Goal: Task Accomplishment & Management: Manage account settings

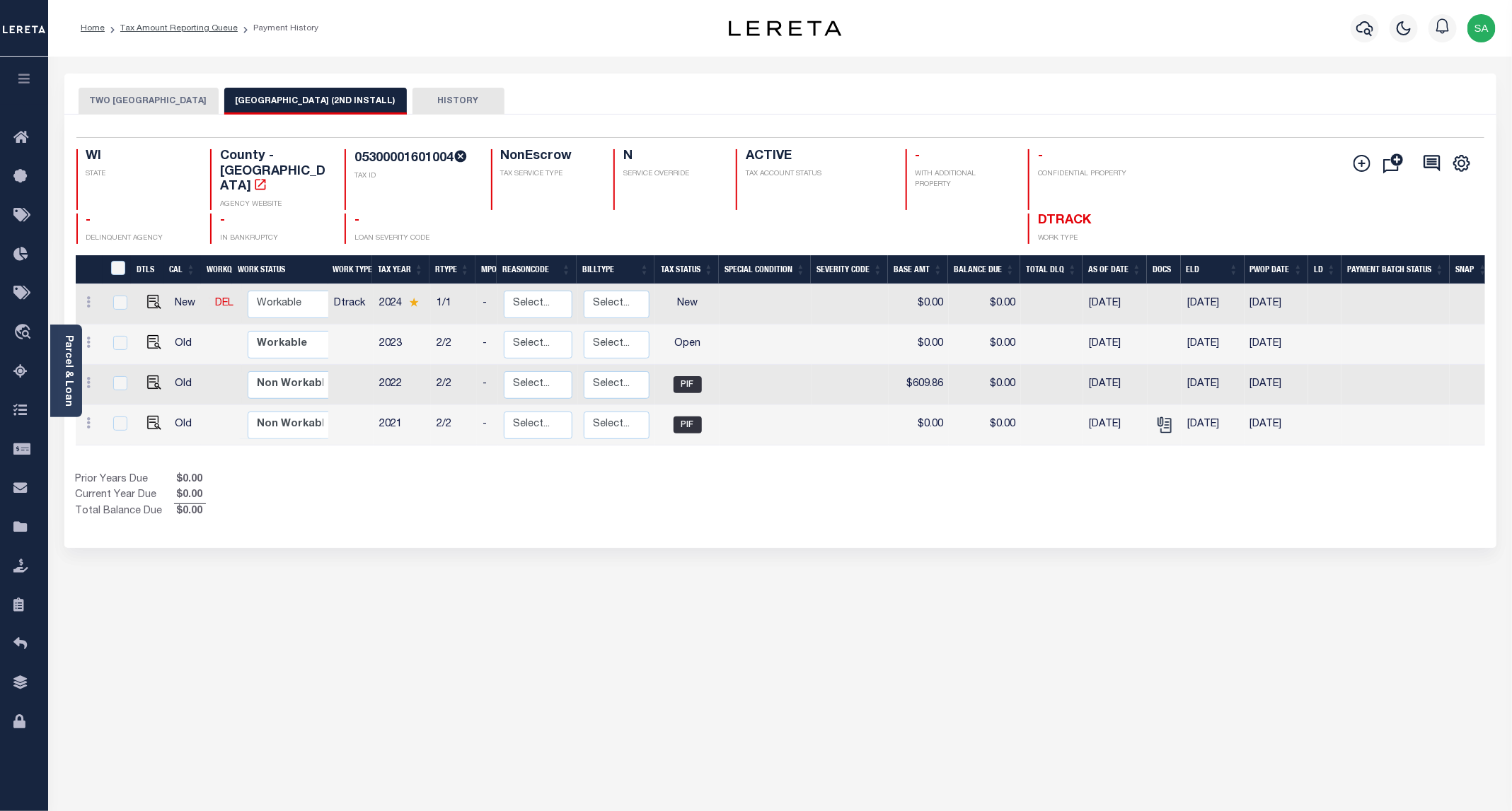
click at [100, 98] on button "TWO RIVERS CITY" at bounding box center [148, 100] width 140 height 27
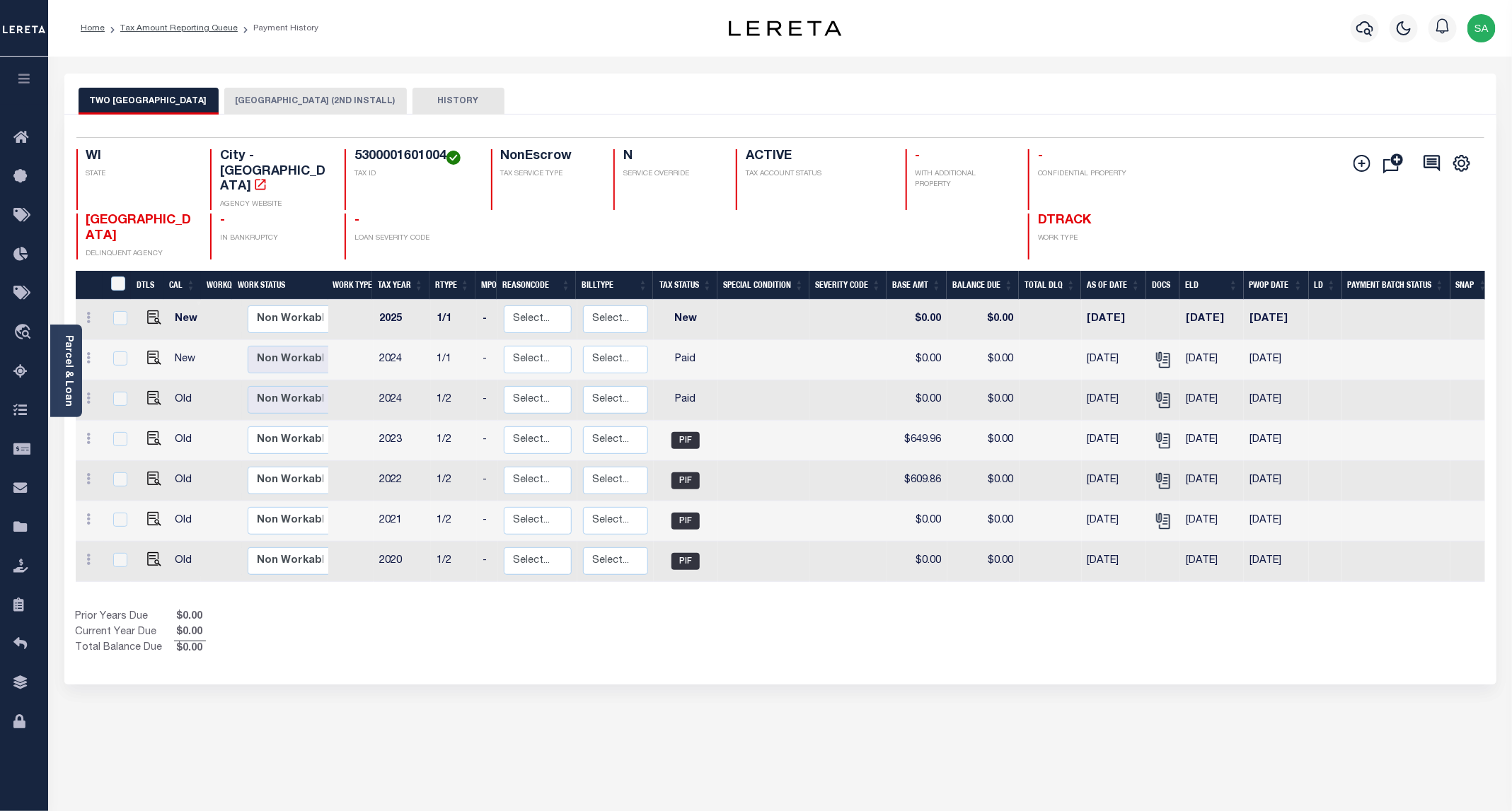
click at [310, 108] on button "[GEOGRAPHIC_DATA] (2ND INSTALL)" at bounding box center [315, 100] width 182 height 27
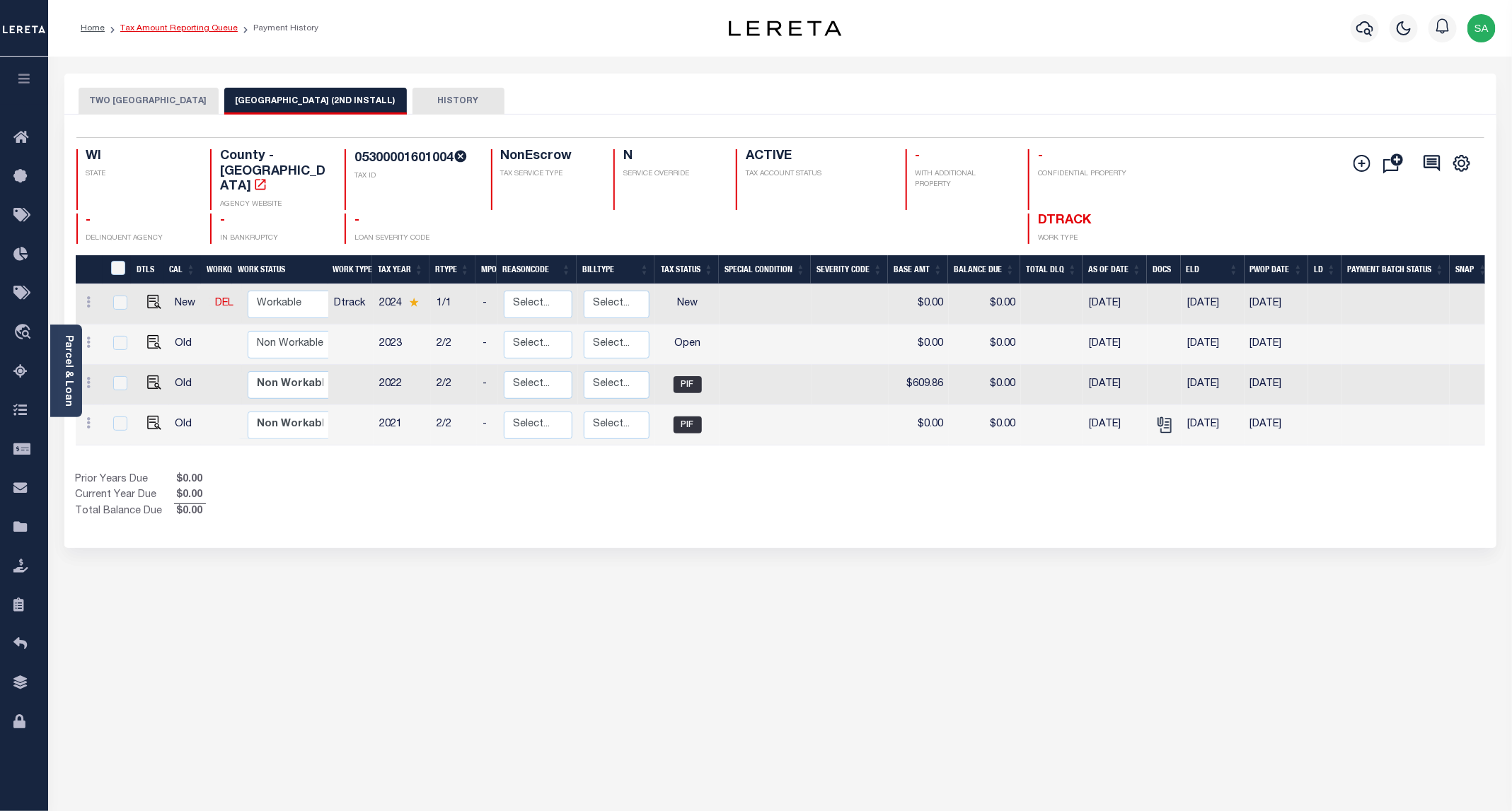
click at [190, 30] on link "Tax Amount Reporting Queue" at bounding box center [178, 28] width 117 height 8
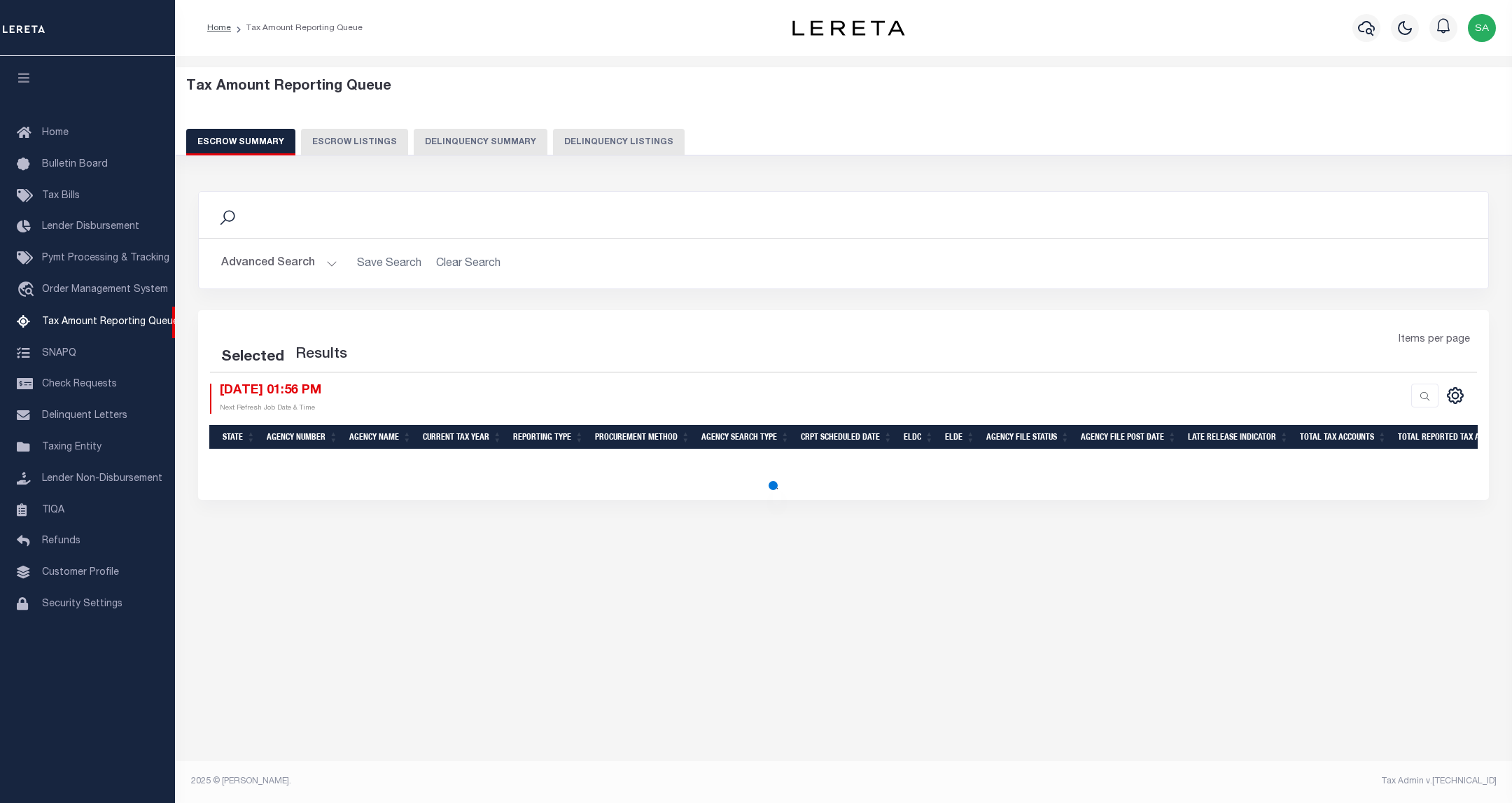
click at [553, 150] on button "Delinquency Listings" at bounding box center [619, 142] width 131 height 26
select select "100"
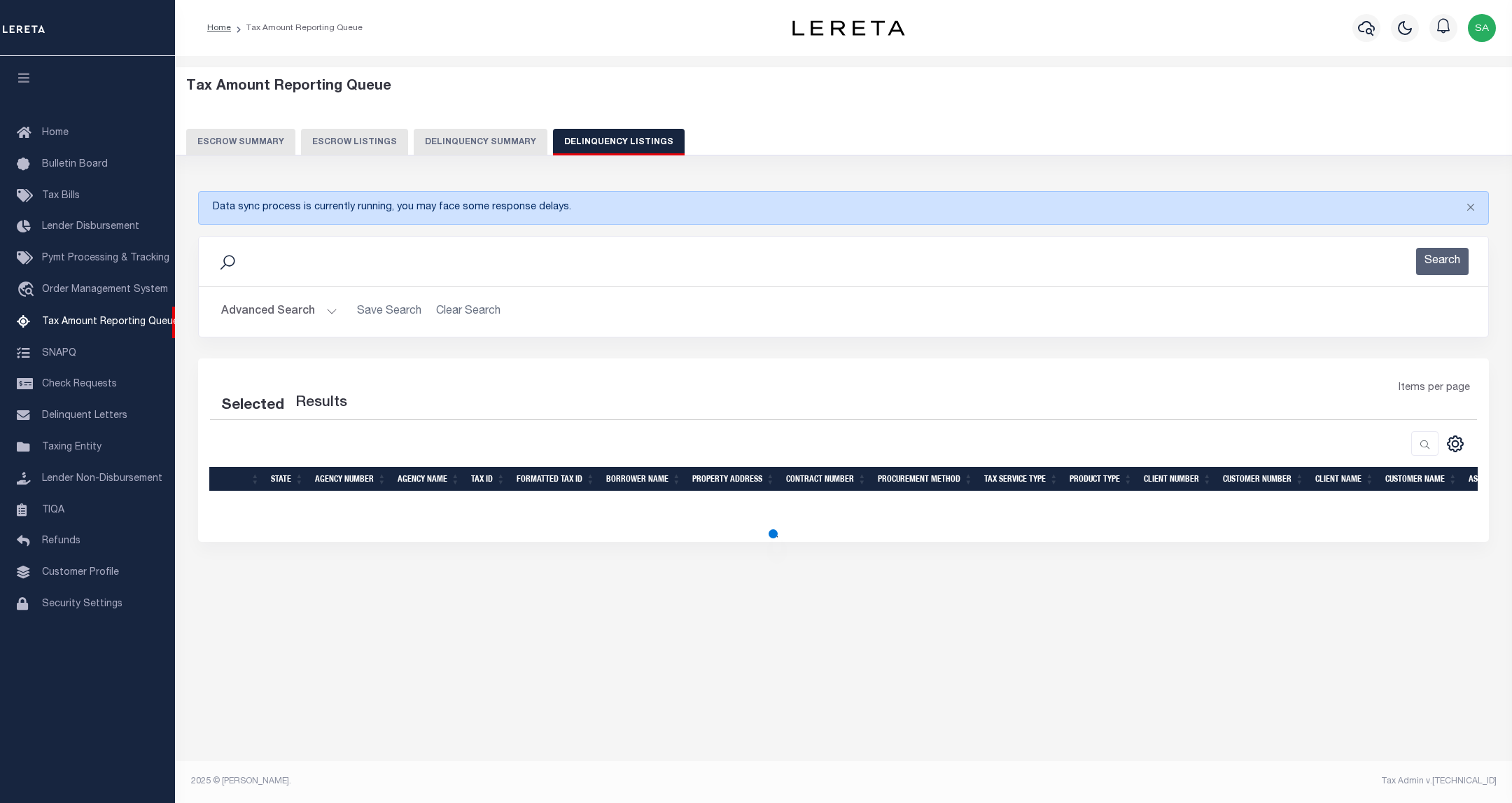
select select "100"
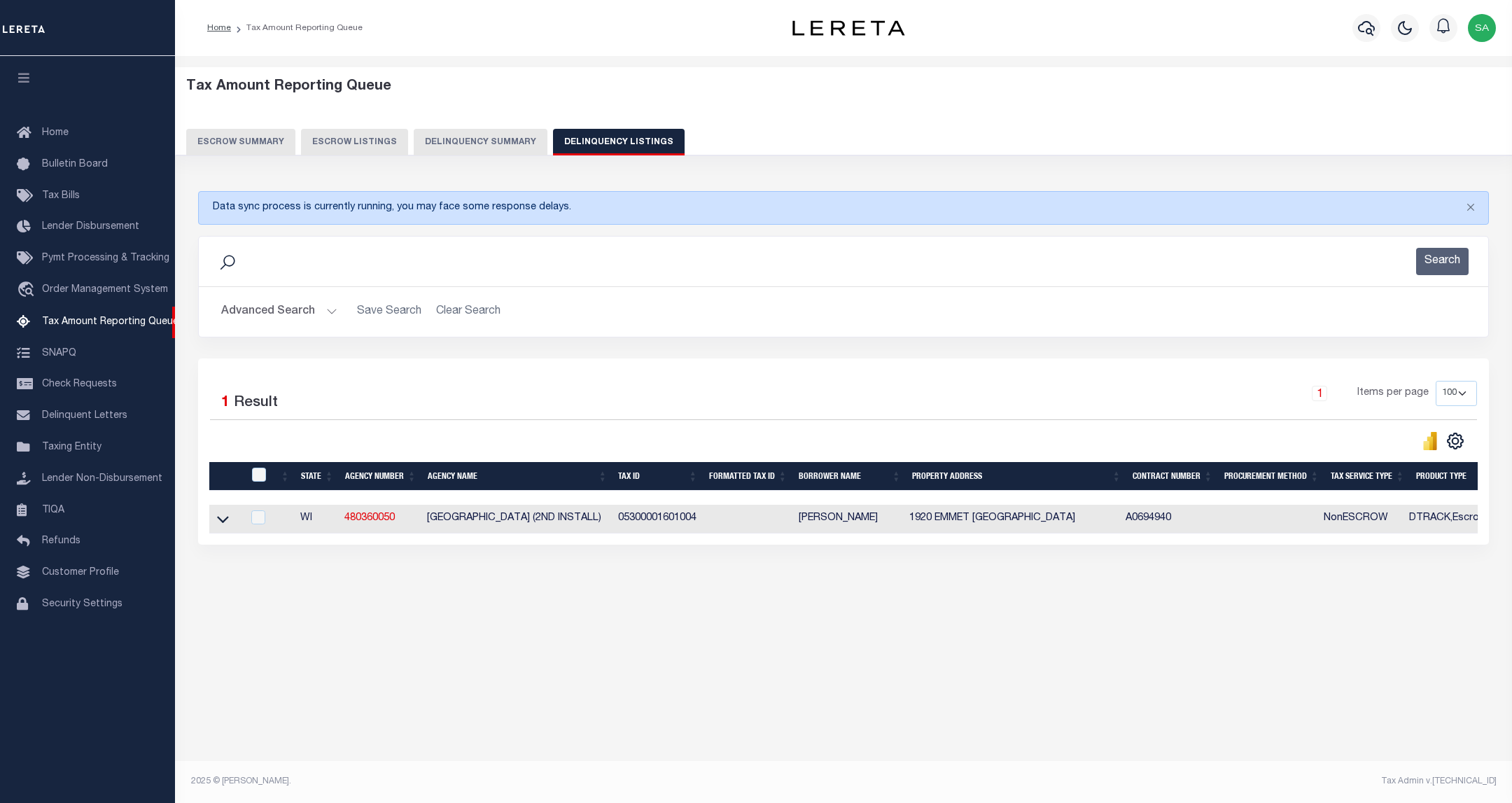
click at [261, 313] on button "Advanced Search" at bounding box center [279, 312] width 116 height 27
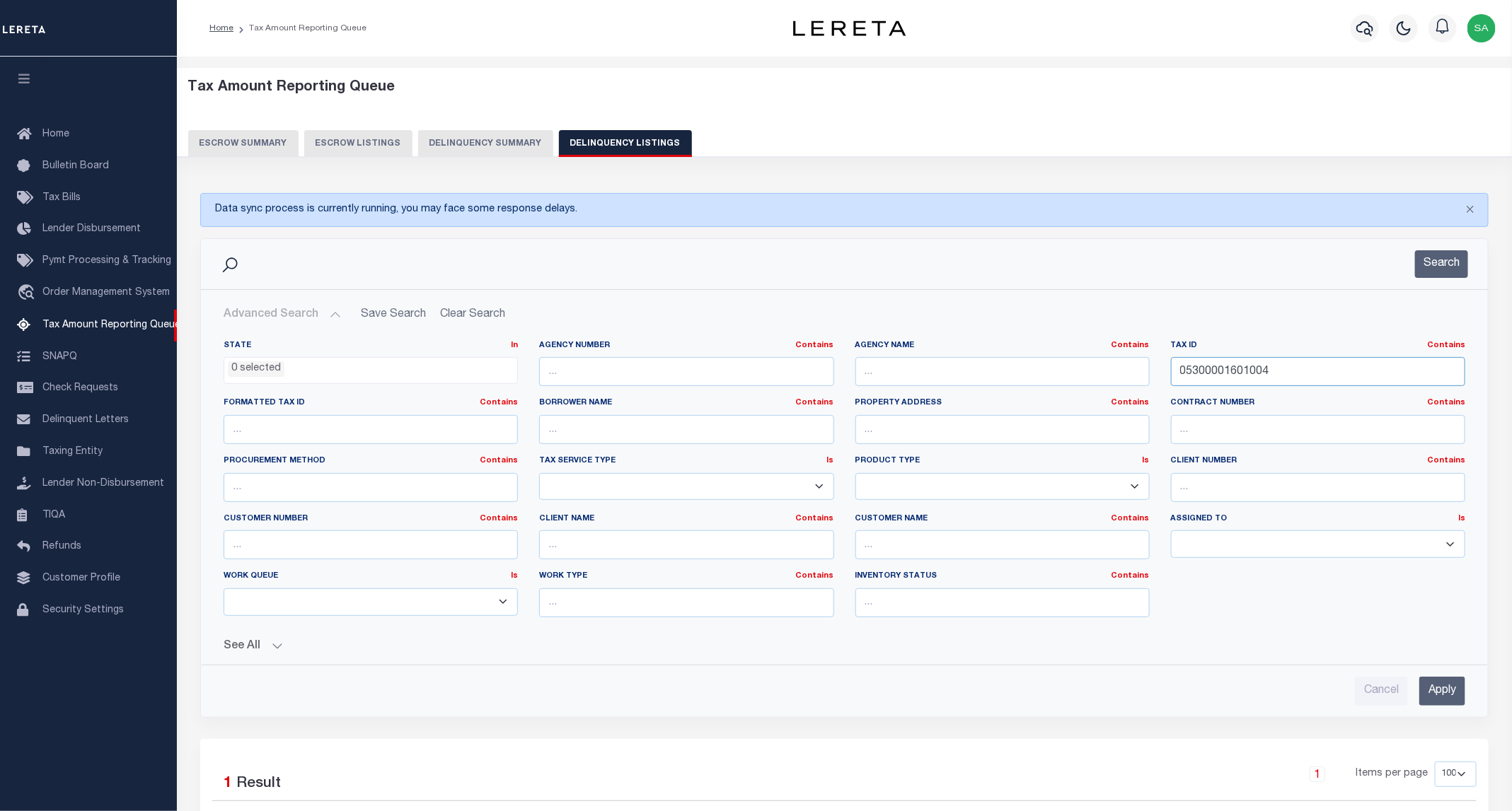
drag, startPoint x: 1291, startPoint y: 380, endPoint x: 1076, endPoint y: 380, distance: 215.0
click at [1076, 380] on div "State In In AK AL AR AZ CA CO CT DC DE FL GA GU HI IA ID IL IN KS KY LA MA MD M…" at bounding box center [844, 484] width 1263 height 288
paste input "[PHONE_NUMBER]"
type input "[PHONE_NUMBER]"
click at [1429, 265] on button "Search" at bounding box center [1442, 264] width 53 height 28
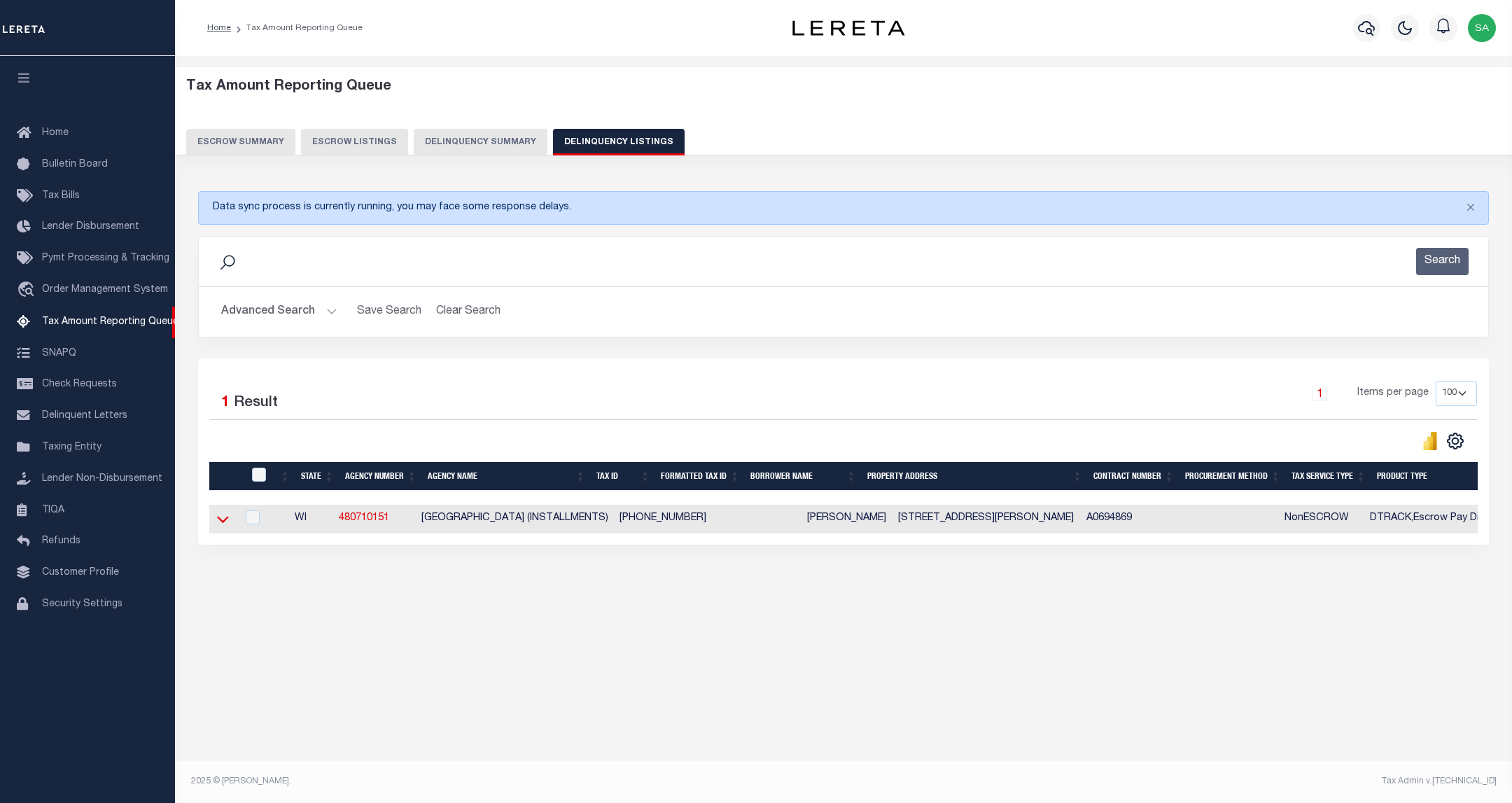
click at [221, 523] on icon at bounding box center [223, 519] width 12 height 7
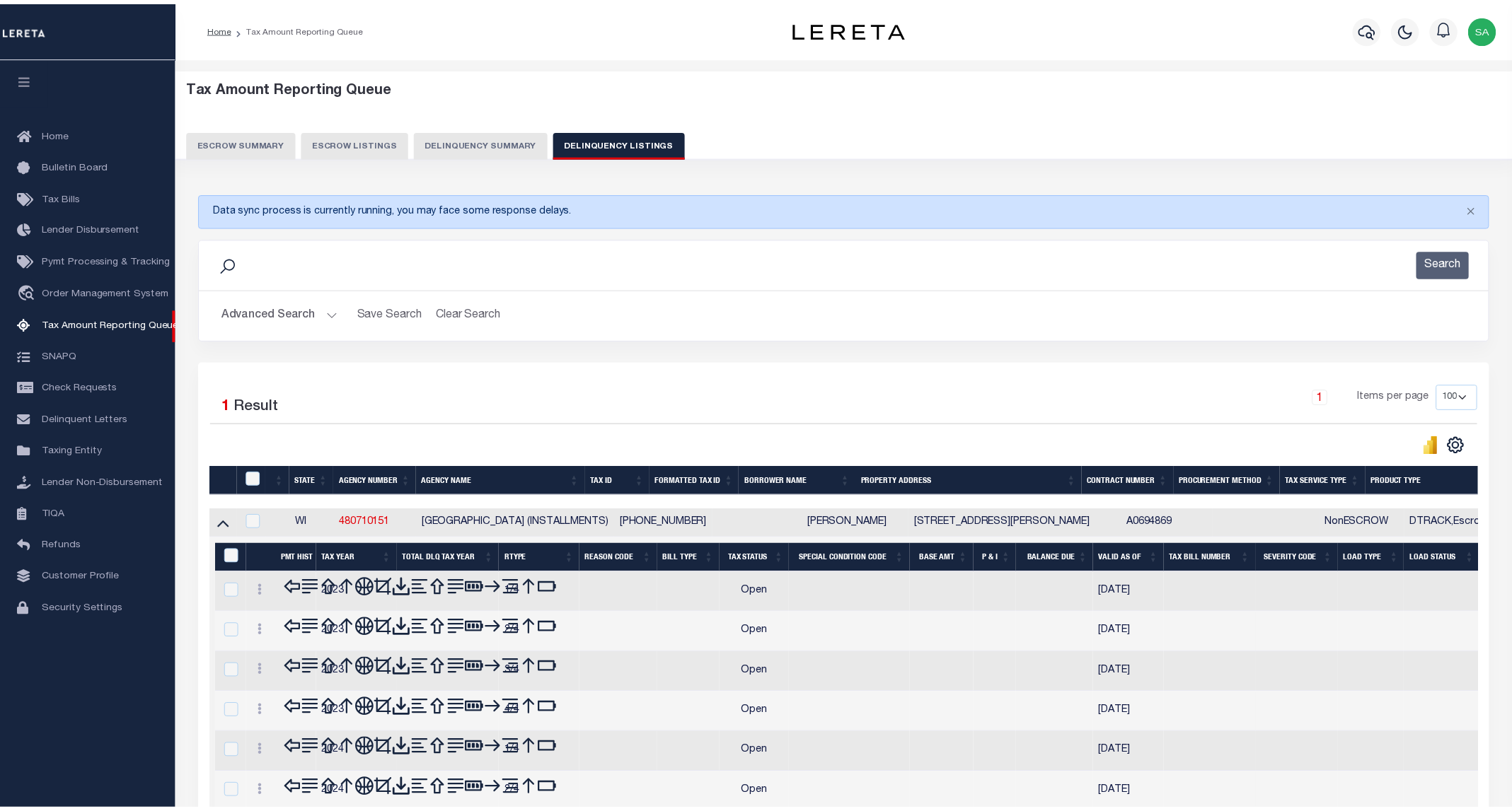
scroll to position [138, 0]
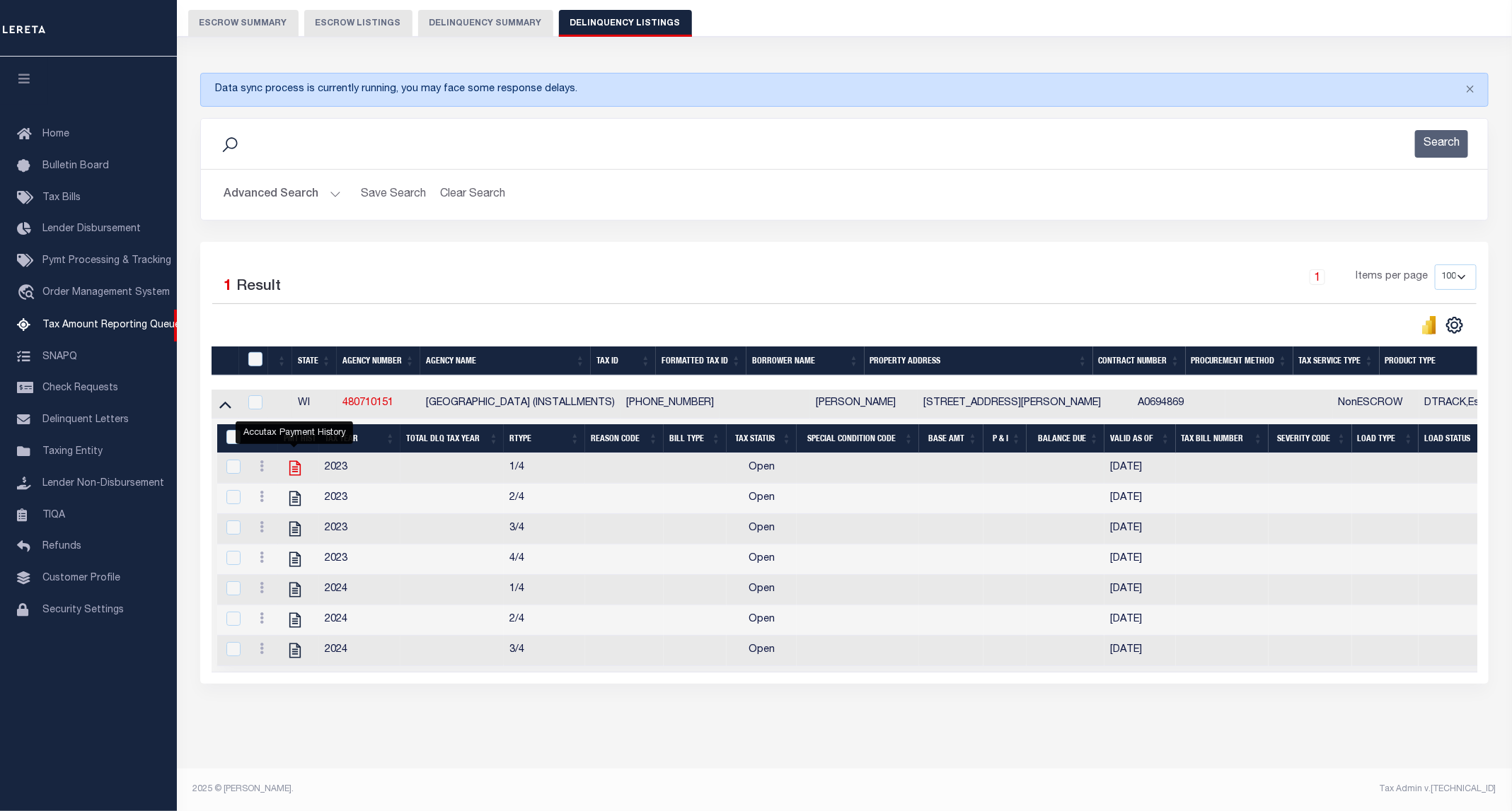
click at [289, 461] on icon "" at bounding box center [295, 469] width 11 height 15
checkbox input "true"
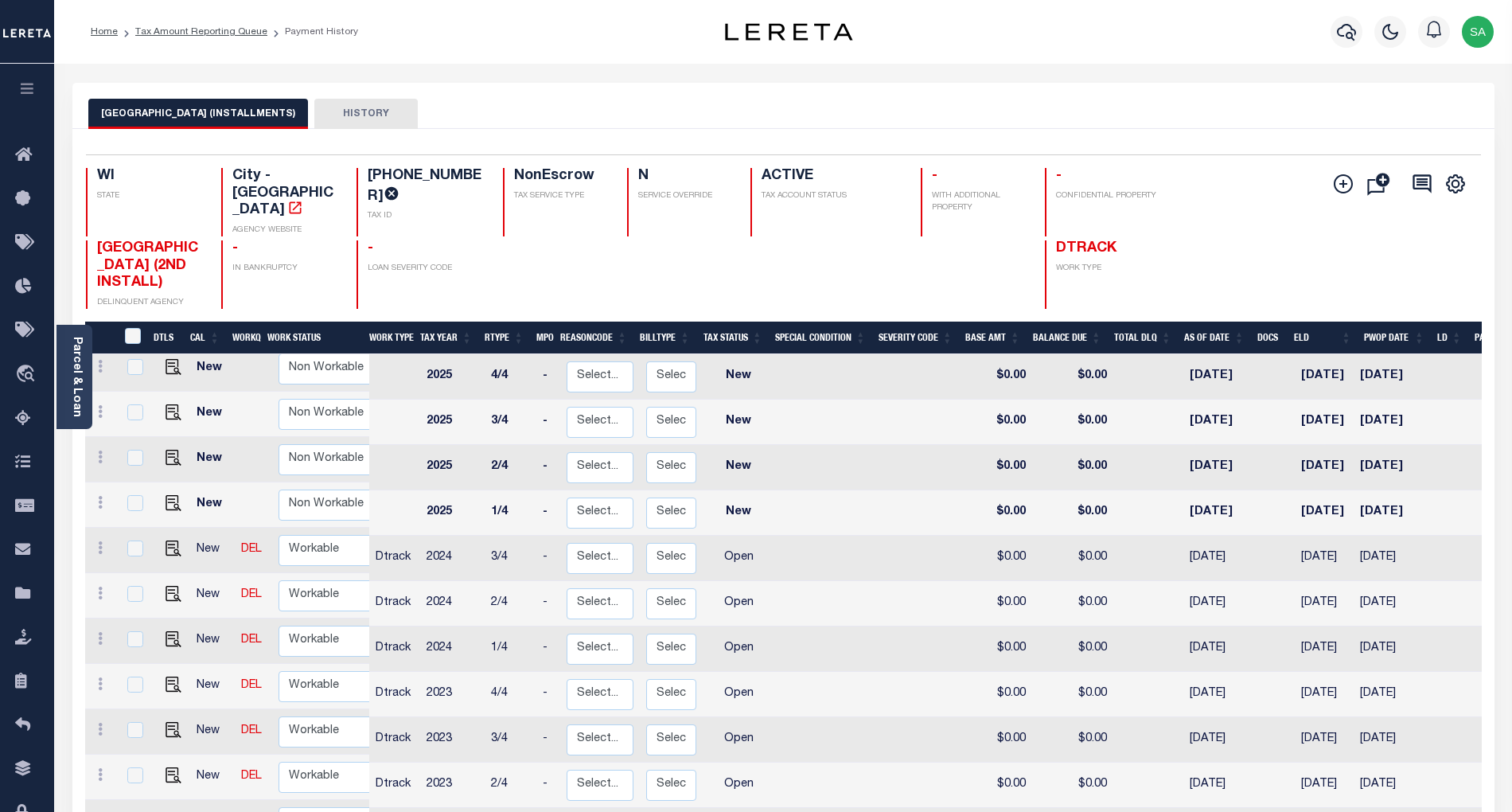
scroll to position [2, 0]
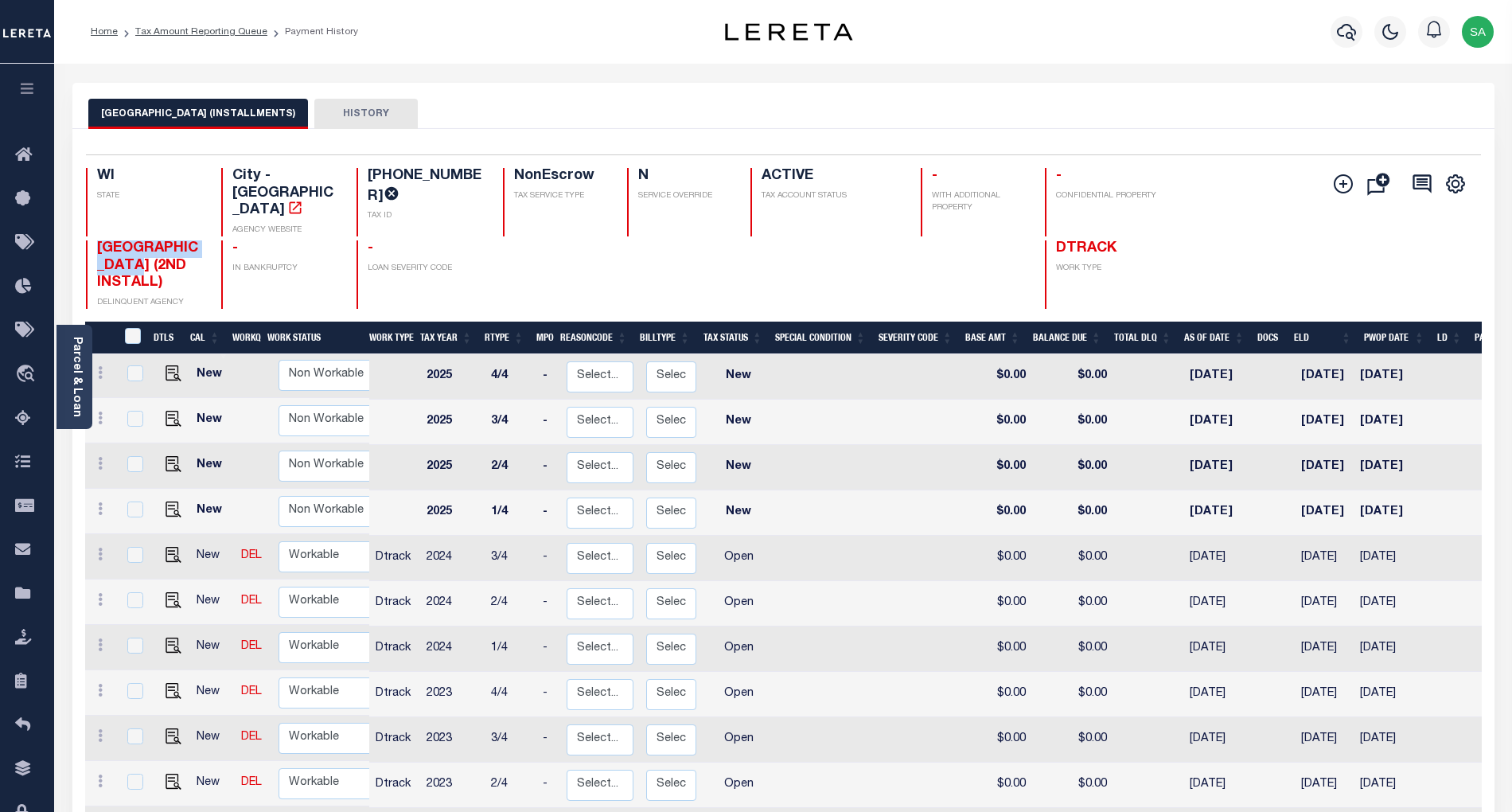
drag, startPoint x: 157, startPoint y: 246, endPoint x: 96, endPoint y: 223, distance: 65.2
click at [97, 242] on span "[GEOGRAPHIC_DATA] (2ND INSTALL)" at bounding box center [148, 265] width 101 height 48
drag, startPoint x: 440, startPoint y: 180, endPoint x: 353, endPoint y: 170, distance: 87.6
click at [353, 170] on div "WI STATE City - WI AGENCY WEBSITE 2-00674-00 TAX ID NonEscrow TAX SERVICE TYPE …" at bounding box center [667, 201] width 1162 height 68
copy h4 "[PHONE_NUMBER]"
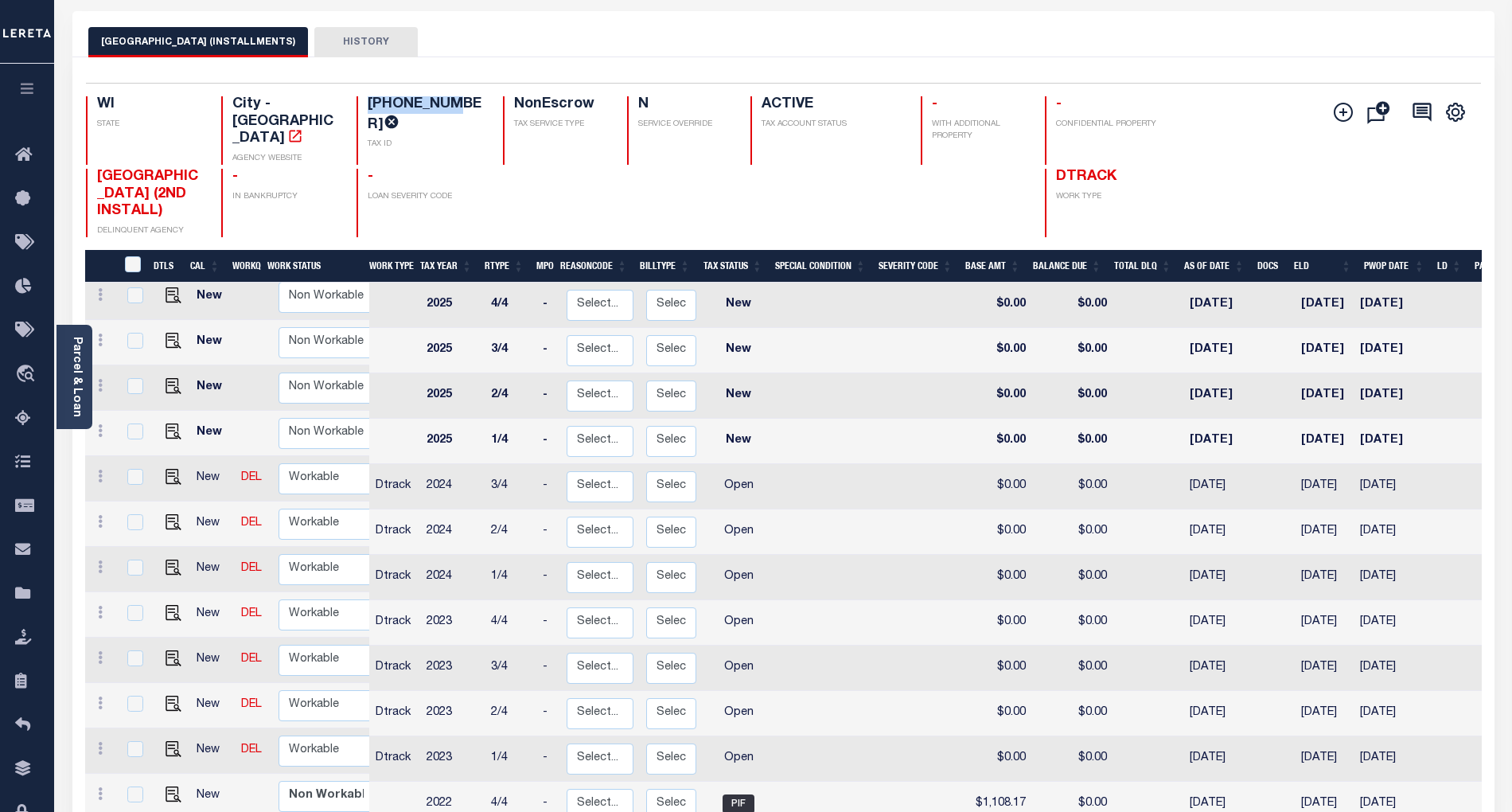
scroll to position [211, 0]
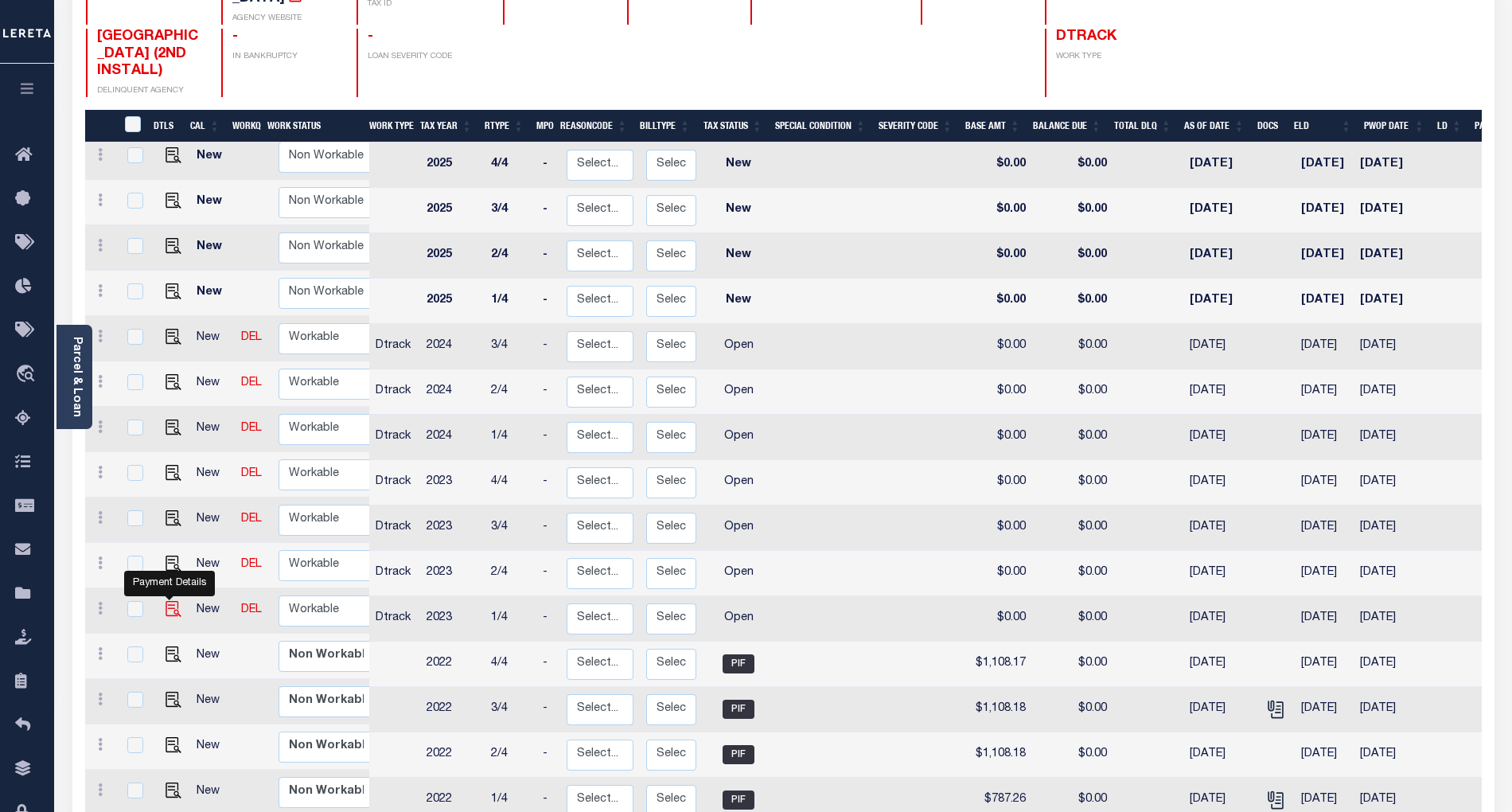
click at [170, 601] on img "" at bounding box center [173, 608] width 15 height 15
checkbox input "true"
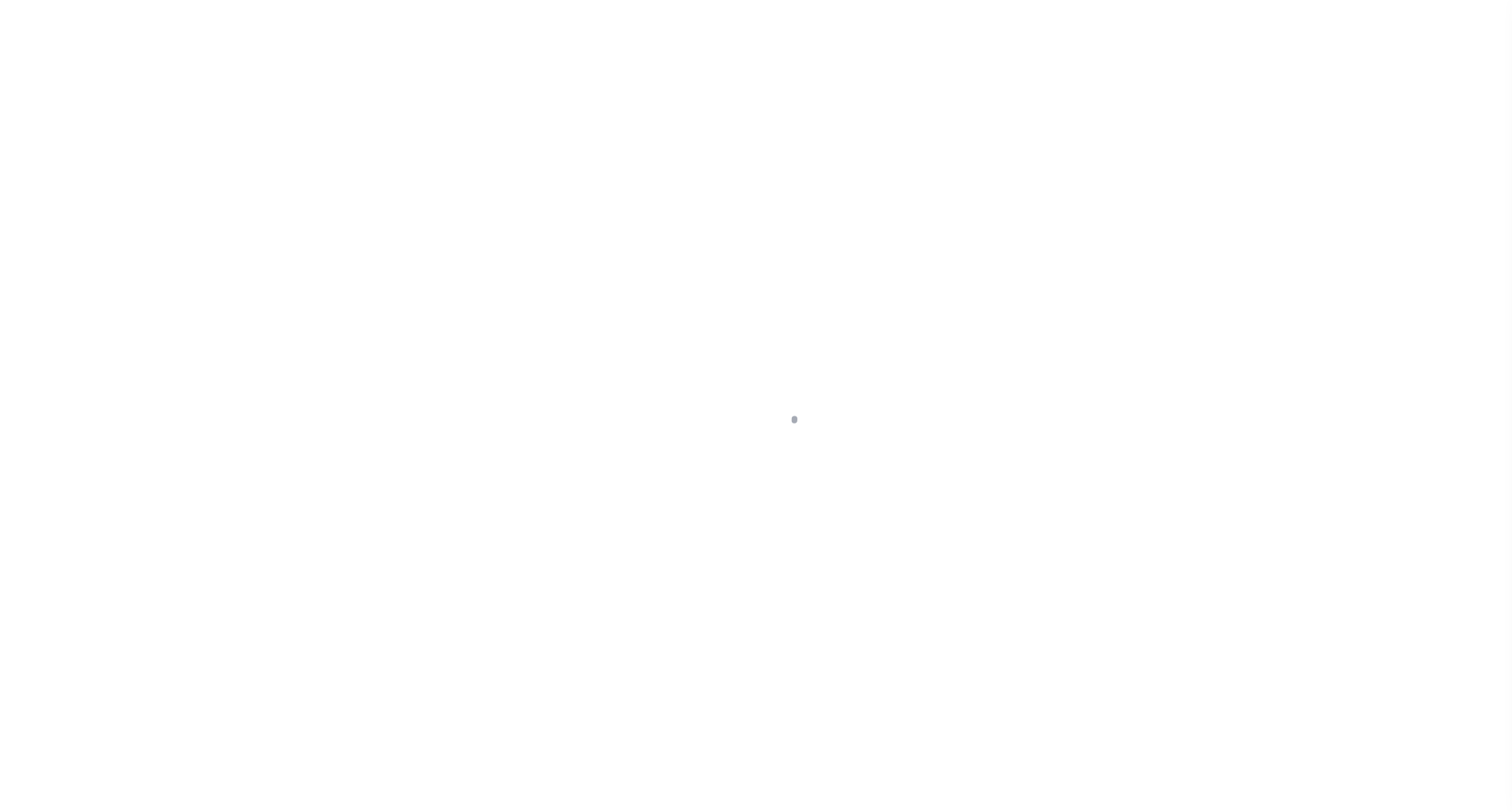
select select "OP2"
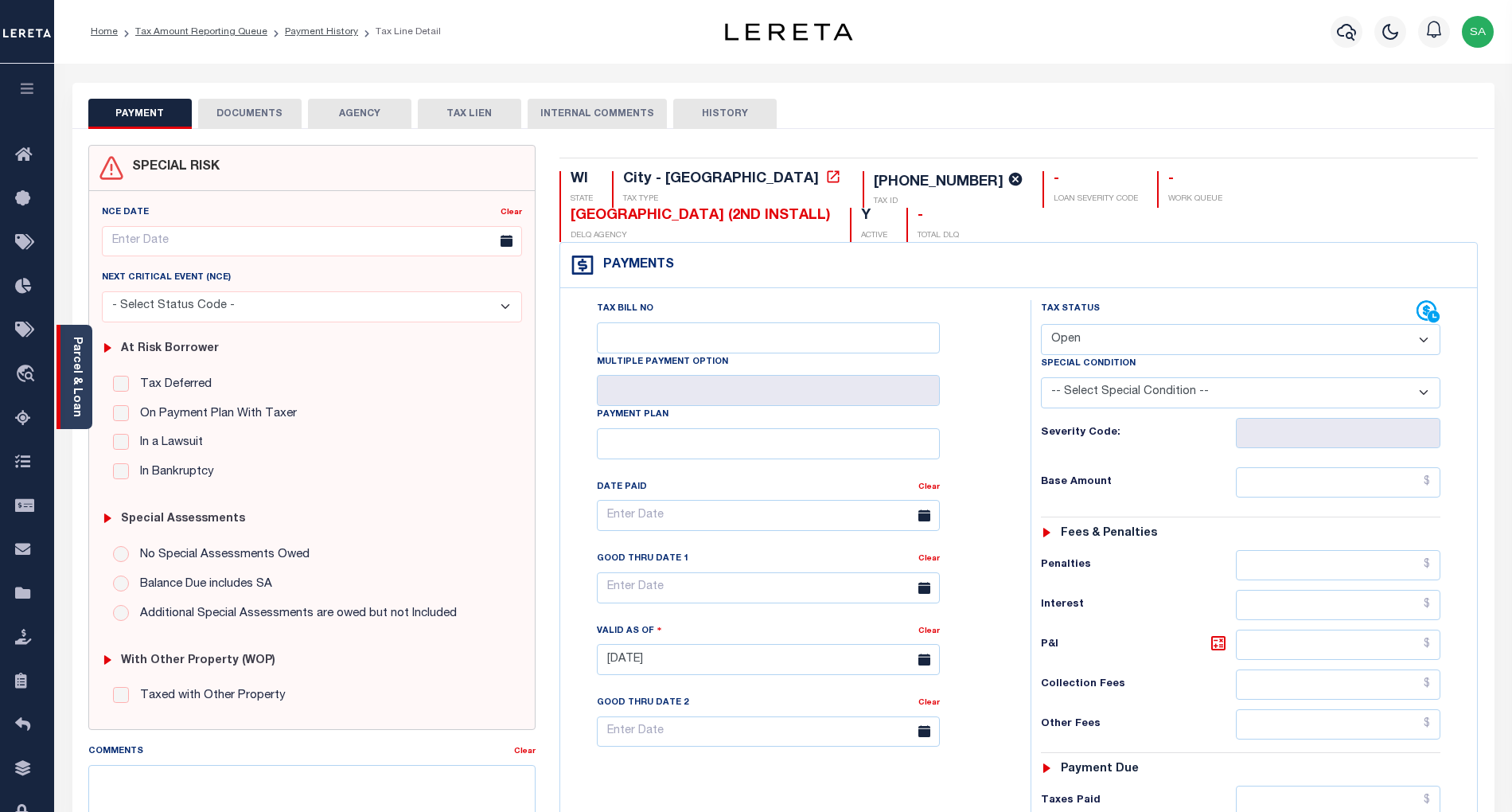
click at [74, 389] on link "Parcel & Loan" at bounding box center [77, 376] width 11 height 80
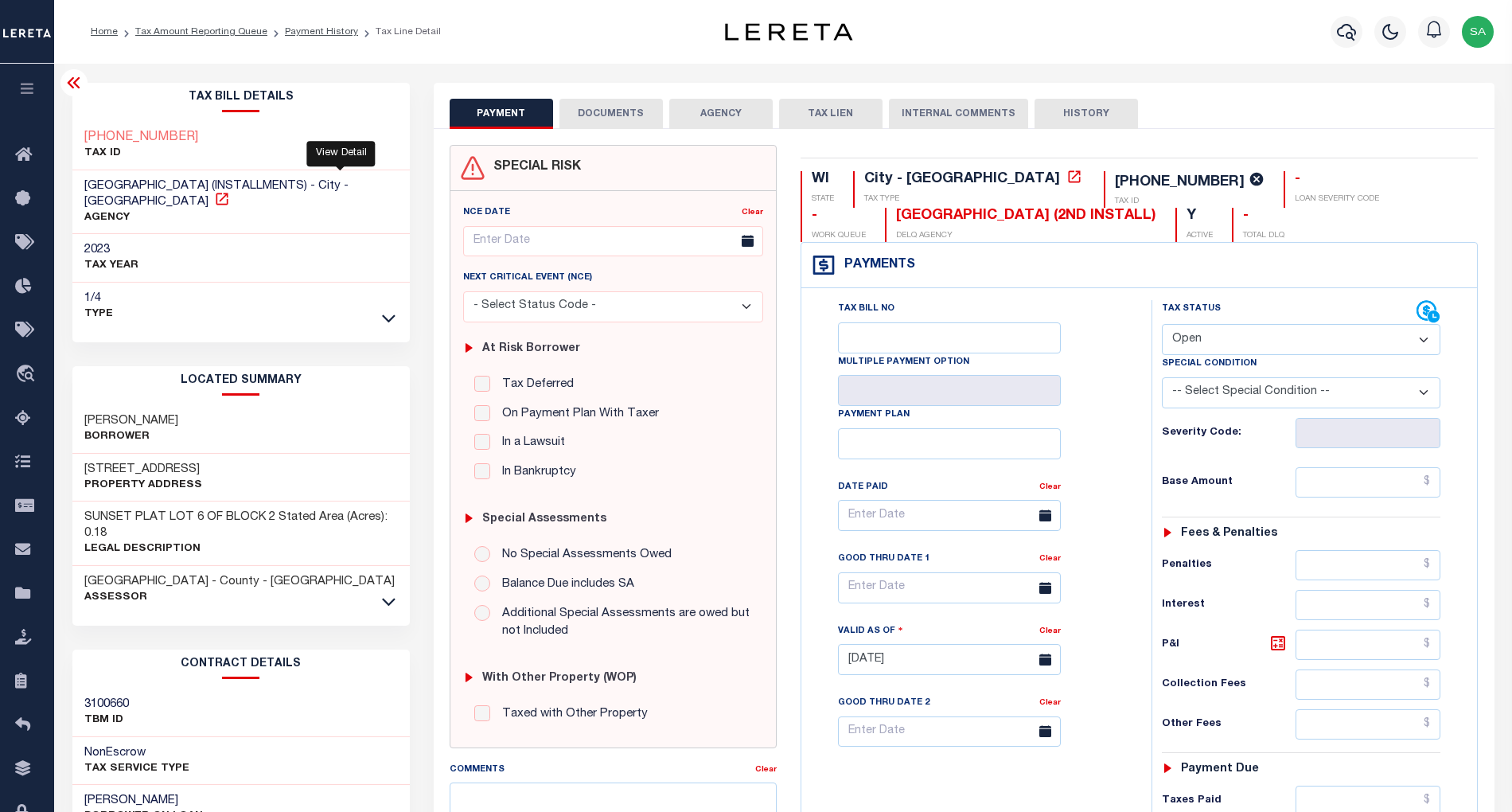
click at [228, 192] on icon at bounding box center [221, 198] width 12 height 12
click at [385, 593] on icon at bounding box center [388, 601] width 14 height 16
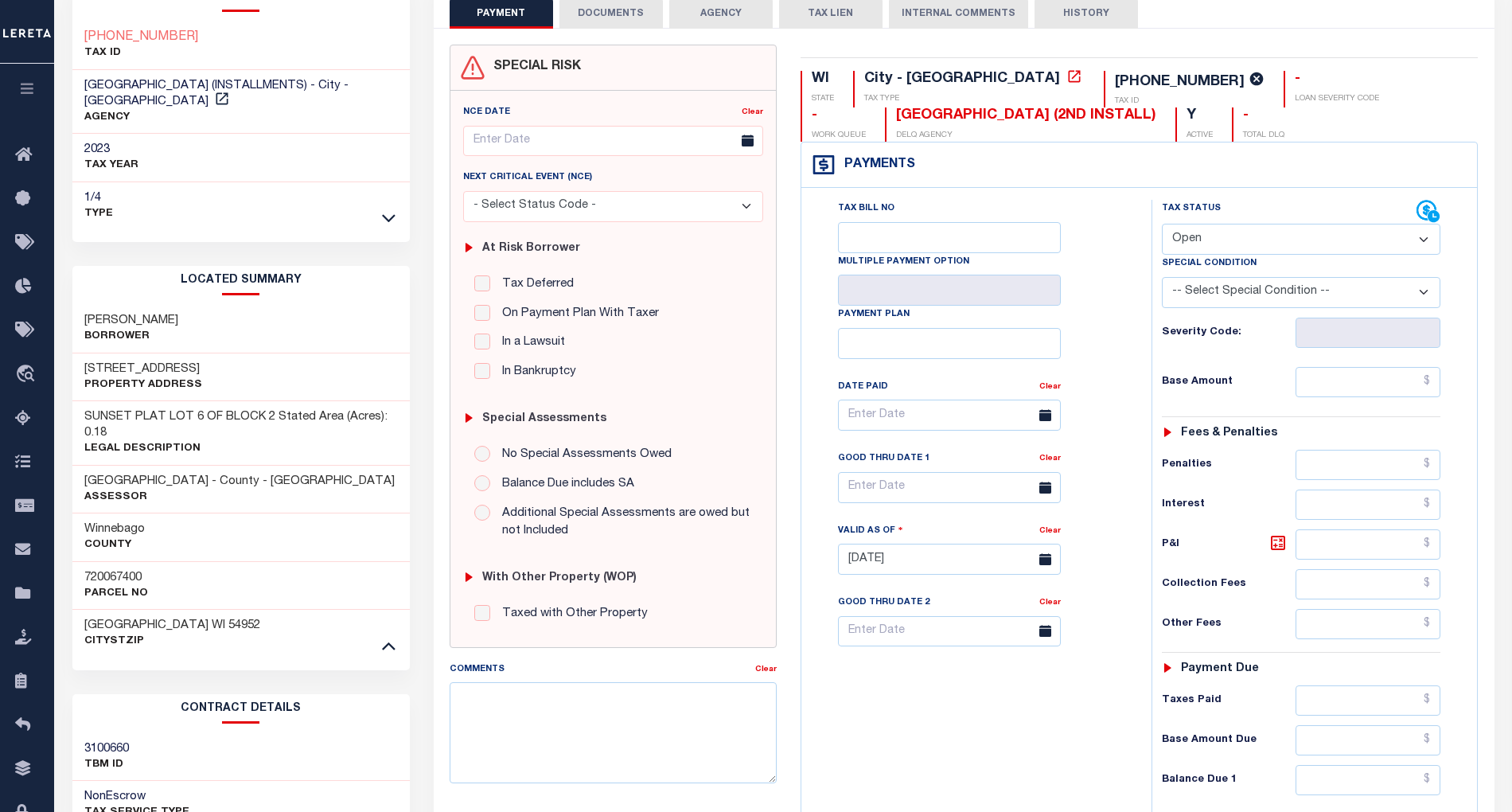
scroll to position [106, 0]
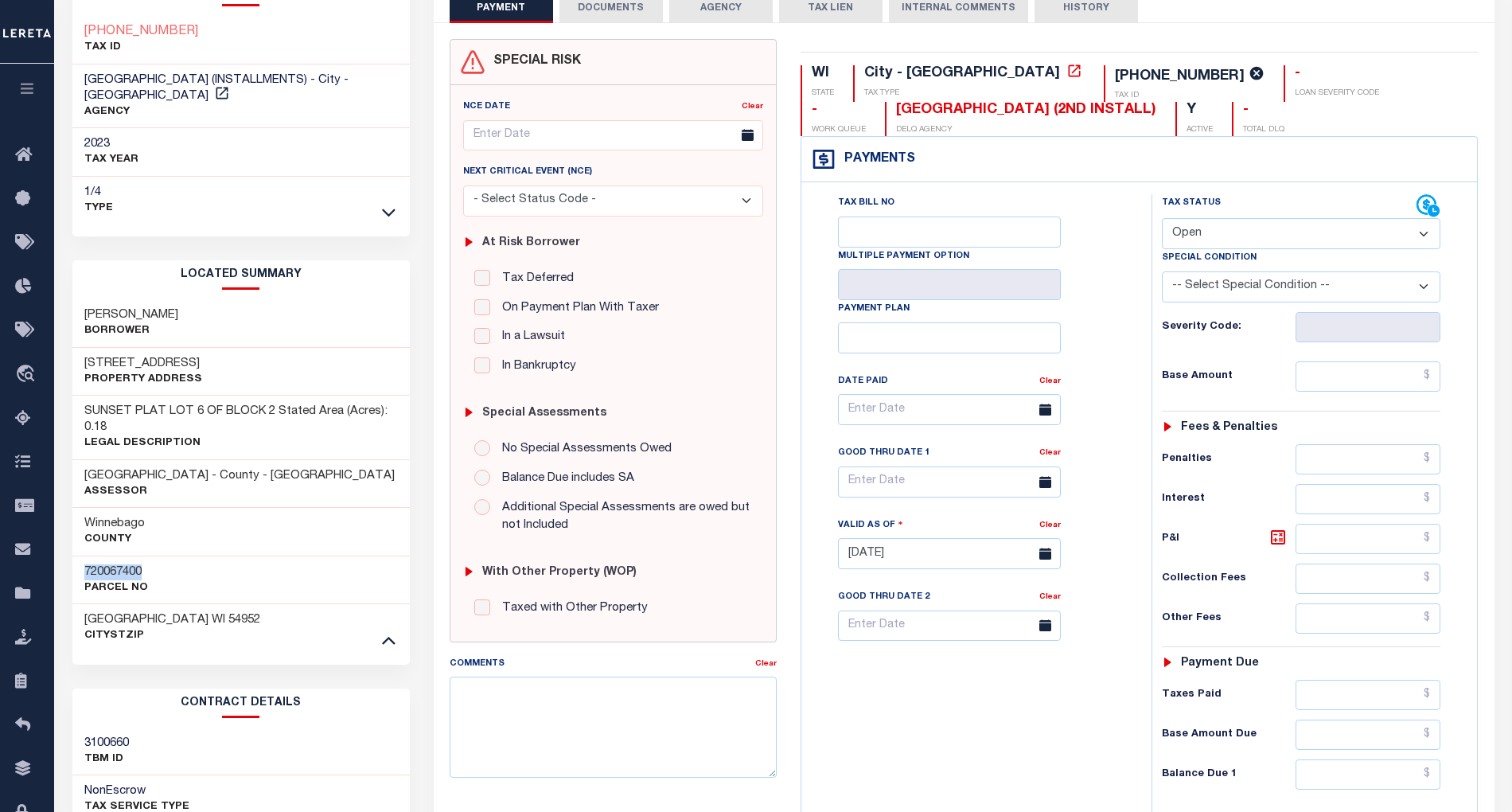
drag, startPoint x: 147, startPoint y: 556, endPoint x: 72, endPoint y: 556, distance: 75.0
click at [72, 556] on div "720067400 Parcel No" at bounding box center [240, 580] width 337 height 48
copy h3 "720067400"
drag, startPoint x: 77, startPoint y: 354, endPoint x: 202, endPoint y: 344, distance: 125.4
click at [202, 348] on div "637 LAKECREST DR Property Address" at bounding box center [240, 372] width 337 height 48
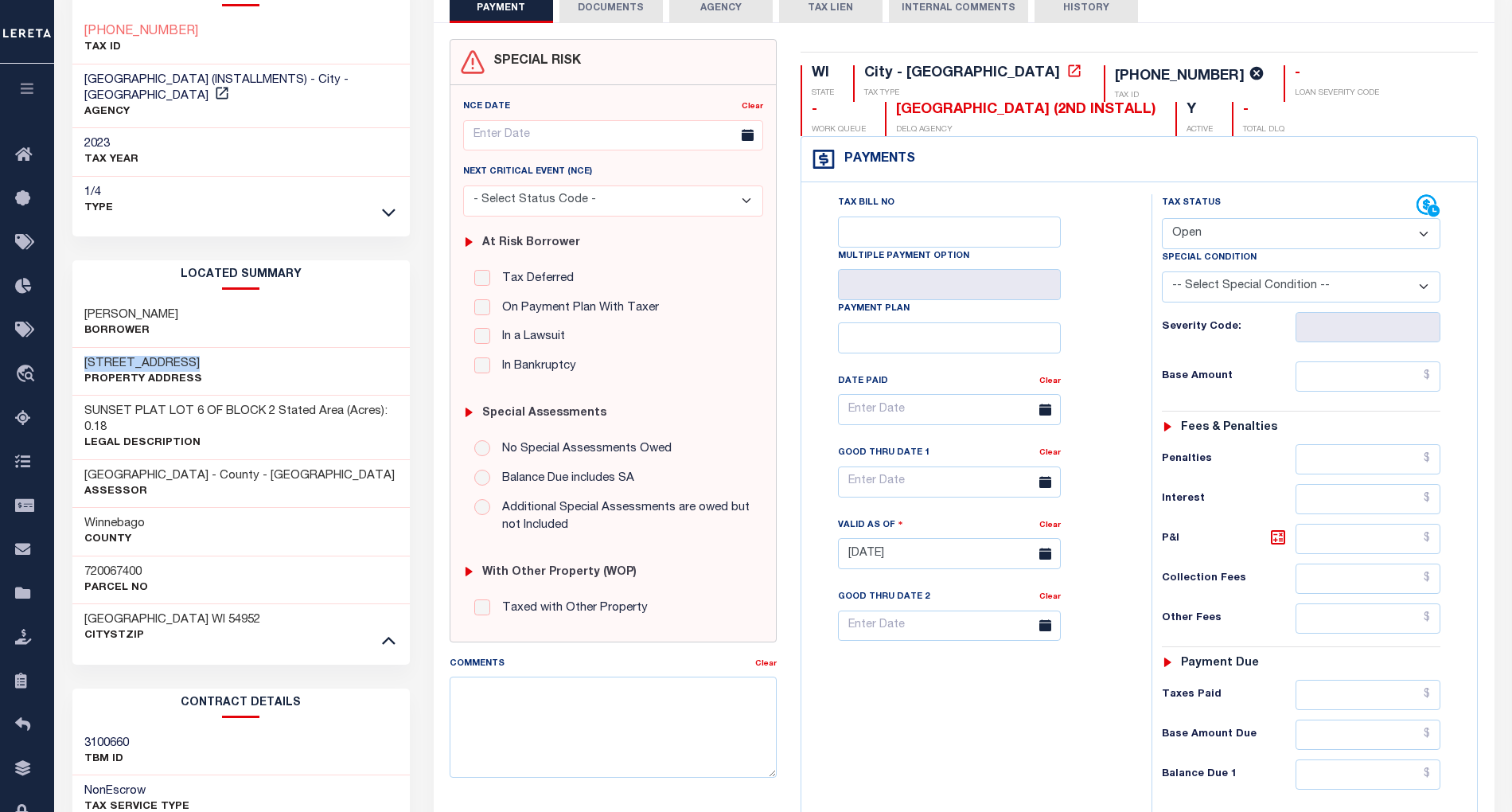
copy h3 "[STREET_ADDRESS]"
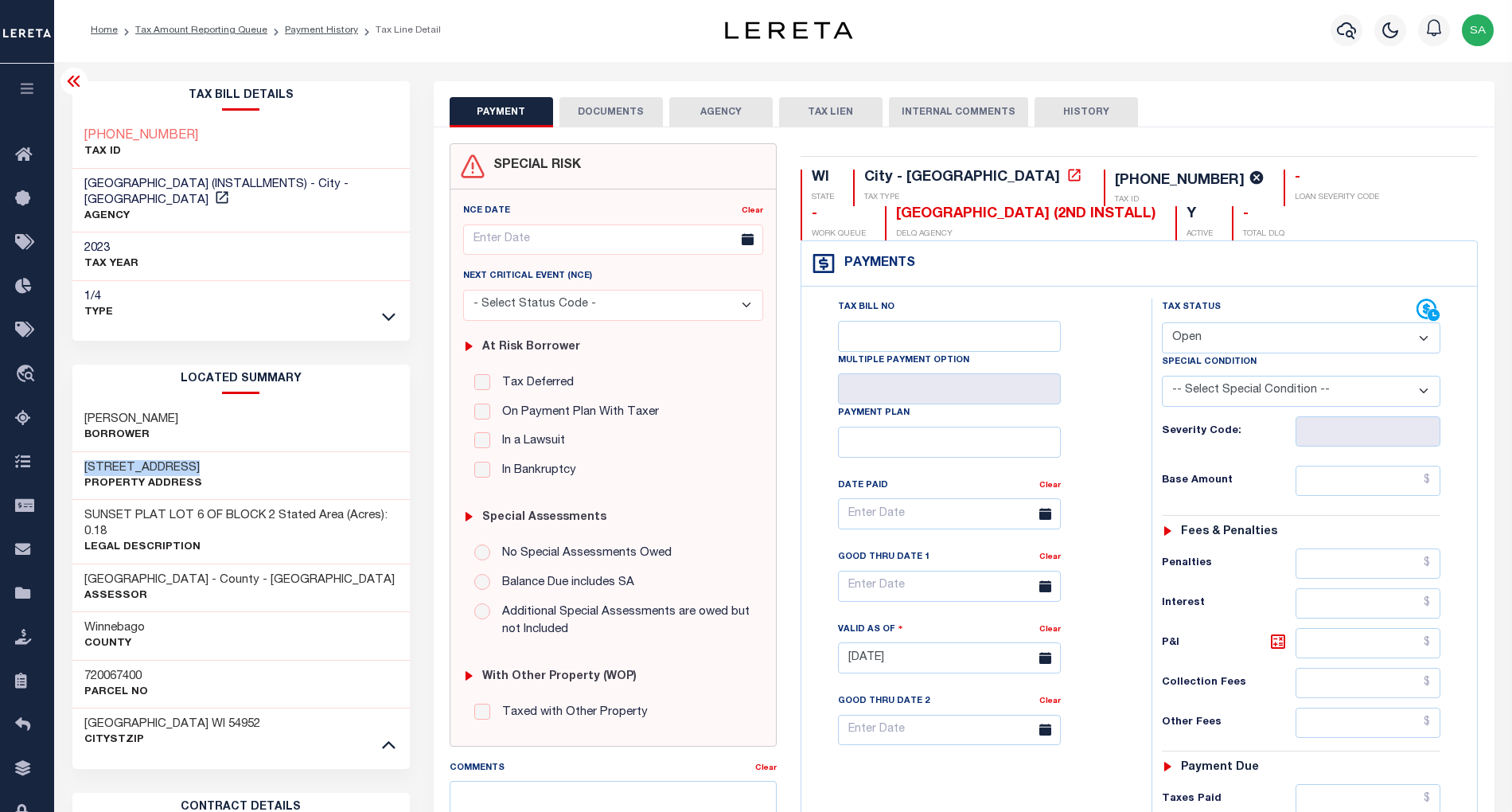
scroll to position [0, 0]
drag, startPoint x: 85, startPoint y: 670, endPoint x: 160, endPoint y: 663, distance: 75.3
click at [160, 663] on div "720067400 Parcel No" at bounding box center [240, 685] width 337 height 48
click at [134, 670] on h3 "720067400" at bounding box center [117, 677] width 64 height 15
drag, startPoint x: 150, startPoint y: 669, endPoint x: 83, endPoint y: 669, distance: 67.0
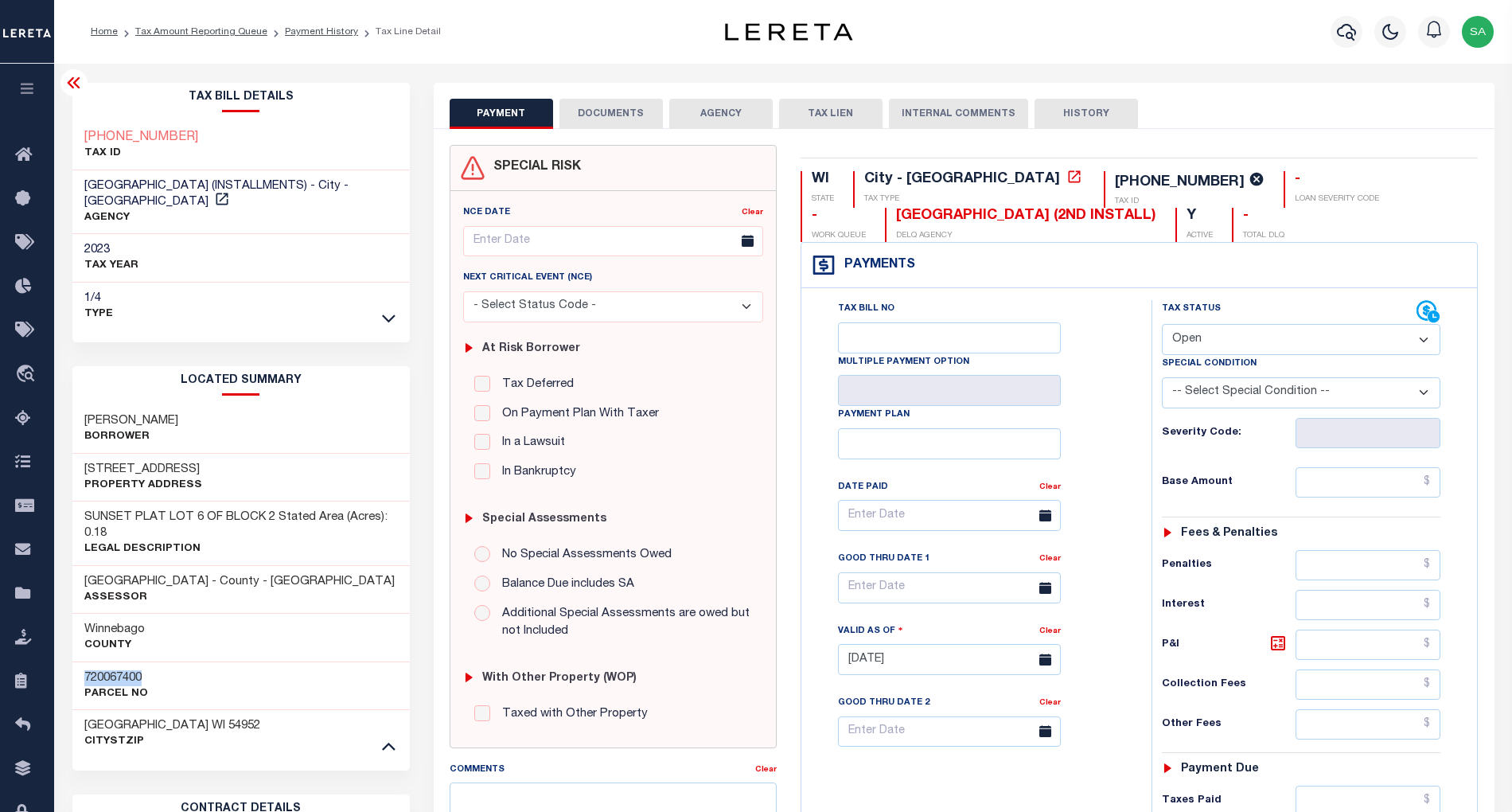
click at [83, 669] on div "720067400 Parcel No" at bounding box center [240, 685] width 337 height 48
copy h3 "720067400"
click at [108, 670] on h3 "720067400" at bounding box center [117, 677] width 64 height 15
drag, startPoint x: 111, startPoint y: 665, endPoint x: 162, endPoint y: 663, distance: 51.0
click at [162, 663] on div "720067400 Parcel No" at bounding box center [240, 685] width 337 height 48
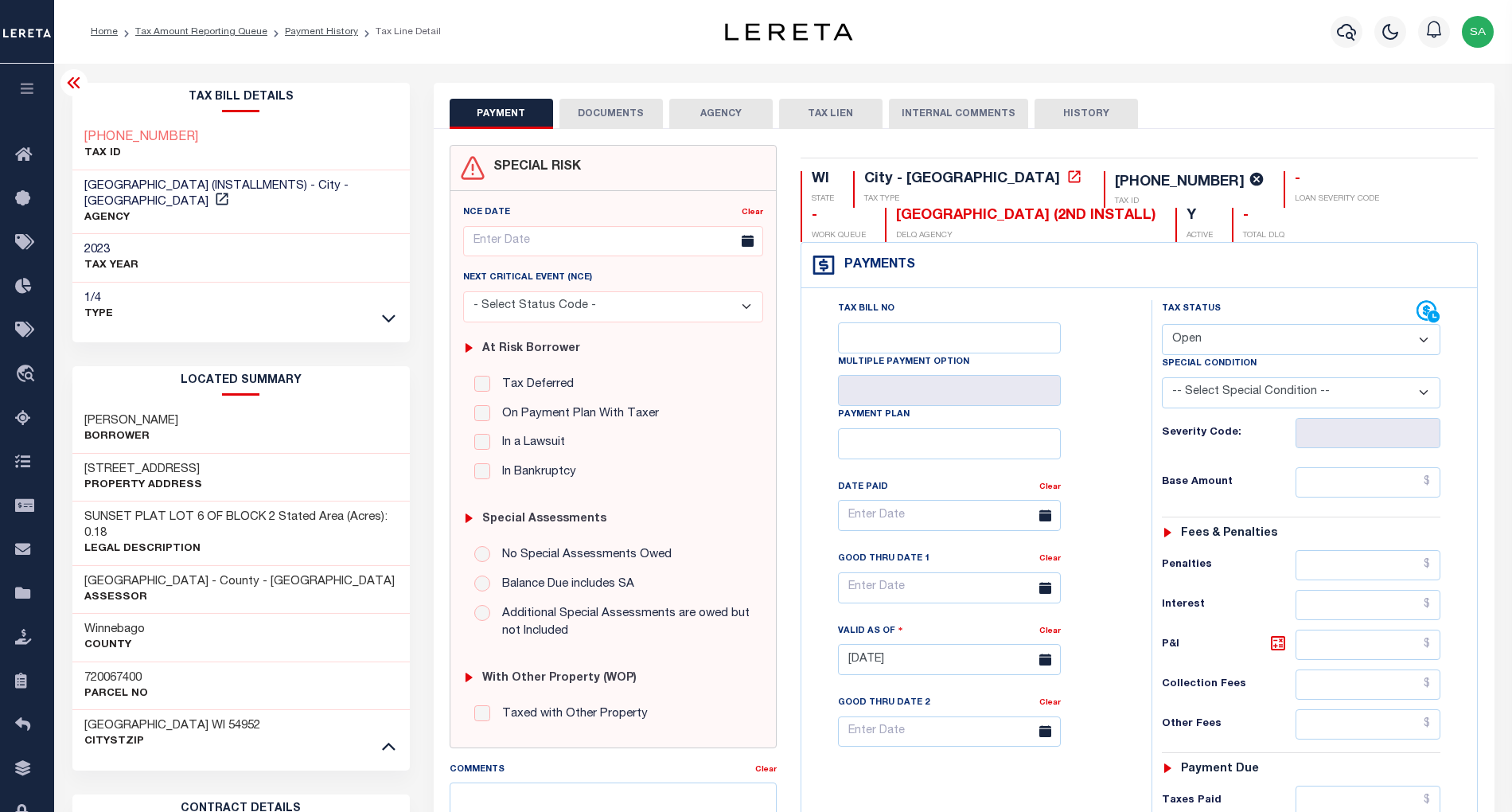
click at [106, 670] on h3 "720067400" at bounding box center [117, 677] width 64 height 15
drag, startPoint x: 105, startPoint y: 663, endPoint x: 153, endPoint y: 661, distance: 48.0
click at [153, 662] on div "720067400 Parcel No" at bounding box center [240, 685] width 337 height 48
drag, startPoint x: 104, startPoint y: 667, endPoint x: 153, endPoint y: 661, distance: 49.4
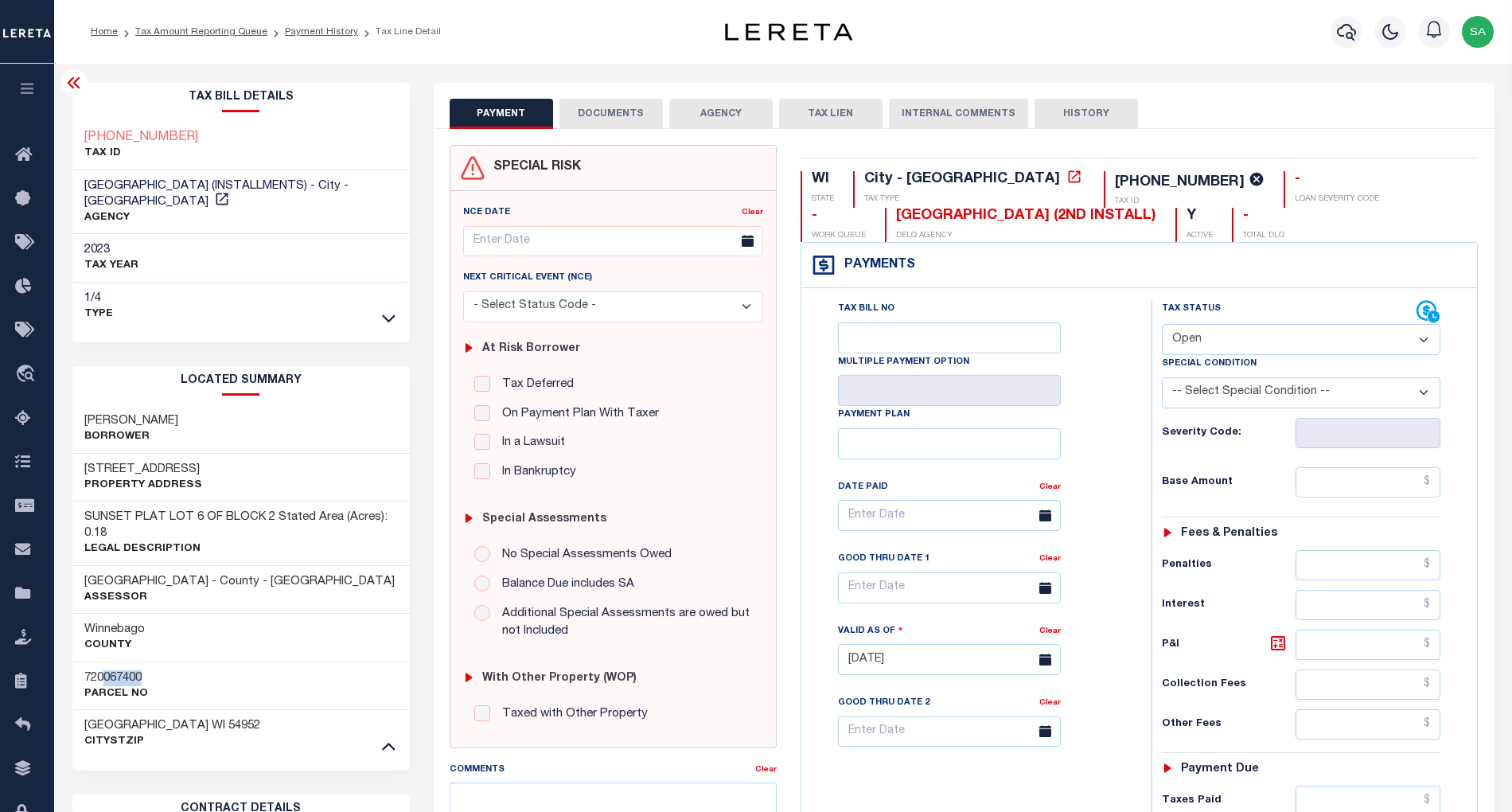
click at [153, 662] on div "720067400 Parcel No" at bounding box center [240, 685] width 337 height 48
click at [106, 670] on h3 "720067400" at bounding box center [117, 677] width 64 height 15
drag, startPoint x: 173, startPoint y: 139, endPoint x: 81, endPoint y: 137, distance: 92.0
click at [81, 137] on div "2-00674-00 TAX ID" at bounding box center [240, 146] width 337 height 48
copy h3 "[PHONE_NUMBER]"
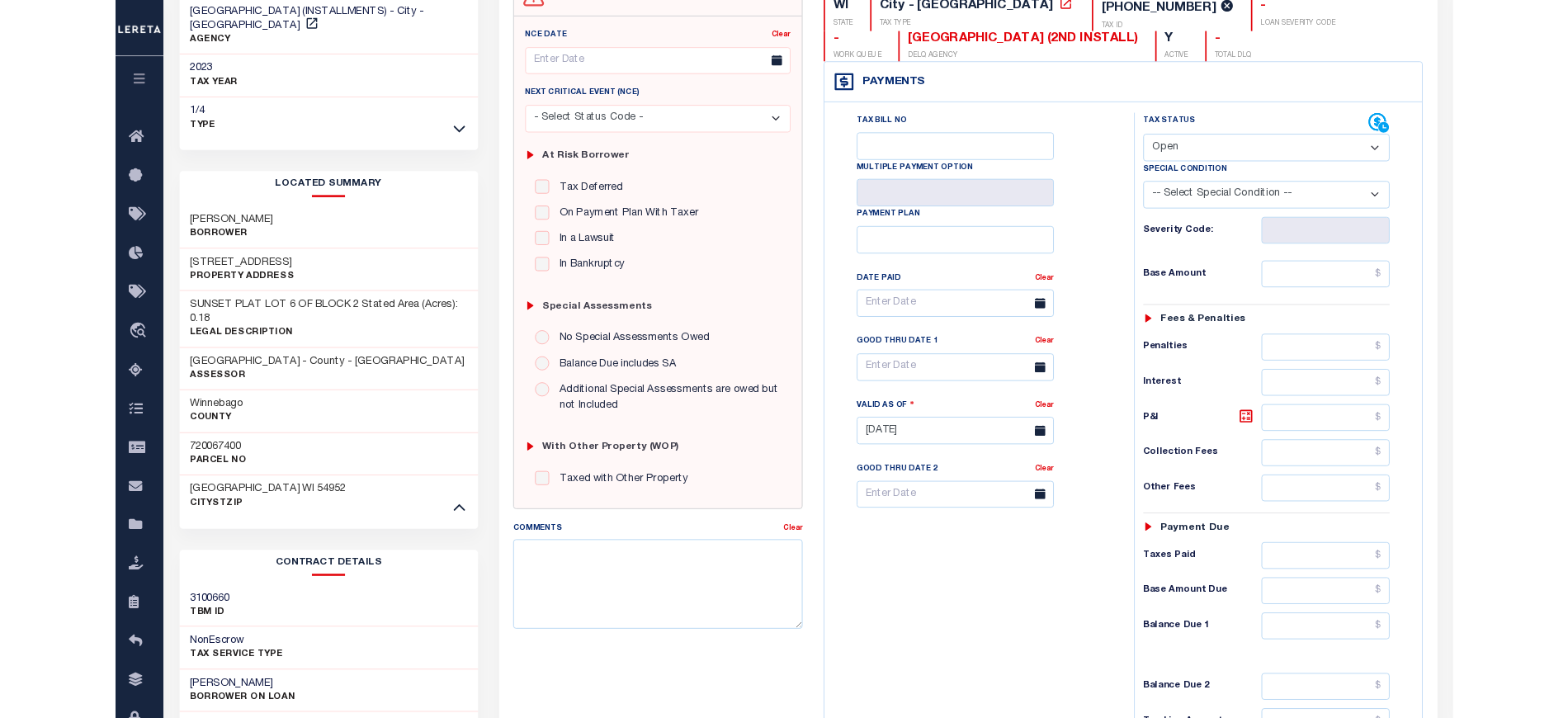
scroll to position [330, 0]
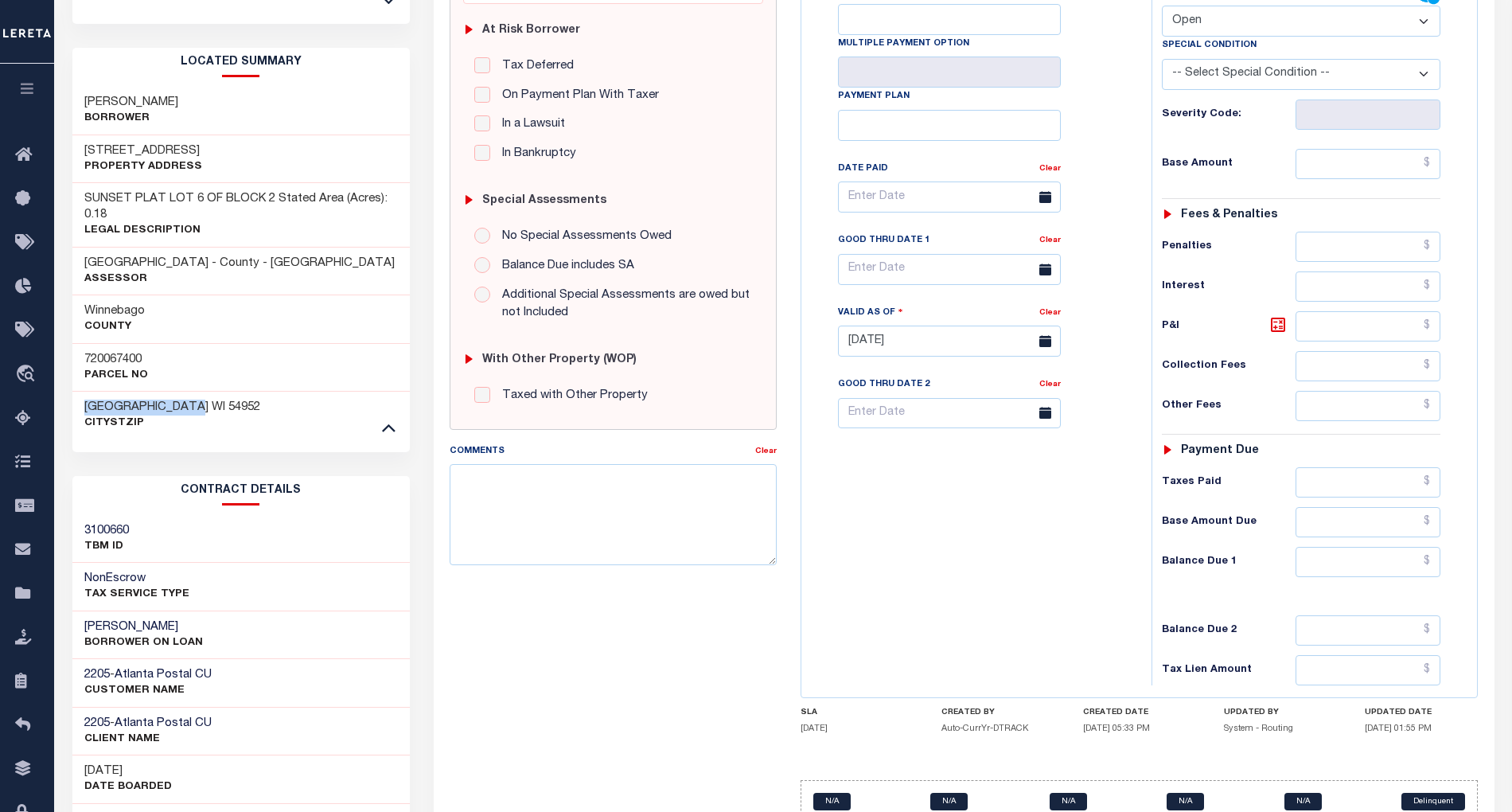
drag, startPoint x: 207, startPoint y: 395, endPoint x: 74, endPoint y: 392, distance: 133.0
click at [74, 392] on div "WINNEBAGO COUNTY WI 54952 CityStZip" at bounding box center [240, 415] width 337 height 48
copy span "[GEOGRAPHIC_DATA]"
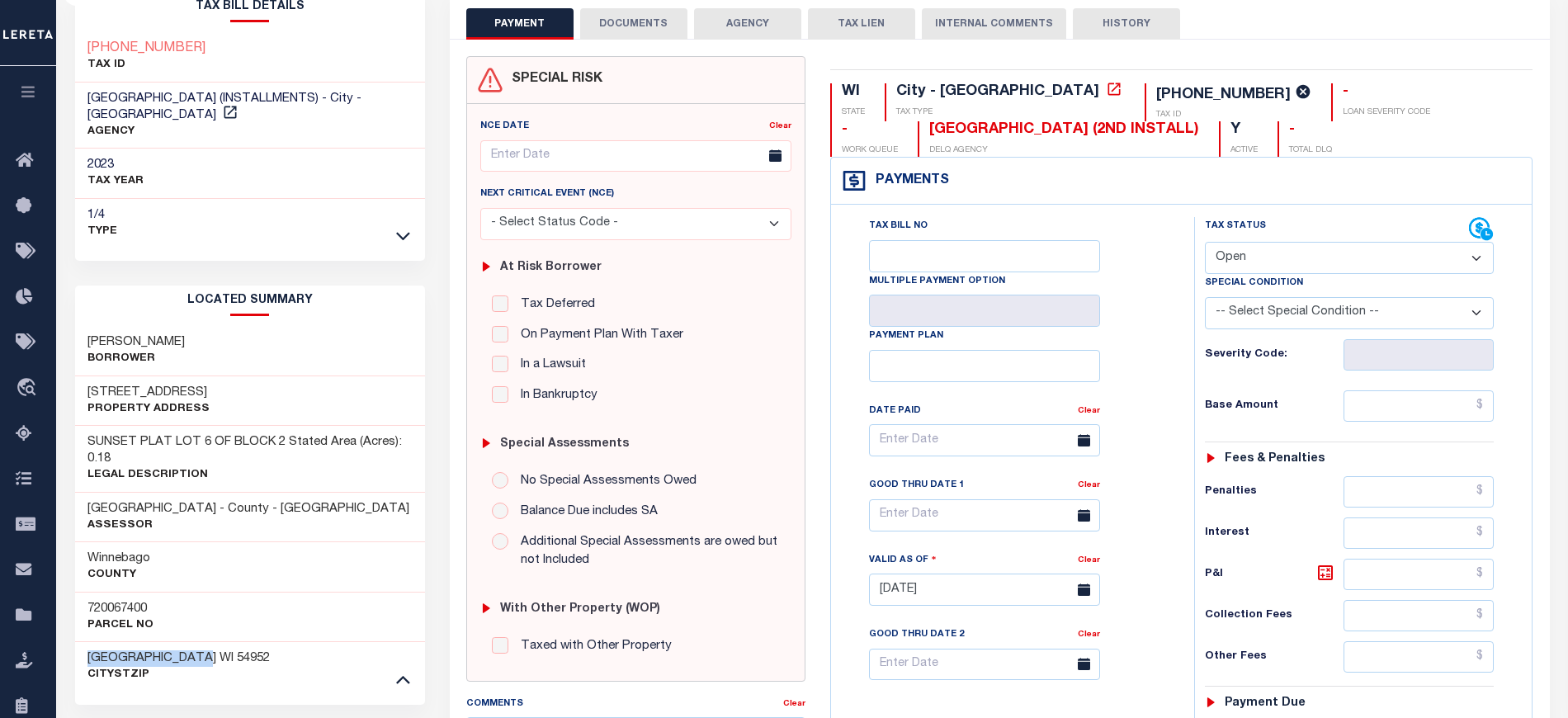
scroll to position [0, 0]
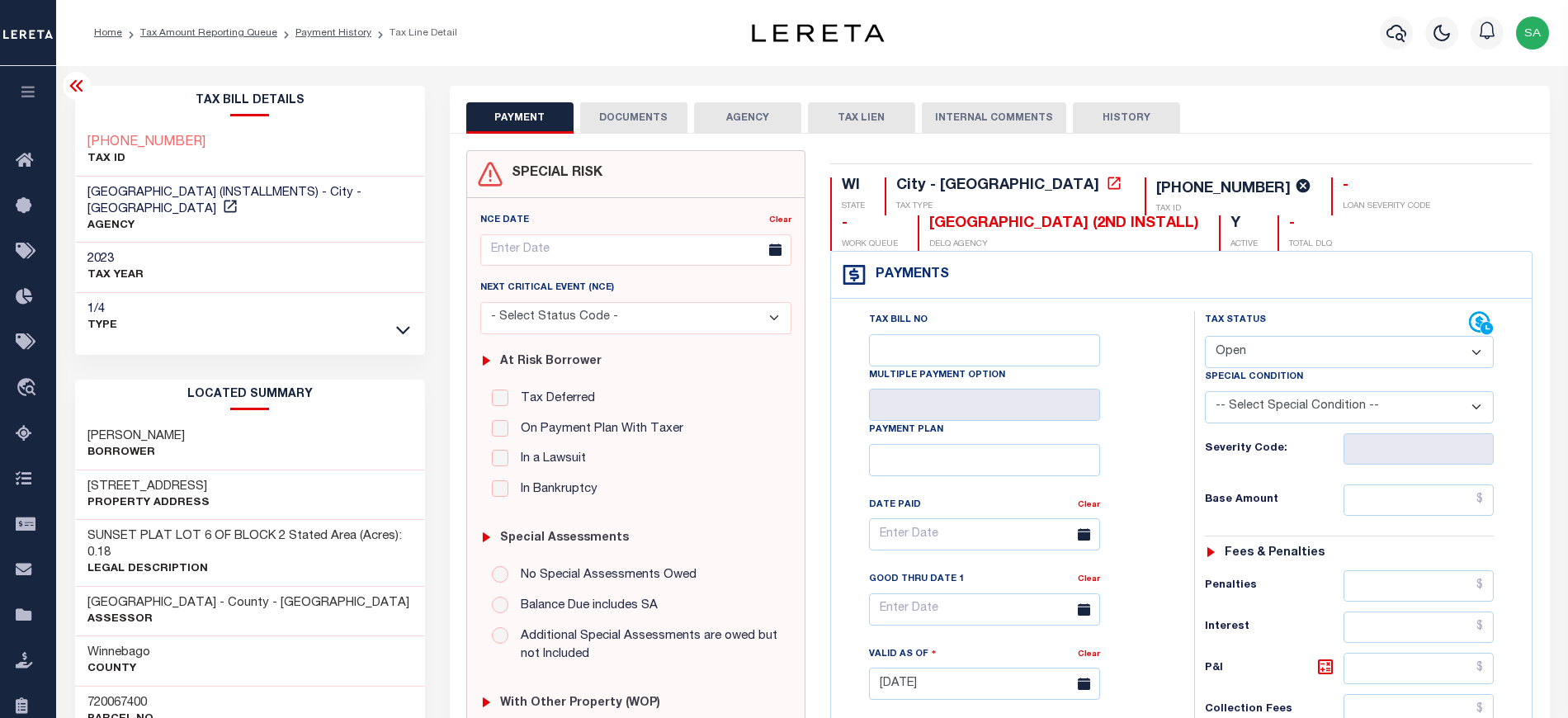
click at [83, 87] on icon at bounding box center [77, 85] width 20 height 20
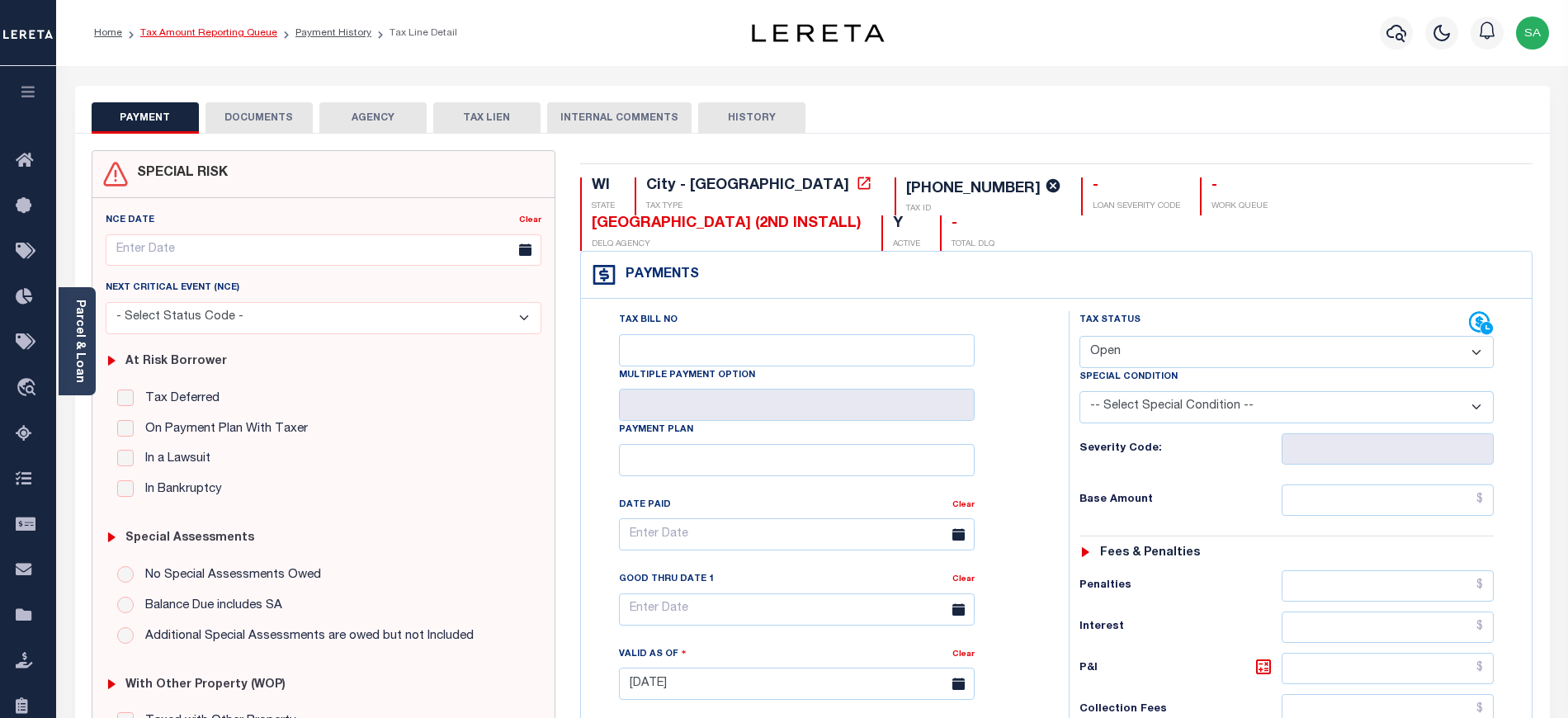
click at [225, 34] on link "Tax Amount Reporting Queue" at bounding box center [208, 33] width 137 height 9
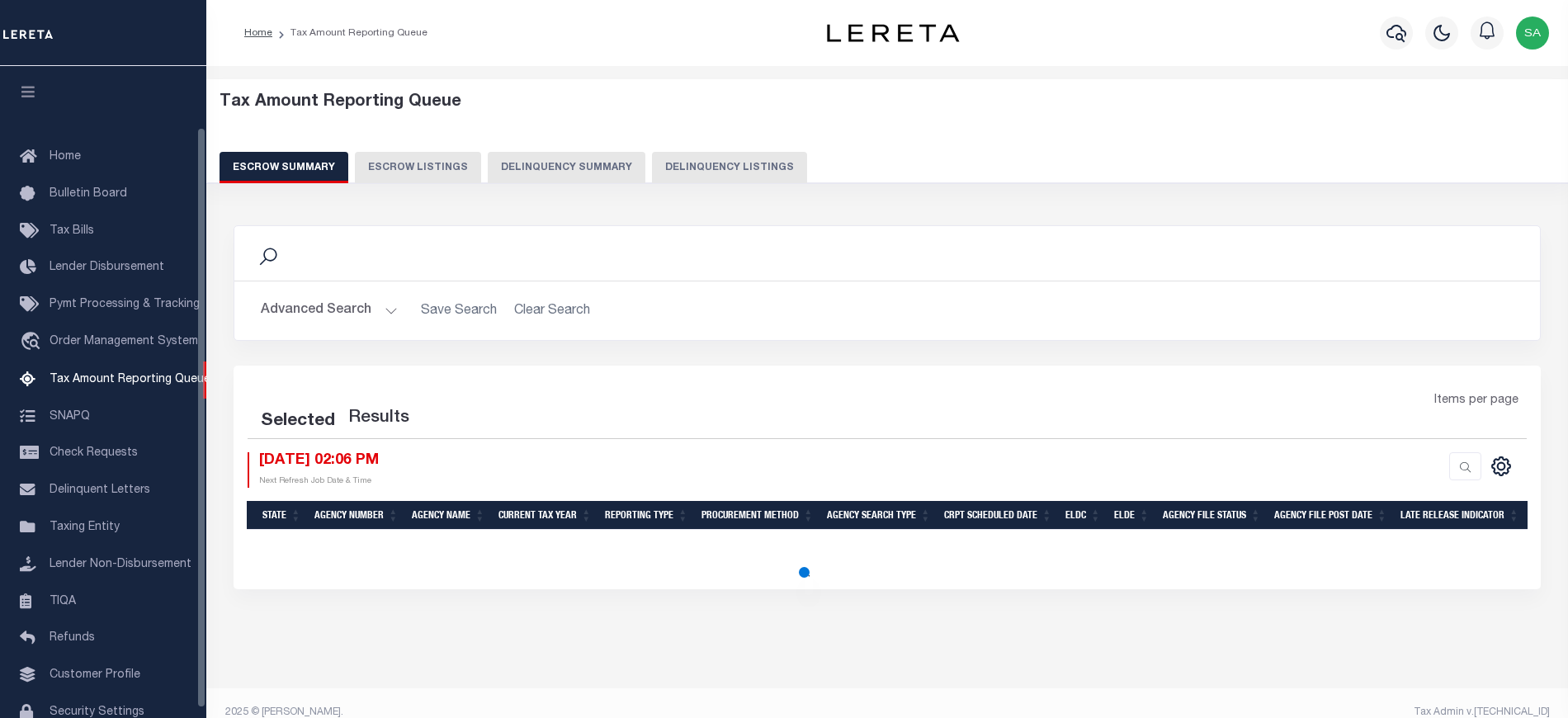
select select "100"
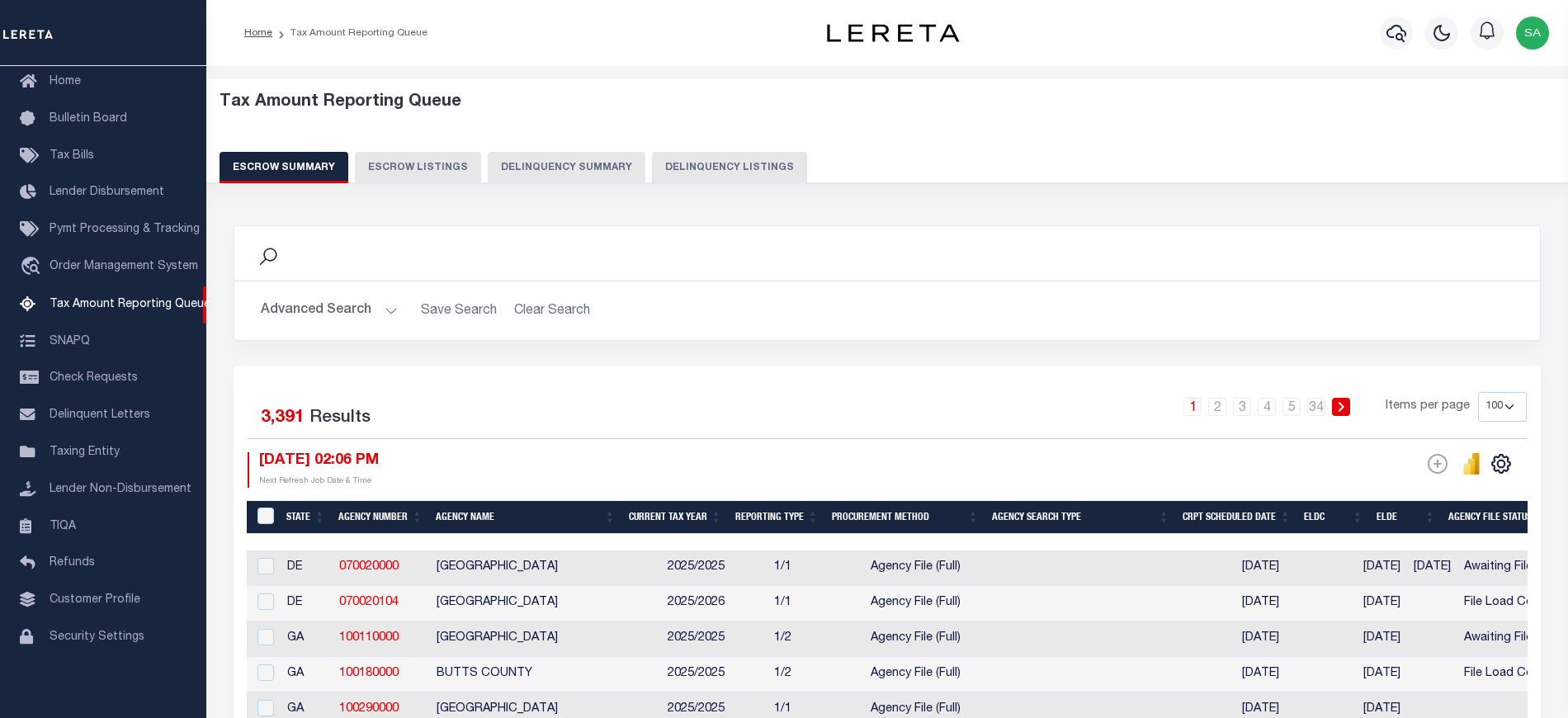
click at [705, 182] on button "Delinquency Listings" at bounding box center [729, 167] width 155 height 31
select select "100"
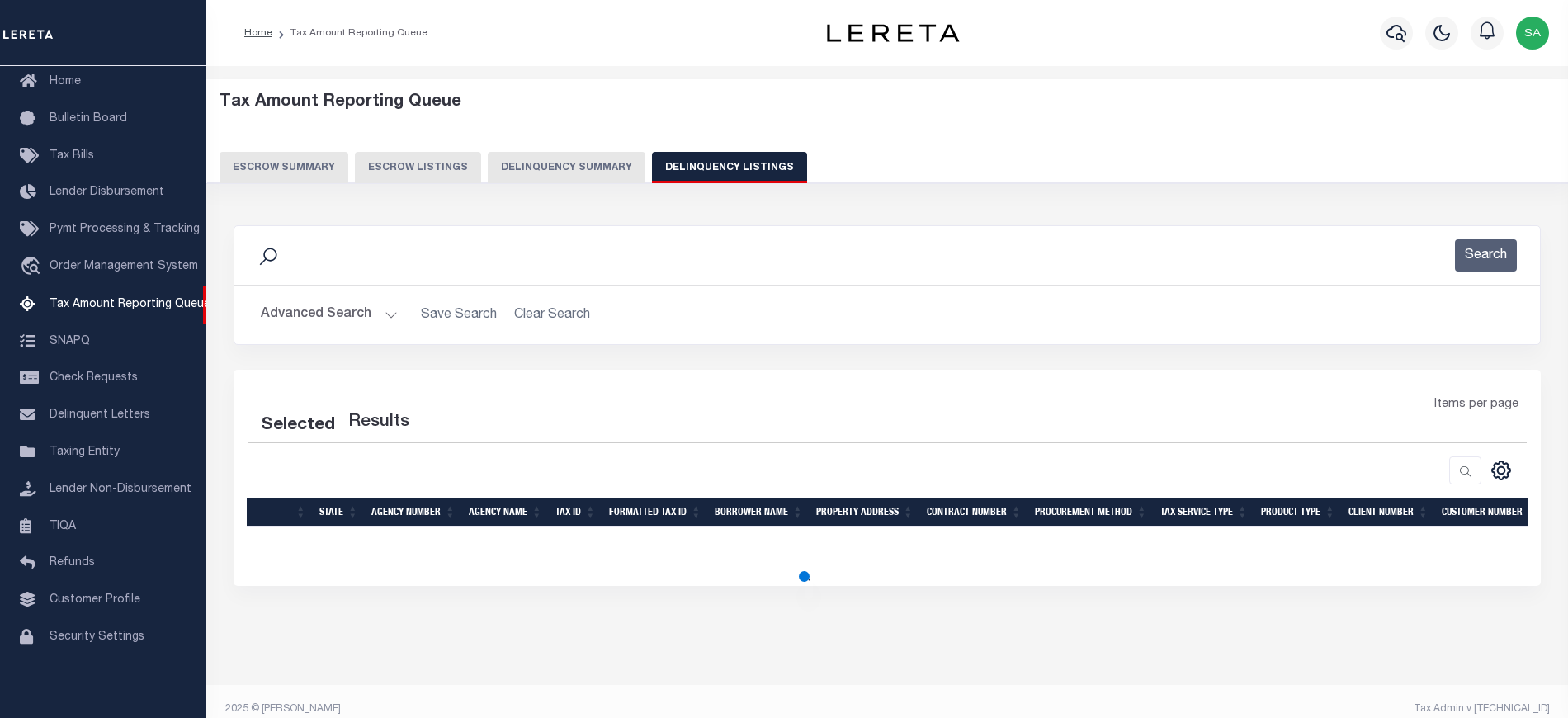
select select "100"
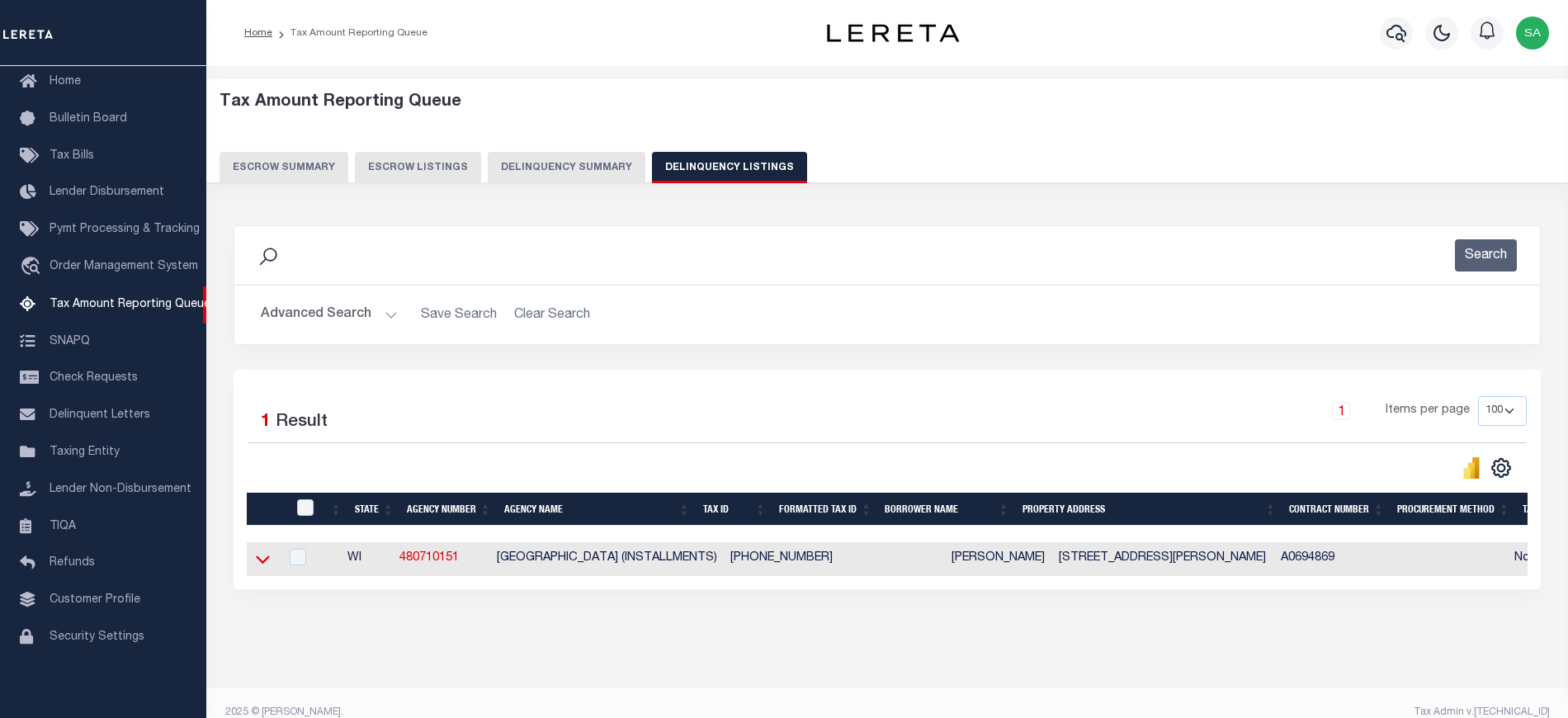
click at [268, 562] on icon at bounding box center [263, 560] width 14 height 9
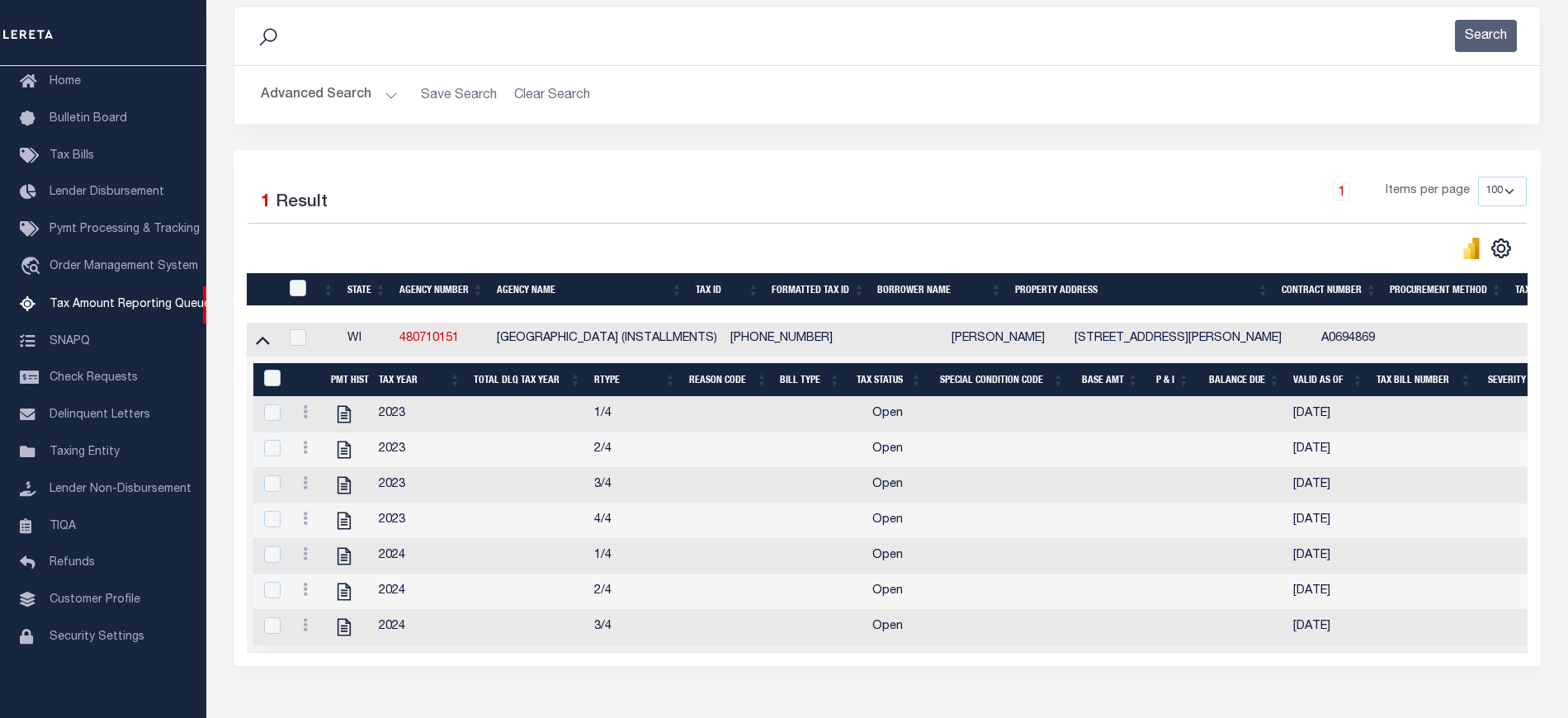
scroll to position [0, 4]
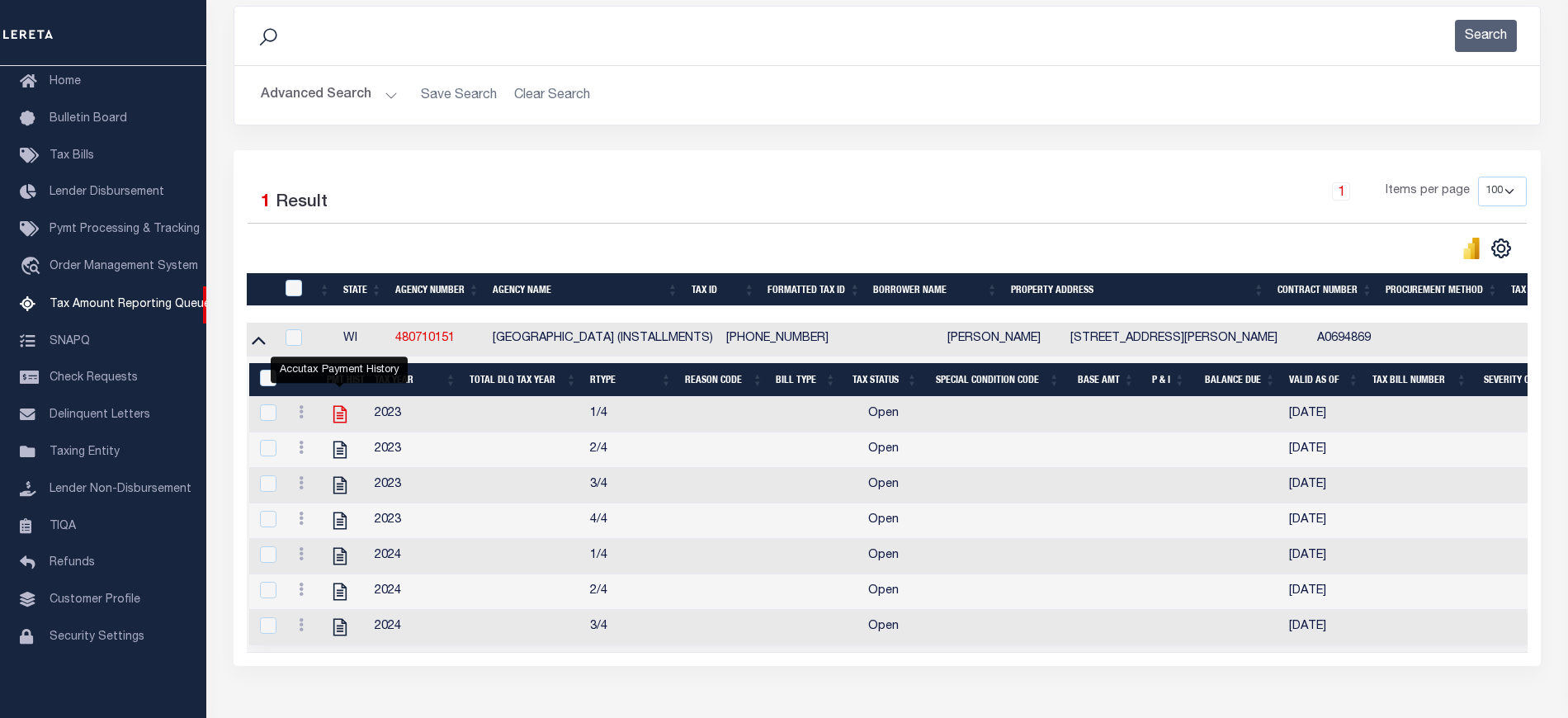
click at [344, 418] on icon "" at bounding box center [340, 414] width 22 height 22
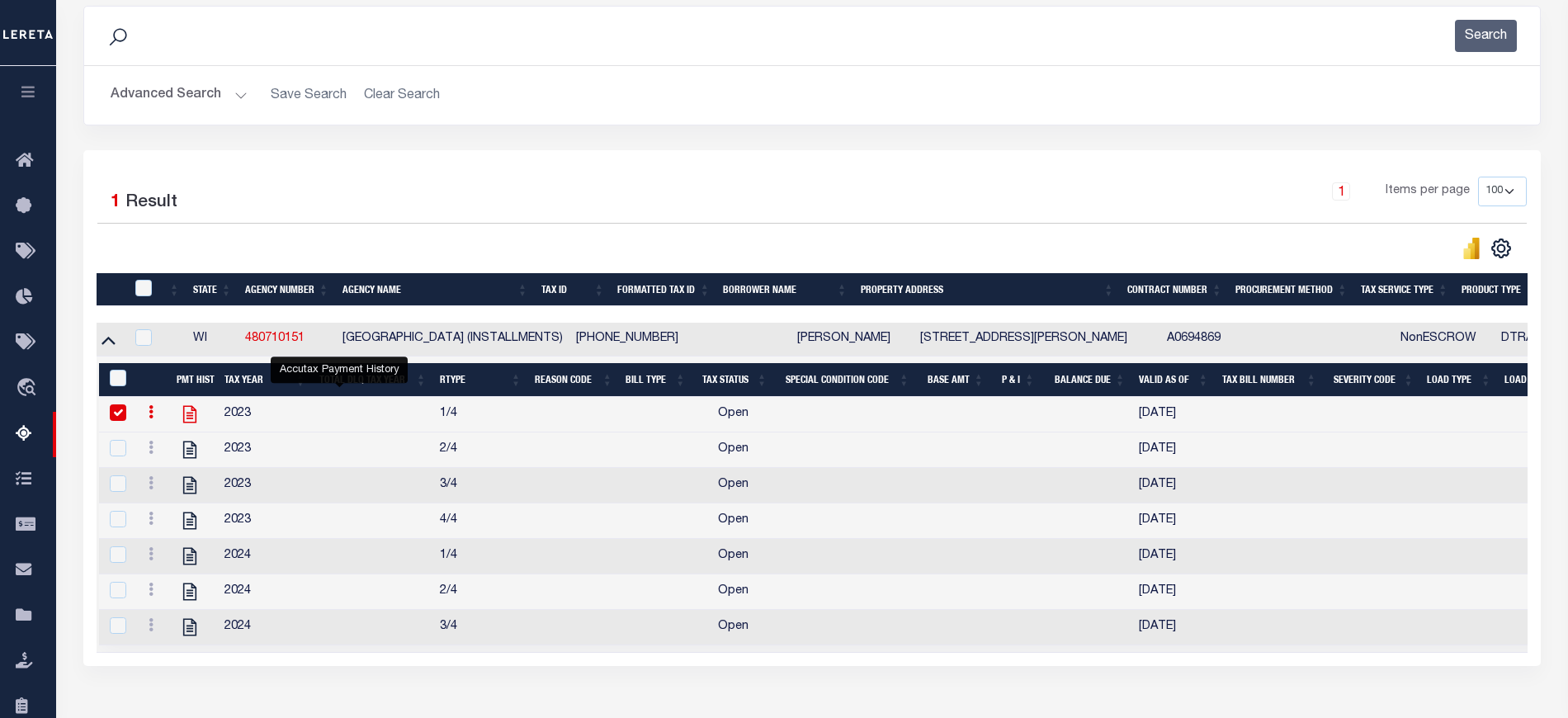
checkbox input "true"
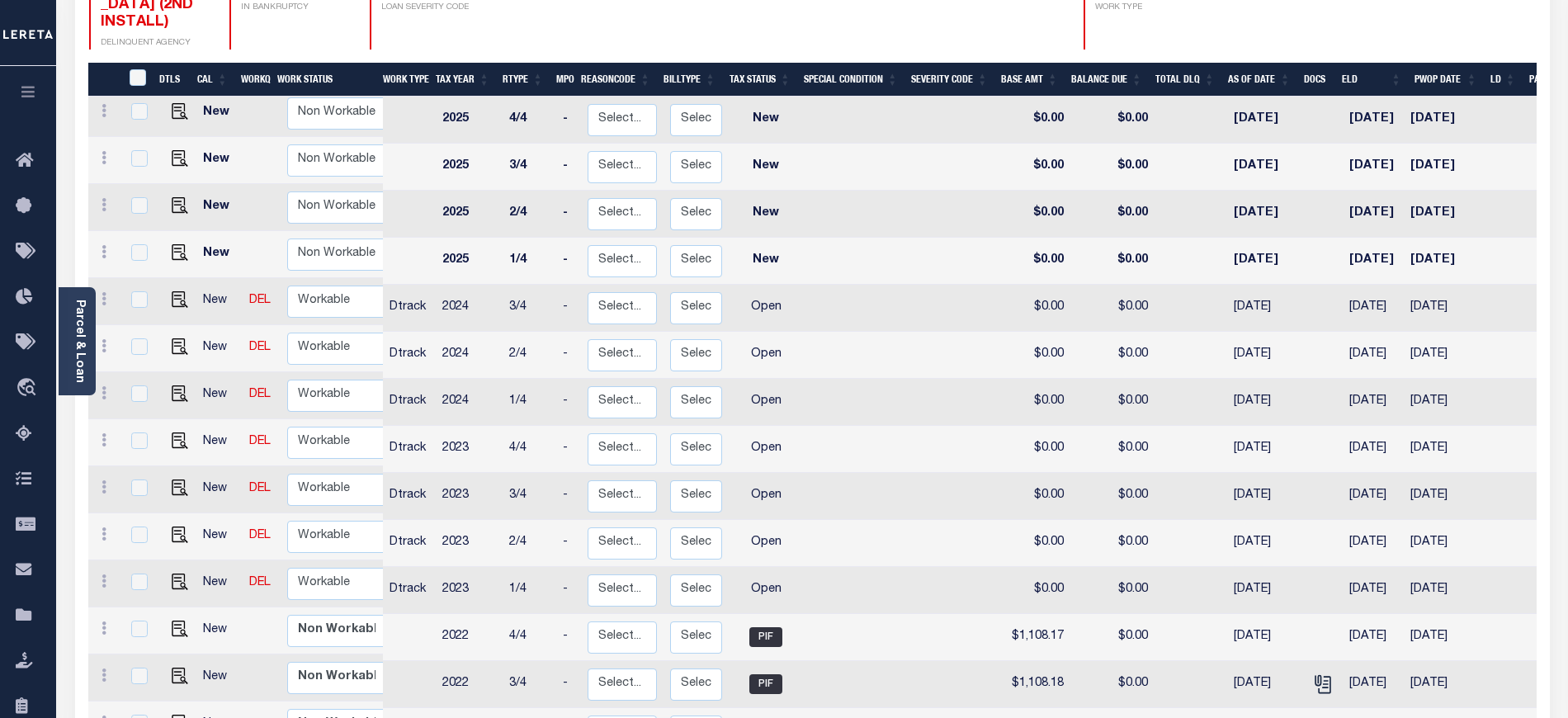
scroll to position [440, 0]
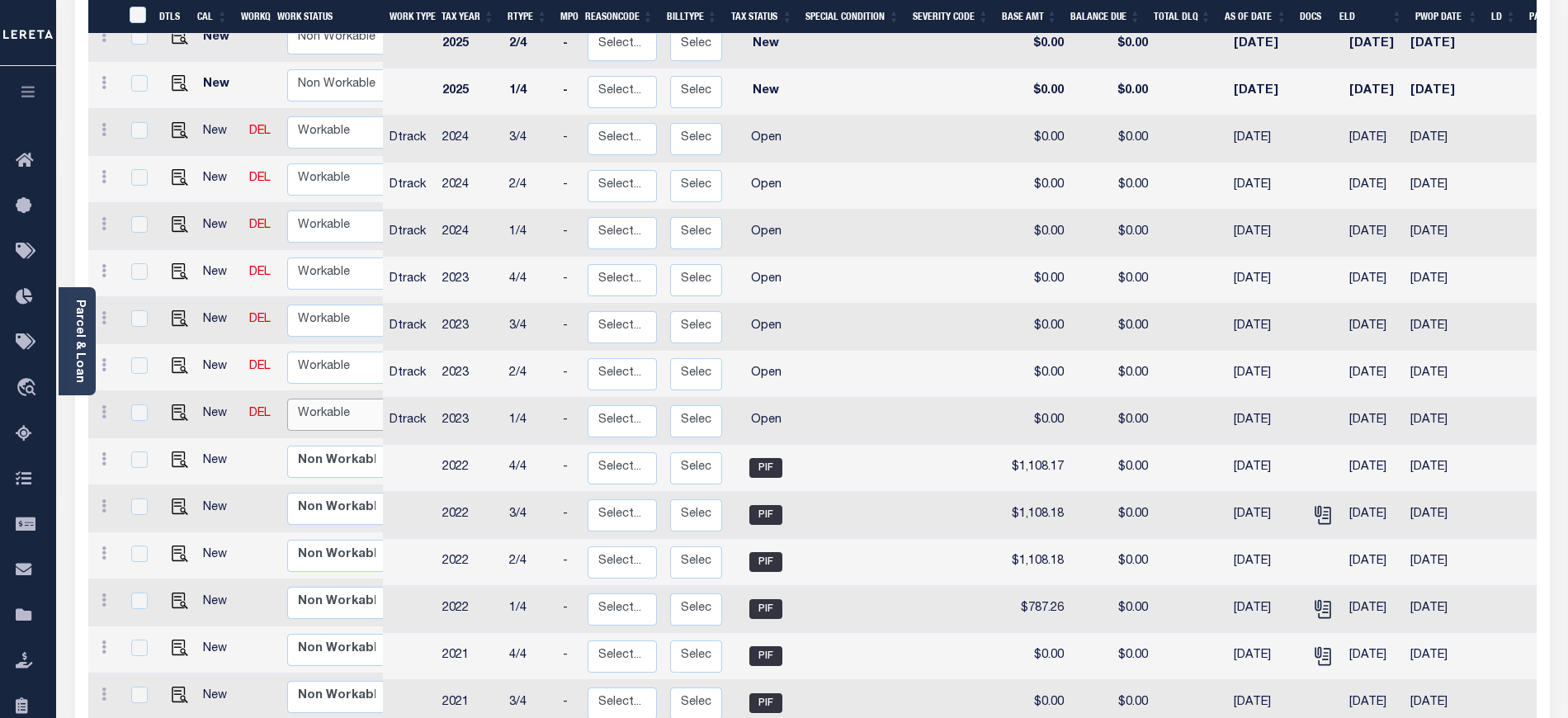
click at [331, 402] on select "Non Workable Workable" at bounding box center [336, 415] width 99 height 32
checkbox input "true"
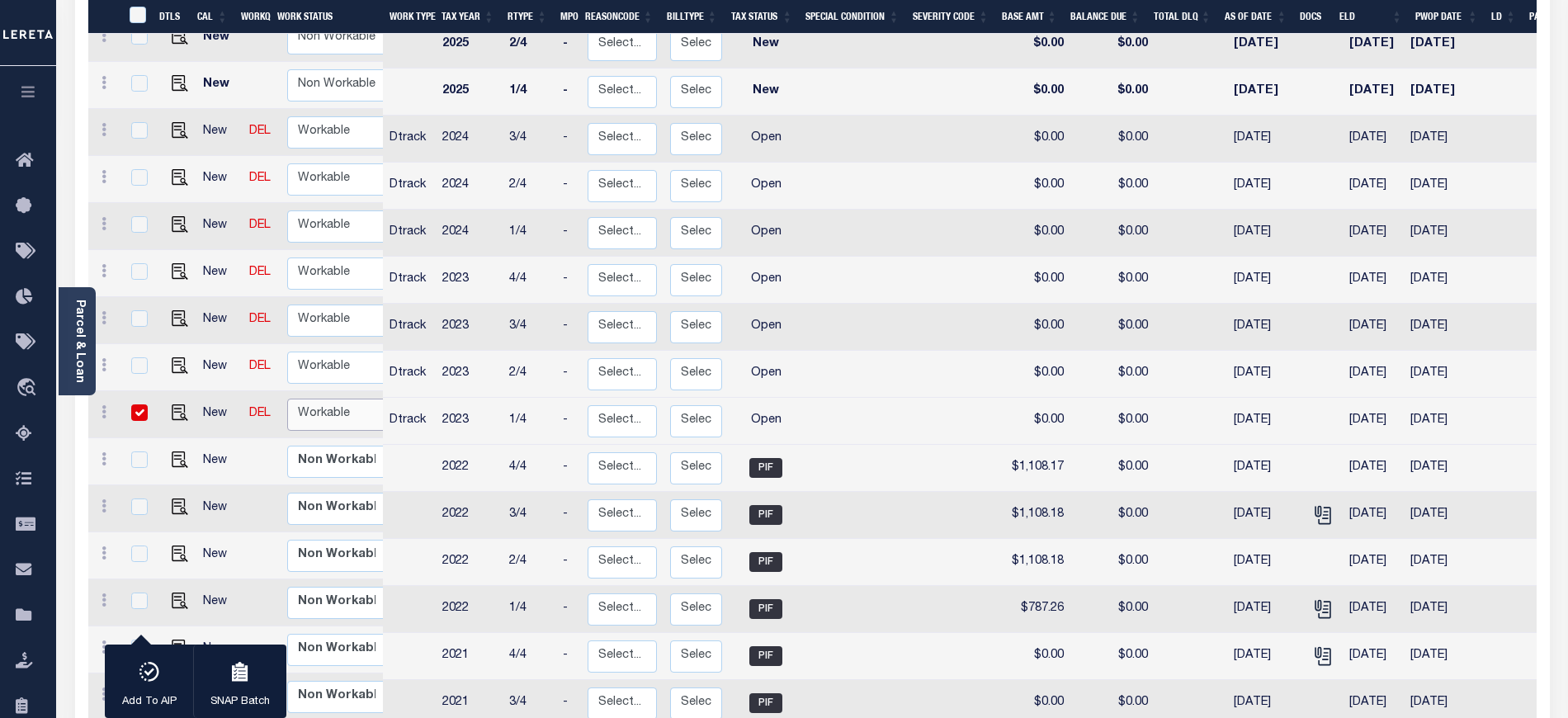
select select "true"
click at [287, 399] on select "Non Workable Workable" at bounding box center [336, 415] width 99 height 32
checkbox input "false"
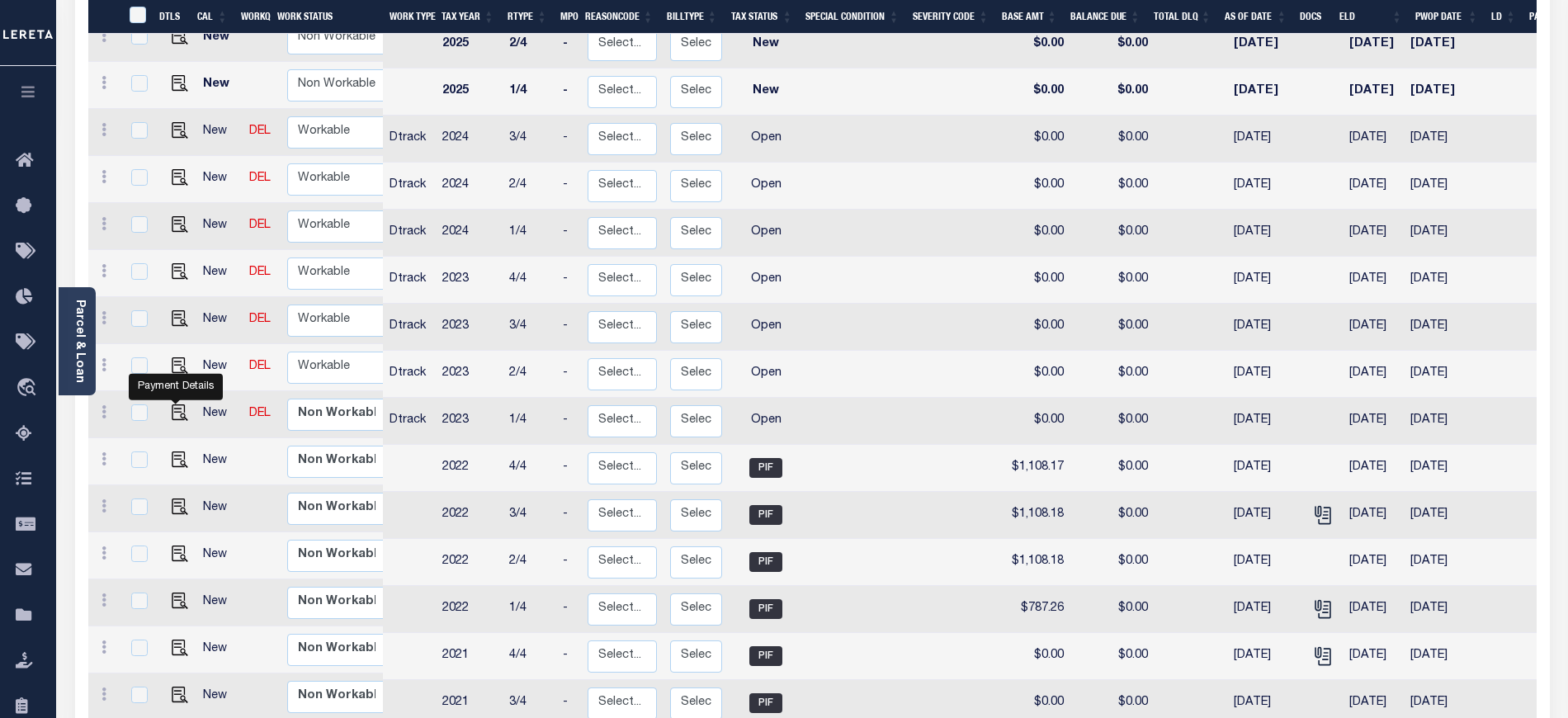
drag, startPoint x: 175, startPoint y: 390, endPoint x: 208, endPoint y: 402, distance: 35.1
click at [175, 404] on img "" at bounding box center [179, 412] width 16 height 16
checkbox input "true"
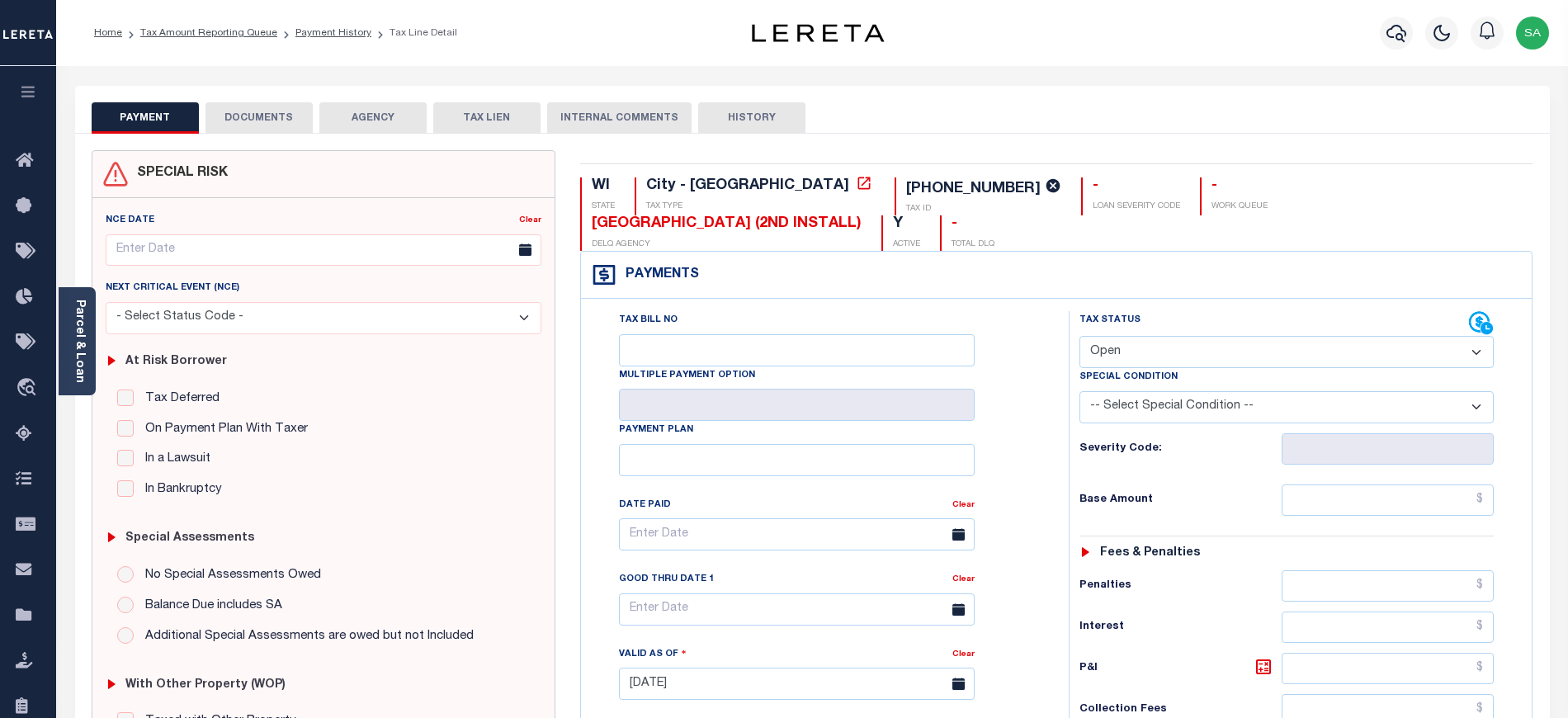
click at [1213, 336] on select "- Select Status Code - Open Due/Unpaid Paid Incomplete No Tax Due Internal Refu…" at bounding box center [1287, 352] width 414 height 32
select select "PYD"
click at [1080, 336] on select "- Select Status Code - Open Due/Unpaid Paid Incomplete No Tax Due Internal Refu…" at bounding box center [1287, 352] width 414 height 32
type input "[DATE]"
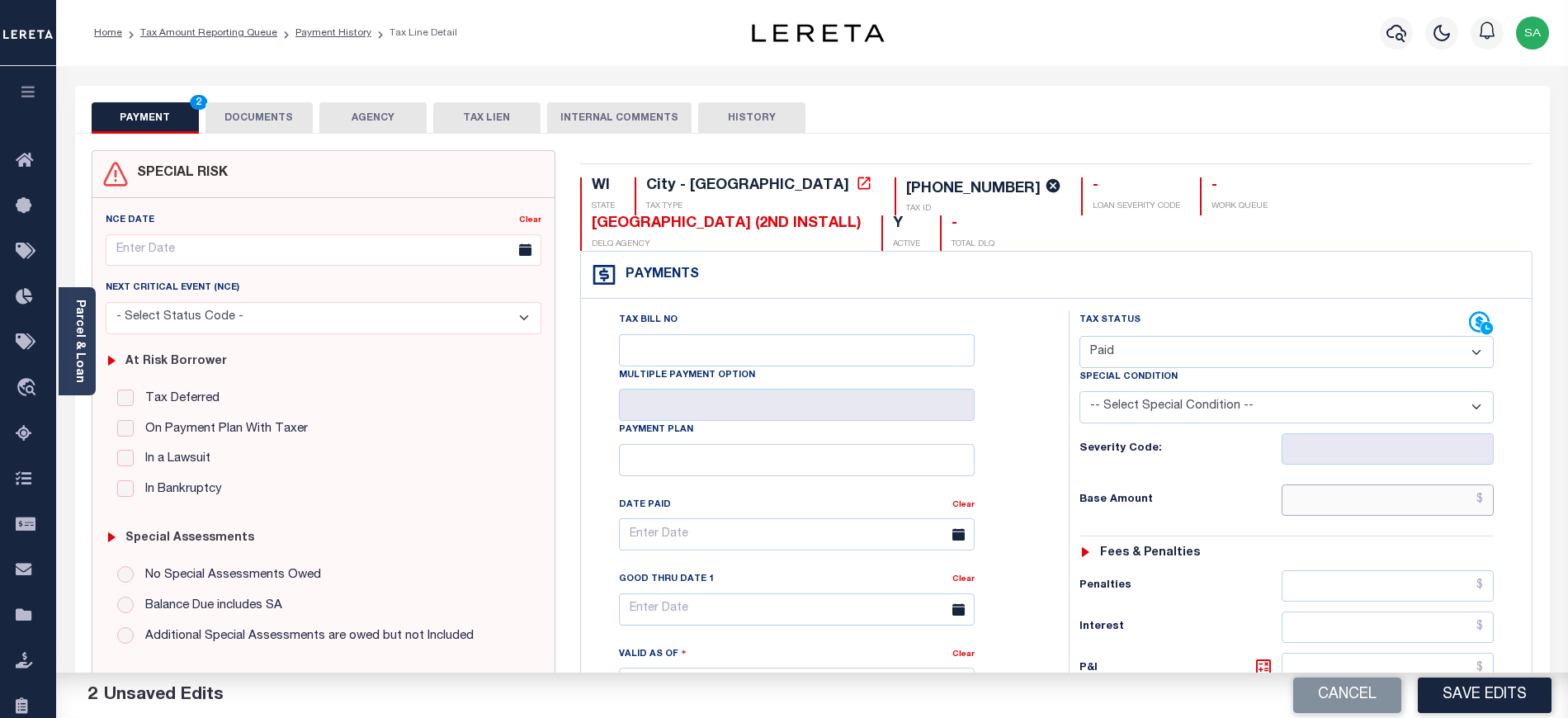
click at [1305, 485] on input "text" at bounding box center [1388, 500] width 213 height 31
type input "$0.00"
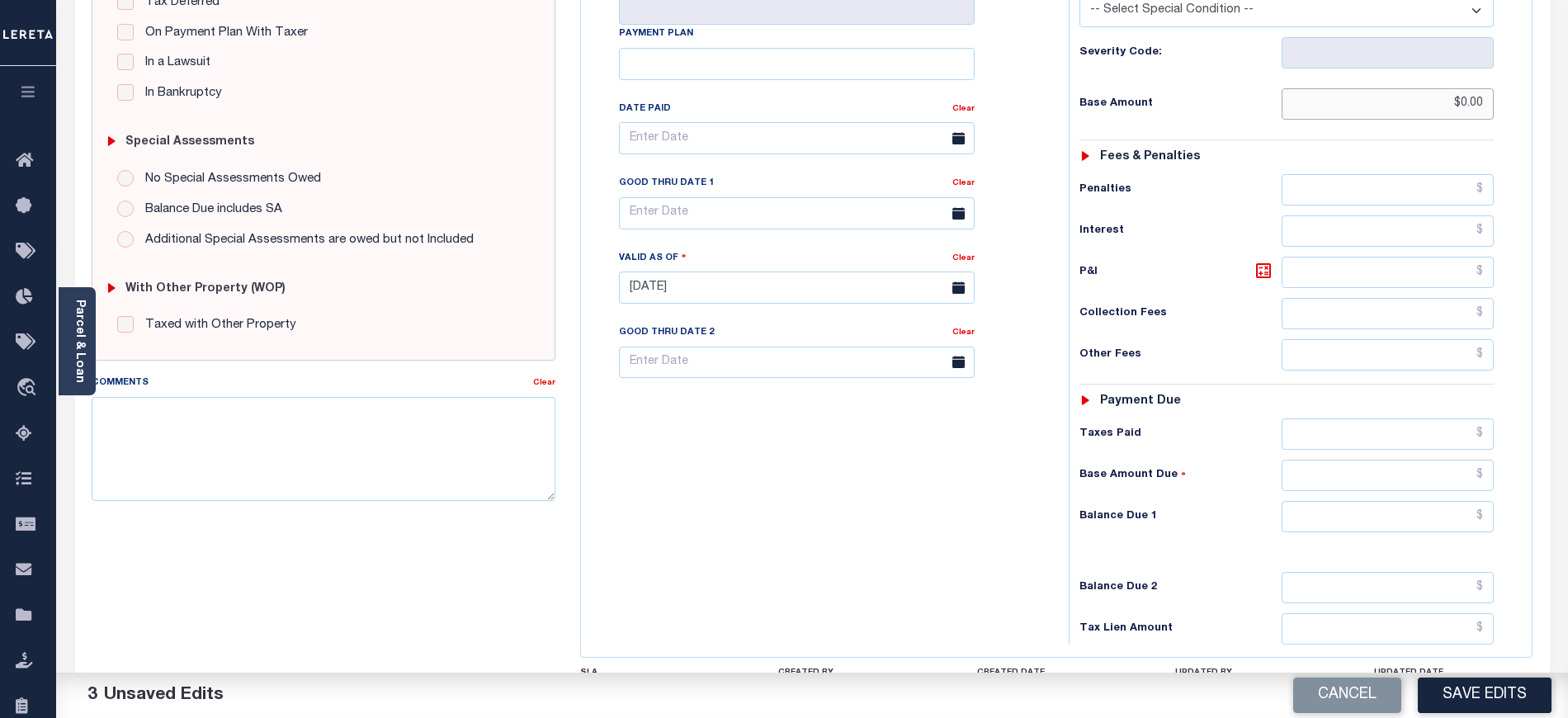
scroll to position [440, 0]
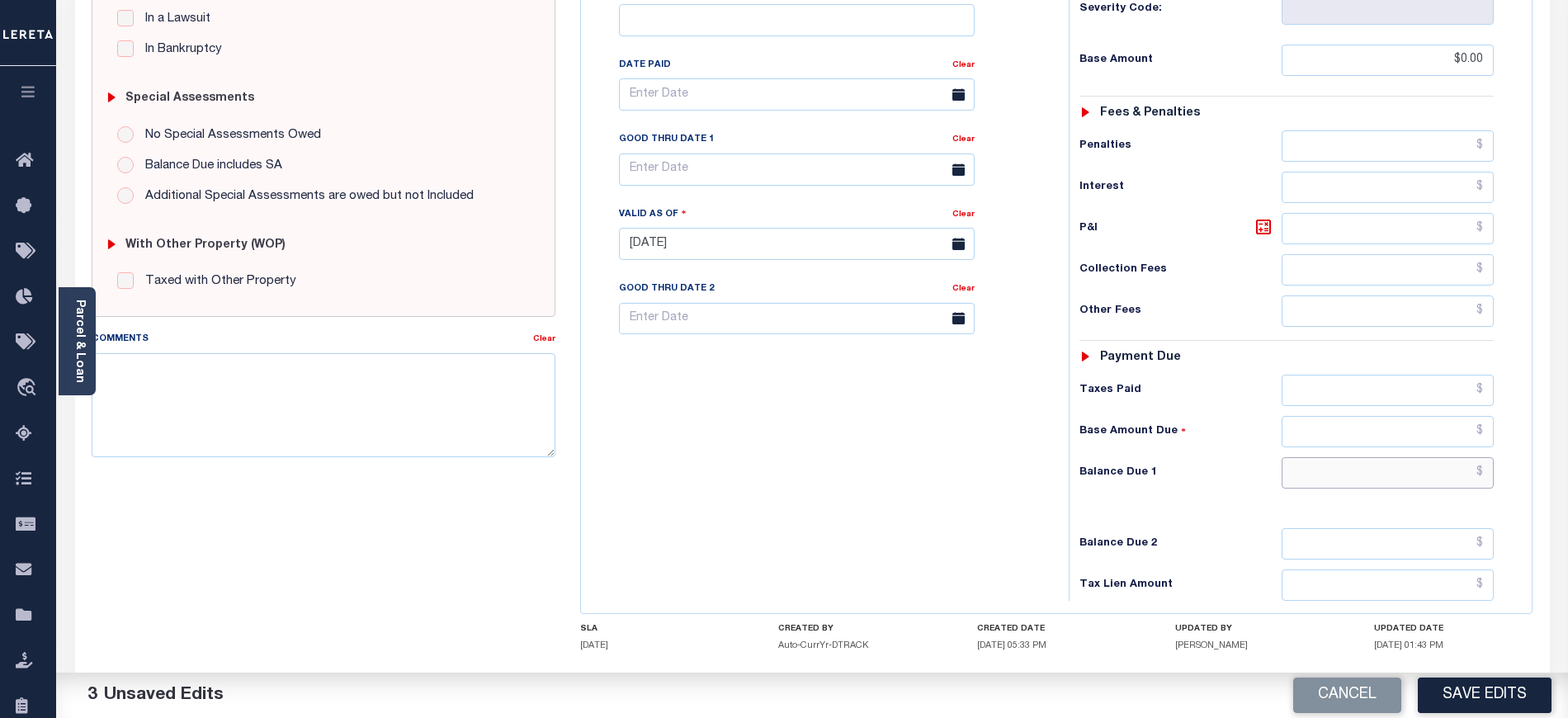
drag, startPoint x: 1325, startPoint y: 427, endPoint x: 1323, endPoint y: 443, distance: 16.1
click at [1324, 457] on input "text" at bounding box center [1388, 472] width 213 height 31
type input "$0.00"
click at [779, 437] on div "Tax Bill No Multiple Payment Option Payment Plan Clear" at bounding box center [820, 235] width 471 height 728
click at [308, 427] on textarea "Comments" at bounding box center [323, 405] width 464 height 104
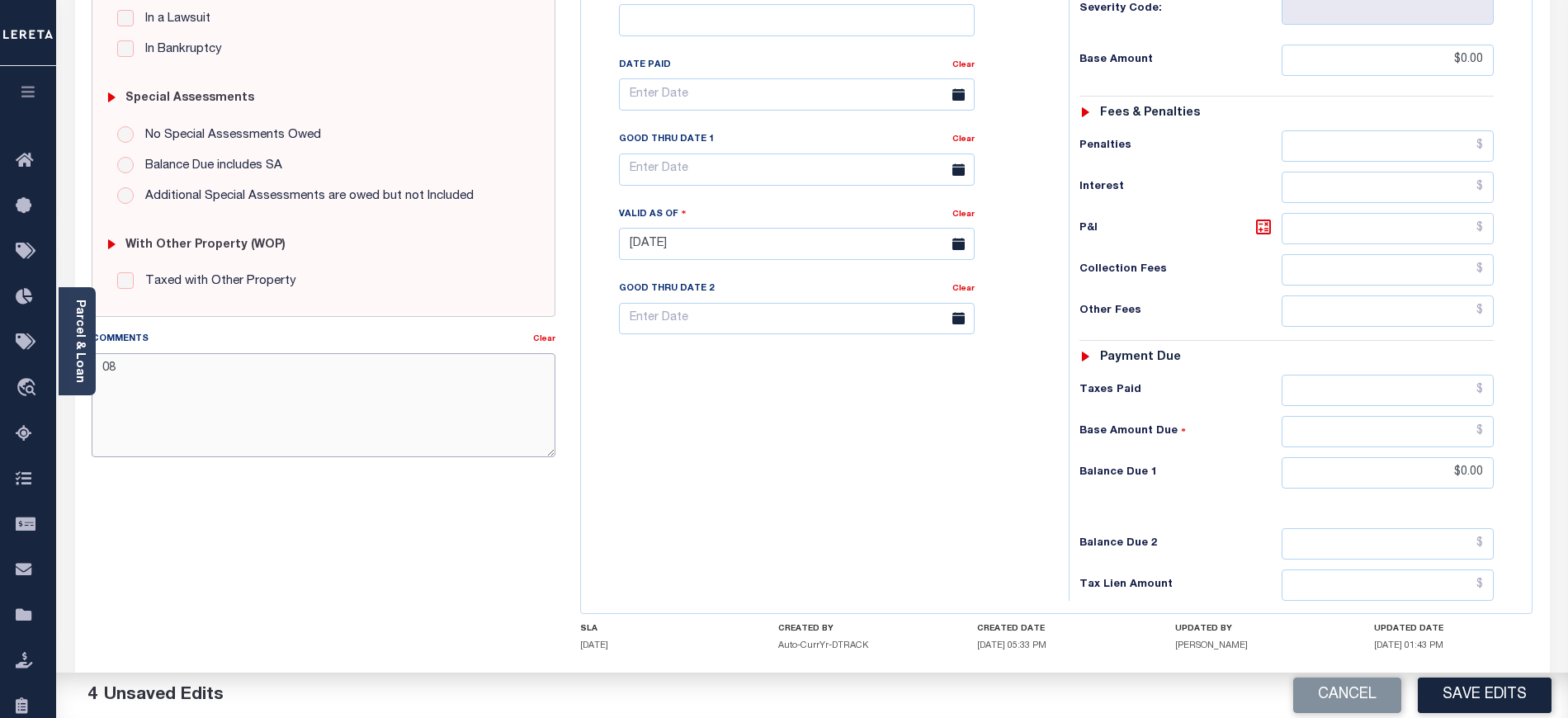
type textarea "0"
click at [341, 388] on textarea "[DATE]- As per tax collector" at bounding box center [323, 405] width 464 height 104
paste textarea "TIANA and [PERSON_NAME]"
click at [289, 391] on textarea "[DATE]- As per tax collector TIANA and [PERSON_NAME] the 2023 and 2024 taxes ar…" at bounding box center [323, 405] width 464 height 104
type textarea "[DATE]- As per tax collector TIANA and [PERSON_NAME] the 2023 and 2024 taxes ar…"
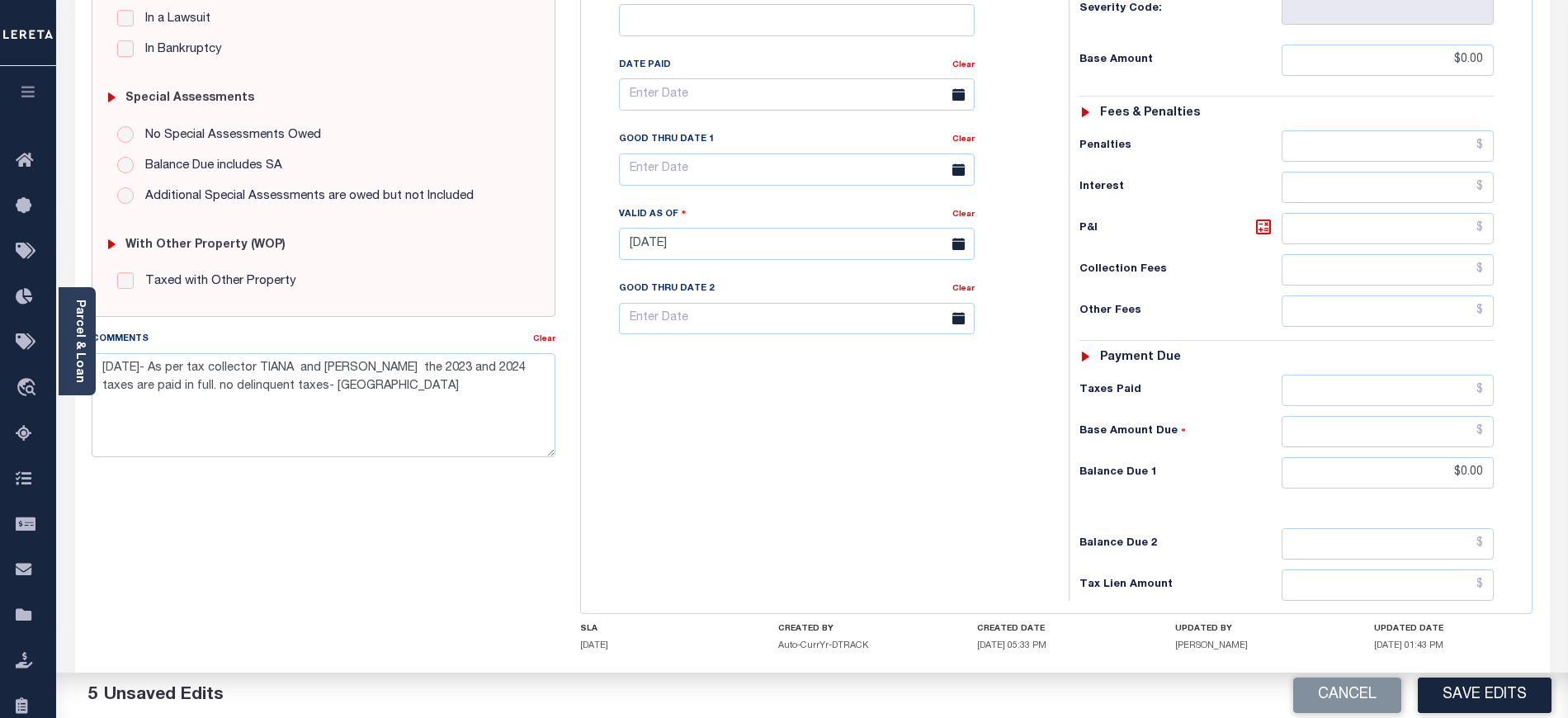
drag, startPoint x: 434, startPoint y: 475, endPoint x: 499, endPoint y: 503, distance: 70.8
click at [434, 475] on div "SPECIAL RISK NCE Date Clear - Select Status Code -" at bounding box center [323, 241] width 488 height 1063
click at [1518, 707] on button "Save Edits" at bounding box center [1485, 695] width 134 height 36
checkbox input "false"
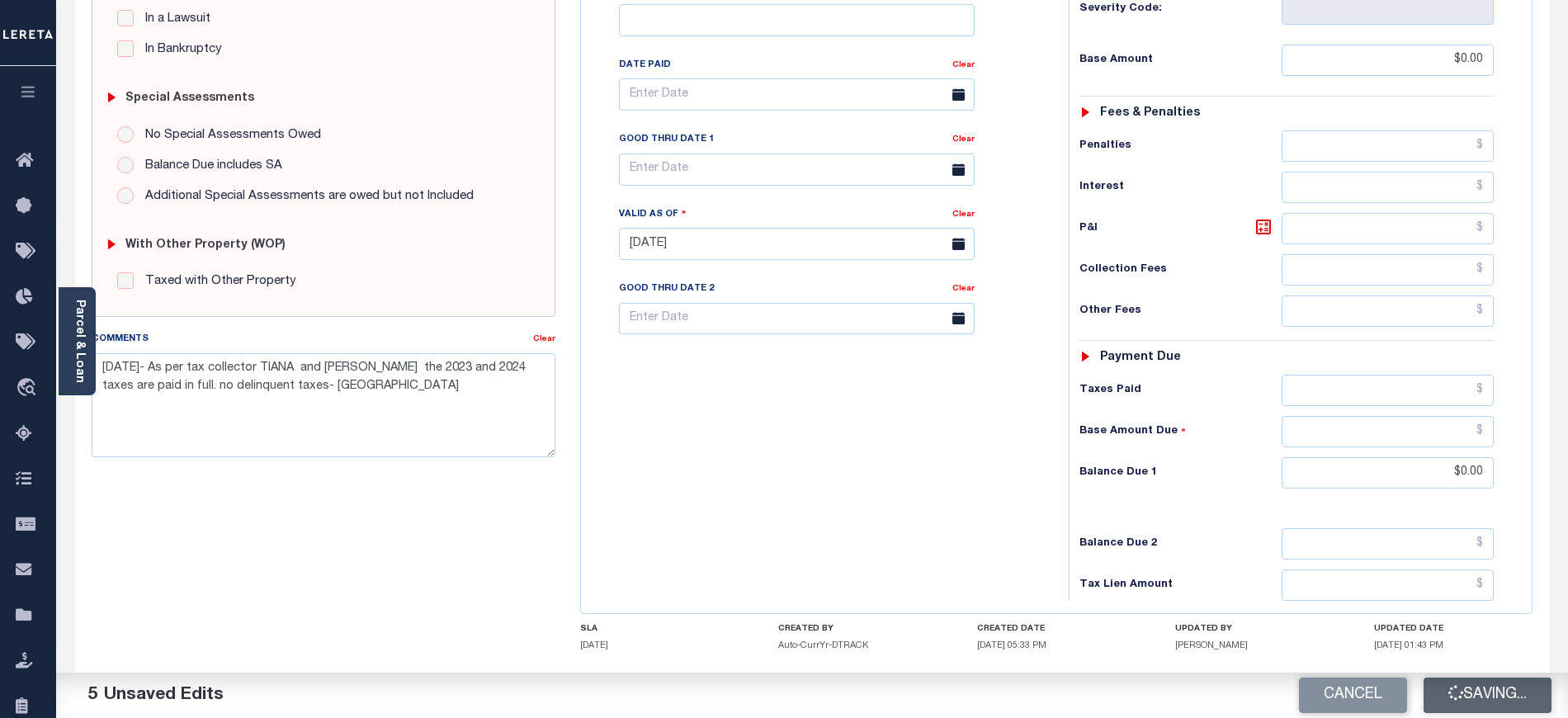
checkbox input "false"
type input "$0"
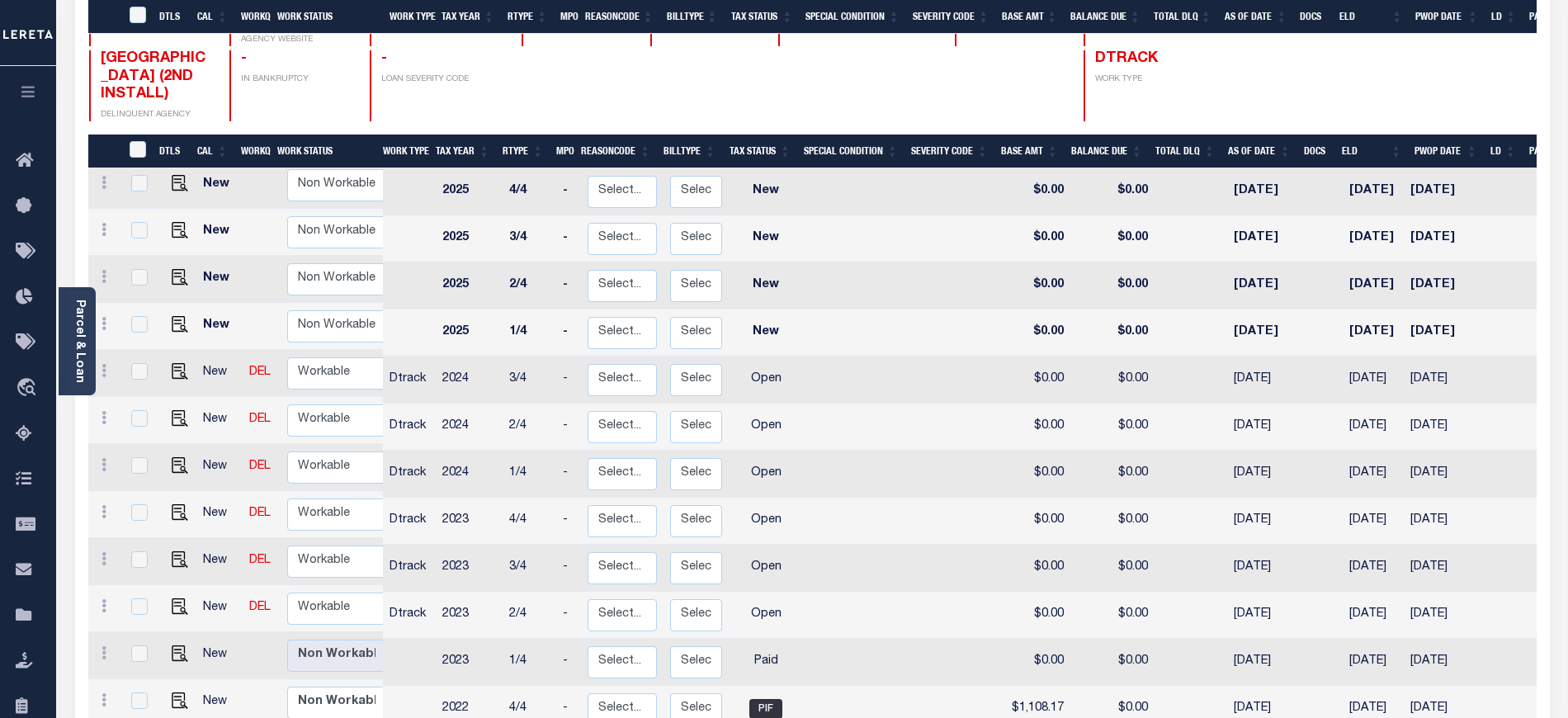
scroll to position [330, 0]
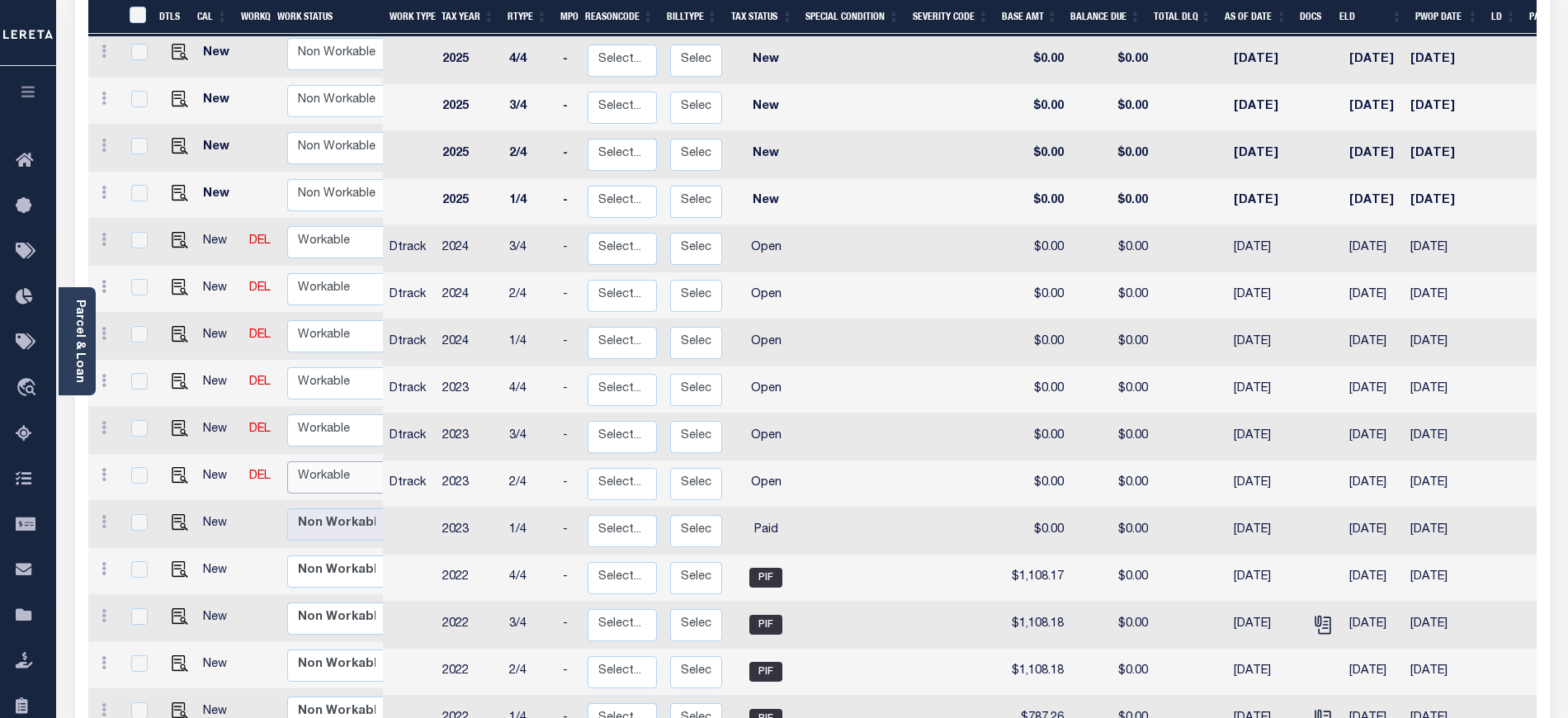
drag, startPoint x: 340, startPoint y: 456, endPoint x: 337, endPoint y: 467, distance: 11.4
click at [340, 461] on select "Non Workable Workable" at bounding box center [336, 477] width 99 height 32
checkbox input "true"
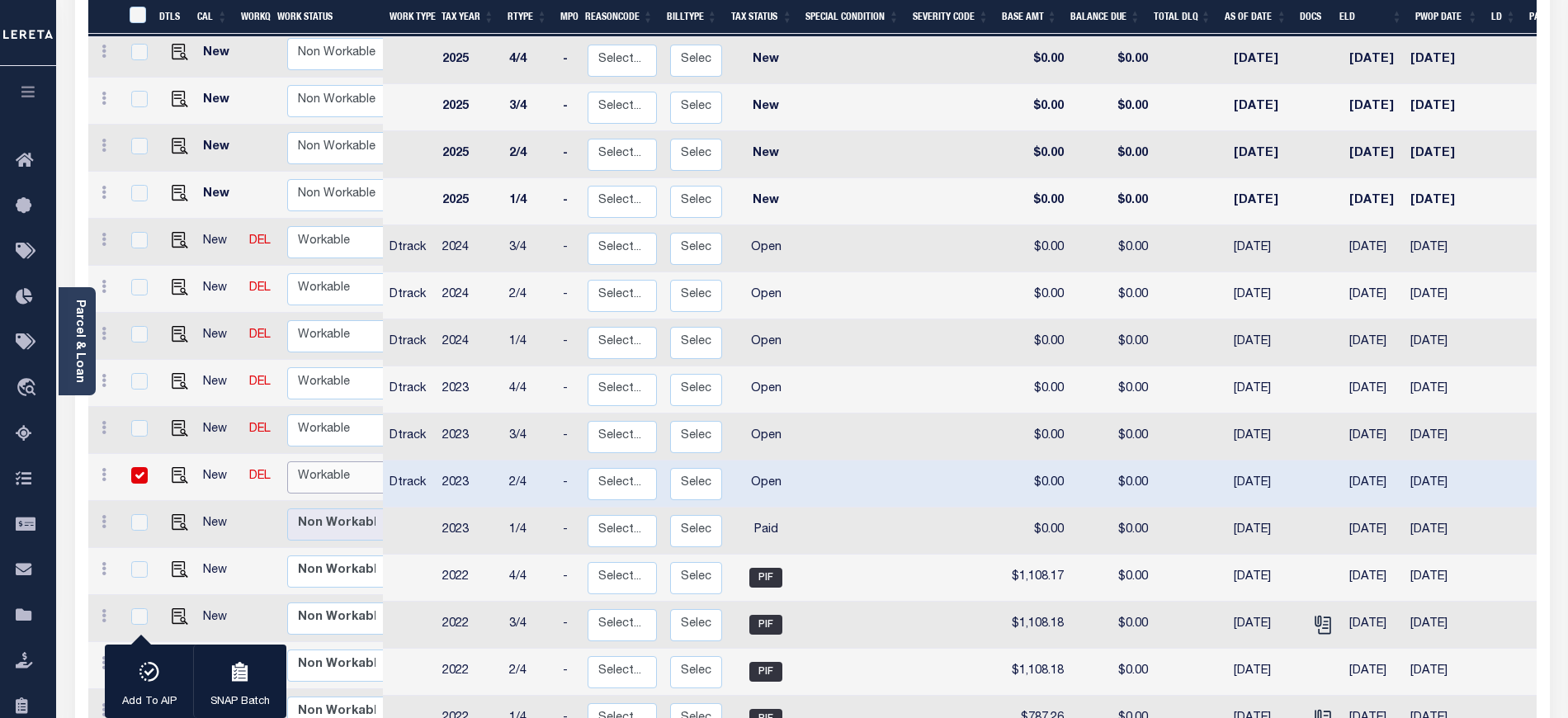
select select "true"
click at [287, 461] on select "Non Workable Workable" at bounding box center [336, 477] width 99 height 32
checkbox input "false"
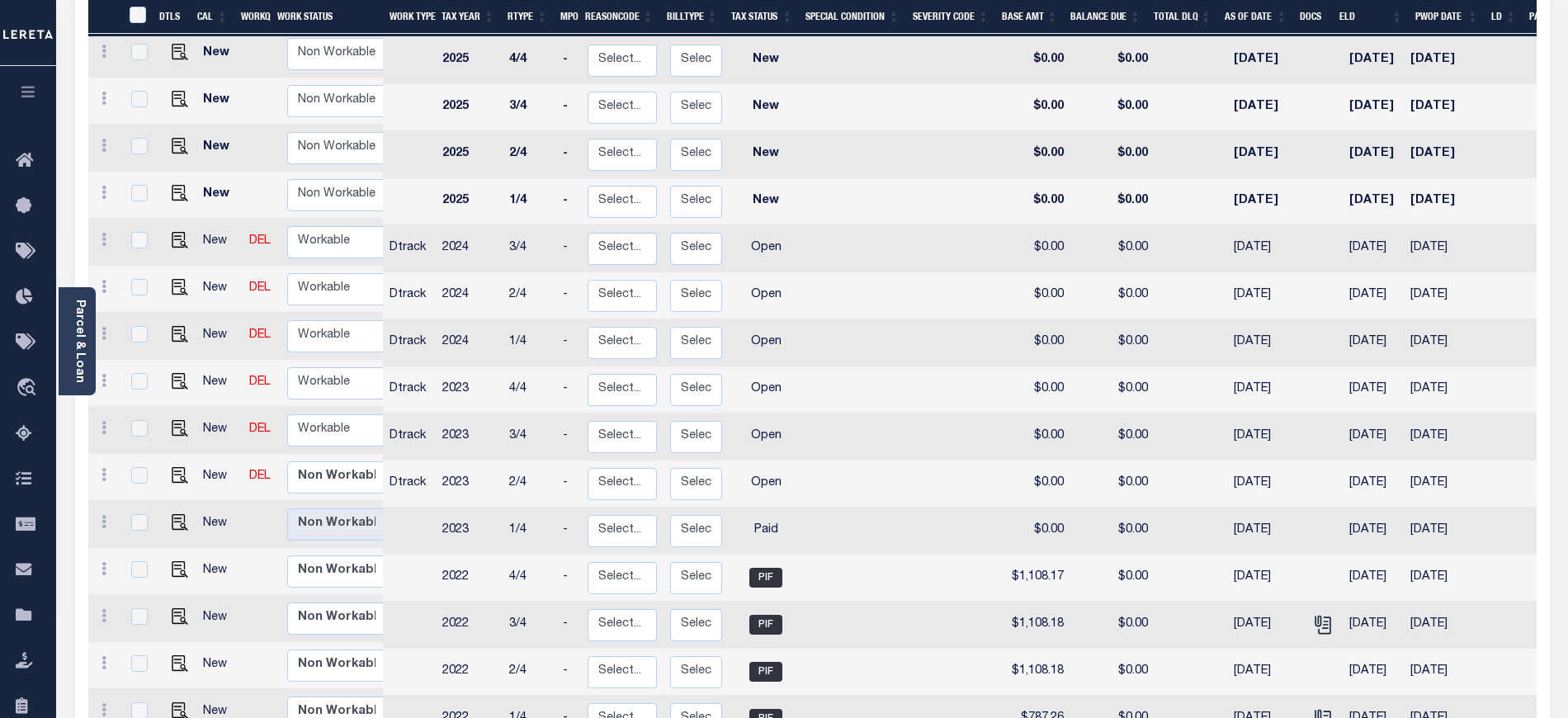
click at [166, 470] on link at bounding box center [176, 476] width 25 height 11
checkbox input "true"
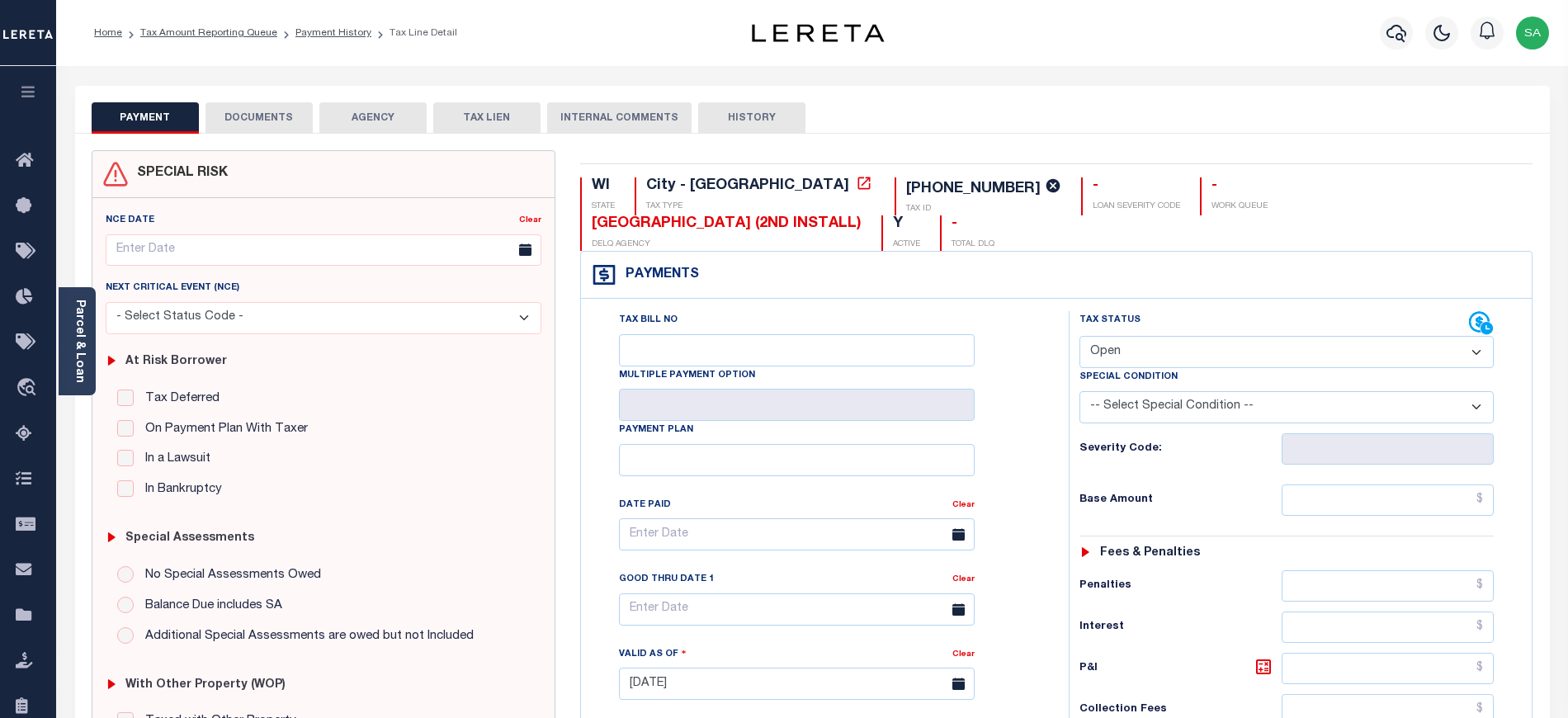
click at [1189, 336] on select "- Select Status Code - Open Due/Unpaid Paid Incomplete No Tax Due Internal Refu…" at bounding box center [1287, 352] width 414 height 32
select select "PYD"
click at [1080, 336] on select "- Select Status Code - Open Due/Unpaid Paid Incomplete No Tax Due Internal Refu…" at bounding box center [1287, 352] width 414 height 32
type input "[DATE]"
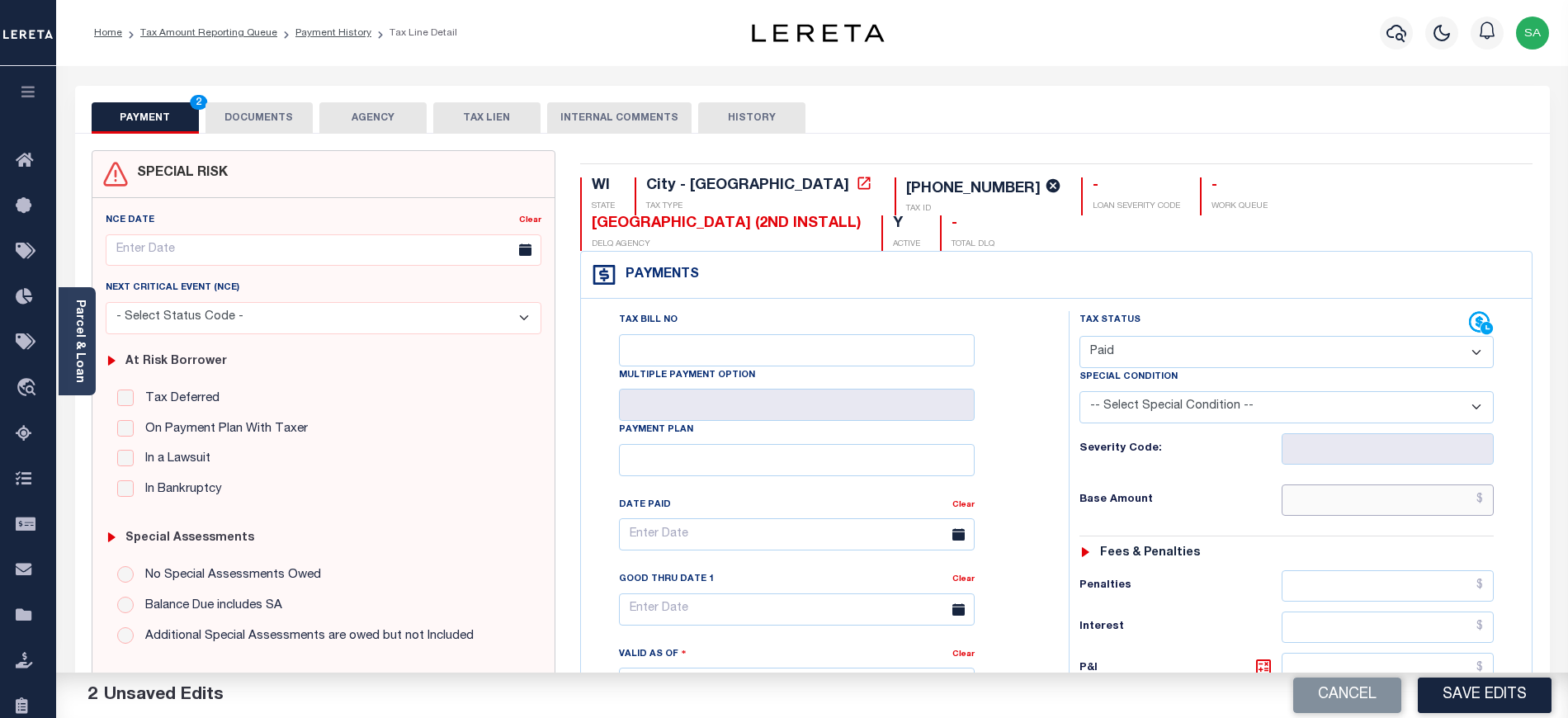
click at [1302, 485] on input "text" at bounding box center [1388, 500] width 213 height 31
type input "$0.00"
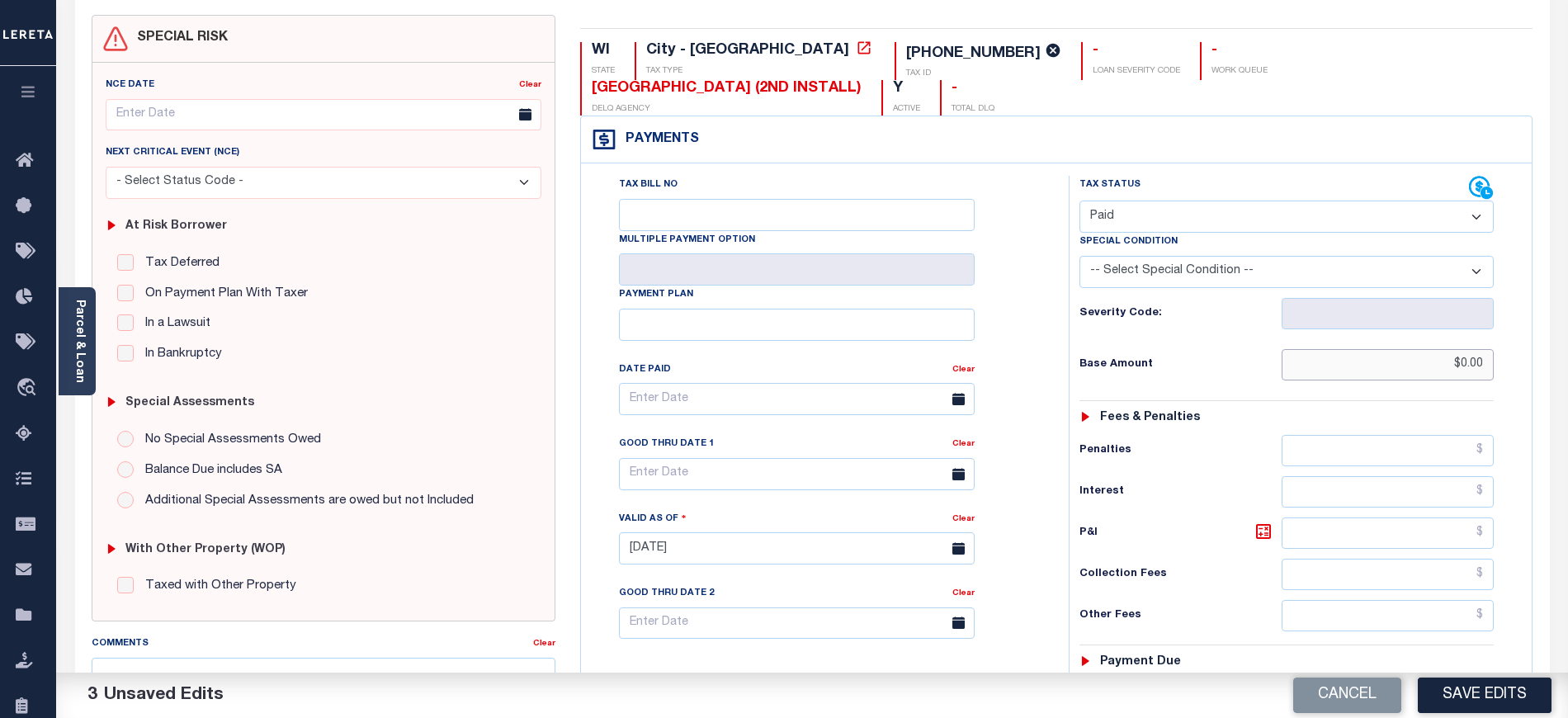
scroll to position [330, 0]
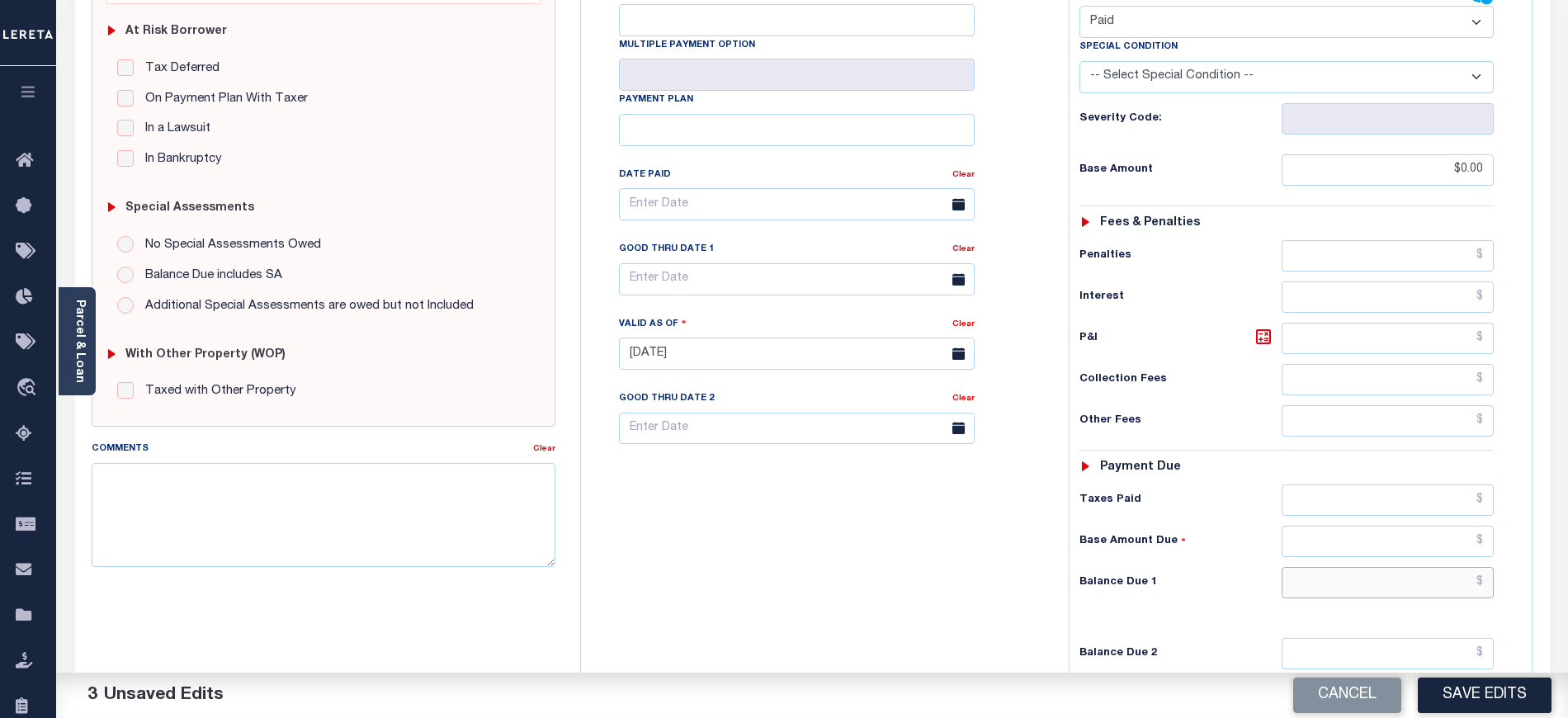
drag, startPoint x: 1317, startPoint y: 551, endPoint x: 1324, endPoint y: 537, distance: 15.7
click at [1317, 567] on input "text" at bounding box center [1388, 582] width 213 height 31
type input "$0.00"
click at [407, 546] on textarea "Comments" at bounding box center [323, 515] width 464 height 104
paste textarea "09/09/2025- As per tax collector TIANA and JACILN the 2023 and 2024 taxes are p…"
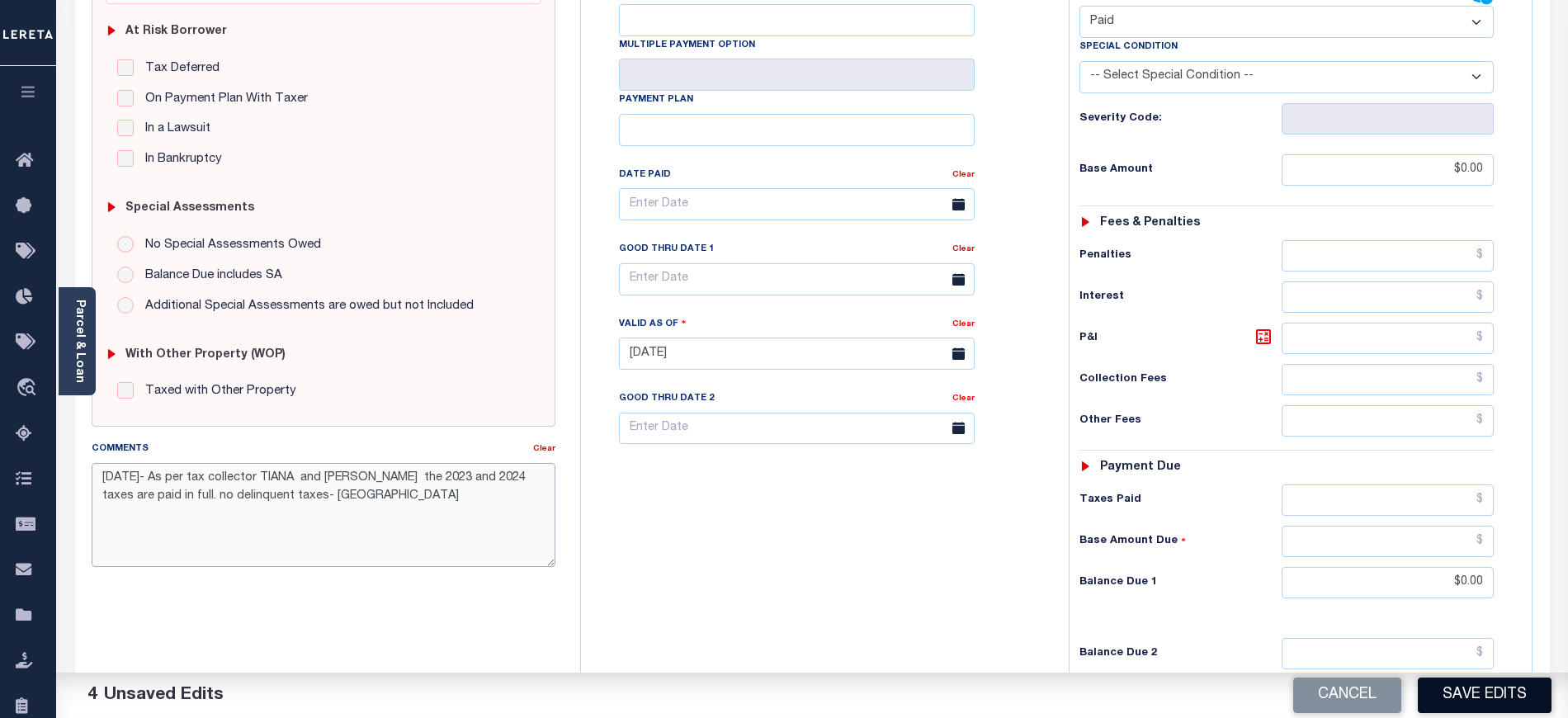
type textarea "09/09/2025- As per tax collector TIANA and JACILN the 2023 and 2024 taxes are p…"
click at [1449, 703] on button "Save Edits" at bounding box center [1485, 695] width 134 height 36
checkbox input "false"
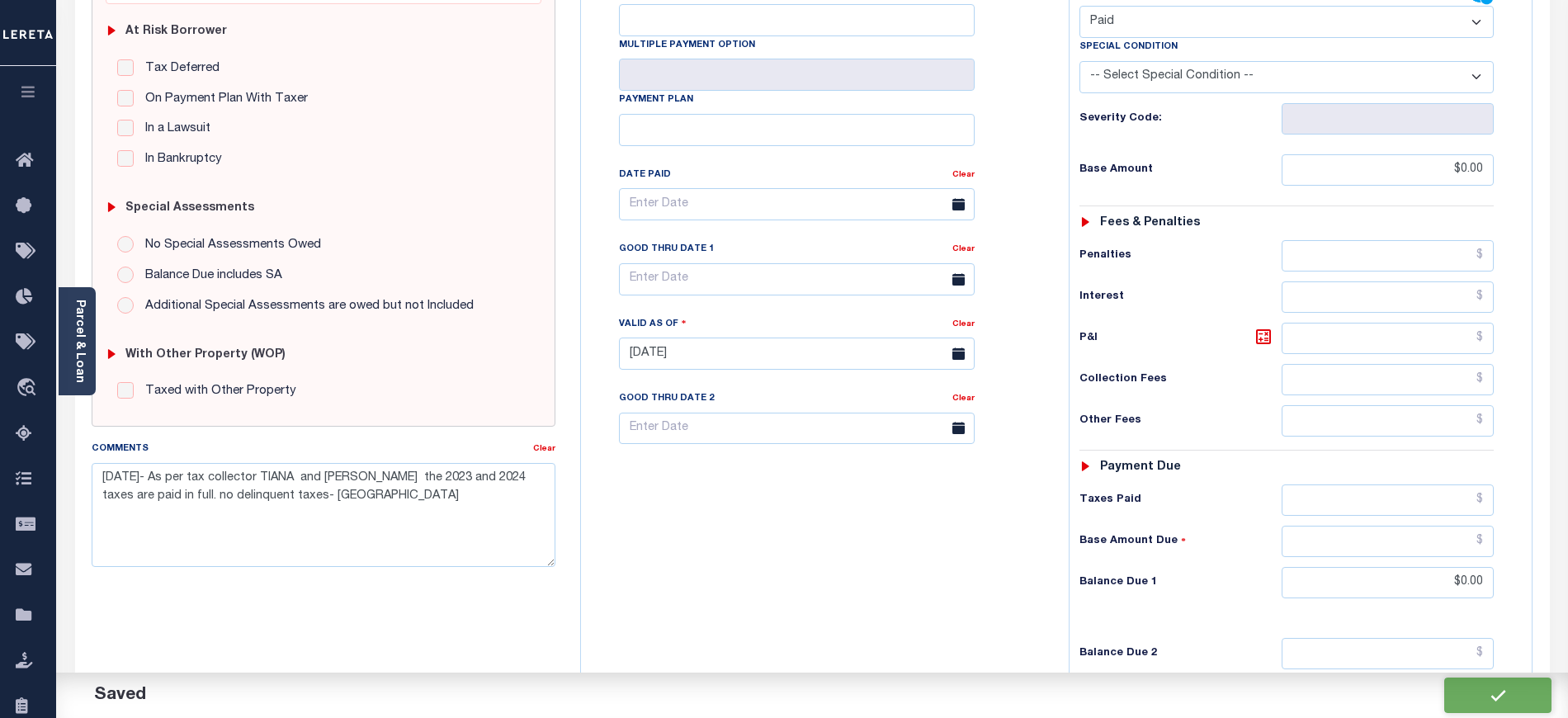
checkbox input "false"
type input "$0"
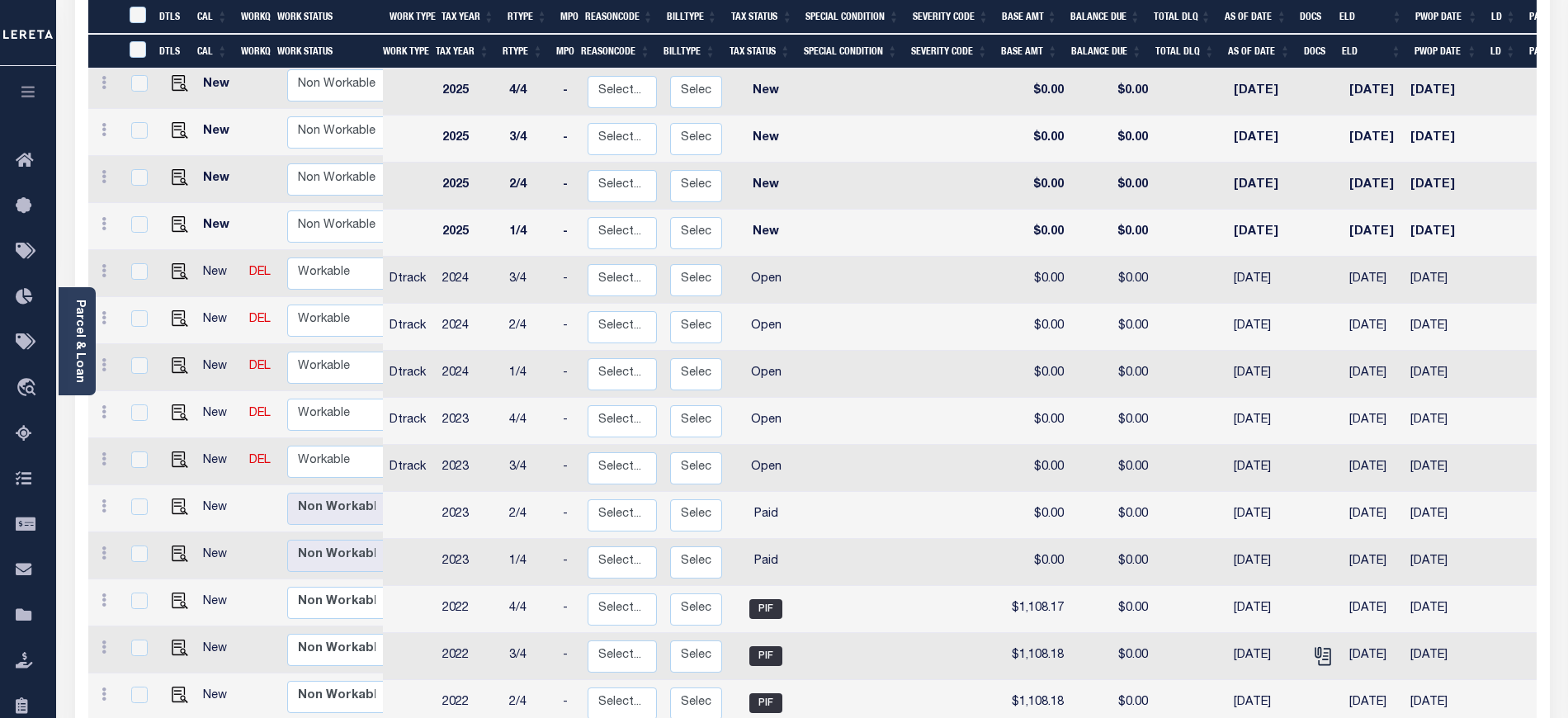
scroll to position [440, 0]
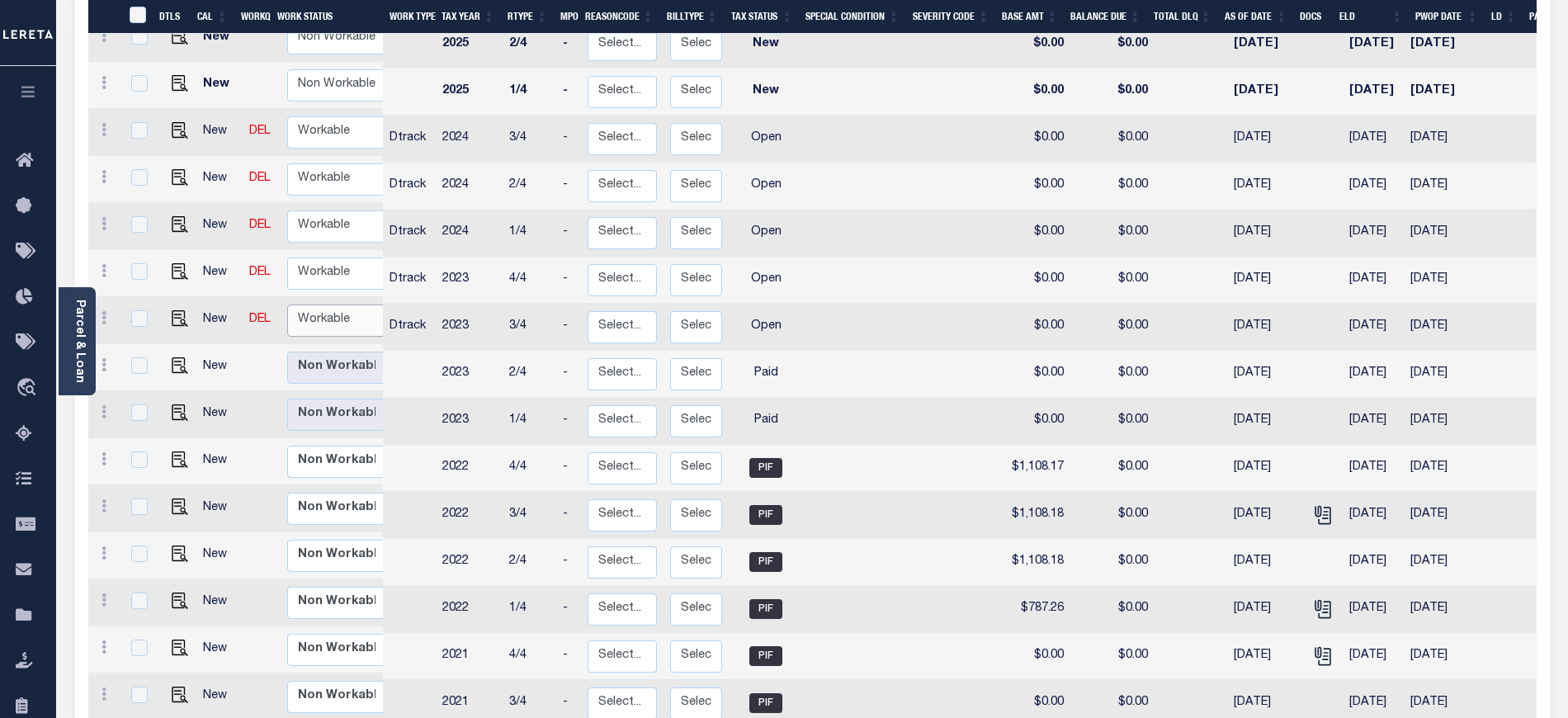
click at [308, 304] on select "Non Workable Workable" at bounding box center [336, 320] width 99 height 32
checkbox input "true"
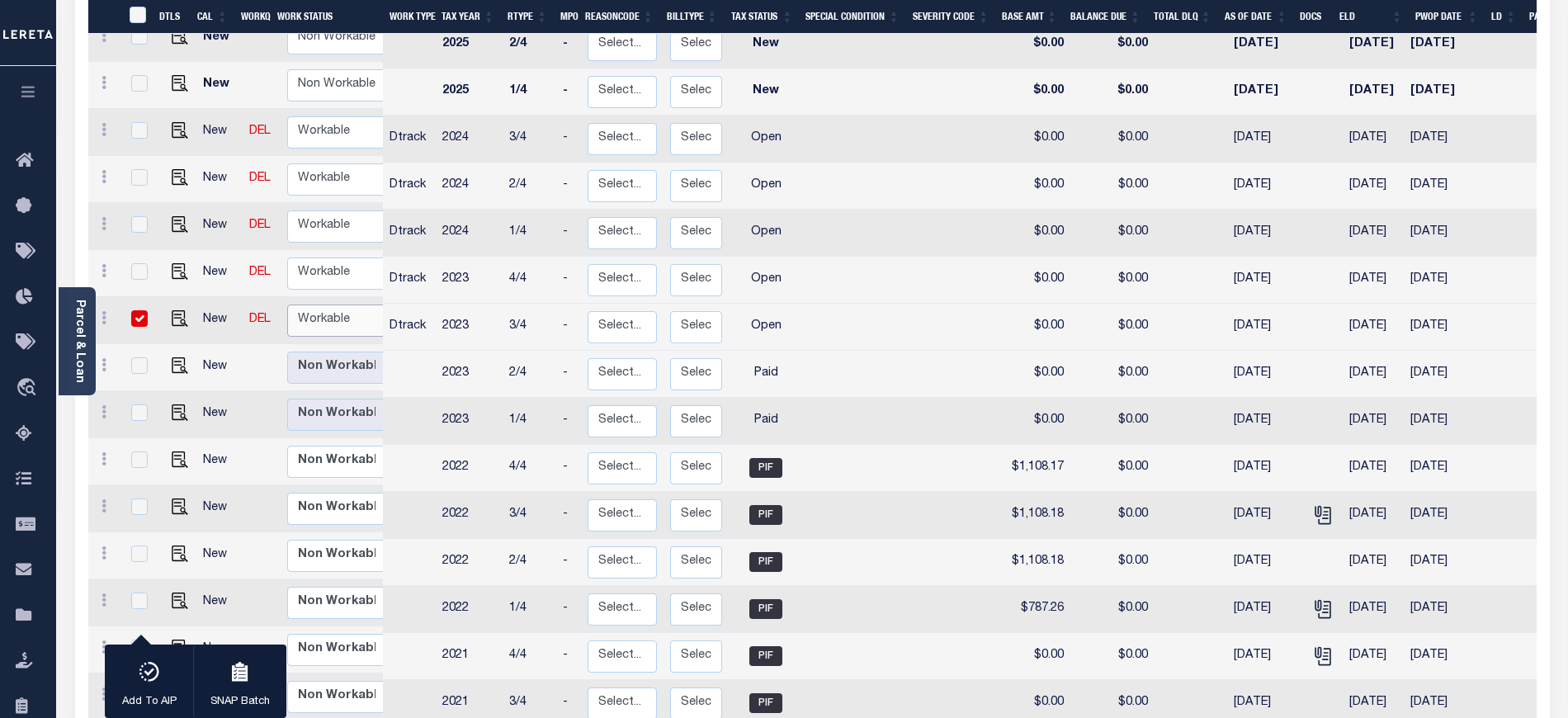
click at [308, 315] on td "Non Workable Workable" at bounding box center [340, 320] width 119 height 47
checkbox input "false"
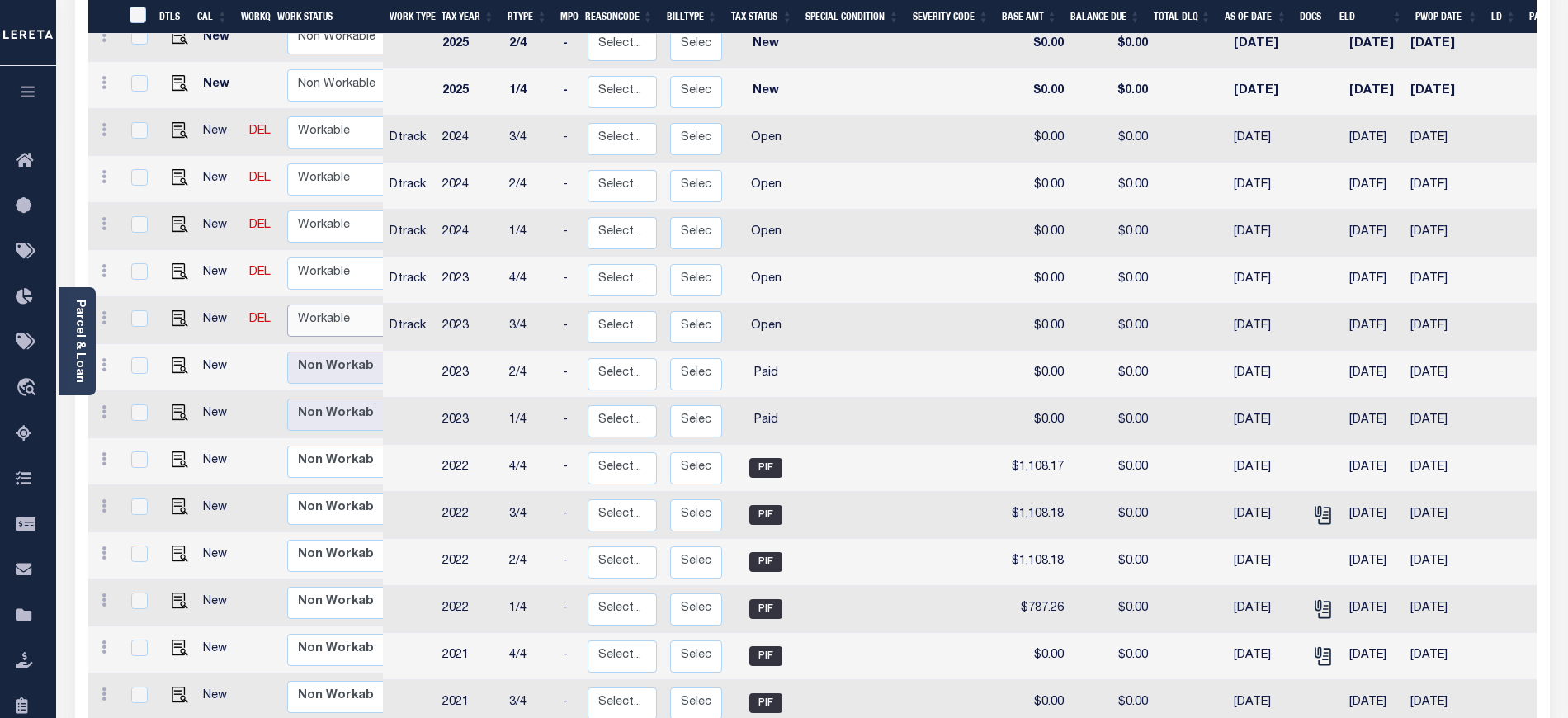
drag, startPoint x: 314, startPoint y: 298, endPoint x: 314, endPoint y: 312, distance: 14.0
click at [314, 304] on select "Non Workable Workable" at bounding box center [336, 320] width 99 height 32
checkbox input "true"
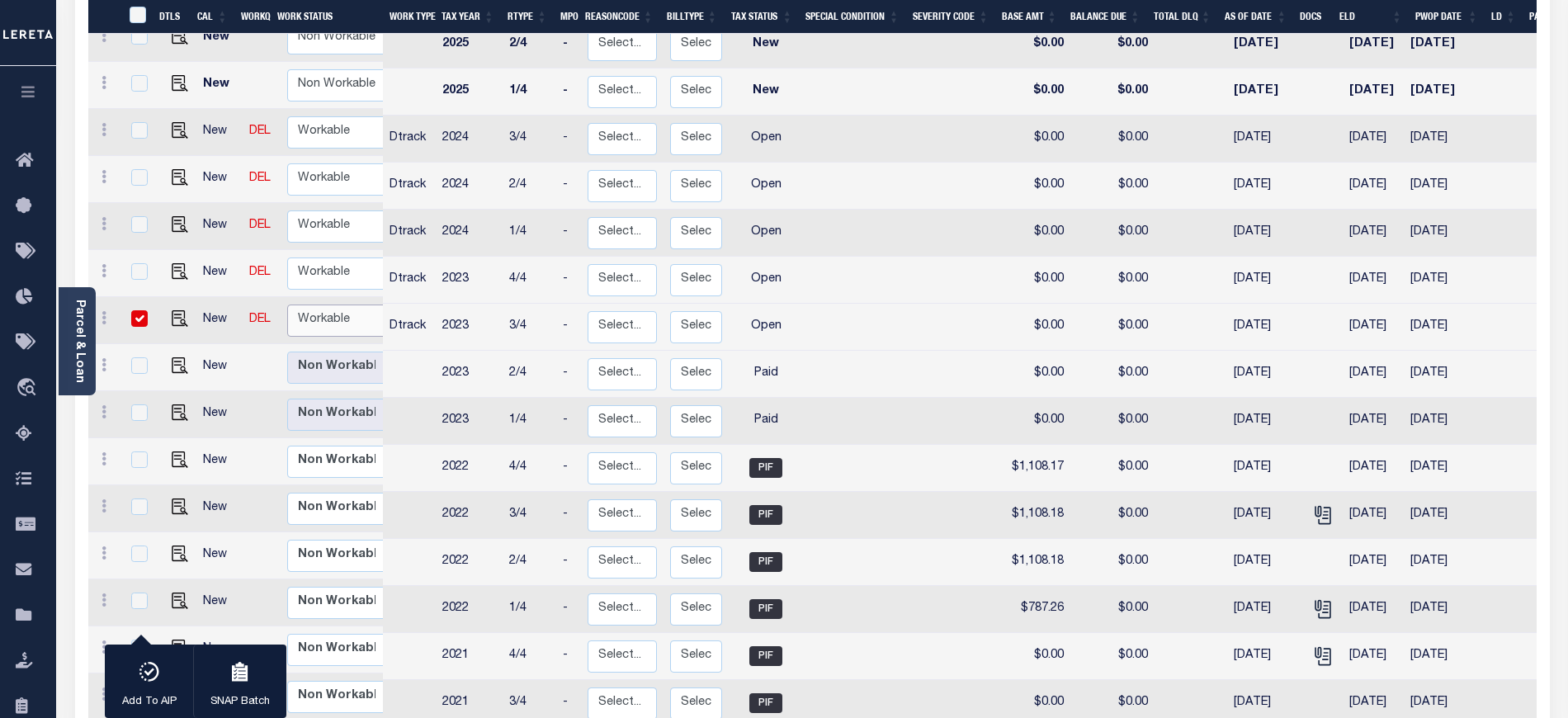
select select "true"
click at [287, 304] on select "Non Workable Workable" at bounding box center [336, 320] width 99 height 32
checkbox input "false"
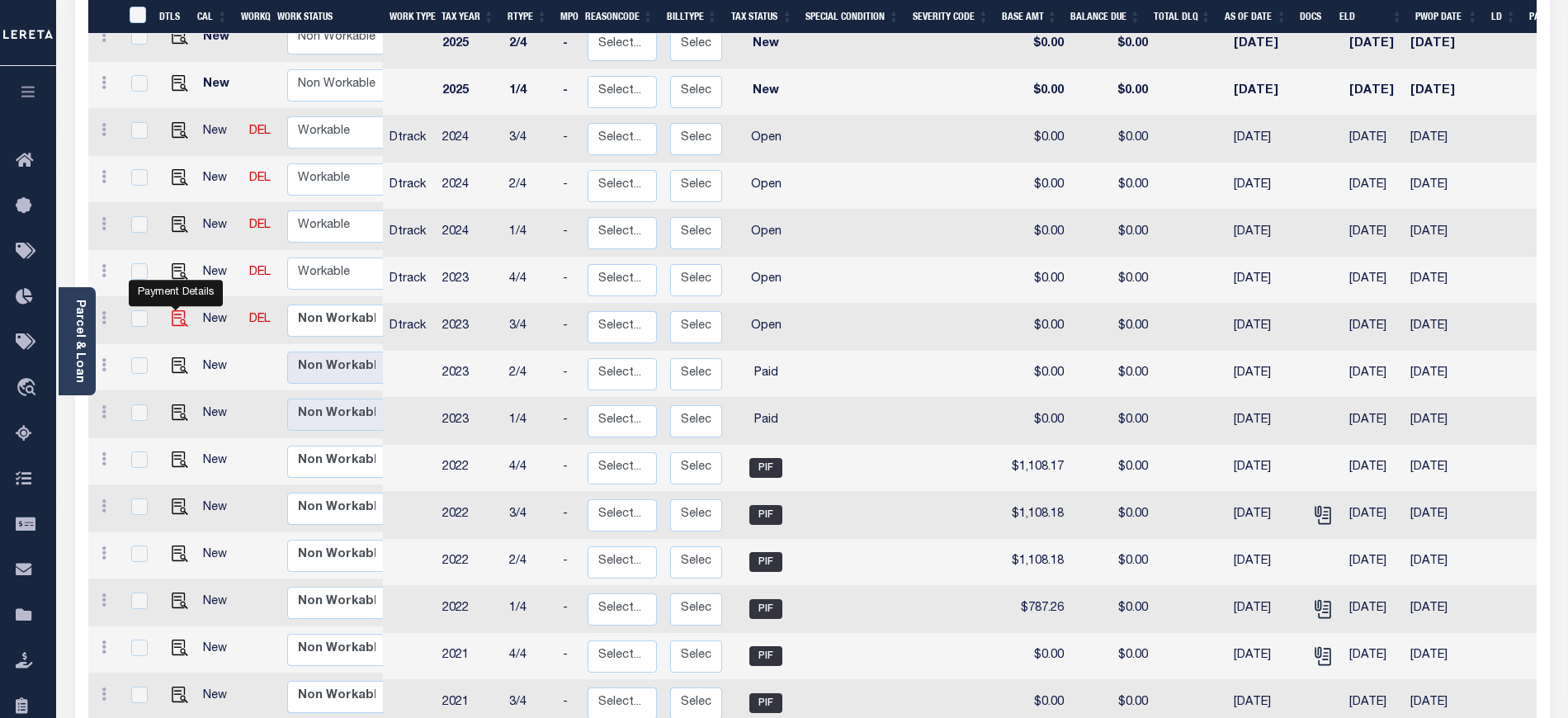
click at [172, 310] on img "" at bounding box center [179, 317] width 16 height 16
checkbox input "true"
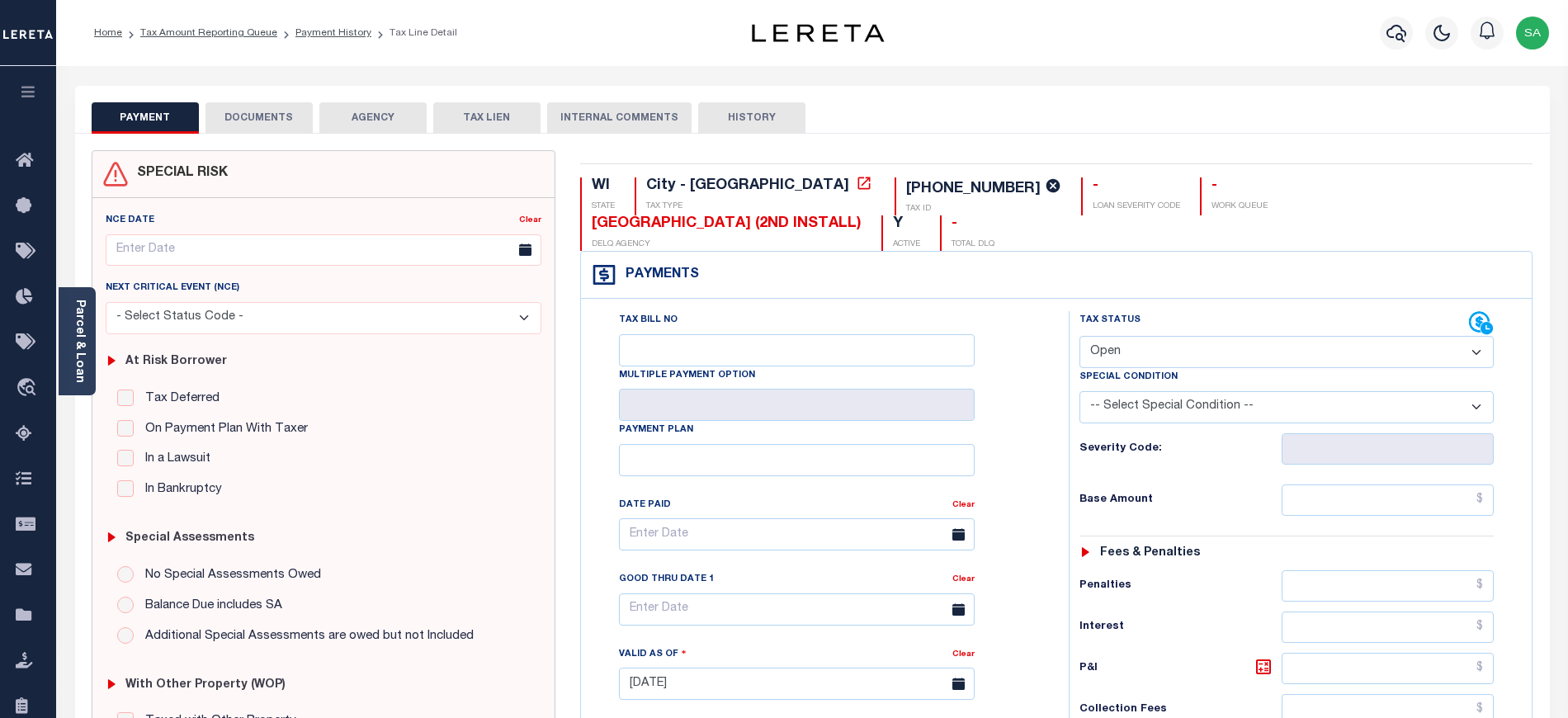
click at [1124, 311] on div "Tax Status Status" at bounding box center [1274, 323] width 389 height 25
click at [1125, 336] on select "- Select Status Code - Open Due/Unpaid Paid Incomplete No Tax Due Internal Refu…" at bounding box center [1287, 352] width 414 height 32
select select "PYD"
click at [1080, 336] on select "- Select Status Code - Open Due/Unpaid Paid Incomplete No Tax Due Internal Refu…" at bounding box center [1287, 352] width 414 height 32
type input "[DATE]"
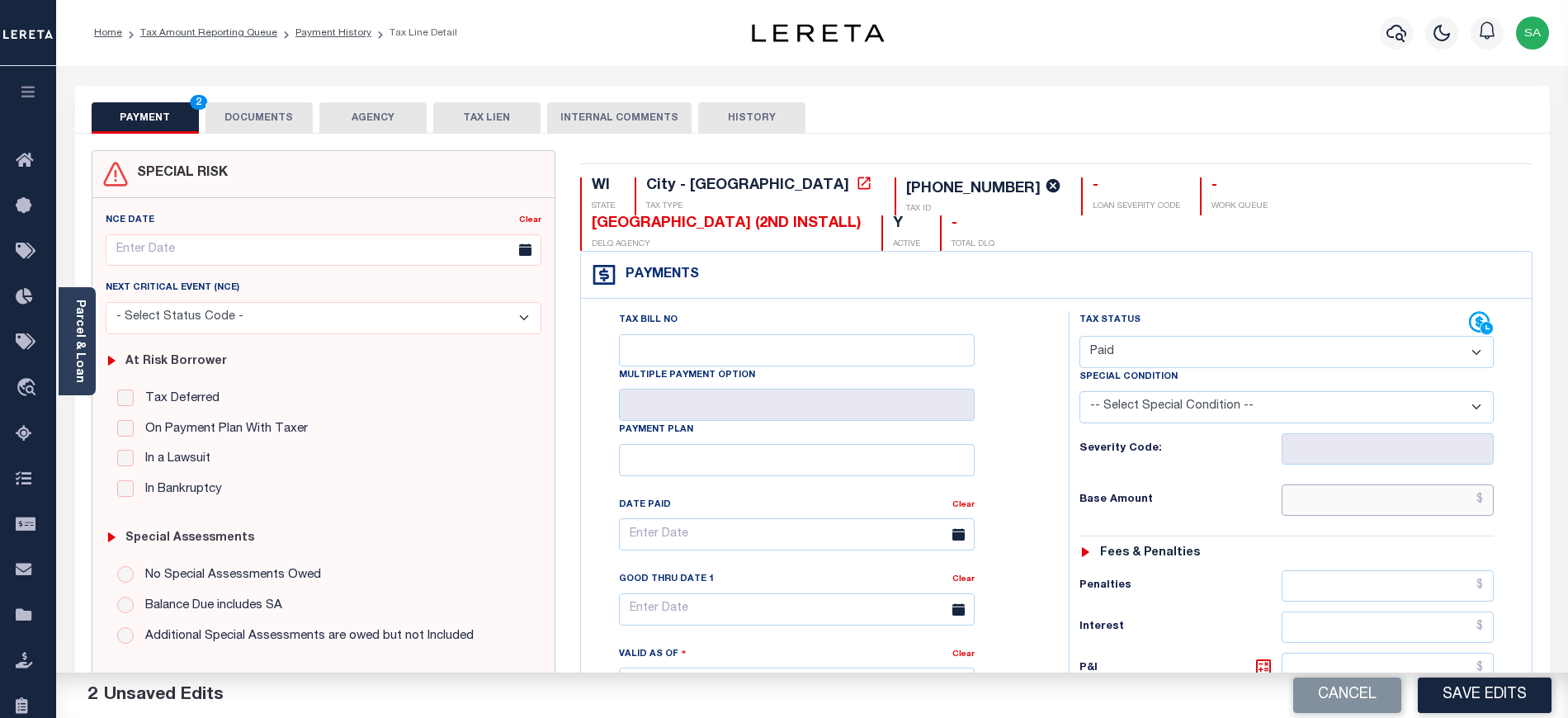
click at [1334, 485] on input "text" at bounding box center [1388, 500] width 213 height 31
type input "$0.00"
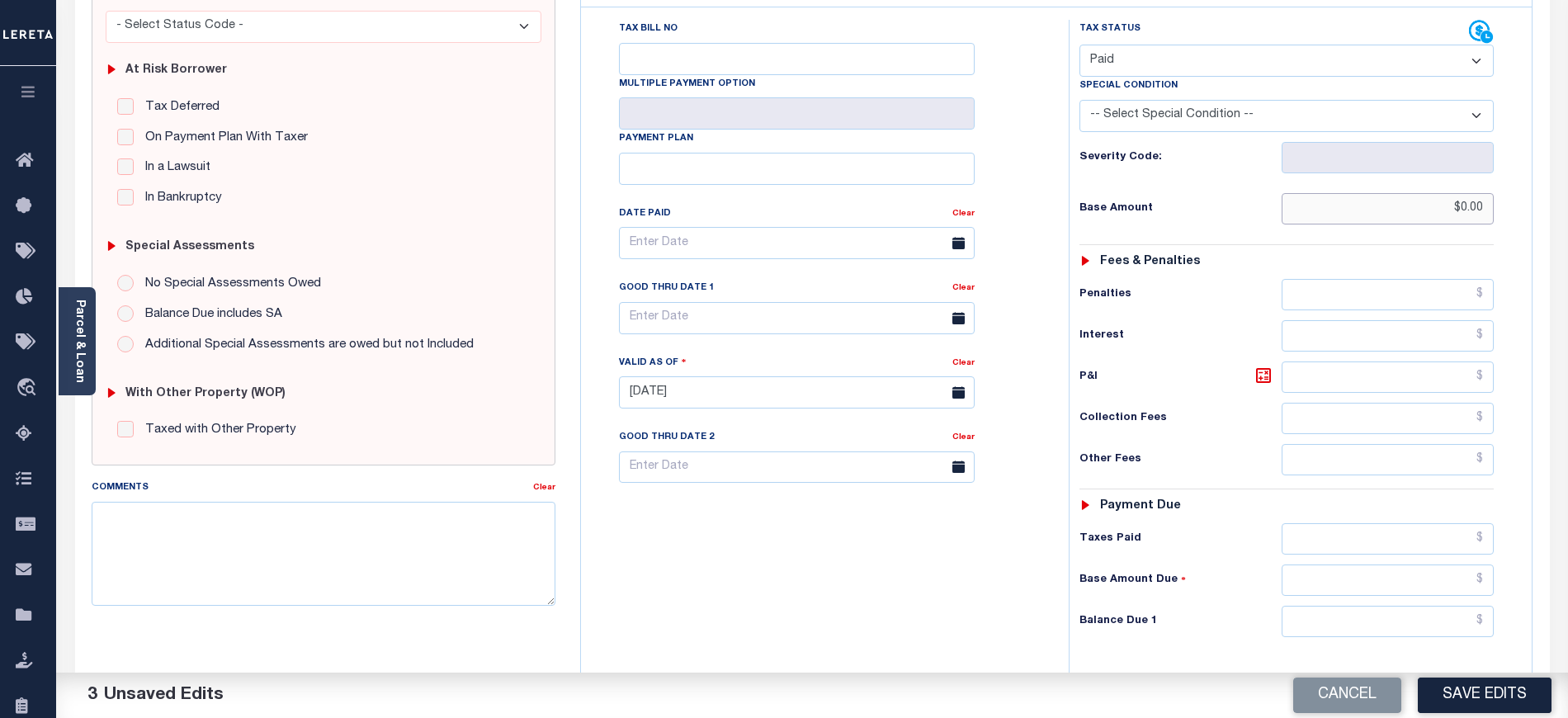
scroll to position [330, 0]
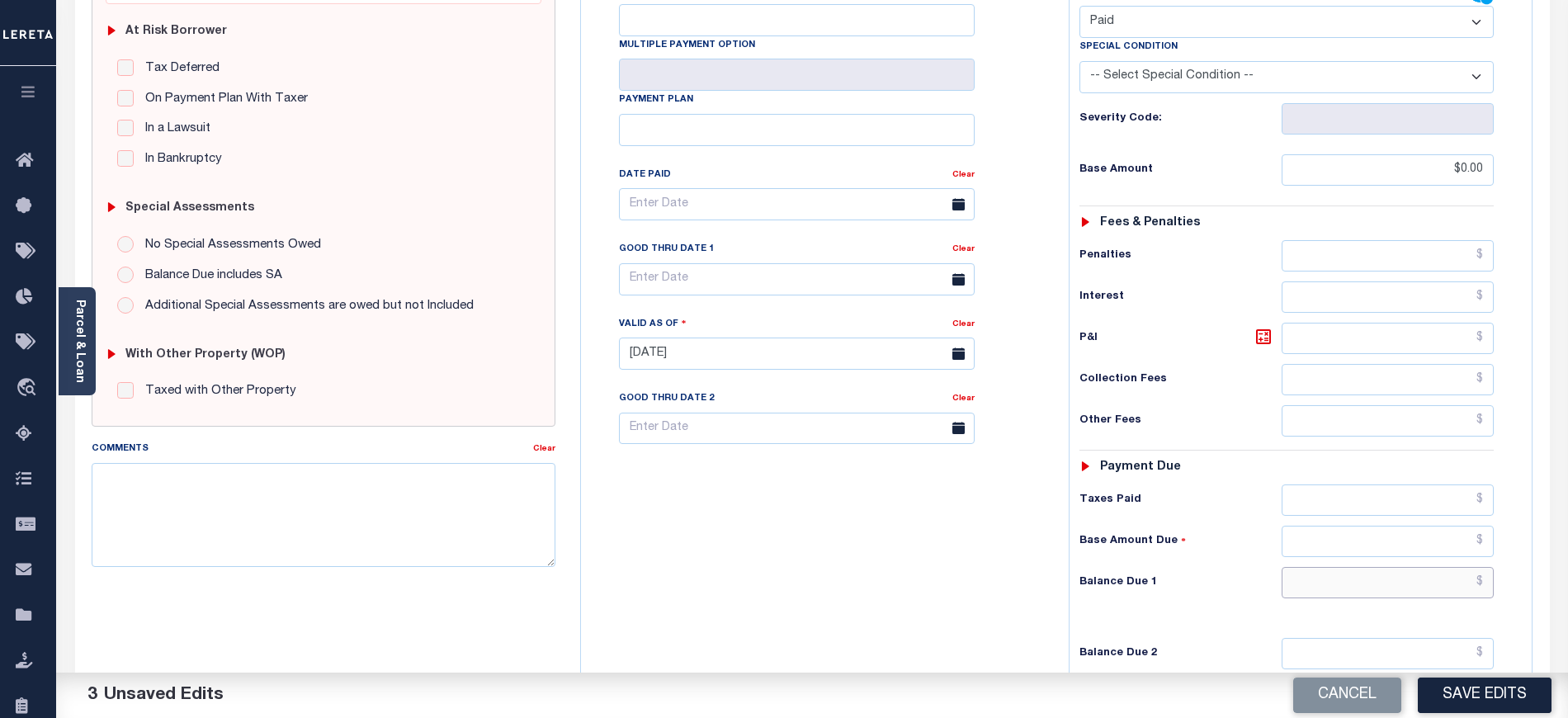
drag, startPoint x: 1330, startPoint y: 556, endPoint x: 1330, endPoint y: 536, distance: 20.0
click at [1330, 567] on input "text" at bounding box center [1388, 582] width 213 height 31
type input "$0.00"
click at [310, 509] on textarea "Comments" at bounding box center [323, 515] width 464 height 104
paste textarea "[DATE]- As per tax collector TIANA and [PERSON_NAME] the 2023 and 2024 taxes ar…"
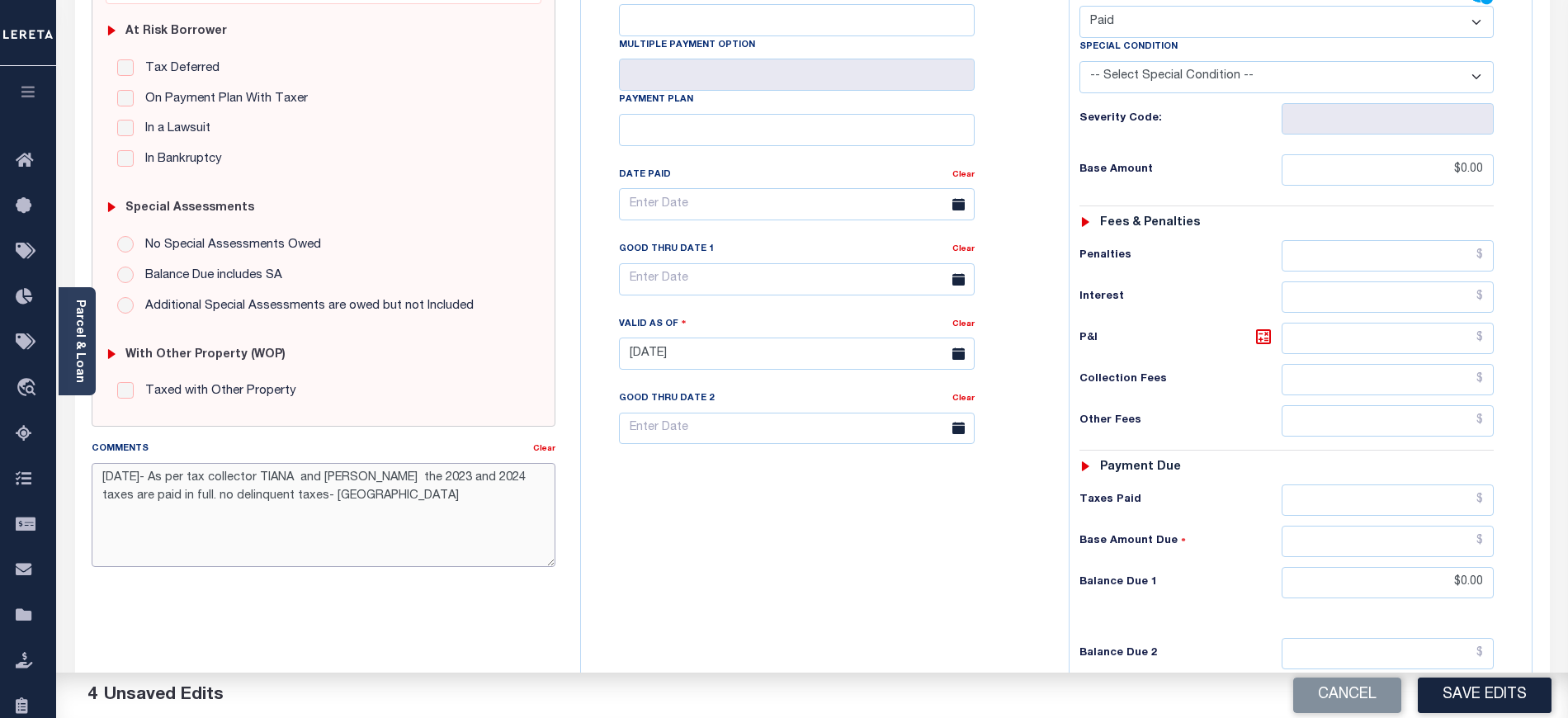
type textarea "[DATE]- As per tax collector TIANA and [PERSON_NAME] the 2023 and 2024 taxes ar…"
click at [878, 586] on div "Tax Bill No Multiple Payment Option Payment Plan Clear" at bounding box center [820, 345] width 471 height 728
click at [1453, 690] on button "Save Edits" at bounding box center [1485, 695] width 134 height 36
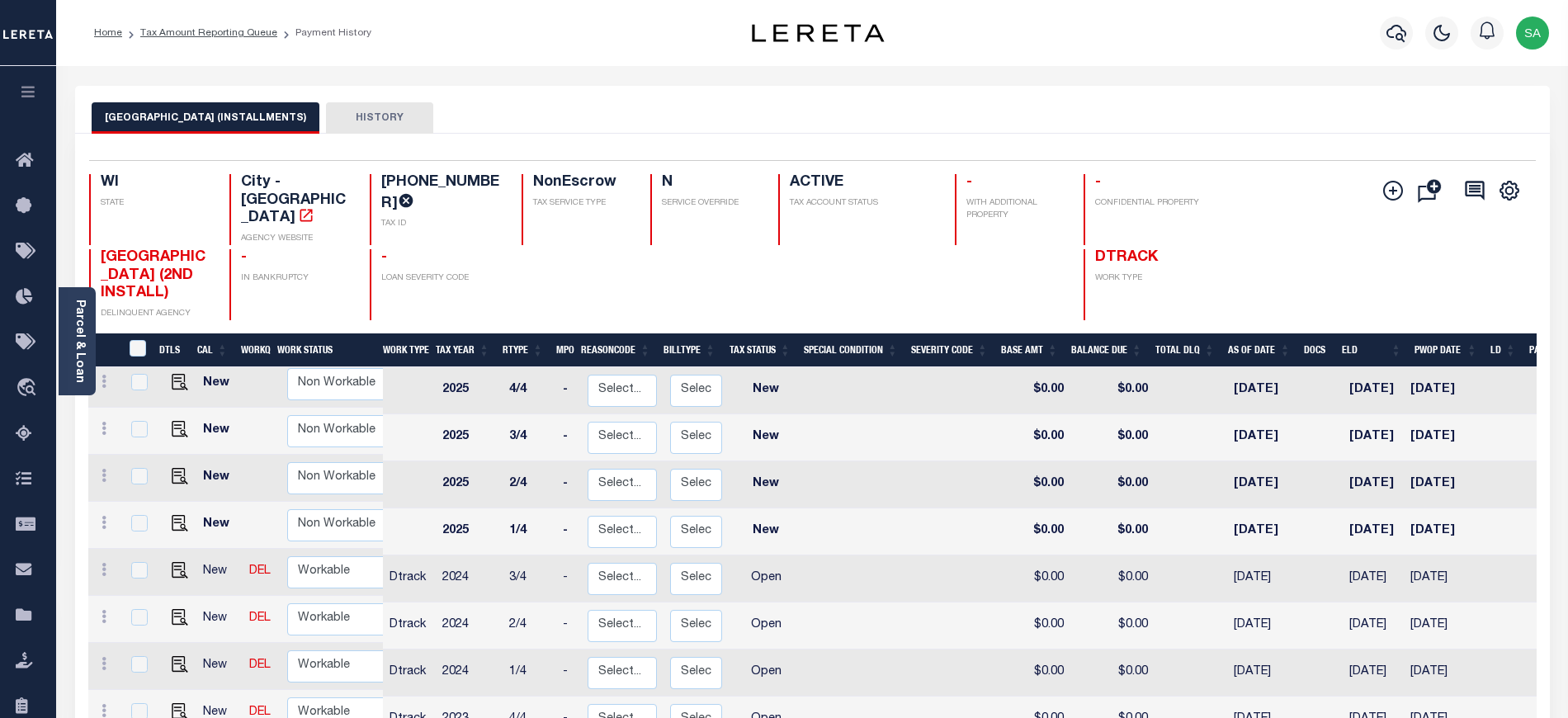
scroll to position [330, 0]
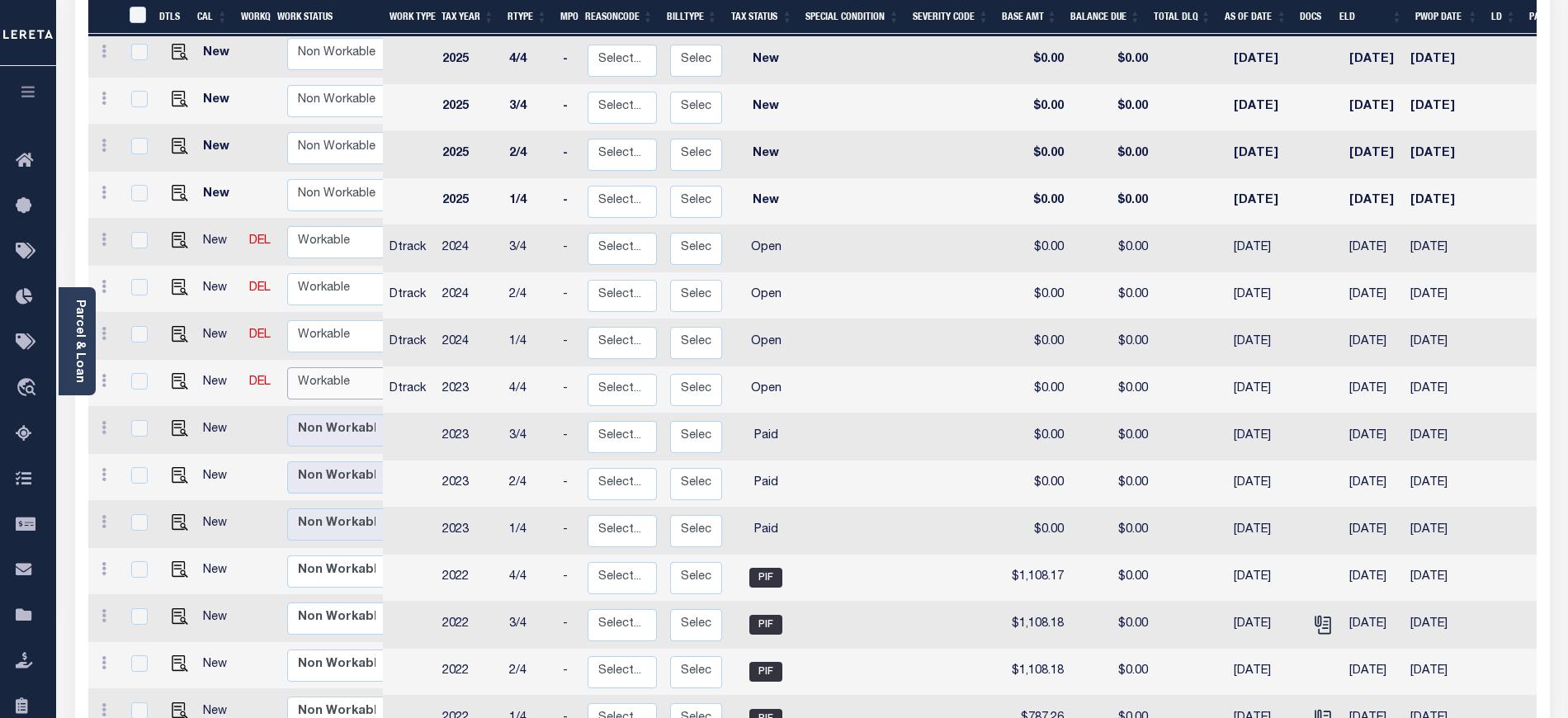
drag, startPoint x: 335, startPoint y: 356, endPoint x: 335, endPoint y: 368, distance: 12.0
click at [335, 368] on select "Non Workable Workable" at bounding box center [336, 384] width 99 height 32
checkbox input "true"
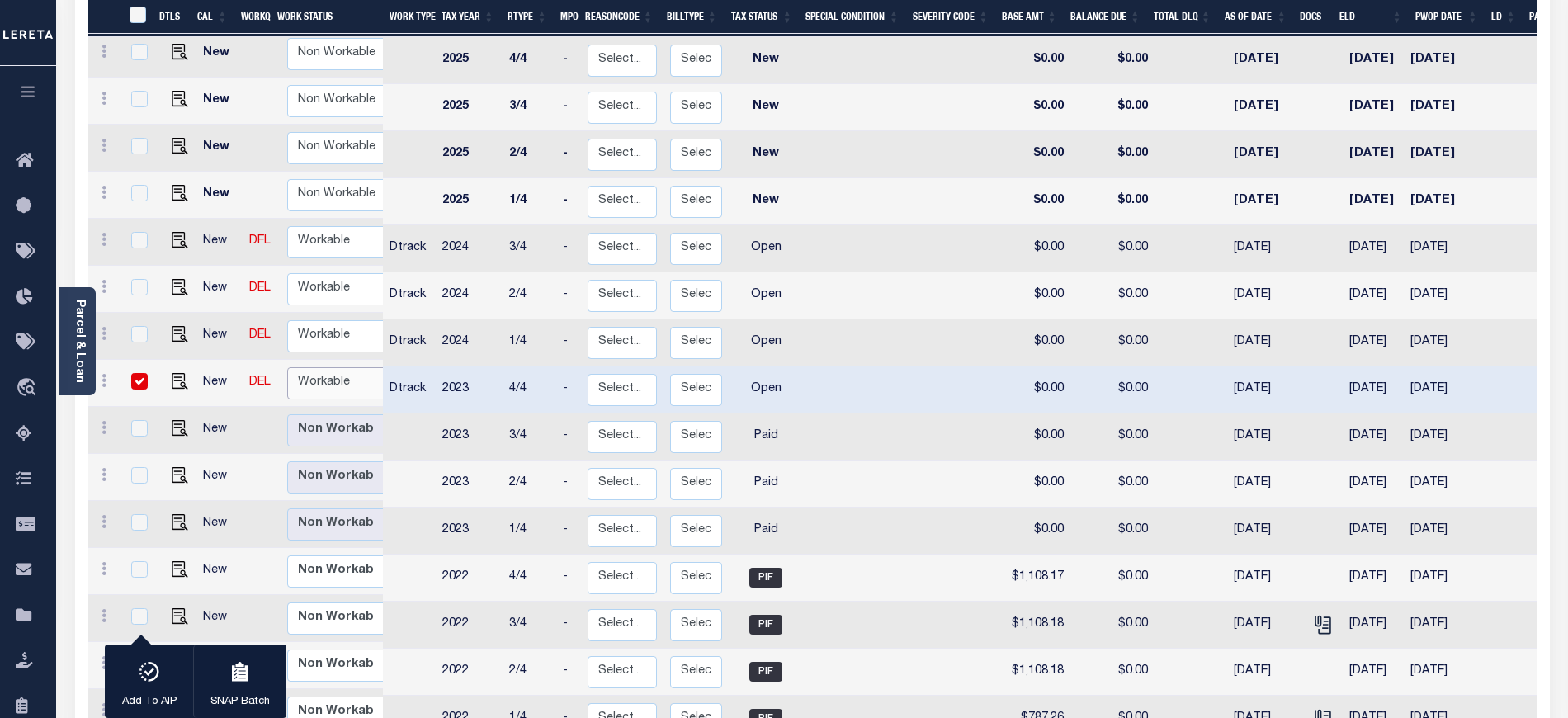
select select "true"
click at [287, 368] on select "Non Workable Workable" at bounding box center [336, 384] width 99 height 32
checkbox input "false"
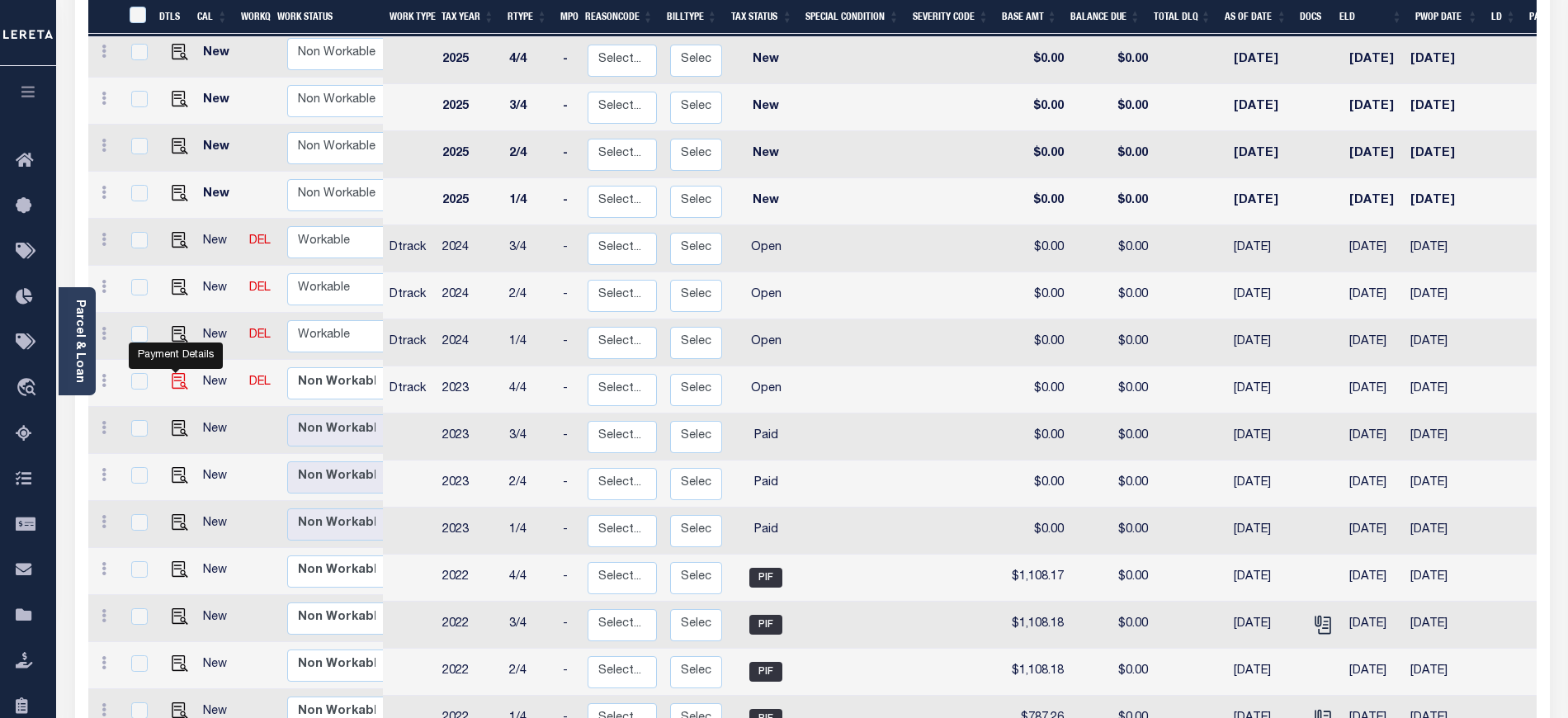
click at [173, 373] on img "" at bounding box center [179, 381] width 16 height 16
checkbox input "true"
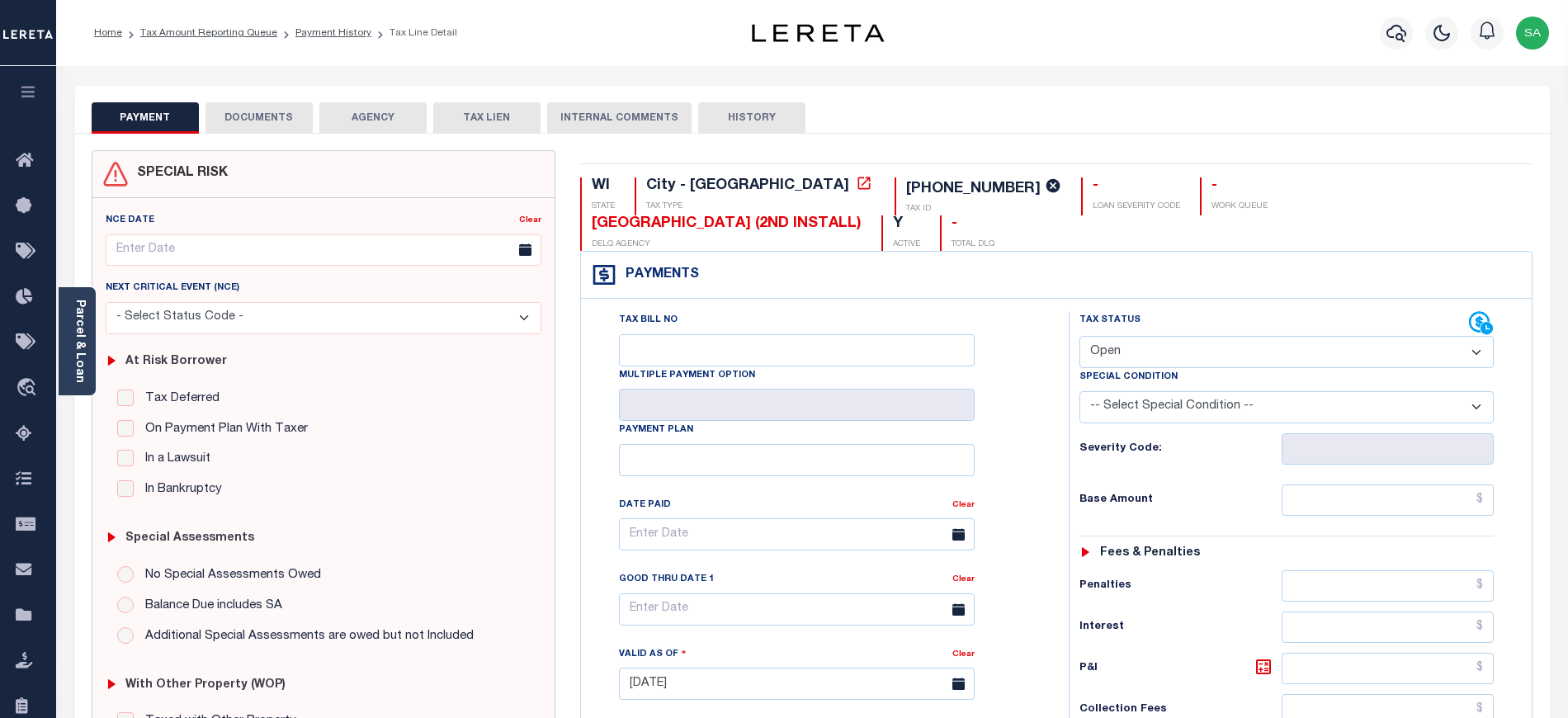
click at [1139, 311] on div "Tax Status Status" at bounding box center [1274, 323] width 389 height 25
click at [1127, 336] on select "- Select Status Code - Open Due/Unpaid Paid Incomplete No Tax Due Internal Refu…" at bounding box center [1287, 352] width 414 height 32
select select "PYD"
click at [1080, 336] on select "- Select Status Code - Open Due/Unpaid Paid Incomplete No Tax Due Internal Refu…" at bounding box center [1287, 352] width 414 height 32
type input "[DATE]"
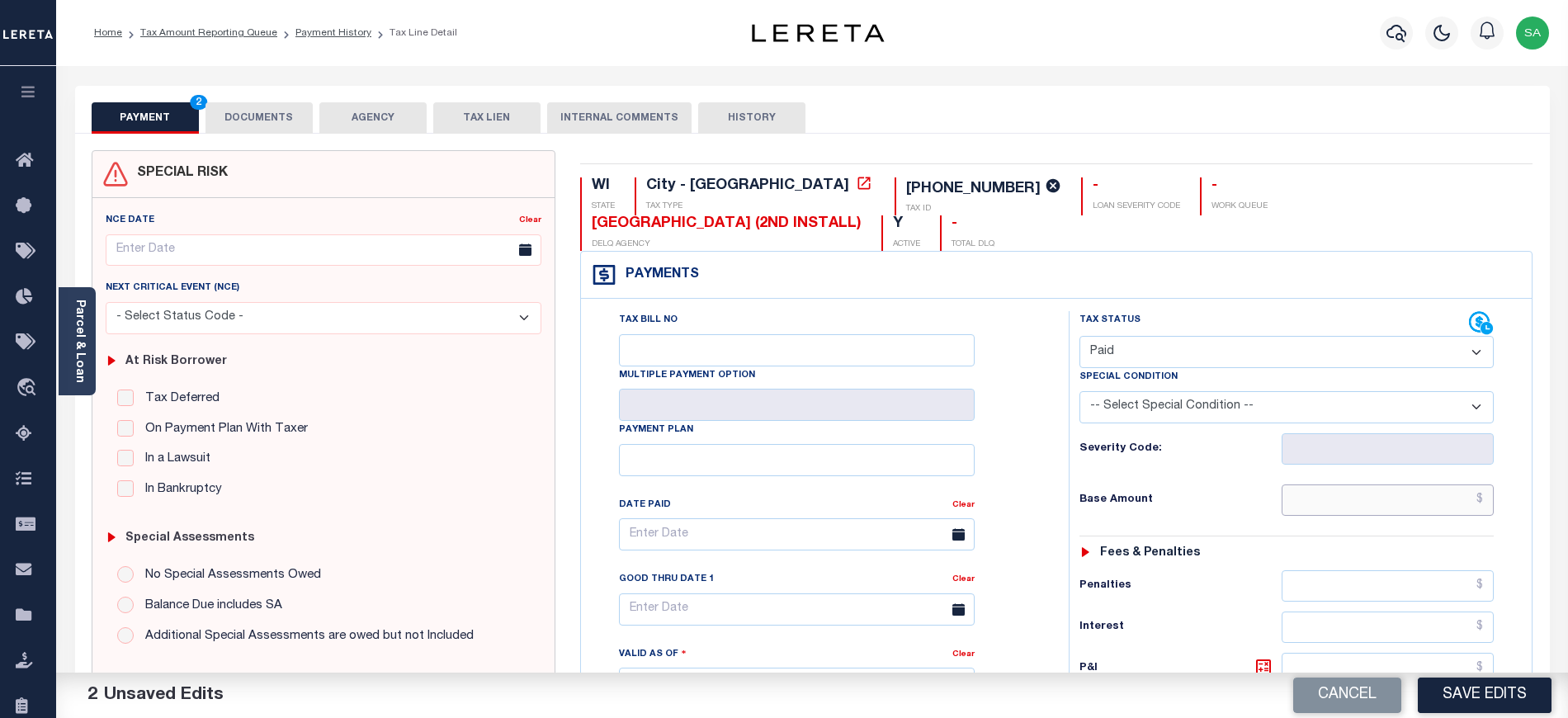
click at [1364, 485] on input "text" at bounding box center [1388, 500] width 213 height 31
type input "$0.00"
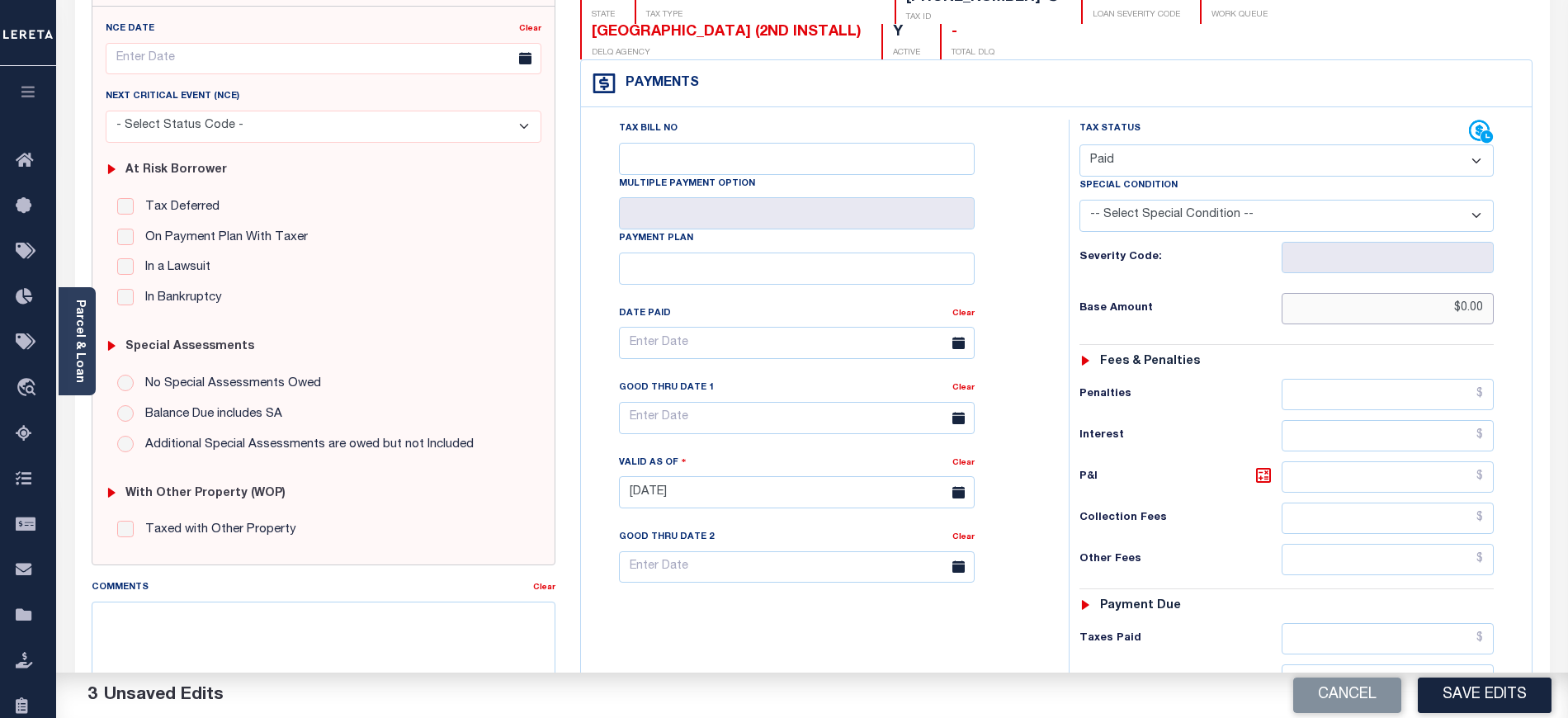
scroll to position [330, 0]
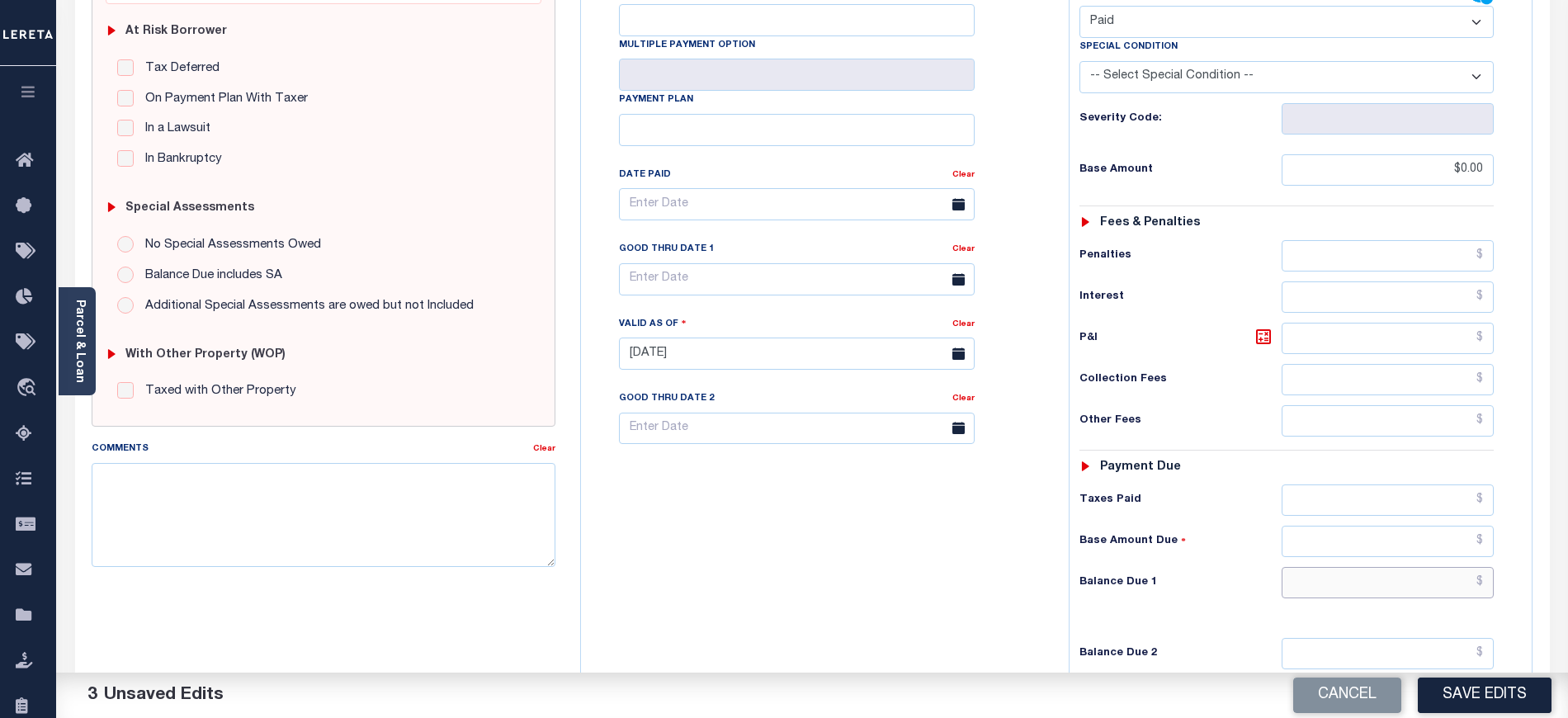
click at [1307, 567] on input "text" at bounding box center [1388, 582] width 213 height 31
type input "$0.00"
click at [401, 466] on textarea "Comments" at bounding box center [323, 515] width 464 height 104
click at [433, 513] on textarea "Comments" at bounding box center [323, 515] width 464 height 104
paste textarea "09/09/2025- As per tax collector TIANA and JACILN the 2023 and 2024 taxes are p…"
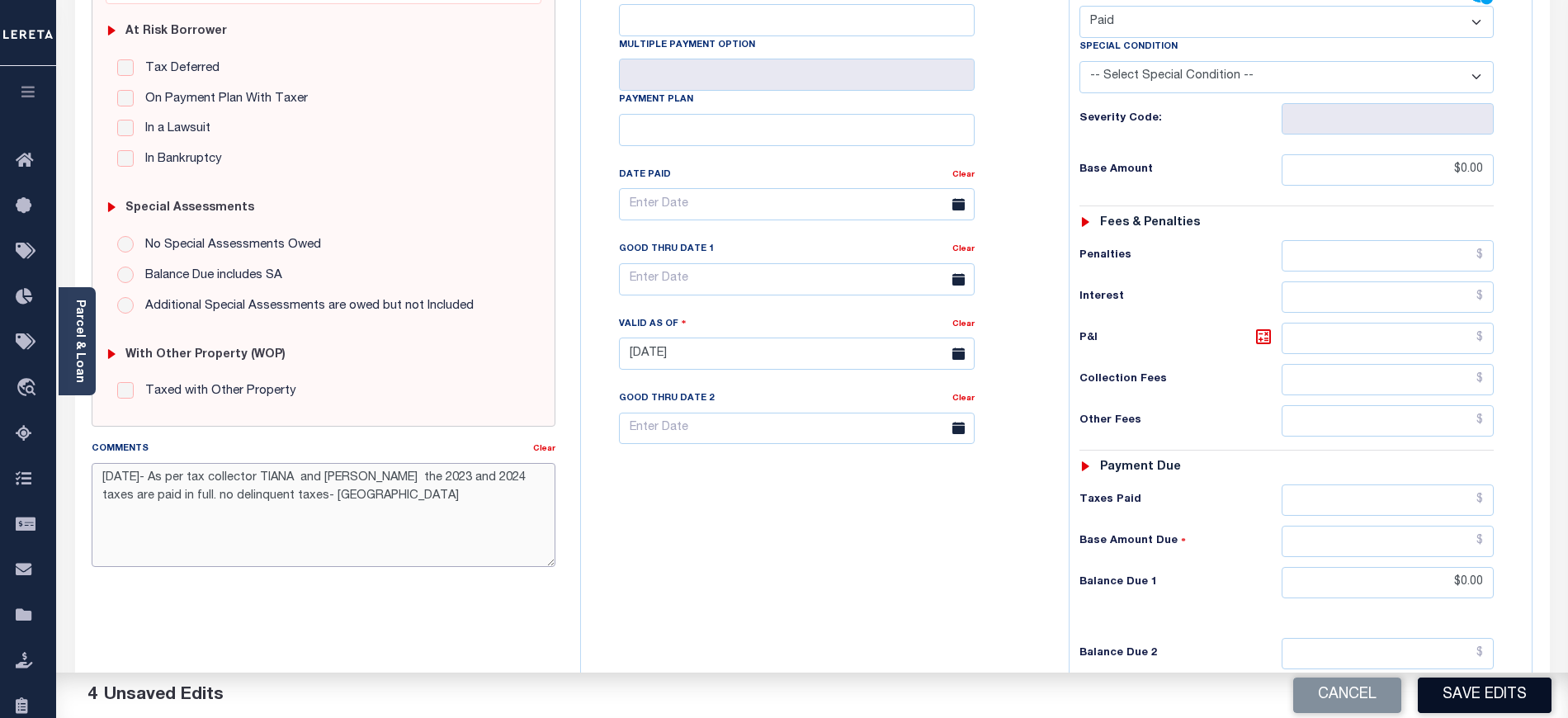
type textarea "09/09/2025- As per tax collector TIANA and JACILN the 2023 and 2024 taxes are p…"
click at [1450, 711] on button "Save Edits" at bounding box center [1485, 695] width 134 height 36
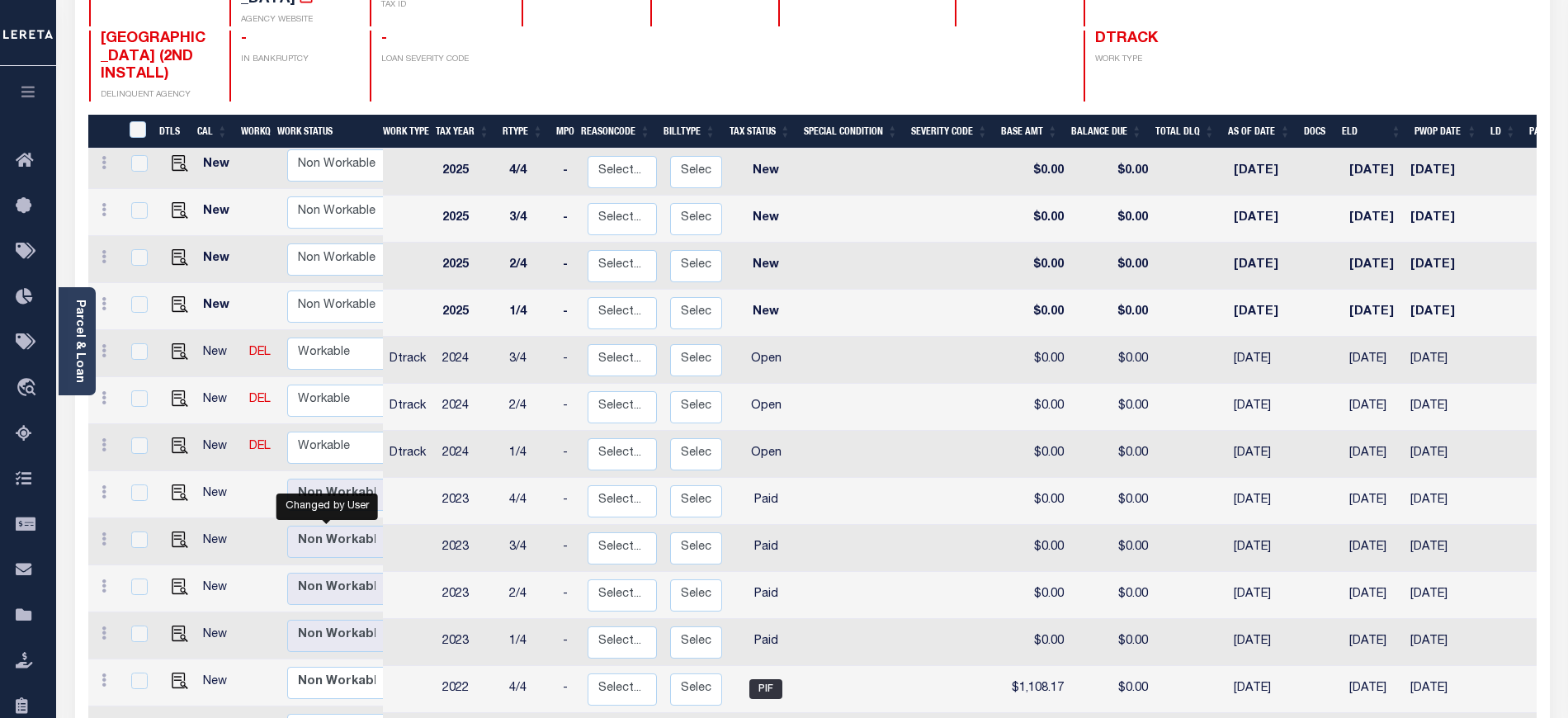
scroll to position [219, 0]
click at [312, 431] on select "Non Workable Workable" at bounding box center [336, 447] width 99 height 32
checkbox input "true"
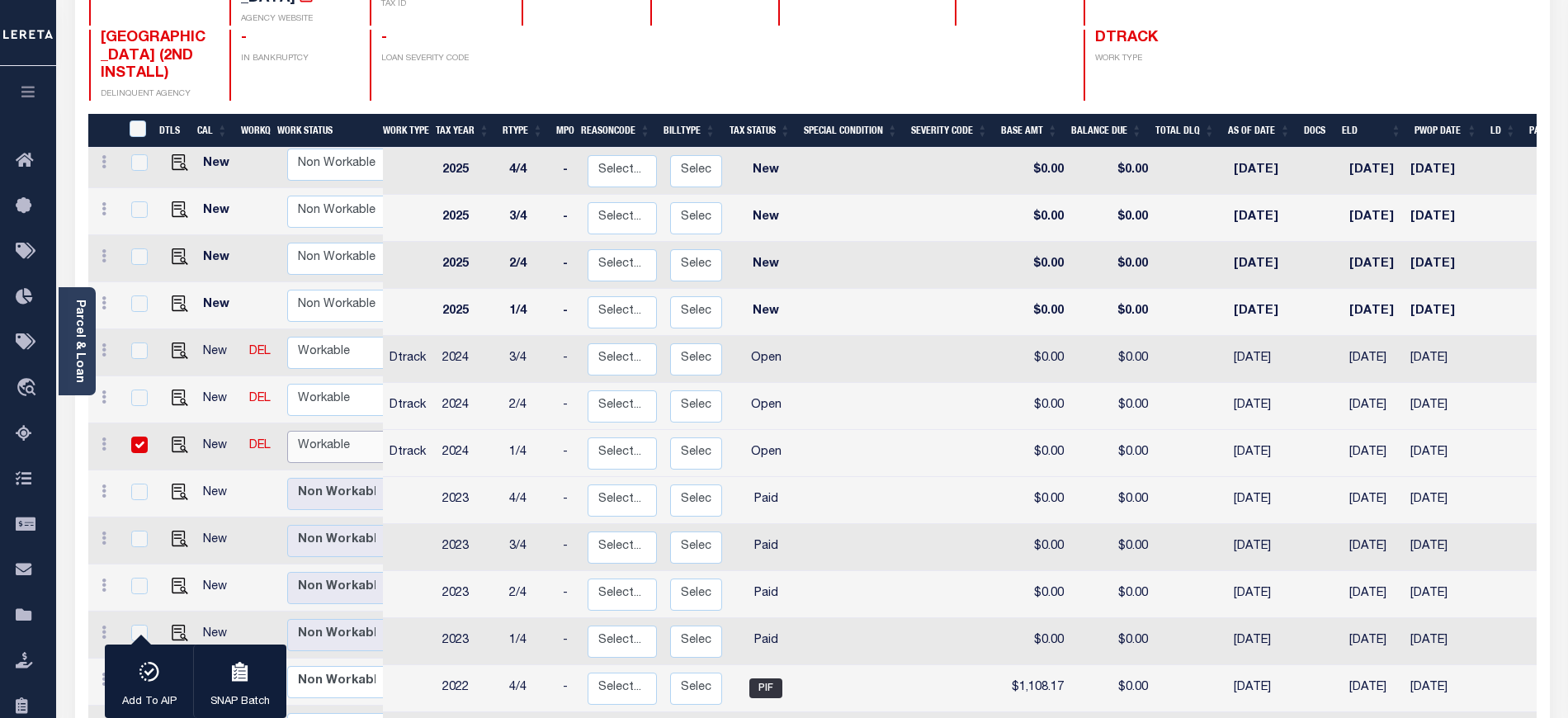
select select "true"
click at [287, 431] on select "Non Workable Workable" at bounding box center [336, 447] width 99 height 32
checkbox input "false"
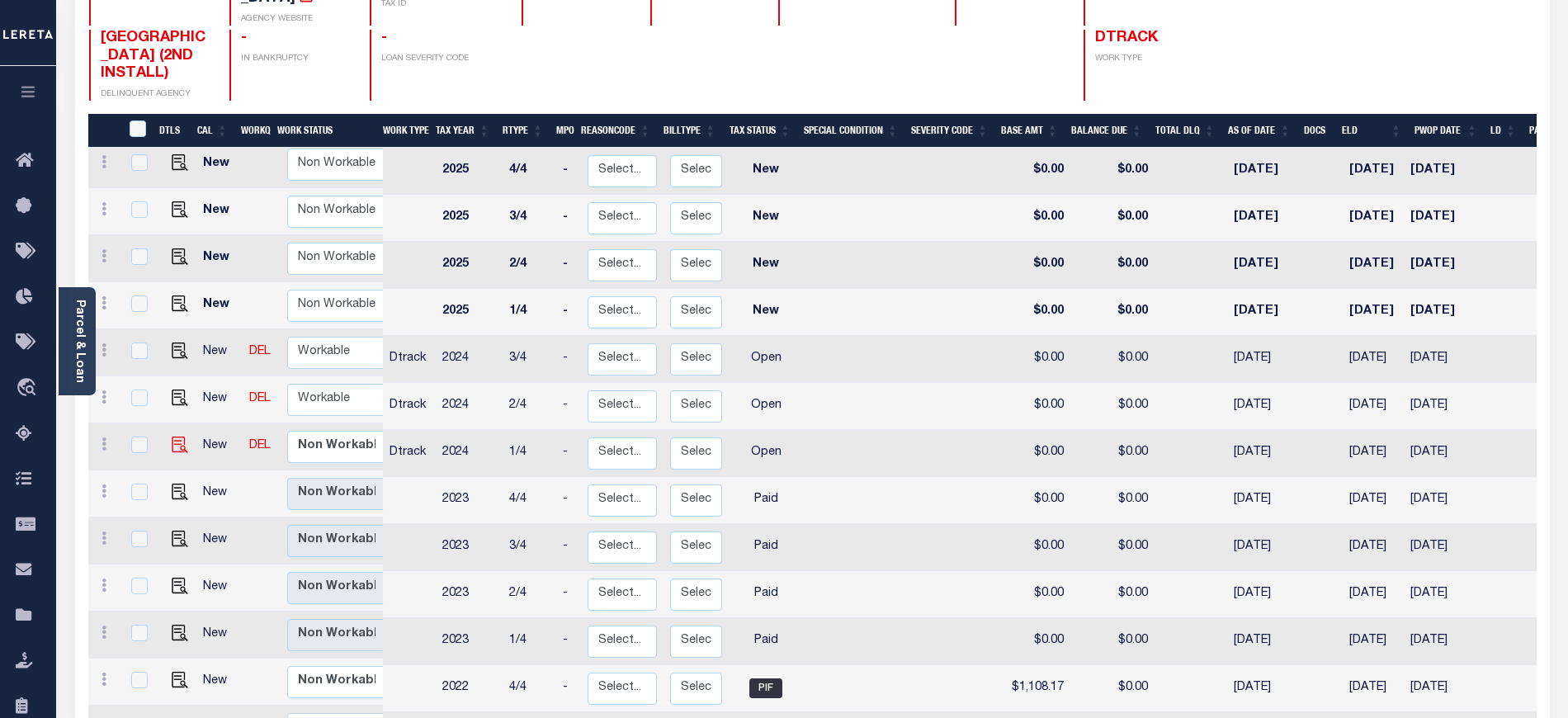
click at [172, 436] on img "" at bounding box center [179, 444] width 16 height 16
checkbox input "true"
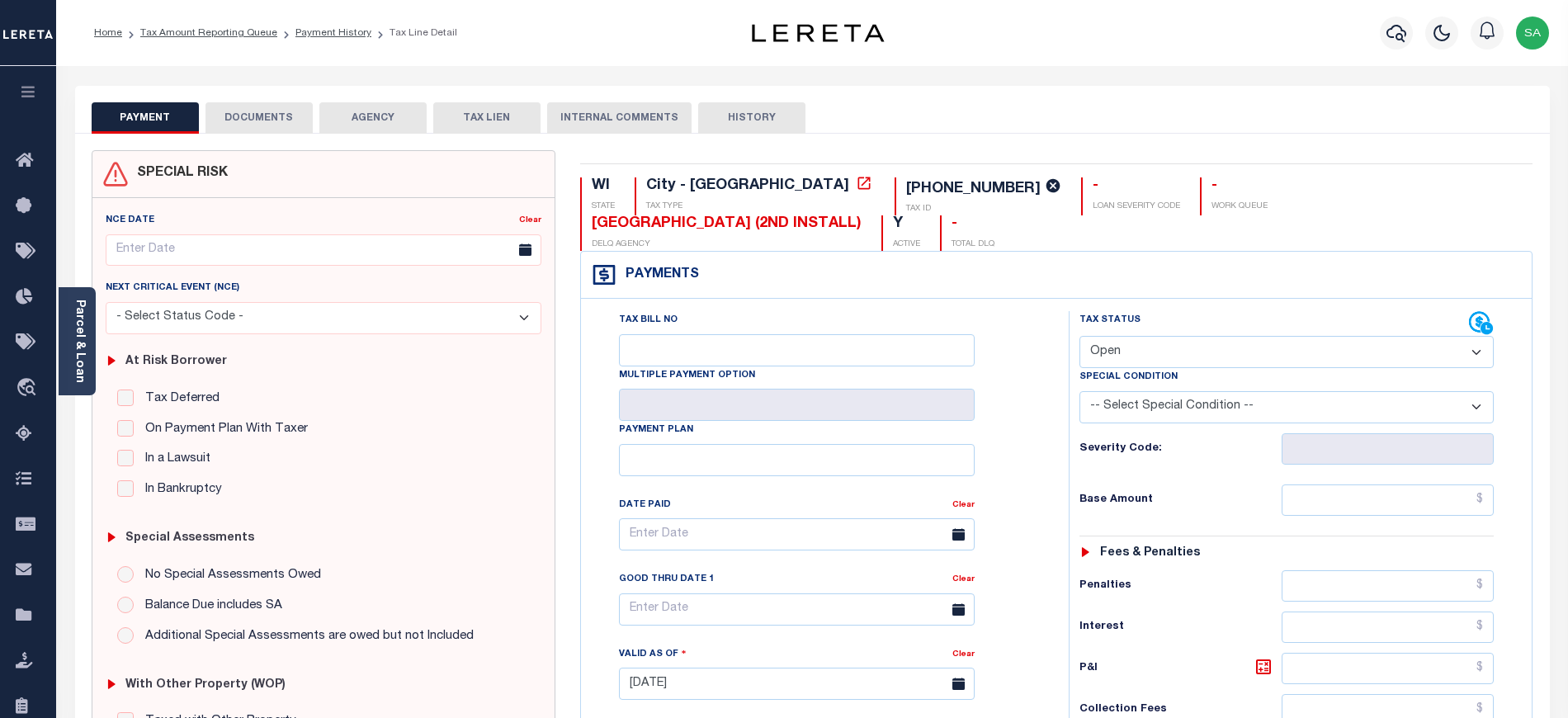
click at [1239, 336] on select "- Select Status Code - Open Due/Unpaid Paid Incomplete No Tax Due Internal Refu…" at bounding box center [1287, 352] width 414 height 32
select select "PYD"
click at [1080, 336] on select "- Select Status Code - Open Due/Unpaid Paid Incomplete No Tax Due Internal Refu…" at bounding box center [1287, 352] width 414 height 32
type input "[DATE]"
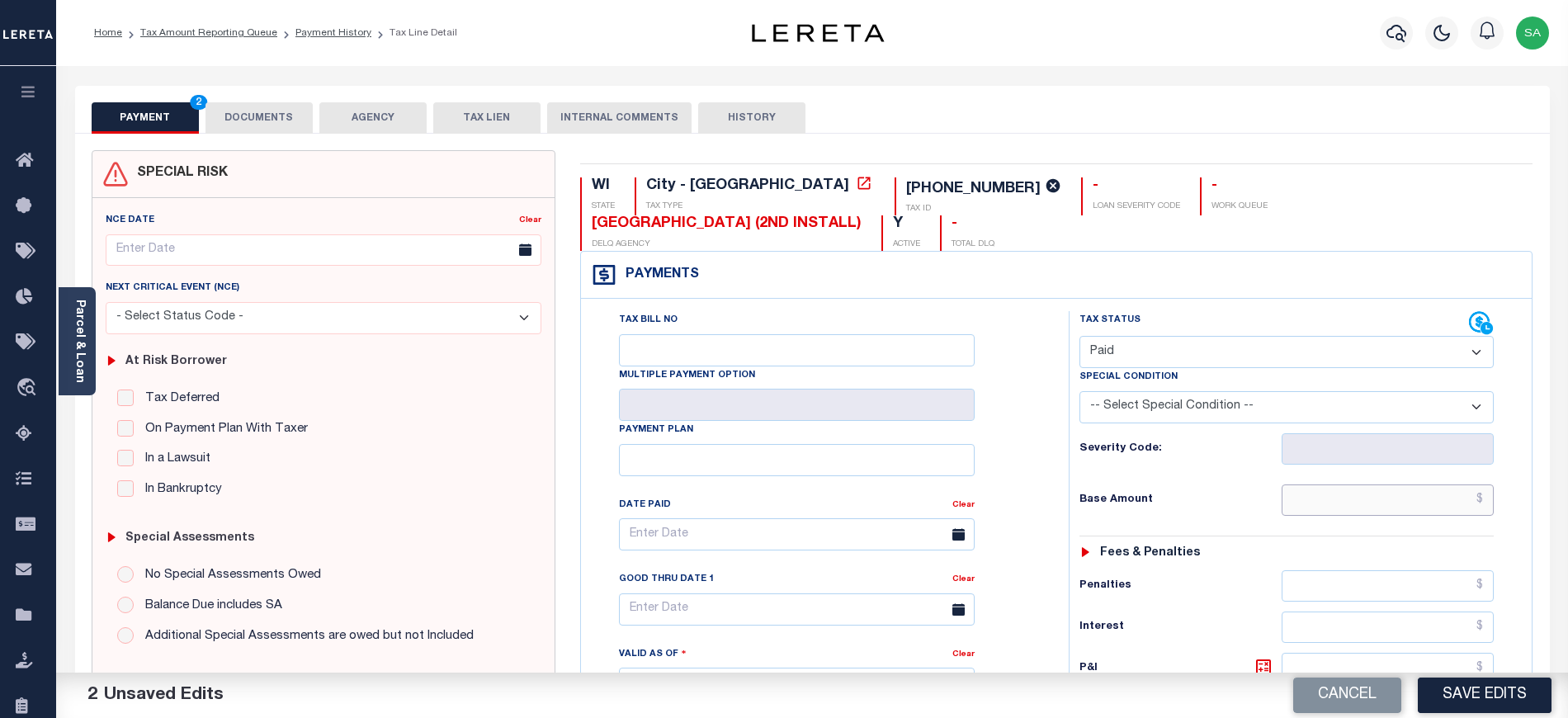
click at [1318, 485] on input "text" at bounding box center [1388, 500] width 213 height 31
type input "$0.00"
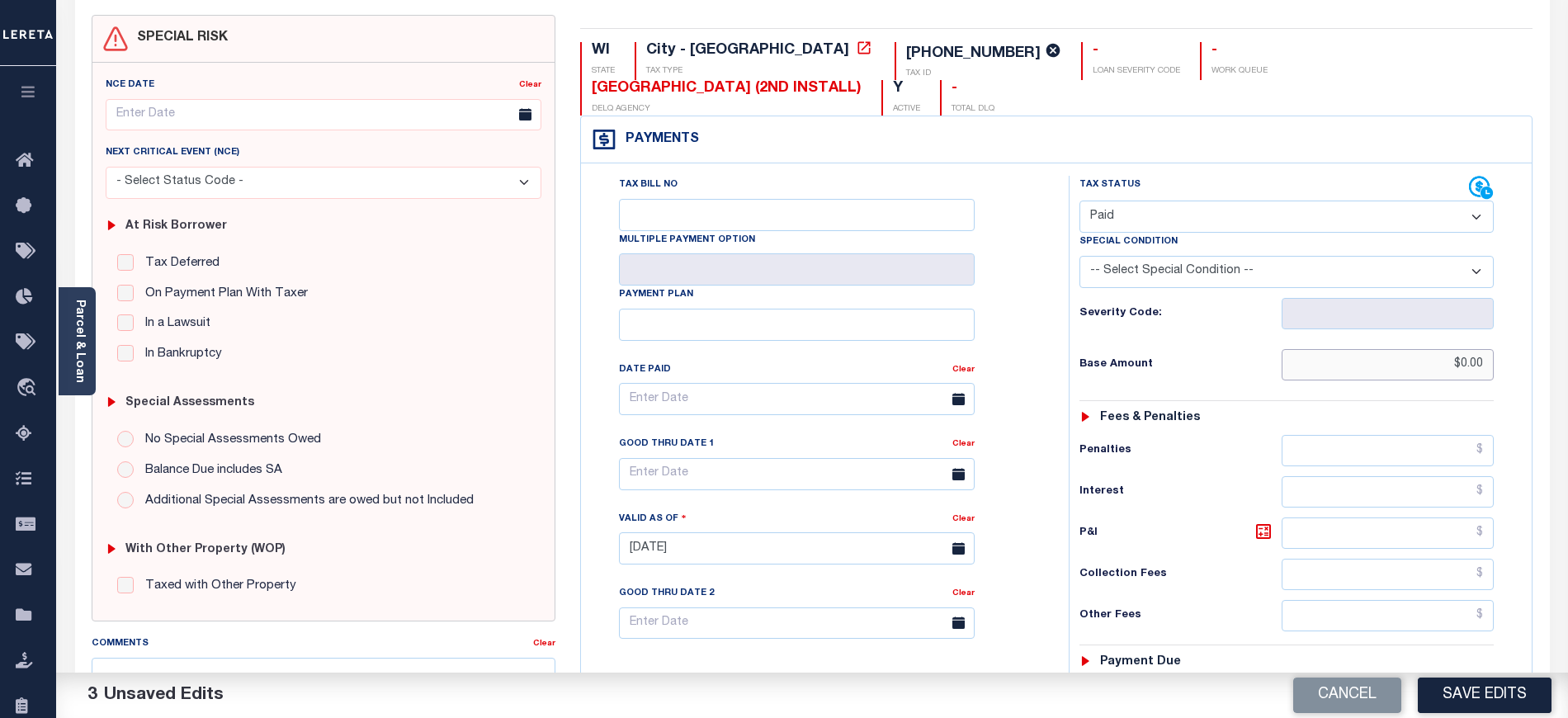
scroll to position [330, 0]
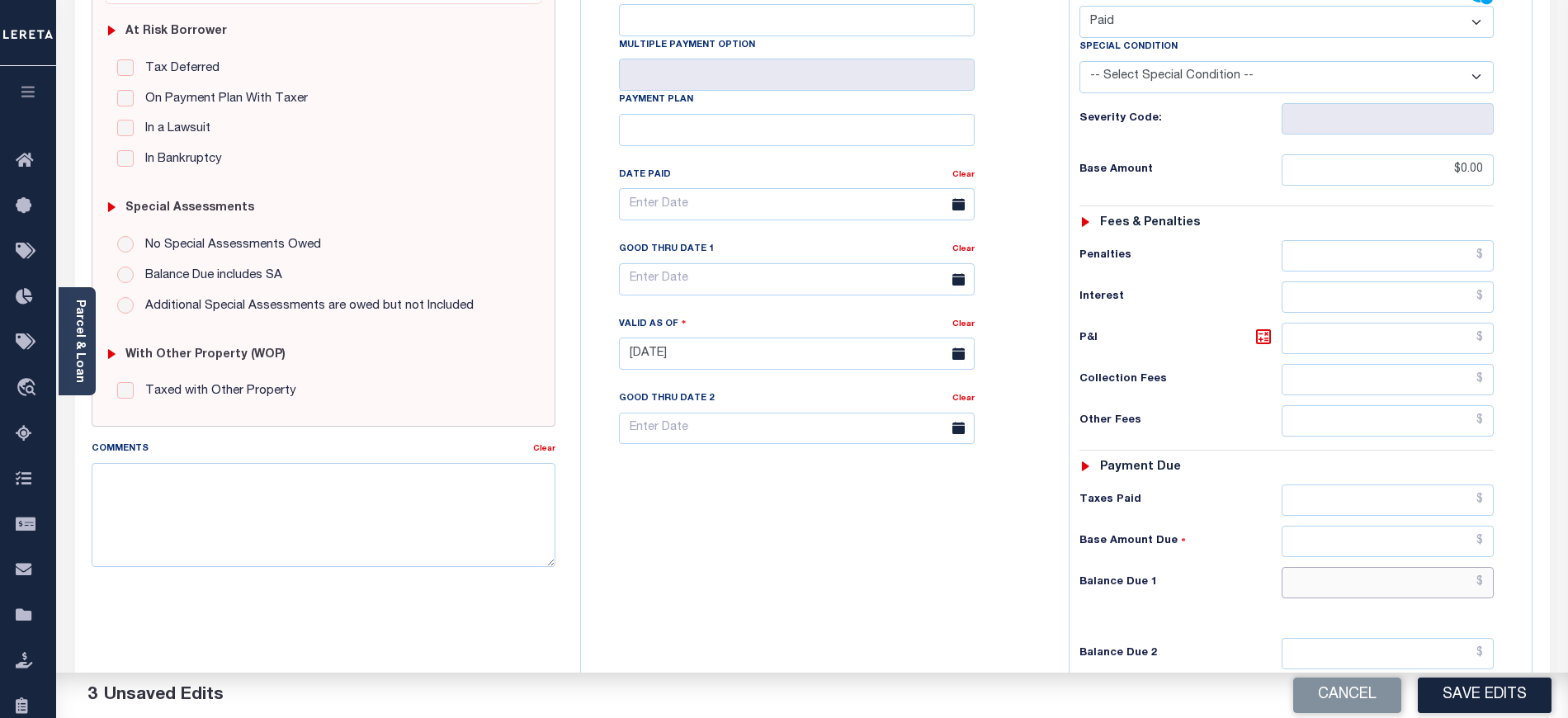
drag, startPoint x: 1330, startPoint y: 561, endPoint x: 1330, endPoint y: 551, distance: 10.0
click at [1330, 567] on input "text" at bounding box center [1388, 582] width 213 height 31
type input "$0.00"
click at [443, 537] on textarea "Comments" at bounding box center [323, 515] width 464 height 104
paste textarea "09/09/2025- As per tax collector TIANA and JACILN the 2023 and 2024 taxes are p…"
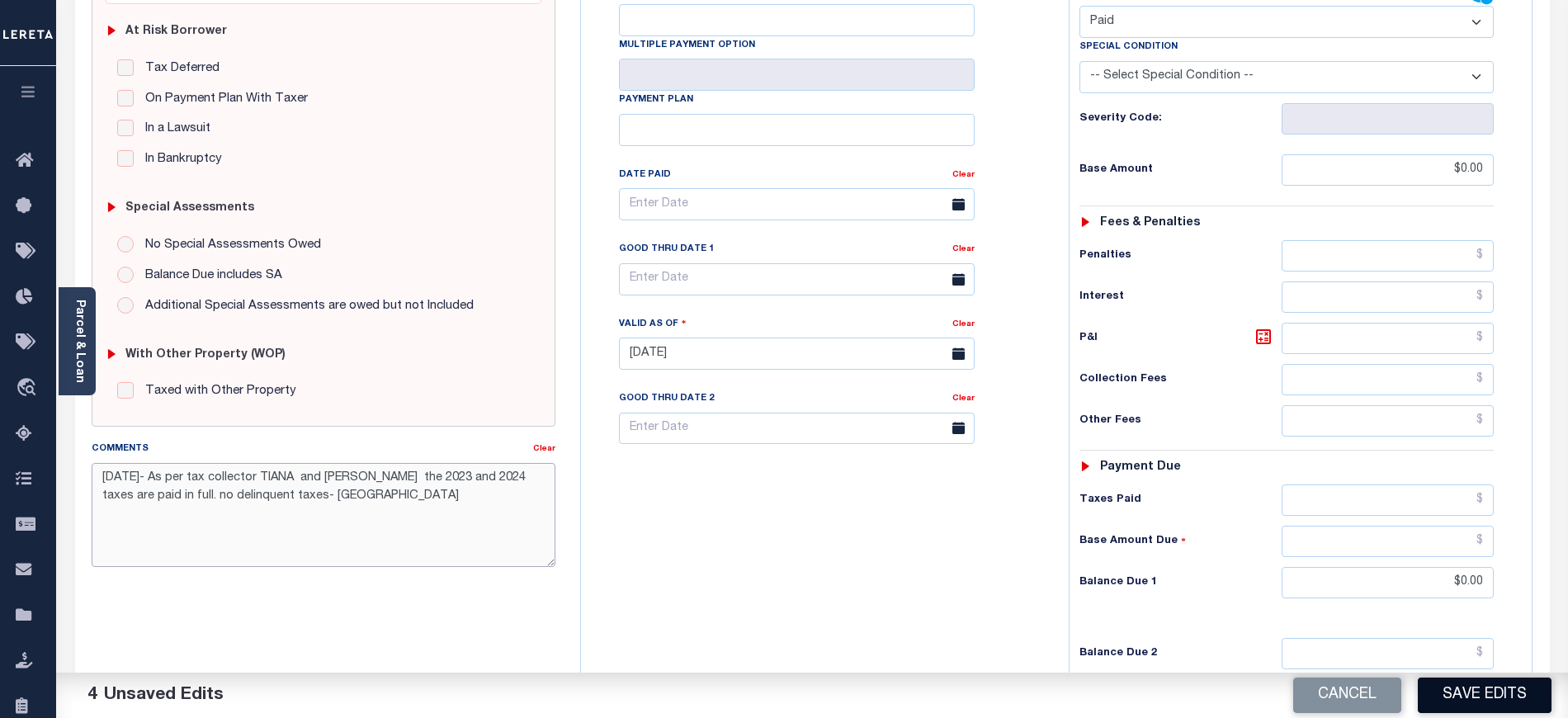
type textarea "09/09/2025- As per tax collector TIANA and JACILN the 2023 and 2024 taxes are p…"
click at [1476, 697] on button "Save Edits" at bounding box center [1485, 695] width 134 height 36
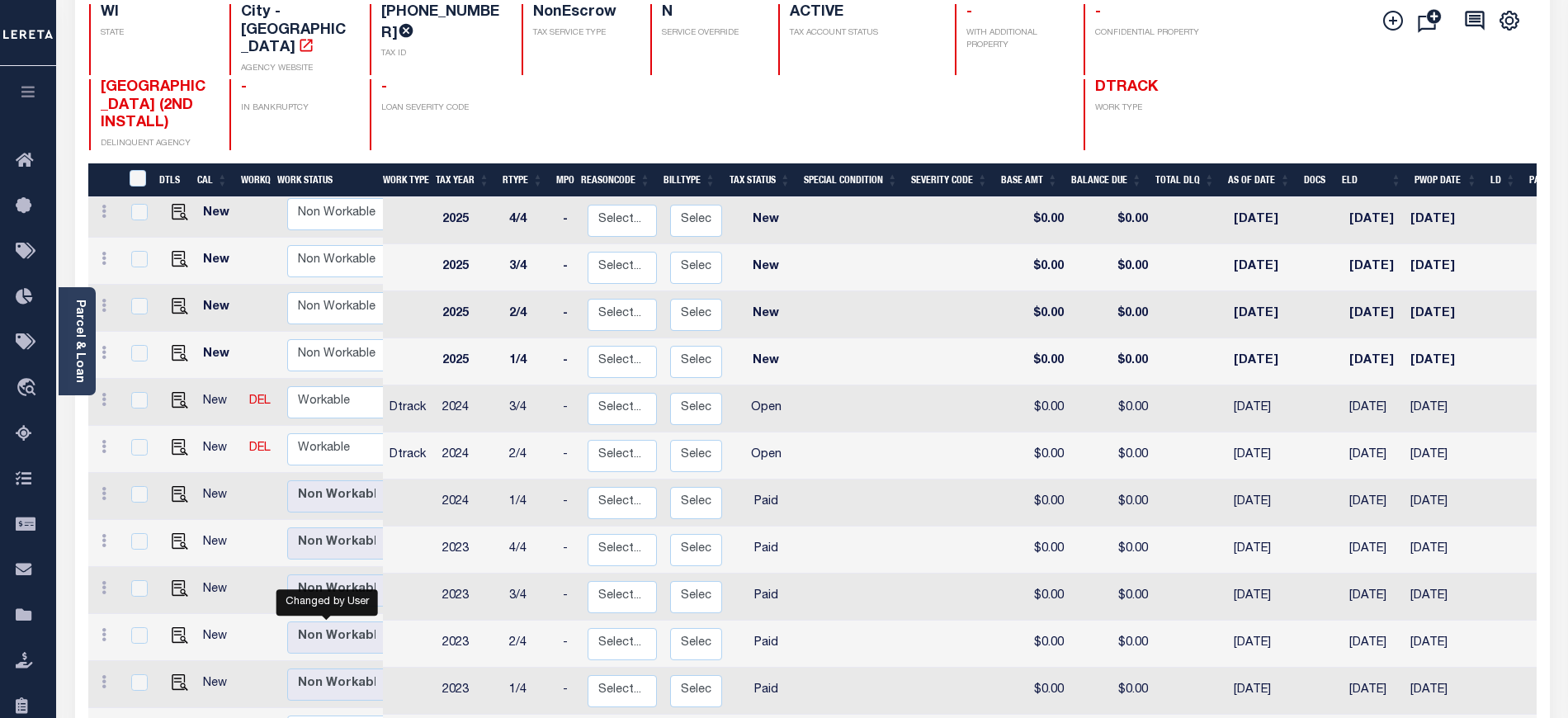
scroll to position [219, 0]
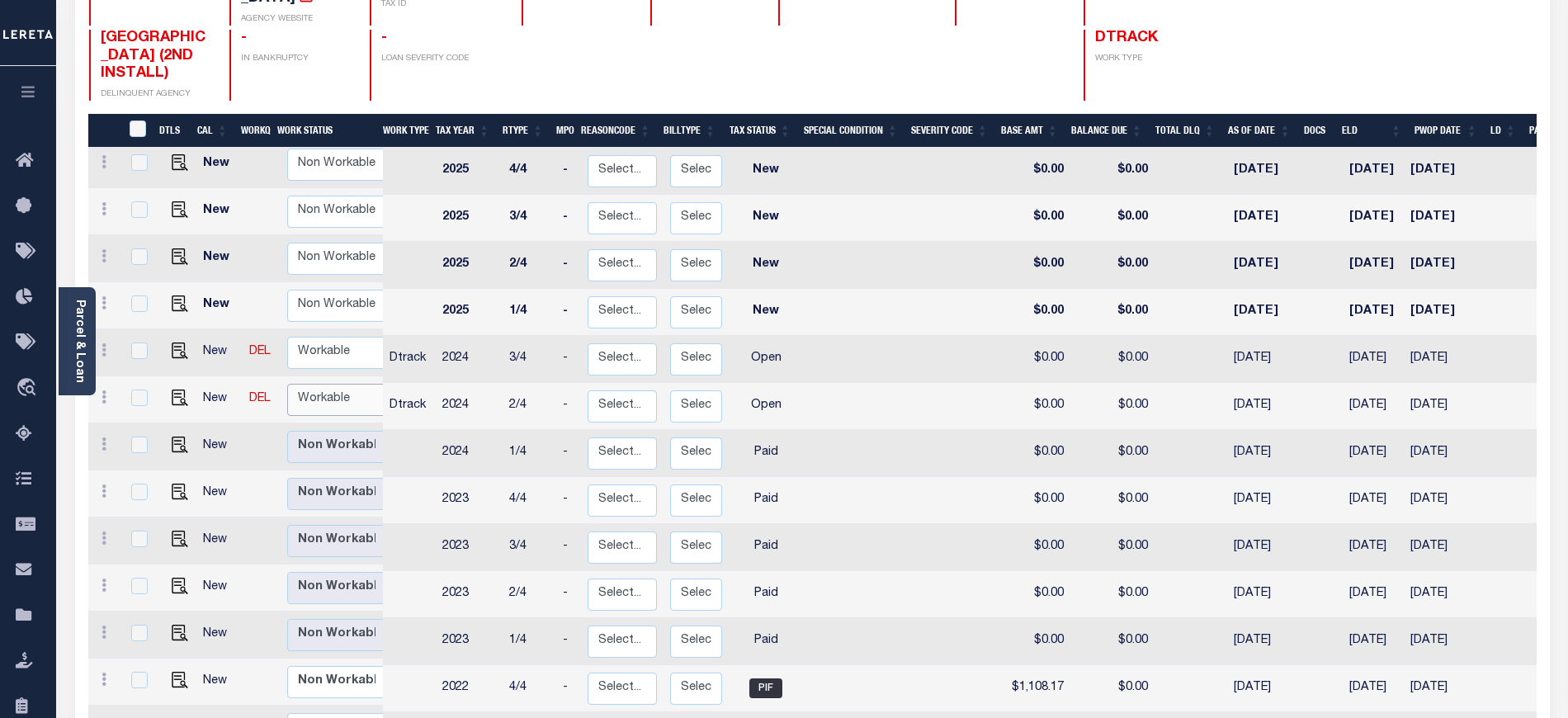
click at [334, 384] on select "Non Workable Workable" at bounding box center [336, 400] width 99 height 32
checkbox input "true"
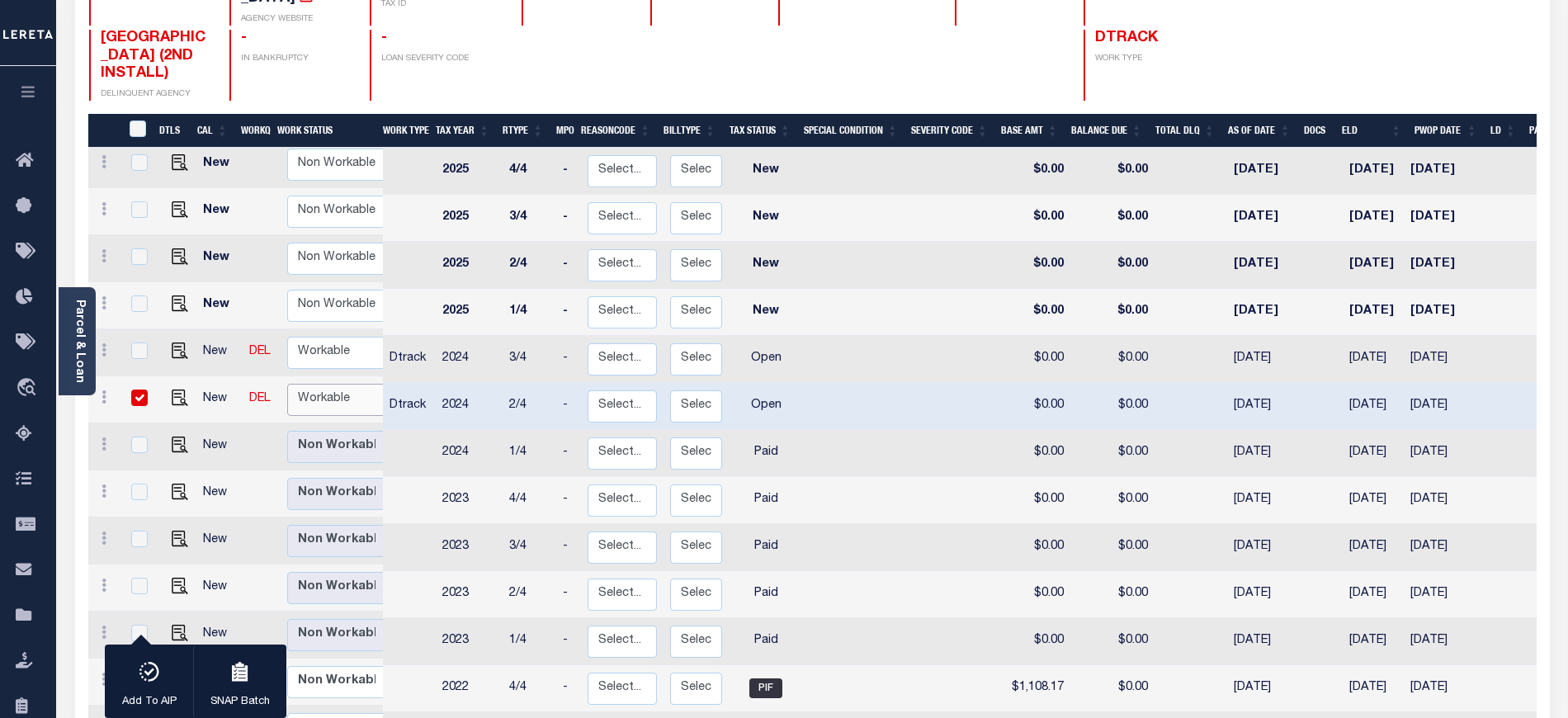
select select "true"
click at [287, 384] on select "Non Workable Workable" at bounding box center [336, 400] width 99 height 32
checkbox input "false"
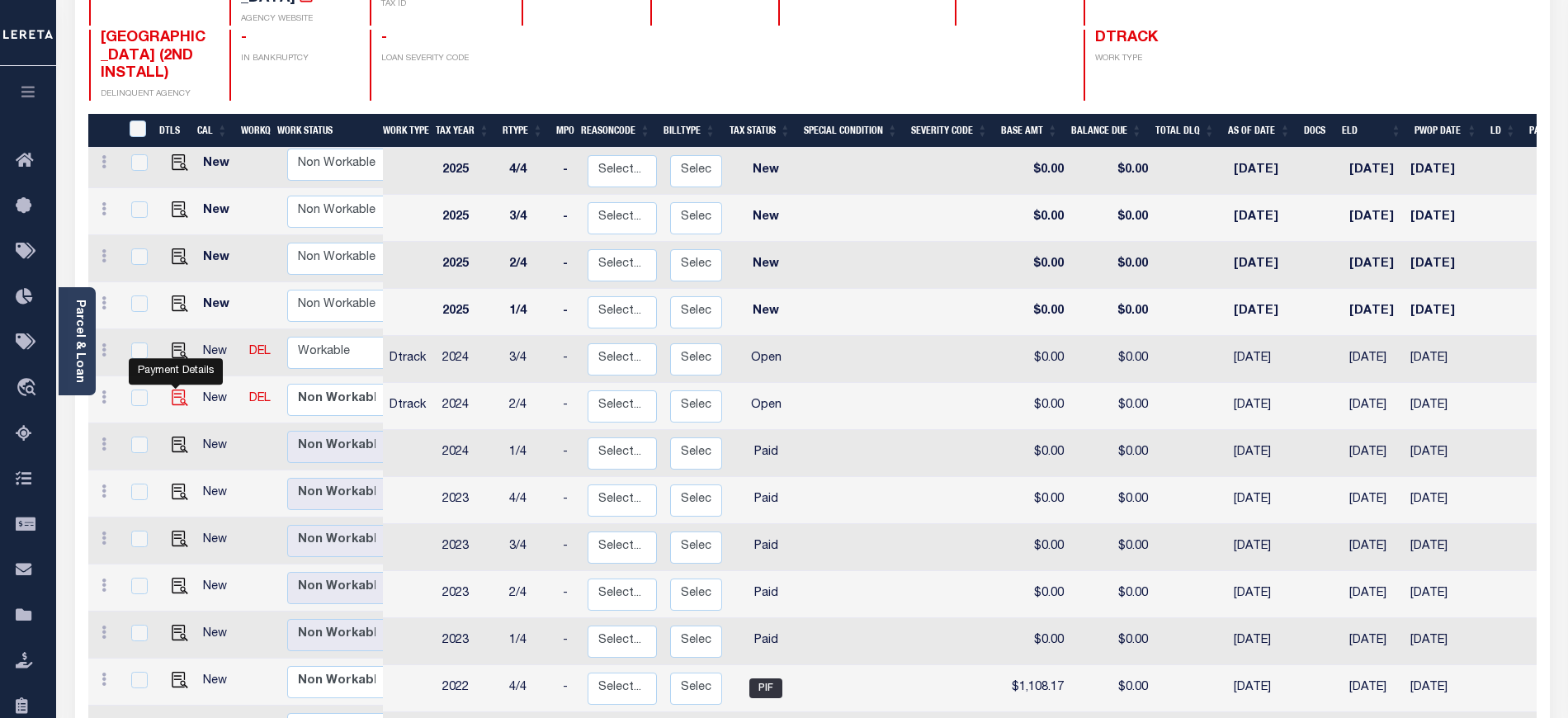
click at [179, 389] on img "" at bounding box center [179, 397] width 16 height 16
checkbox input "true"
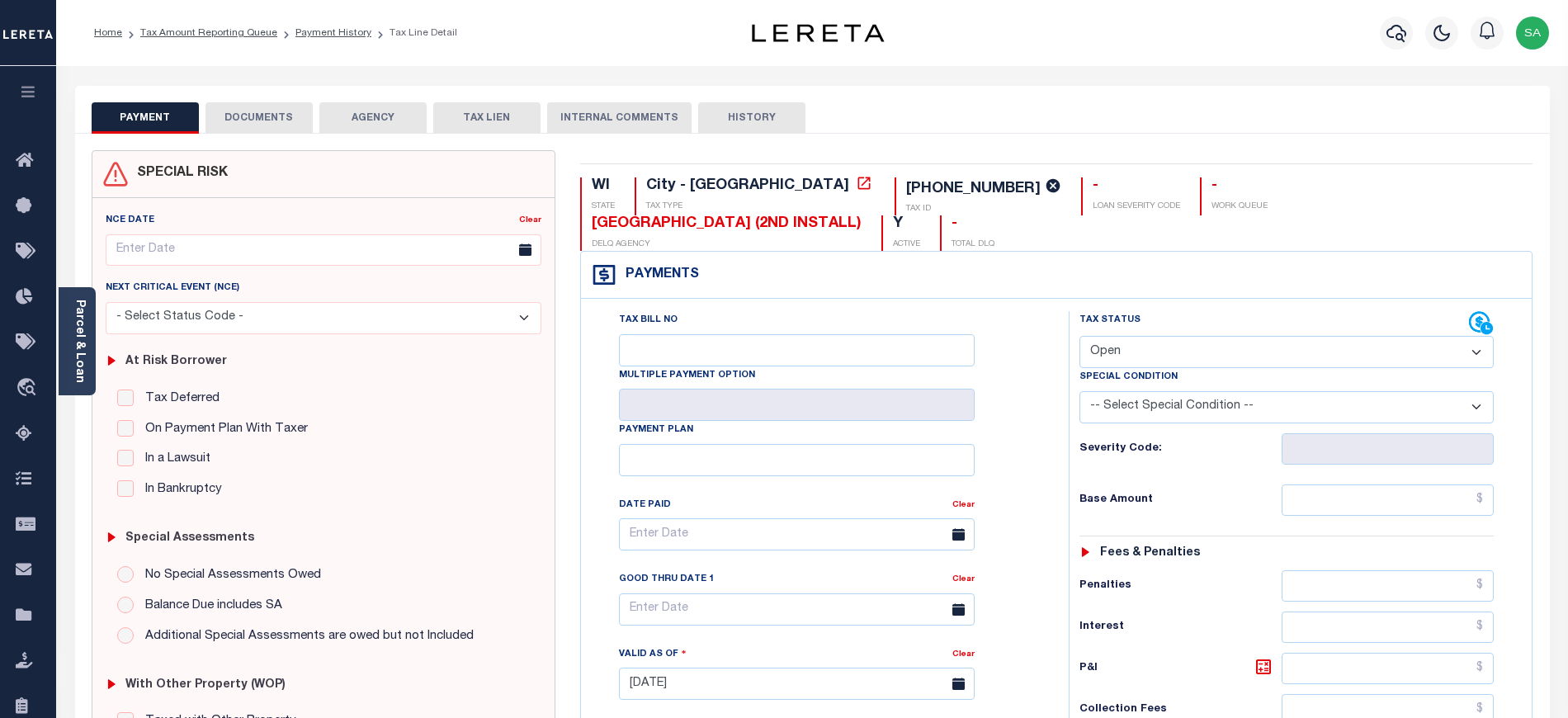
click at [1314, 336] on select "- Select Status Code - Open Due/Unpaid Paid Incomplete No Tax Due Internal Refu…" at bounding box center [1287, 352] width 414 height 32
select select "PYD"
click at [1080, 336] on select "- Select Status Code - Open Due/Unpaid Paid Incomplete No Tax Due Internal Refu…" at bounding box center [1287, 352] width 414 height 32
type input "[DATE]"
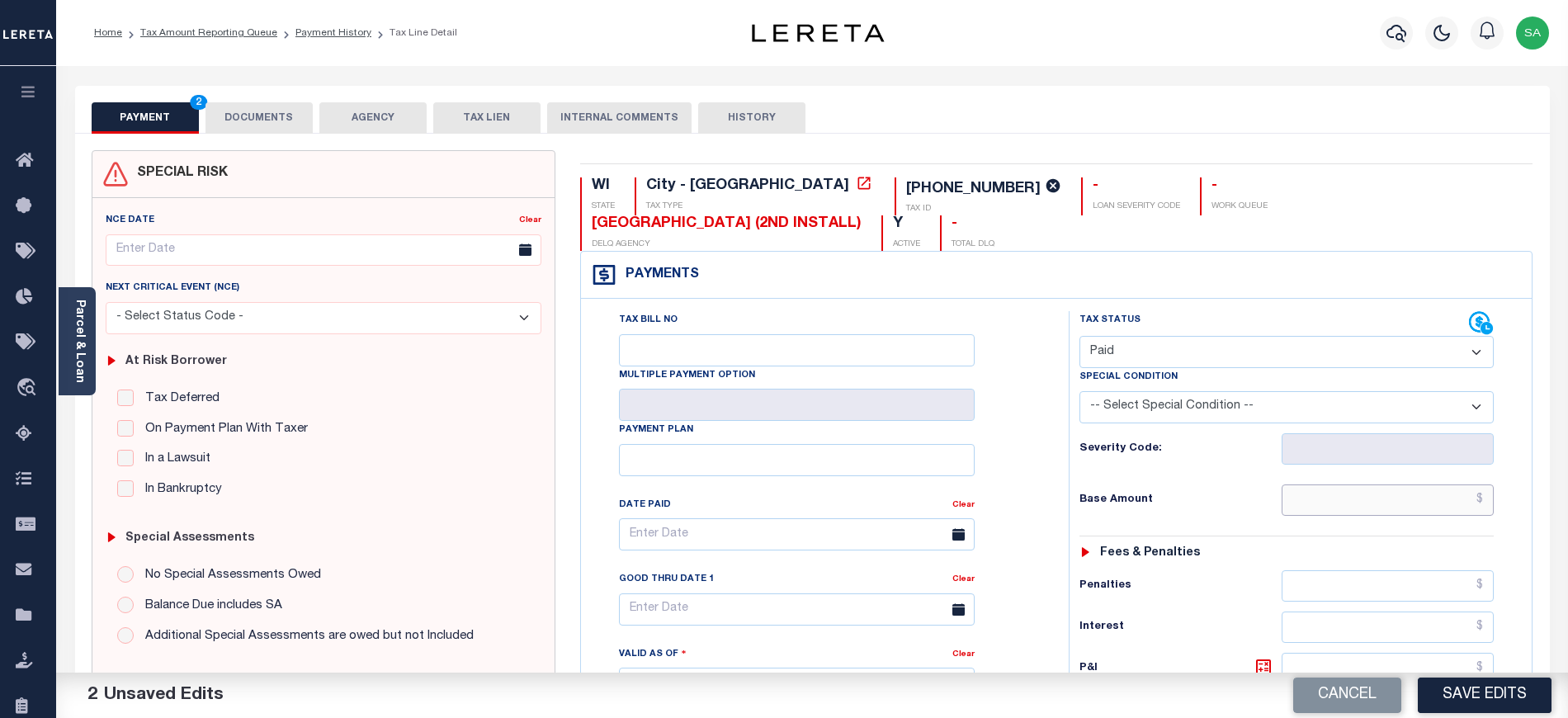
click at [1307, 485] on input "text" at bounding box center [1388, 500] width 213 height 31
type input "$0.00"
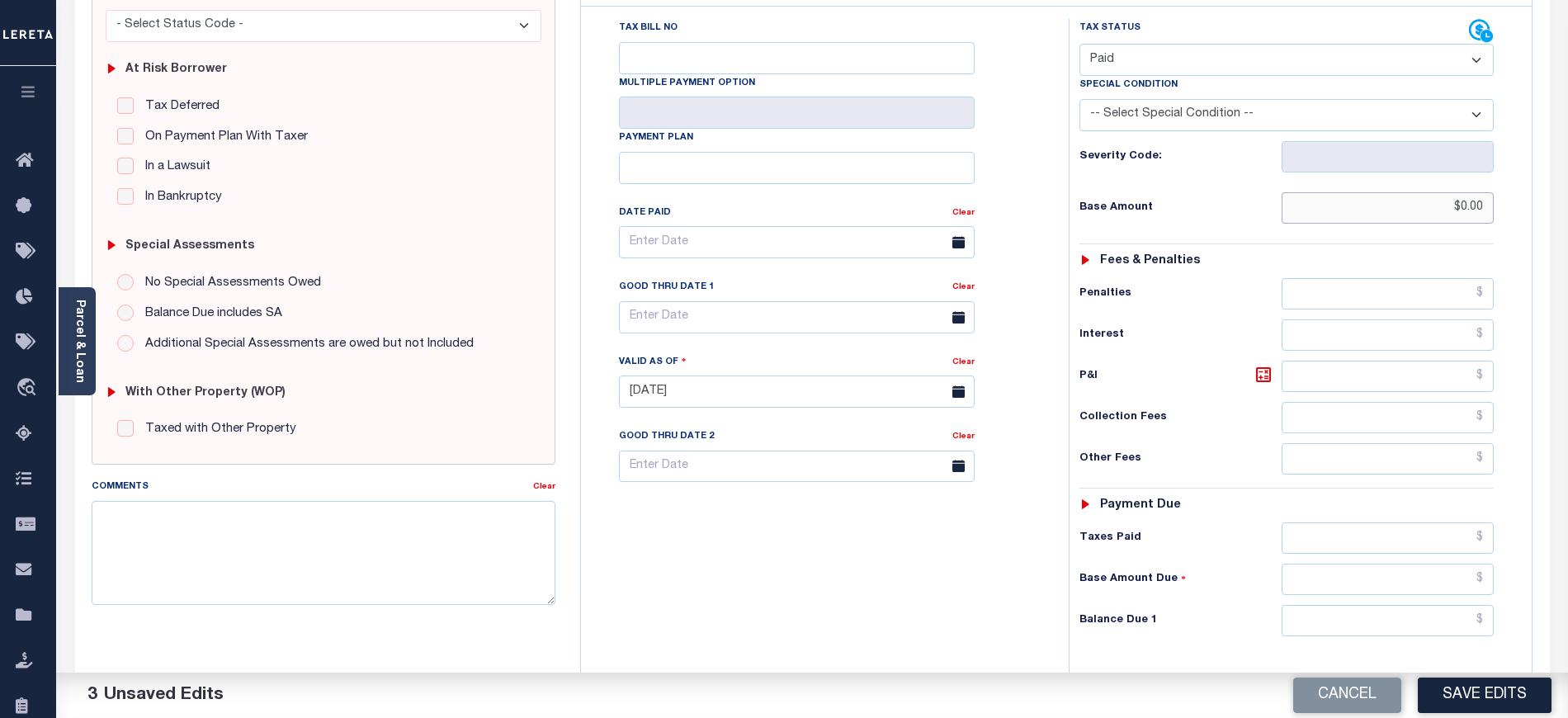
scroll to position [330, 0]
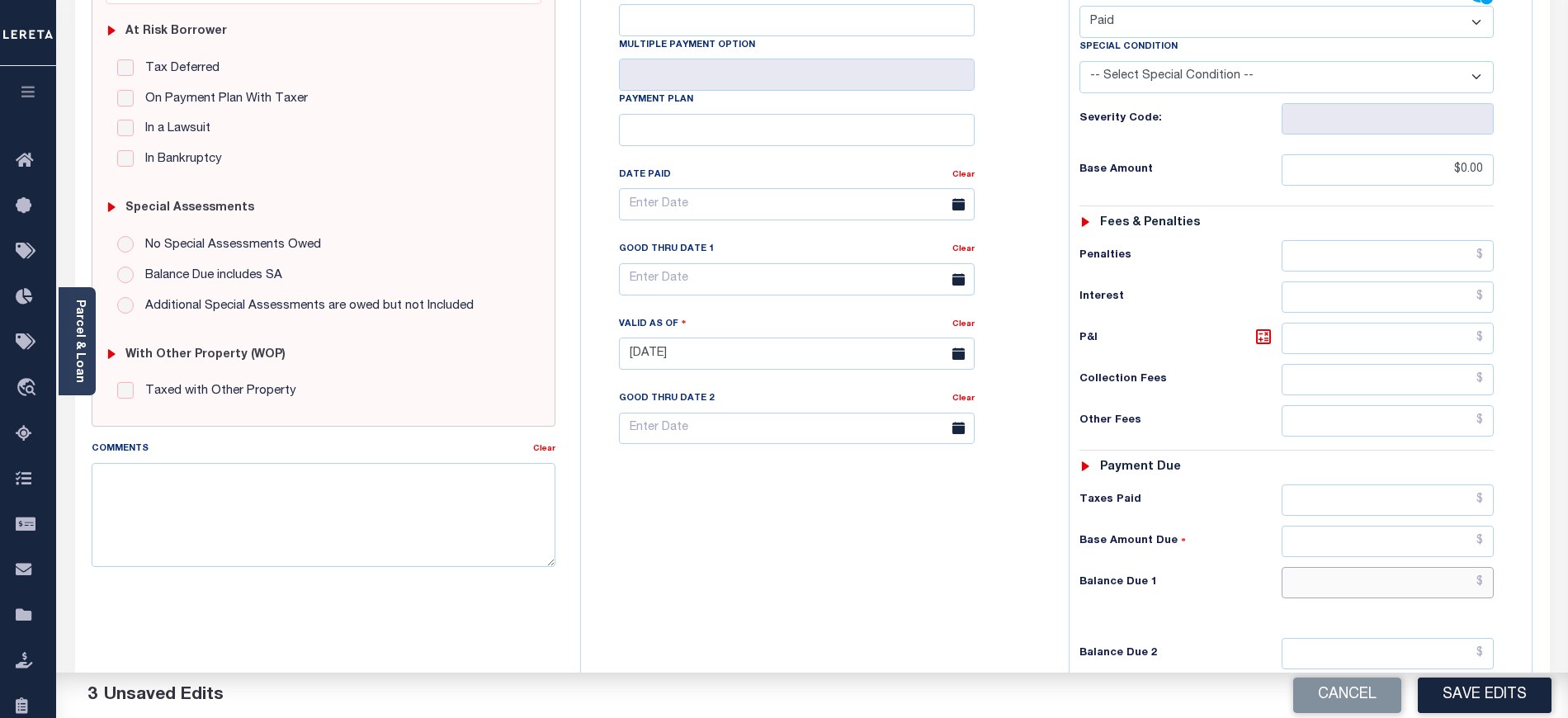
click at [1311, 567] on input "text" at bounding box center [1388, 582] width 213 height 31
type input "$0.00"
click at [434, 505] on textarea "Comments" at bounding box center [323, 515] width 464 height 104
paste textarea "09/09/2025- As per tax collector TIANA and JACILN the 2023 and 2024 taxes are p…"
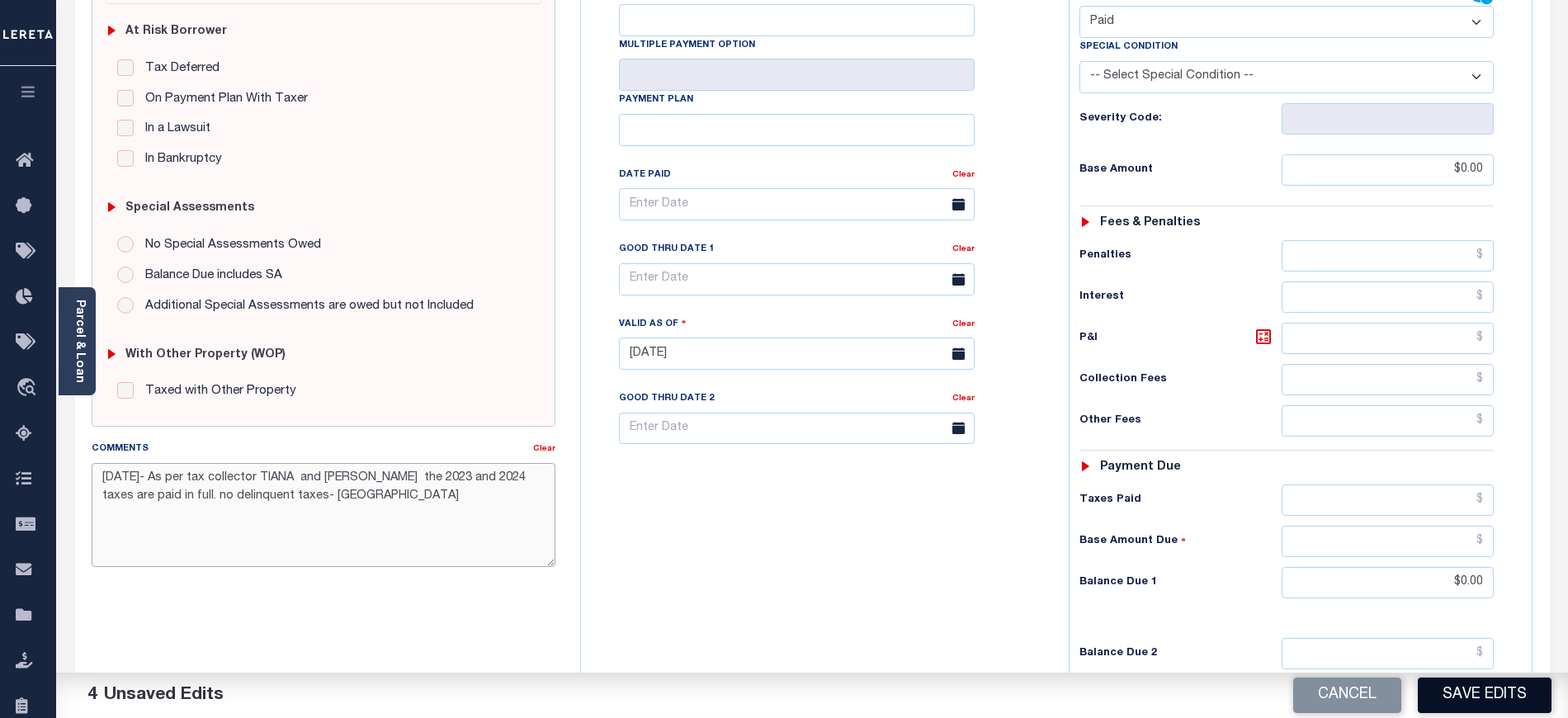
type textarea "09/09/2025- As per tax collector TIANA and JACILN the 2023 and 2024 taxes are p…"
click at [1480, 708] on button "Save Edits" at bounding box center [1485, 695] width 134 height 36
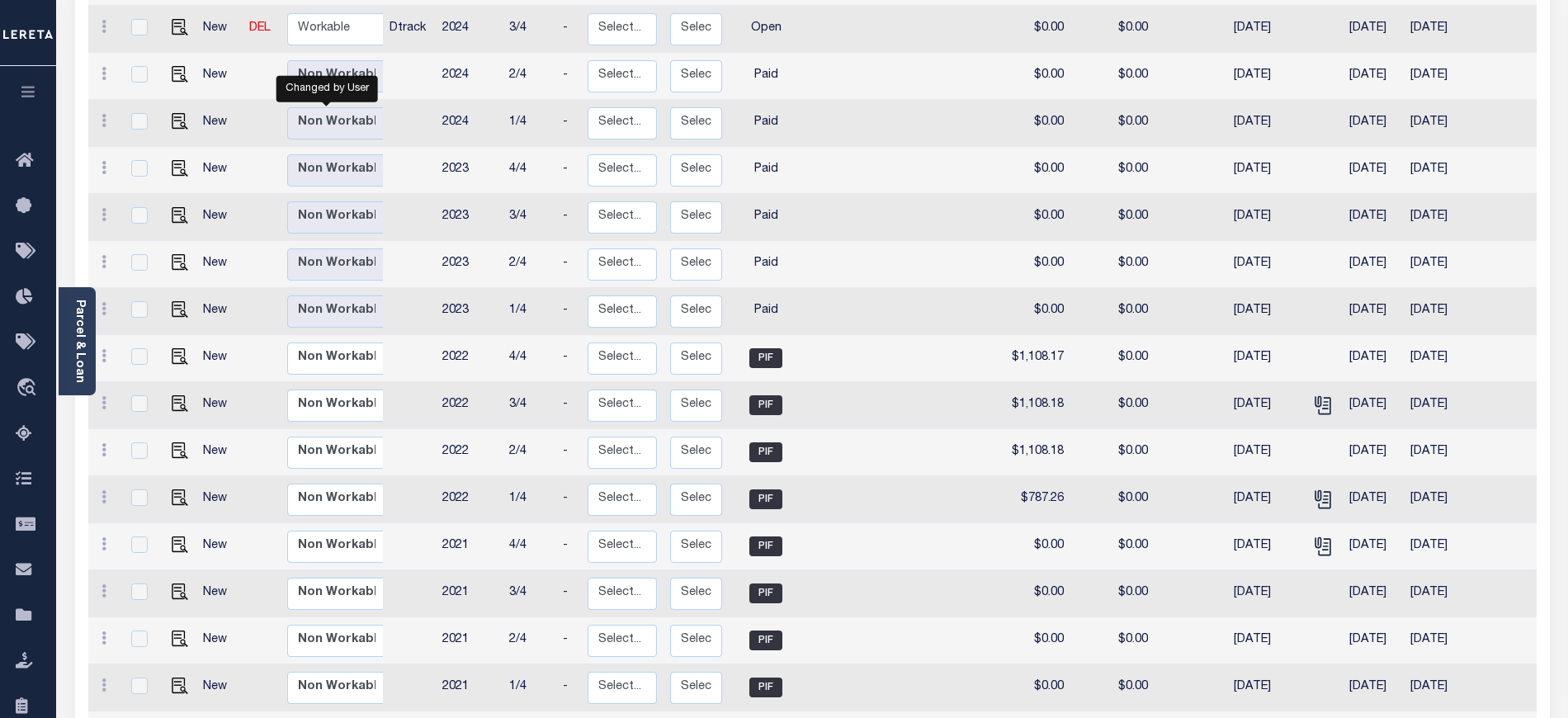
scroll to position [219, 0]
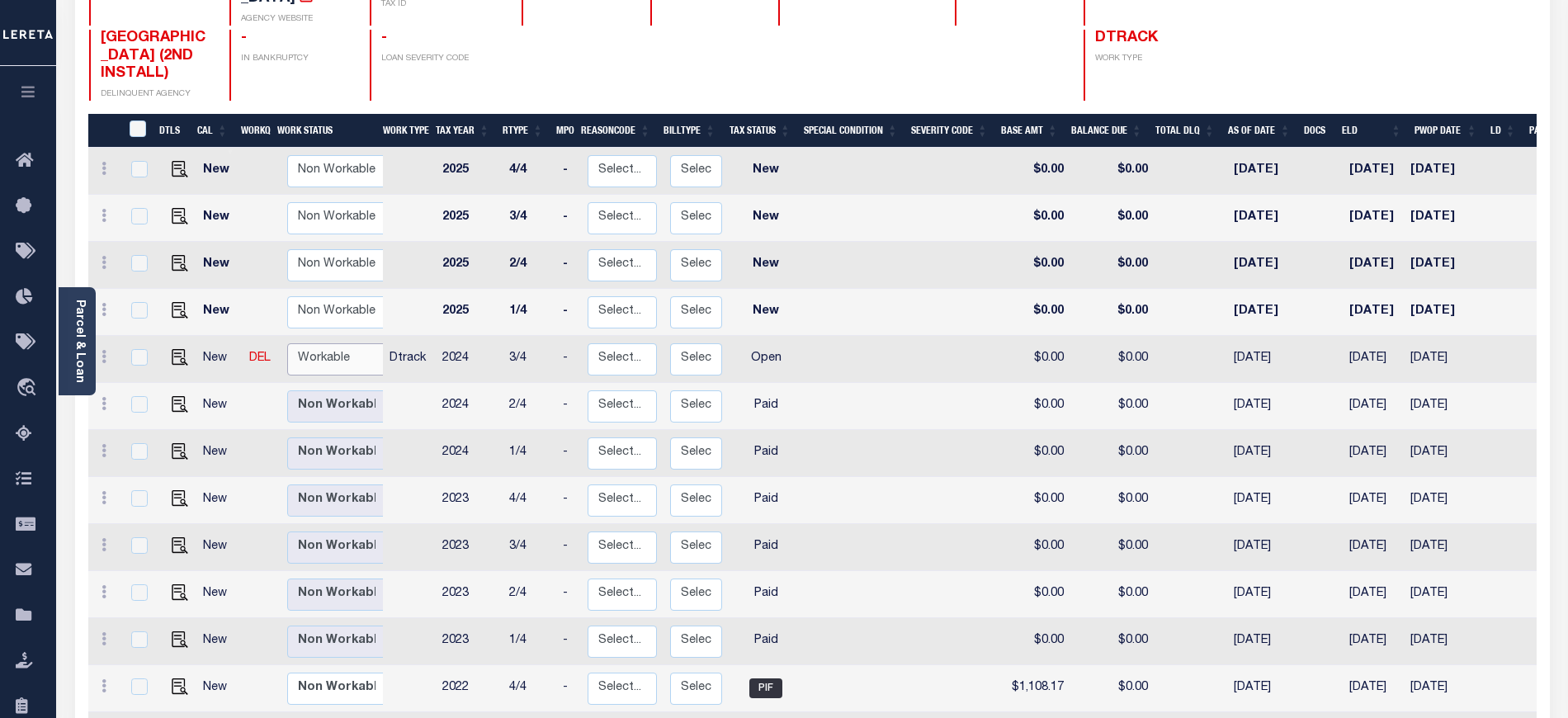
click at [323, 343] on select "Non Workable Workable" at bounding box center [336, 359] width 99 height 32
checkbox input "true"
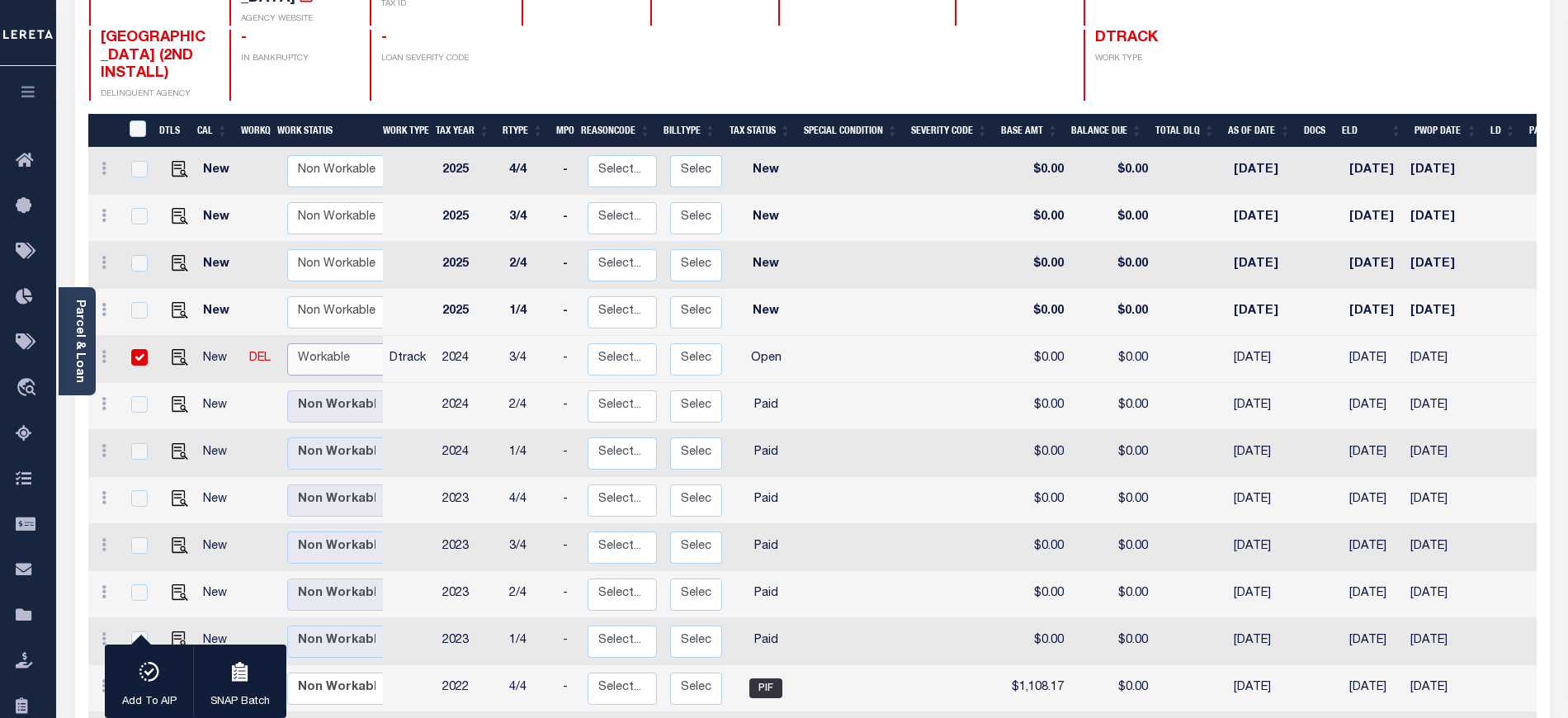
select select "true"
click at [287, 343] on select "Non Workable Workable" at bounding box center [336, 359] width 99 height 32
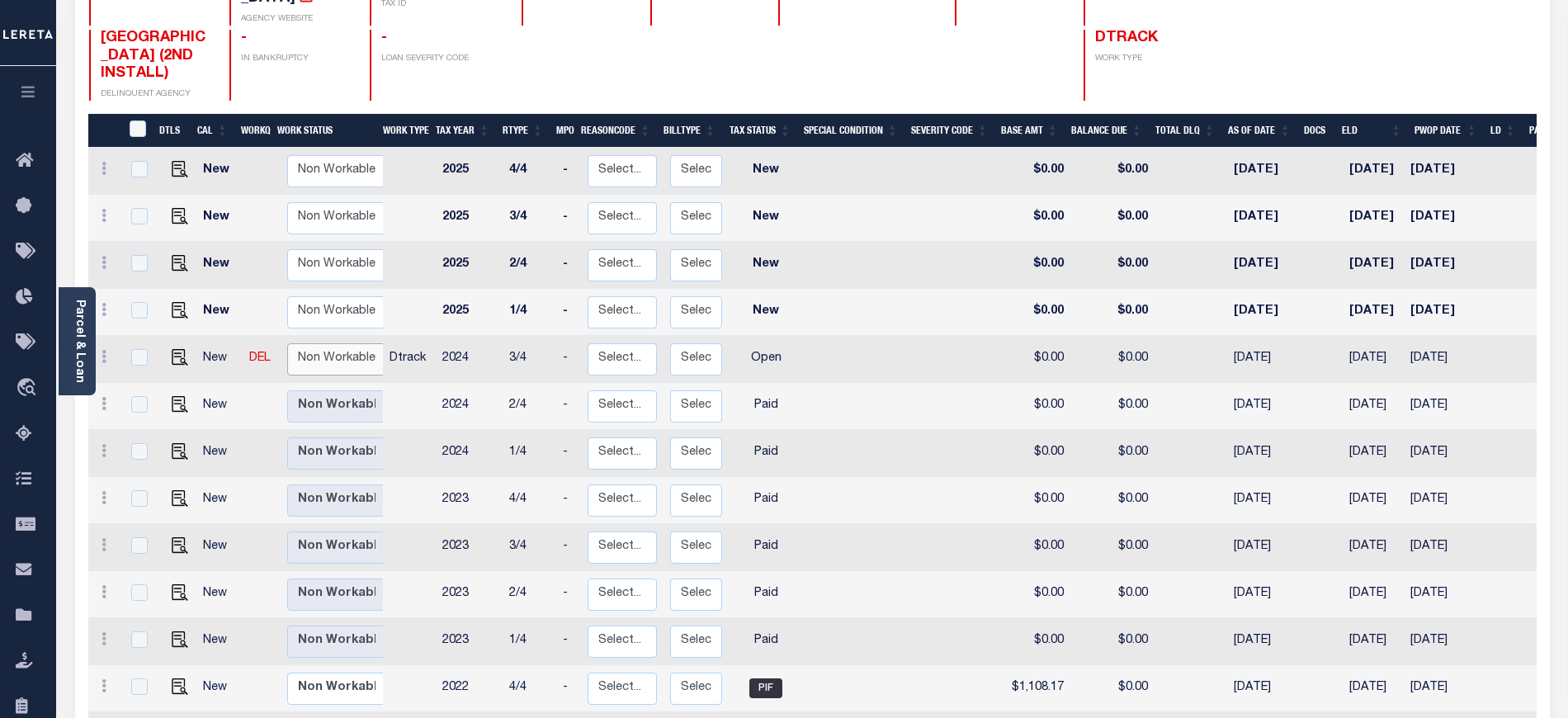
checkbox input "false"
click at [172, 349] on img at bounding box center [179, 356] width 16 height 16
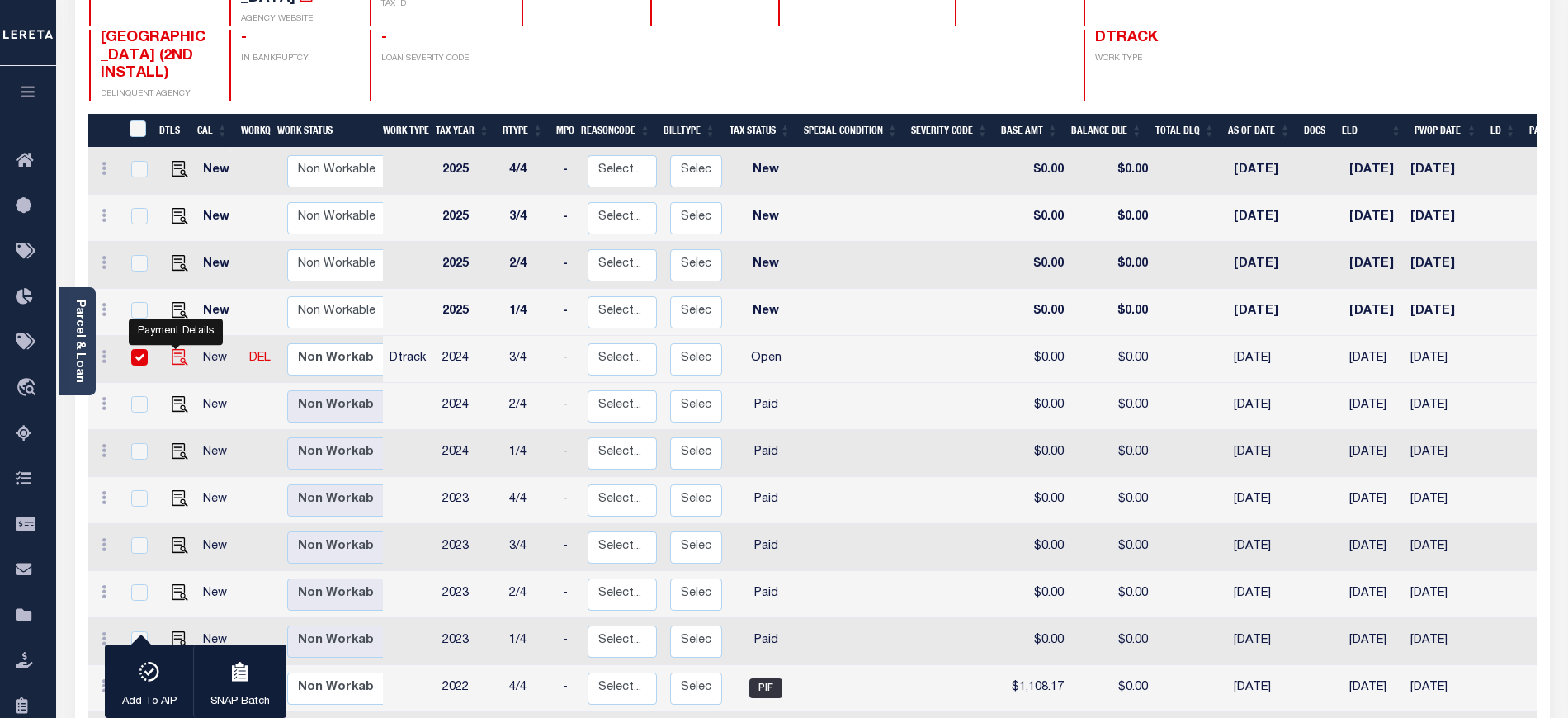
checkbox input "true"
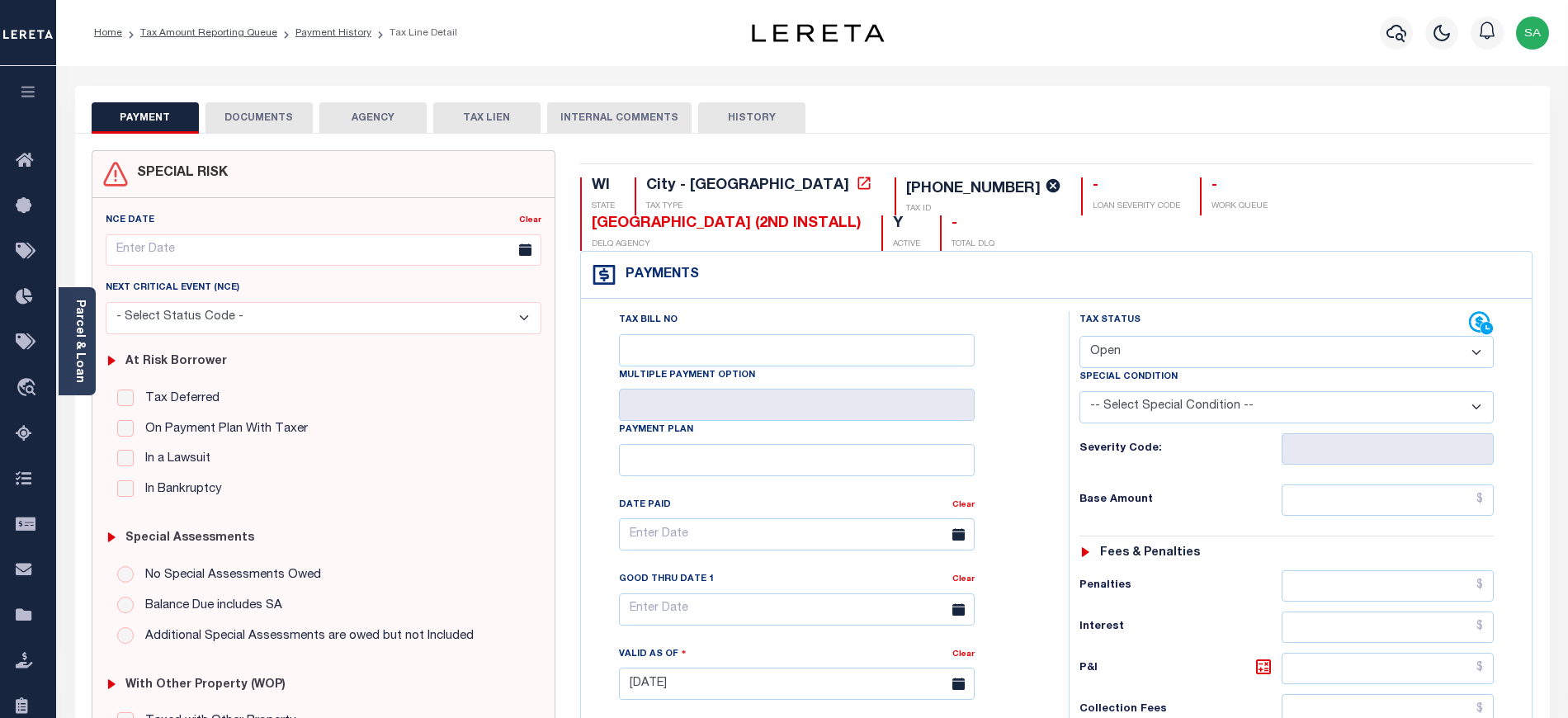
click at [1219, 336] on select "- Select Status Code - Open Due/Unpaid Paid Incomplete No Tax Due Internal Refu…" at bounding box center [1287, 352] width 414 height 32
select select "PYD"
click at [1080, 336] on select "- Select Status Code - Open Due/Unpaid Paid Incomplete No Tax Due Internal Refu…" at bounding box center [1287, 352] width 414 height 32
type input "[DATE]"
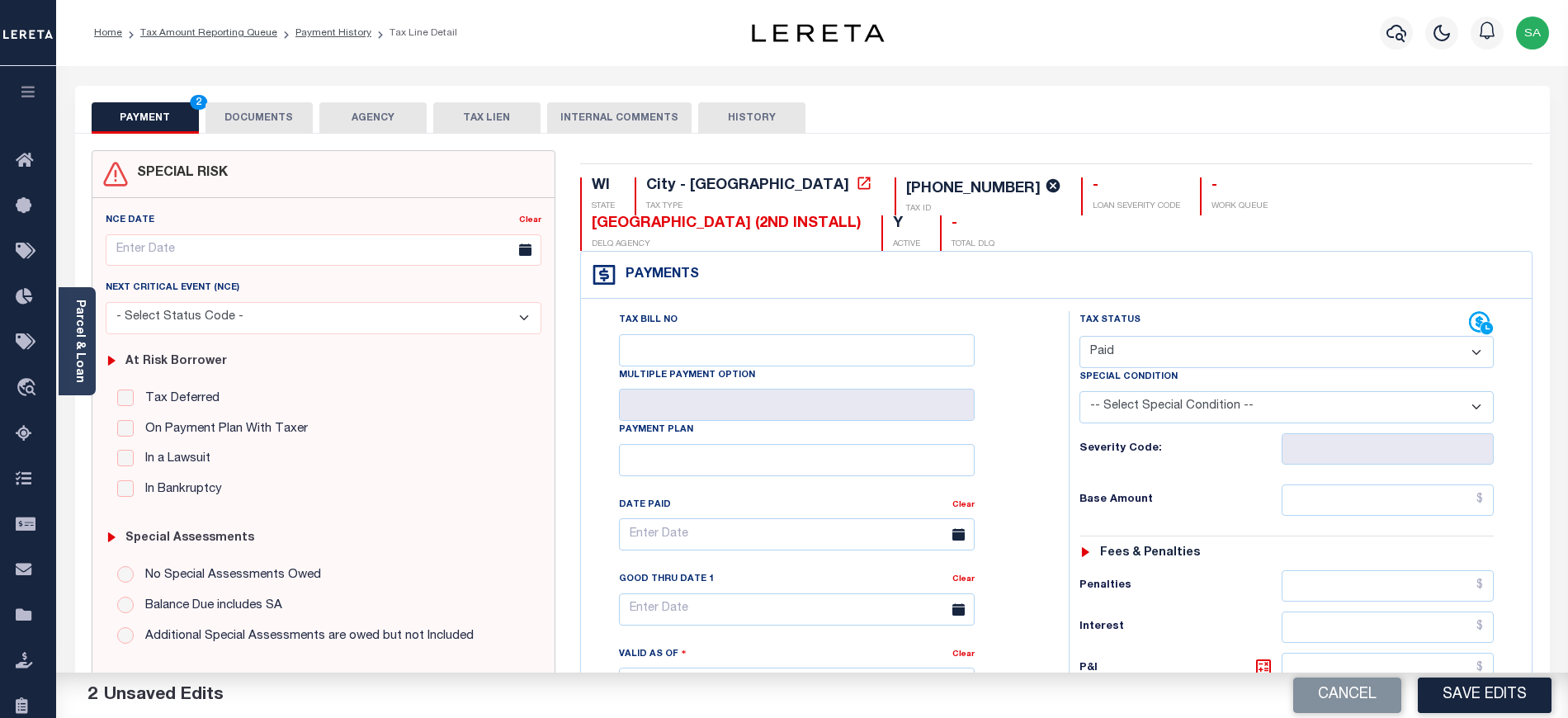
click at [1310, 486] on div "Tax Status Status - Select Status Code -" at bounding box center [1291, 675] width 447 height 728
click at [1310, 485] on input "text" at bounding box center [1388, 500] width 213 height 31
type input "$0.00"
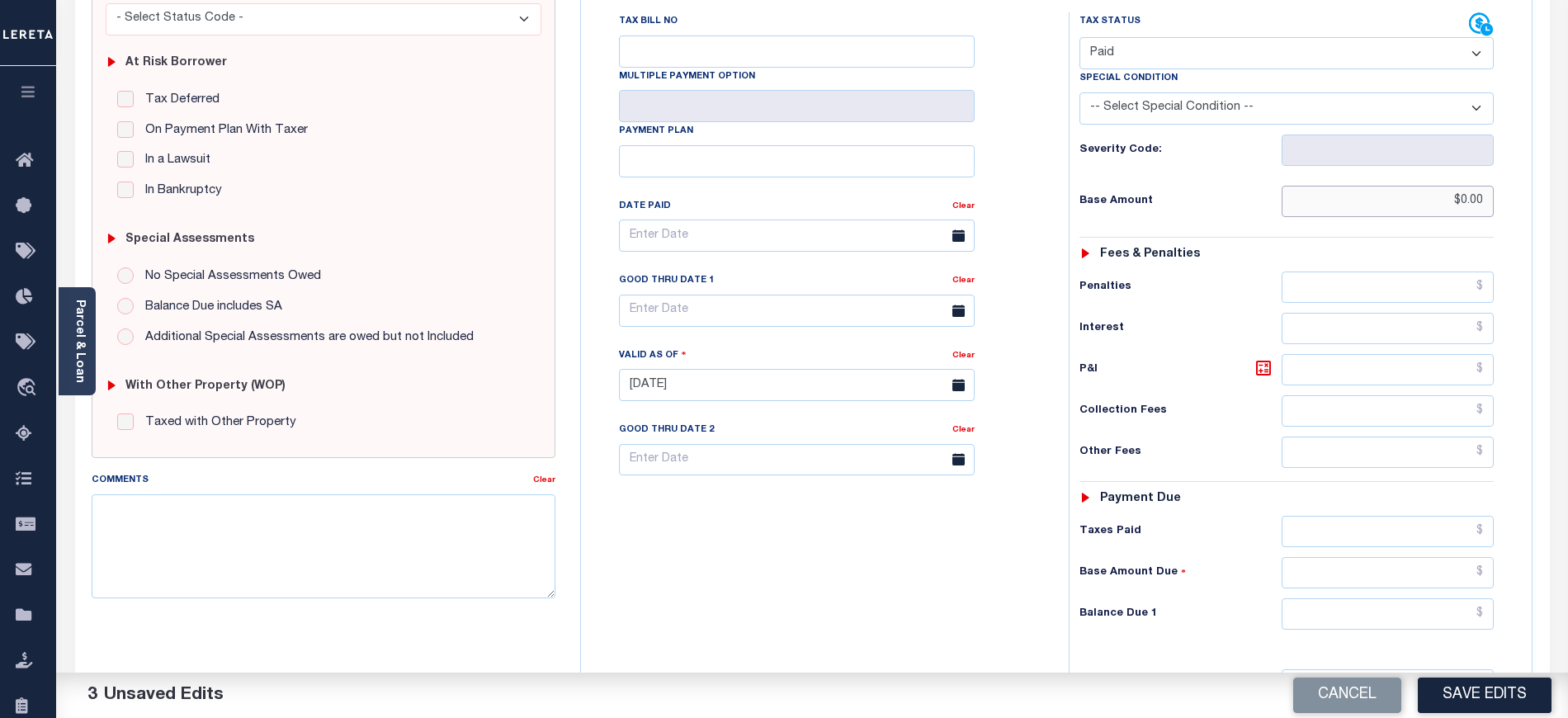
scroll to position [330, 0]
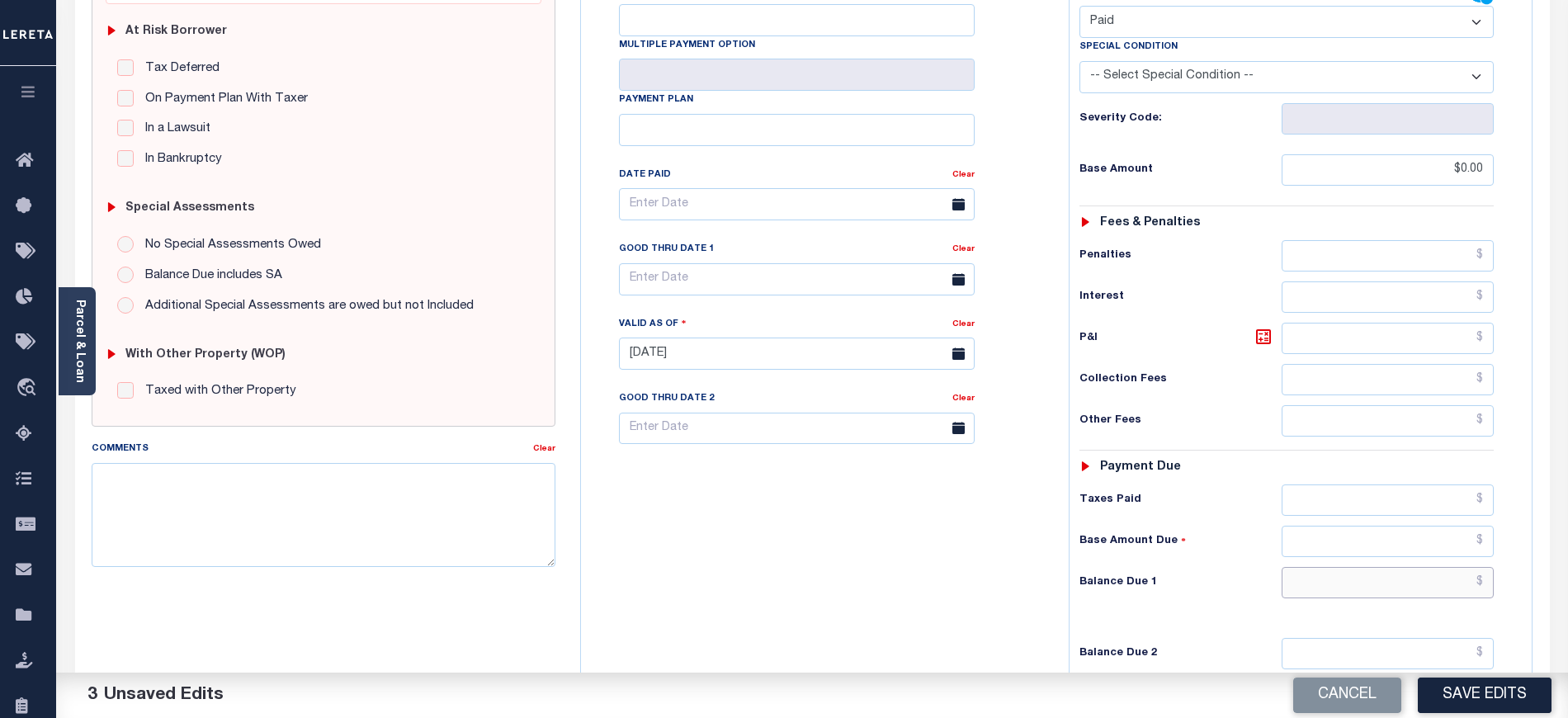
click at [1330, 567] on input "text" at bounding box center [1388, 582] width 213 height 31
type input "$0.00"
click at [371, 526] on textarea "Comments" at bounding box center [323, 515] width 464 height 104
paste textarea "09/09/2025- As per tax collector TIANA and JACILN the 2023 and 2024 taxes are p…"
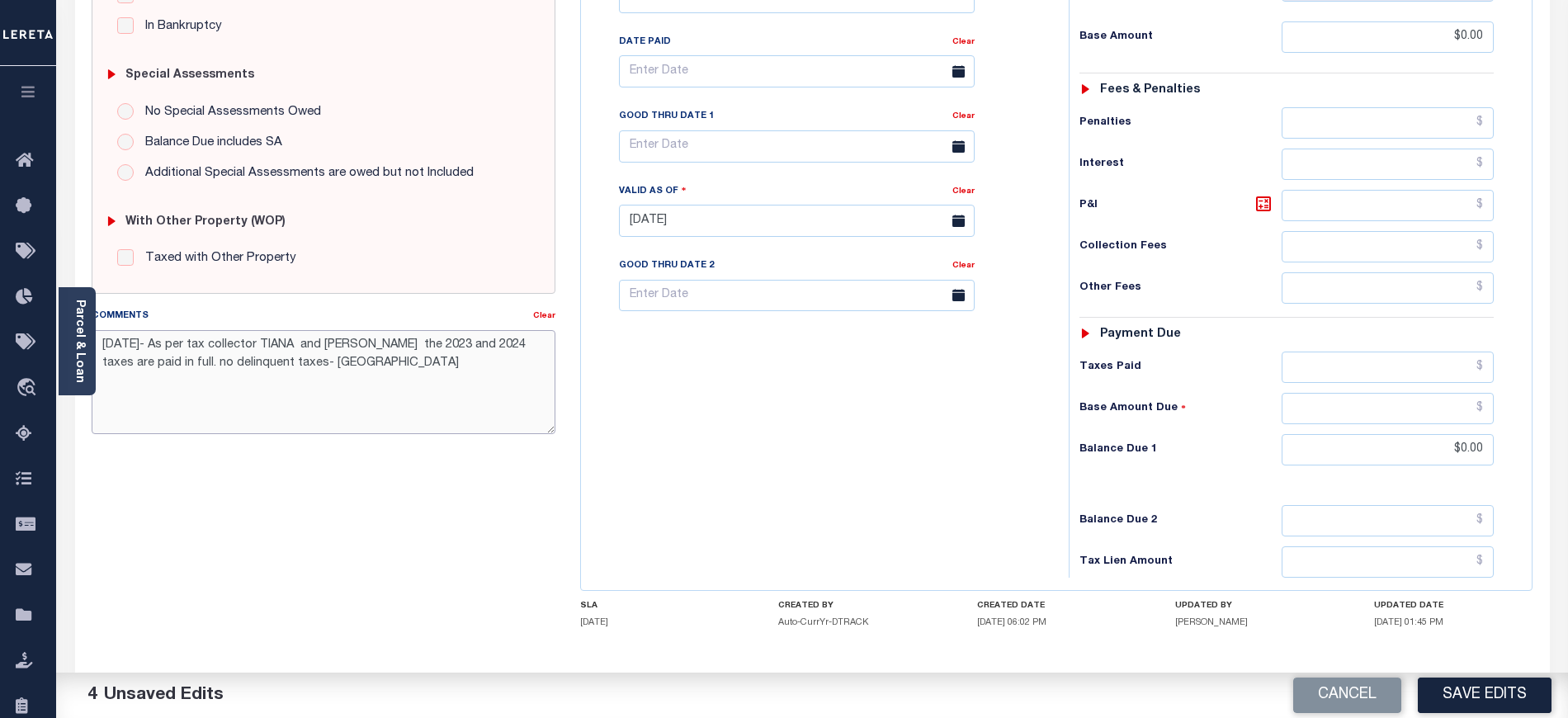
scroll to position [505, 0]
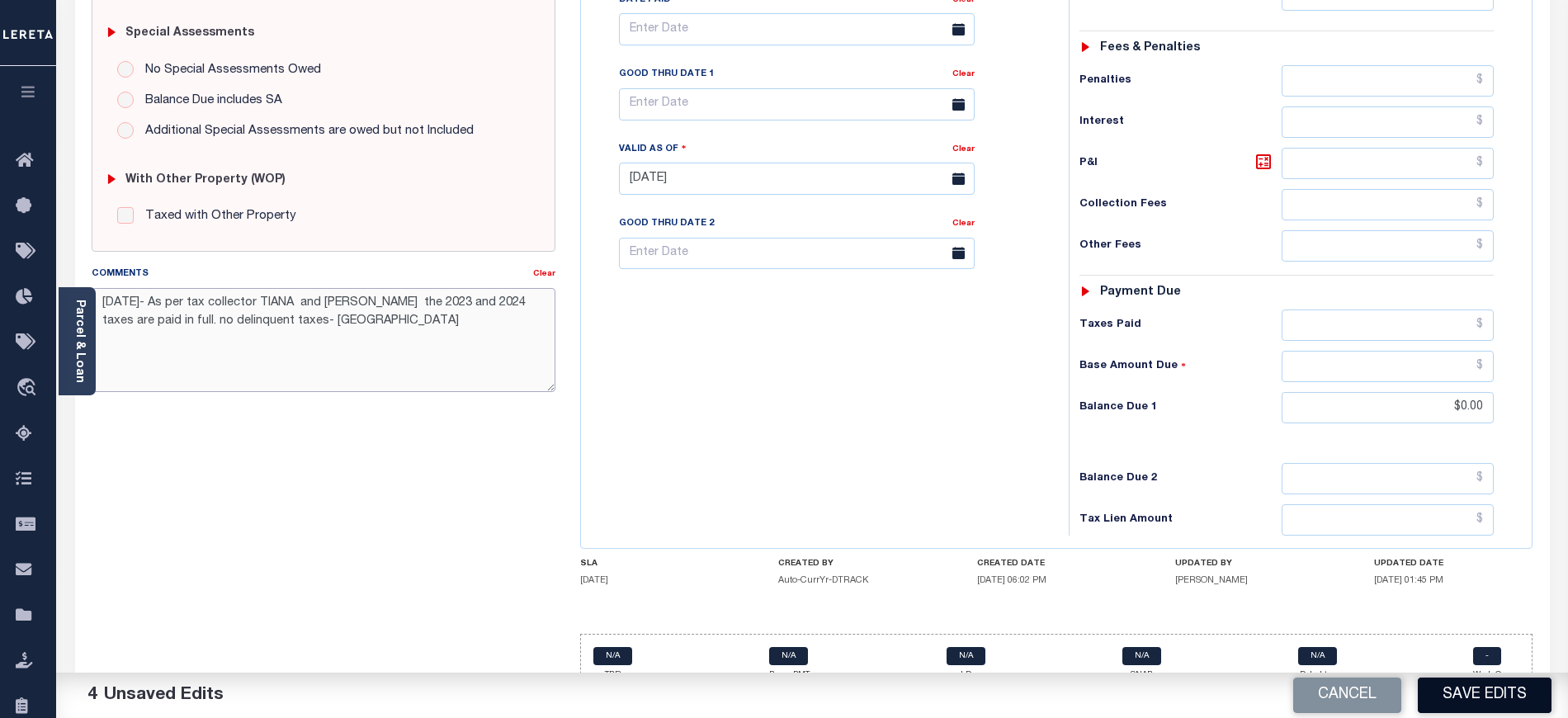
type textarea "09/09/2025- As per tax collector TIANA and JACILN the 2023 and 2024 taxes are p…"
click at [1451, 683] on button "Save Edits" at bounding box center [1485, 695] width 134 height 36
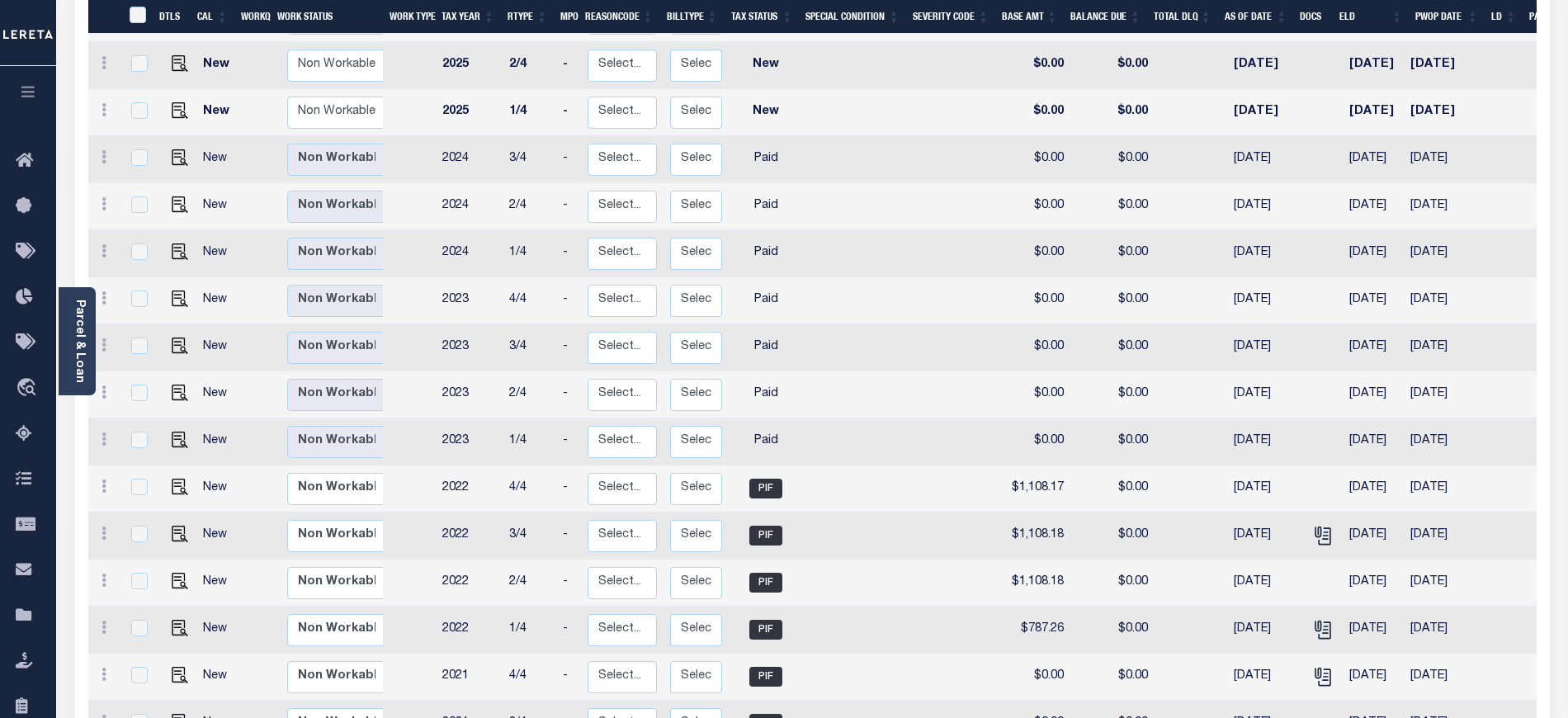
scroll to position [330, 0]
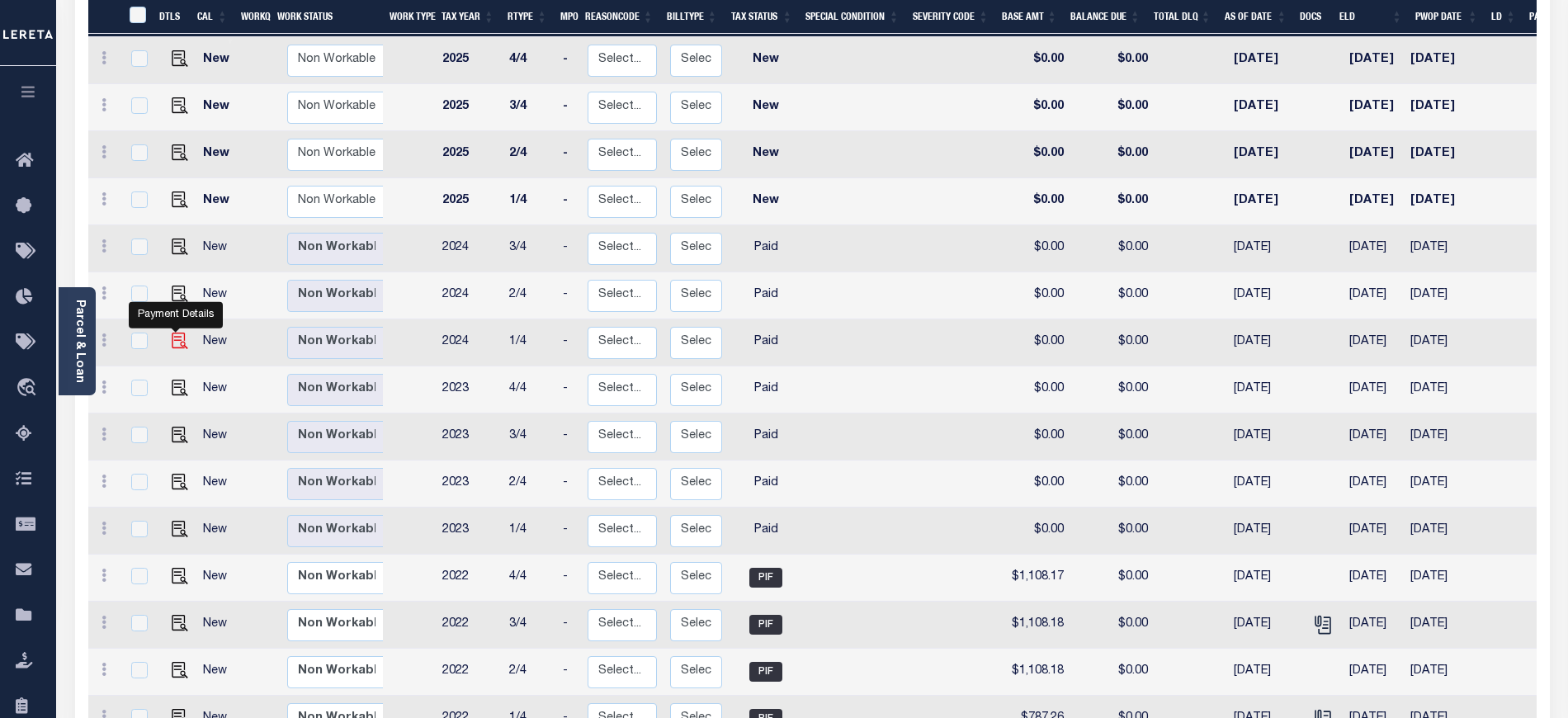
click at [177, 333] on img "" at bounding box center [179, 340] width 16 height 16
checkbox input "true"
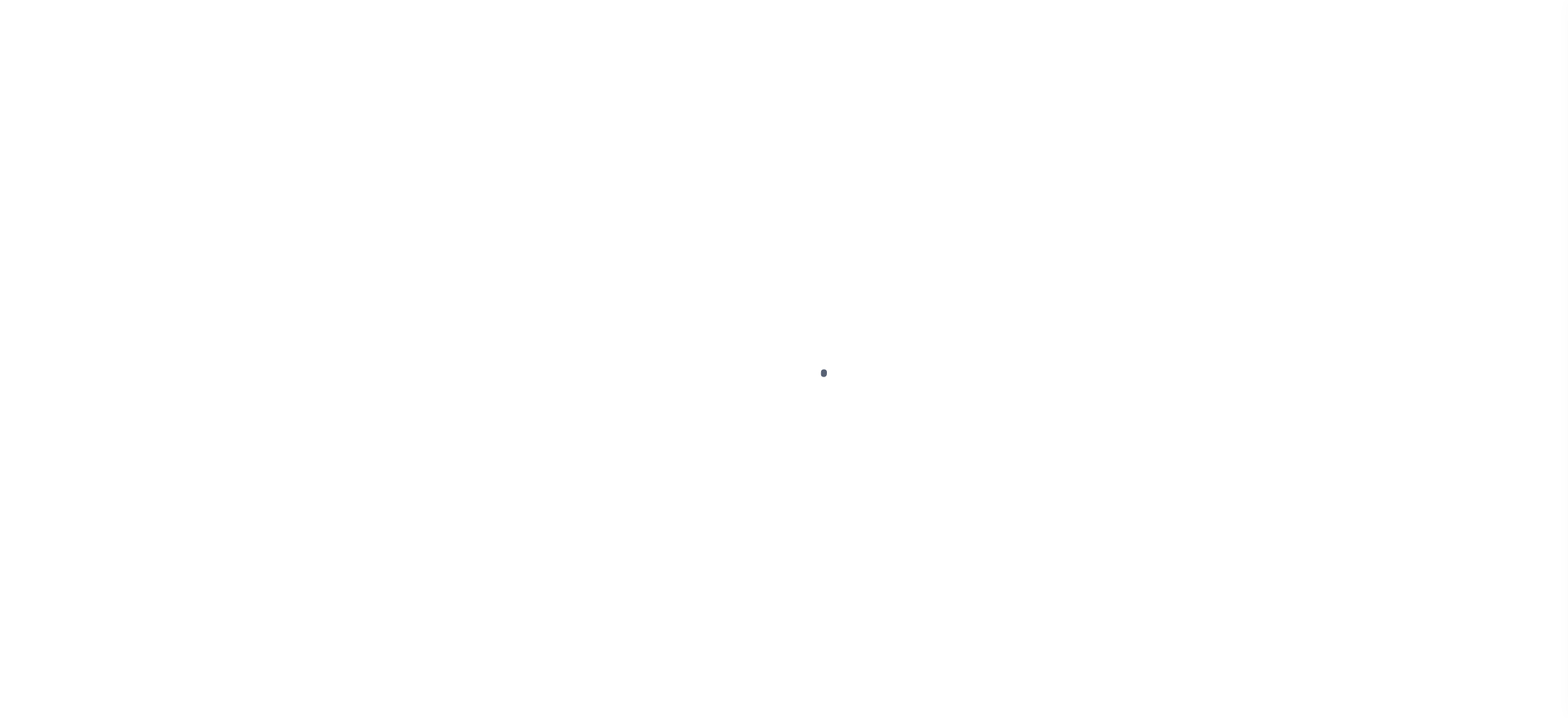
select select "PYD"
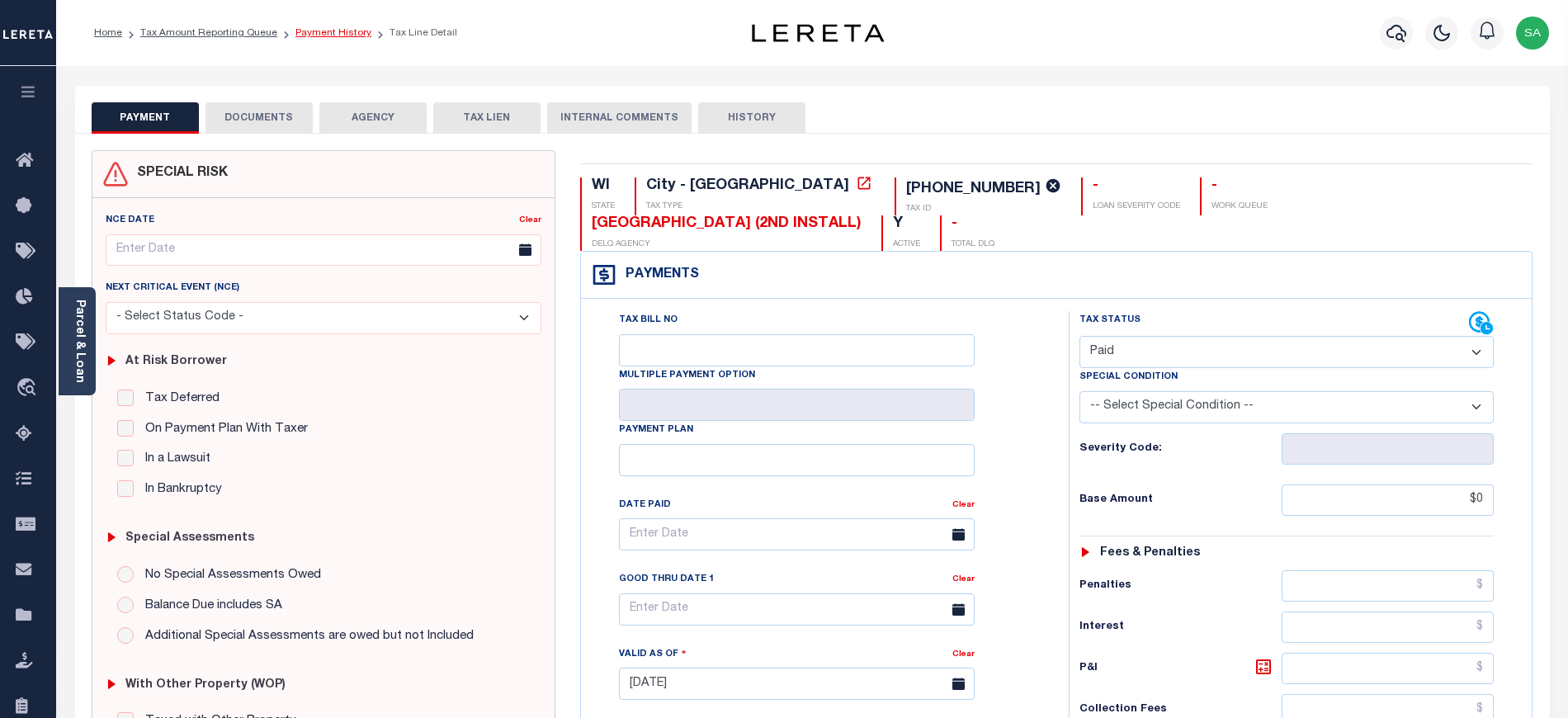
click at [344, 36] on link "Payment History" at bounding box center [333, 33] width 76 height 9
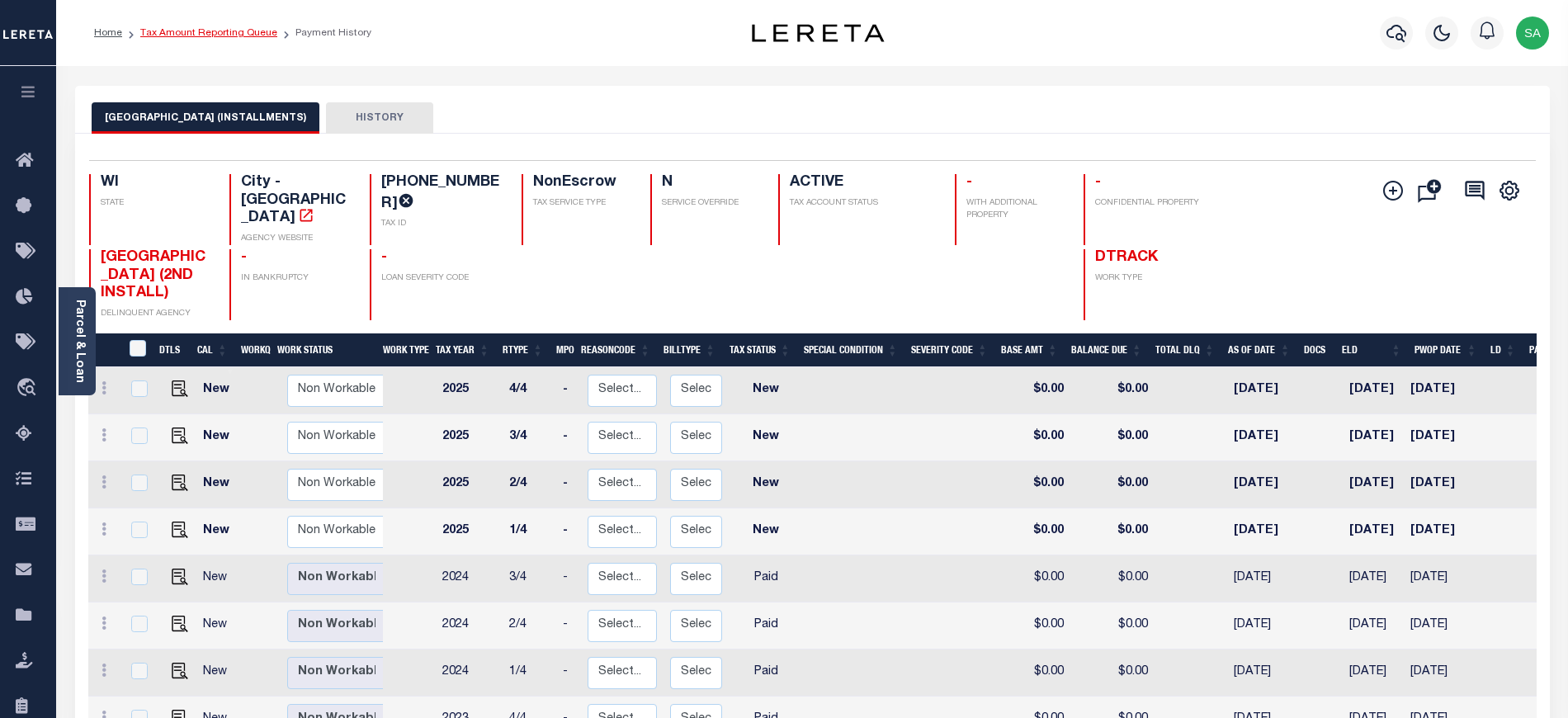
click at [231, 33] on link "Tax Amount Reporting Queue" at bounding box center [208, 33] width 137 height 9
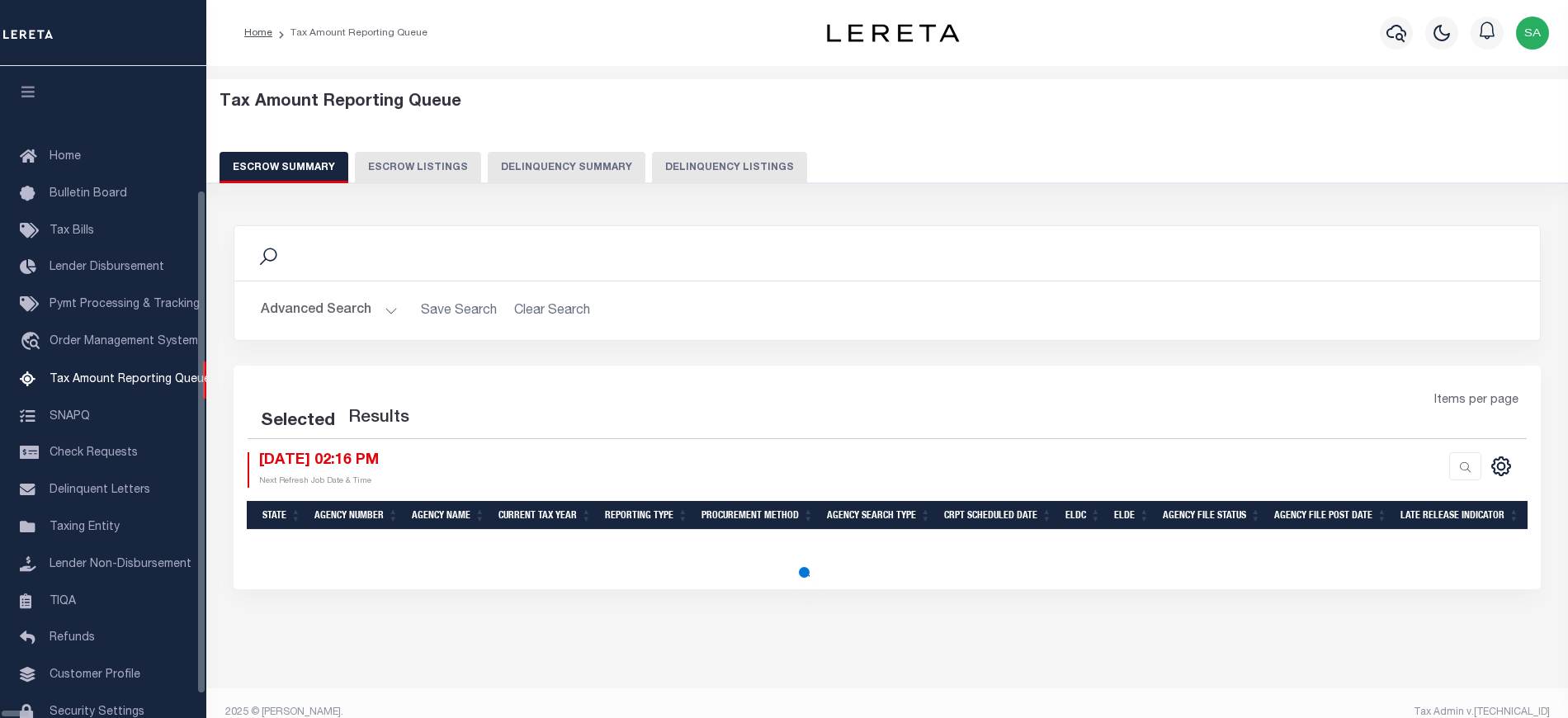
click at [673, 162] on button "Delinquency Listings" at bounding box center [729, 167] width 155 height 31
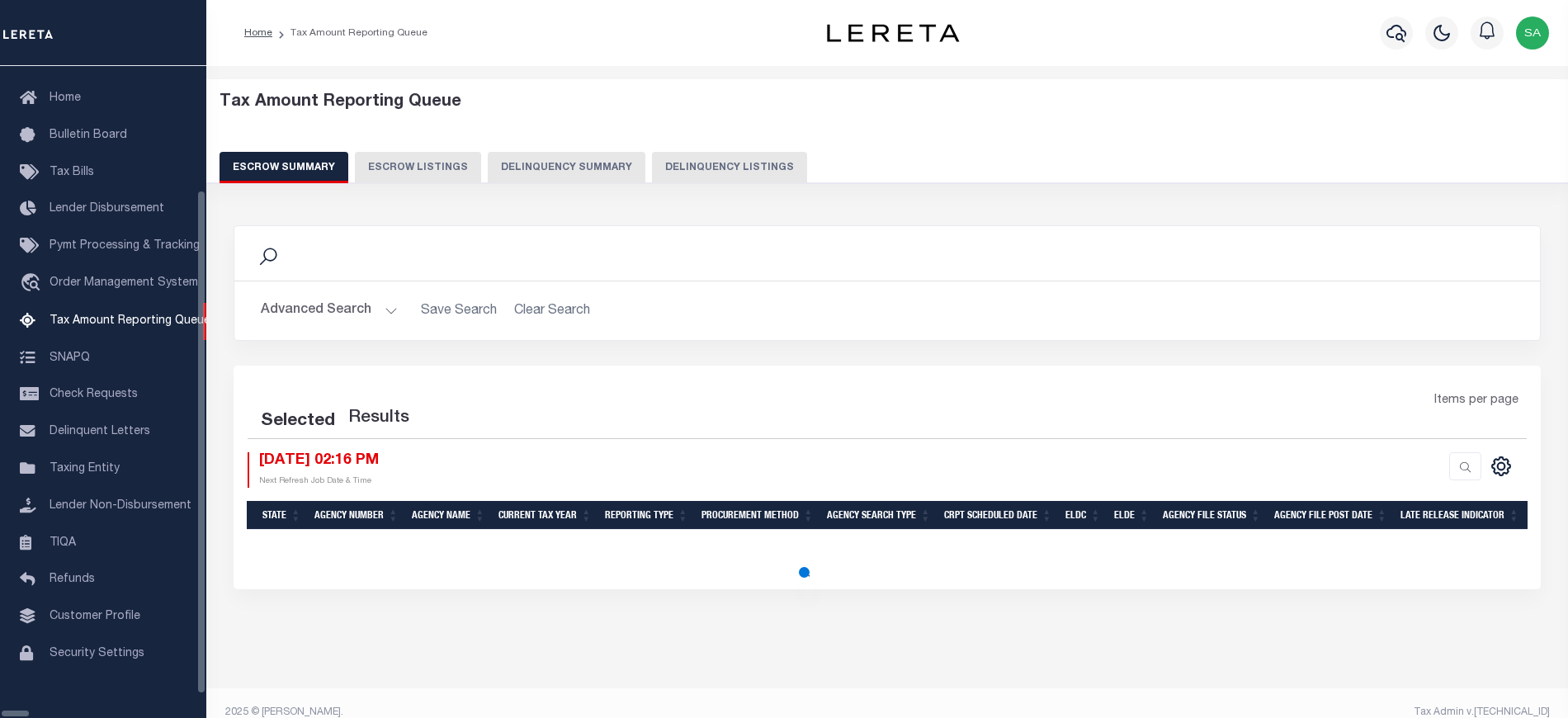
select select "100"
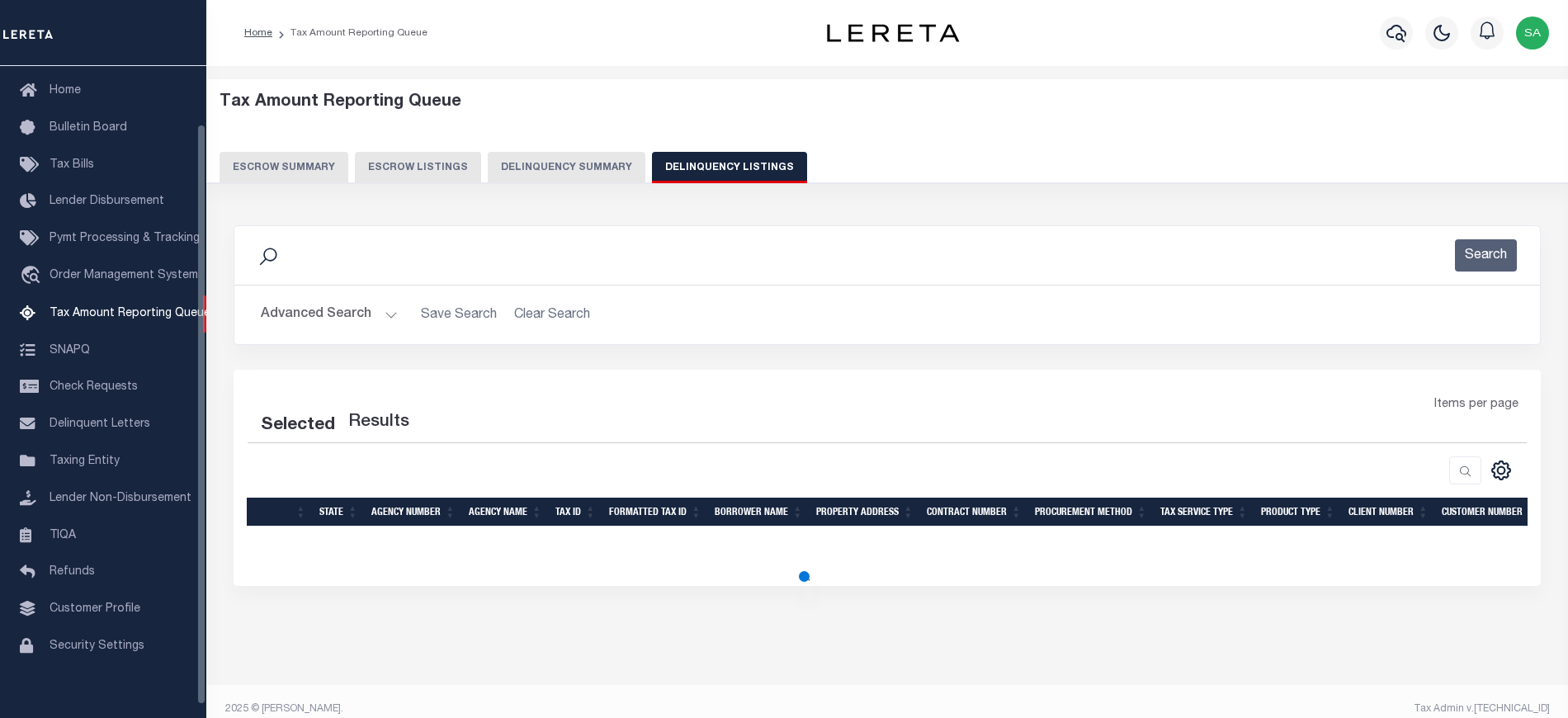
scroll to position [66, 0]
select select "100"
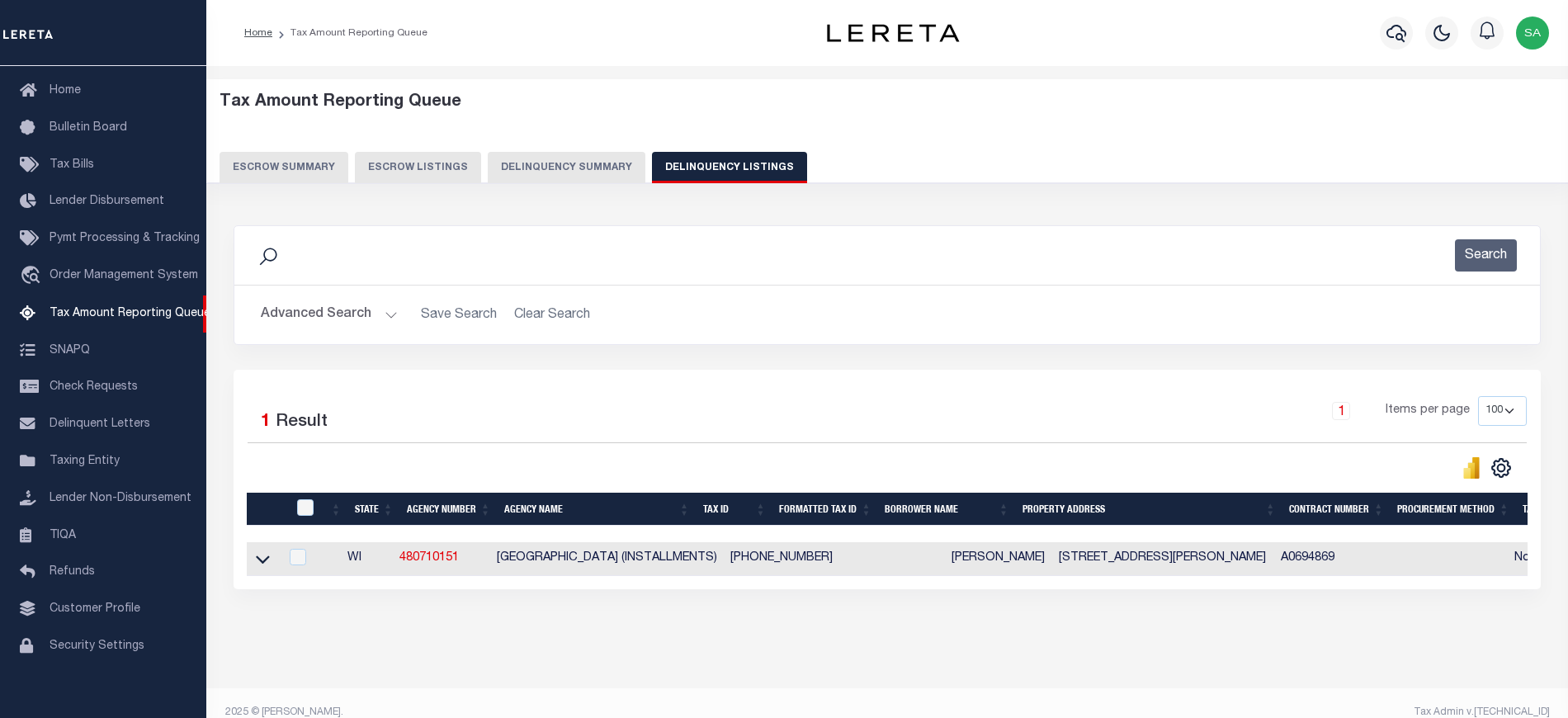
click at [341, 327] on button "Advanced Search" at bounding box center [329, 315] width 137 height 32
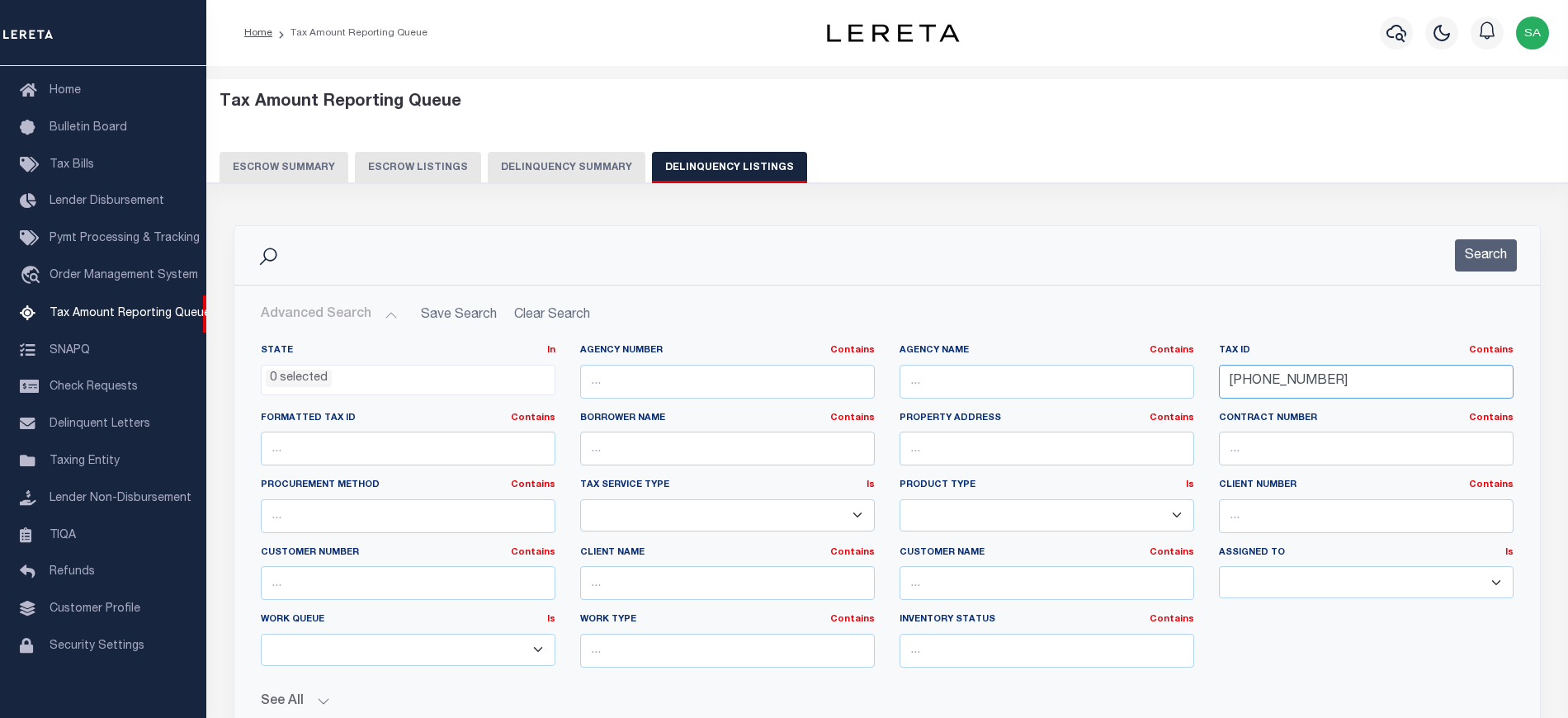
drag, startPoint x: 1321, startPoint y: 385, endPoint x: 1138, endPoint y: 391, distance: 183.1
click at [1138, 391] on div "State In In AK AL AR AZ CA CO CT DC DE FL GA GU HI IA ID IL IN KS [GEOGRAPHIC_D…" at bounding box center [887, 512] width 1277 height 336
paste input "3102840"
type input "2310284000"
click at [1478, 261] on button "Search" at bounding box center [1486, 255] width 62 height 32
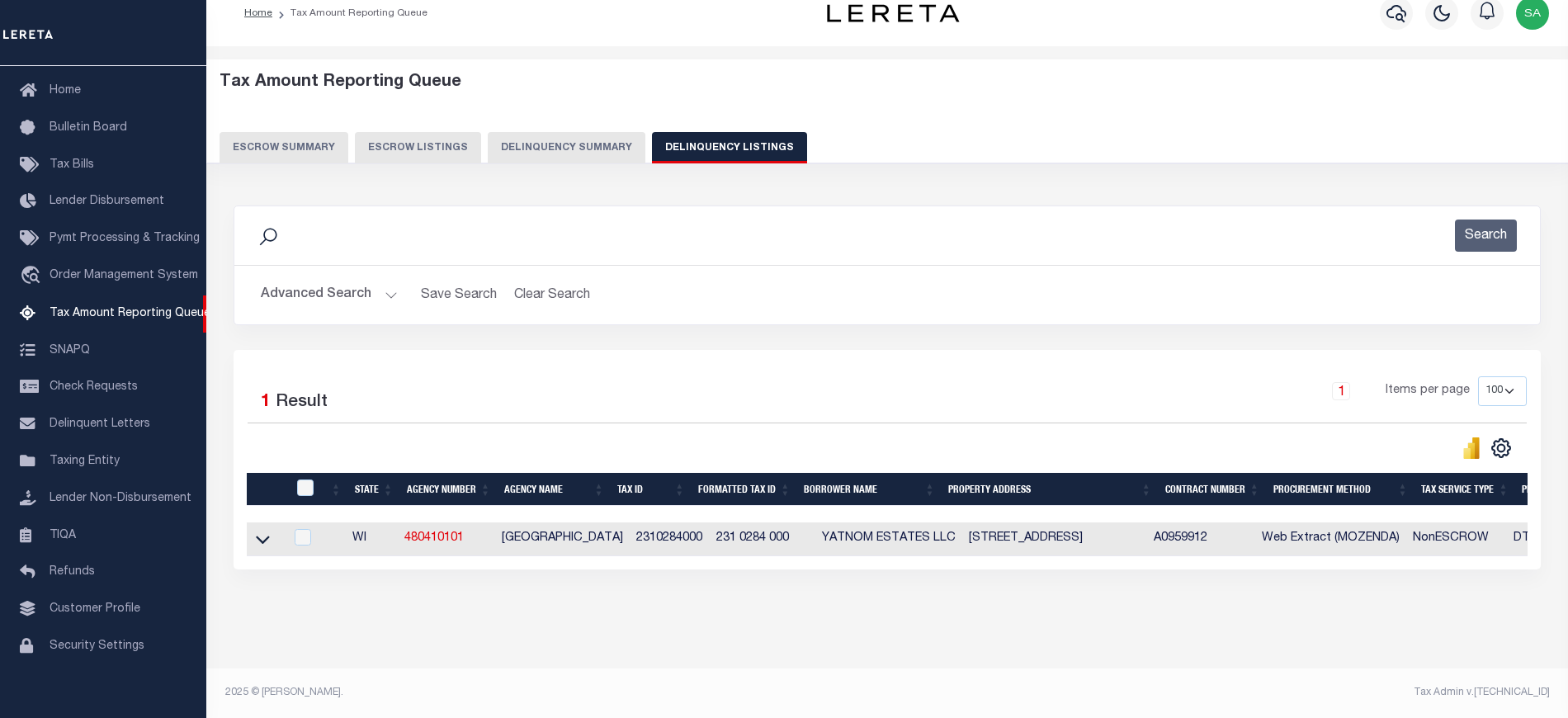
scroll to position [35, 0]
click at [264, 537] on icon at bounding box center [263, 540] width 14 height 9
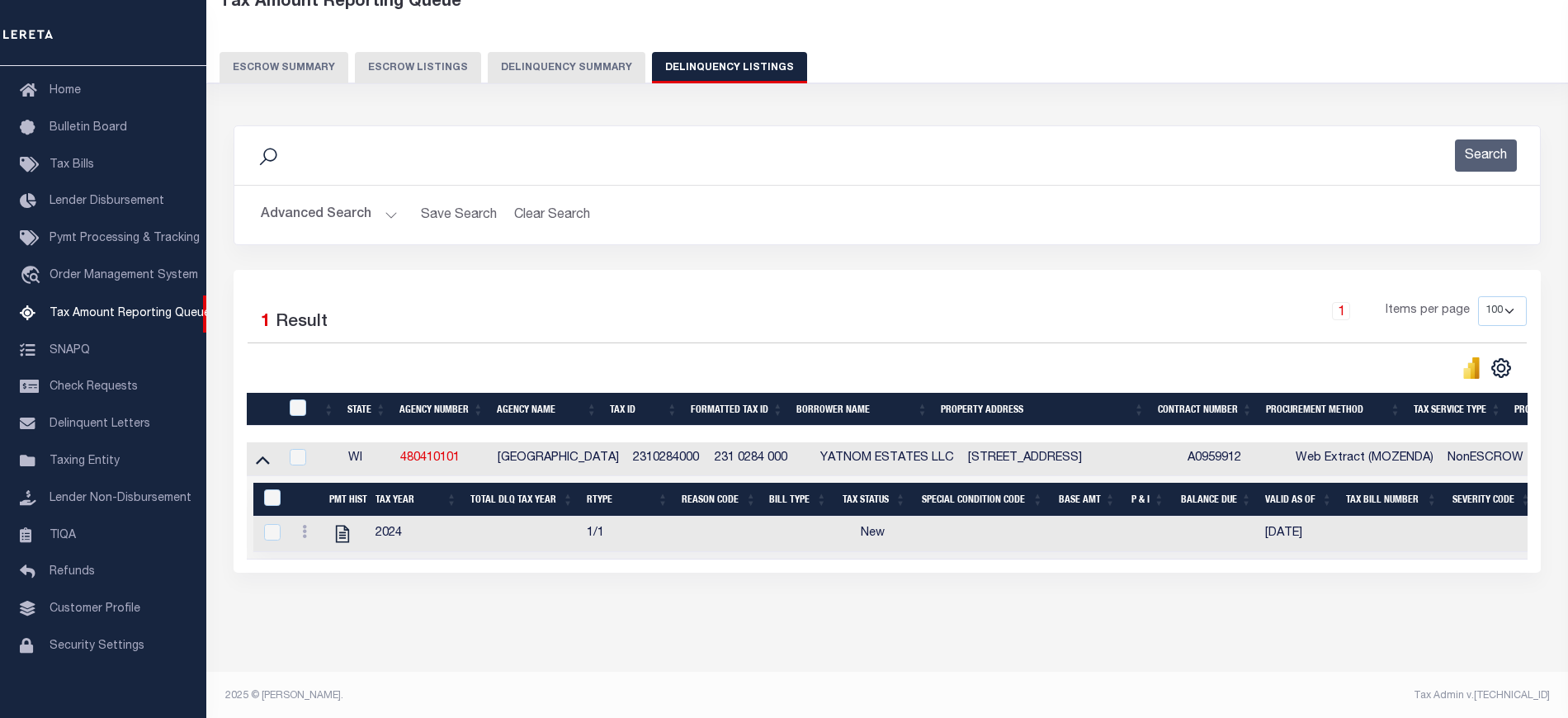
scroll to position [120, 0]
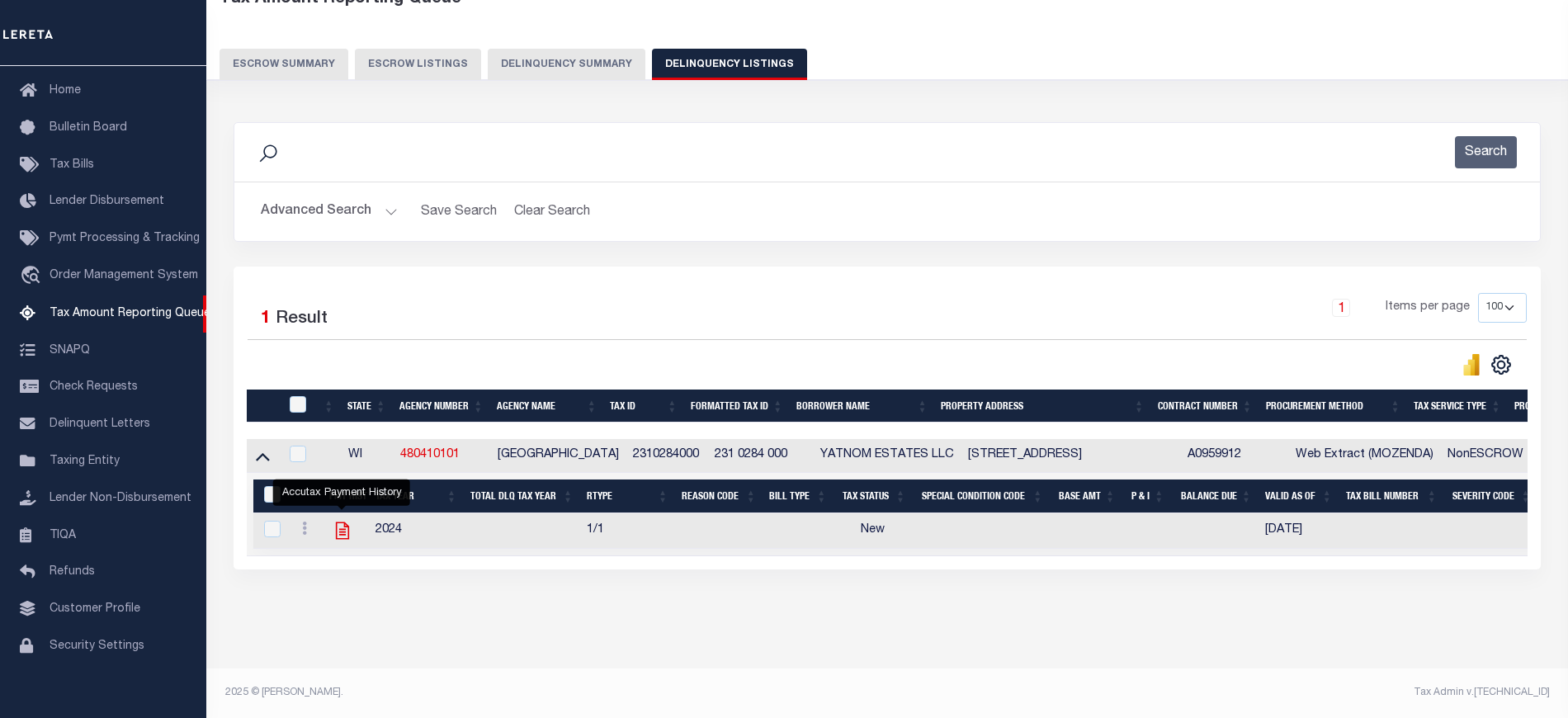
click at [334, 525] on icon "" at bounding box center [342, 530] width 22 height 22
checkbox input "true"
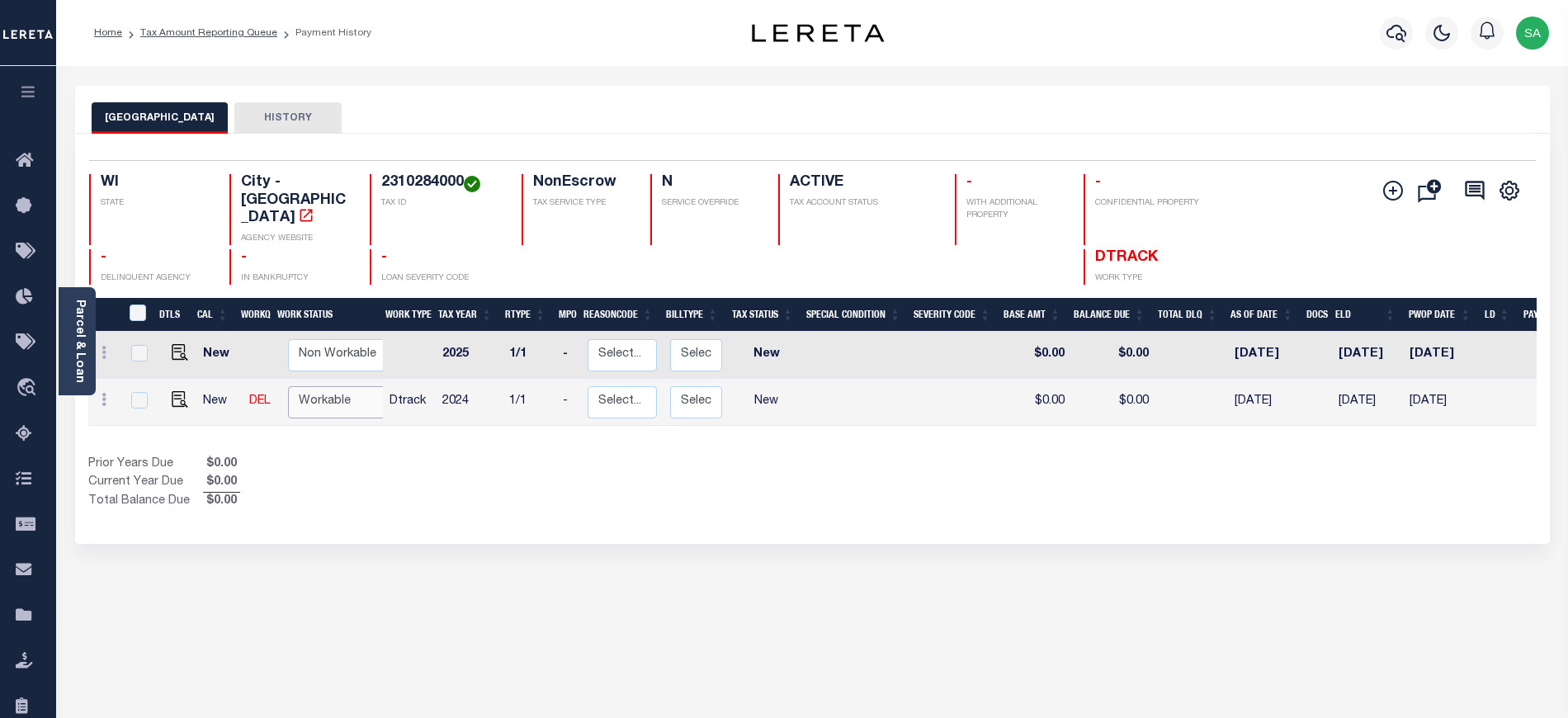
click at [341, 386] on select "Non Workable Workable" at bounding box center [337, 402] width 99 height 32
checkbox input "true"
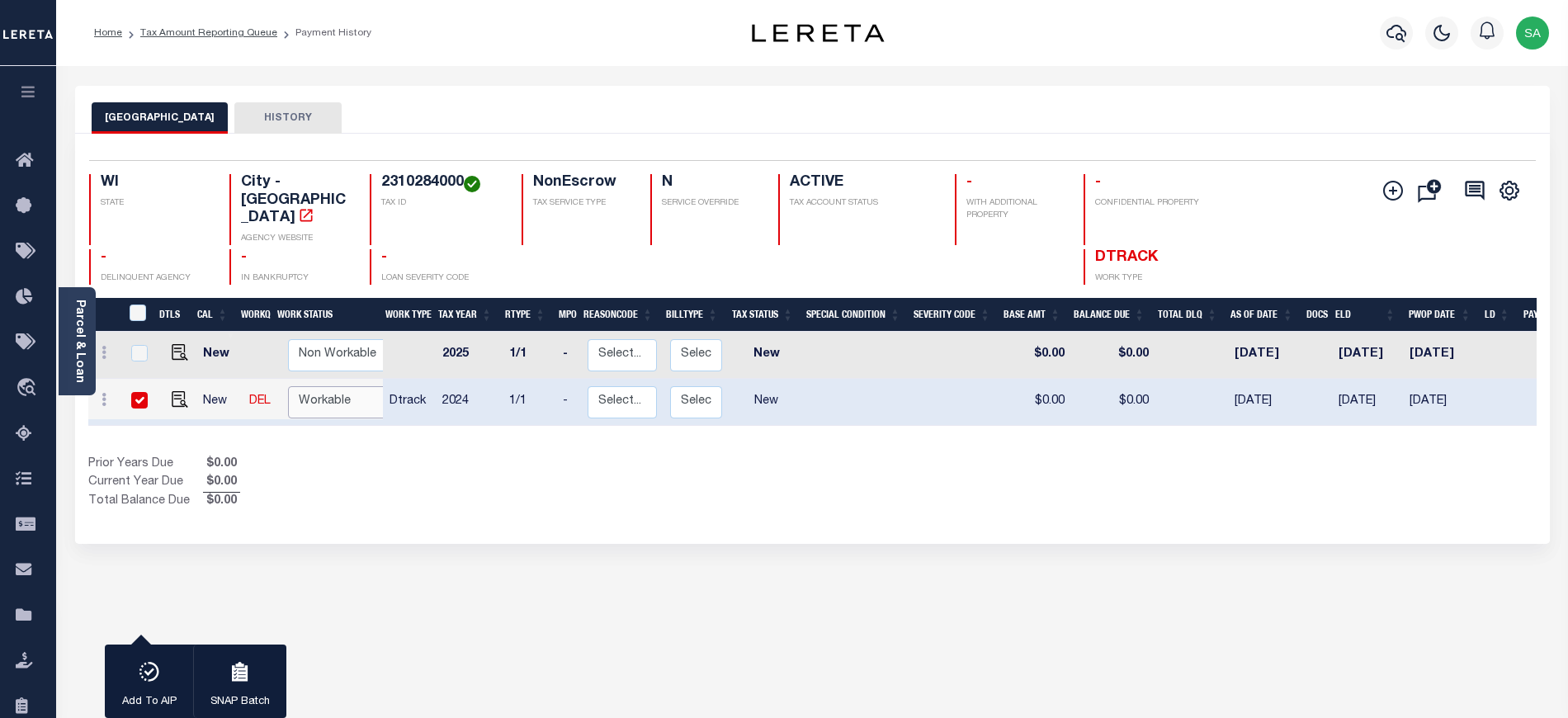
select select "true"
click at [288, 386] on select "Non Workable Workable" at bounding box center [337, 402] width 99 height 32
checkbox input "false"
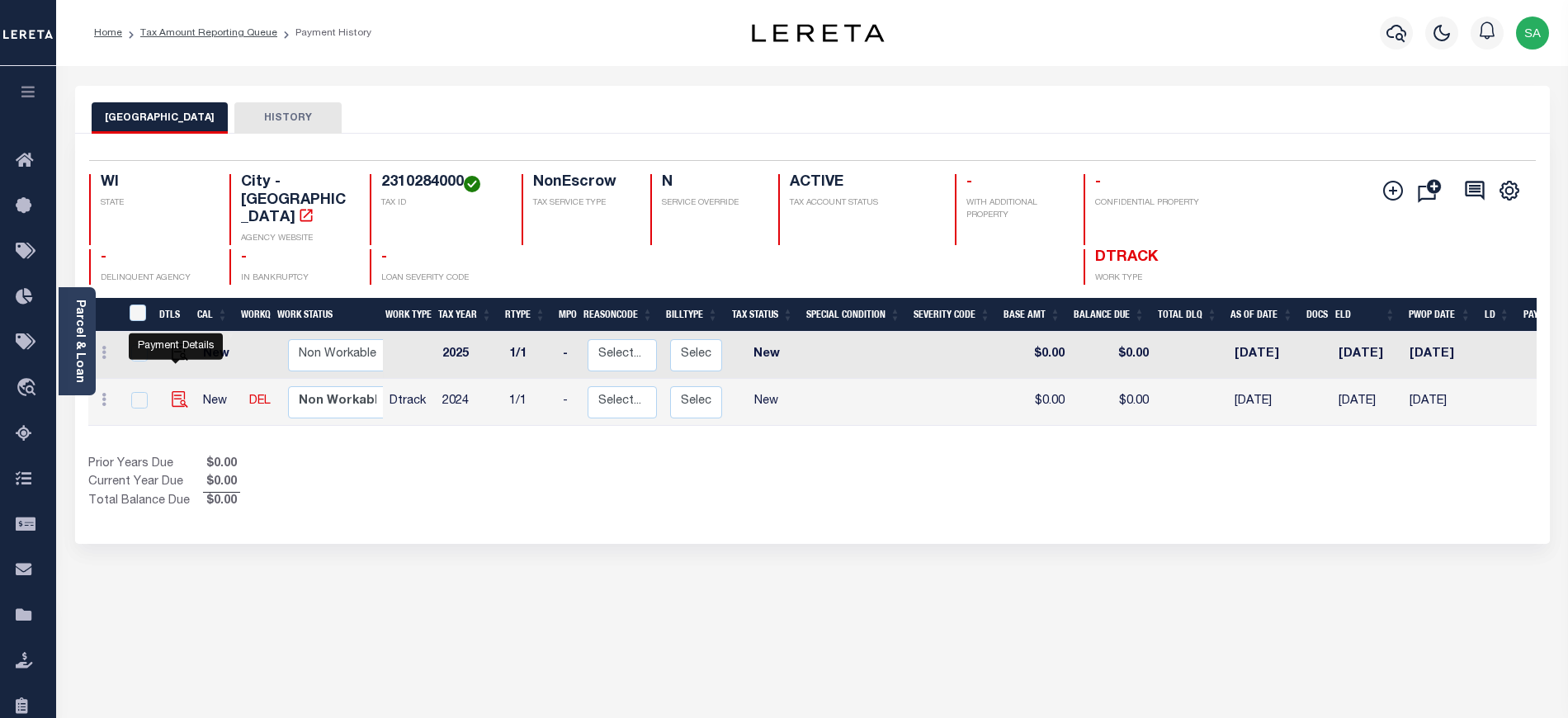
click at [179, 391] on img "" at bounding box center [179, 399] width 16 height 16
checkbox input "true"
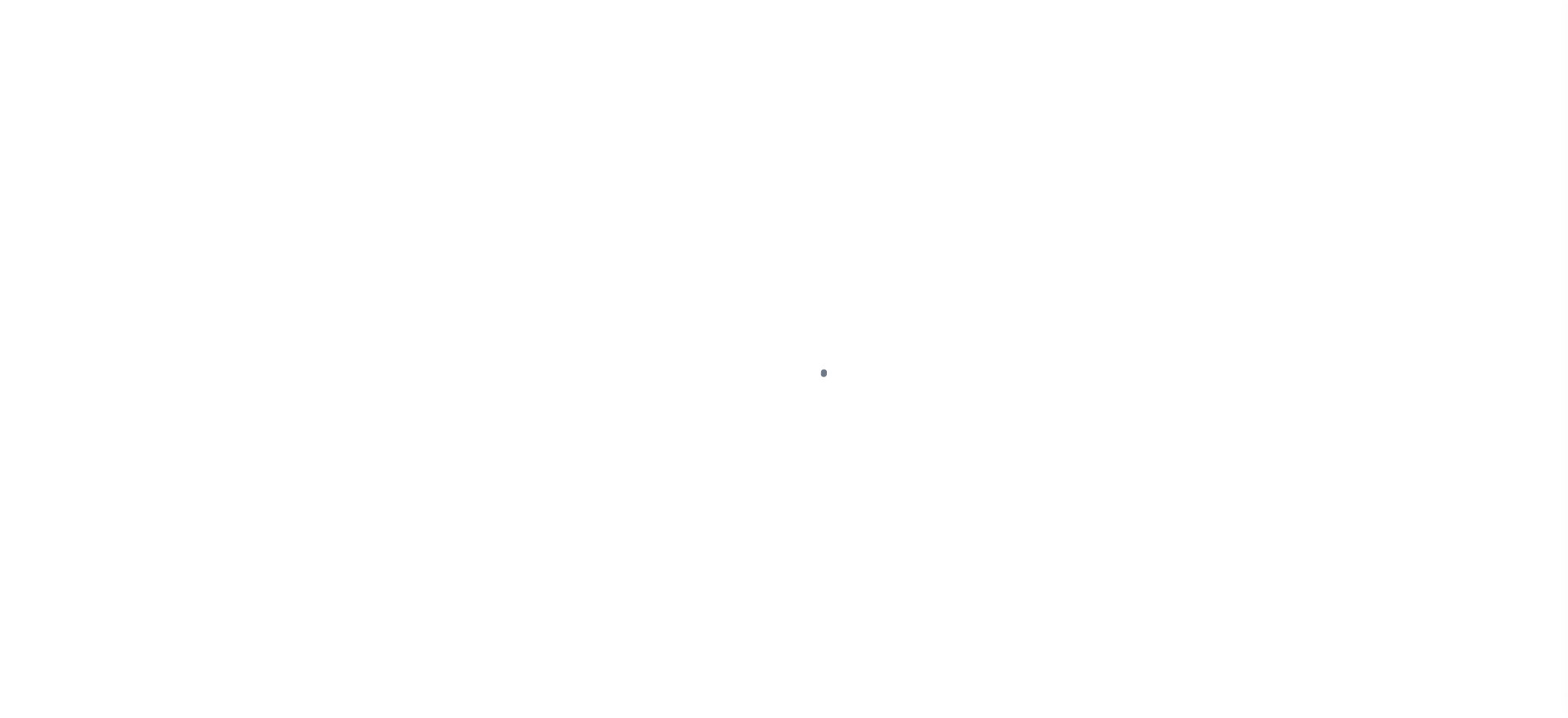
select select "NW2"
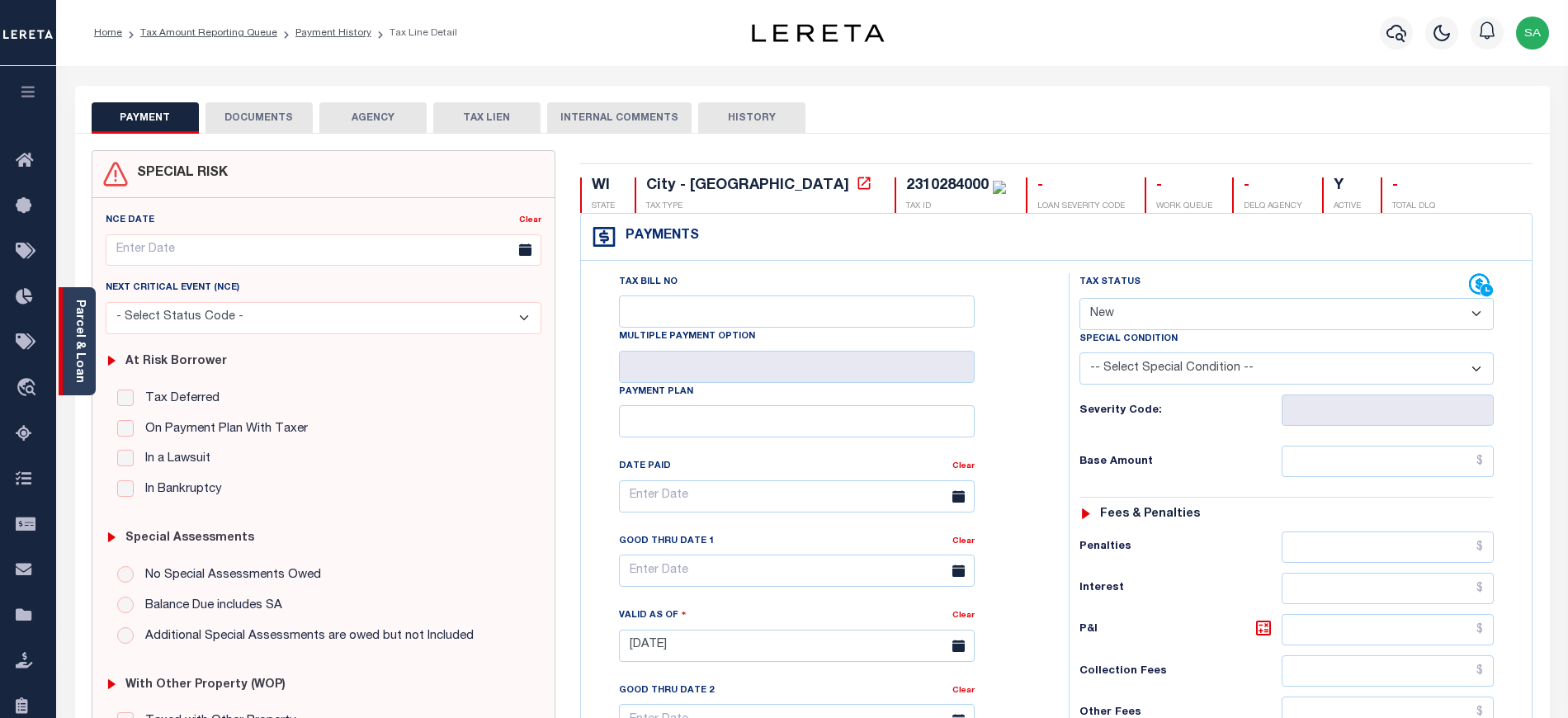
click at [93, 335] on div "Parcel & Loan" at bounding box center [77, 341] width 37 height 108
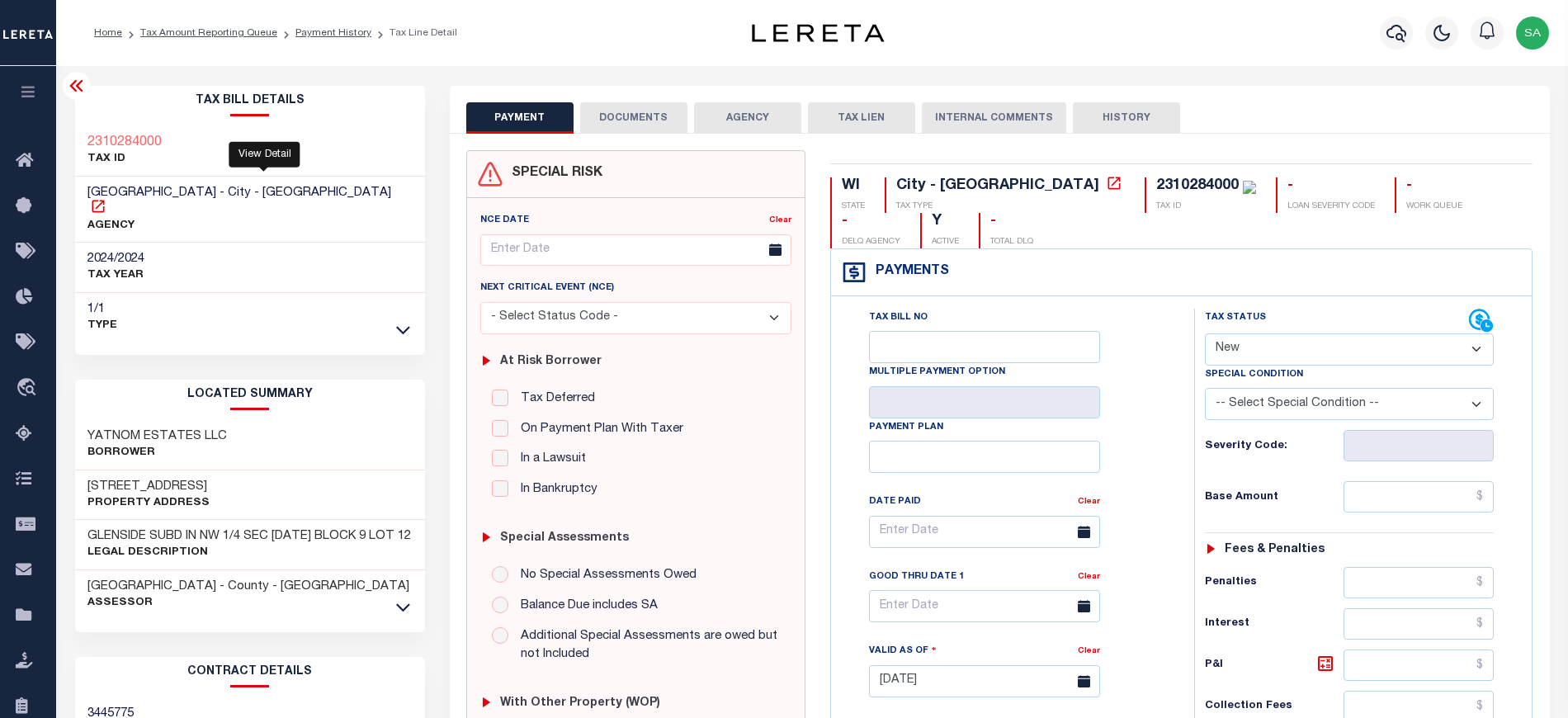
click at [104, 199] on icon at bounding box center [97, 205] width 12 height 12
click at [76, 88] on icon at bounding box center [76, 86] width 13 height 11
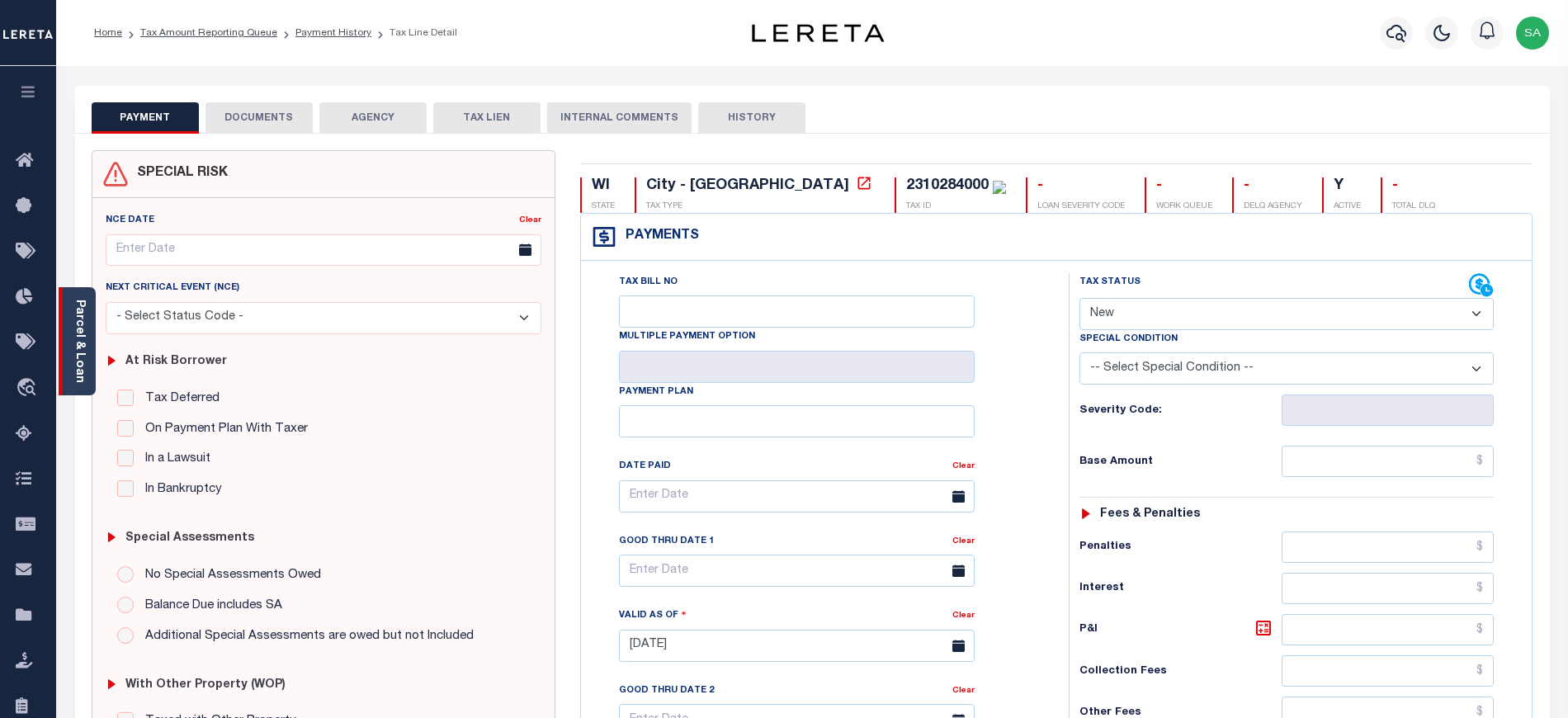
click at [94, 337] on div "Parcel & Loan" at bounding box center [77, 341] width 37 height 108
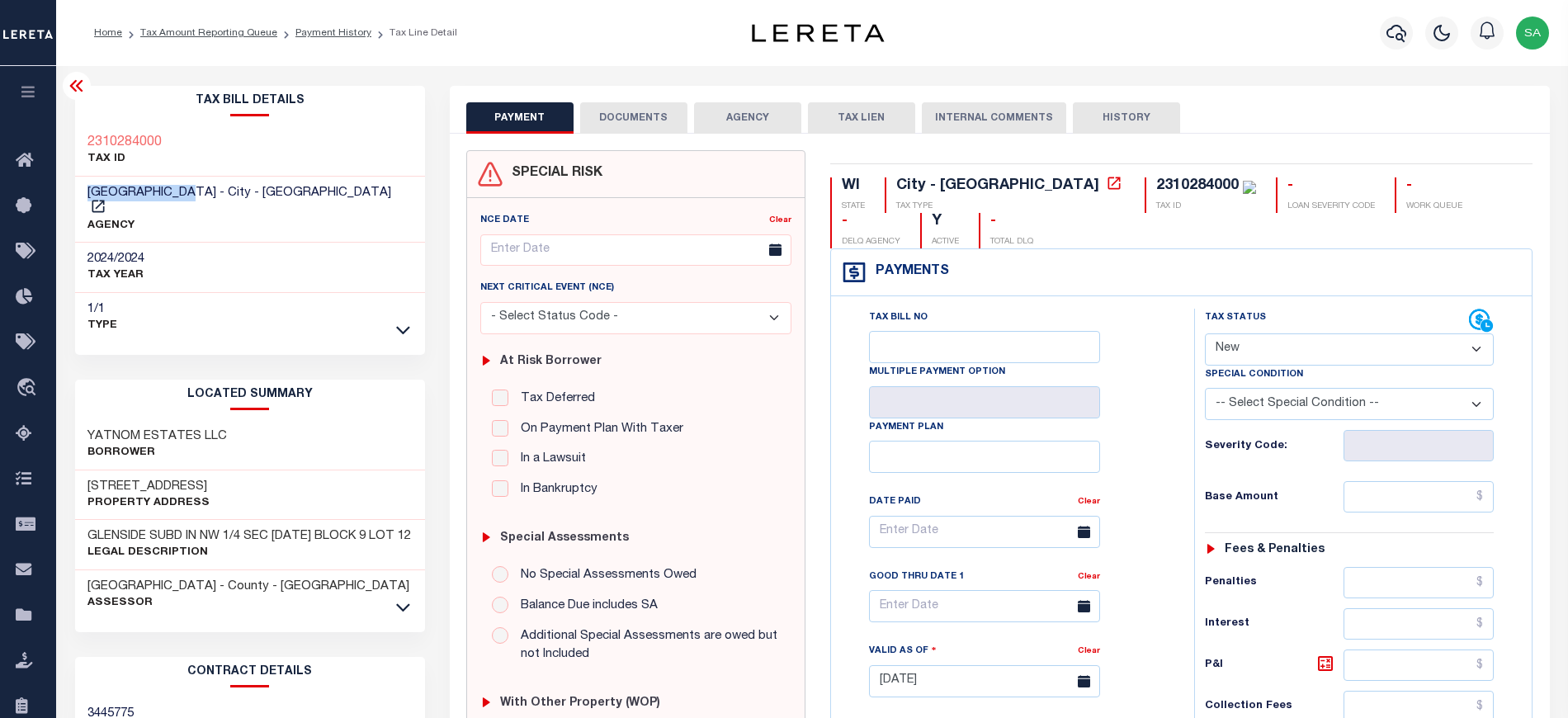
drag, startPoint x: 192, startPoint y: 188, endPoint x: 86, endPoint y: 185, distance: 106.0
click at [86, 185] on div "MILWAUKEE CITY - City - WI AGENCY" at bounding box center [249, 210] width 349 height 67
copy span "[GEOGRAPHIC_DATA]"
drag, startPoint x: 84, startPoint y: 584, endPoint x: 215, endPoint y: 582, distance: 131.0
click at [215, 582] on div "MILWAUKEE COUNTY - County - WI Assessor" at bounding box center [249, 595] width 349 height 49
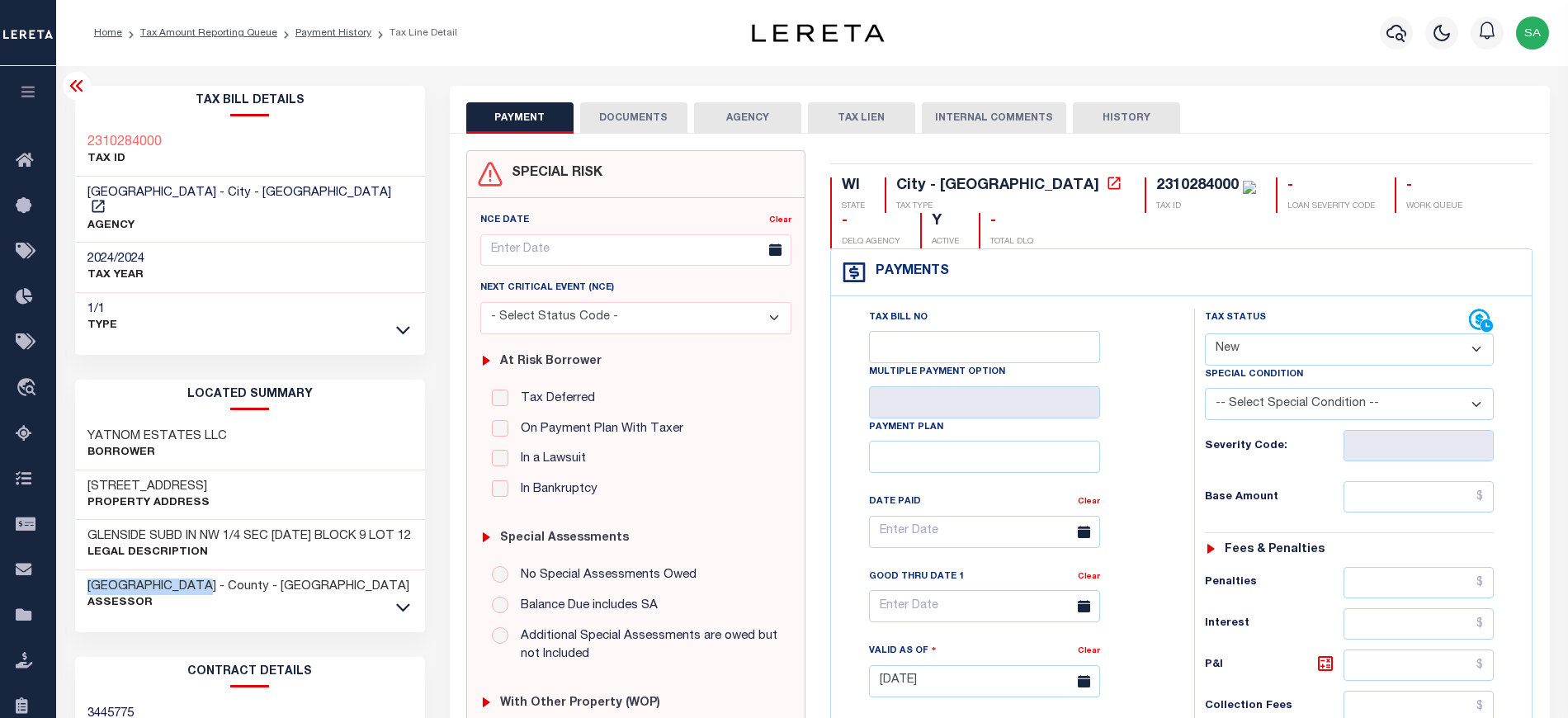
copy h3 "MILWAUKEE COUNTY"
drag, startPoint x: 179, startPoint y: 140, endPoint x: 80, endPoint y: 140, distance: 99.0
click at [80, 140] on div "2310284000 TAX ID" at bounding box center [249, 151] width 349 height 50
copy h3 "2310284000"
click at [390, 605] on div "MILWAUKEE COUNTY - County - WI Assessor" at bounding box center [249, 595] width 349 height 49
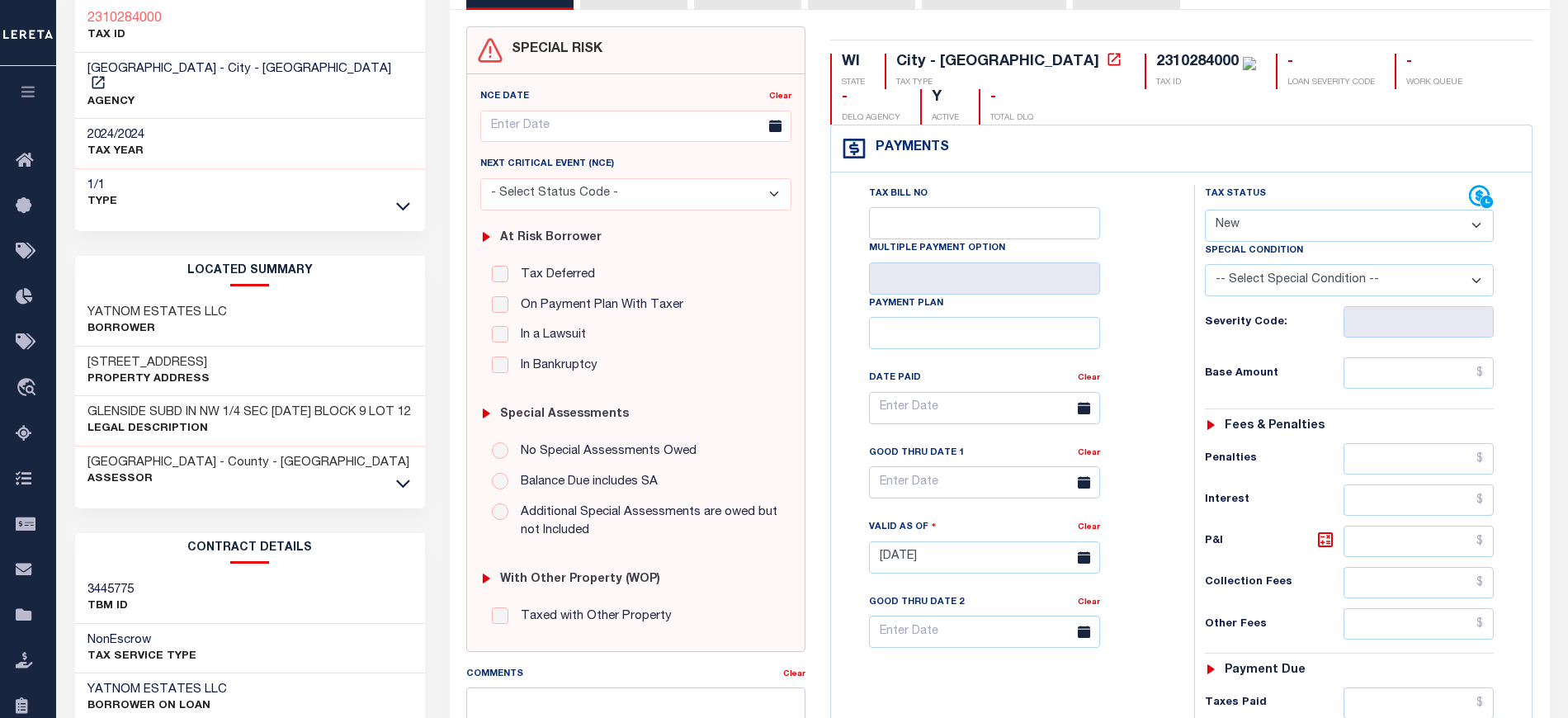
scroll to position [219, 0]
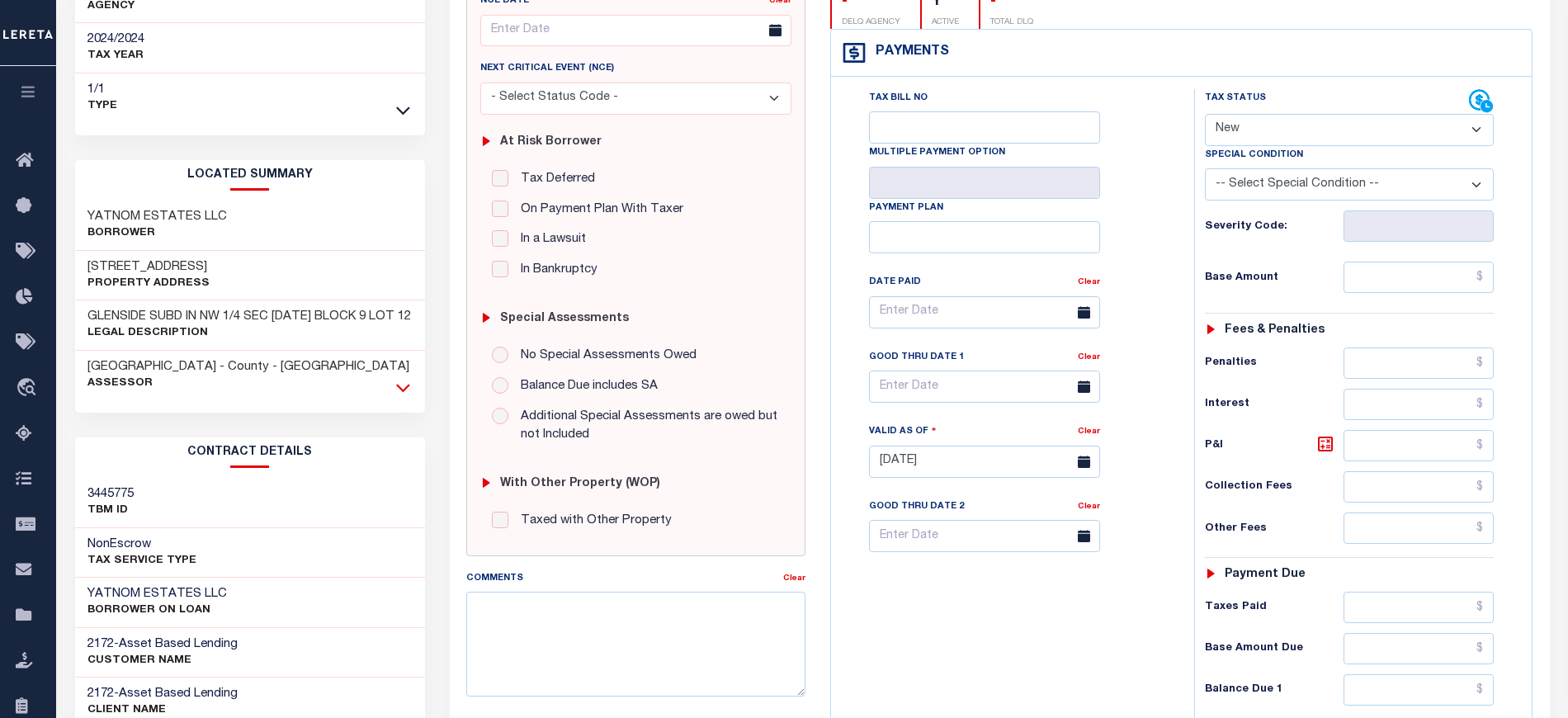
click at [398, 382] on icon at bounding box center [402, 387] width 14 height 17
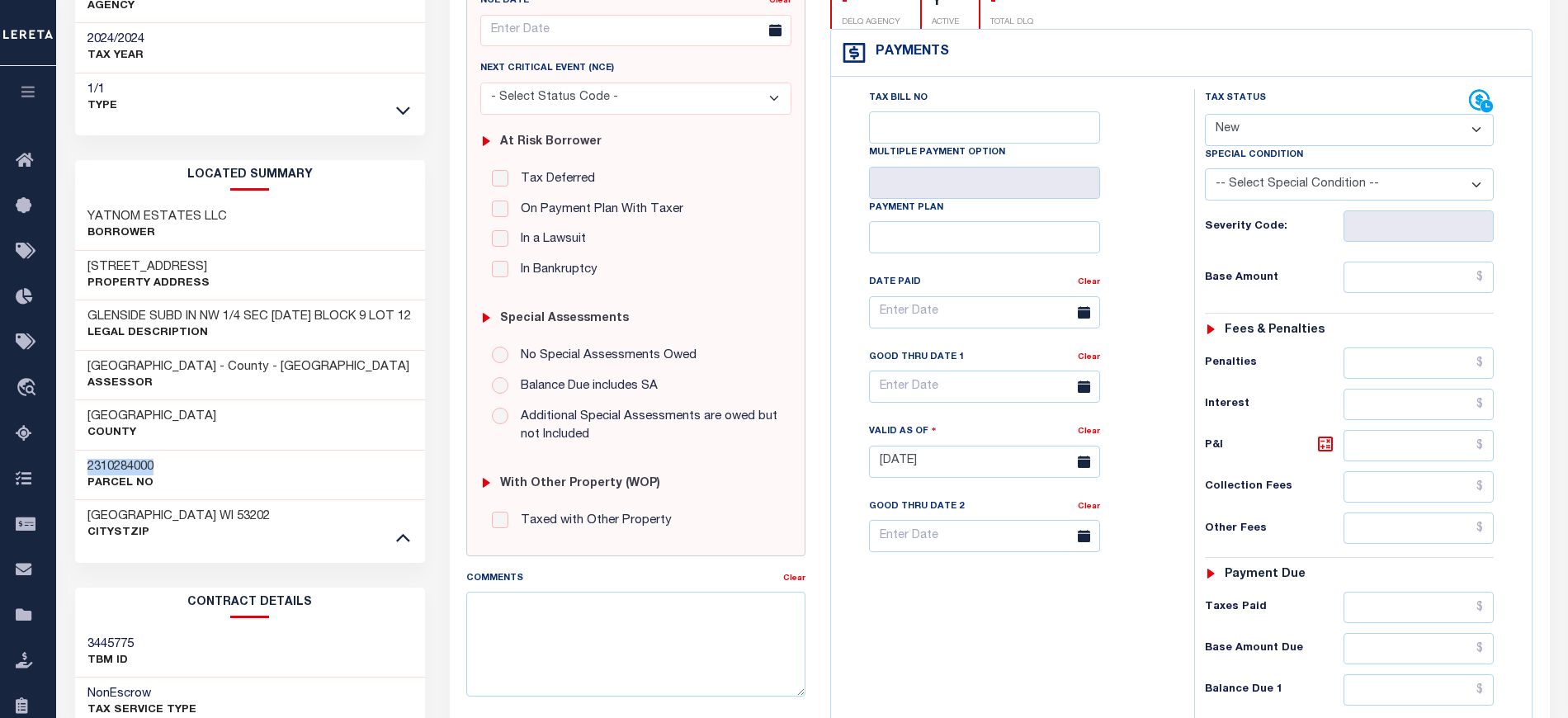
drag, startPoint x: 162, startPoint y: 470, endPoint x: 86, endPoint y: 467, distance: 76.1
click at [86, 467] on div "2310284000 Parcel No" at bounding box center [249, 474] width 349 height 50
copy h3 "2310284000"
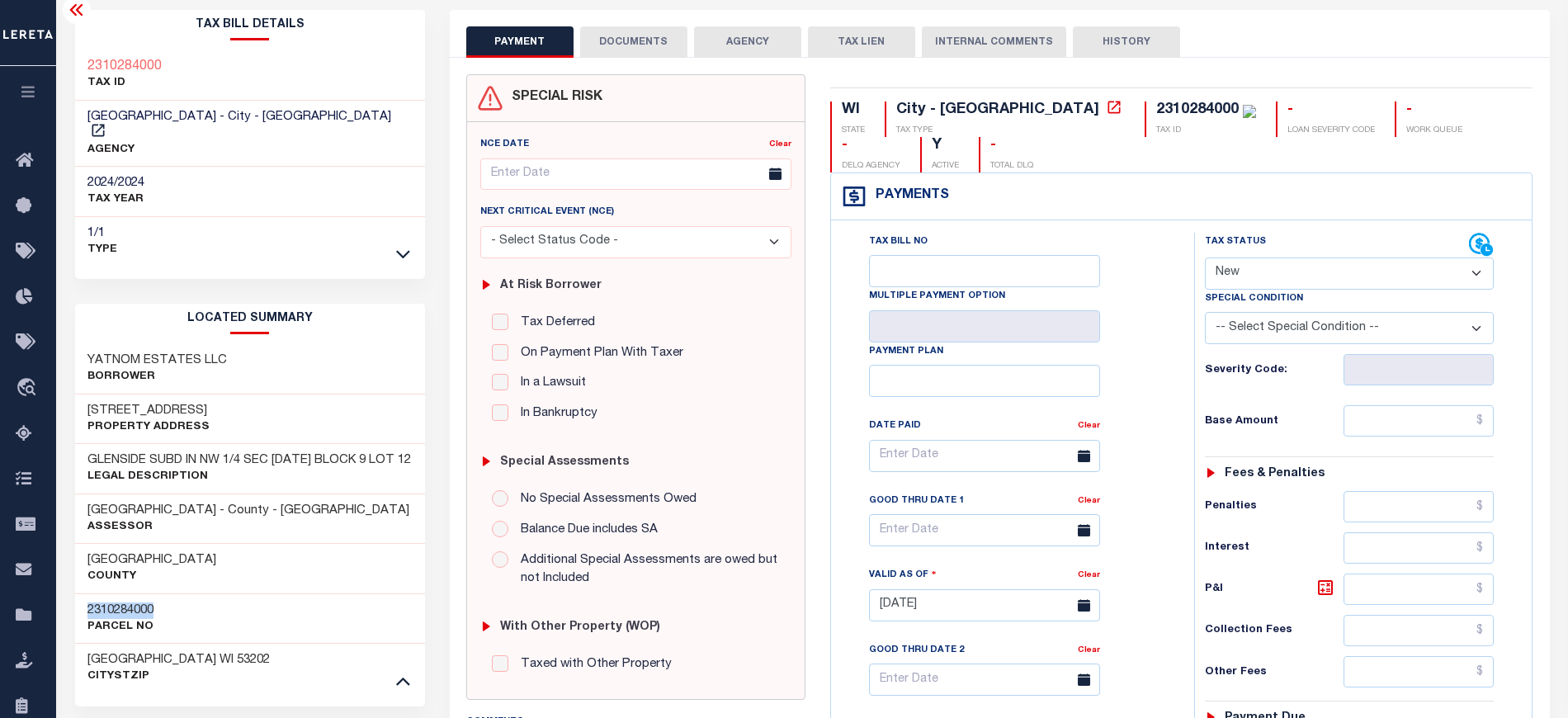
scroll to position [0, 0]
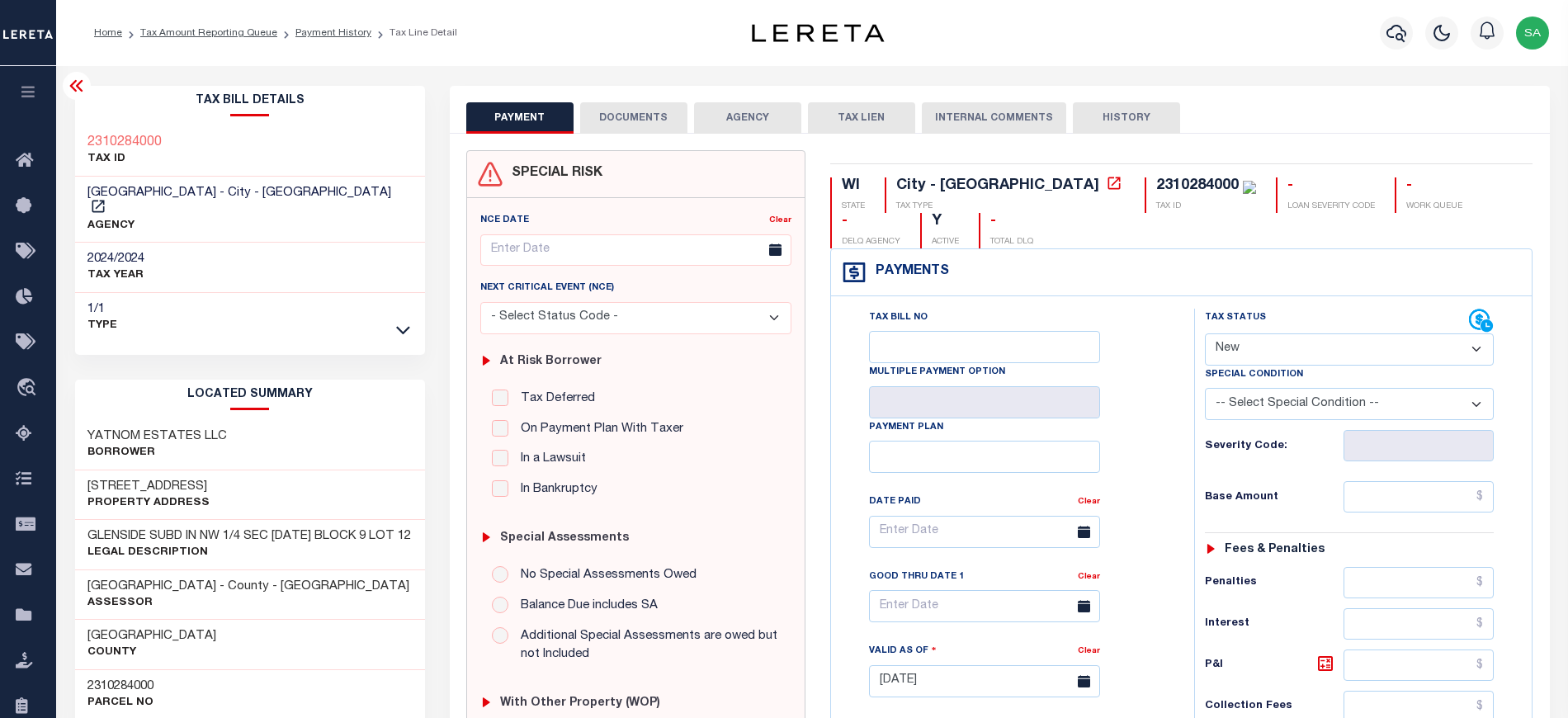
click at [296, 157] on div "2310284000 TAX ID" at bounding box center [249, 151] width 349 height 50
drag, startPoint x: 189, startPoint y: 198, endPoint x: 79, endPoint y: 196, distance: 110.0
click at [79, 196] on div "MILWAUKEE CITY - City - WI AGENCY" at bounding box center [249, 210] width 349 height 67
copy span "MILWAUKEE CITY"
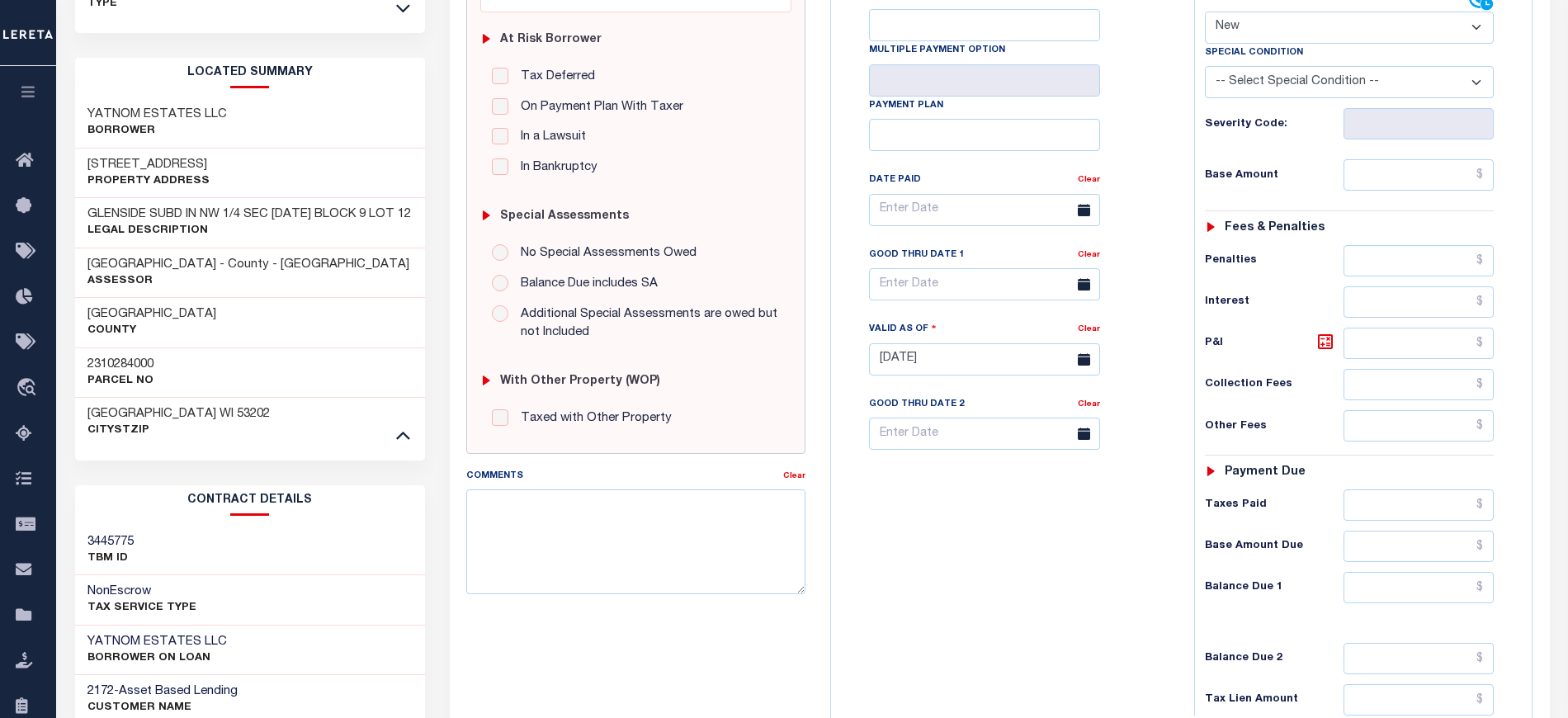
scroll to position [330, 0]
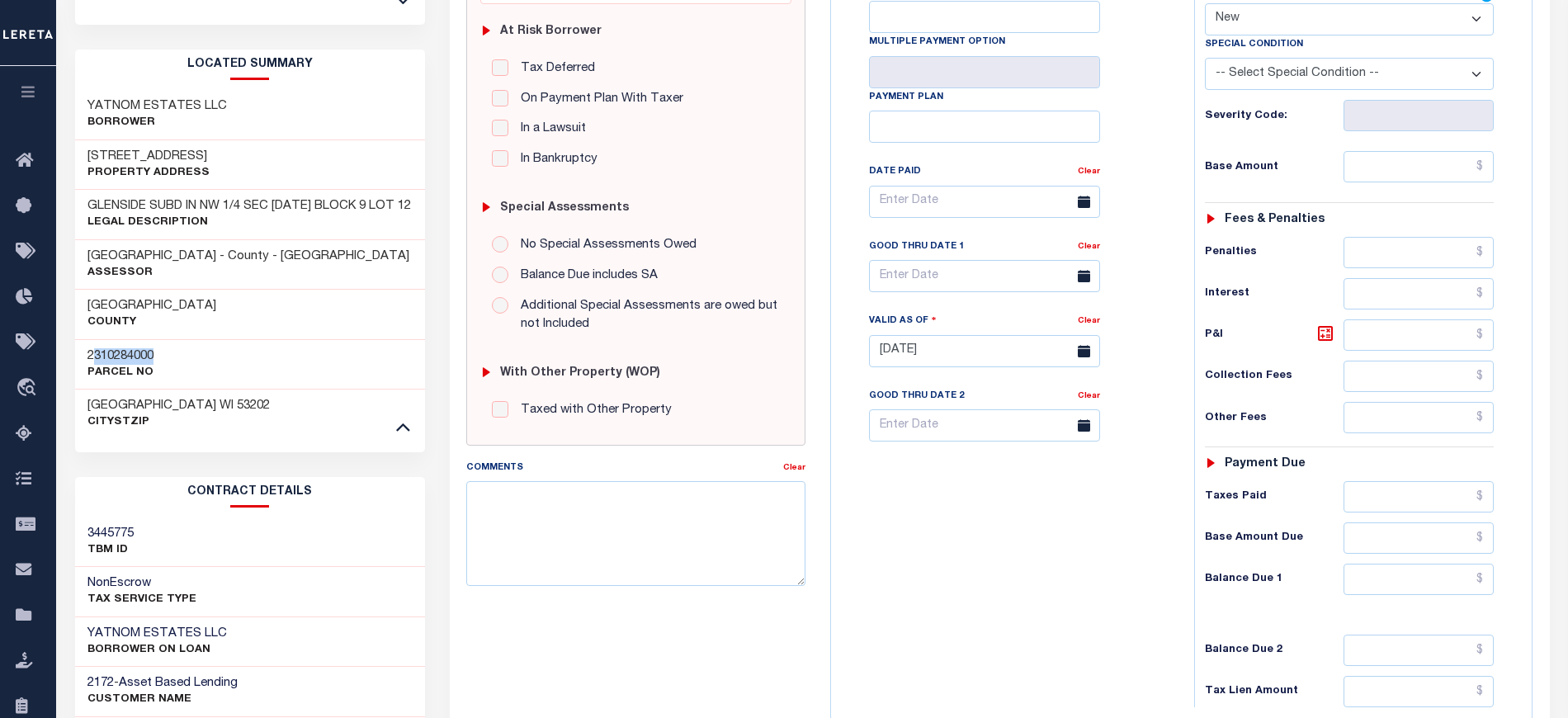
drag, startPoint x: 91, startPoint y: 361, endPoint x: 155, endPoint y: 360, distance: 64.0
click at [153, 360] on h3 "2310284000" at bounding box center [121, 356] width 66 height 16
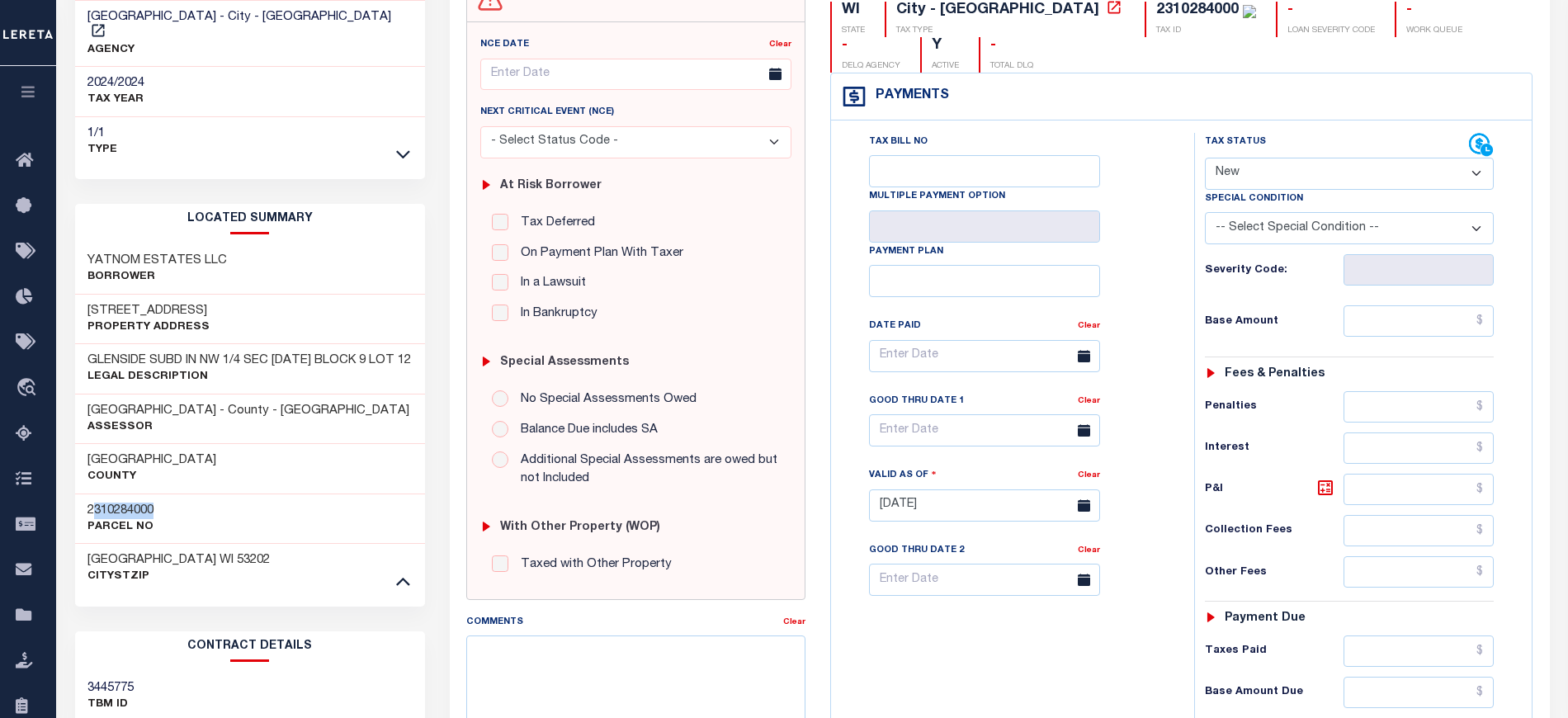
scroll to position [0, 0]
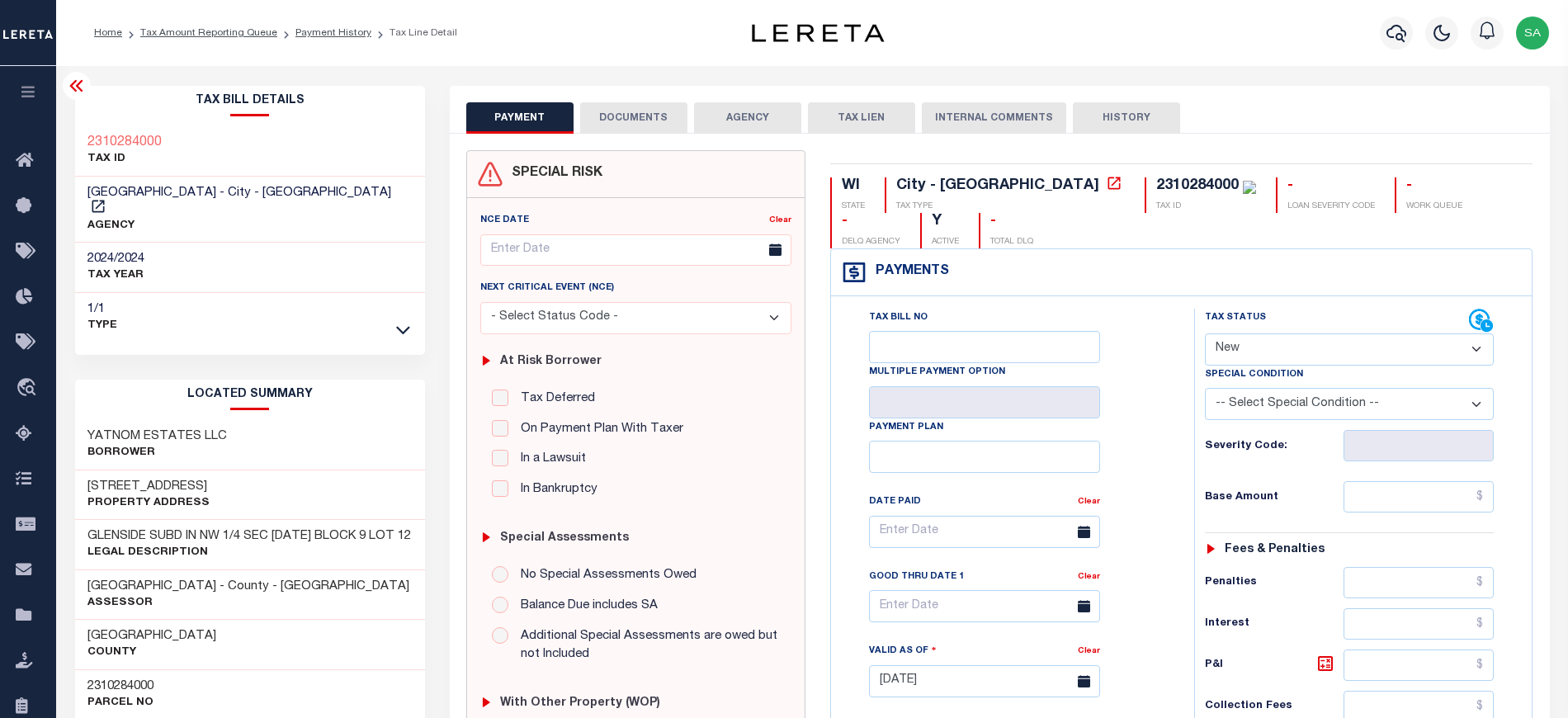
click at [334, 41] on ol "Home Tax Amount Reporting Queue Payment History Tax Line Detail" at bounding box center [276, 33] width 389 height 35
click at [329, 33] on link "Payment History" at bounding box center [333, 33] width 76 height 9
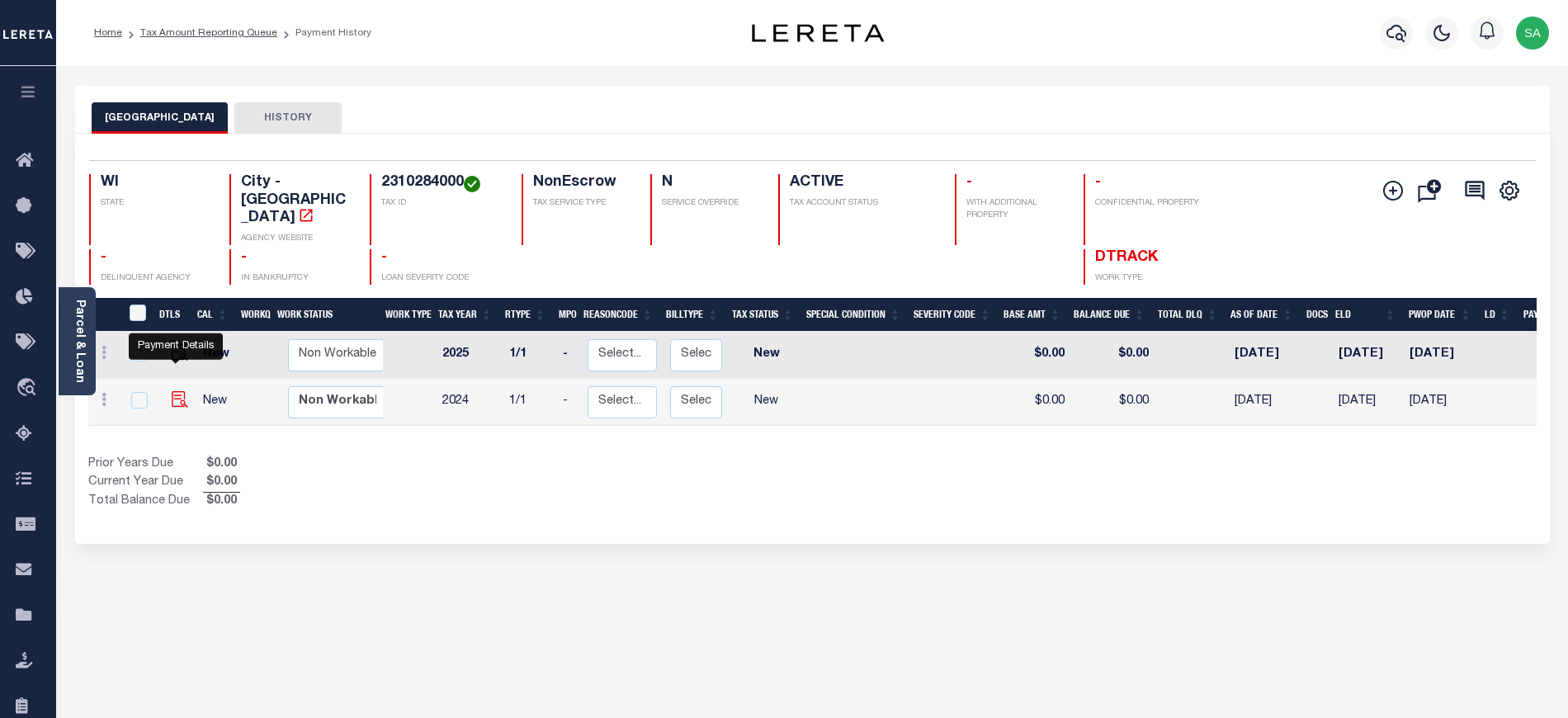
click at [172, 391] on img "" at bounding box center [179, 399] width 16 height 16
checkbox input "true"
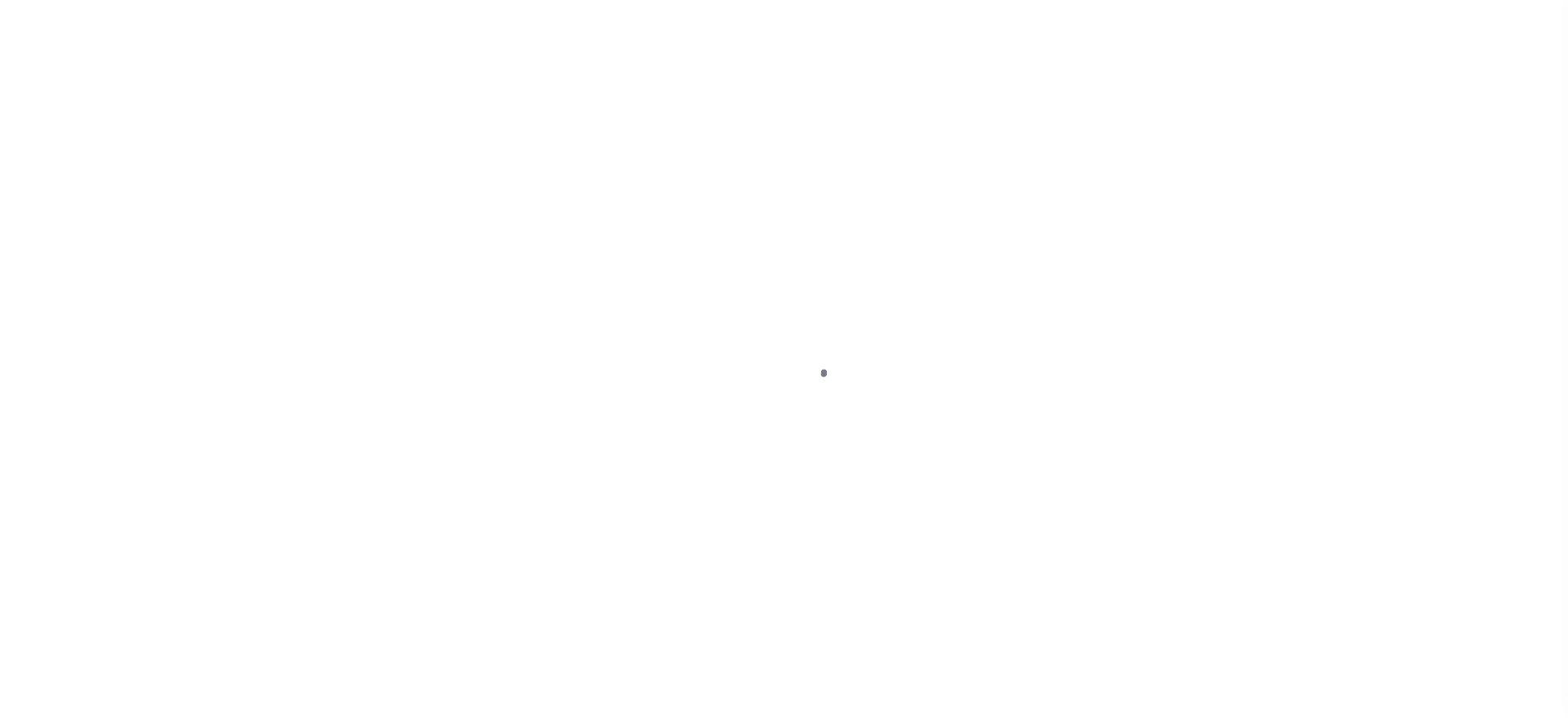
select select "NW2"
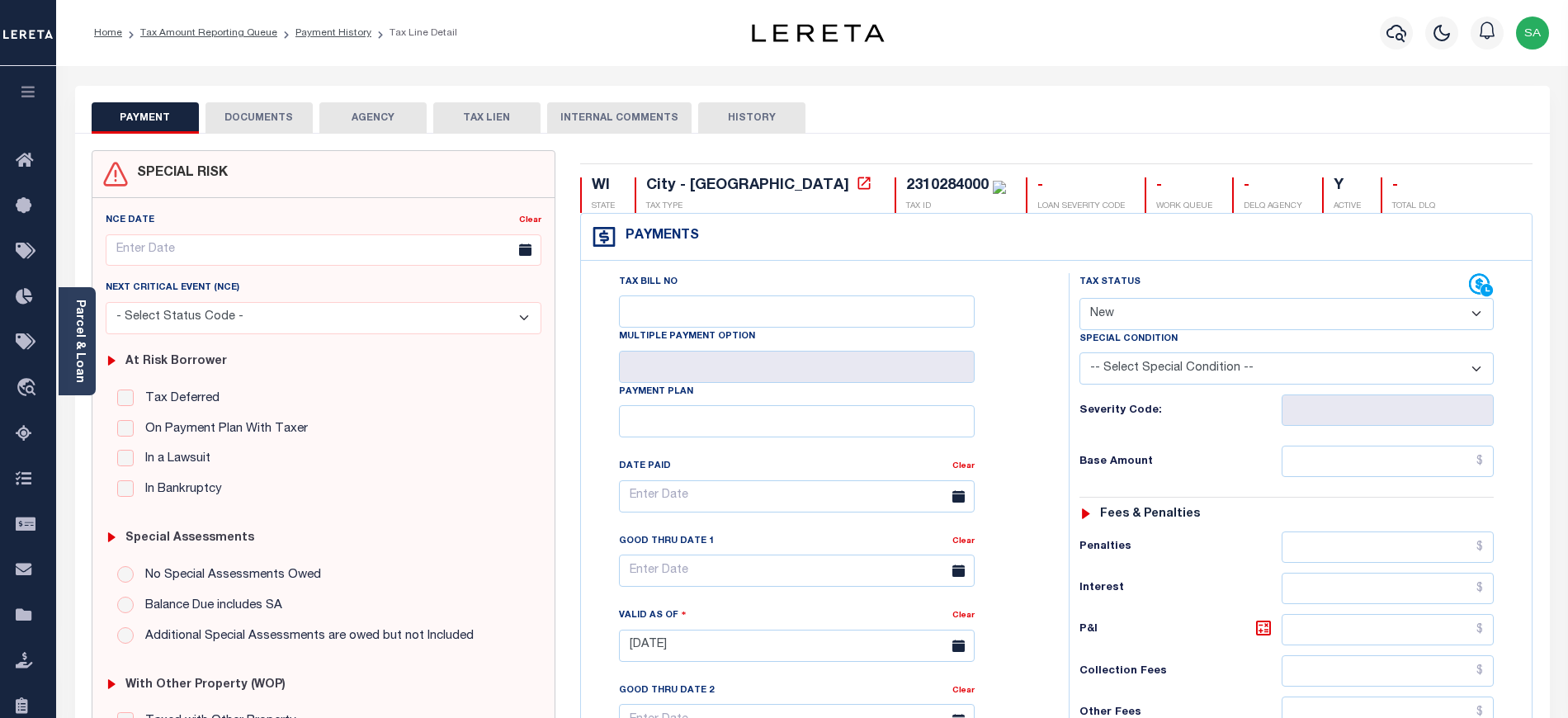
click at [1096, 317] on select "- Select Status Code - Open Due/Unpaid Paid Incomplete No Tax Due Internal Refu…" at bounding box center [1287, 314] width 414 height 32
click at [89, 362] on div "Parcel & Loan" at bounding box center [77, 341] width 37 height 108
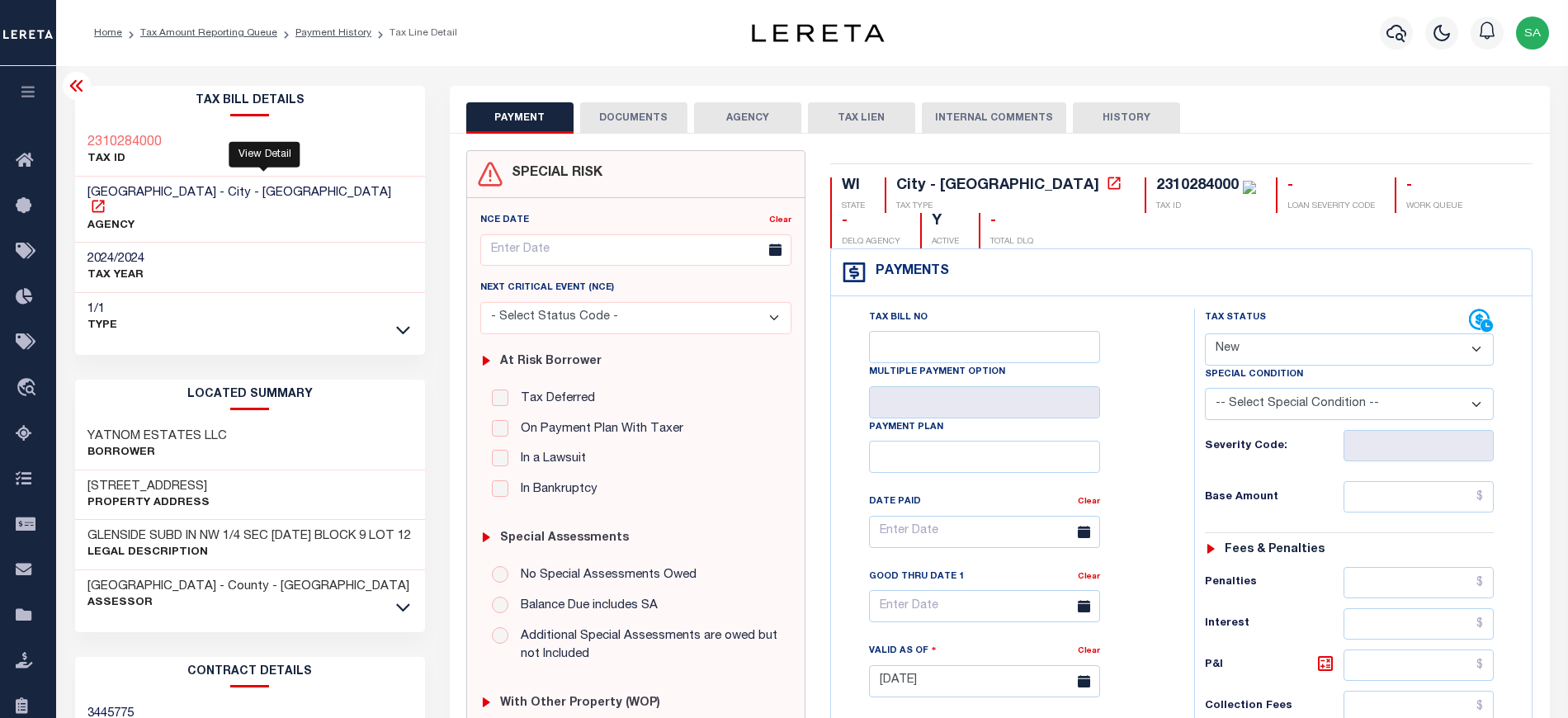
click at [107, 198] on icon at bounding box center [97, 206] width 16 height 16
drag, startPoint x: 75, startPoint y: 197, endPoint x: 188, endPoint y: 193, distance: 113.1
click at [188, 193] on div "MILWAUKEE CITY - City - WI AGENCY" at bounding box center [249, 210] width 349 height 67
copy span "MILWAUKEE CITY"
click at [186, 34] on link "Tax Amount Reporting Queue" at bounding box center [208, 33] width 137 height 9
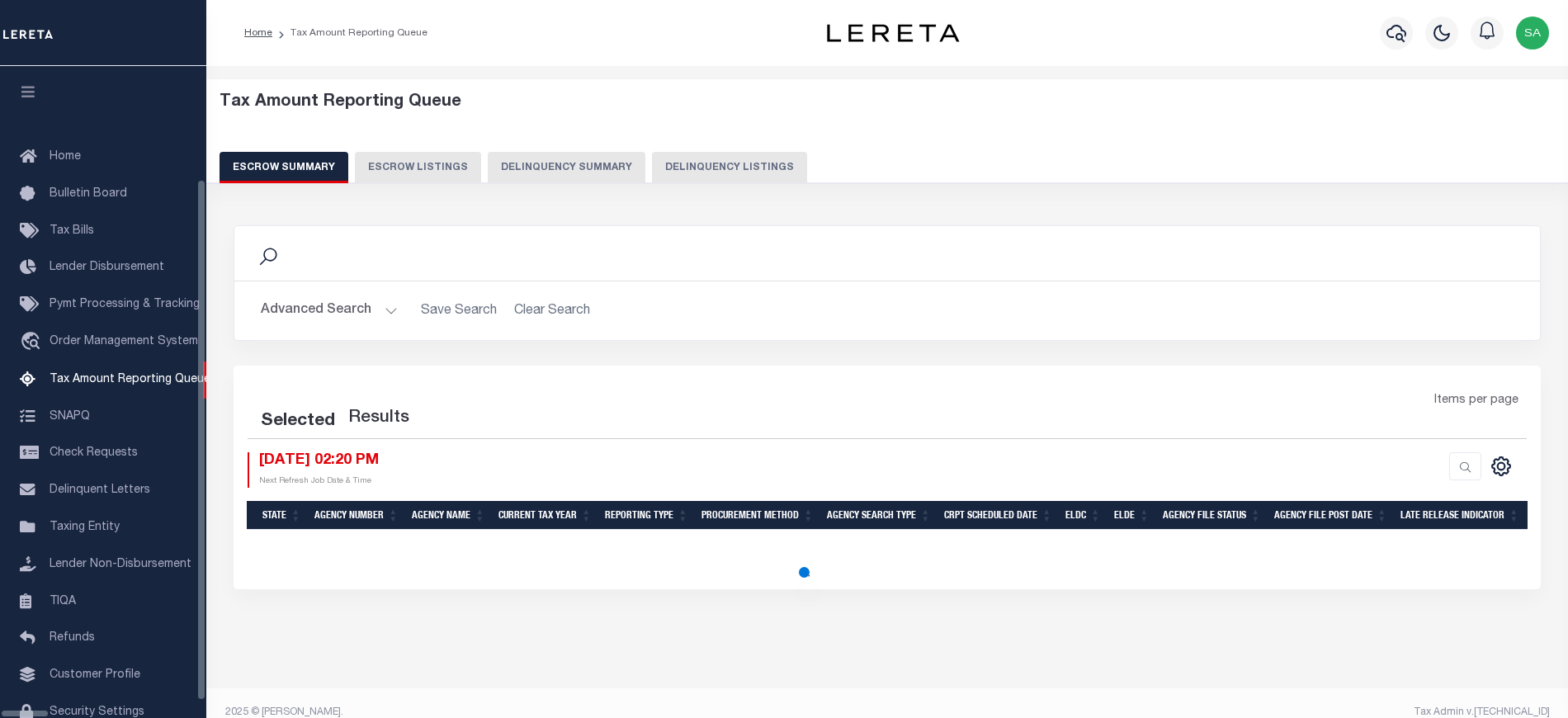
click at [672, 172] on button "Delinquency Listings" at bounding box center [729, 167] width 155 height 31
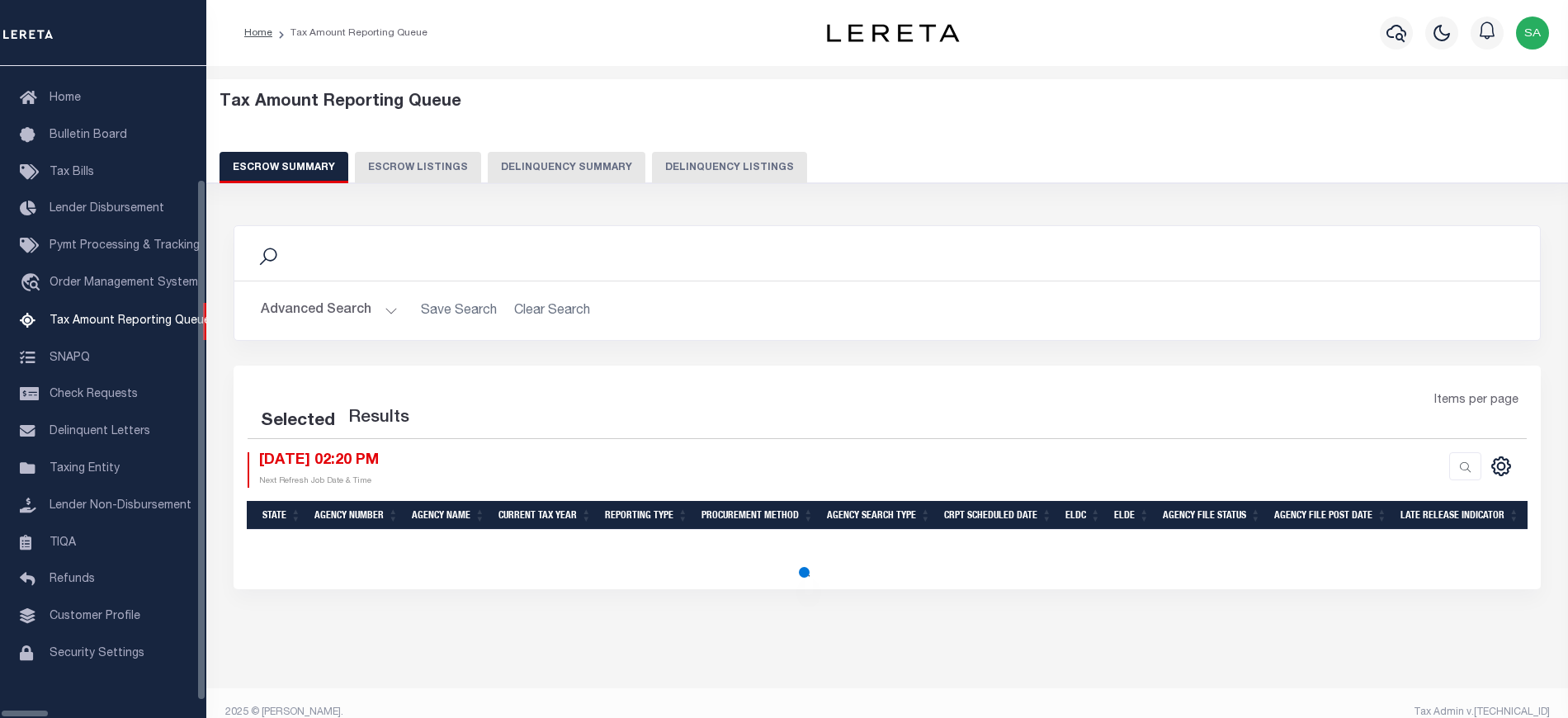
select select "100"
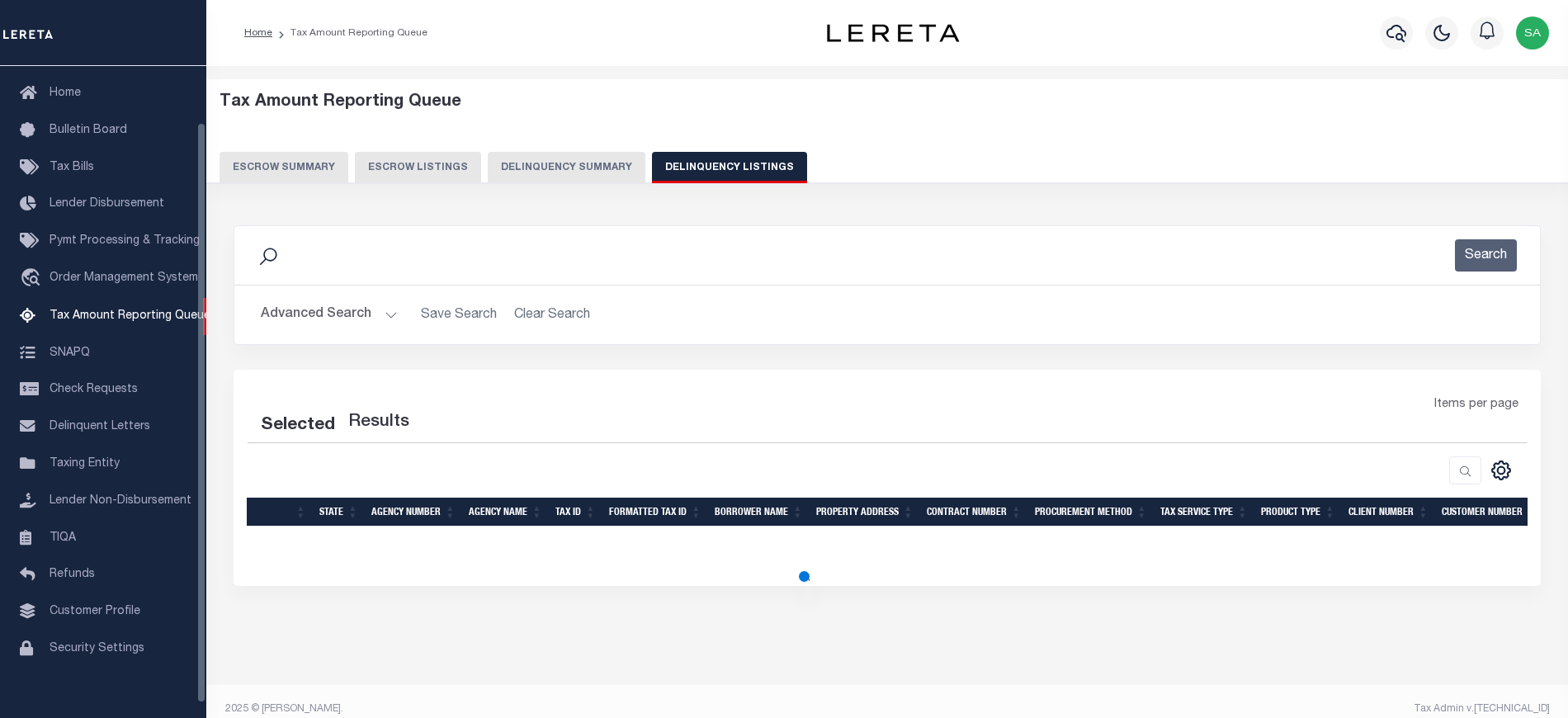
select select "100"
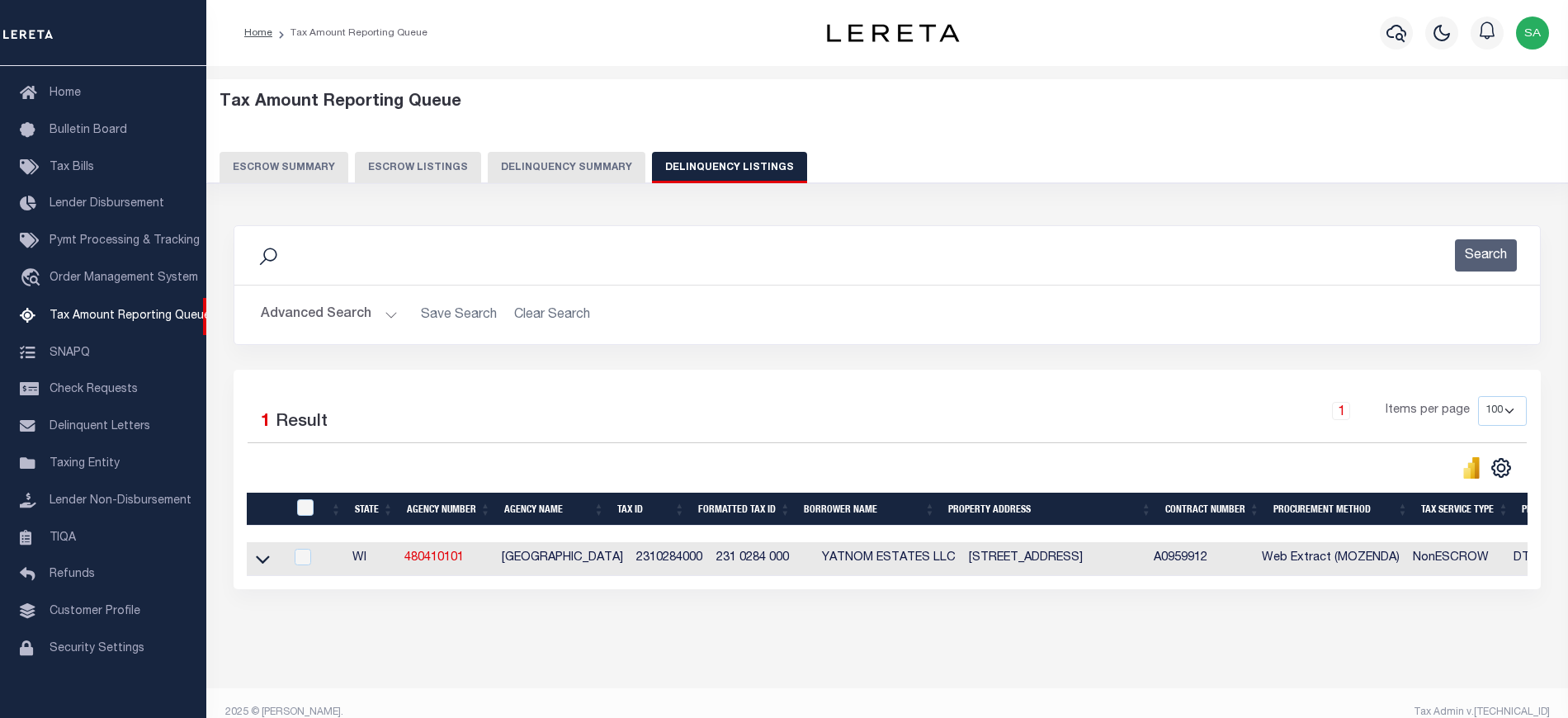
click at [320, 324] on button "Advanced Search" at bounding box center [329, 315] width 137 height 32
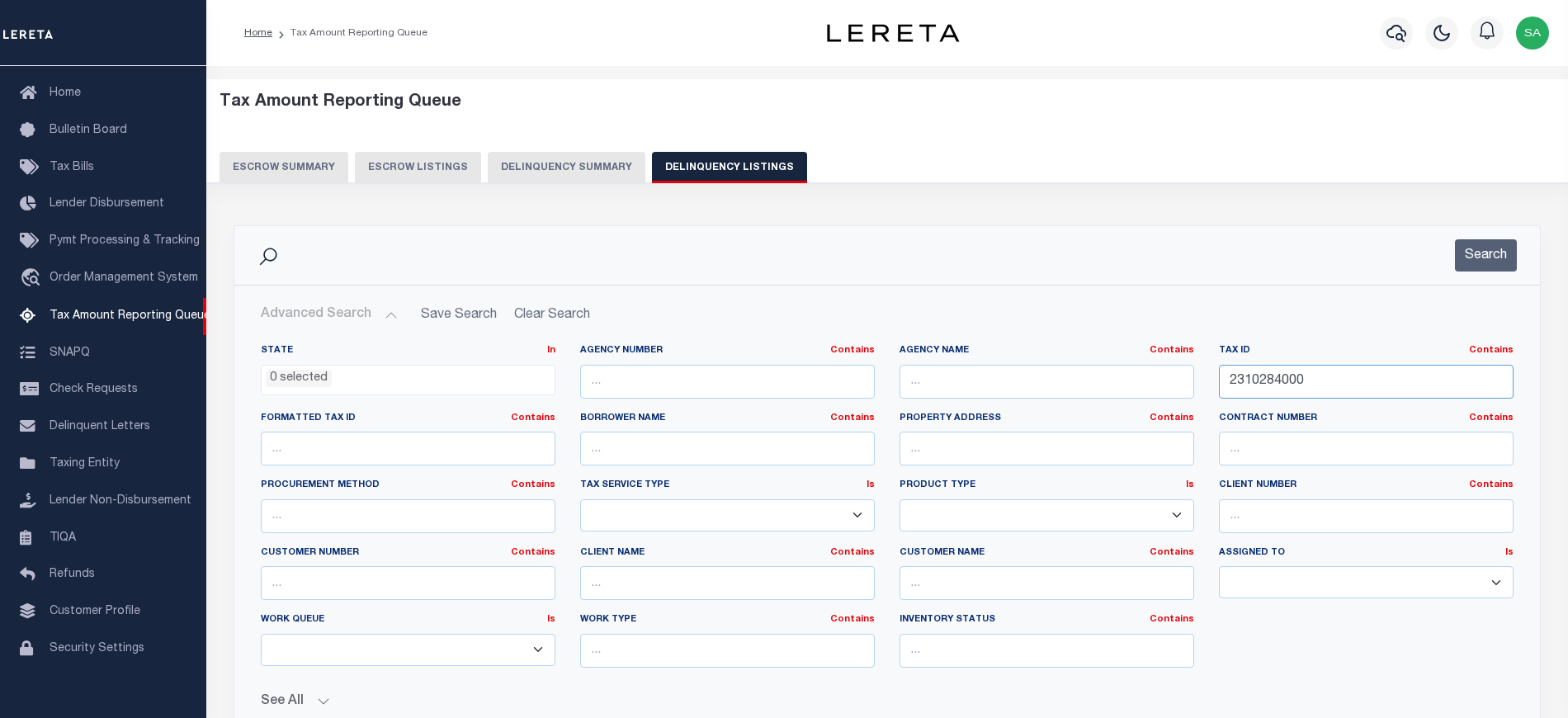
drag, startPoint x: 1321, startPoint y: 382, endPoint x: 1081, endPoint y: 371, distance: 240.3
click at [1081, 371] on div "State In In AK AL AR AZ CA CO CT DC DE FL GA GU HI IA ID IL IN KS [GEOGRAPHIC_D…" at bounding box center [887, 512] width 1277 height 336
paste input "0420035702"
type input "042003570200"
click at [1497, 261] on button "Search" at bounding box center [1486, 255] width 62 height 32
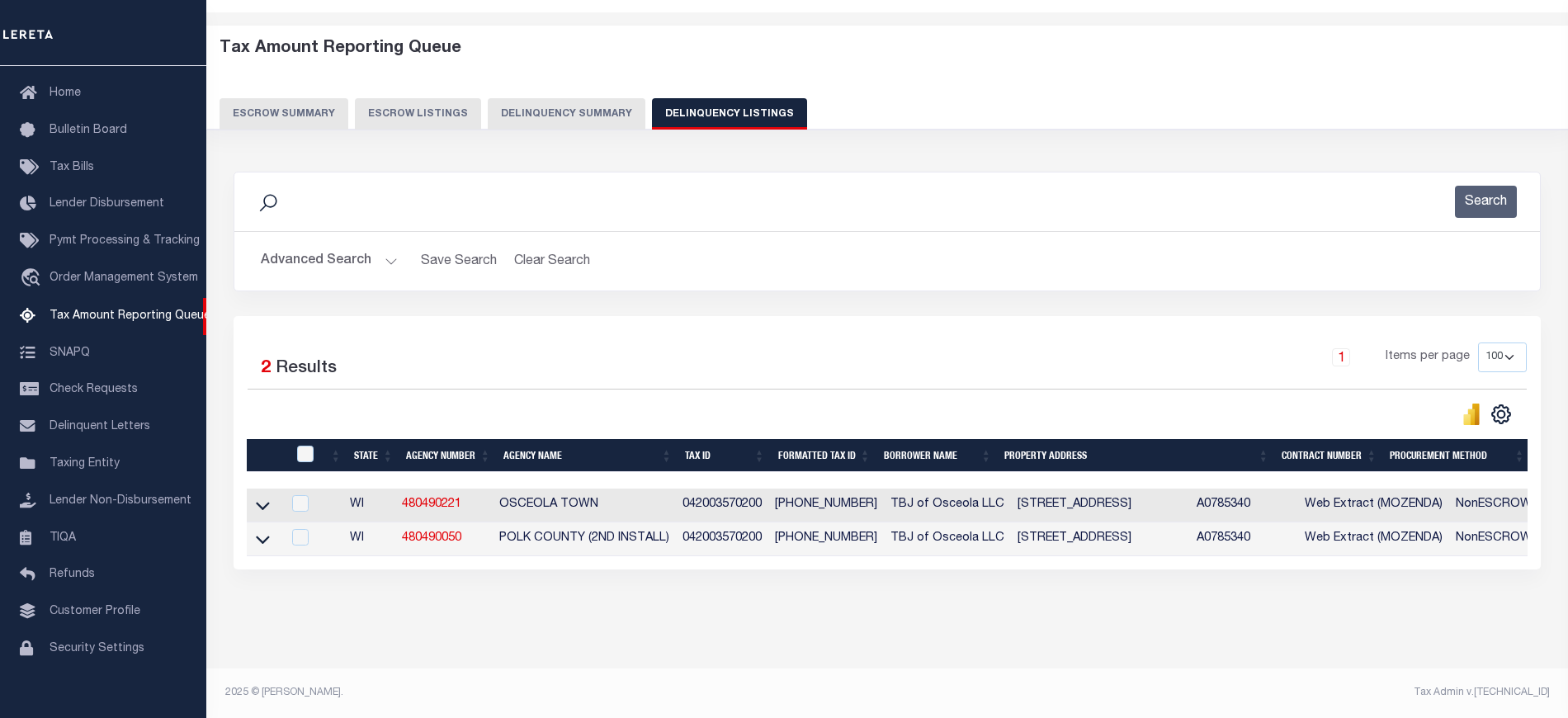
scroll to position [69, 0]
click at [264, 497] on icon at bounding box center [263, 505] width 14 height 17
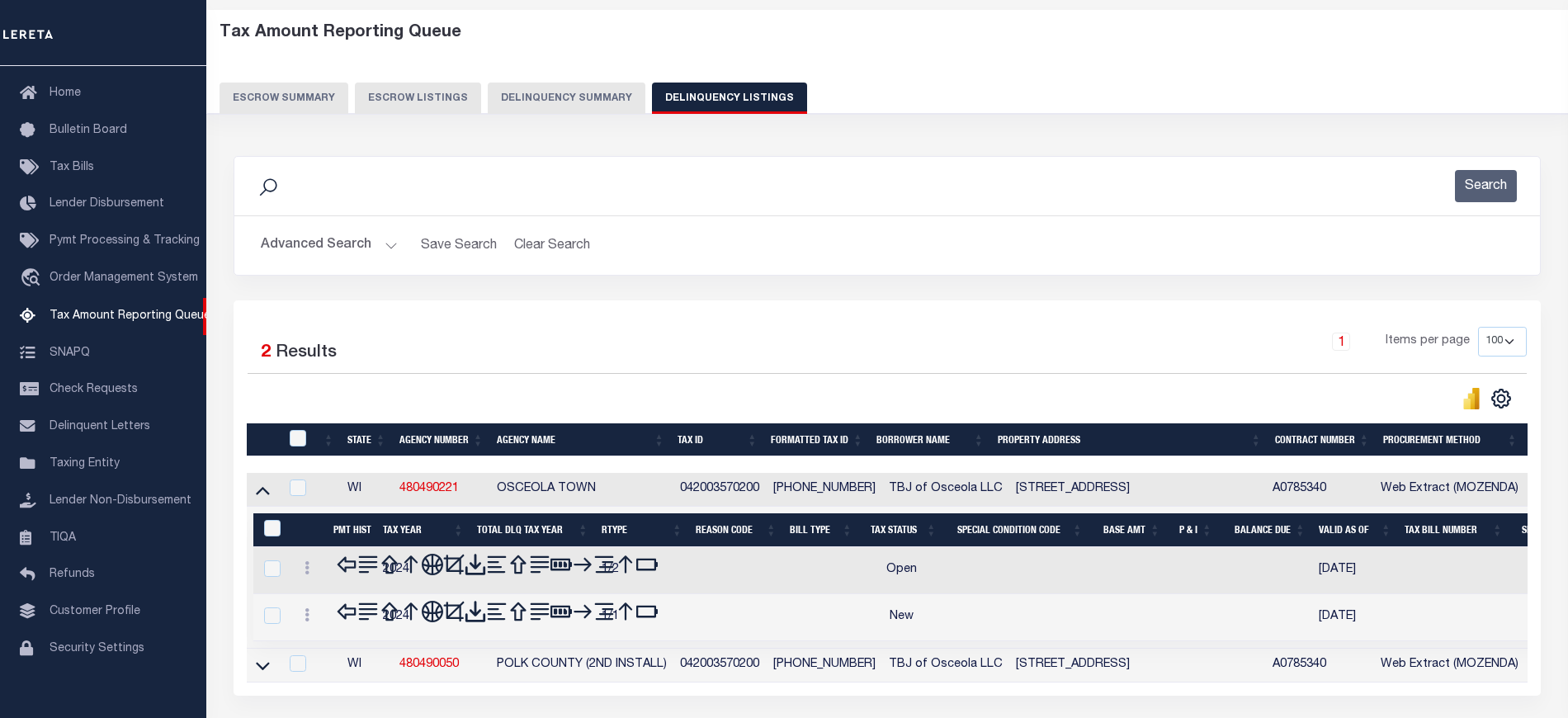
scroll to position [180, 0]
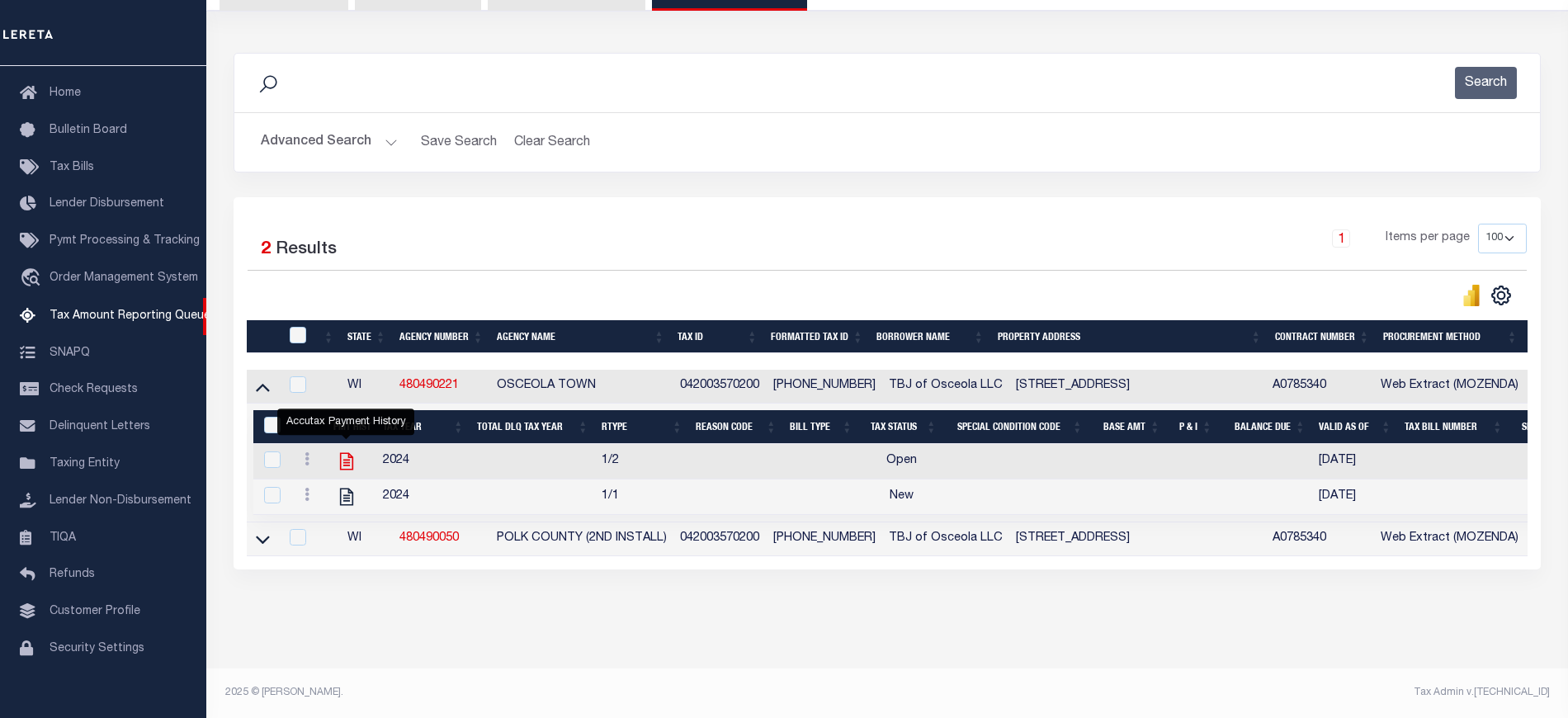
click at [341, 466] on icon "" at bounding box center [347, 462] width 13 height 17
checkbox input "true"
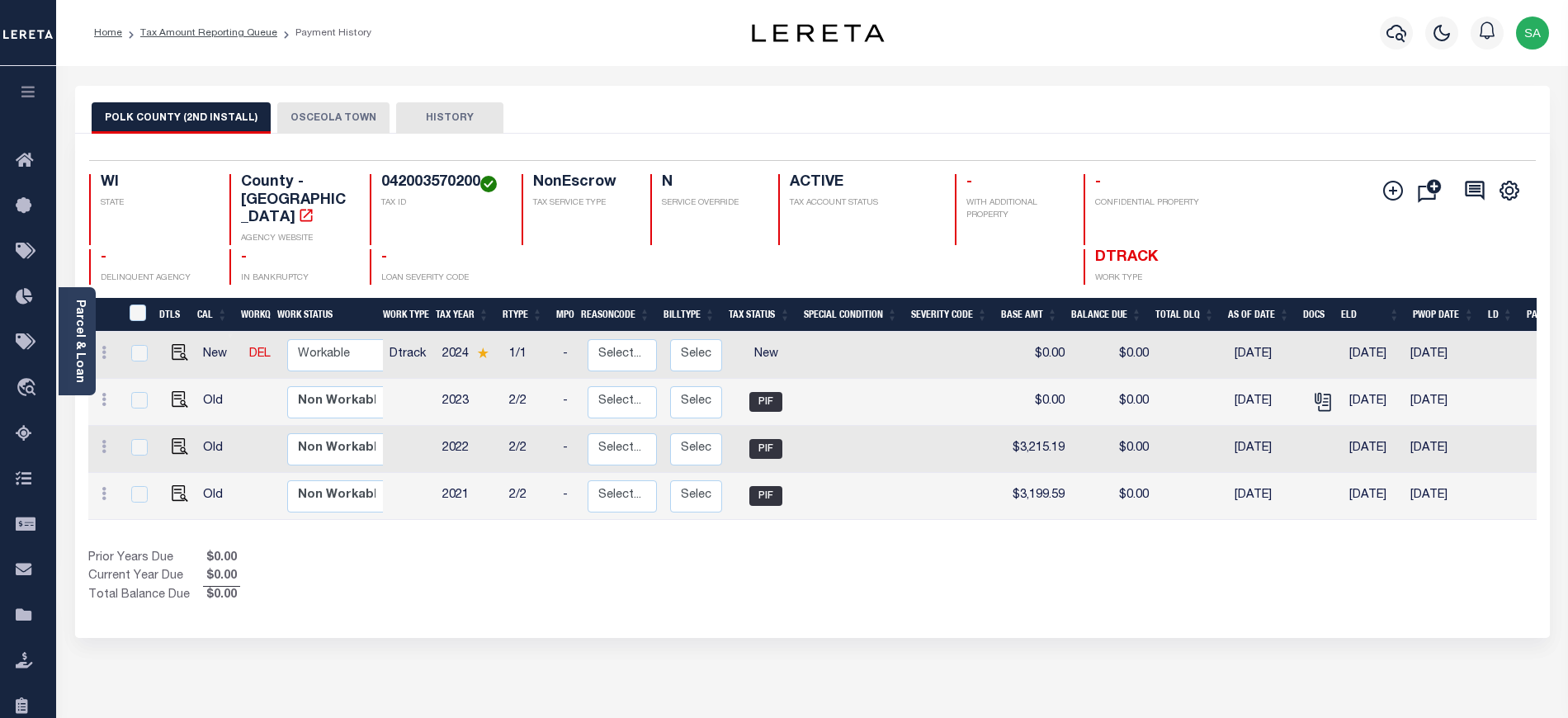
click at [327, 117] on button "OSCEOLA TOWN" at bounding box center [332, 117] width 112 height 31
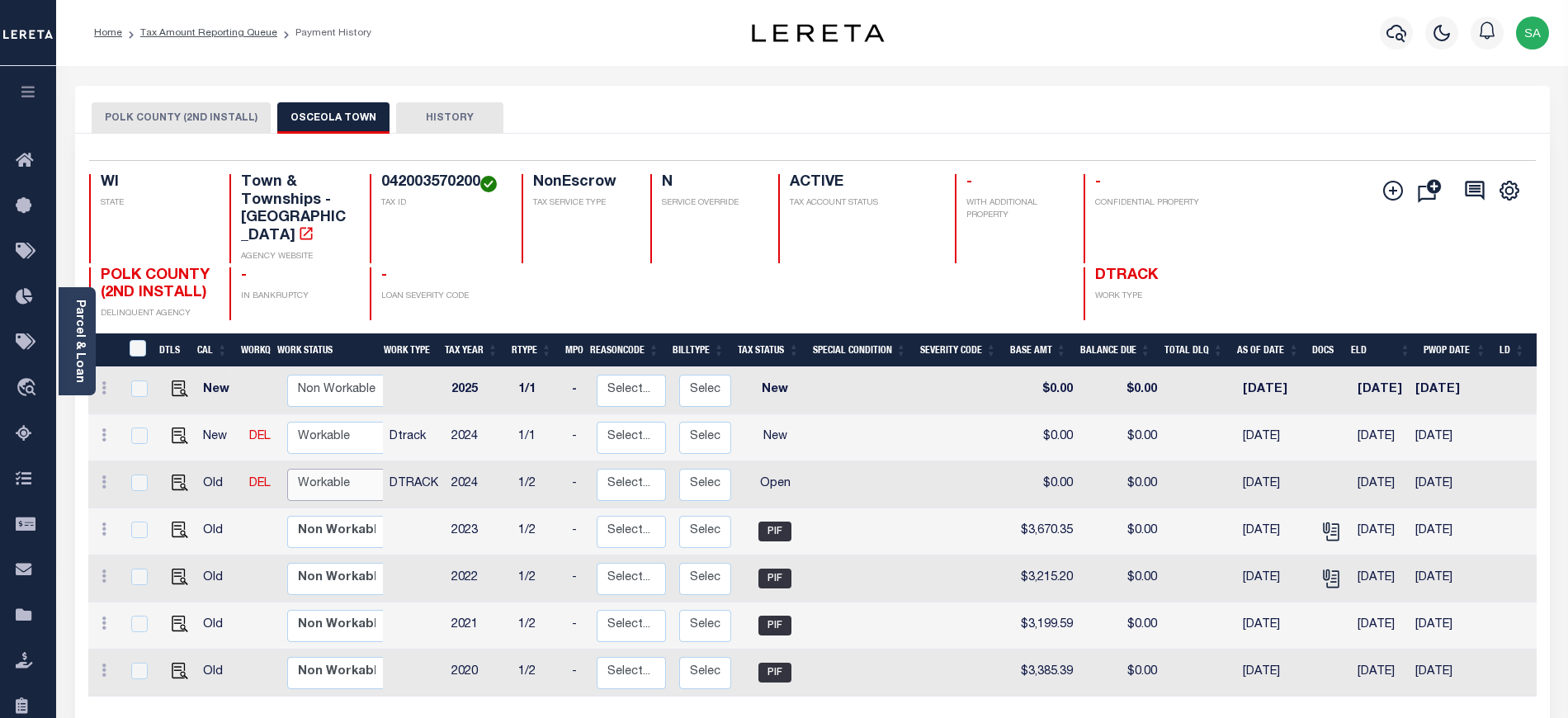
drag, startPoint x: 330, startPoint y: 456, endPoint x: 337, endPoint y: 473, distance: 18.4
click at [330, 469] on select "Non Workable Workable" at bounding box center [336, 485] width 99 height 32
checkbox input "true"
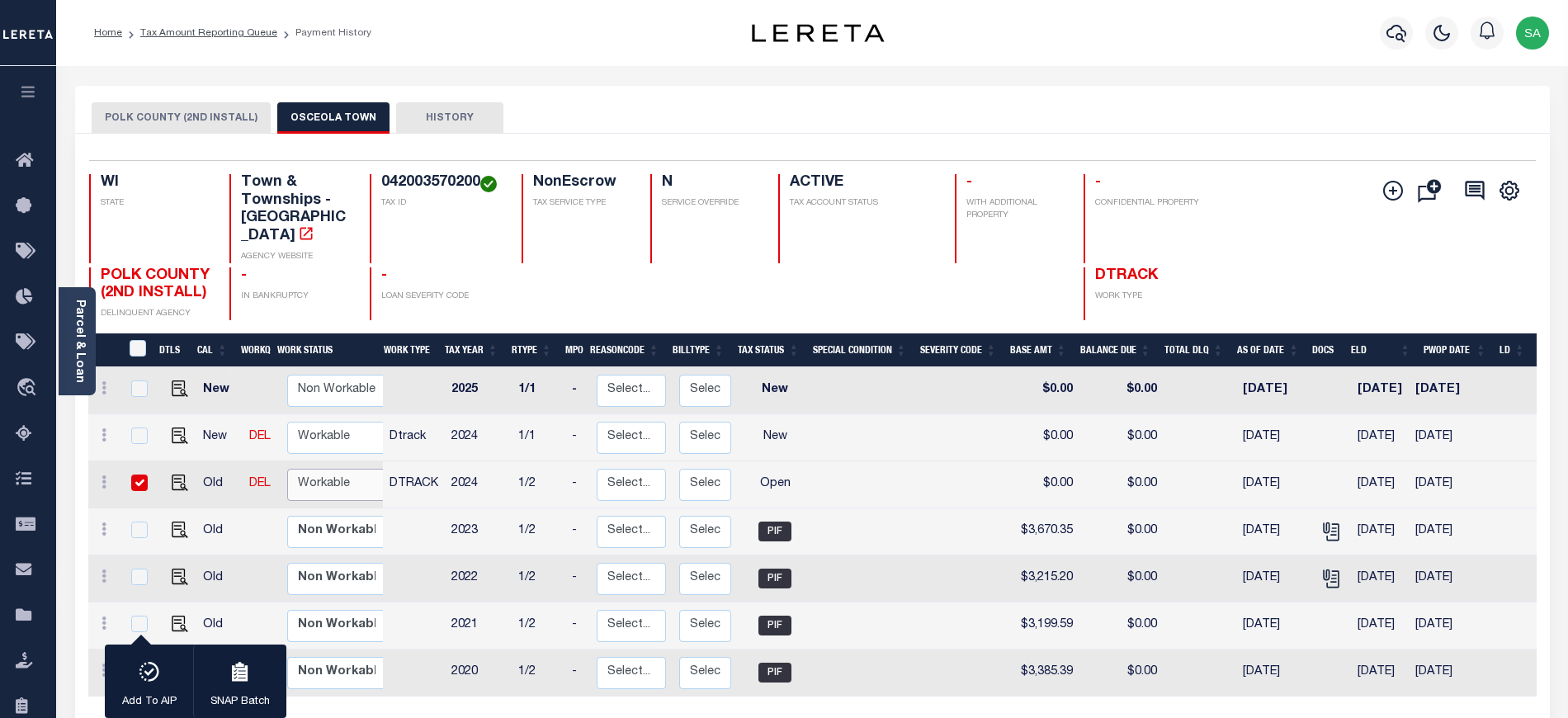
select select "true"
click at [287, 469] on select "Non Workable Workable" at bounding box center [336, 485] width 99 height 32
checkbox input "false"
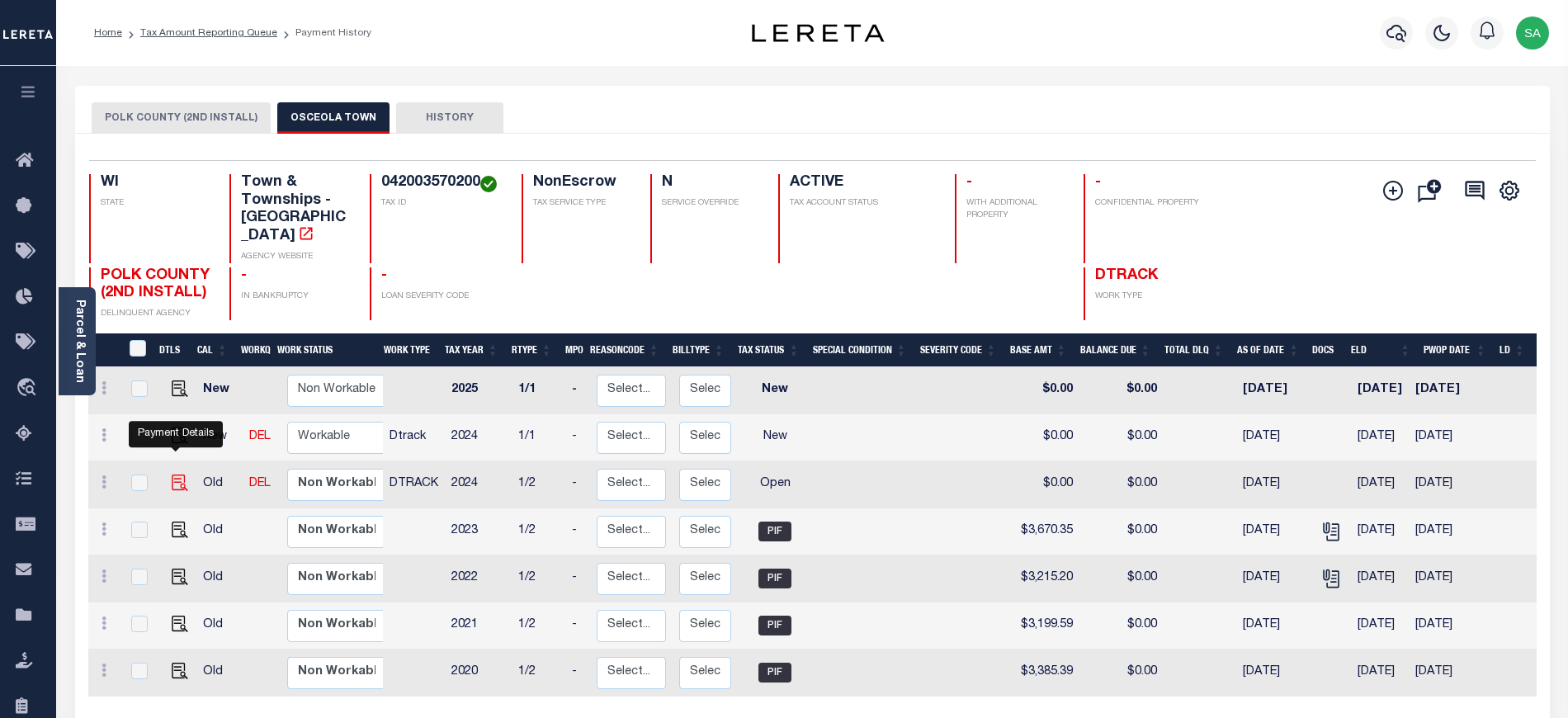
click at [176, 474] on img "" at bounding box center [179, 482] width 16 height 16
checkbox input "true"
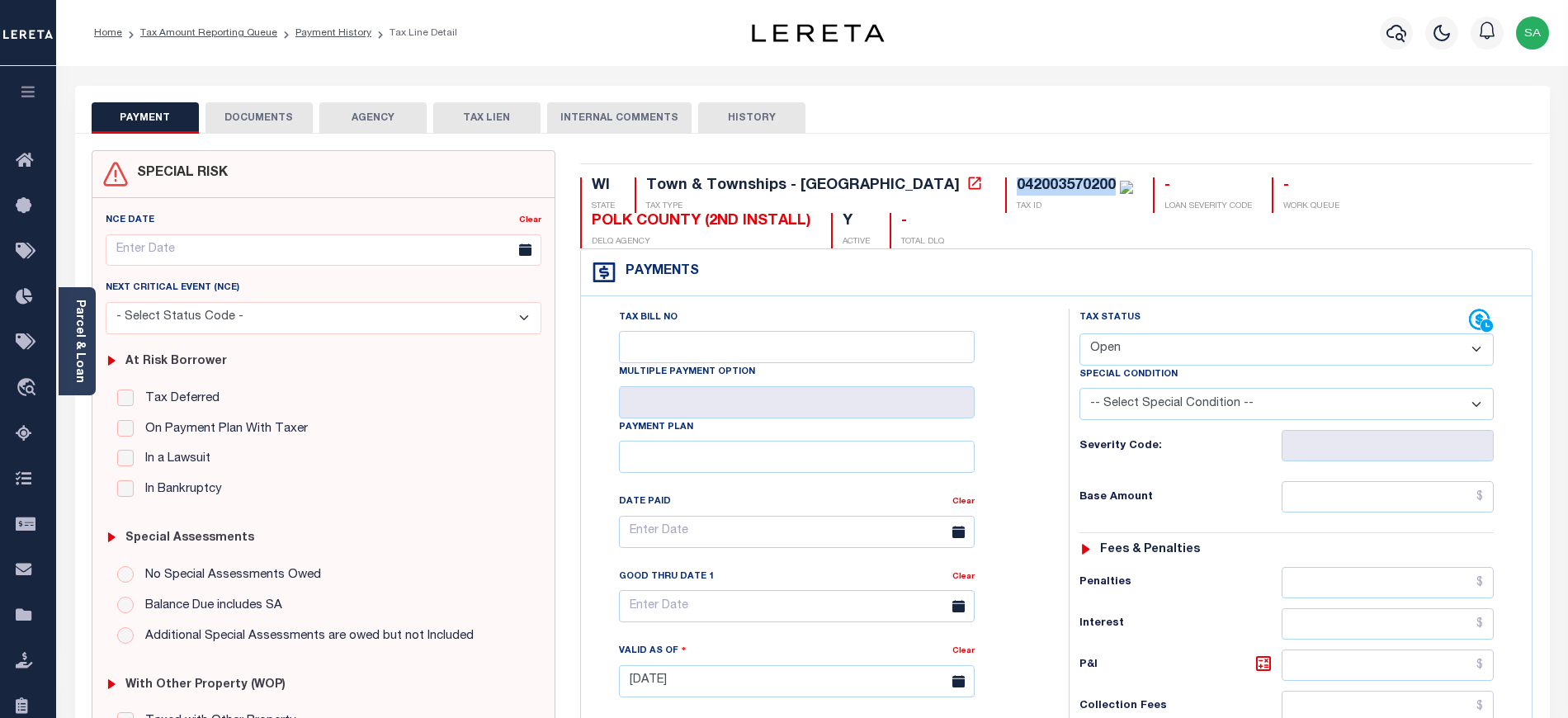
drag, startPoint x: 968, startPoint y: 185, endPoint x: 863, endPoint y: 185, distance: 105.0
click at [1005, 185] on div "042003570200 TAX ID" at bounding box center [1068, 196] width 128 height 36
copy div "042003570200"
click at [1105, 350] on select "- Select Status Code - Open Due/Unpaid Paid Incomplete No Tax Due Internal Refu…" at bounding box center [1287, 350] width 414 height 32
select select "PYD"
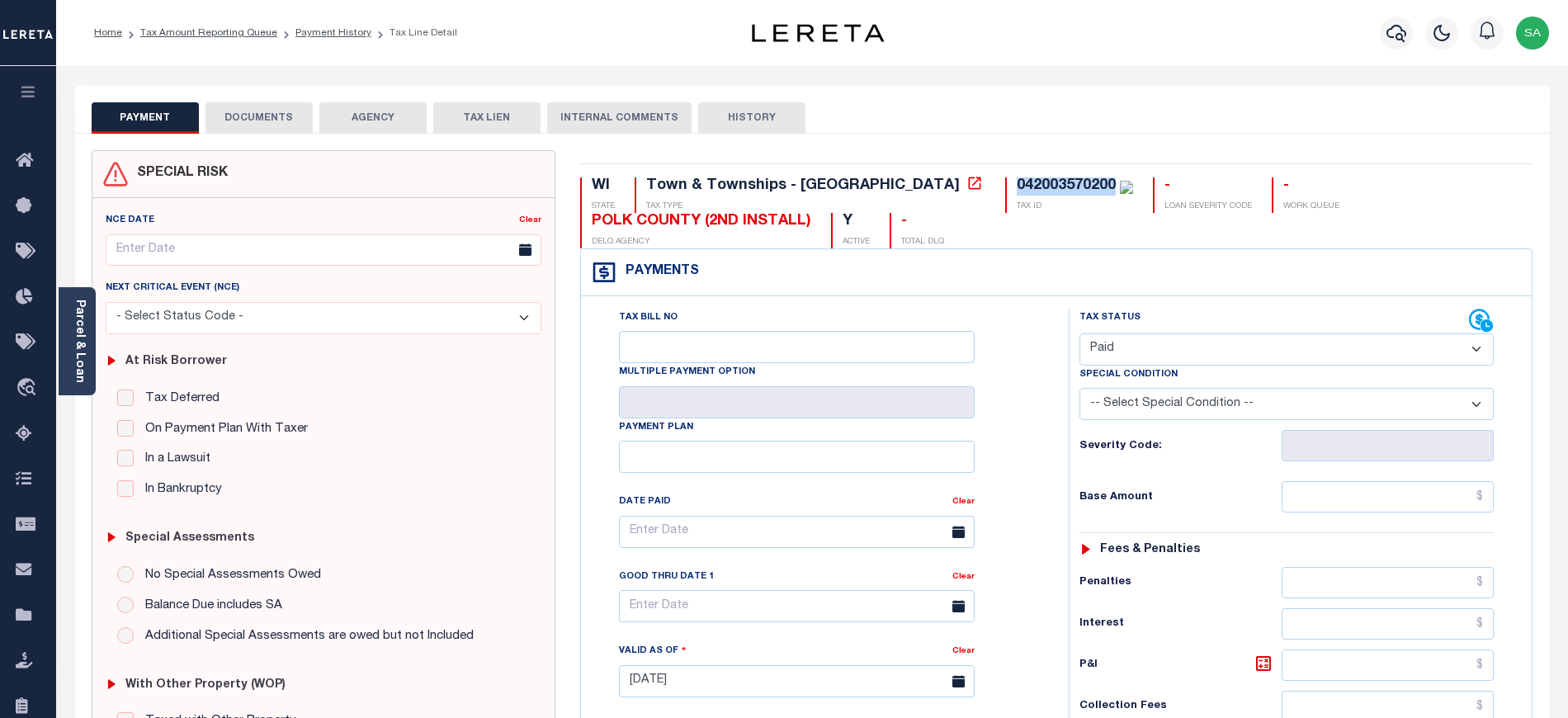
click at [1080, 335] on select "- Select Status Code - Open Due/Unpaid Paid Incomplete No Tax Due Internal Refu…" at bounding box center [1287, 350] width 414 height 32
type input "[DATE]"
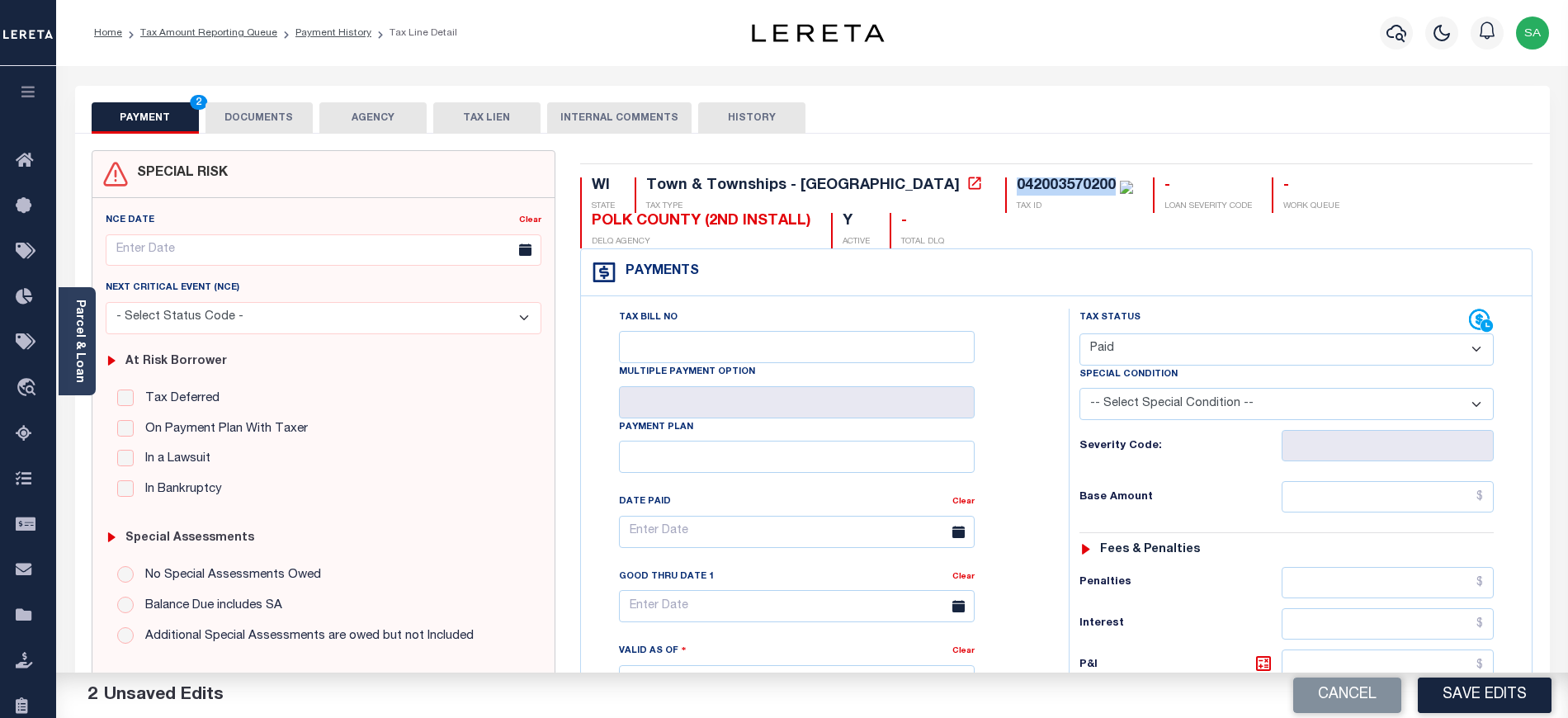
drag, startPoint x: 334, startPoint y: 35, endPoint x: 333, endPoint y: 63, distance: 28.0
click at [334, 35] on link "Payment History" at bounding box center [333, 33] width 76 height 9
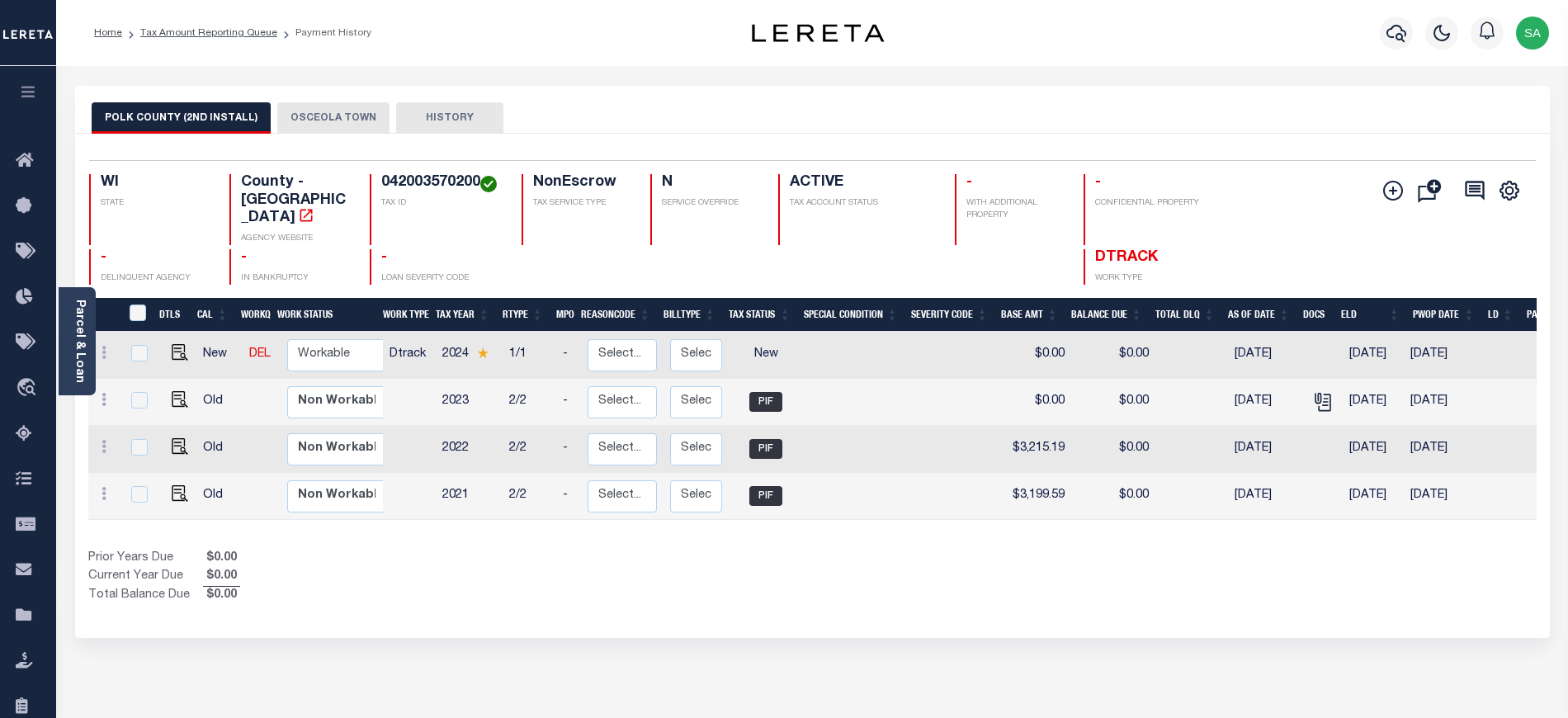
click at [305, 113] on button "OSCEOLA TOWN" at bounding box center [332, 117] width 112 height 31
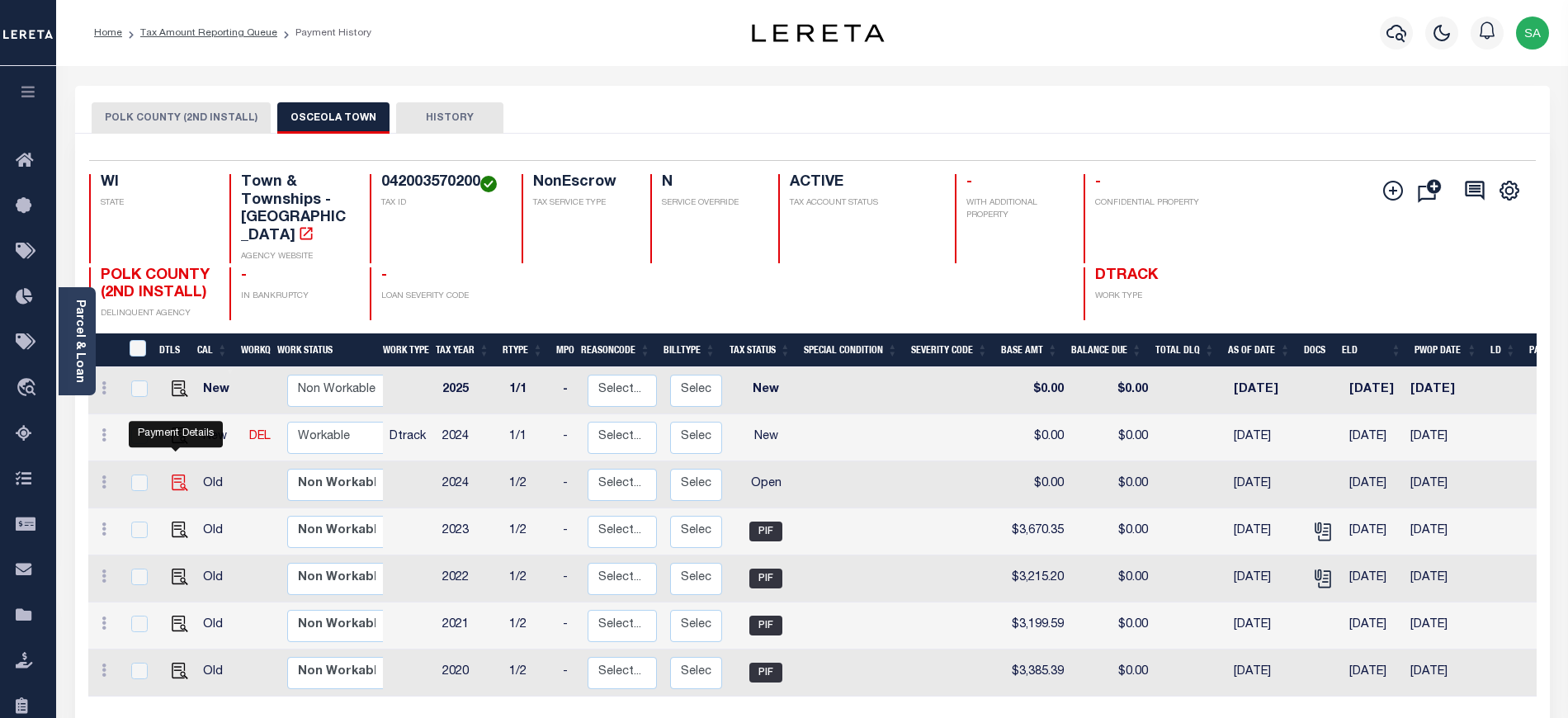
click at [177, 474] on img "" at bounding box center [179, 482] width 16 height 16
checkbox input "true"
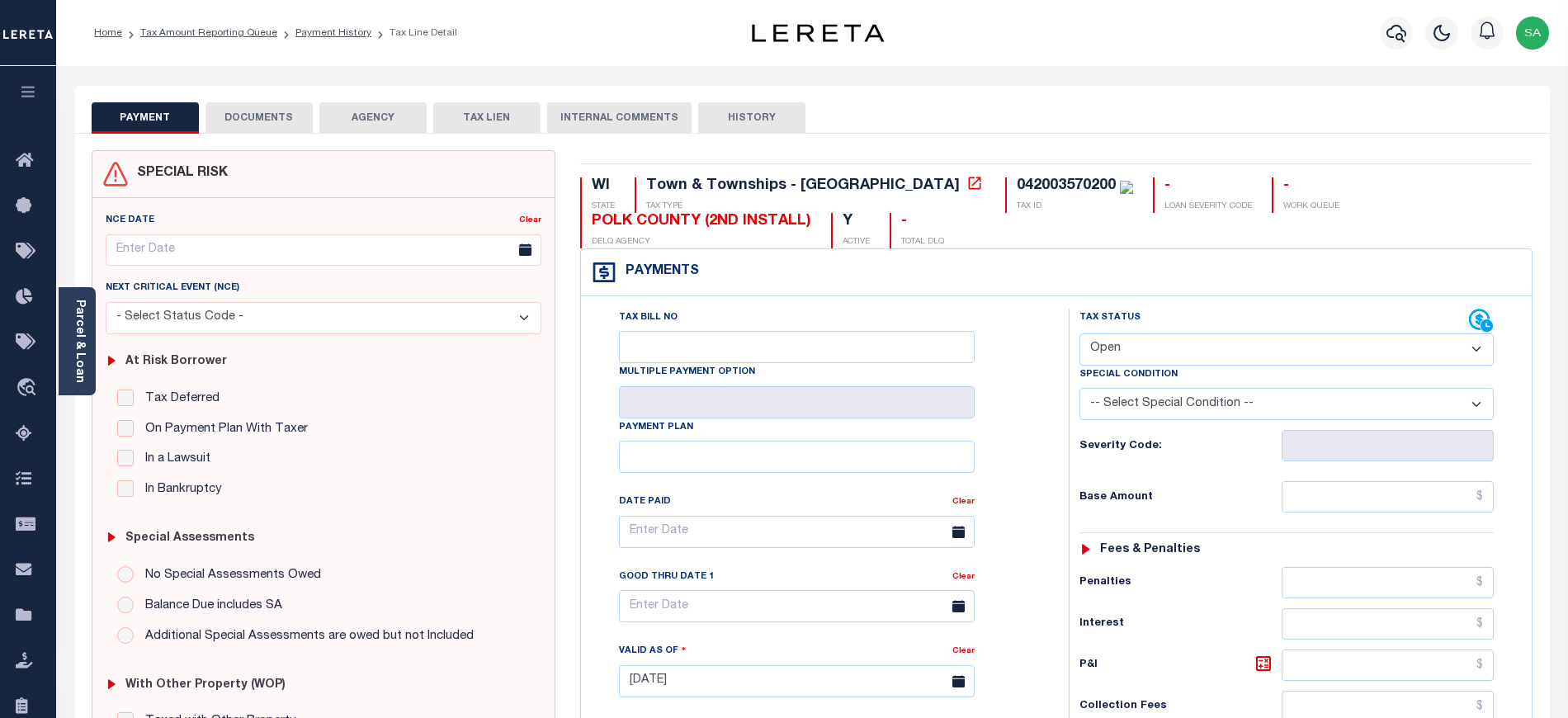
click at [1175, 361] on select "- Select Status Code - Open Due/Unpaid Paid Incomplete No Tax Due Internal Refu…" at bounding box center [1287, 350] width 414 height 32
select select "PYD"
click at [1080, 335] on select "- Select Status Code - Open Due/Unpaid Paid Incomplete No Tax Due Internal Refu…" at bounding box center [1287, 350] width 414 height 32
type input "[DATE]"
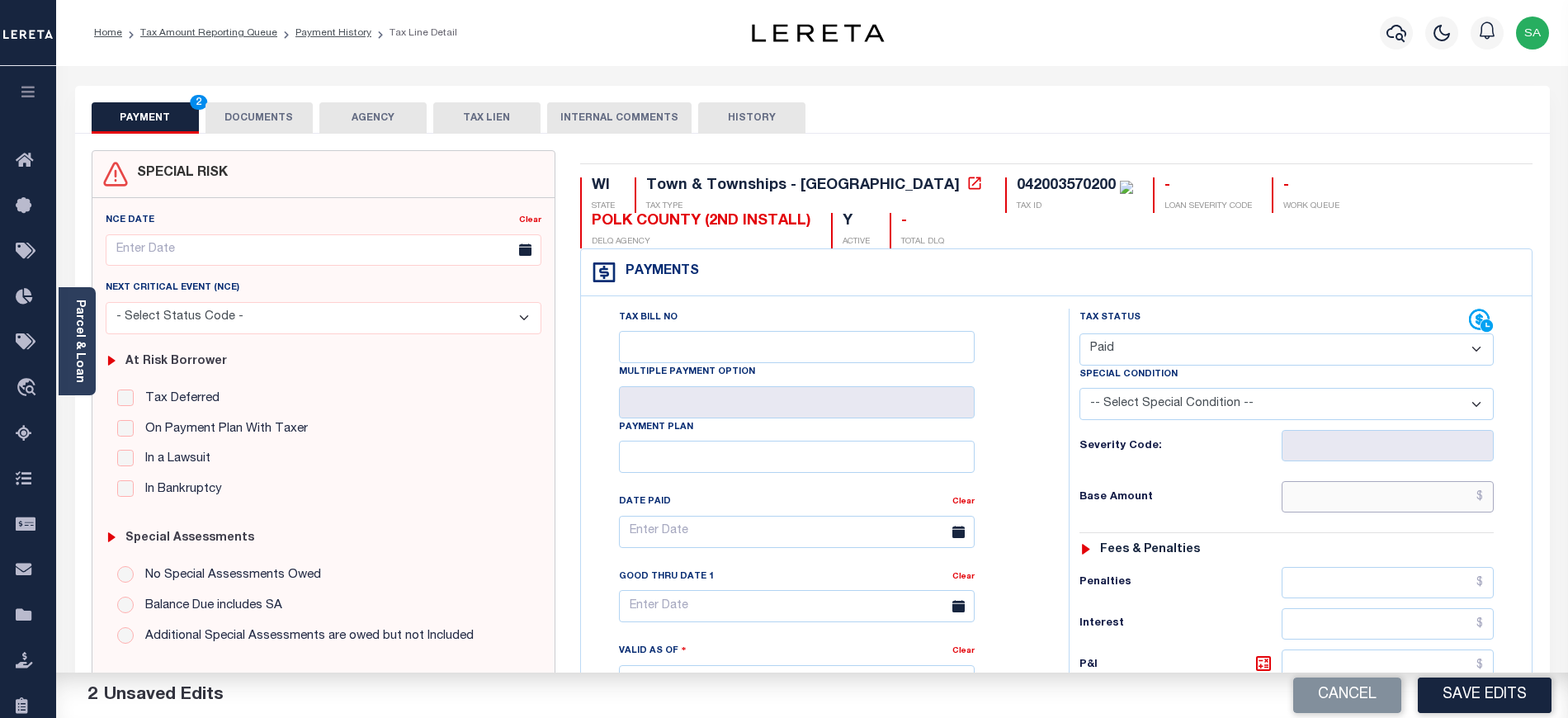
click at [1312, 512] on input "text" at bounding box center [1388, 496] width 213 height 31
type input "$0.00"
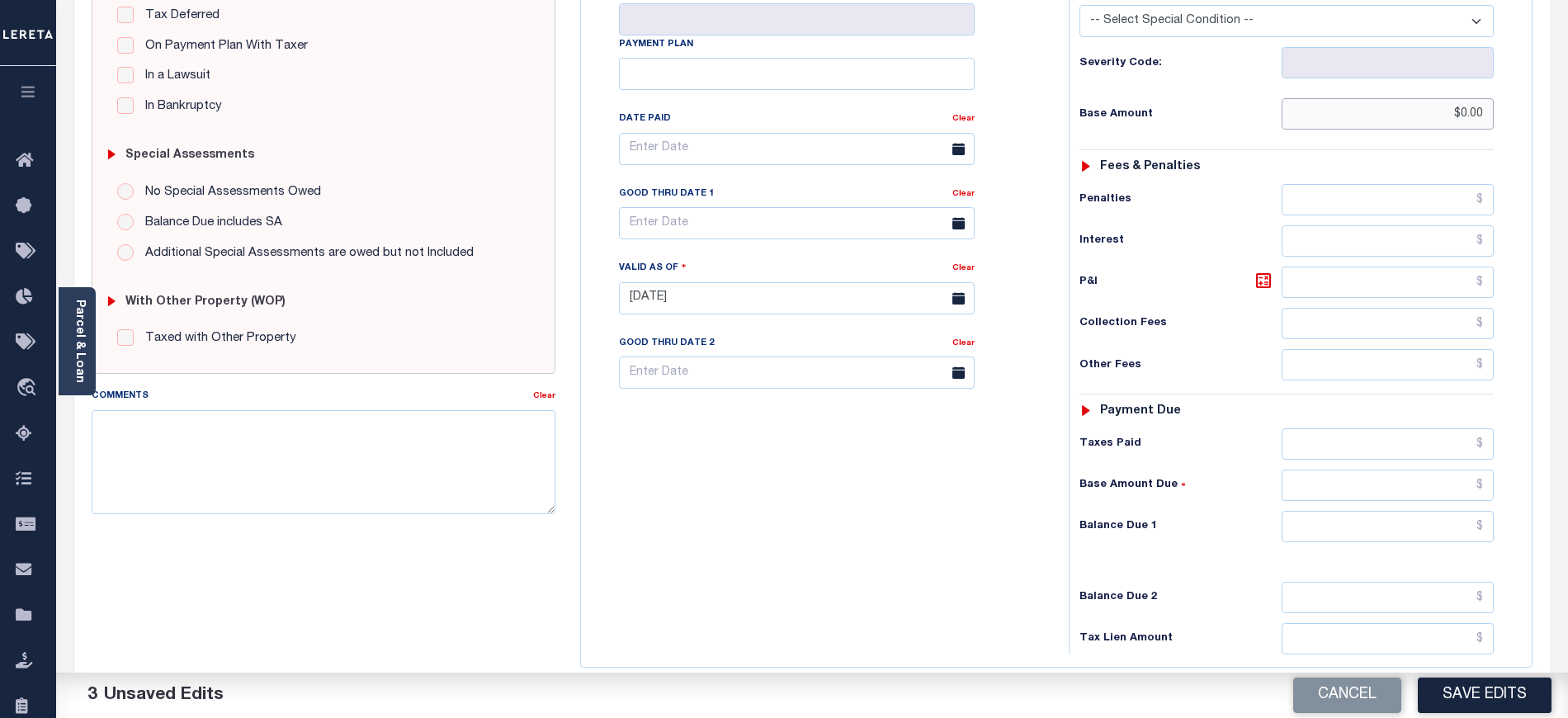
scroll to position [440, 0]
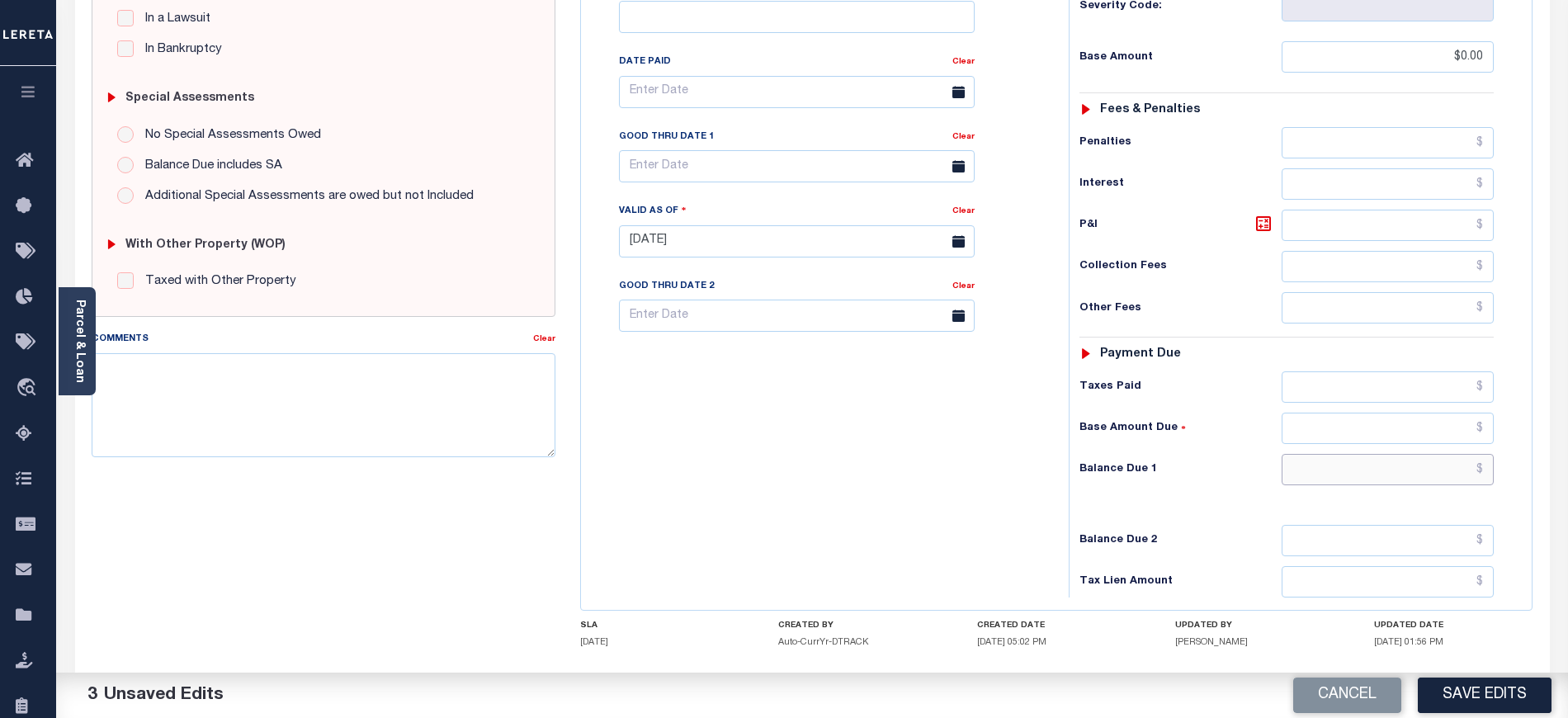
click at [1332, 476] on input "text" at bounding box center [1388, 469] width 213 height 31
type input "$0.00"
click at [775, 402] on div "Tax Bill No Multiple Payment Option Payment Plan Clear" at bounding box center [820, 232] width 471 height 728
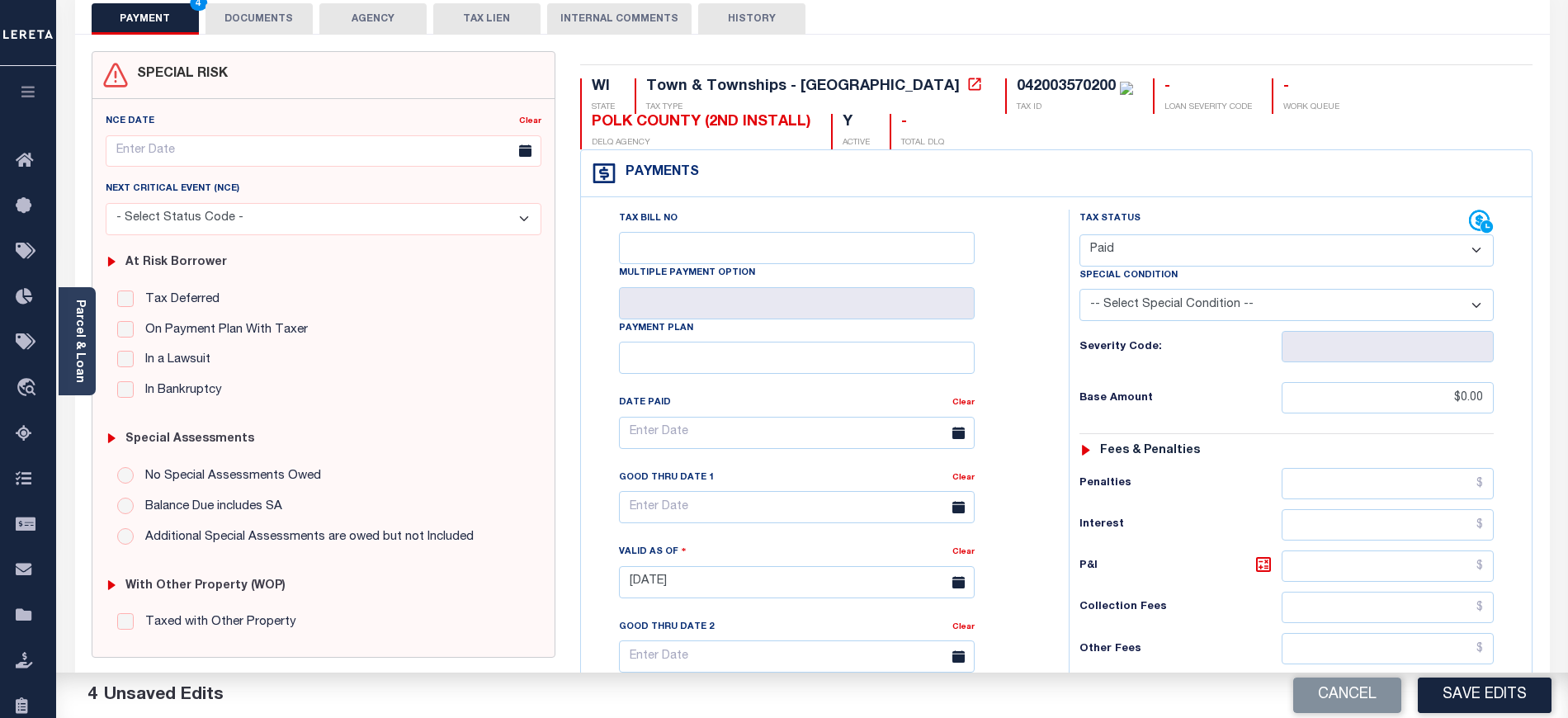
scroll to position [0, 0]
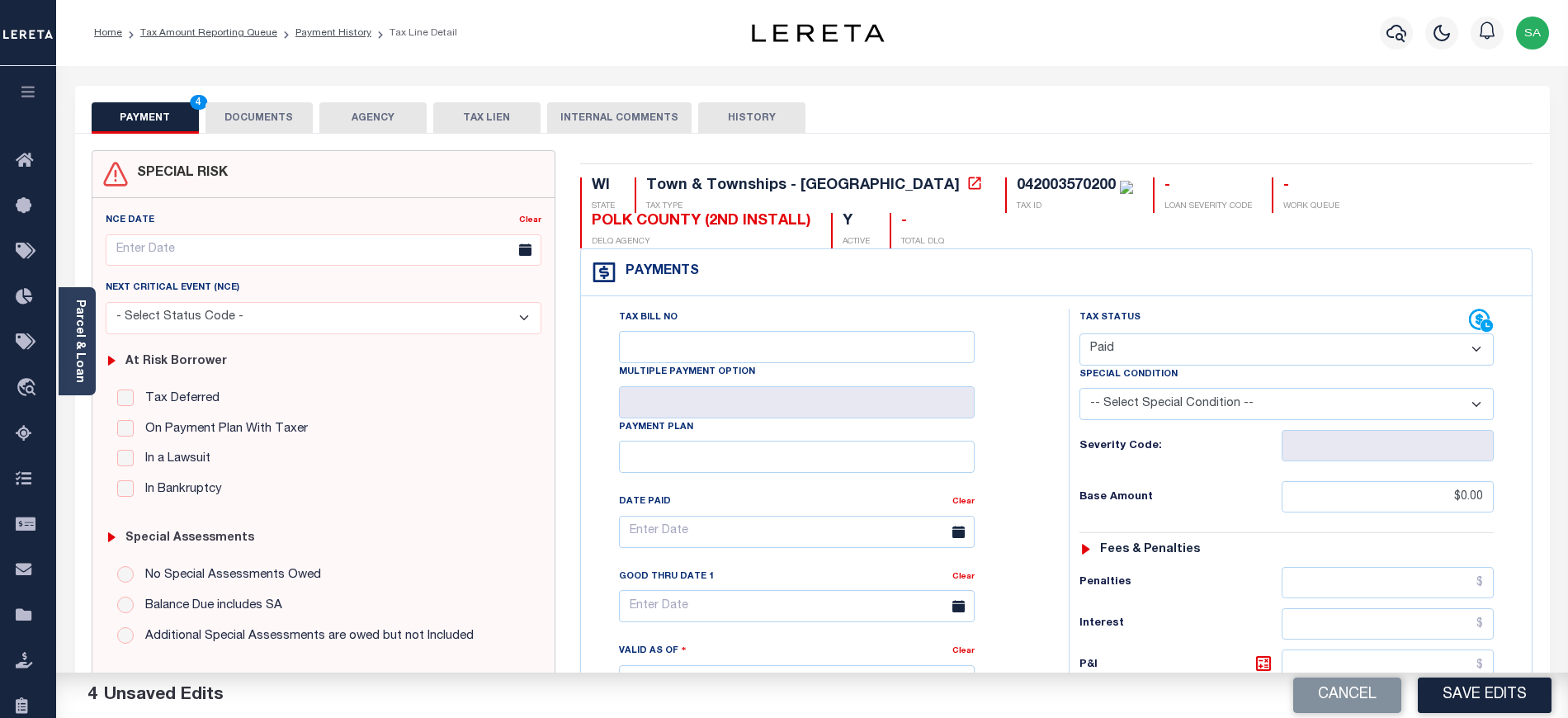
click at [277, 103] on button "DOCUMENTS" at bounding box center [260, 117] width 108 height 31
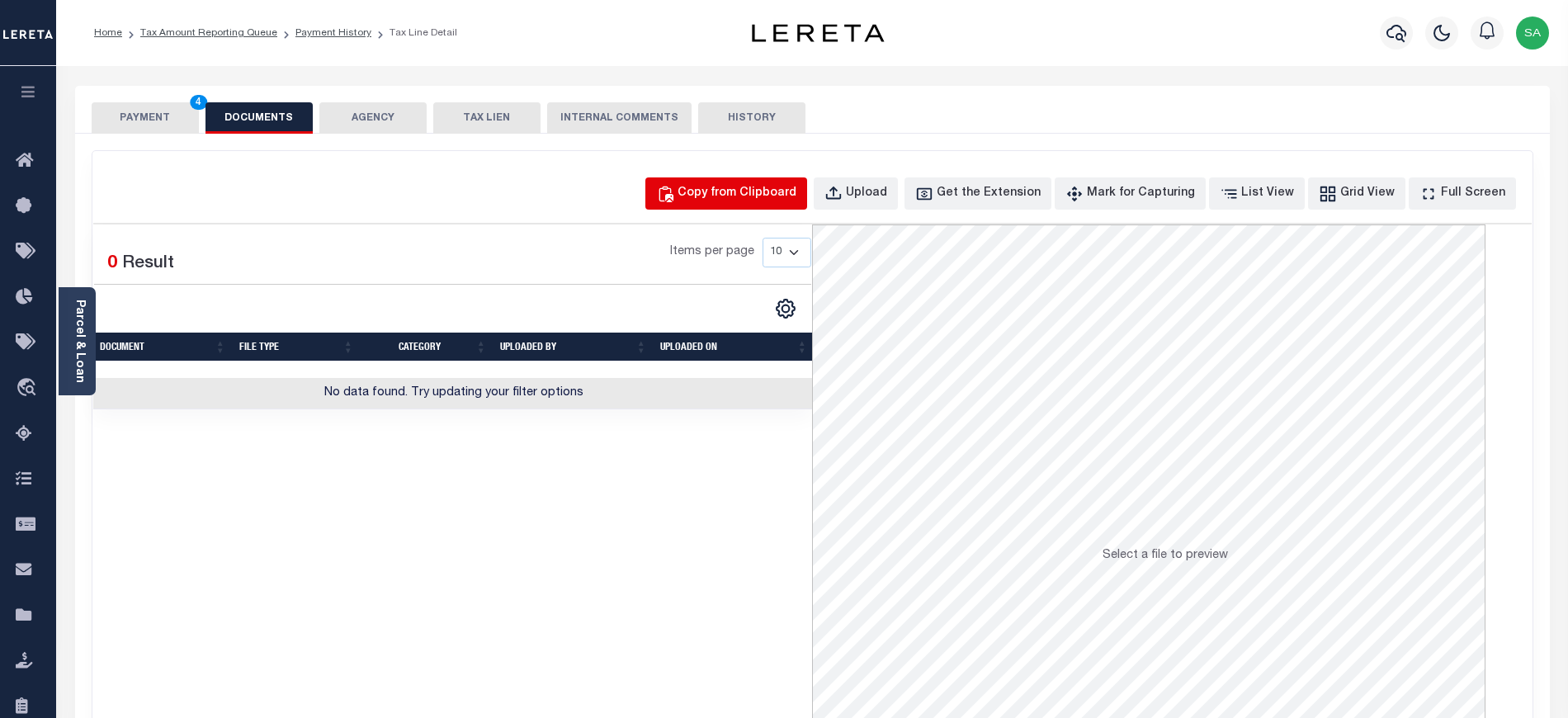
click at [721, 196] on div "Copy from Clipboard" at bounding box center [737, 194] width 119 height 18
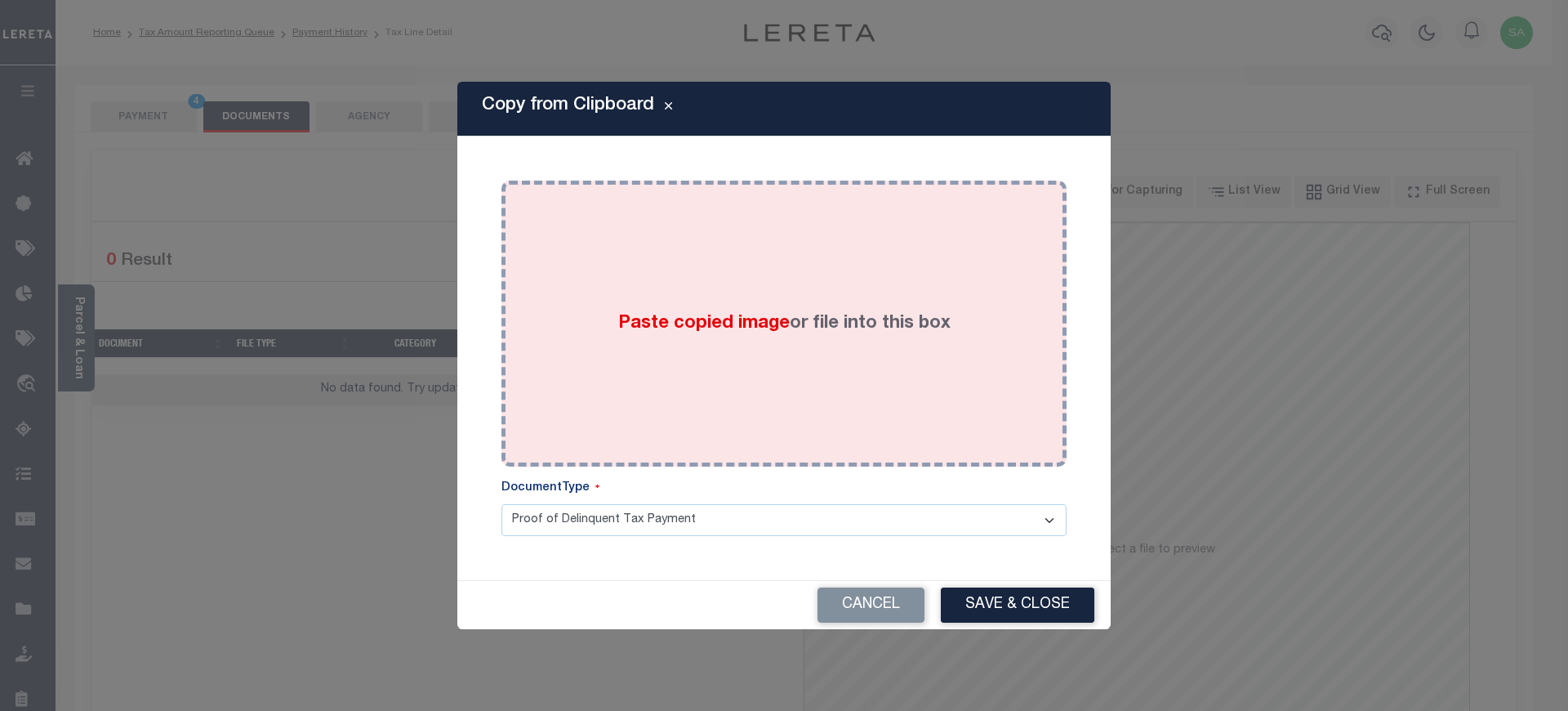
click at [758, 314] on span "Paste copied image" at bounding box center [703, 323] width 171 height 18
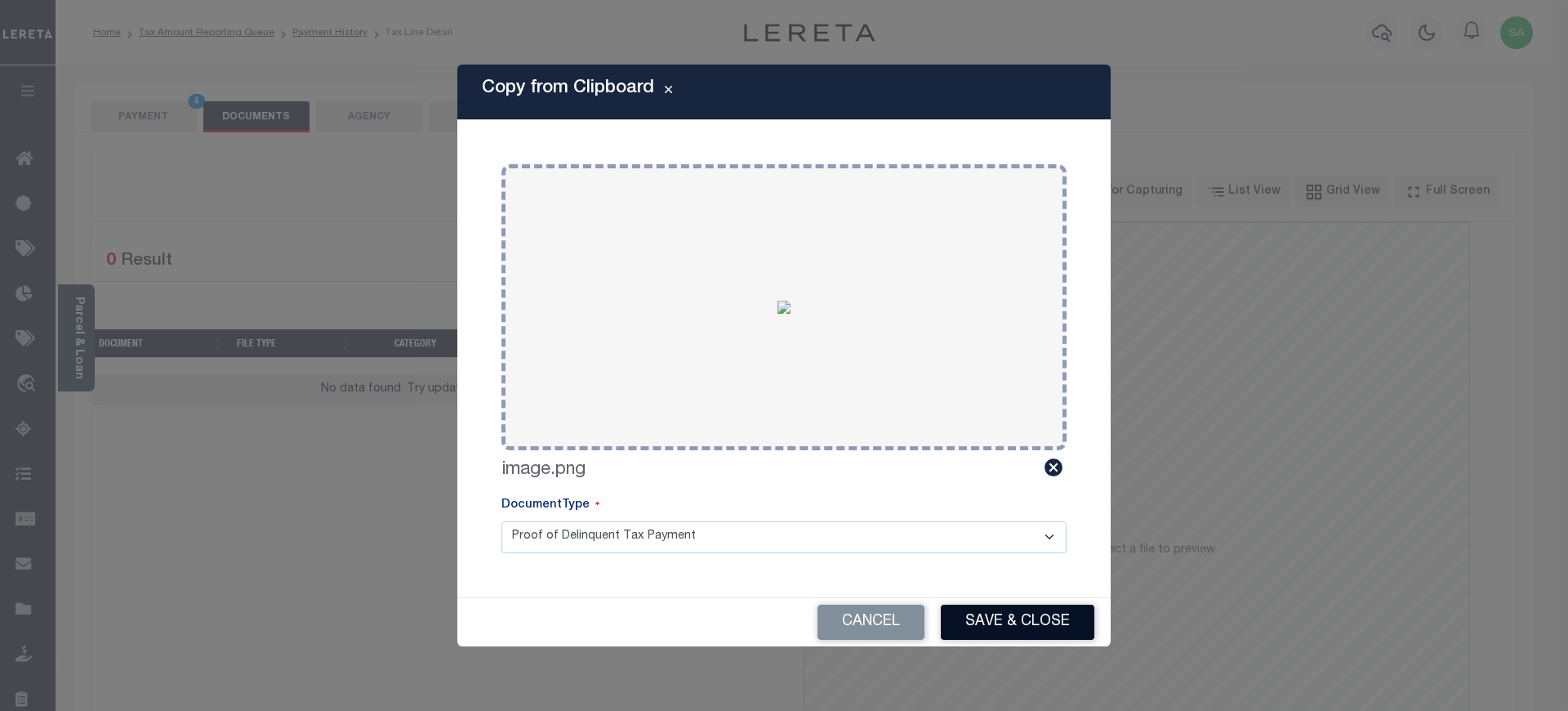
click at [998, 623] on button "Save & Close" at bounding box center [1017, 622] width 153 height 36
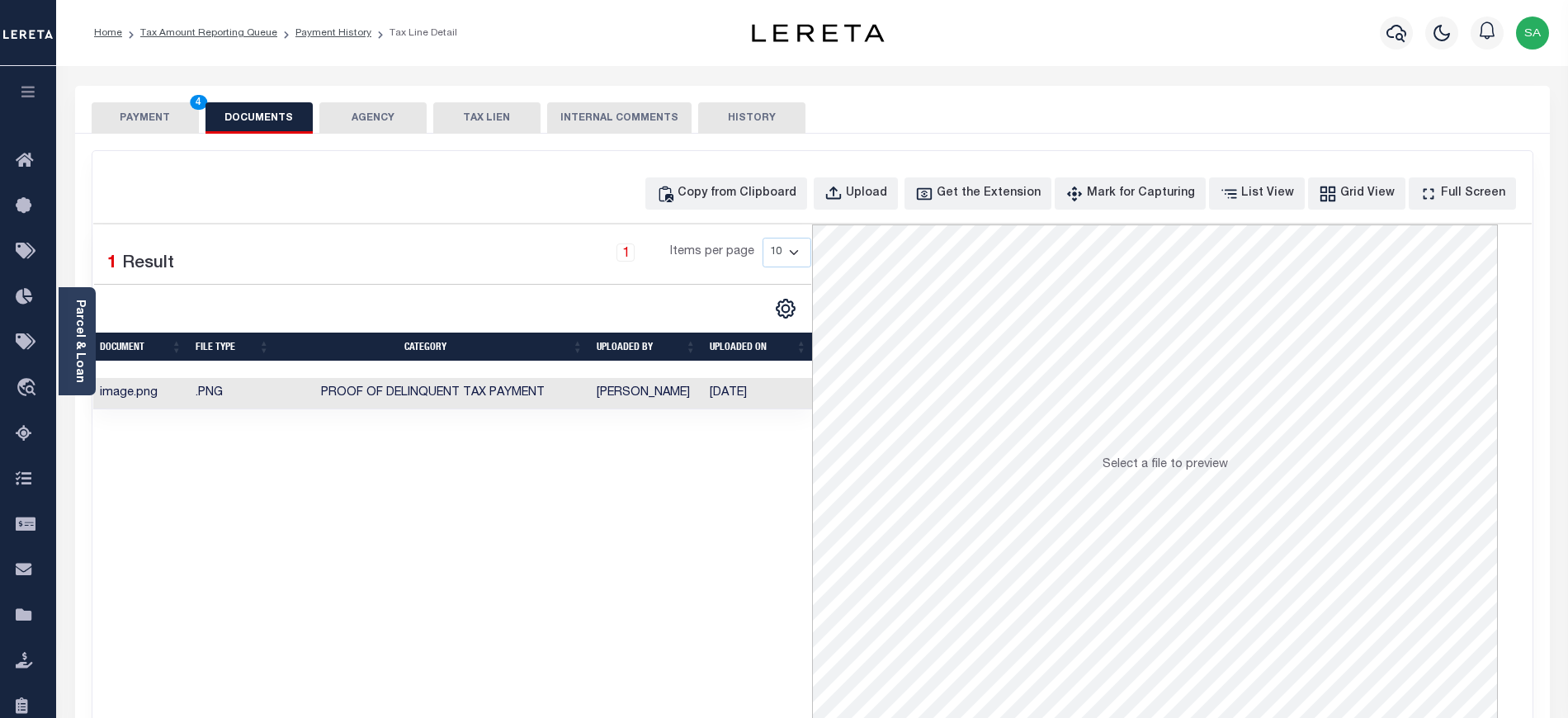
click at [127, 121] on button "PAYMENT 4" at bounding box center [145, 117] width 108 height 31
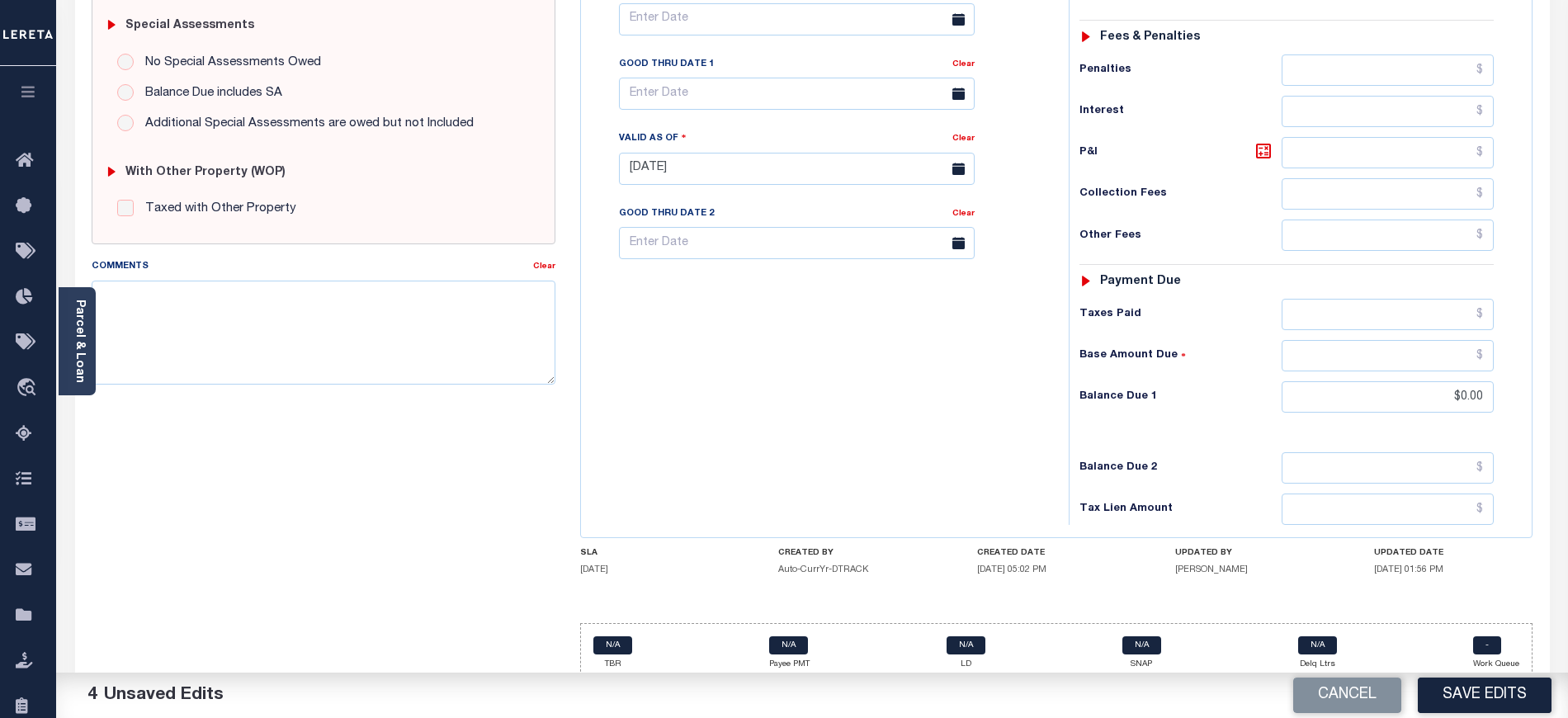
scroll to position [537, 0]
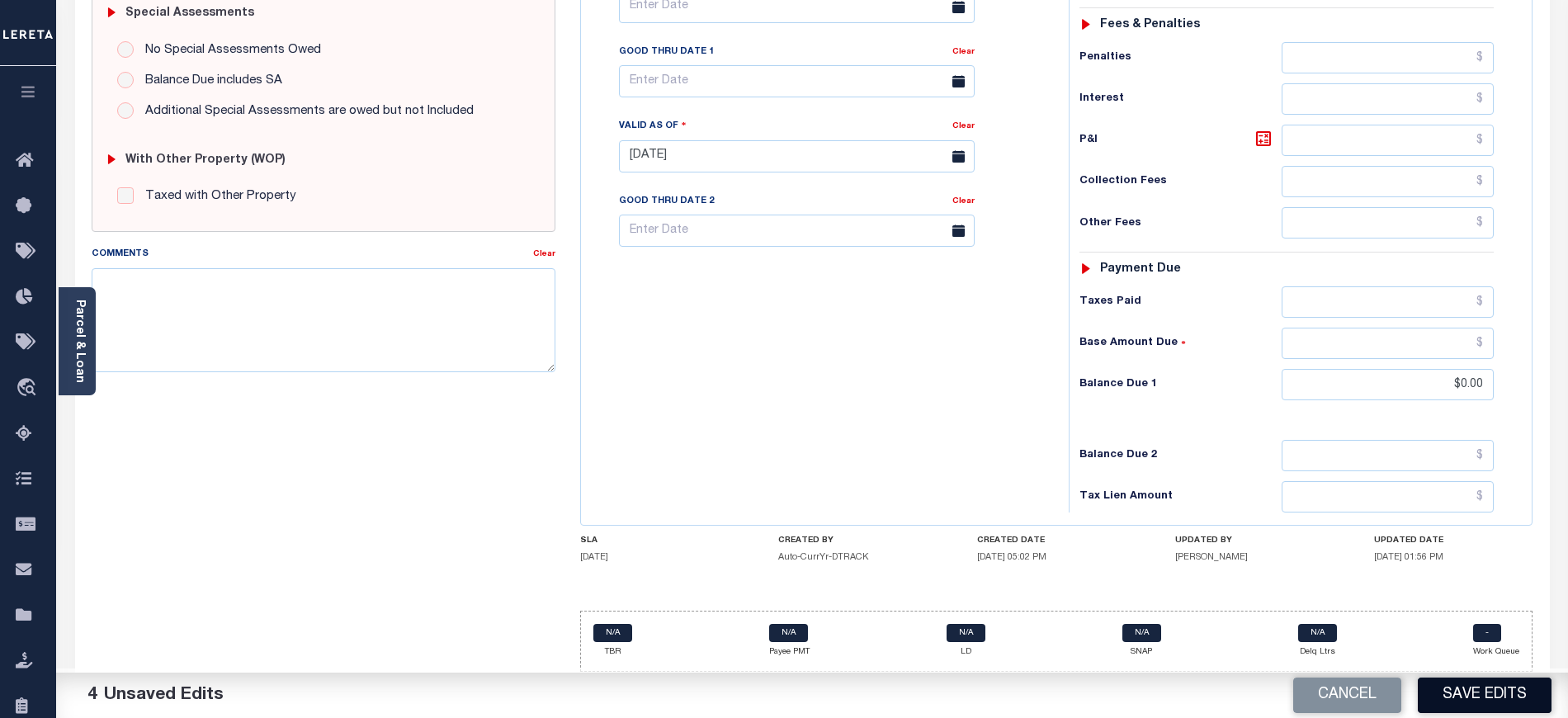
click at [1476, 700] on button "Save Edits" at bounding box center [1485, 695] width 134 height 36
checkbox input "false"
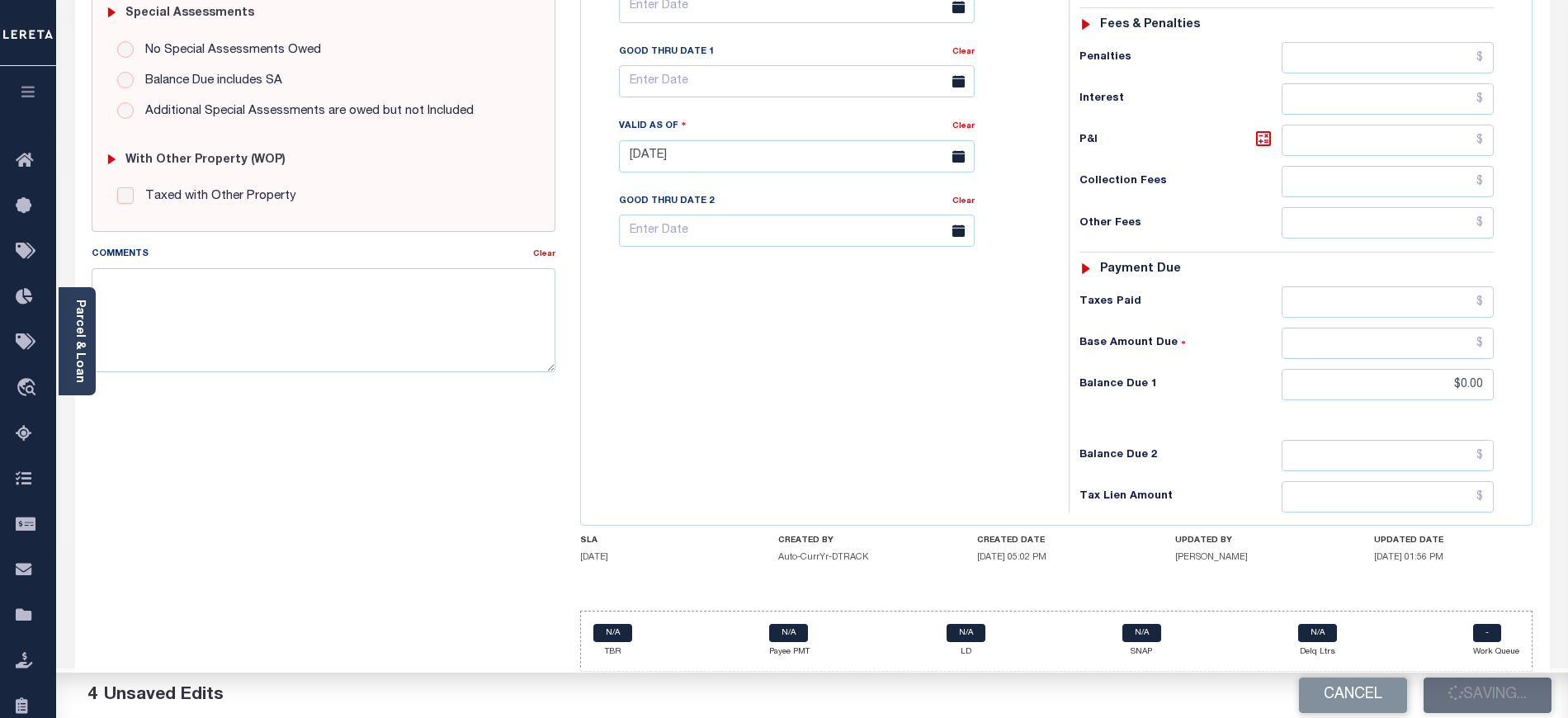
type input "$0"
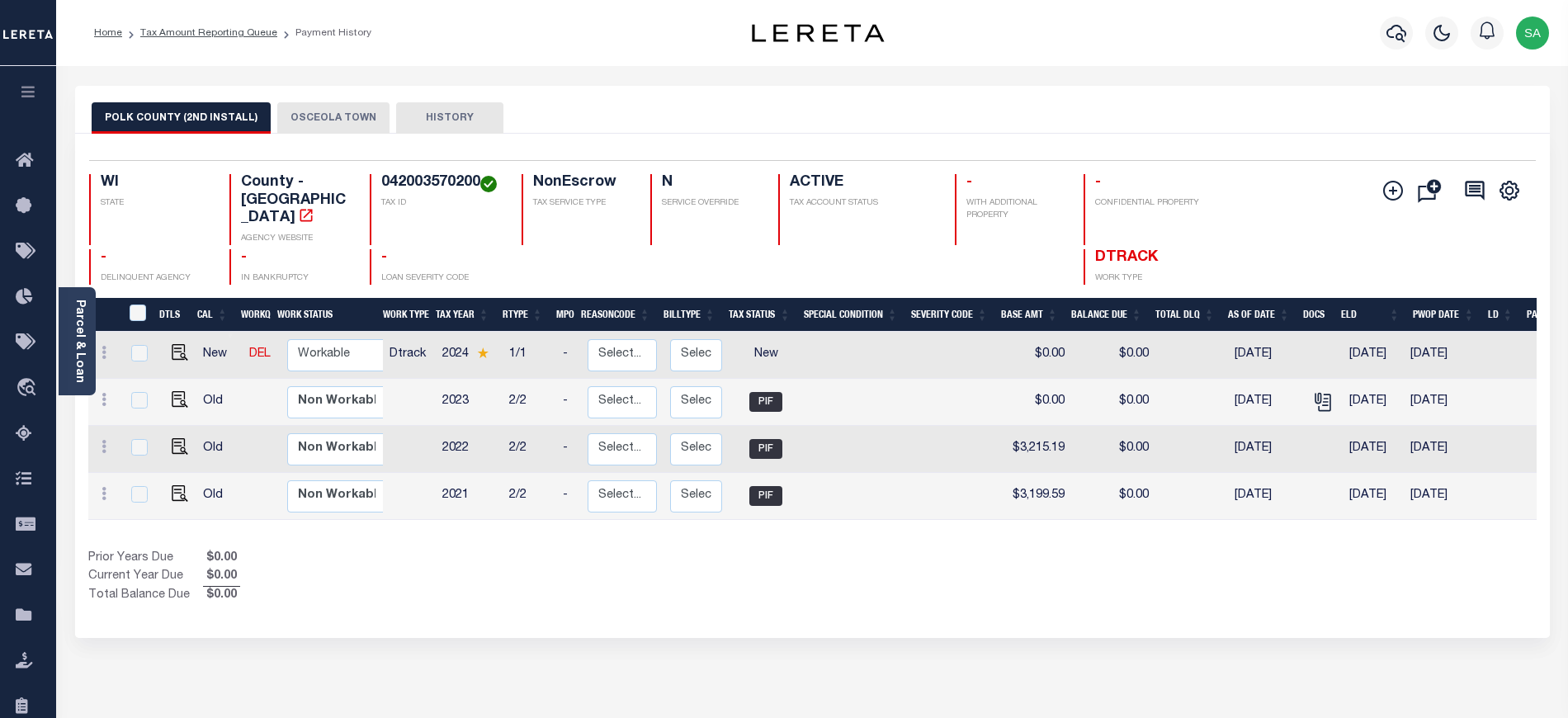
click at [297, 103] on button "OSCEOLA TOWN" at bounding box center [332, 117] width 112 height 31
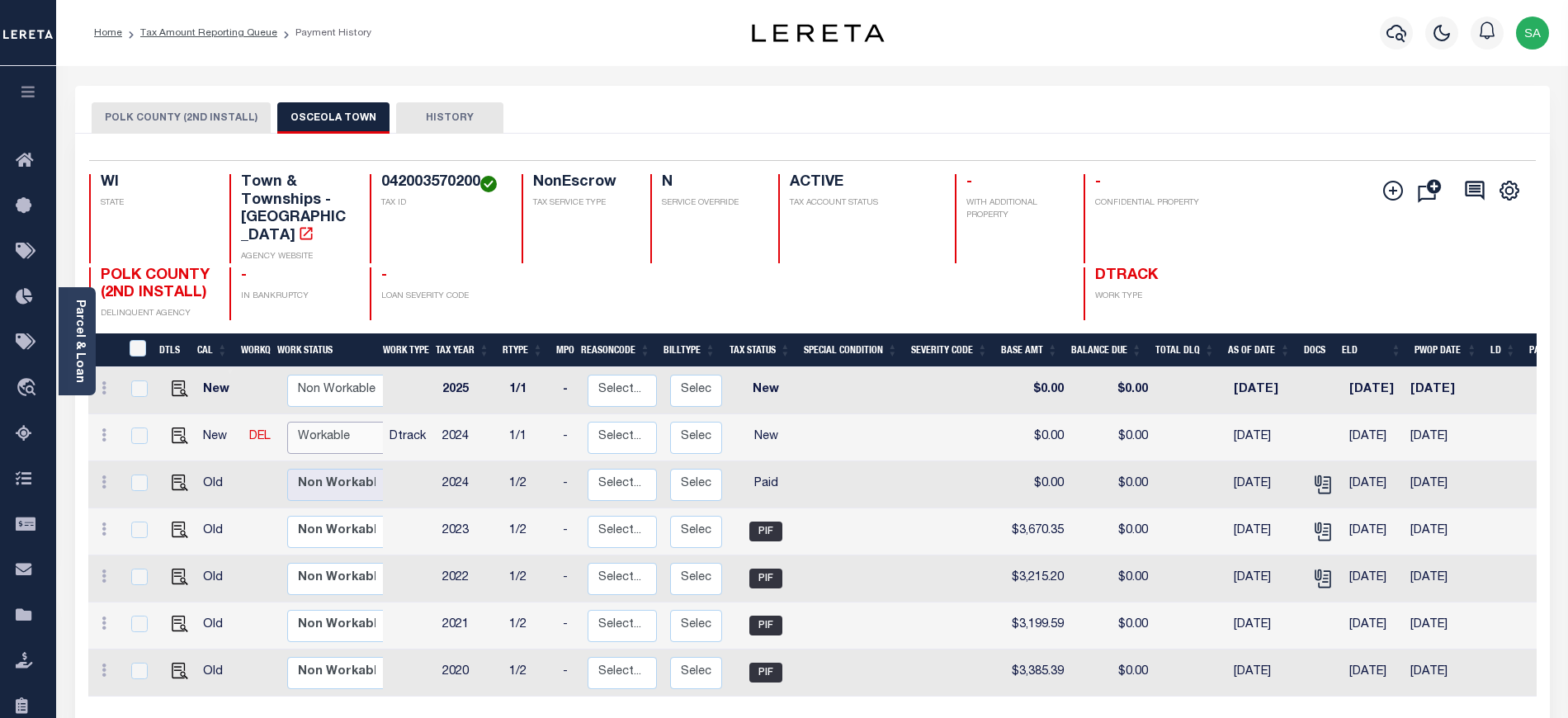
click at [335, 421] on select "Non Workable Workable" at bounding box center [336, 437] width 99 height 32
checkbox input "true"
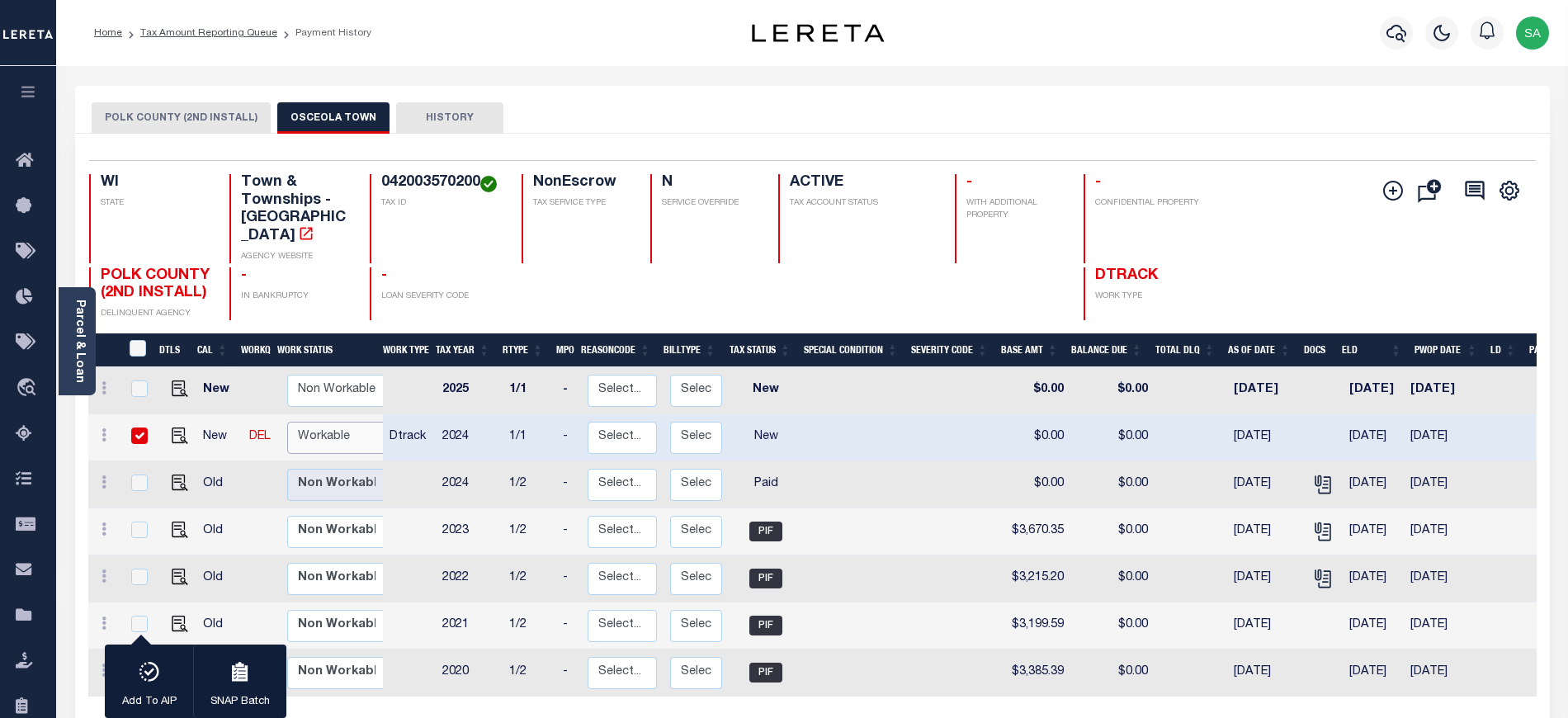
select select "true"
click at [287, 421] on select "Non Workable Workable" at bounding box center [336, 437] width 99 height 32
checkbox input "false"
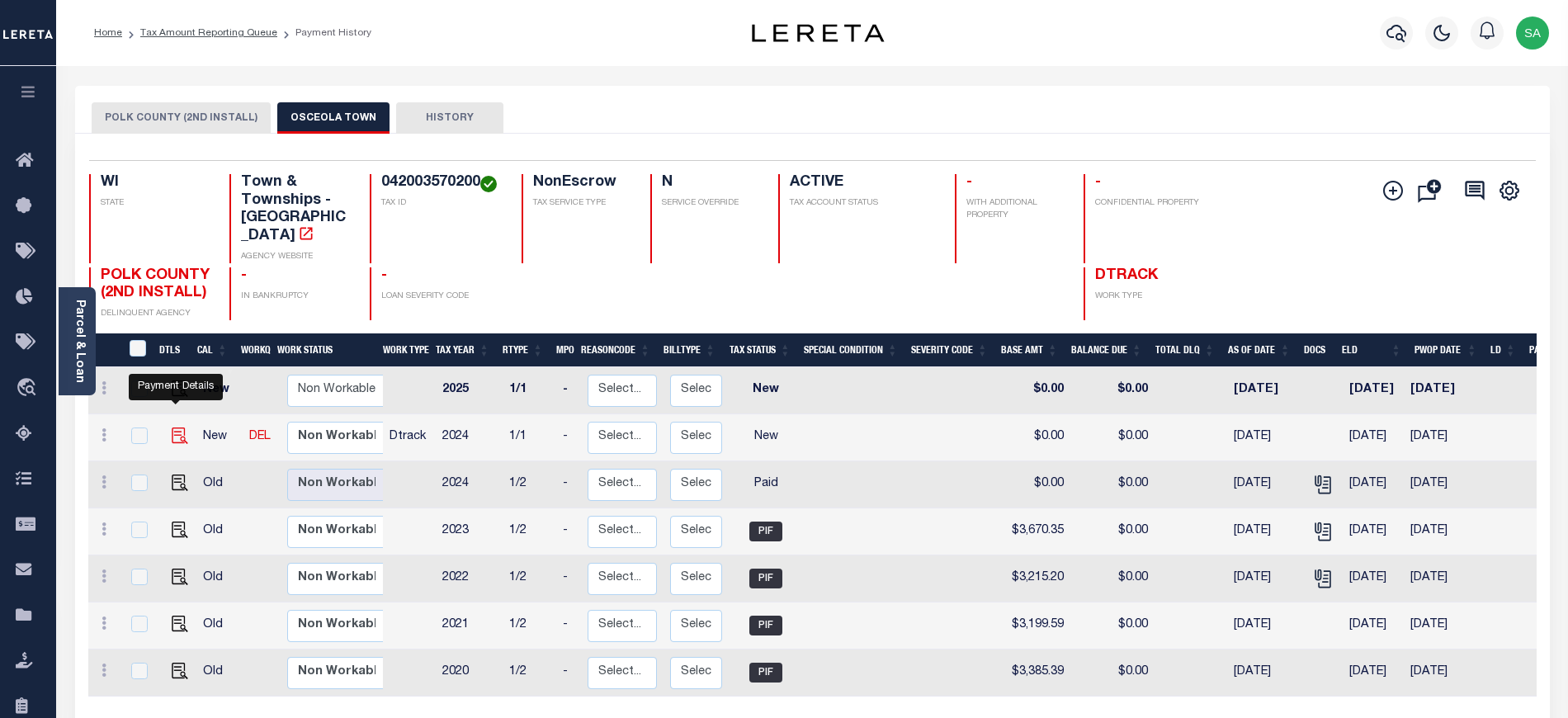
click at [173, 427] on img "" at bounding box center [179, 435] width 16 height 16
checkbox input "true"
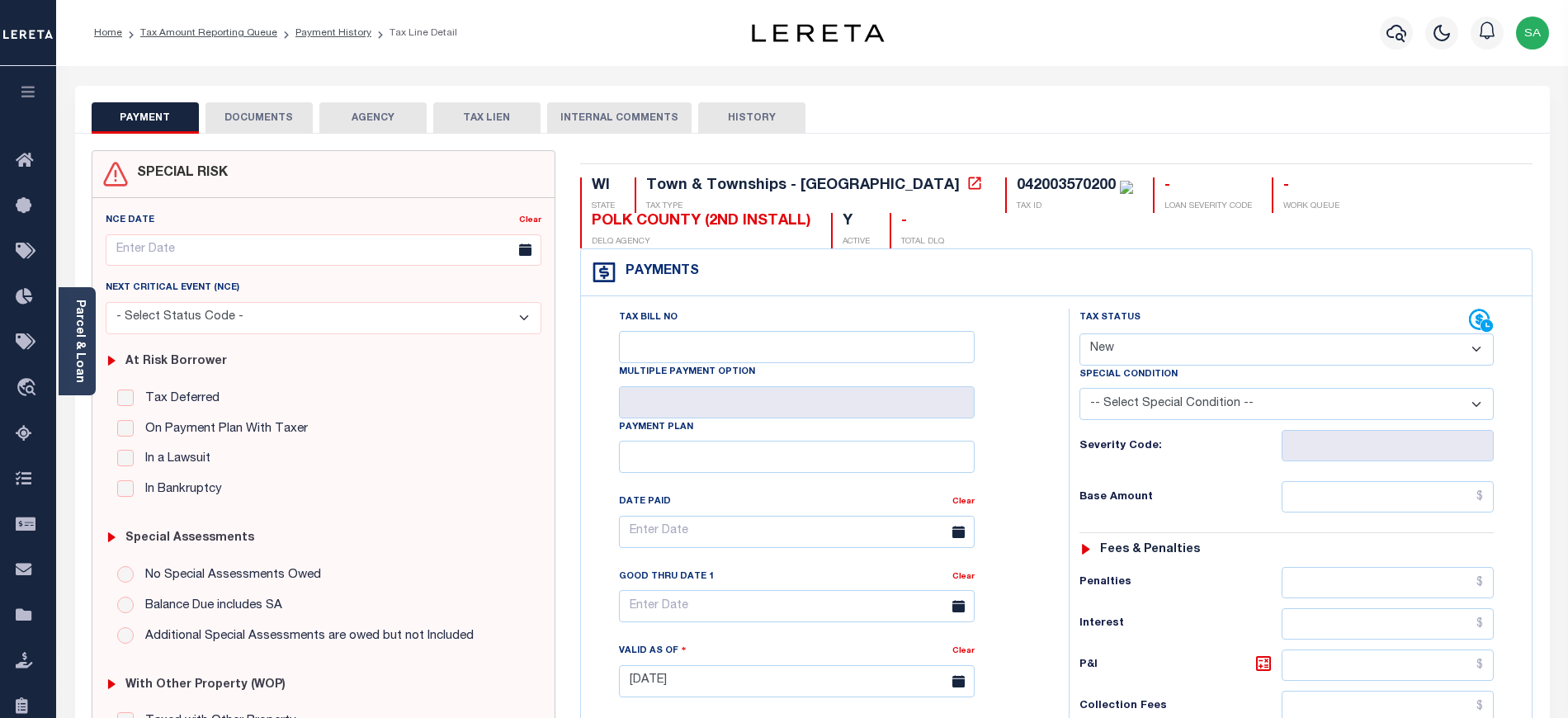
click at [1191, 323] on div "Tax Status Status" at bounding box center [1274, 321] width 389 height 25
click at [1191, 344] on select "- Select Status Code - Open Due/Unpaid Paid Incomplete No Tax Due Internal Refu…" at bounding box center [1287, 350] width 414 height 32
select select "PYD"
click at [1080, 335] on select "- Select Status Code - Open Due/Unpaid Paid Incomplete No Tax Due Internal Refu…" at bounding box center [1287, 350] width 414 height 32
type input "09/09/2025"
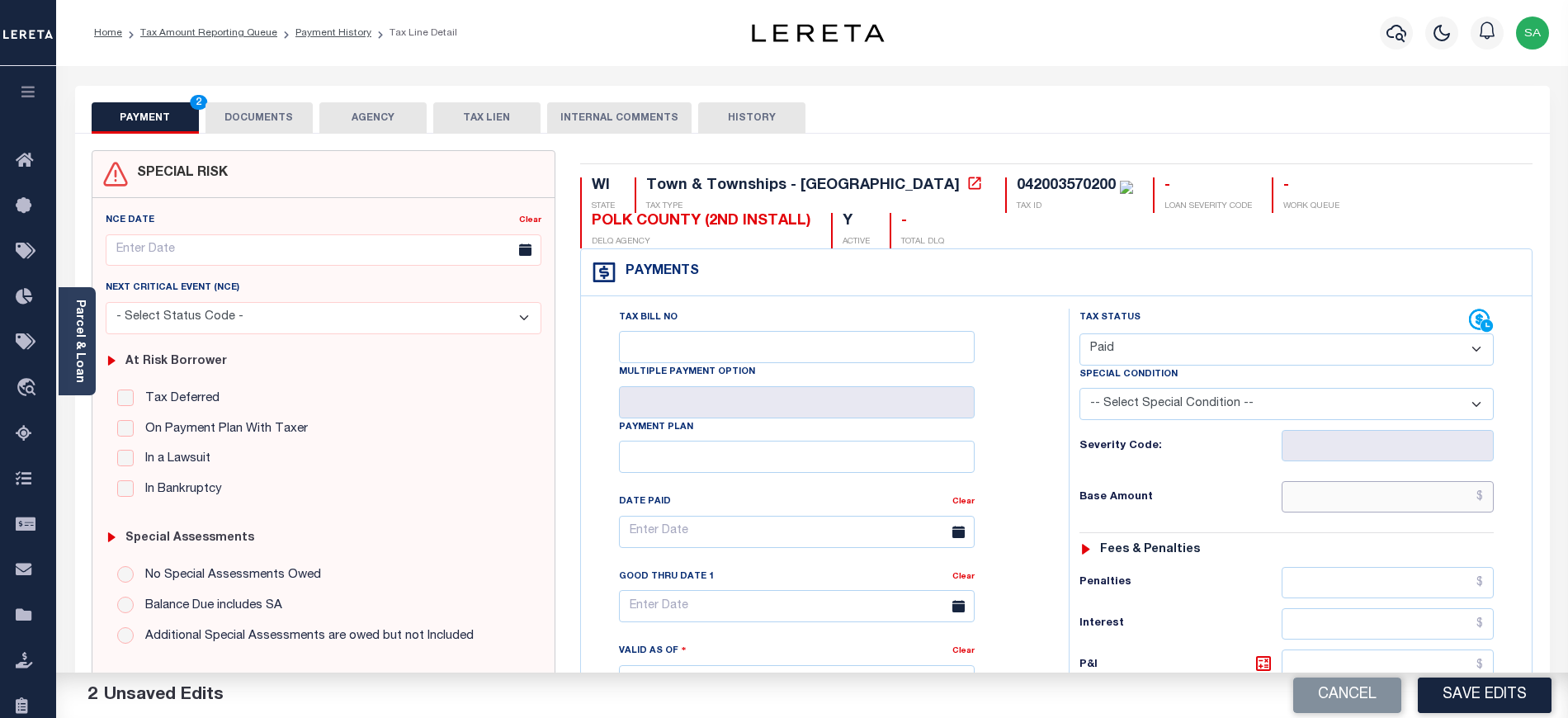
click at [1340, 493] on input "text" at bounding box center [1388, 496] width 213 height 31
type input "$0.00"
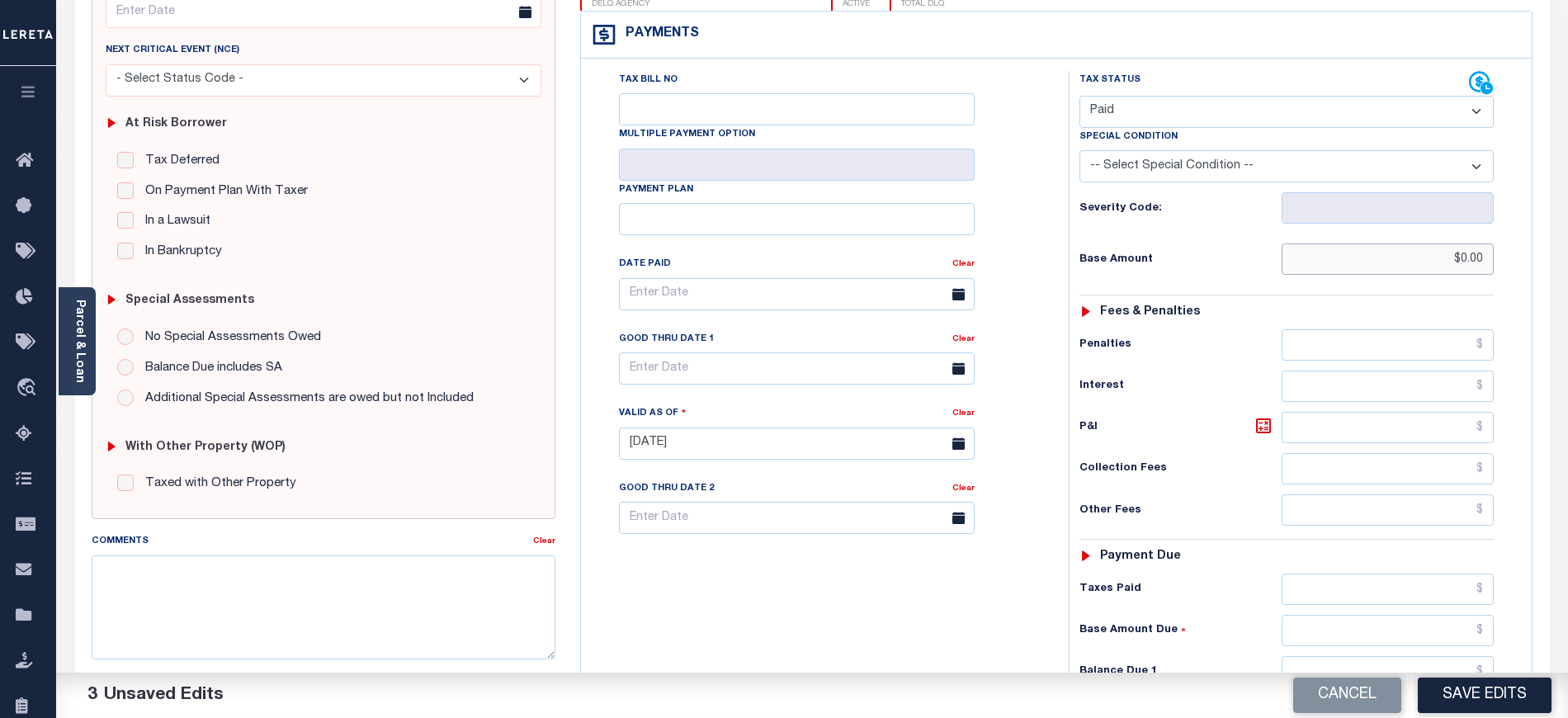
scroll to position [542, 0]
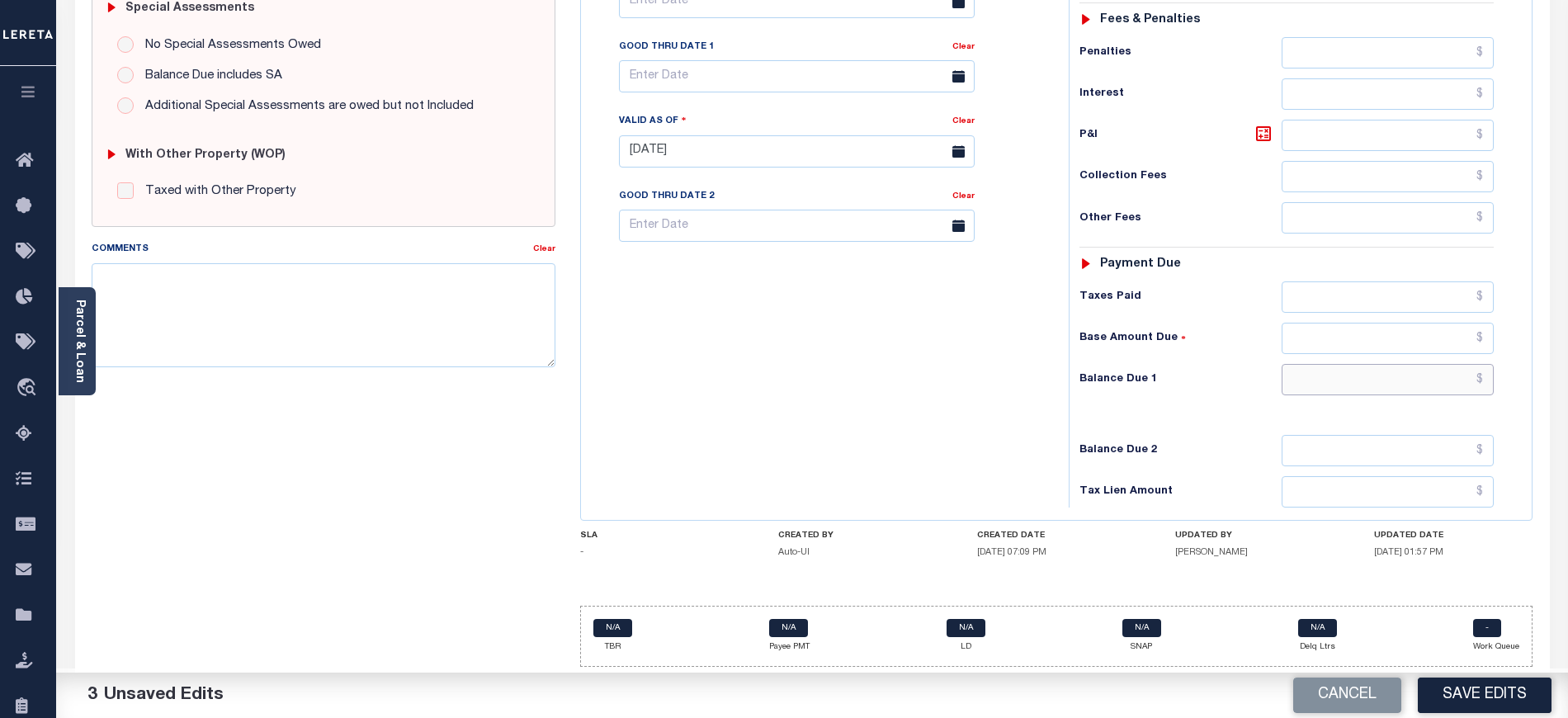
click at [1334, 389] on input "text" at bounding box center [1388, 379] width 213 height 31
type input "$0.00"
click at [895, 450] on div "Tax Bill No Multiple Payment Option Payment Plan Clear" at bounding box center [820, 143] width 471 height 728
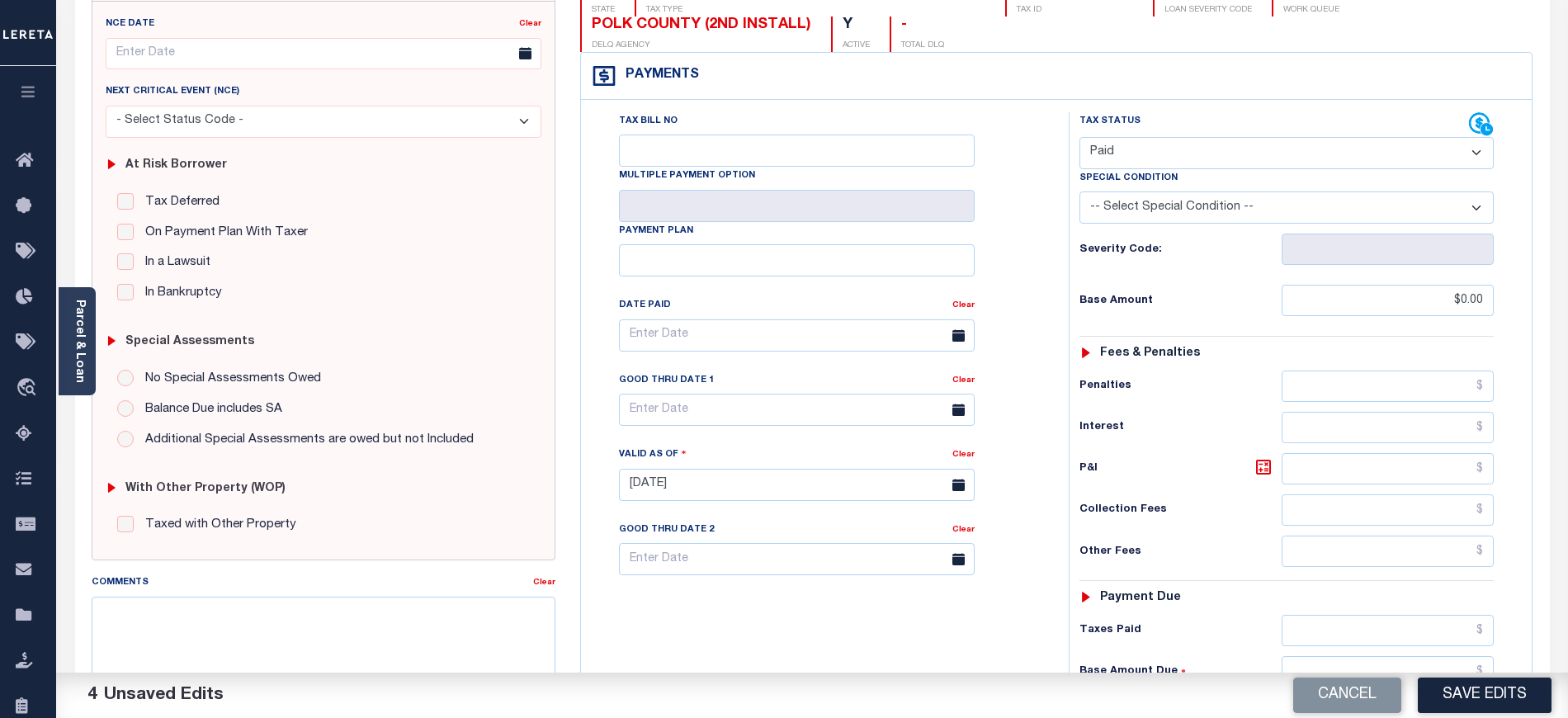
scroll to position [0, 0]
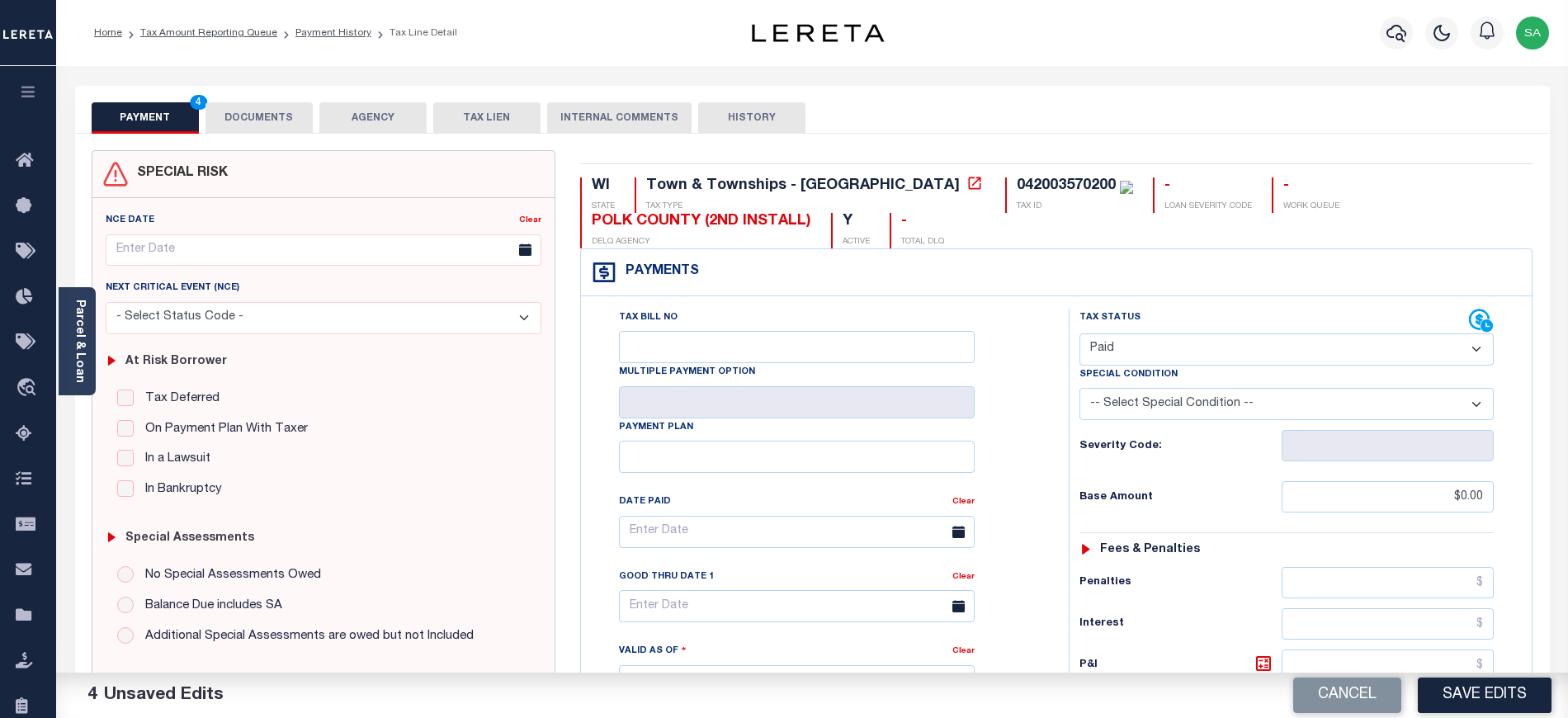
click at [263, 109] on button "DOCUMENTS" at bounding box center [260, 117] width 108 height 31
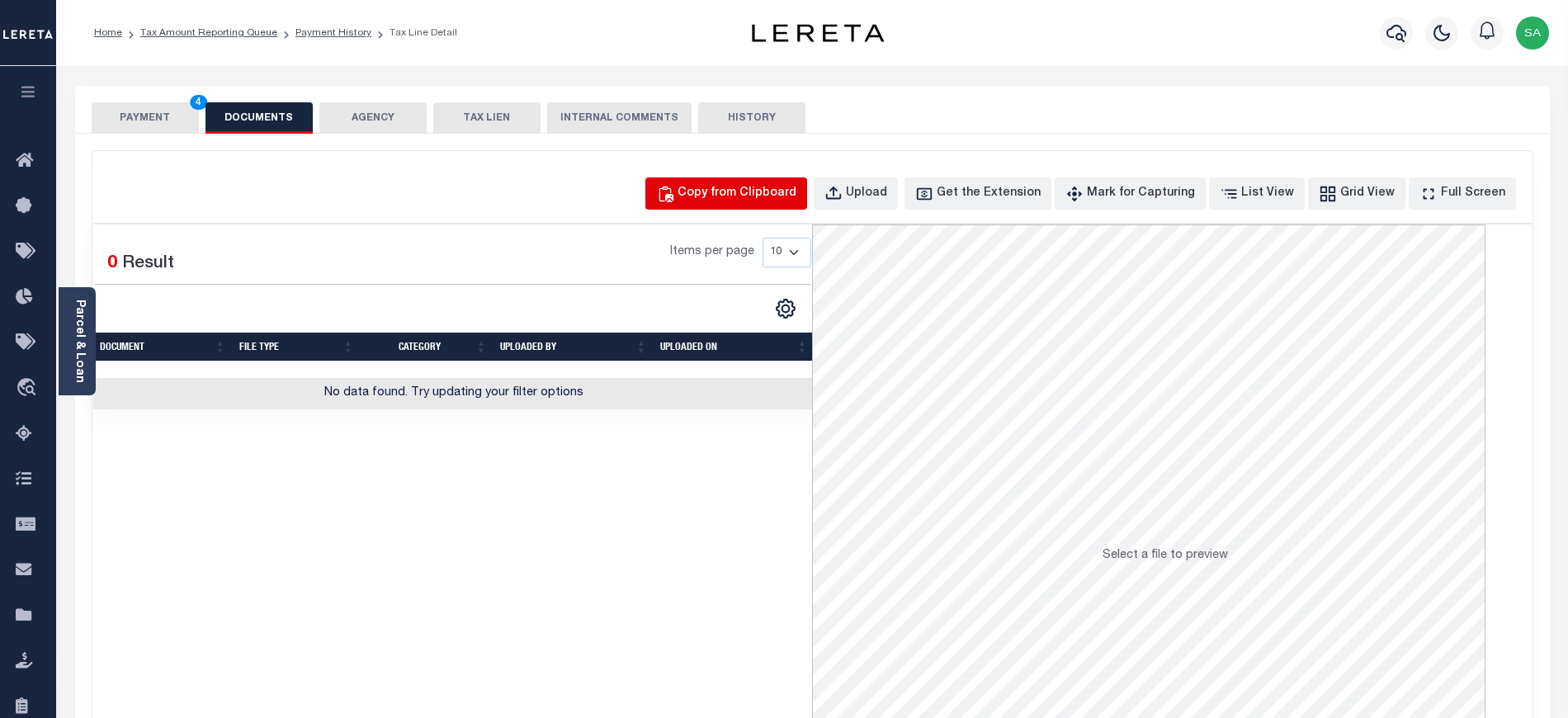
click at [720, 192] on div "Copy from Clipboard" at bounding box center [737, 194] width 119 height 18
select select "POP"
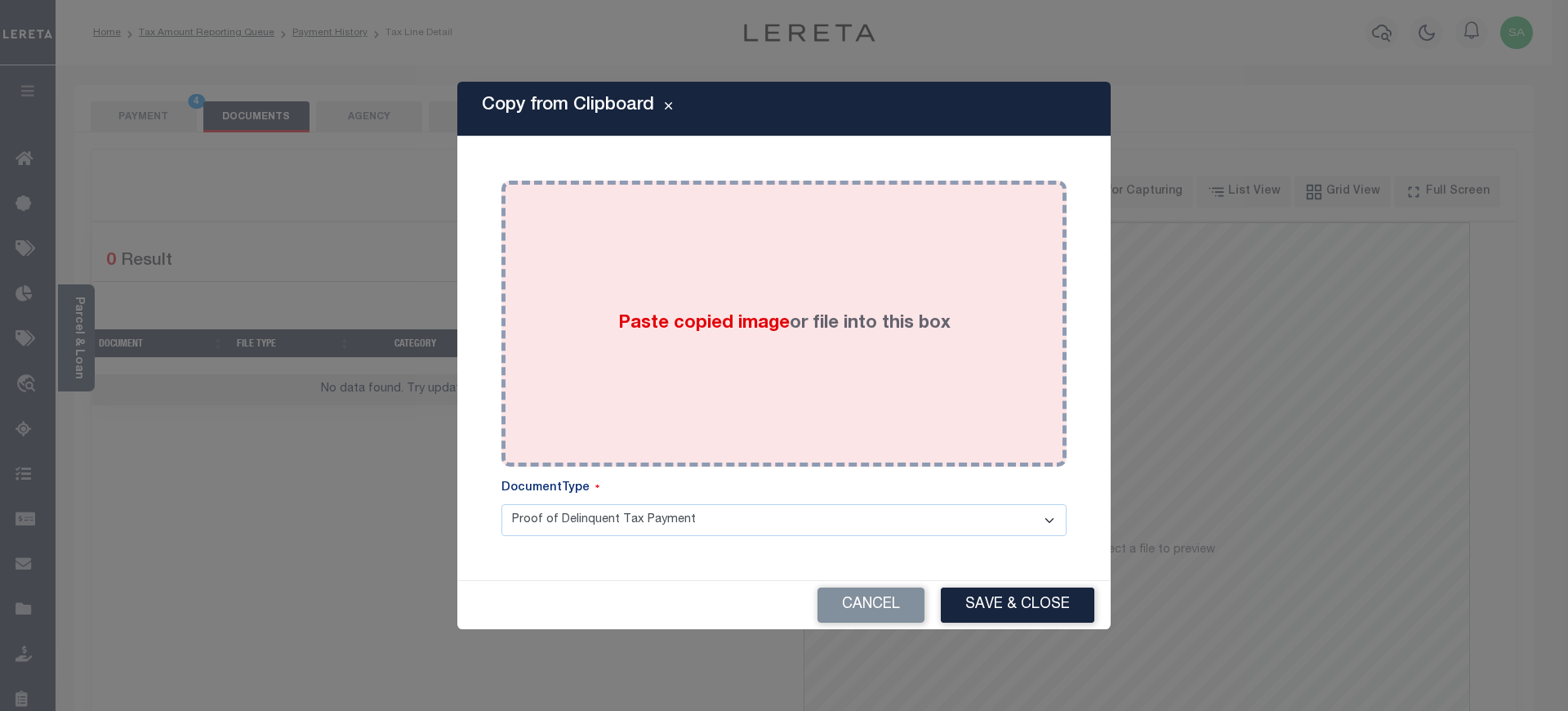
click at [735, 406] on div "Paste copied image or file into this box" at bounding box center [784, 324] width 540 height 262
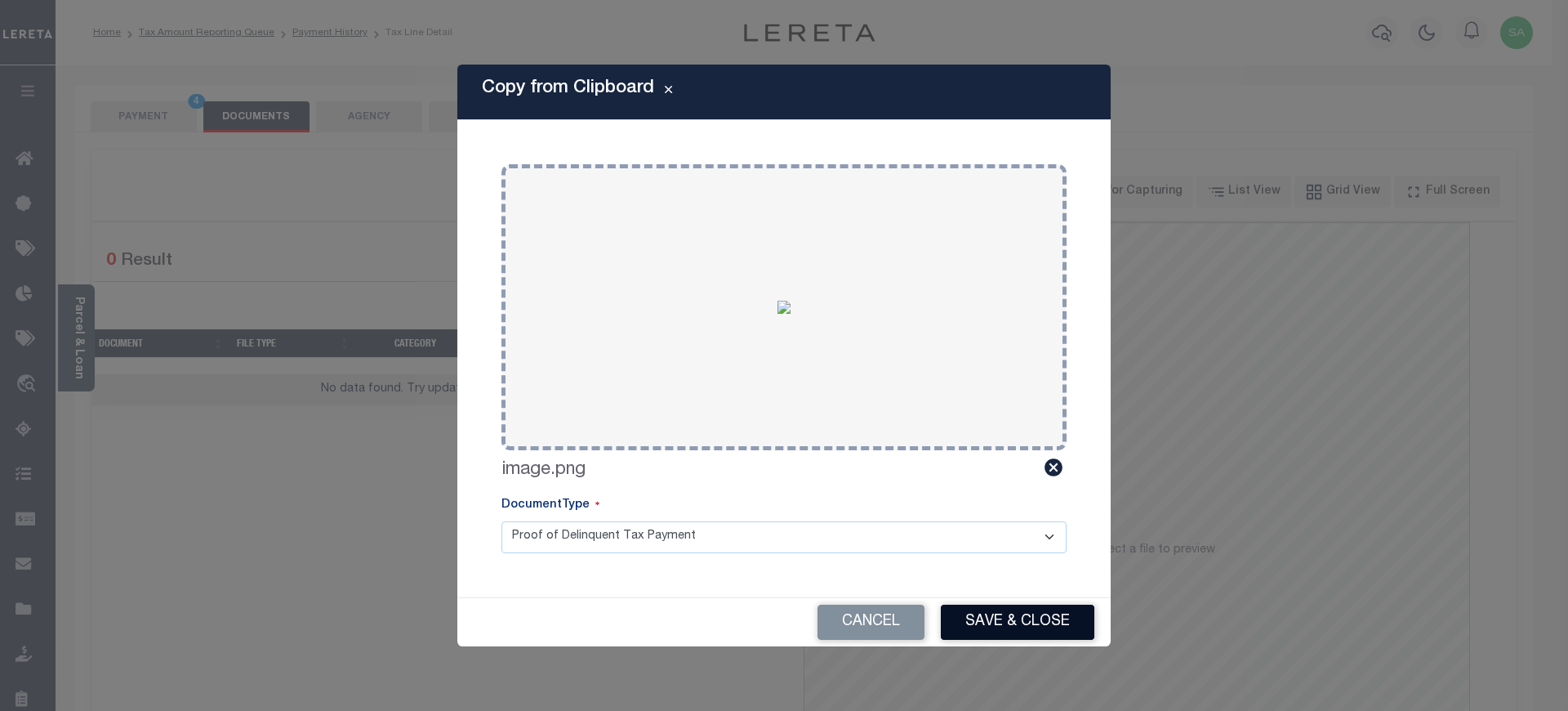
click at [1023, 606] on button "Save & Close" at bounding box center [1017, 622] width 153 height 36
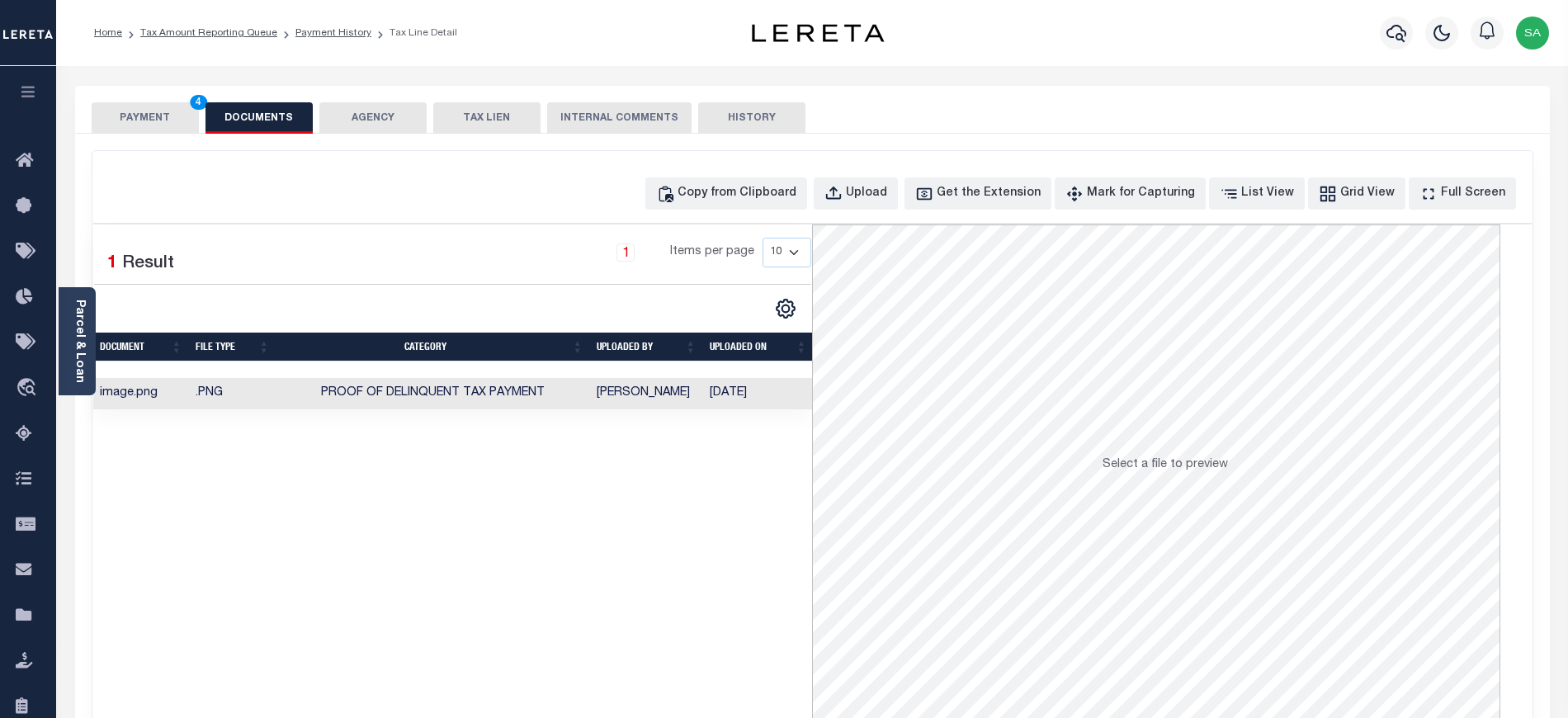
click at [144, 104] on button "PAYMENT 4" at bounding box center [145, 117] width 108 height 31
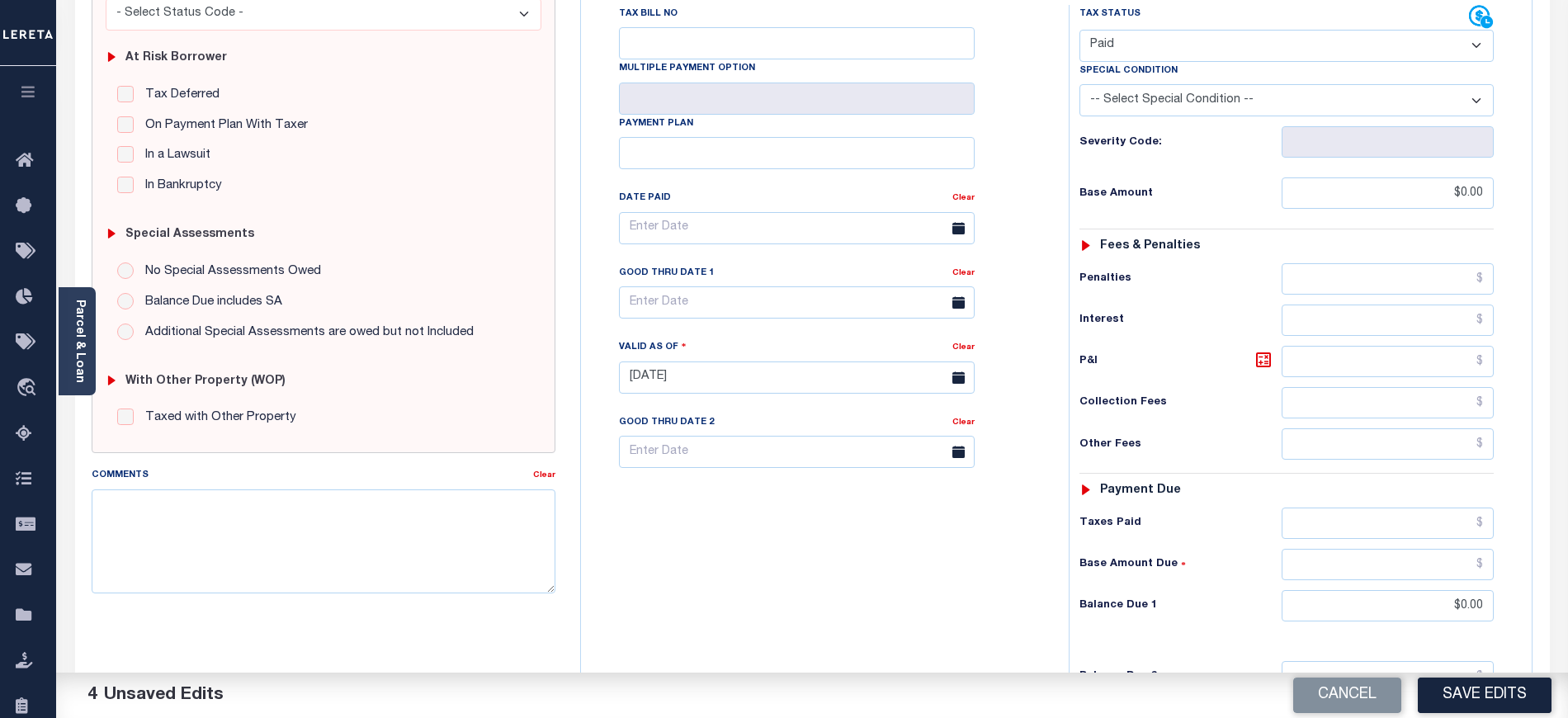
scroll to position [537, 0]
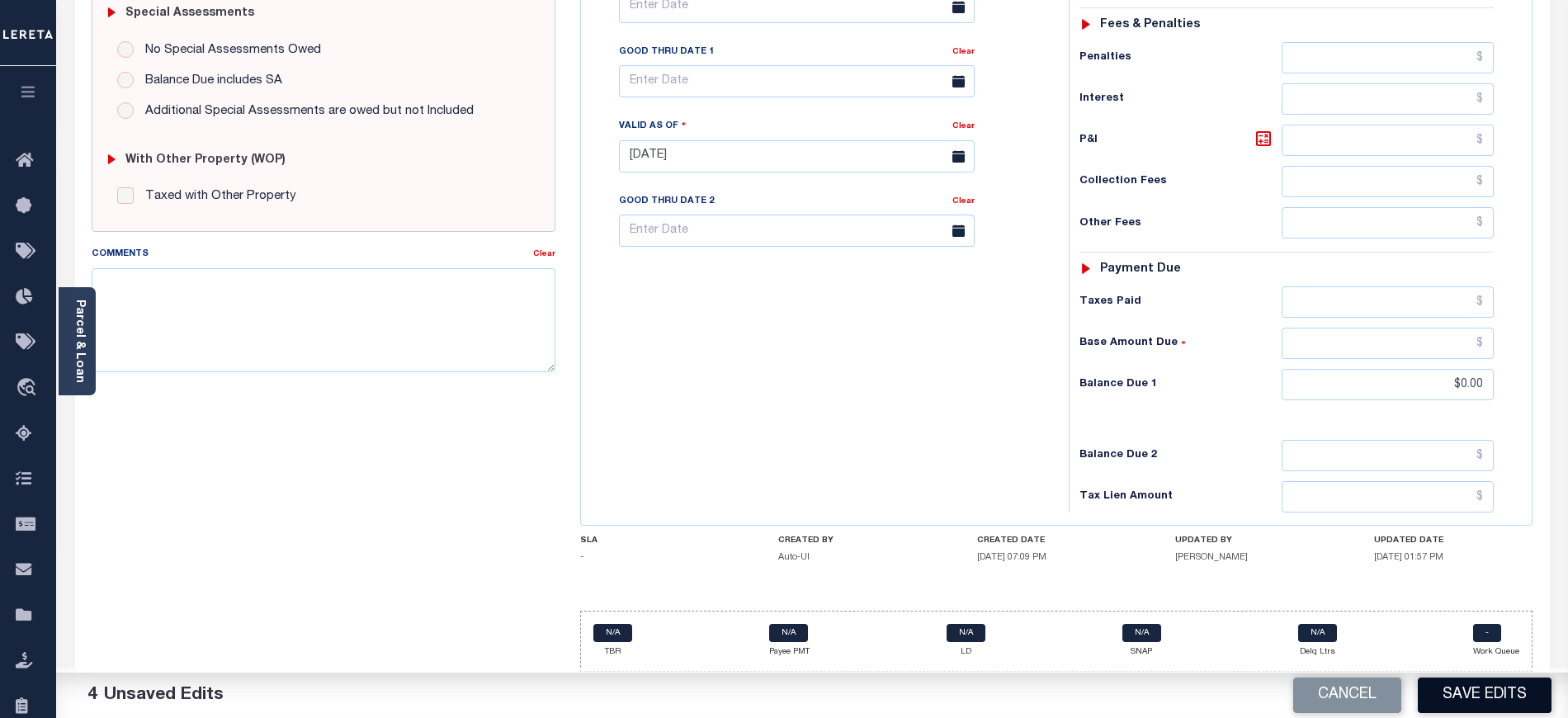
click at [1457, 693] on button "Save Edits" at bounding box center [1485, 695] width 134 height 36
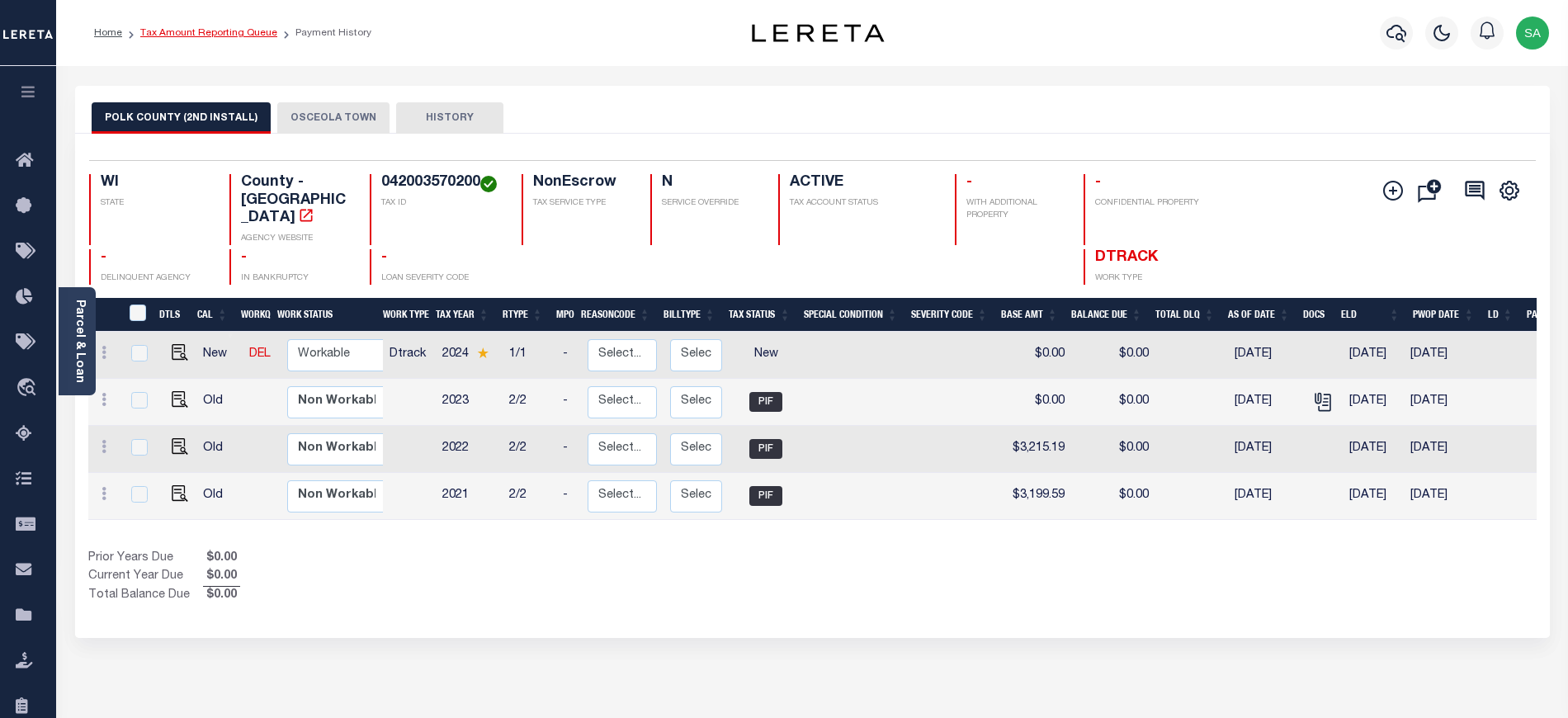
click at [239, 35] on link "Tax Amount Reporting Queue" at bounding box center [208, 33] width 137 height 9
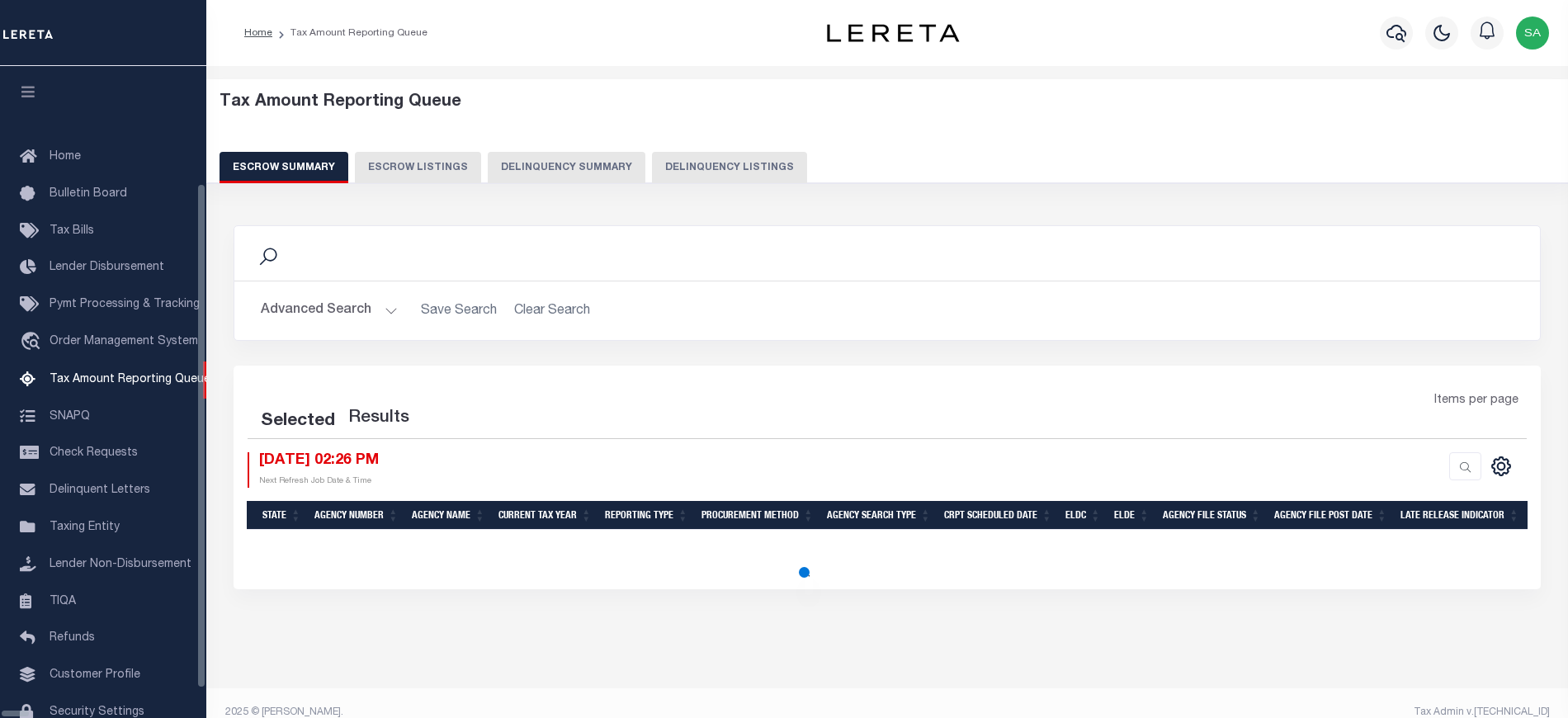
click at [652, 153] on button "Delinquency Listings" at bounding box center [729, 167] width 155 height 31
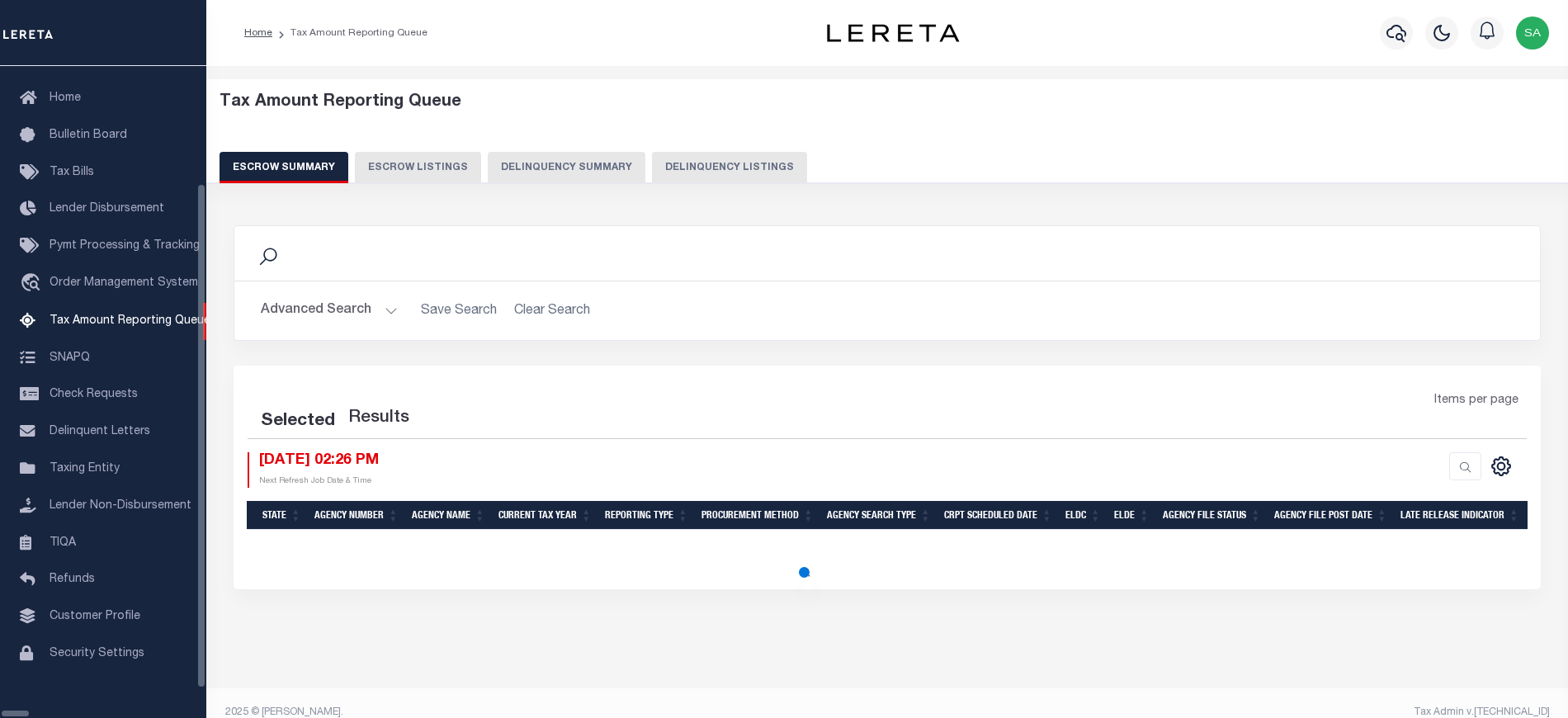
select select "100"
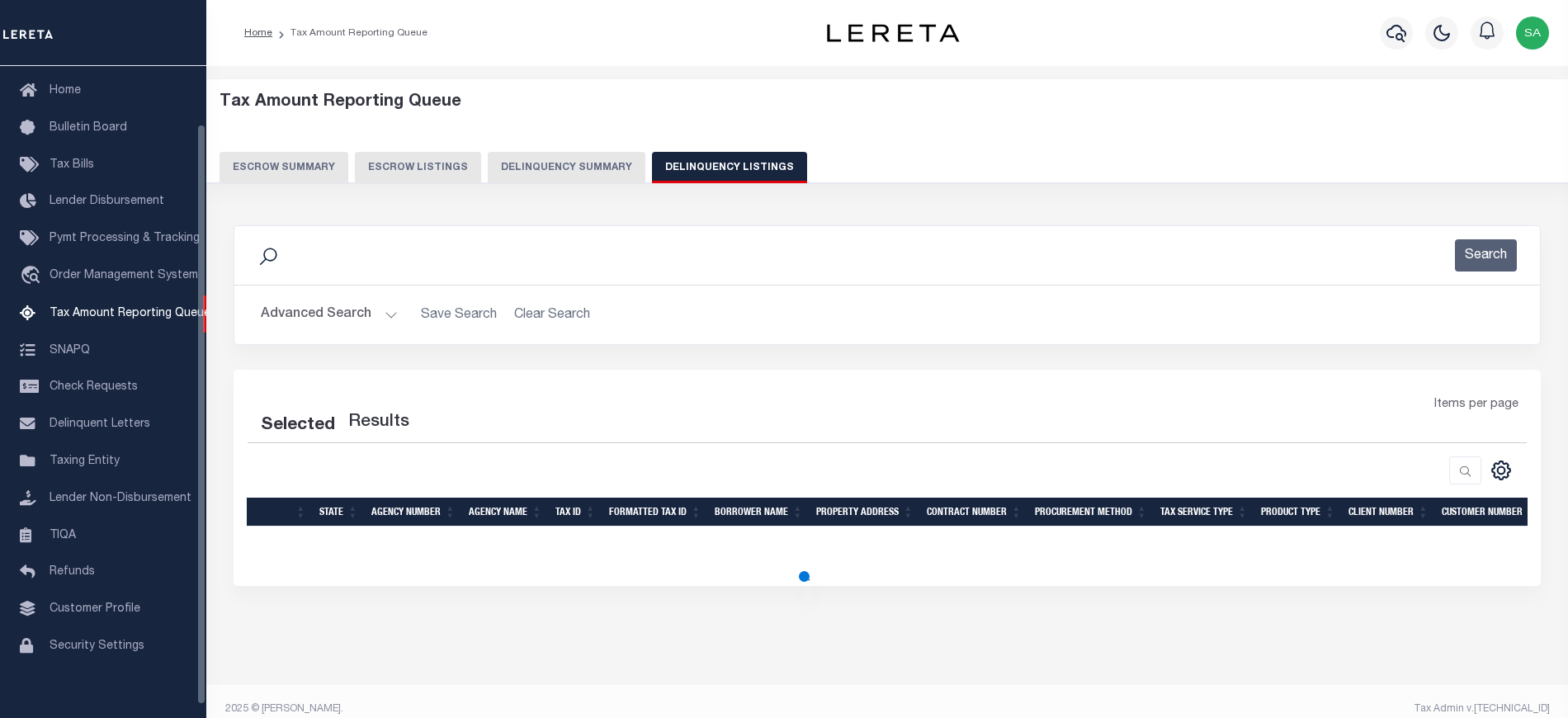
select select "100"
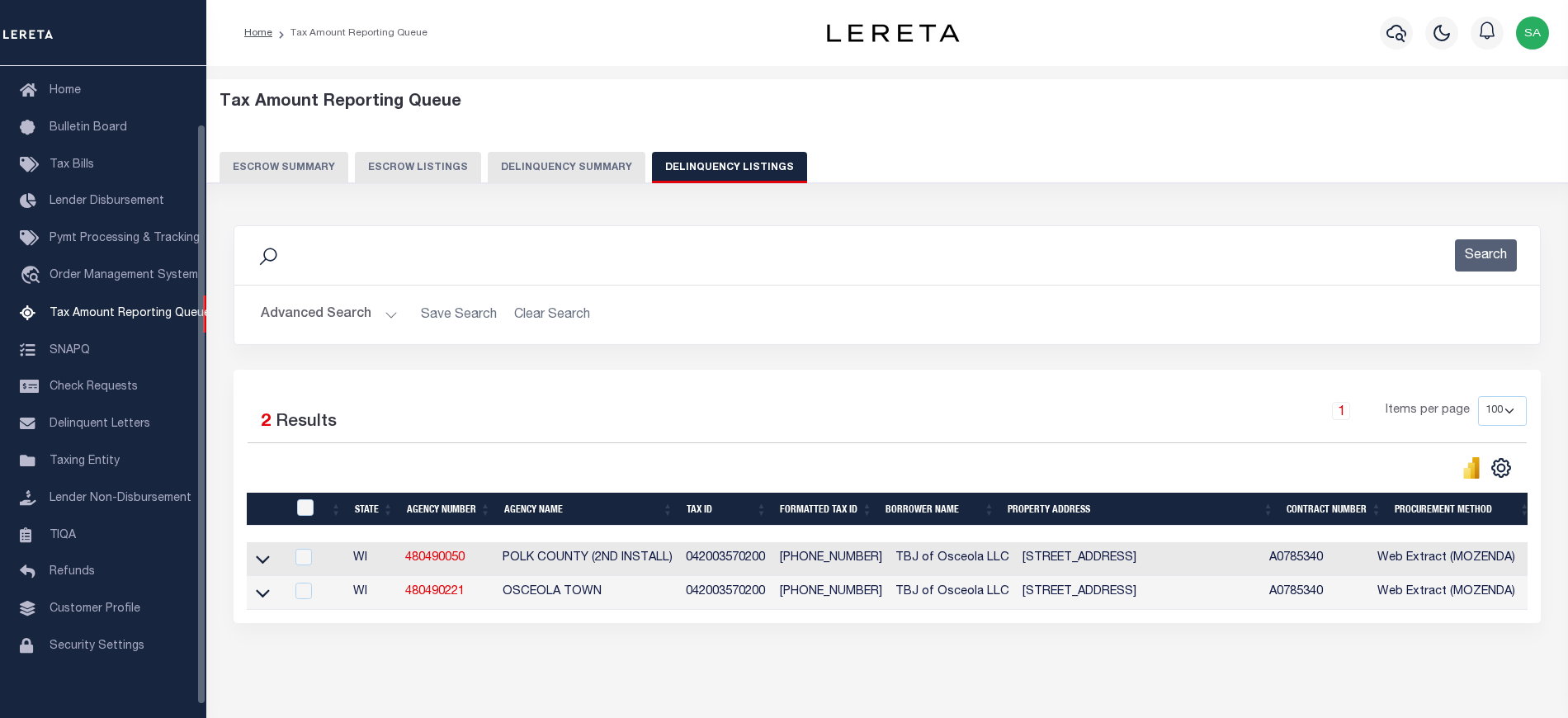
click at [341, 321] on button "Advanced Search" at bounding box center [329, 315] width 137 height 32
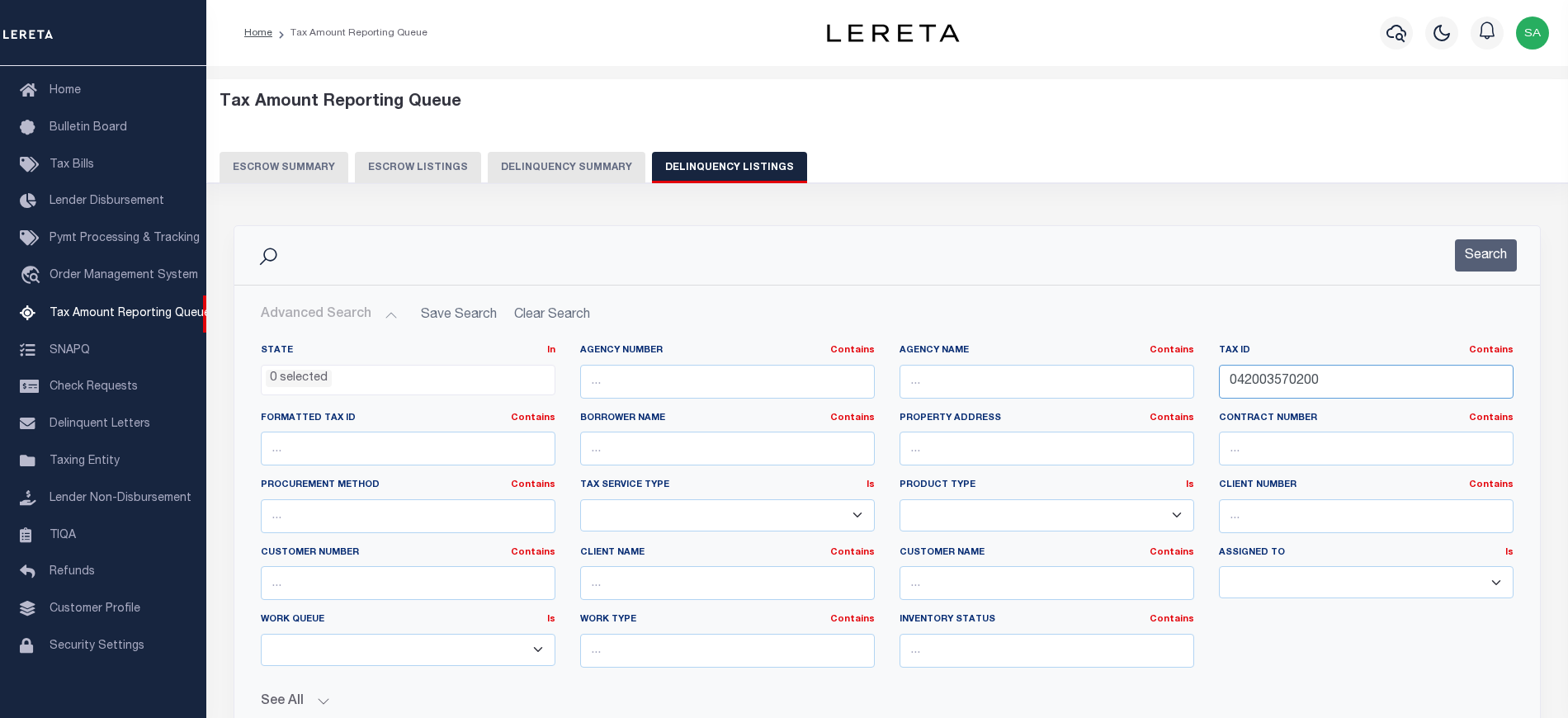
drag, startPoint x: 1126, startPoint y: 381, endPoint x: 1164, endPoint y: 371, distance: 39.3
click at [1117, 377] on div "State In In AK AL AR AZ CA CO CT DC DE FL GA GU HI IA ID IL IN KS KY LA MA MD M…" at bounding box center [887, 512] width 1277 height 336
paste input "-00351-00"
type input "[PHONE_NUMBER]"
click at [1480, 258] on button "Search" at bounding box center [1486, 255] width 62 height 32
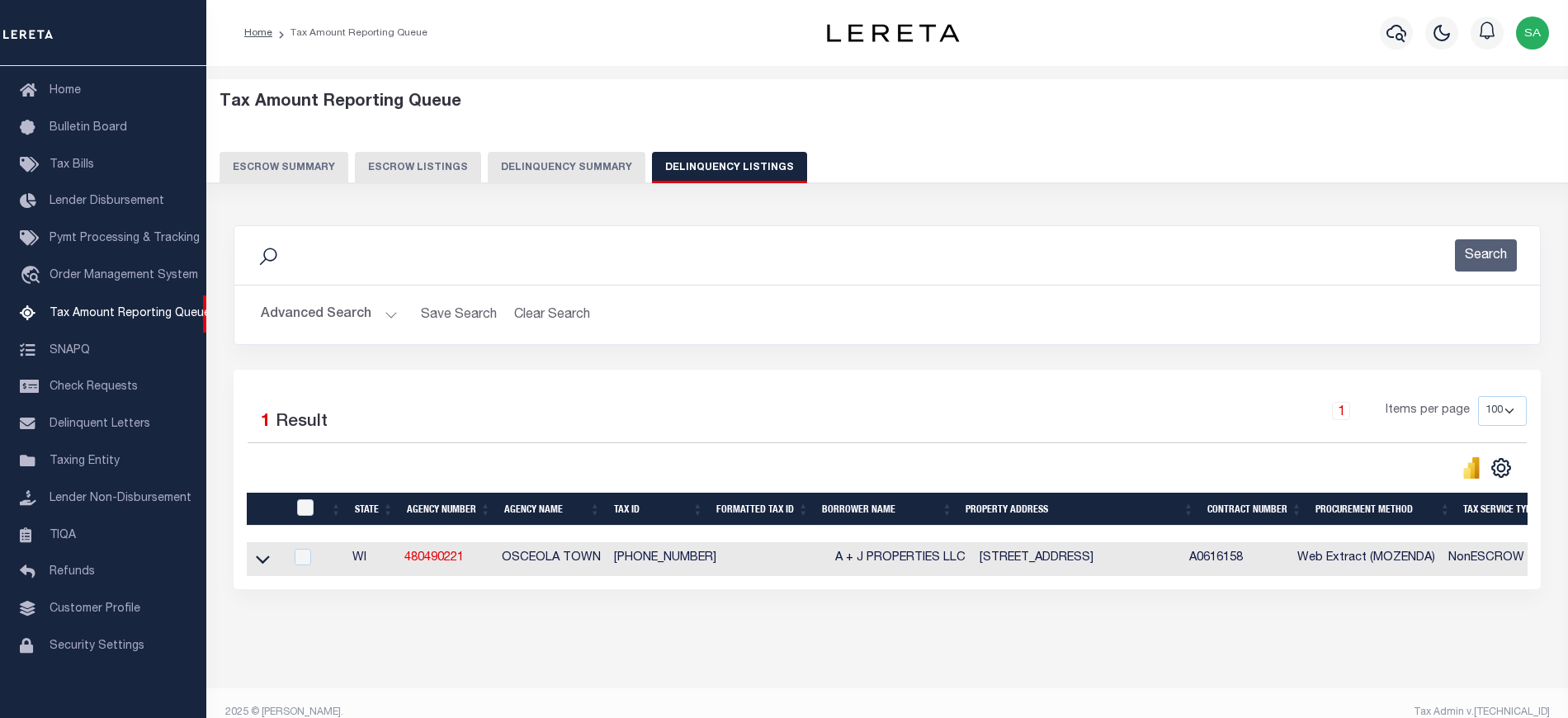
scroll to position [35, 0]
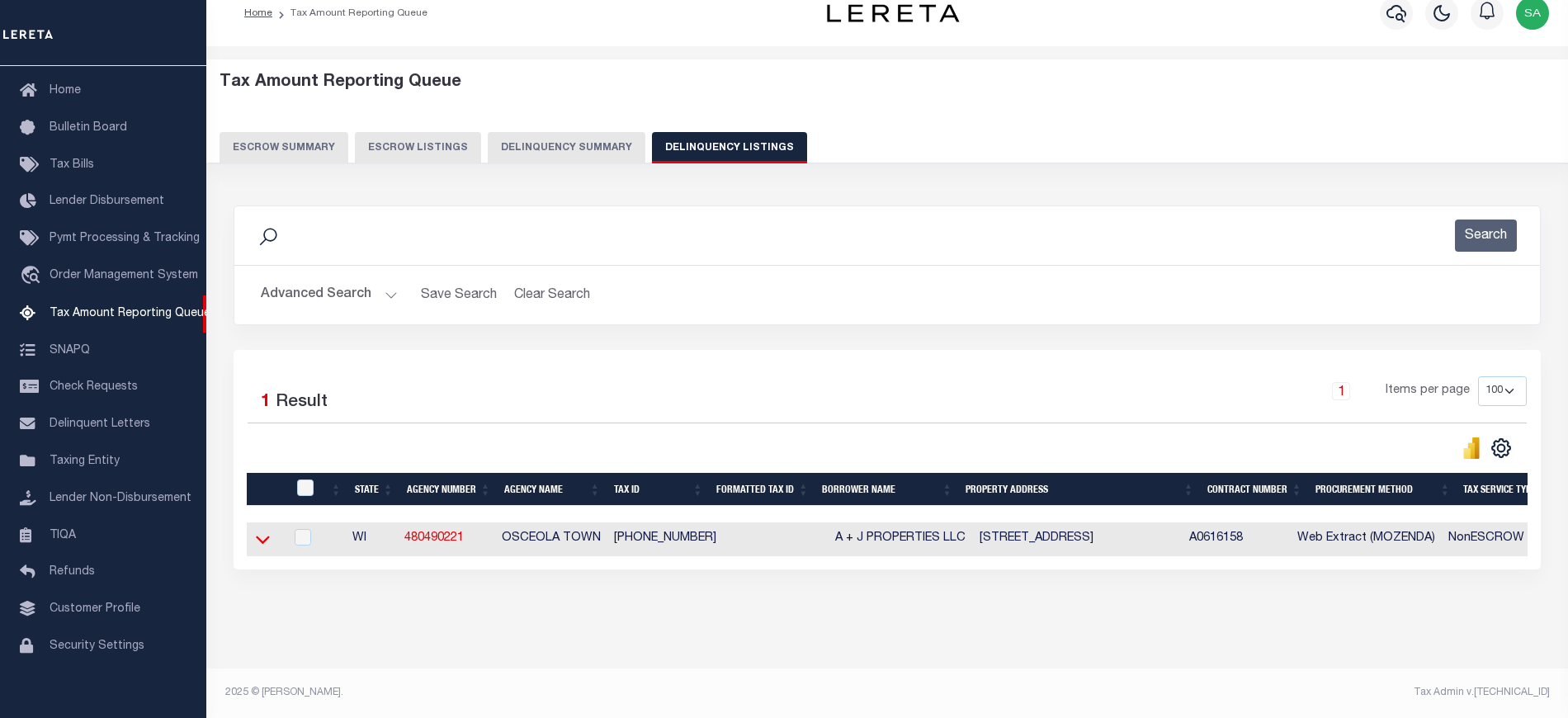
click at [264, 531] on icon at bounding box center [263, 539] width 14 height 17
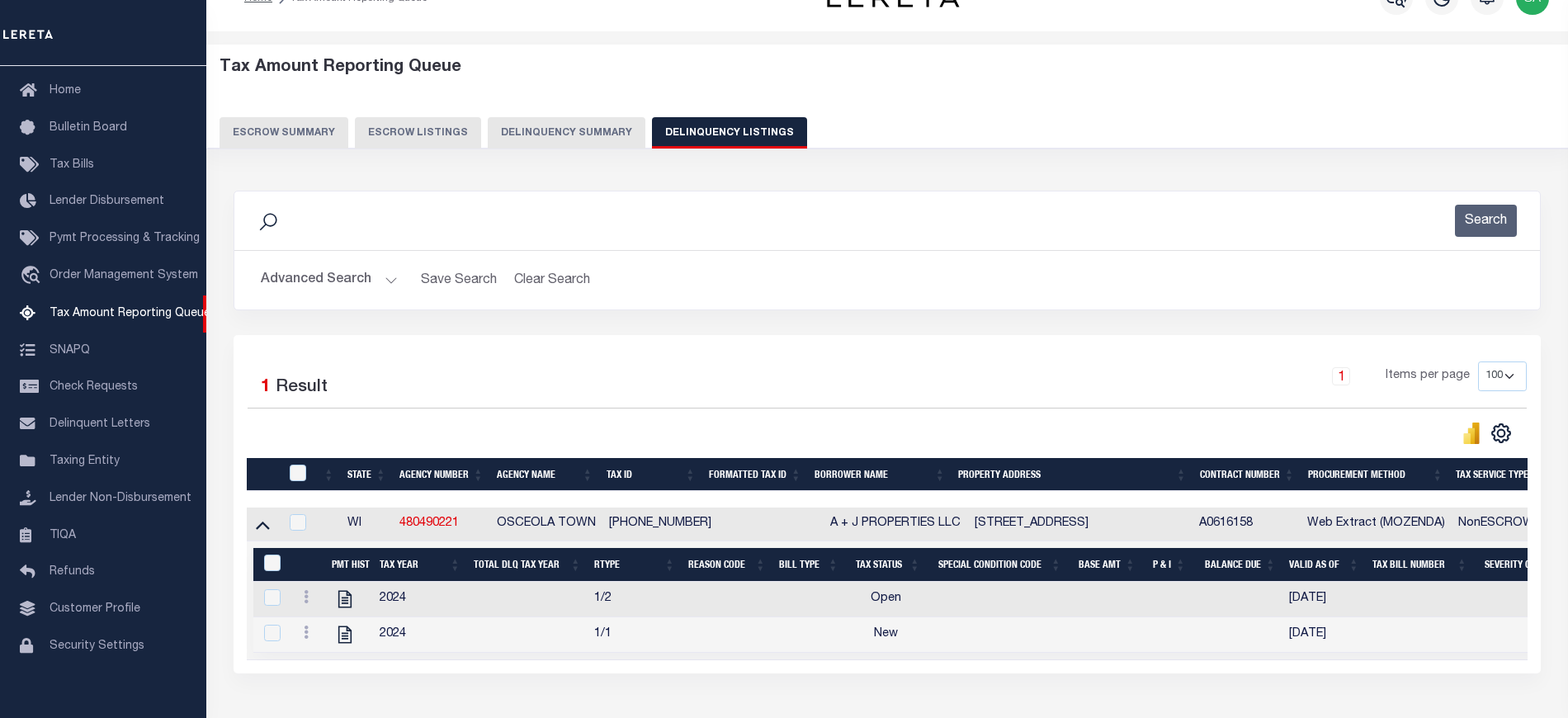
scroll to position [156, 0]
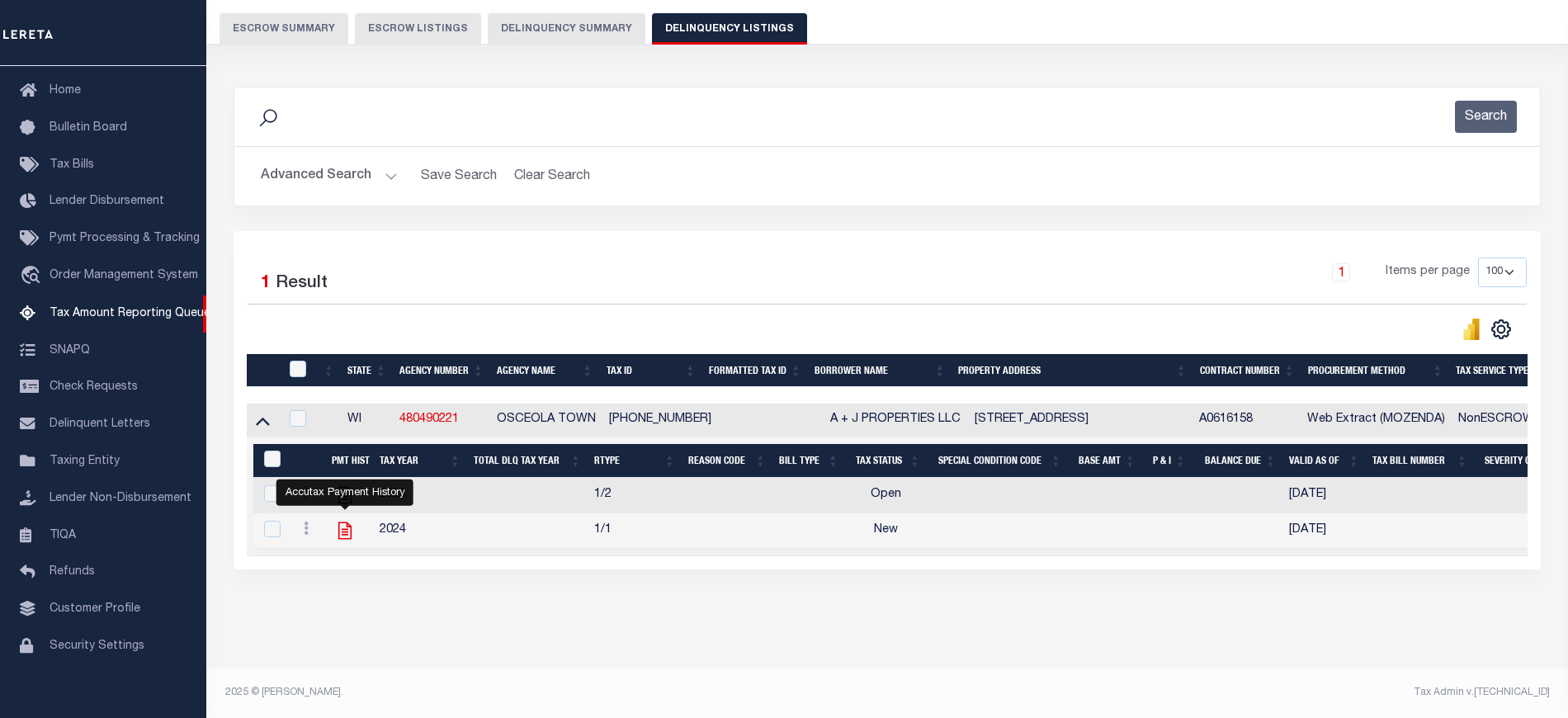
click at [342, 520] on icon "" at bounding box center [345, 530] width 22 height 22
checkbox input "true"
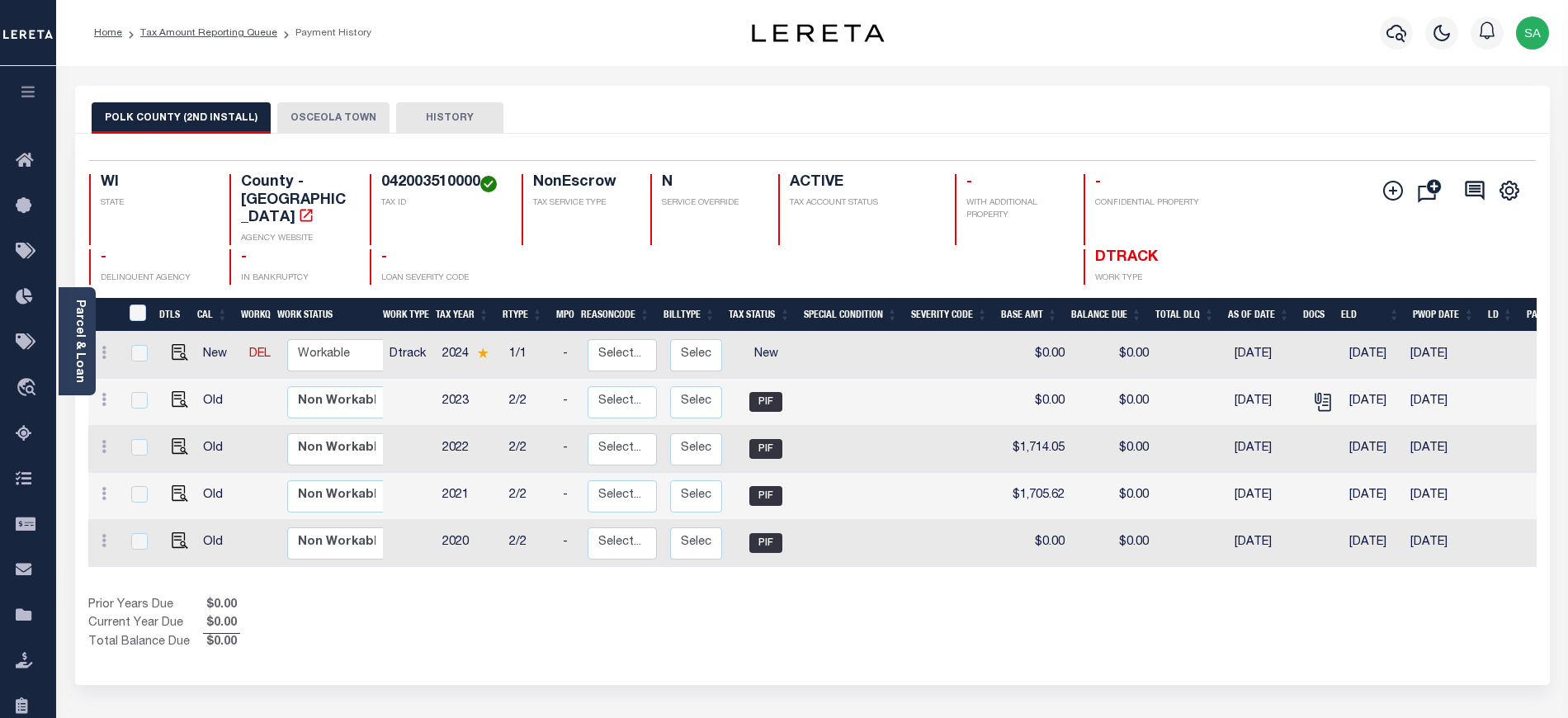
click at [302, 122] on button "OSCEOLA TOWN" at bounding box center [332, 117] width 112 height 31
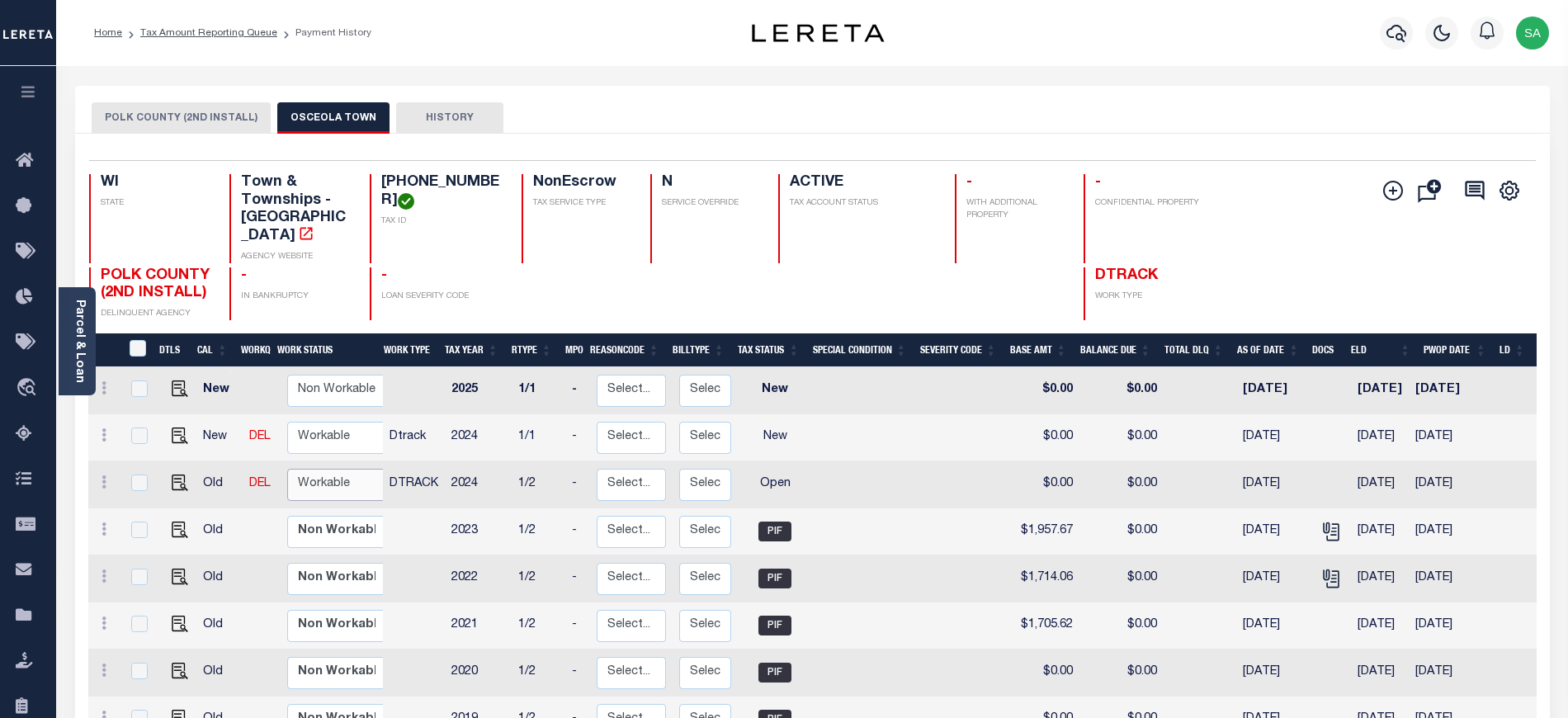
click at [345, 480] on select "Non Workable Workable" at bounding box center [336, 485] width 99 height 32
checkbox input "true"
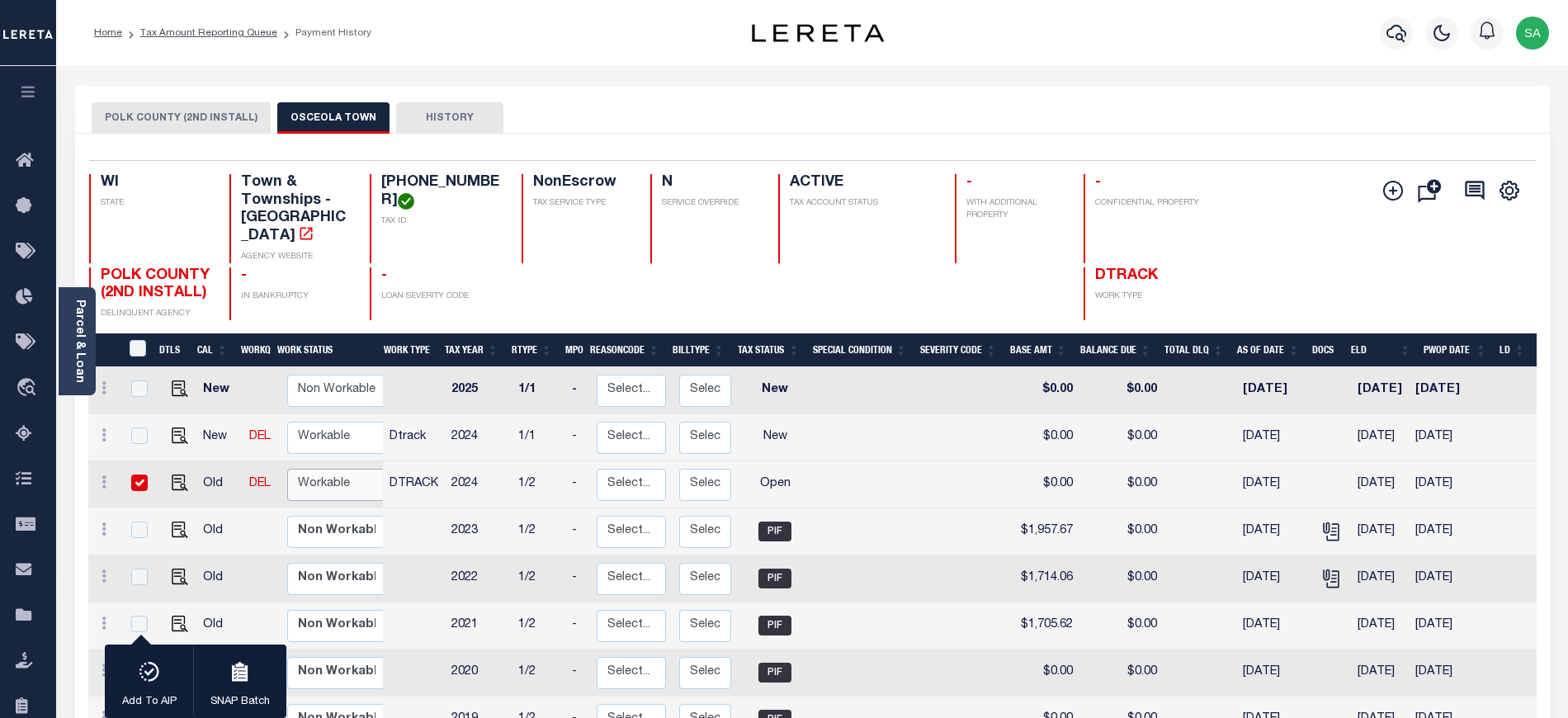
select select "true"
click at [287, 469] on select "Non Workable Workable" at bounding box center [336, 485] width 99 height 32
checkbox input "false"
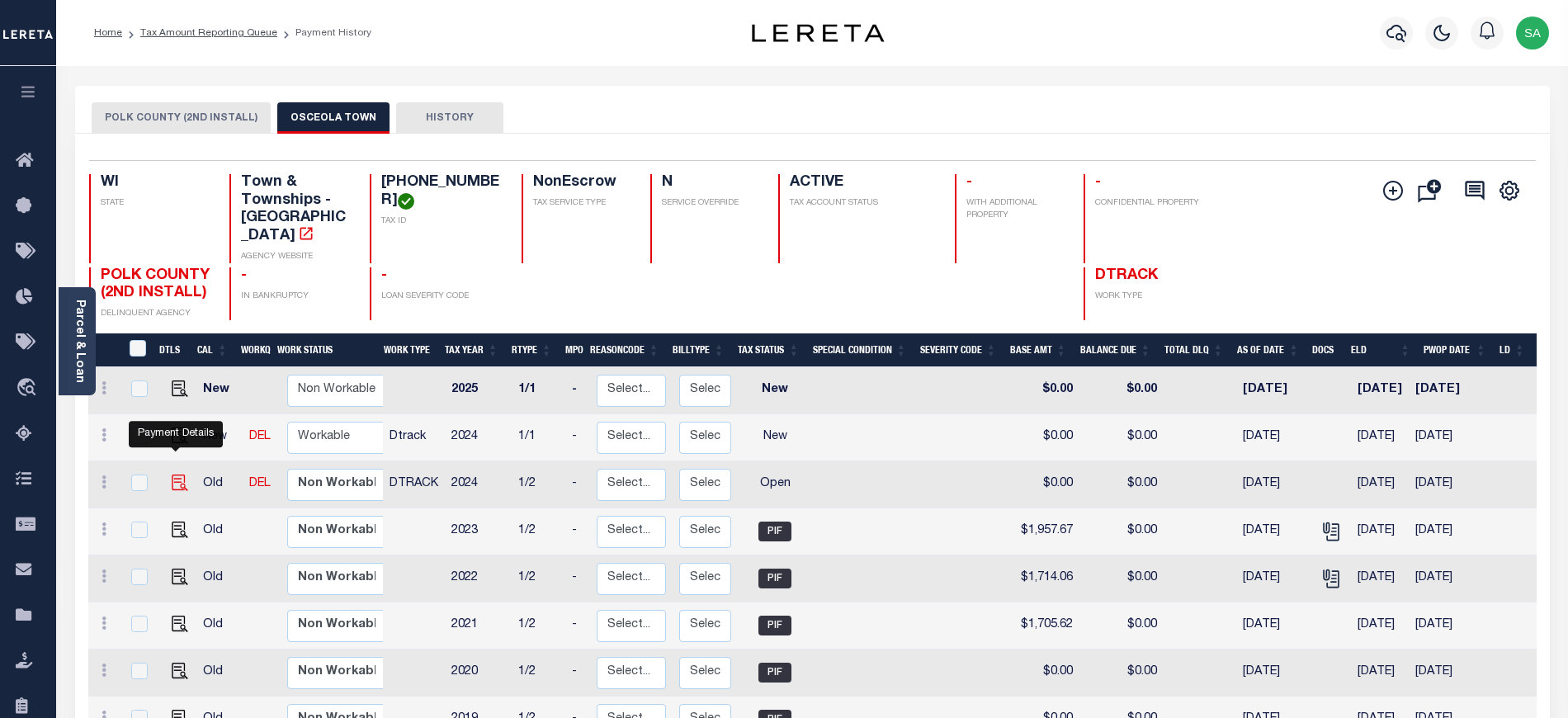
click at [181, 474] on img "" at bounding box center [179, 482] width 16 height 16
checkbox input "true"
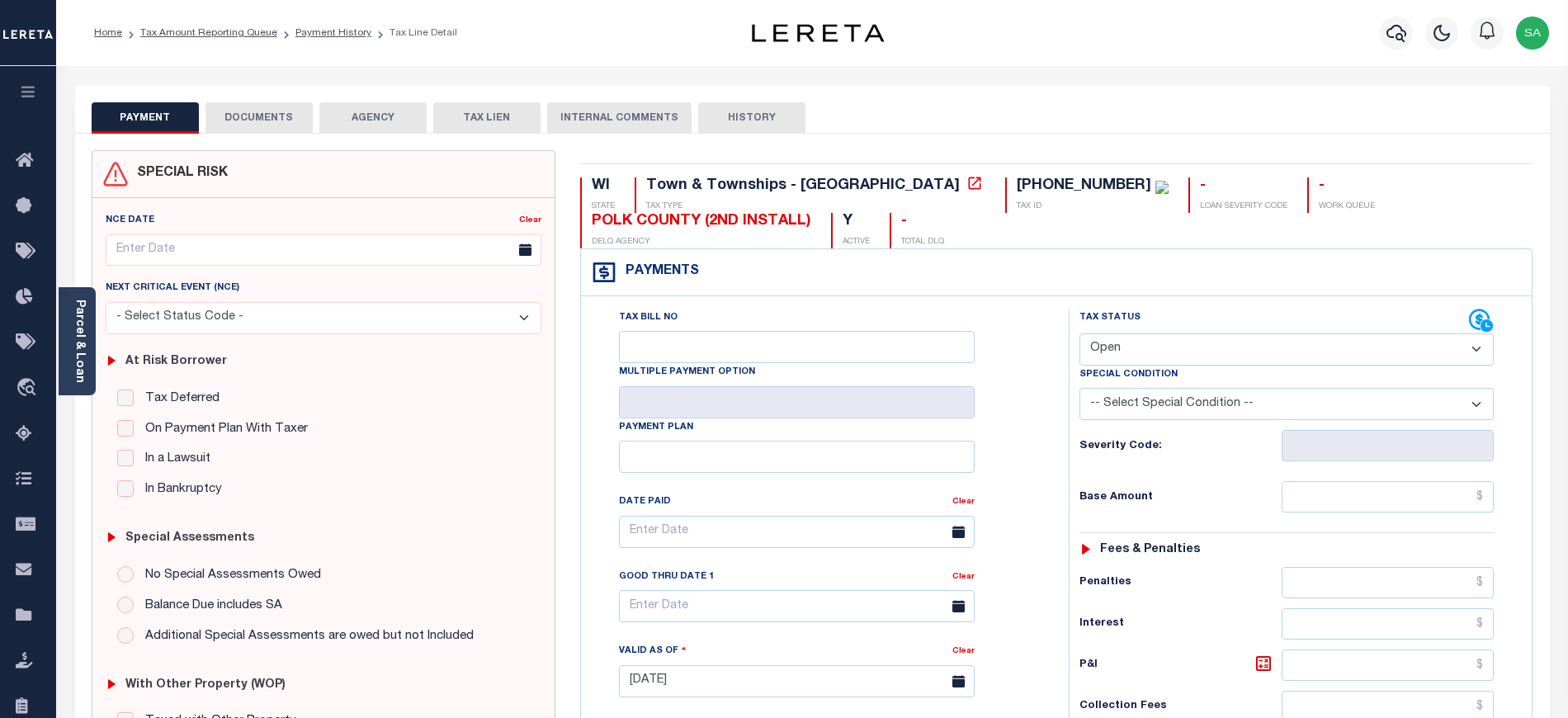
click at [1118, 365] on select "- Select Status Code - Open Due/Unpaid Paid Incomplete No Tax Due Internal Refu…" at bounding box center [1287, 350] width 414 height 32
select select "PYD"
click at [1080, 335] on select "- Select Status Code - Open Due/Unpaid Paid Incomplete No Tax Due Internal Refu…" at bounding box center [1287, 350] width 414 height 32
type input "[DATE]"
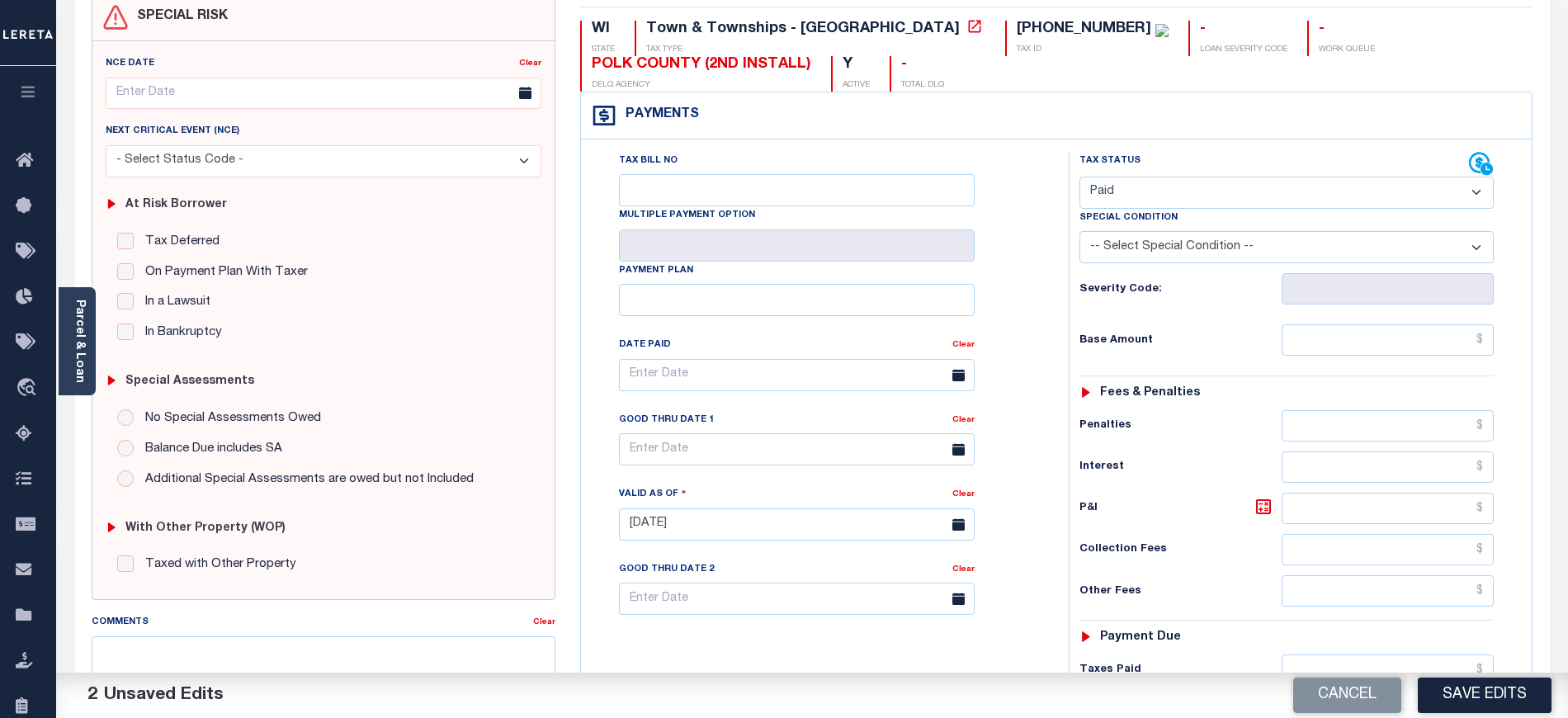
scroll to position [219, 0]
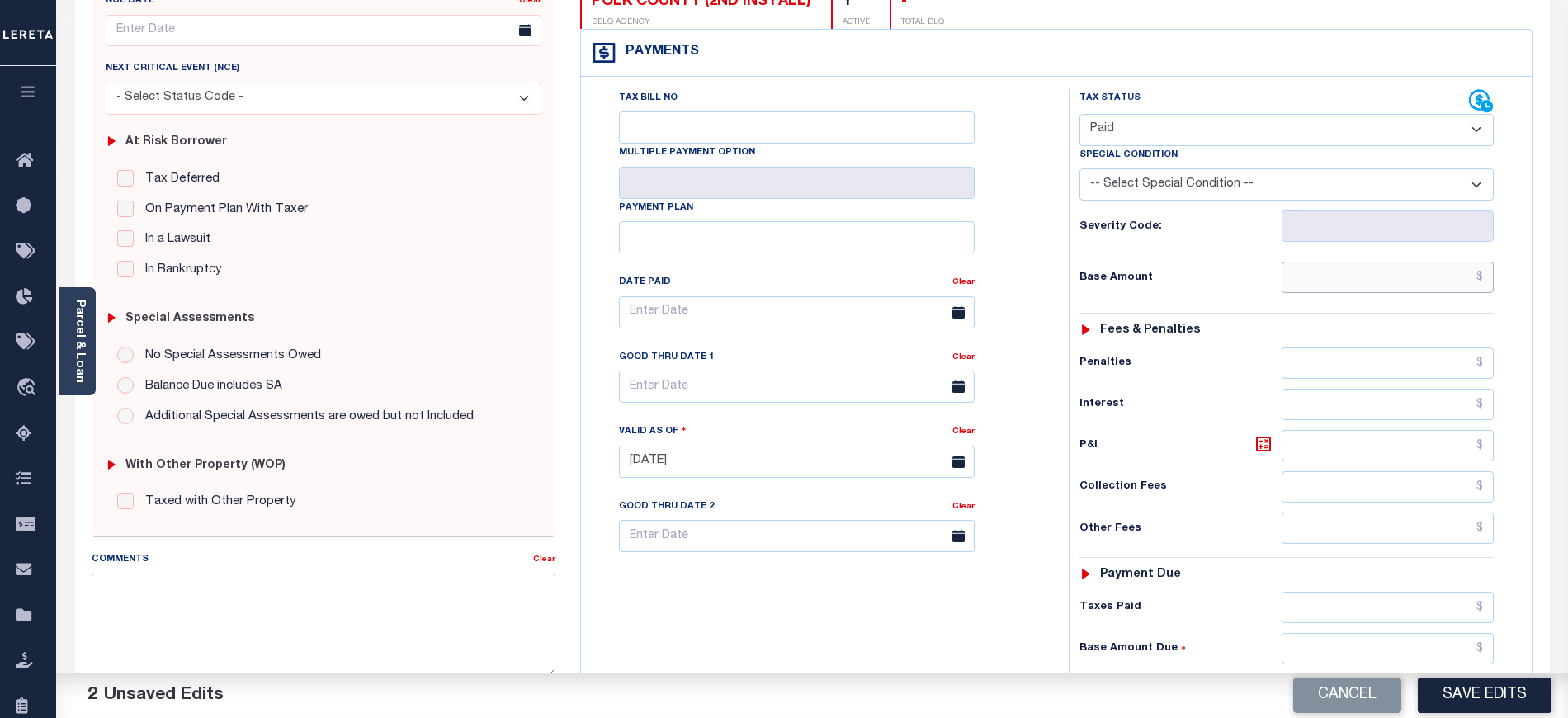
click at [1351, 291] on input "text" at bounding box center [1388, 277] width 213 height 31
type input "$0.00"
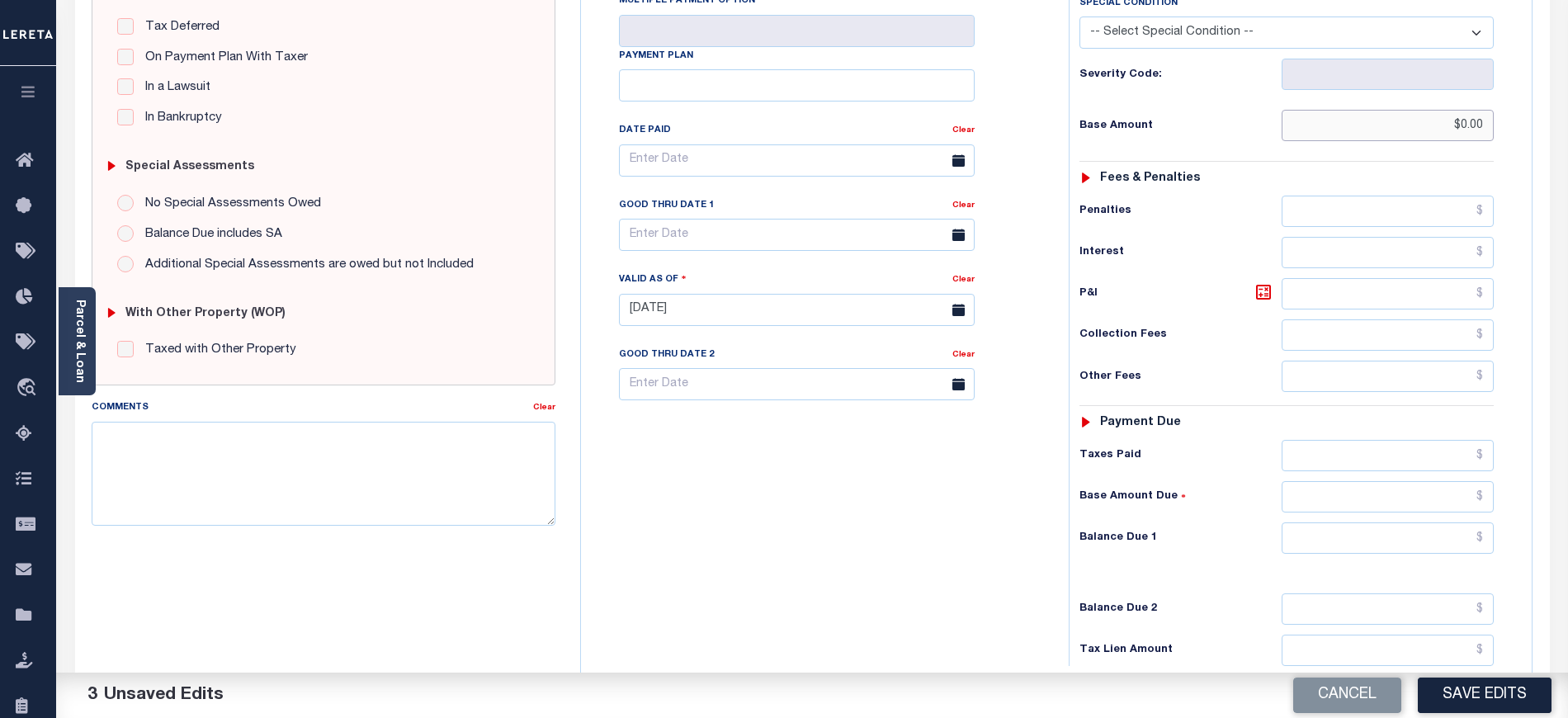
scroll to position [440, 0]
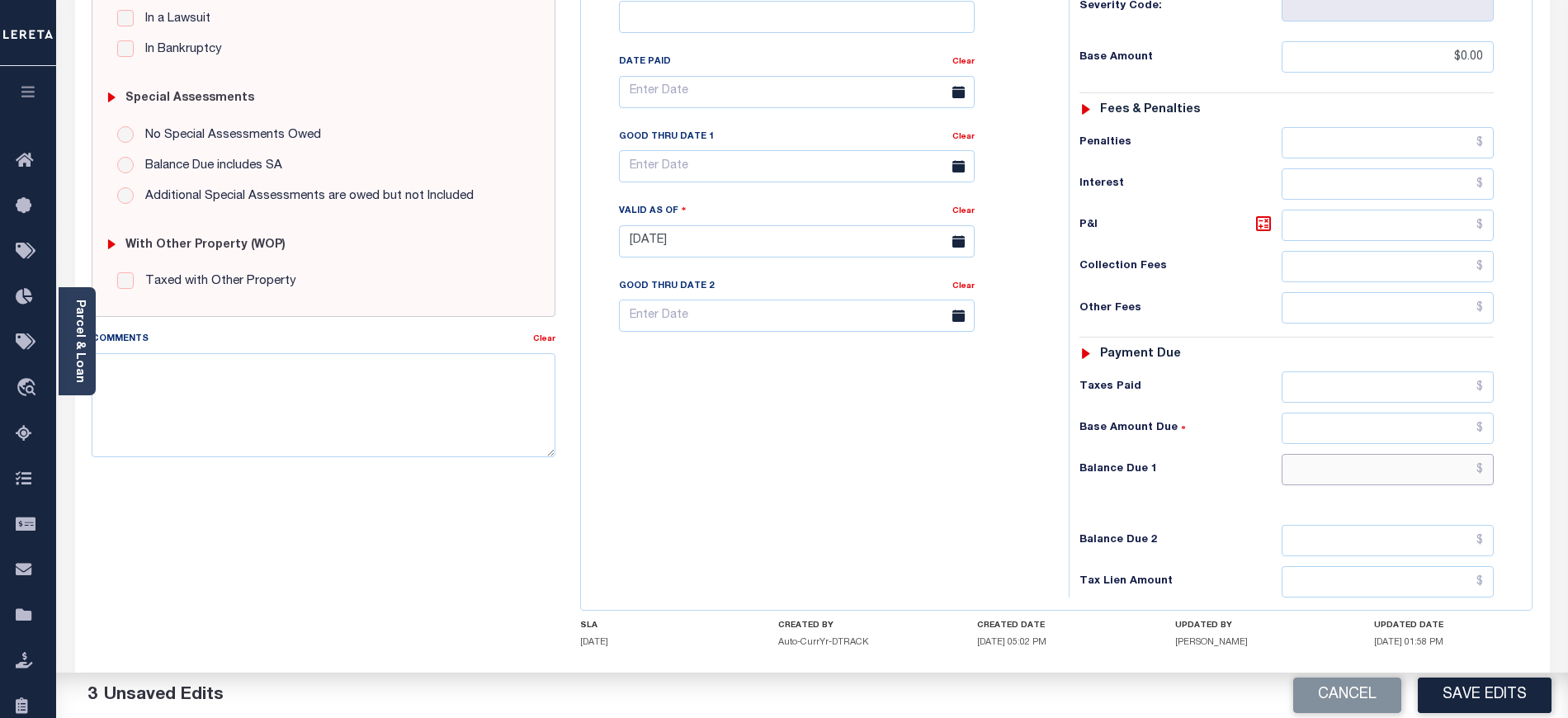
click at [1314, 482] on input "text" at bounding box center [1388, 469] width 213 height 31
type input "$0.00"
click at [806, 402] on div "Tax Bill No Multiple Payment Option Payment Plan Clear" at bounding box center [820, 232] width 471 height 728
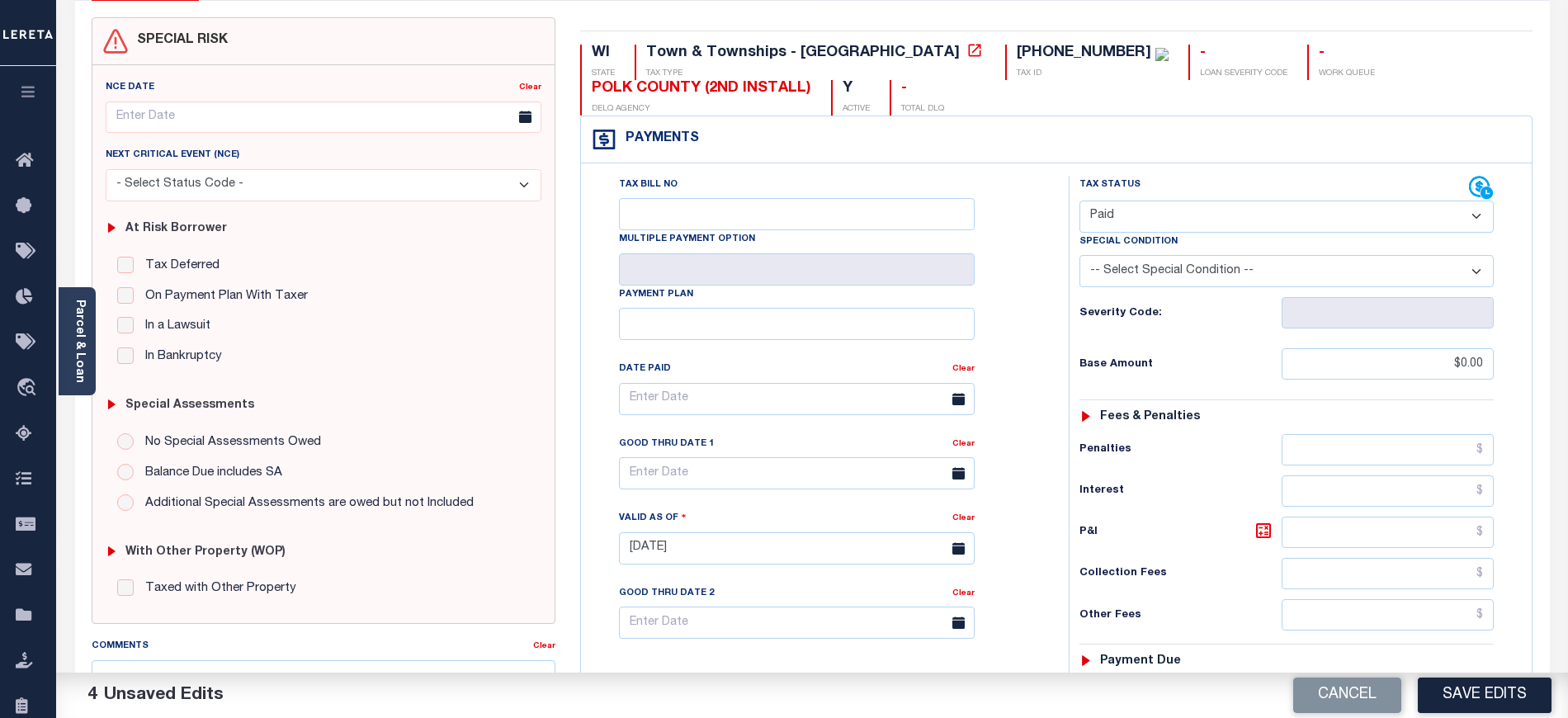
scroll to position [0, 0]
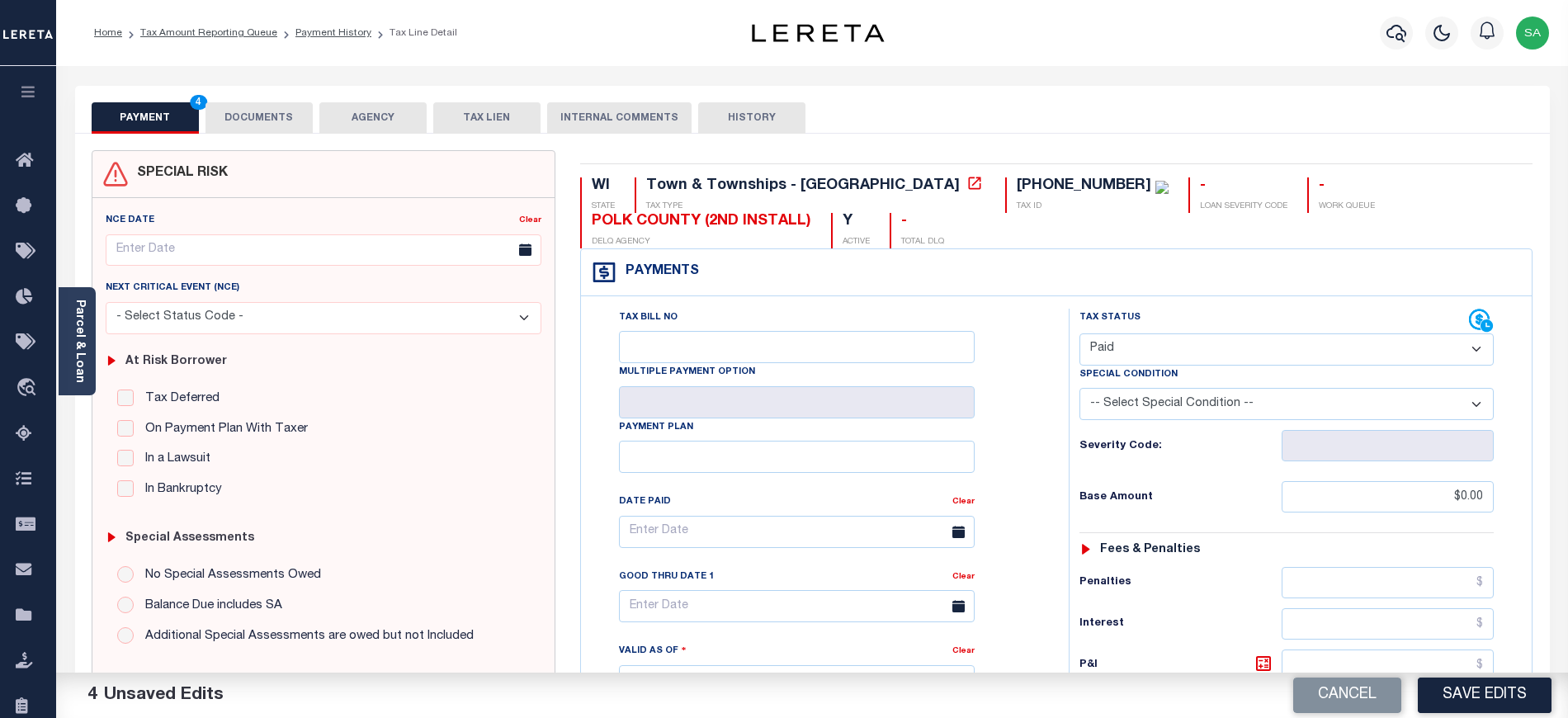
click at [295, 128] on button "DOCUMENTS" at bounding box center [260, 117] width 108 height 31
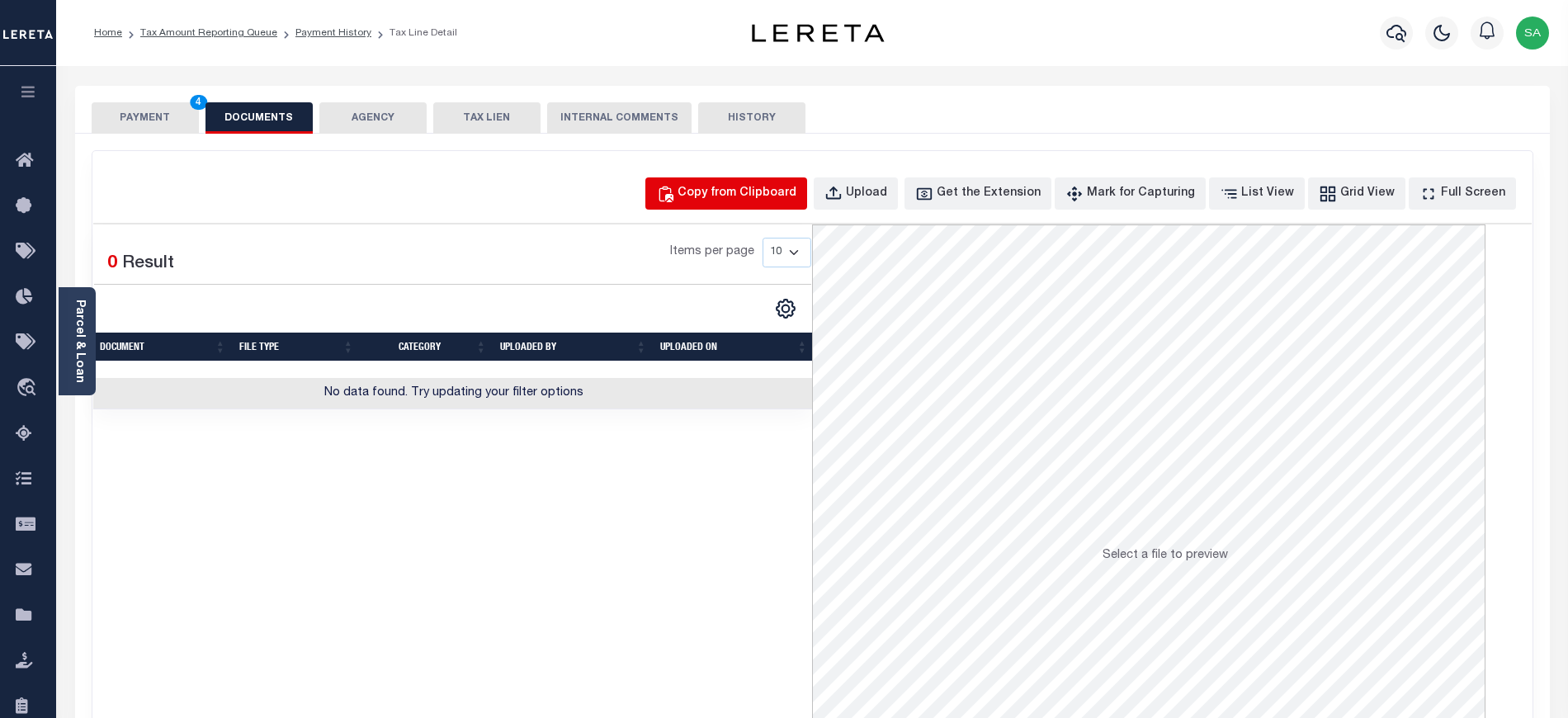
click at [727, 196] on div "Copy from Clipboard" at bounding box center [737, 194] width 119 height 18
select select "POP"
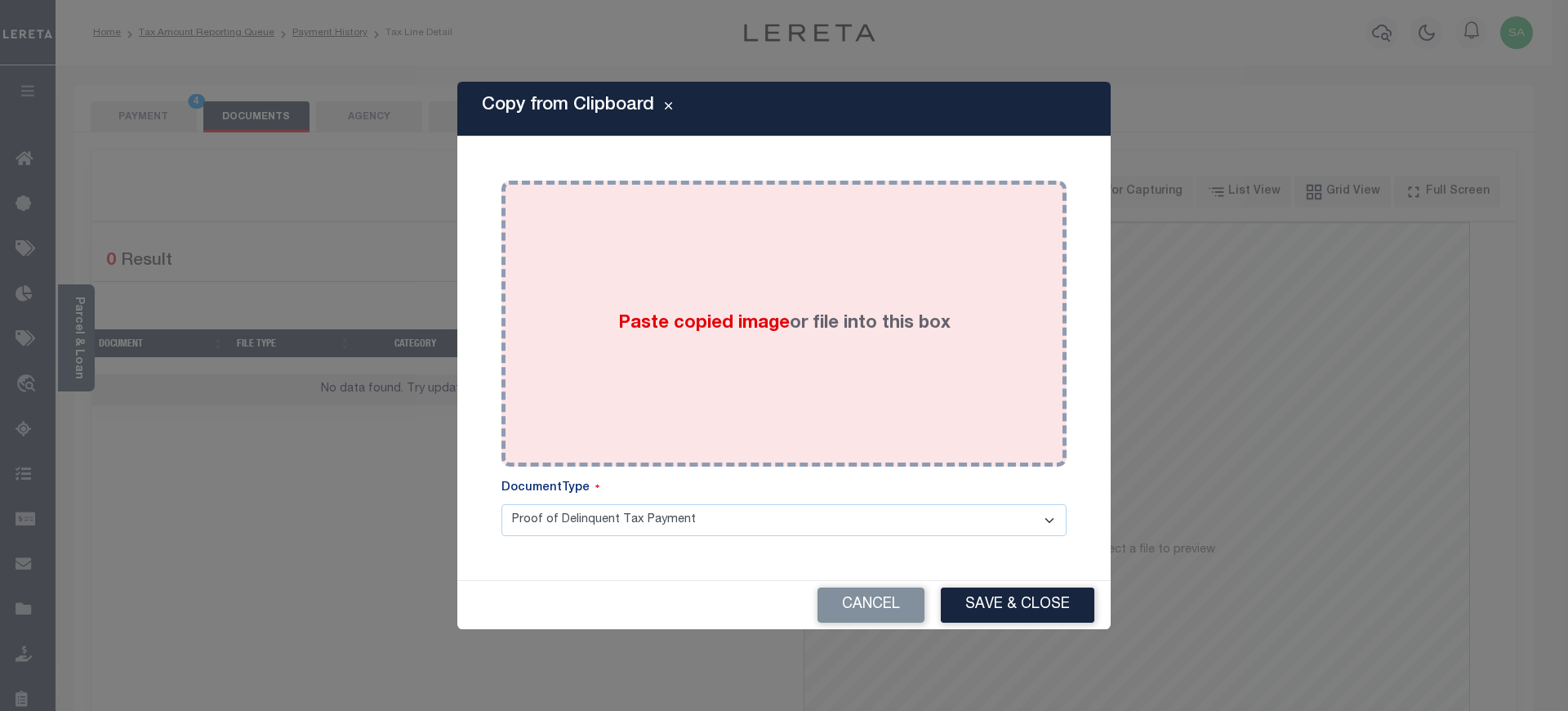
drag, startPoint x: 841, startPoint y: 410, endPoint x: 945, endPoint y: 471, distance: 120.6
click at [842, 410] on div "Paste copied image or file into this box" at bounding box center [784, 324] width 540 height 262
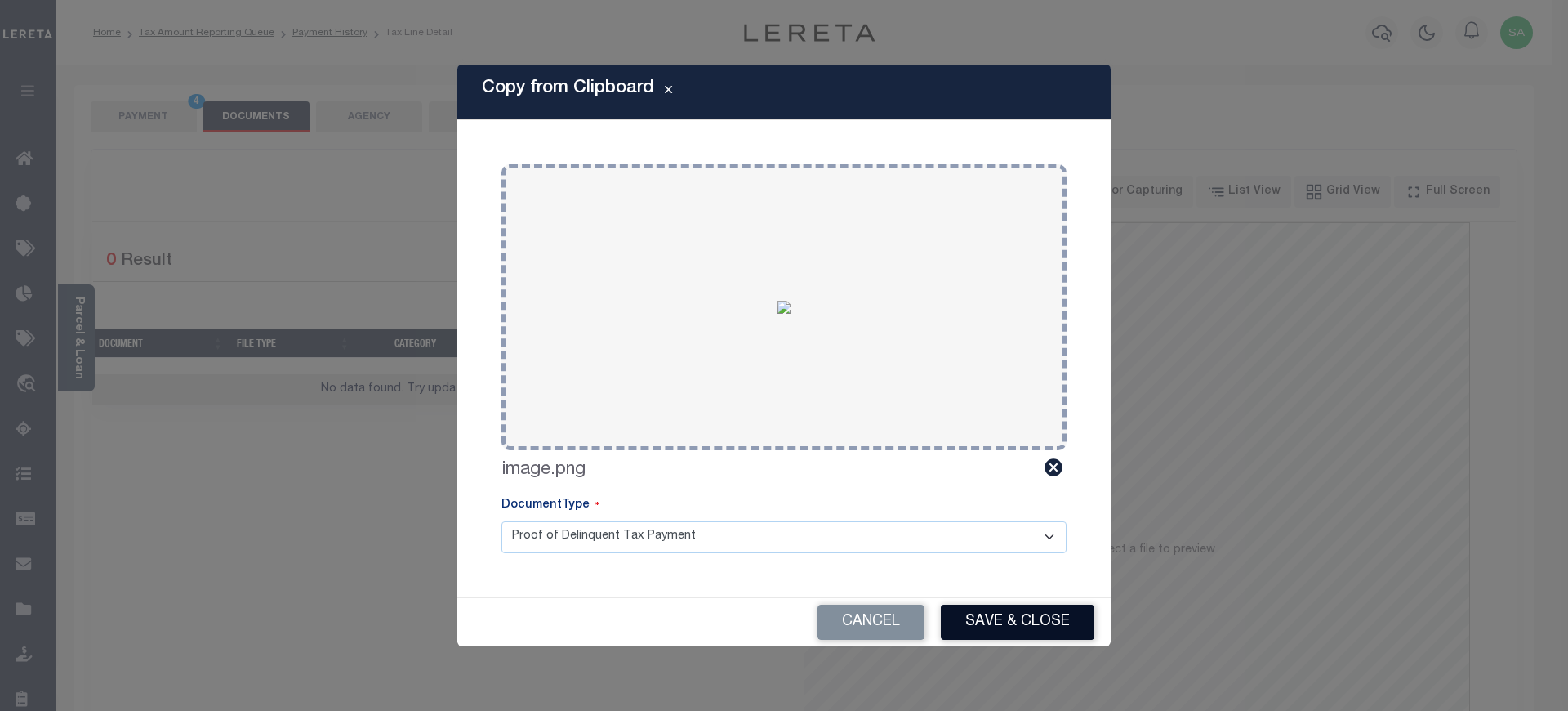
click at [1010, 605] on button "Save & Close" at bounding box center [1017, 622] width 153 height 36
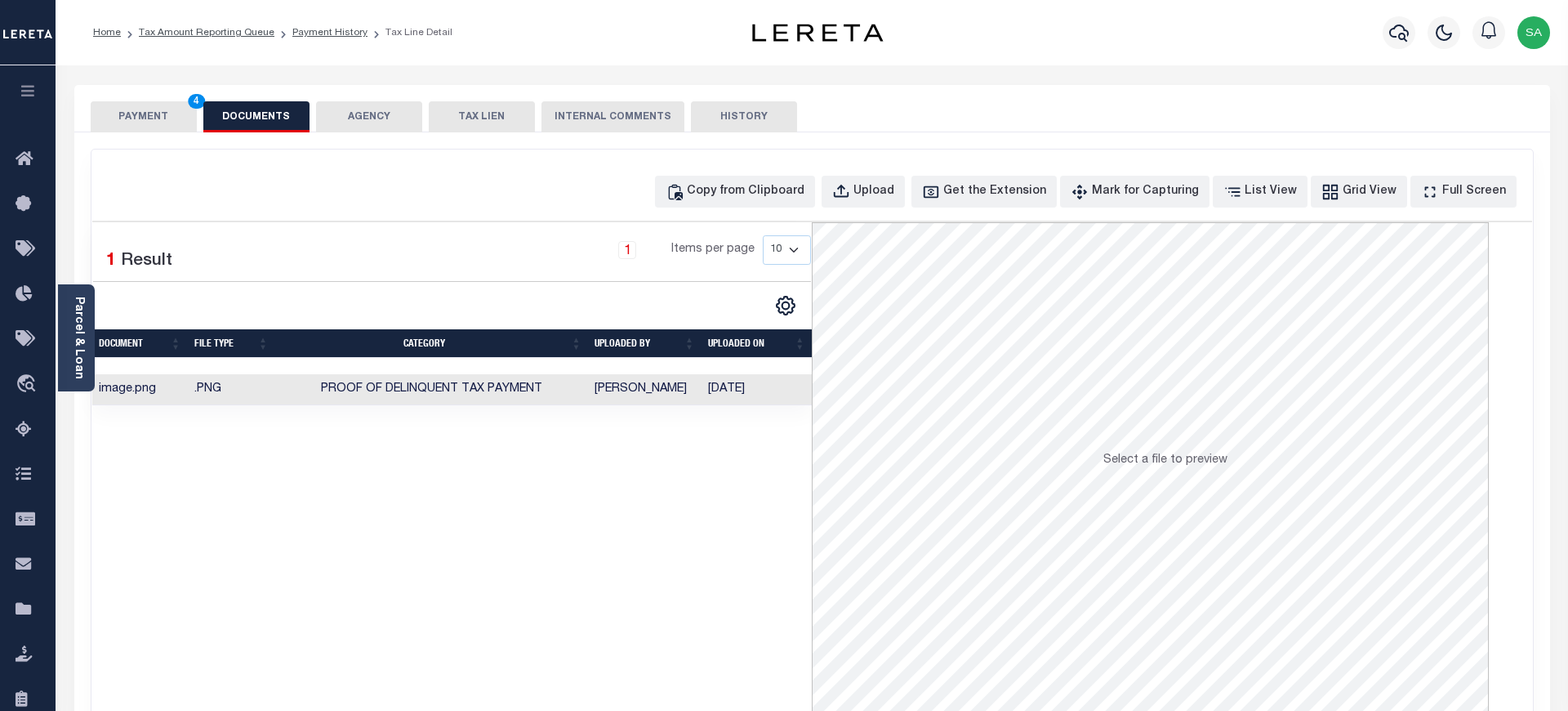
click at [135, 119] on button "PAYMENT 4" at bounding box center [144, 116] width 107 height 31
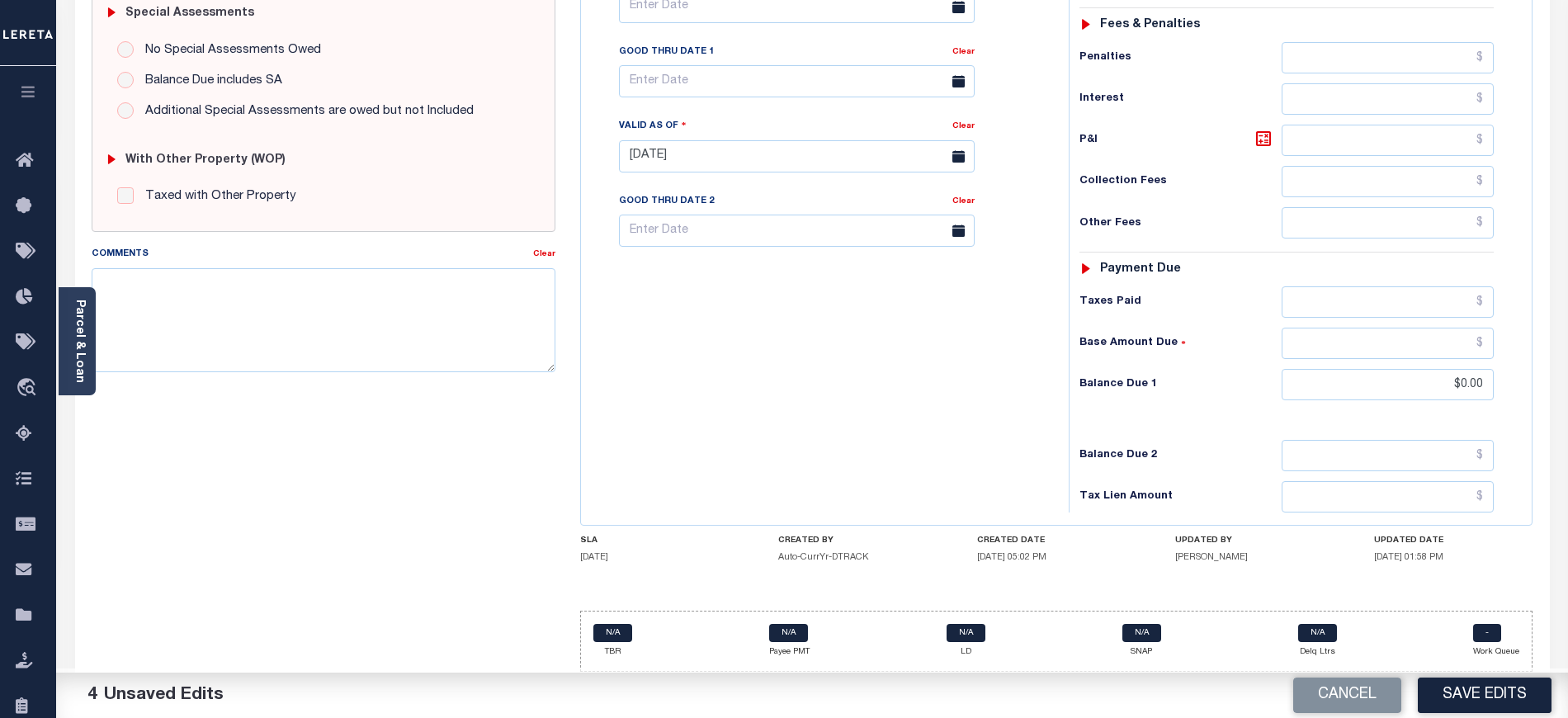
scroll to position [537, 0]
click at [1472, 713] on button "Save Edits" at bounding box center [1485, 695] width 134 height 36
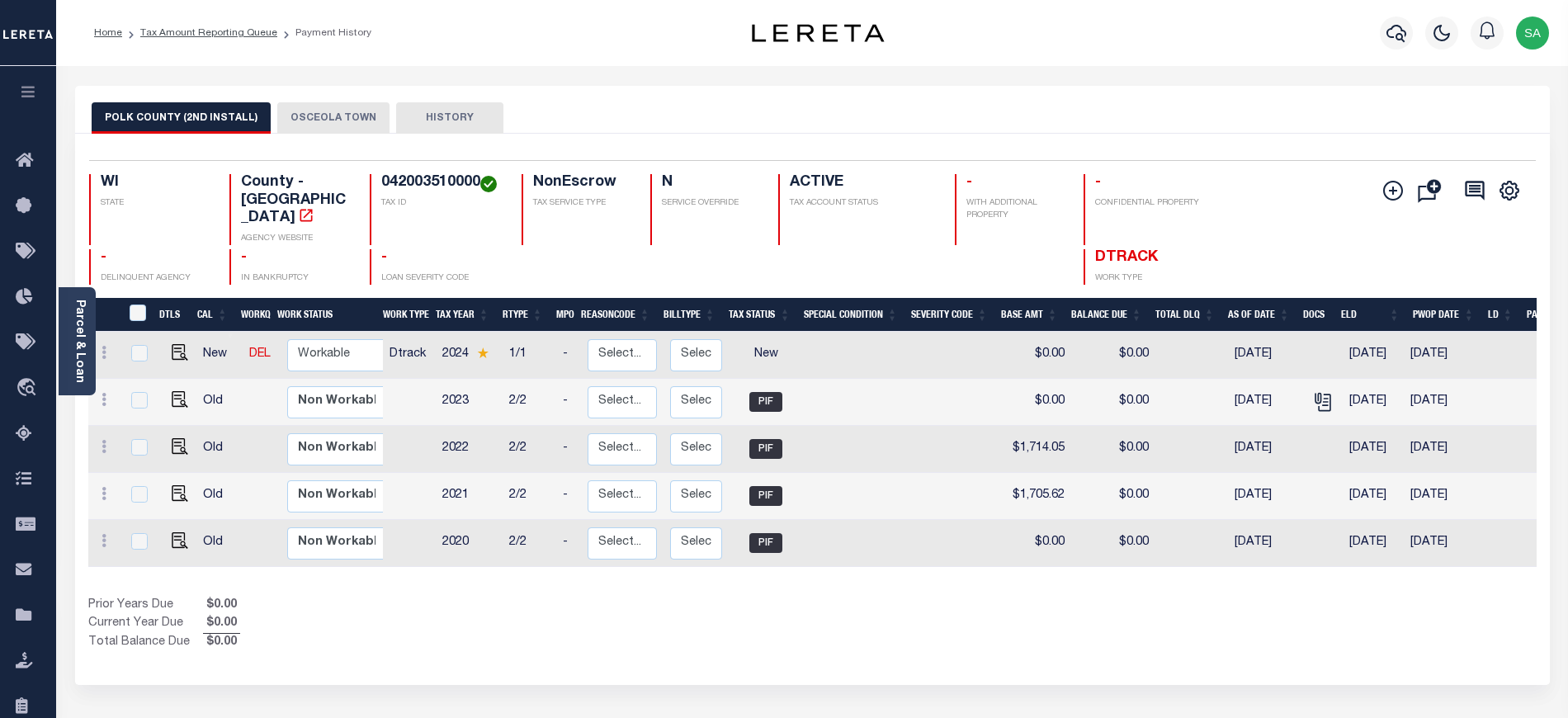
click at [347, 128] on button "OSCEOLA TOWN" at bounding box center [332, 117] width 112 height 31
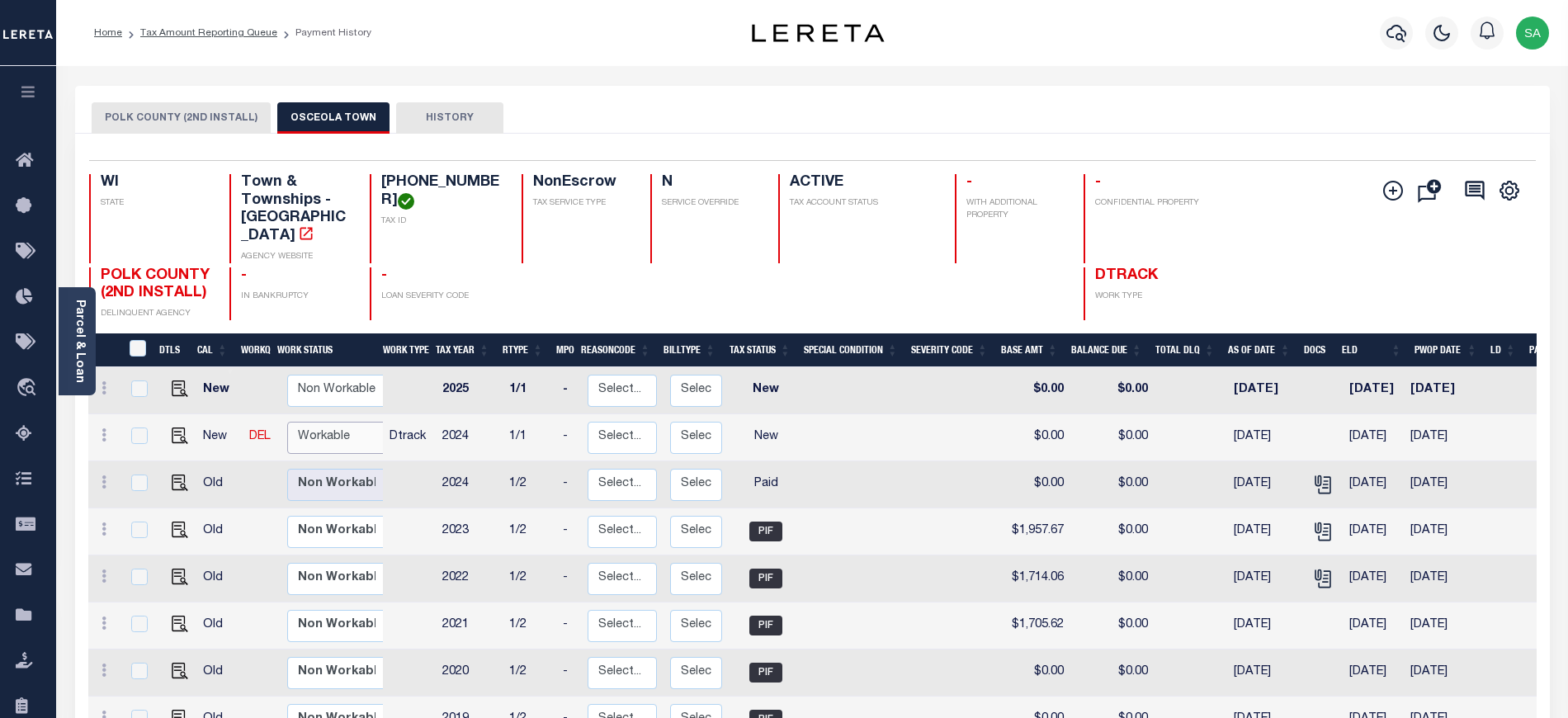
click at [329, 426] on select "Non Workable Workable" at bounding box center [336, 437] width 99 height 32
checkbox input "true"
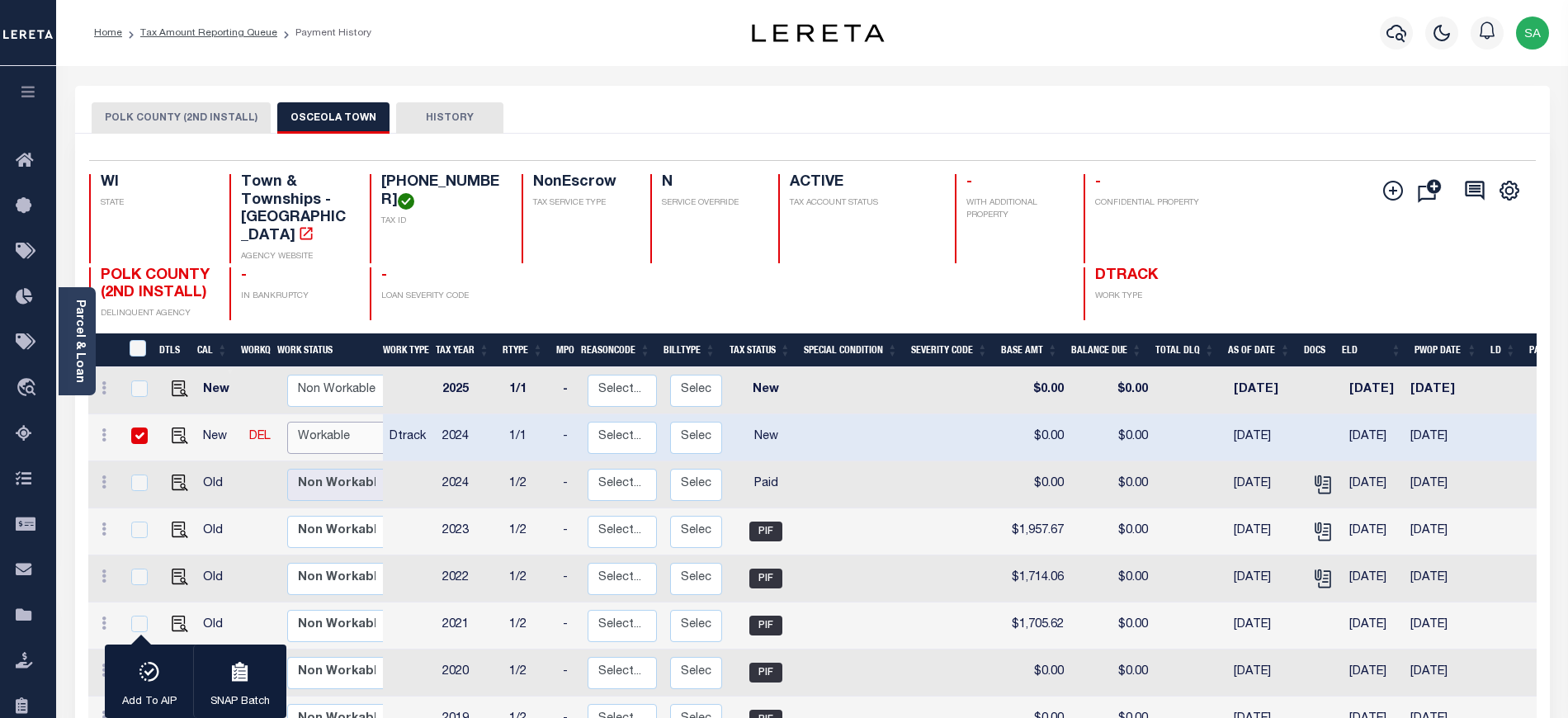
select select "true"
click at [287, 421] on select "Non Workable Workable" at bounding box center [336, 437] width 99 height 32
checkbox input "false"
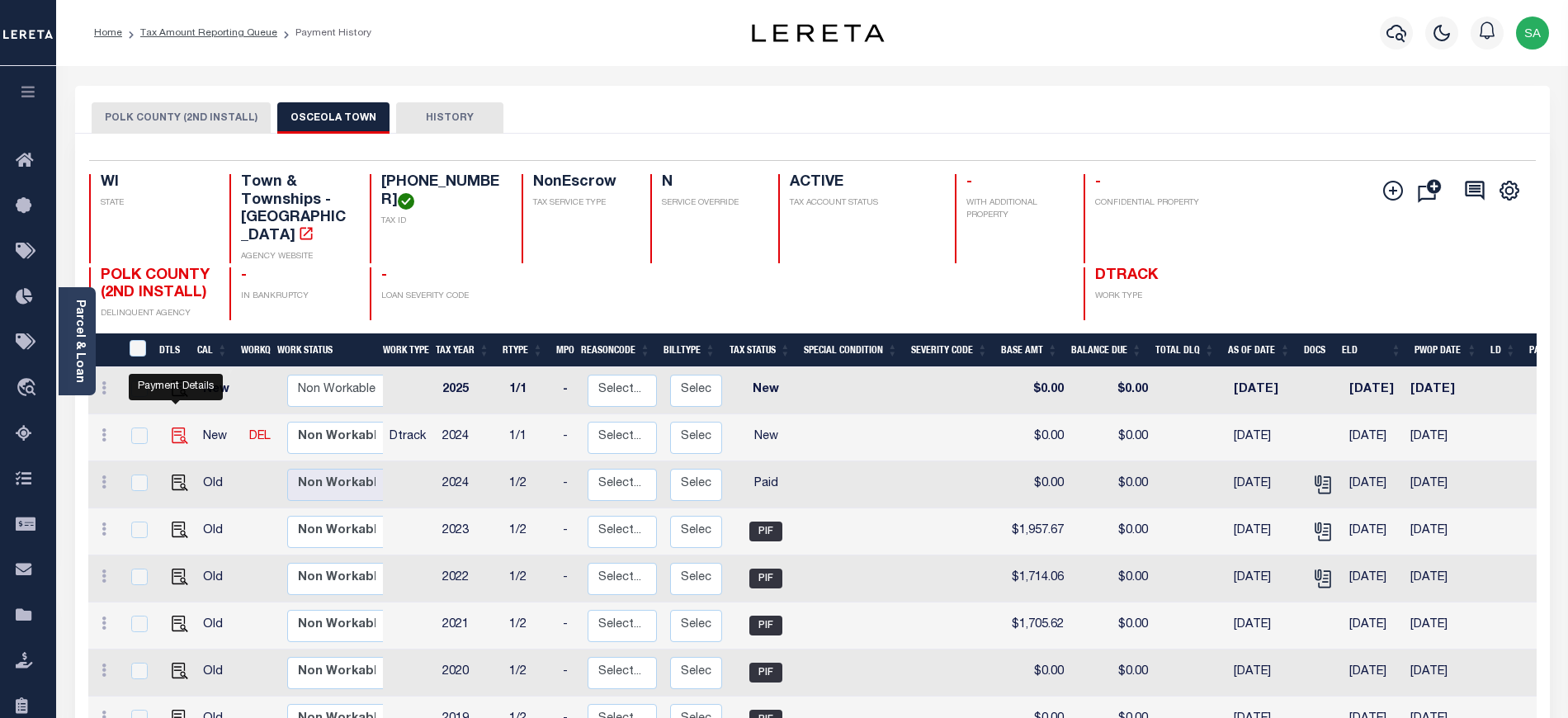
click at [181, 427] on img "" at bounding box center [179, 435] width 16 height 16
checkbox input "true"
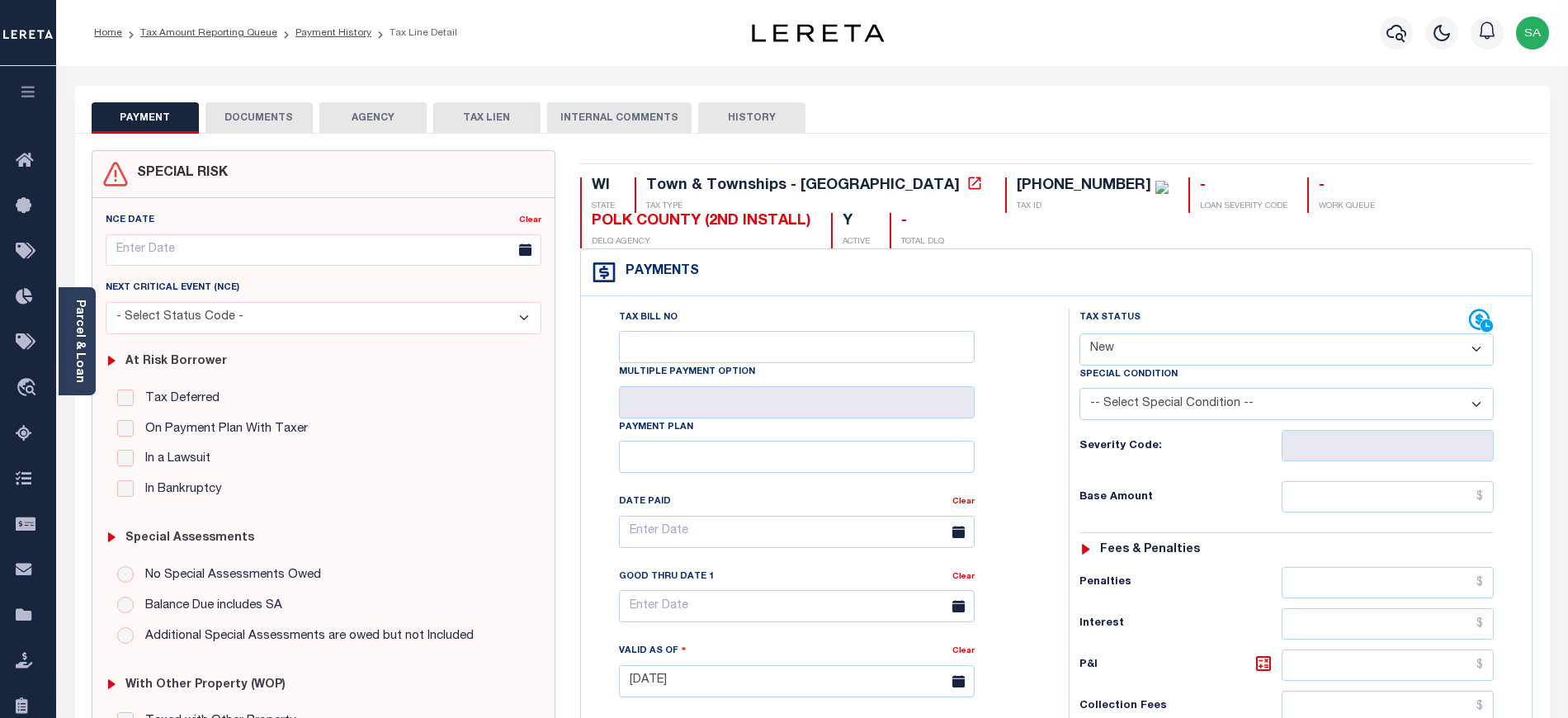
click at [1186, 362] on select "- Select Status Code - Open Due/Unpaid Paid Incomplete No Tax Due Internal Refu…" at bounding box center [1287, 350] width 414 height 32
select select "PYD"
click at [1080, 335] on select "- Select Status Code - Open Due/Unpaid Paid Incomplete No Tax Due Internal Refu…" at bounding box center [1287, 350] width 414 height 32
type input "[DATE]"
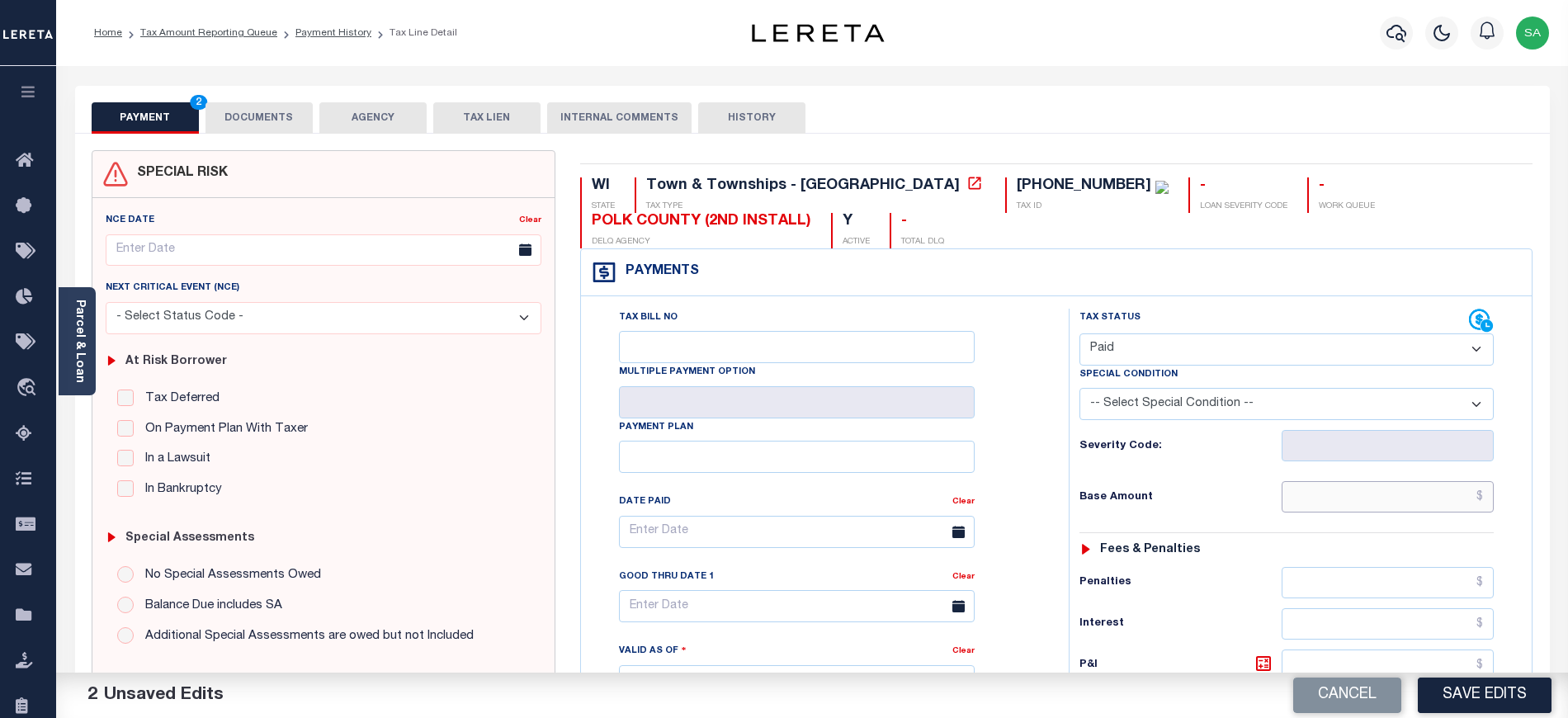
drag, startPoint x: 1301, startPoint y: 510, endPoint x: 1307, endPoint y: 492, distance: 19.0
click at [1301, 510] on input "text" at bounding box center [1388, 496] width 213 height 31
type input "$0.00"
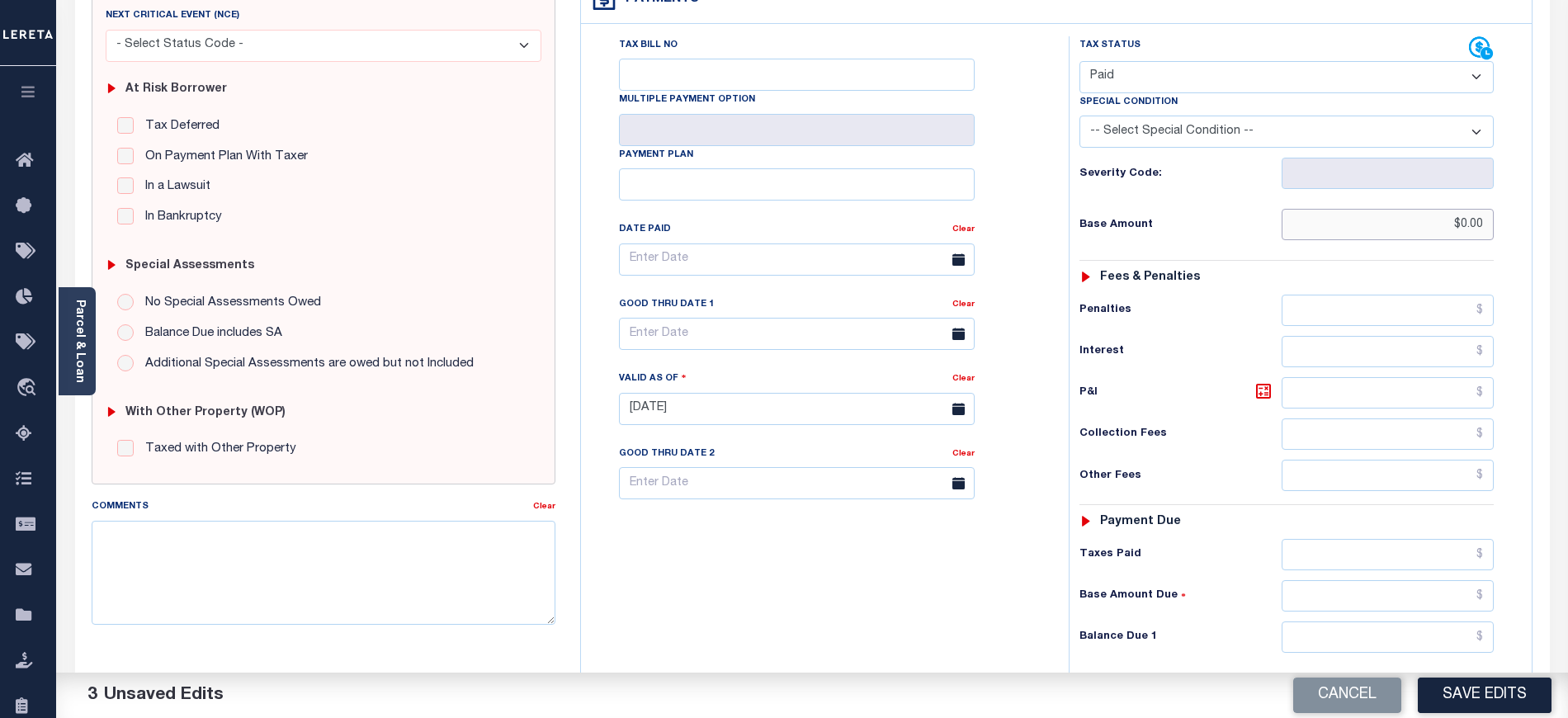
scroll to position [440, 0]
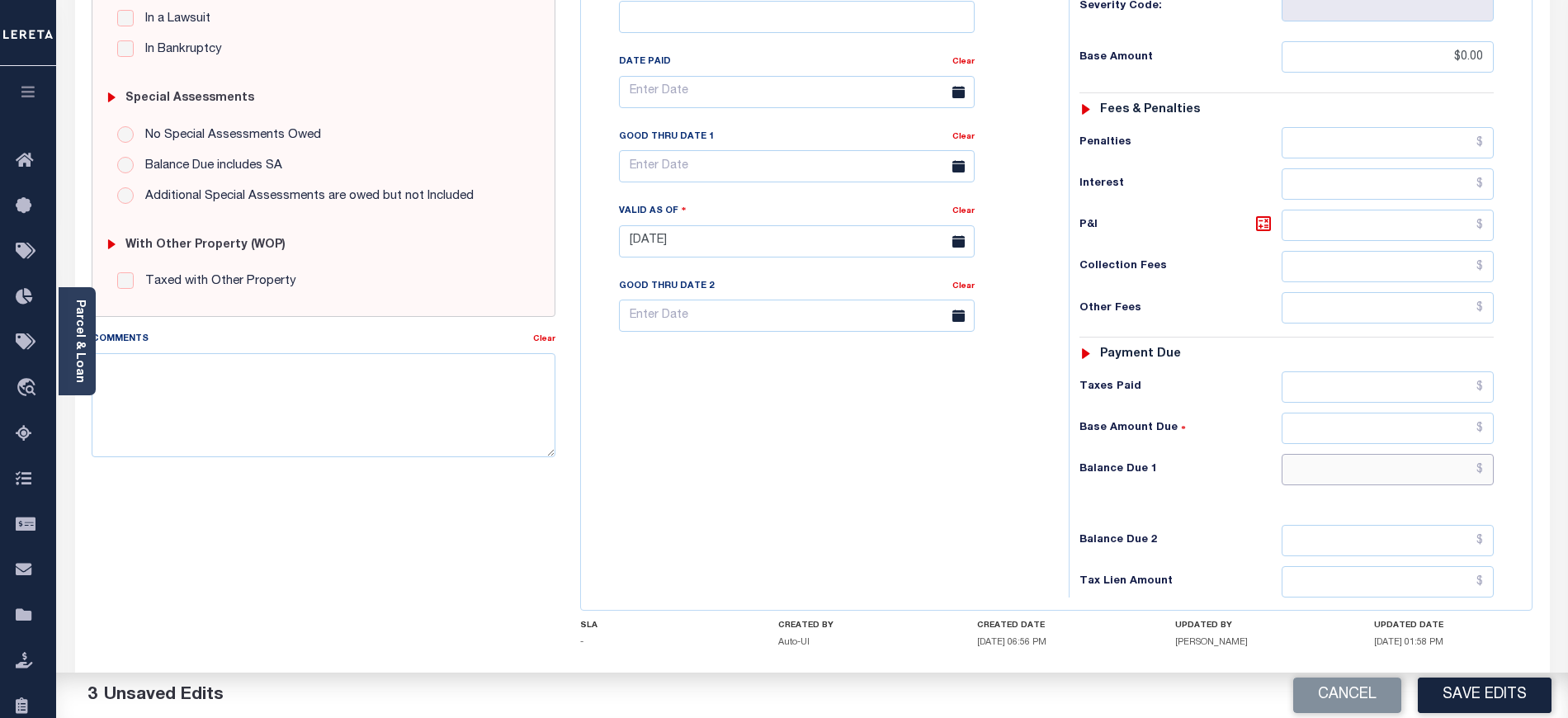
click at [1321, 486] on input "text" at bounding box center [1388, 469] width 213 height 31
type input "$0.00"
click at [545, 503] on div "SPECIAL RISK NCE Date Clear - Select Status Code -" at bounding box center [323, 240] width 488 height 1060
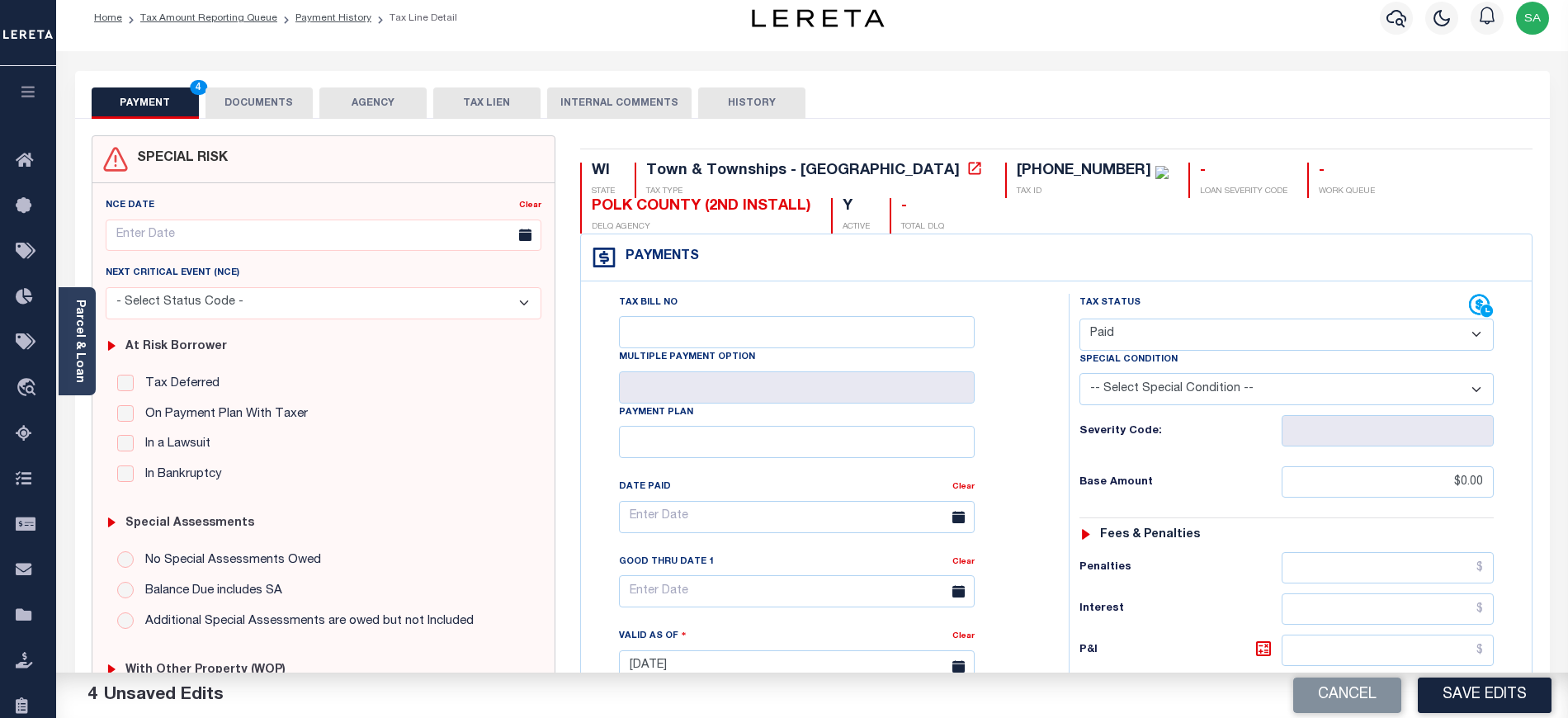
scroll to position [0, 0]
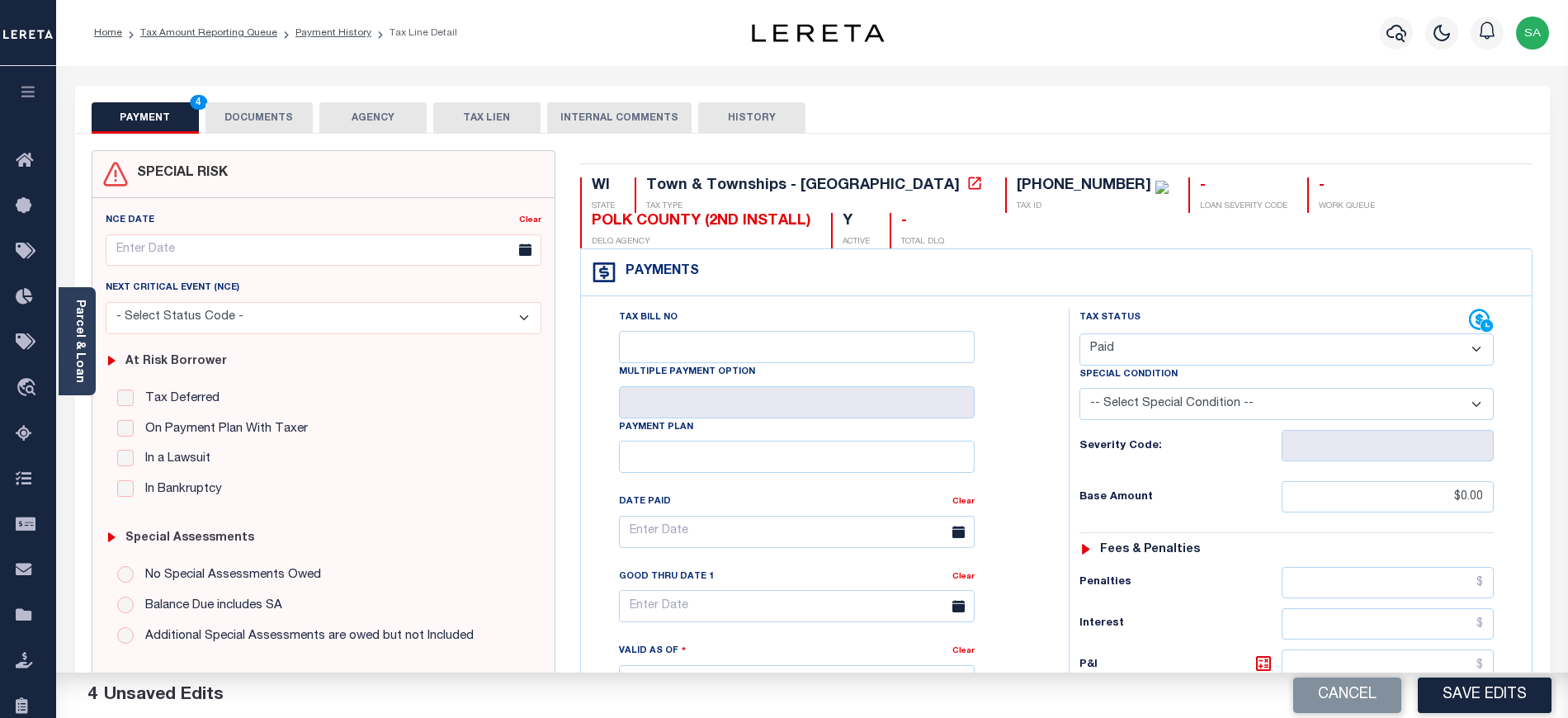
click at [249, 113] on button "DOCUMENTS" at bounding box center [260, 117] width 108 height 31
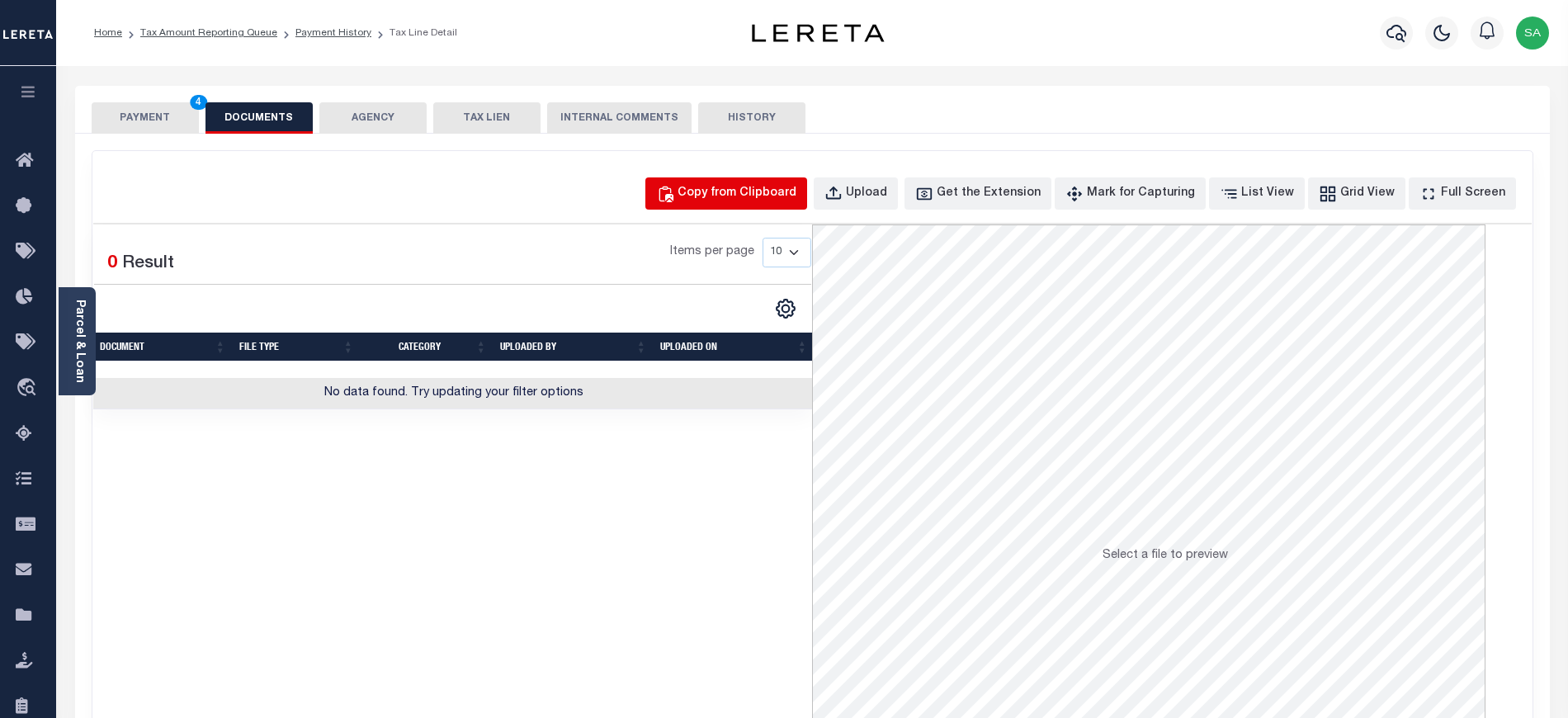
click at [773, 203] on button "Copy from Clipboard" at bounding box center [725, 194] width 162 height 32
select select "POP"
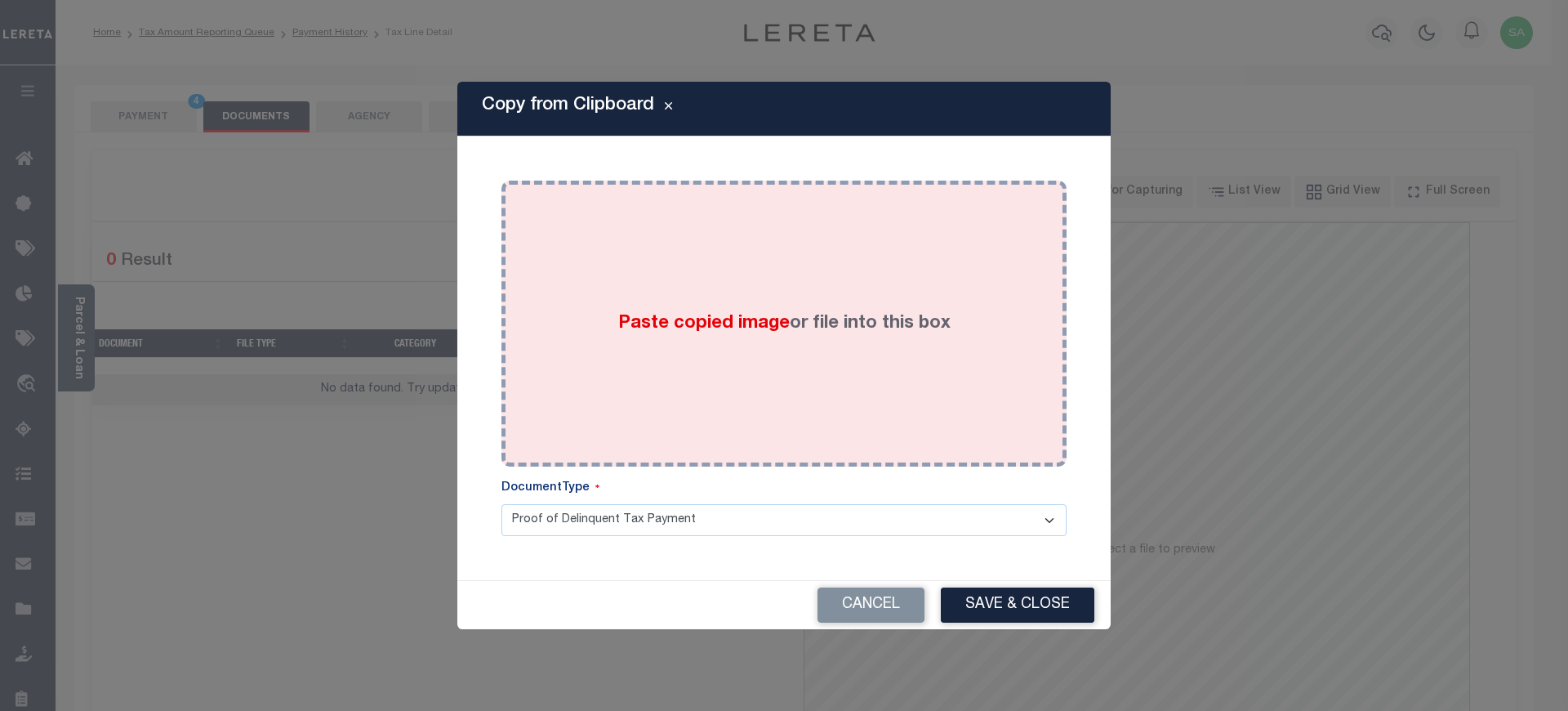
click at [804, 410] on div "Paste copied image or file into this box" at bounding box center [784, 324] width 540 height 262
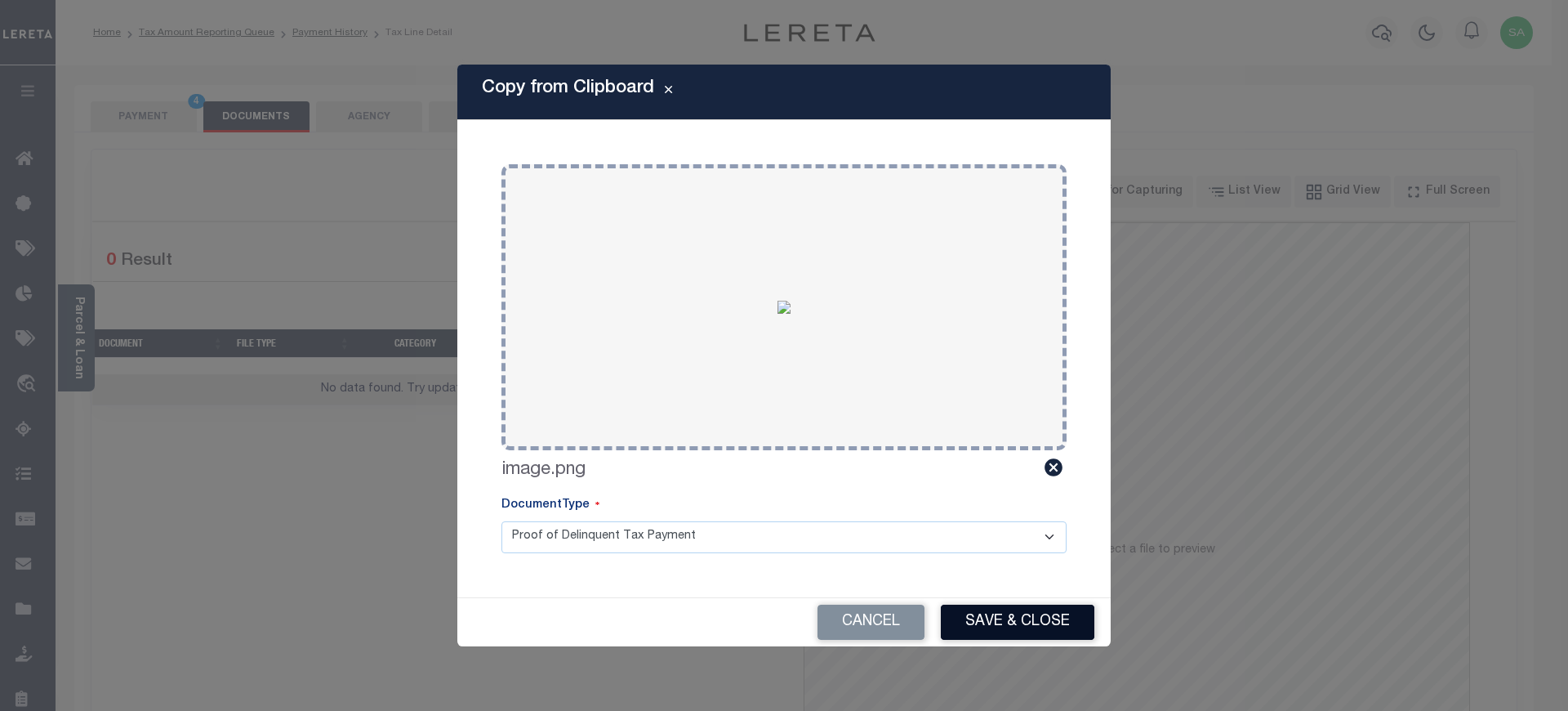
click at [1014, 604] on button "Save & Close" at bounding box center [1017, 622] width 153 height 36
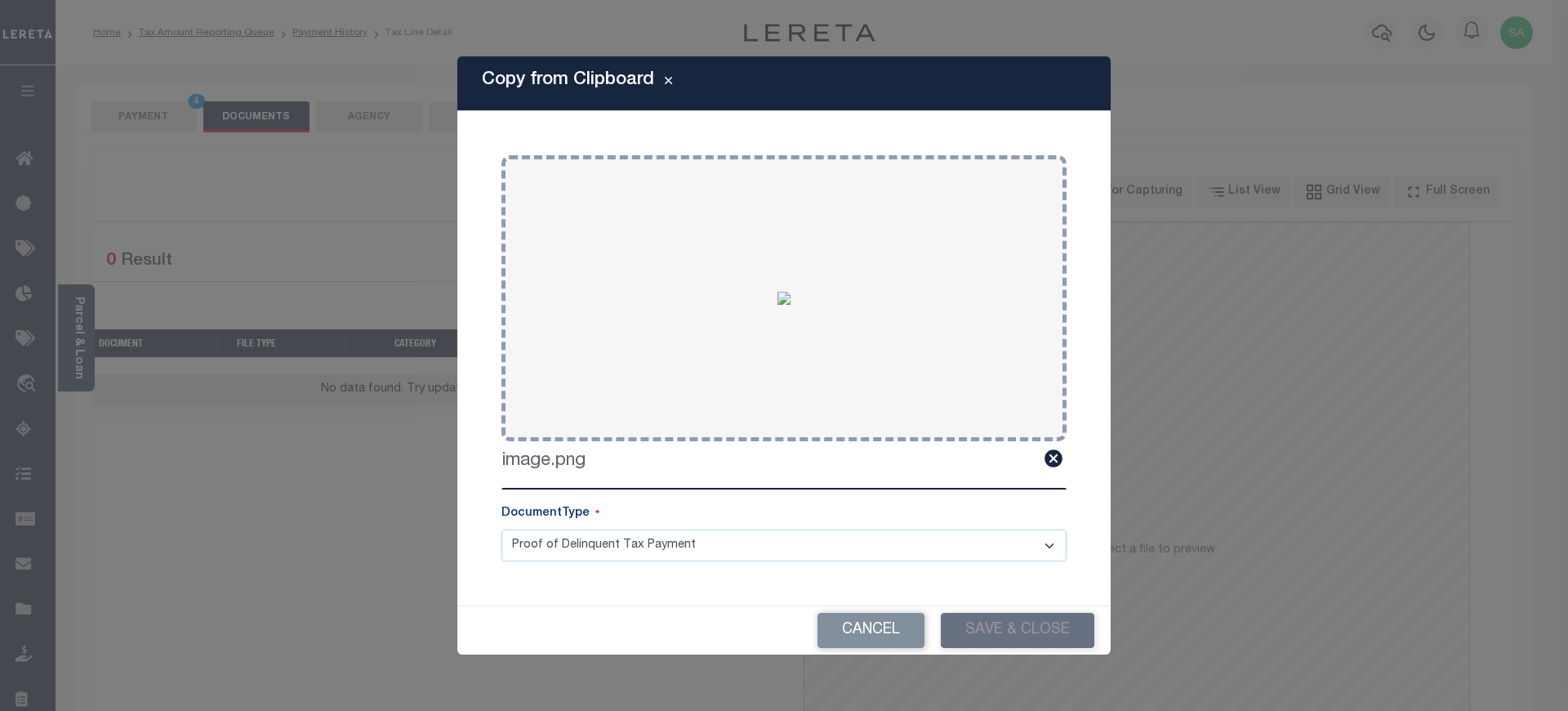
click at [1014, 609] on div "Cancel Save & Close" at bounding box center [784, 631] width 654 height 49
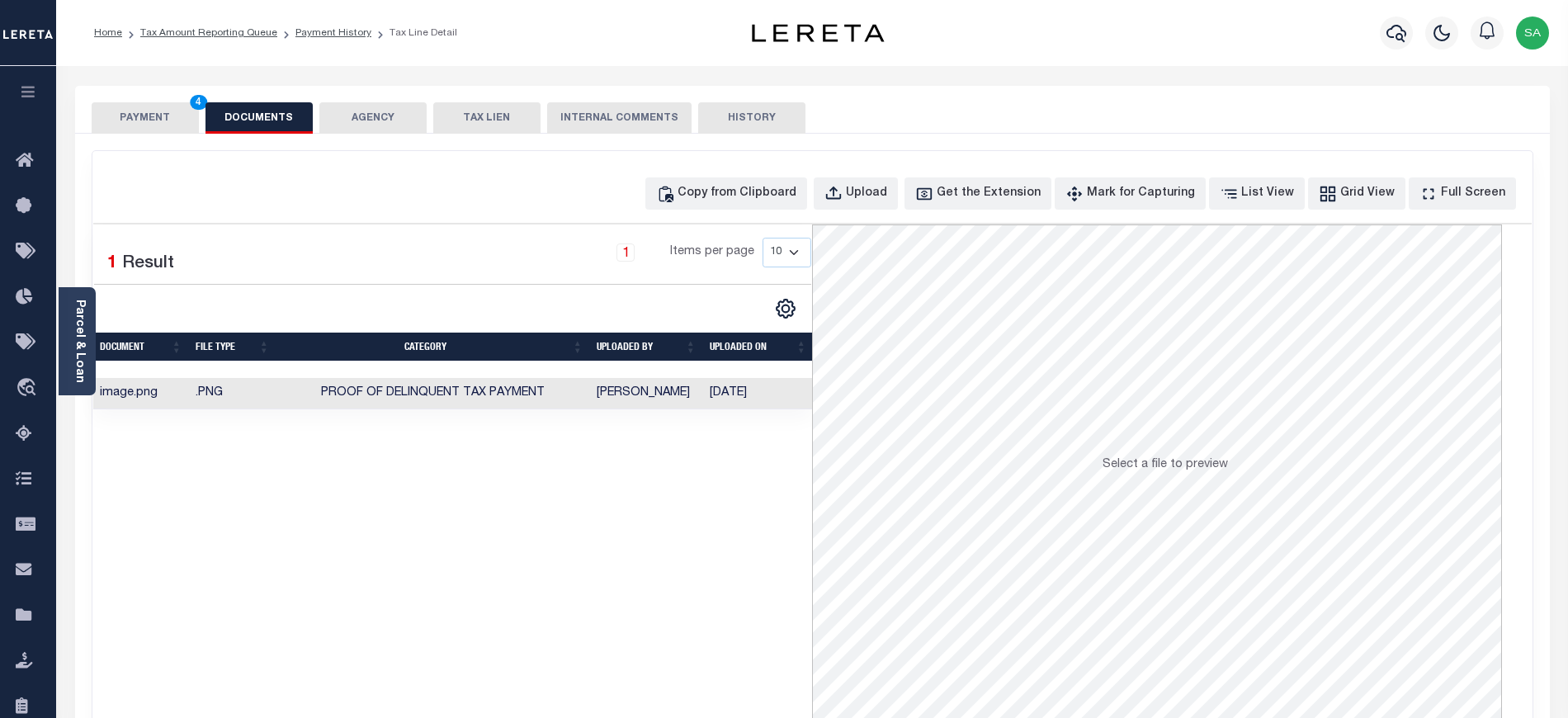
click at [166, 116] on button "PAYMENT 4" at bounding box center [145, 117] width 108 height 31
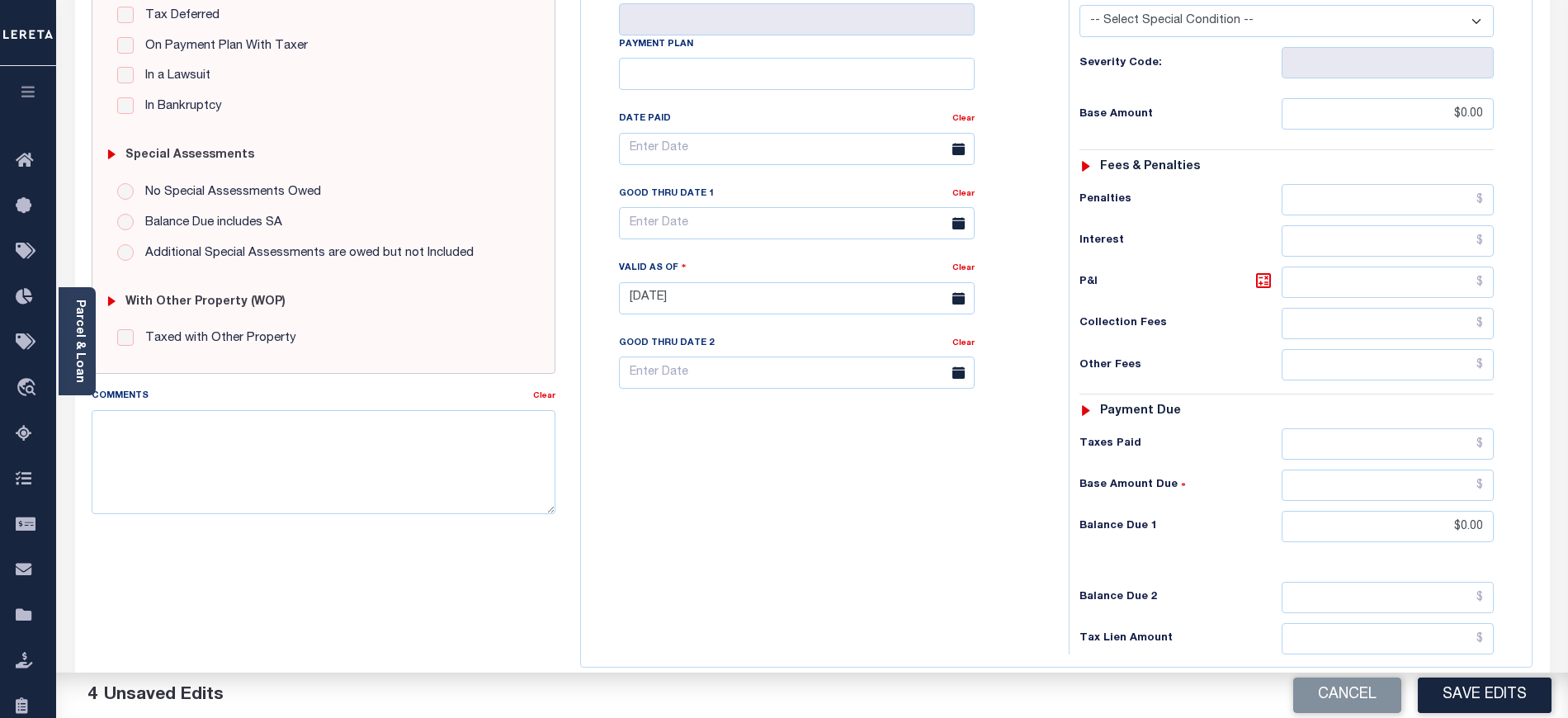
scroll to position [537, 0]
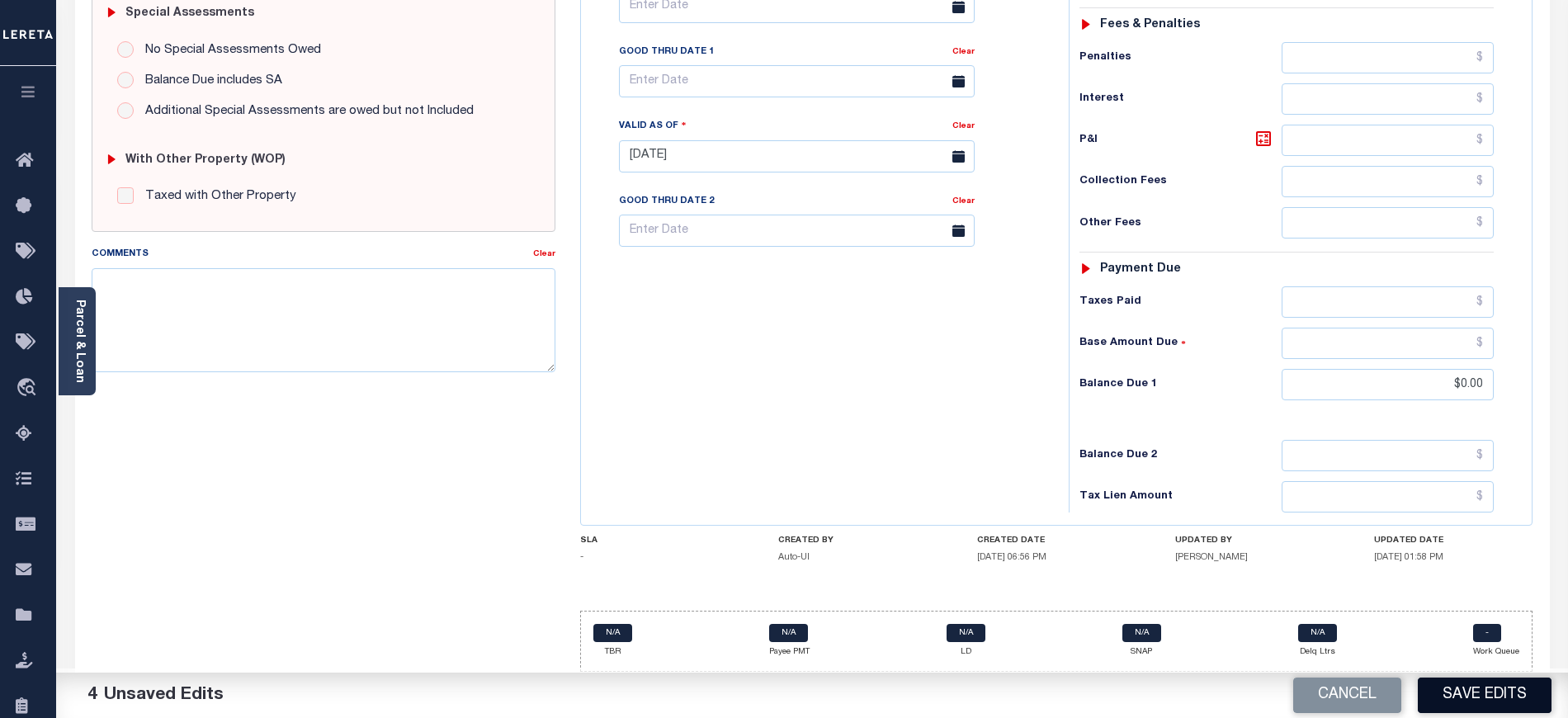
click at [1493, 703] on button "Save Edits" at bounding box center [1485, 695] width 134 height 36
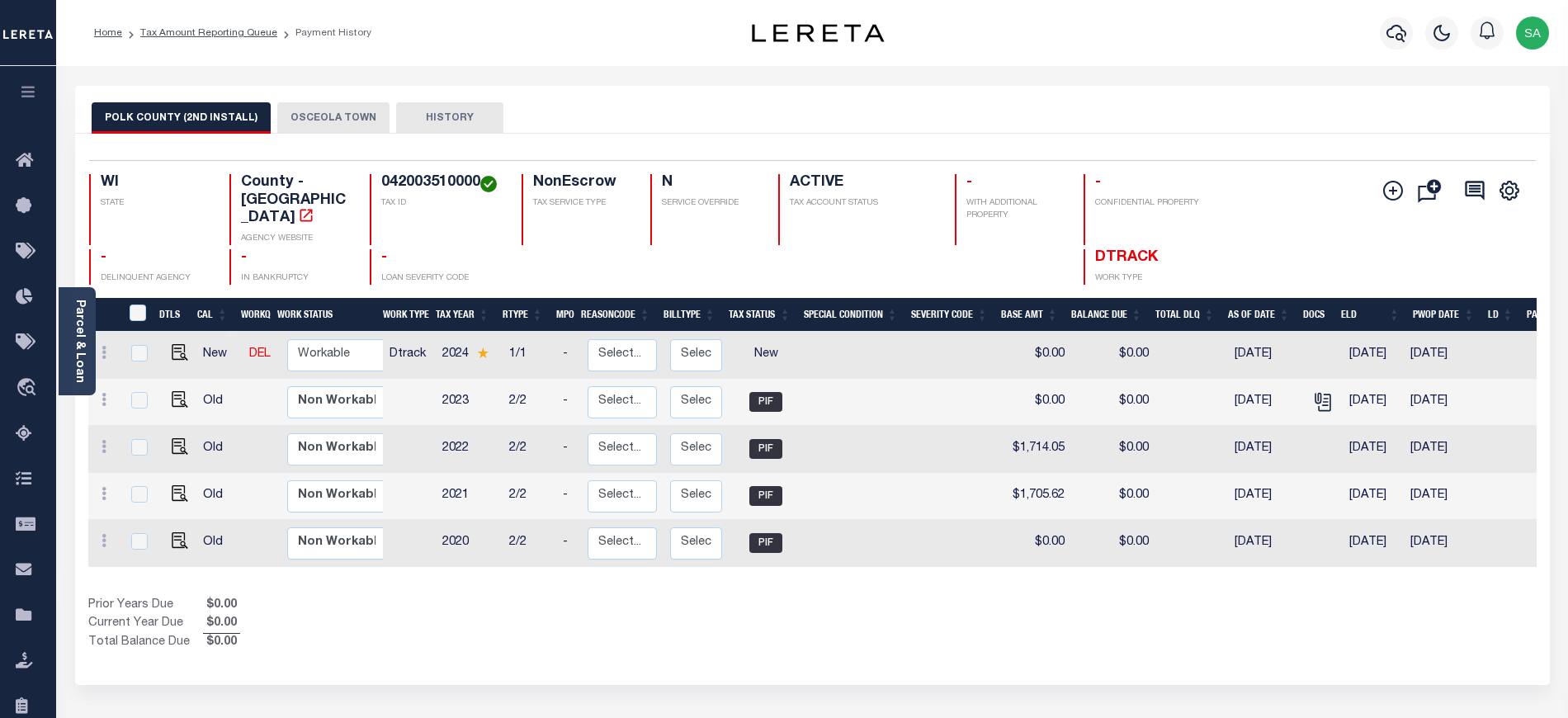
click at [219, 24] on ol "Home Tax Amount Reporting Queue Payment History" at bounding box center [232, 33] width 303 height 35
click at [221, 28] on link "Tax Amount Reporting Queue" at bounding box center [208, 33] width 137 height 9
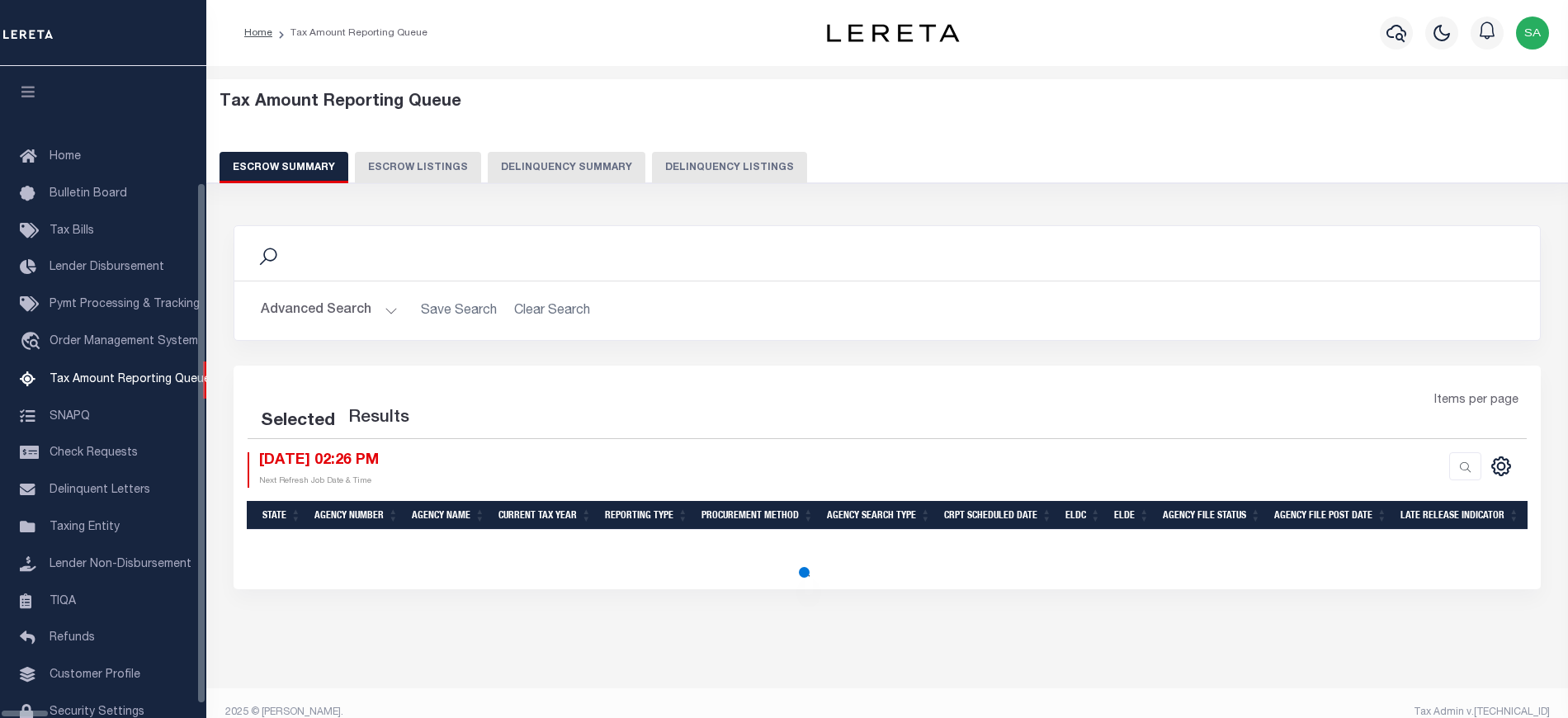
click at [652, 173] on button "Delinquency Listings" at bounding box center [729, 167] width 155 height 31
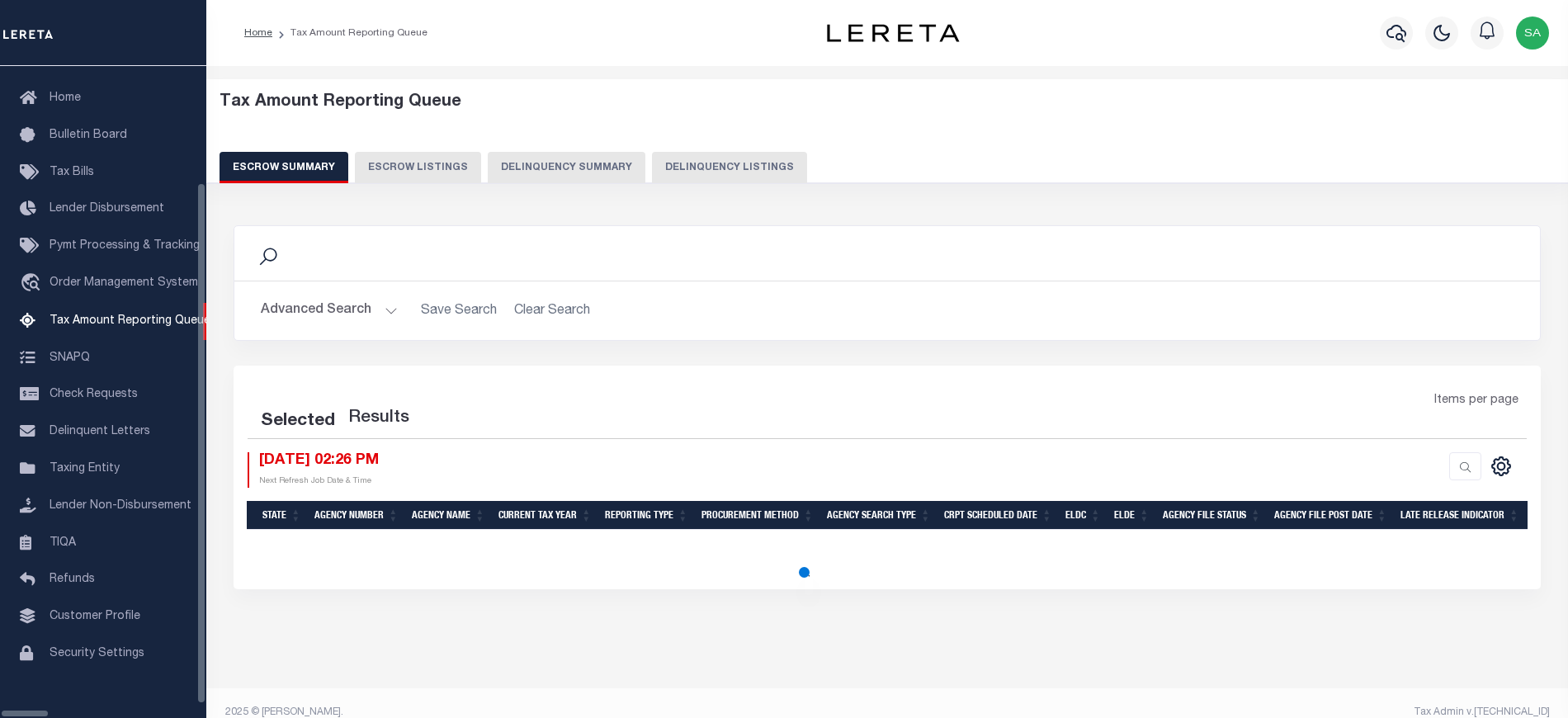
select select "100"
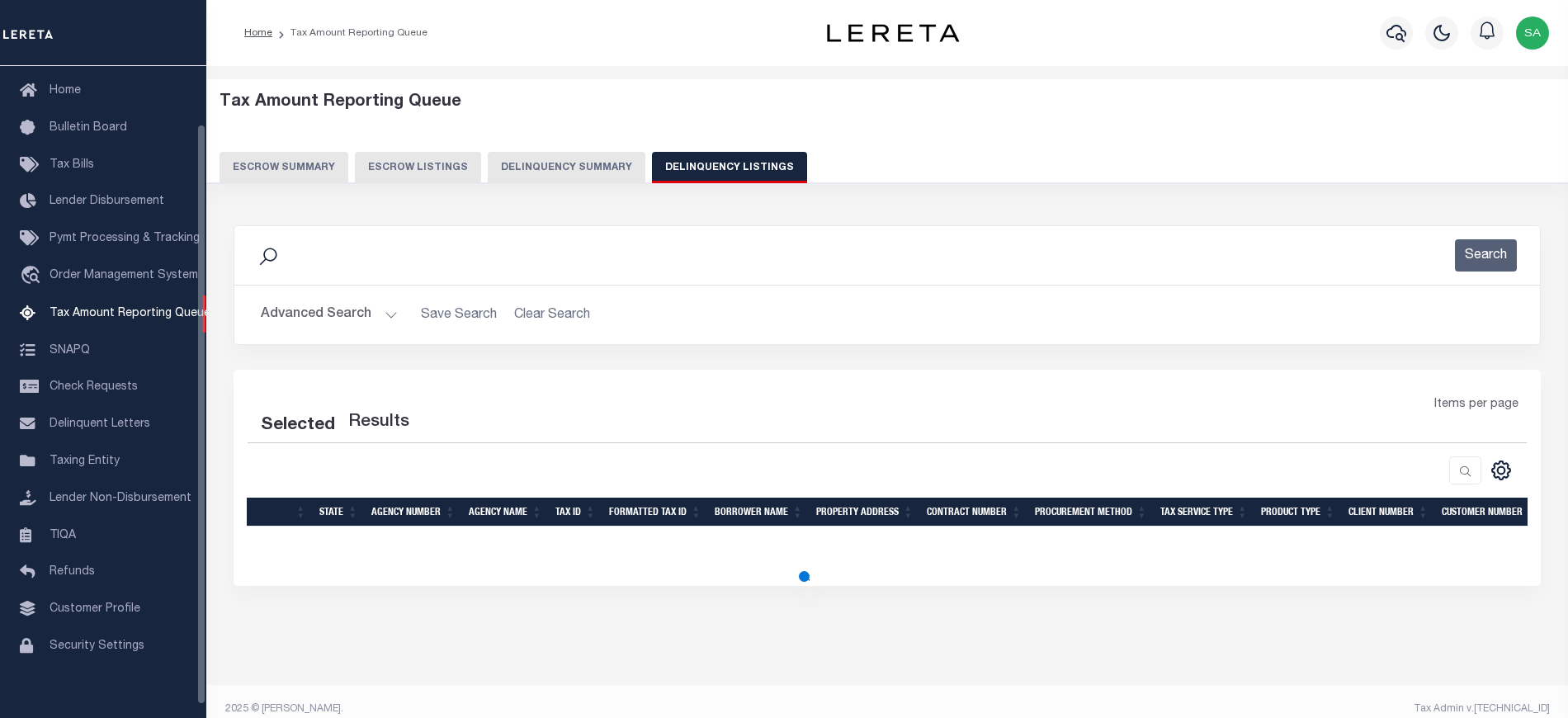
select select "100"
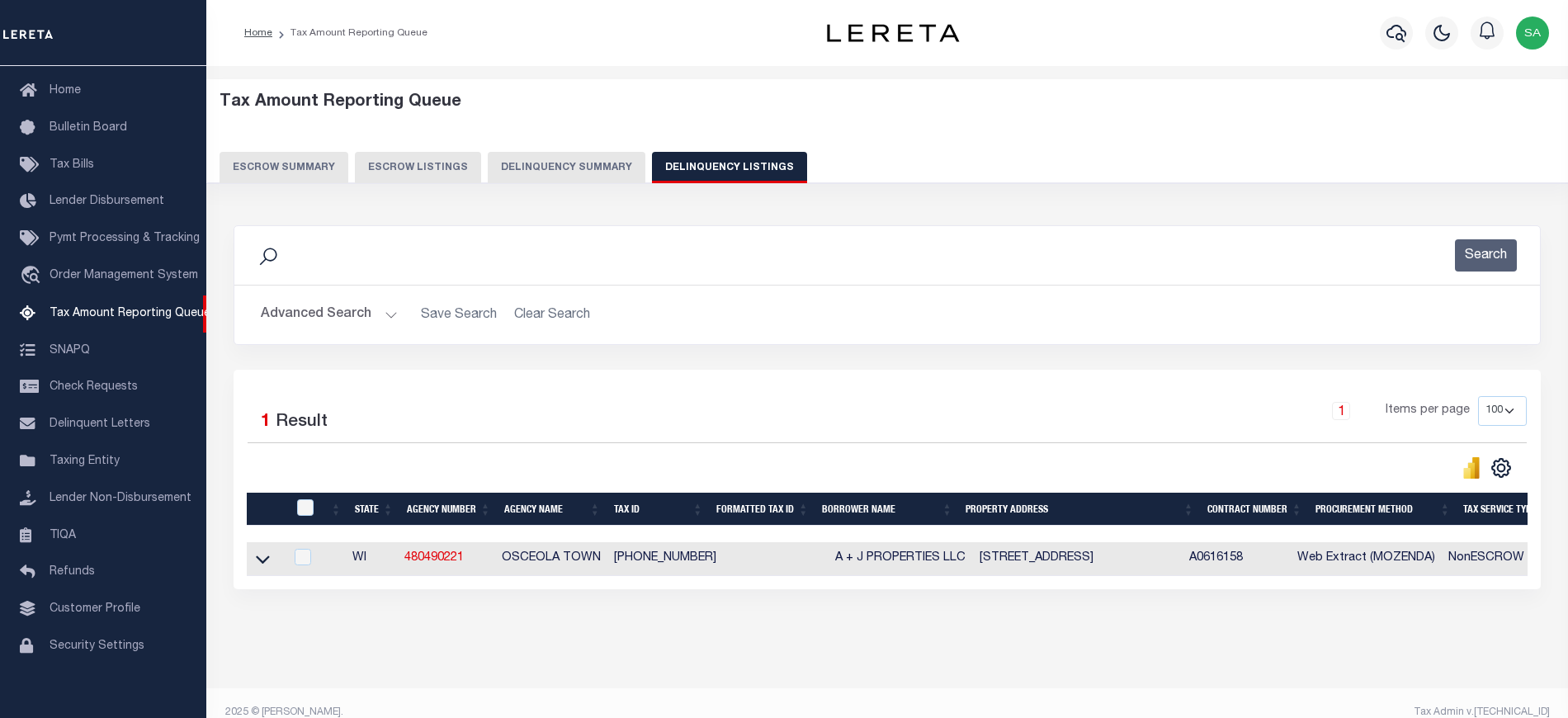
click at [328, 303] on button "Advanced Search" at bounding box center [329, 315] width 137 height 32
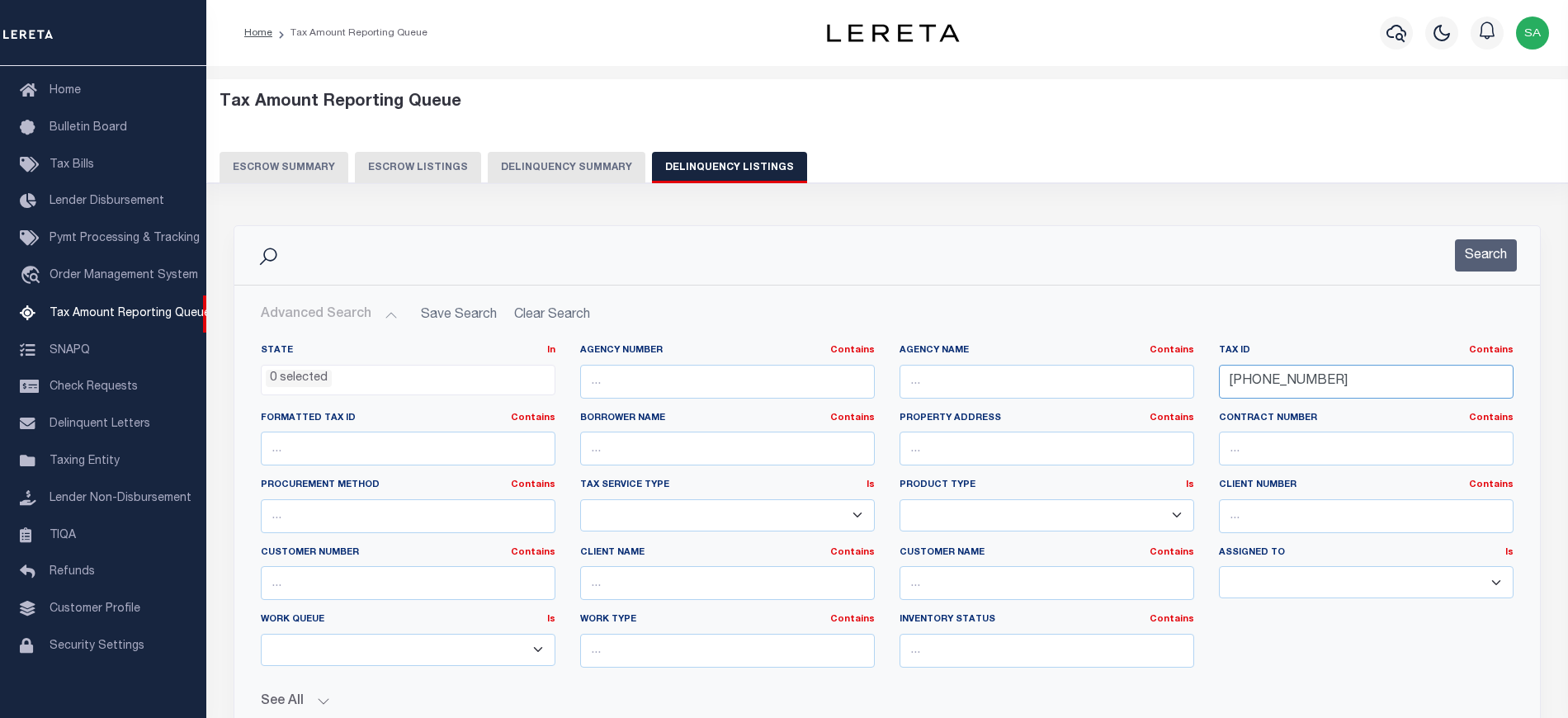
drag, startPoint x: 1334, startPoint y: 385, endPoint x: 1255, endPoint y: 370, distance: 80.4
click at [1164, 373] on div "State In In AK AL AR AZ CA CO CT DC DE FL GA GU HI IA ID IL IN KS KY LA MA MD M…" at bounding box center [887, 512] width 1277 height 336
paste input "455-001"
type input "042-00455-0010"
click at [1475, 267] on button "Search" at bounding box center [1486, 255] width 62 height 32
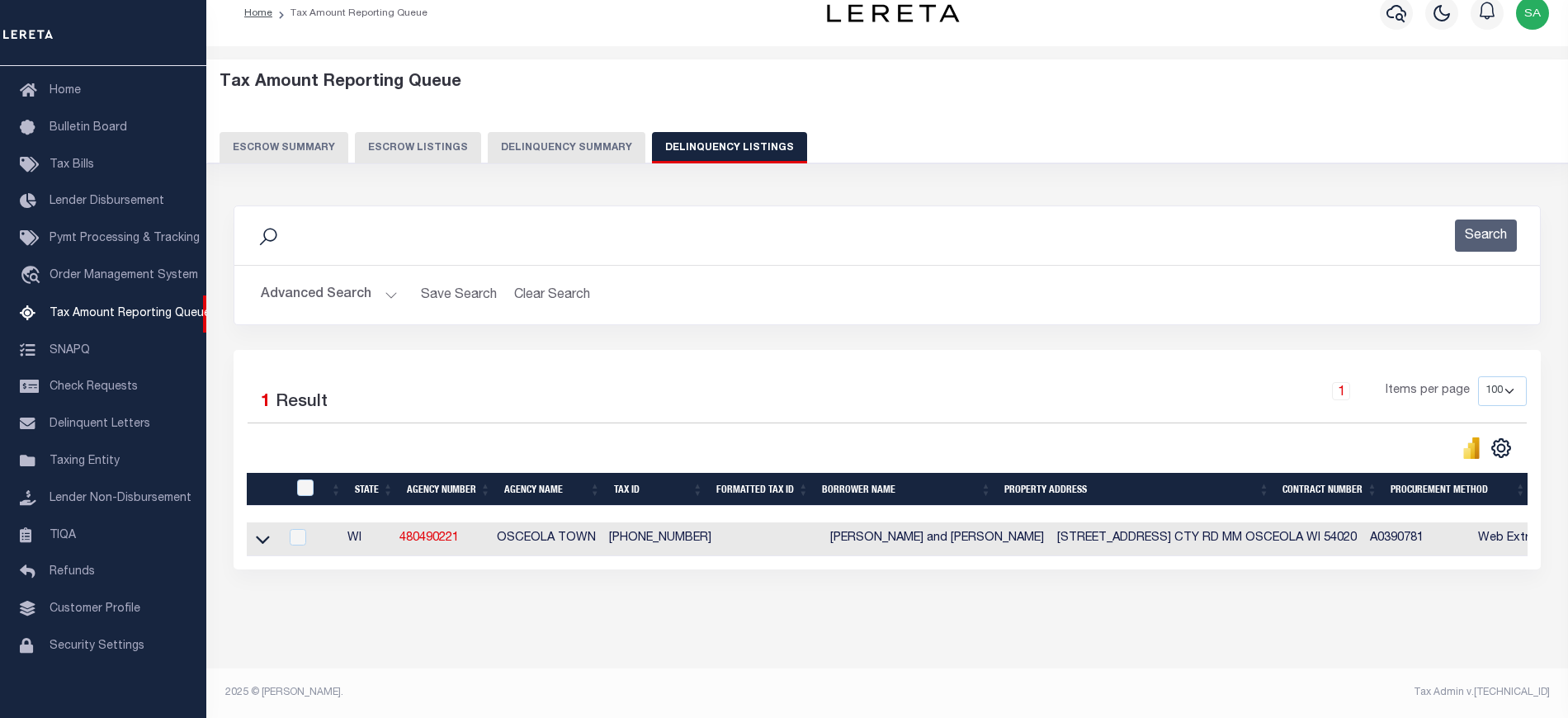
scroll to position [35, 0]
click at [264, 536] on icon at bounding box center [263, 539] width 14 height 17
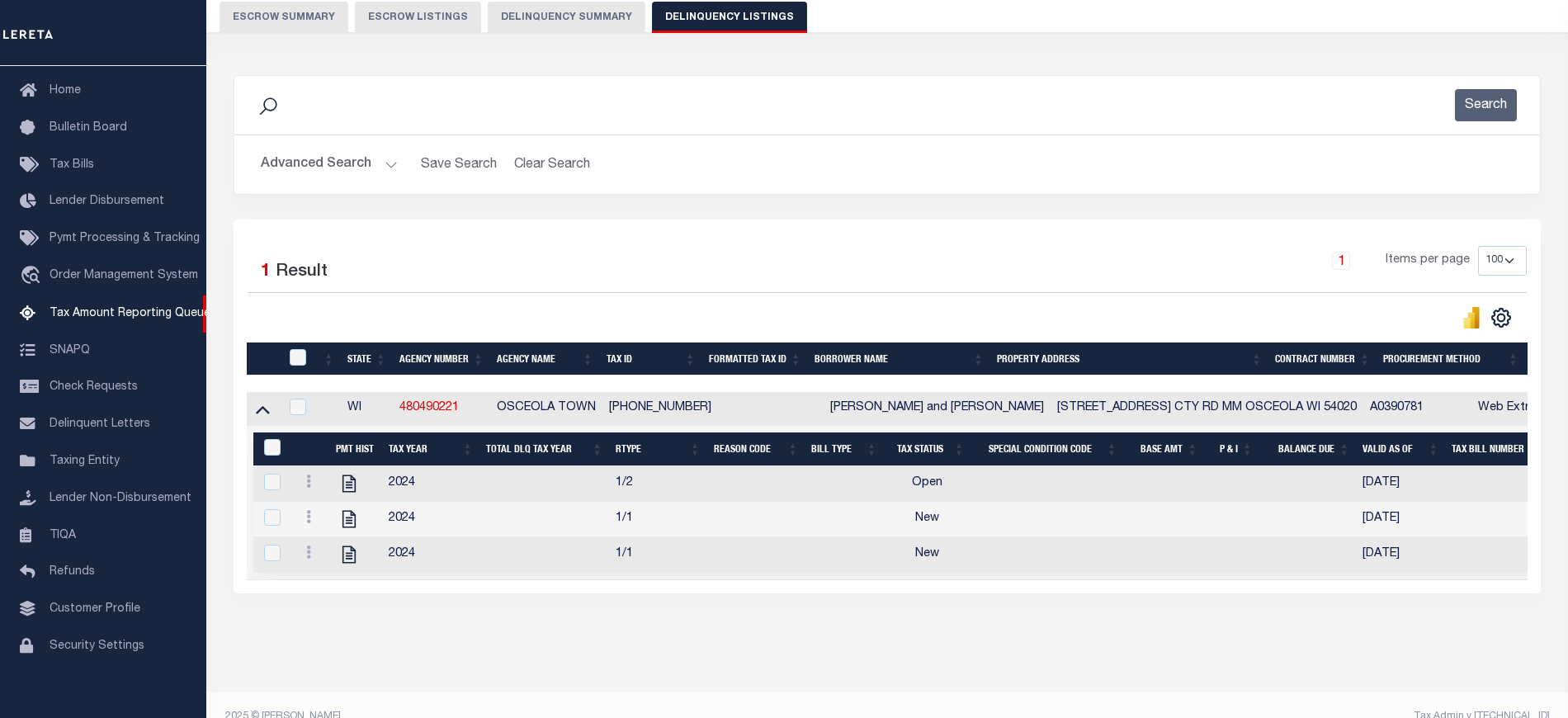
scroll to position [193, 0]
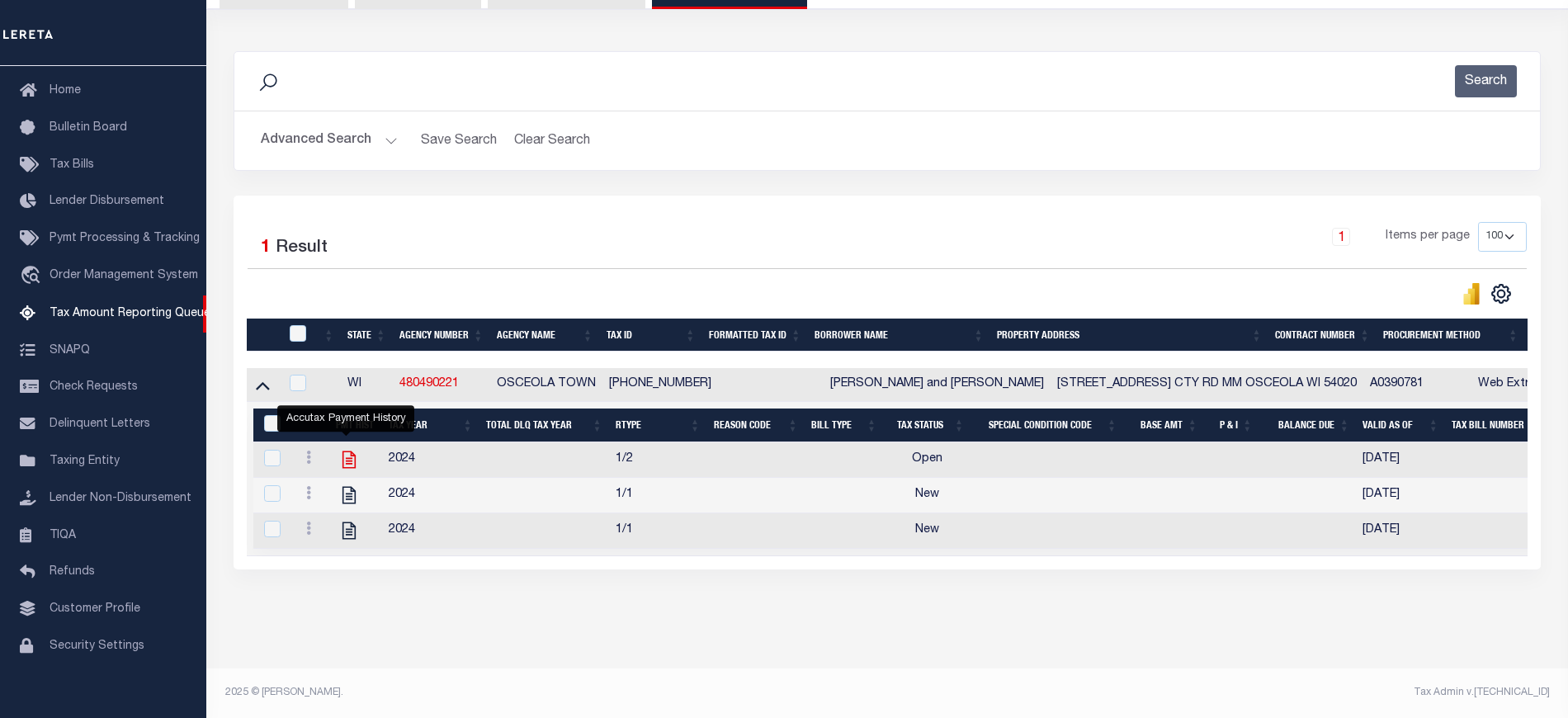
click at [345, 452] on icon "" at bounding box center [349, 460] width 13 height 17
checkbox input "true"
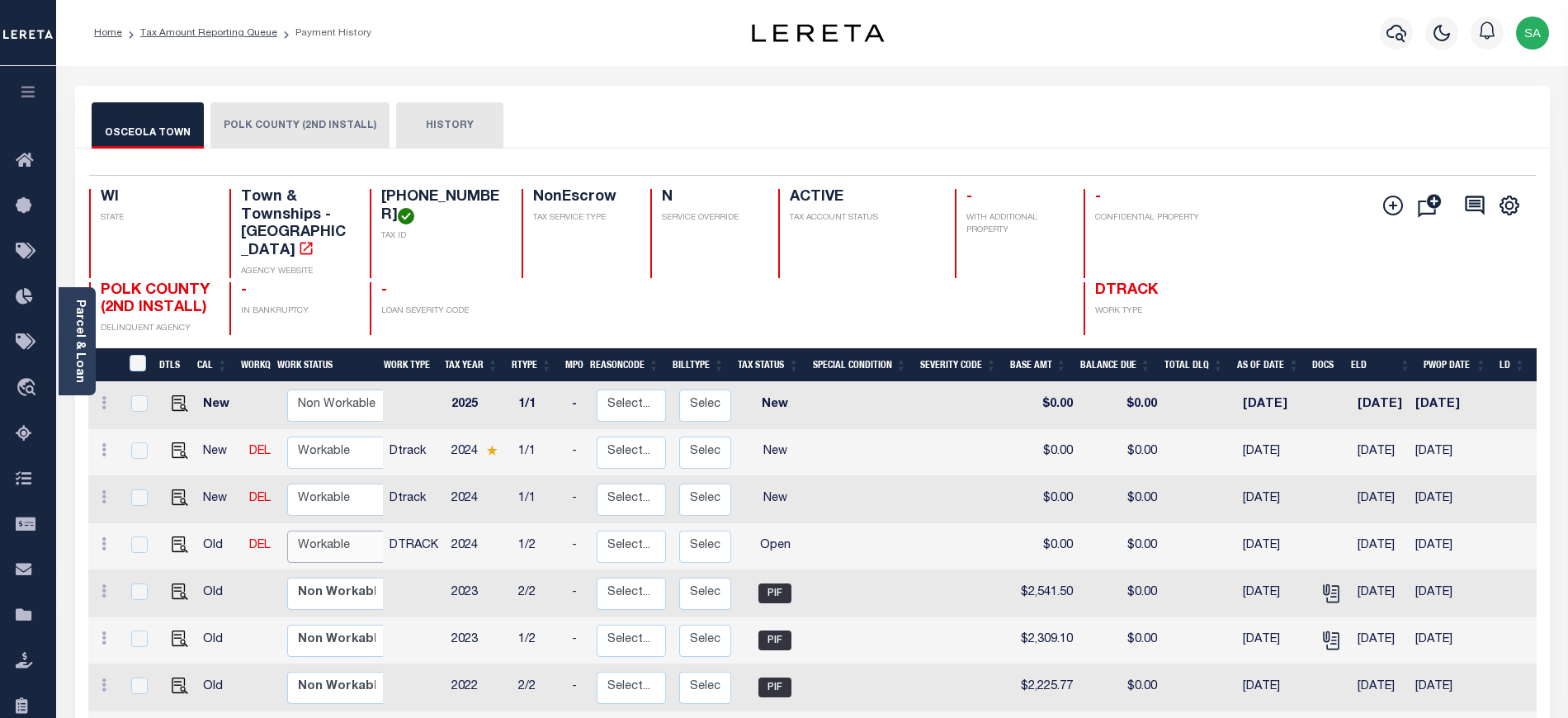
click at [336, 531] on select "Non Workable Workable" at bounding box center [336, 547] width 99 height 32
checkbox input "true"
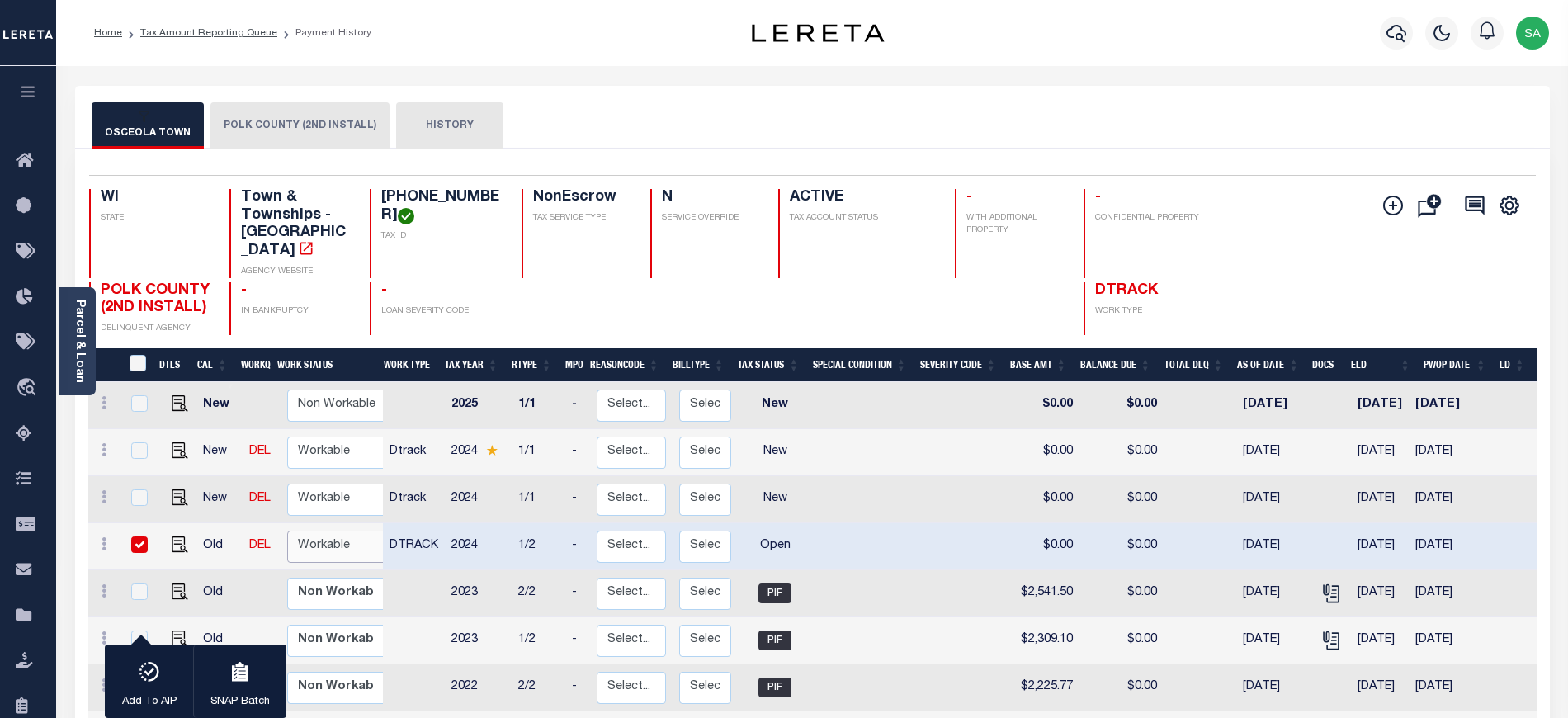
select select "true"
click at [287, 531] on select "Non Workable Workable" at bounding box center [336, 547] width 99 height 32
checkbox input "false"
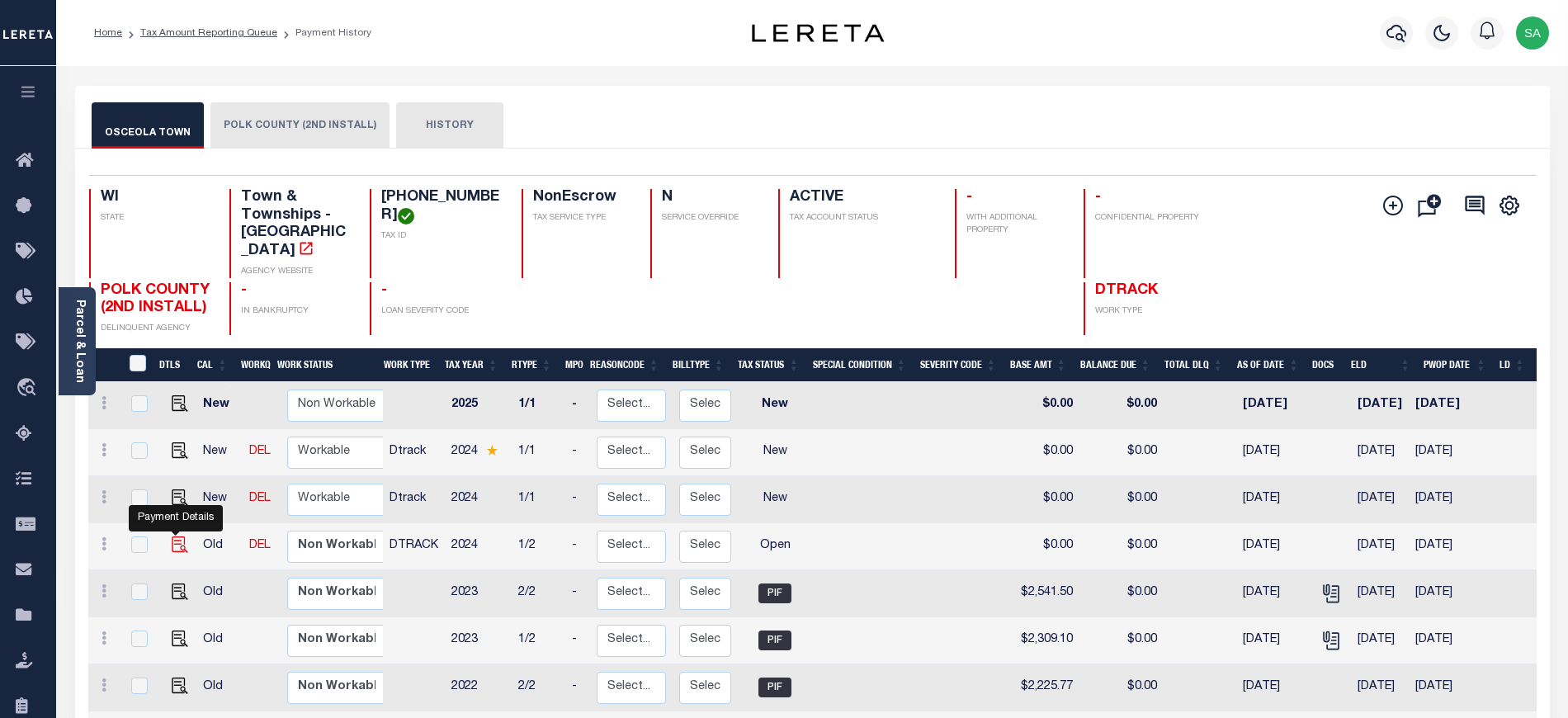
click at [172, 537] on img "" at bounding box center [179, 544] width 16 height 16
checkbox input "true"
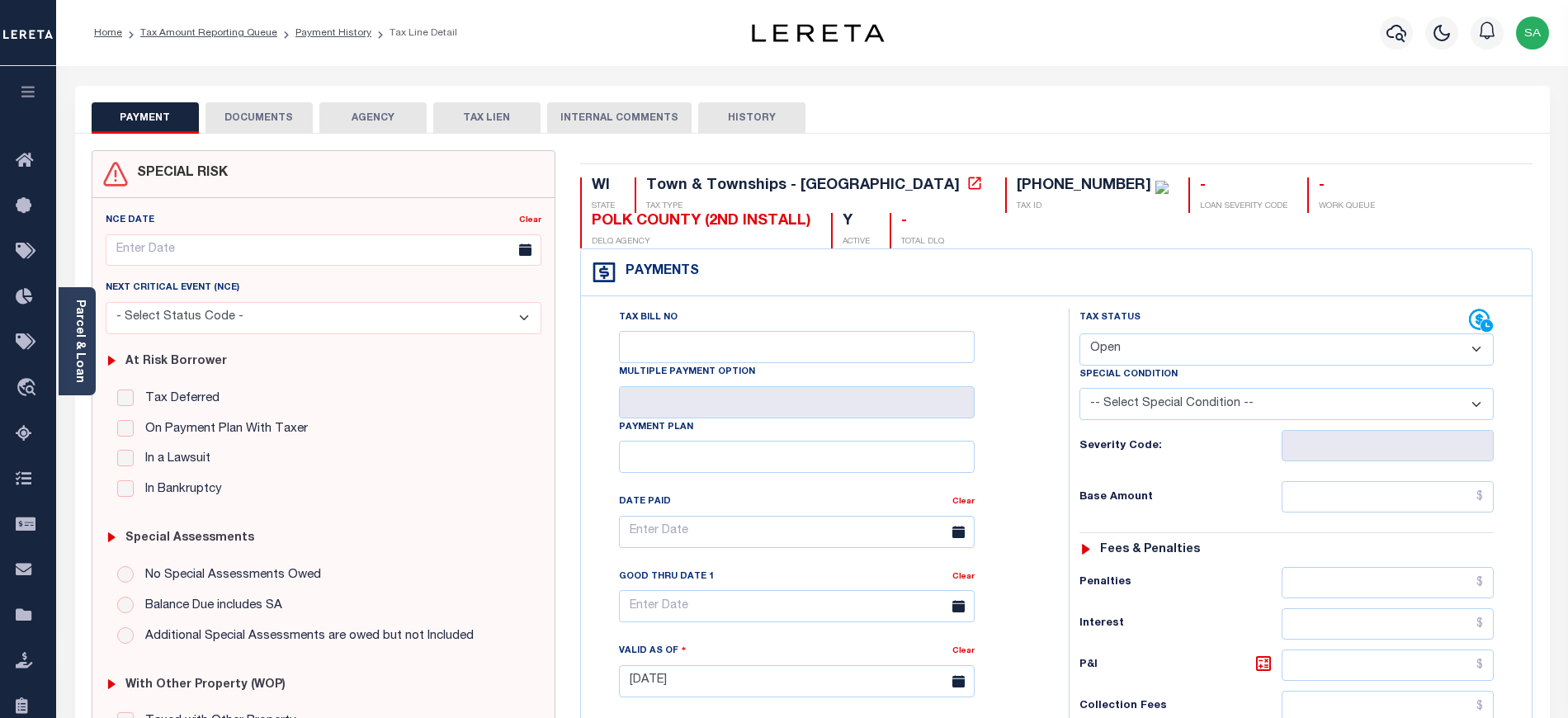
click at [1116, 362] on select "- Select Status Code - Open Due/Unpaid Paid Incomplete No Tax Due Internal Refu…" at bounding box center [1287, 350] width 414 height 32
select select "PYD"
click at [1080, 335] on select "- Select Status Code - Open Due/Unpaid Paid Incomplete No Tax Due Internal Refu…" at bounding box center [1287, 350] width 414 height 32
type input "[DATE]"
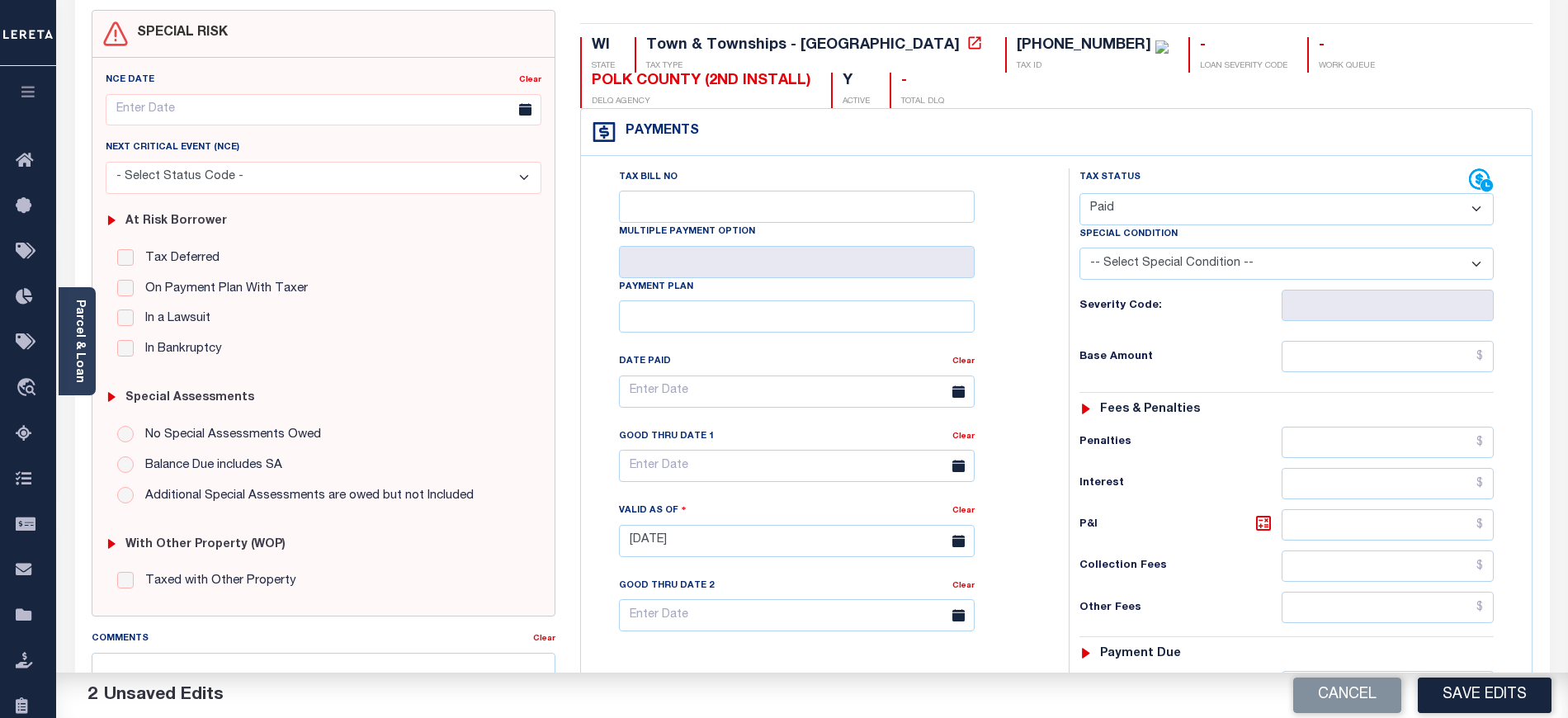
scroll to position [219, 0]
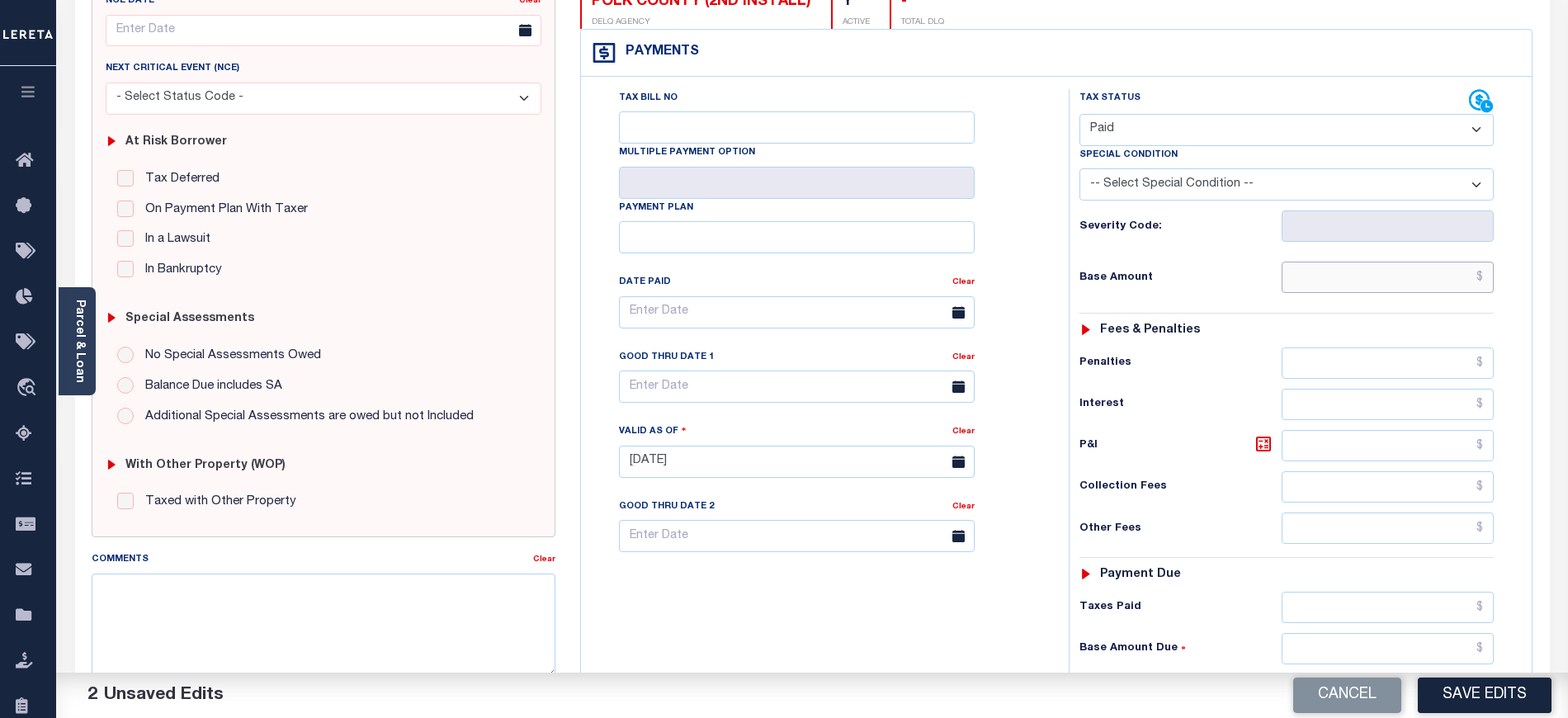
click at [1304, 283] on input "text" at bounding box center [1388, 277] width 213 height 31
type input "$0.00"
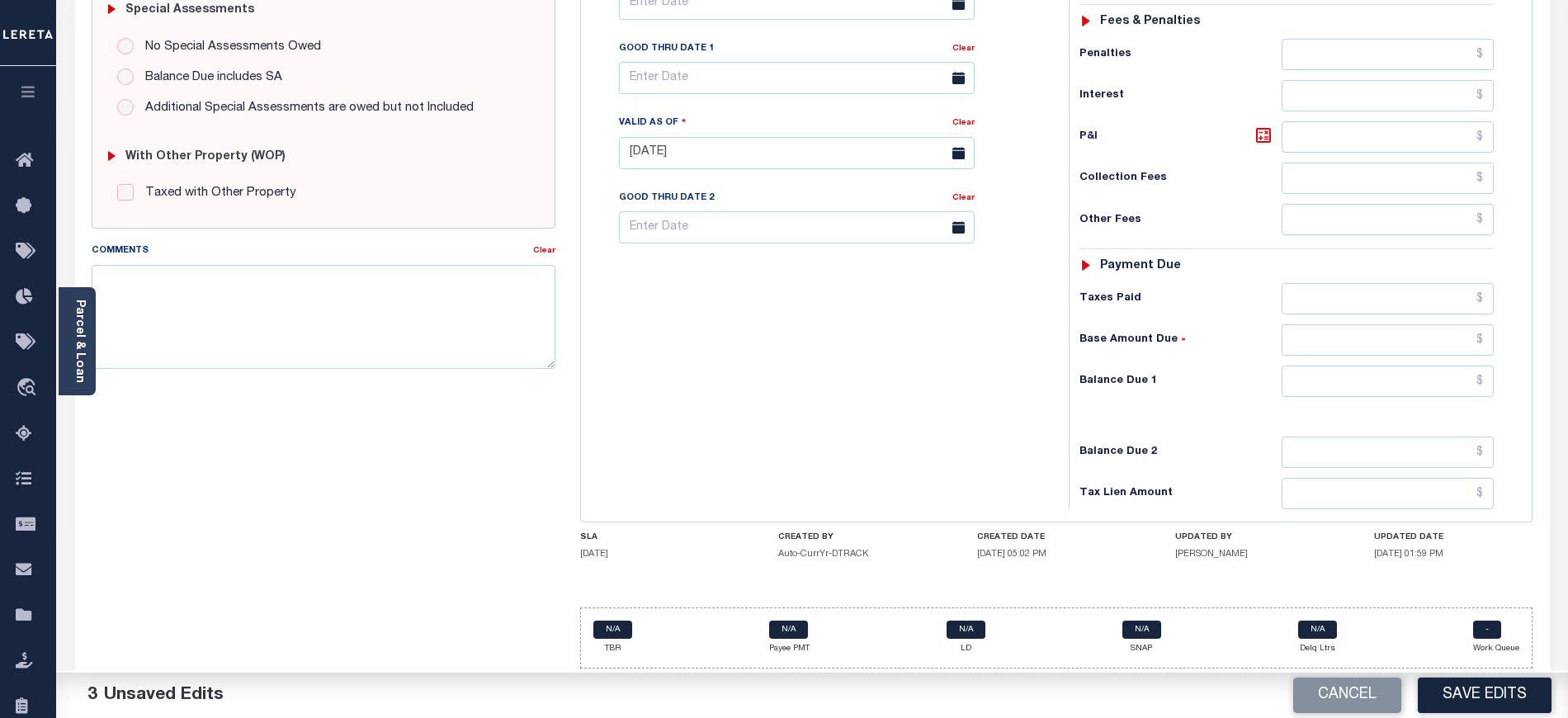
scroll to position [542, 0]
click at [1311, 377] on input "text" at bounding box center [1388, 379] width 213 height 31
type input "$0.00"
click at [911, 429] on div "Tax Bill No Multiple Payment Option Payment Plan Clear" at bounding box center [820, 143] width 471 height 728
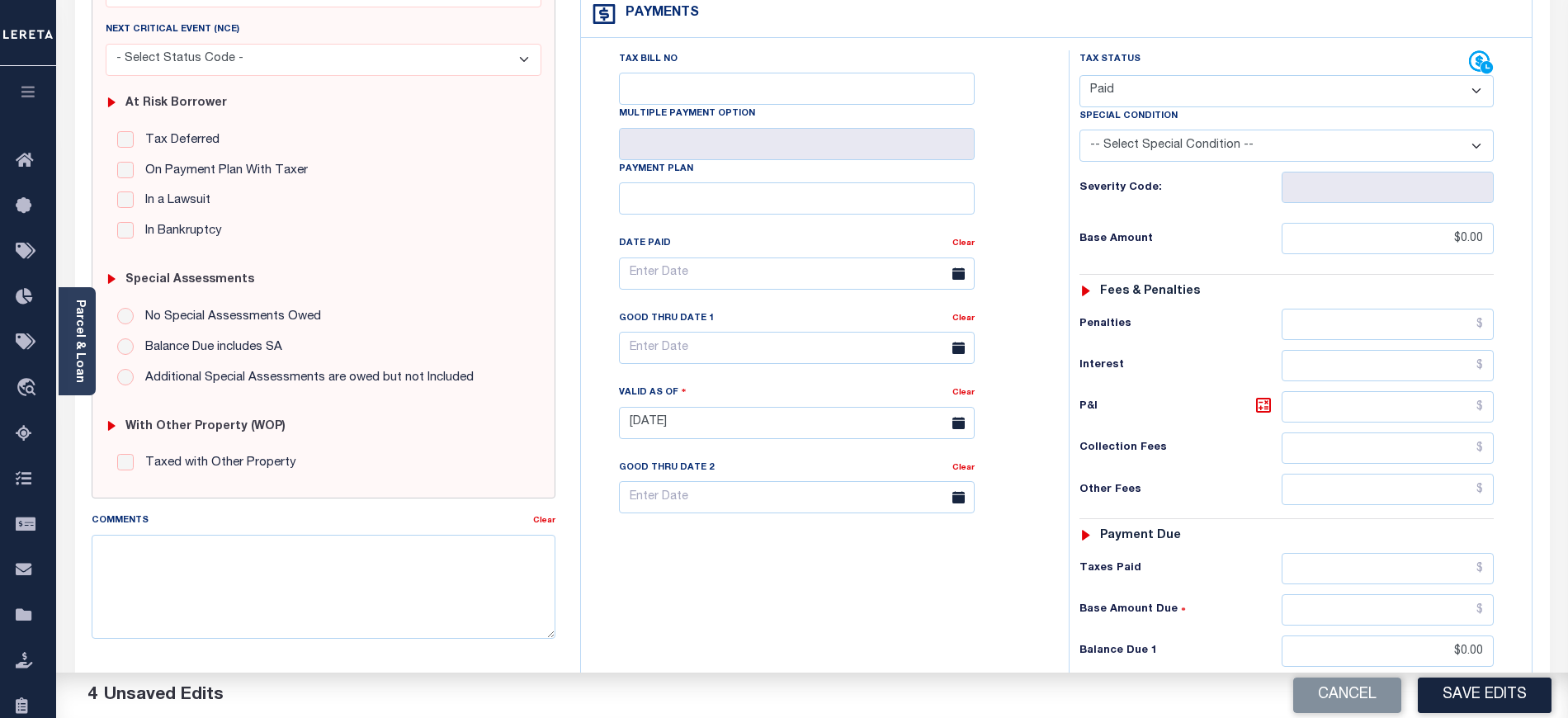
scroll to position [0, 0]
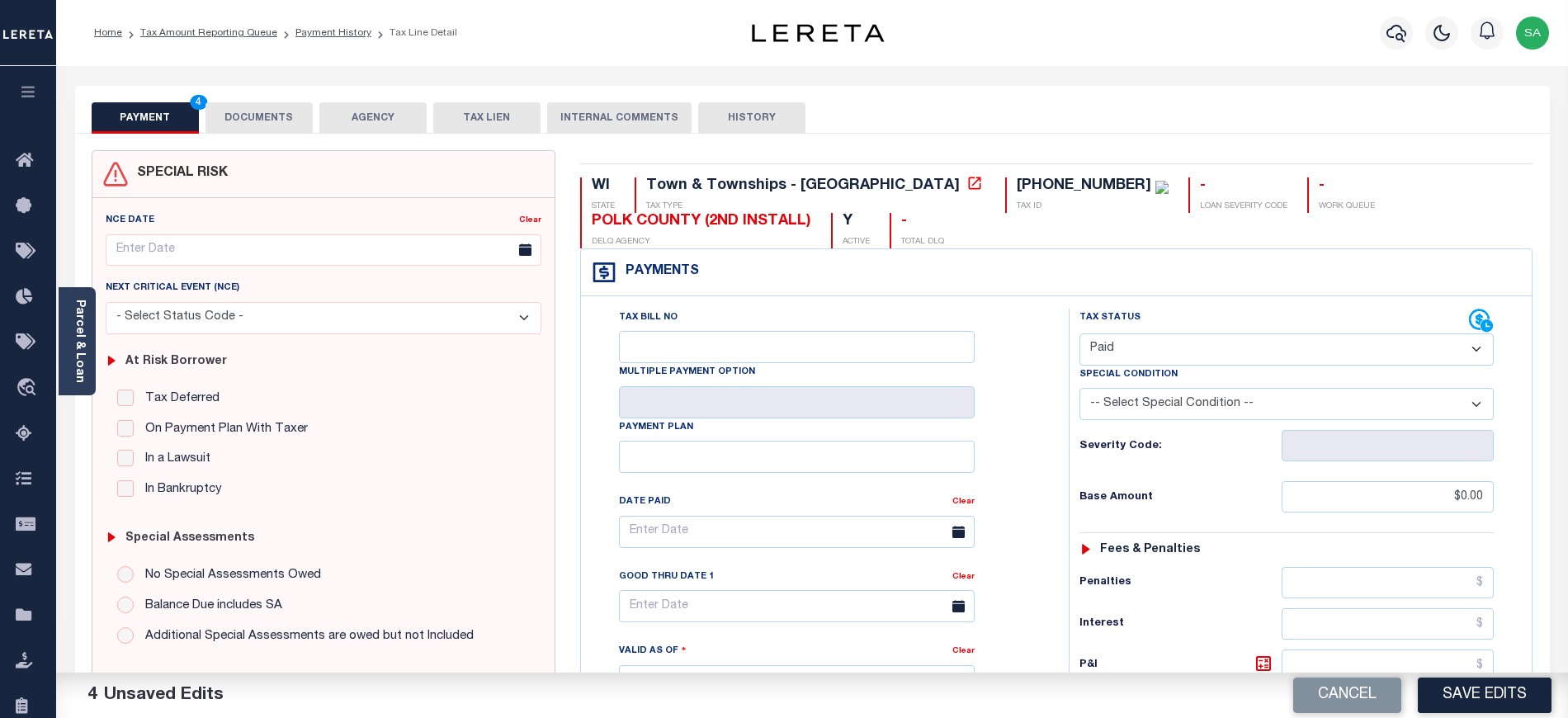
click at [264, 114] on button "DOCUMENTS" at bounding box center [260, 117] width 108 height 31
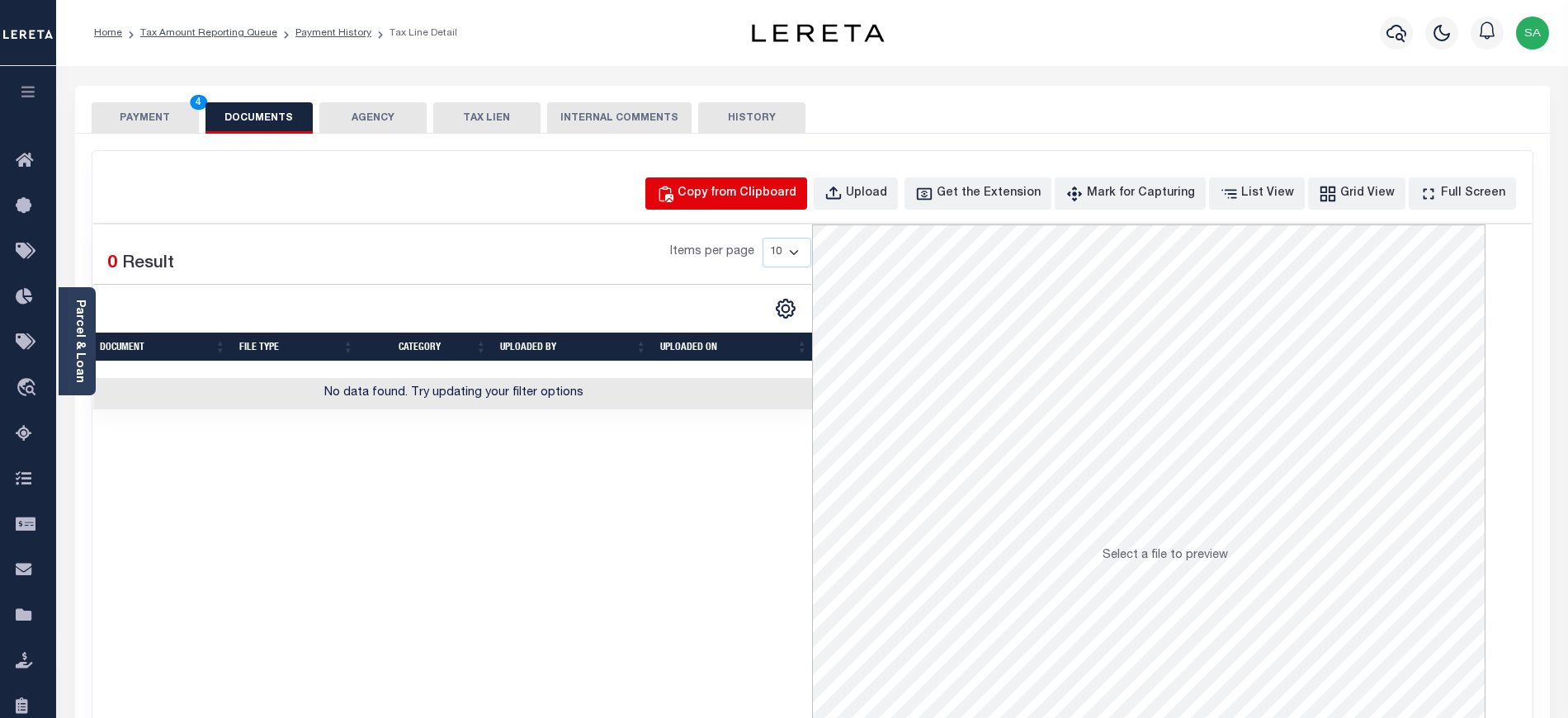
click at [753, 188] on div "Copy from Clipboard" at bounding box center [737, 194] width 119 height 18
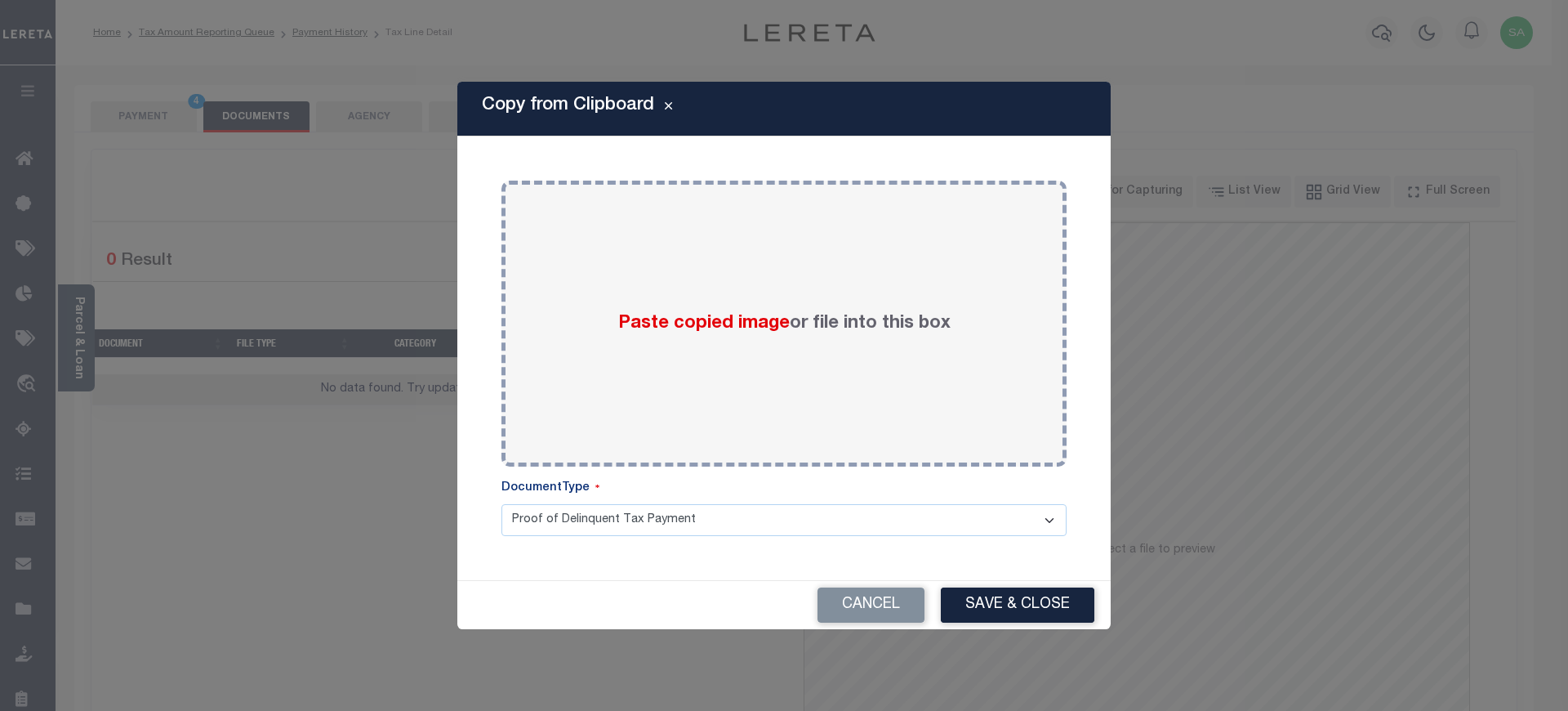
drag, startPoint x: 822, startPoint y: 357, endPoint x: 958, endPoint y: 557, distance: 241.9
click at [822, 358] on div "Paste copied image or file into this box" at bounding box center [784, 324] width 540 height 262
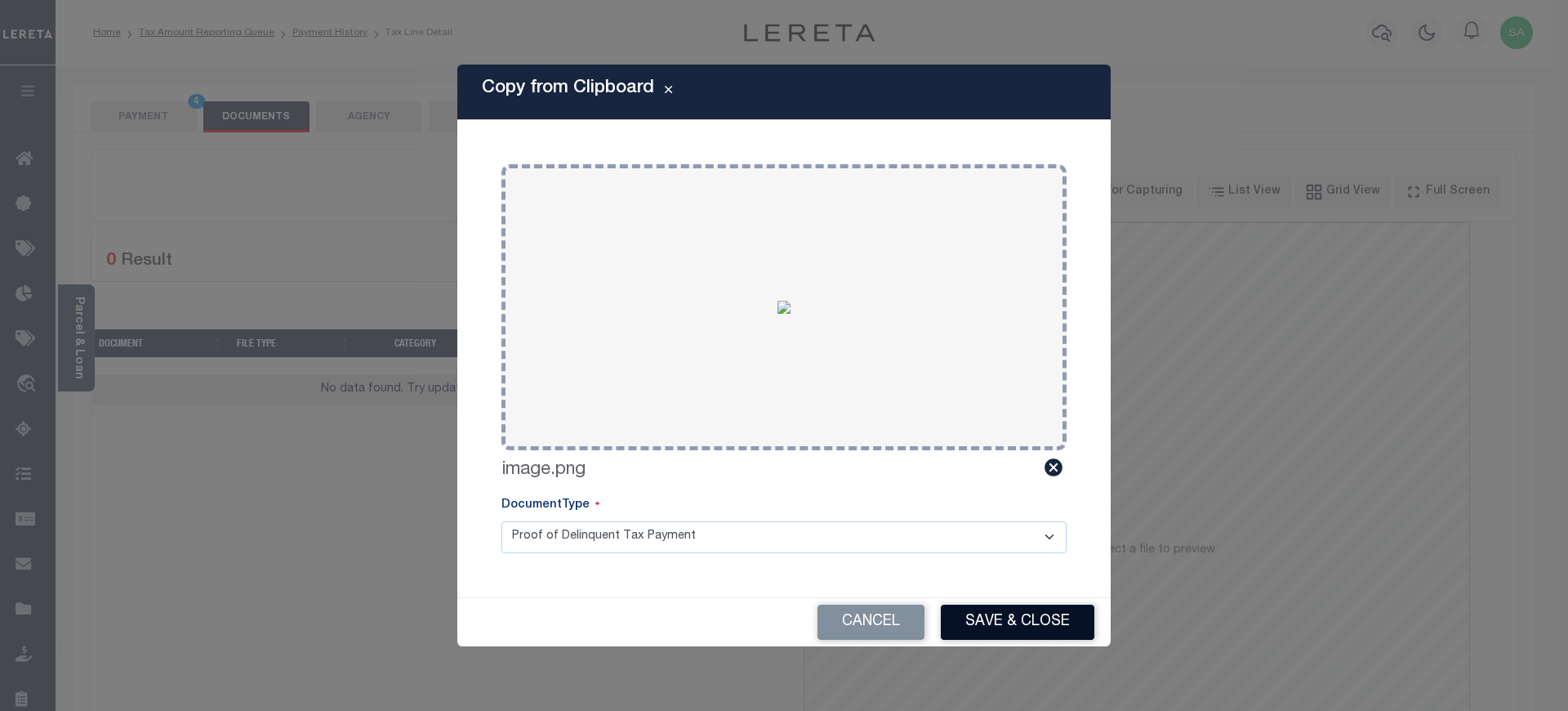
click at [1013, 625] on button "Save & Close" at bounding box center [1017, 622] width 153 height 36
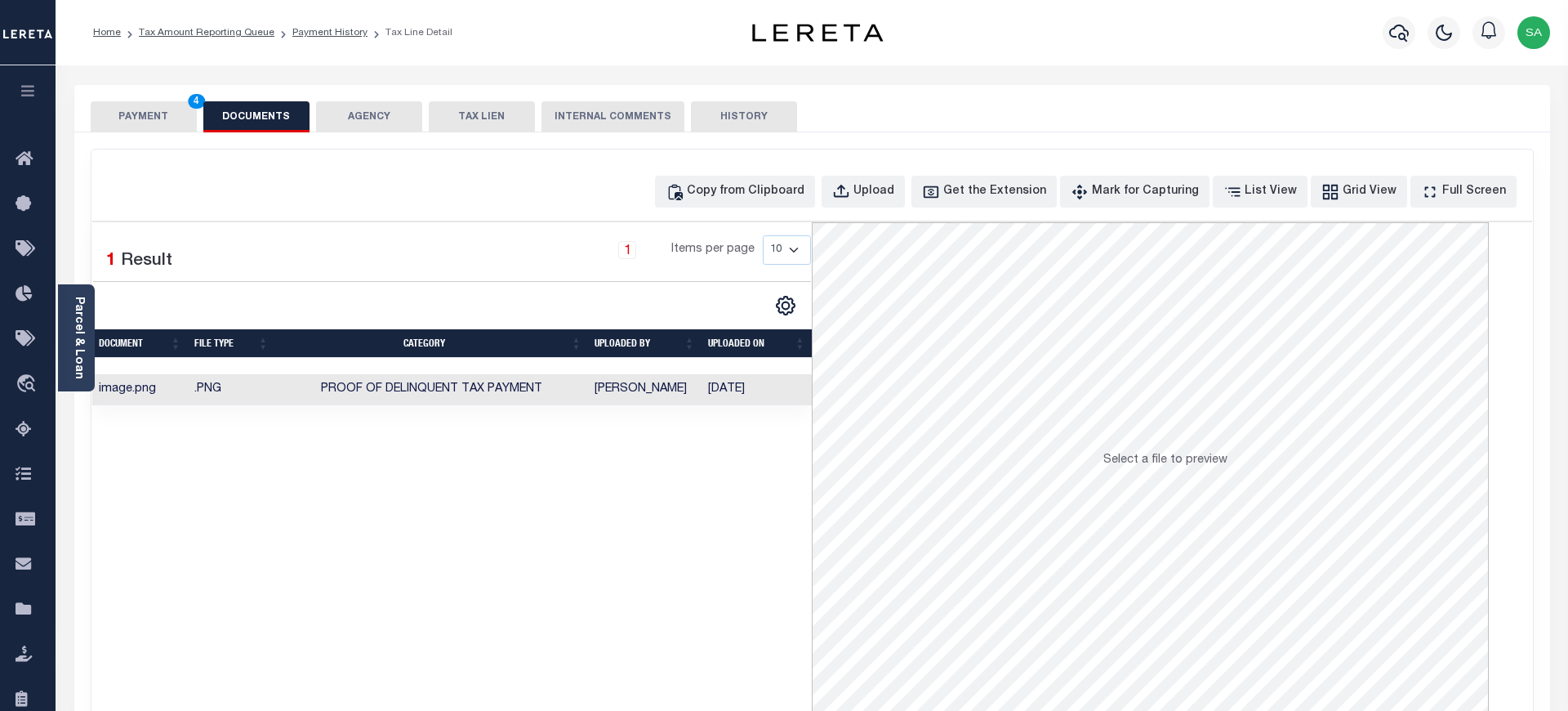
click at [148, 125] on button "PAYMENT 4" at bounding box center [144, 116] width 107 height 31
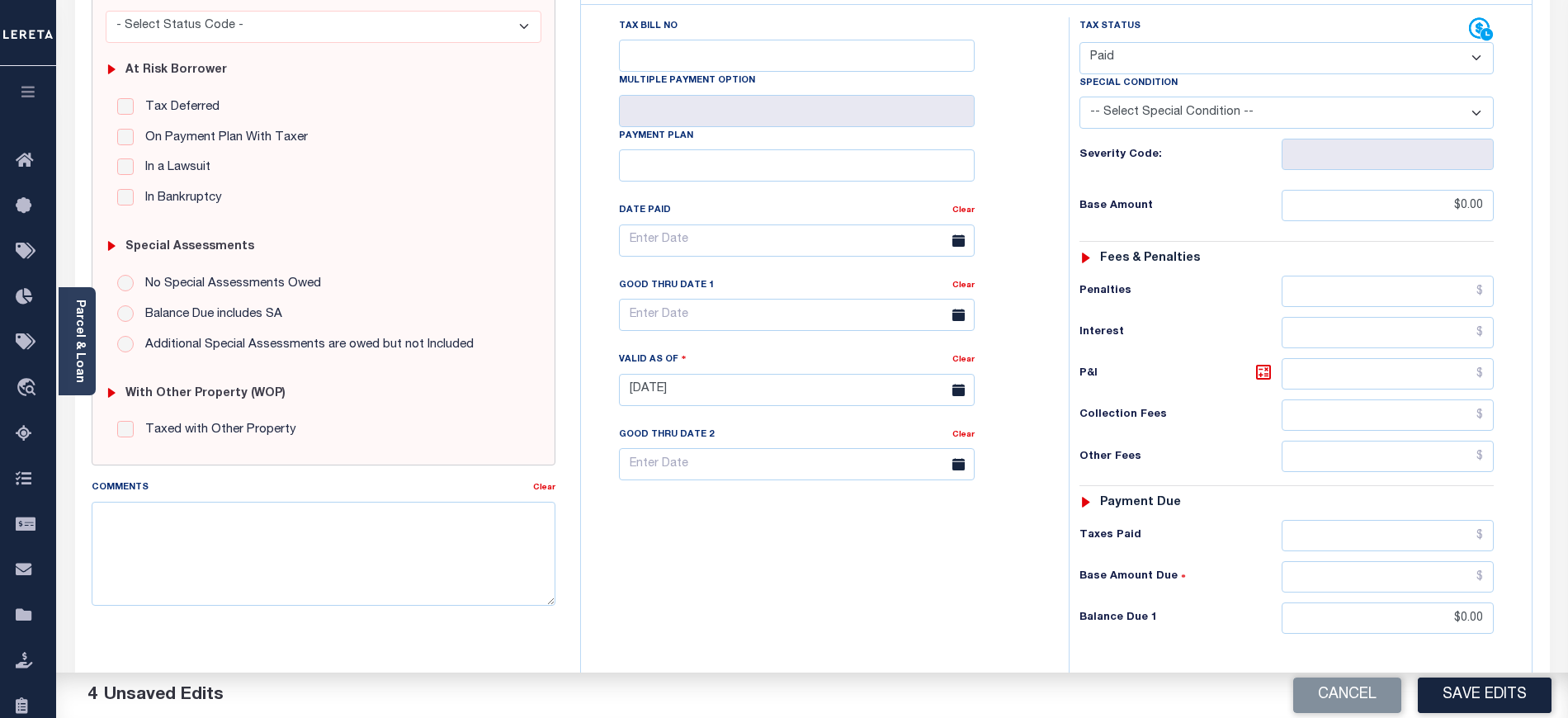
scroll to position [440, 0]
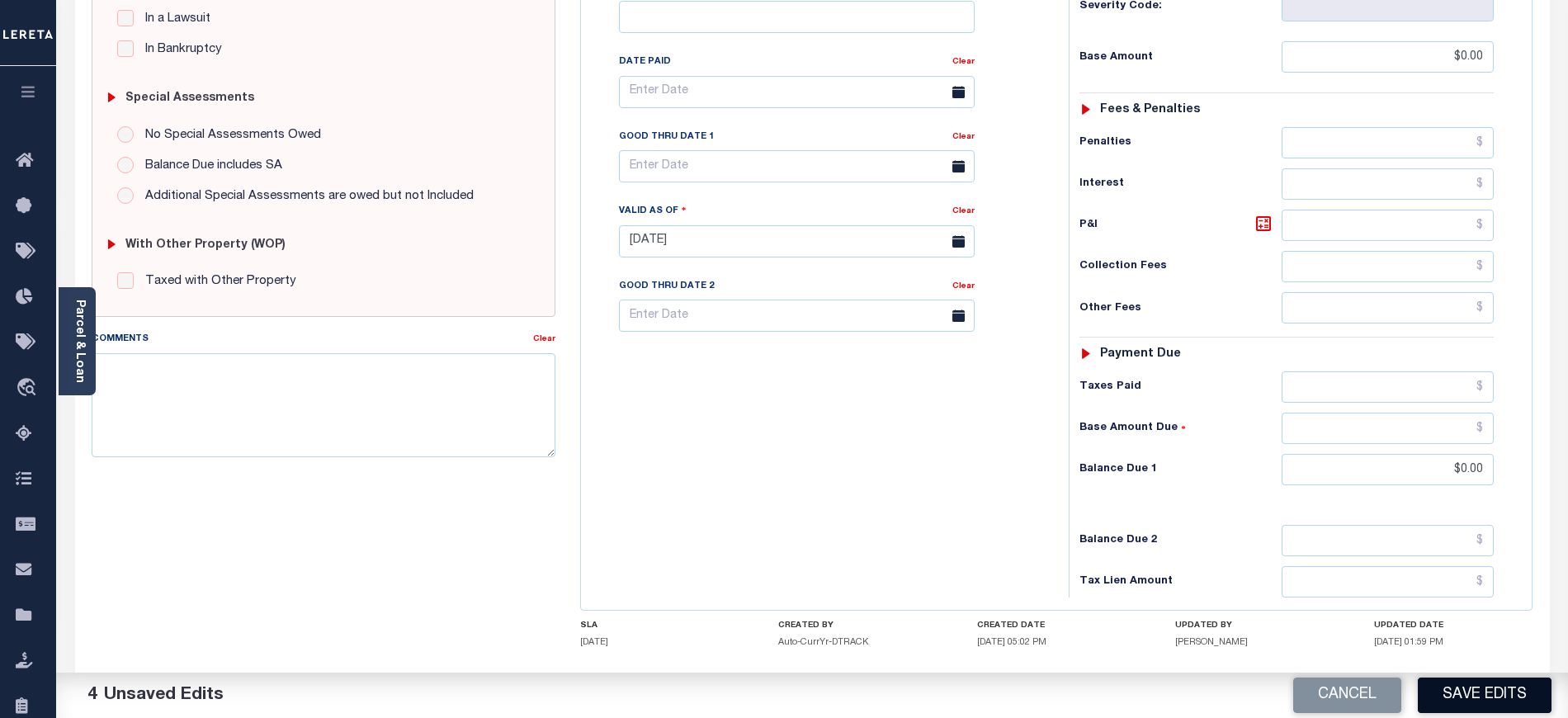
click at [1464, 707] on button "Save Edits" at bounding box center [1485, 695] width 134 height 36
checkbox input "false"
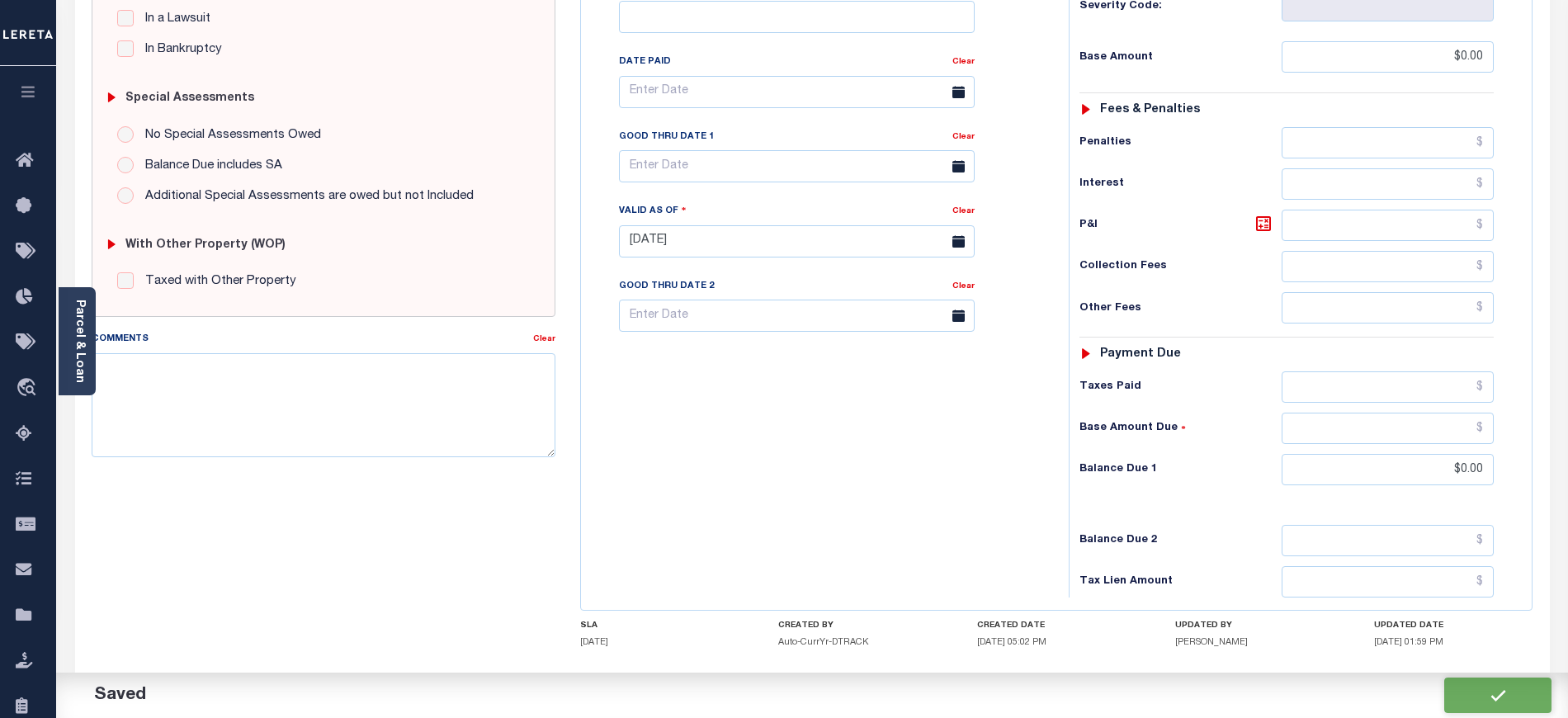
type input "$0"
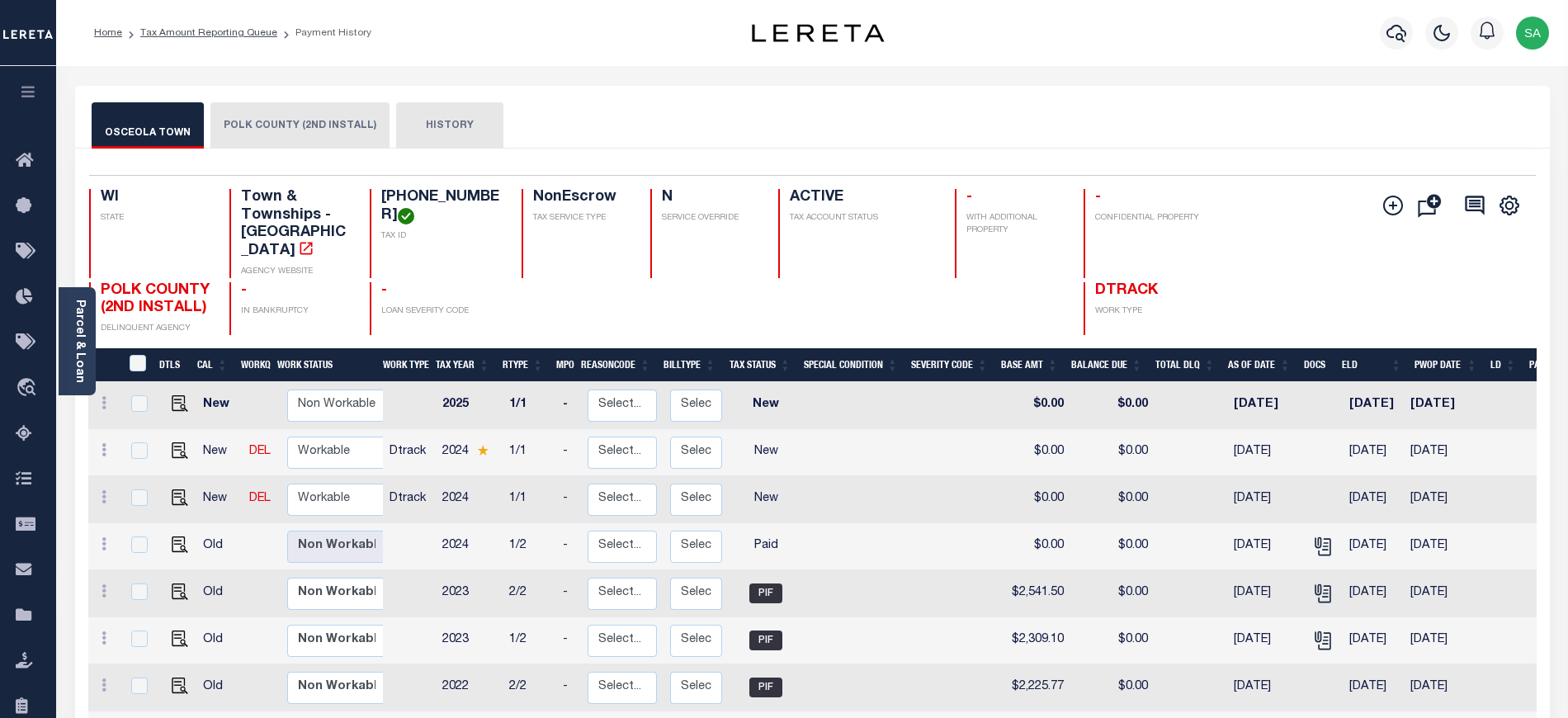
scroll to position [7, 0]
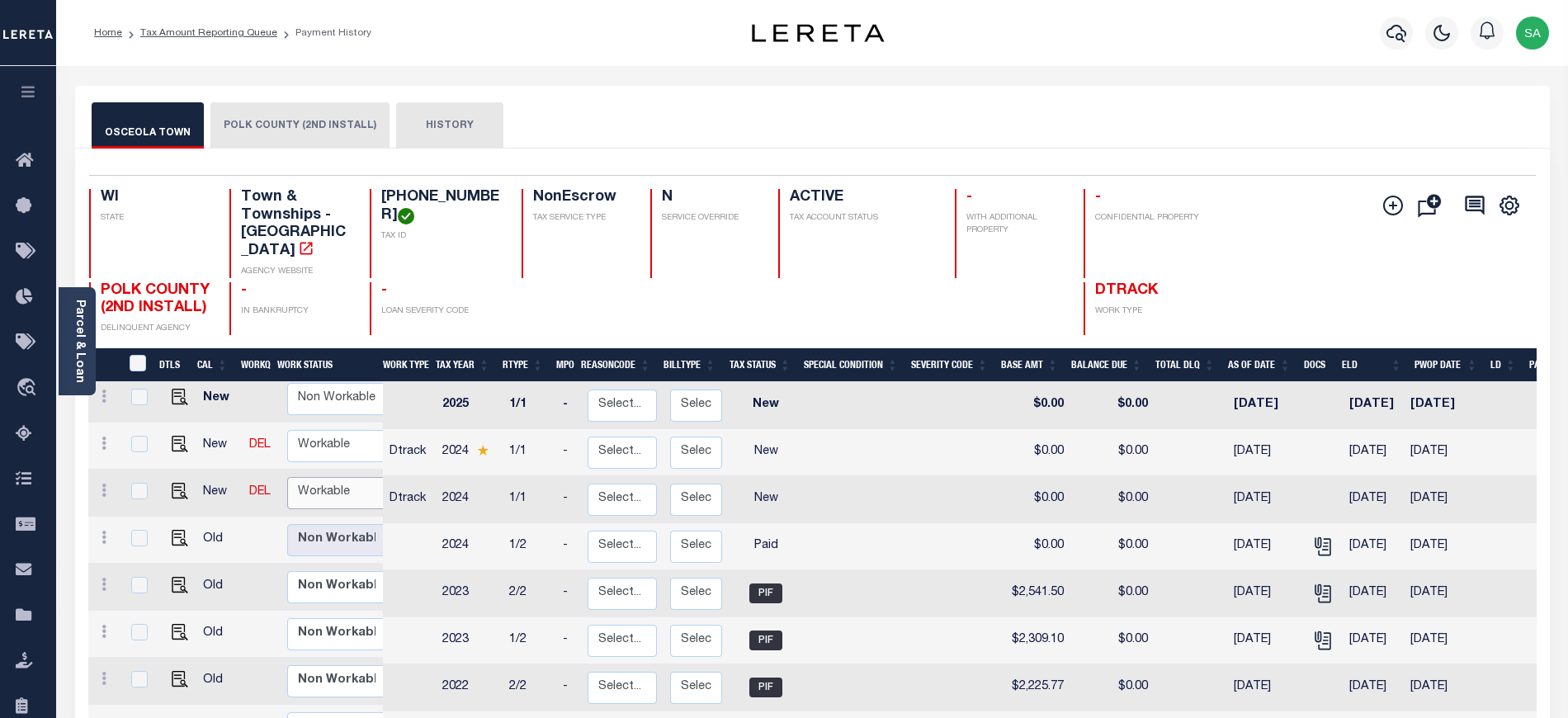
click at [343, 477] on select "Non Workable Workable" at bounding box center [336, 493] width 99 height 32
checkbox input "true"
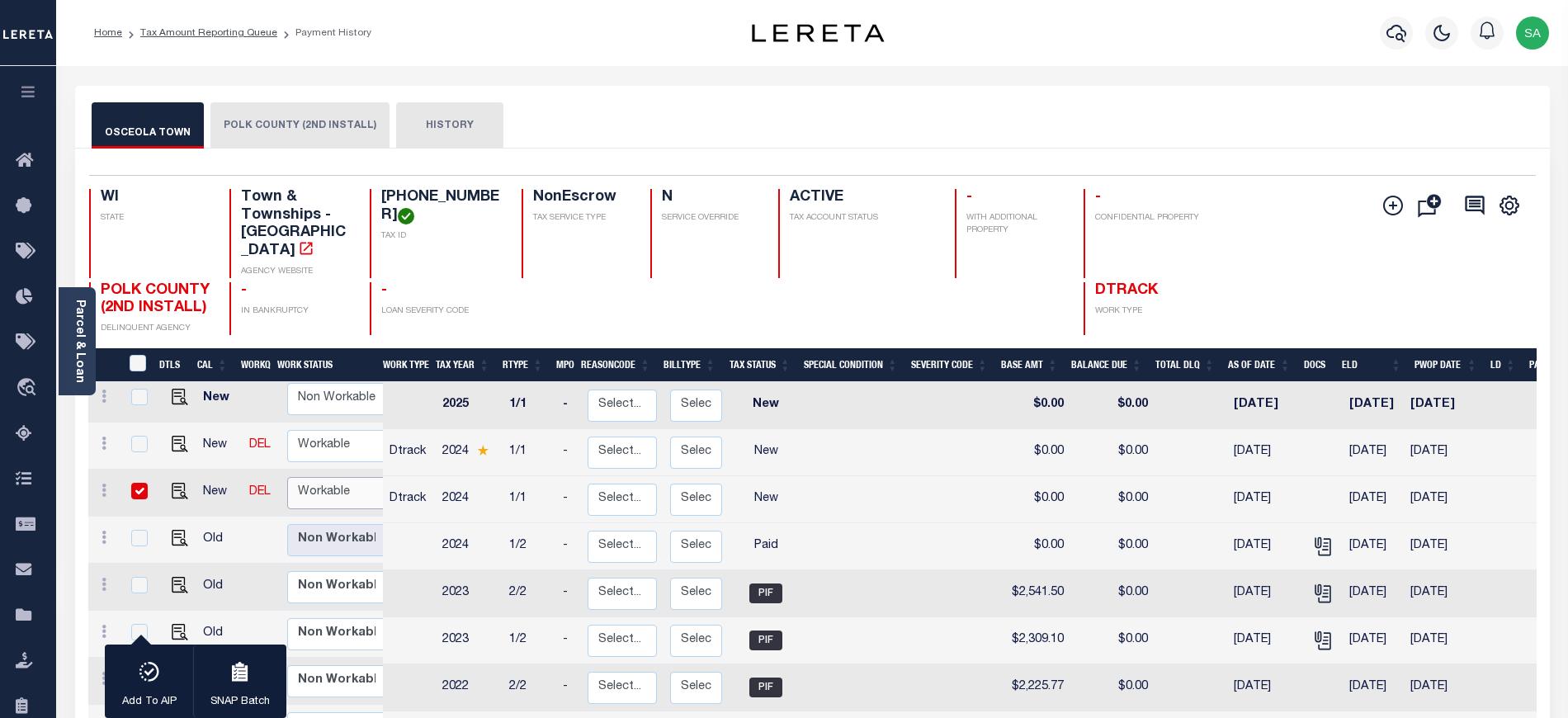
select select "true"
click at [287, 477] on select "Non Workable Workable" at bounding box center [336, 493] width 99 height 32
checkbox input "false"
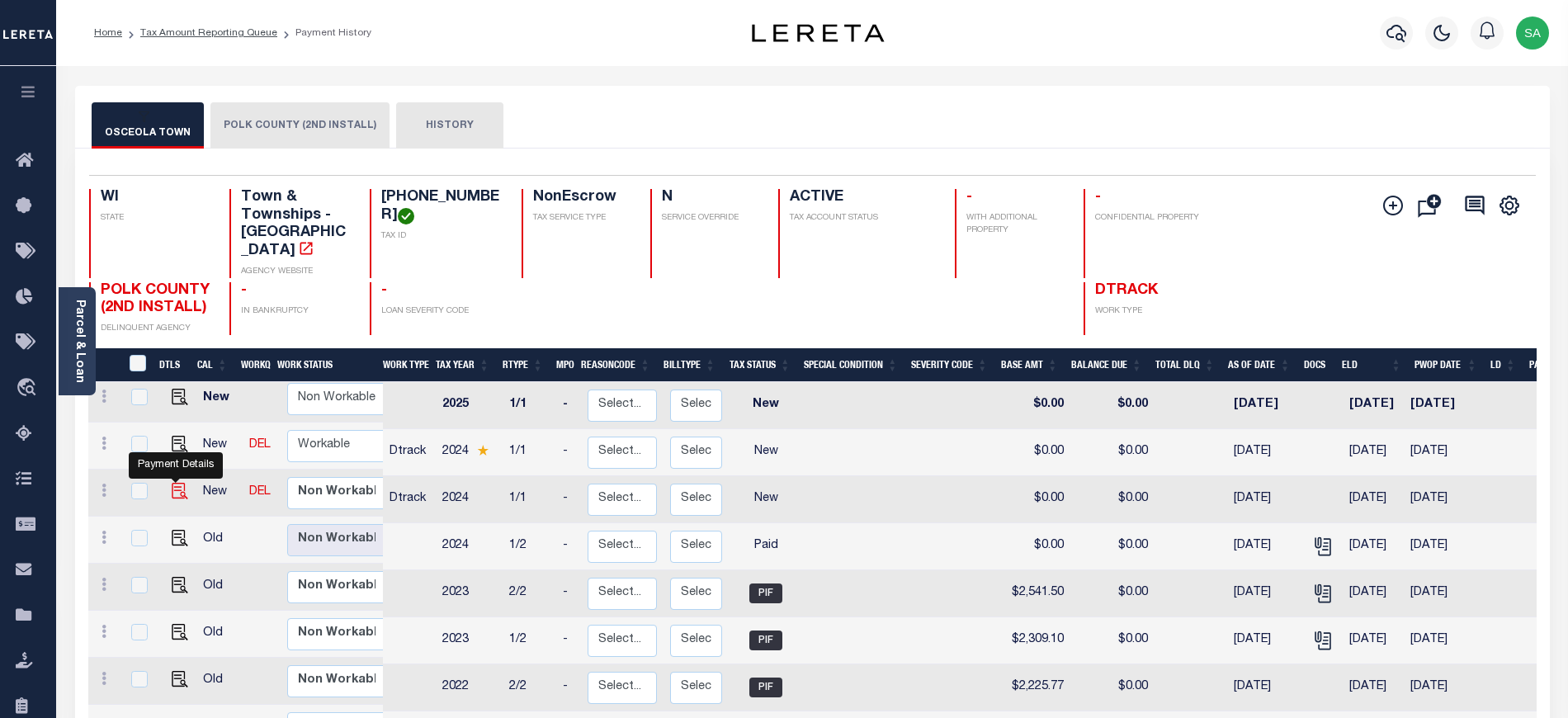
click at [176, 483] on img "" at bounding box center [179, 490] width 16 height 16
checkbox input "true"
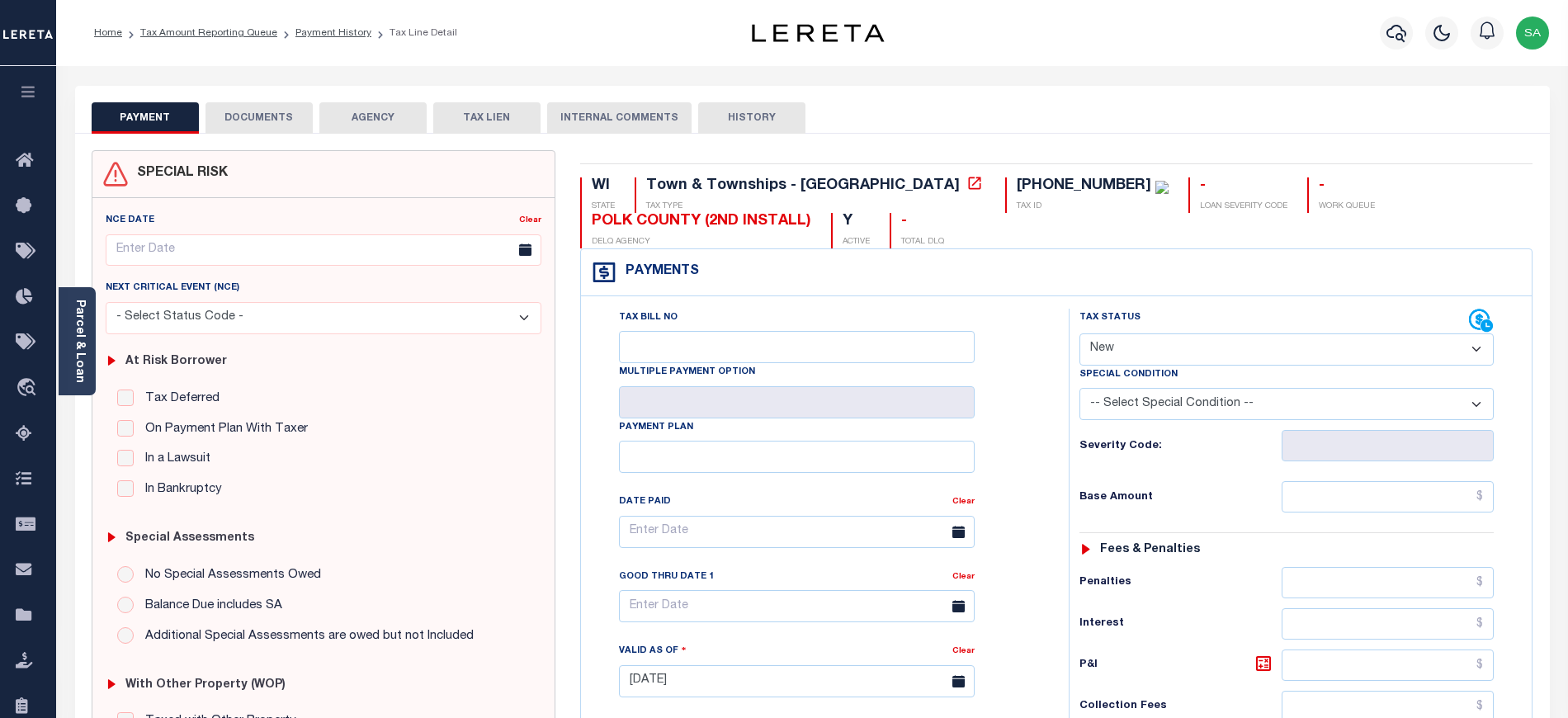
click at [1147, 350] on select "- Select Status Code - Open Due/Unpaid Paid Incomplete No Tax Due Internal Refu…" at bounding box center [1287, 350] width 414 height 32
select select "PYD"
click at [1080, 335] on select "- Select Status Code - Open Due/Unpaid Paid Incomplete No Tax Due Internal Refu…" at bounding box center [1287, 350] width 414 height 32
type input "[DATE]"
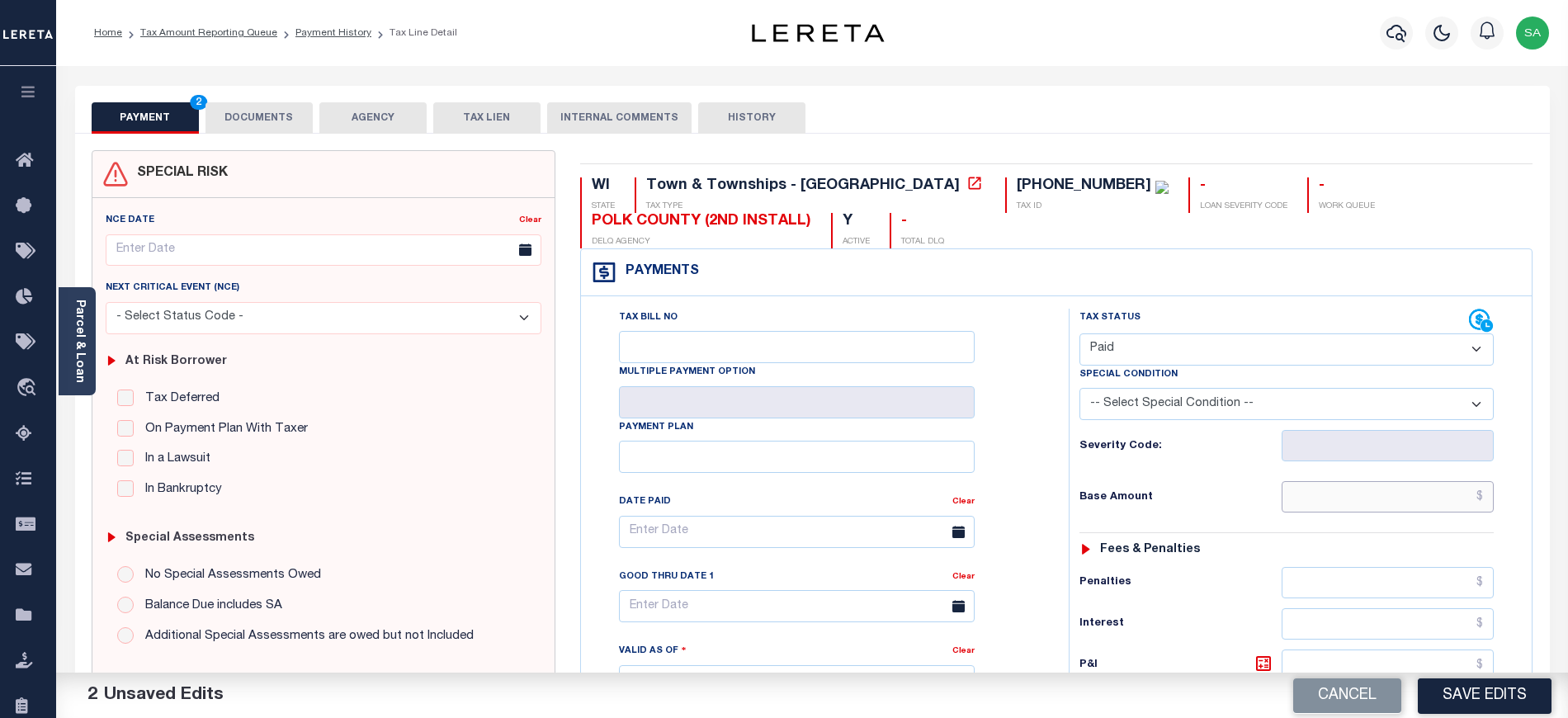
click at [1298, 504] on input "text" at bounding box center [1388, 496] width 213 height 31
type input "$0.00"
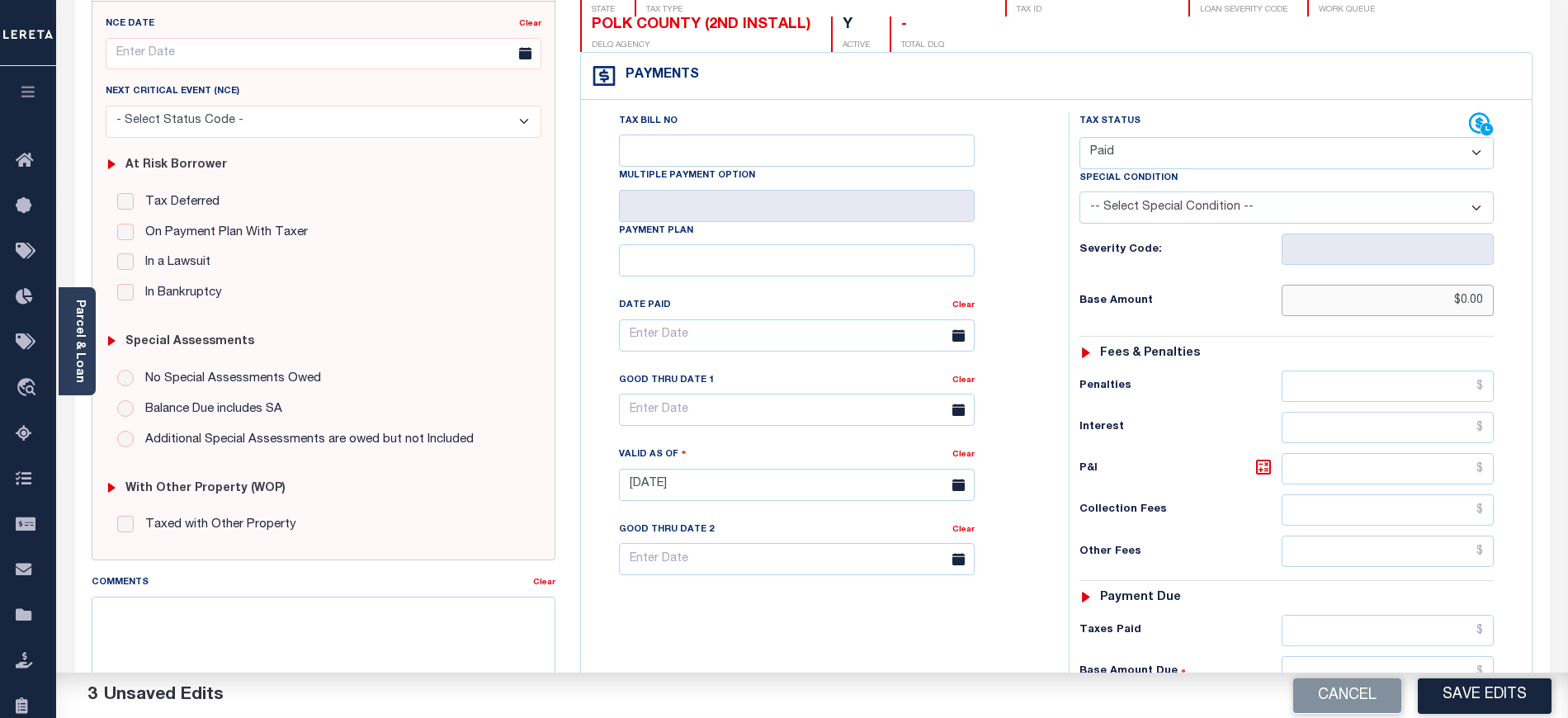
scroll to position [330, 0]
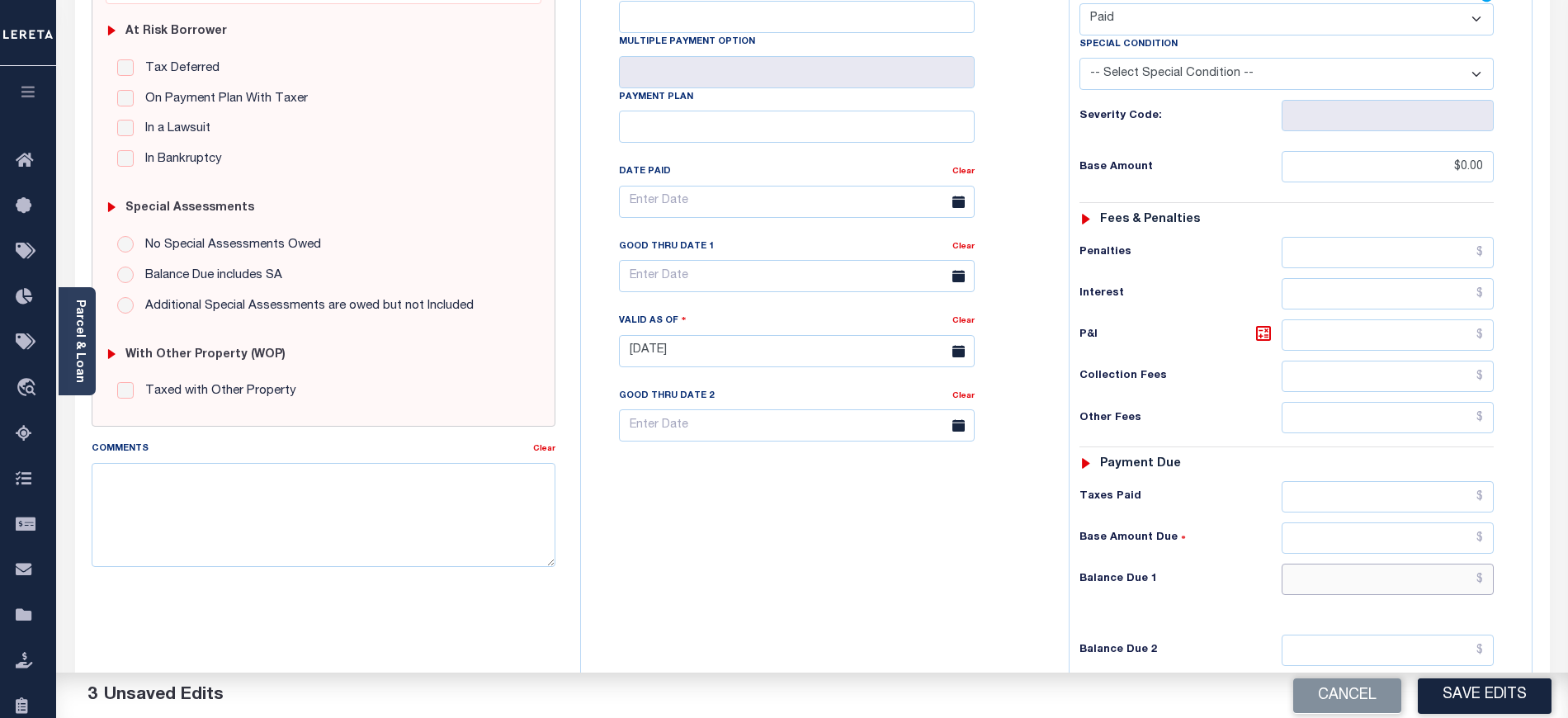
click at [1327, 579] on input "text" at bounding box center [1388, 579] width 213 height 31
type input "$0.00"
click at [862, 541] on div "Tax Bill No Multiple Payment Option Payment Plan Clear" at bounding box center [820, 342] width 471 height 728
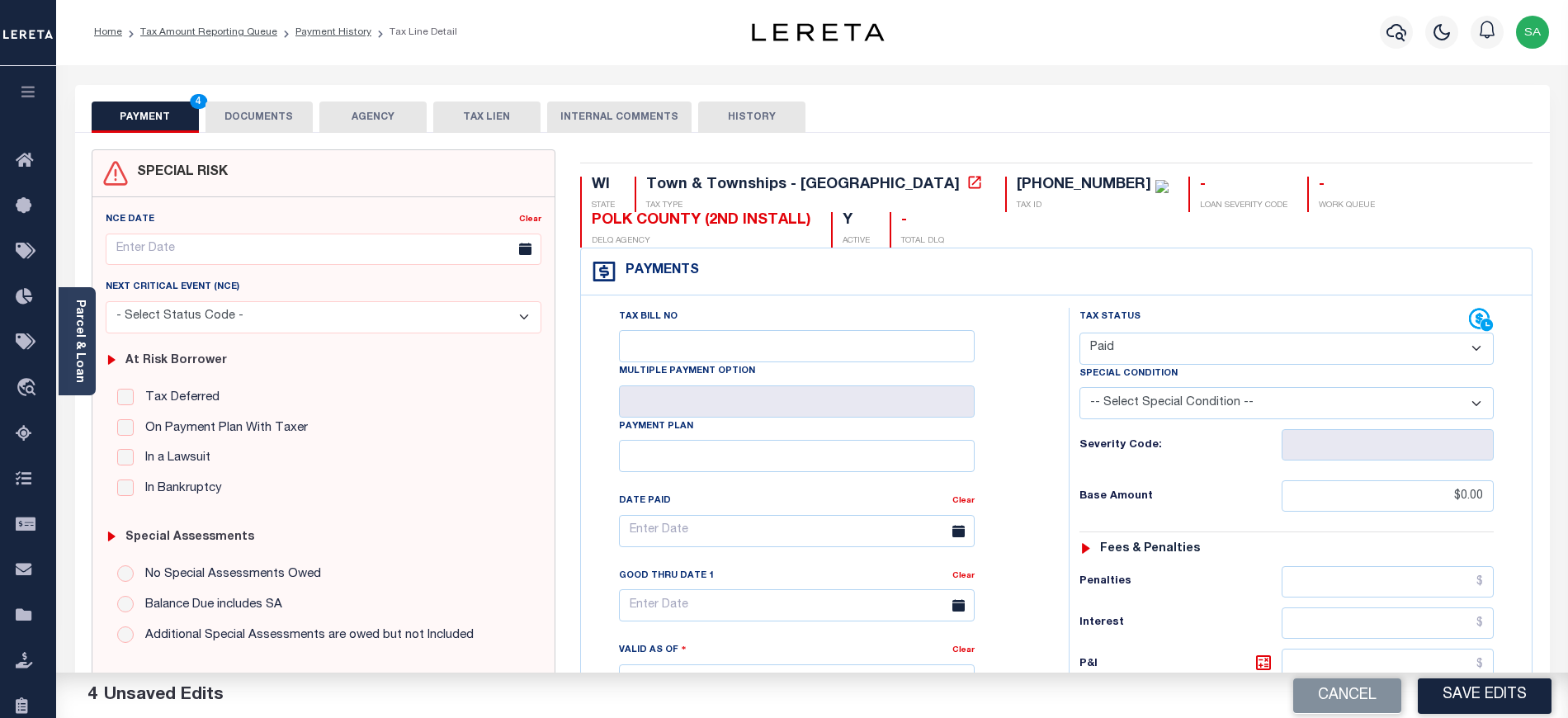
scroll to position [0, 0]
click at [272, 134] on div "SPECIAL RISK NCE Date Clear" at bounding box center [811, 678] width 1474 height 1089
click at [228, 120] on button "DOCUMENTS" at bounding box center [260, 117] width 108 height 31
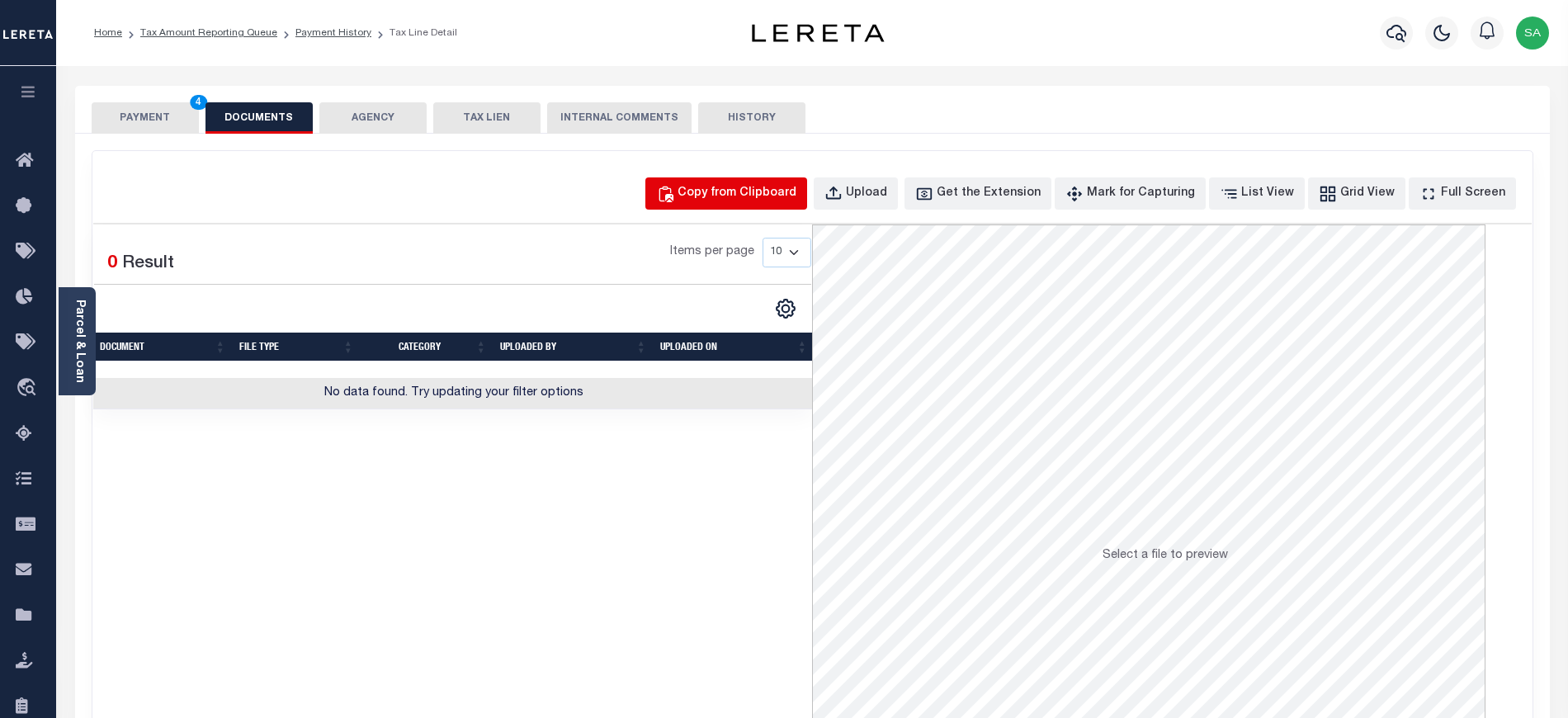
click at [807, 199] on button "Copy from Clipboard" at bounding box center [725, 194] width 162 height 32
select select "POP"
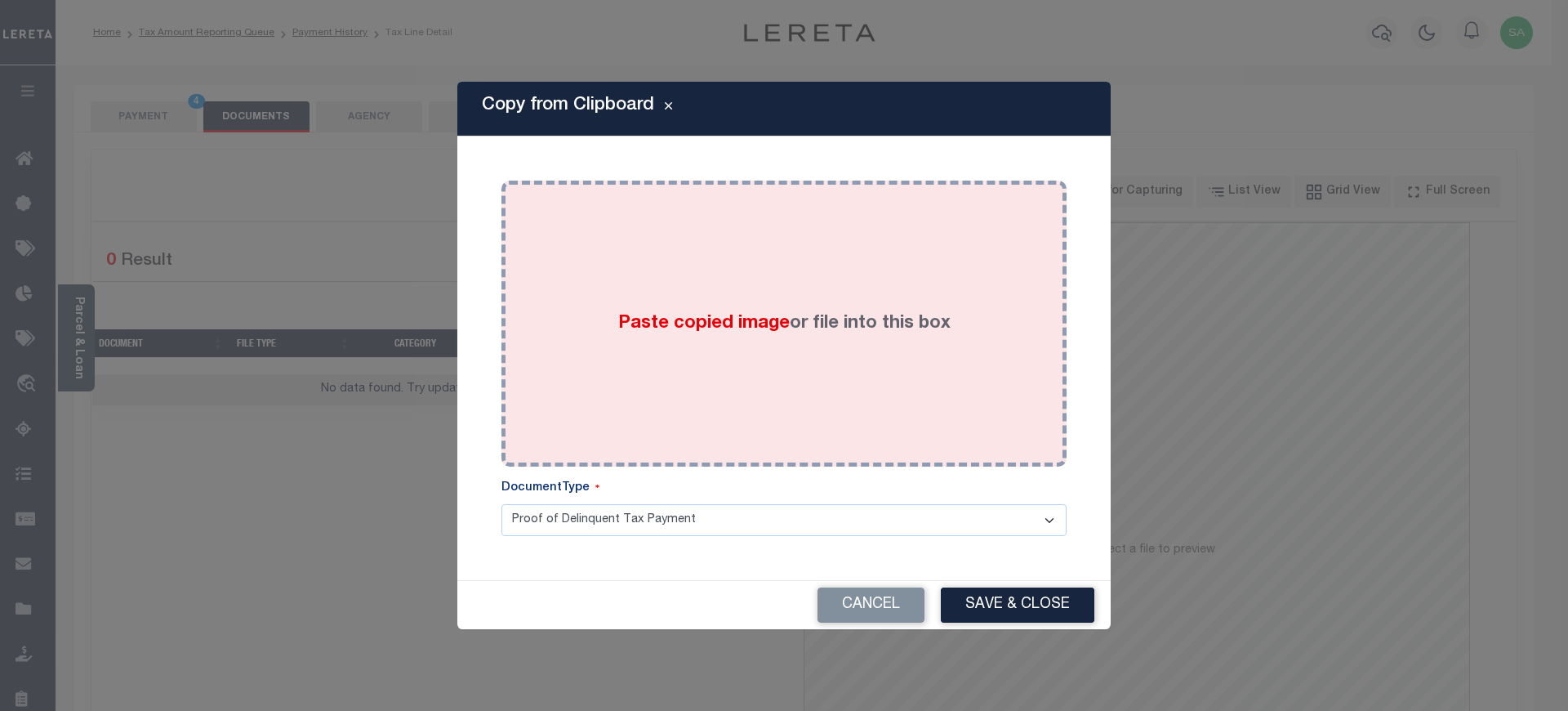
click at [824, 335] on label "Paste copied image or file into this box" at bounding box center [784, 324] width 333 height 27
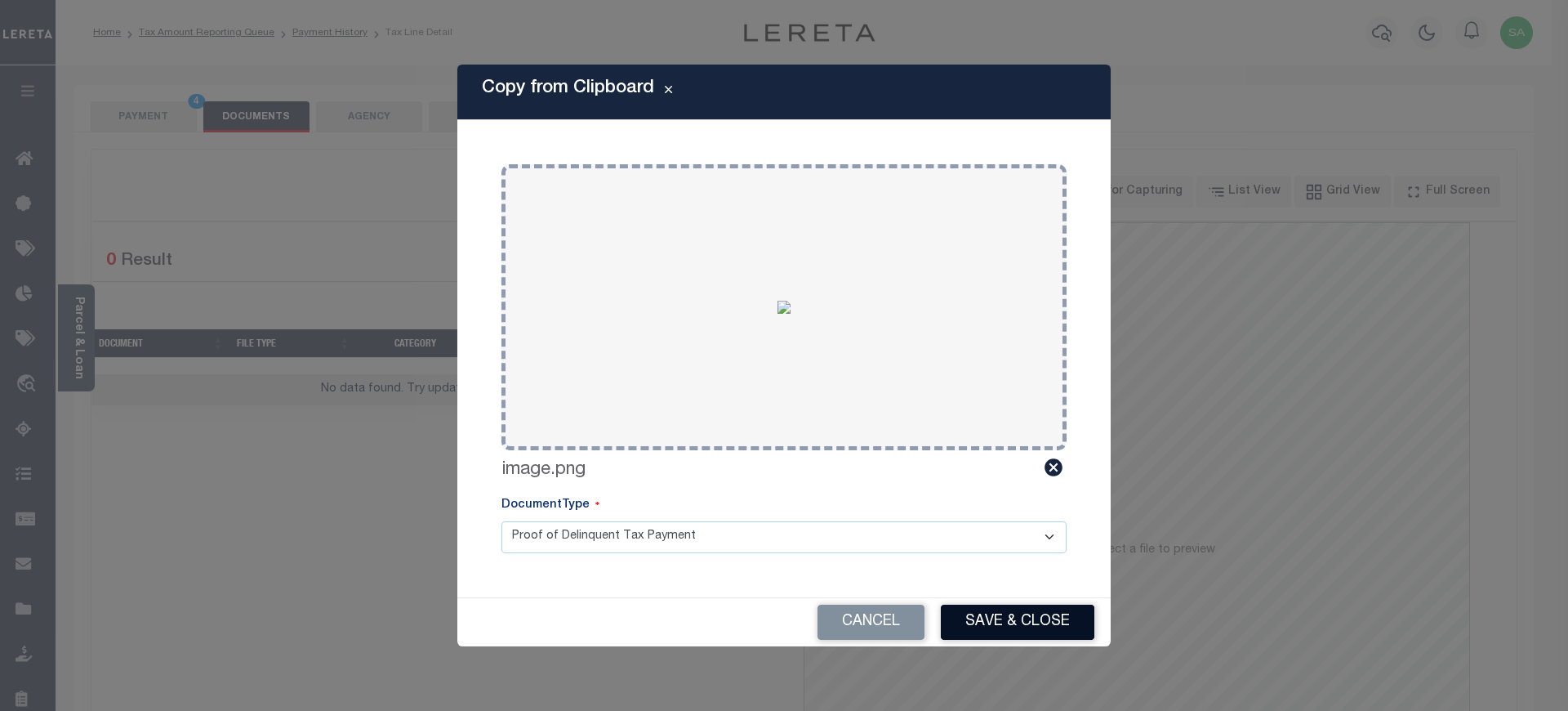
click at [993, 618] on button "Save & Close" at bounding box center [1017, 622] width 153 height 36
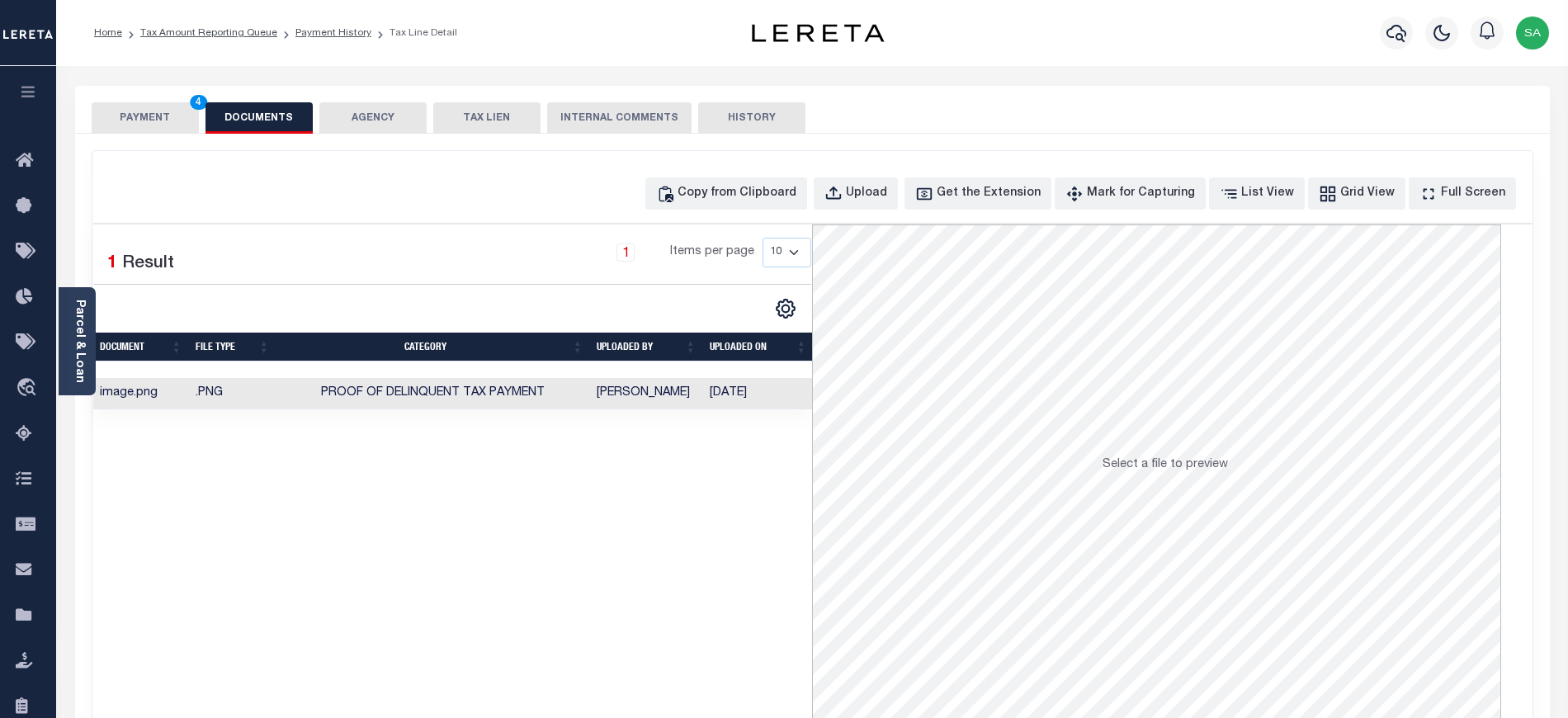
click at [135, 120] on button "PAYMENT 4" at bounding box center [145, 117] width 108 height 31
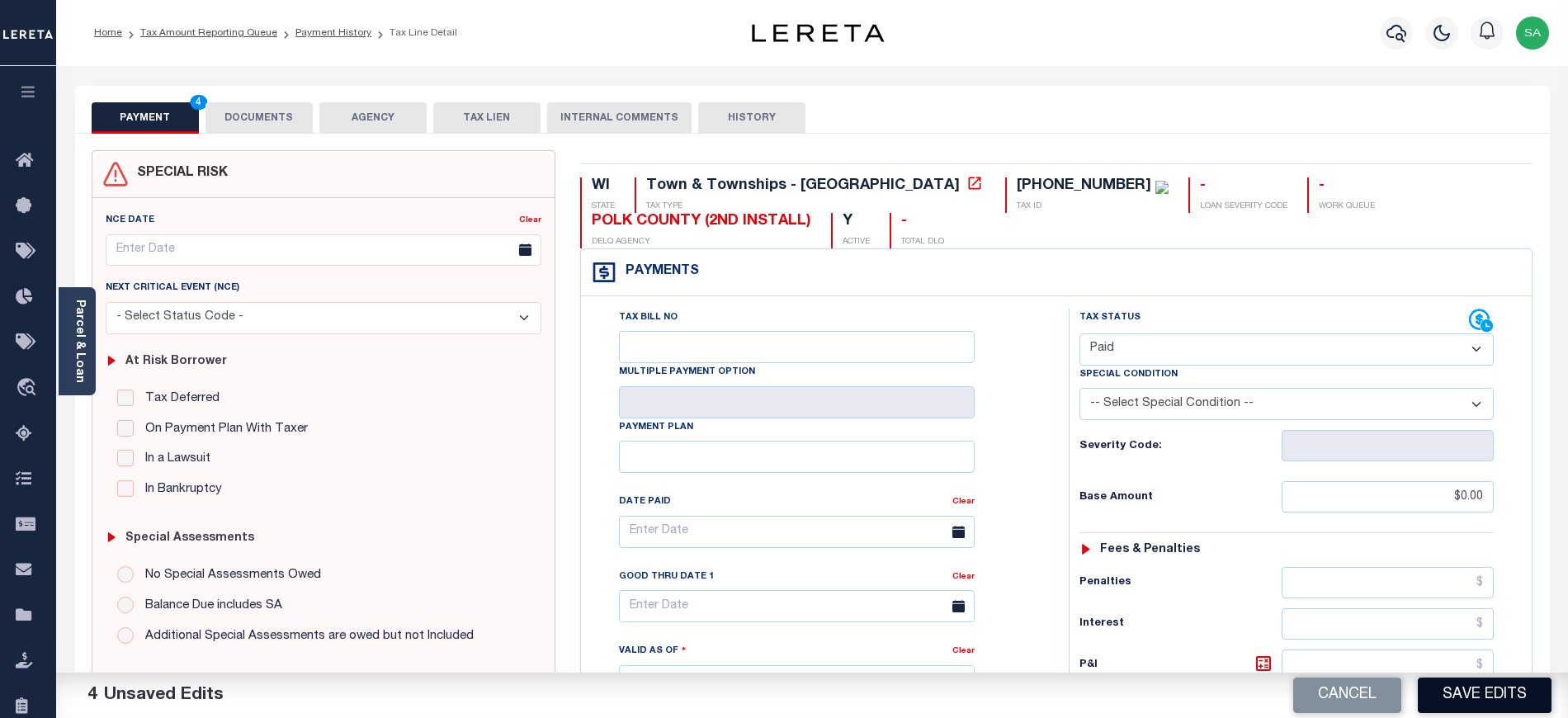
click at [1478, 690] on button "Save Edits" at bounding box center [1485, 695] width 134 height 36
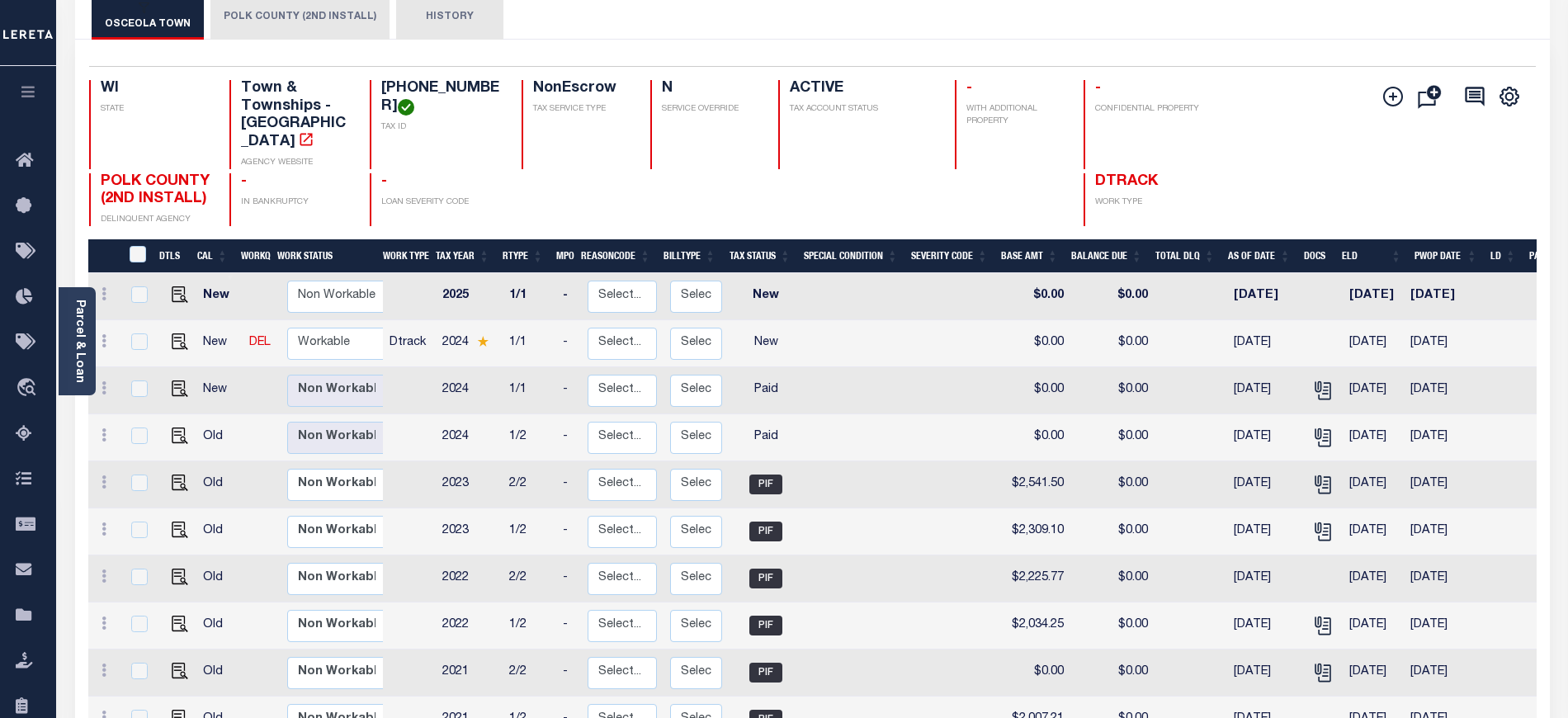
scroll to position [110, 0]
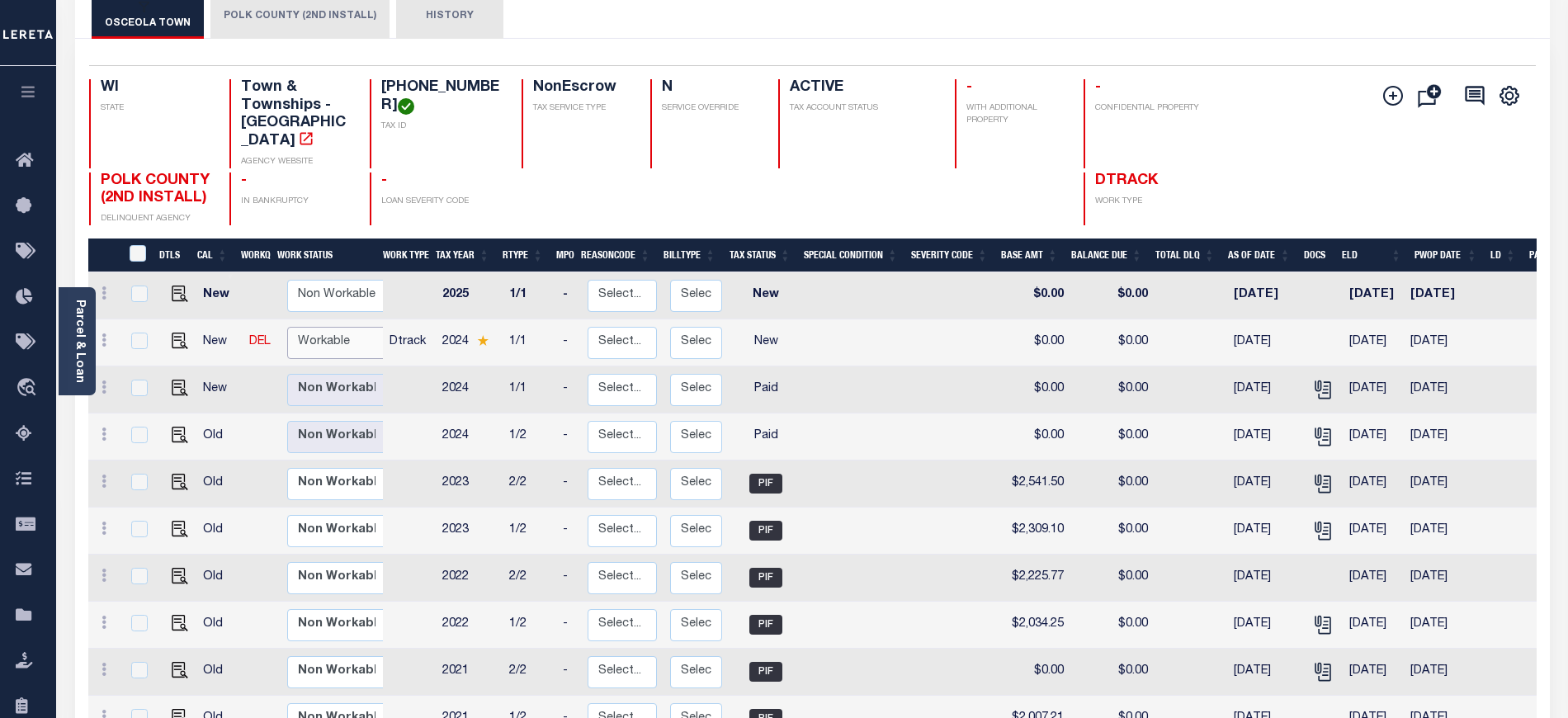
click at [312, 333] on select "Non Workable Workable" at bounding box center [336, 343] width 99 height 32
checkbox input "true"
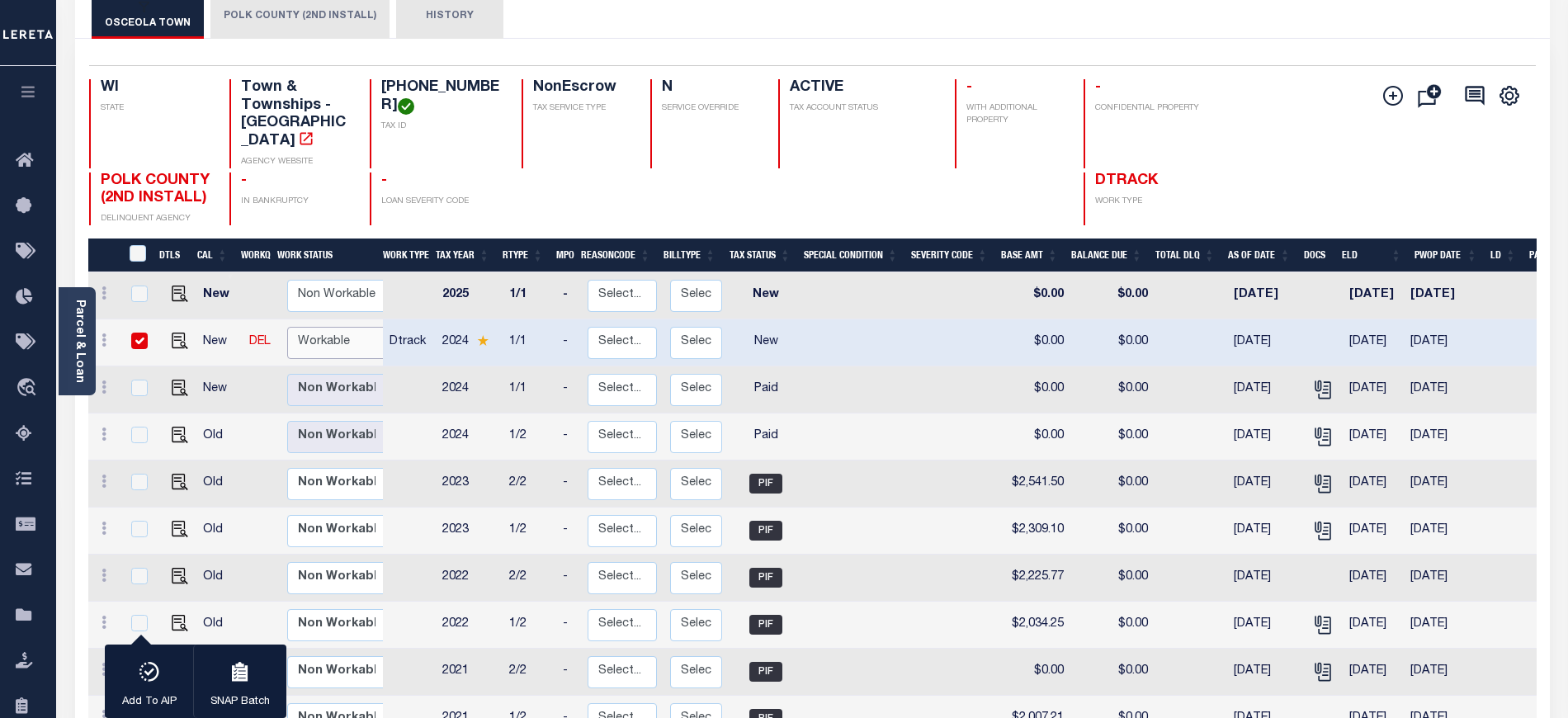
select select "true"
click at [287, 327] on select "Non Workable Workable" at bounding box center [336, 343] width 99 height 32
checkbox input "false"
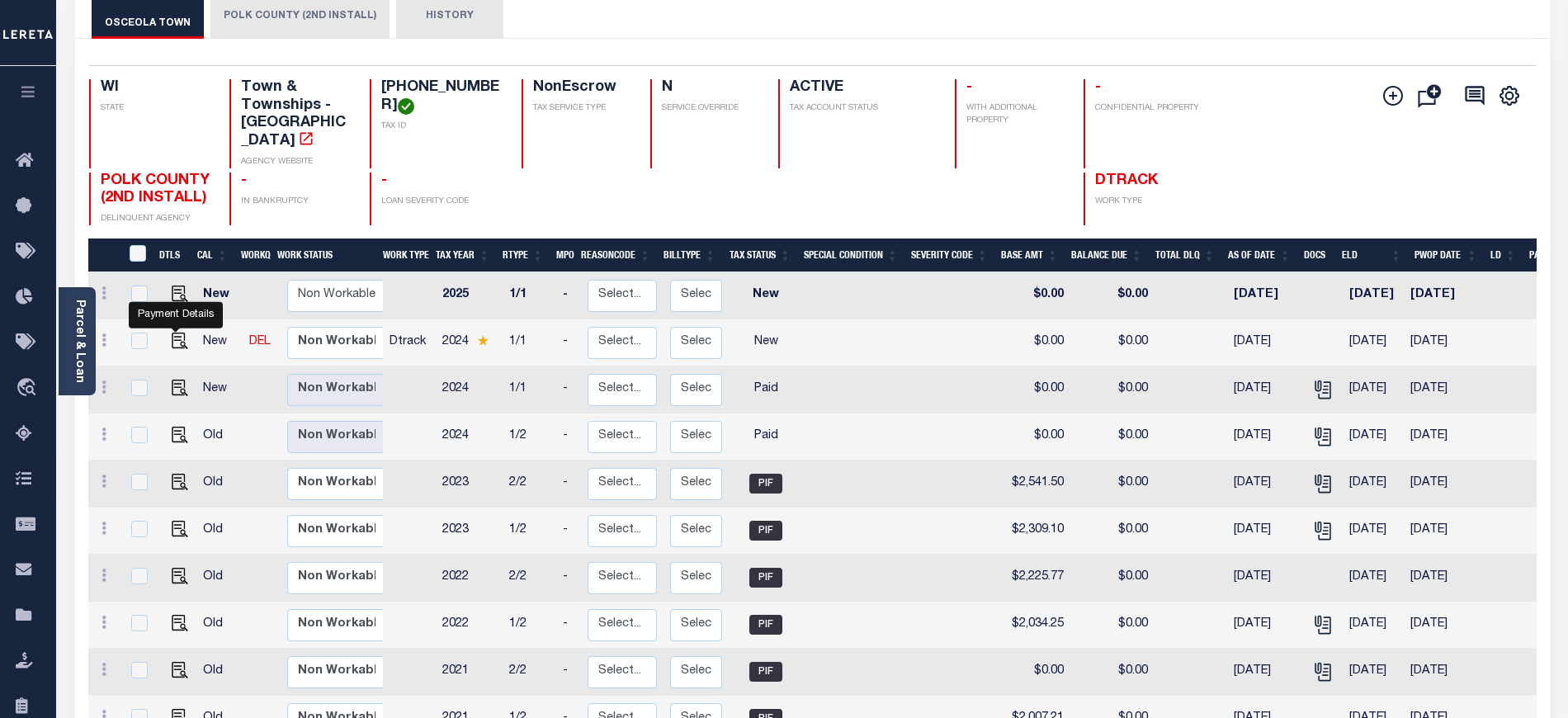
drag, startPoint x: 169, startPoint y: 324, endPoint x: 288, endPoint y: 402, distance: 142.3
click at [172, 333] on img "" at bounding box center [179, 340] width 16 height 16
checkbox input "true"
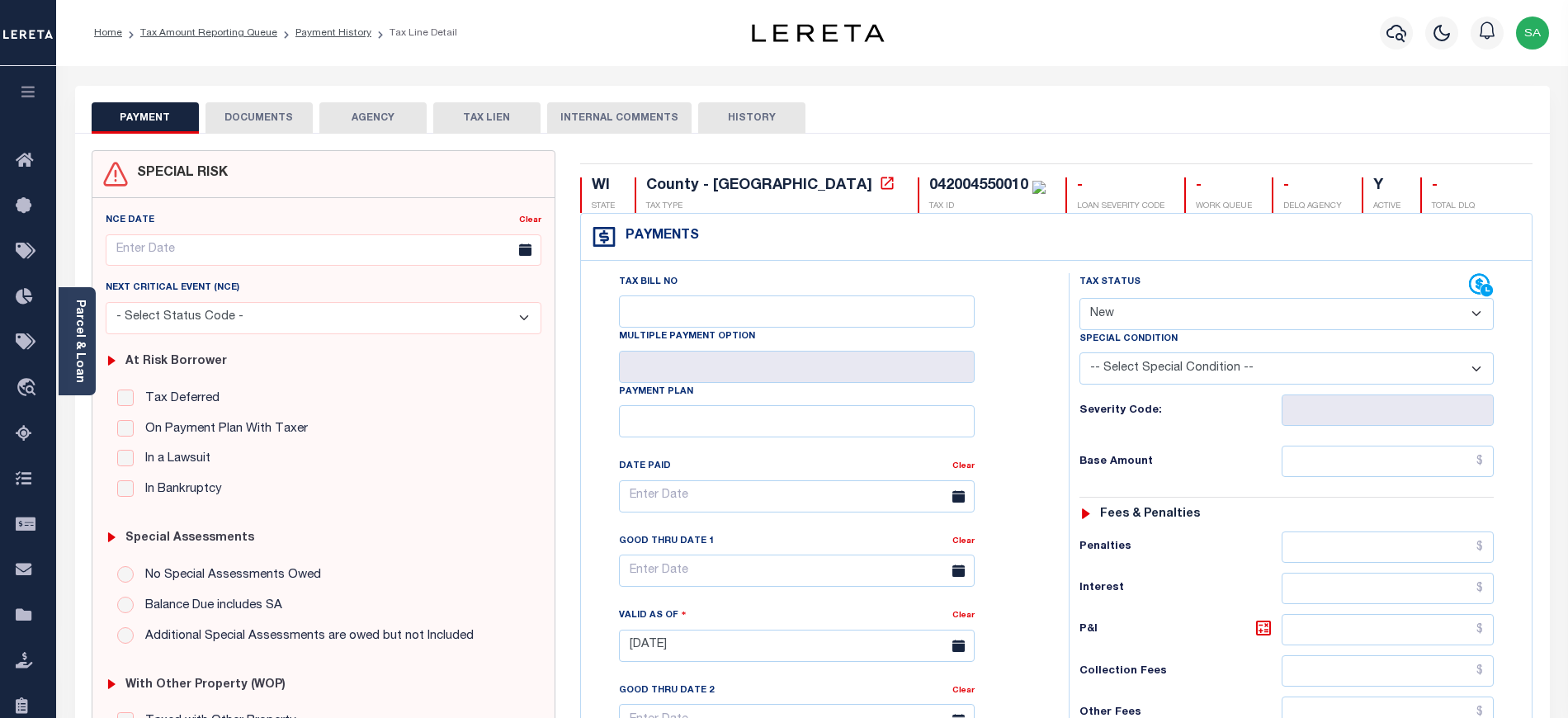
click at [1173, 330] on select "- Select Status Code - Open Due/Unpaid Paid Incomplete No Tax Due Internal Refu…" at bounding box center [1287, 314] width 414 height 32
select select "PYD"
click at [1080, 299] on select "- Select Status Code - Open Due/Unpaid Paid Incomplete No Tax Due Internal Refu…" at bounding box center [1287, 314] width 414 height 32
type input "[DATE]"
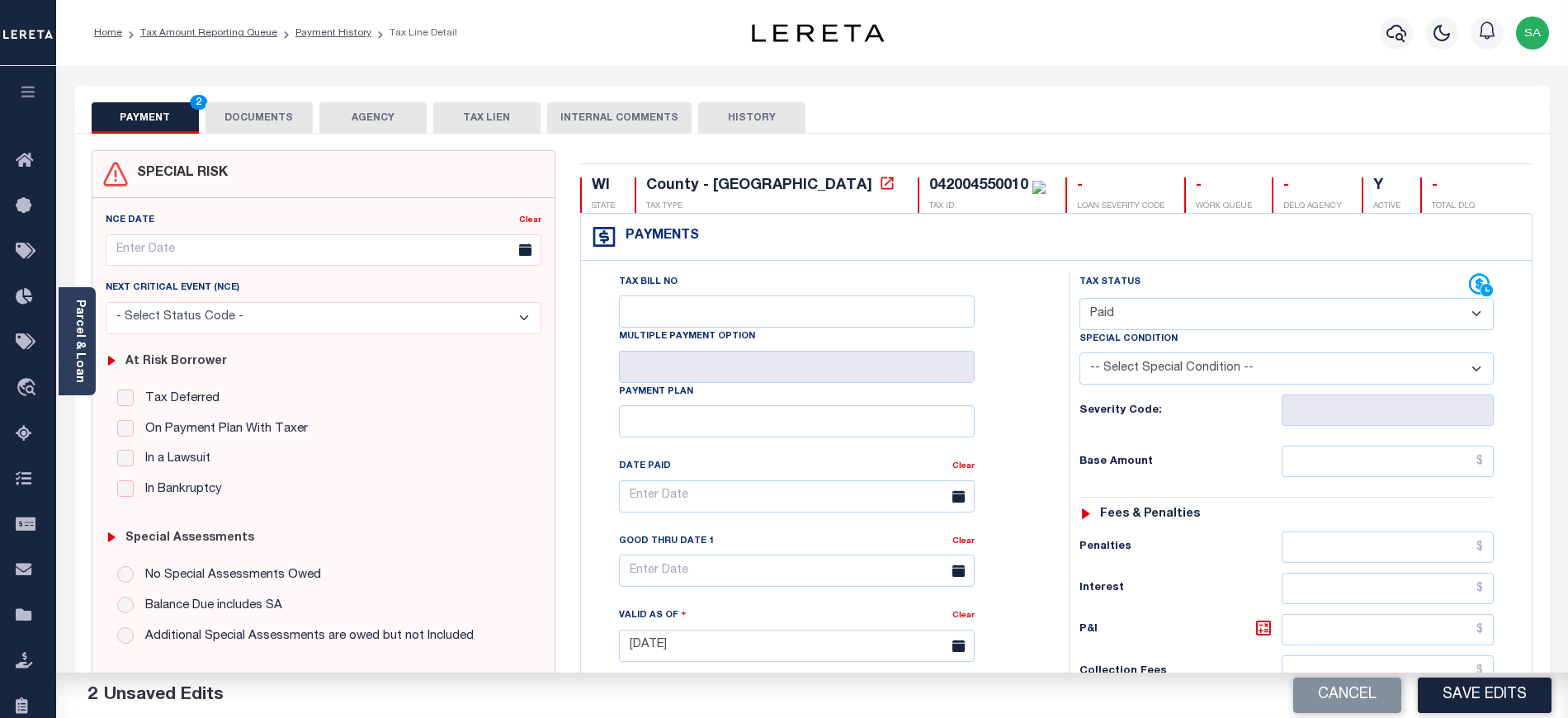
click at [1354, 488] on div "Tax Status Status - Select Status Code -" at bounding box center [1291, 637] width 447 height 728
click at [1355, 467] on input "text" at bounding box center [1388, 461] width 213 height 31
type input "$0.00"
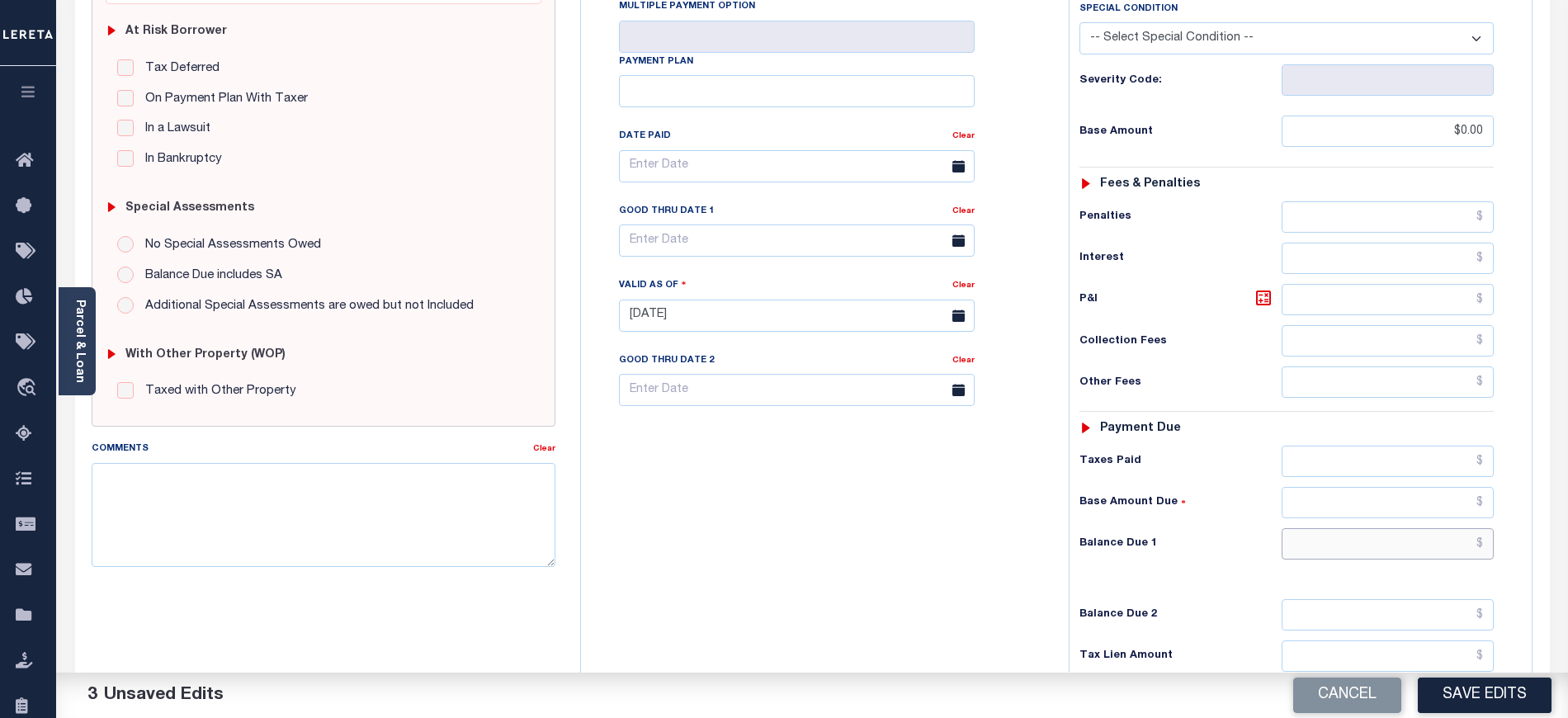
click at [1327, 550] on input "text" at bounding box center [1388, 543] width 213 height 31
type input "$0.00"
click at [599, 537] on div "Tax Bill No Multiple Payment Option Payment Plan Clear" at bounding box center [820, 307] width 471 height 728
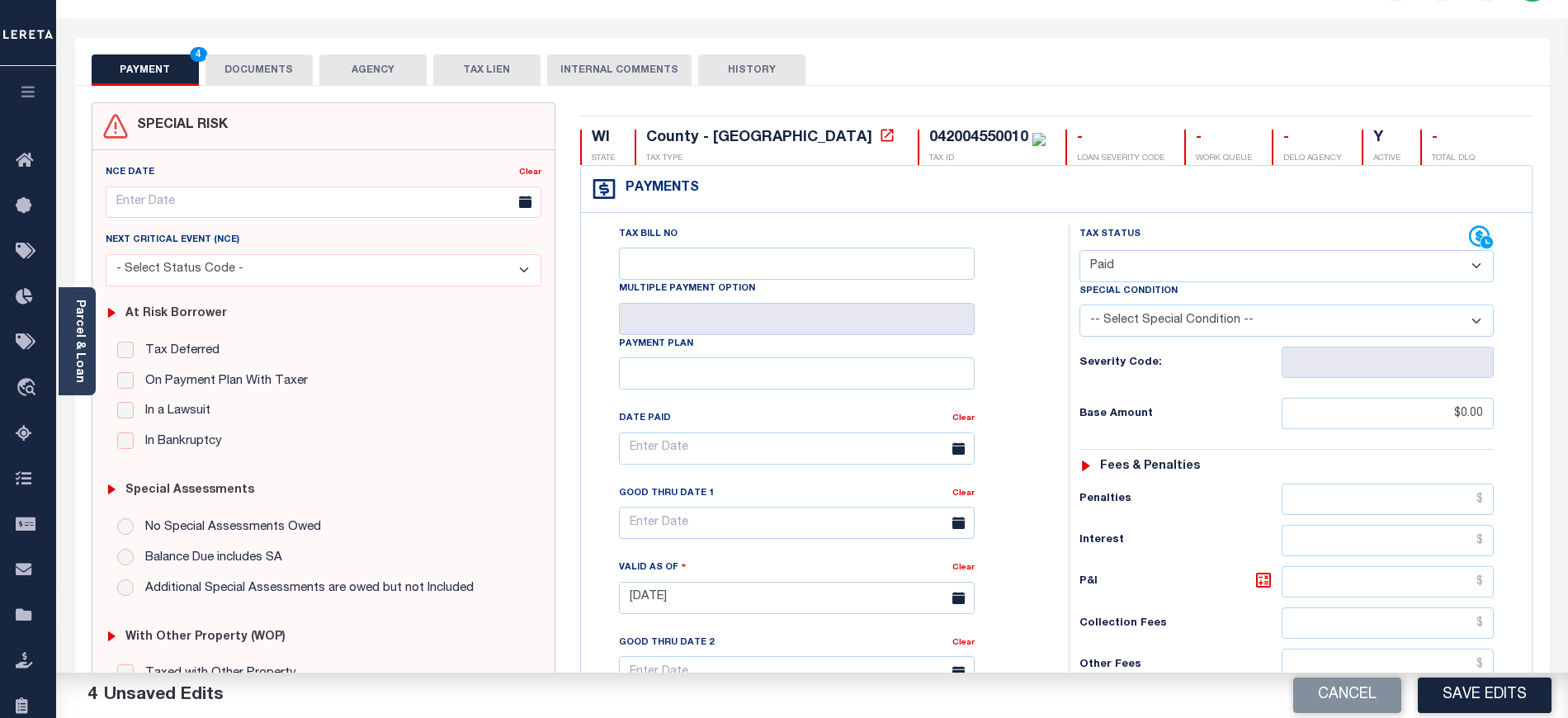
scroll to position [0, 0]
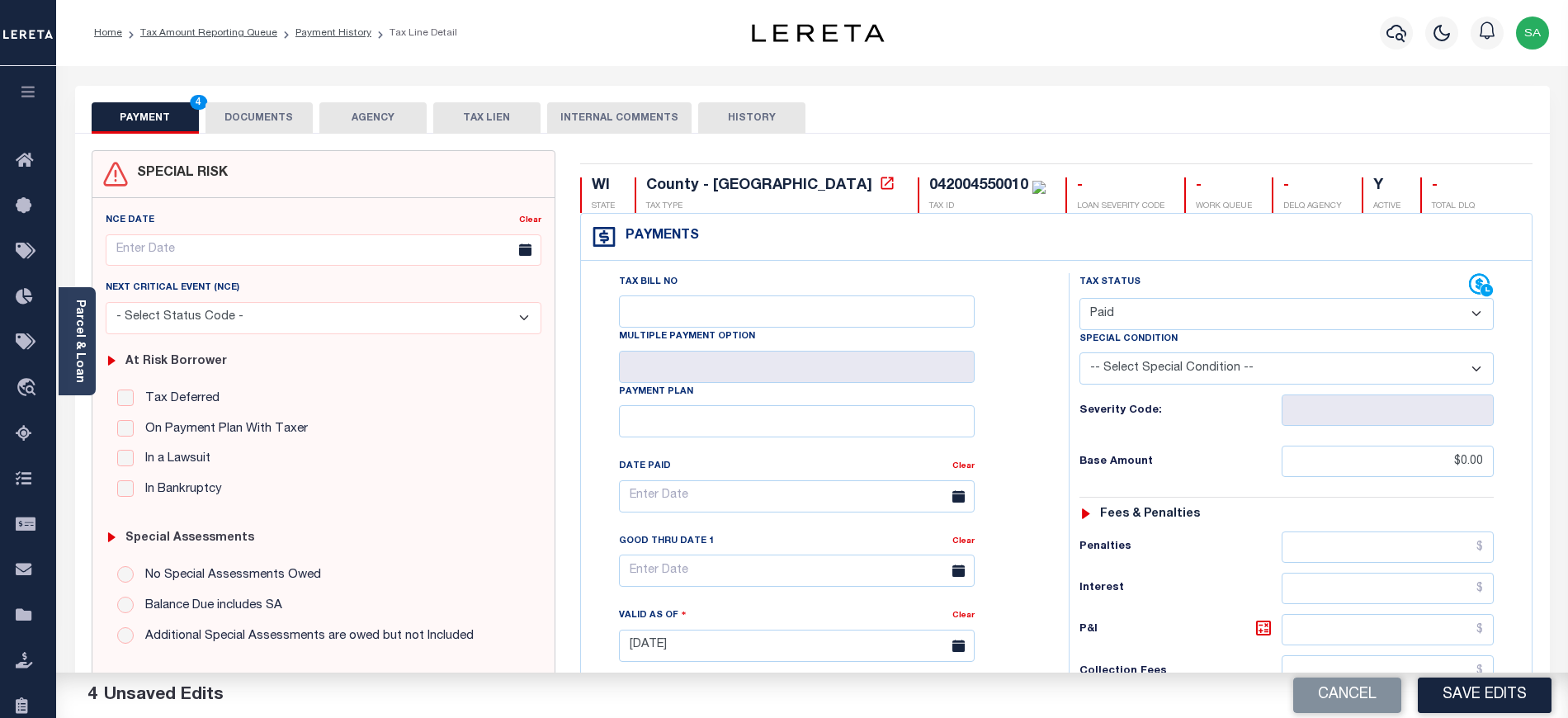
click at [292, 135] on div "SPECIAL RISK NCE Date Clear" at bounding box center [811, 660] width 1474 height 1053
click at [294, 128] on button "DOCUMENTS" at bounding box center [260, 117] width 108 height 31
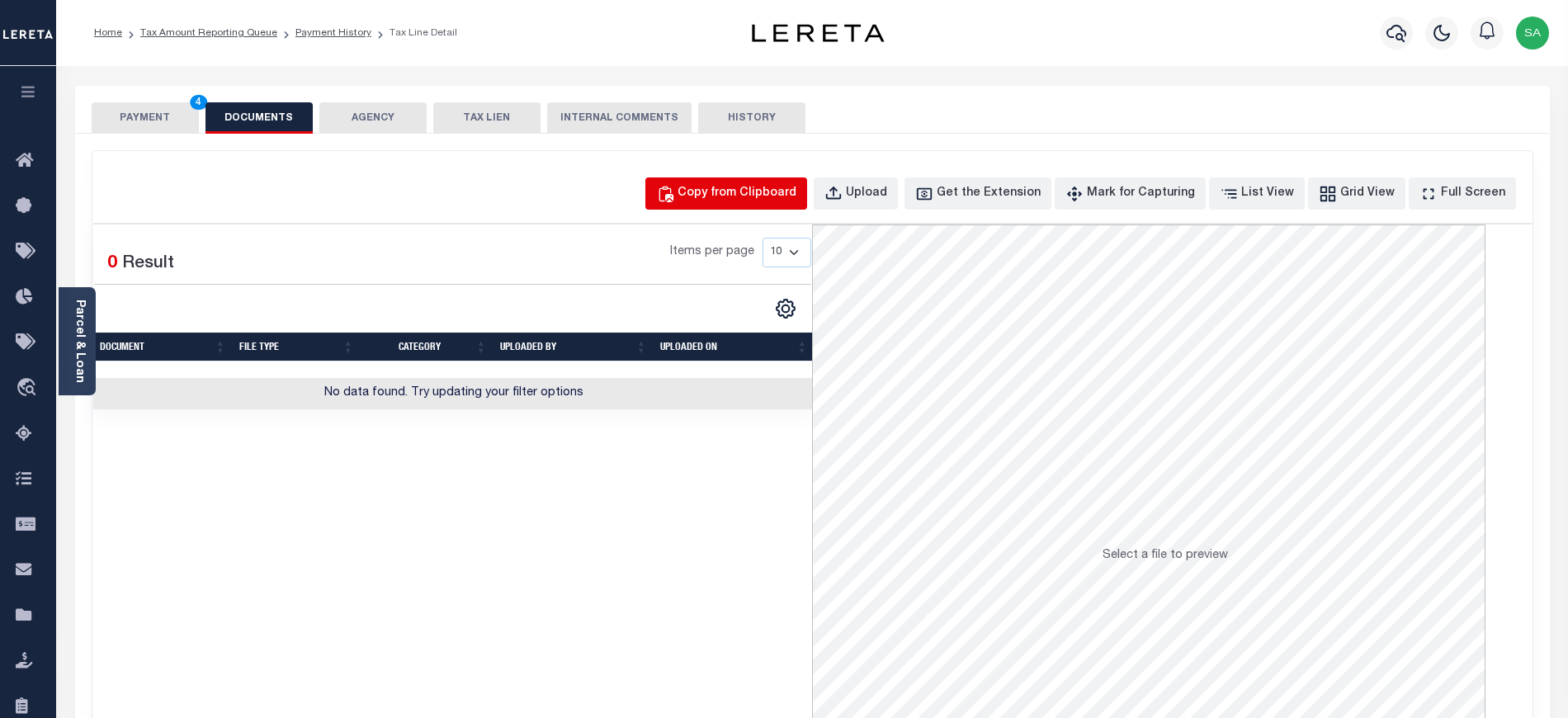
click at [796, 189] on div "Copy from Clipboard" at bounding box center [737, 194] width 119 height 18
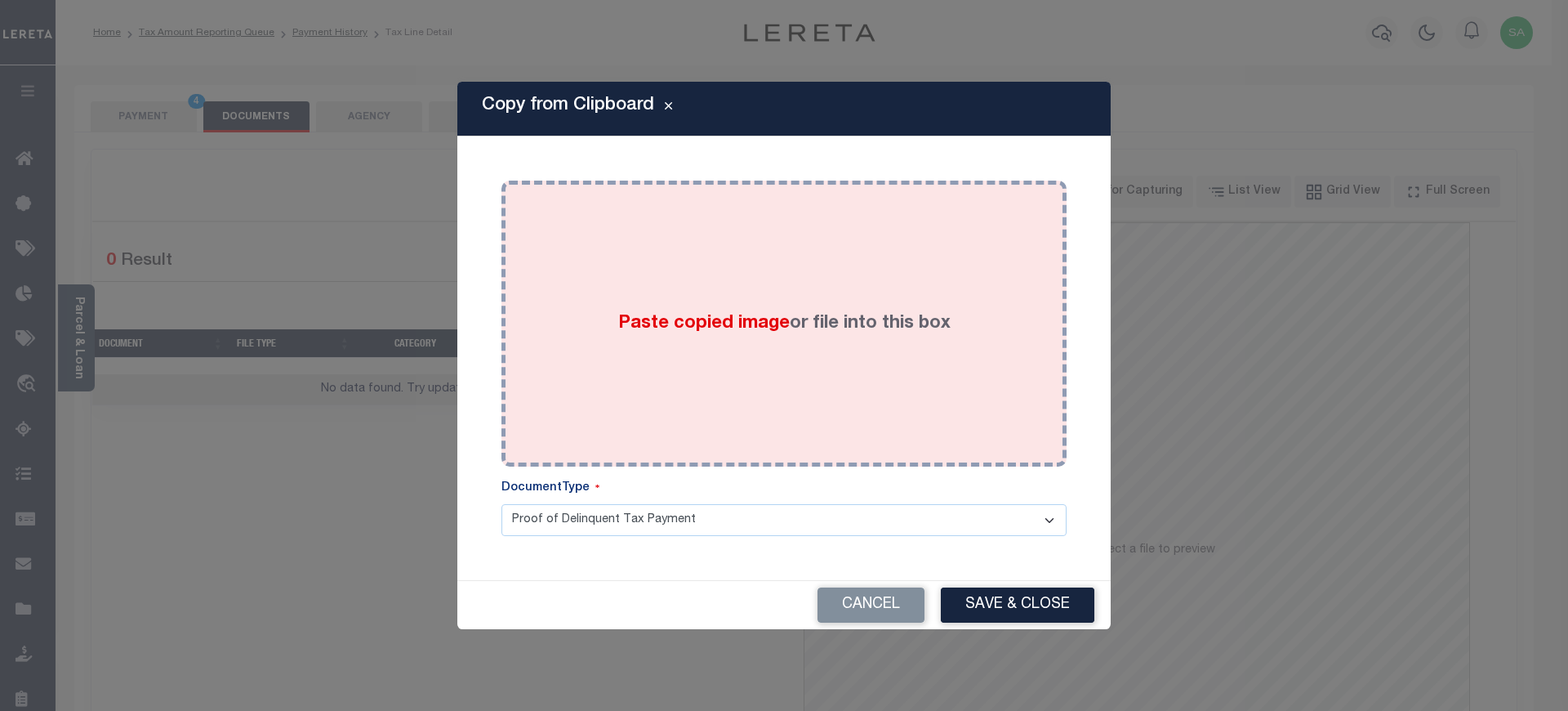
click at [849, 361] on div "Paste copied image or file into this box" at bounding box center [784, 324] width 540 height 262
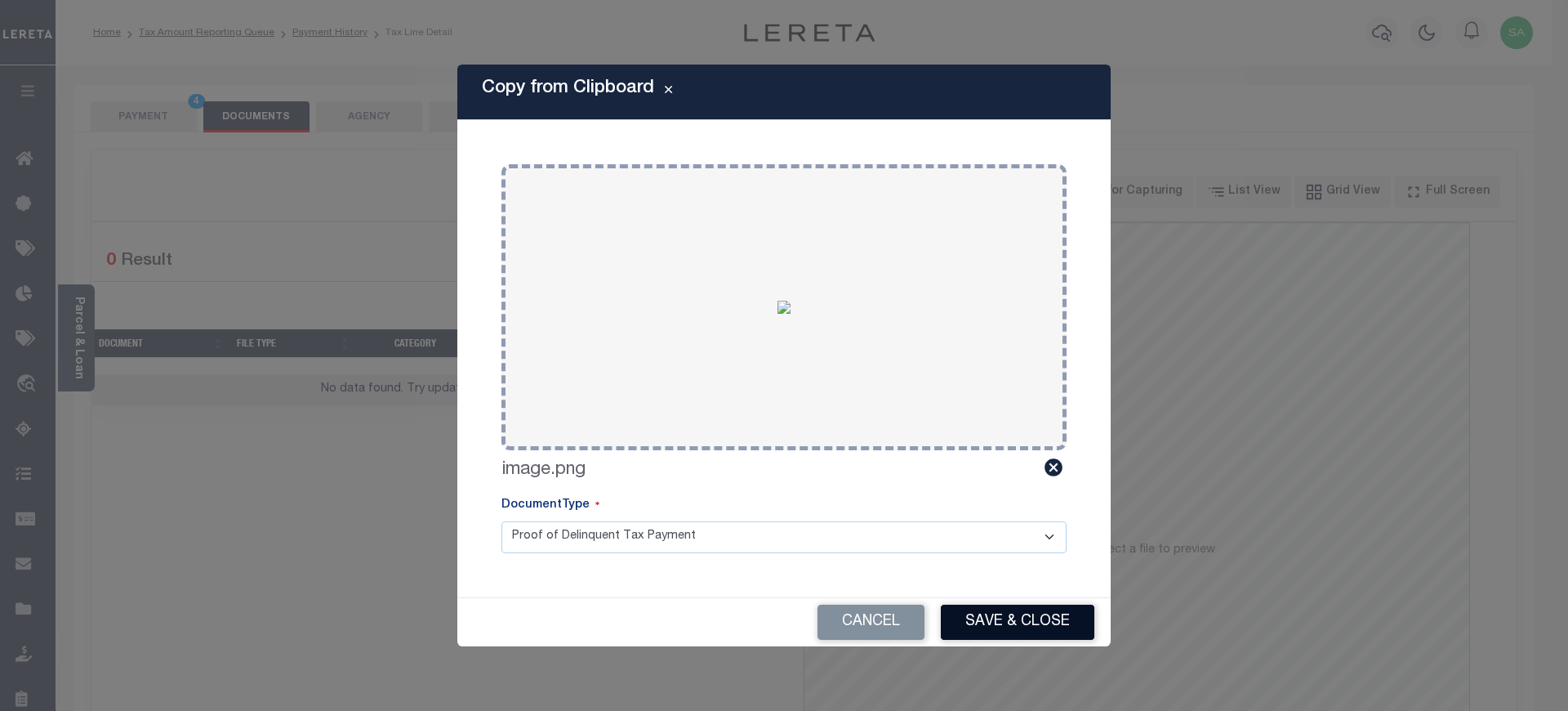
click at [1016, 617] on button "Save & Close" at bounding box center [1017, 622] width 153 height 36
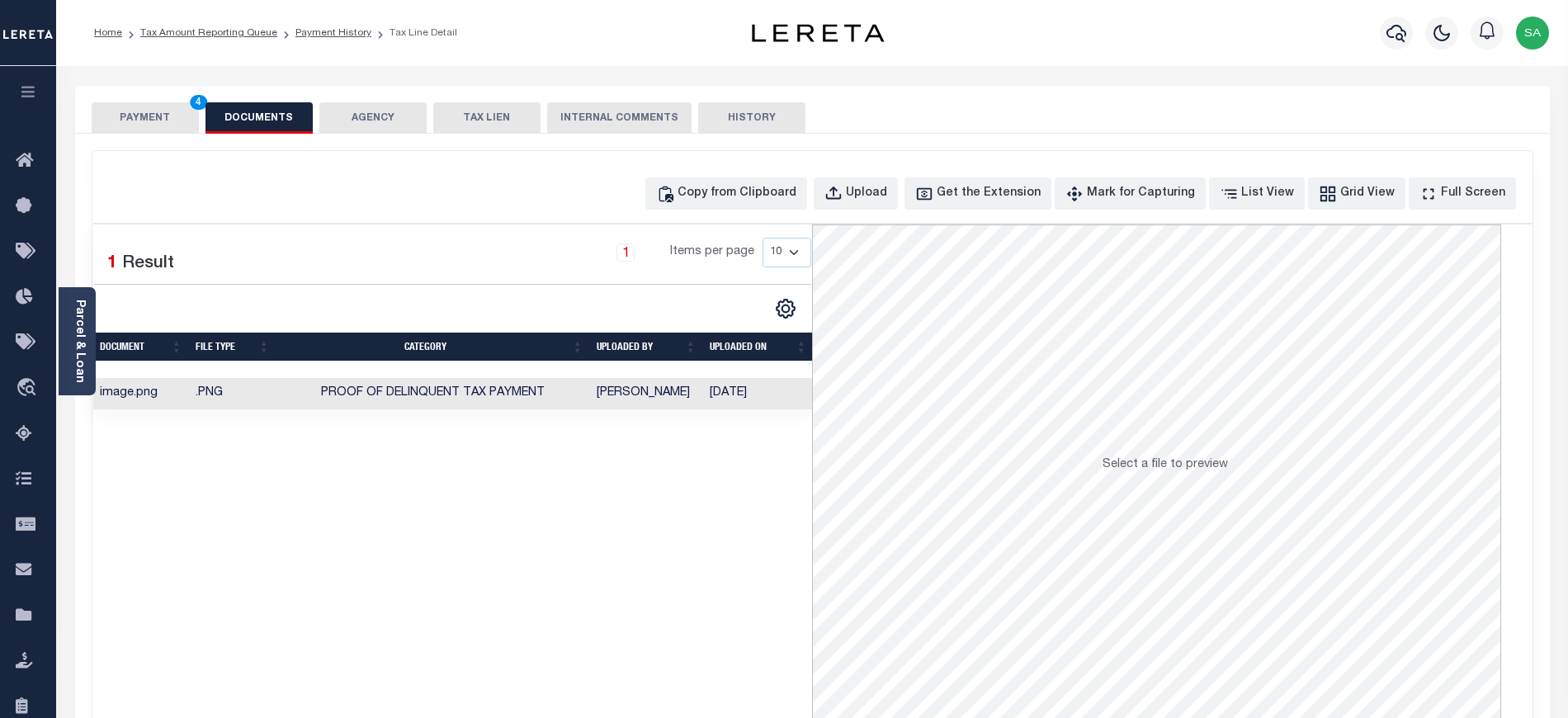
click at [142, 124] on button "PAYMENT 4" at bounding box center [145, 117] width 108 height 31
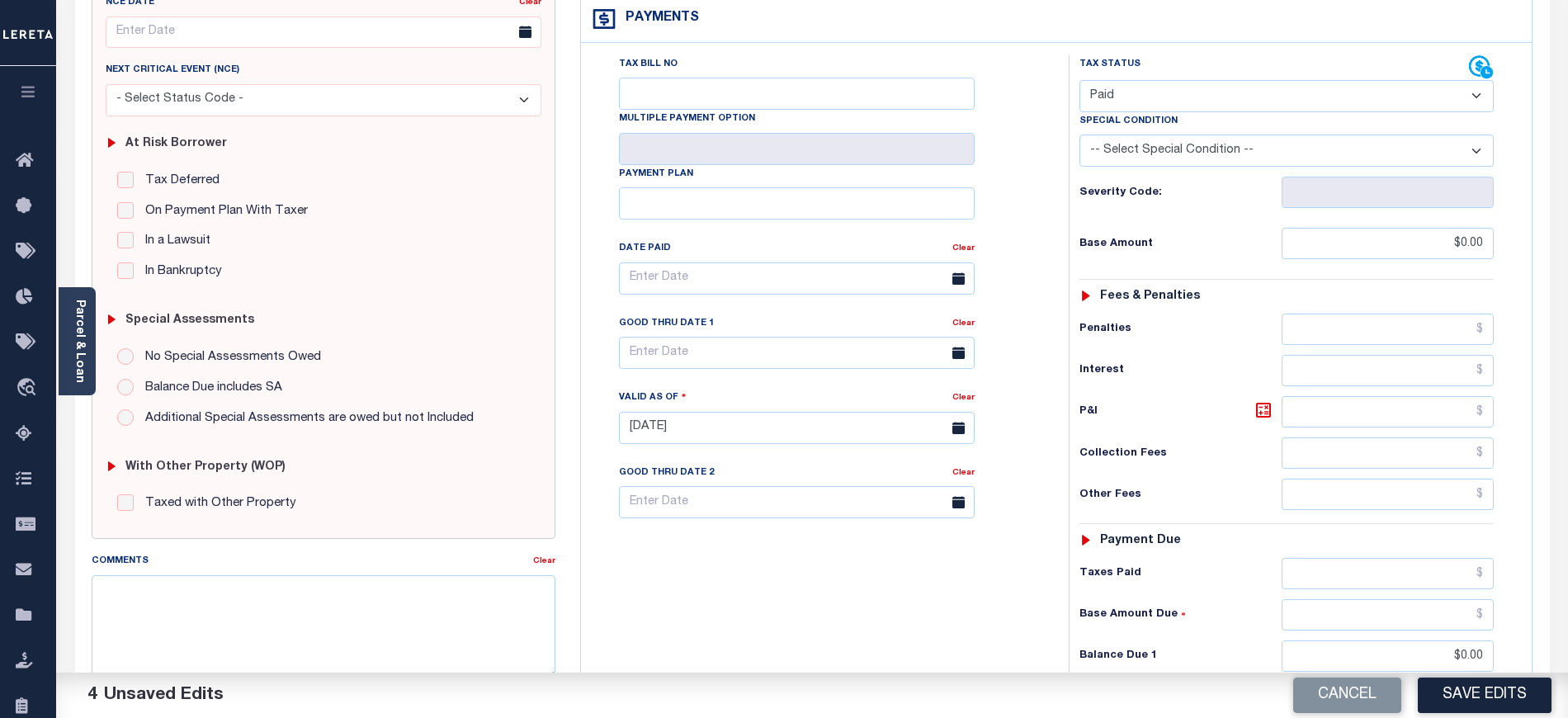
scroll to position [502, 0]
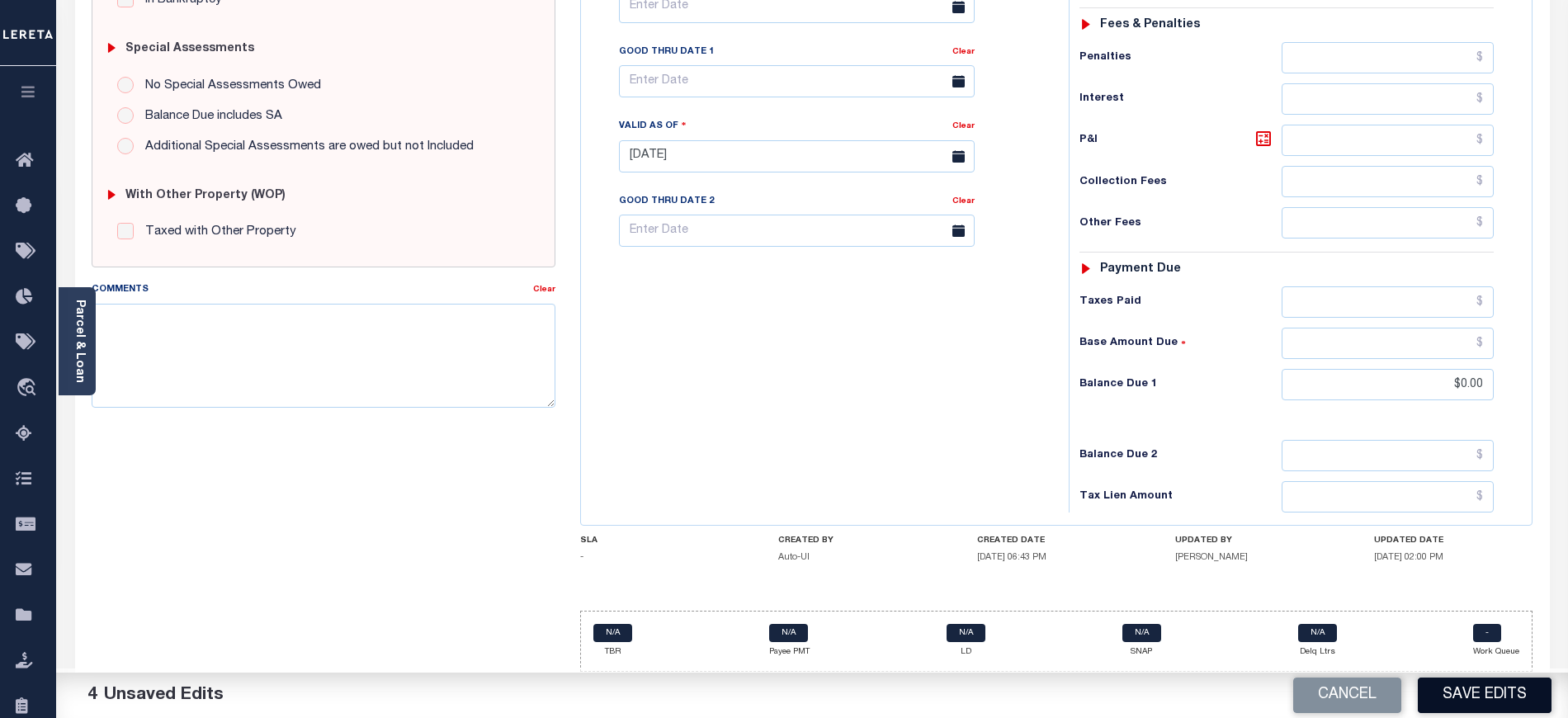
click at [1476, 694] on button "Save Edits" at bounding box center [1485, 695] width 134 height 36
checkbox input "false"
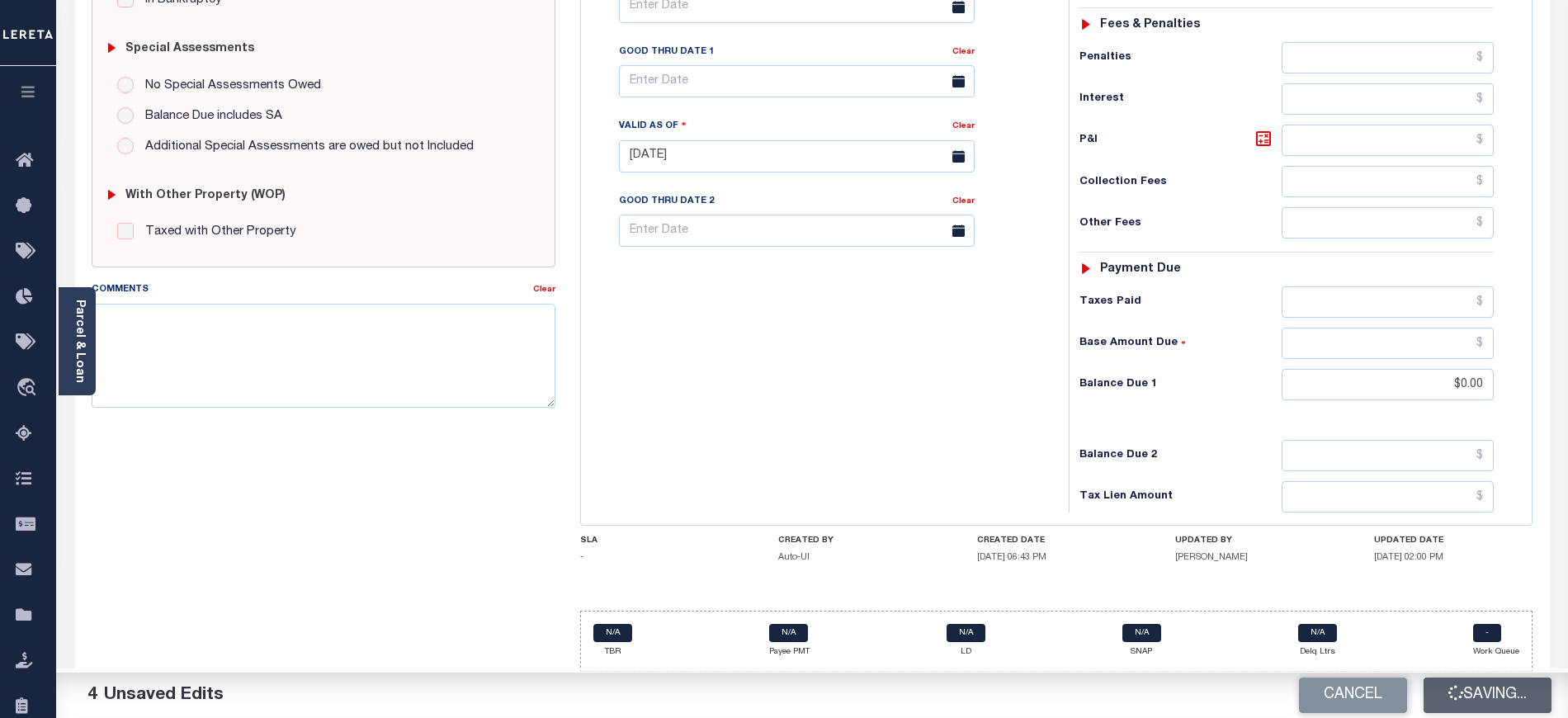
type input "$0"
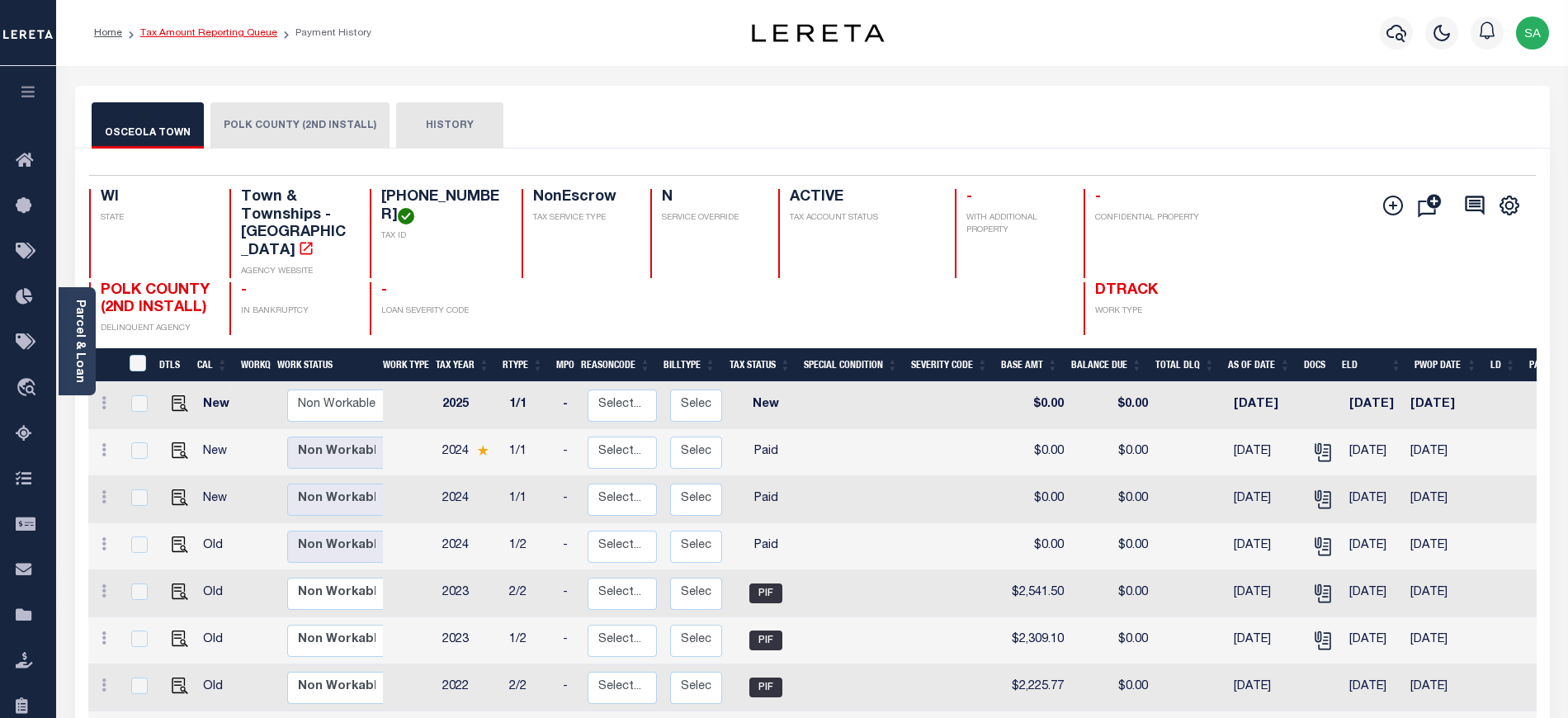
click at [193, 37] on link "Tax Amount Reporting Queue" at bounding box center [208, 33] width 137 height 9
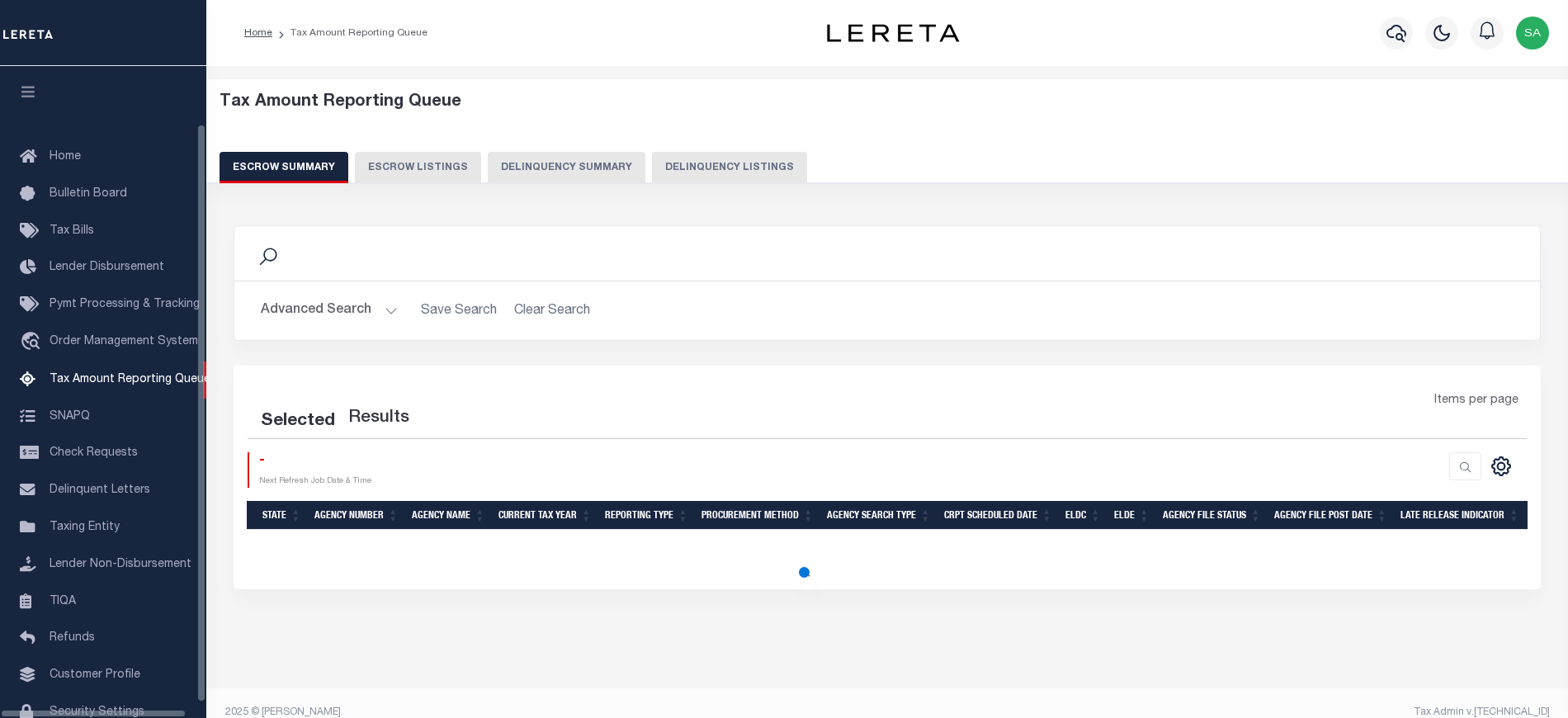
click at [714, 179] on button "Delinquency Listings" at bounding box center [729, 167] width 155 height 31
select select "100"
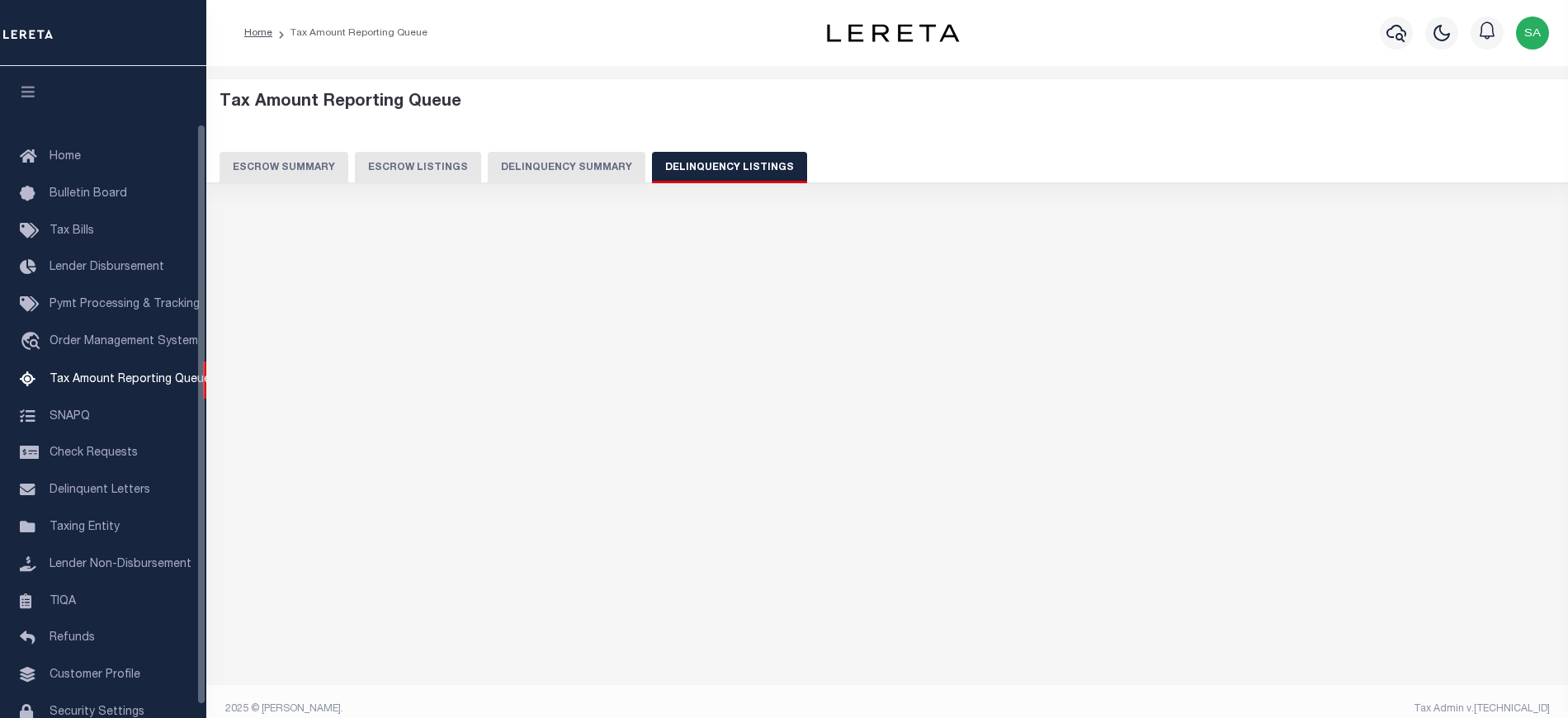
scroll to position [66, 0]
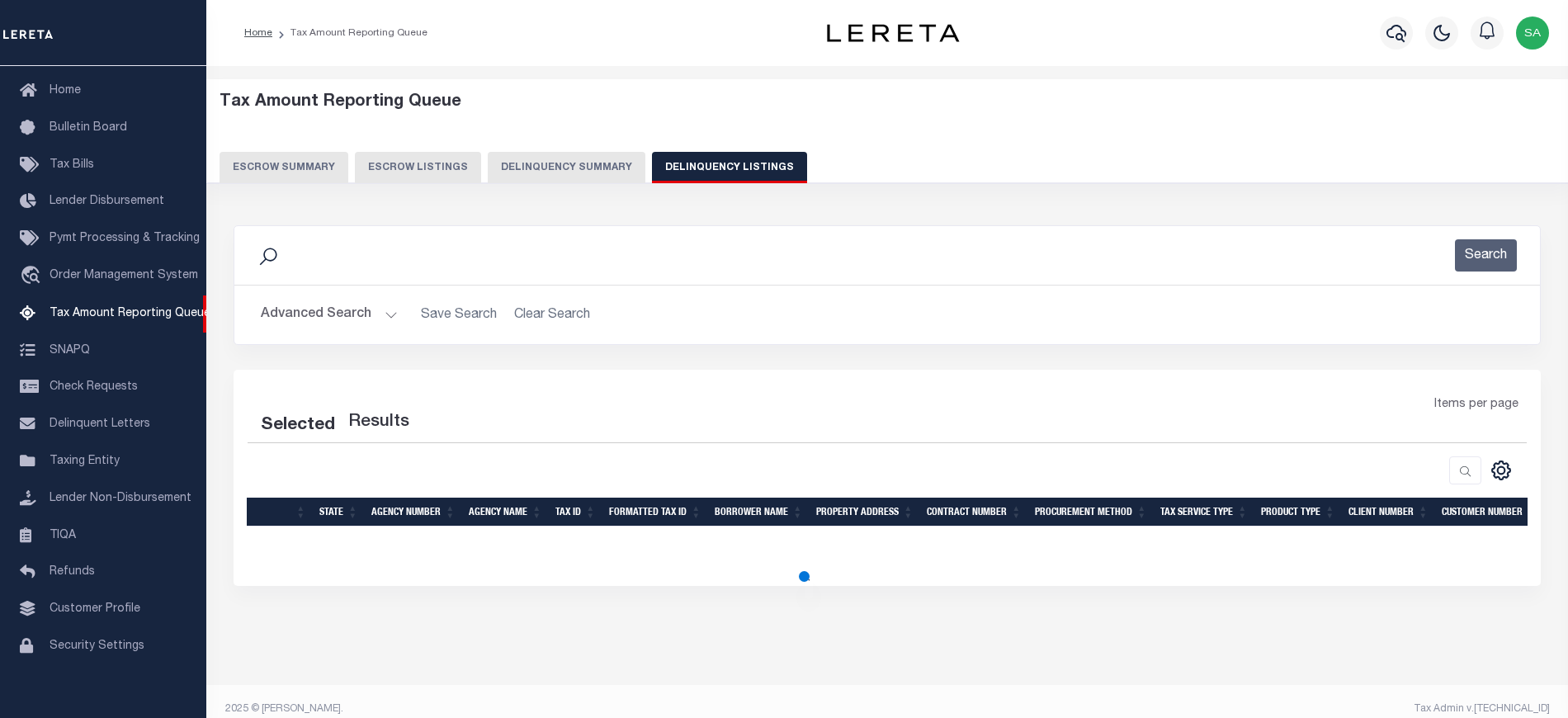
select select "100"
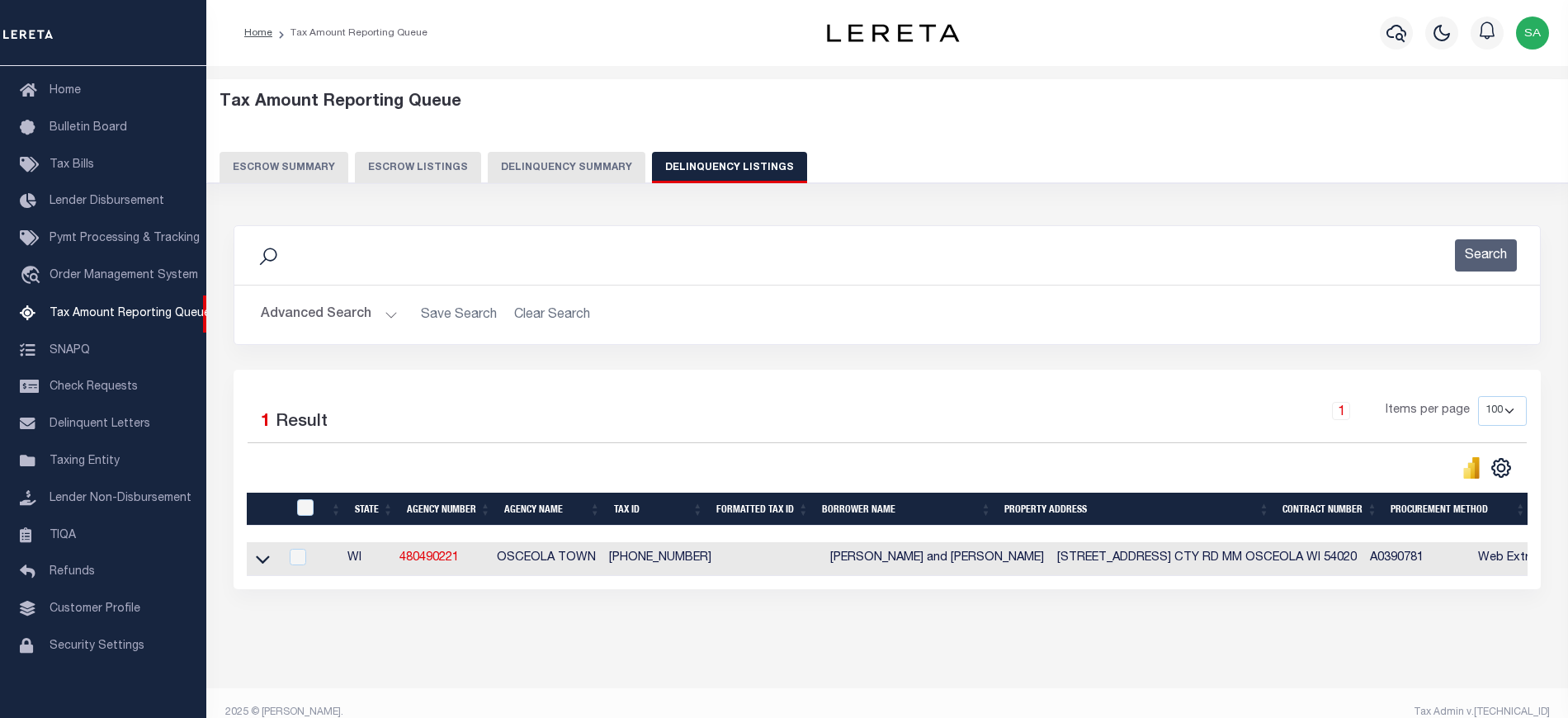
click at [366, 317] on button "Advanced Search" at bounding box center [329, 315] width 137 height 32
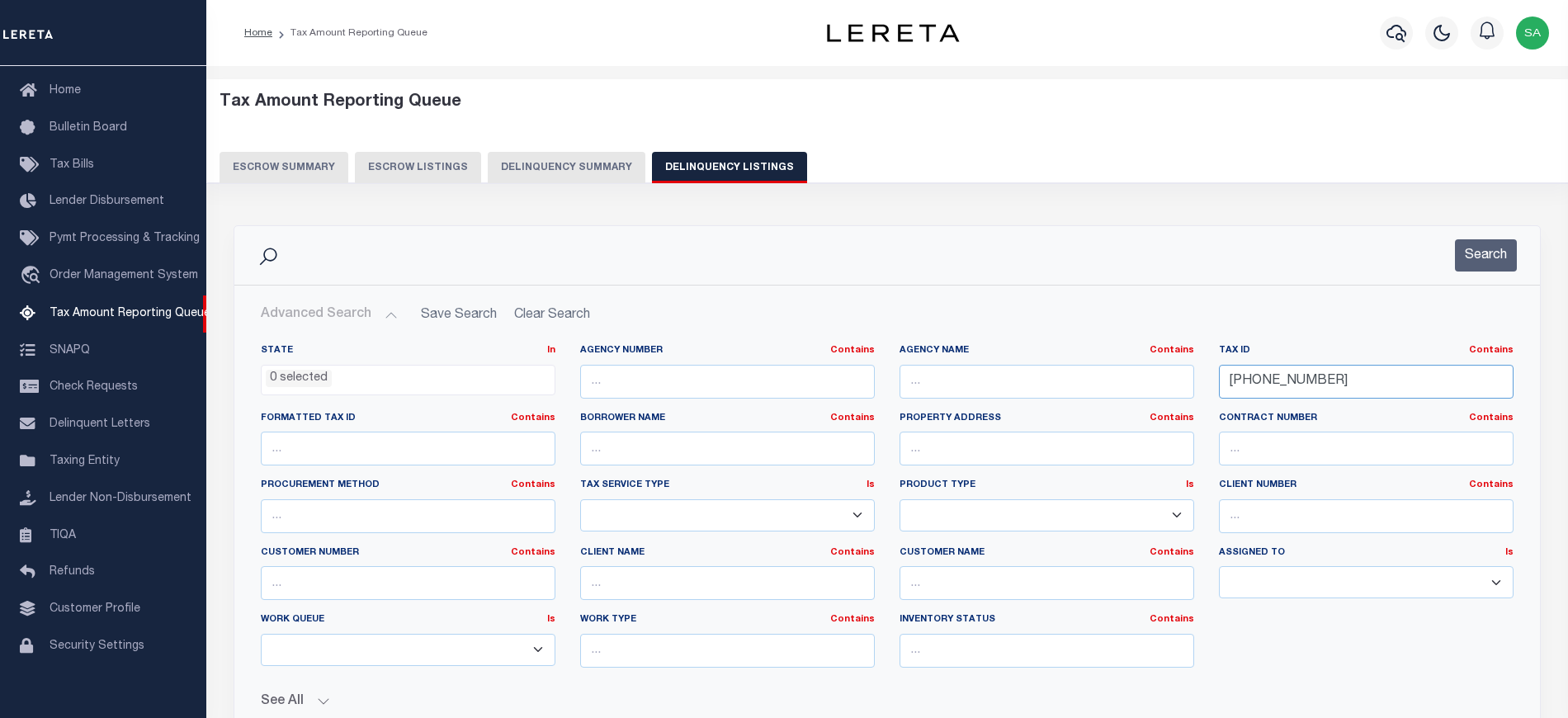
drag, startPoint x: 1341, startPoint y: 386, endPoint x: 1177, endPoint y: 371, distance: 164.7
click at [1167, 376] on div "State In In AK AL AR AZ CA CO CT DC DE FL GA GU HI IA ID IL IN KS KY LA MA MD M…" at bounding box center [887, 512] width 1277 height 336
paste input "14-00487-000"
type input "[PHONE_NUMBER]"
click at [1471, 255] on button "Search" at bounding box center [1486, 255] width 62 height 32
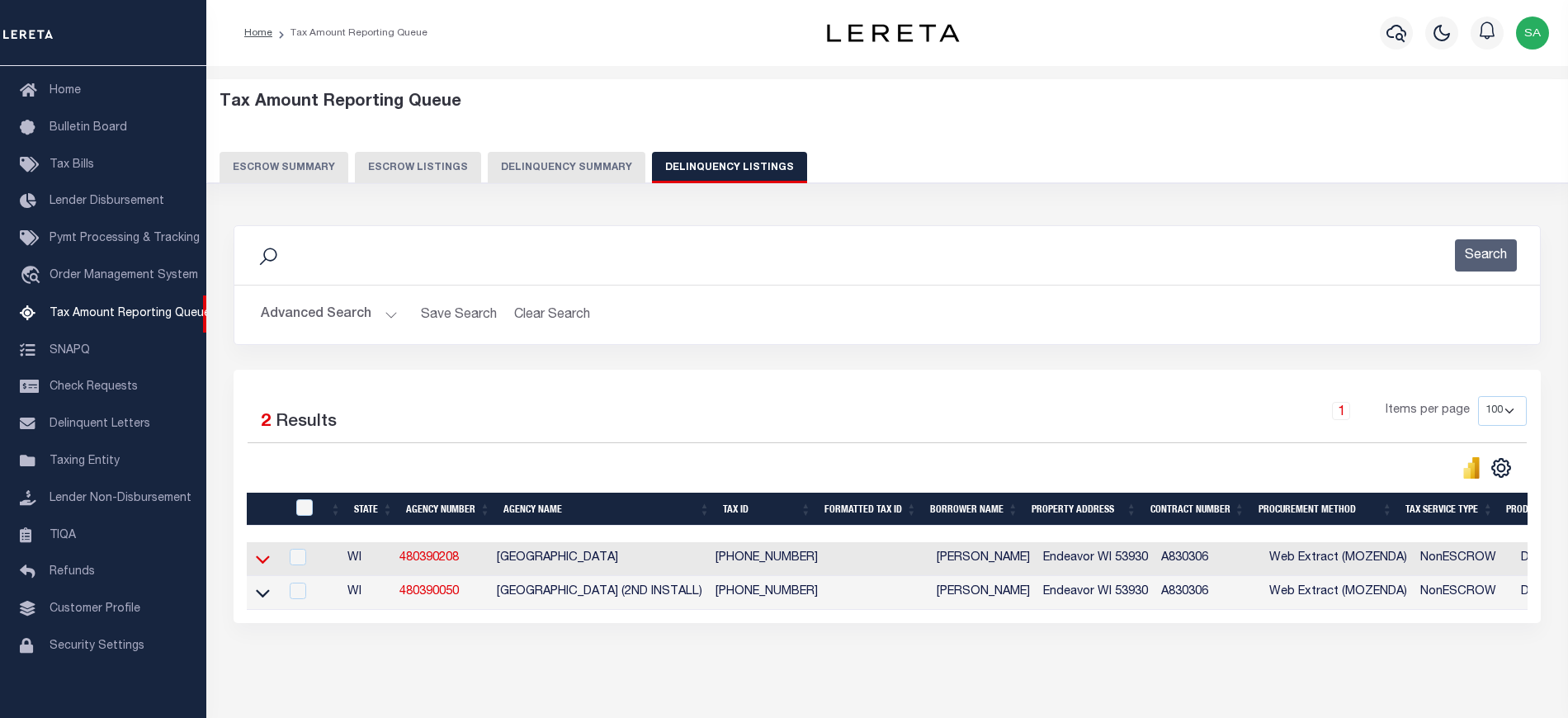
click at [261, 564] on icon at bounding box center [263, 559] width 14 height 17
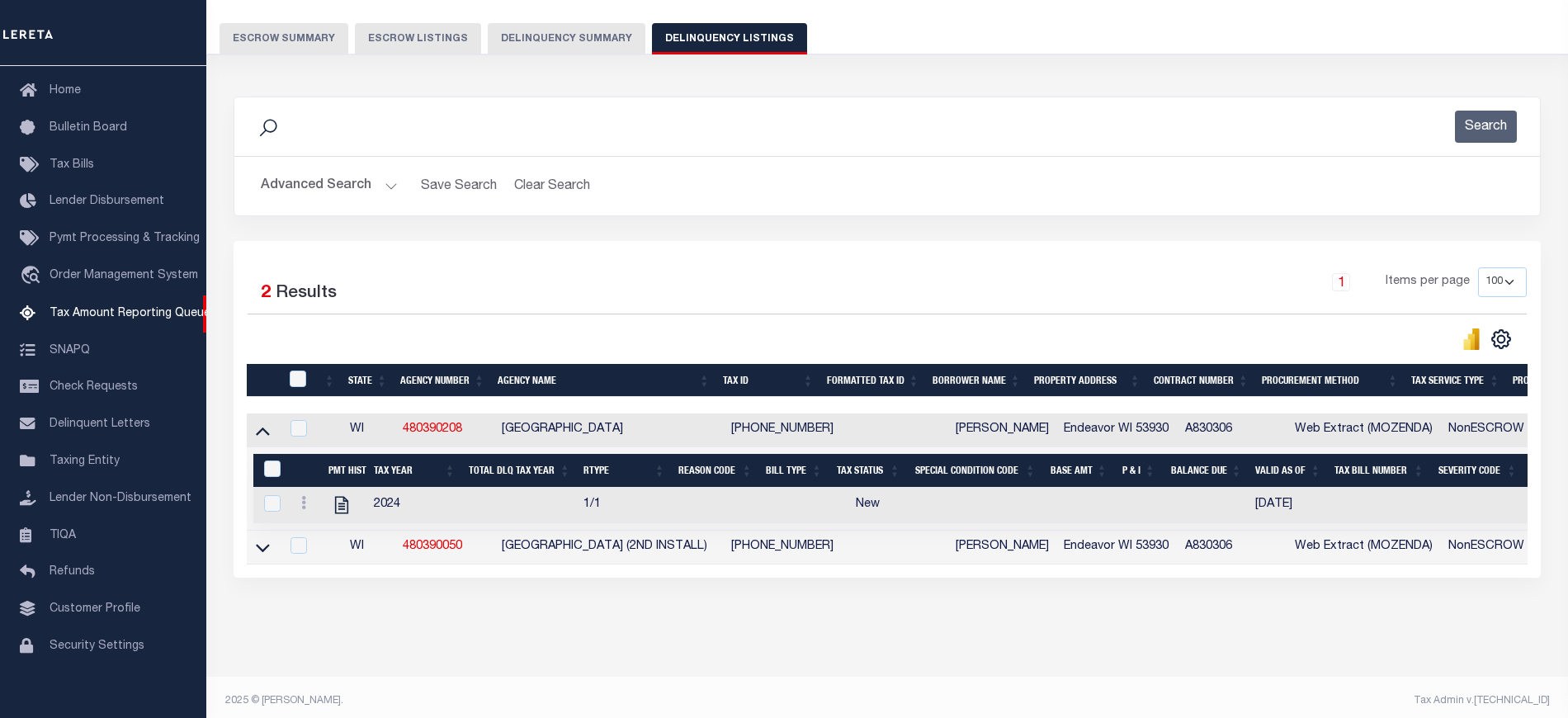
scroll to position [155, 0]
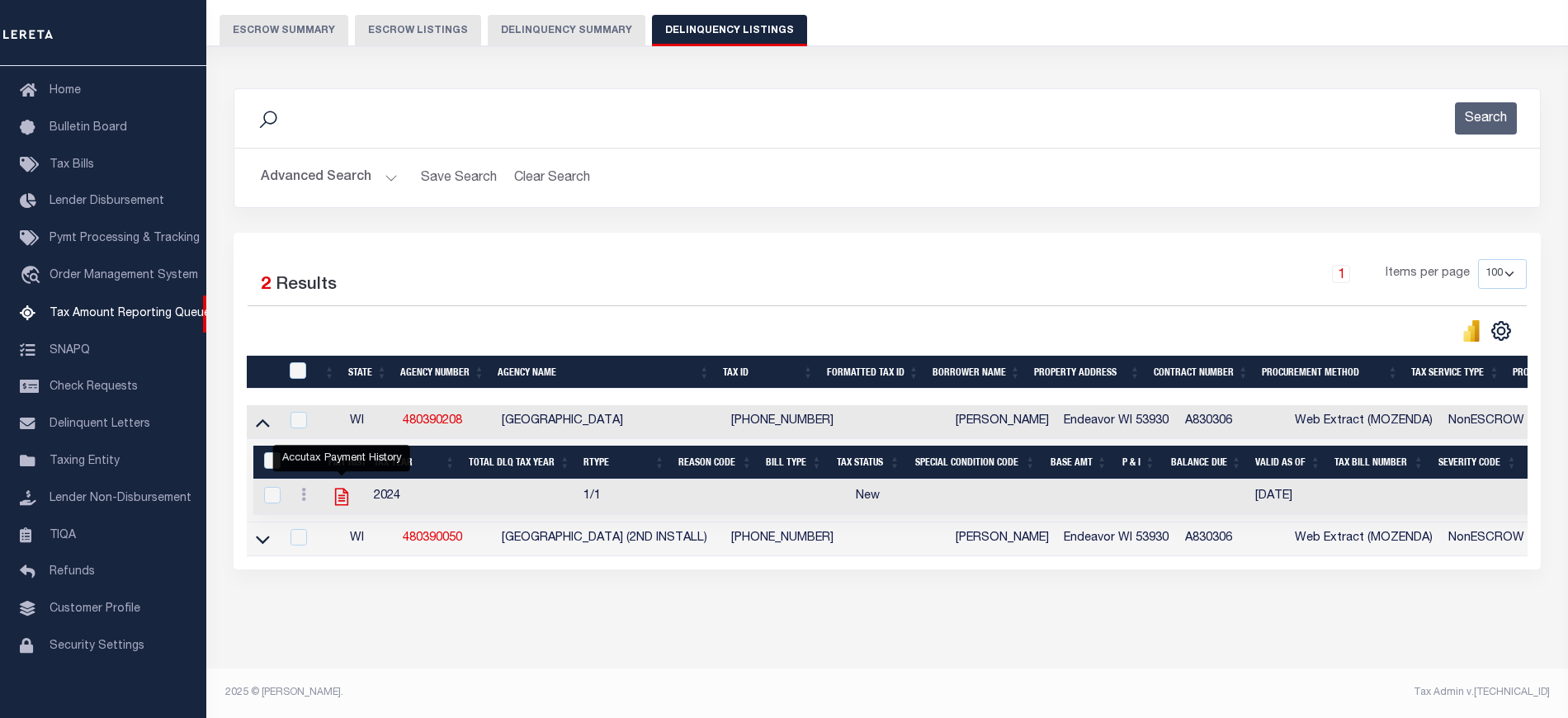
click at [337, 486] on icon "" at bounding box center [341, 496] width 22 height 22
checkbox input "true"
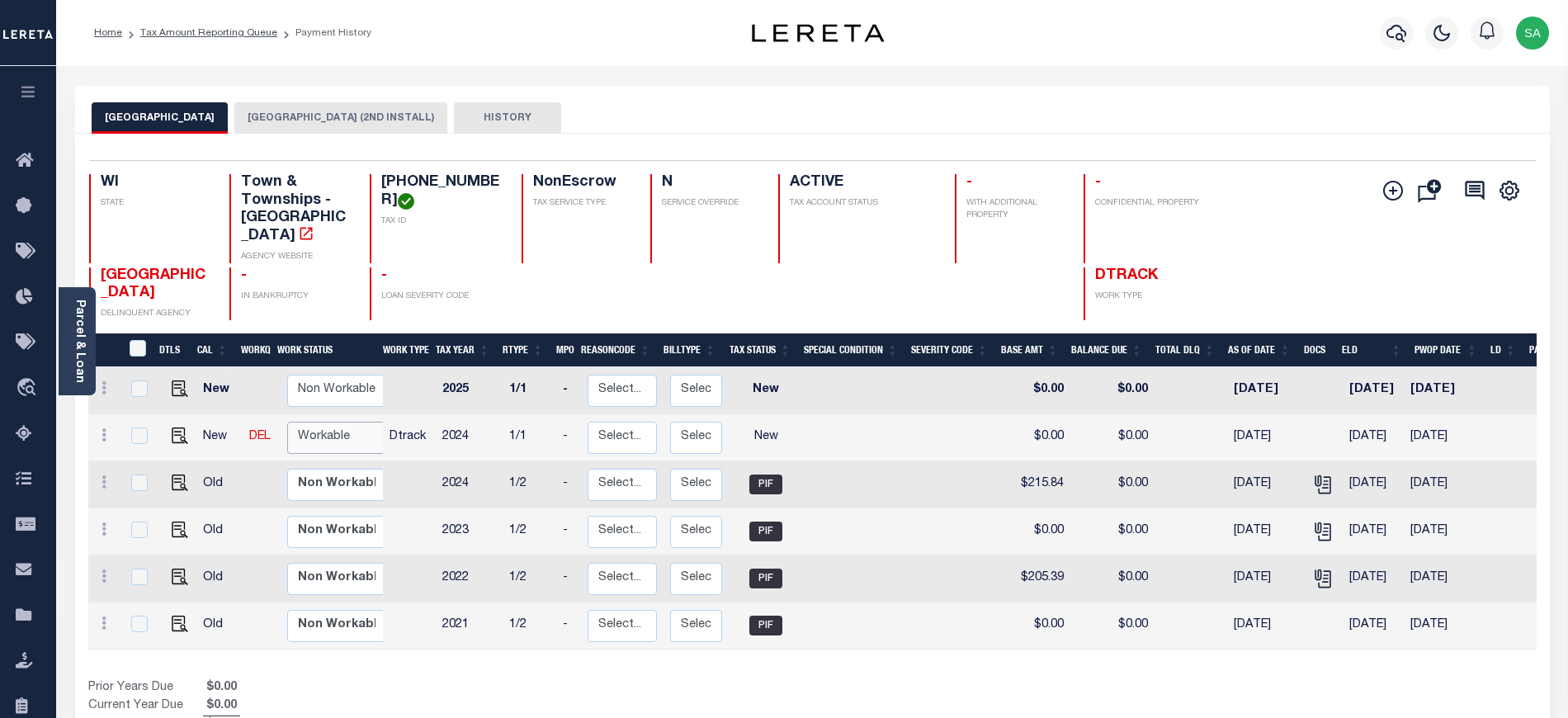
drag, startPoint x: 327, startPoint y: 404, endPoint x: 327, endPoint y: 416, distance: 12.0
click at [327, 421] on select "Non Workable Workable" at bounding box center [336, 437] width 99 height 32
checkbox input "true"
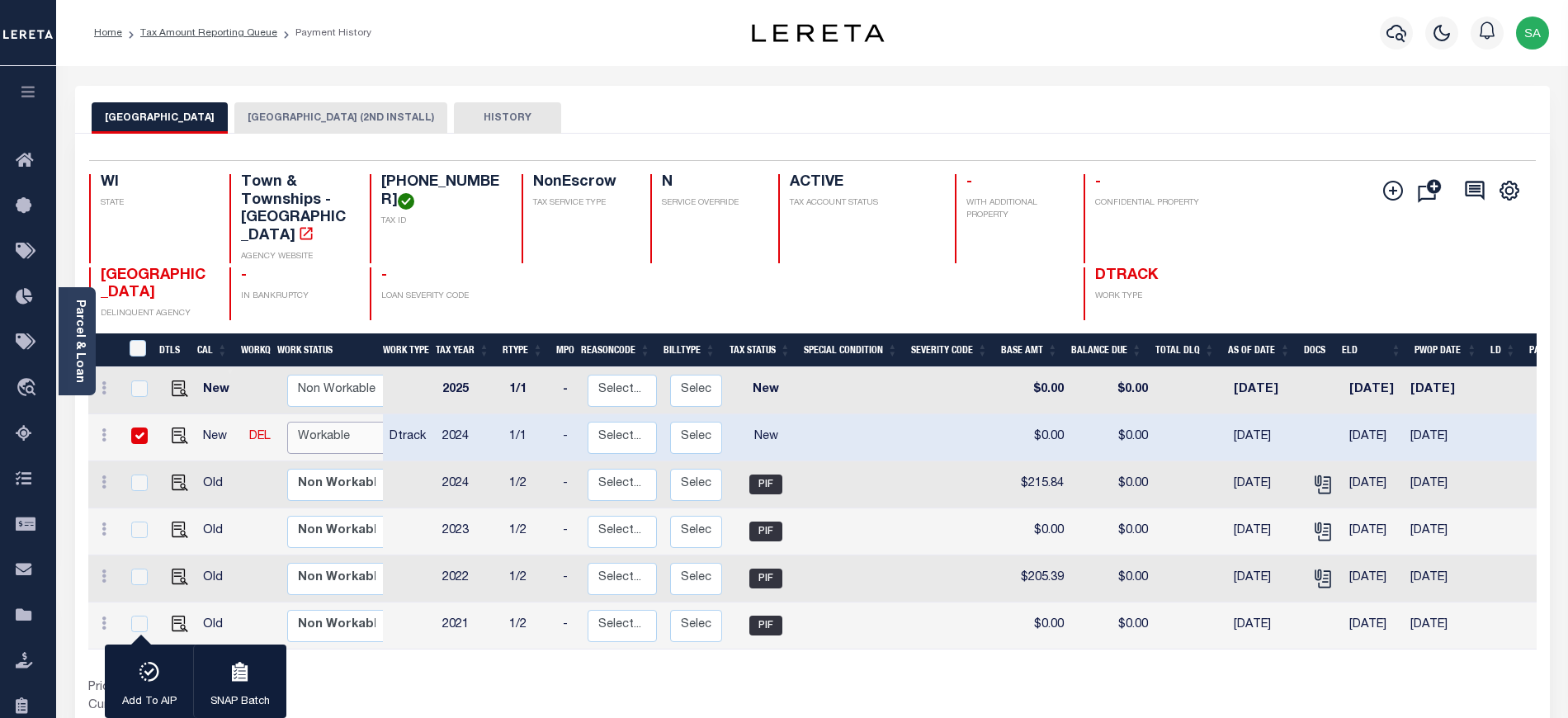
select select "true"
click at [287, 421] on select "Non Workable Workable" at bounding box center [336, 437] width 99 height 32
checkbox input "false"
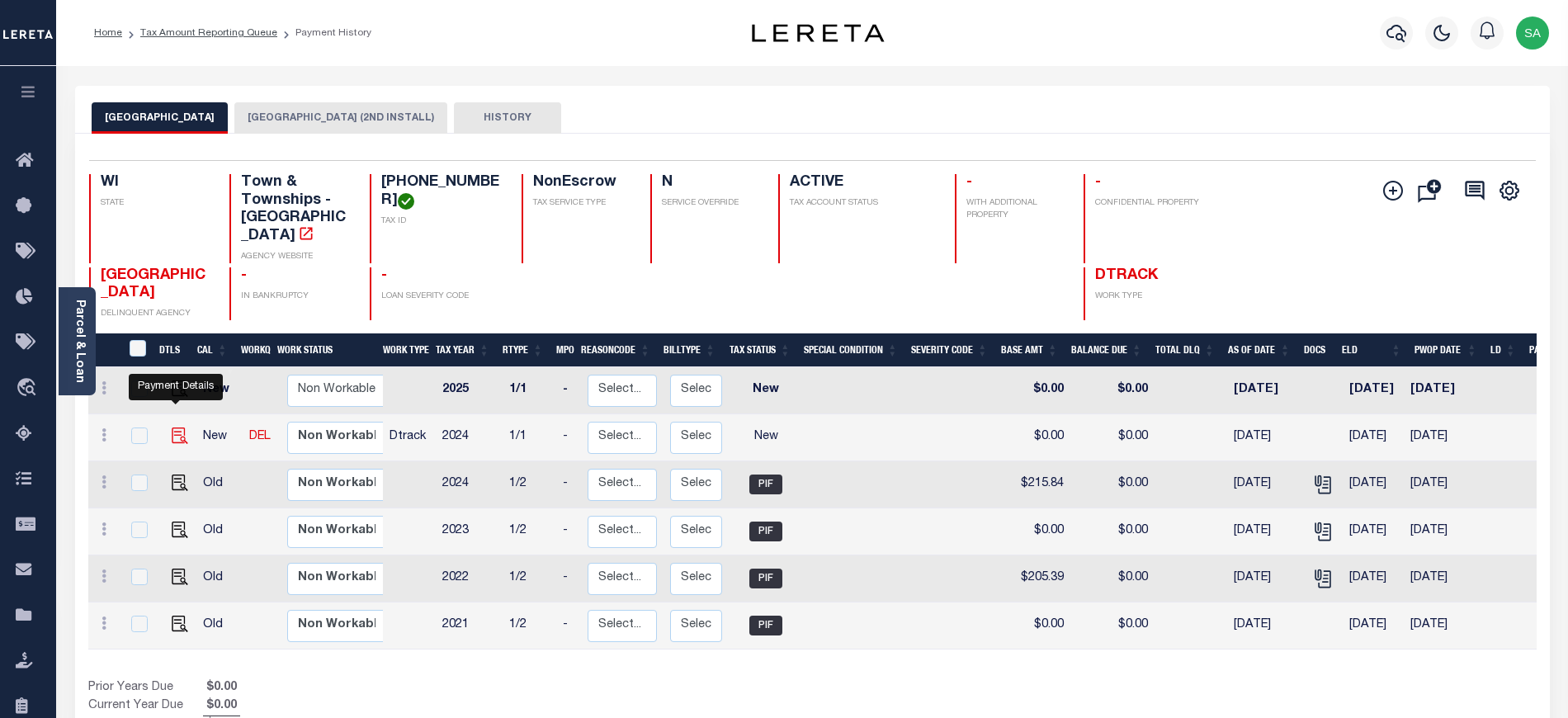
click at [173, 427] on img "" at bounding box center [179, 435] width 16 height 16
checkbox input "true"
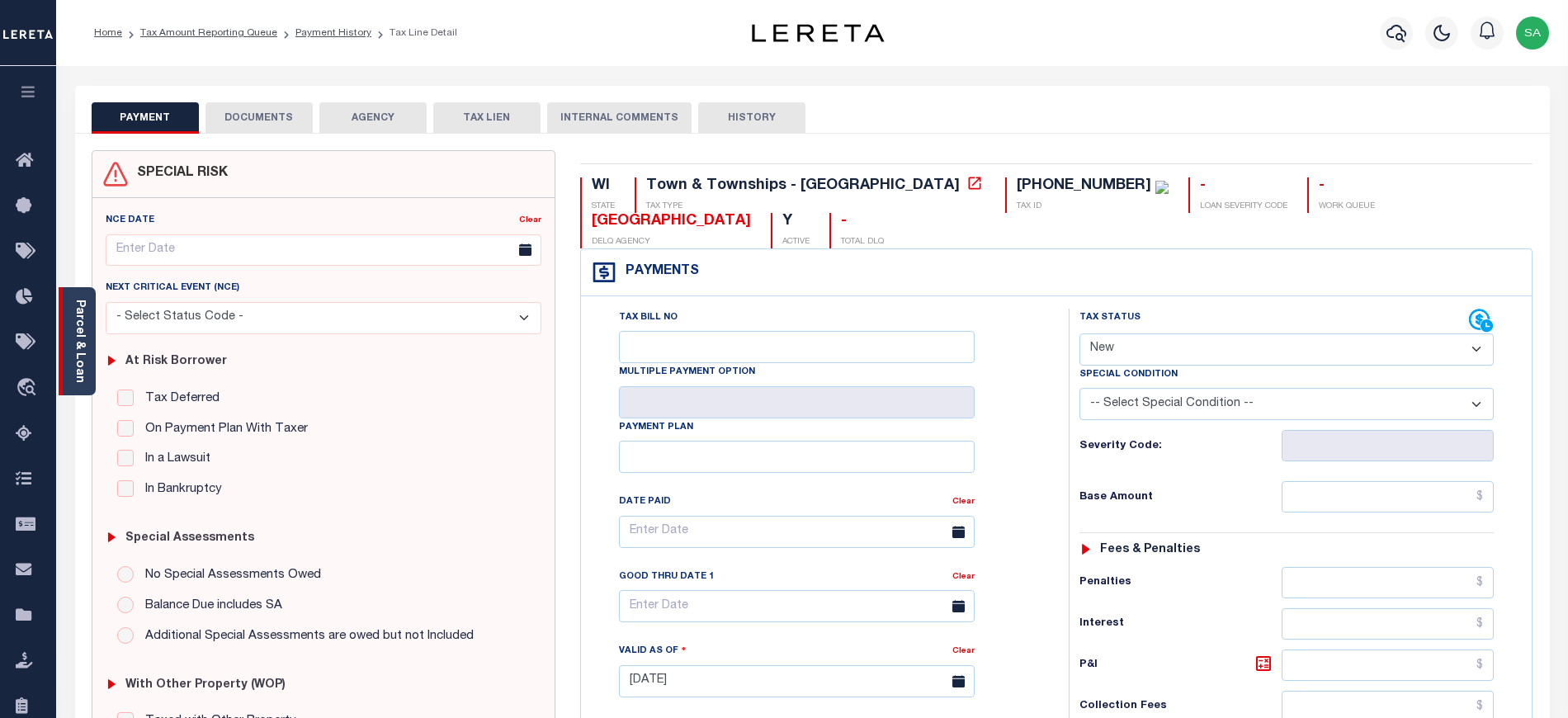
click at [84, 330] on link "Parcel & Loan" at bounding box center [79, 341] width 11 height 83
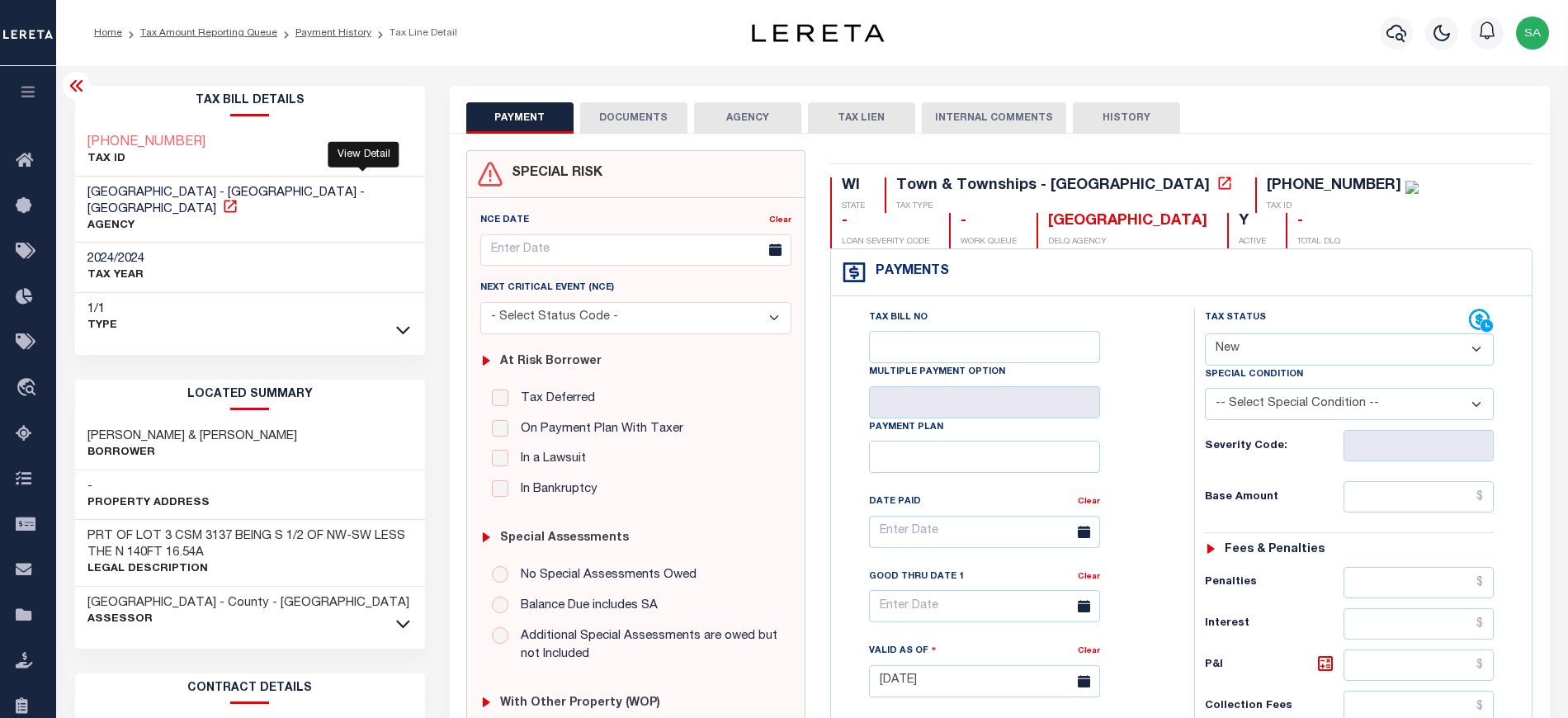
click at [238, 198] on icon at bounding box center [230, 206] width 16 height 16
click at [71, 94] on icon at bounding box center [77, 85] width 20 height 20
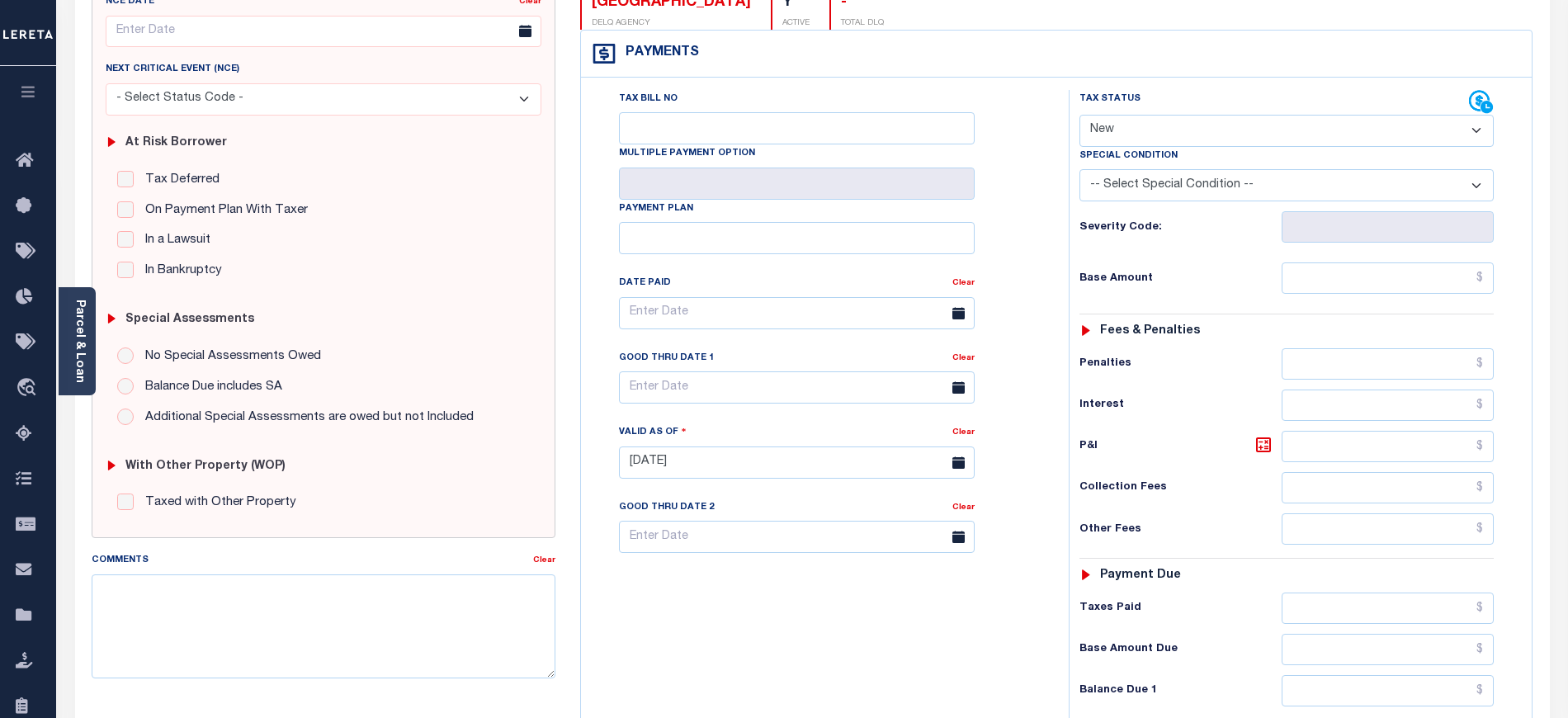
scroll to position [219, 0]
click at [1123, 145] on select "- Select Status Code - Open Due/Unpaid Paid Incomplete No Tax Due Internal Refu…" at bounding box center [1287, 130] width 414 height 32
select select "PYD"
click at [1080, 115] on select "- Select Status Code - Open Due/Unpaid Paid Incomplete No Tax Due Internal Refu…" at bounding box center [1287, 130] width 414 height 32
type input "[DATE]"
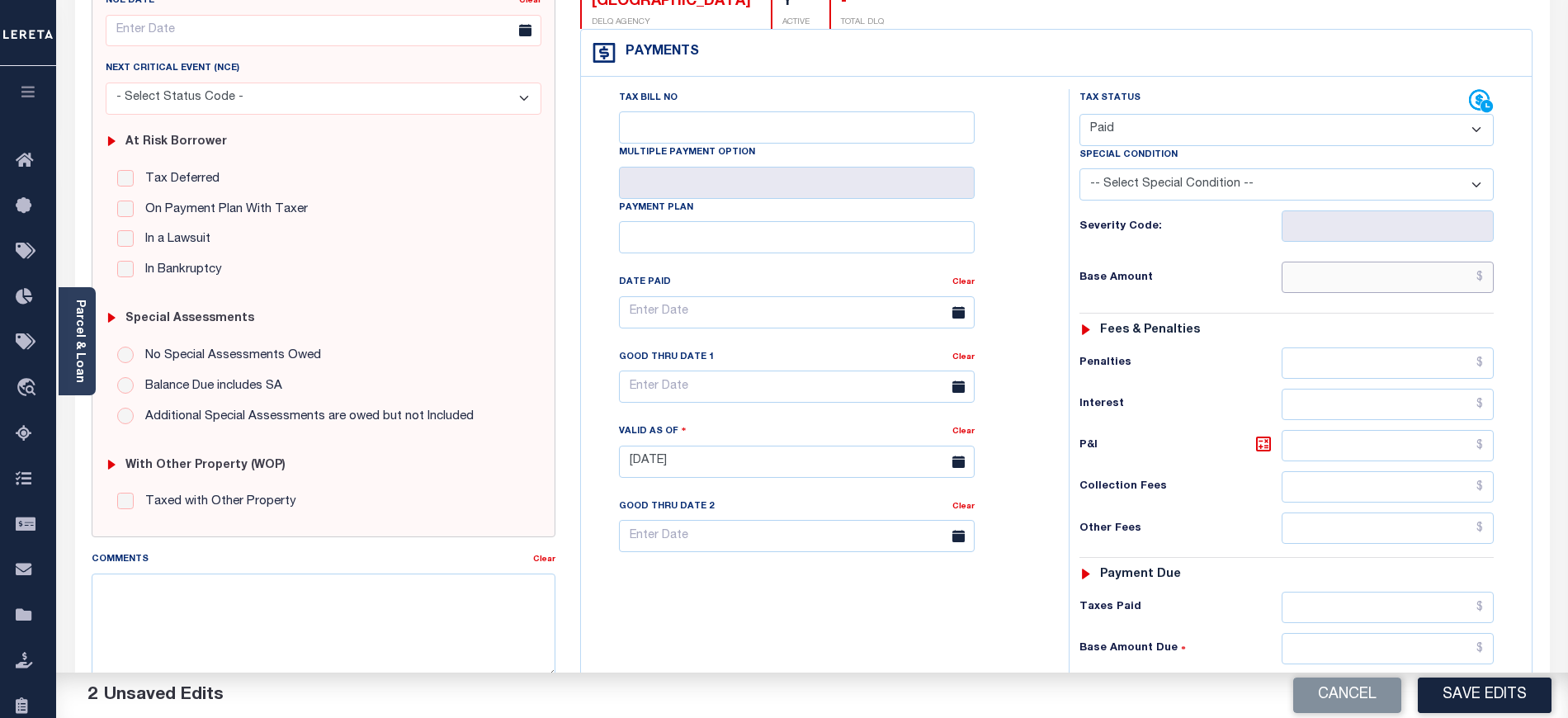
drag, startPoint x: 1347, startPoint y: 281, endPoint x: 1338, endPoint y: 279, distance: 9.2
click at [1347, 281] on input "text" at bounding box center [1388, 277] width 213 height 31
type input "$0.00"
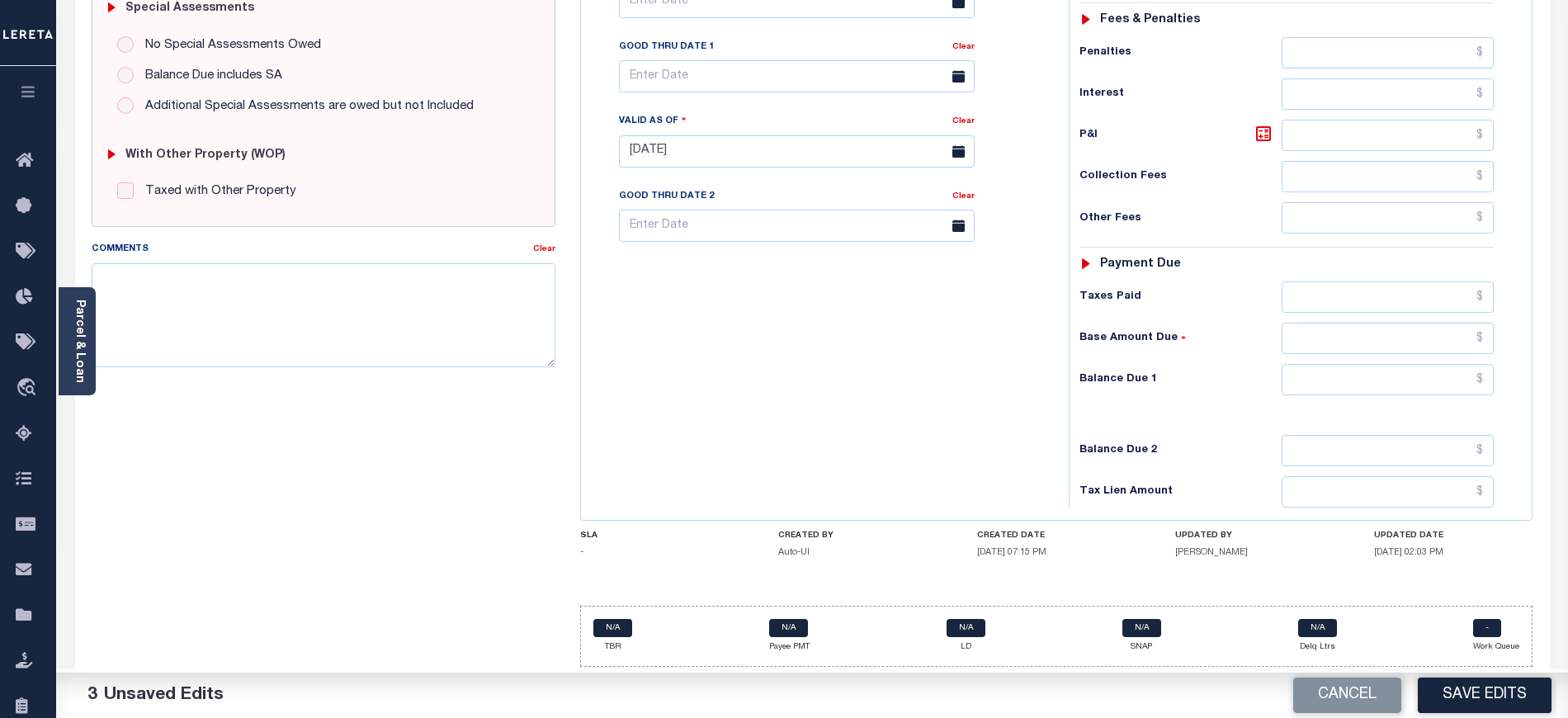
scroll to position [542, 0]
click at [1335, 375] on input "text" at bounding box center [1388, 379] width 213 height 31
type input "$0.00"
click at [888, 447] on div "Tax Bill No Multiple Payment Option Payment Plan Clear" at bounding box center [820, 143] width 471 height 728
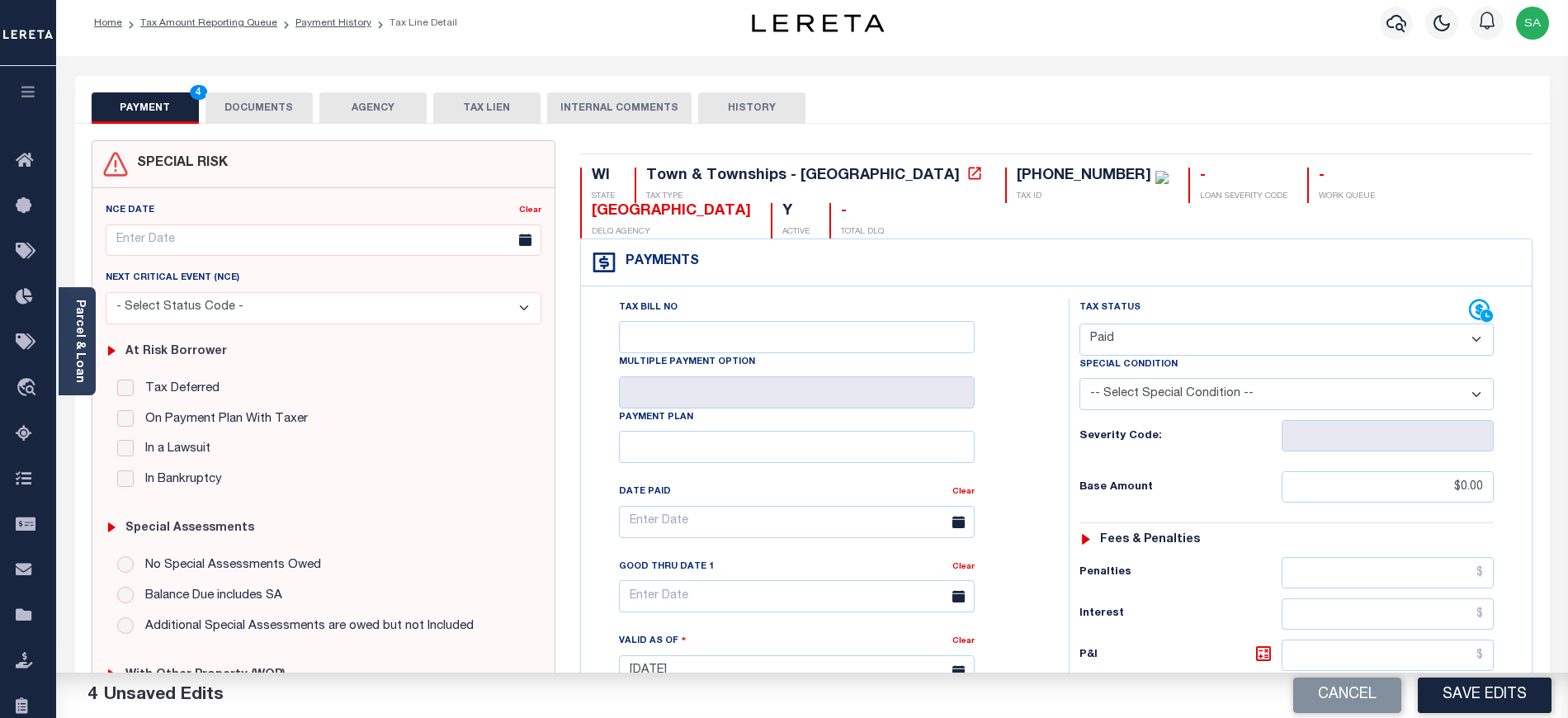
scroll to position [0, 0]
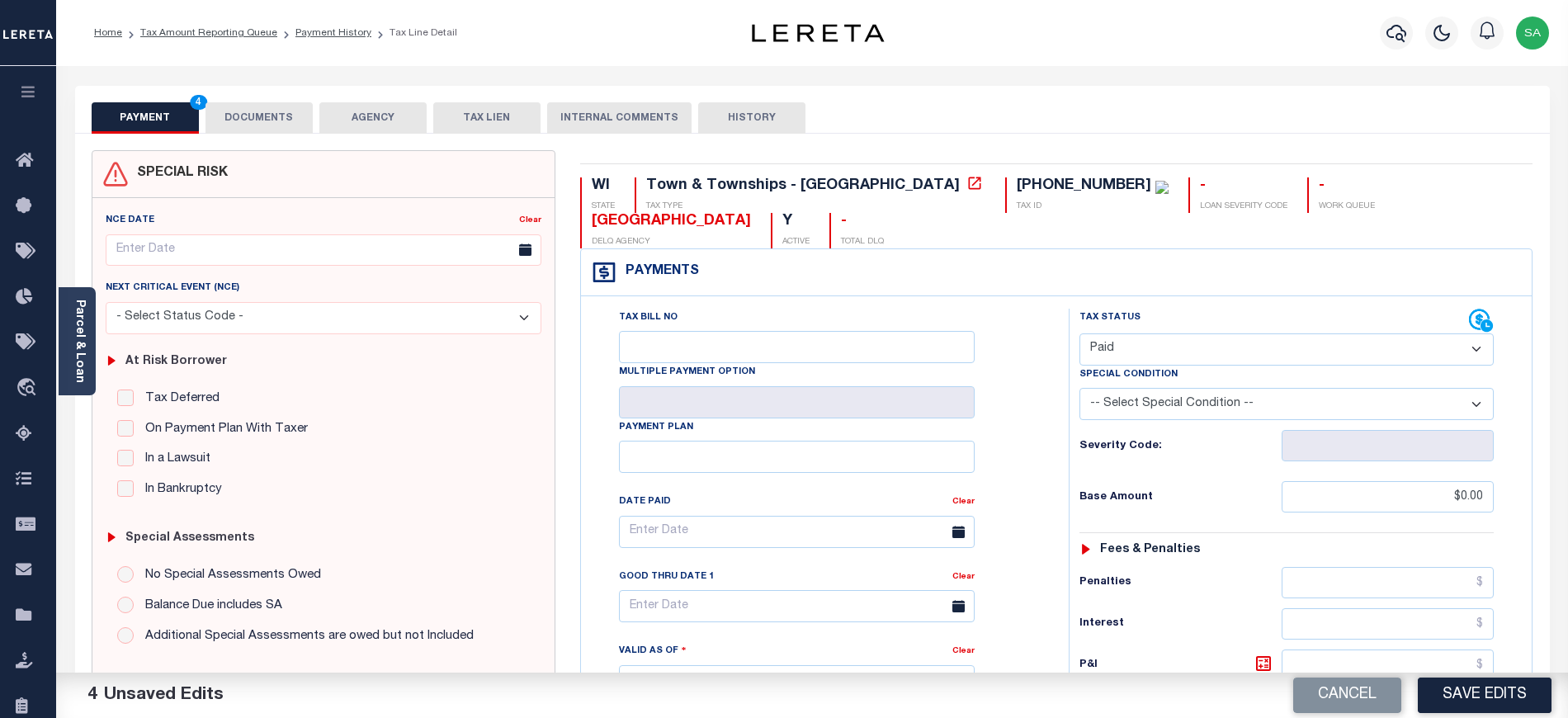
click at [223, 117] on button "DOCUMENTS" at bounding box center [260, 117] width 108 height 31
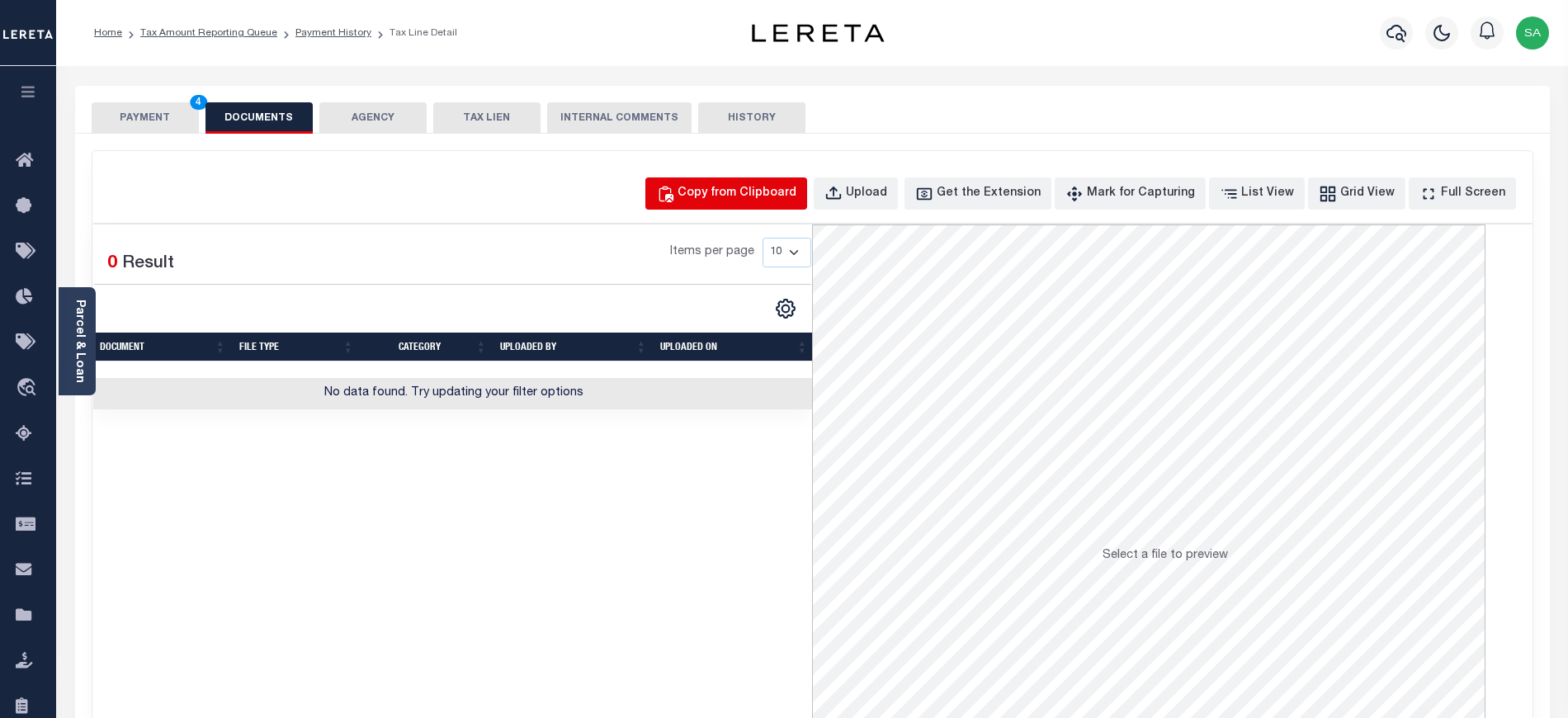
click at [746, 189] on div "Copy from Clipboard" at bounding box center [737, 194] width 119 height 18
select select "POP"
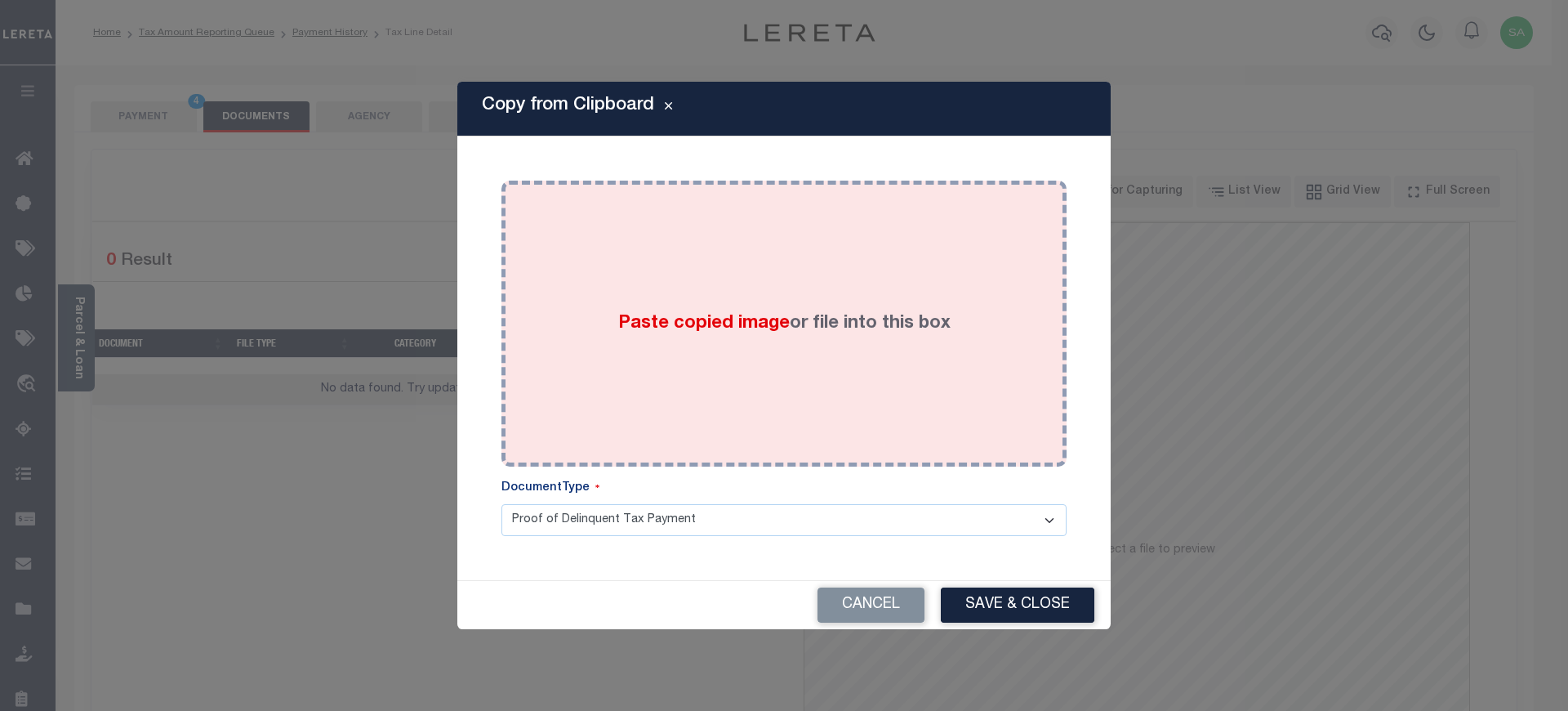
click at [804, 405] on div "Paste copied image or file into this box" at bounding box center [784, 324] width 540 height 262
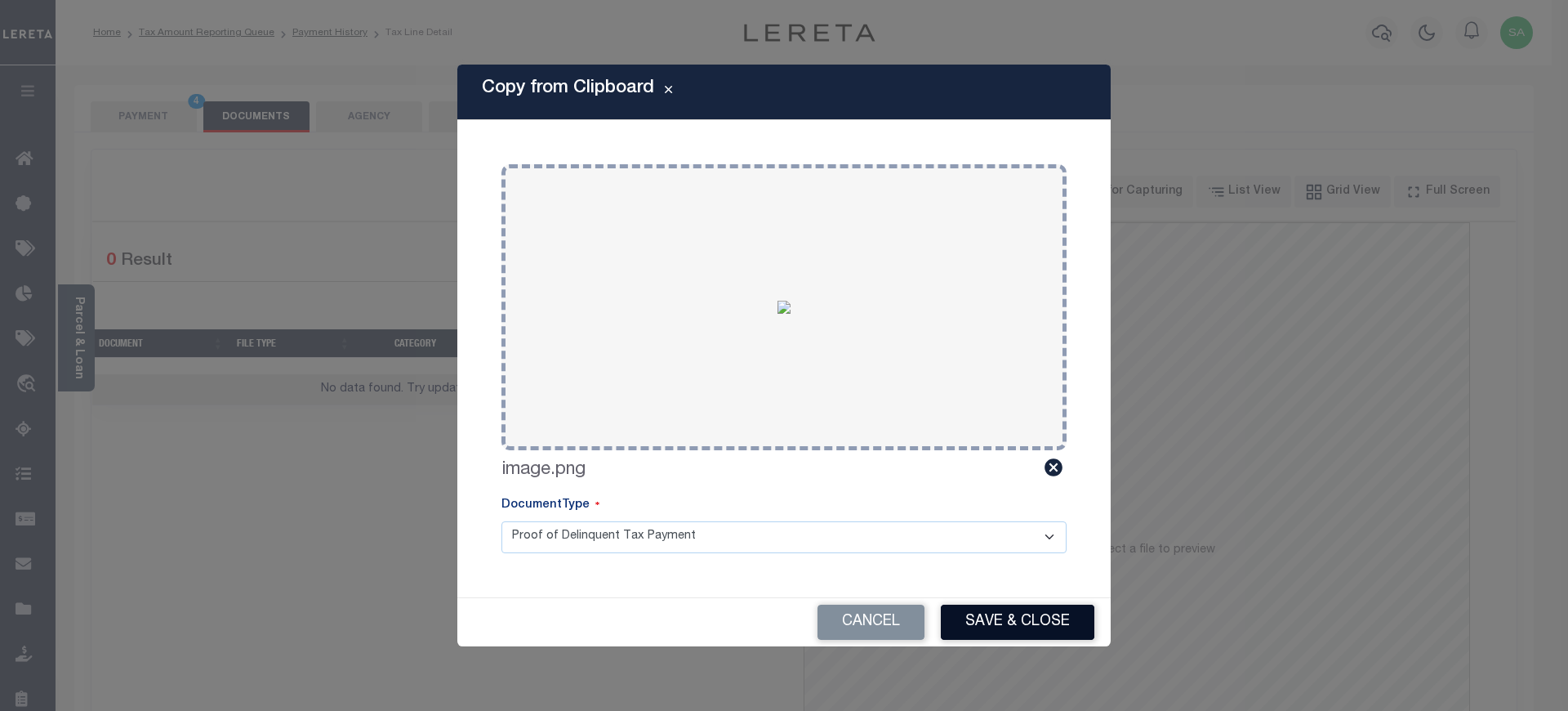
click at [1036, 617] on button "Save & Close" at bounding box center [1017, 622] width 153 height 36
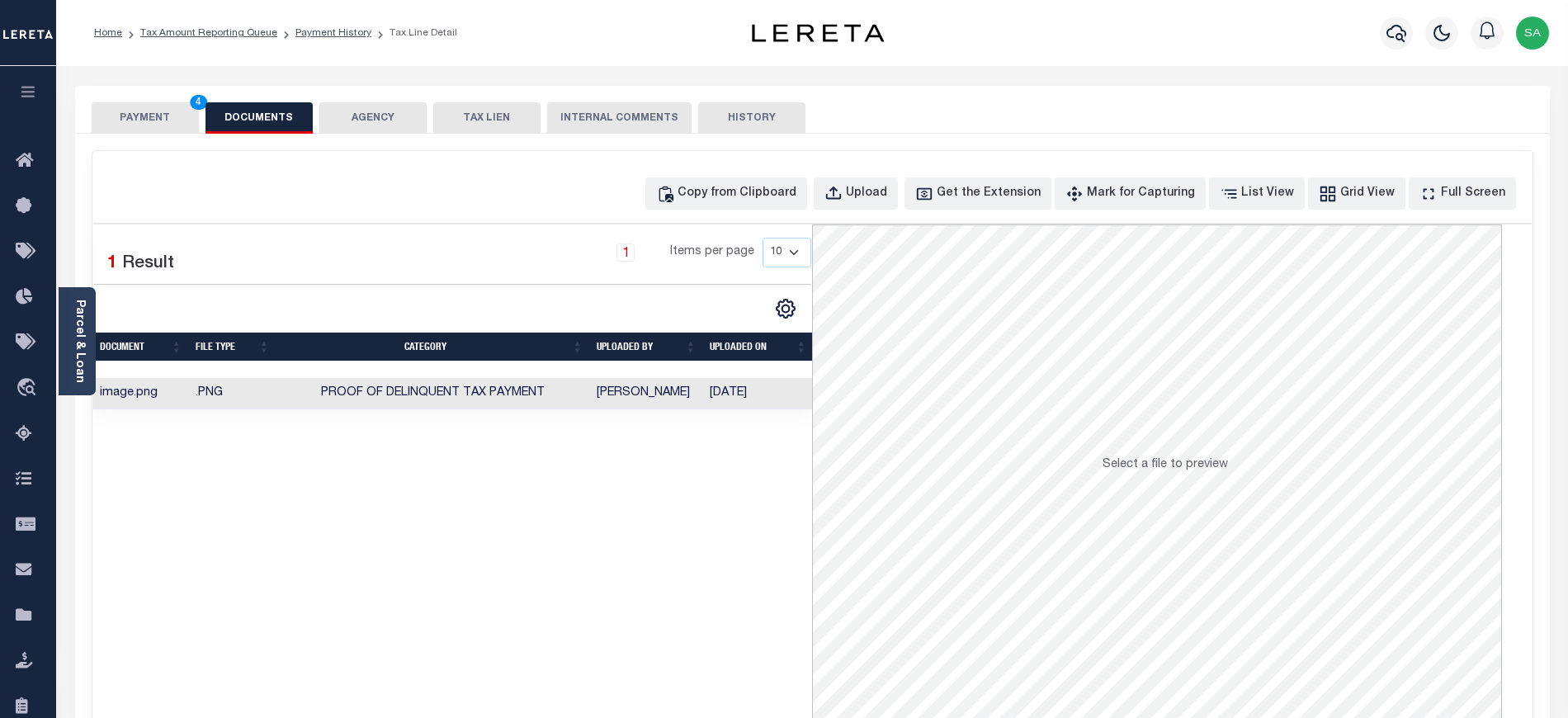
click at [121, 127] on button "PAYMENT 4" at bounding box center [145, 117] width 108 height 31
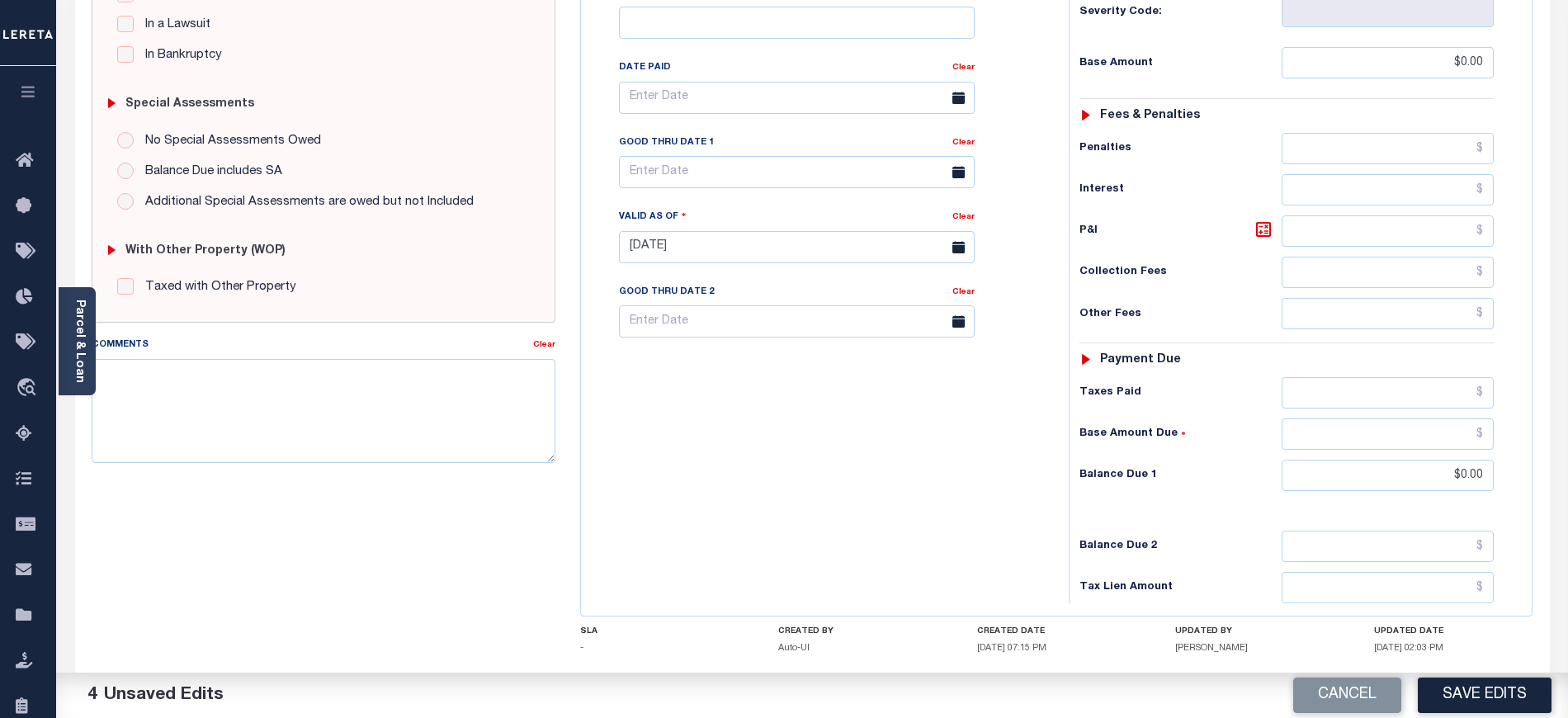
scroll to position [440, 0]
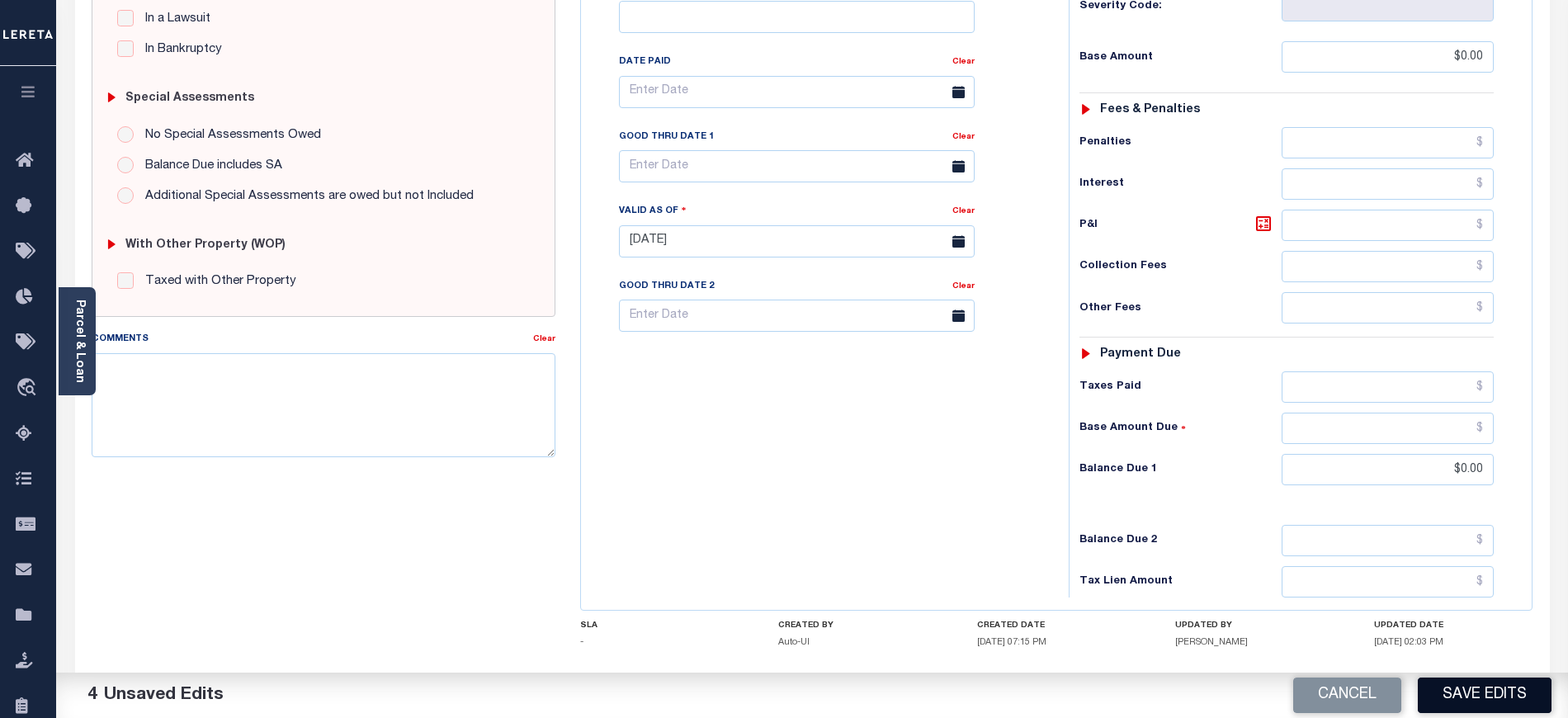
click at [1460, 677] on button "Save Edits" at bounding box center [1485, 695] width 134 height 36
checkbox input "false"
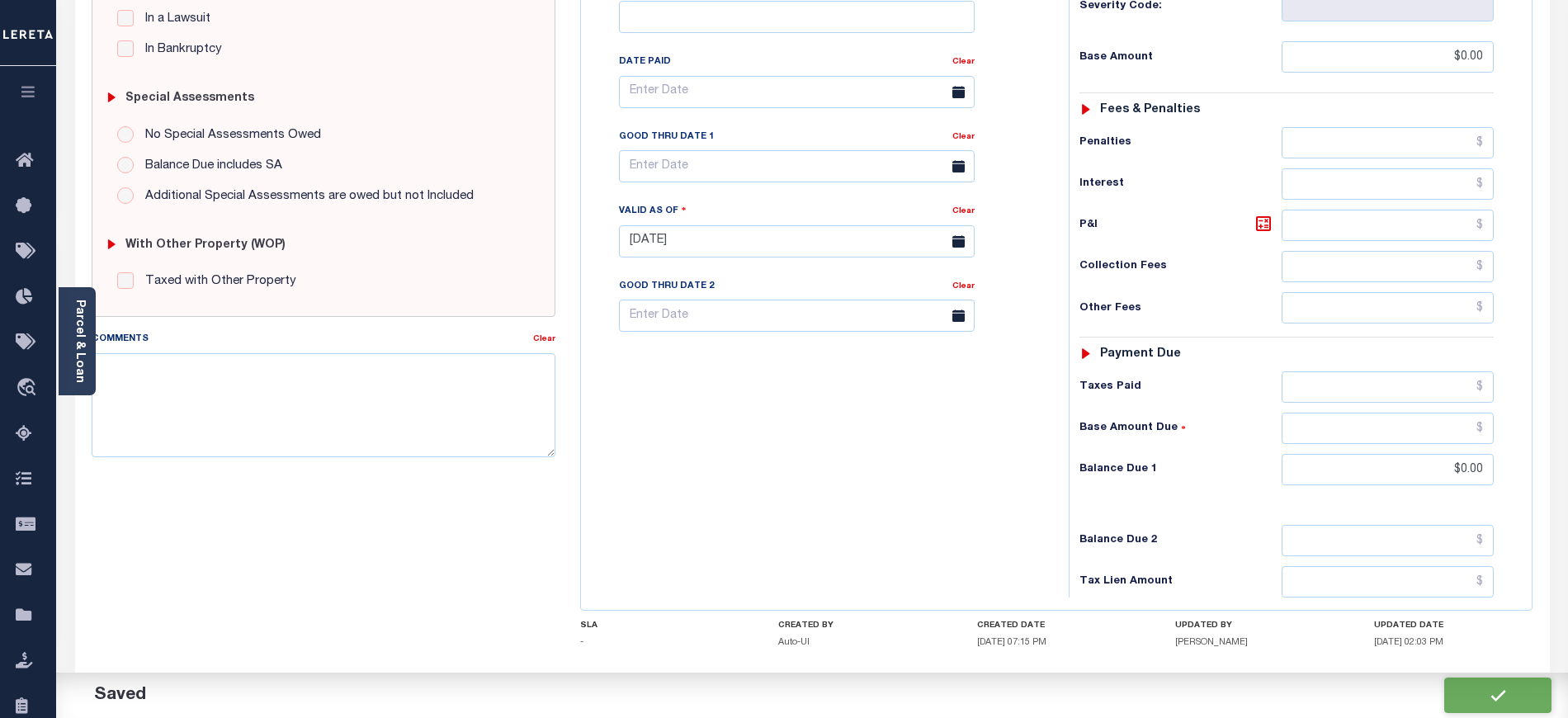
type input "$0"
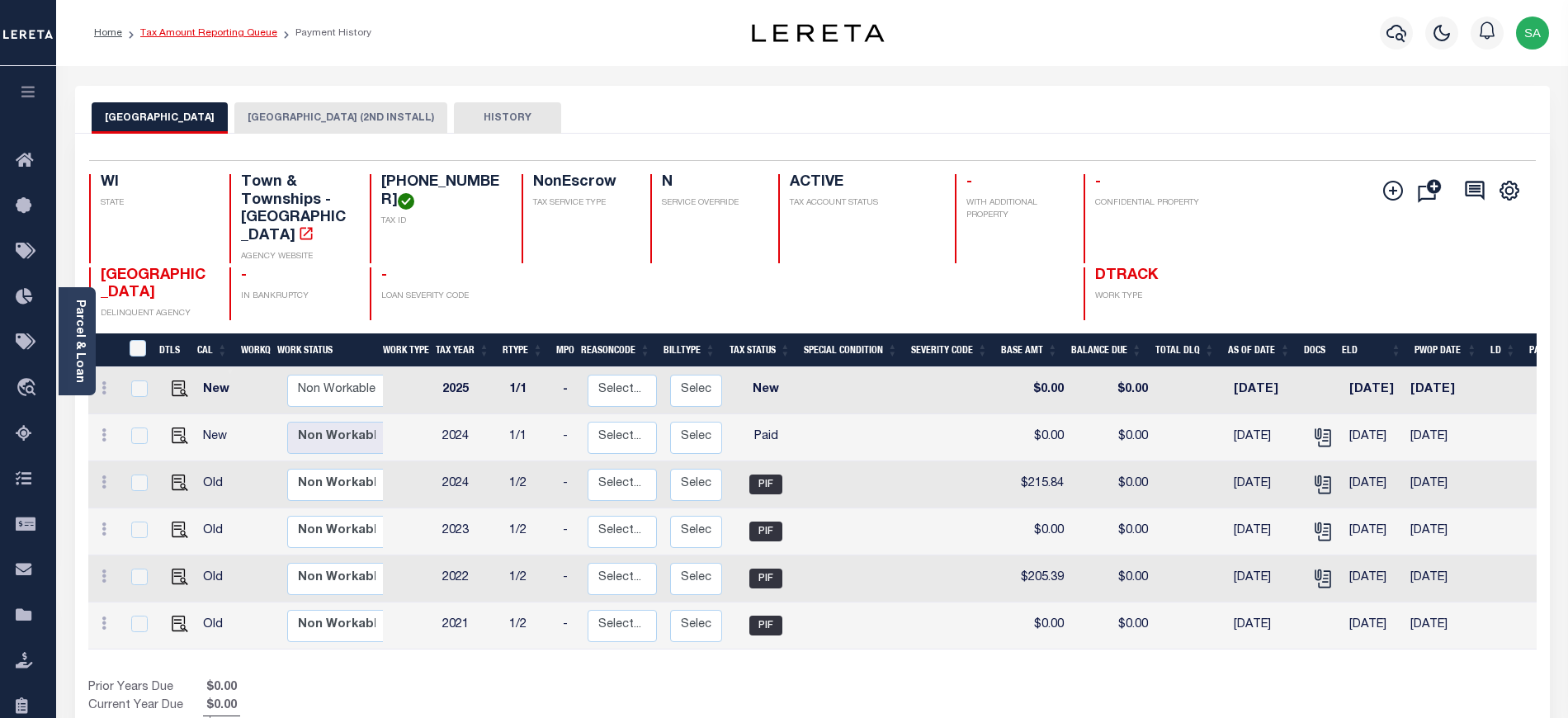
click at [231, 36] on link "Tax Amount Reporting Queue" at bounding box center [208, 33] width 137 height 9
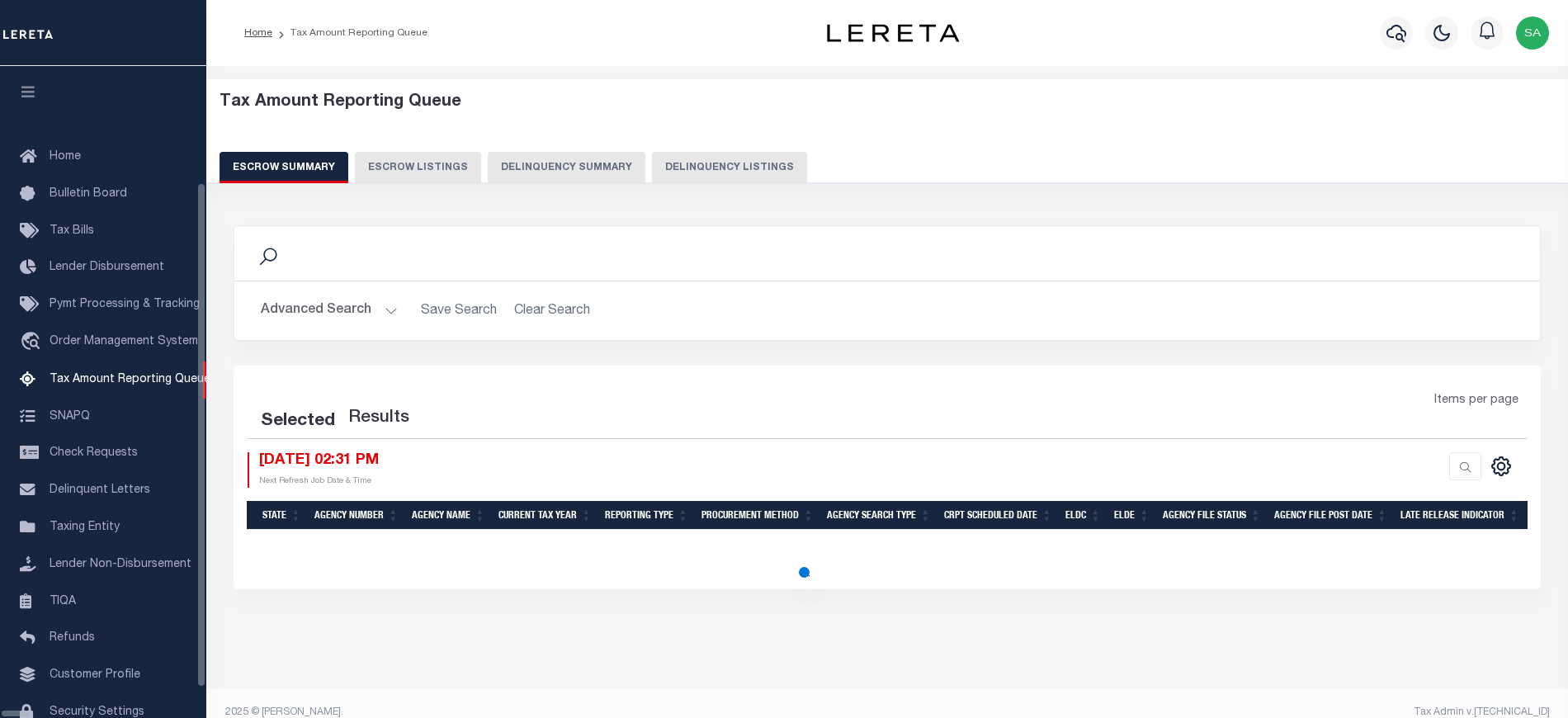
click at [619, 144] on div "Tax Amount Reporting Queue Escrow Summary Escrow Listings Delinquency Summary" at bounding box center [887, 138] width 1336 height 91
click at [589, 173] on button "Delinquency Summary" at bounding box center [566, 167] width 158 height 31
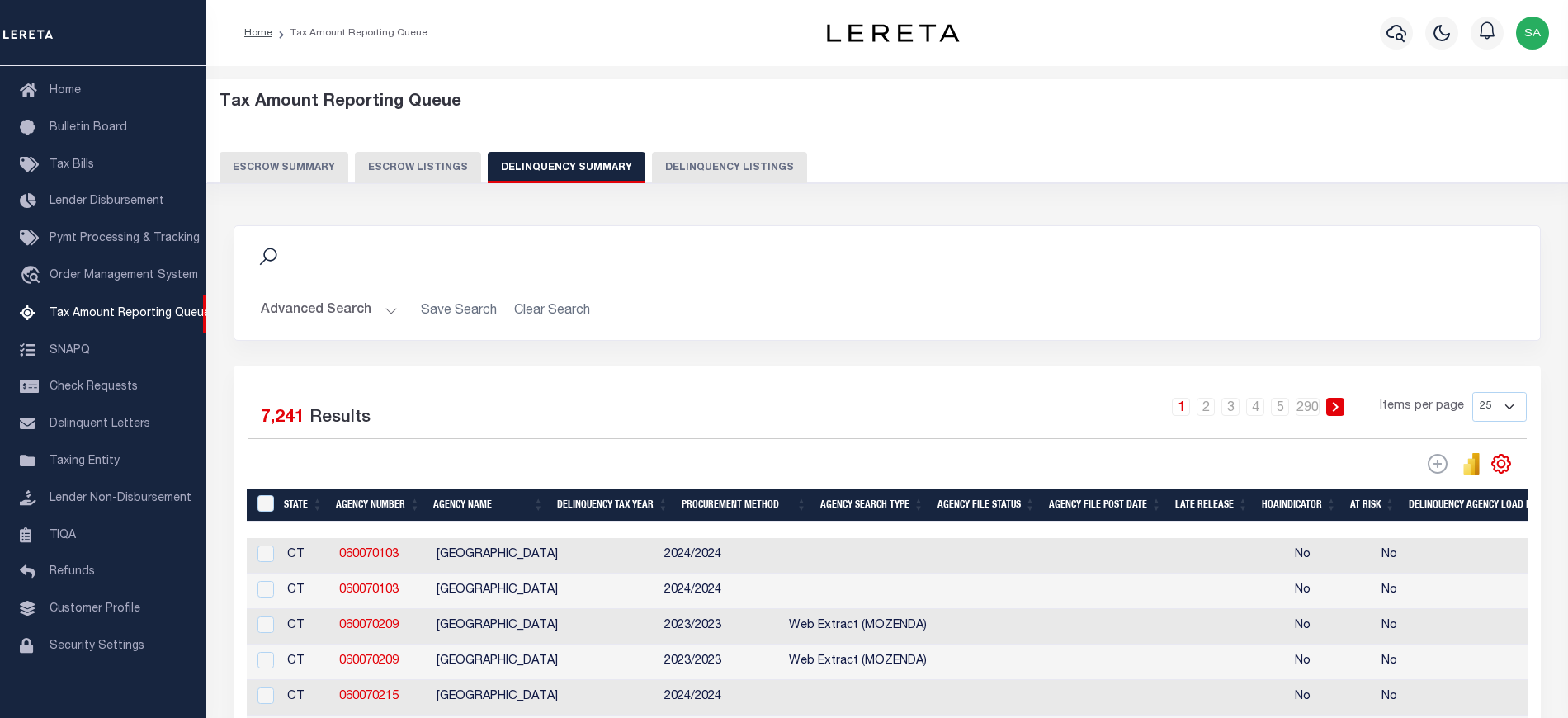
click at [716, 176] on button "Delinquency Listings" at bounding box center [729, 167] width 155 height 31
select select "100"
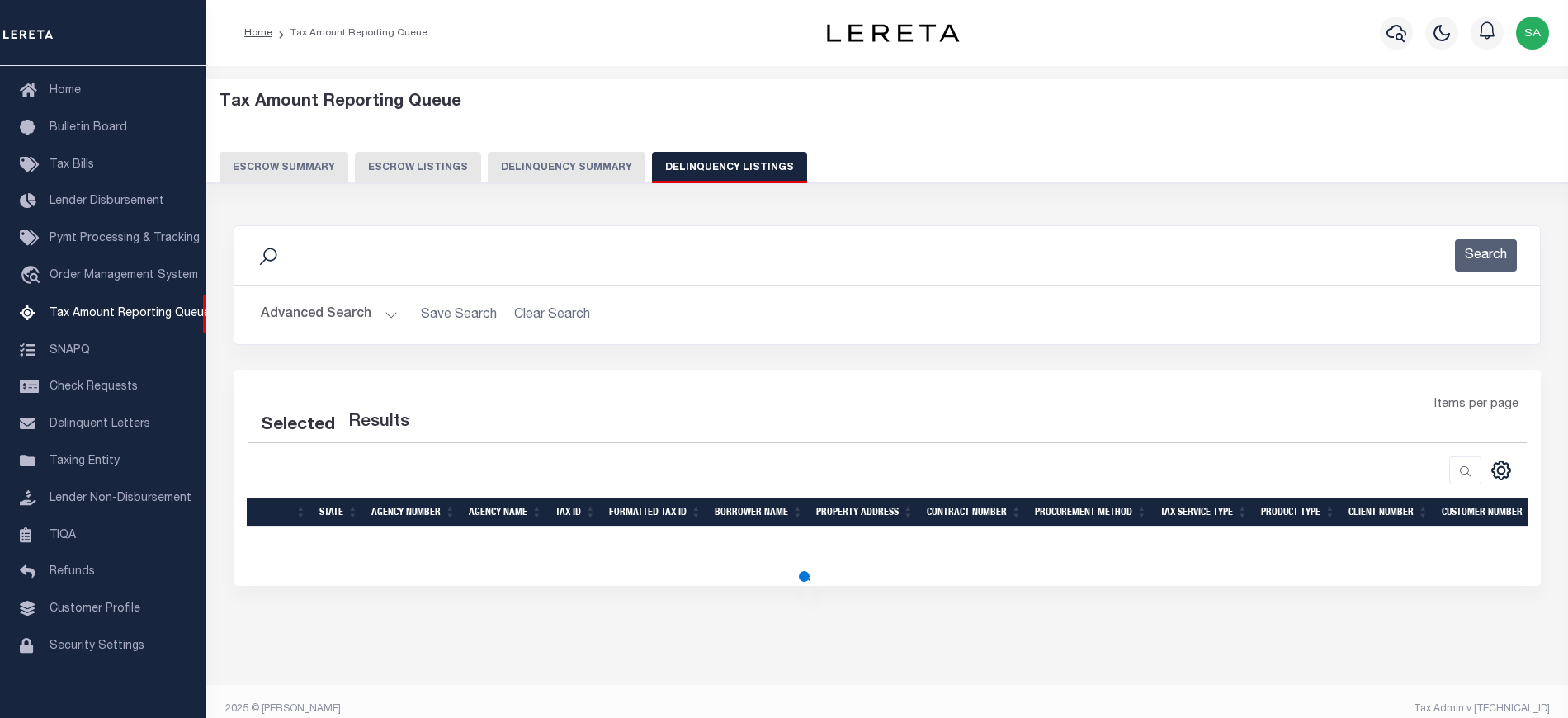
select select "100"
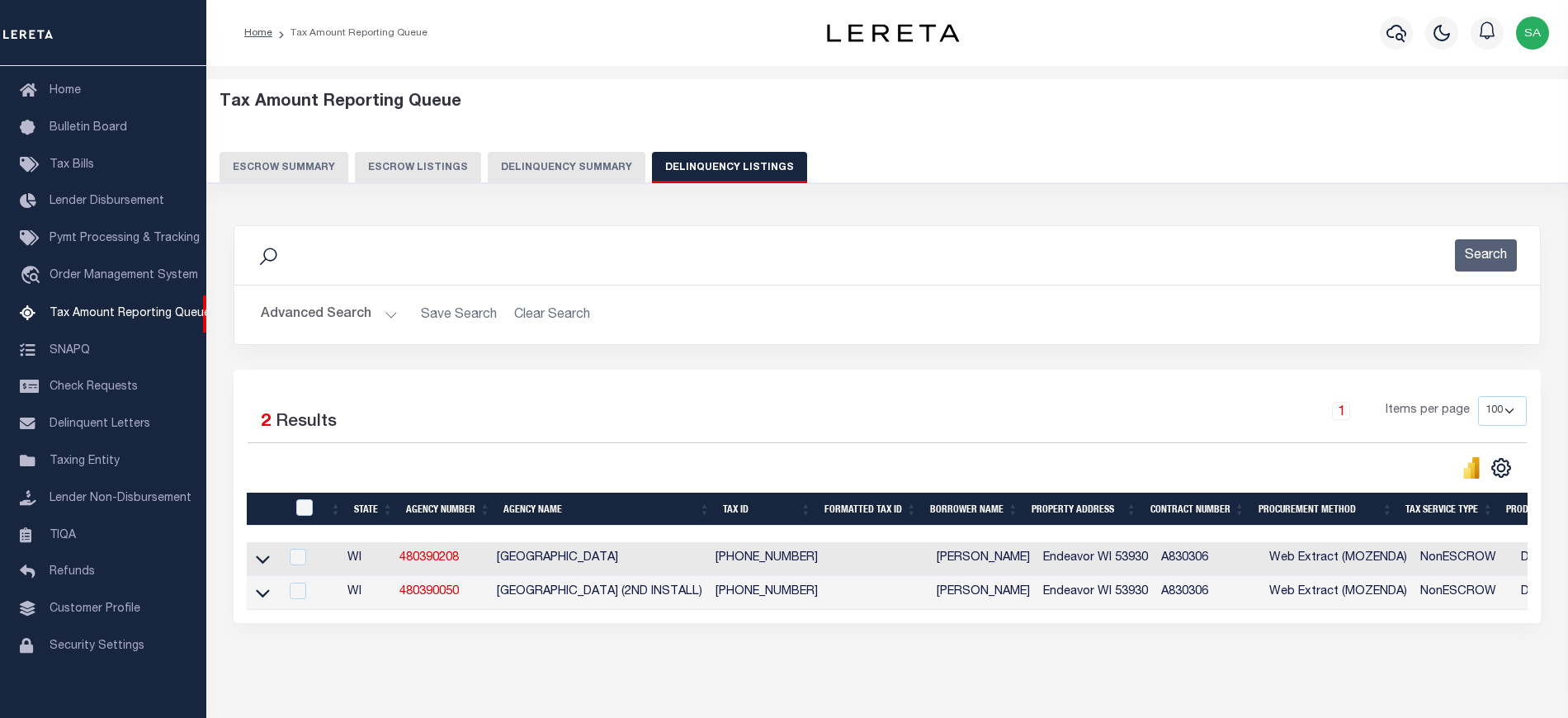
click at [361, 312] on button "Advanced Search" at bounding box center [329, 315] width 137 height 32
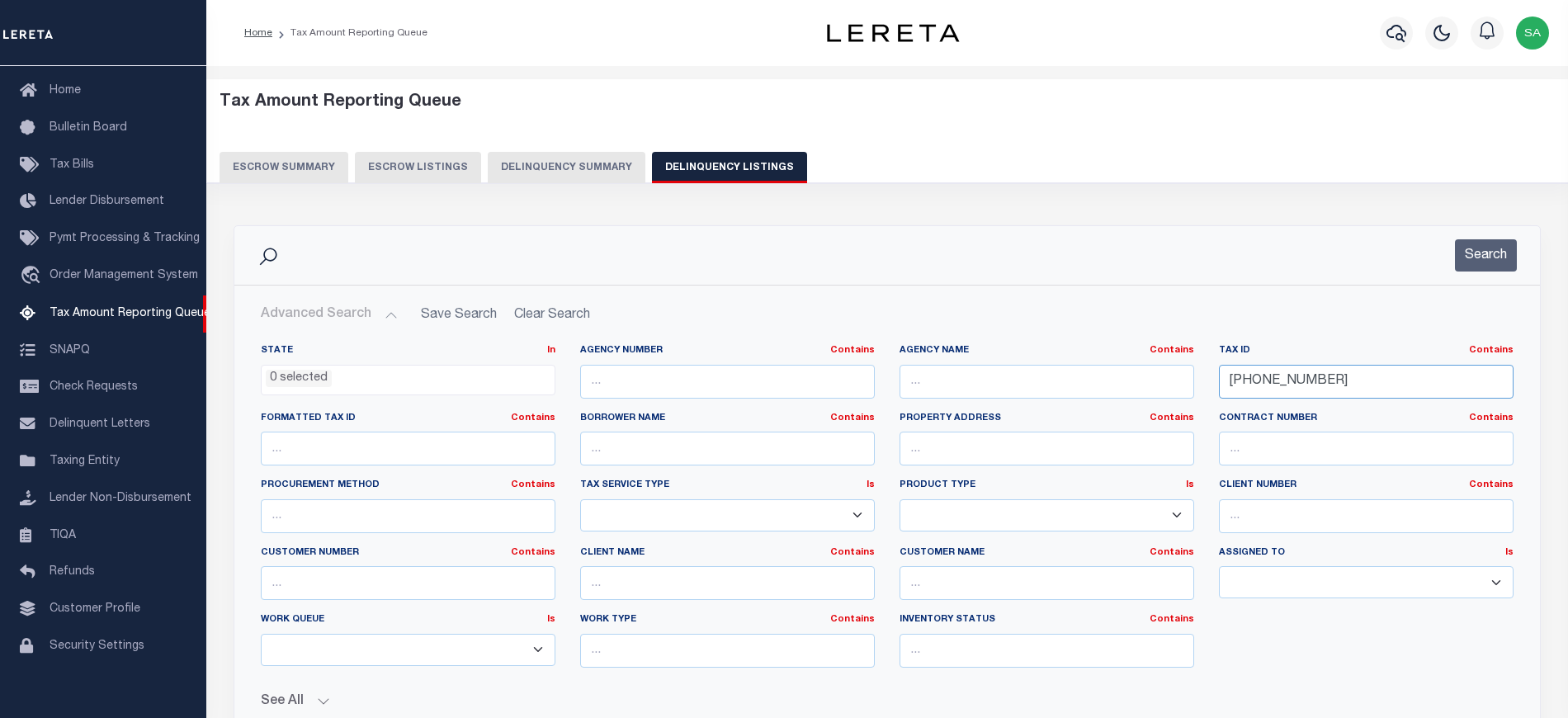
drag, startPoint x: 1341, startPoint y: 386, endPoint x: 1096, endPoint y: 374, distance: 245.3
click at [1096, 374] on div "State In In AK AL AR AZ CA CO CT DC DE FL GA GU HI IA ID IL IN KS KY LA MA MD M…" at bounding box center [887, 512] width 1277 height 336
paste input "8"
type input "[PHONE_NUMBER]"
click at [1503, 252] on button "Search" at bounding box center [1486, 255] width 62 height 32
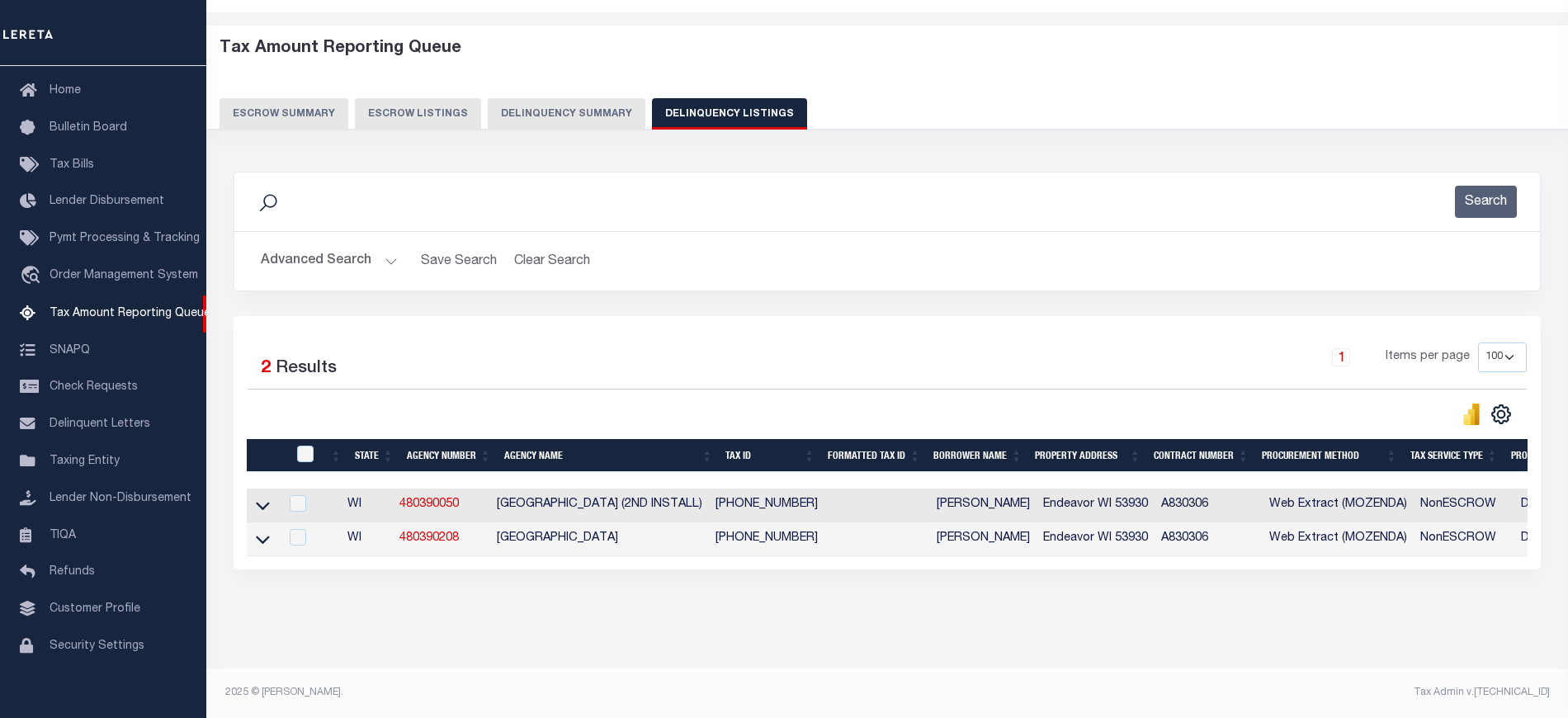
scroll to position [69, 0]
click at [259, 536] on icon at bounding box center [263, 539] width 14 height 9
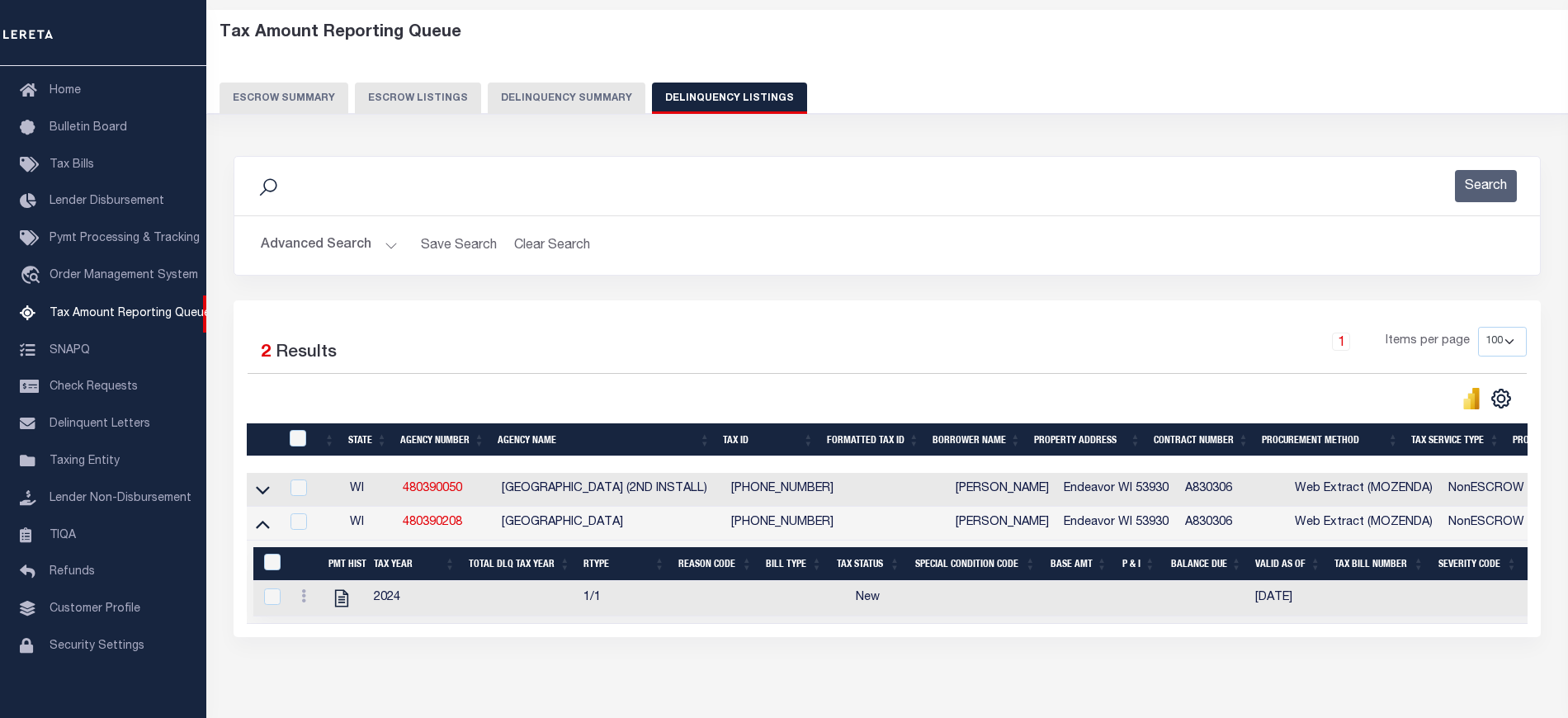
scroll to position [153, 0]
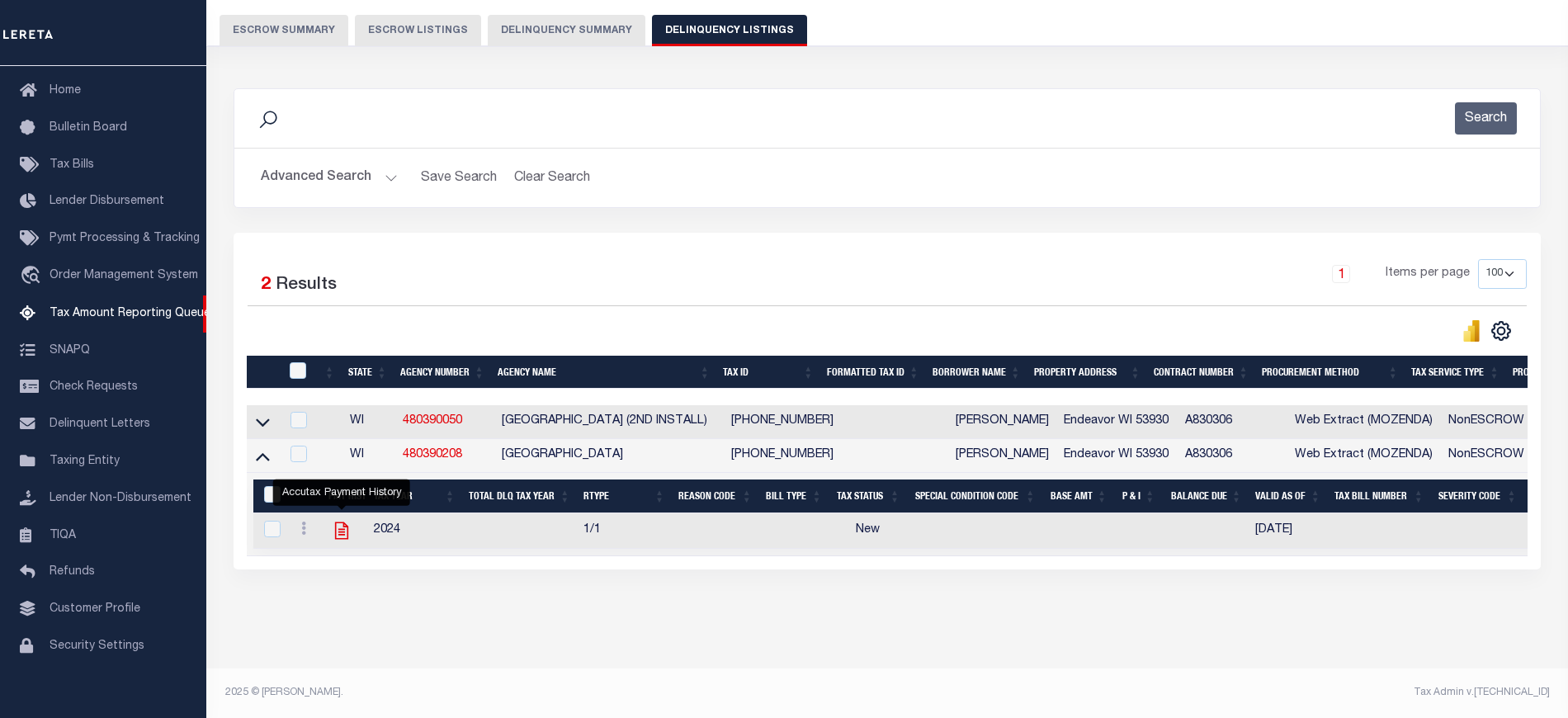
click at [338, 525] on icon "" at bounding box center [341, 531] width 13 height 17
checkbox input "true"
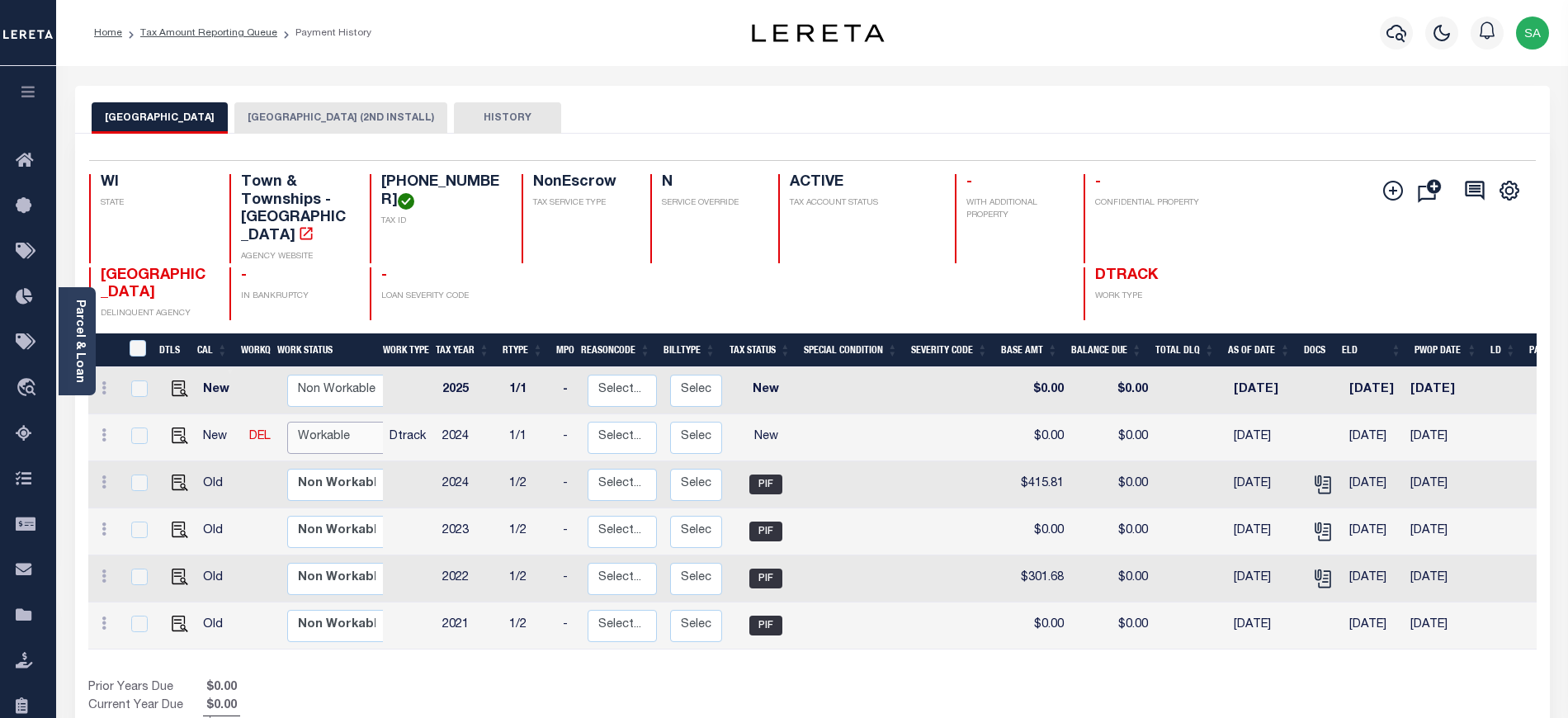
click at [348, 421] on select "Non Workable Workable" at bounding box center [336, 437] width 99 height 32
checkbox input "true"
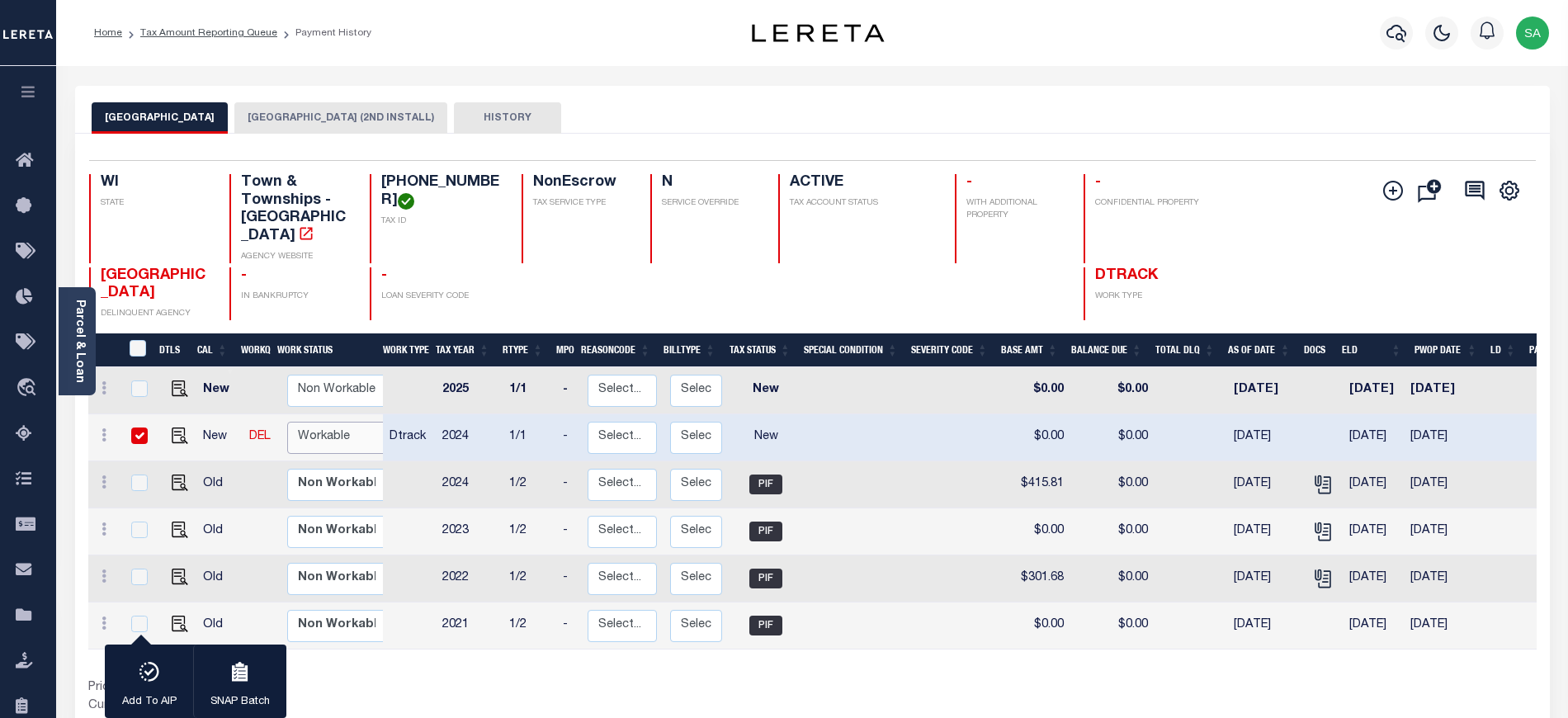
select select "true"
click at [287, 421] on select "Non Workable Workable" at bounding box center [336, 437] width 99 height 32
checkbox input "false"
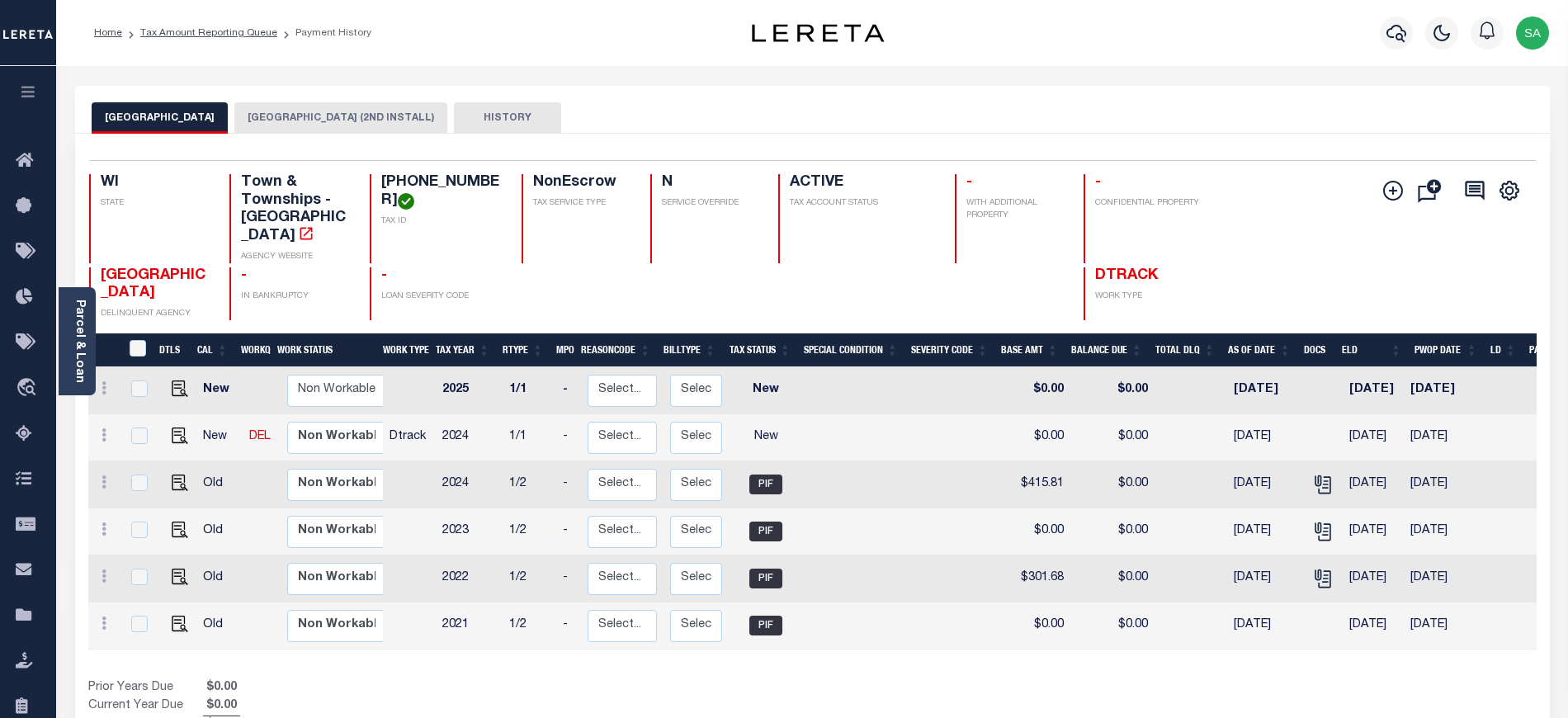
click at [394, 679] on div "Prior Years Due $0.00 Current Year Due $0.00 Total Balance Due $0.00" at bounding box center [450, 707] width 724 height 56
click at [176, 427] on img "" at bounding box center [179, 435] width 16 height 16
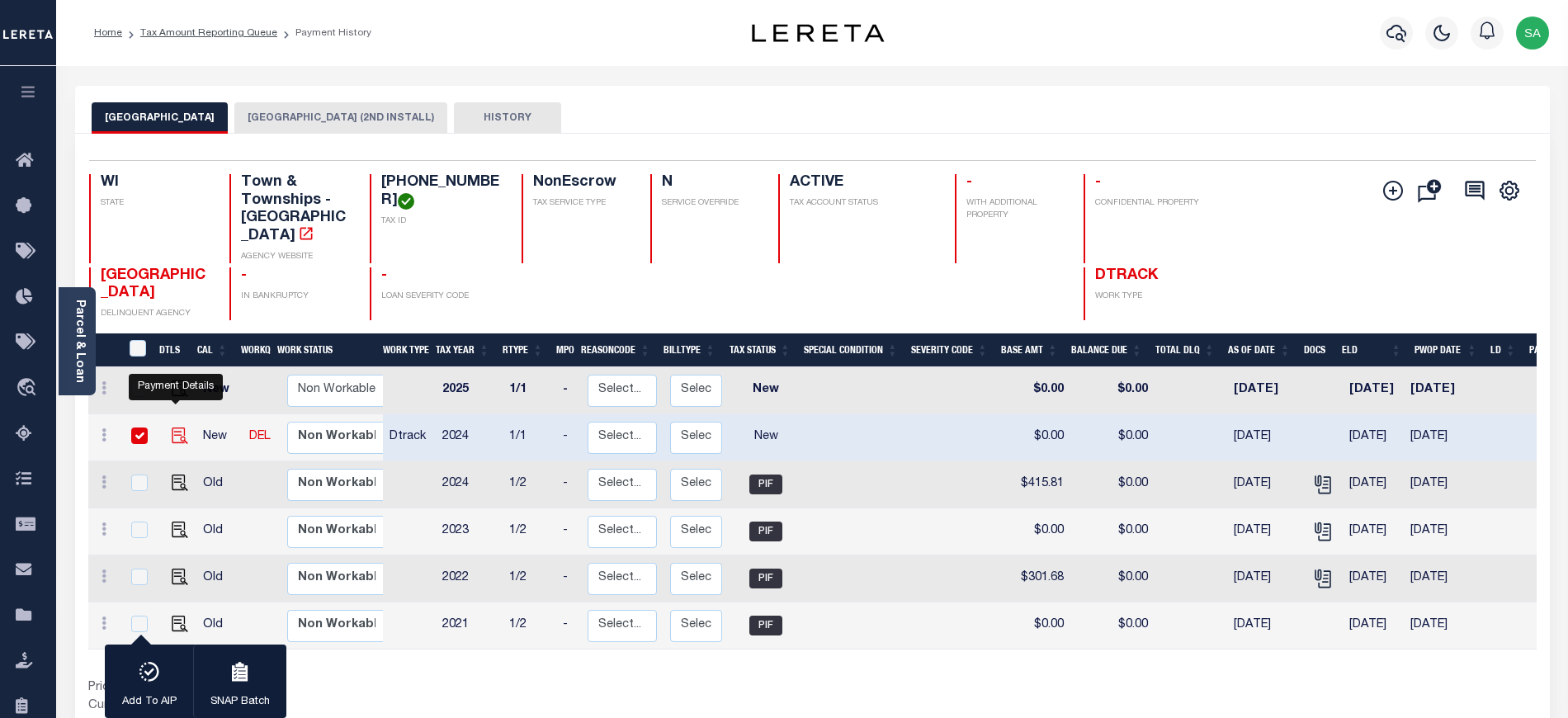
checkbox input "true"
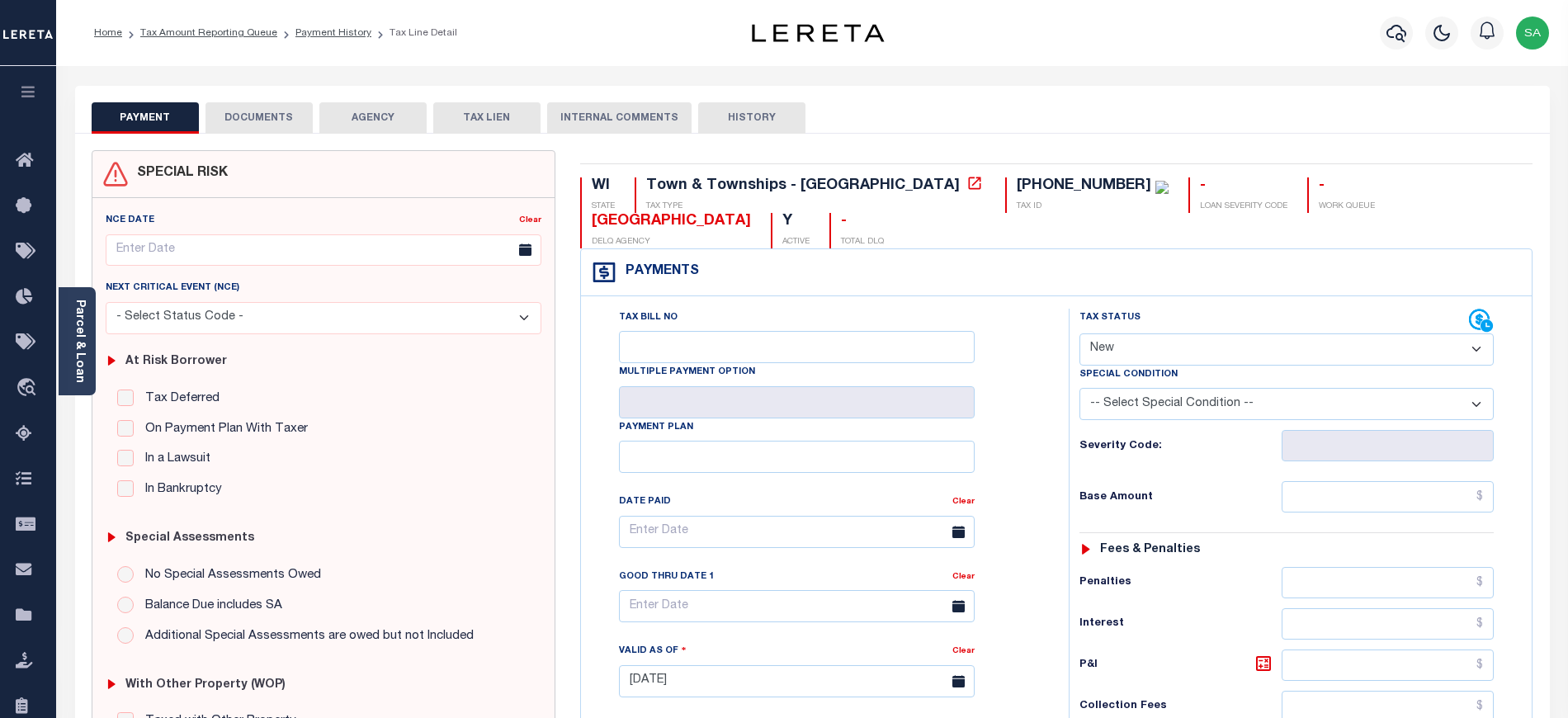
click at [1119, 348] on select "- Select Status Code - Open Due/Unpaid Paid Incomplete No Tax Due Internal Refu…" at bounding box center [1287, 350] width 414 height 32
select select "DUE"
click at [1080, 335] on select "- Select Status Code - Open Due/Unpaid Paid Incomplete No Tax Due Internal Refu…" at bounding box center [1287, 350] width 414 height 32
type input "[DATE]"
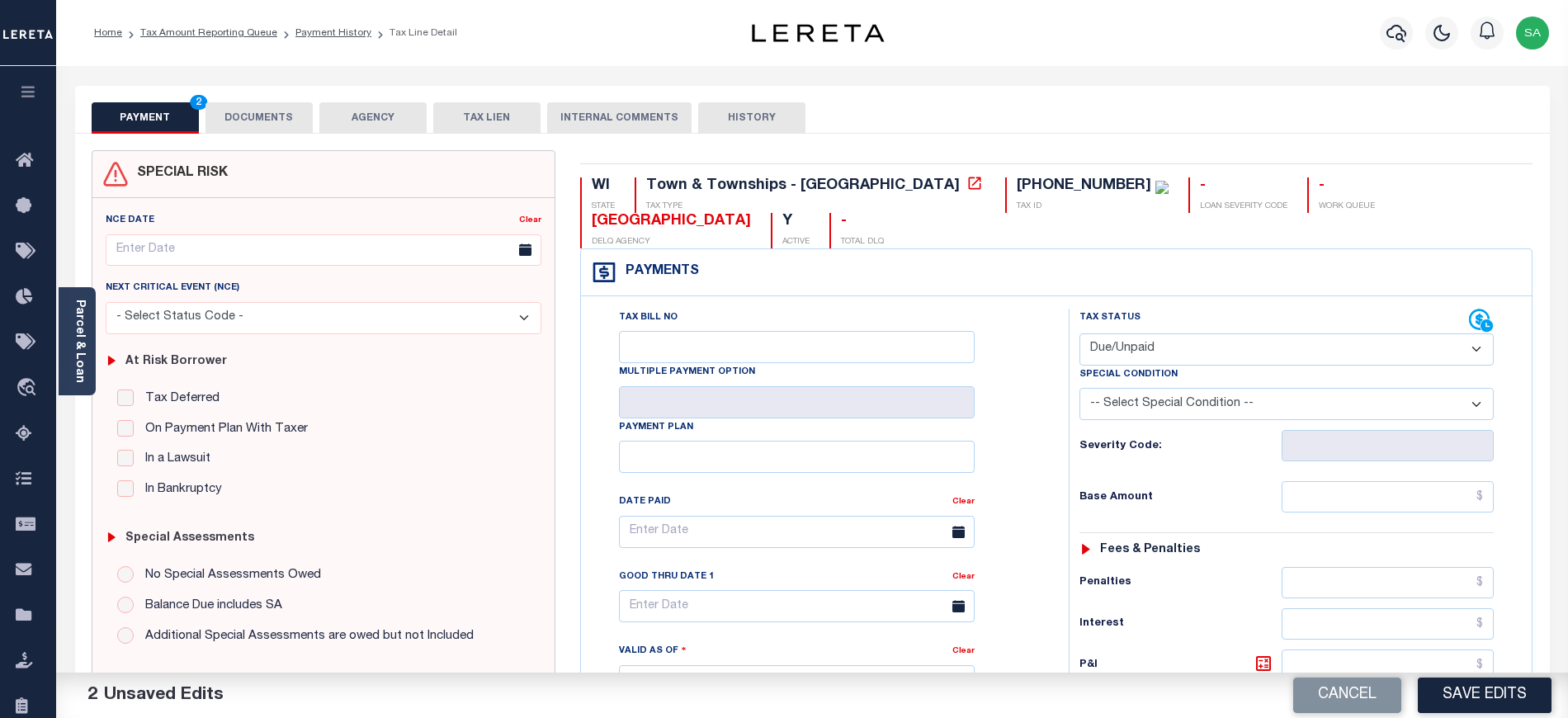
click at [1131, 363] on select "- Select Status Code - Open Due/Unpaid Paid Incomplete No Tax Due Internal Refu…" at bounding box center [1287, 350] width 414 height 32
click at [1080, 335] on select "- Select Status Code - Open Due/Unpaid Paid Incomplete No Tax Due Internal Refu…" at bounding box center [1287, 350] width 414 height 32
drag, startPoint x: 1150, startPoint y: 337, endPoint x: 1150, endPoint y: 350, distance: 13.0
click at [1150, 337] on select "- Select Status Code - Open Due/Unpaid Paid Incomplete No Tax Due Internal Refu…" at bounding box center [1287, 350] width 414 height 32
select select "PYD"
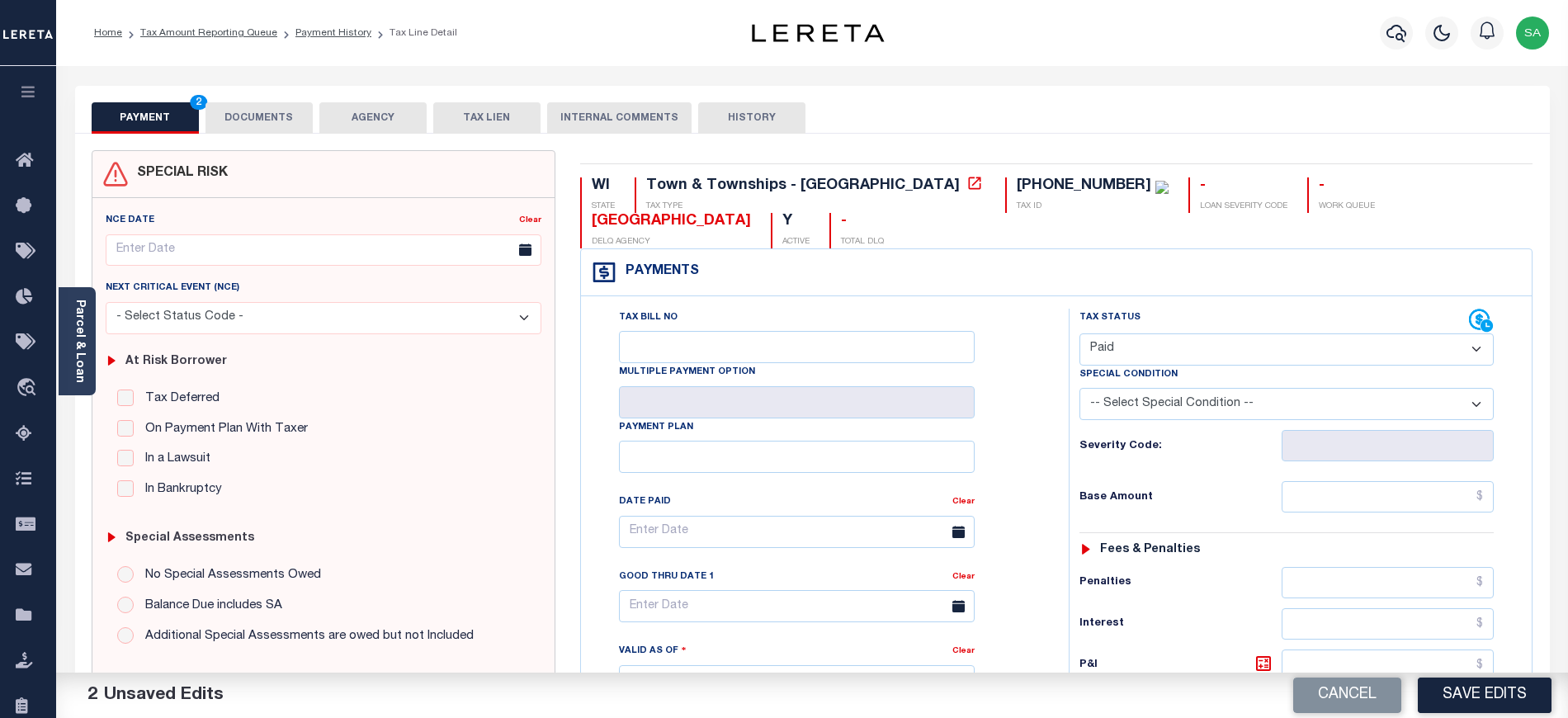
click at [1080, 335] on select "- Select Status Code - Open Due/Unpaid Paid Incomplete No Tax Due Internal Refu…" at bounding box center [1287, 350] width 414 height 32
drag, startPoint x: 1354, startPoint y: 496, endPoint x: 1352, endPoint y: 486, distance: 10.2
click at [1354, 496] on input "text" at bounding box center [1388, 496] width 213 height 31
type input "$0.00"
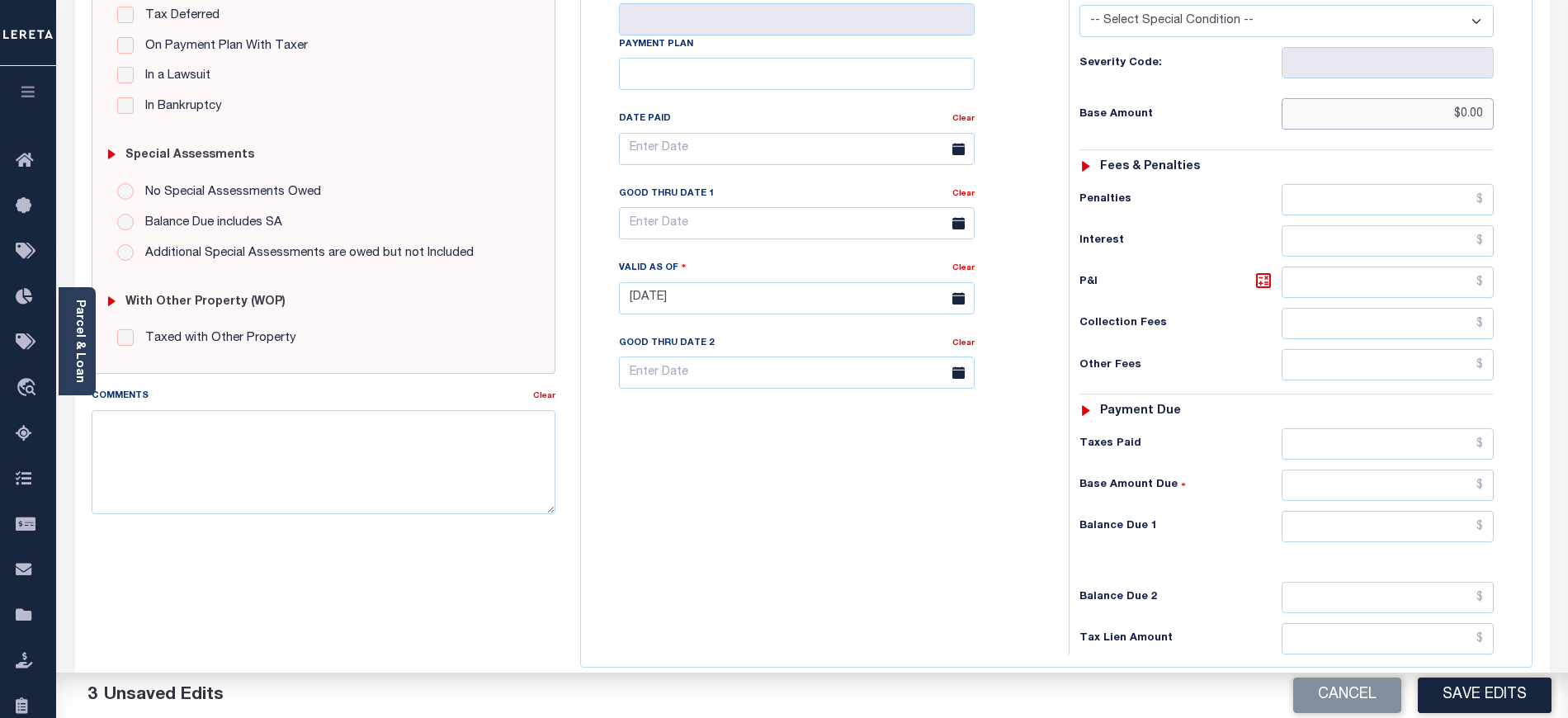
scroll to position [440, 0]
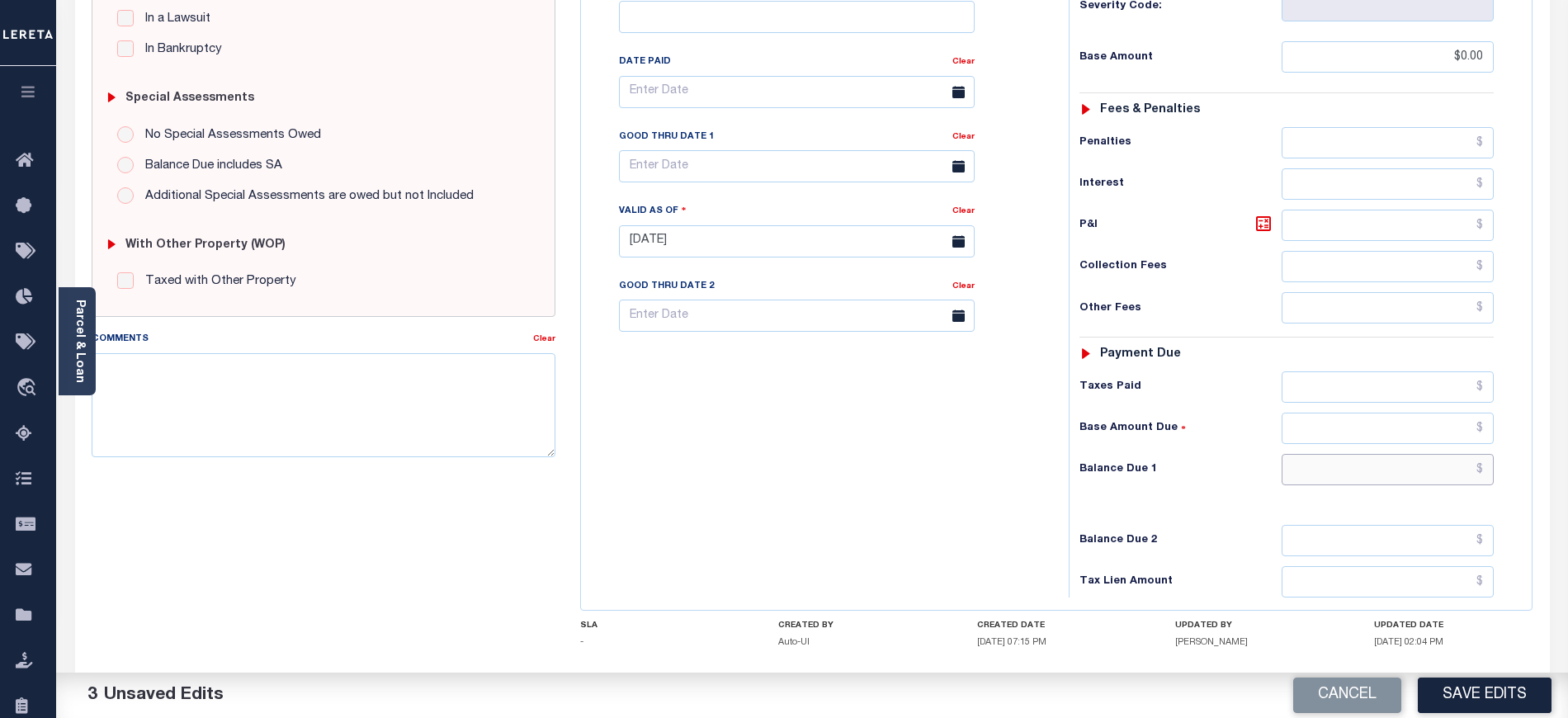
click at [1318, 480] on input "text" at bounding box center [1388, 469] width 213 height 31
type input "$0.00"
click at [826, 484] on div "Tax Bill No Multiple Payment Option Payment Plan Clear" at bounding box center [820, 232] width 471 height 728
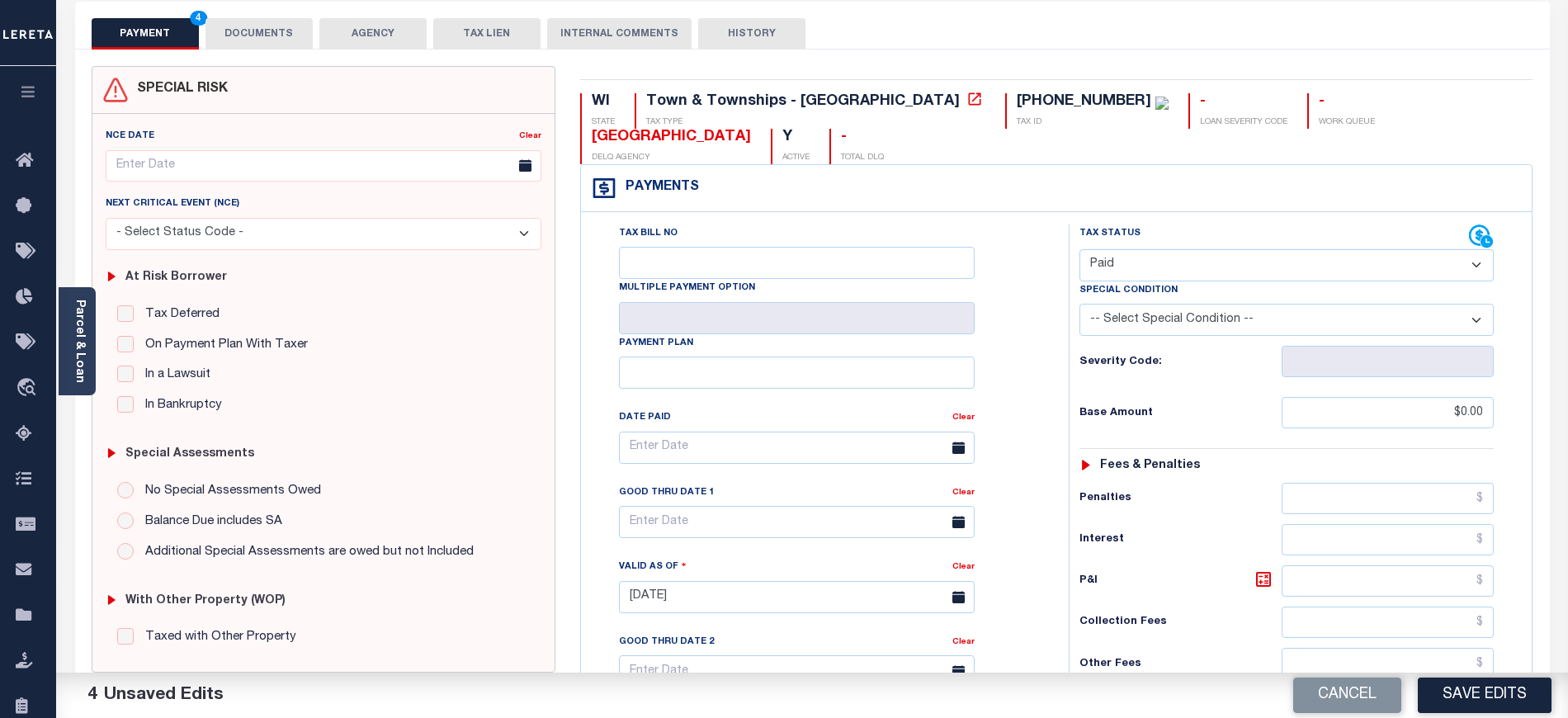
scroll to position [0, 0]
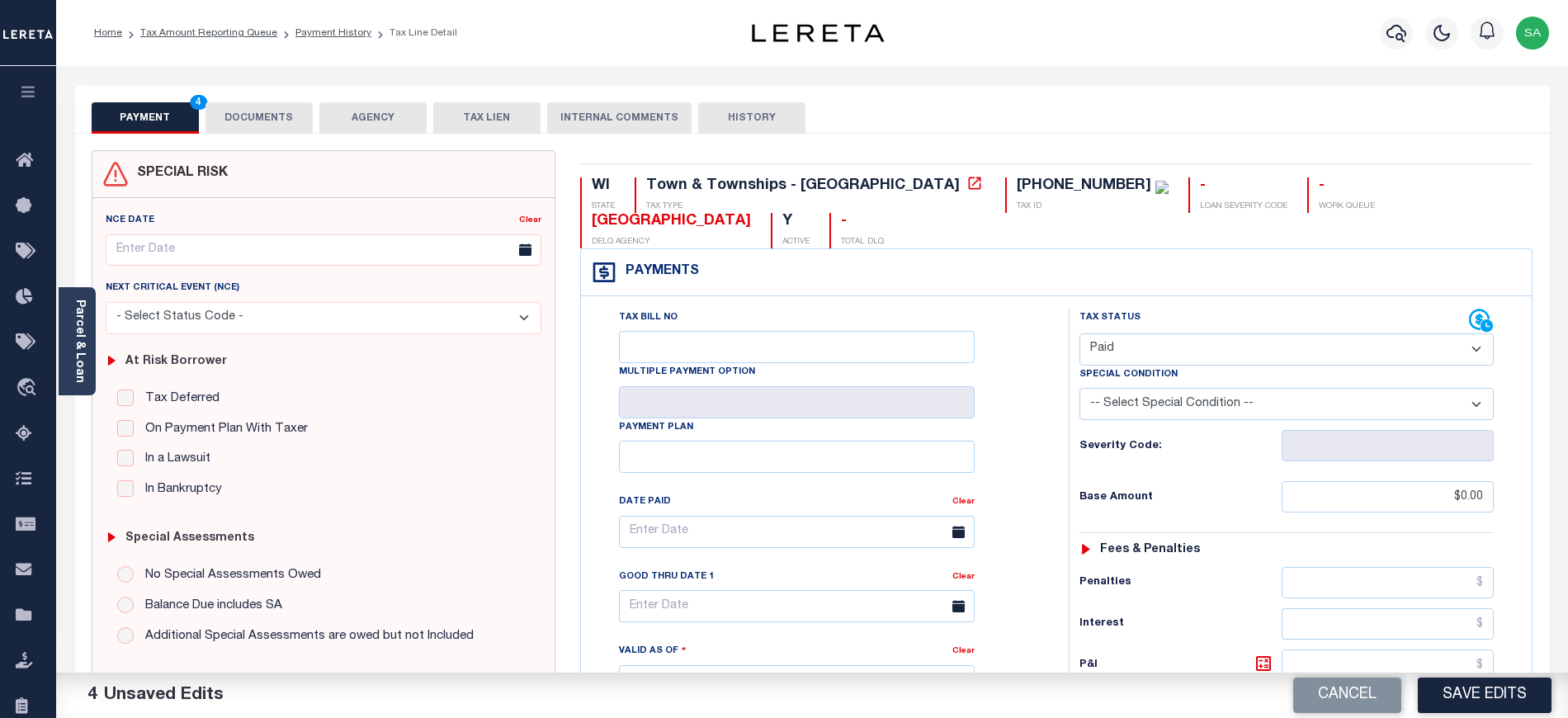
click at [271, 126] on button "DOCUMENTS" at bounding box center [260, 117] width 108 height 31
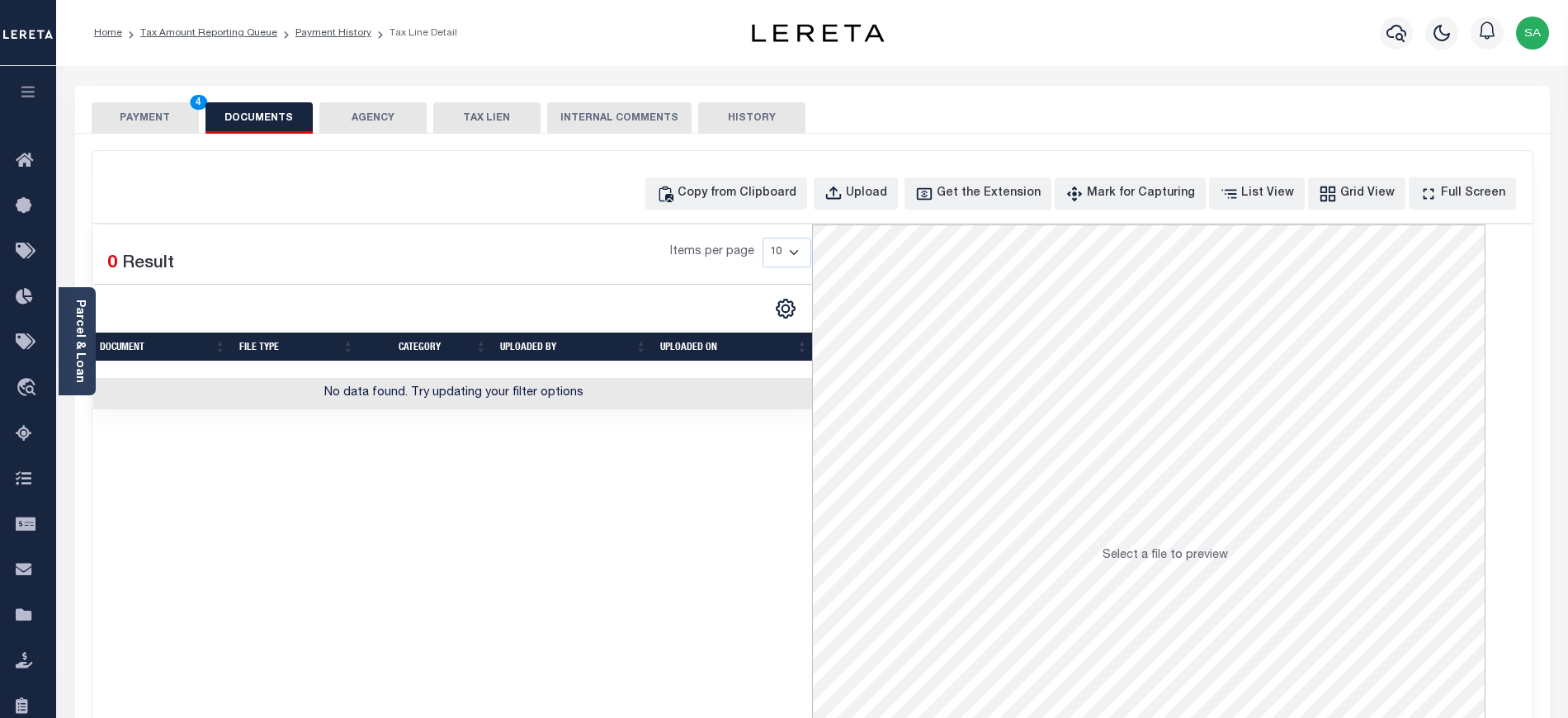
click at [786, 213] on div "Copy from Clipboard Upload Get the Extension Mark for Capturing Got it List Vie…" at bounding box center [812, 442] width 1440 height 582
click at [786, 205] on button "Copy from Clipboard" at bounding box center [725, 194] width 162 height 32
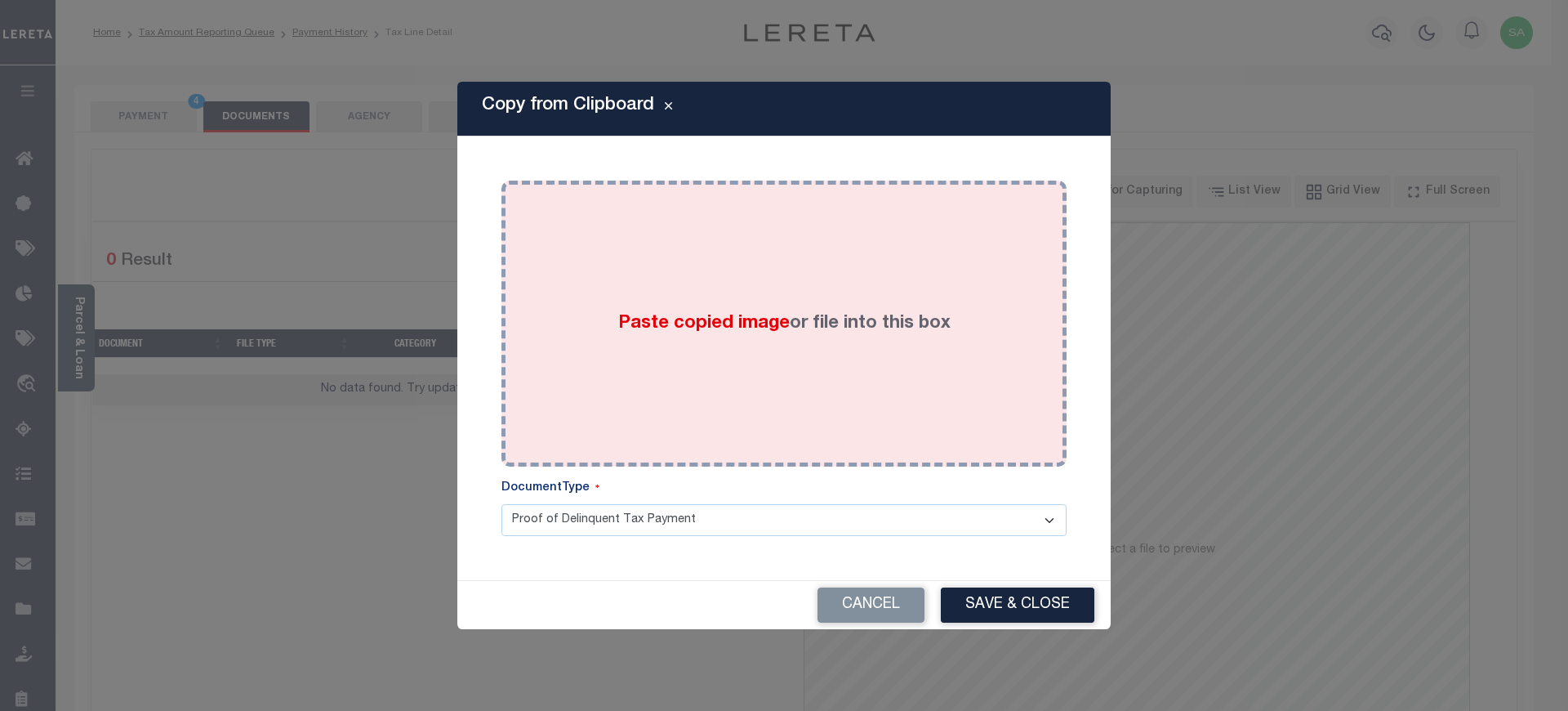
click at [809, 384] on div "Paste copied image or file into this box" at bounding box center [784, 324] width 540 height 262
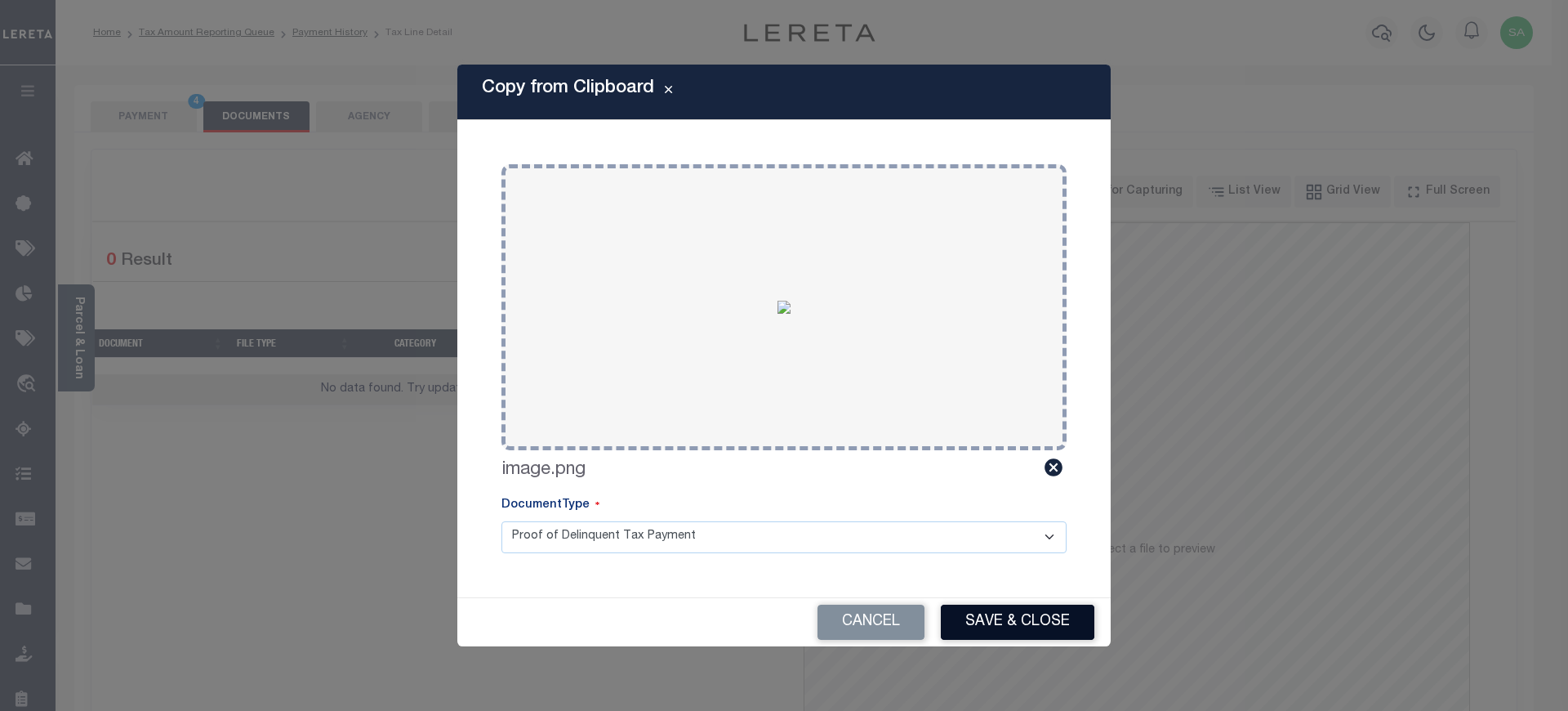
click at [1014, 619] on button "Save & Close" at bounding box center [1017, 622] width 153 height 36
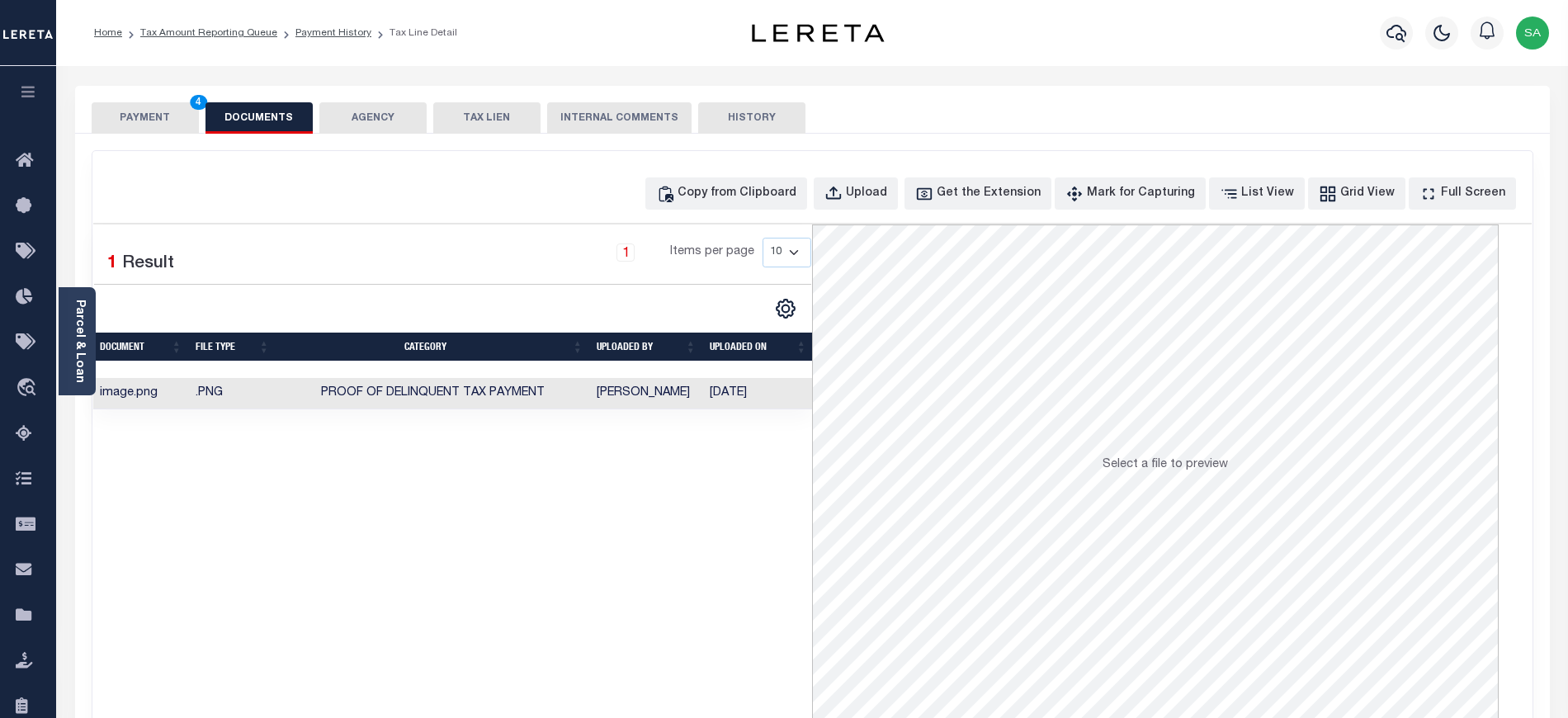
click at [137, 128] on button "PAYMENT 4" at bounding box center [145, 117] width 108 height 31
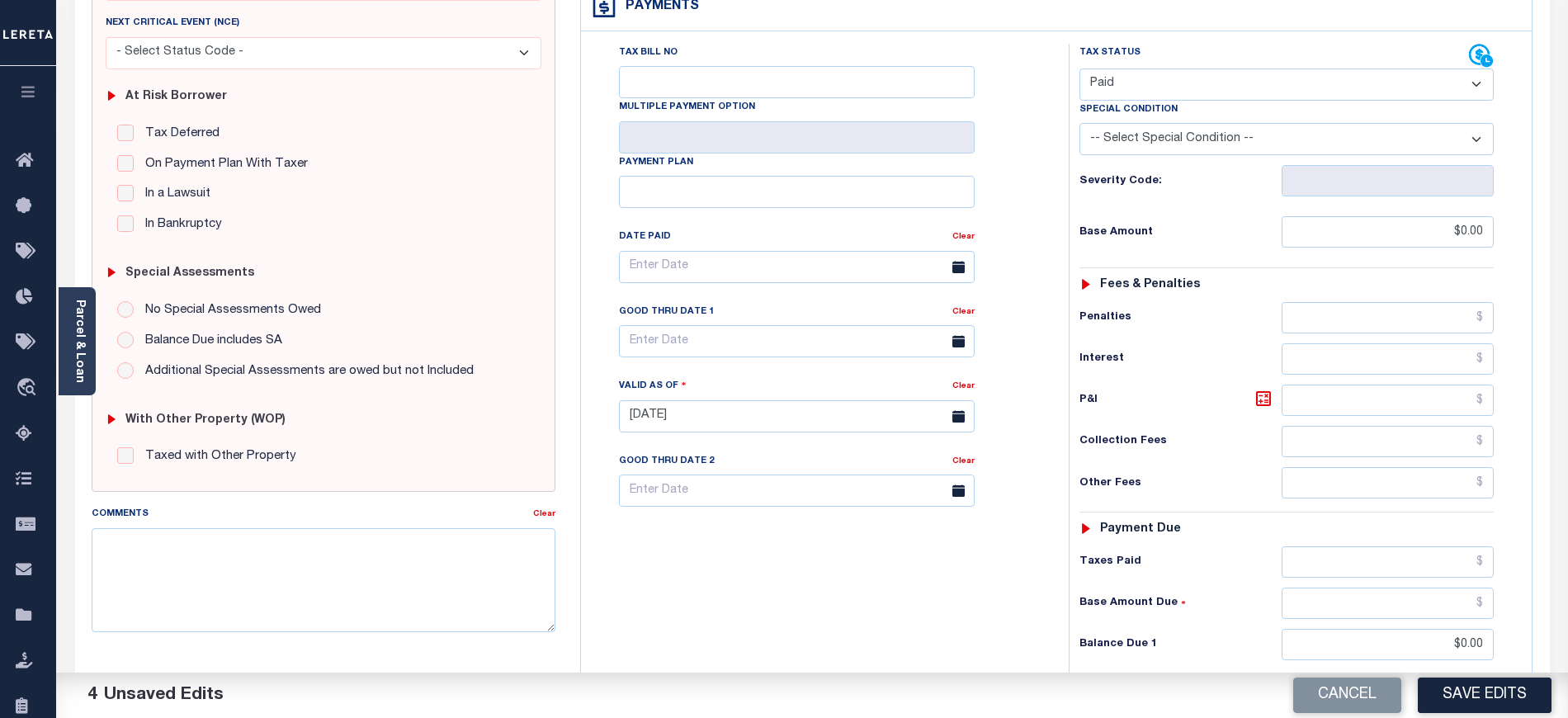
scroll to position [330, 0]
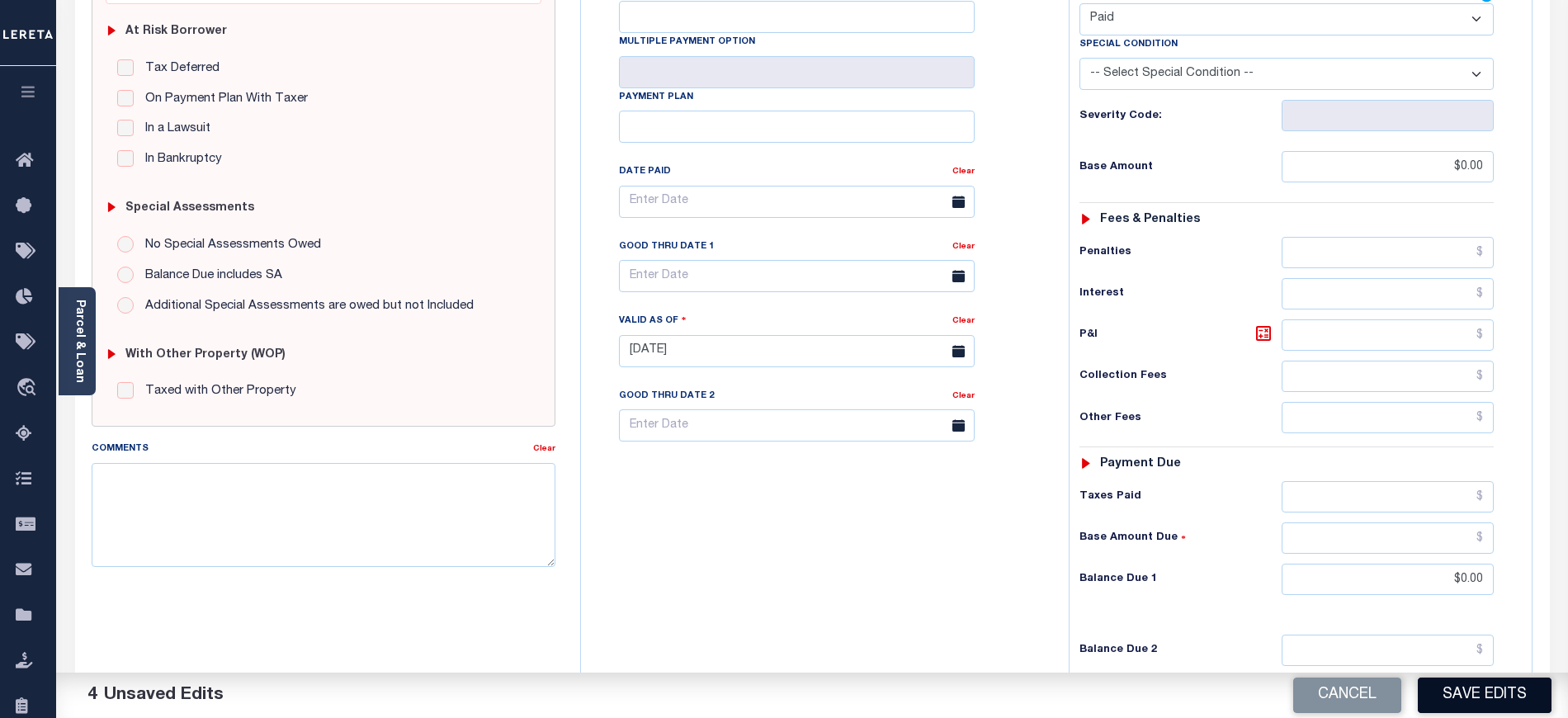
click at [1447, 687] on button "Save Edits" at bounding box center [1485, 695] width 134 height 36
checkbox input "false"
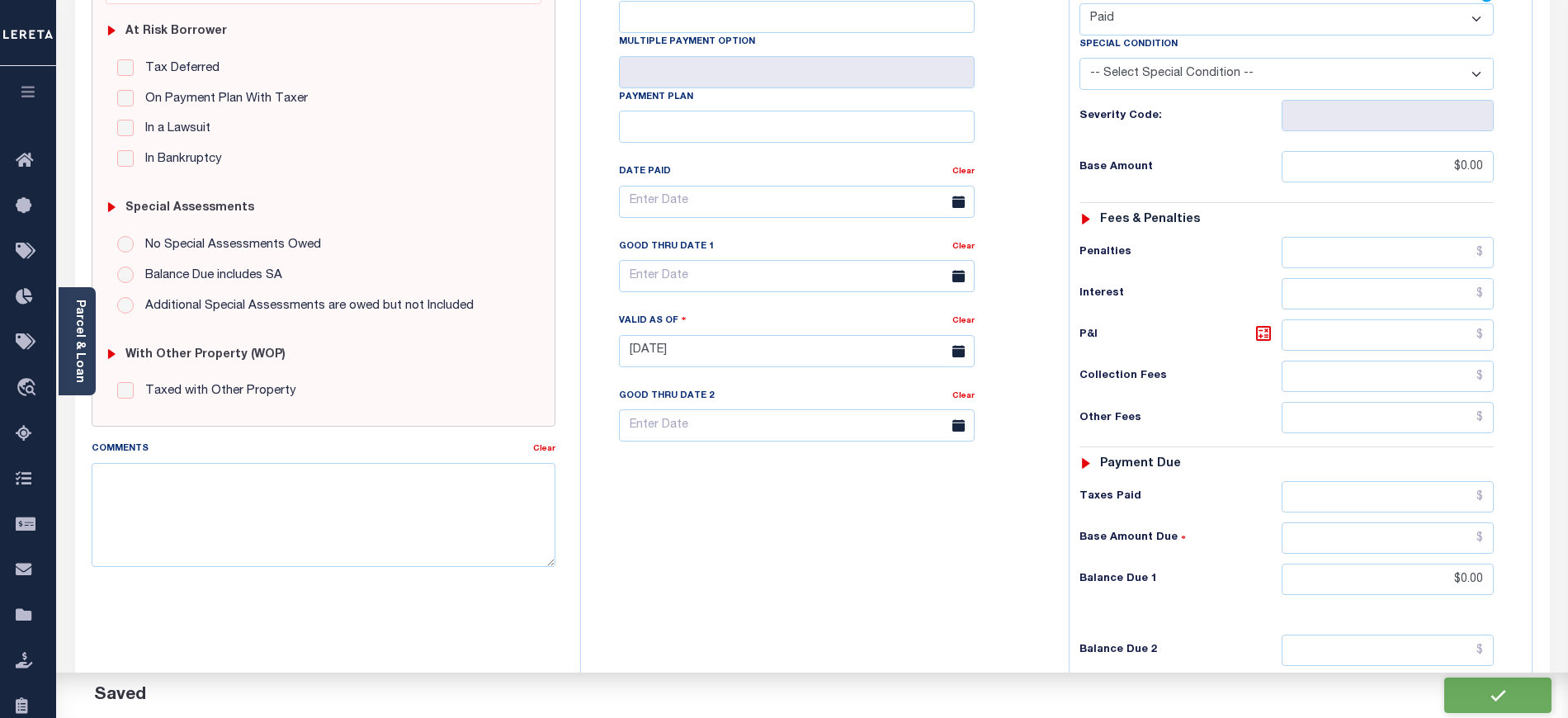
type input "$0"
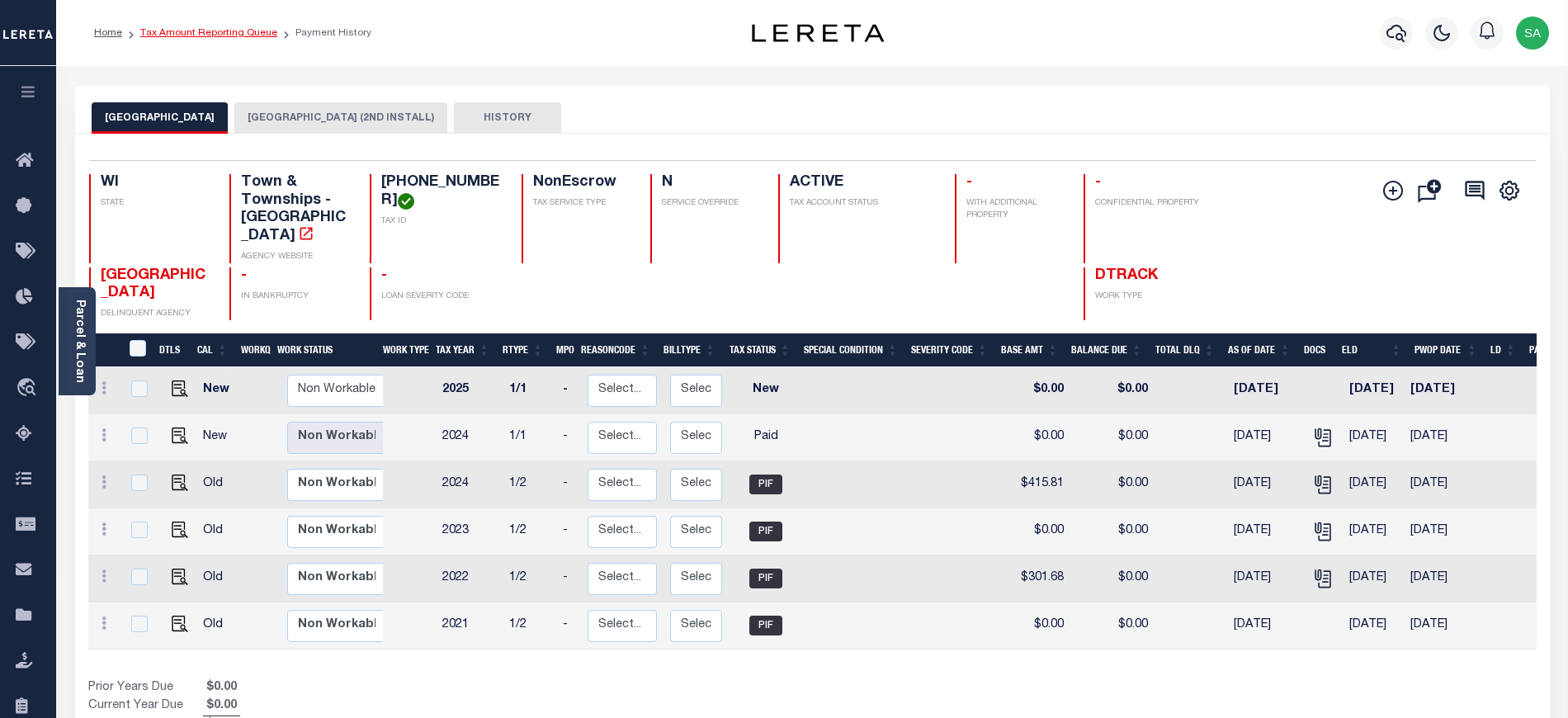
click at [212, 36] on link "Tax Amount Reporting Queue" at bounding box center [208, 33] width 137 height 9
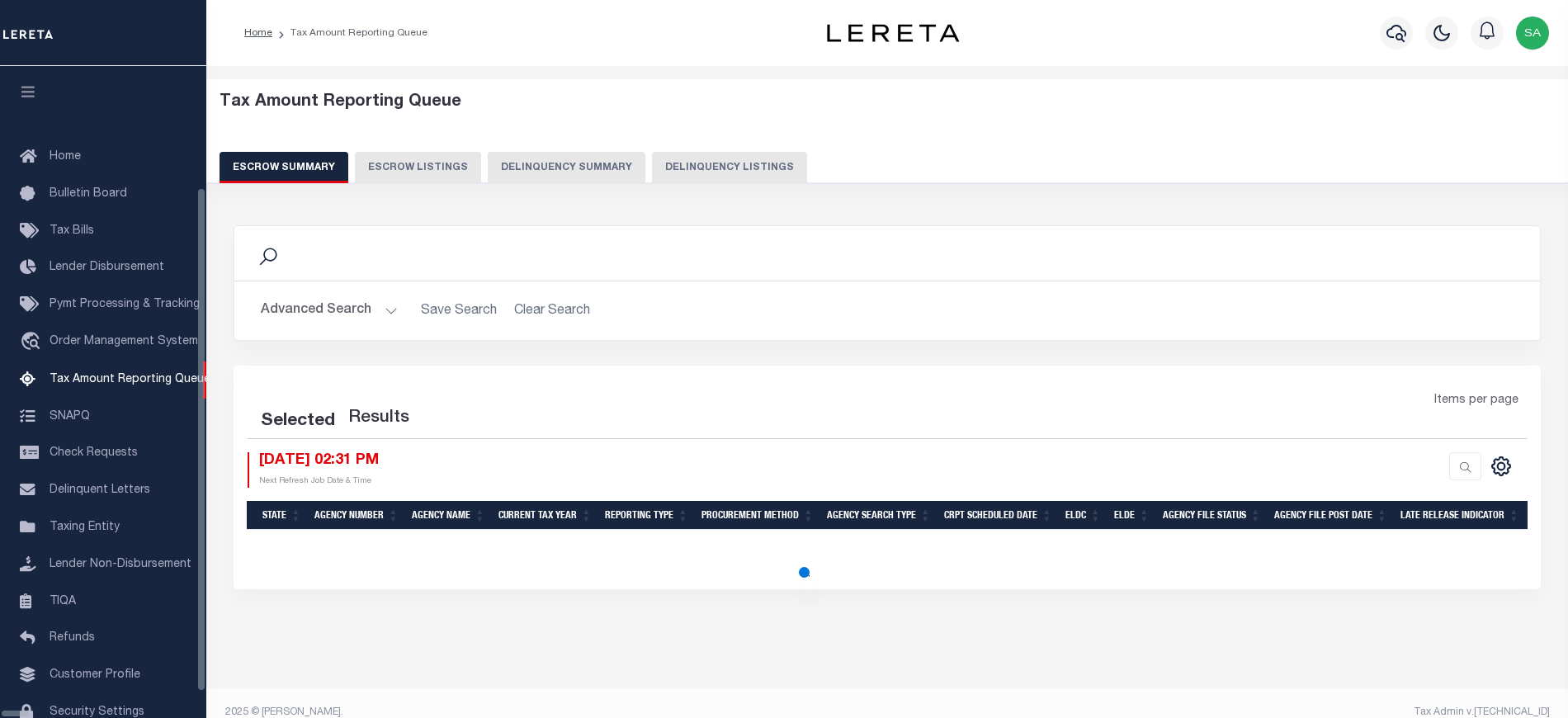
click at [658, 173] on button "Delinquency Listings" at bounding box center [729, 167] width 155 height 31
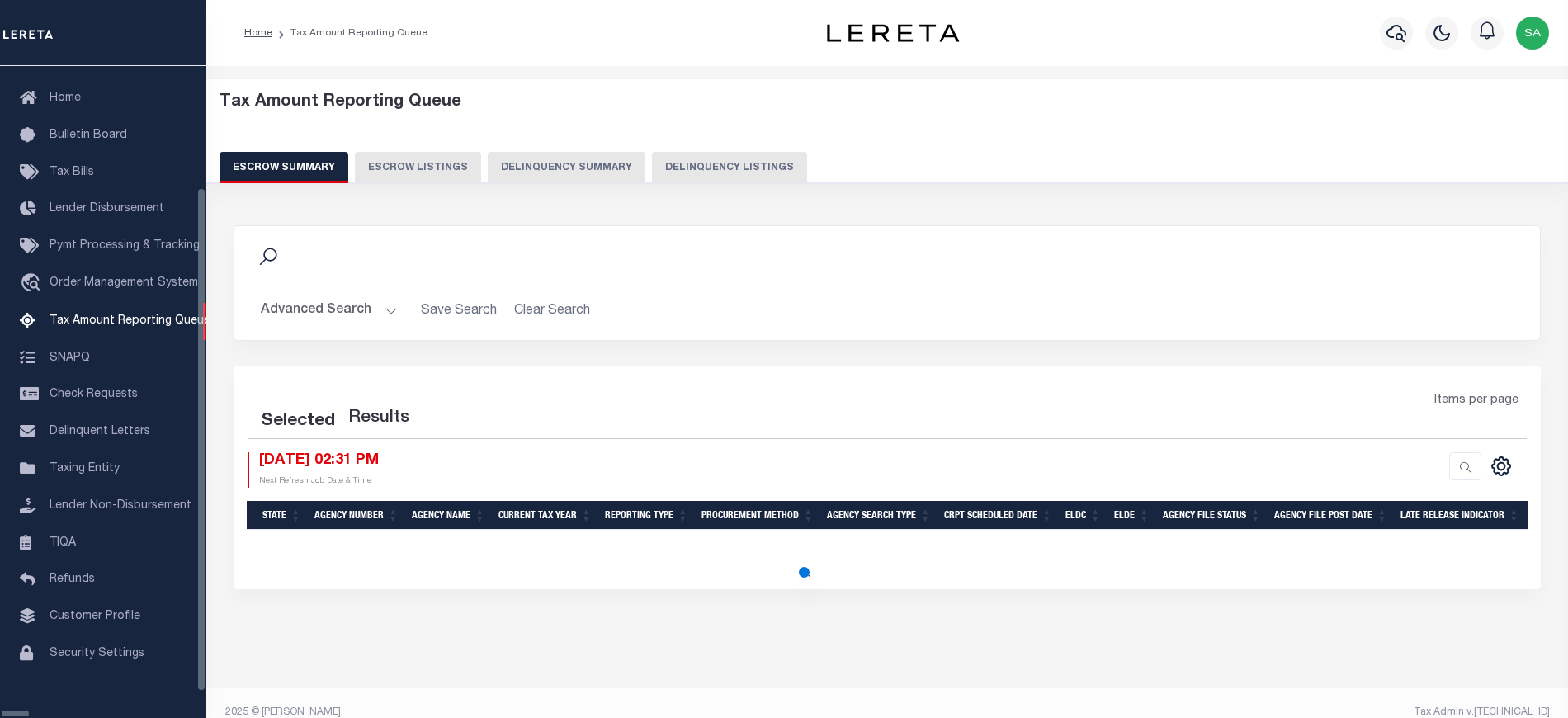
select select "100"
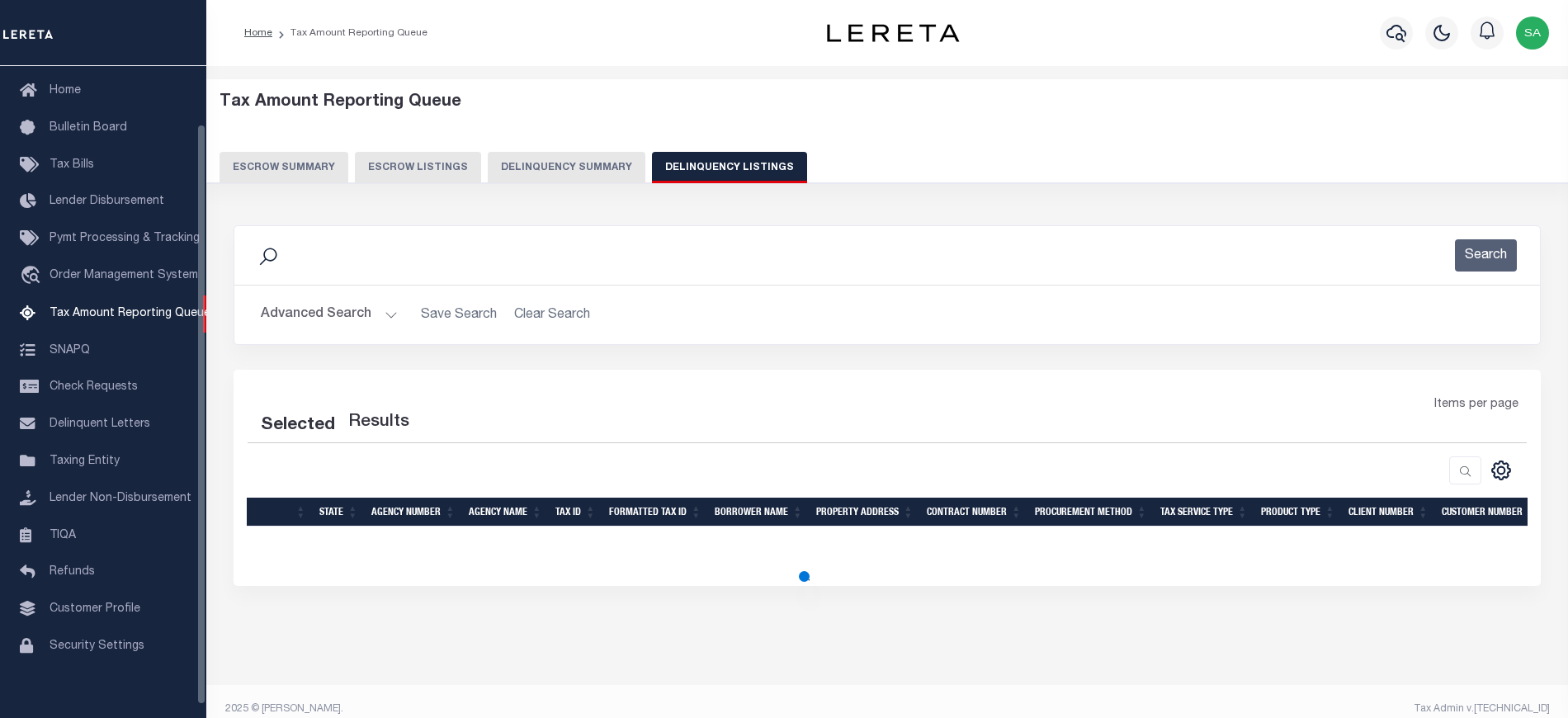
select select "100"
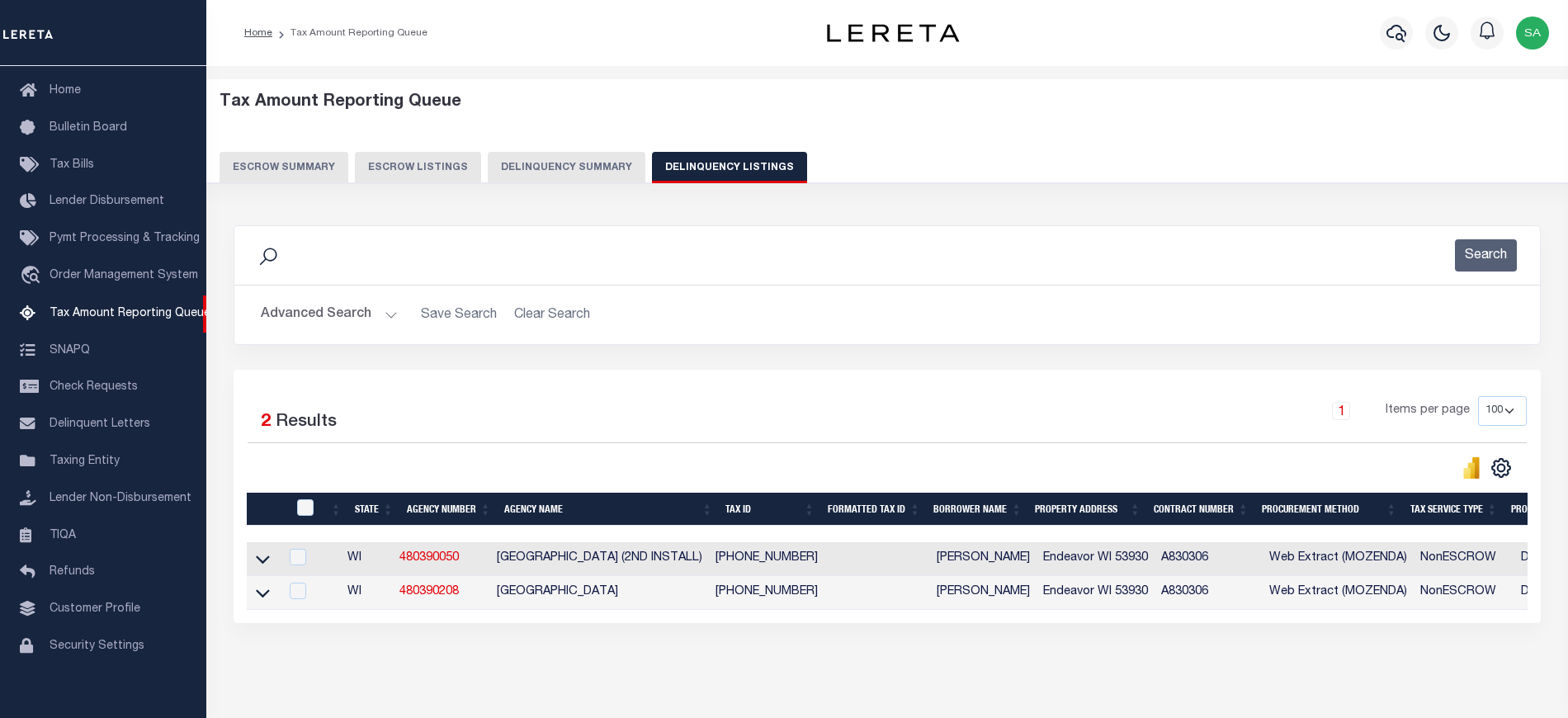
click at [289, 318] on button "Advanced Search" at bounding box center [329, 315] width 137 height 32
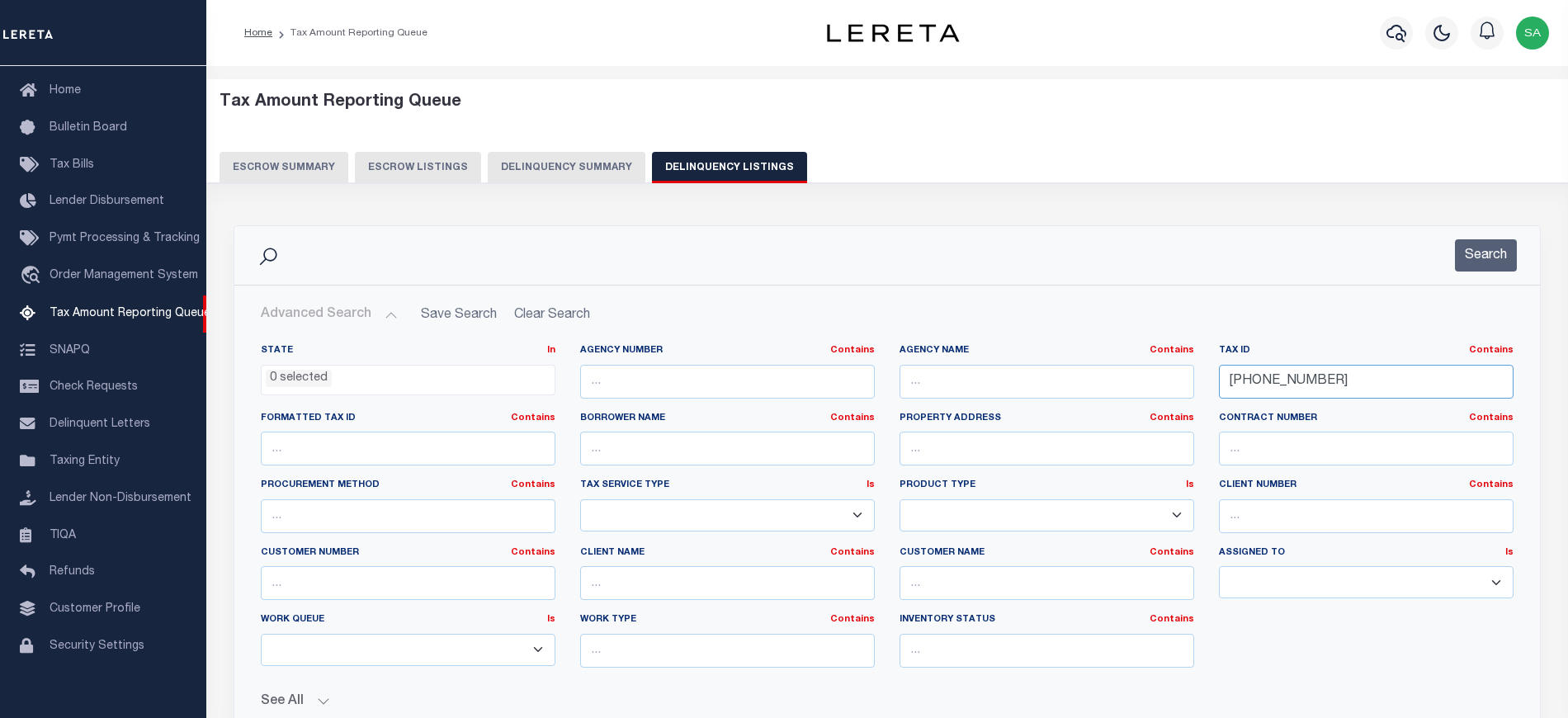
drag, startPoint x: 1338, startPoint y: 388, endPoint x: 1135, endPoint y: 374, distance: 203.5
click at [1135, 374] on div "State In In AK AL AR AZ CA CO CT DC DE FL GA GU HI IA ID IL IN KS KY LA MA MD M…" at bounding box center [887, 512] width 1277 height 336
paste input "502"
type input "014-00502-0000"
click at [1490, 261] on button "Search" at bounding box center [1486, 255] width 62 height 32
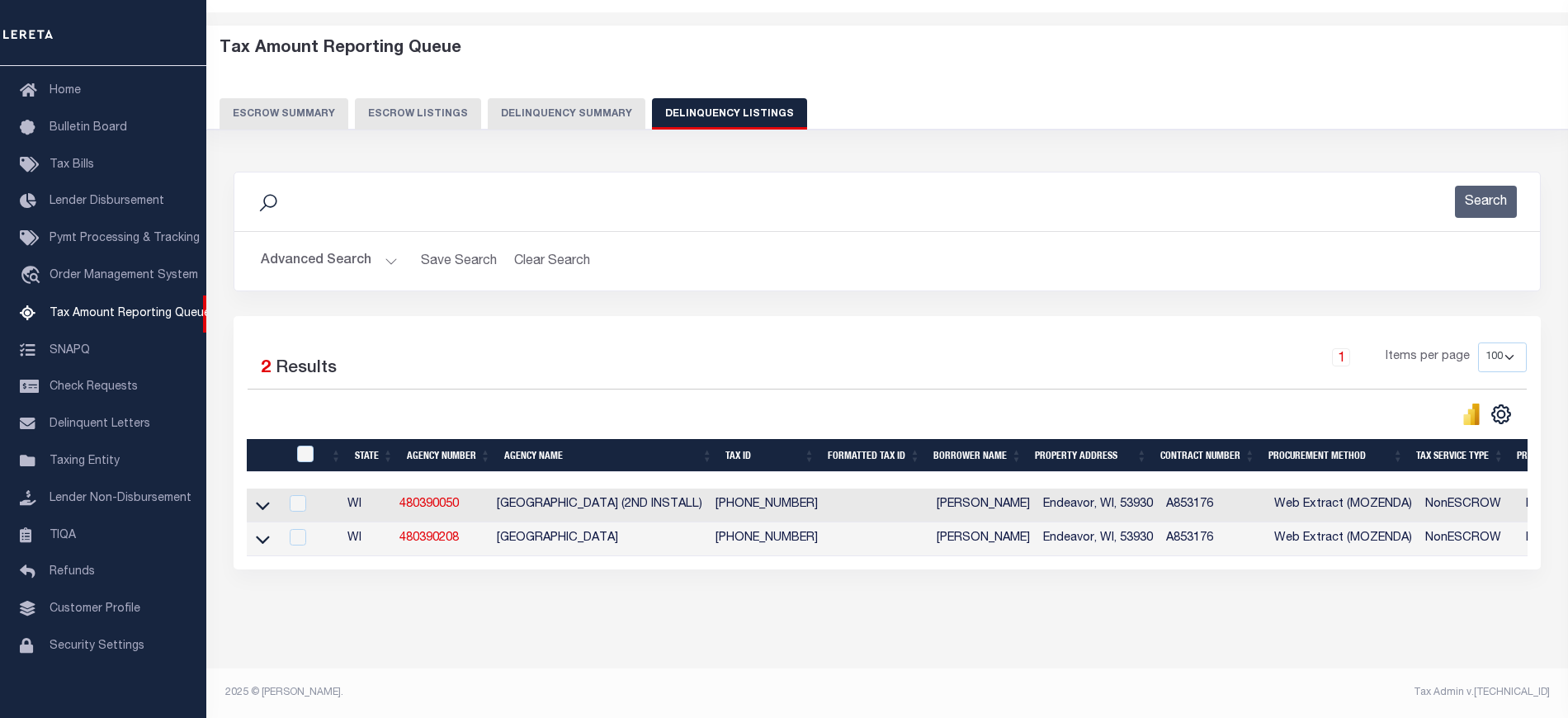
scroll to position [69, 0]
click at [264, 535] on icon at bounding box center [263, 539] width 14 height 17
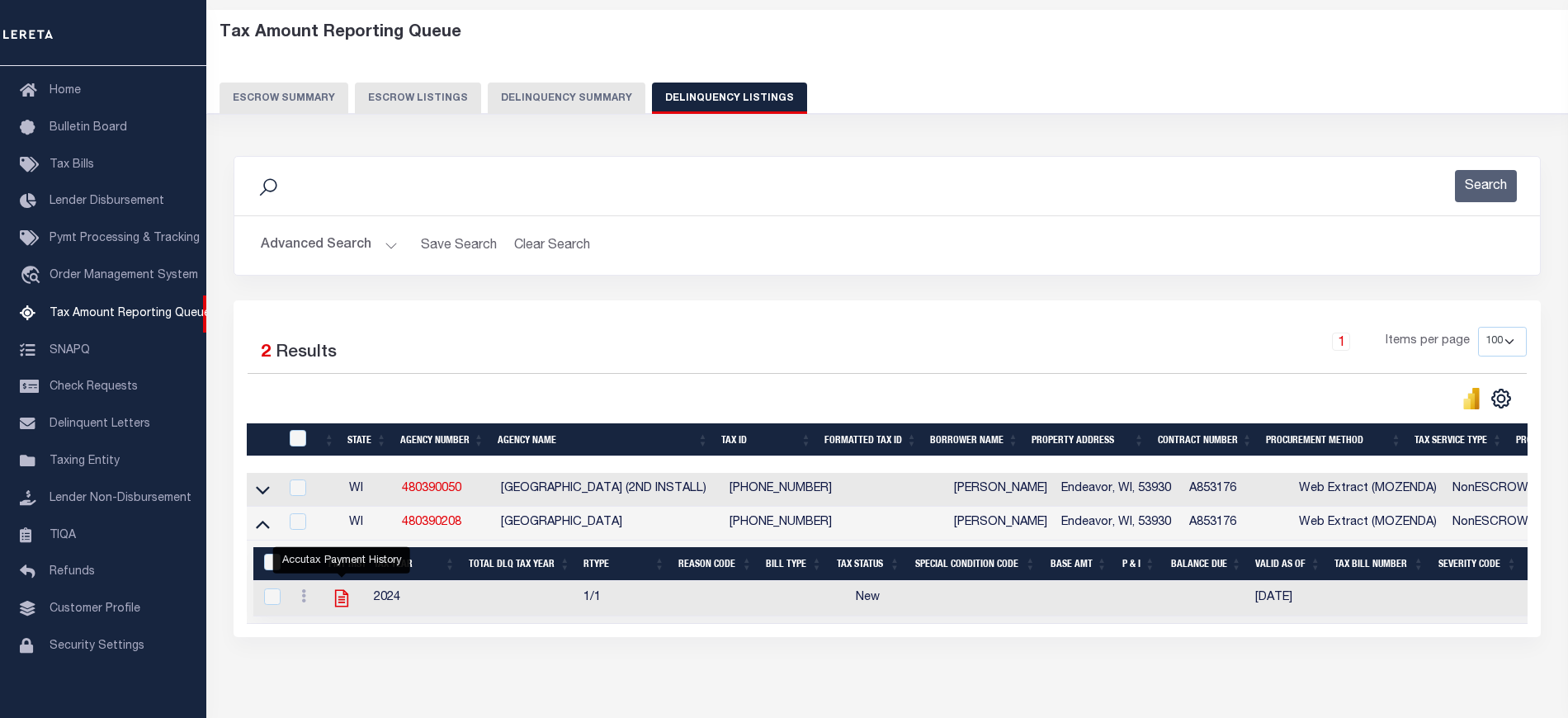
click at [332, 605] on icon "" at bounding box center [341, 598] width 22 height 22
checkbox input "true"
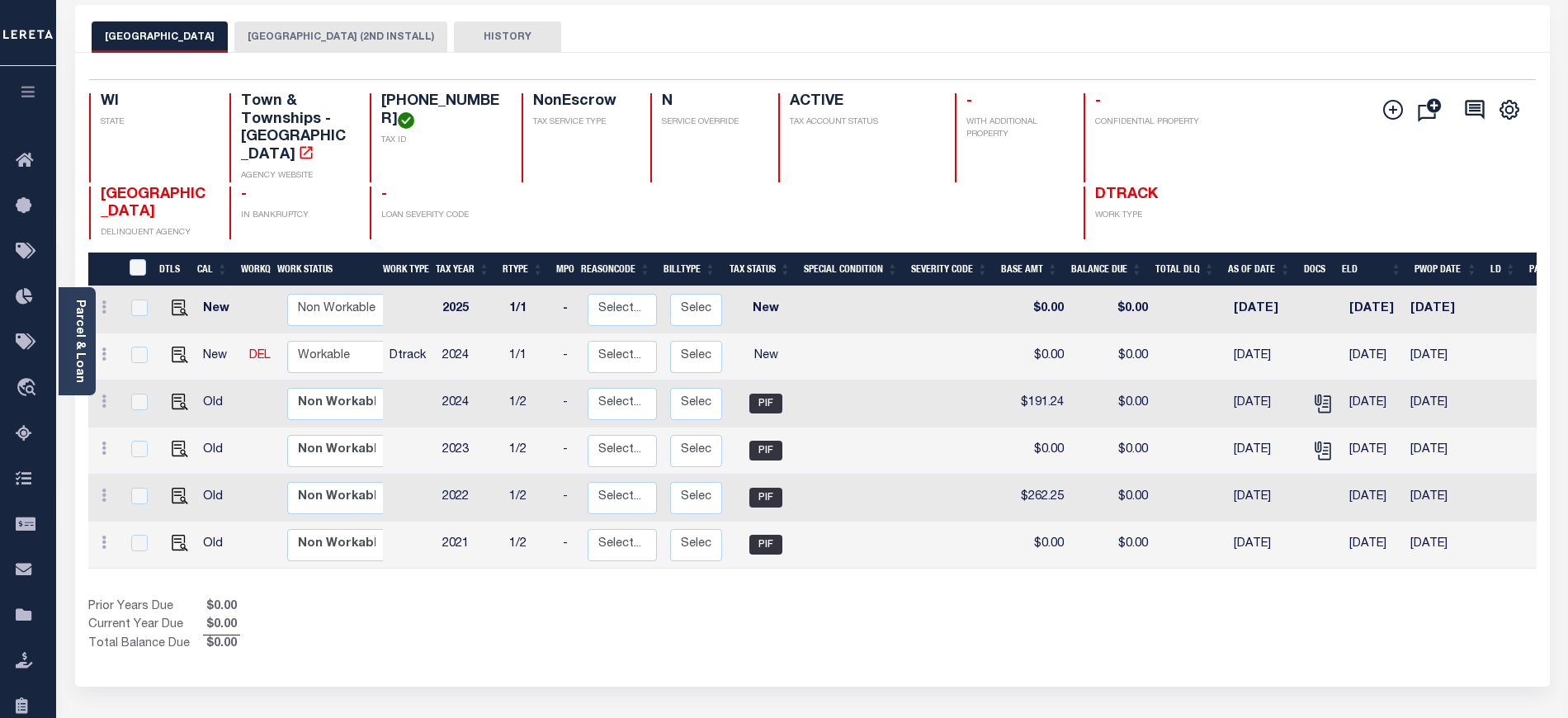
scroll to position [219, 0]
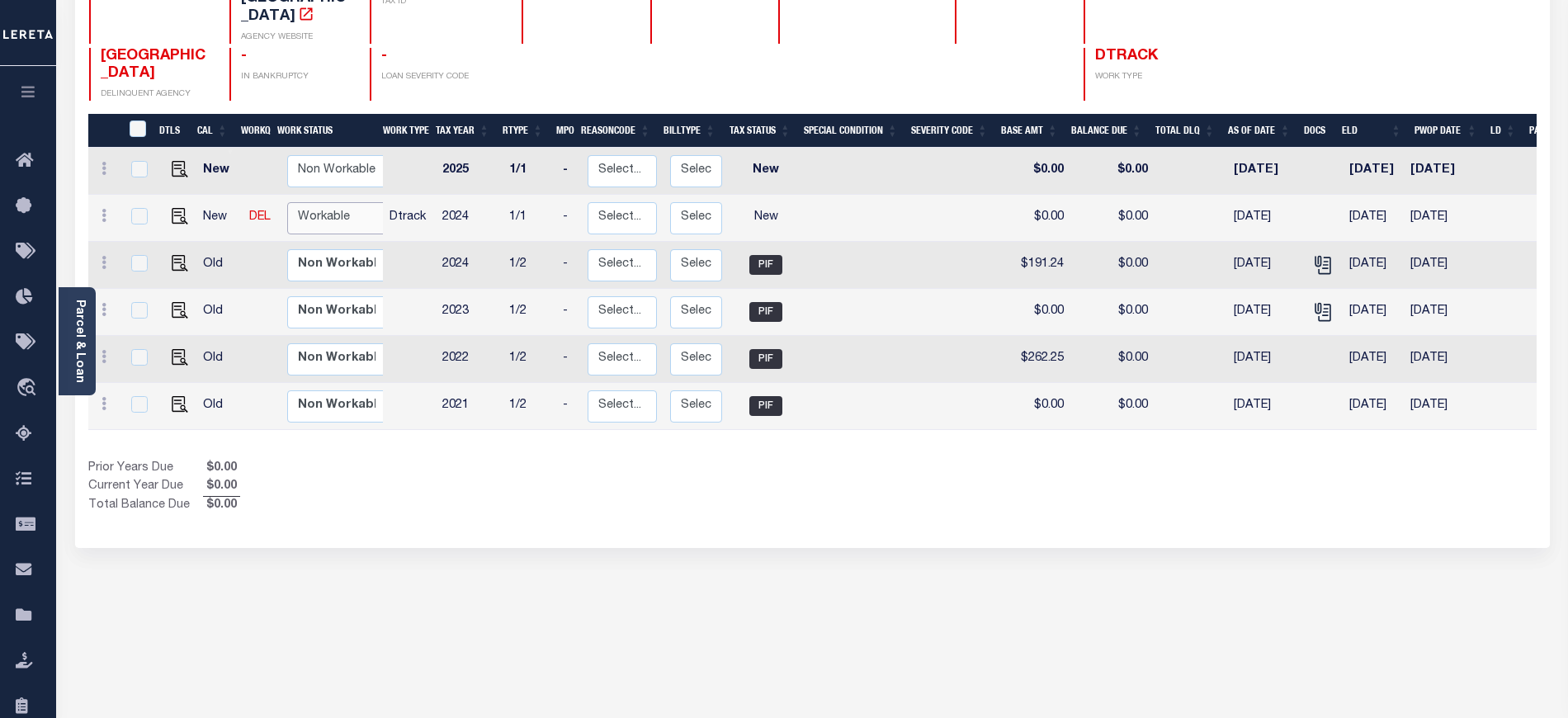
click at [322, 205] on select "Non Workable Workable" at bounding box center [336, 218] width 99 height 32
checkbox input "true"
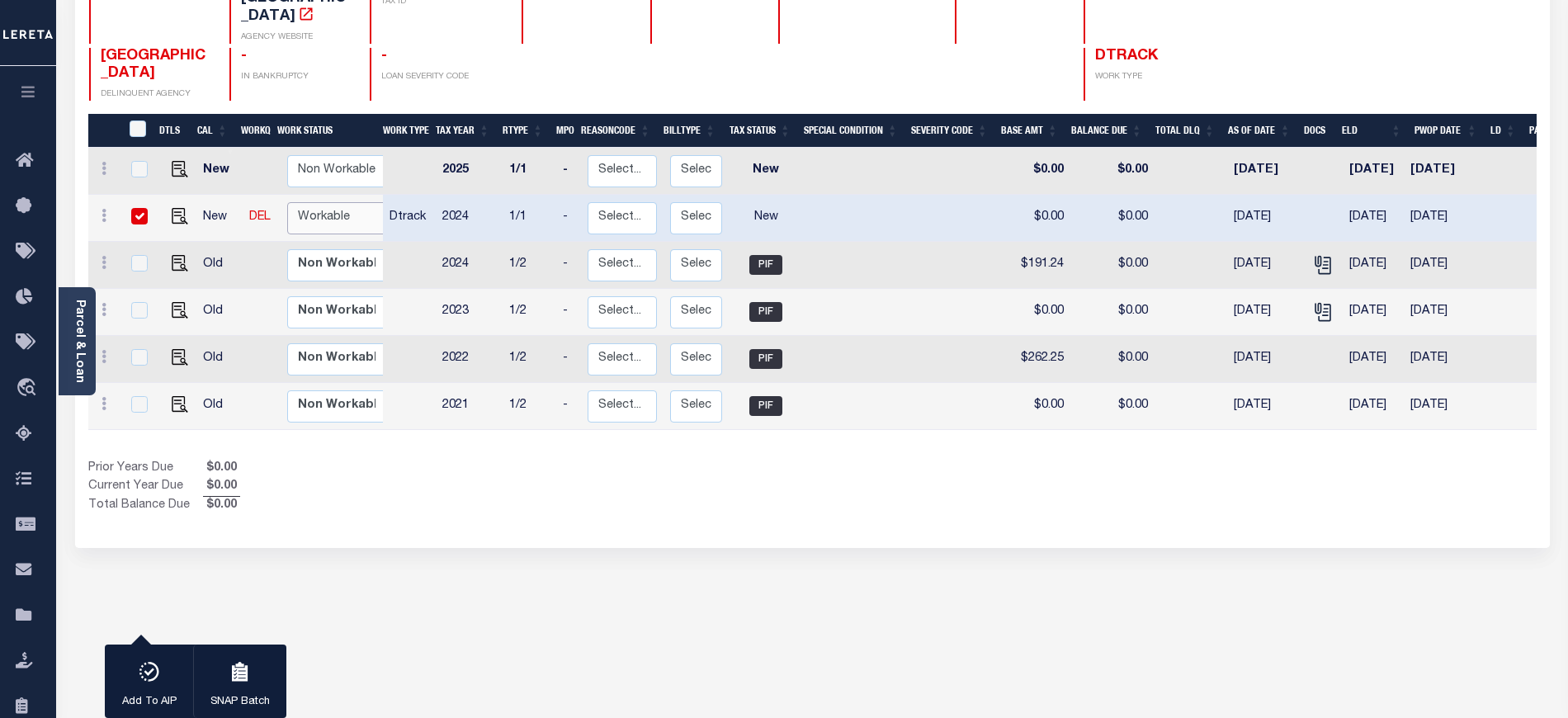
select select "true"
click at [287, 202] on select "Non Workable Workable" at bounding box center [336, 218] width 99 height 32
checkbox input "false"
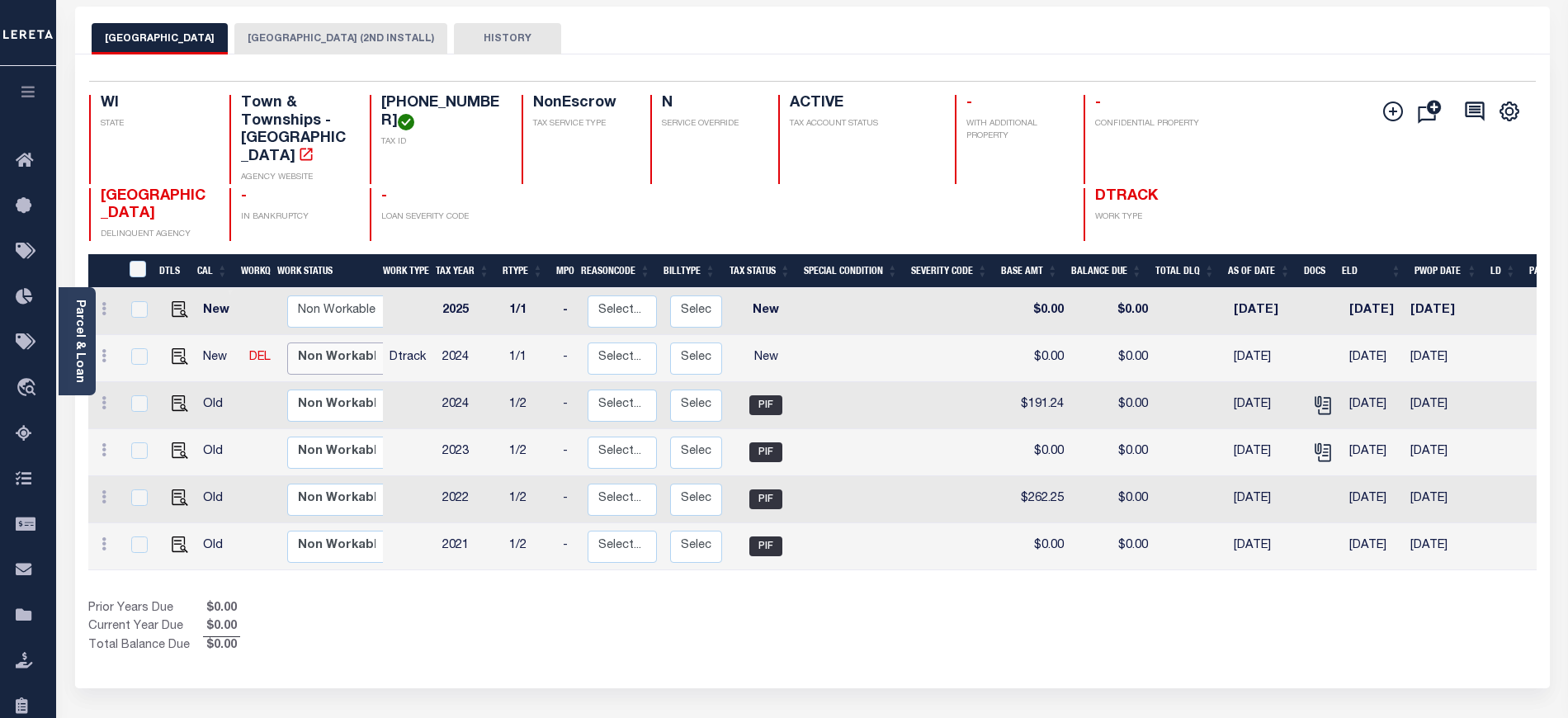
scroll to position [0, 0]
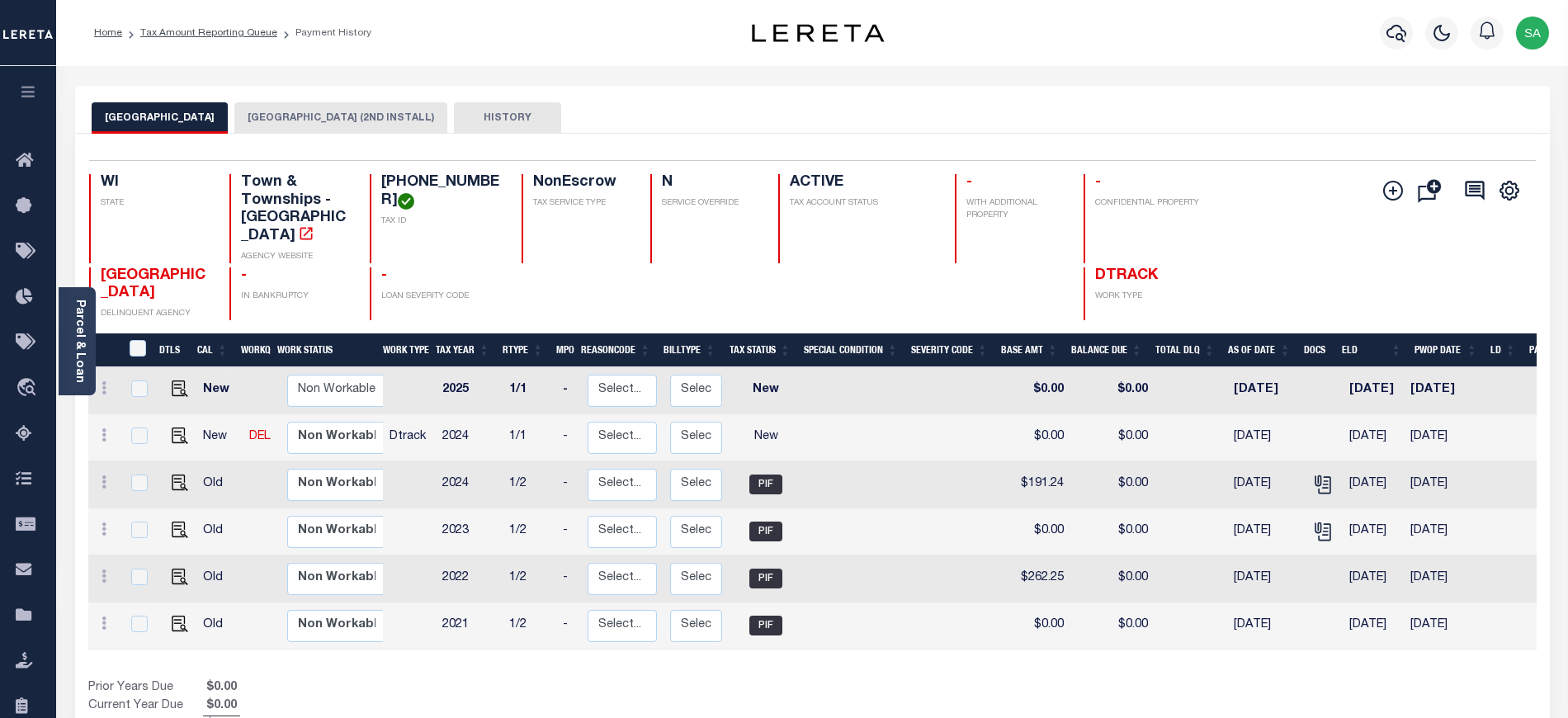
click at [271, 126] on button "[GEOGRAPHIC_DATA] (2ND INSTALL)" at bounding box center [340, 117] width 213 height 31
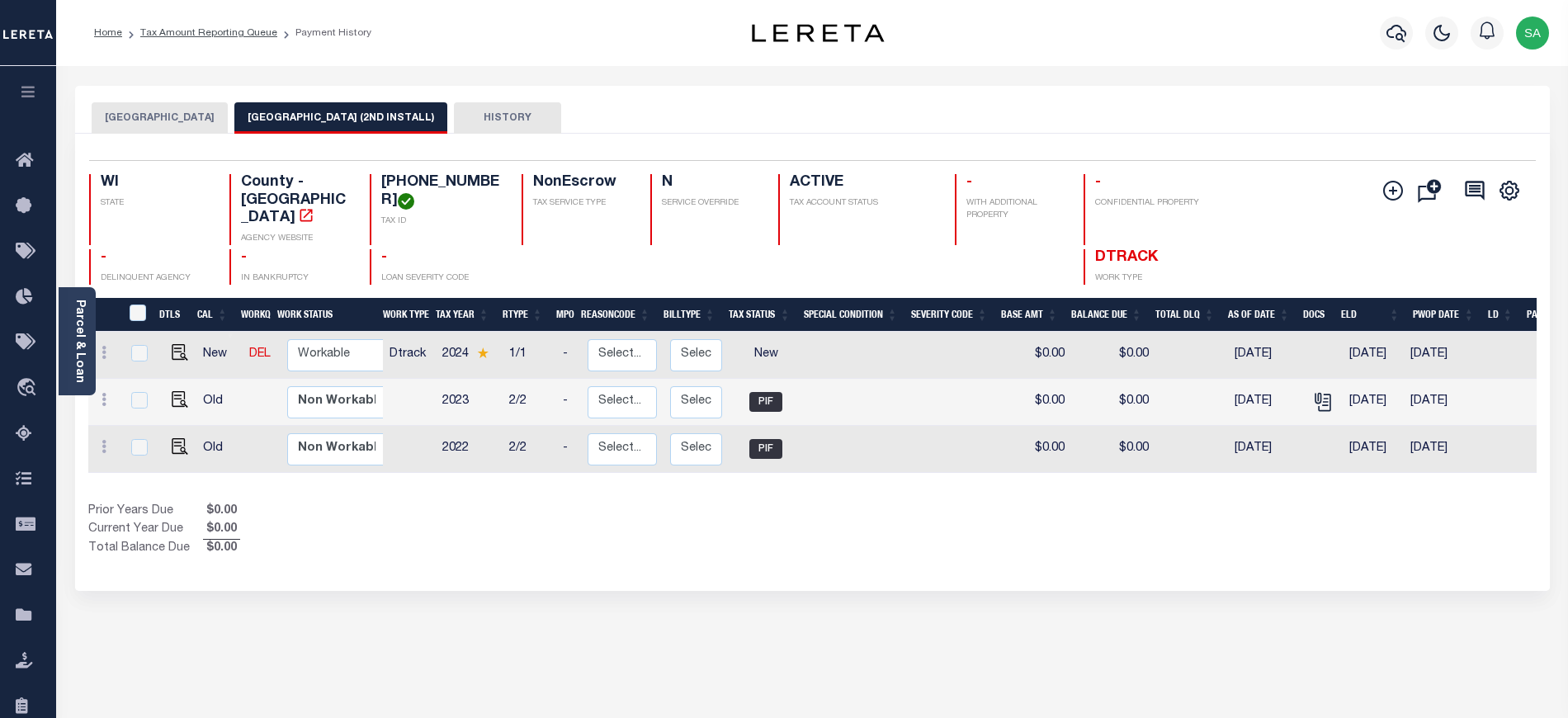
click at [119, 119] on button "[GEOGRAPHIC_DATA]" at bounding box center [160, 117] width 136 height 31
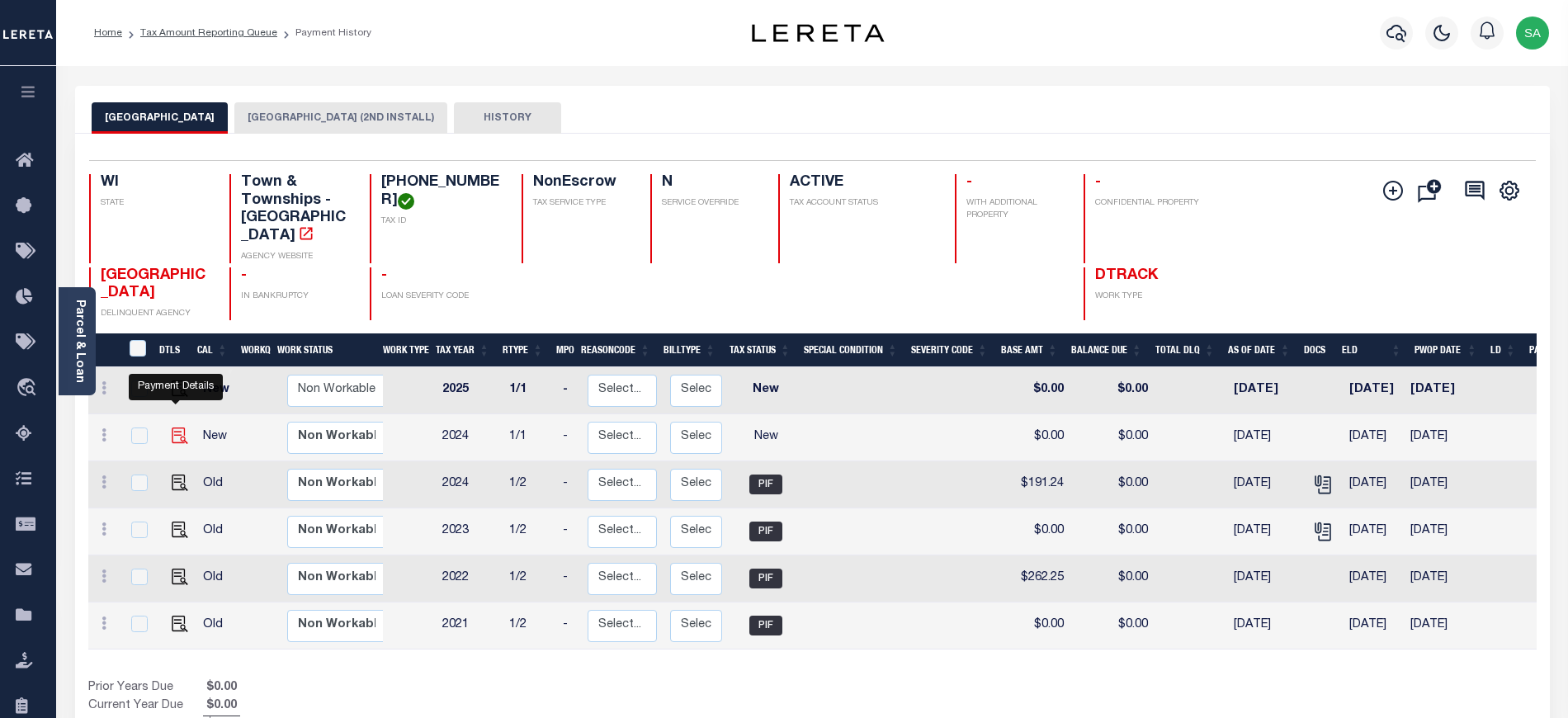
click at [173, 427] on img "" at bounding box center [179, 435] width 16 height 16
checkbox input "true"
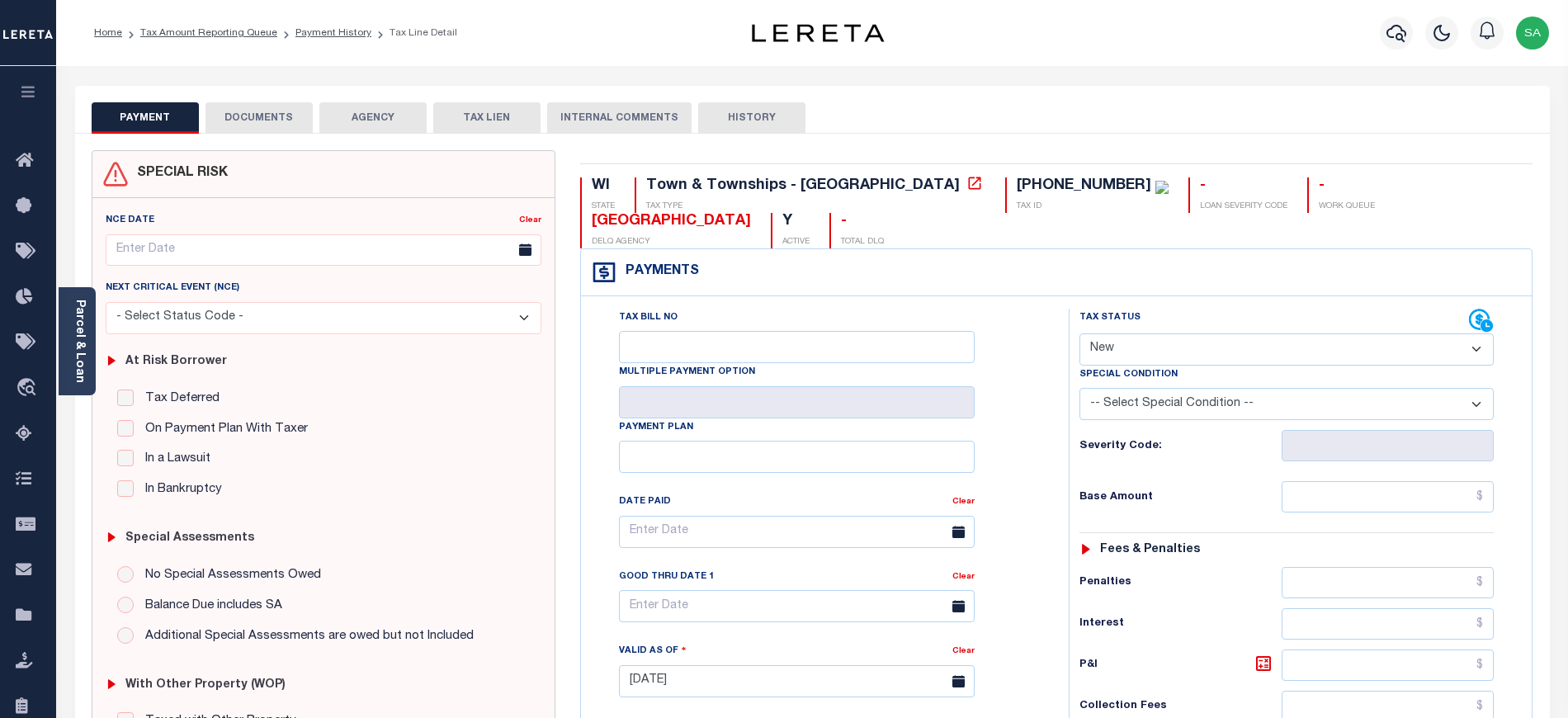
click at [1119, 329] on div "Tax Status Status" at bounding box center [1274, 321] width 389 height 25
click at [1119, 348] on select "- Select Status Code - Open Due/Unpaid Paid Incomplete No Tax Due Internal Refu…" at bounding box center [1287, 350] width 414 height 32
select select "PYD"
click at [1080, 335] on select "- Select Status Code - Open Due/Unpaid Paid Incomplete No Tax Due Internal Refu…" at bounding box center [1287, 350] width 414 height 32
type input "[DATE]"
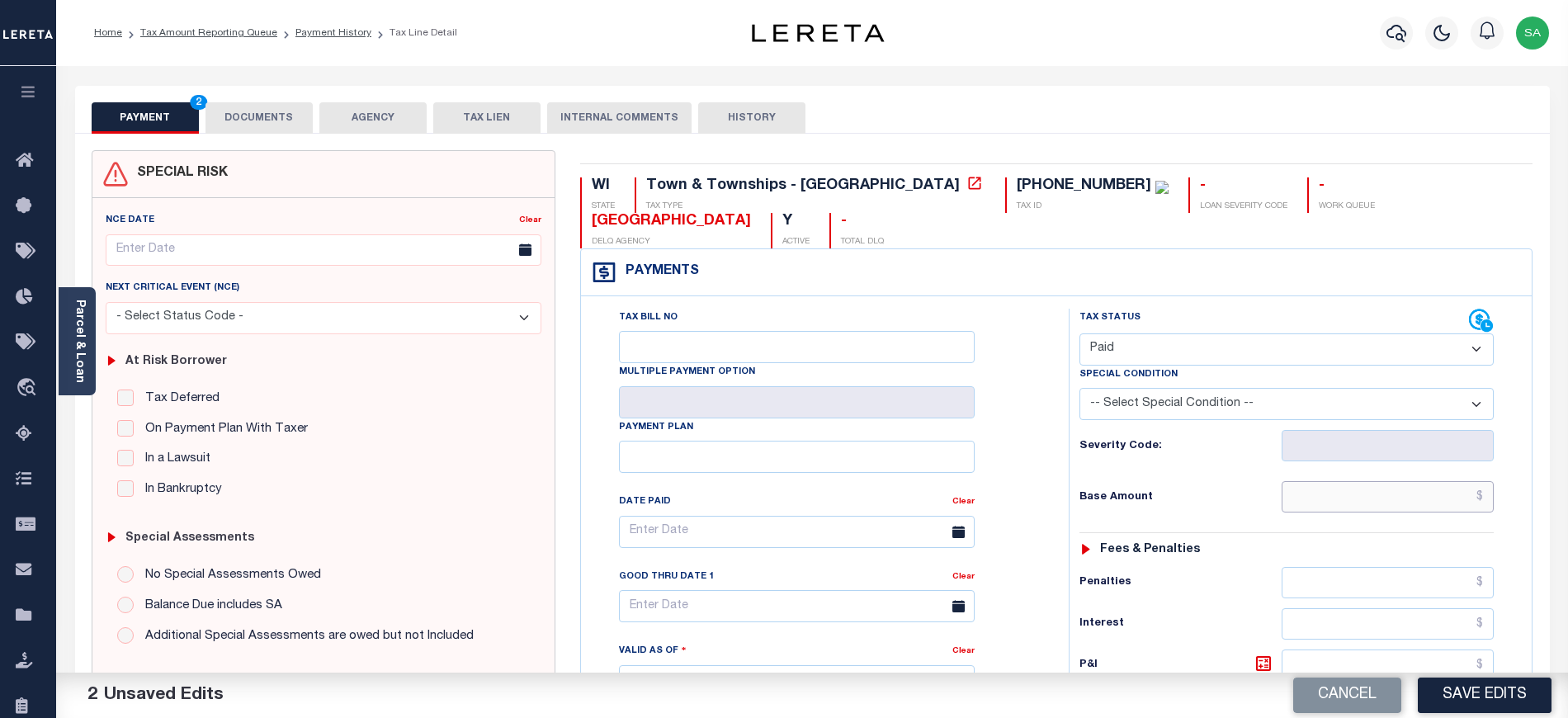
drag, startPoint x: 1294, startPoint y: 504, endPoint x: 1297, endPoint y: 487, distance: 17.3
click at [1295, 503] on input "text" at bounding box center [1388, 496] width 213 height 31
type input "$0.00"
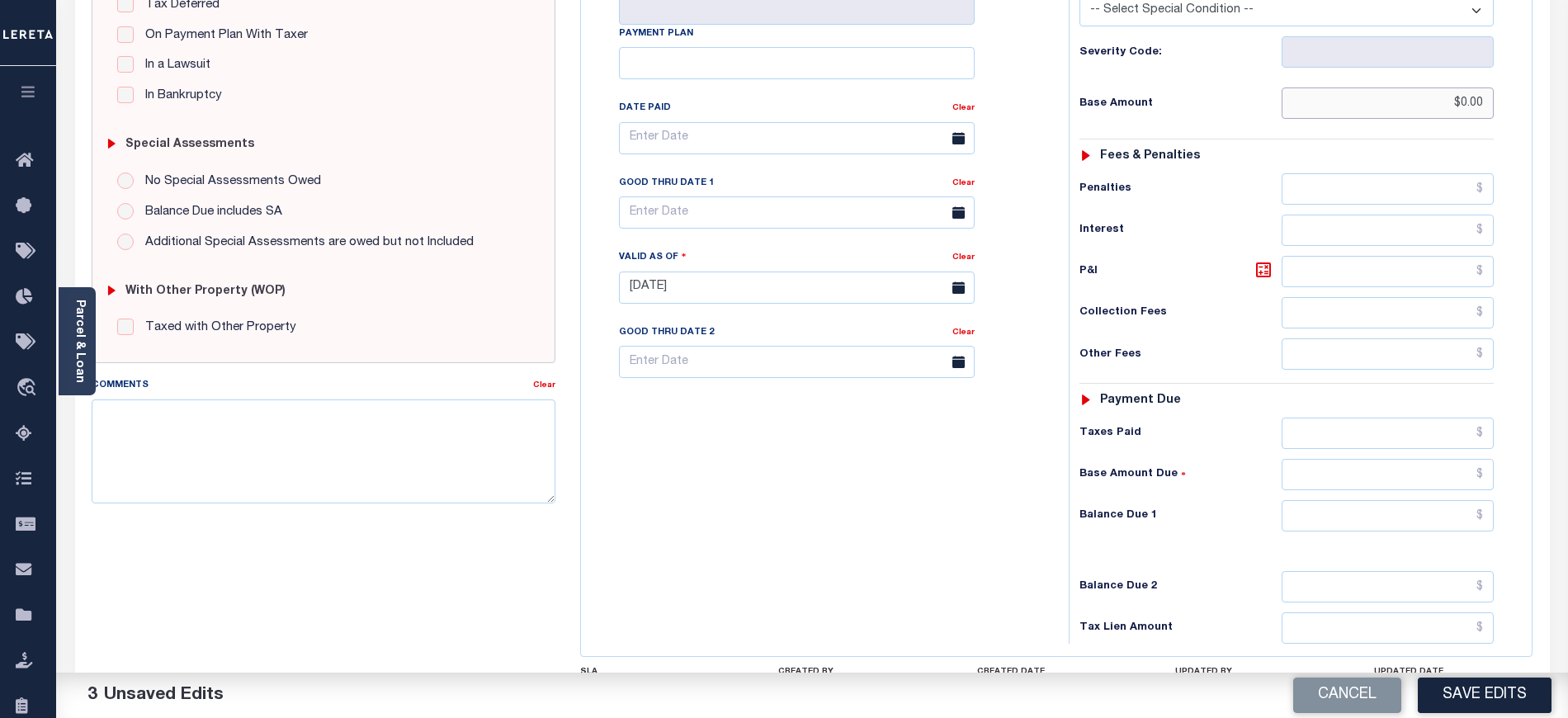
scroll to position [440, 0]
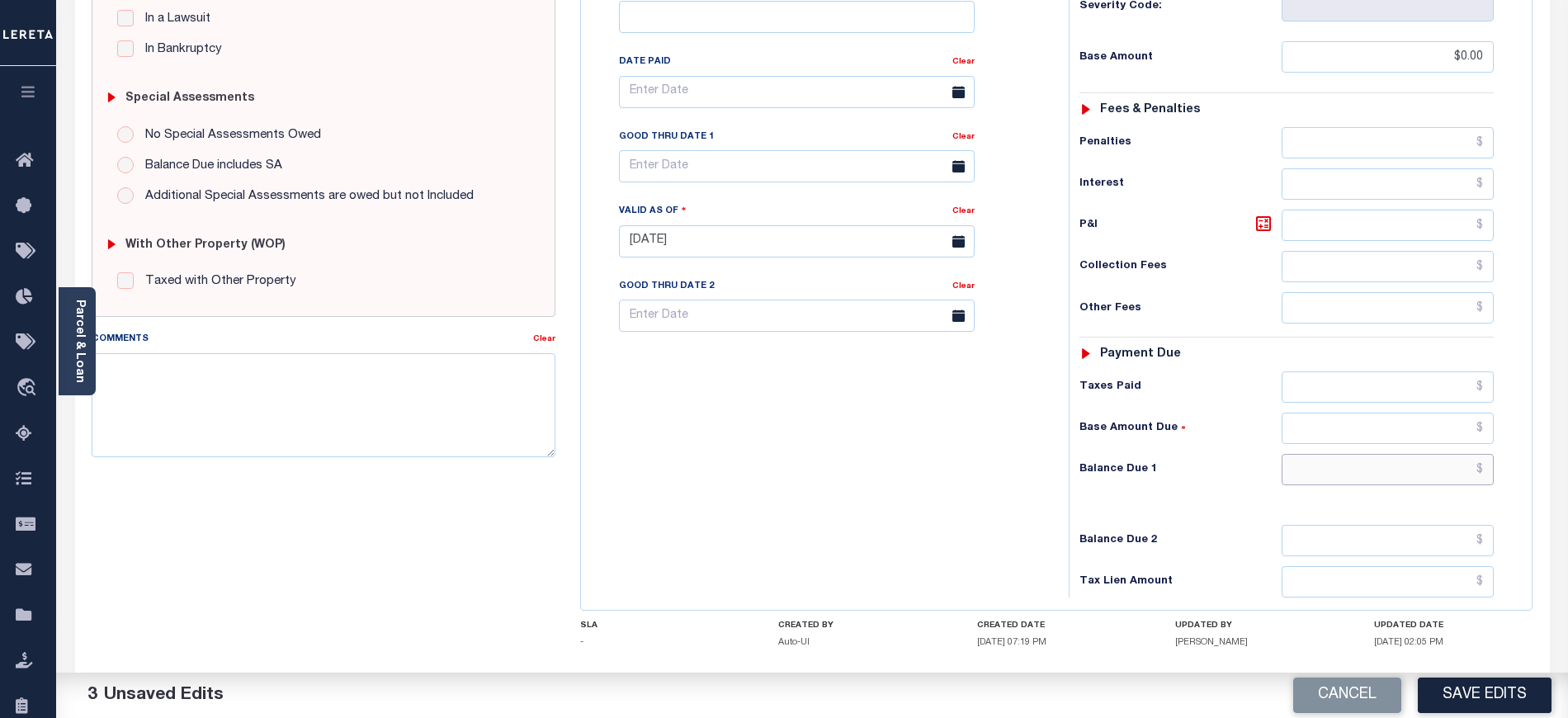
click at [1312, 480] on input "text" at bounding box center [1388, 469] width 213 height 31
type input "$0.00"
click at [839, 420] on div "Tax Bill No Multiple Payment Option Payment Plan Clear" at bounding box center [820, 232] width 471 height 728
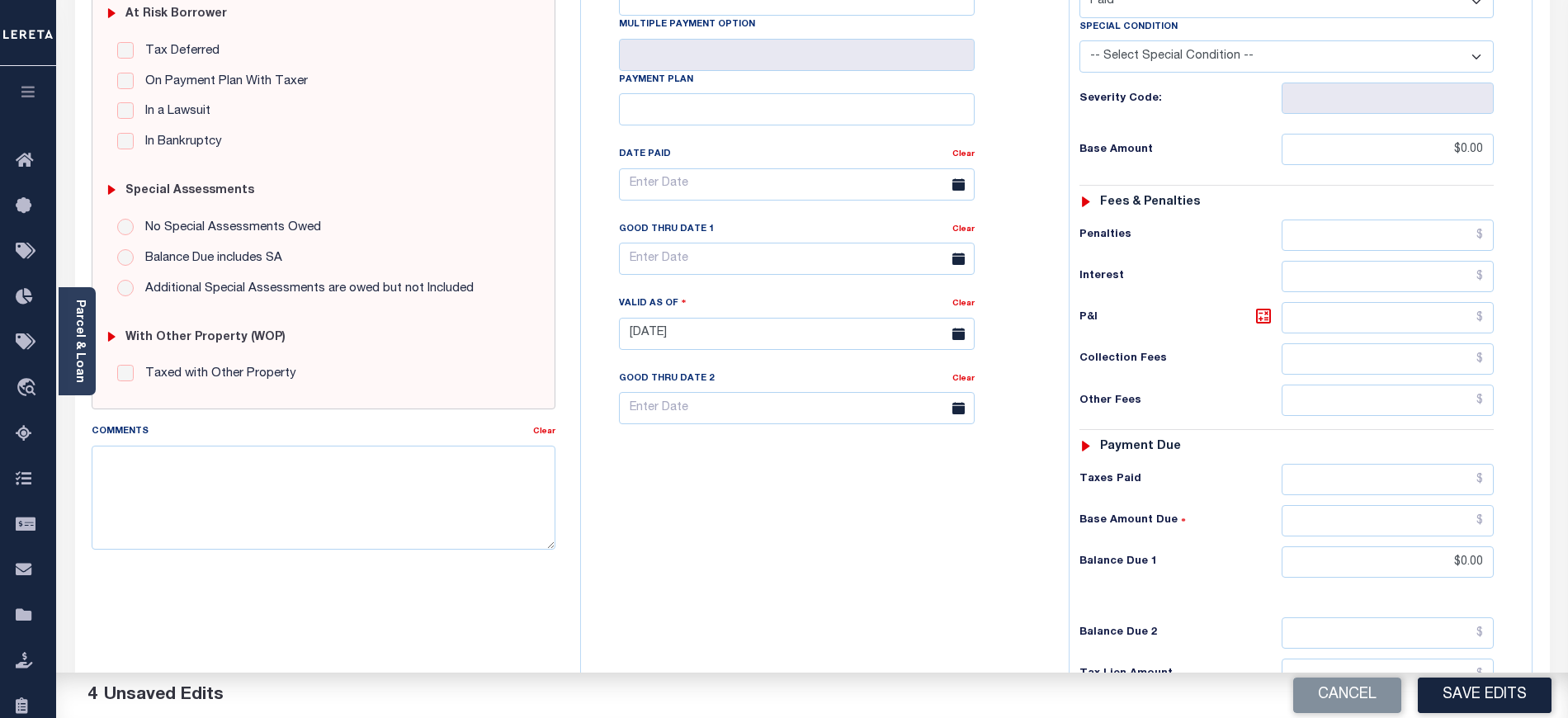
scroll to position [0, 0]
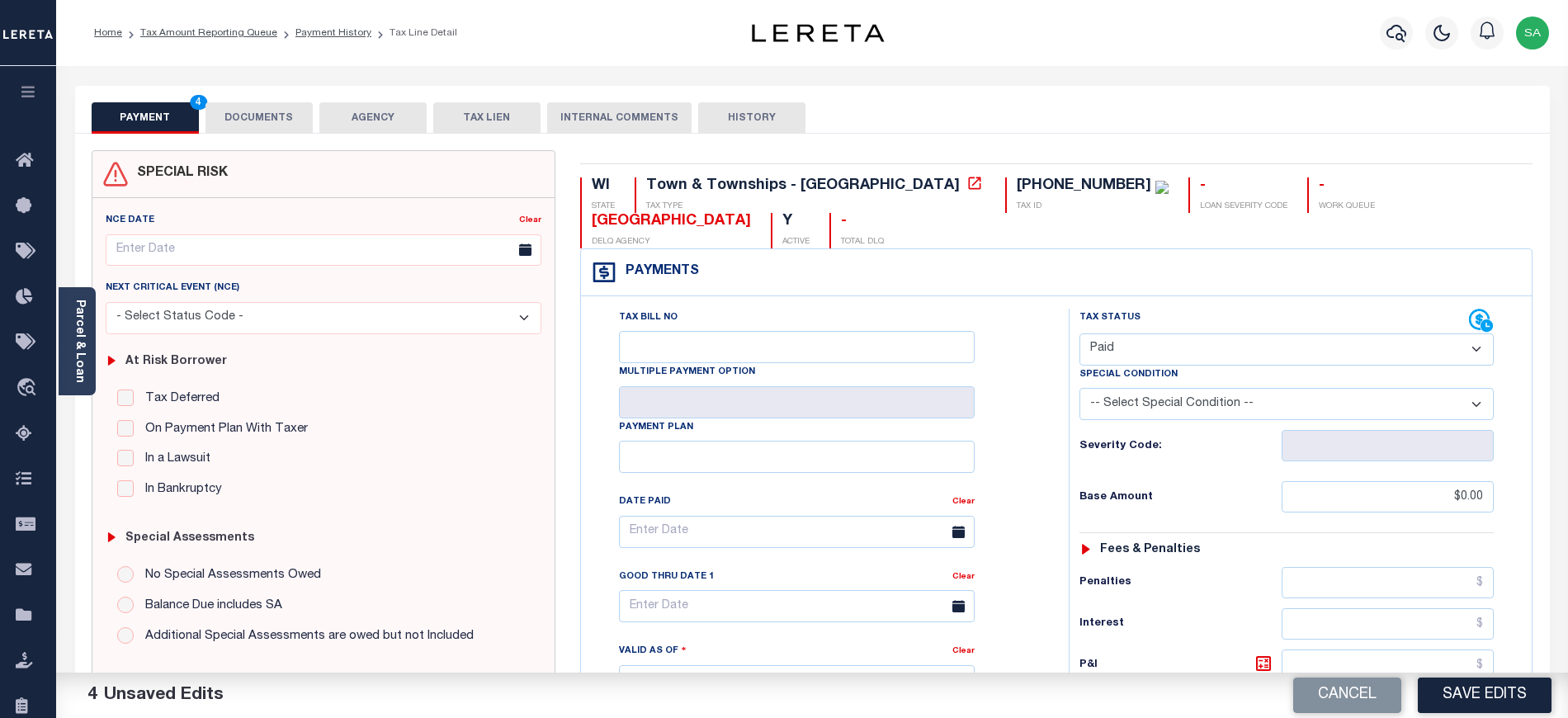
click at [271, 127] on button "DOCUMENTS" at bounding box center [260, 117] width 108 height 31
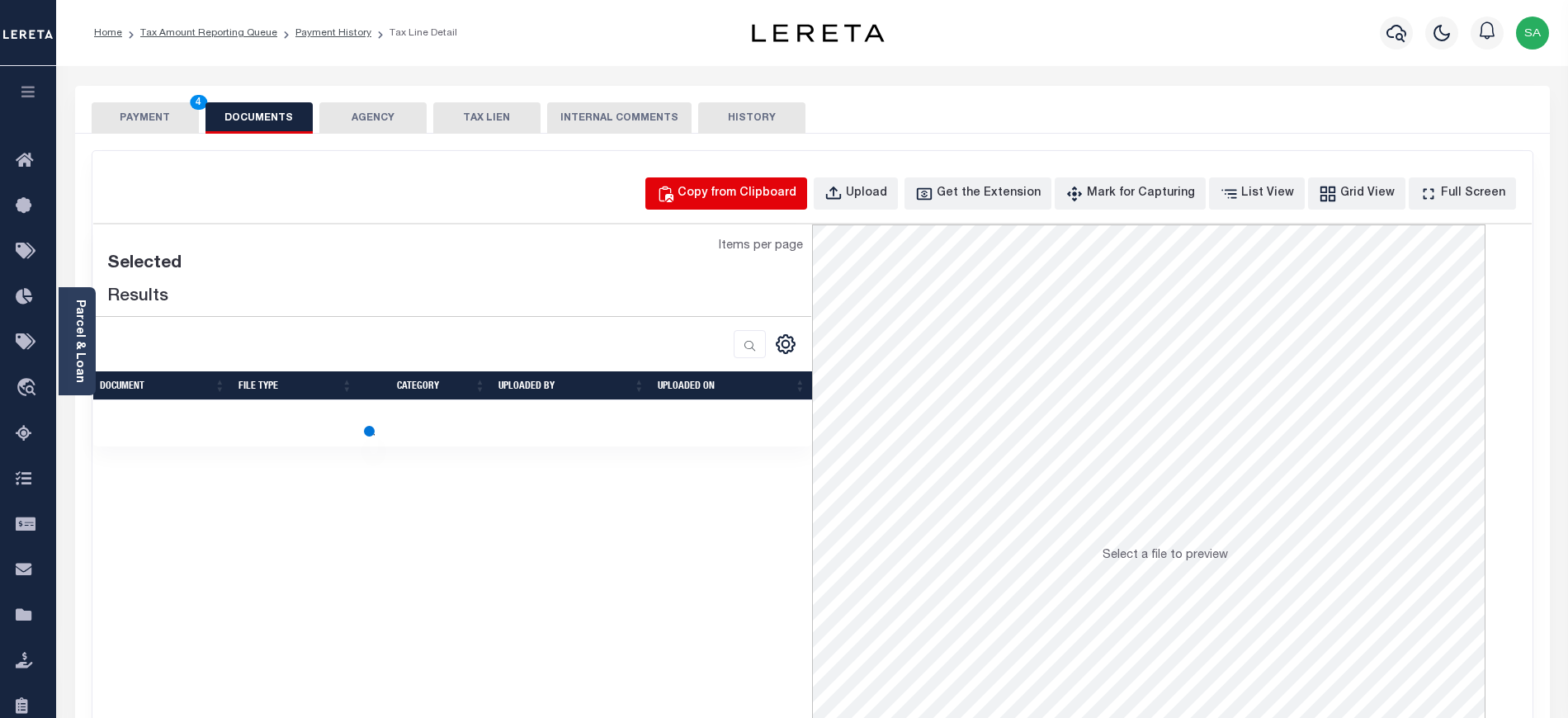
click at [741, 189] on div "Copy from Clipboard" at bounding box center [737, 194] width 119 height 18
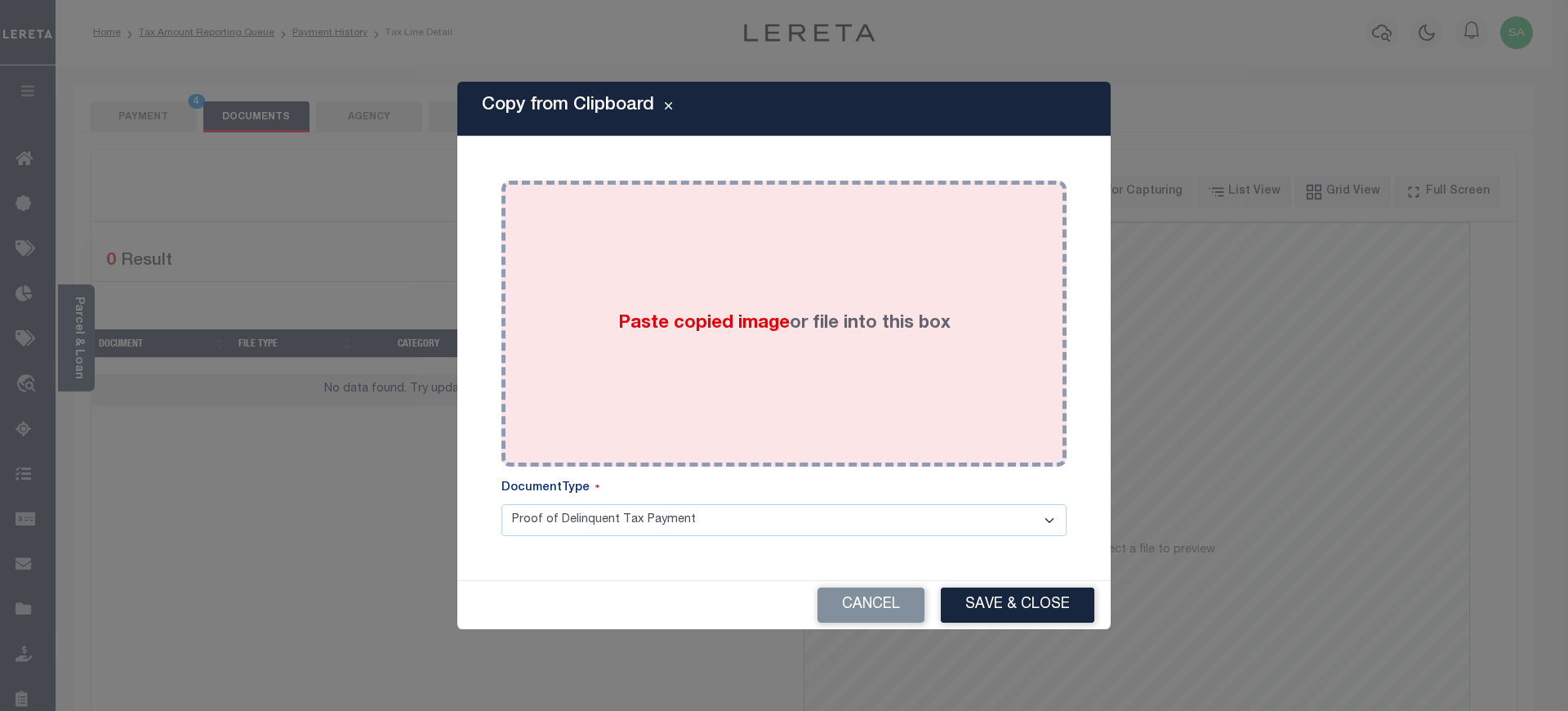
click at [861, 416] on div "Paste copied image or file into this box" at bounding box center [784, 324] width 540 height 262
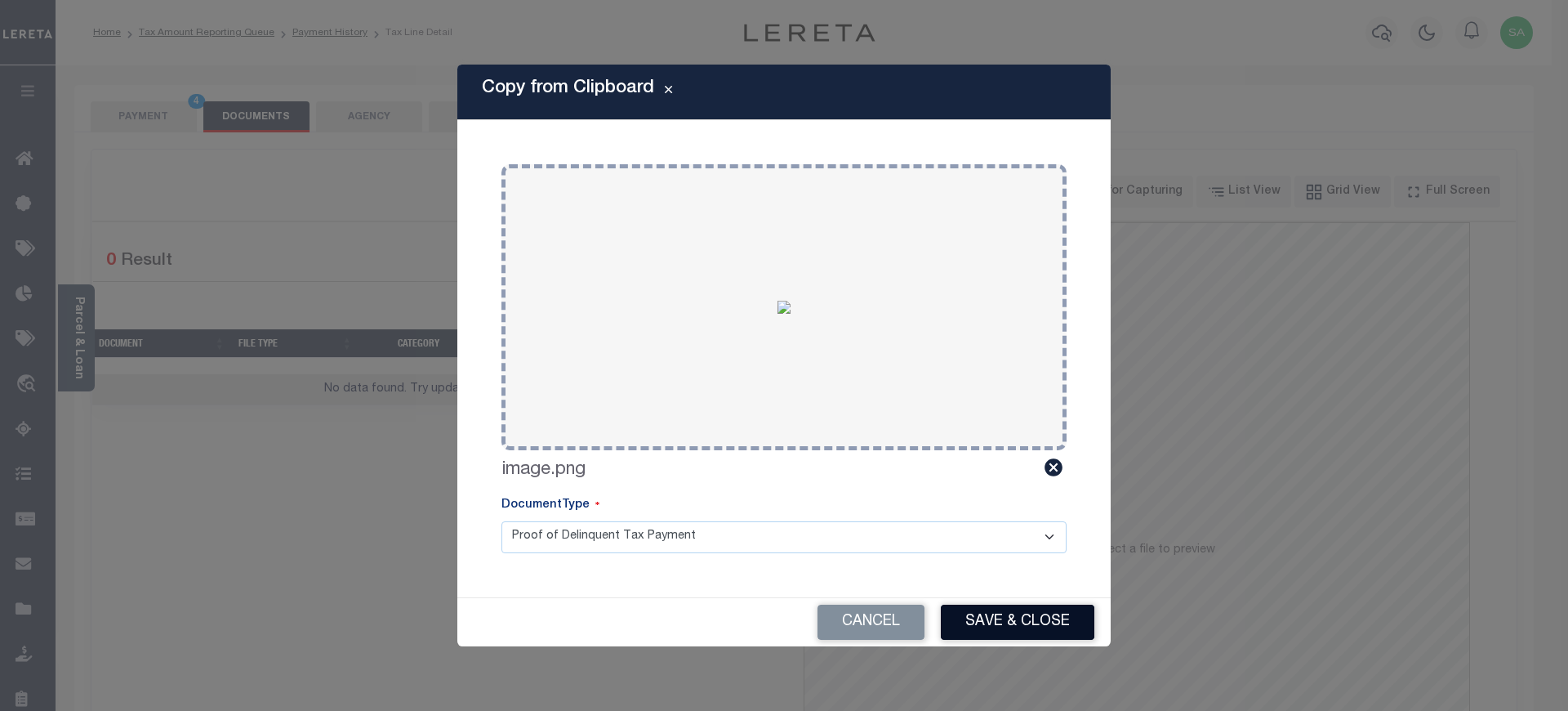
click at [1021, 618] on button "Save & Close" at bounding box center [1017, 622] width 153 height 36
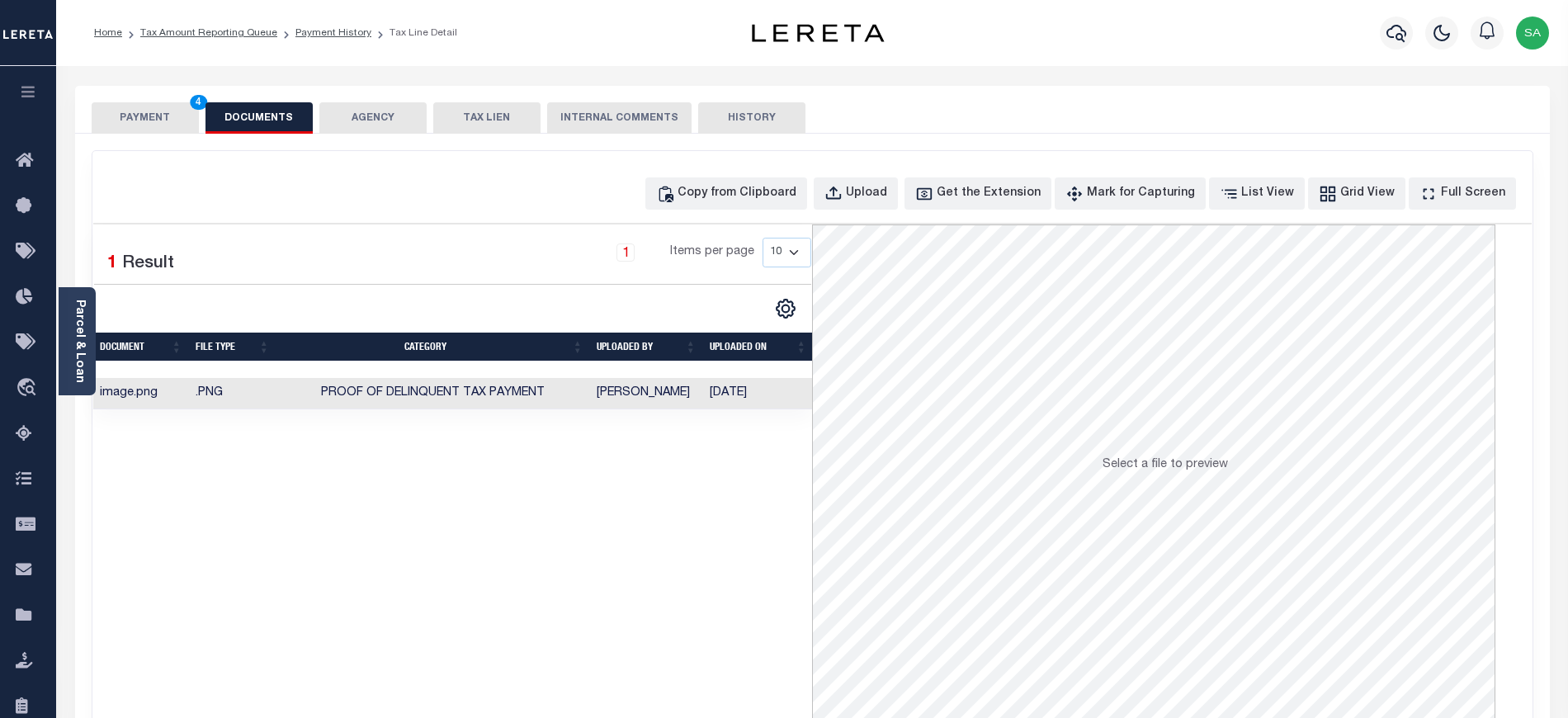
click at [166, 119] on button "PAYMENT 4" at bounding box center [145, 117] width 108 height 31
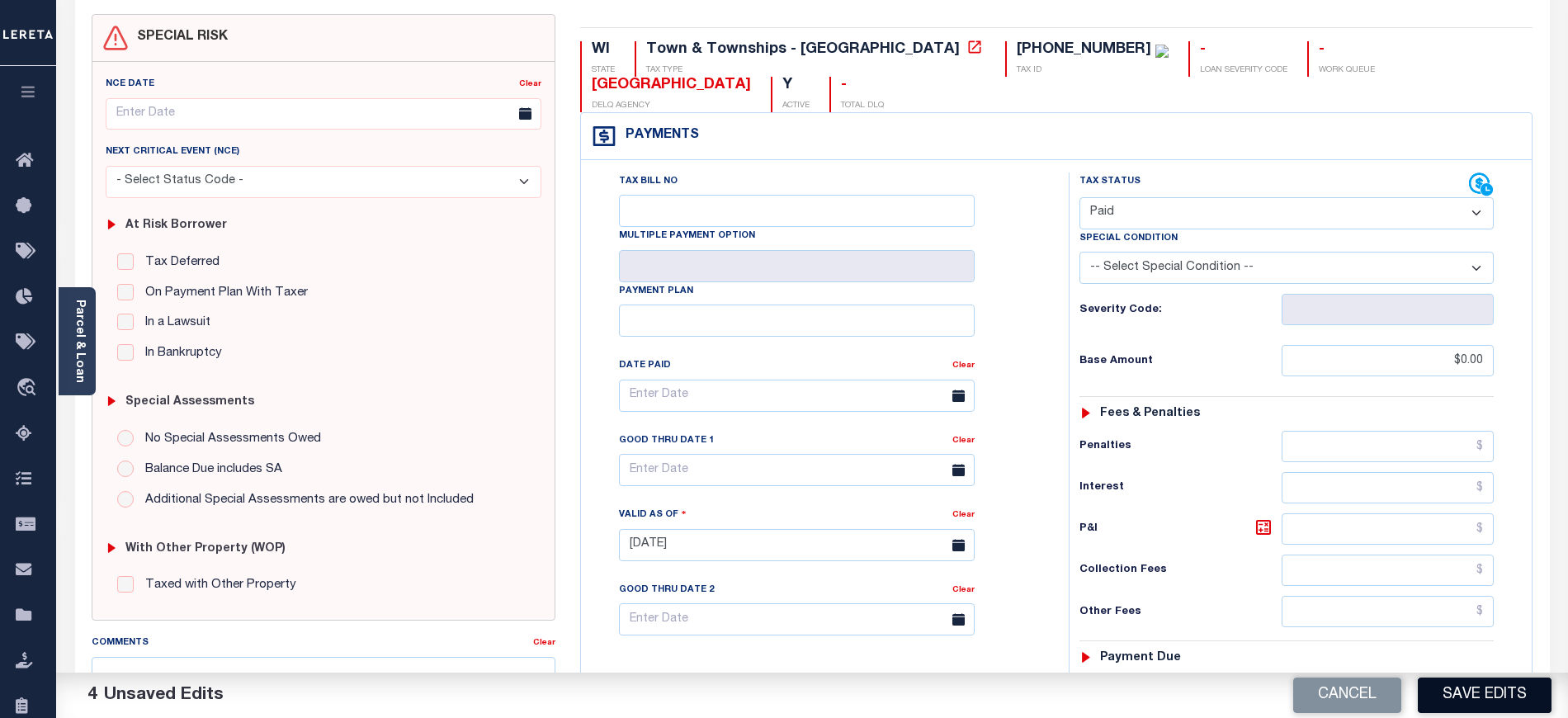
scroll to position [219, 0]
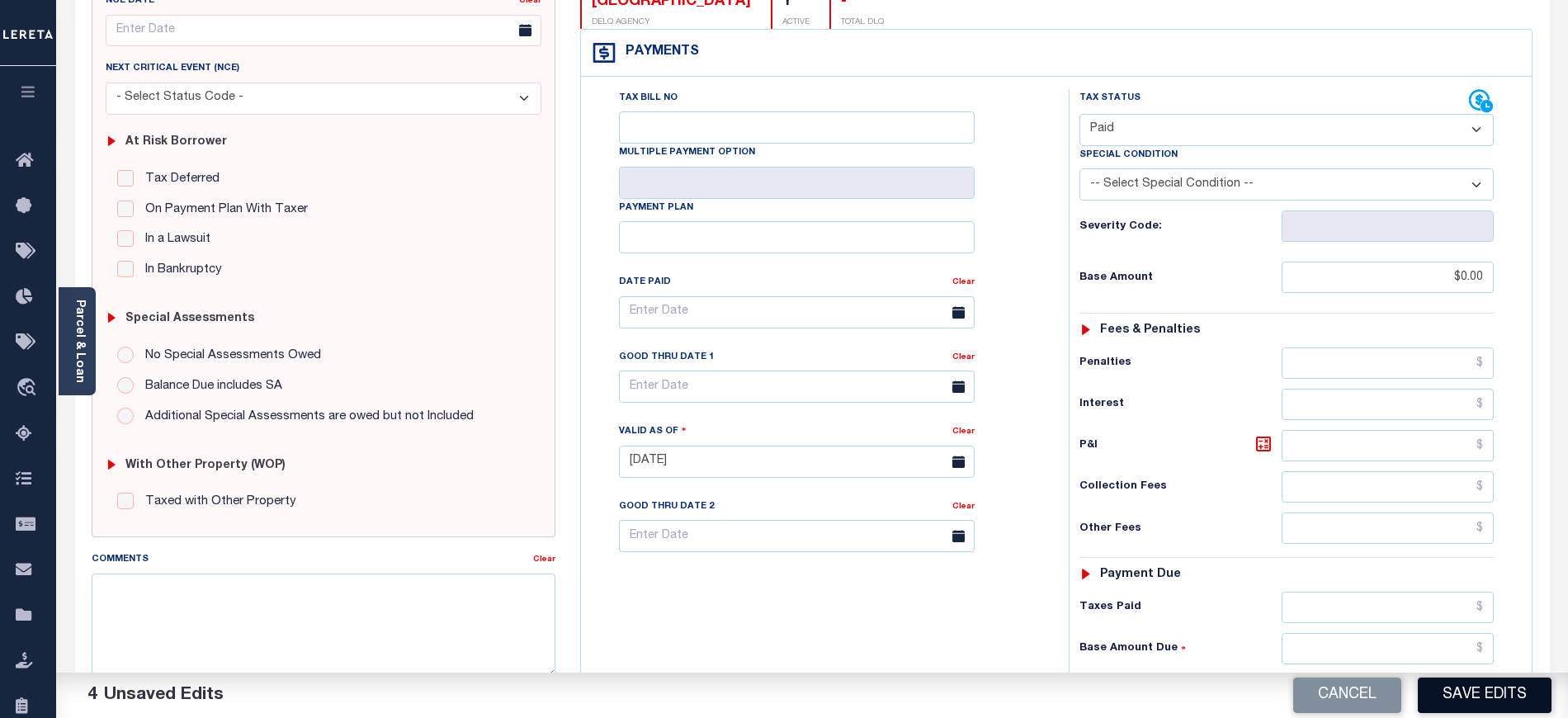
click at [1472, 692] on button "Save Edits" at bounding box center [1485, 695] width 134 height 36
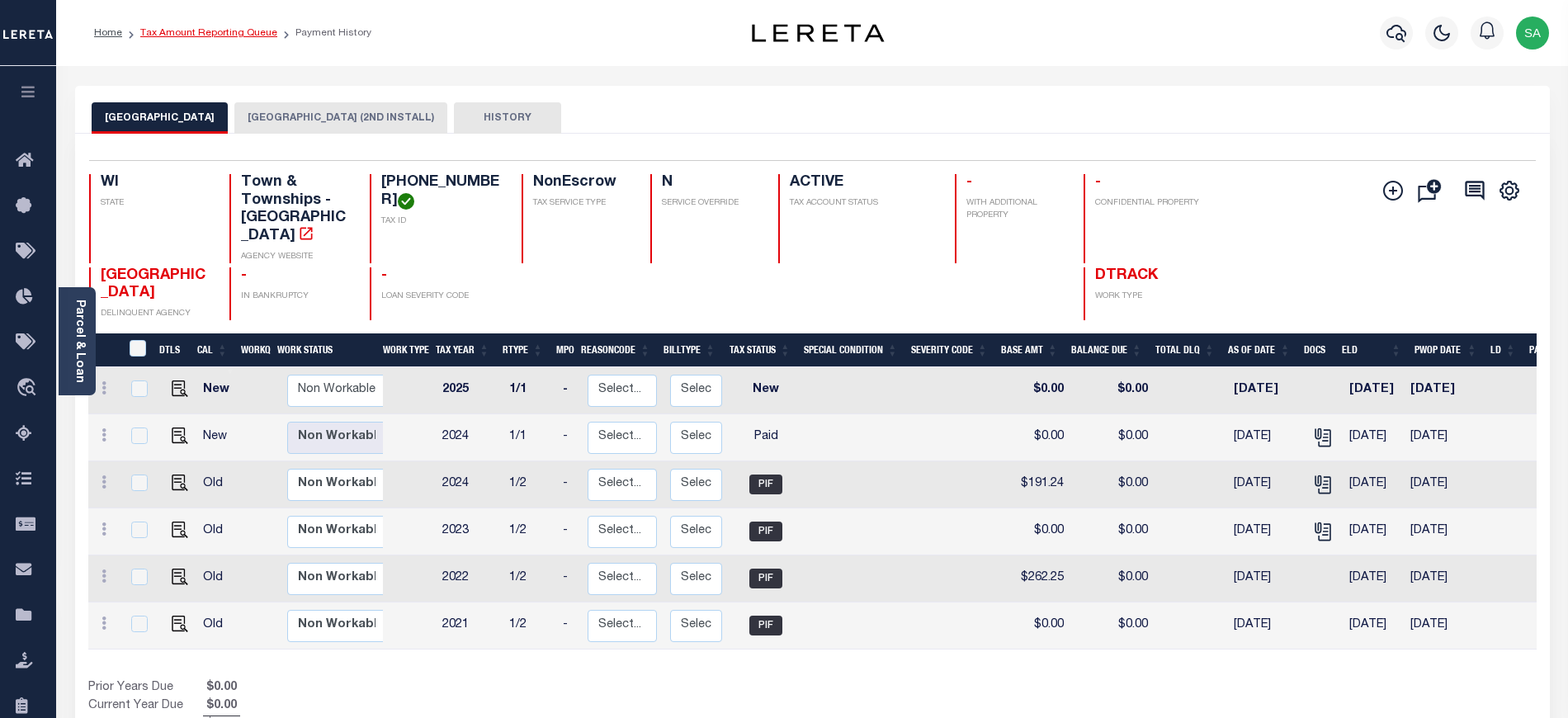
click at [232, 36] on link "Tax Amount Reporting Queue" at bounding box center [208, 33] width 137 height 9
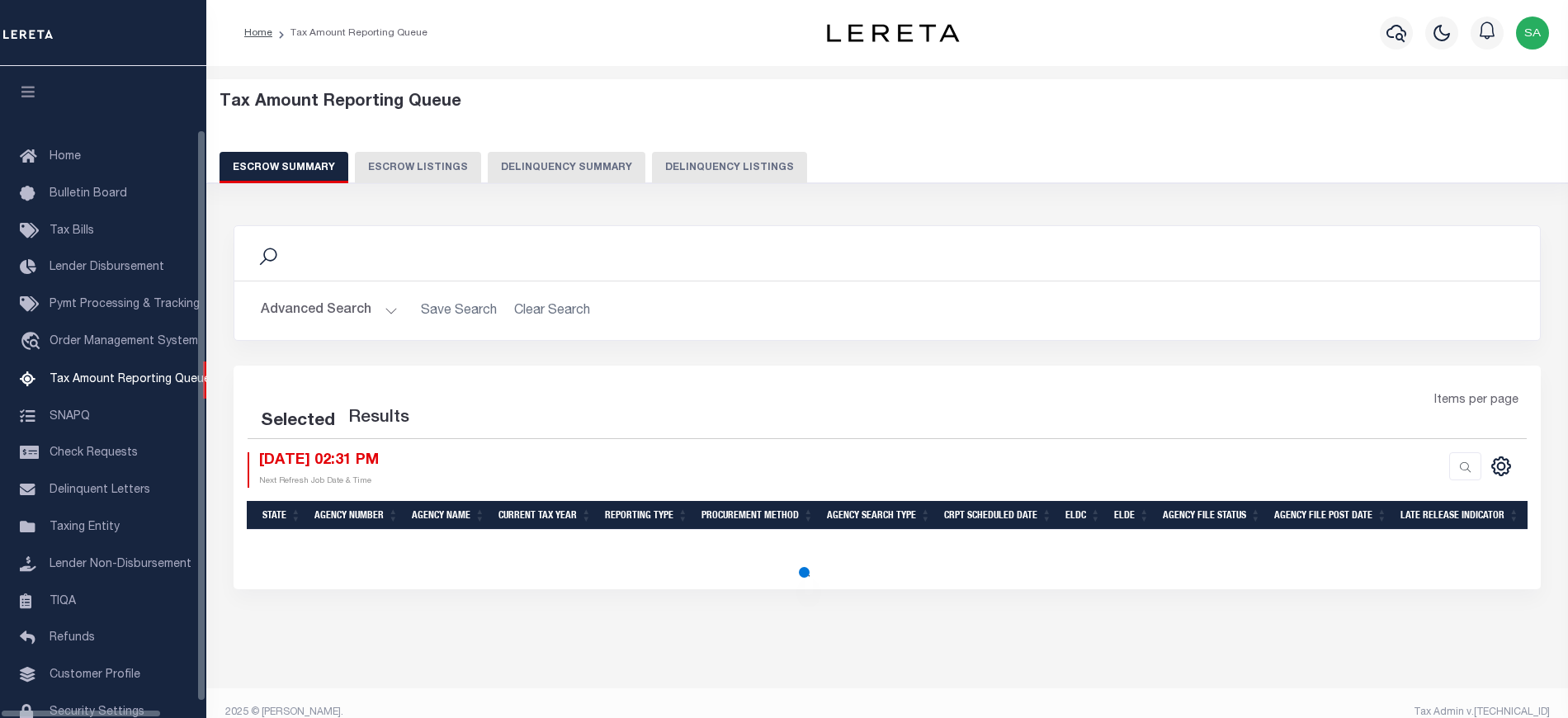
click at [740, 153] on button "Delinquency Listings" at bounding box center [729, 167] width 155 height 31
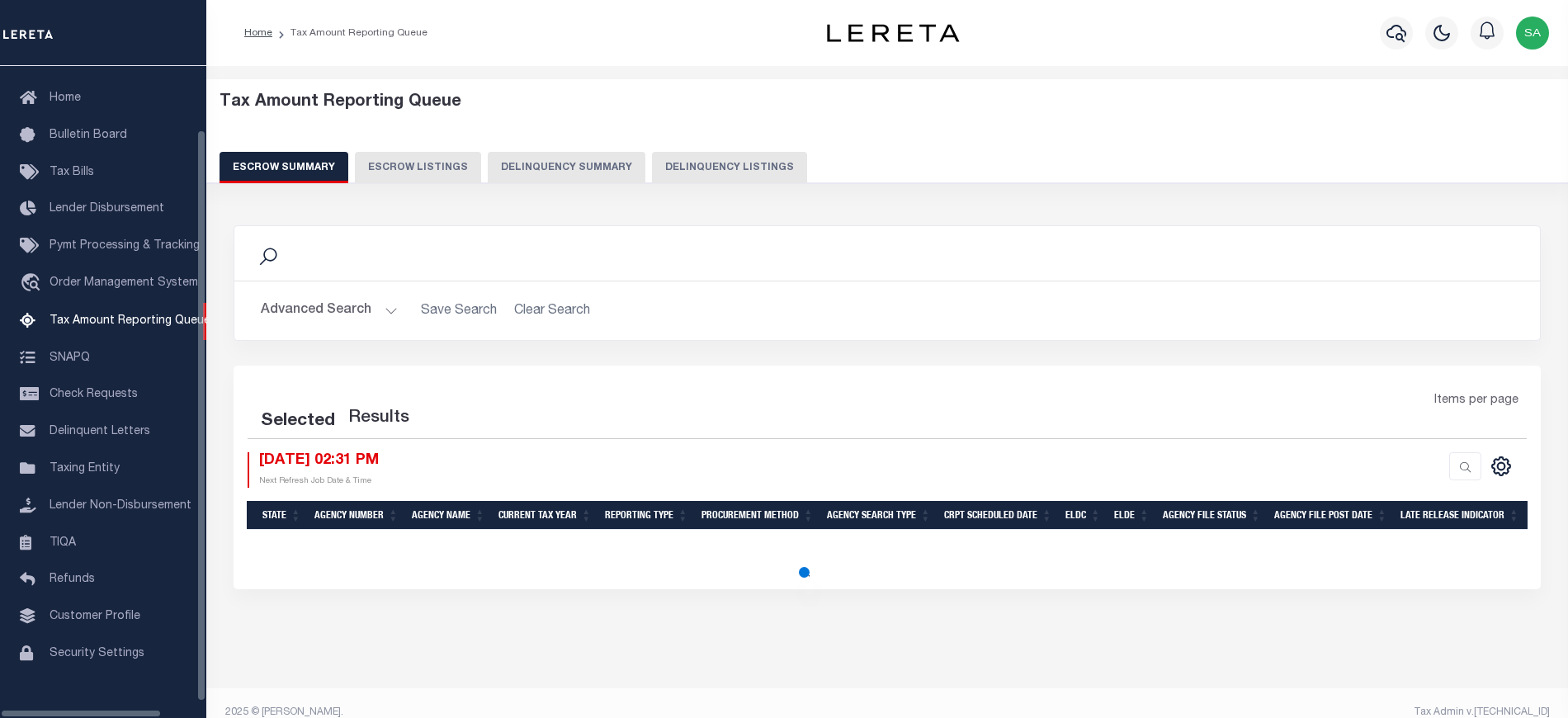
select select "100"
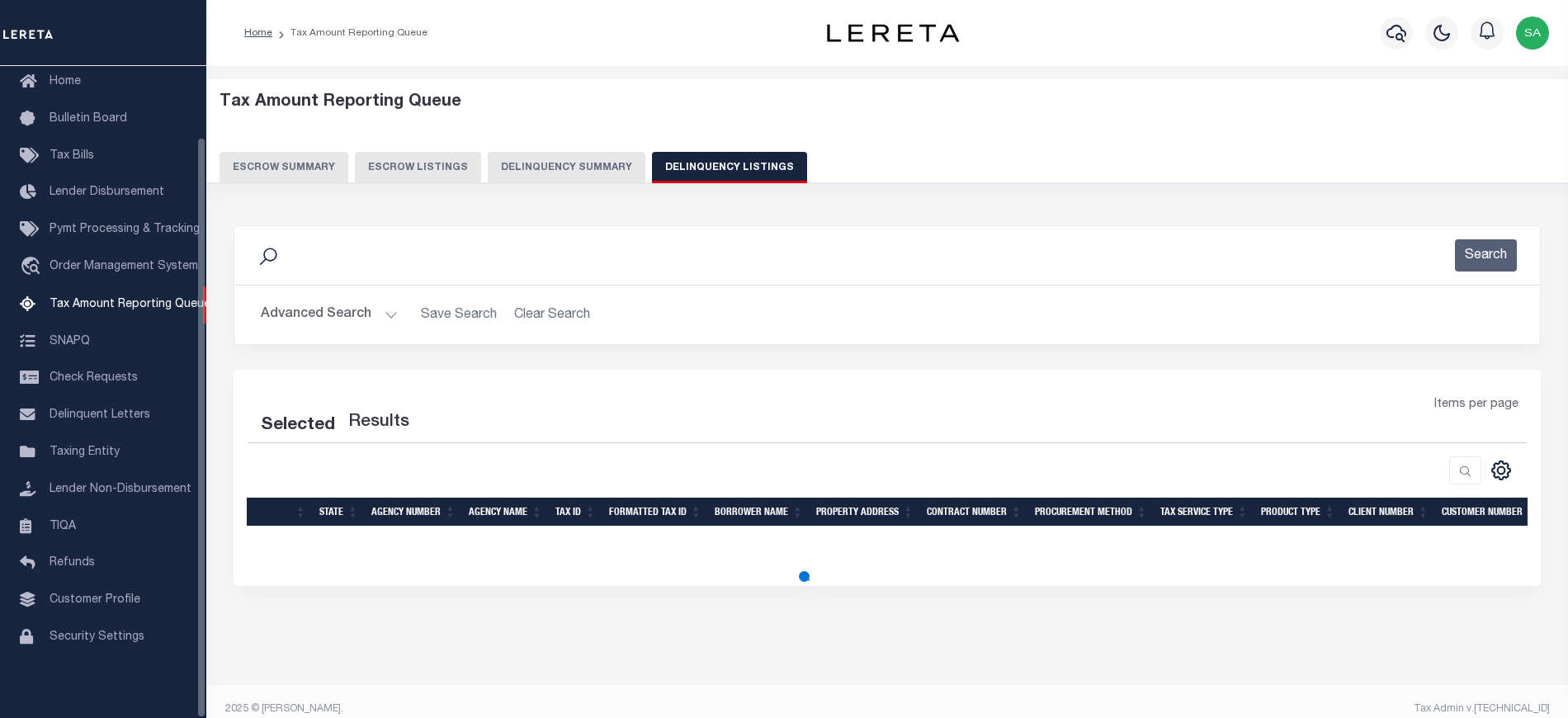
select select "100"
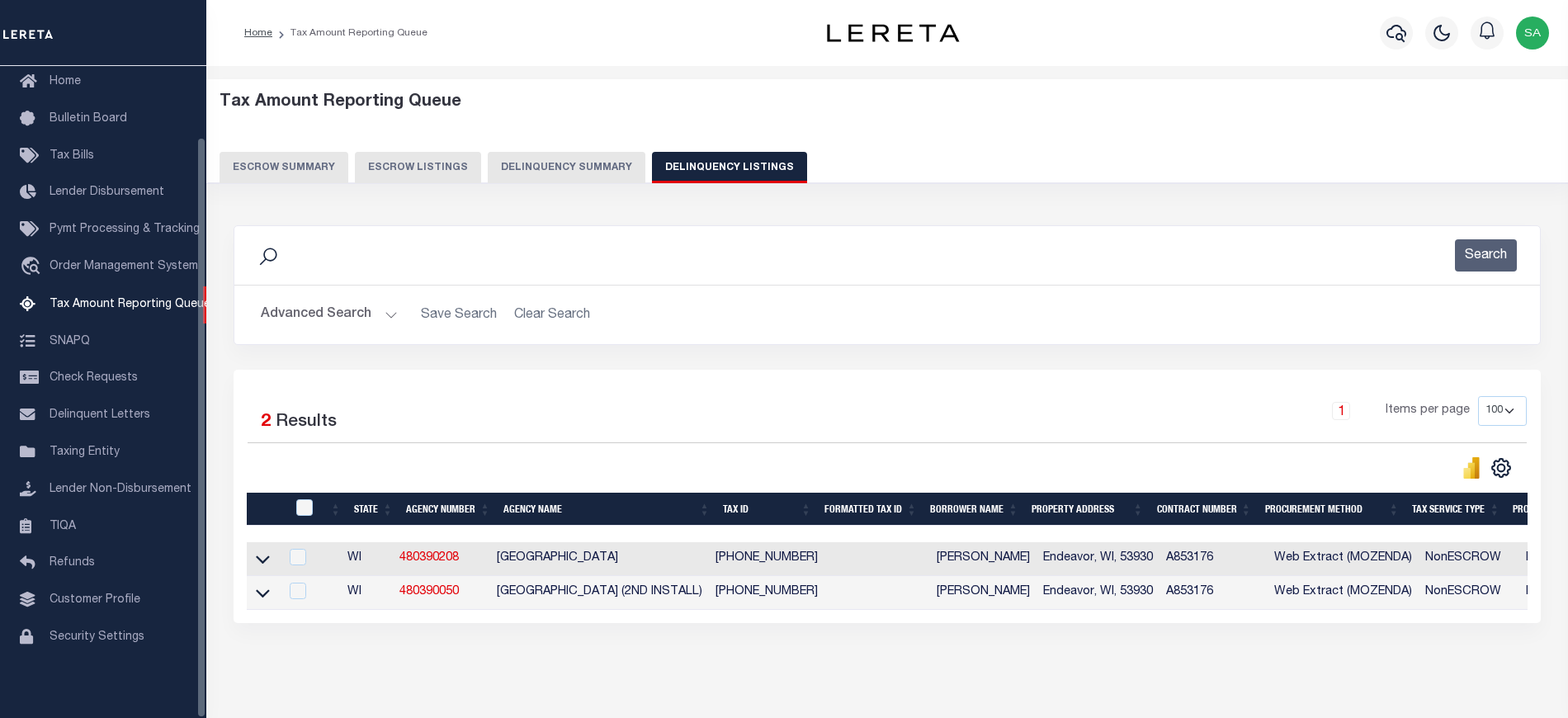
click at [321, 311] on button "Advanced Search" at bounding box center [329, 315] width 137 height 32
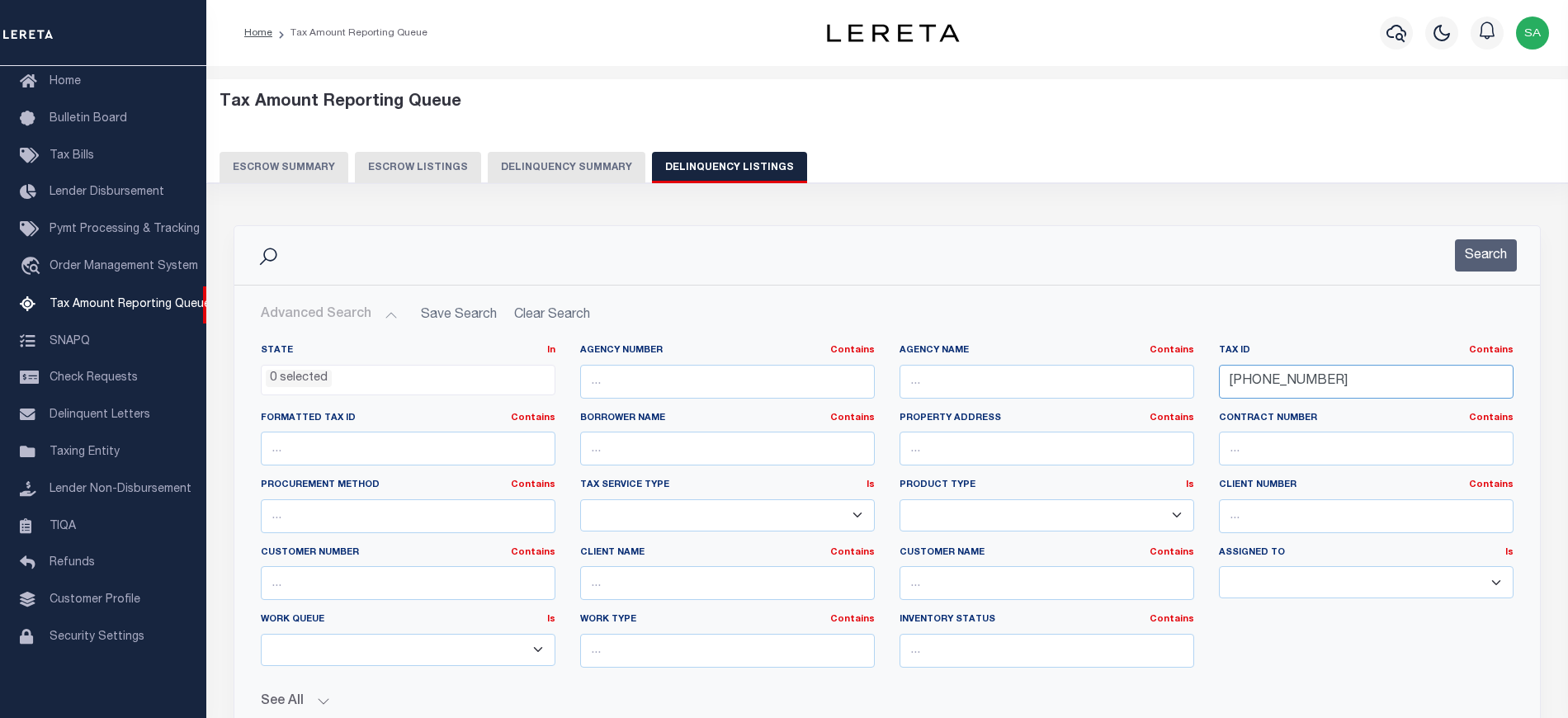
drag, startPoint x: 1354, startPoint y: 380, endPoint x: 1053, endPoint y: 367, distance: 301.3
click at [1053, 367] on div "State In In AK AL AR AZ CA CO CT DC DE FL GA GU HI IA ID IL IN KS KY LA MA MD M…" at bounding box center [887, 512] width 1277 height 336
paste input "62"
type input "[PHONE_NUMBER]"
click at [1478, 251] on button "Search" at bounding box center [1486, 255] width 62 height 32
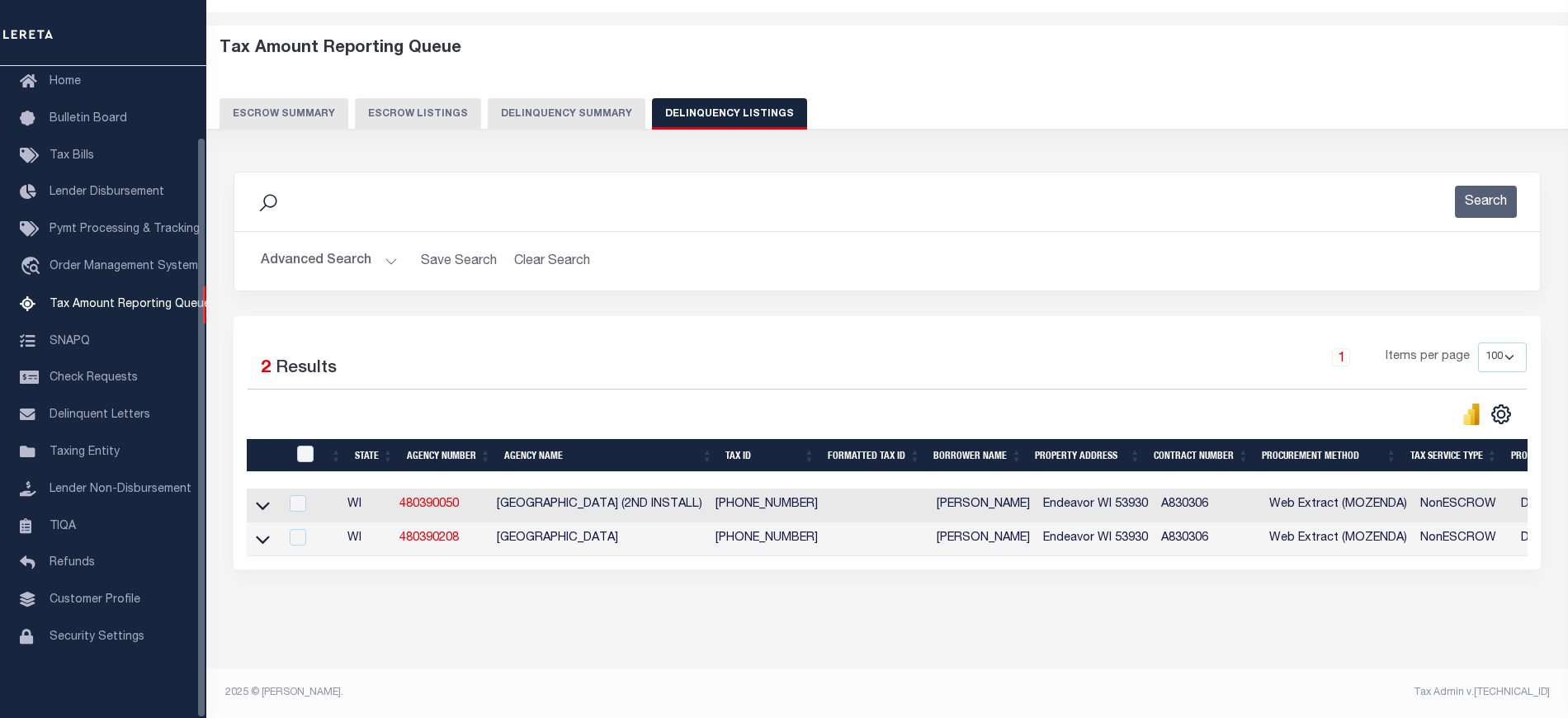
scroll to position [69, 0]
click at [264, 531] on icon at bounding box center [263, 539] width 14 height 17
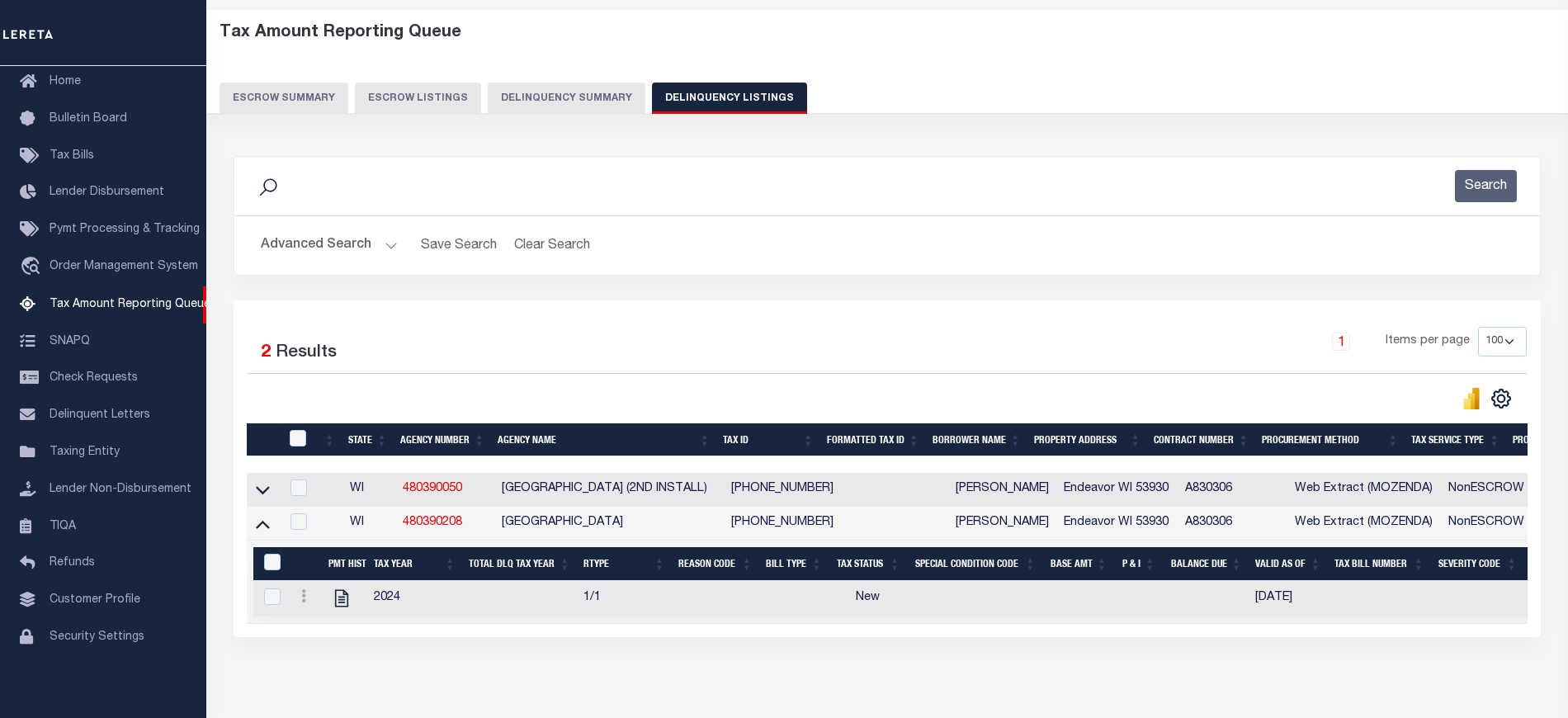
scroll to position [155, 0]
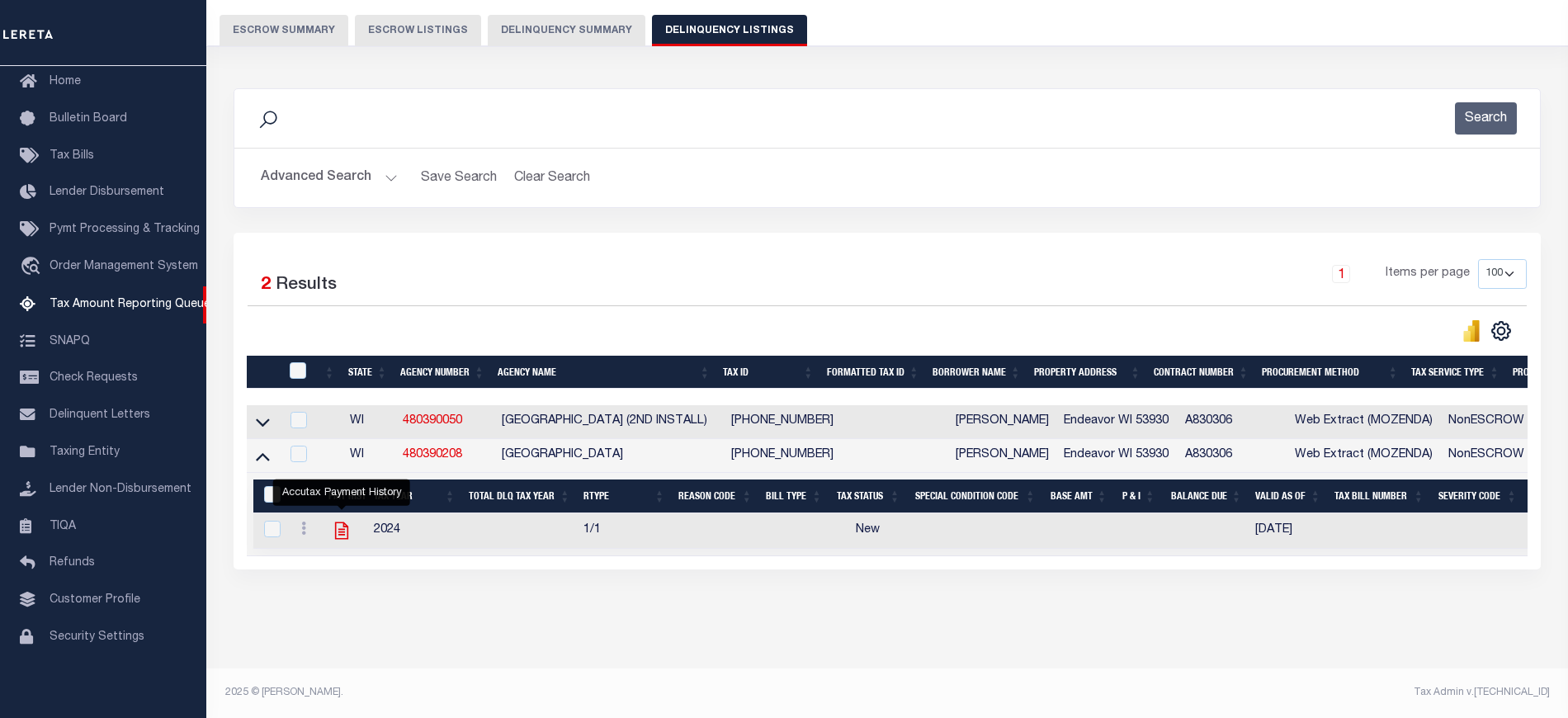
click at [343, 522] on icon "" at bounding box center [341, 531] width 13 height 17
checkbox input "true"
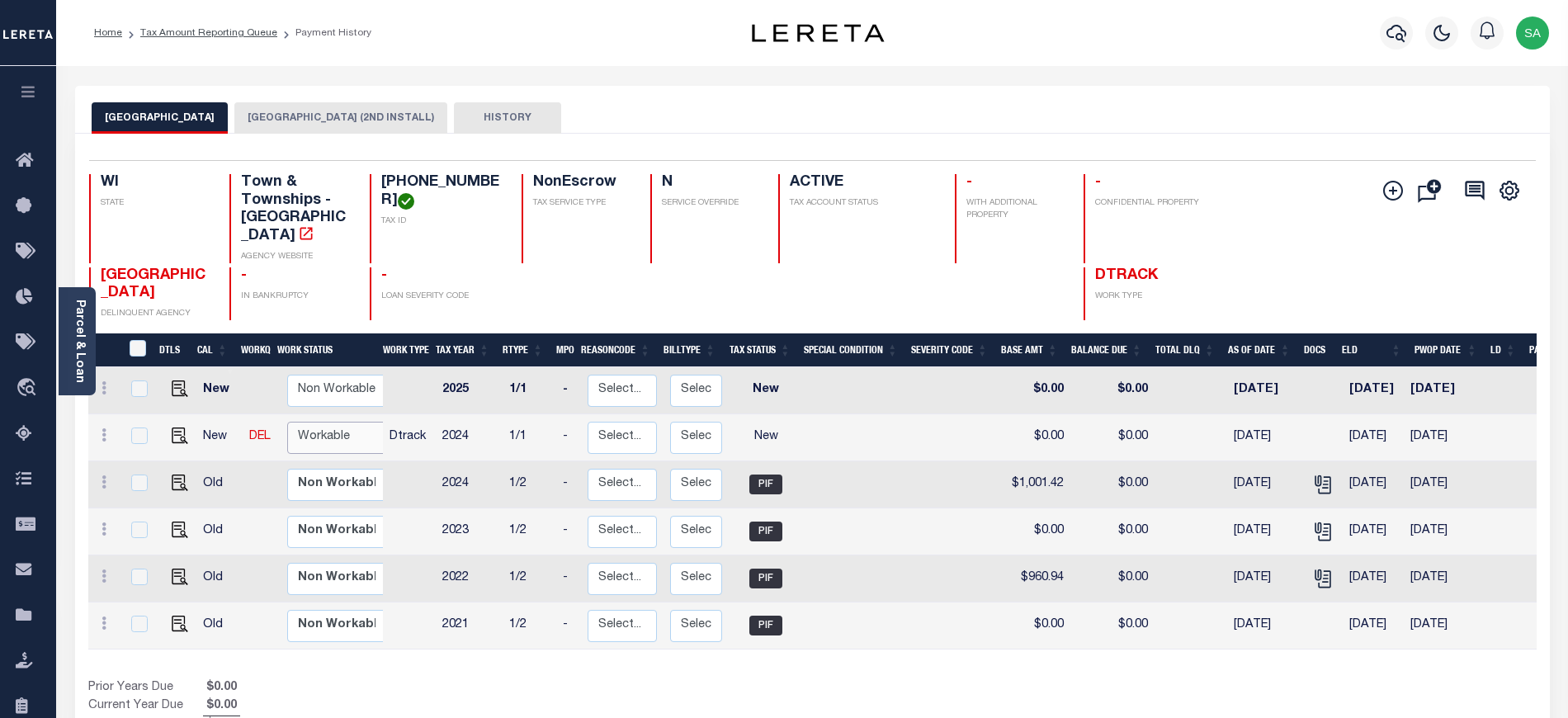
click at [349, 421] on select "Non Workable Workable" at bounding box center [336, 437] width 99 height 32
checkbox input "true"
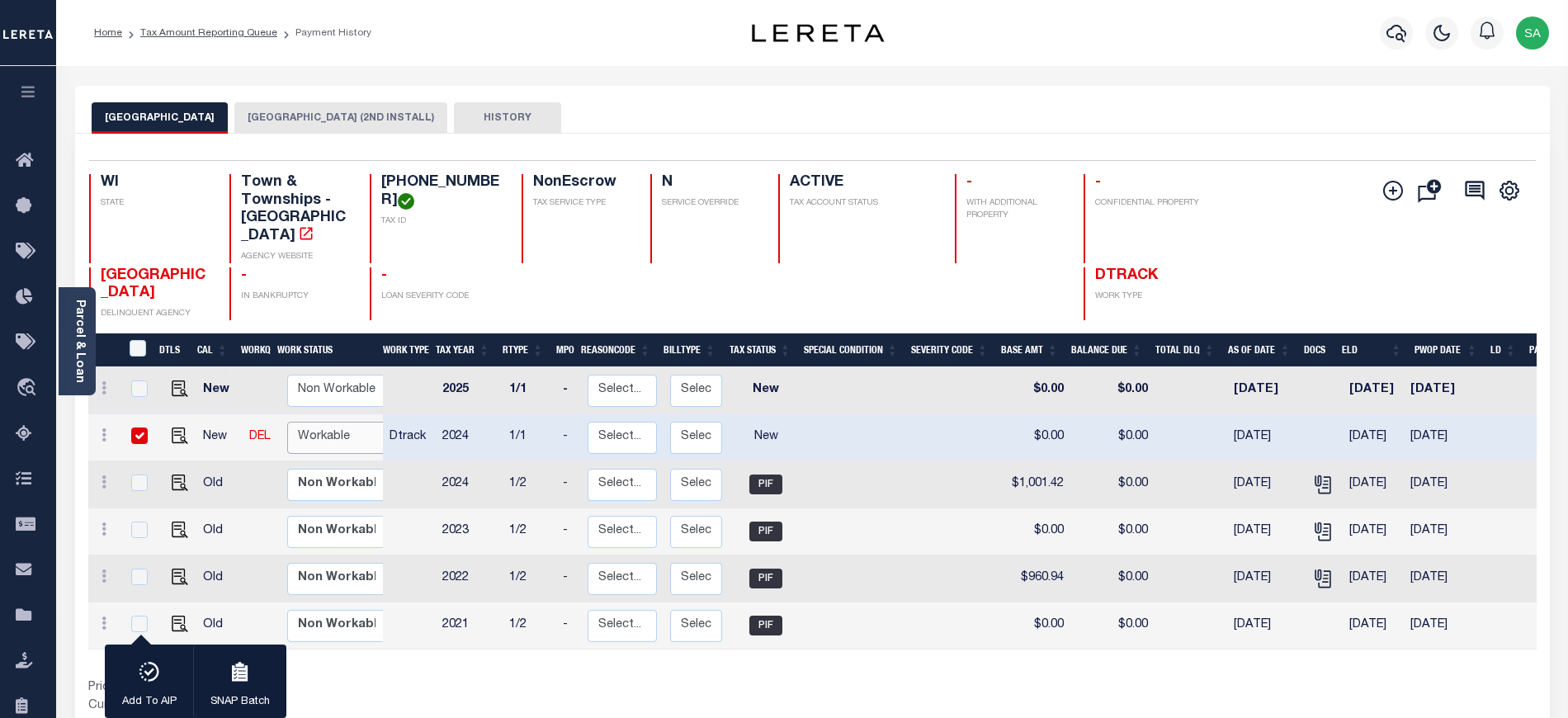
select select "true"
click at [287, 421] on select "Non Workable Workable" at bounding box center [336, 437] width 99 height 32
checkbox input "false"
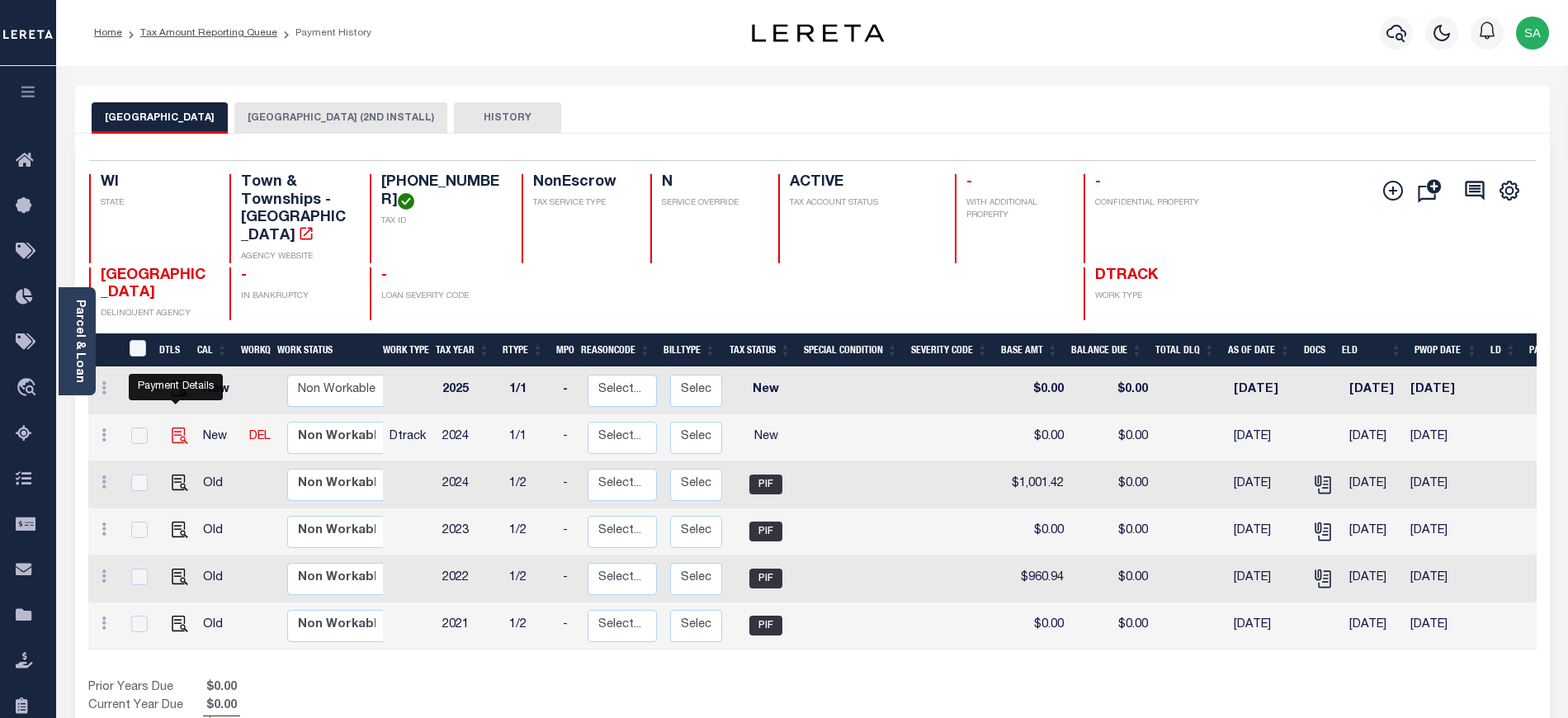
click at [179, 427] on img "" at bounding box center [179, 435] width 16 height 16
checkbox input "true"
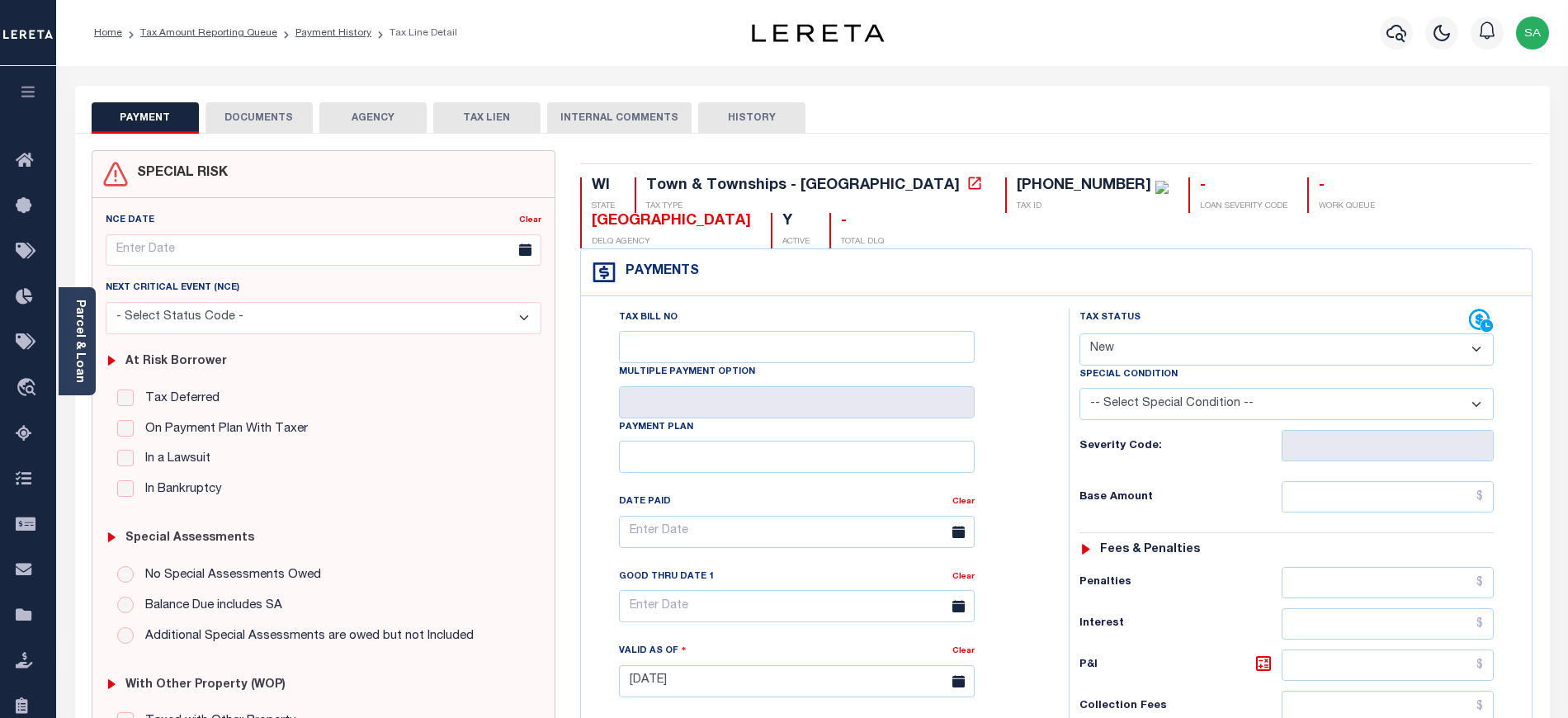
click at [1109, 351] on select "- Select Status Code - Open Due/Unpaid Paid Incomplete No Tax Due Internal Refu…" at bounding box center [1287, 350] width 414 height 32
select select "PYD"
click at [1080, 335] on select "- Select Status Code - Open Due/Unpaid Paid Incomplete No Tax Due Internal Refu…" at bounding box center [1287, 350] width 414 height 32
type input "[DATE]"
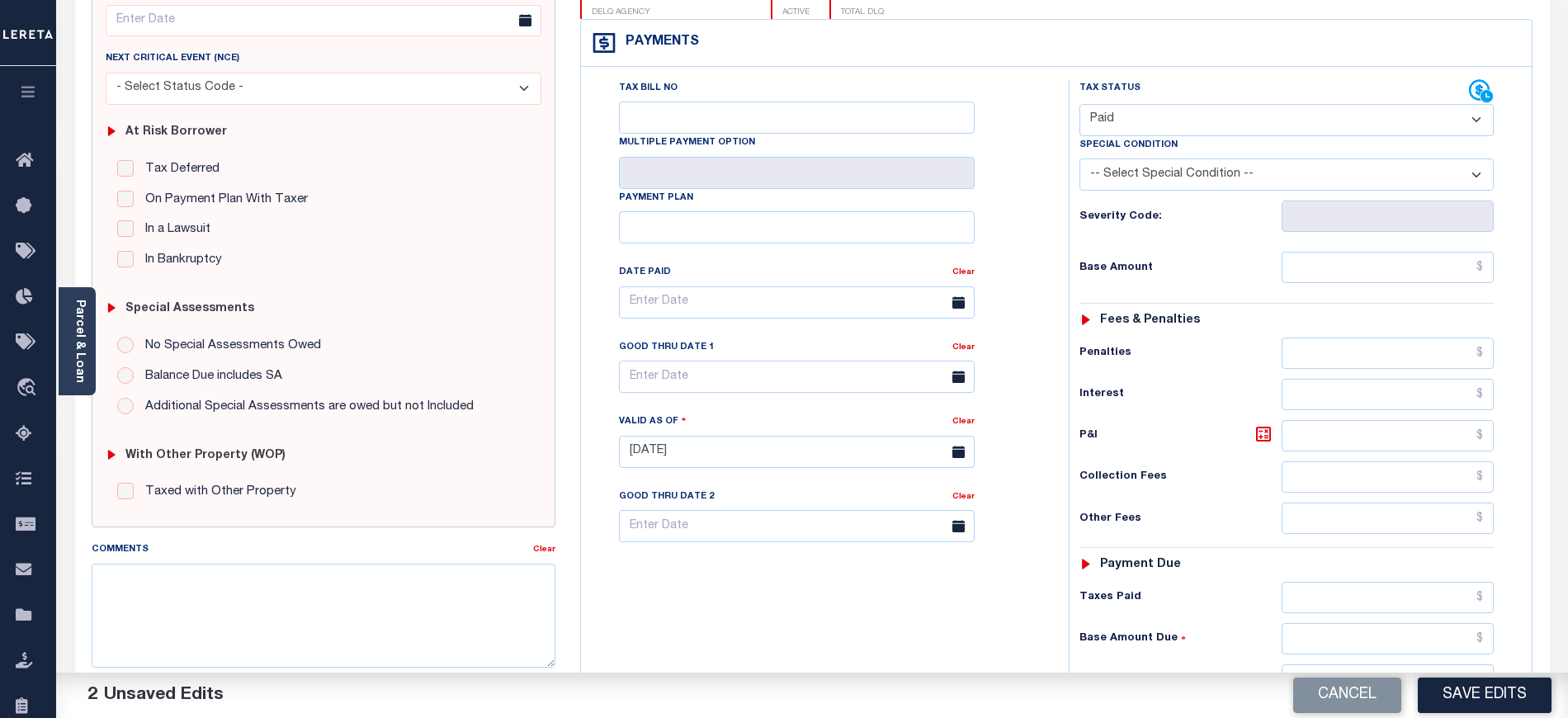
scroll to position [440, 0]
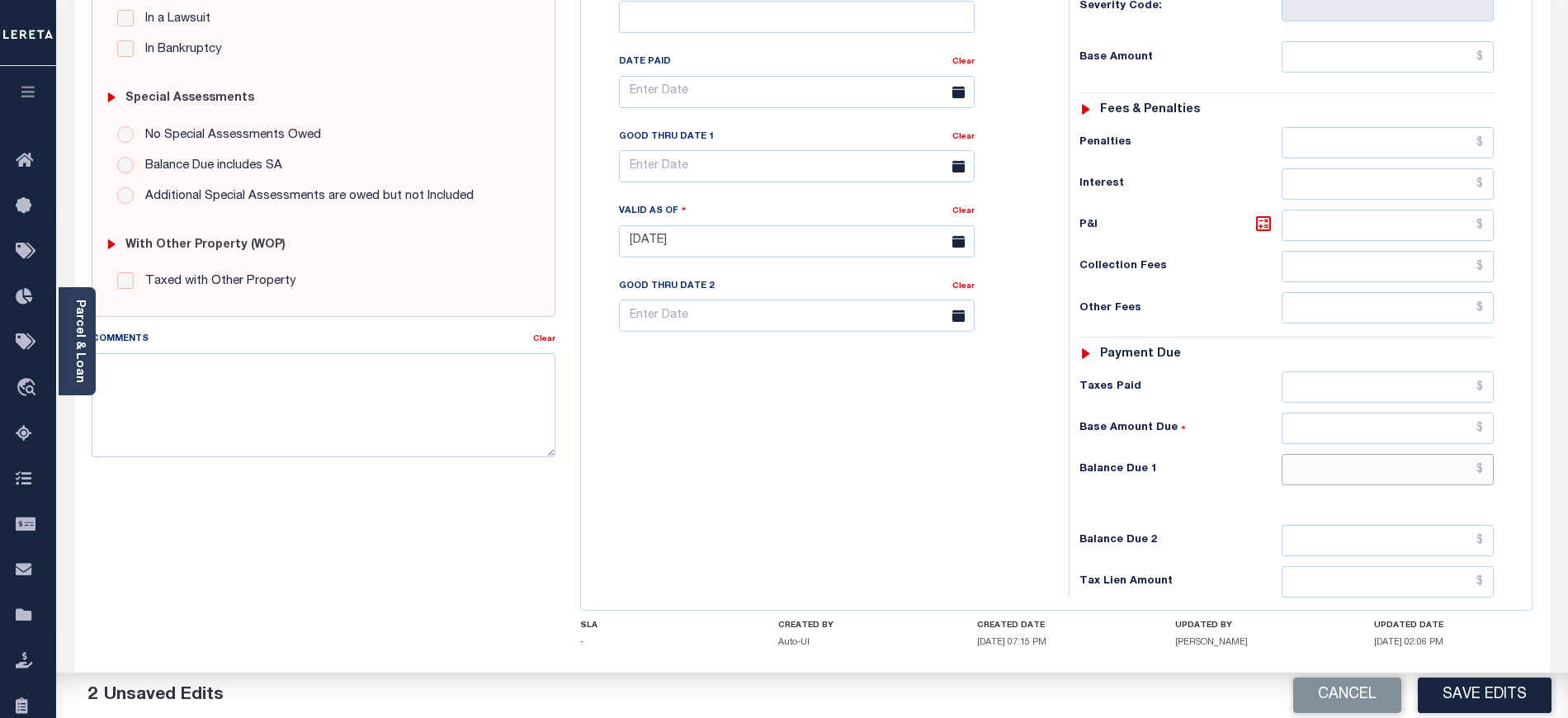
click at [1332, 486] on input "text" at bounding box center [1388, 469] width 213 height 31
type input "$0.00"
click at [1304, 60] on input "text" at bounding box center [1388, 57] width 213 height 31
type input "$0.00"
click at [901, 442] on div "Tax Bill No Multiple Payment Option Payment Plan Clear" at bounding box center [820, 232] width 471 height 728
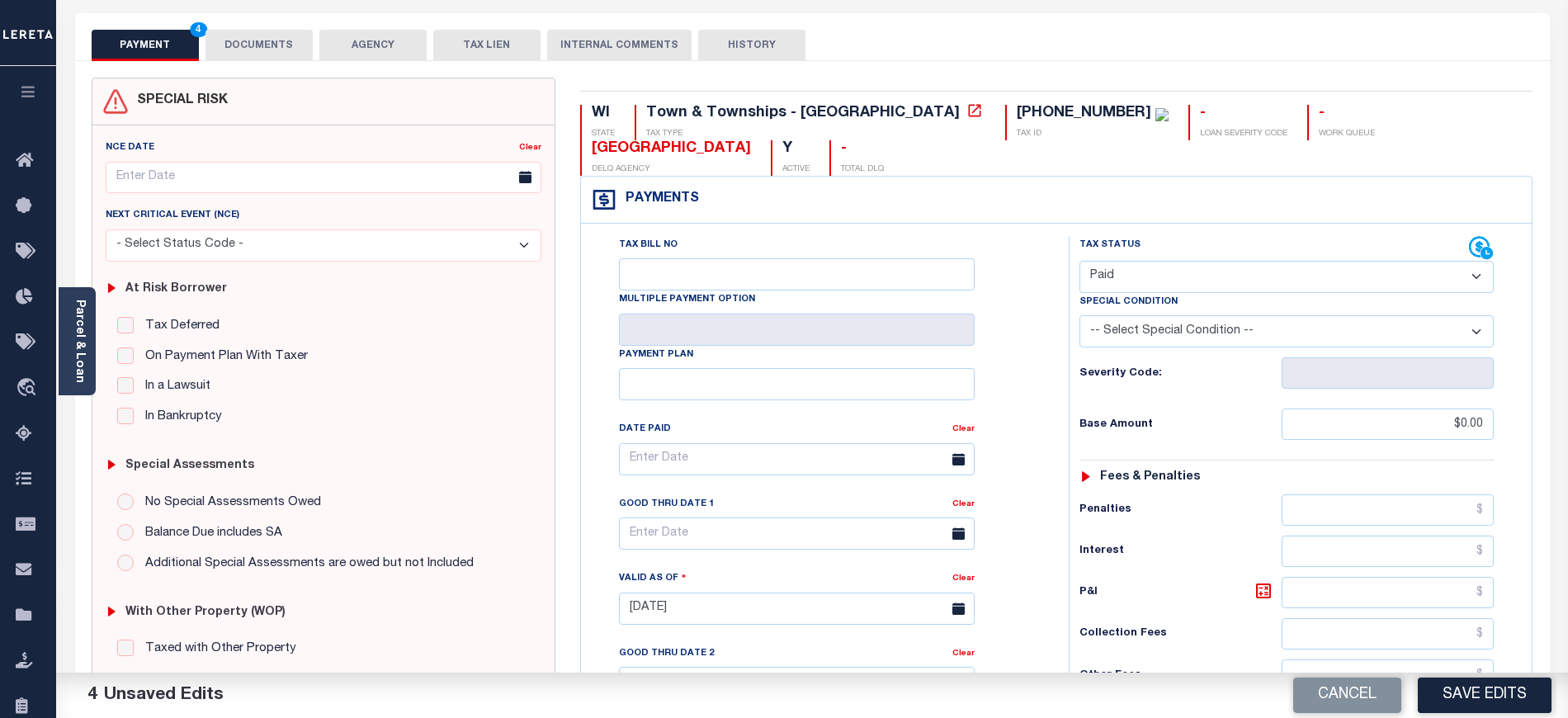
scroll to position [0, 0]
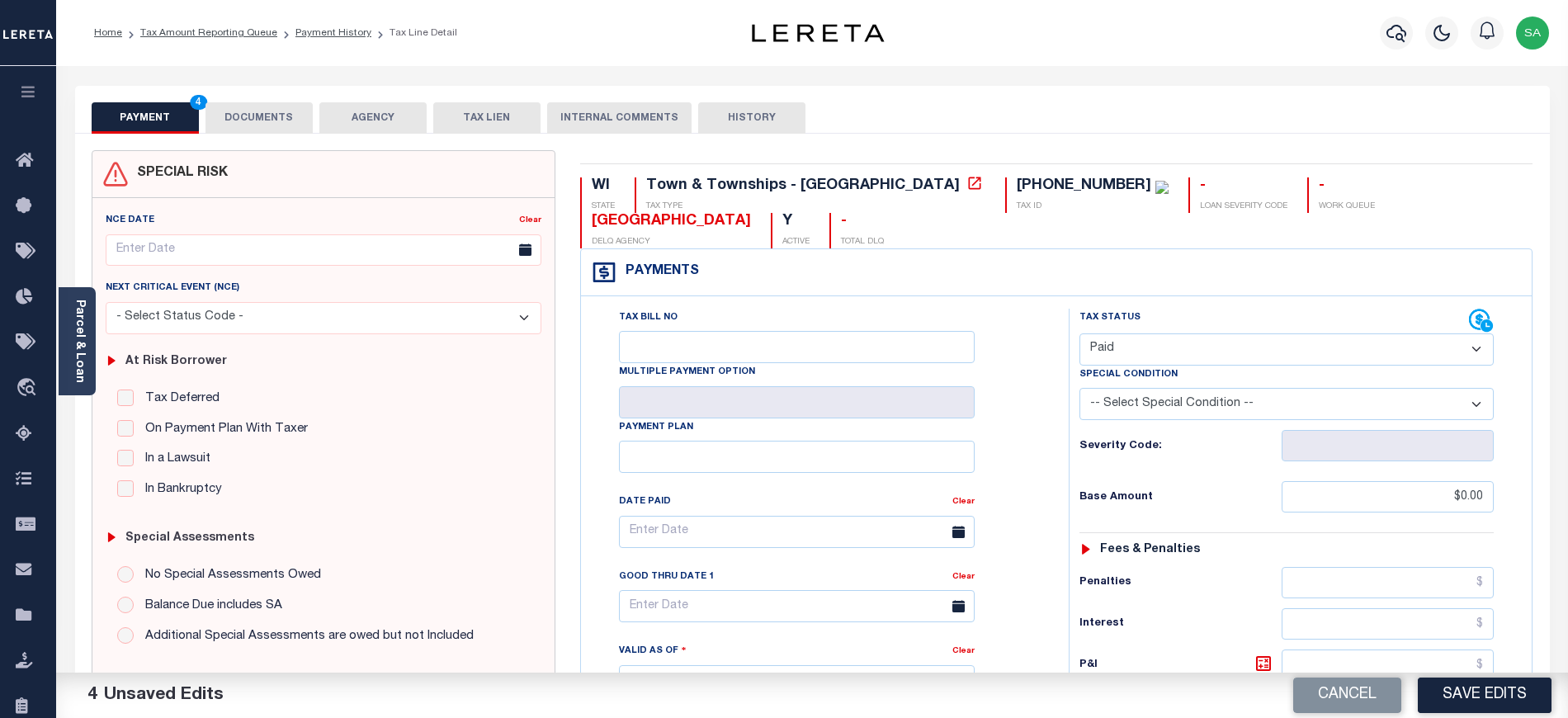
click at [215, 120] on button "DOCUMENTS" at bounding box center [260, 117] width 108 height 31
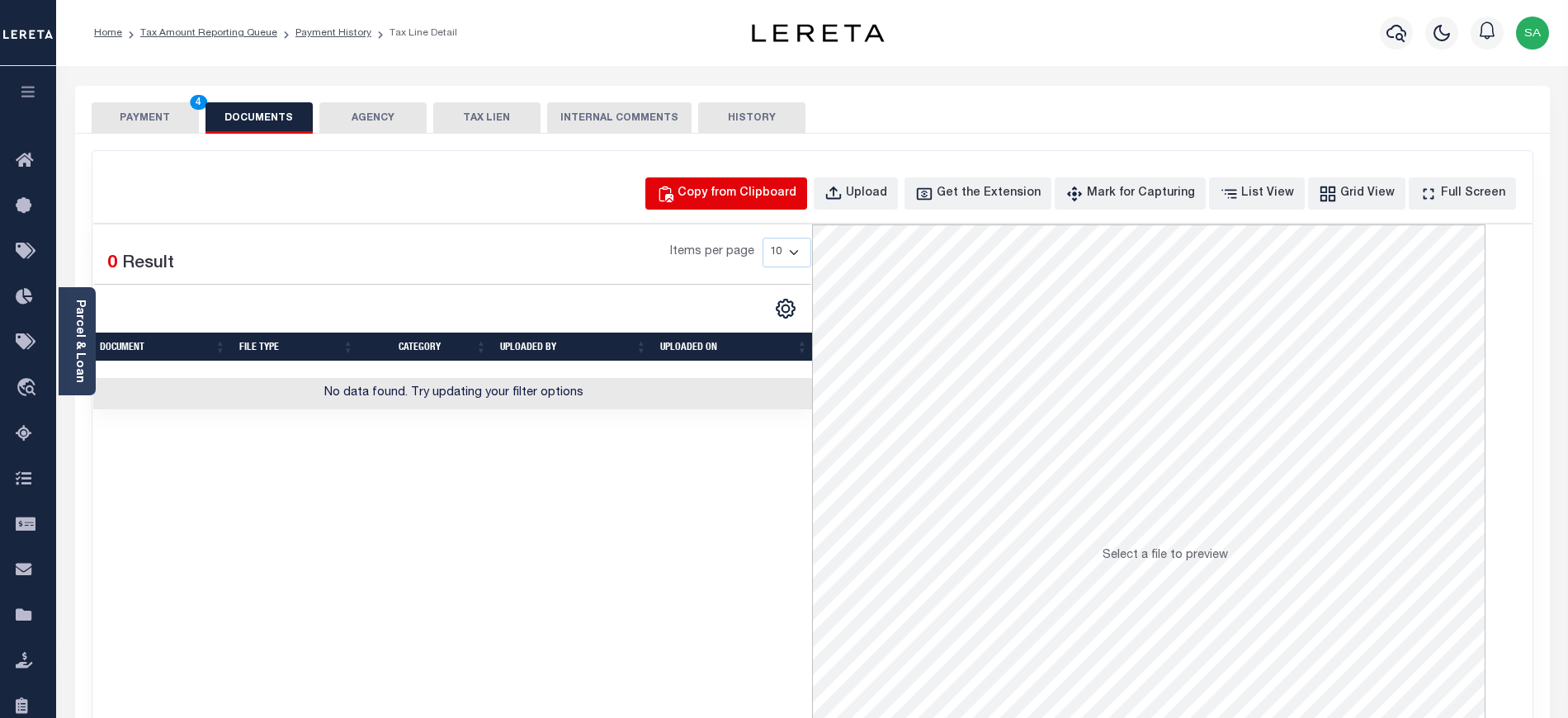
click at [793, 199] on div "Copy from Clipboard" at bounding box center [737, 194] width 119 height 18
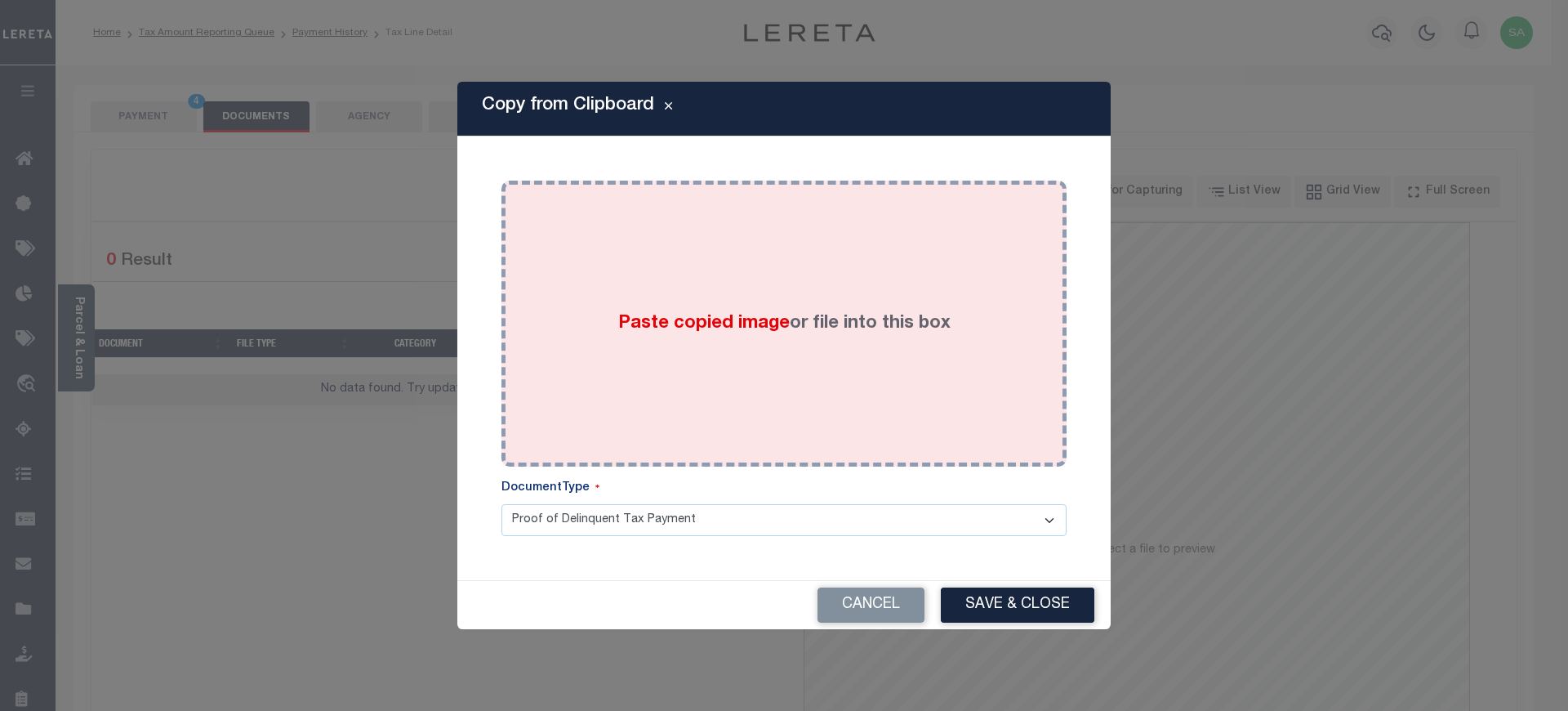
click at [821, 410] on div "Paste copied image or file into this box" at bounding box center [784, 324] width 540 height 262
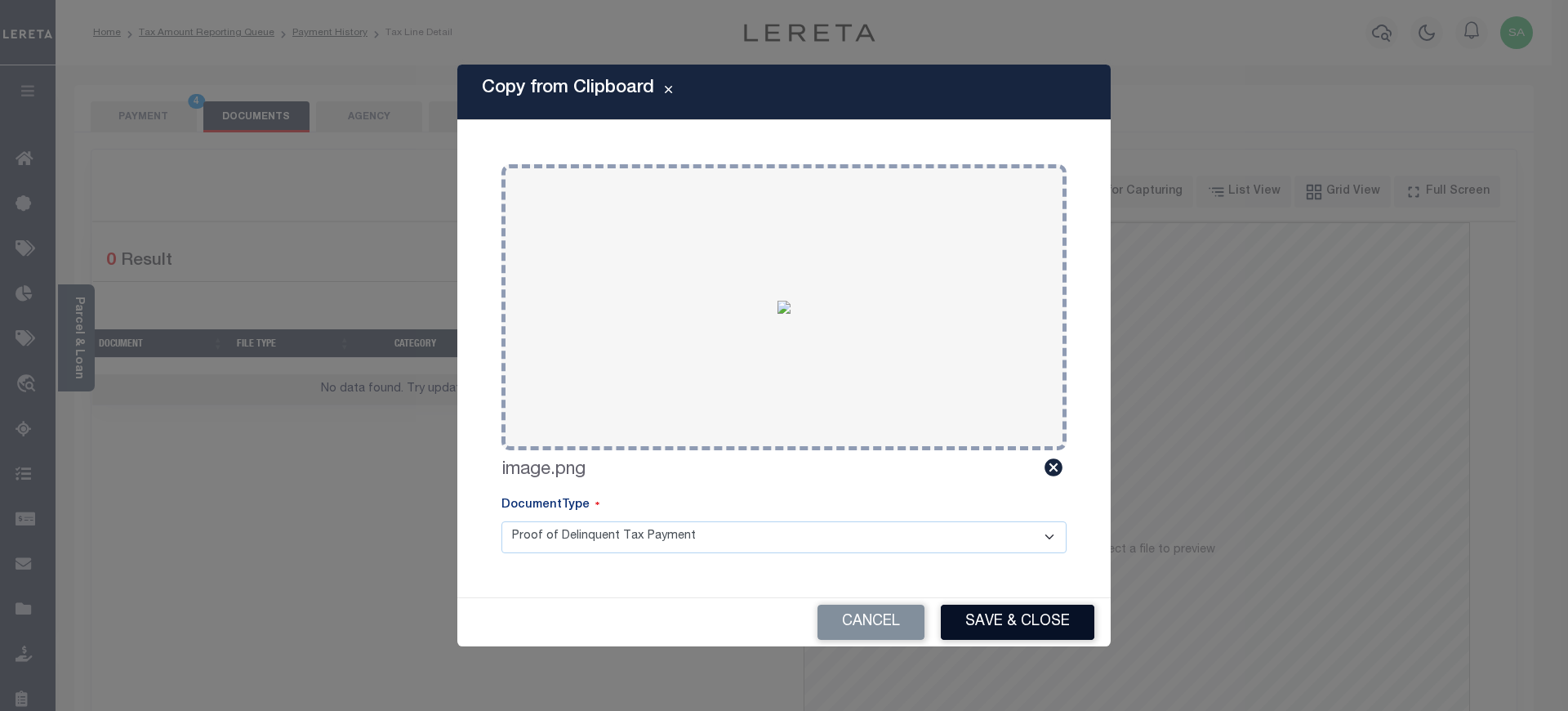
click at [1039, 636] on button "Save & Close" at bounding box center [1017, 622] width 153 height 36
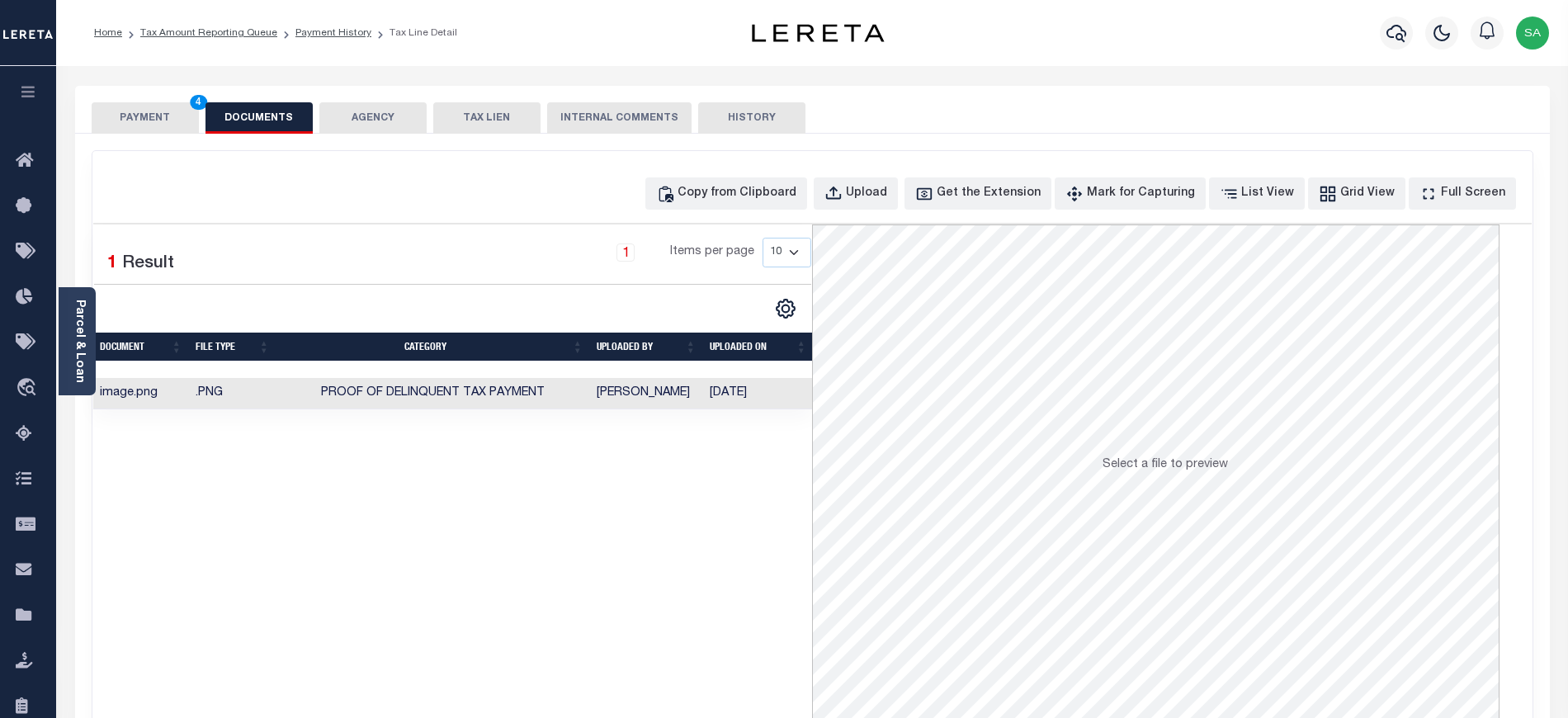
click at [163, 129] on button "PAYMENT 4" at bounding box center [145, 117] width 108 height 31
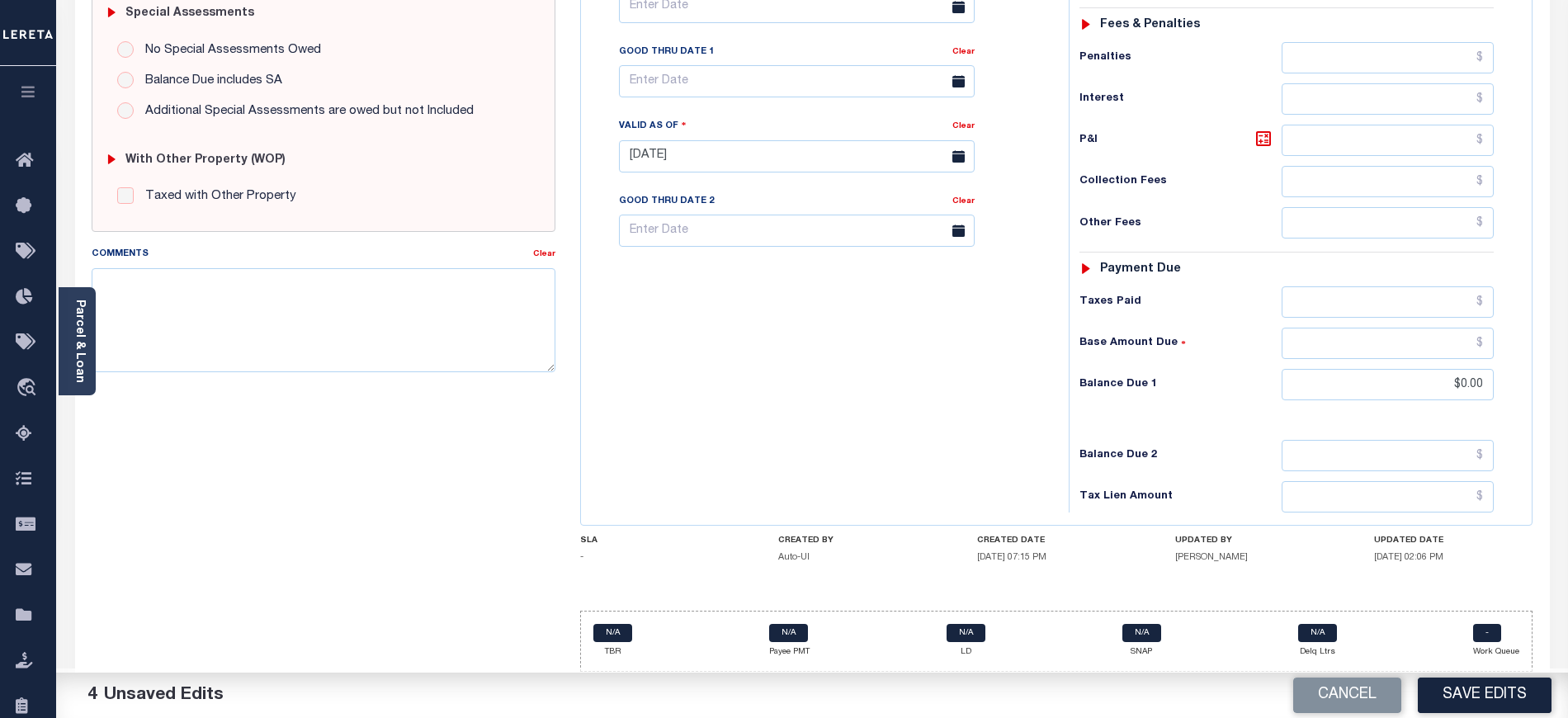
scroll to position [537, 0]
click at [1470, 705] on button "Save Edits" at bounding box center [1485, 695] width 134 height 36
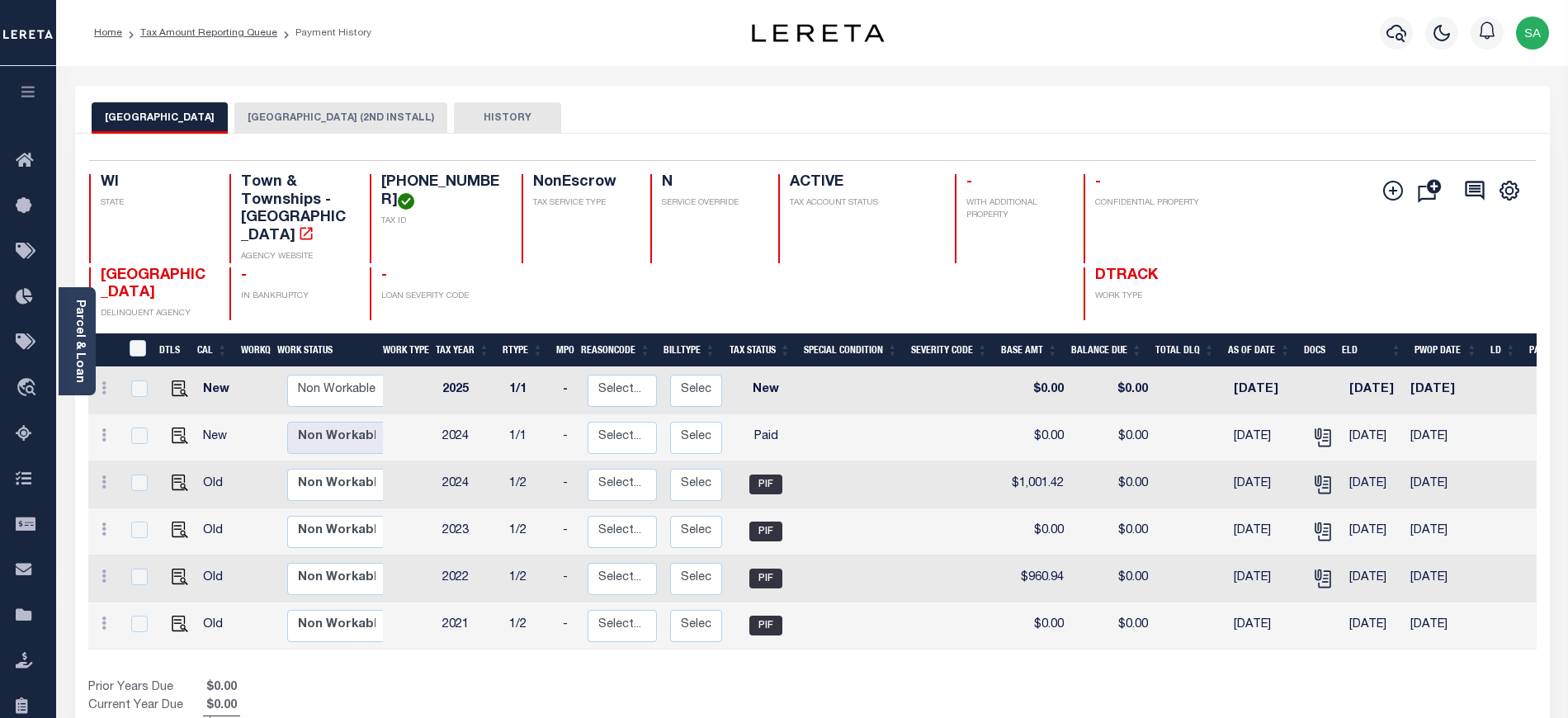
click at [838, 650] on div "DTLS CAL WorkQ Work Status Work Type Tax Year RType MPO ReasonCode BillType Tax…" at bounding box center [811, 534] width 1448 height 402
click at [236, 34] on link "Tax Amount Reporting Queue" at bounding box center [208, 33] width 137 height 9
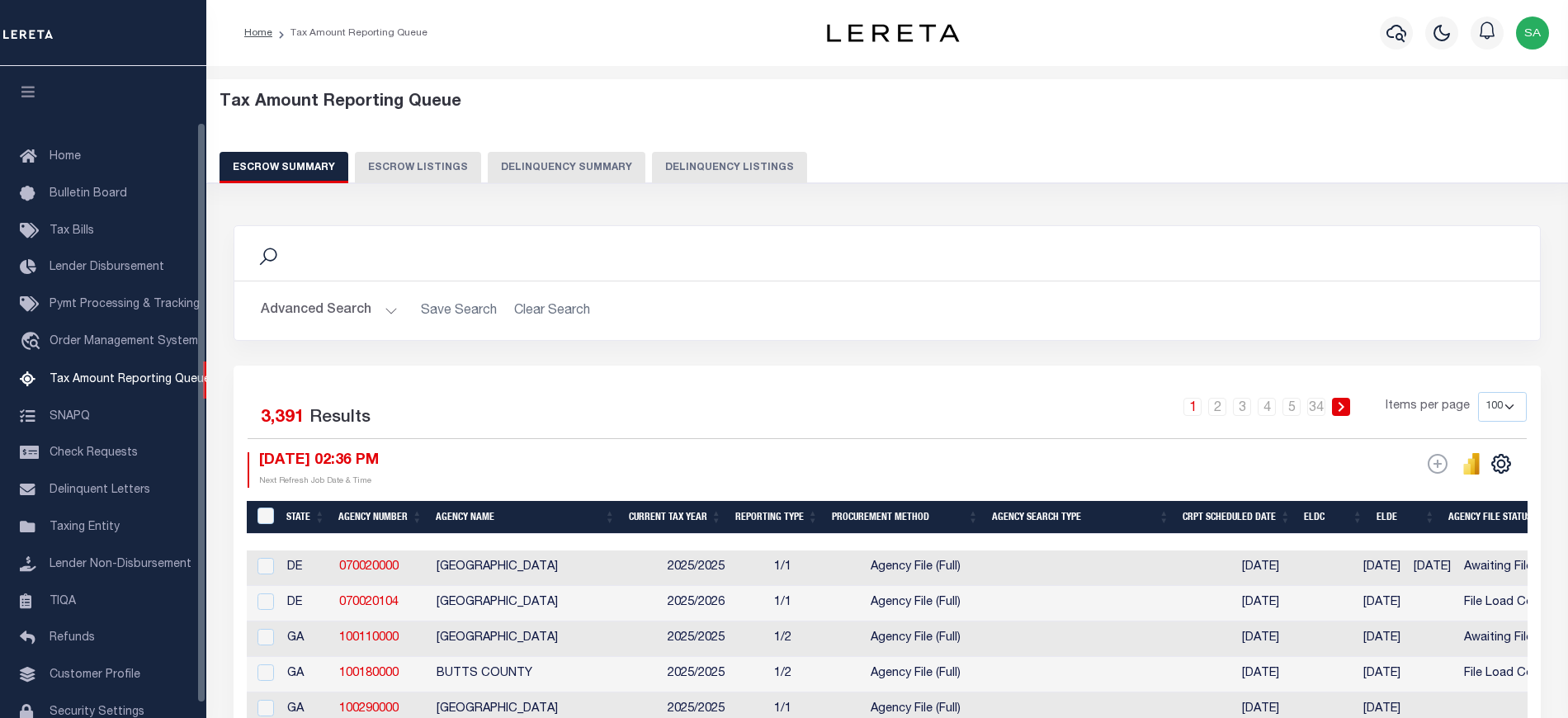
select select "100"
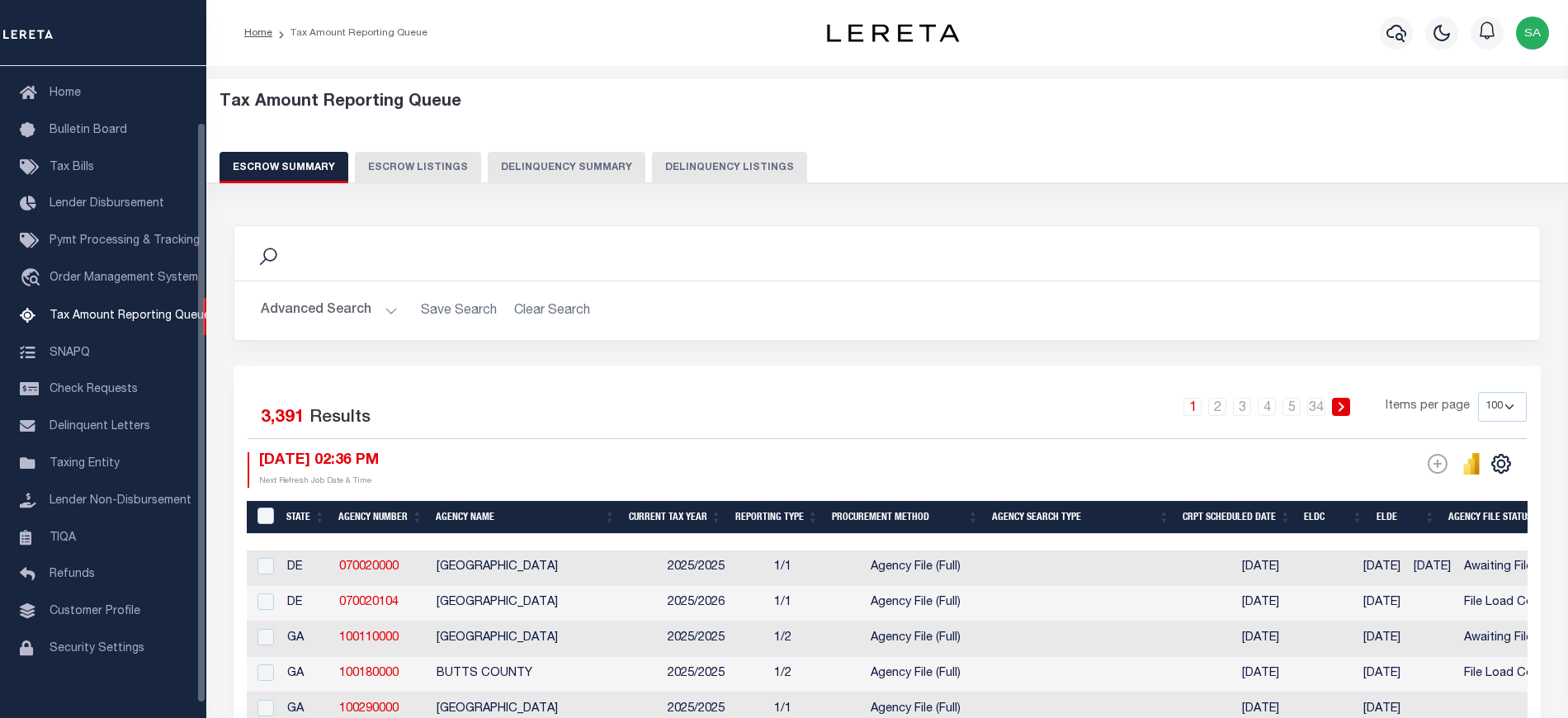
click at [622, 165] on button "Delinquency Summary" at bounding box center [566, 167] width 158 height 31
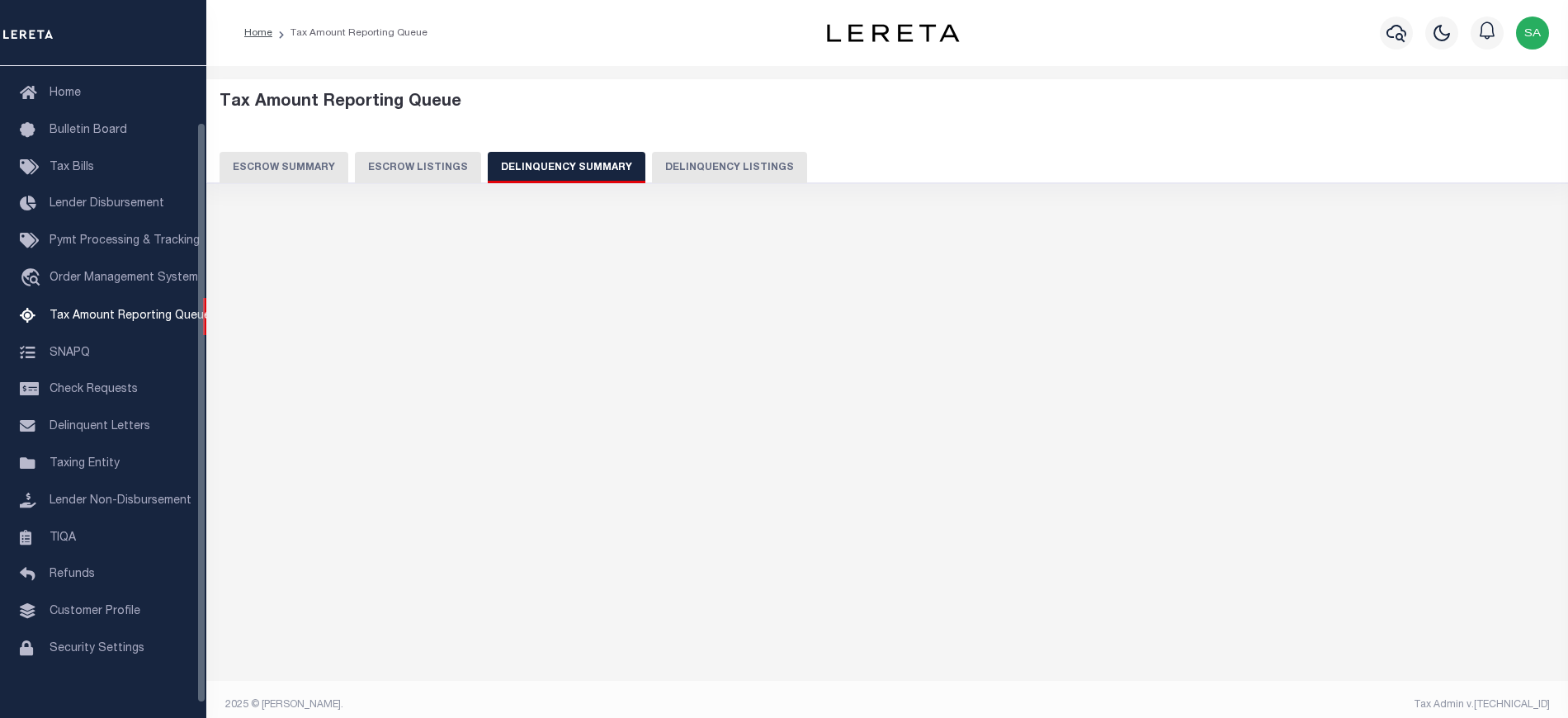
click at [678, 165] on button "Delinquency Listings" at bounding box center [729, 167] width 155 height 31
select select "100"
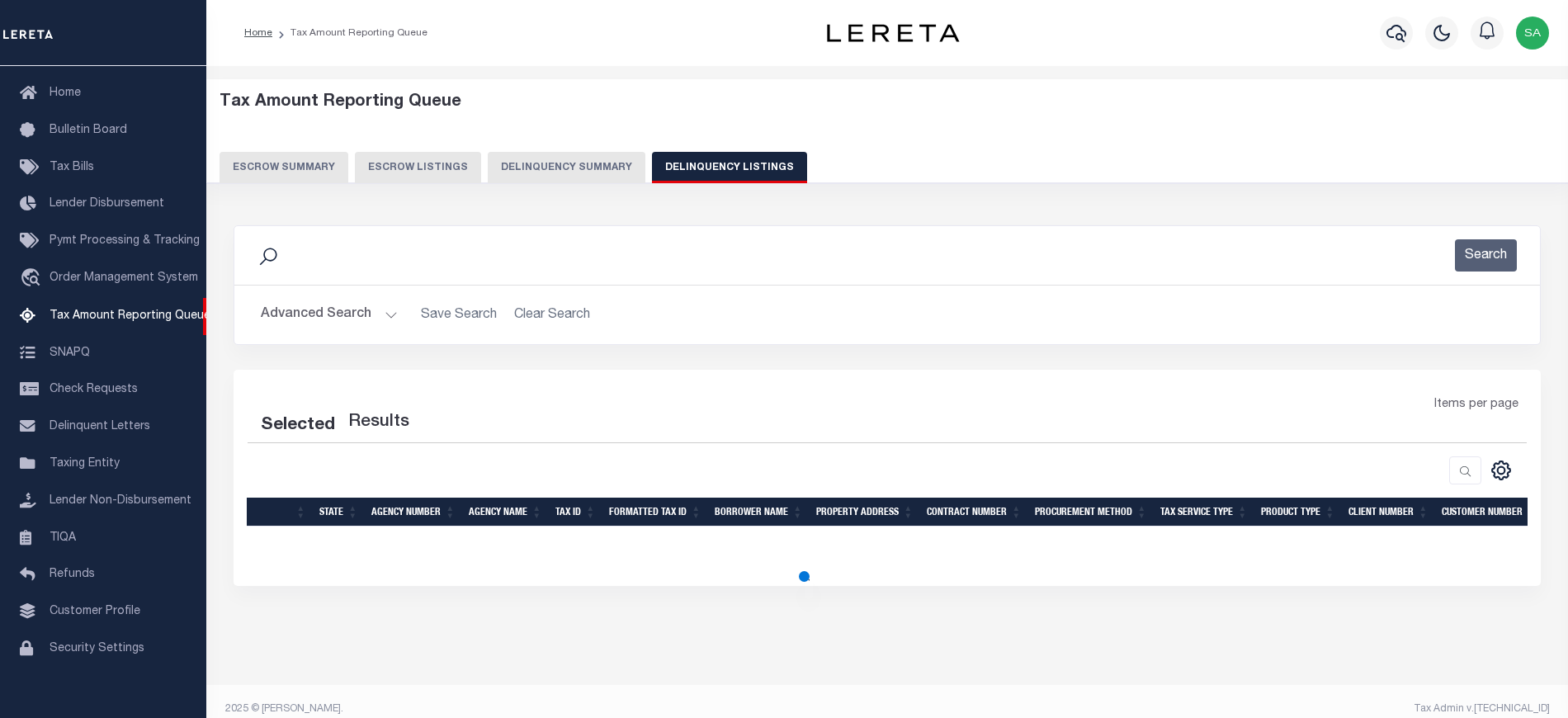
select select "100"
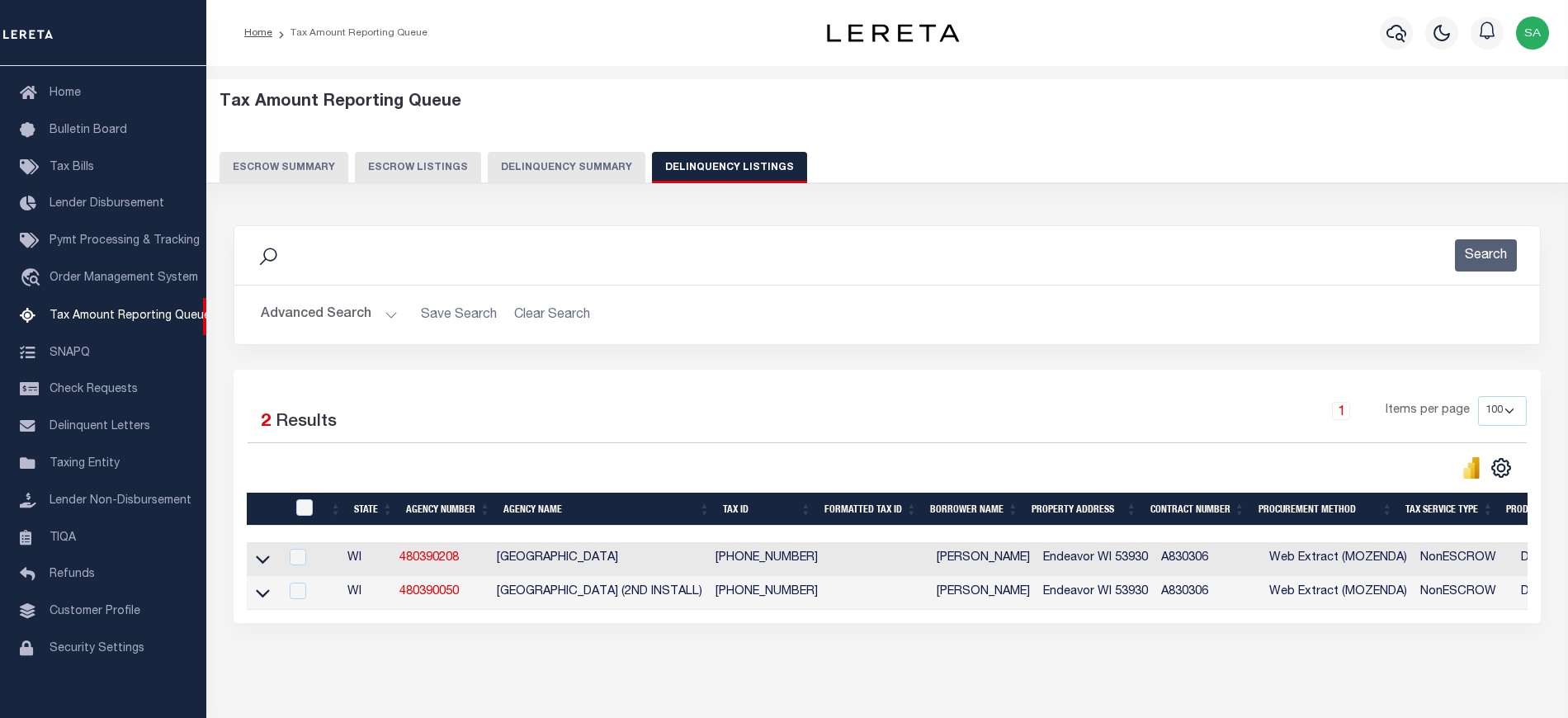
click at [289, 317] on button "Advanced Search" at bounding box center [329, 315] width 137 height 32
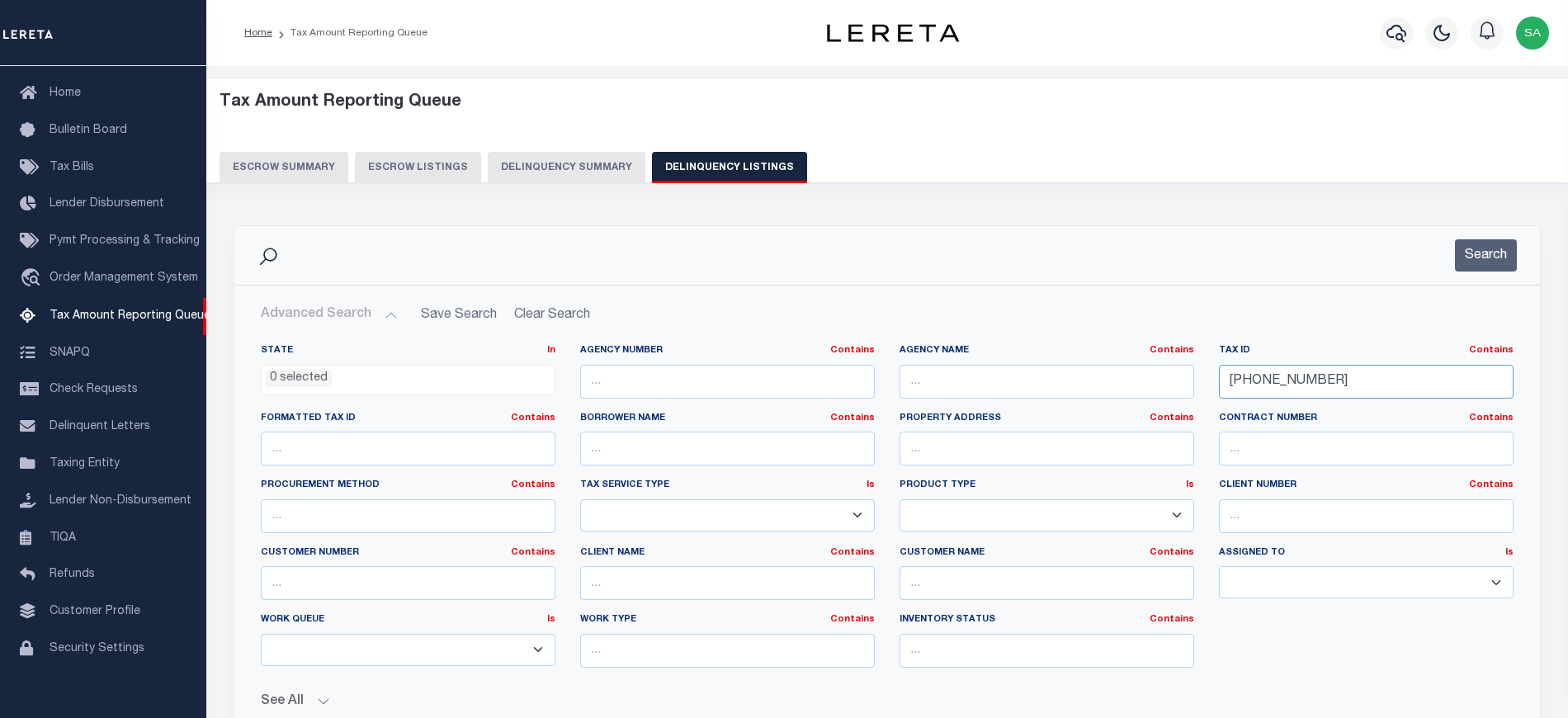
drag, startPoint x: 1334, startPoint y: 382, endPoint x: 1093, endPoint y: 385, distance: 241.0
click at [1093, 385] on div "State In In AK AL AR AZ CA CO CT DC DE FL GA GU HI IA ID IL IN KS KY LA MA MD M…" at bounding box center [887, 512] width 1277 height 336
paste input "2000059"
type input "020000590000"
click at [1469, 262] on button "Search" at bounding box center [1486, 255] width 62 height 32
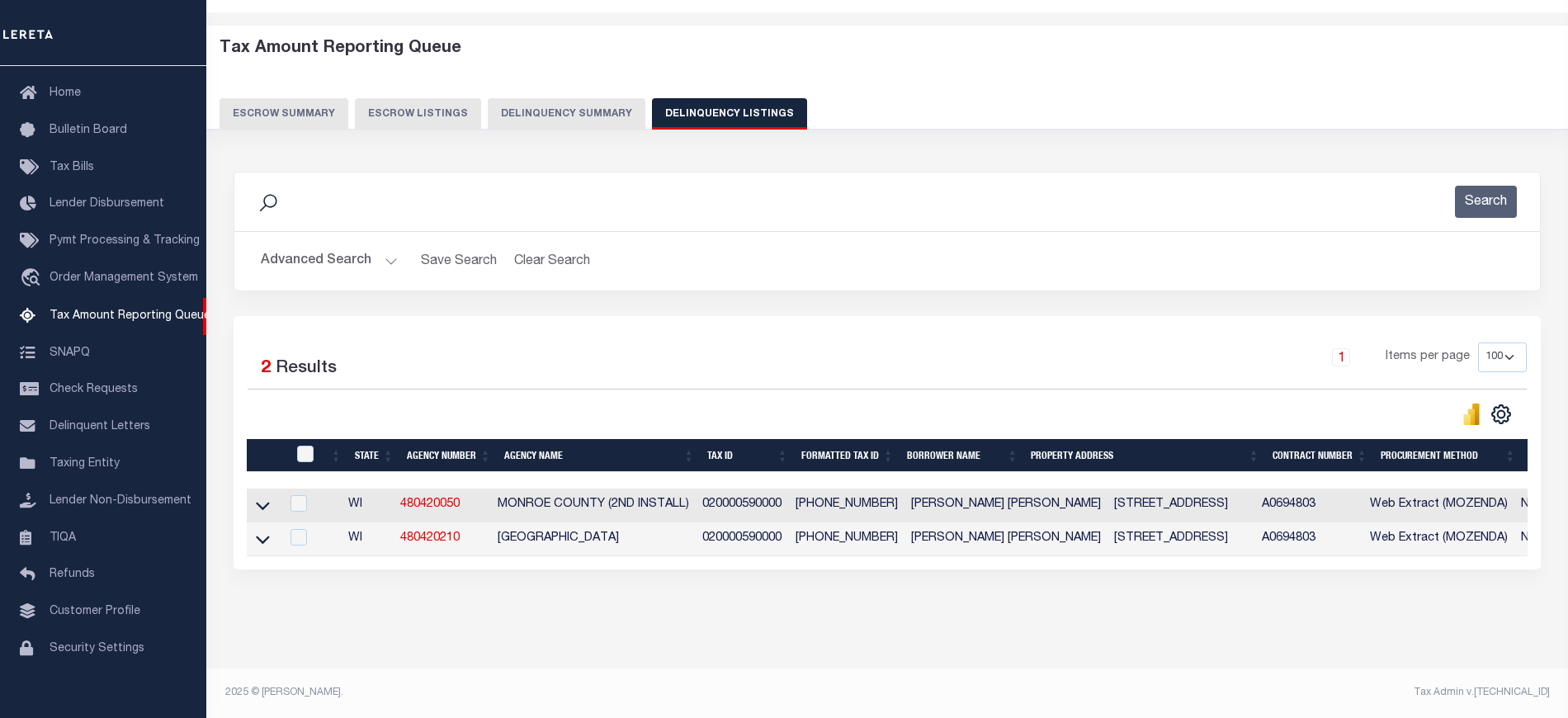
scroll to position [69, 0]
click at [264, 503] on icon at bounding box center [263, 506] width 14 height 9
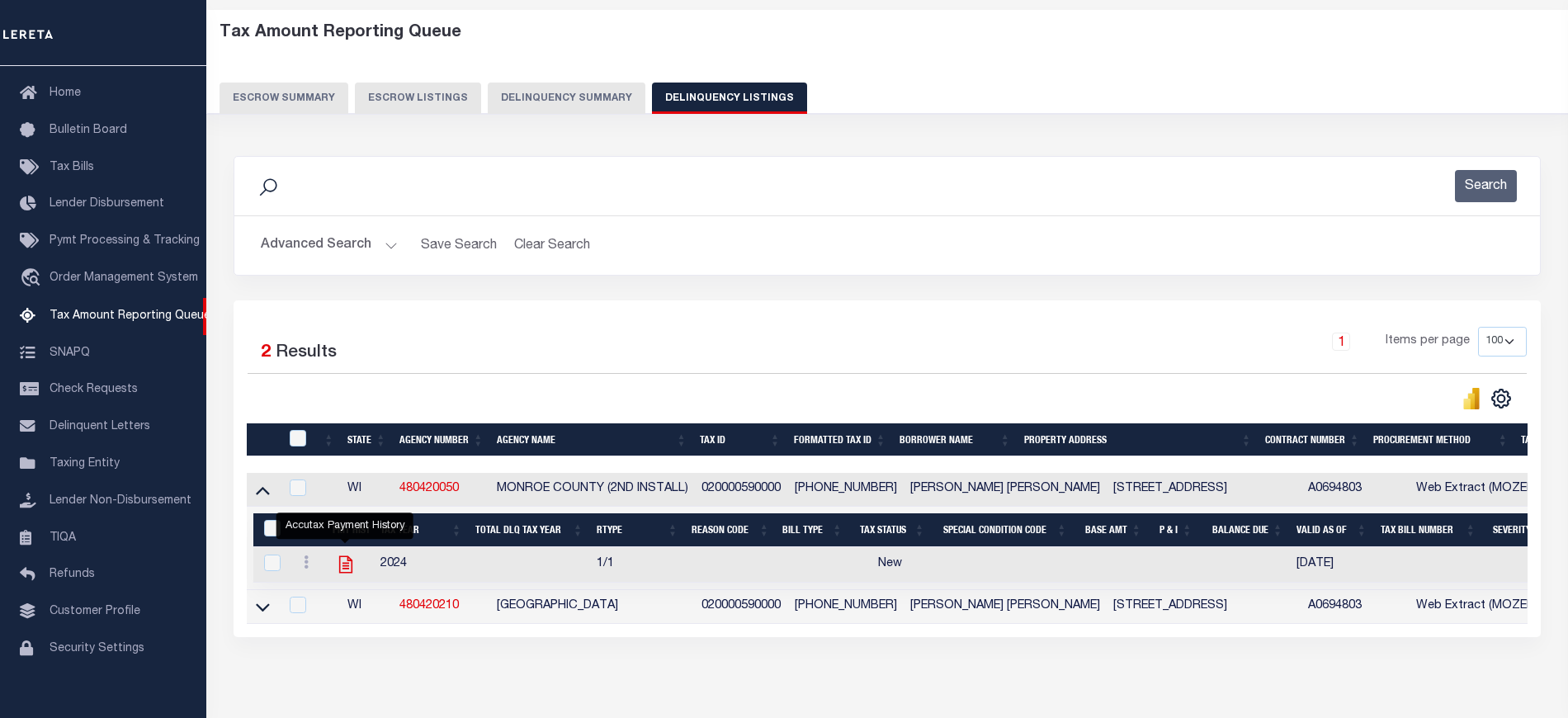
click at [349, 572] on icon "" at bounding box center [345, 565] width 13 height 17
checkbox input "true"
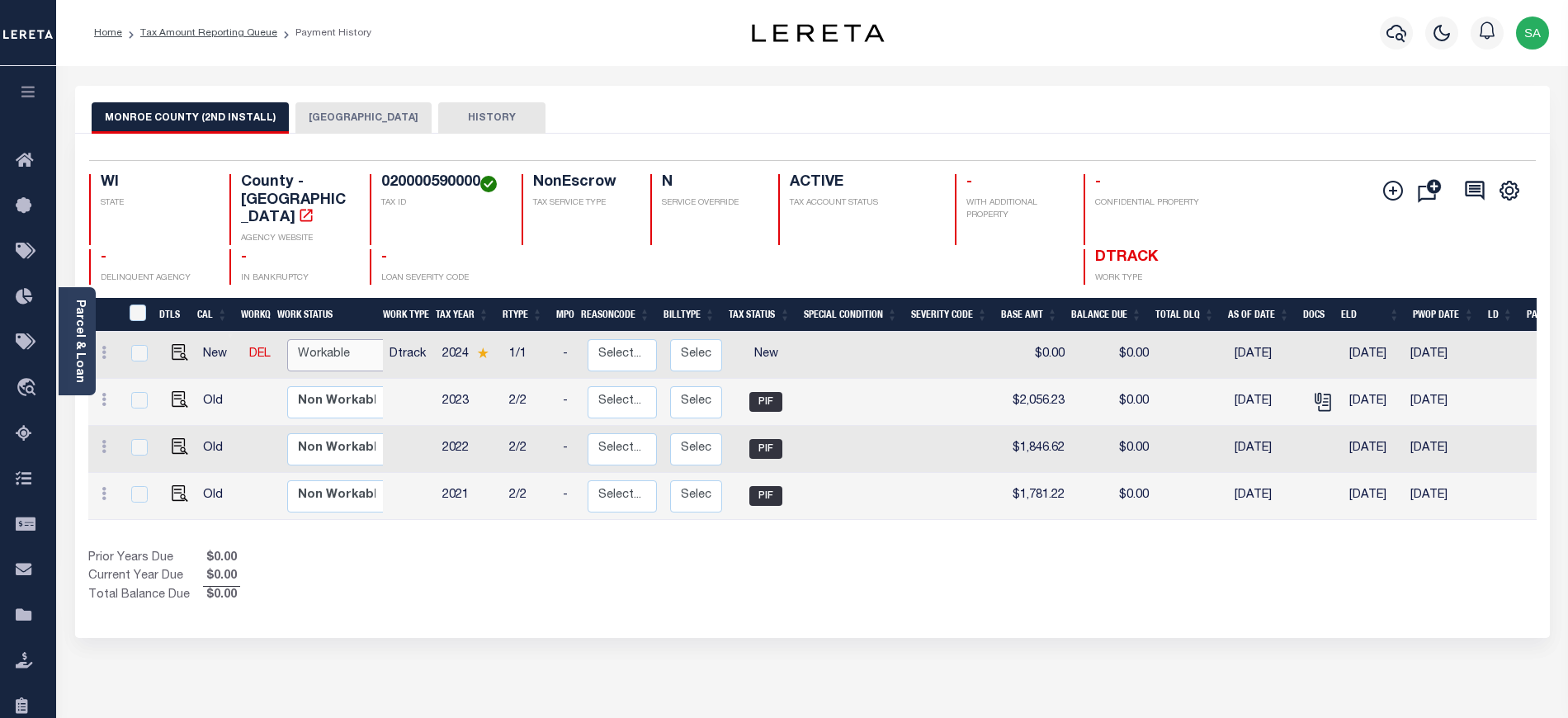
click at [335, 339] on select "Non Workable Workable" at bounding box center [336, 355] width 99 height 32
checkbox input "true"
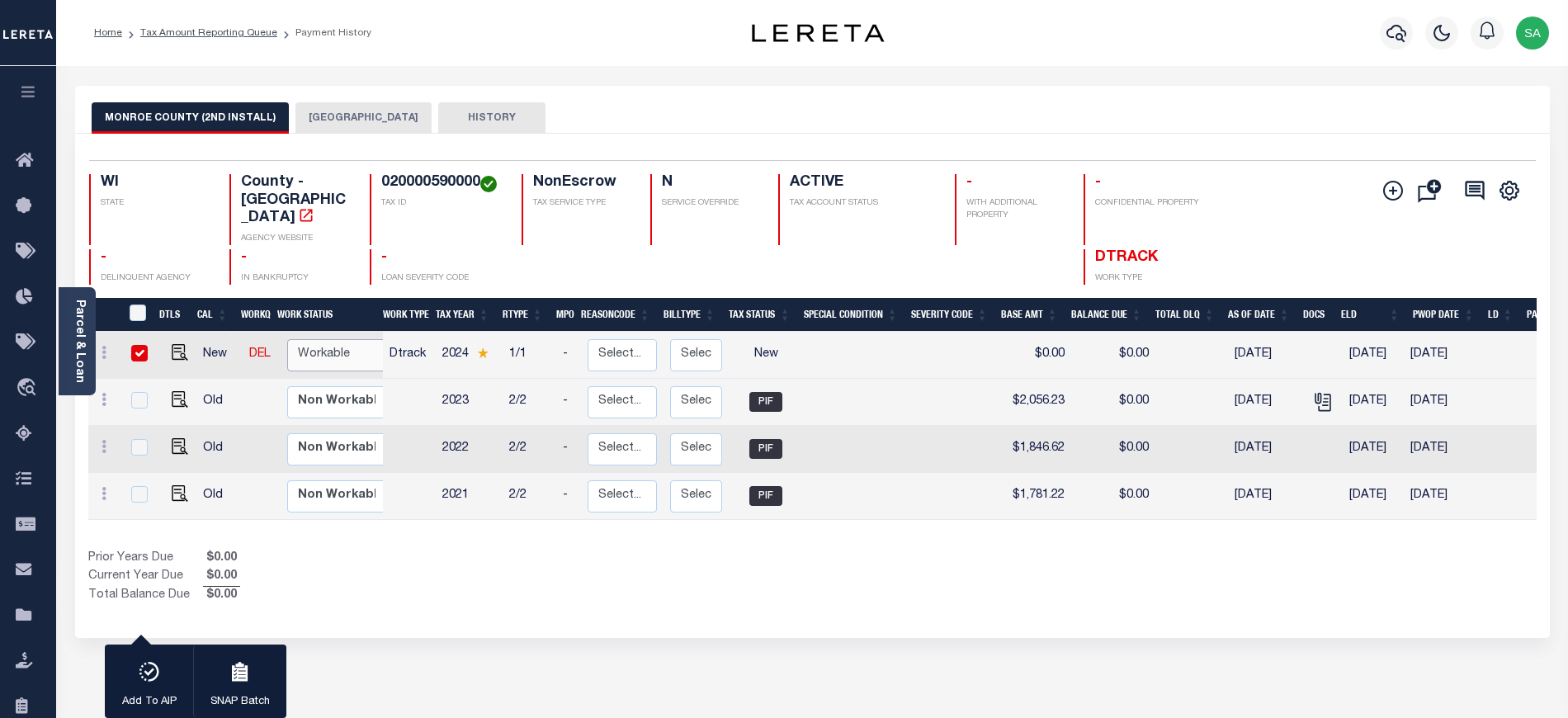
select select "true"
click at [287, 339] on select "Non Workable Workable" at bounding box center [336, 355] width 99 height 32
checkbox input "false"
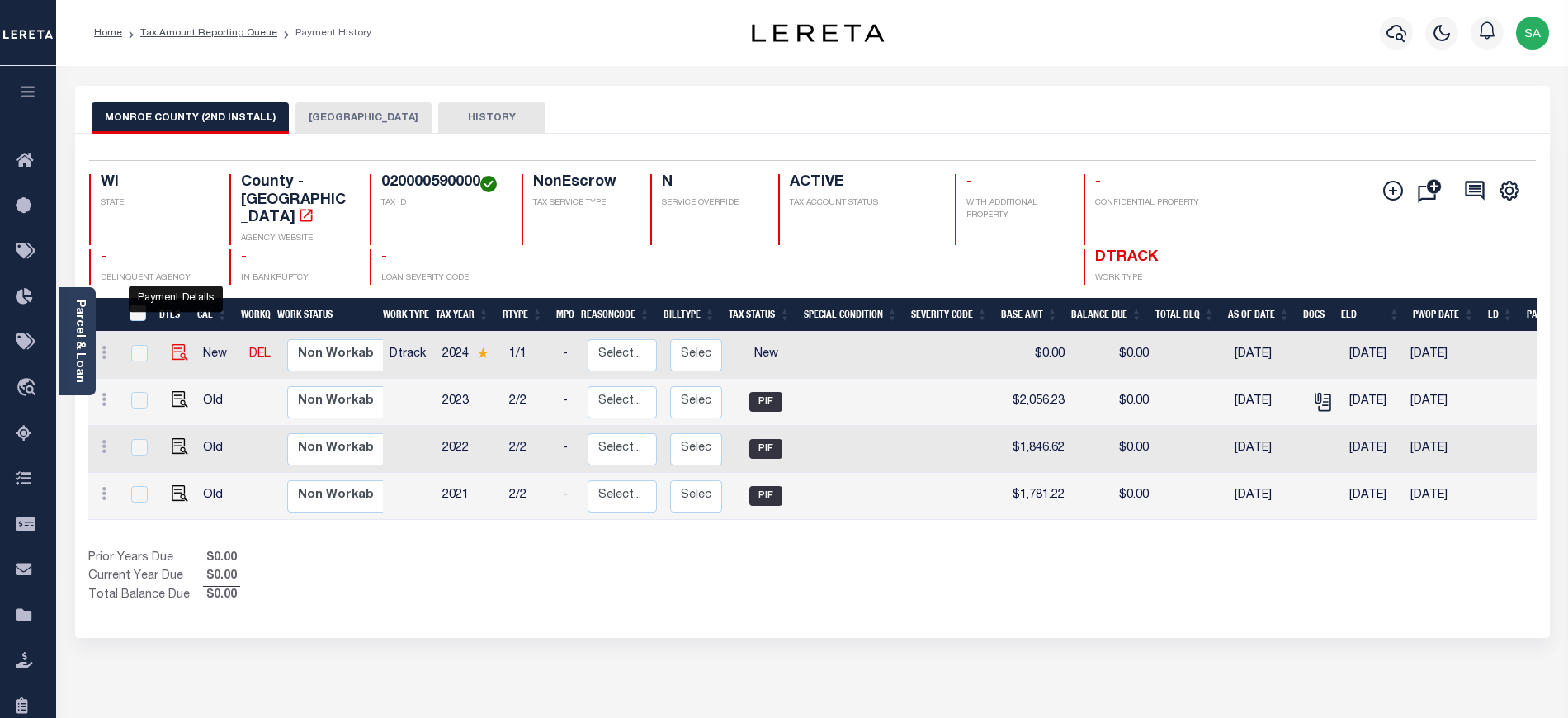
click at [173, 344] on img "" at bounding box center [179, 351] width 16 height 16
checkbox input "true"
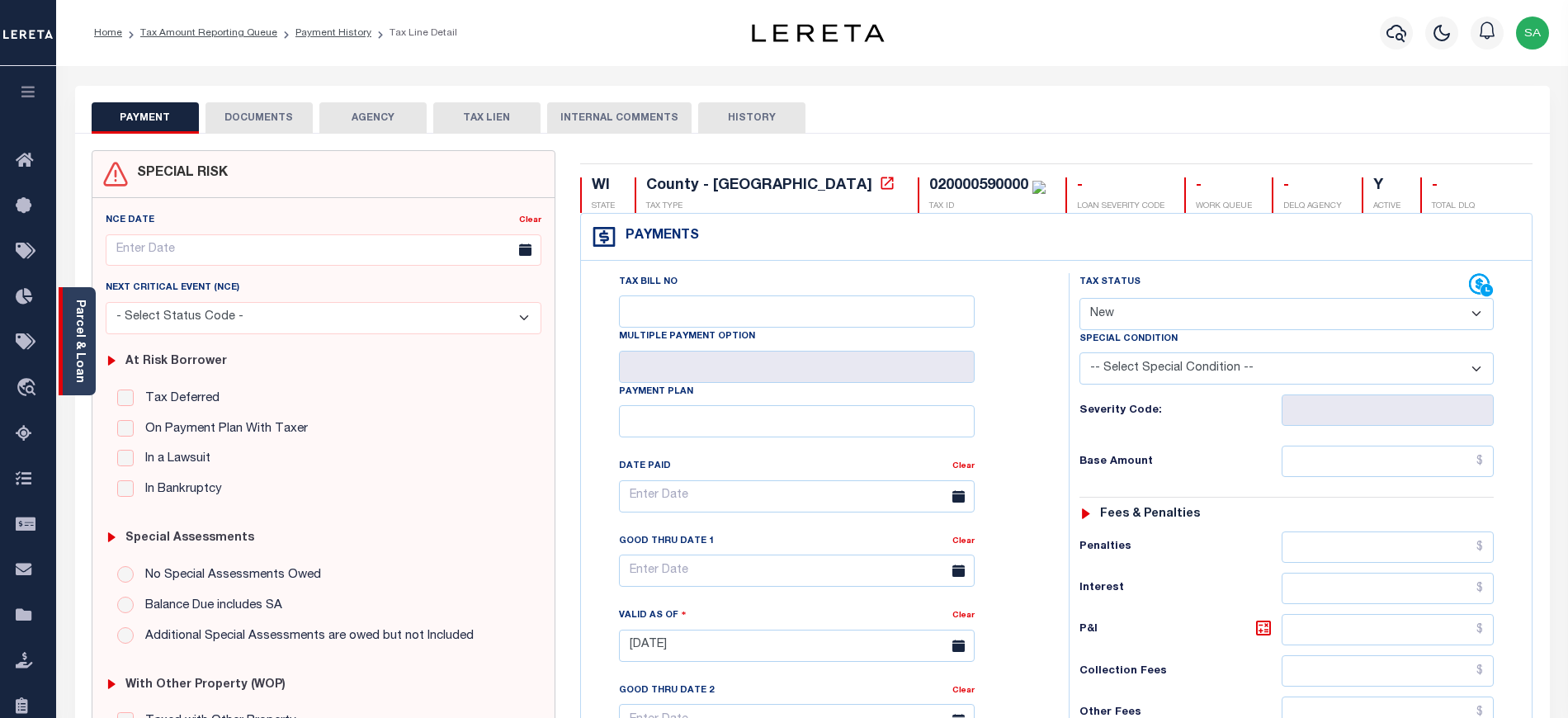
click at [85, 327] on link "Parcel & Loan" at bounding box center [79, 341] width 11 height 83
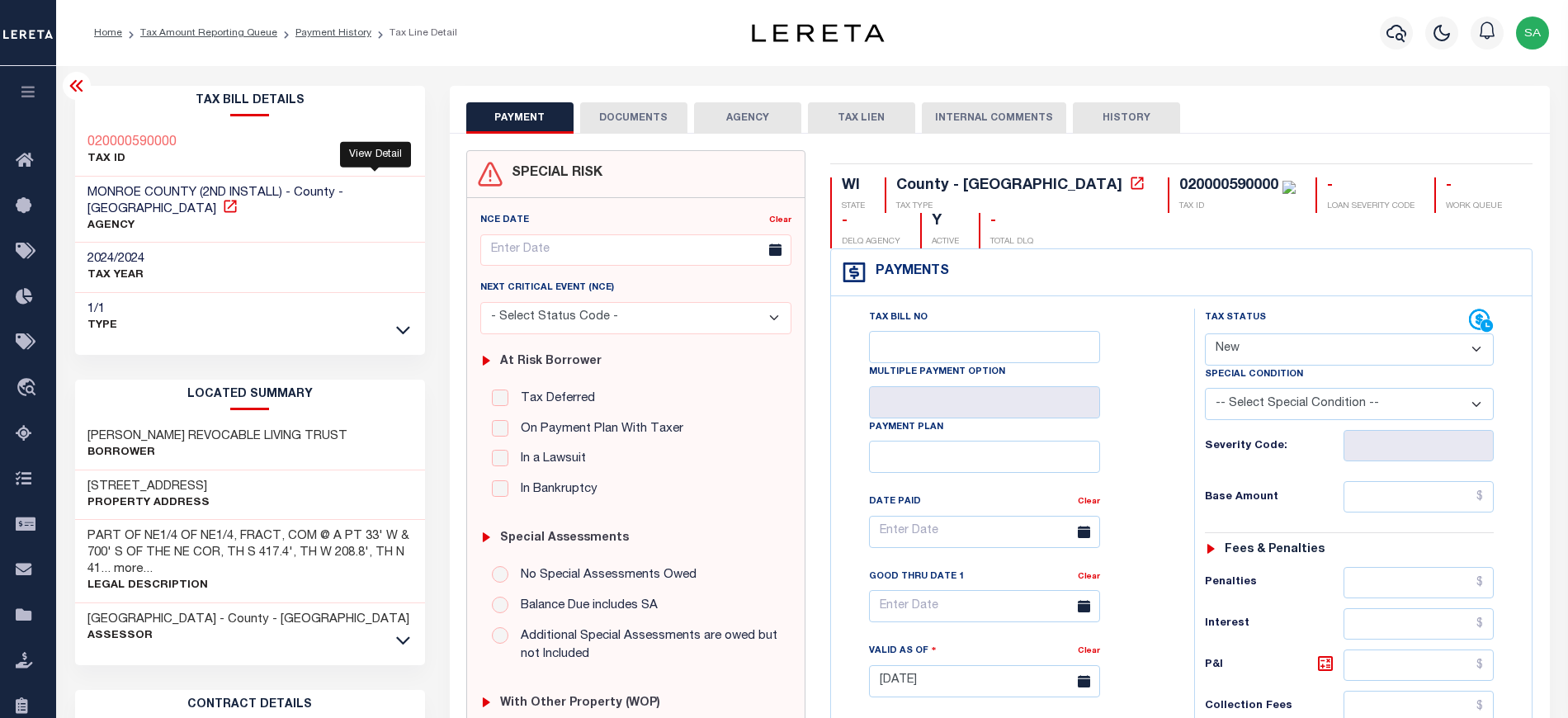
click at [238, 198] on icon at bounding box center [230, 206] width 16 height 16
click at [79, 86] on icon at bounding box center [76, 86] width 13 height 11
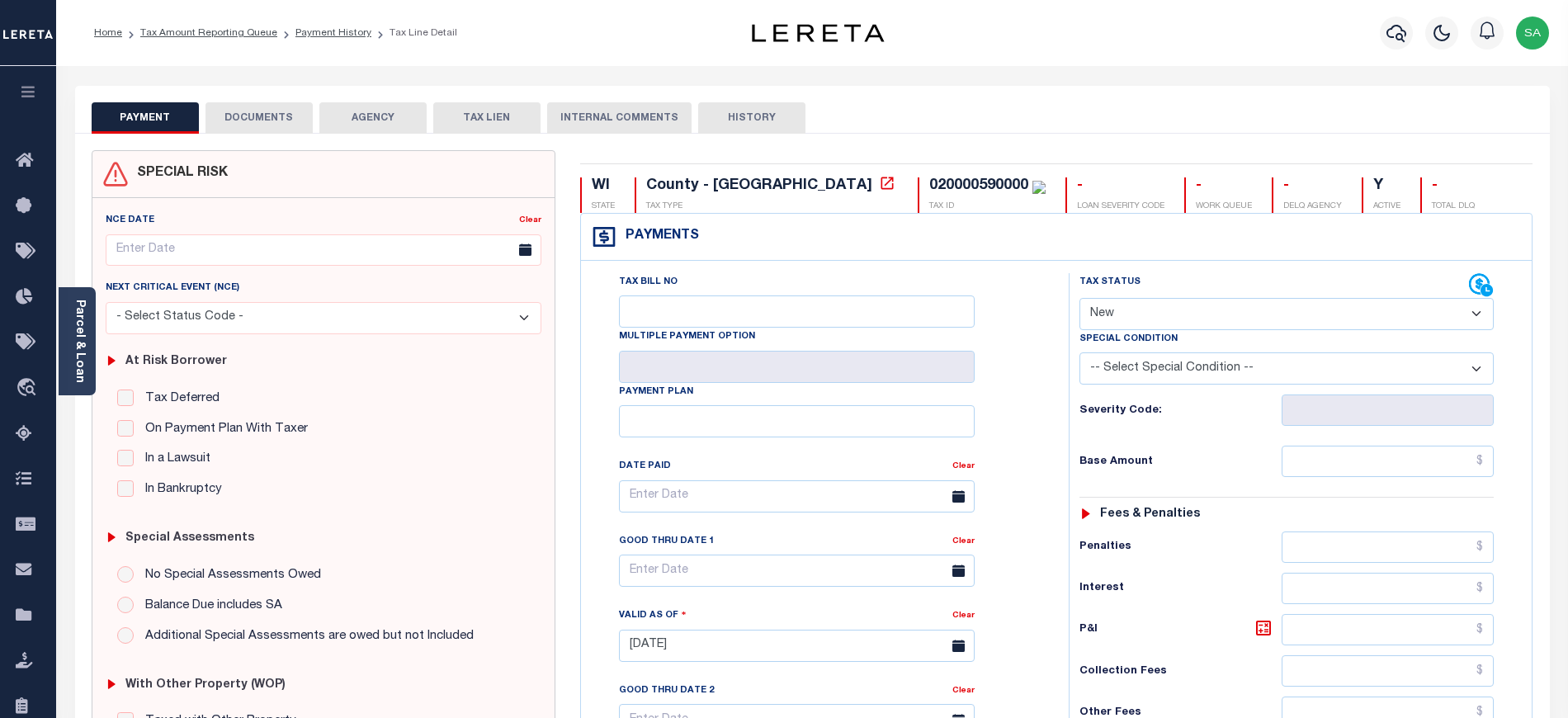
click at [1136, 315] on select "- Select Status Code - Open Due/Unpaid Paid Incomplete No Tax Due Internal Refu…" at bounding box center [1287, 314] width 414 height 32
select select "PYD"
click at [1080, 299] on select "- Select Status Code - Open Due/Unpaid Paid Incomplete No Tax Due Internal Refu…" at bounding box center [1287, 314] width 414 height 32
type input "09/09/2025"
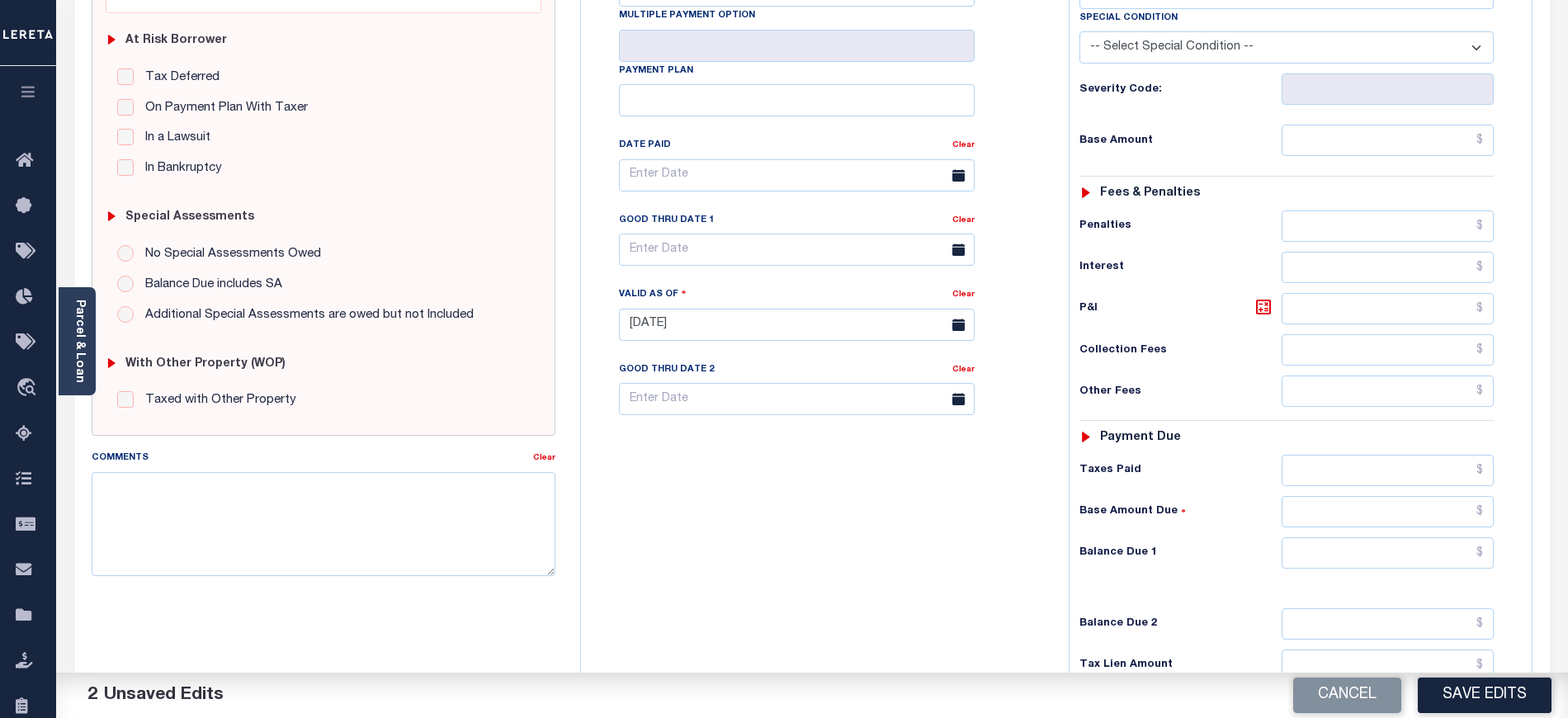
scroll to position [330, 0]
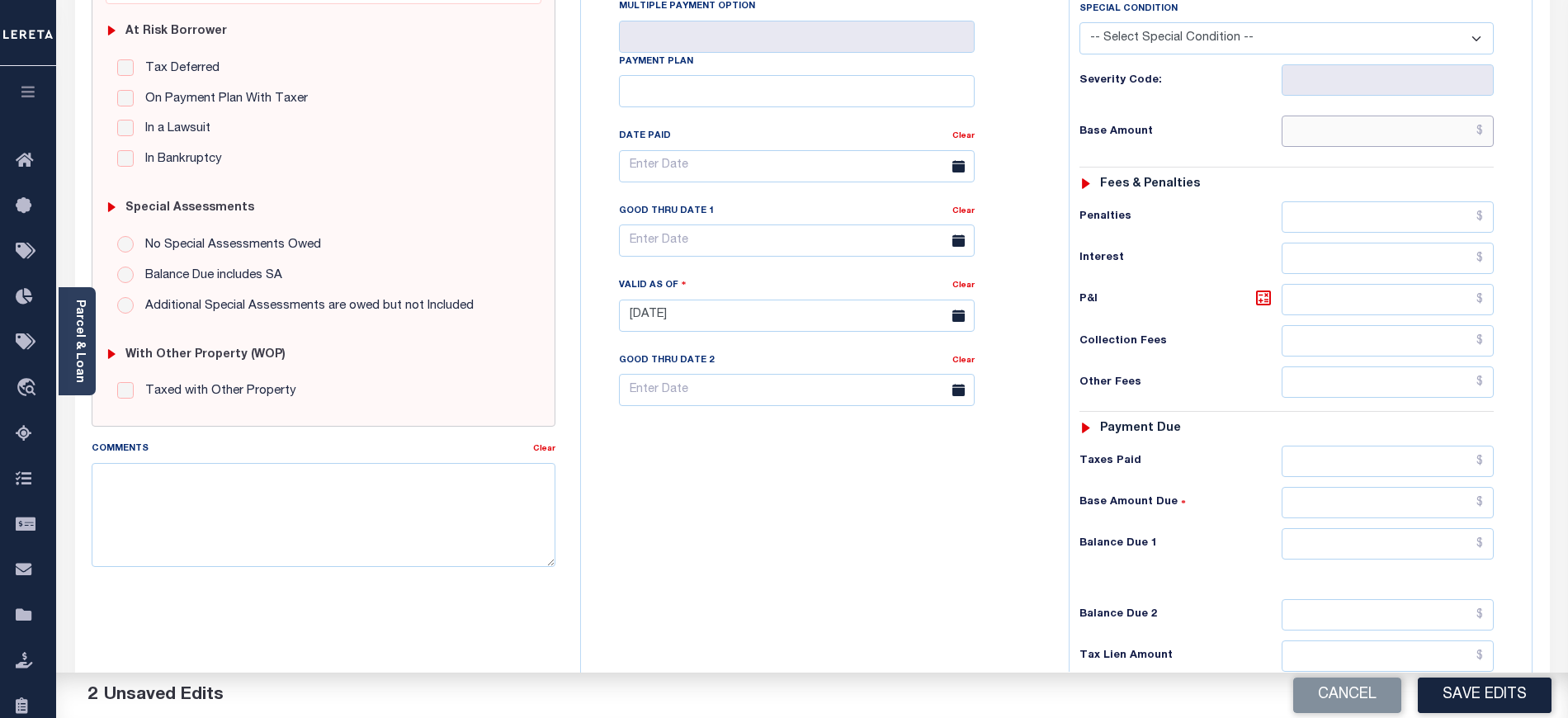
click at [1340, 146] on input "text" at bounding box center [1388, 130] width 213 height 31
type input "$0.00"
drag, startPoint x: 1307, startPoint y: 550, endPoint x: 1307, endPoint y: 541, distance: 9.0
click at [1307, 550] on input "text" at bounding box center [1388, 543] width 213 height 31
type input "$0.00"
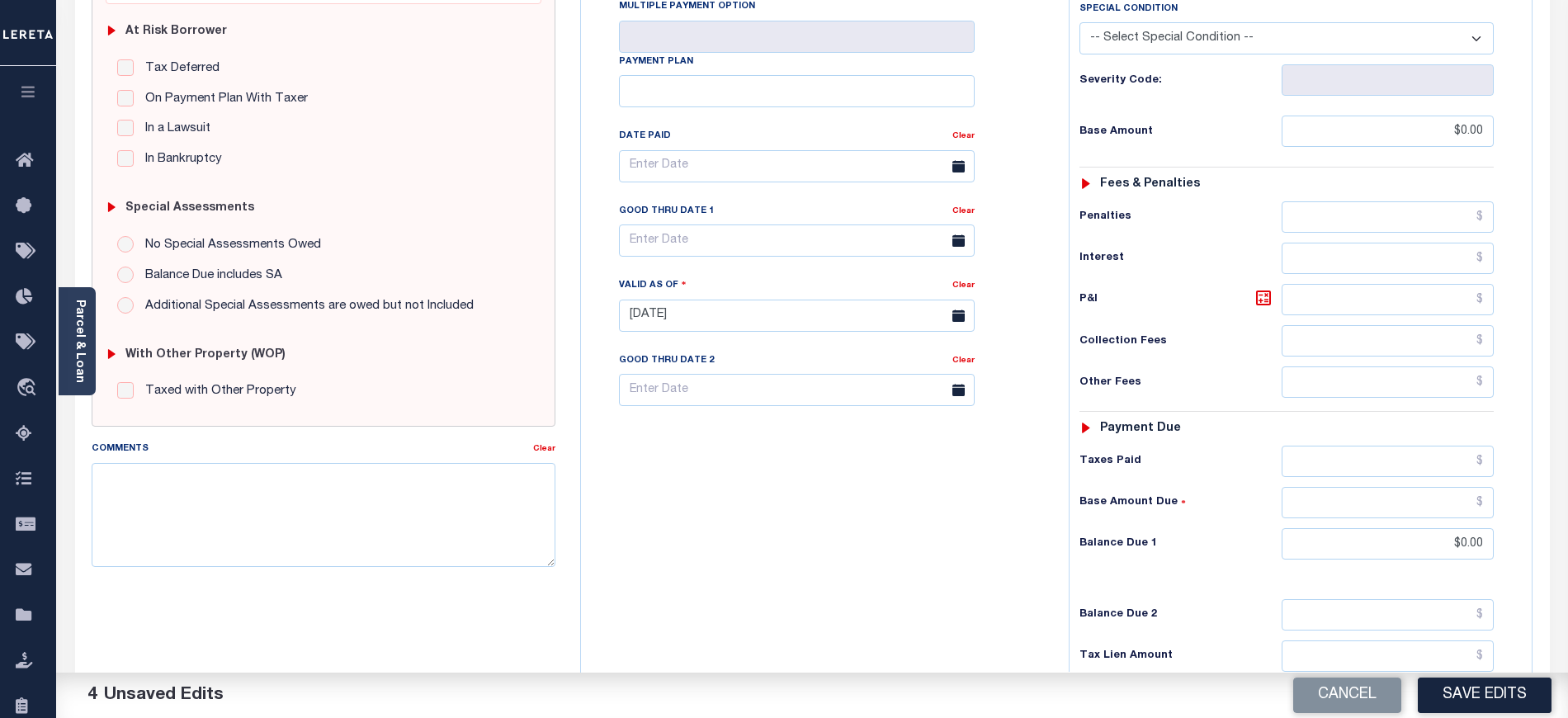
click at [754, 495] on div "Tax Bill No Multiple Payment Option Payment Plan Clear" at bounding box center [820, 307] width 471 height 728
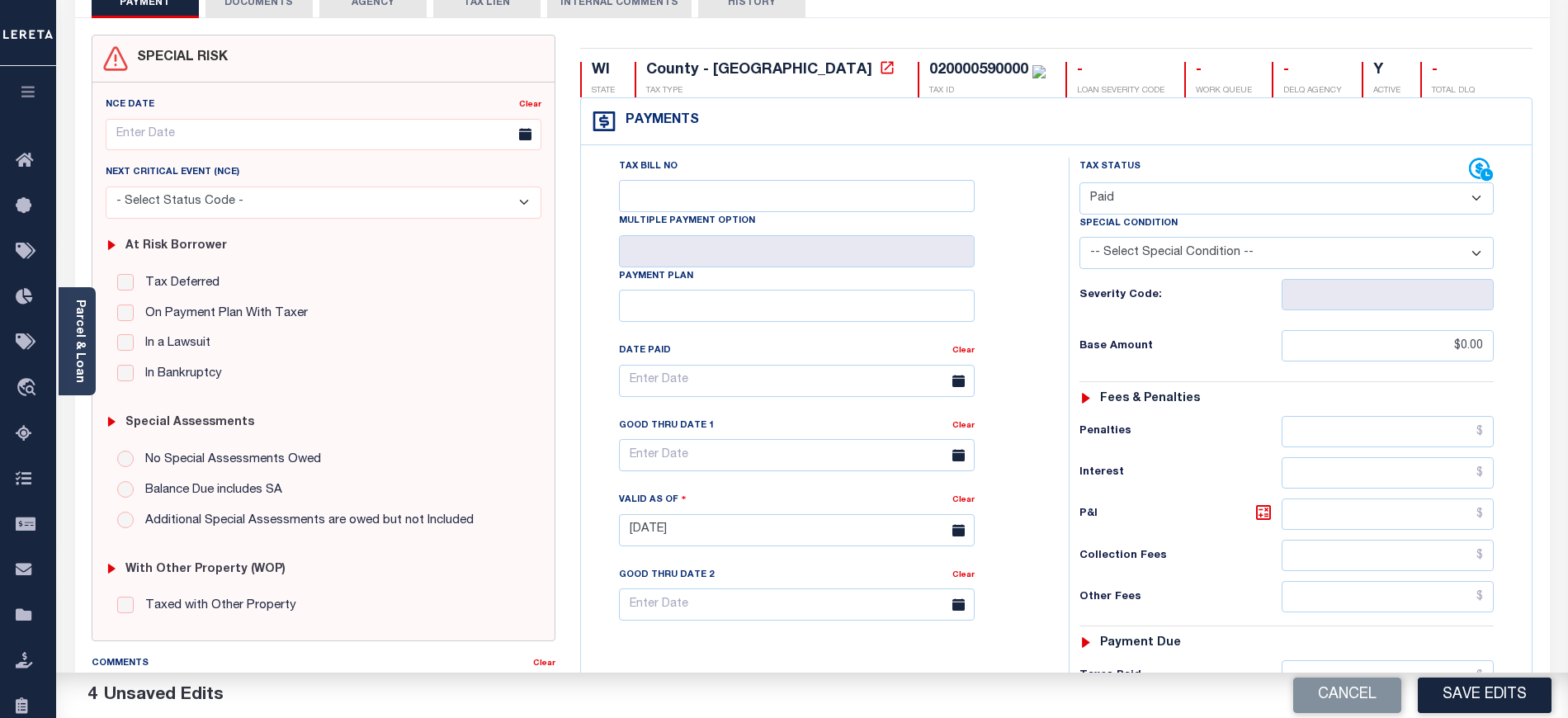
scroll to position [0, 0]
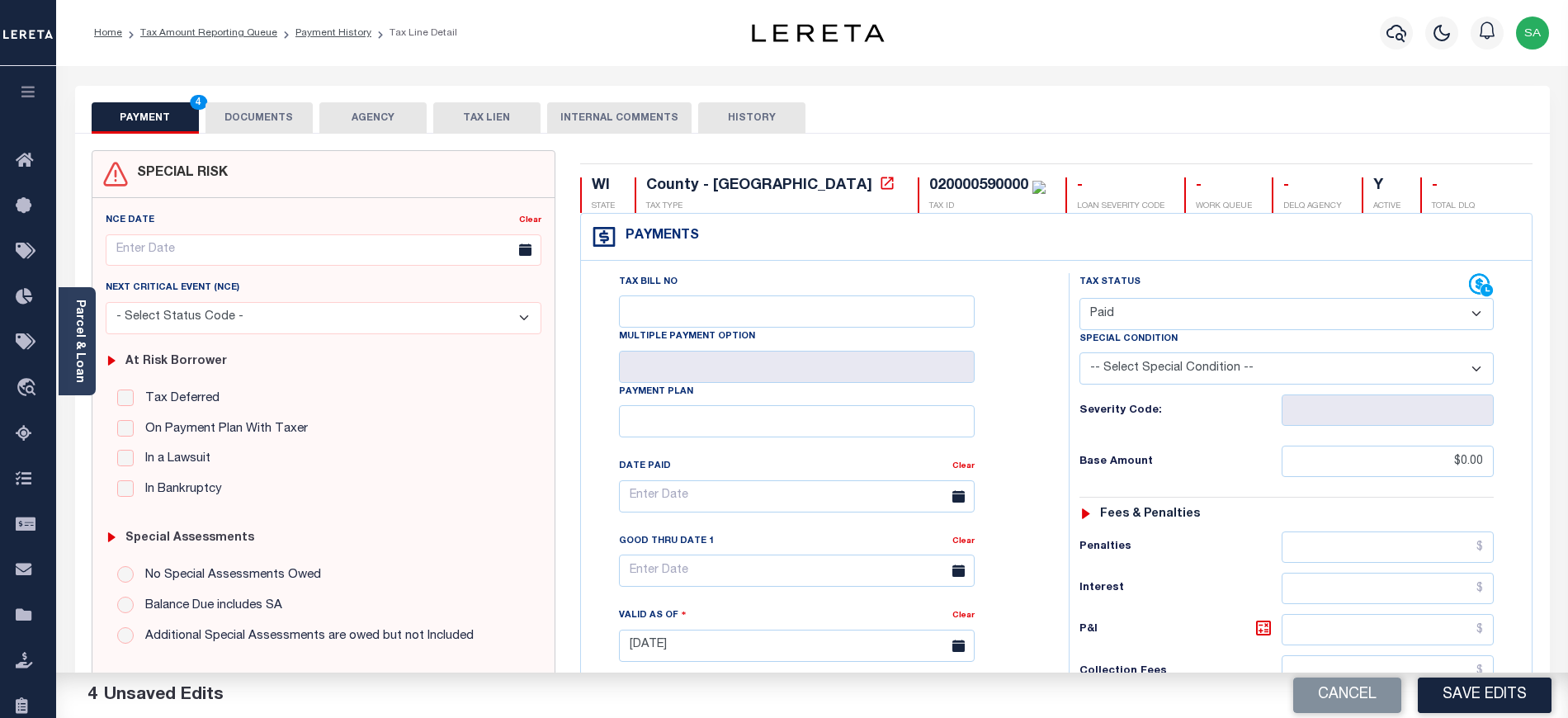
drag, startPoint x: 258, startPoint y: 117, endPoint x: 298, endPoint y: 139, distance: 45.7
click at [258, 120] on button "DOCUMENTS" at bounding box center [260, 117] width 108 height 31
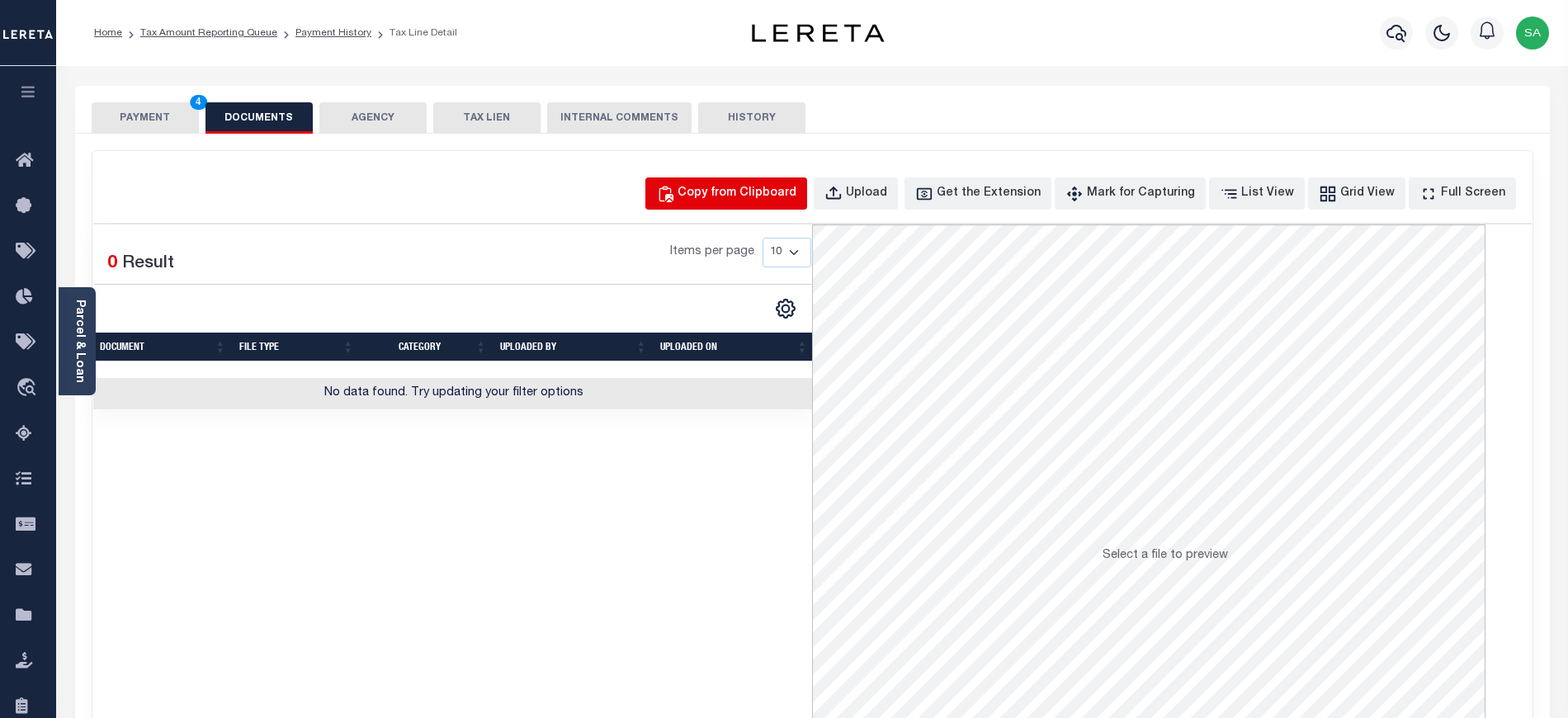
click at [759, 202] on div "Copy from Clipboard" at bounding box center [737, 194] width 119 height 18
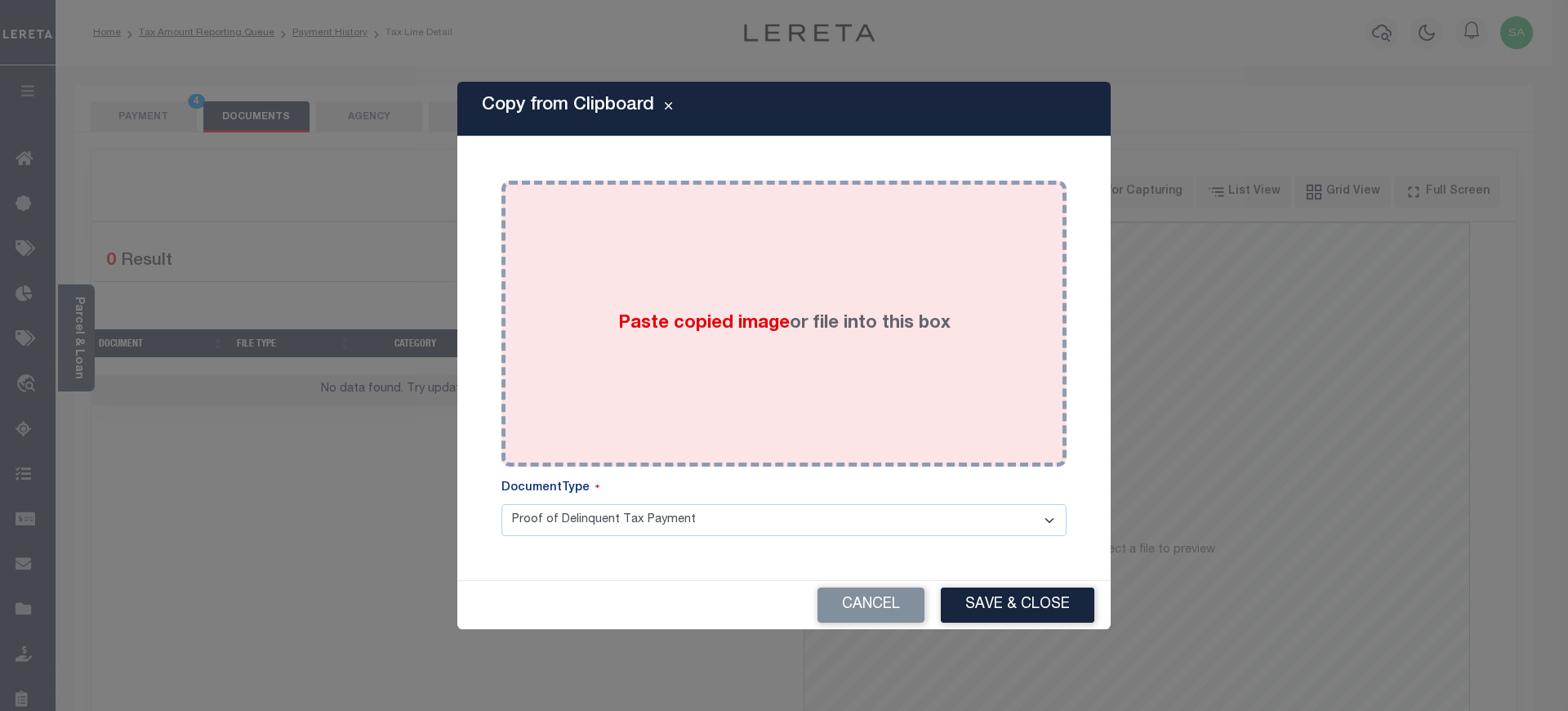
click at [823, 405] on div "Paste copied image or file into this box" at bounding box center [784, 324] width 540 height 262
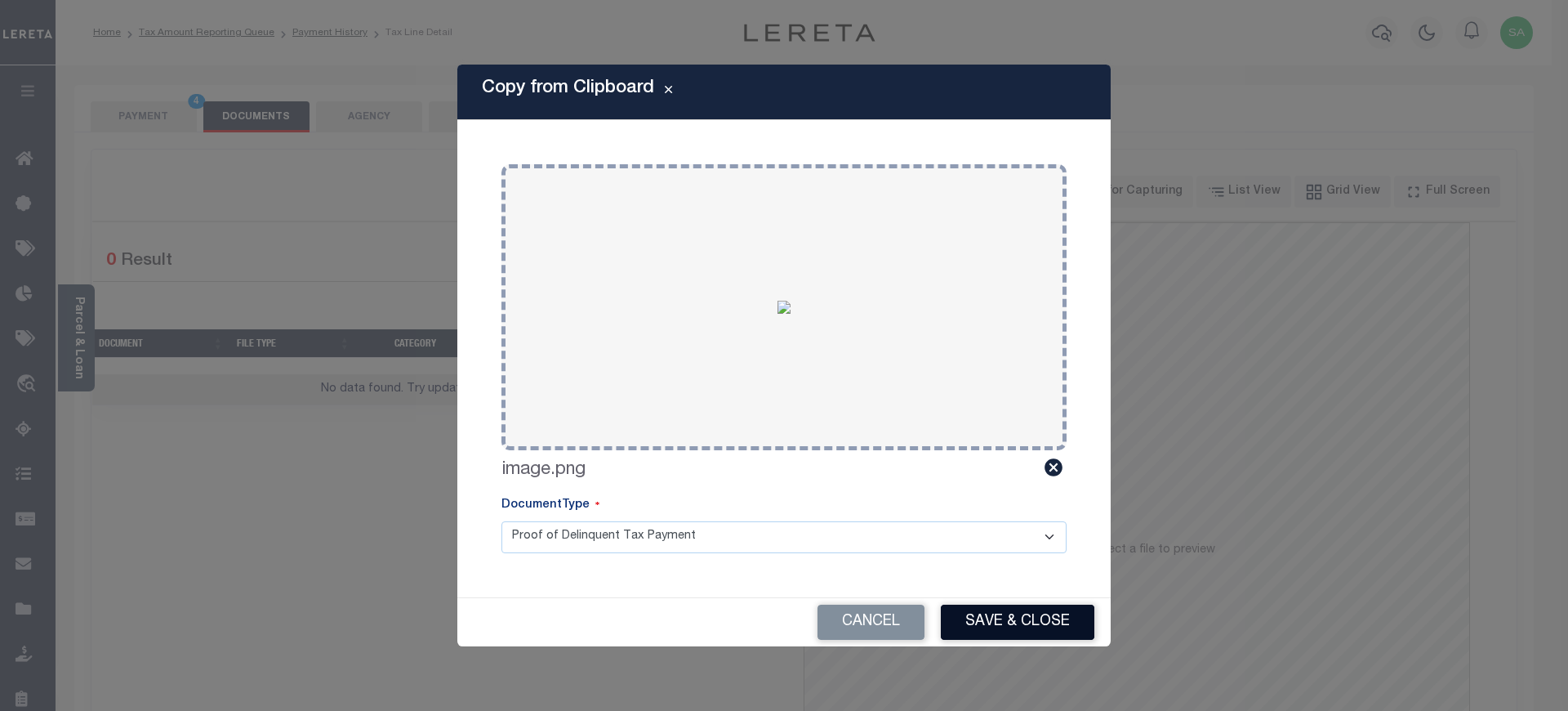
click at [1011, 631] on button "Save & Close" at bounding box center [1017, 622] width 153 height 36
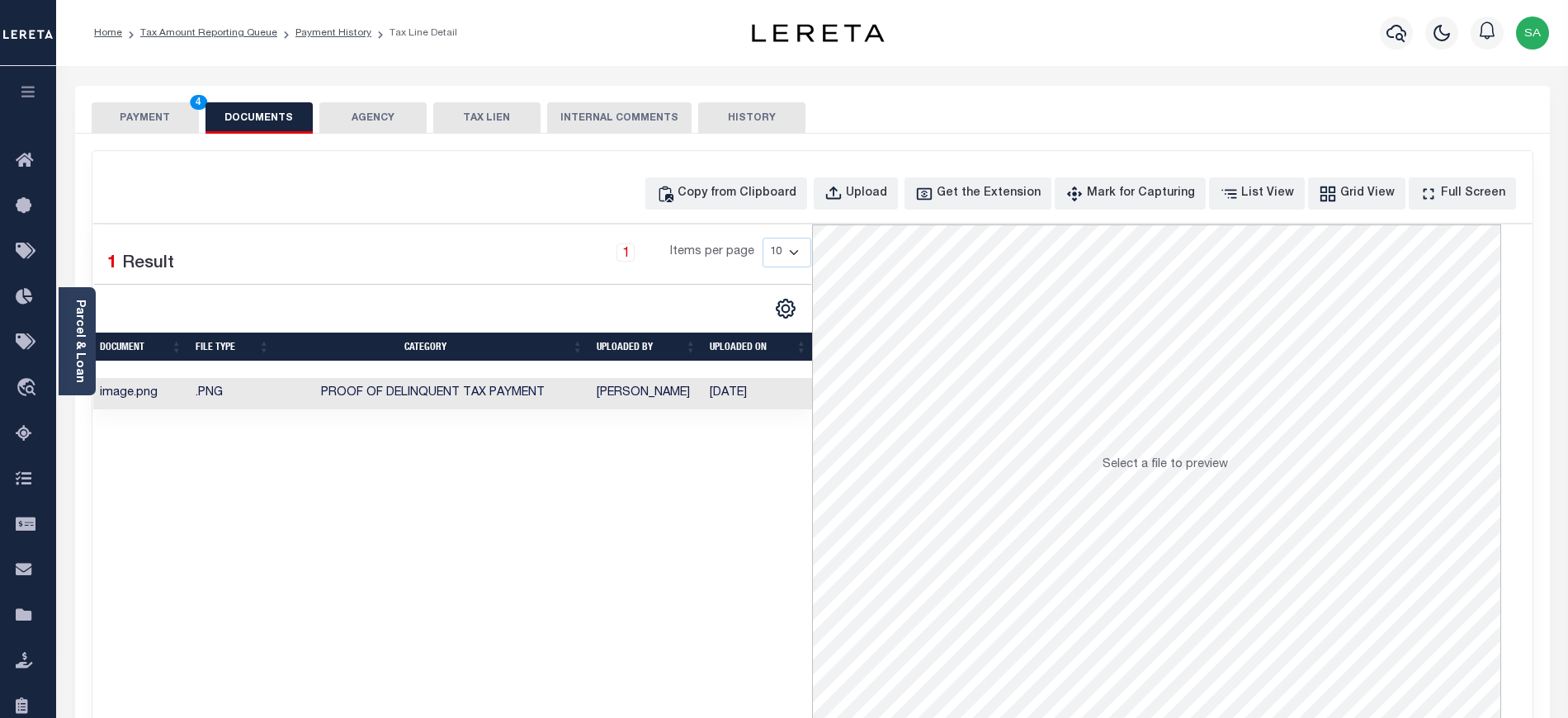
click at [152, 117] on button "PAYMENT 4" at bounding box center [145, 117] width 108 height 31
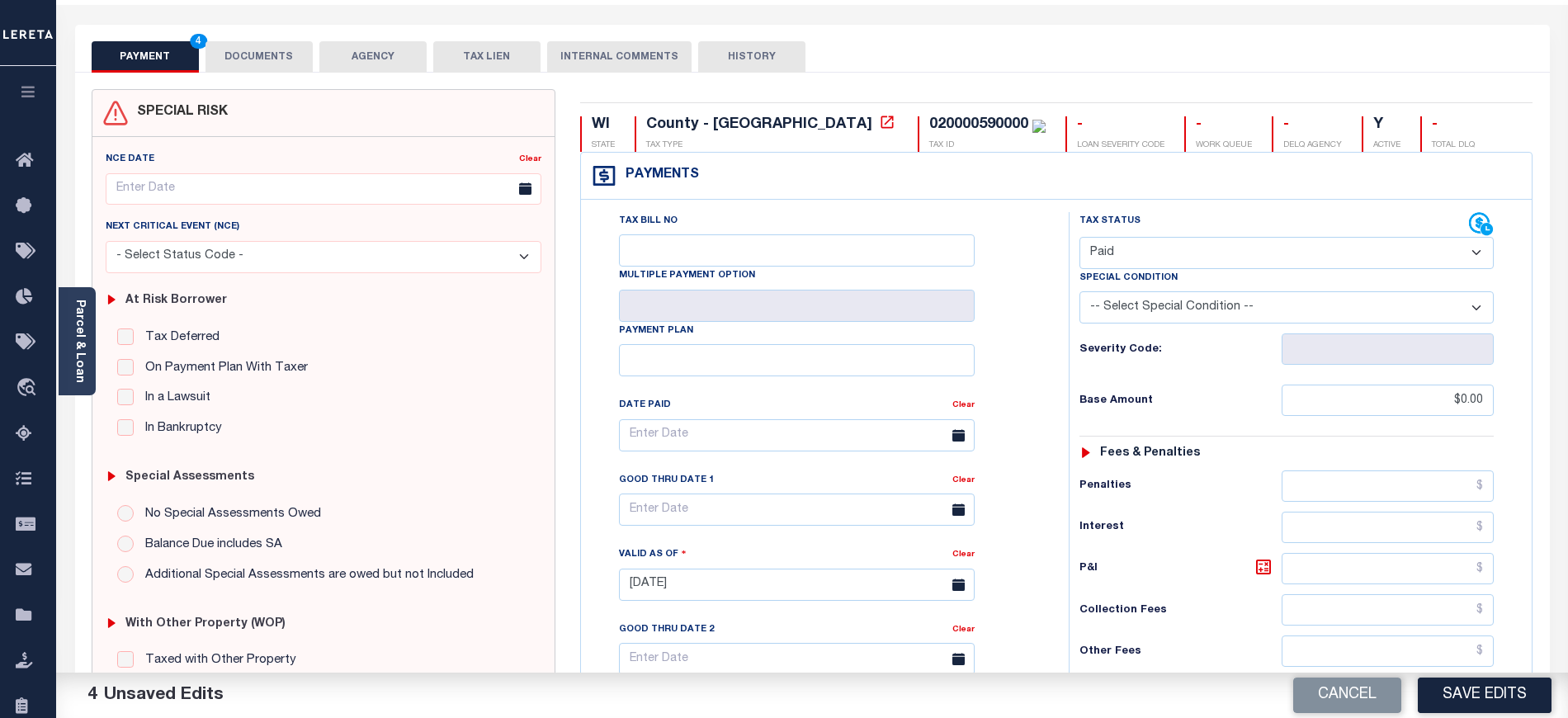
scroll to position [330, 0]
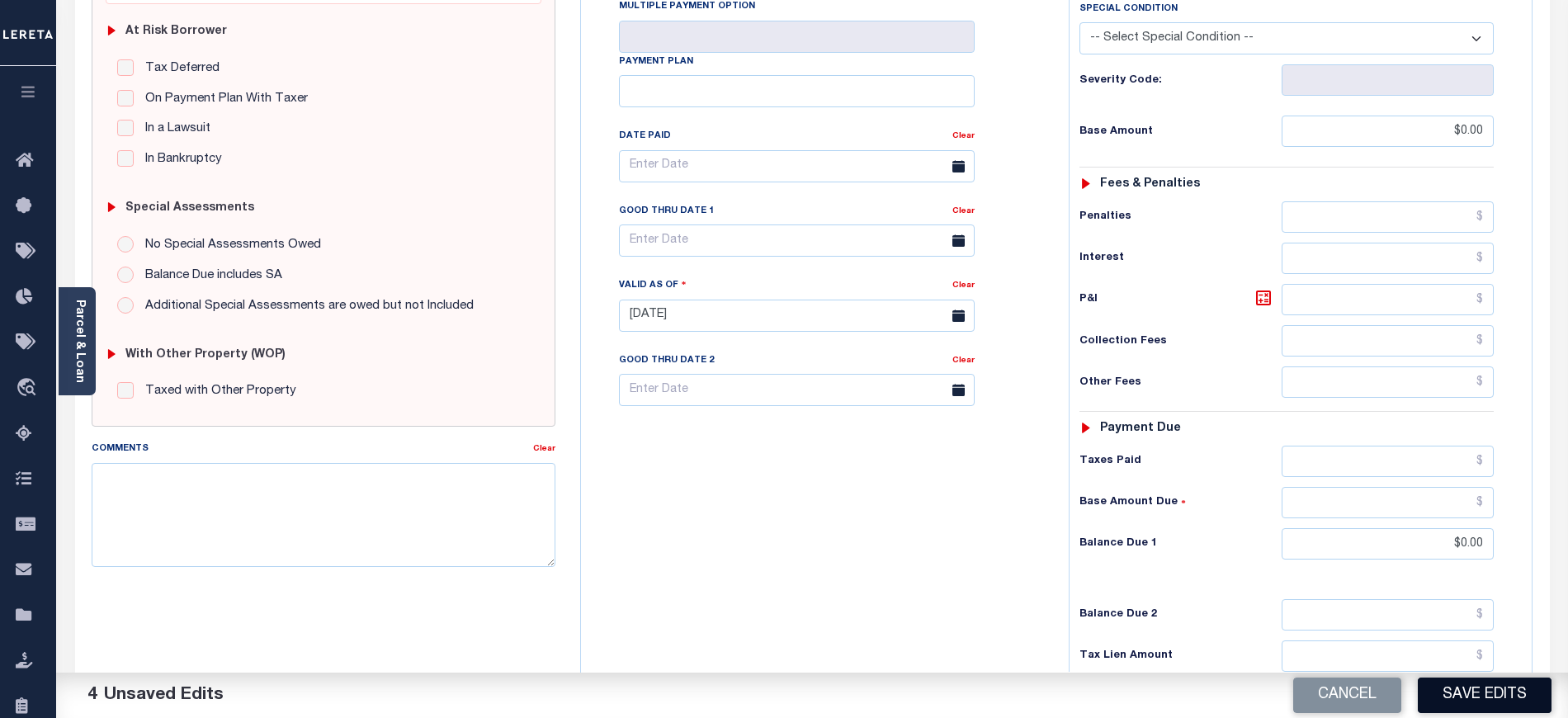
click at [1442, 694] on button "Save Edits" at bounding box center [1485, 695] width 134 height 36
checkbox input "false"
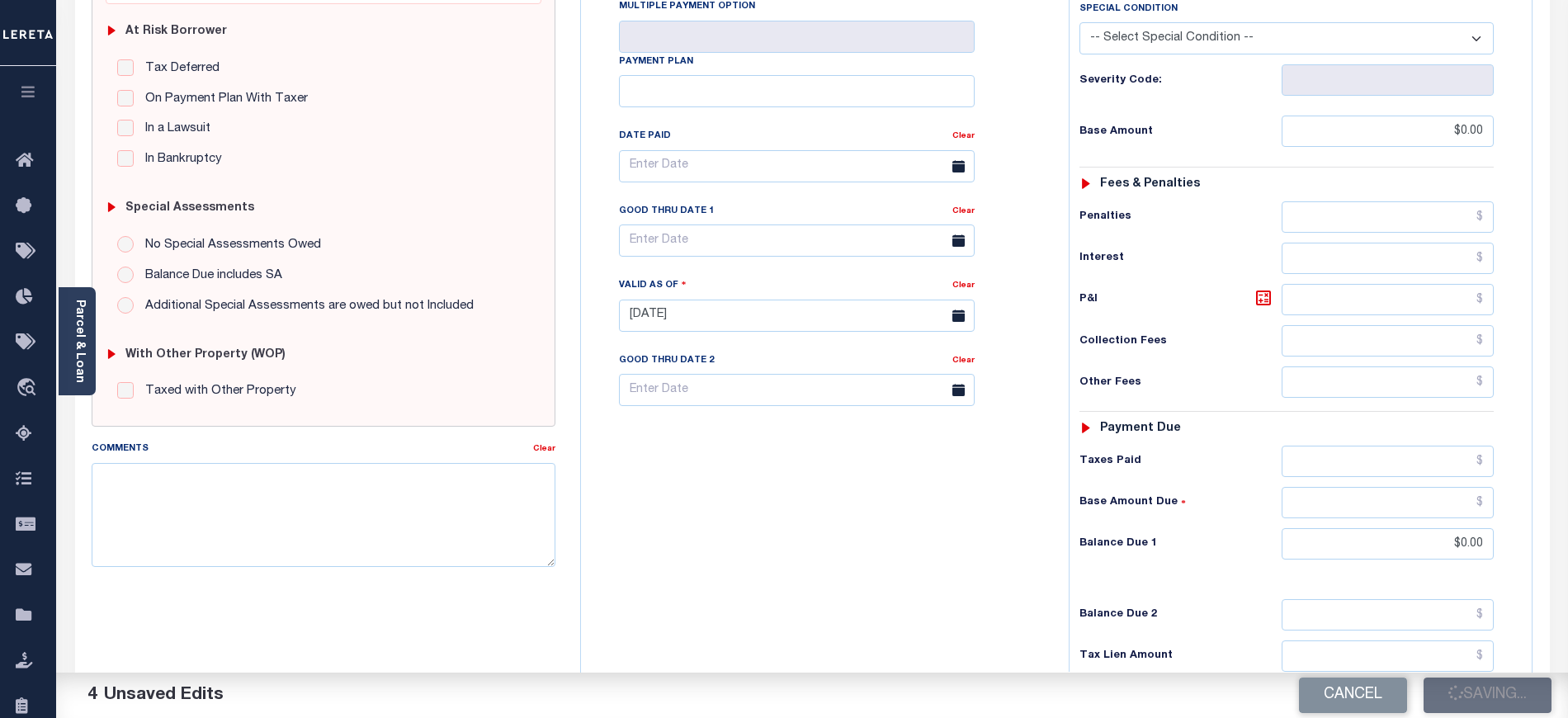
type input "$0"
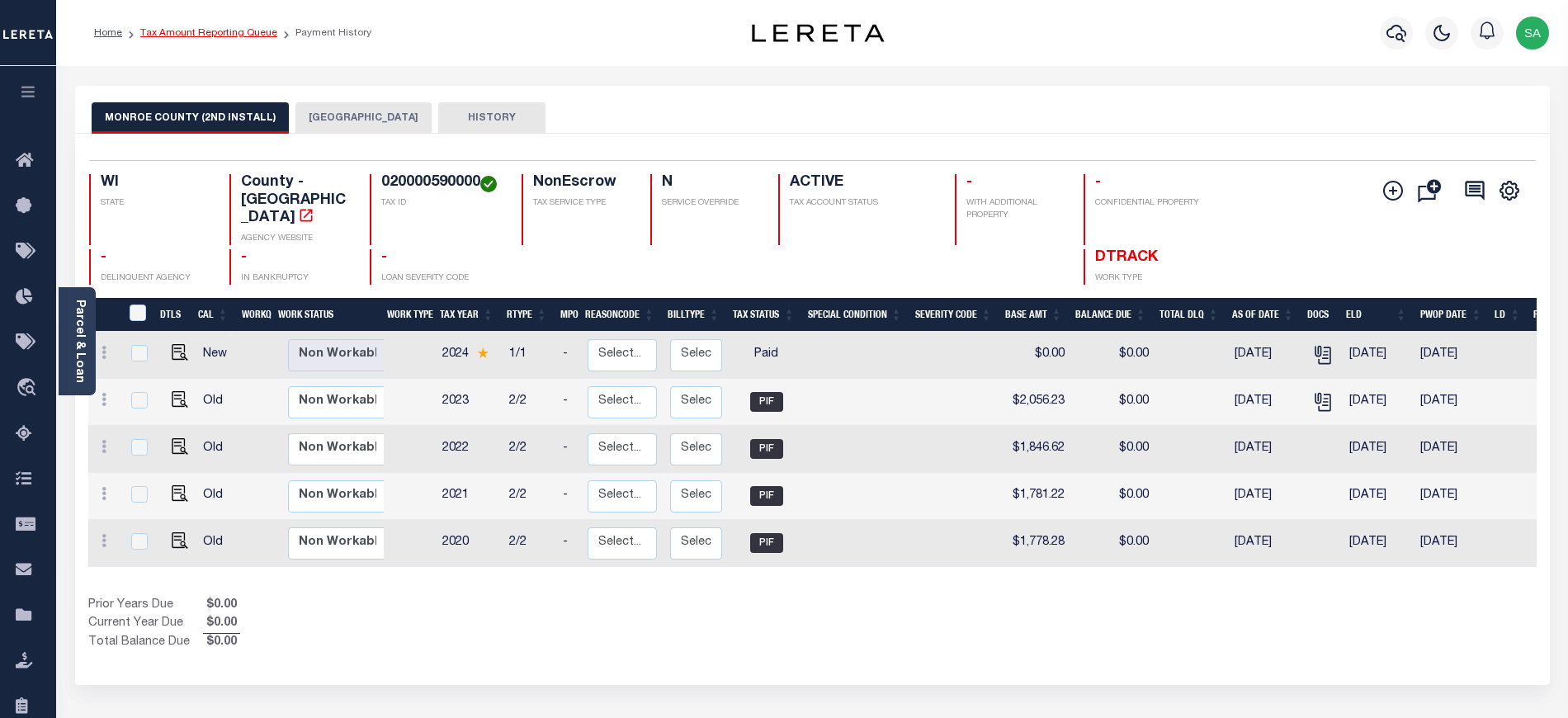
click at [236, 35] on link "Tax Amount Reporting Queue" at bounding box center [208, 33] width 137 height 9
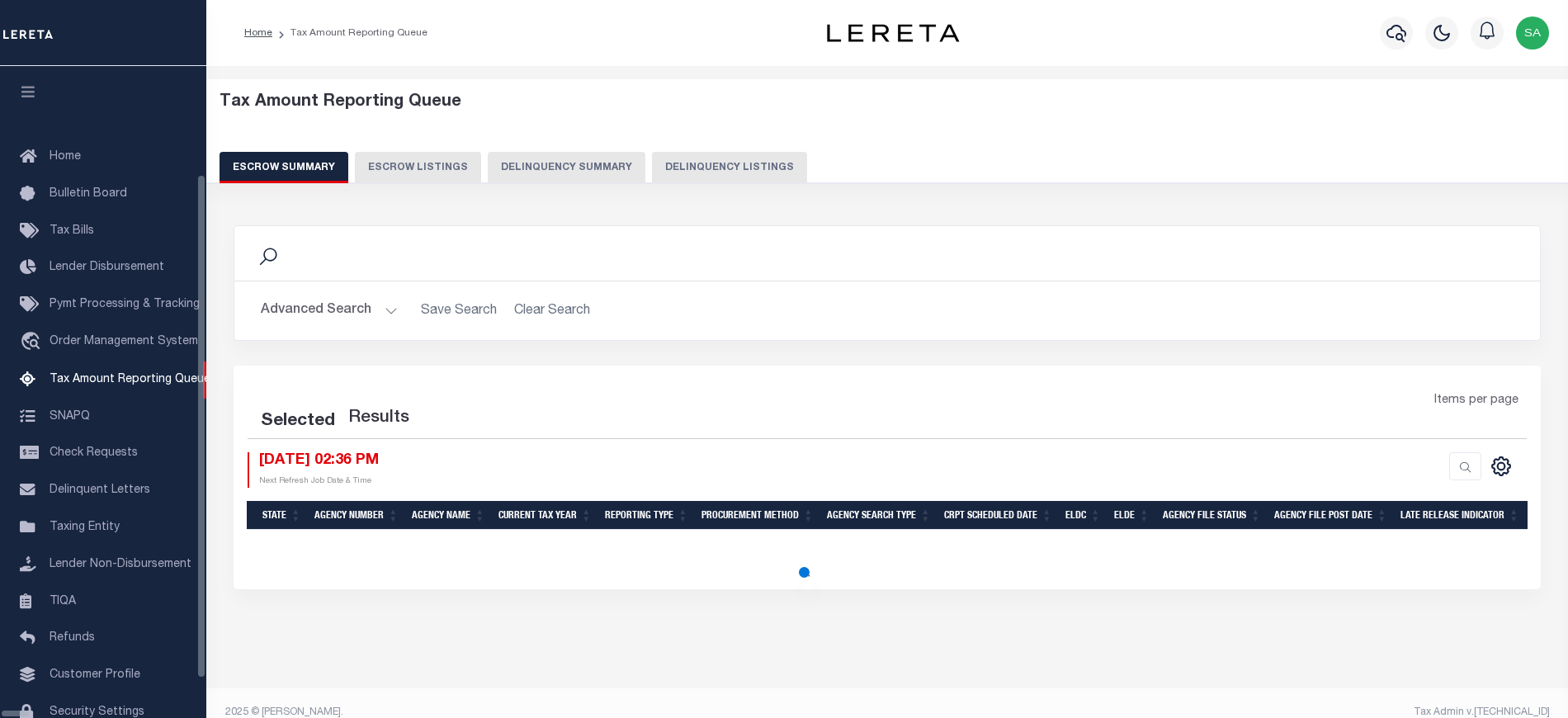
click at [684, 173] on button "Delinquency Listings" at bounding box center [729, 167] width 155 height 31
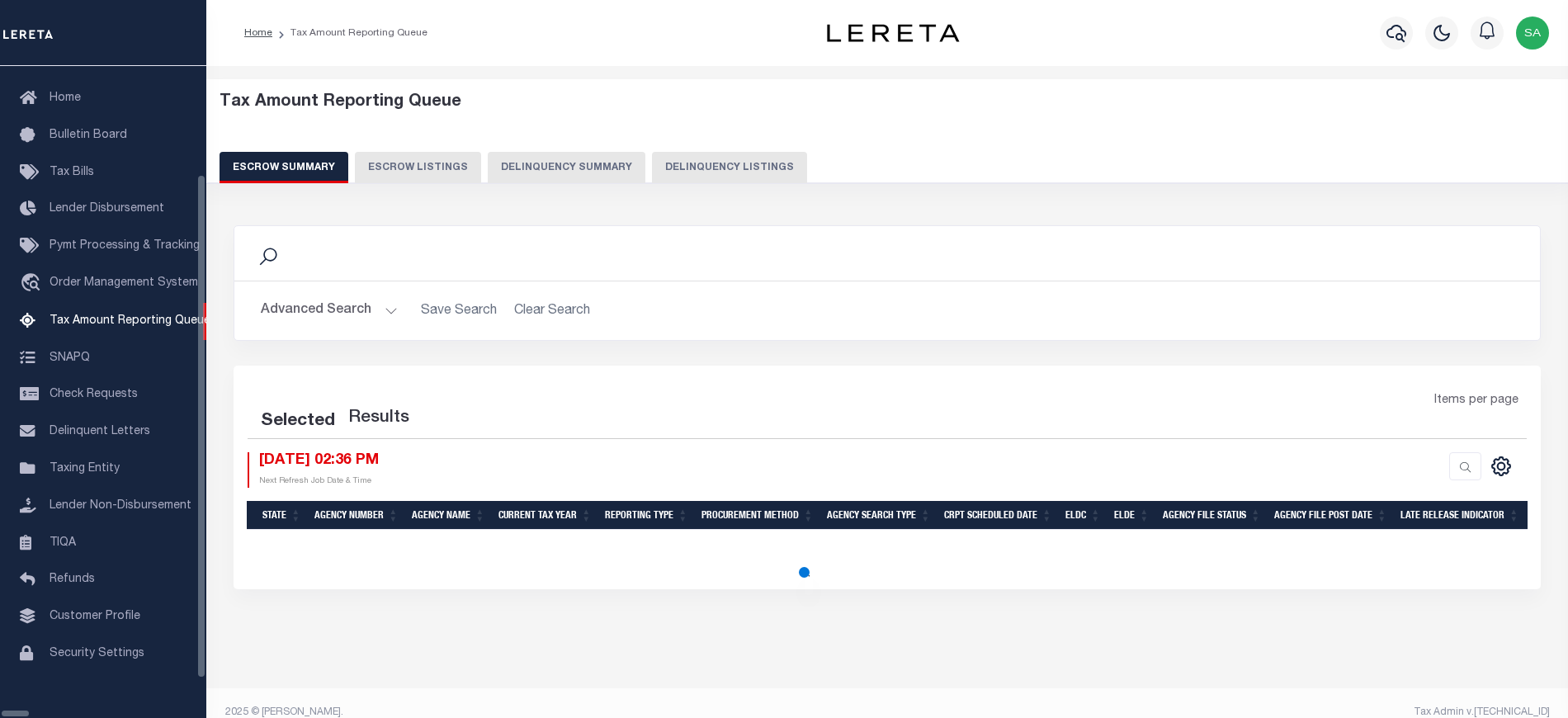
select select "100"
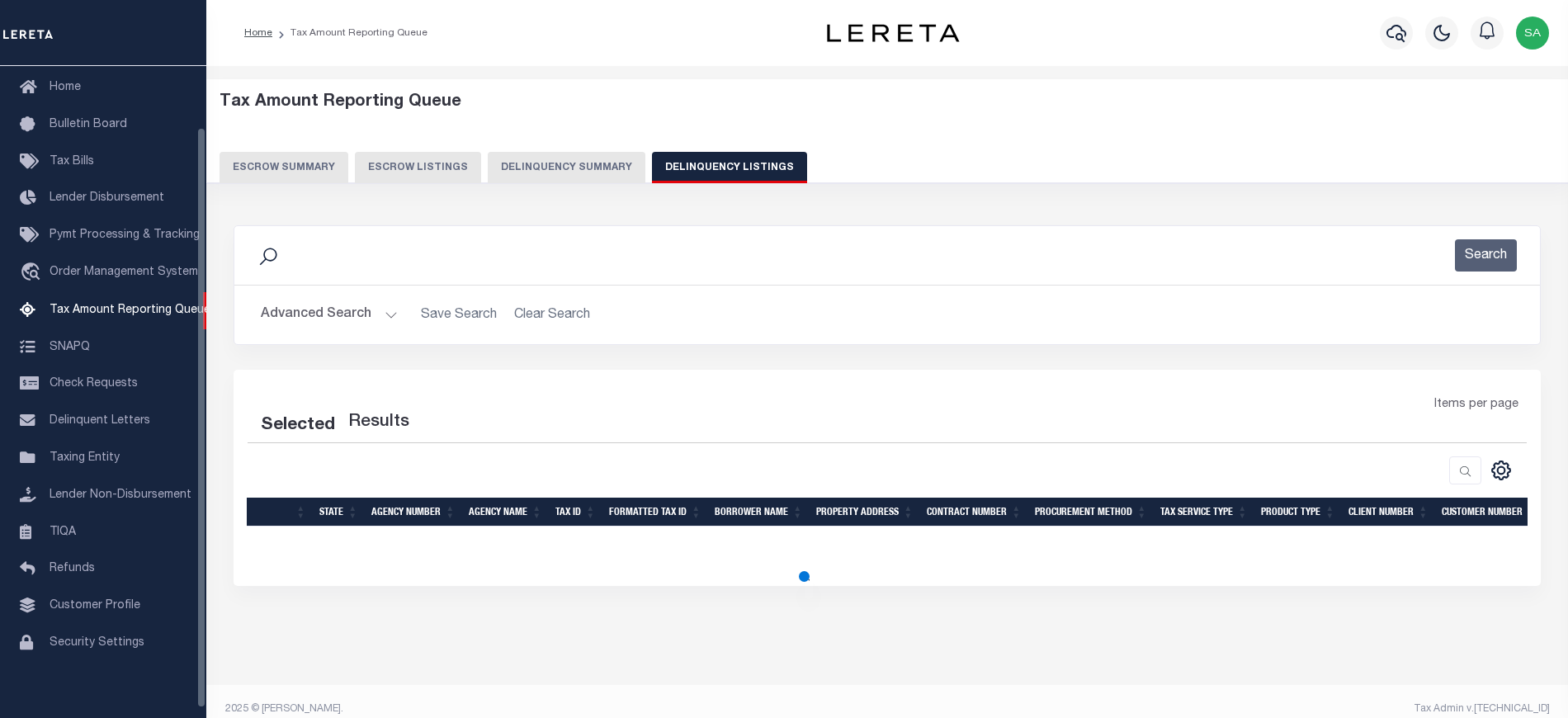
select select "100"
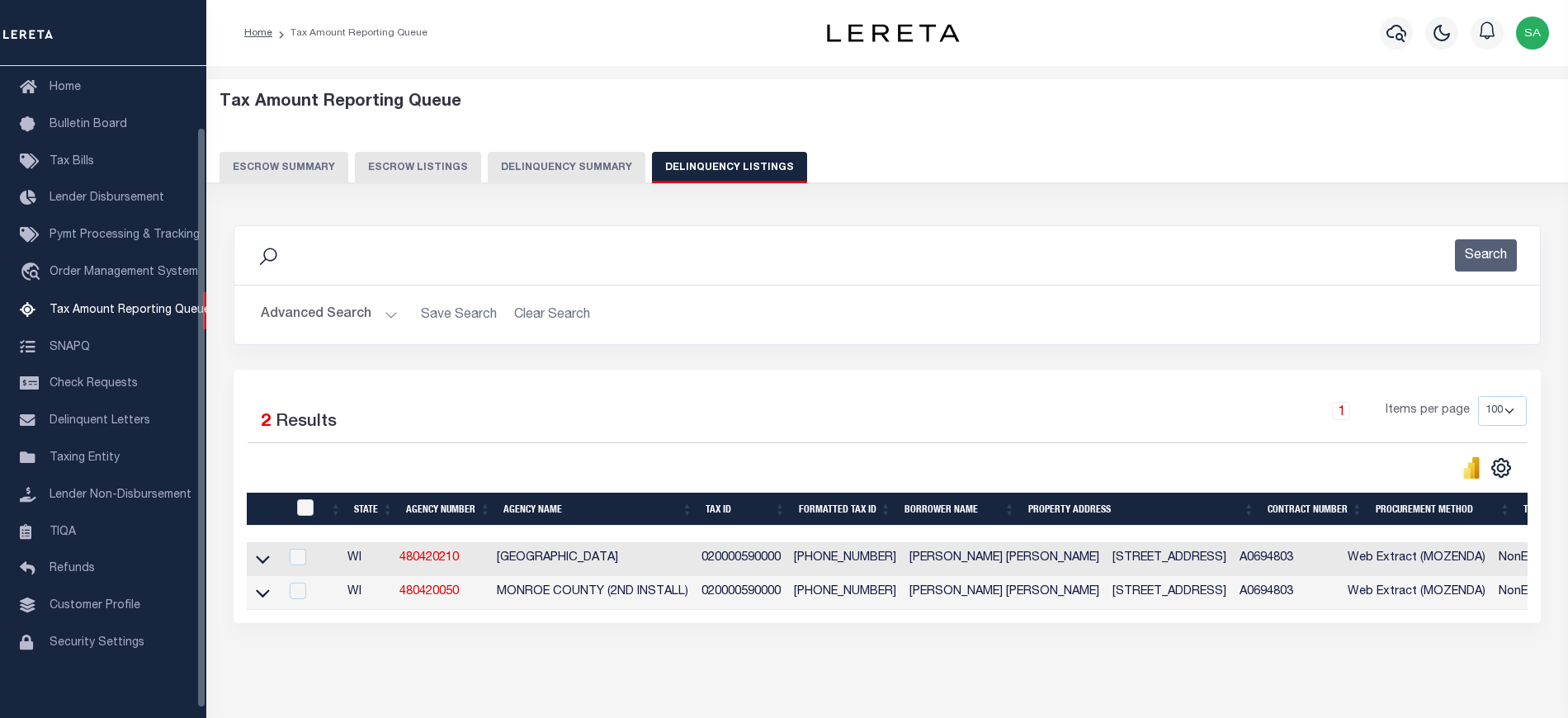
click at [308, 314] on button "Advanced Search" at bounding box center [329, 315] width 137 height 32
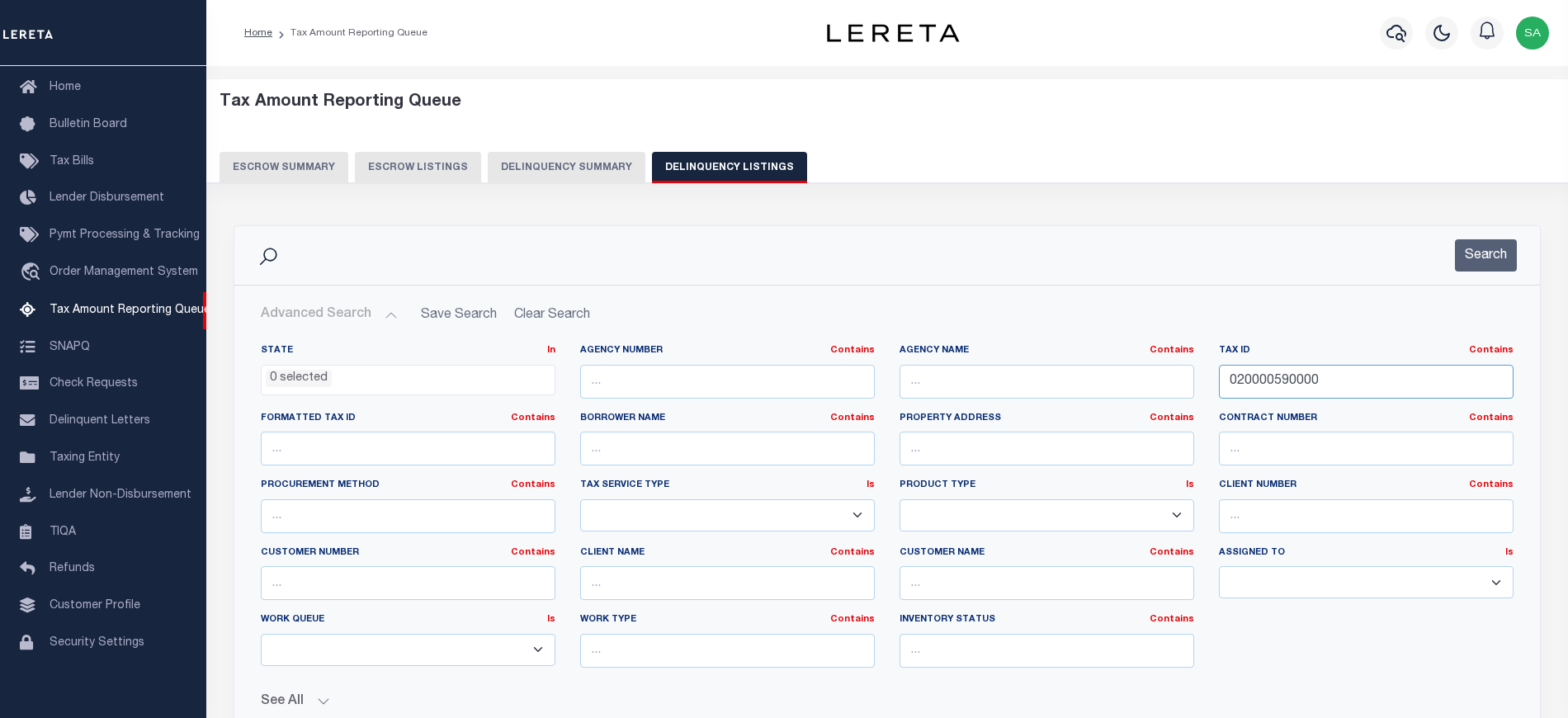
drag, startPoint x: 1318, startPoint y: 384, endPoint x: 997, endPoint y: 369, distance: 321.4
click at [997, 369] on div "State In In AK AL AR AZ CA CO CT DC DE FL GA GU HI IA ID IL IN KS [GEOGRAPHIC_D…" at bounding box center [887, 512] width 1277 height 336
paste input "28600133"
type input "286001330000"
click at [1487, 277] on div "Search" at bounding box center [887, 255] width 1305 height 59
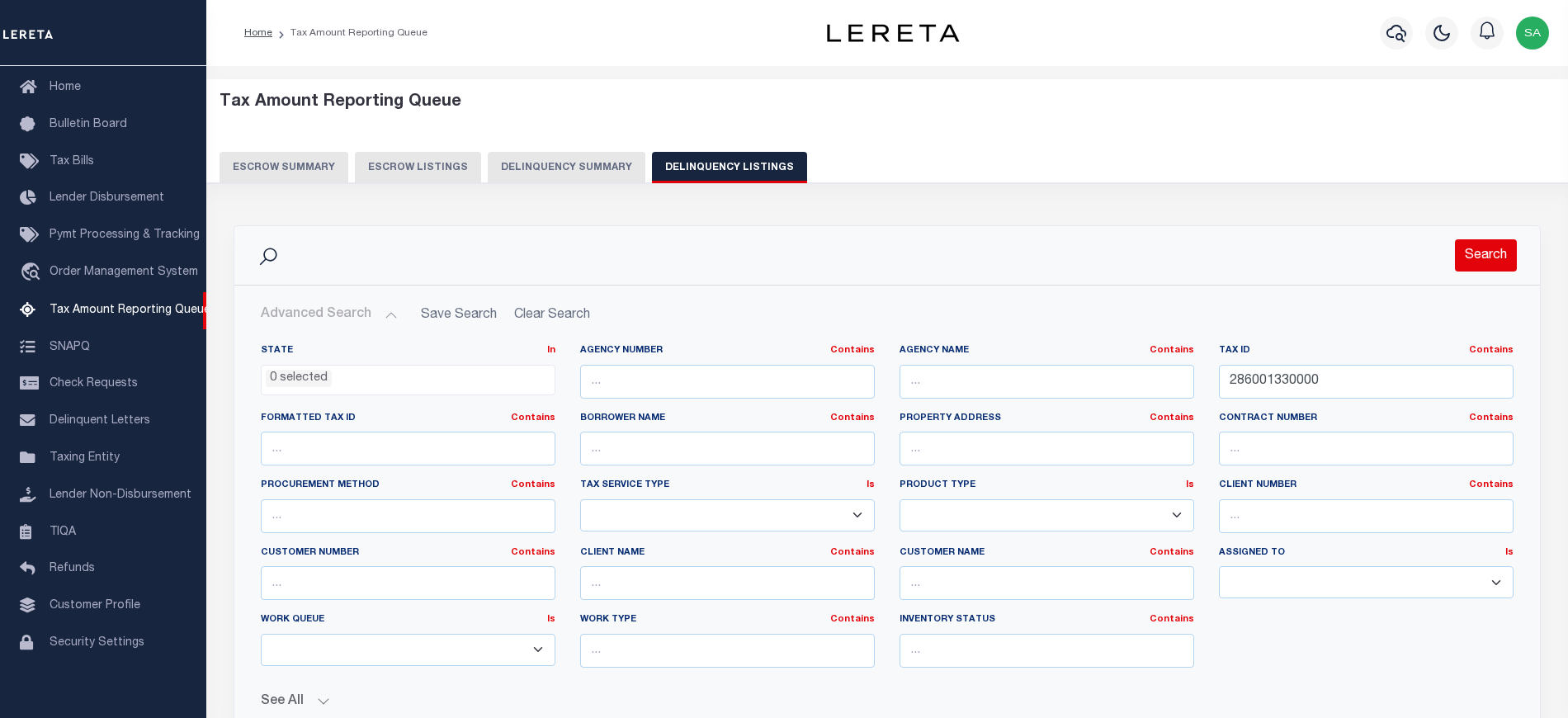
click at [1484, 265] on button "Search" at bounding box center [1486, 255] width 62 height 32
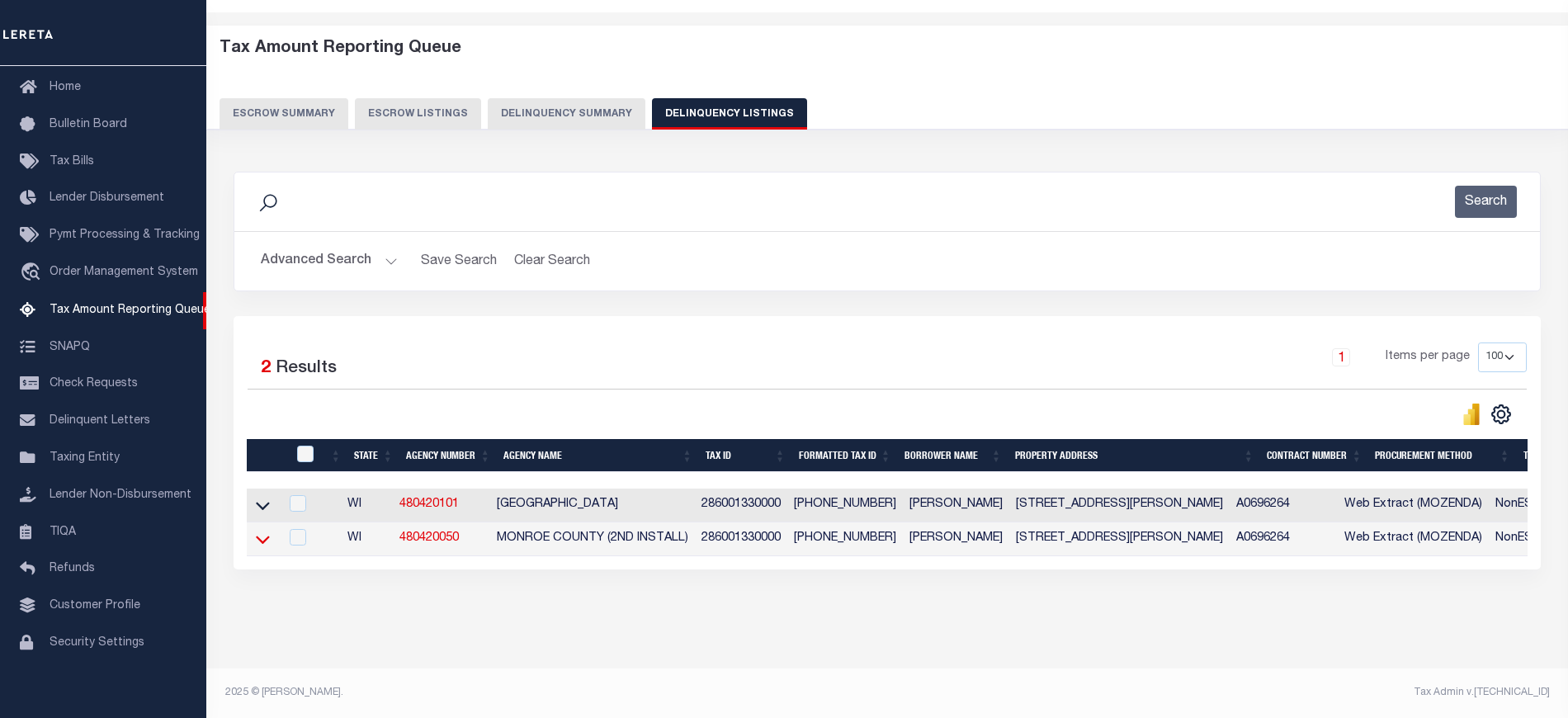
click at [264, 532] on icon at bounding box center [263, 539] width 14 height 17
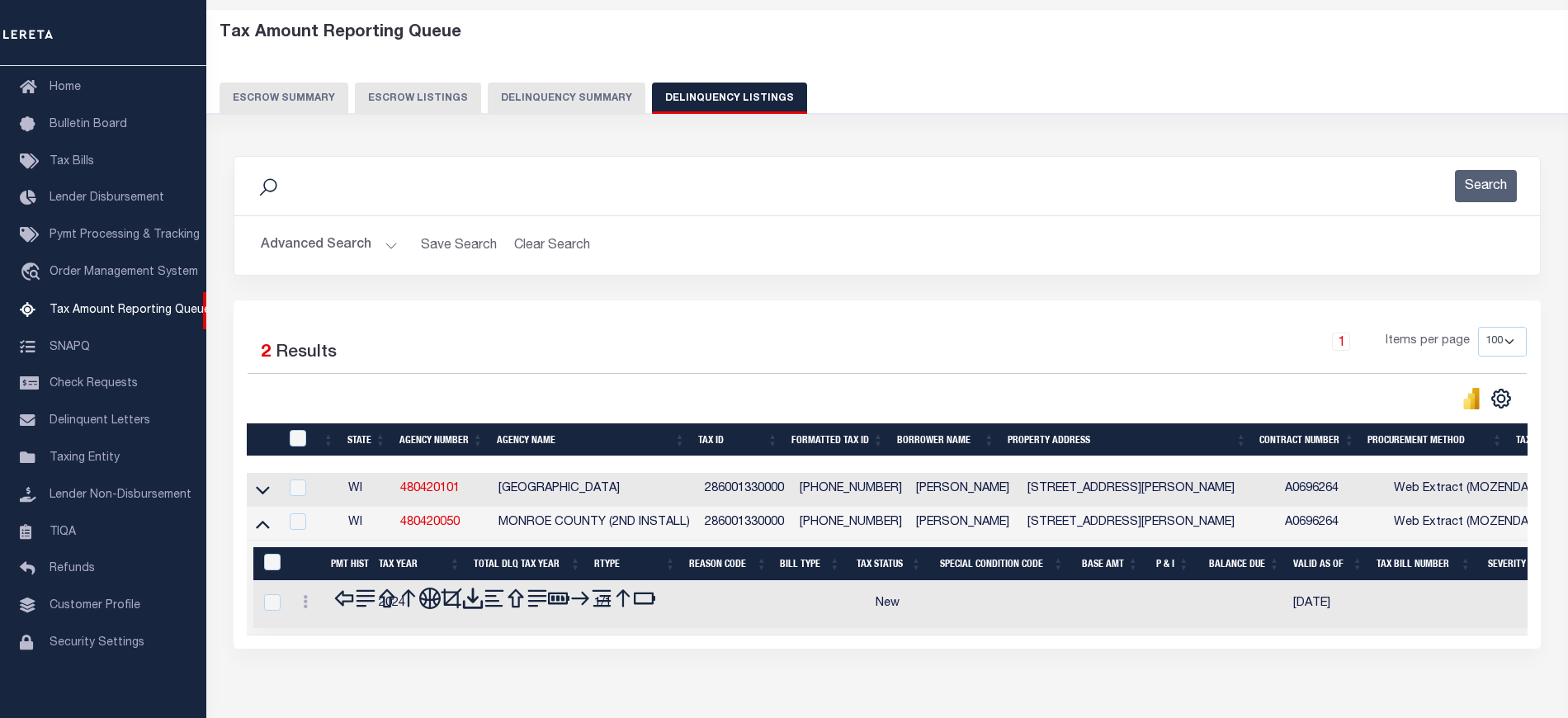
scroll to position [56, 0]
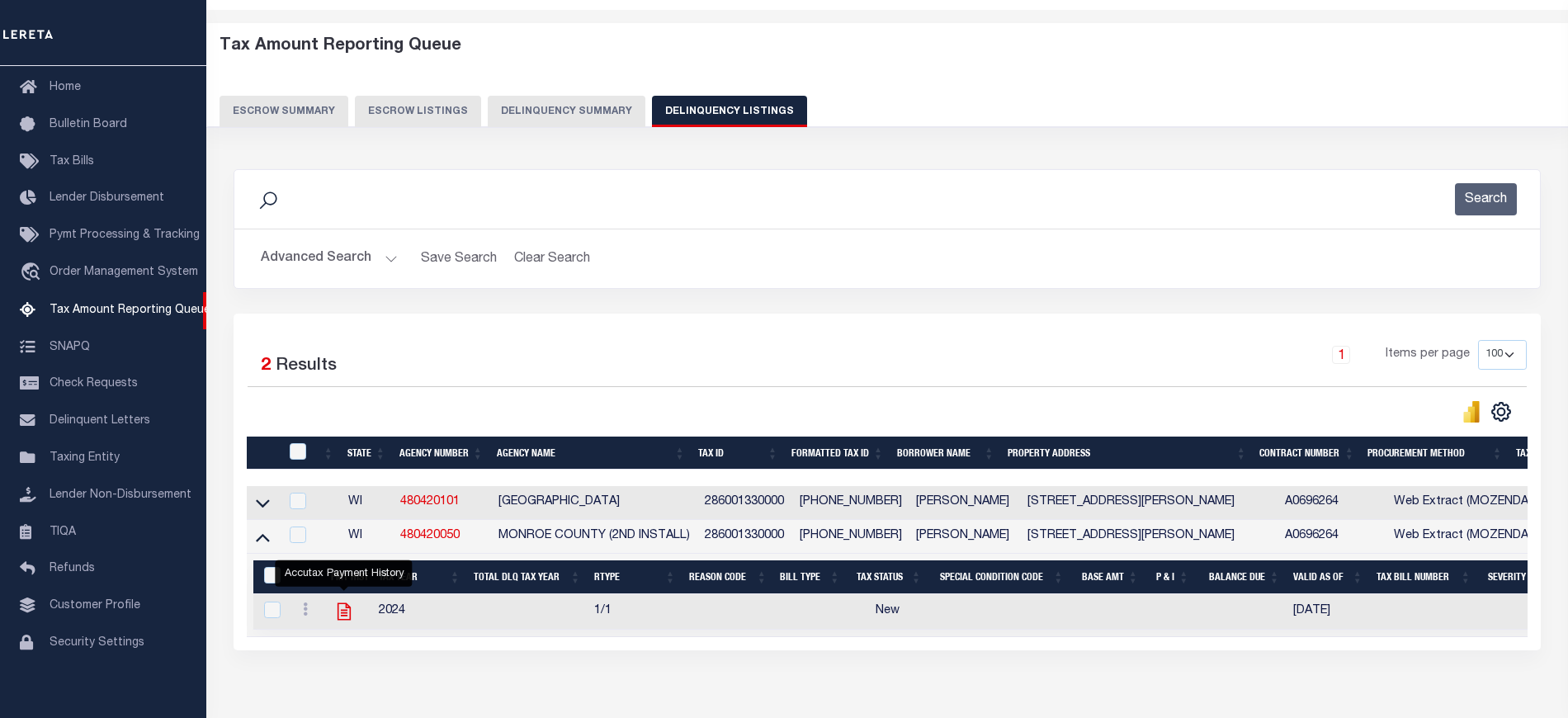
click at [343, 619] on icon "" at bounding box center [344, 611] width 22 height 22
checkbox input "true"
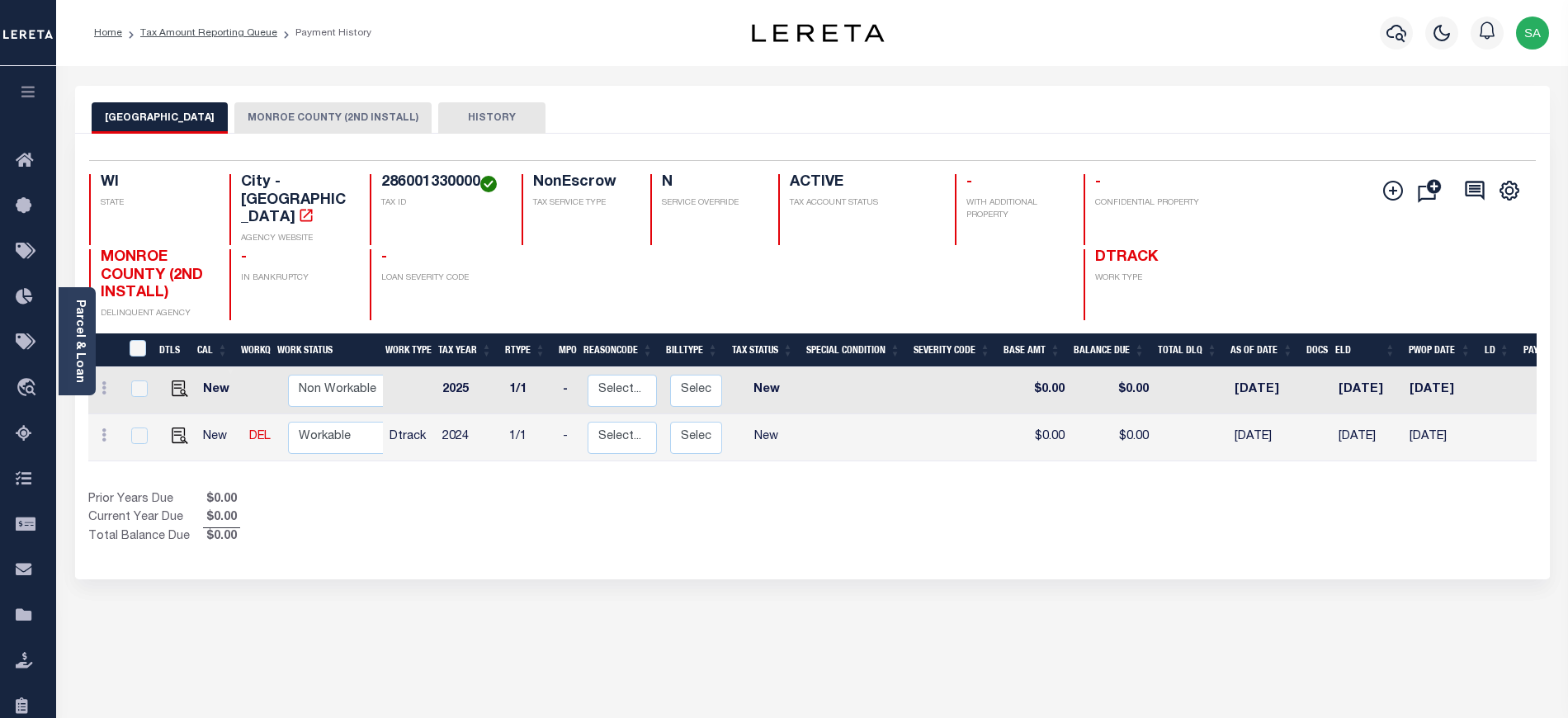
click at [268, 119] on button "MONROE COUNTY (2ND INSTALL)" at bounding box center [332, 117] width 197 height 31
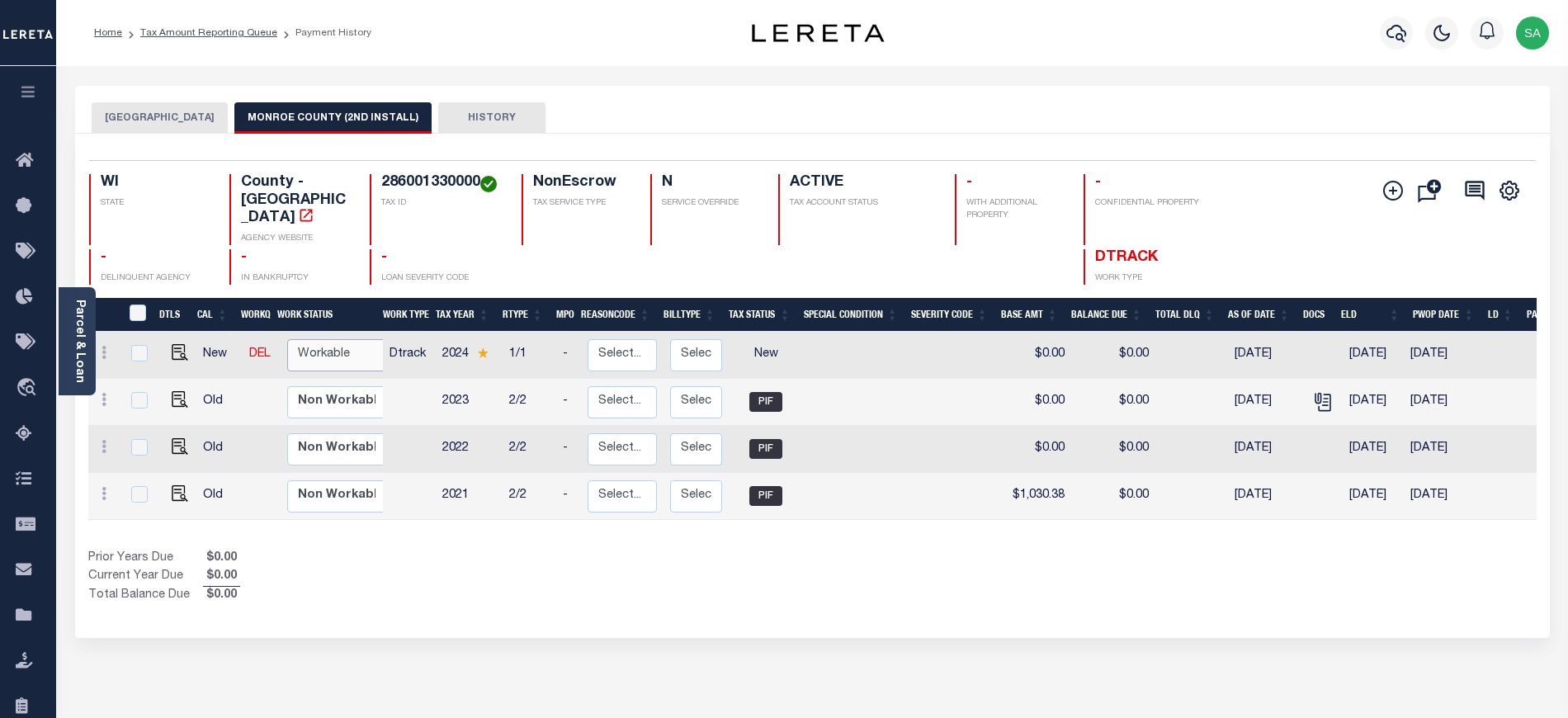
click at [351, 339] on select "Non Workable Workable" at bounding box center [336, 355] width 99 height 32
checkbox input "true"
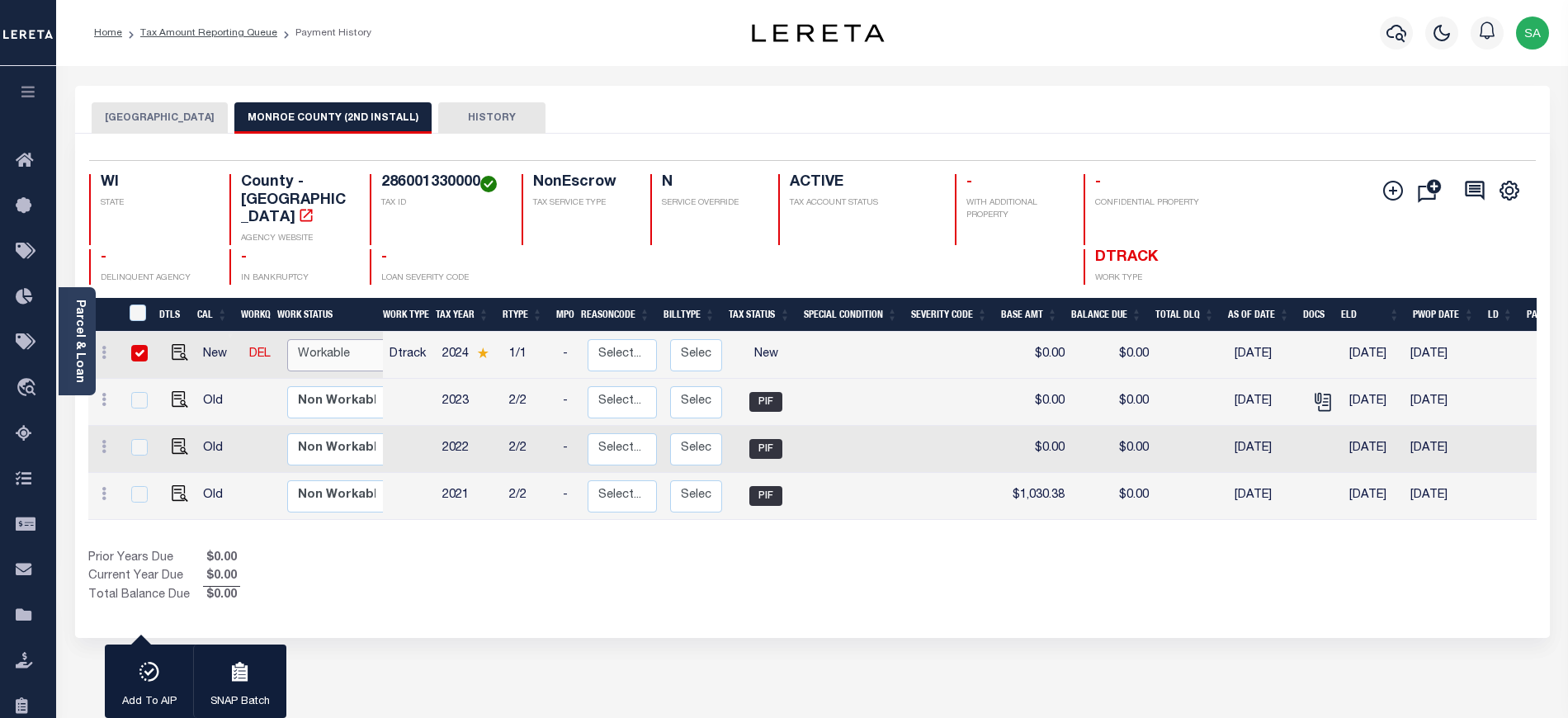
select select "true"
click at [287, 339] on select "Non Workable Workable" at bounding box center [336, 355] width 99 height 32
checkbox input "false"
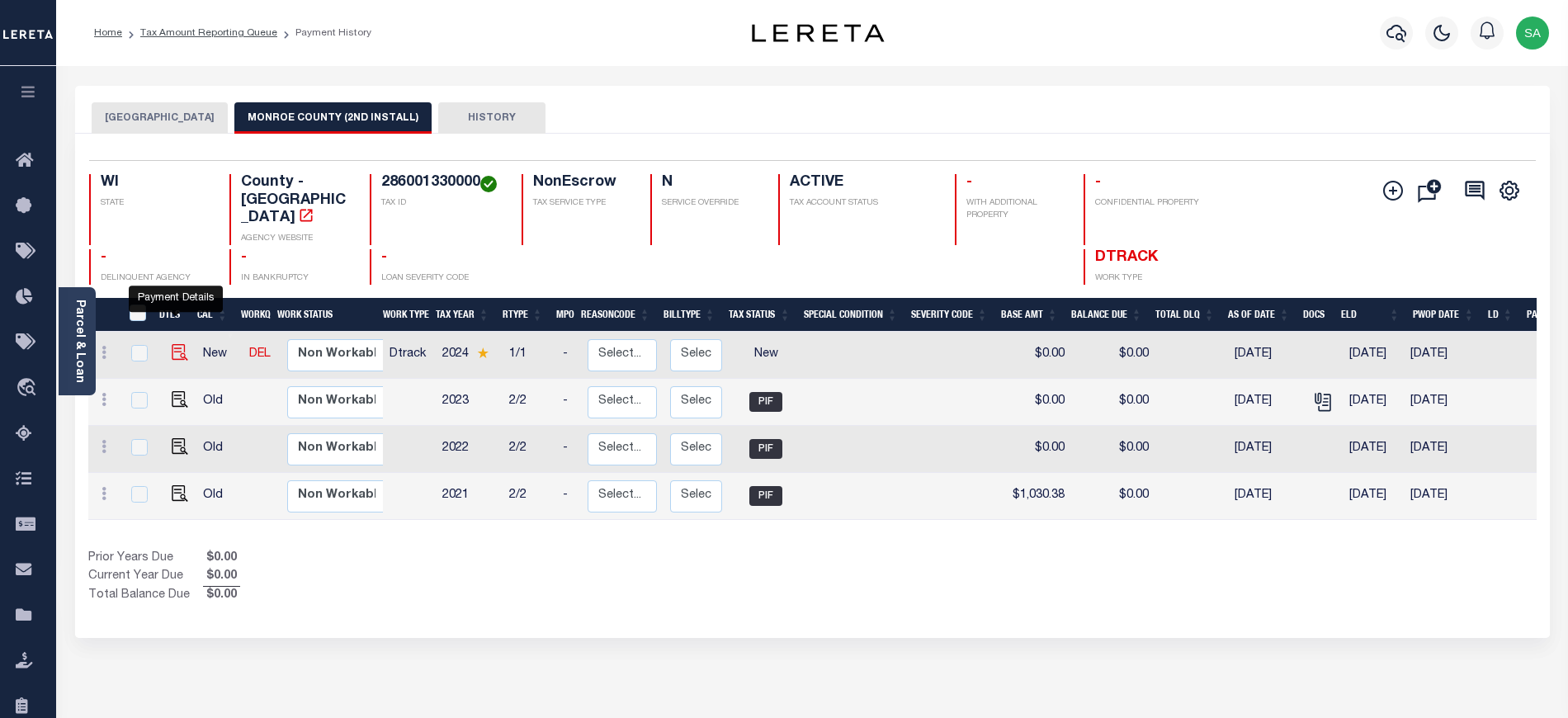
click at [177, 344] on img "" at bounding box center [179, 351] width 16 height 16
checkbox input "true"
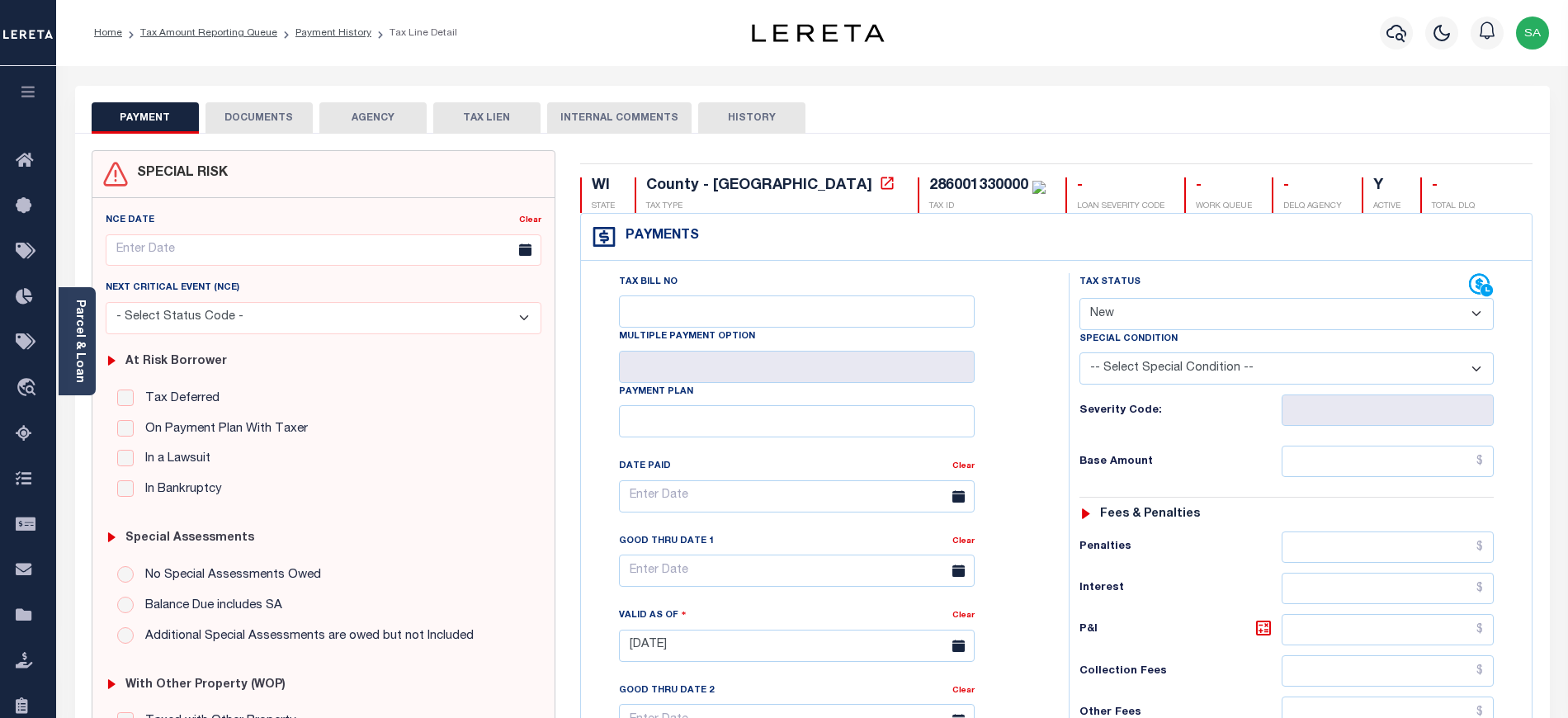
click at [1131, 310] on select "- Select Status Code - Open Due/Unpaid Paid Incomplete No Tax Due Internal Refu…" at bounding box center [1287, 314] width 414 height 32
select select "PYD"
click at [1080, 299] on select "- Select Status Code - Open Due/Unpaid Paid Incomplete No Tax Due Internal Refu…" at bounding box center [1287, 314] width 414 height 32
type input "[DATE]"
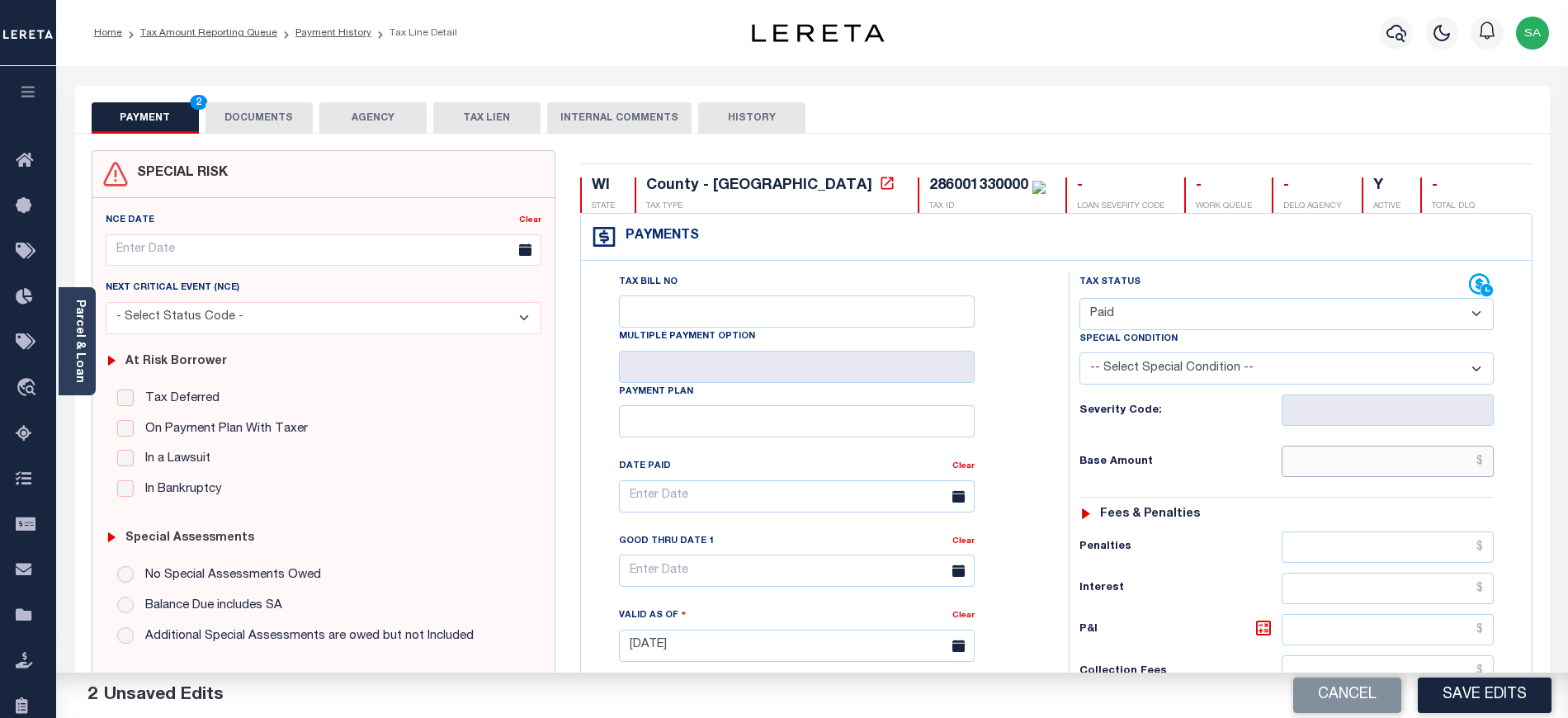
click at [1310, 472] on input "text" at bounding box center [1388, 461] width 213 height 31
type input "$0.00"
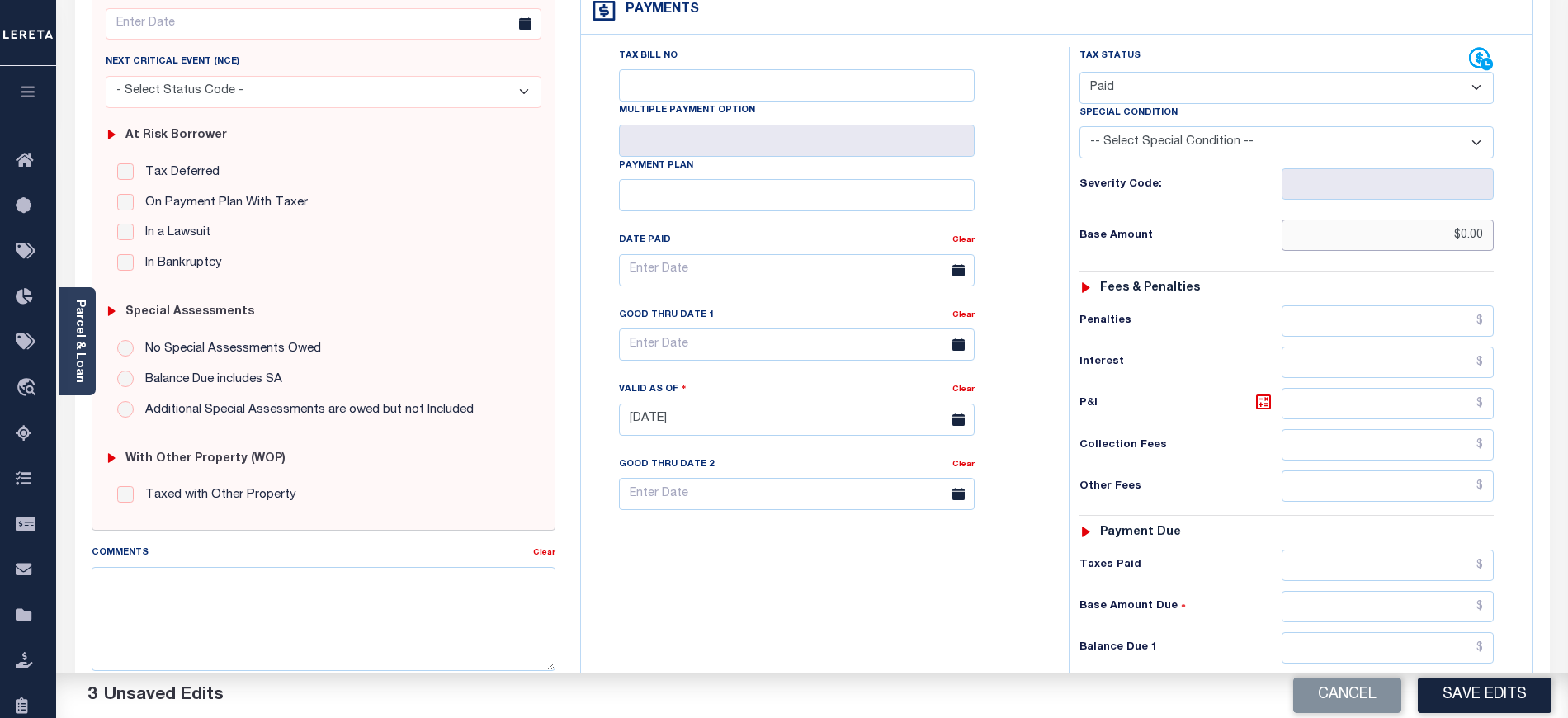
scroll to position [330, 0]
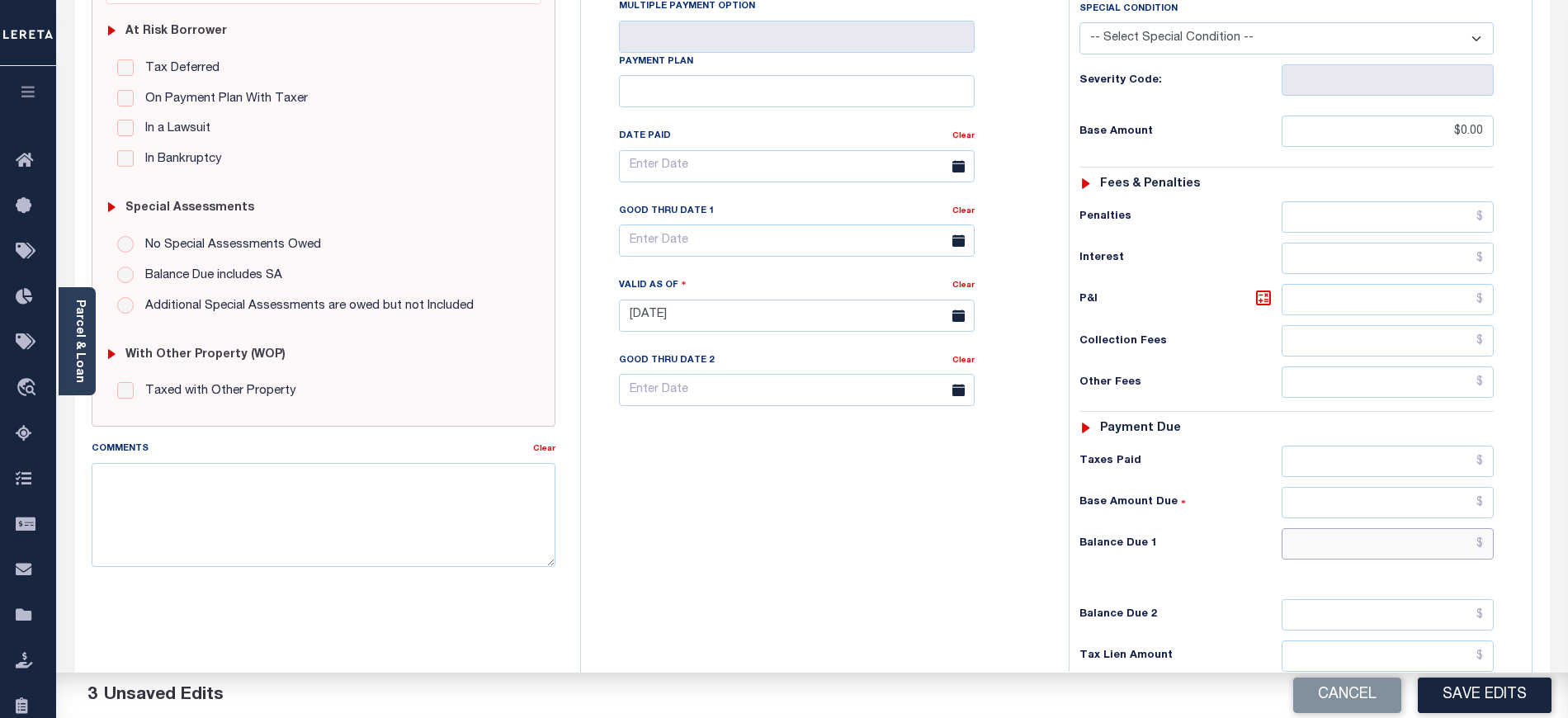
click at [1295, 552] on input "text" at bounding box center [1388, 543] width 213 height 31
type input "$0.00"
click at [762, 570] on div "Tax Bill No Multiple Payment Option Payment Plan Clear" at bounding box center [820, 307] width 471 height 728
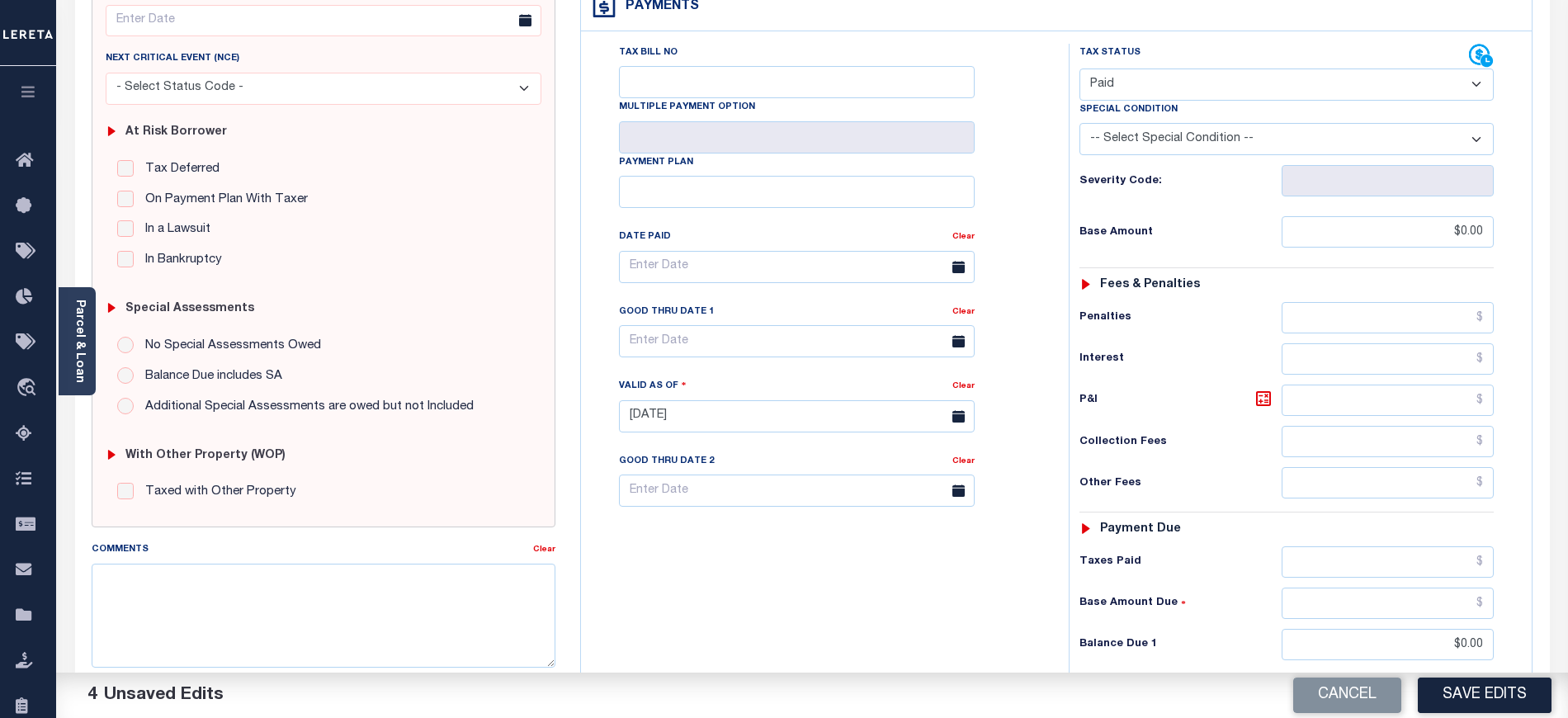
scroll to position [0, 0]
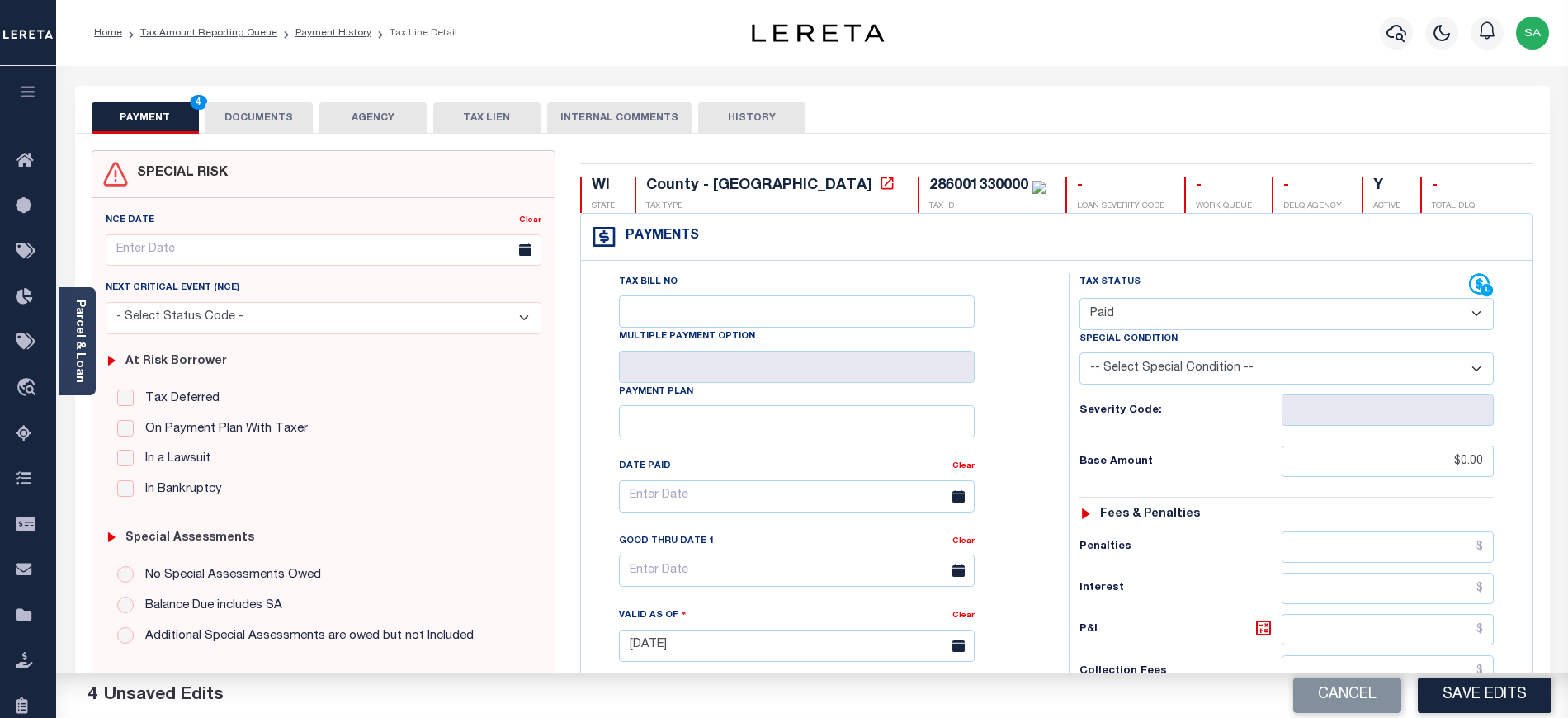
click at [296, 121] on button "DOCUMENTS" at bounding box center [260, 117] width 108 height 31
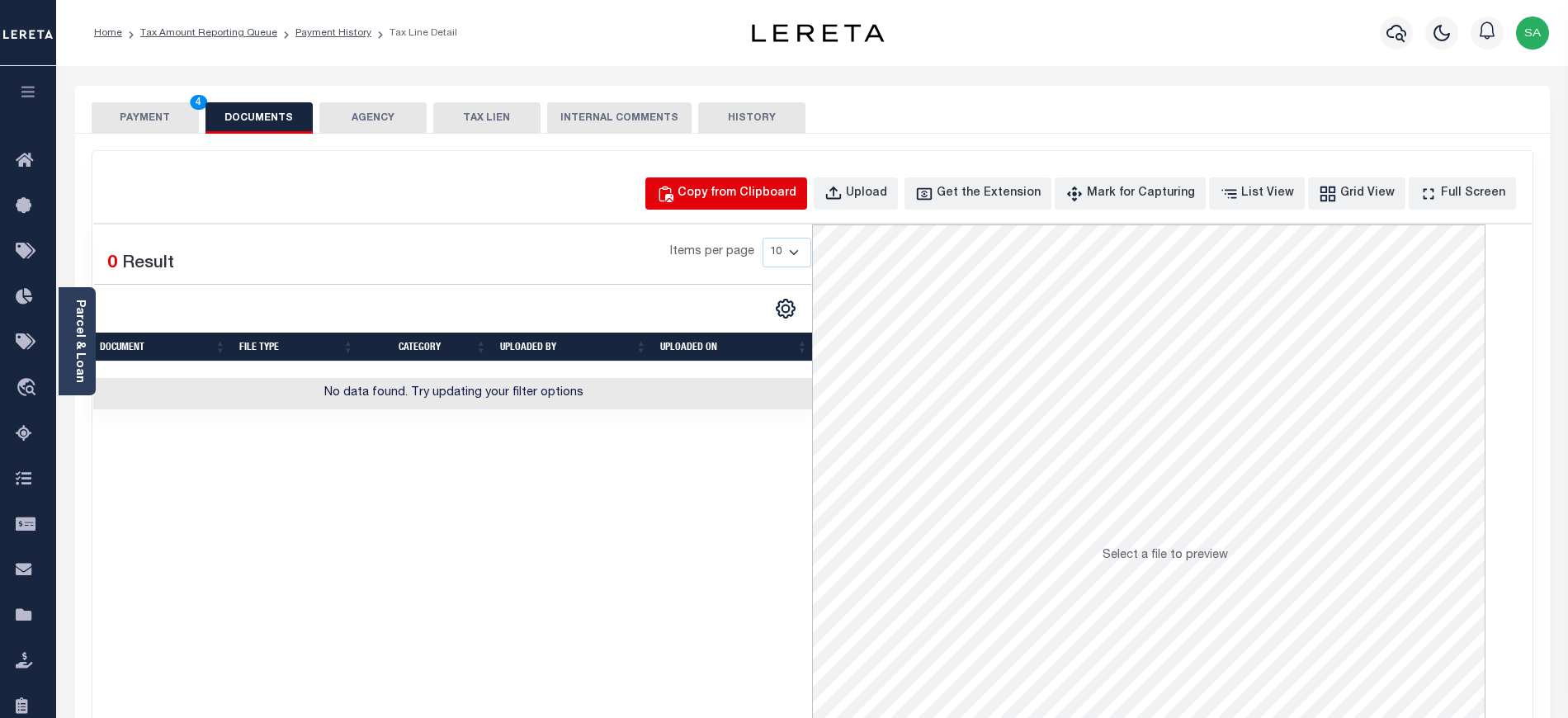
click at [807, 210] on button "Copy from Clipboard" at bounding box center [725, 194] width 162 height 32
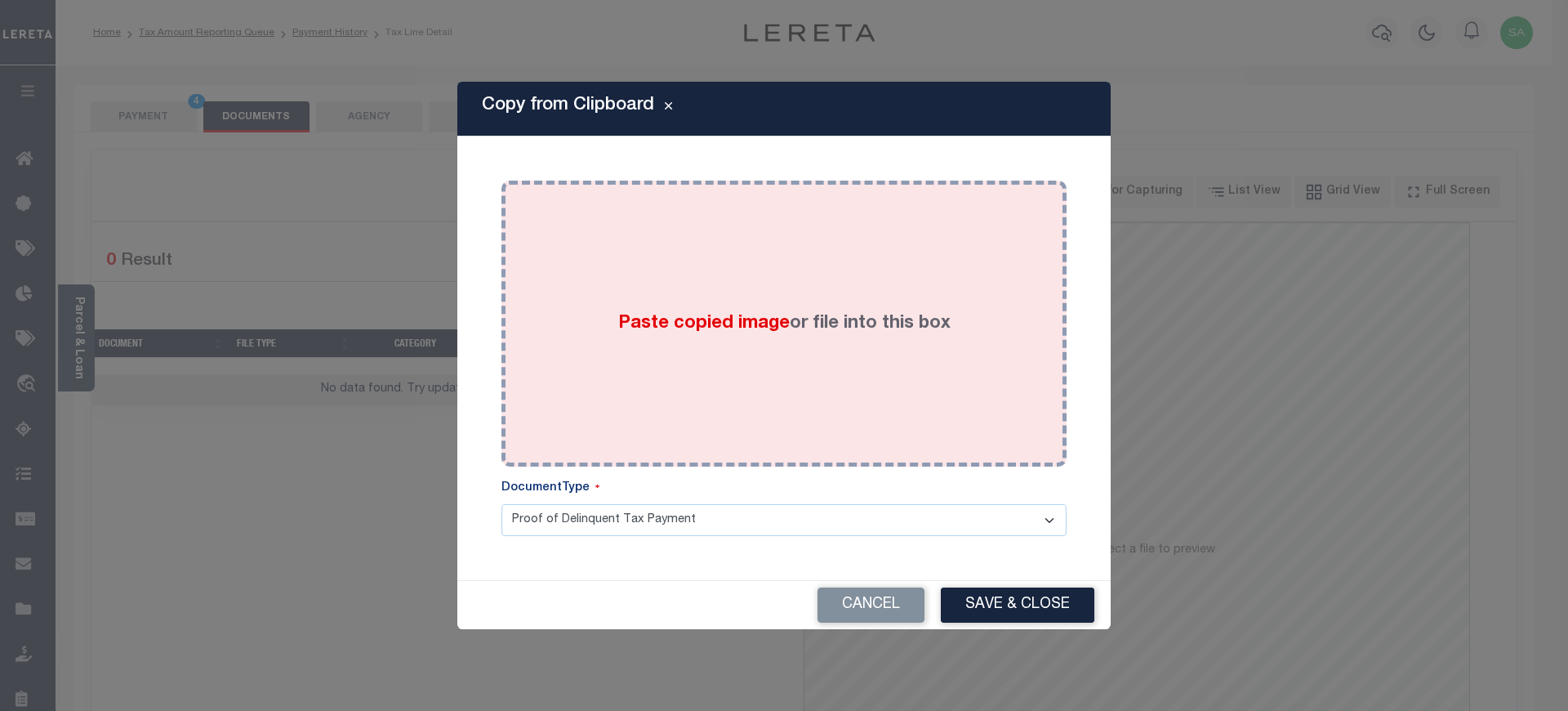
click at [933, 378] on div "Paste copied image or file into this box" at bounding box center [784, 324] width 540 height 262
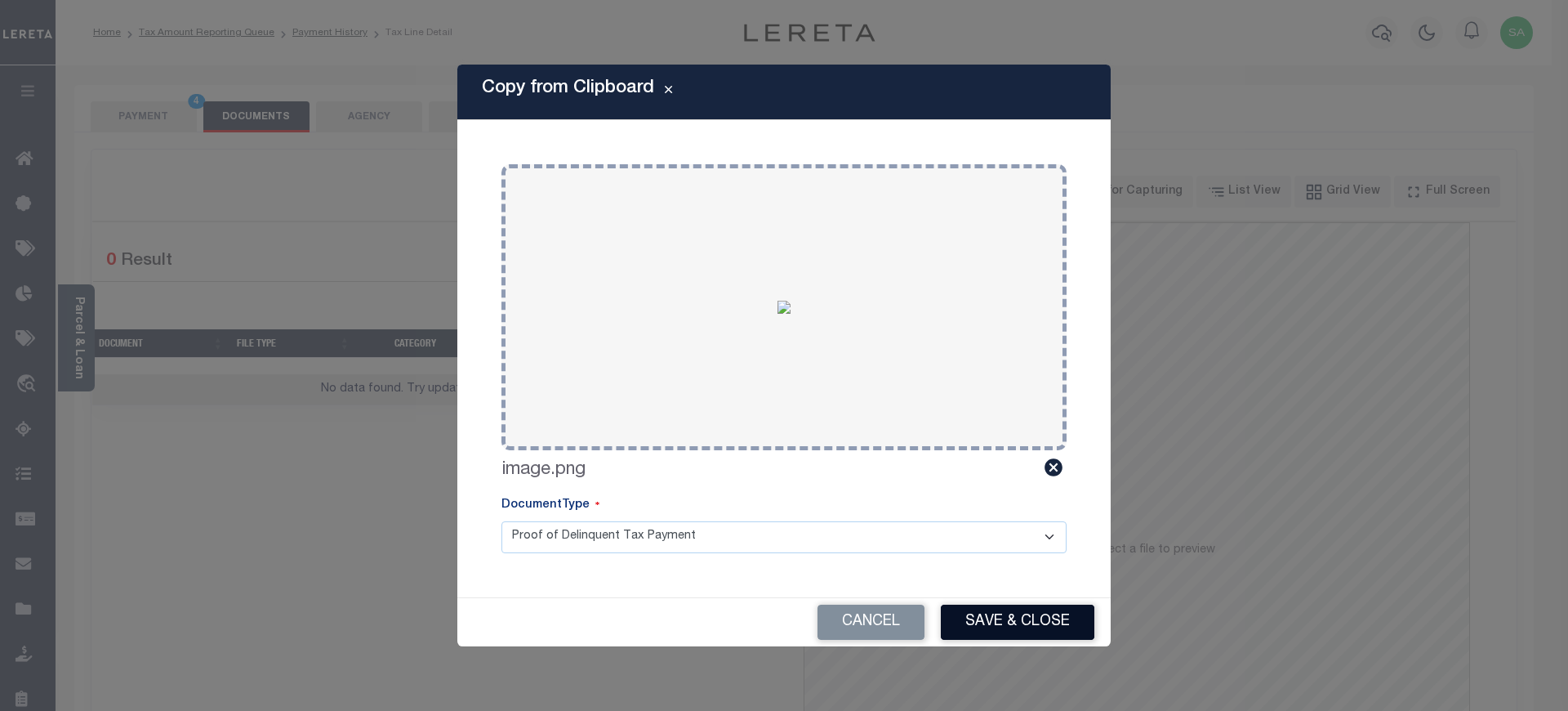
click at [1036, 626] on button "Save & Close" at bounding box center [1017, 622] width 153 height 36
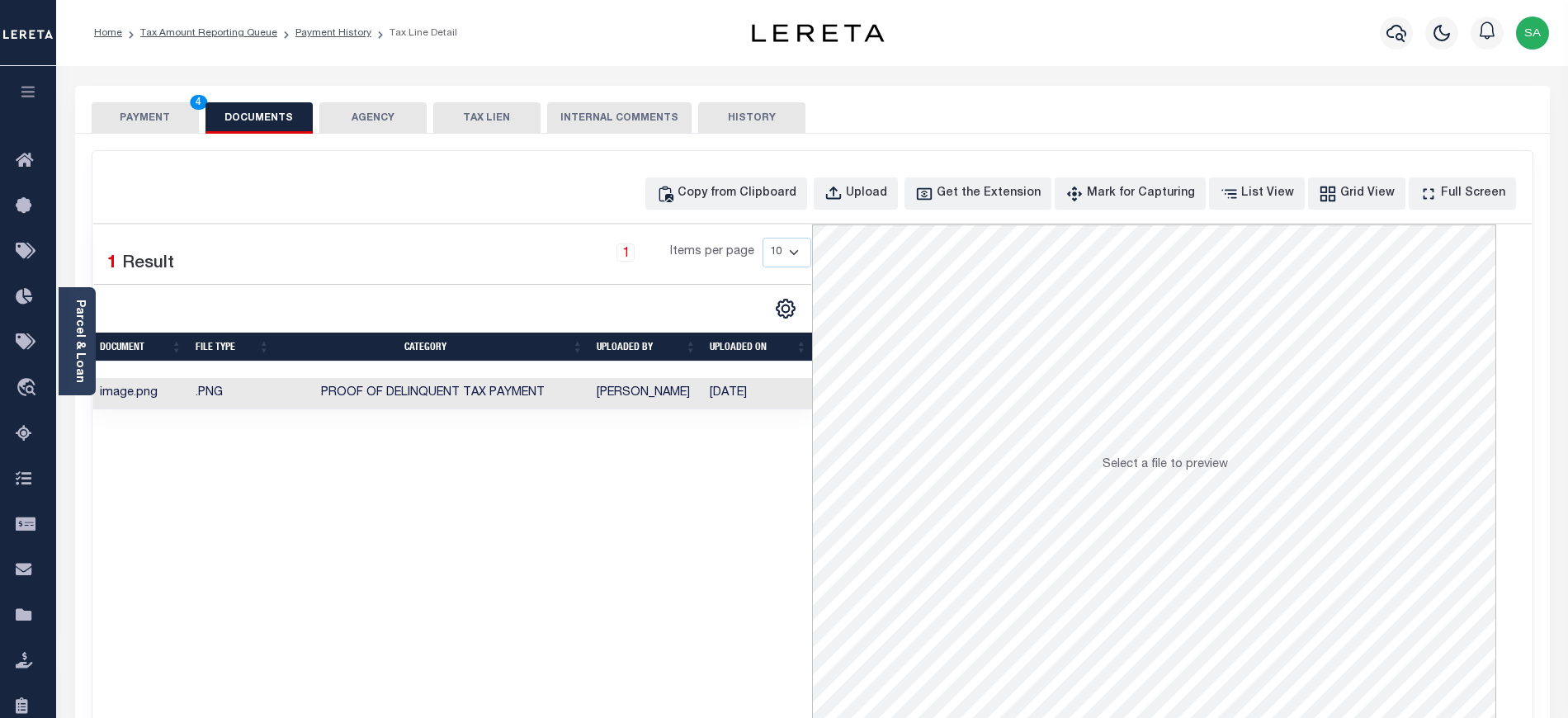
click at [153, 121] on button "PAYMENT 4" at bounding box center [145, 117] width 108 height 31
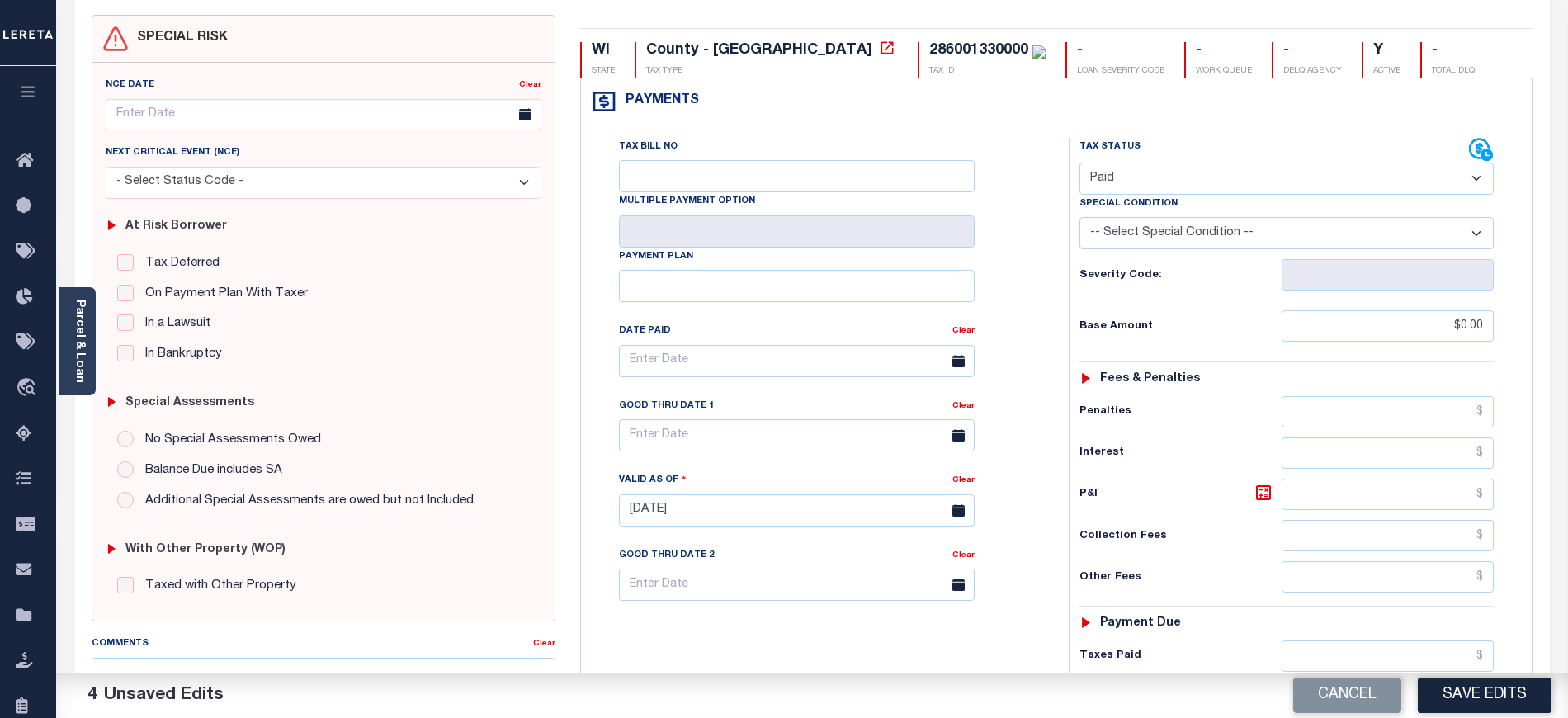
scroll to position [440, 0]
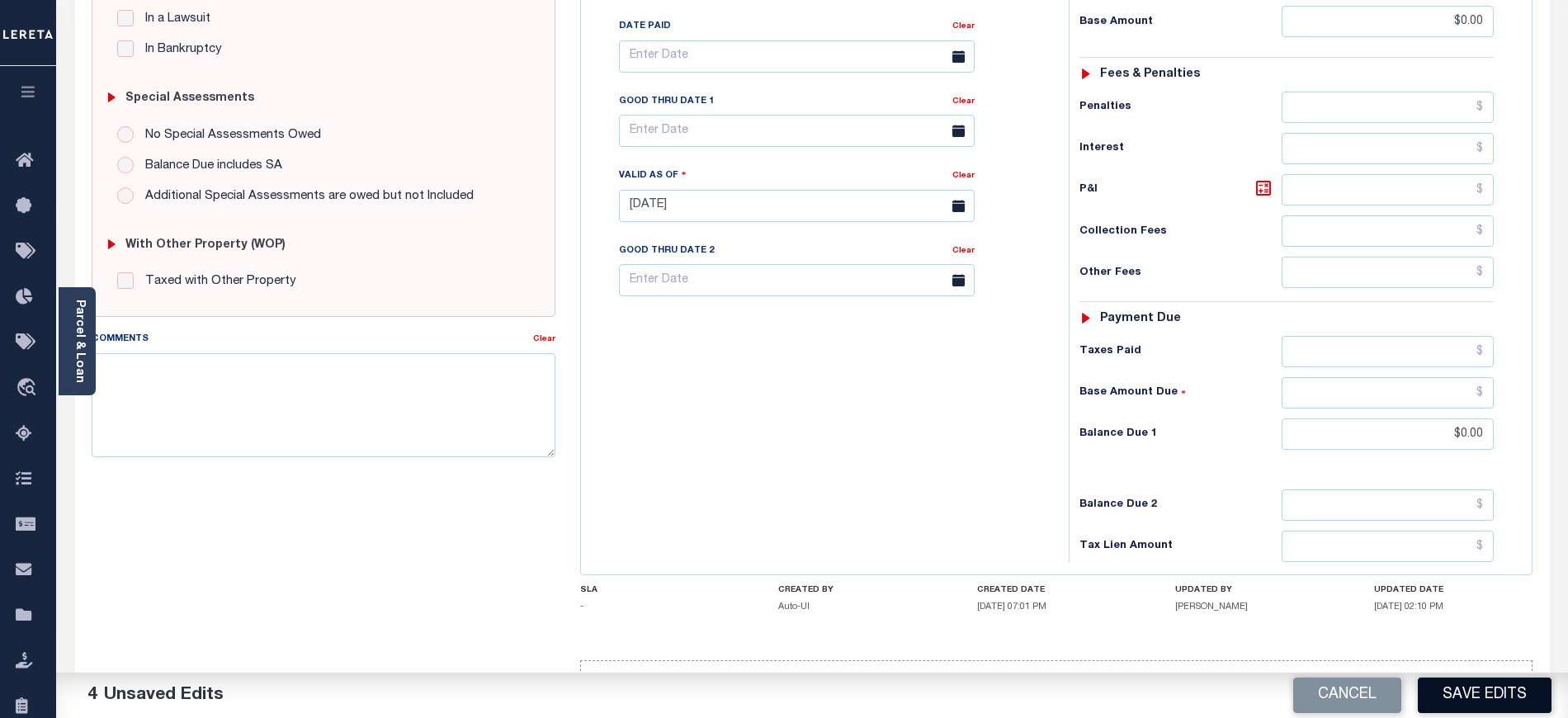
click at [1452, 697] on button "Save Edits" at bounding box center [1485, 695] width 134 height 36
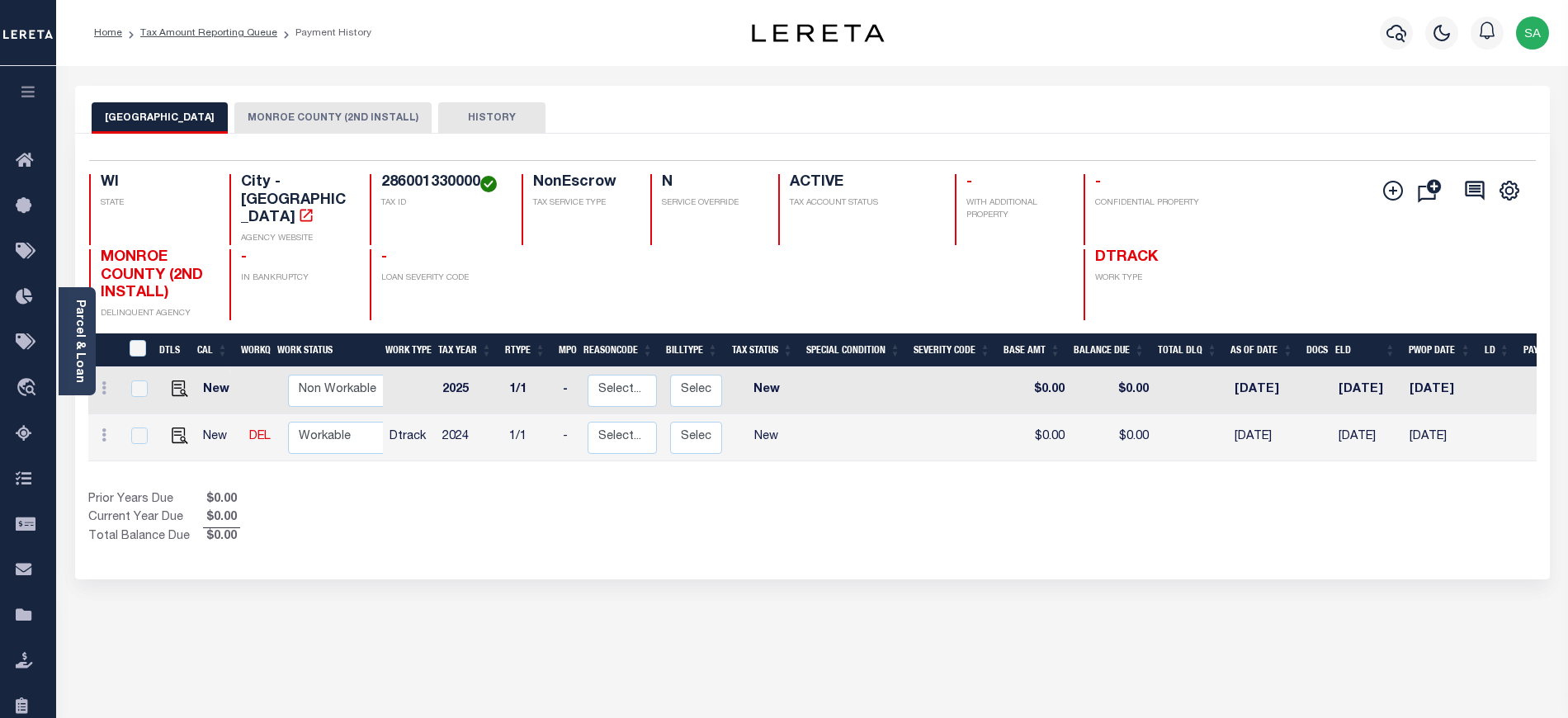
click at [291, 104] on button "MONROE COUNTY (2ND INSTALL)" at bounding box center [332, 117] width 197 height 31
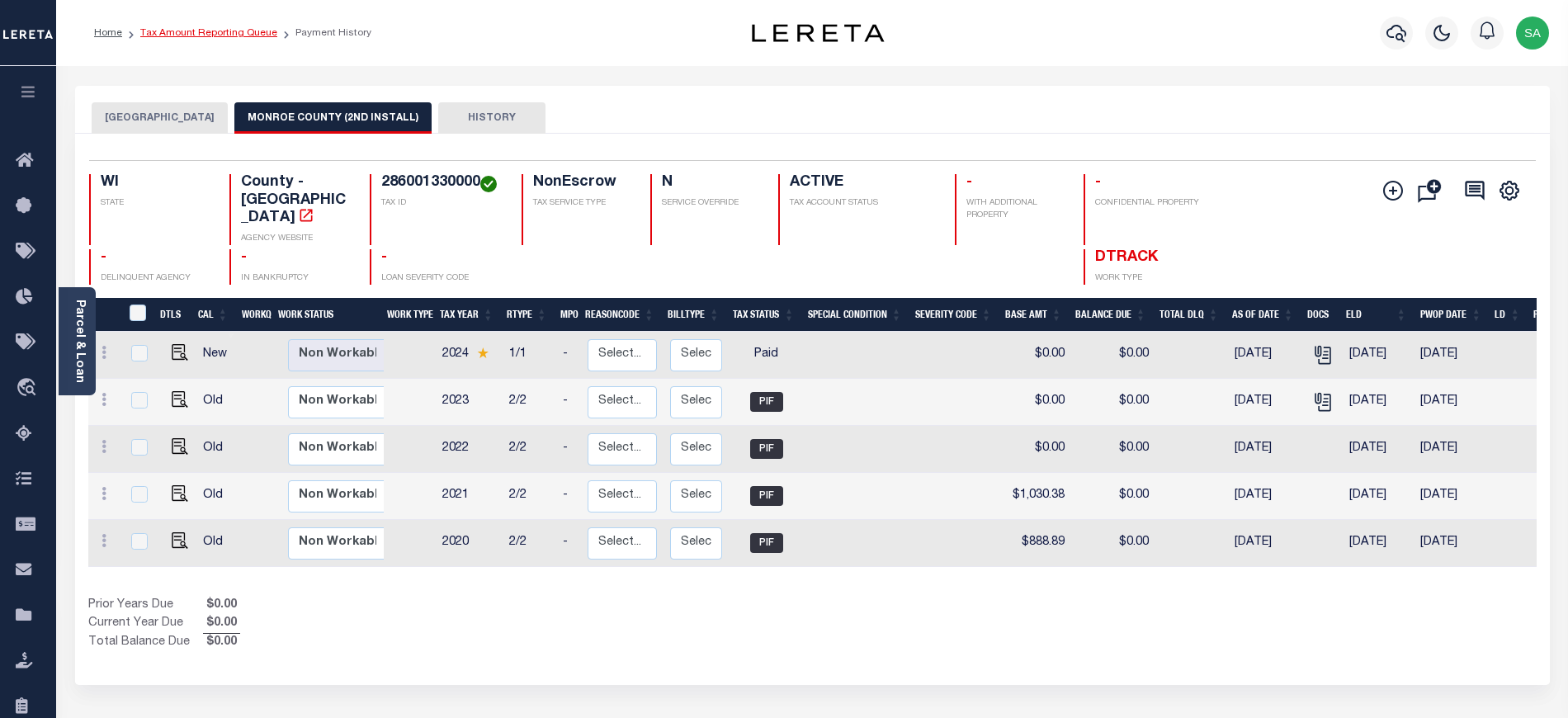
click at [193, 33] on link "Tax Amount Reporting Queue" at bounding box center [208, 33] width 137 height 9
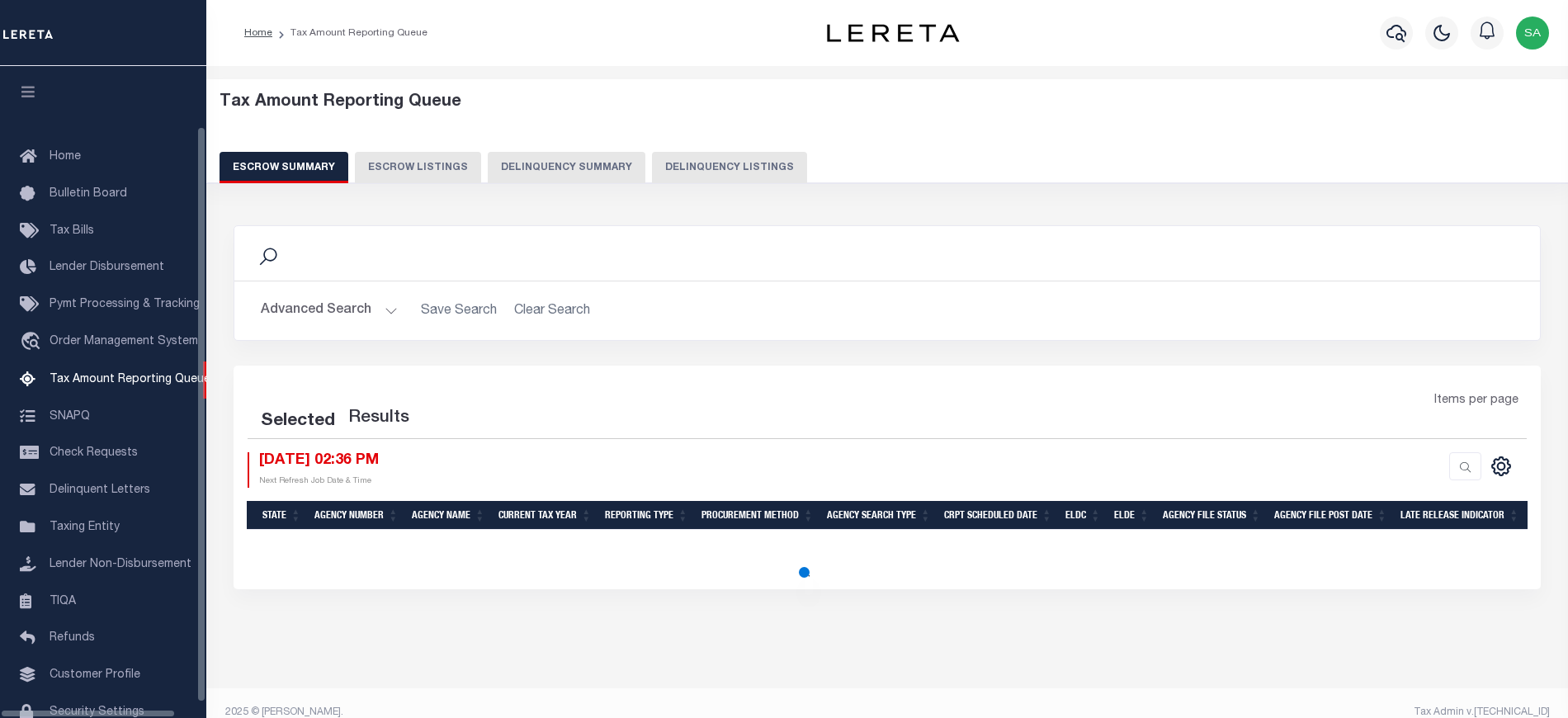
click at [707, 160] on button "Delinquency Listings" at bounding box center [729, 167] width 155 height 31
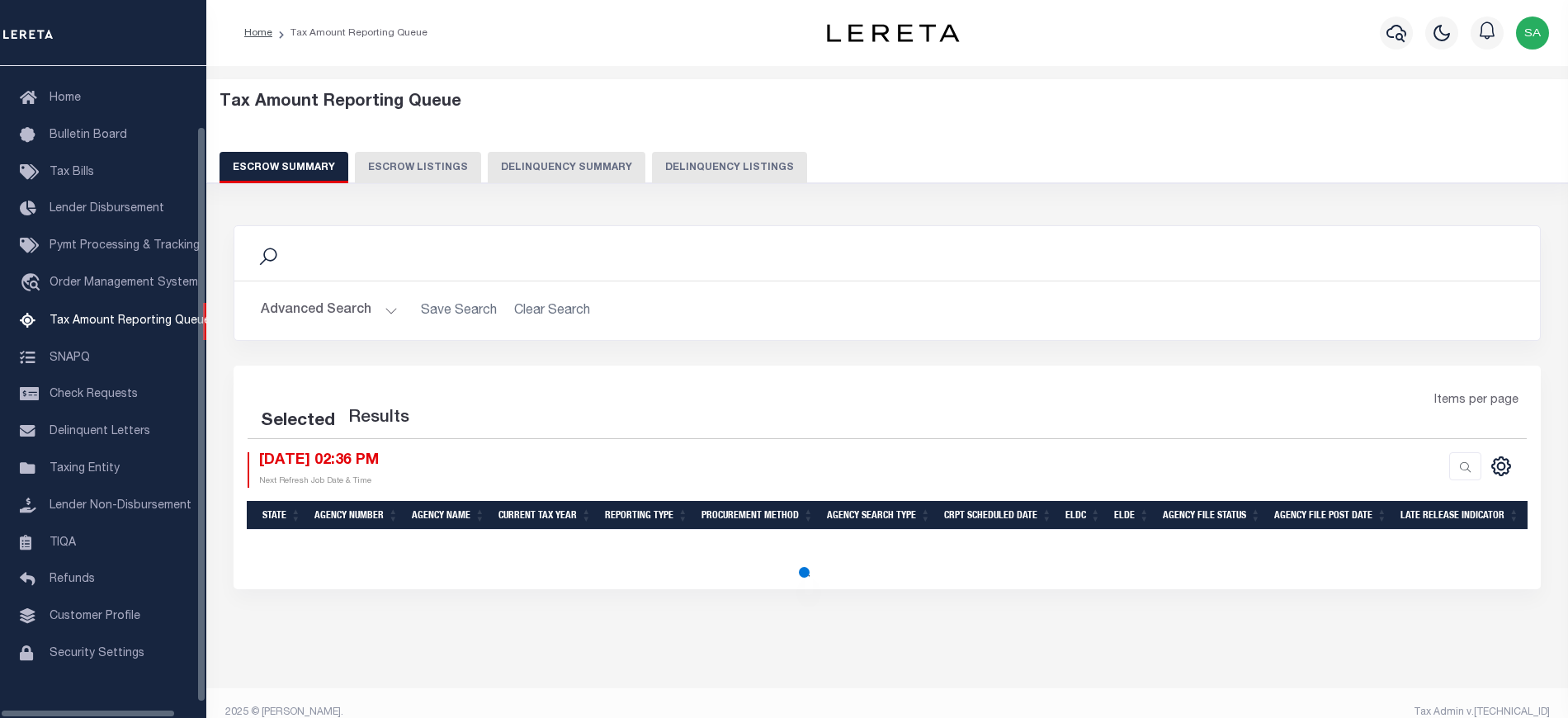
select select "100"
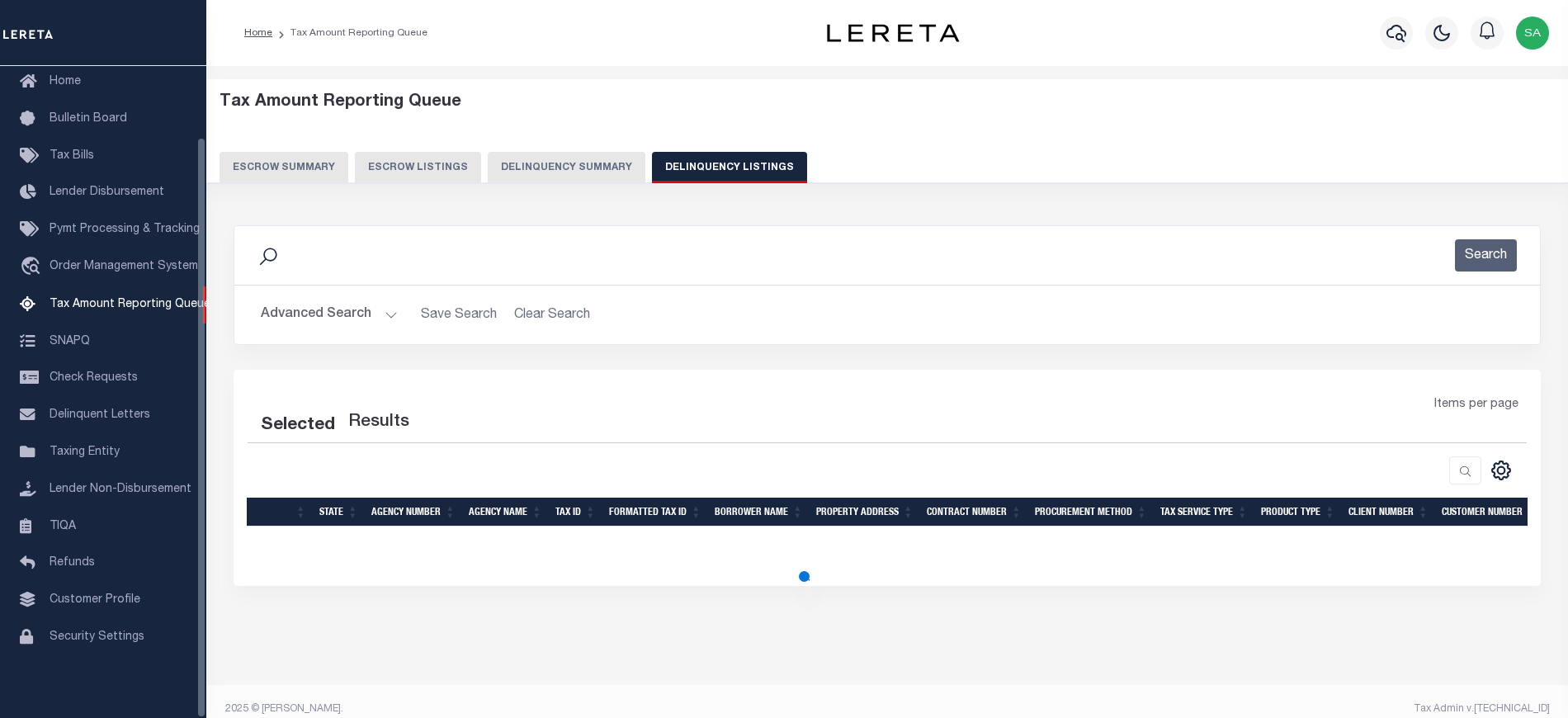
select select "100"
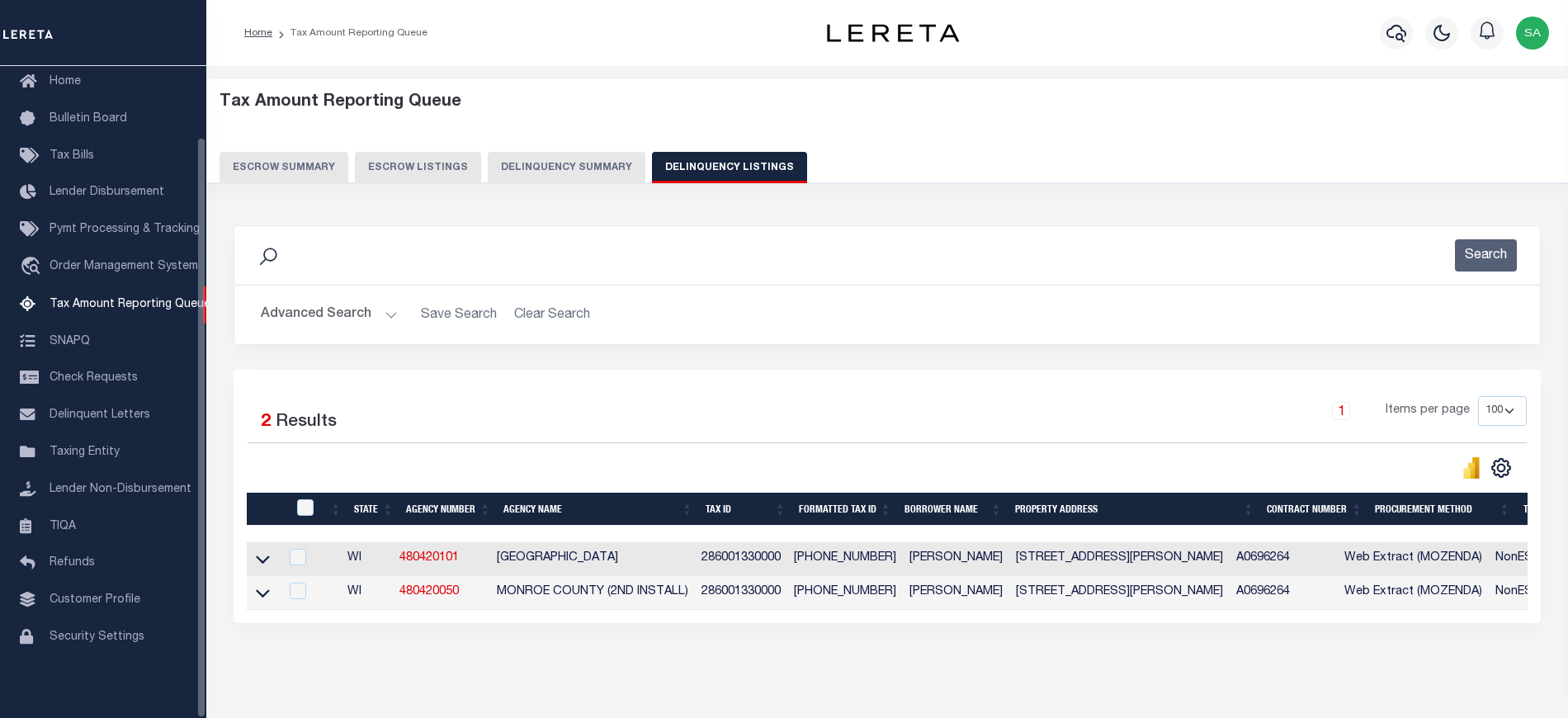
click at [291, 321] on button "Advanced Search" at bounding box center [329, 315] width 137 height 32
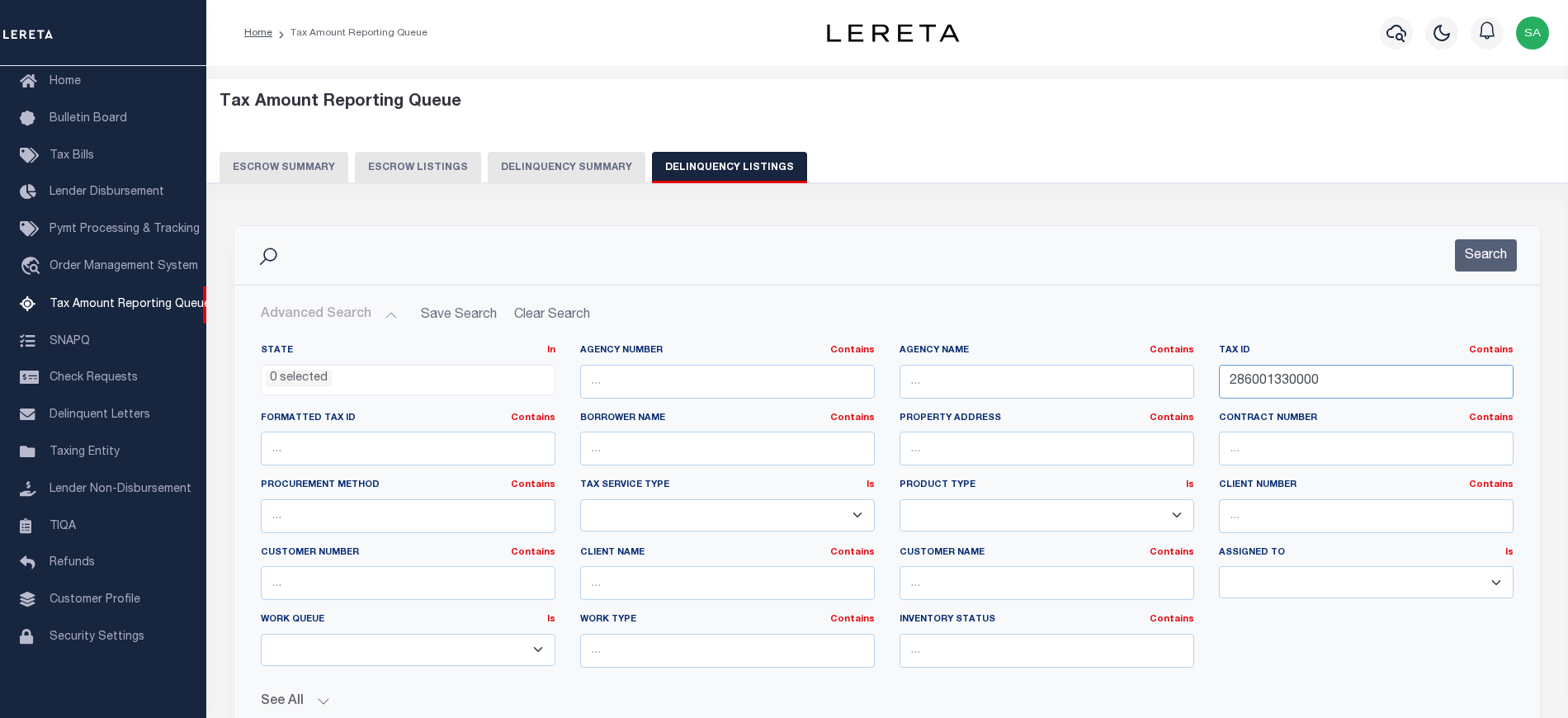
drag, startPoint x: 1265, startPoint y: 388, endPoint x: 1112, endPoint y: 388, distance: 153.0
click at [1112, 388] on div "State In In AK AL AR AZ CA CO CT DC DE FL GA GU HI IA ID IL IN KS KY LA MA MD M…" at bounding box center [887, 512] width 1277 height 336
paste input "2601"
type input "286026010000"
click at [1470, 248] on button "Search" at bounding box center [1486, 255] width 62 height 32
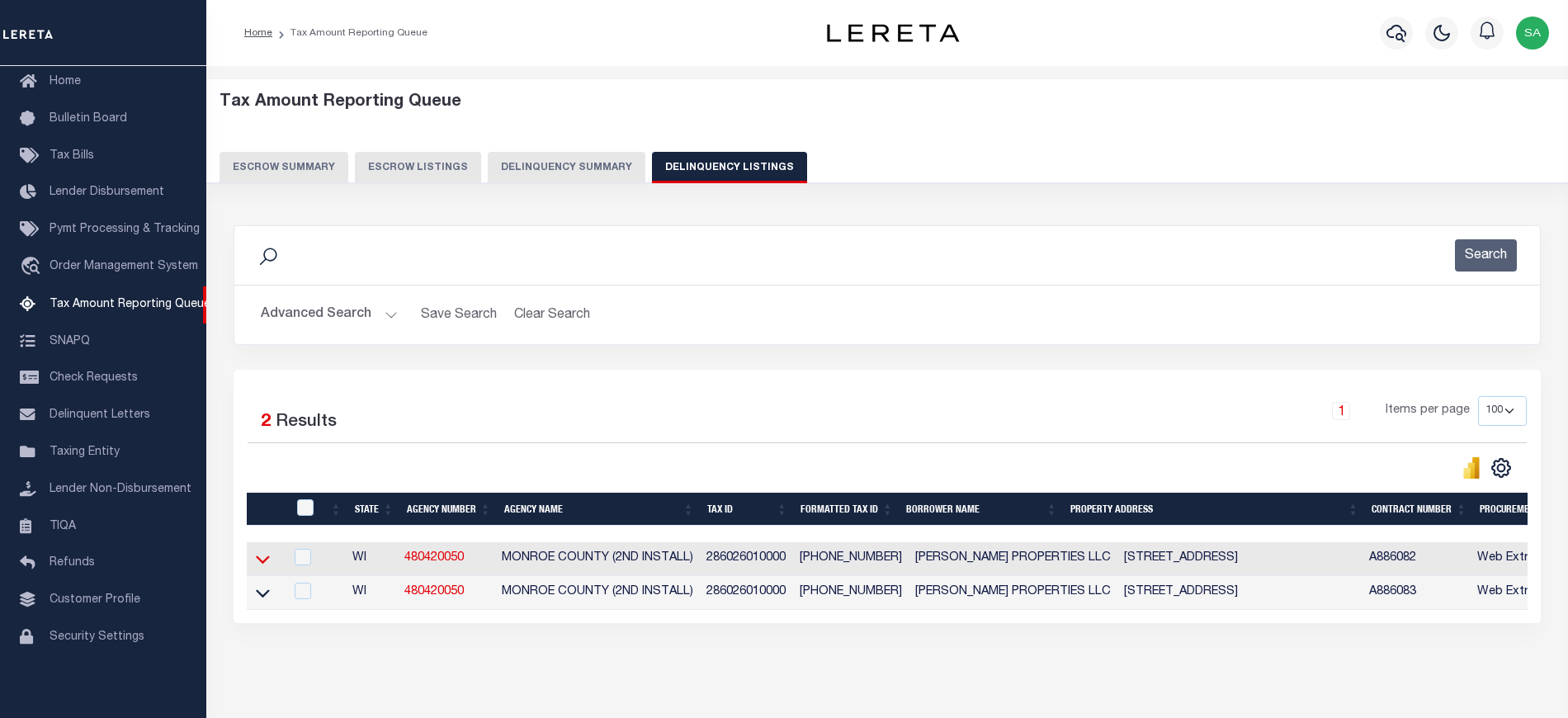
click at [263, 562] on icon at bounding box center [263, 559] width 14 height 17
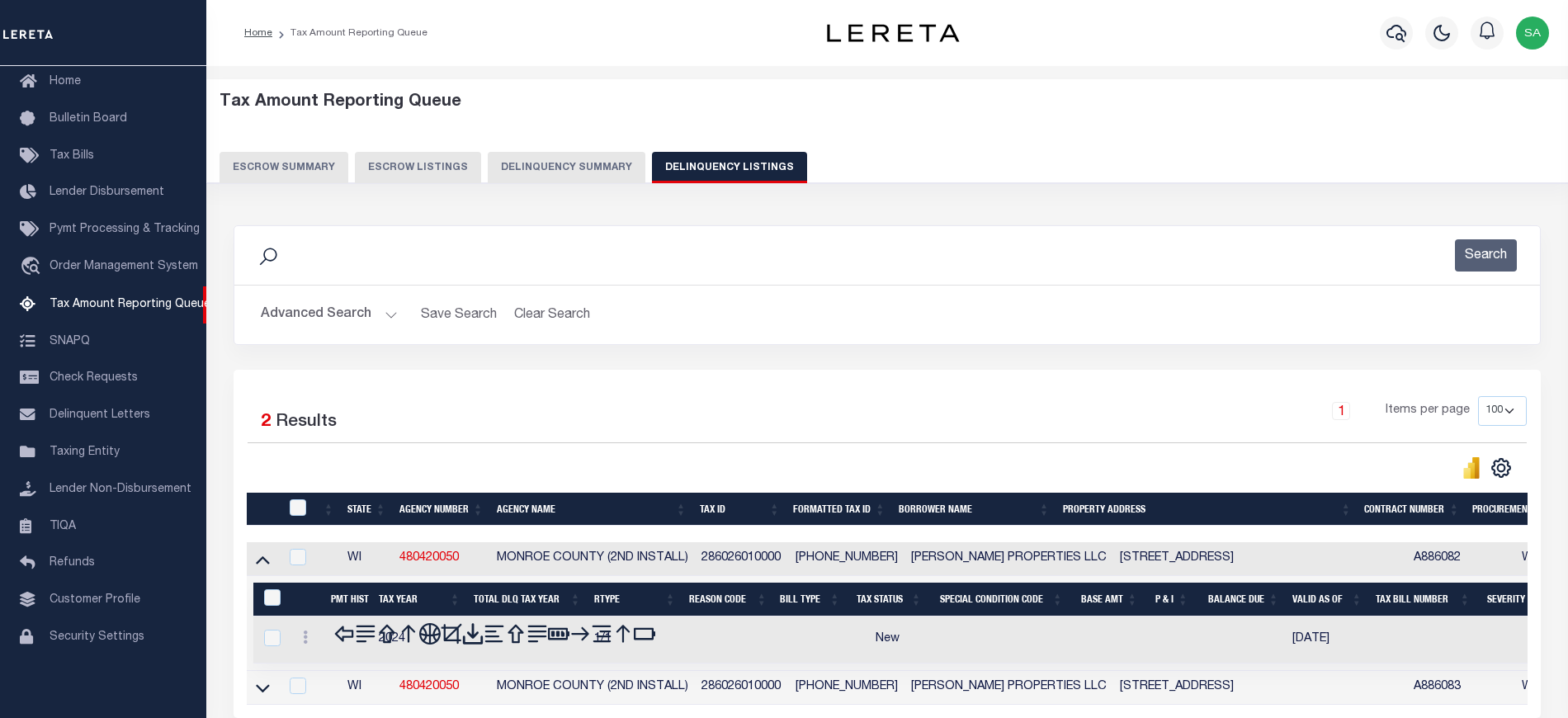
scroll to position [110, 0]
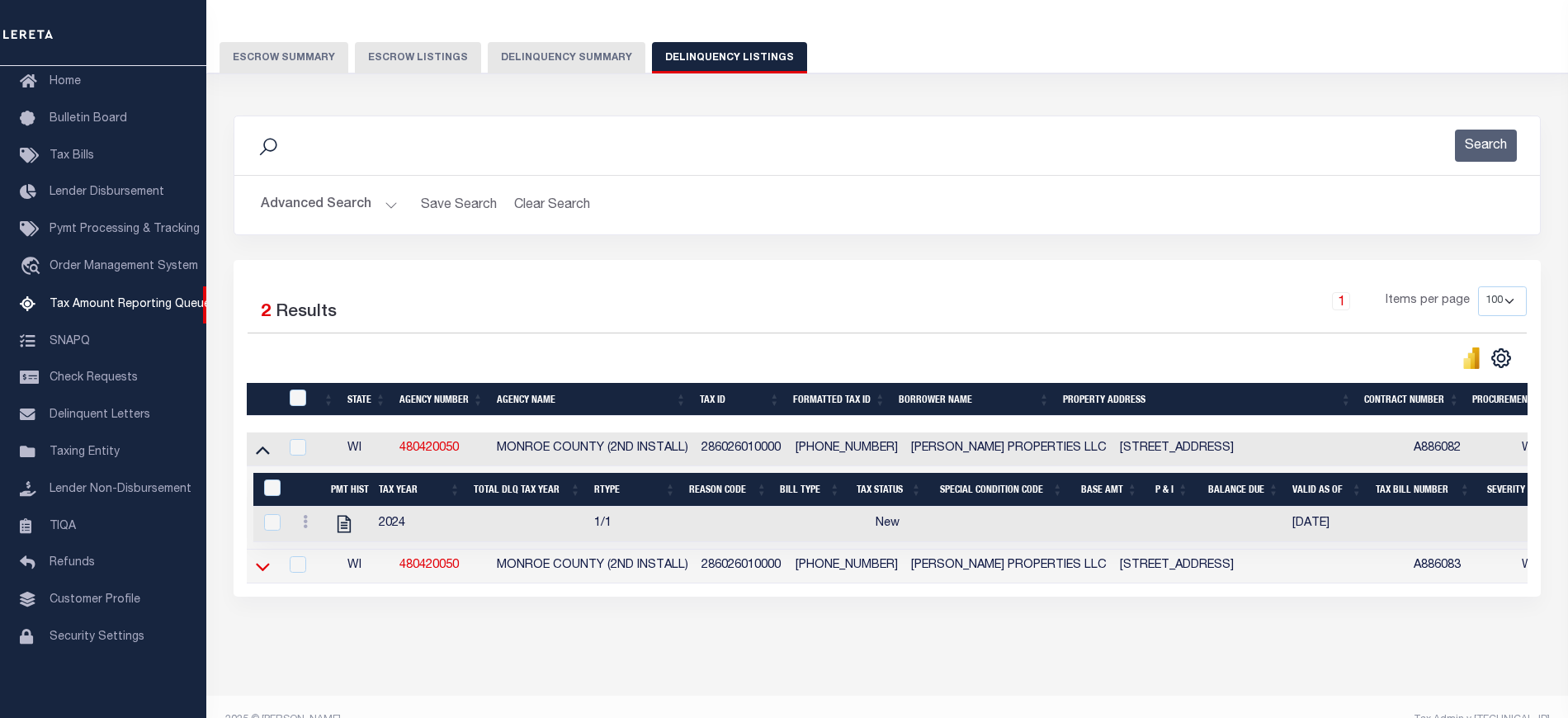
click at [259, 571] on icon at bounding box center [263, 567] width 14 height 9
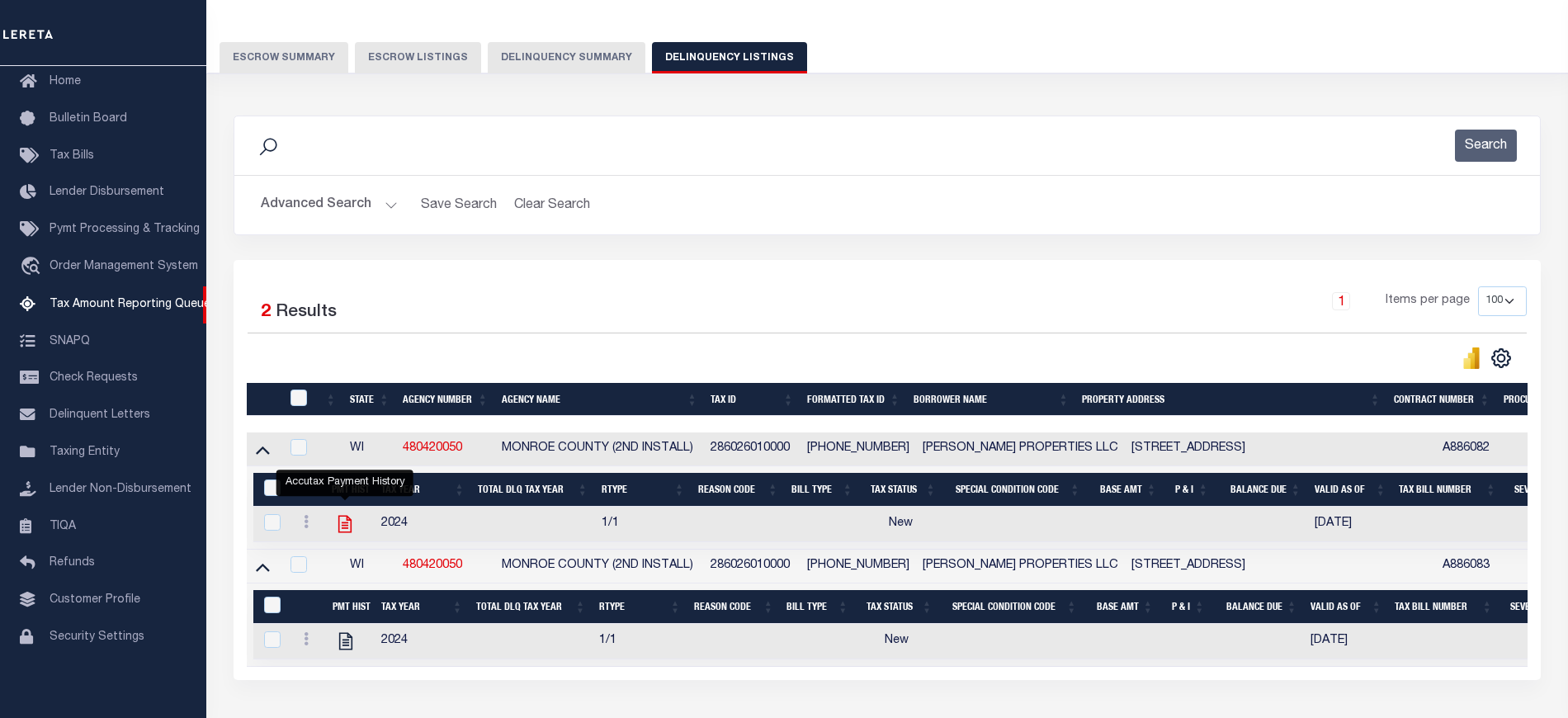
click at [348, 530] on icon "" at bounding box center [345, 523] width 22 height 22
checkbox input "true"
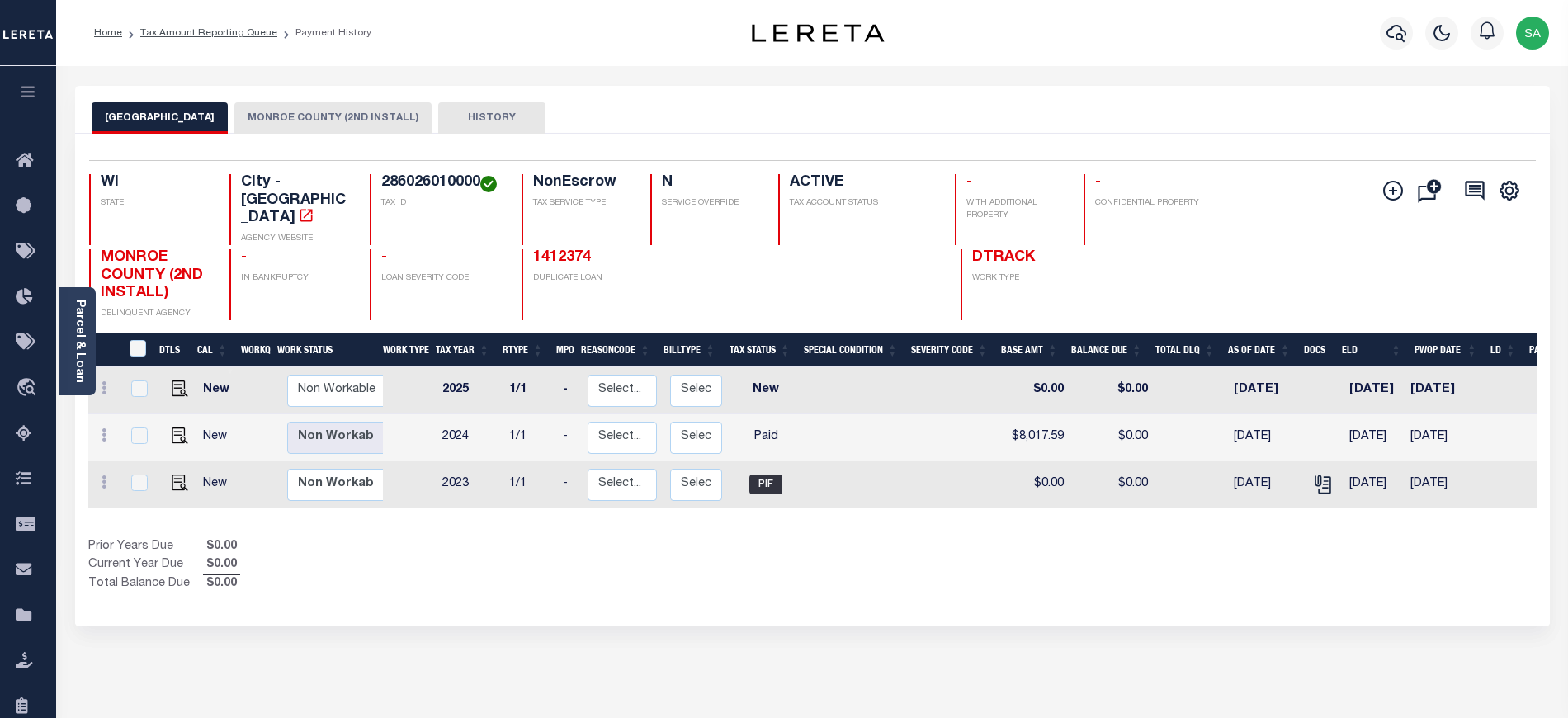
click at [261, 128] on button "MONROE COUNTY (2ND INSTALL)" at bounding box center [332, 117] width 197 height 31
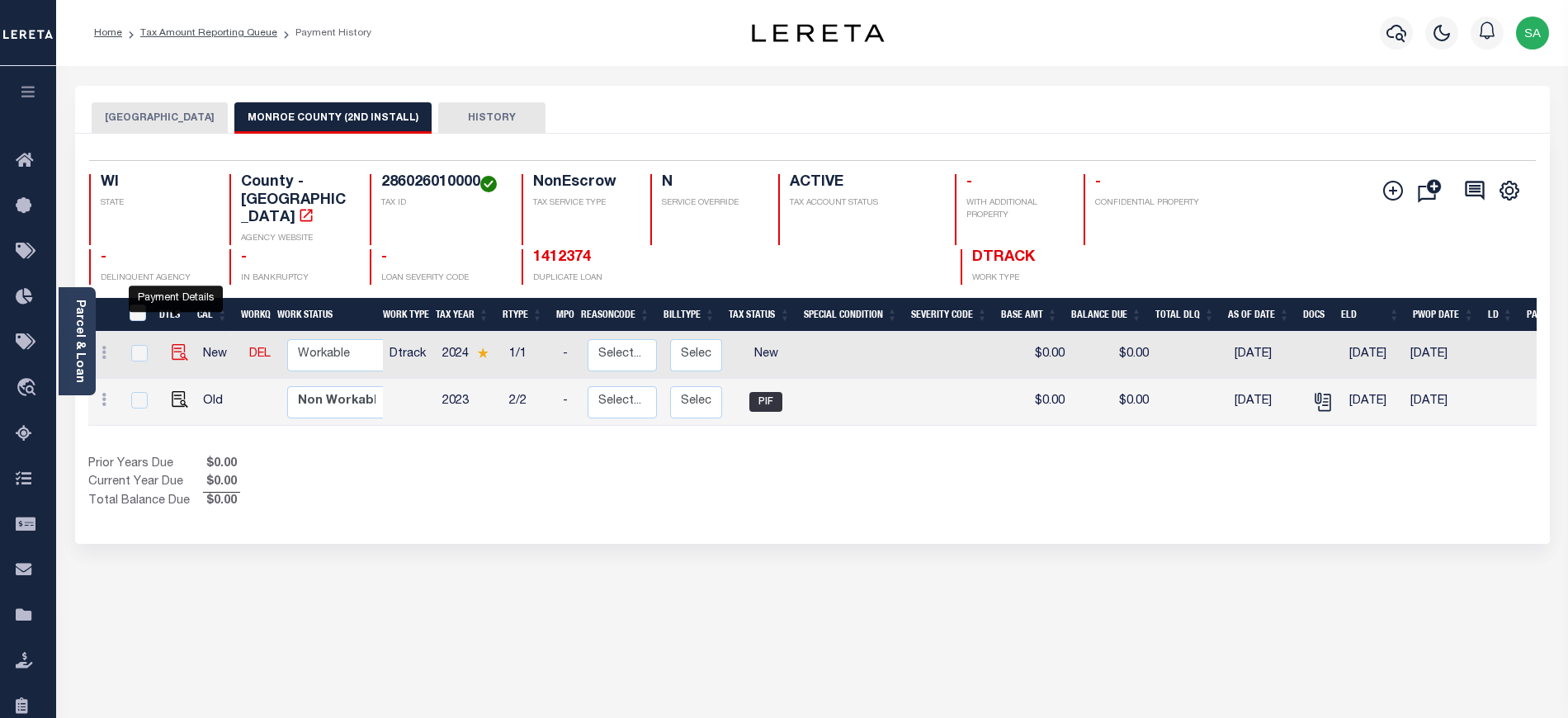
click at [173, 344] on img "" at bounding box center [179, 351] width 16 height 16
checkbox input "true"
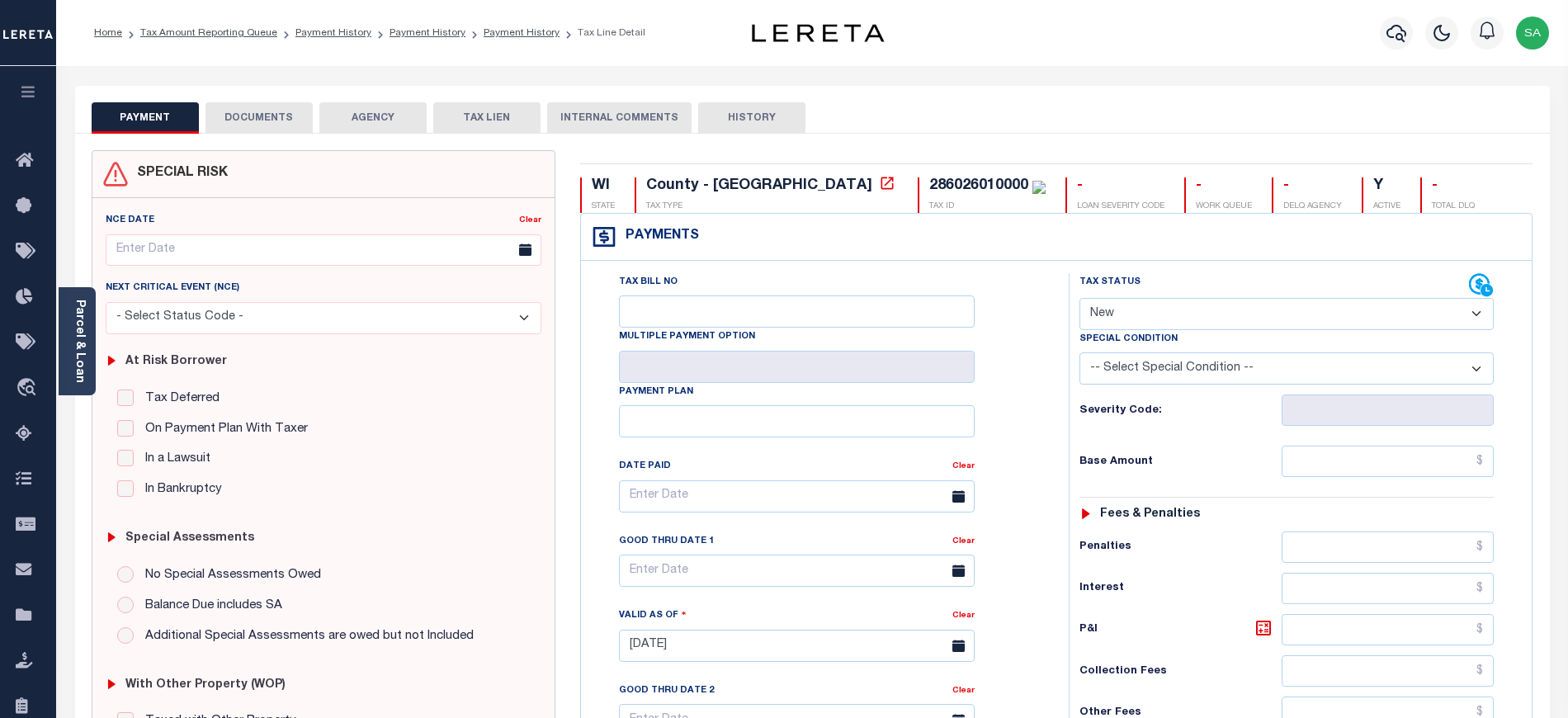
click at [1119, 307] on select "- Select Status Code - Open Due/Unpaid Paid Incomplete No Tax Due Internal Refu…" at bounding box center [1287, 314] width 414 height 32
select select "PYD"
click at [1080, 299] on select "- Select Status Code - Open Due/Unpaid Paid Incomplete No Tax Due Internal Refu…" at bounding box center [1287, 314] width 414 height 32
type input "[DATE]"
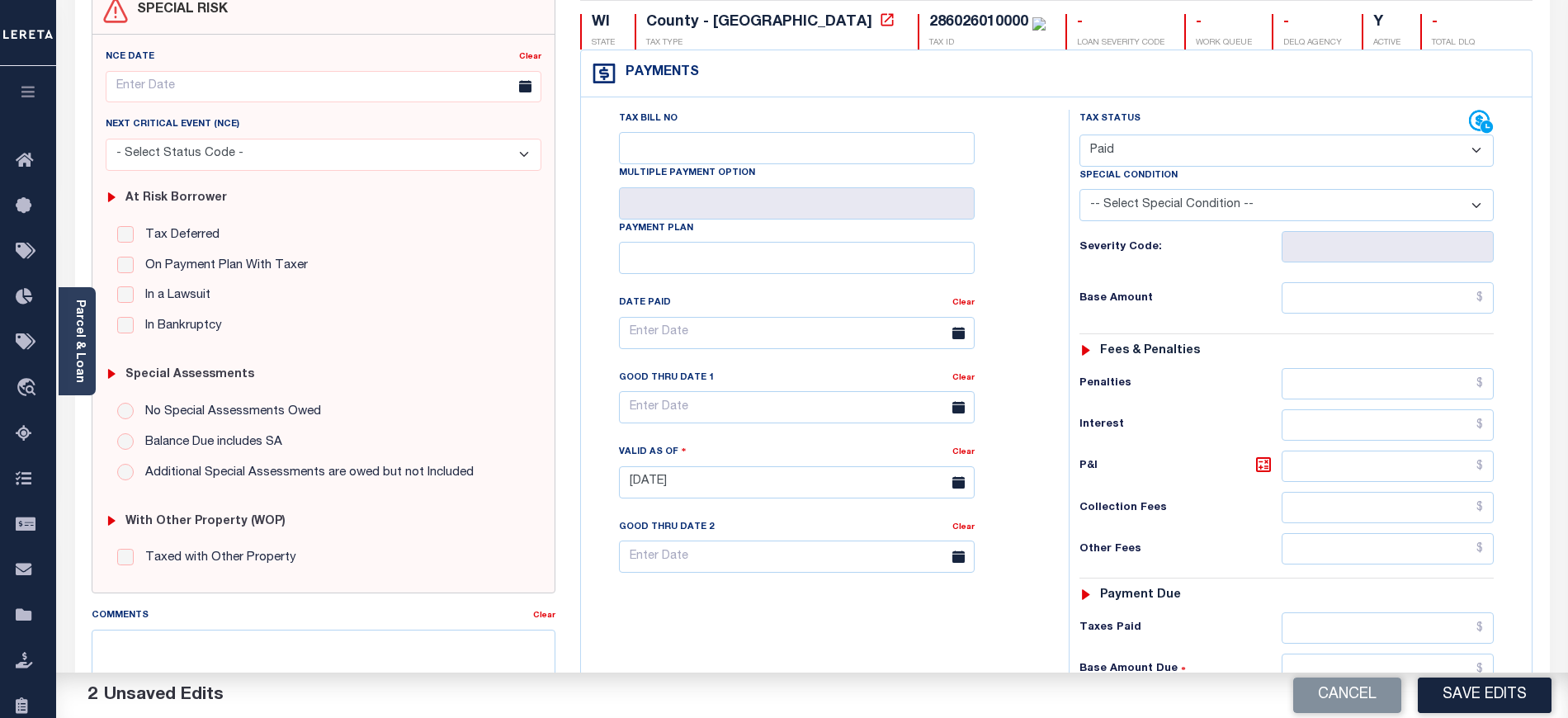
scroll to position [330, 0]
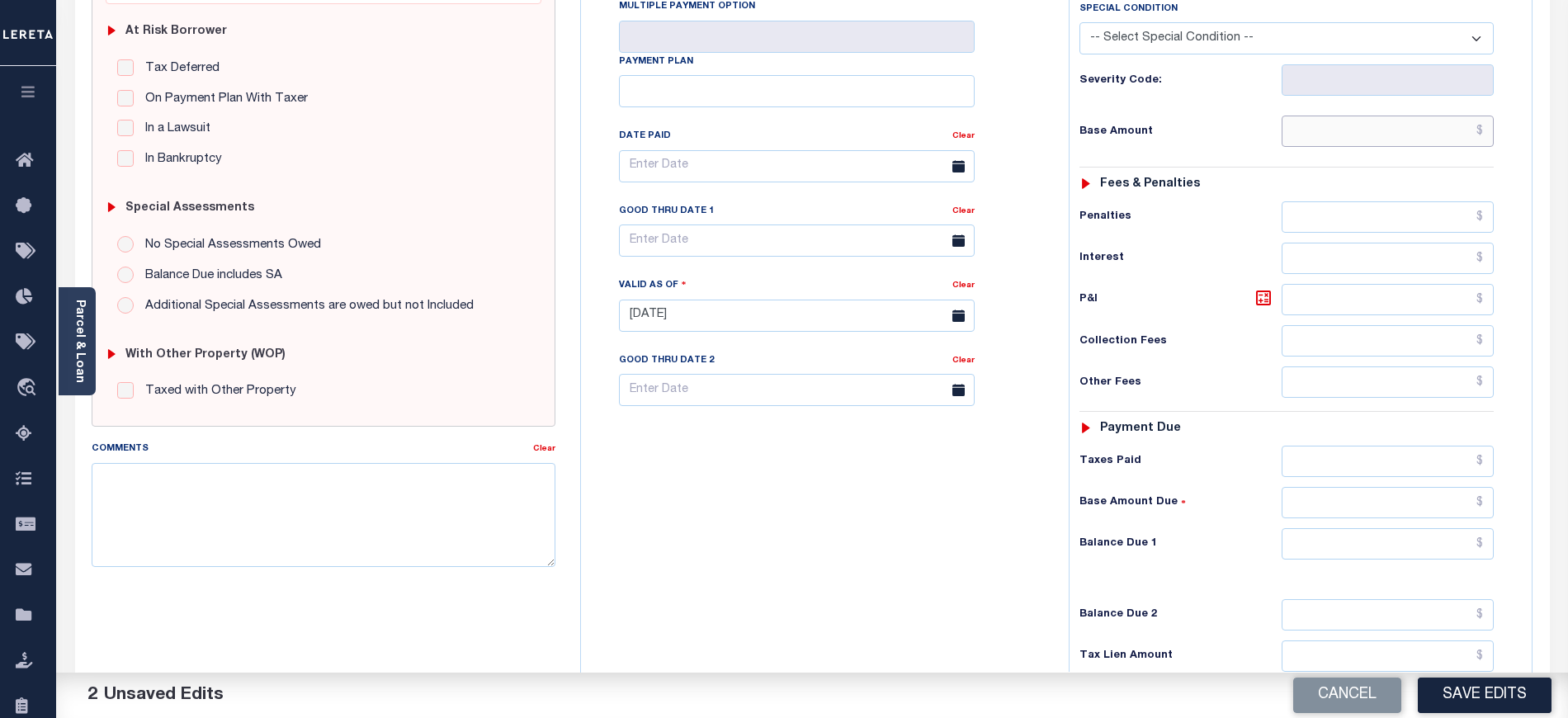
click at [1314, 142] on input "text" at bounding box center [1388, 130] width 213 height 31
type input "$0.00"
click at [1307, 556] on input "text" at bounding box center [1388, 543] width 213 height 31
type input "$0.00"
click at [617, 521] on div "Tax Bill No Multiple Payment Option Payment Plan Clear" at bounding box center [820, 307] width 471 height 728
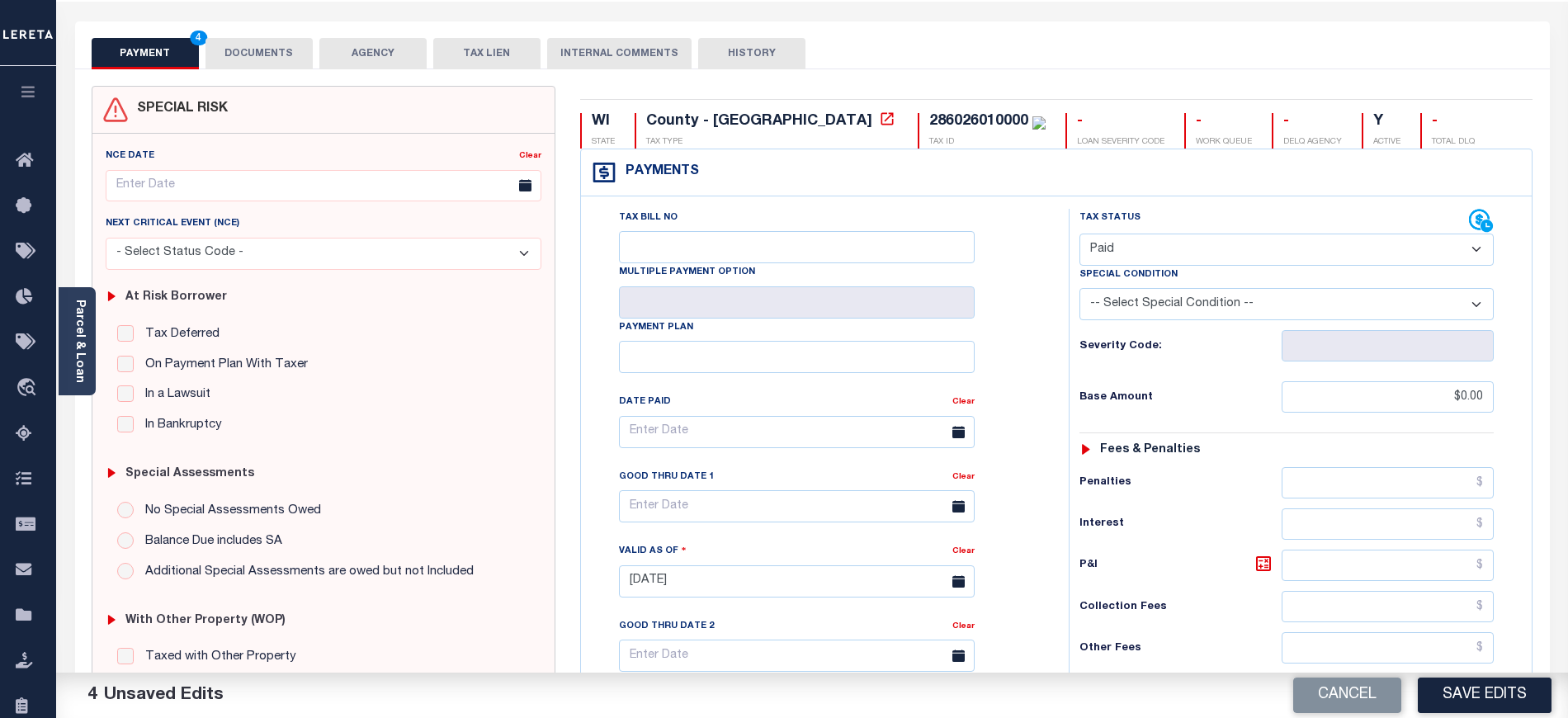
scroll to position [0, 0]
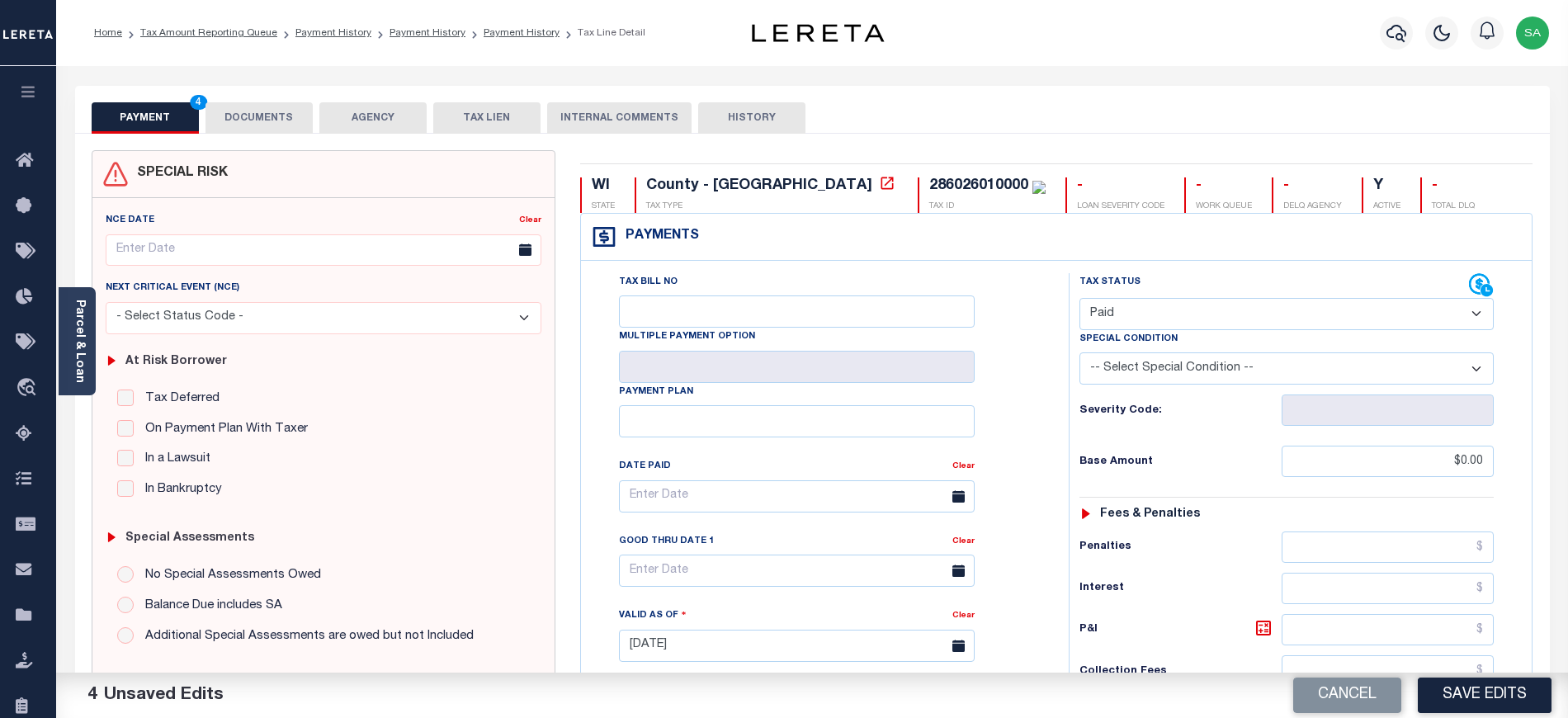
click at [242, 116] on button "DOCUMENTS" at bounding box center [260, 117] width 108 height 31
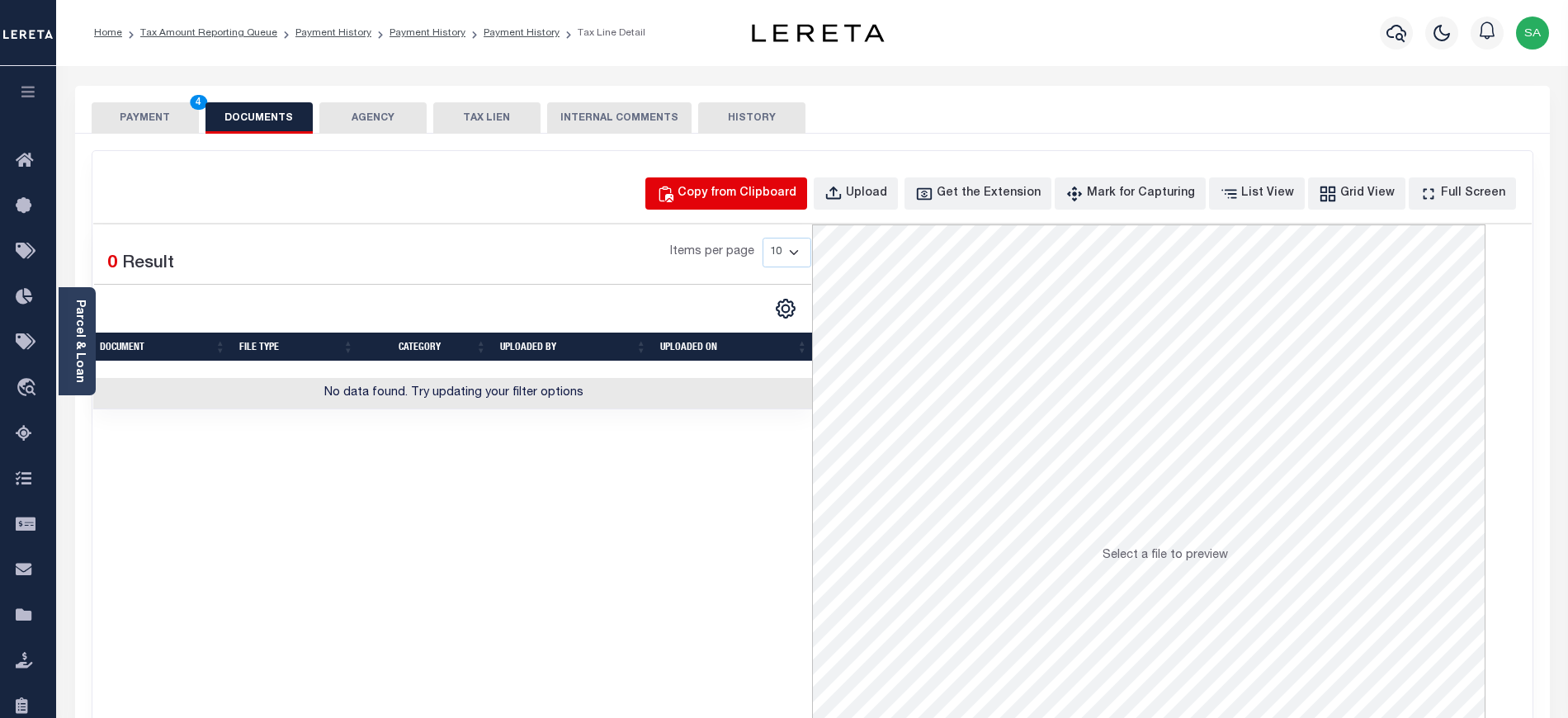
click at [796, 193] on div "Copy from Clipboard" at bounding box center [737, 194] width 119 height 18
select select "POP"
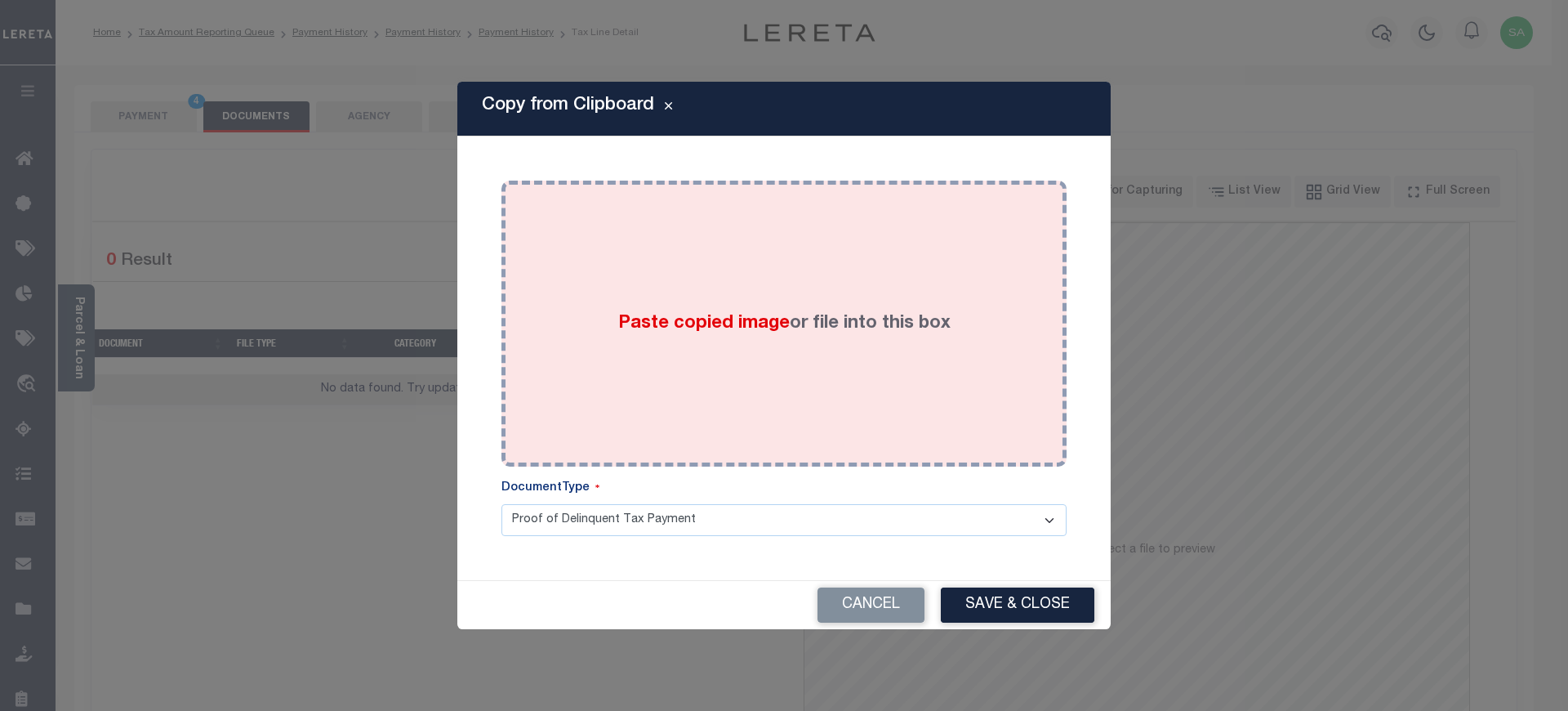
click at [838, 385] on div "Paste copied image or file into this box" at bounding box center [784, 324] width 540 height 262
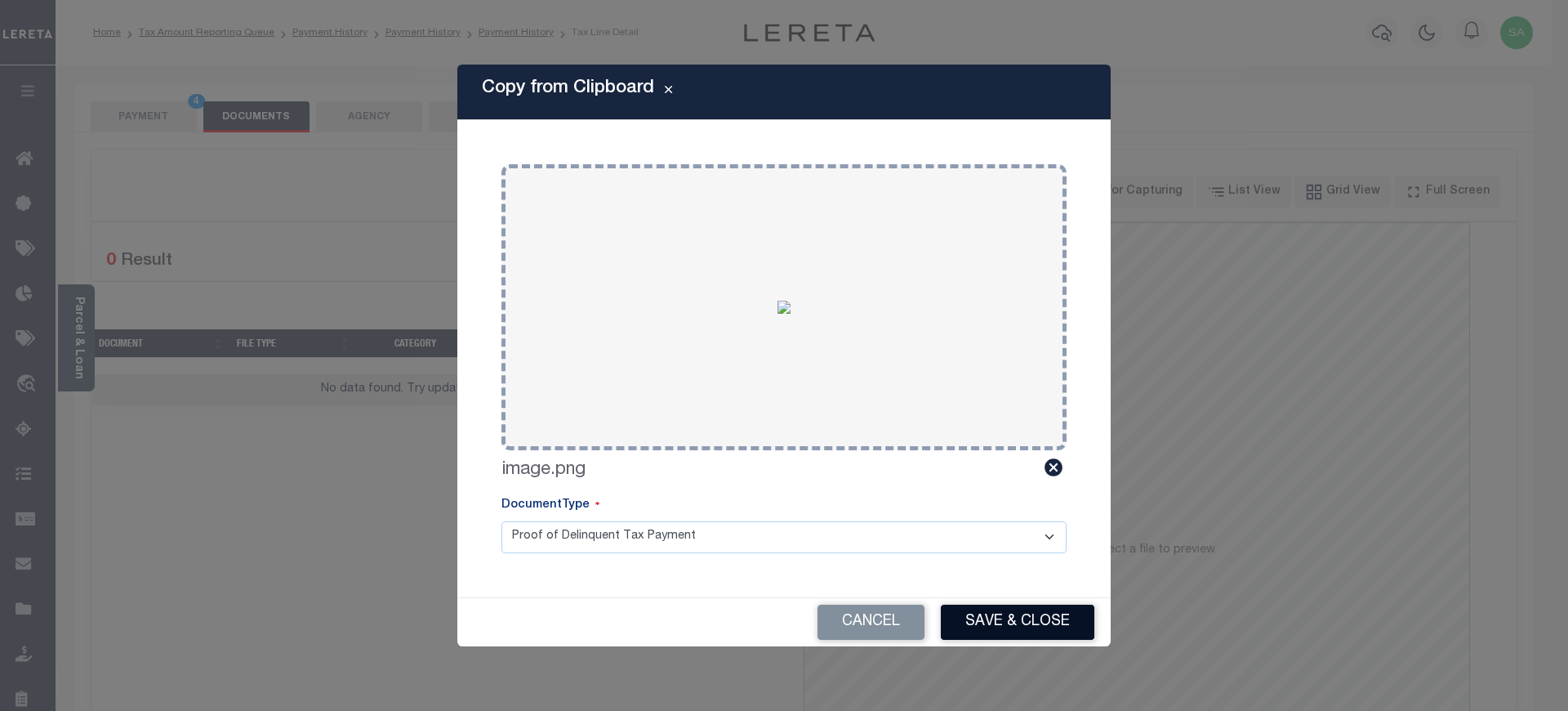
click at [994, 618] on button "Save & Close" at bounding box center [1017, 622] width 153 height 36
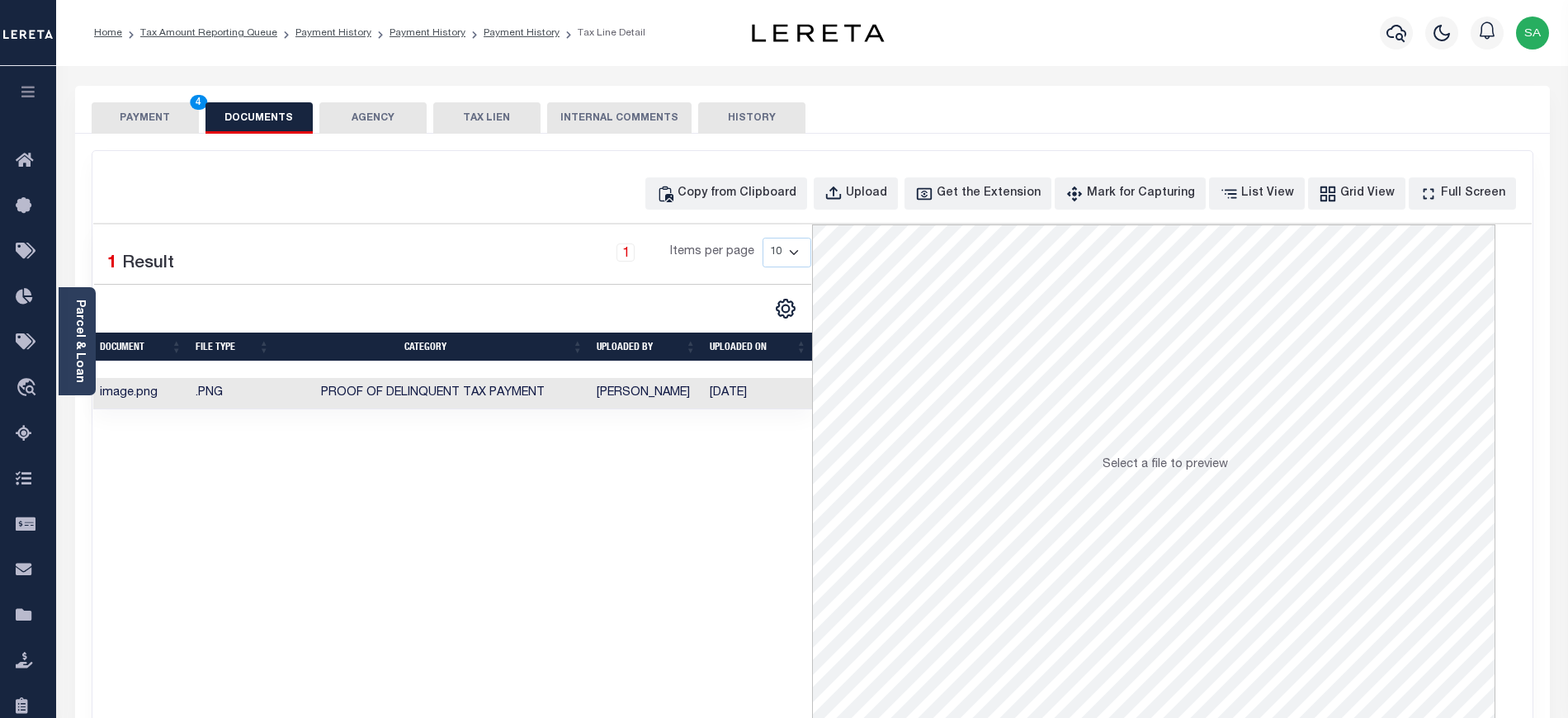
click at [130, 128] on button "PAYMENT 4" at bounding box center [145, 117] width 108 height 31
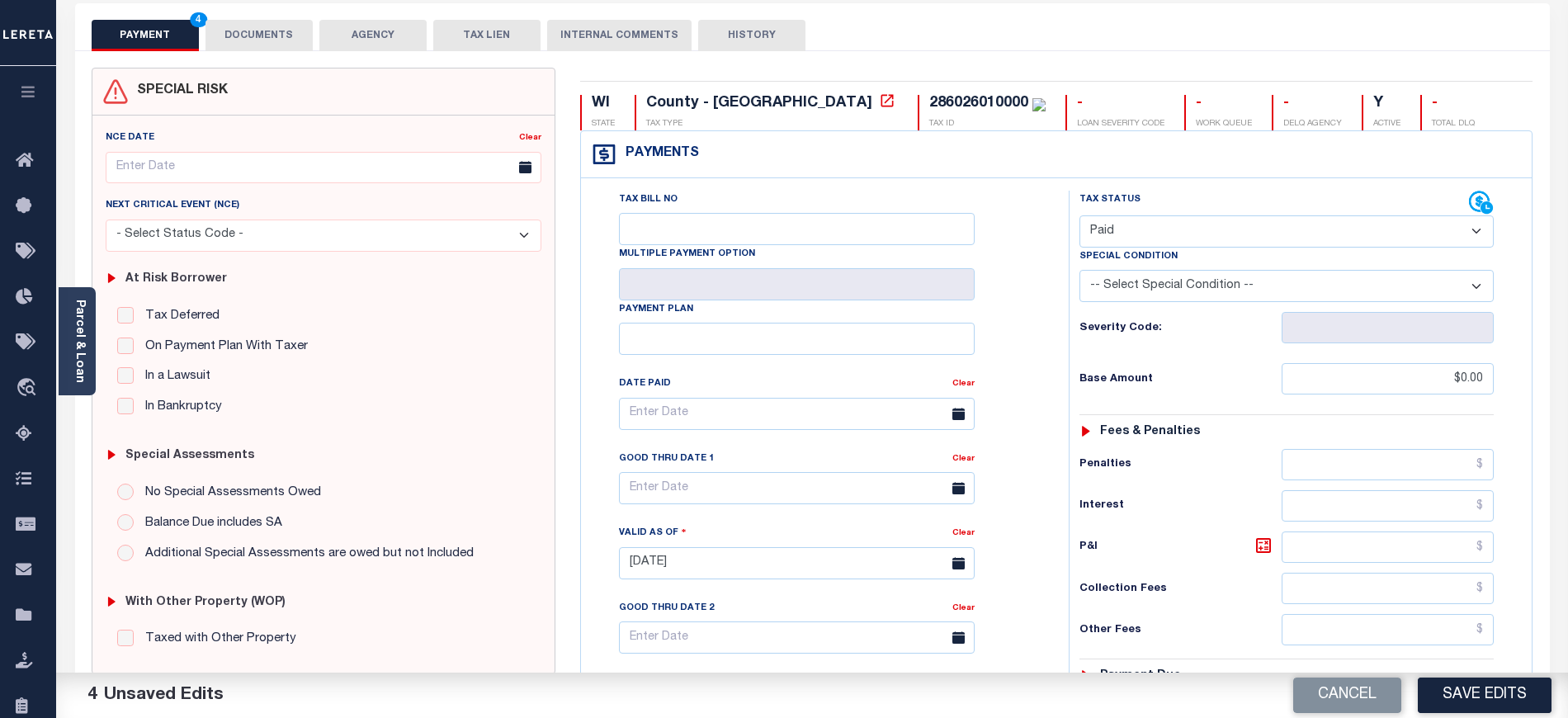
scroll to position [440, 0]
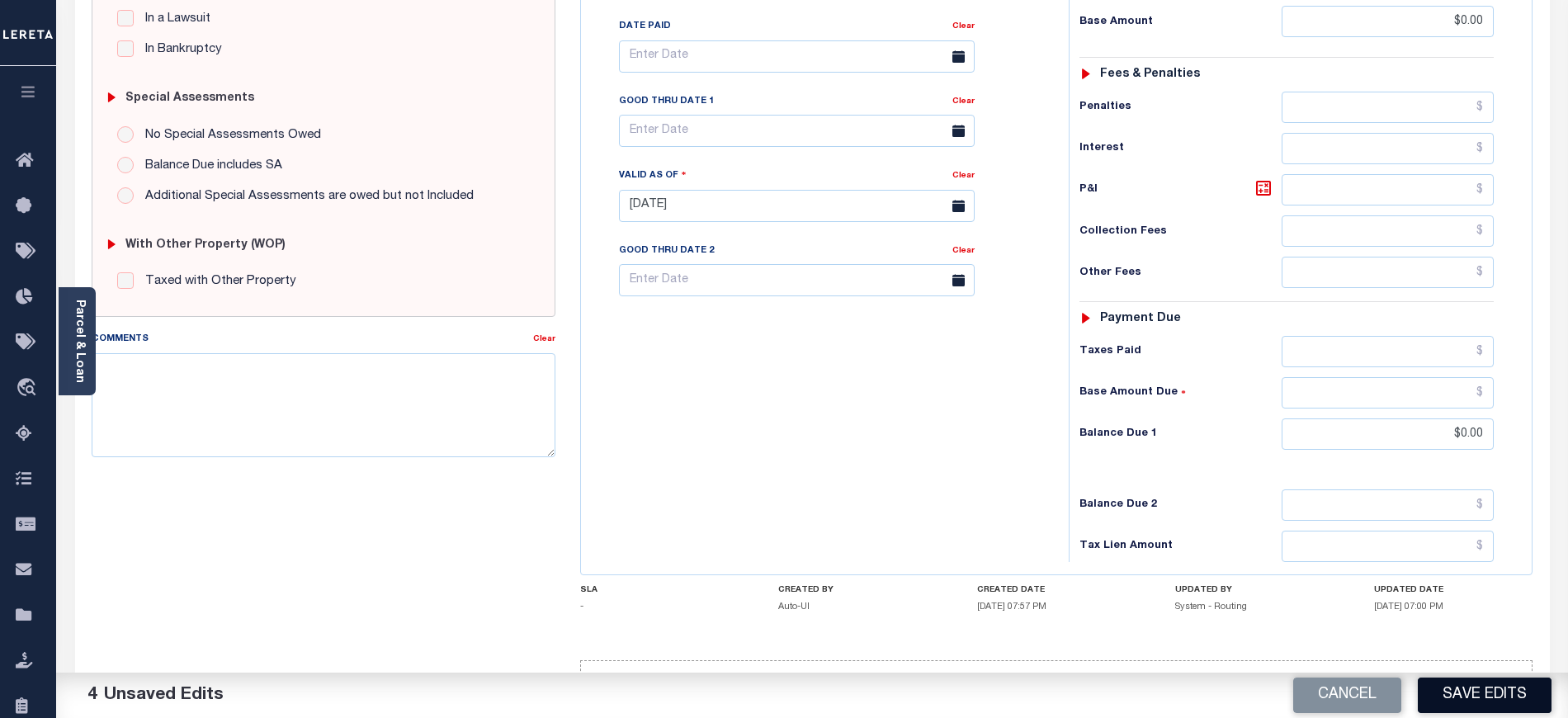
click at [1486, 691] on button "Save Edits" at bounding box center [1485, 695] width 134 height 36
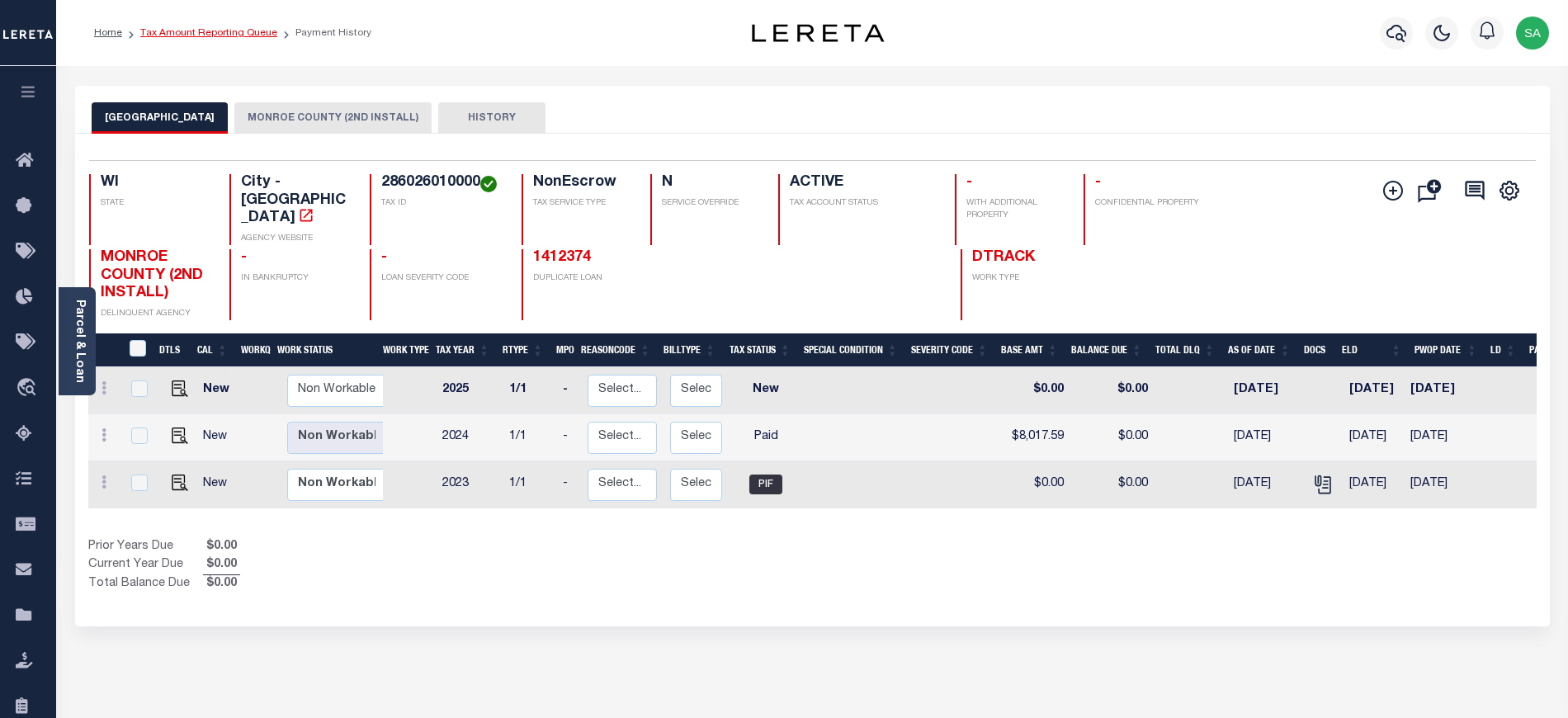
click at [229, 35] on link "Tax Amount Reporting Queue" at bounding box center [208, 33] width 137 height 9
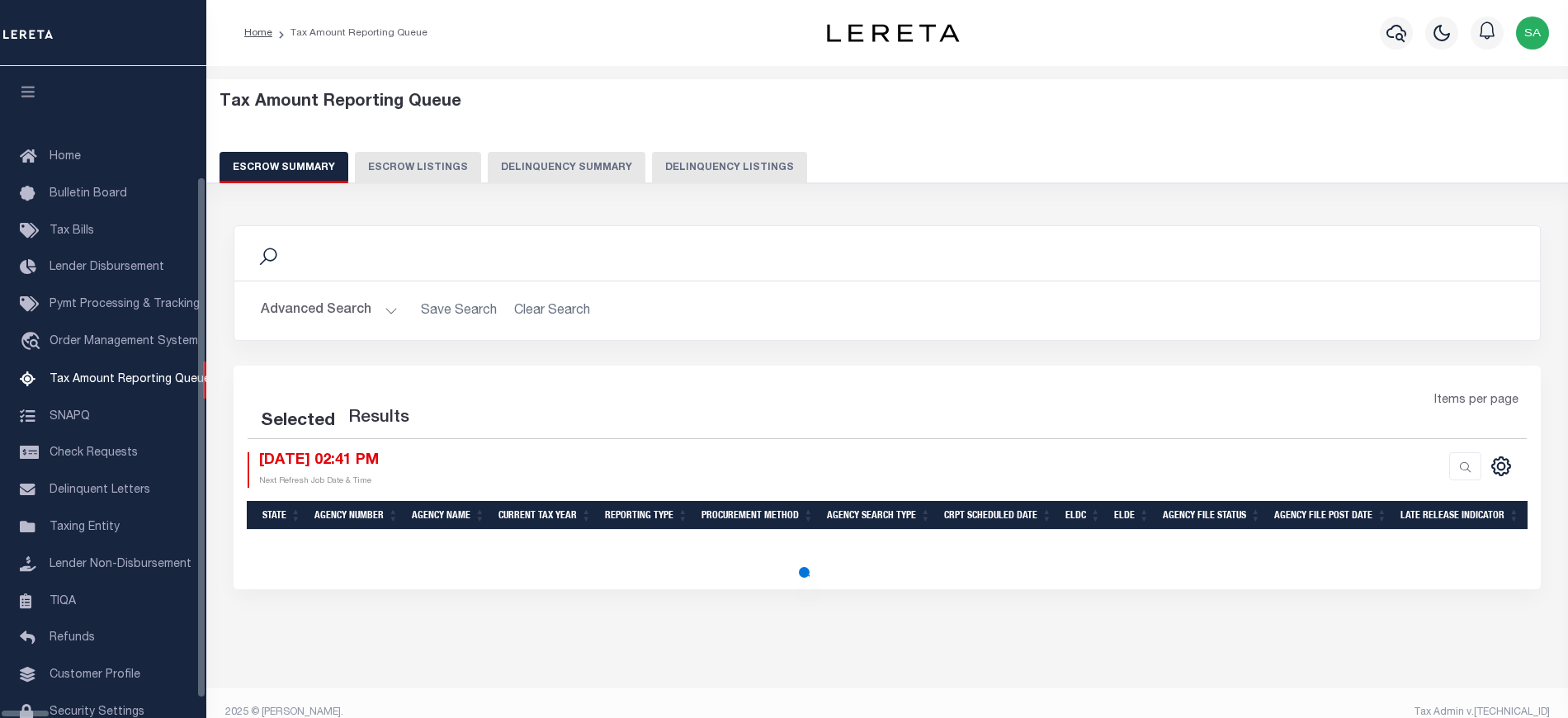
click at [622, 180] on button "Delinquency Summary" at bounding box center [566, 167] width 158 height 31
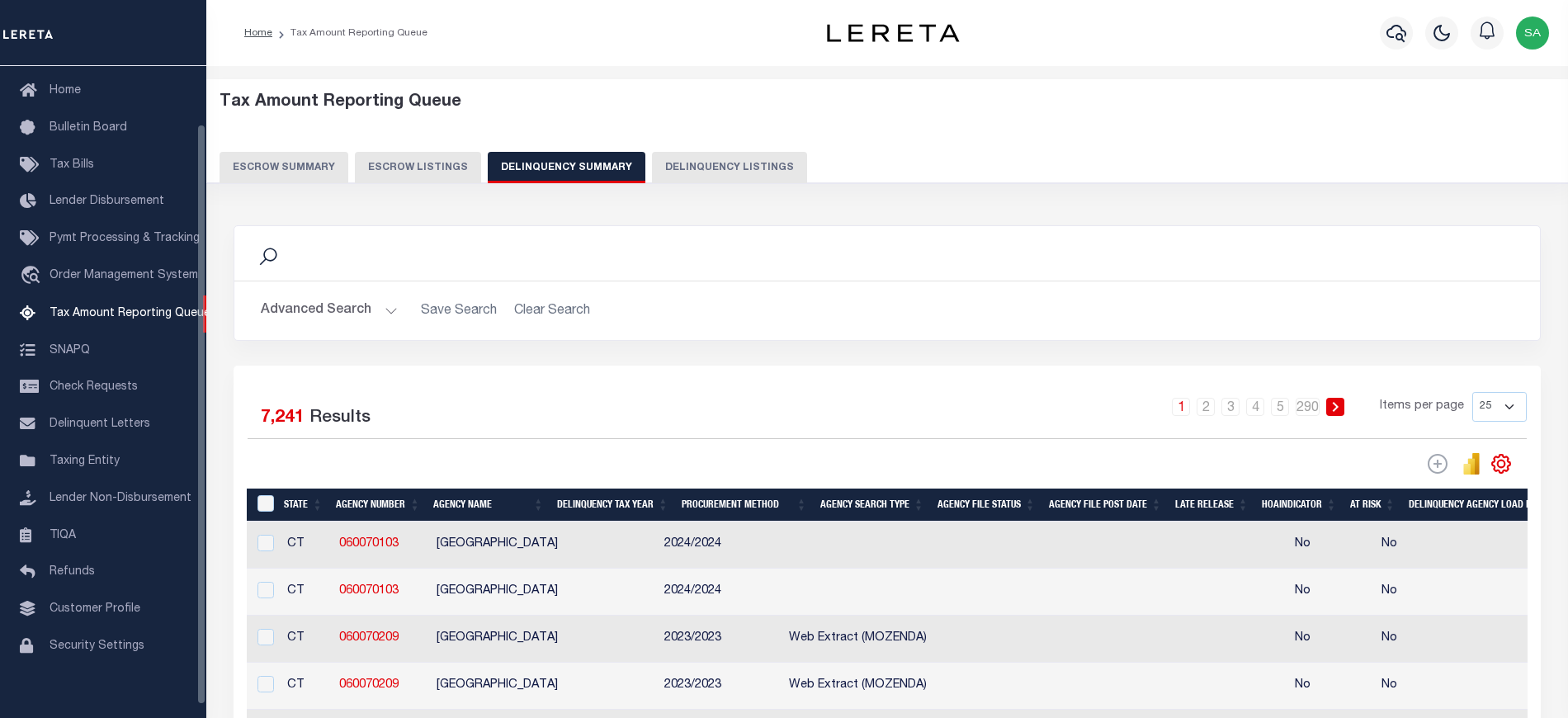
click at [730, 169] on button "Delinquency Listings" at bounding box center [729, 167] width 155 height 31
select select "100"
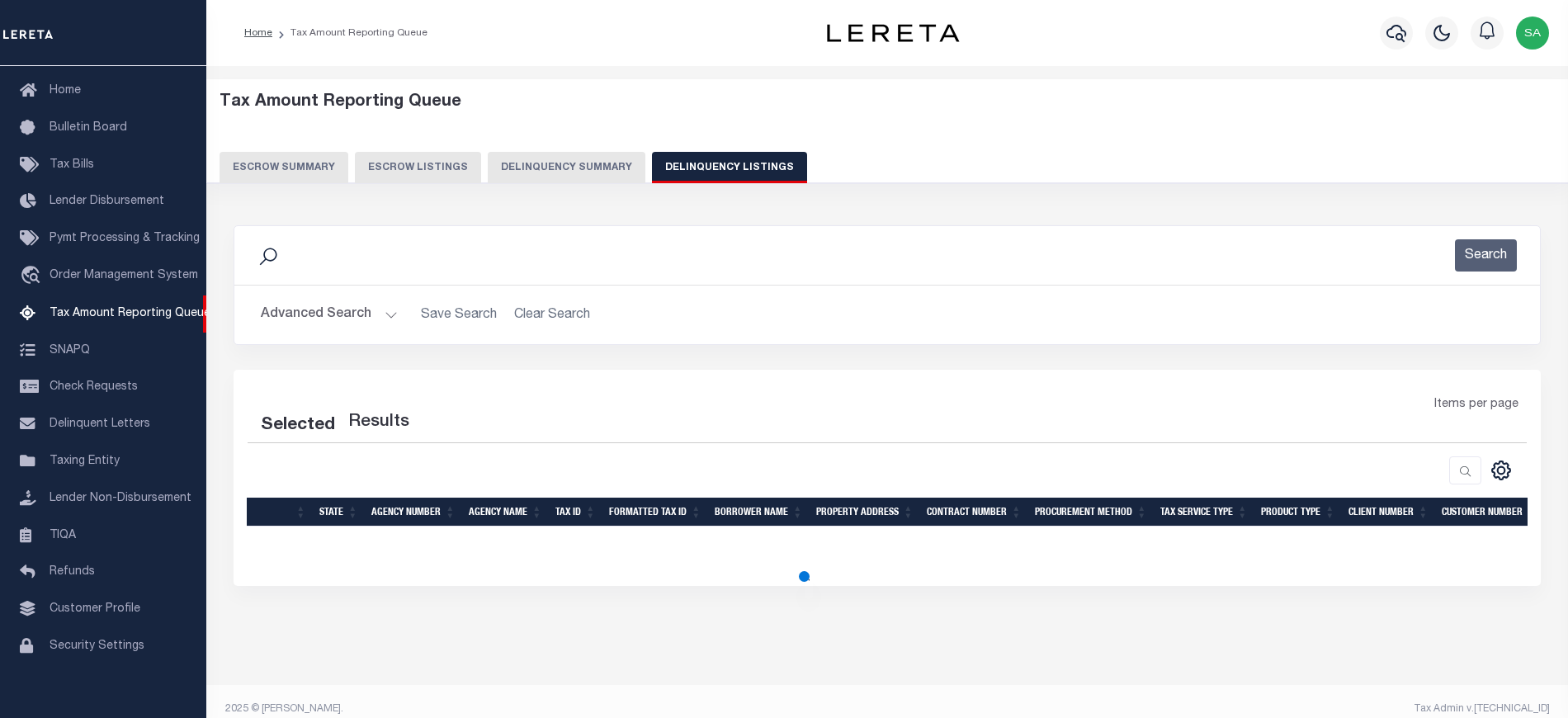
select select "100"
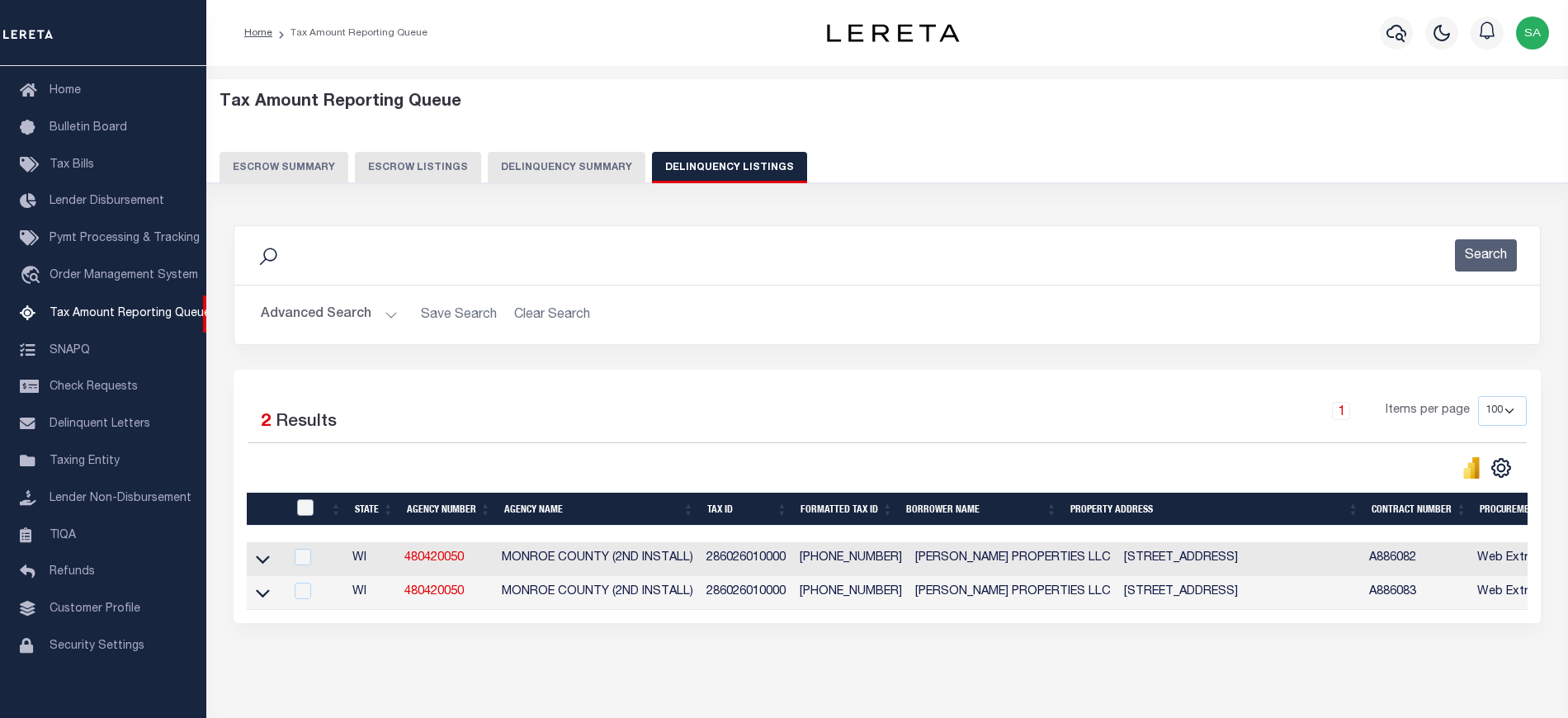
click at [304, 510] on input "checkbox" at bounding box center [304, 506] width 16 height 16
checkbox input "true"
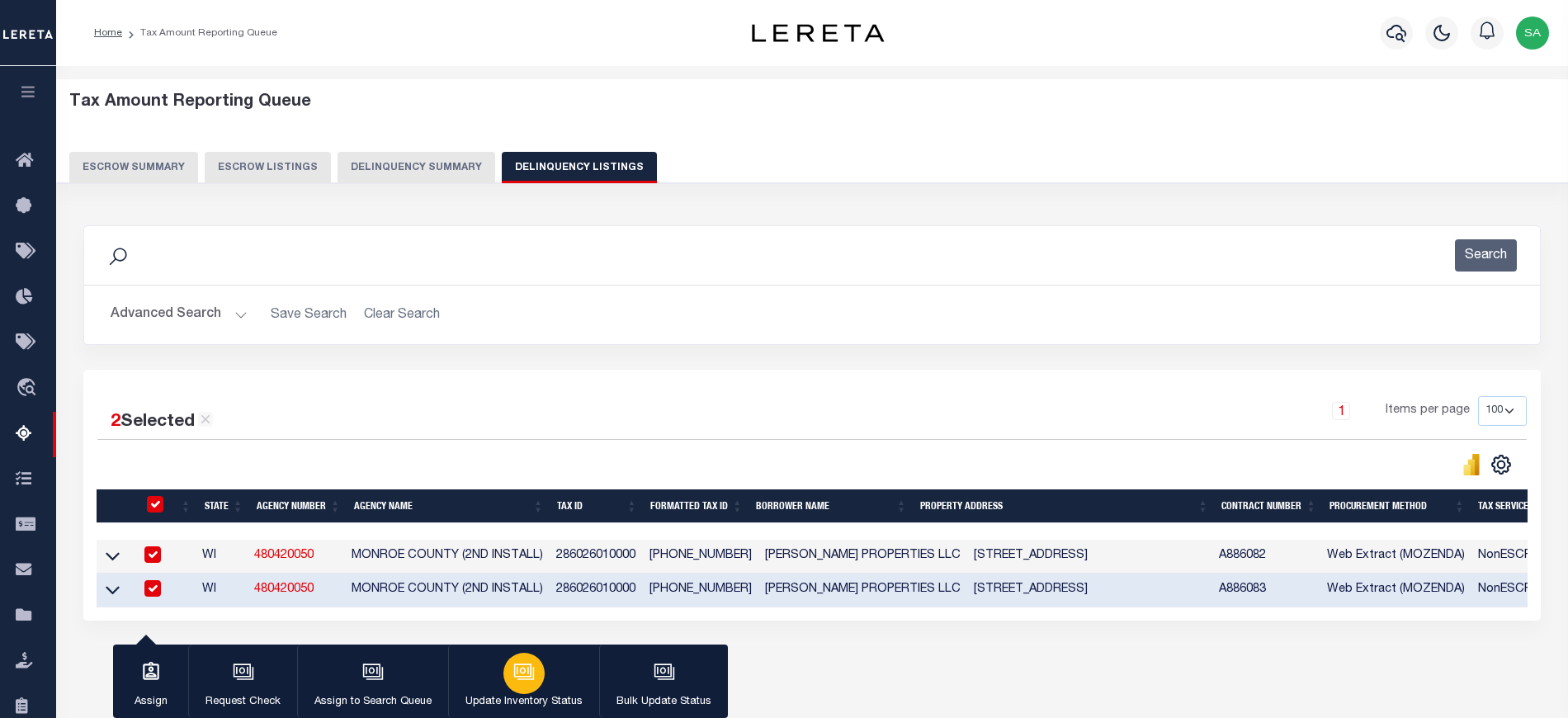
click at [554, 680] on button "Update Inventory Status" at bounding box center [523, 681] width 151 height 75
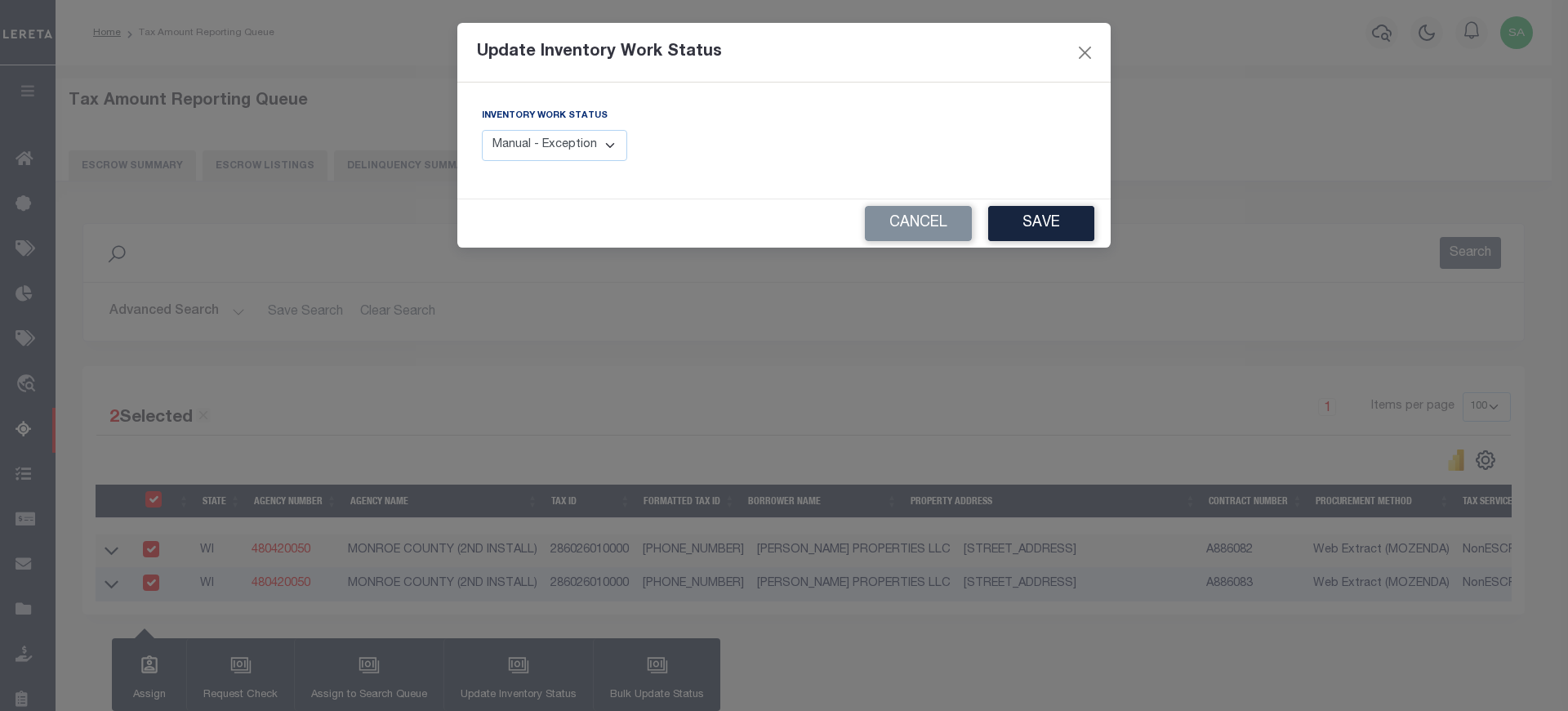
click at [596, 152] on select "Manual - Exception Pended - Awaiting Search Late Add Exception Completed" at bounding box center [554, 146] width 145 height 32
select select "4"
click at [482, 130] on select "Manual - Exception Pended - Awaiting Search Late Add Exception Completed" at bounding box center [554, 146] width 145 height 32
drag, startPoint x: 1058, startPoint y: 232, endPoint x: 1049, endPoint y: 237, distance: 10.3
click at [1058, 233] on button "Save" at bounding box center [1042, 224] width 107 height 36
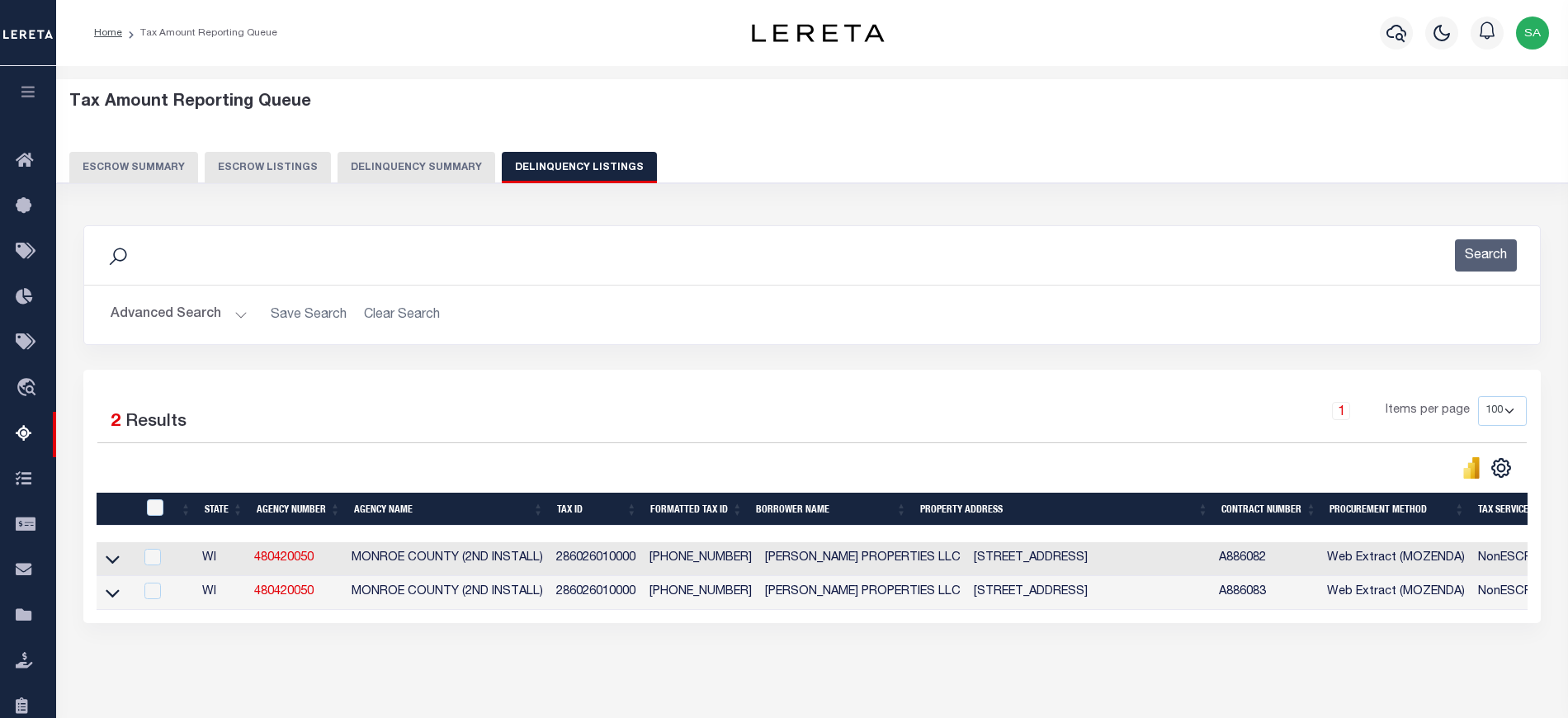
click at [192, 316] on button "Advanced Search" at bounding box center [179, 315] width 137 height 32
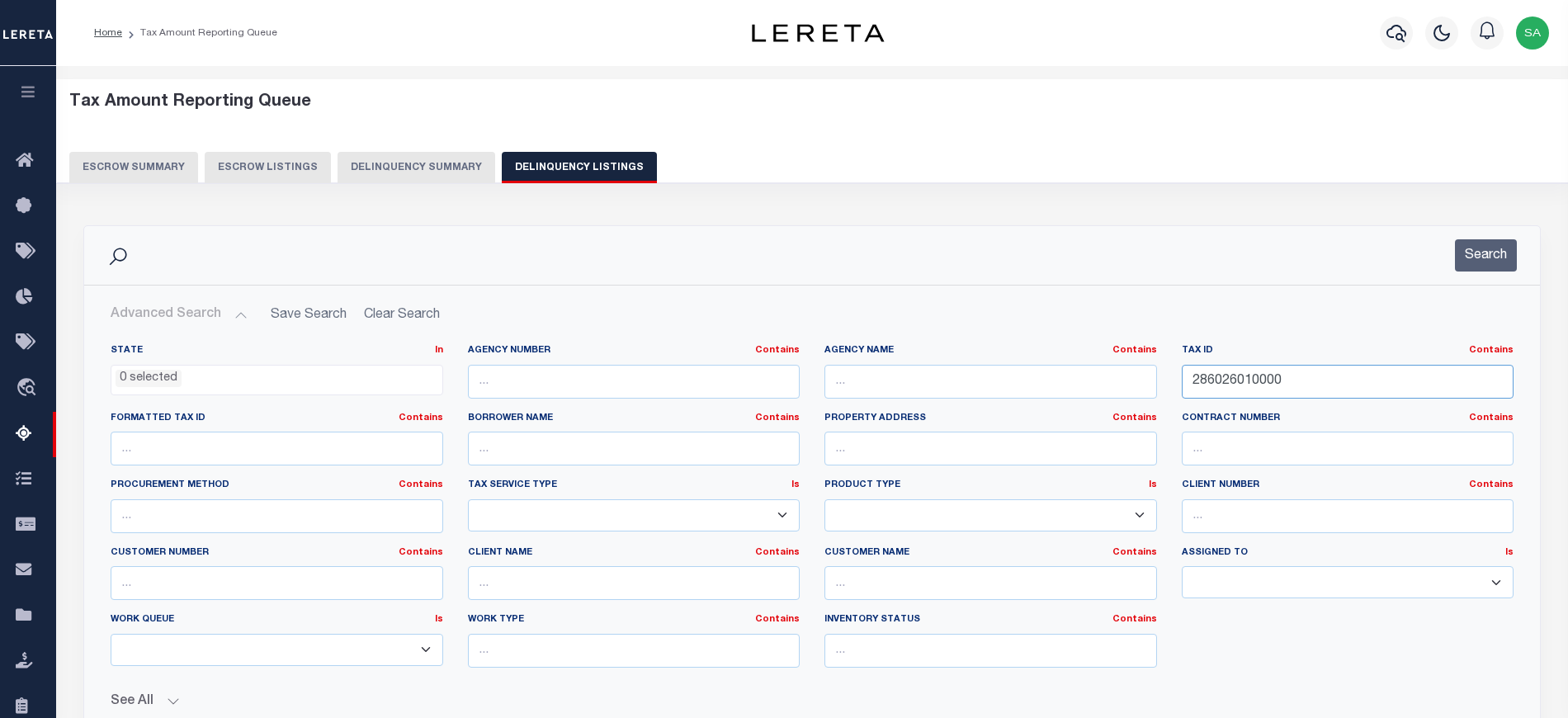
drag, startPoint x: 1277, startPoint y: 377, endPoint x: 1053, endPoint y: 390, distance: 224.4
click at [995, 397] on div "State In In AK AL AR AZ CA CO CT DC DE FL GA GU HI IA ID IL IN KS KY LA MA MD M…" at bounding box center [811, 512] width 1427 height 336
paste input "151-00237-"
type input "[PHONE_NUMBER]"
click at [1495, 258] on button "Search" at bounding box center [1486, 255] width 62 height 32
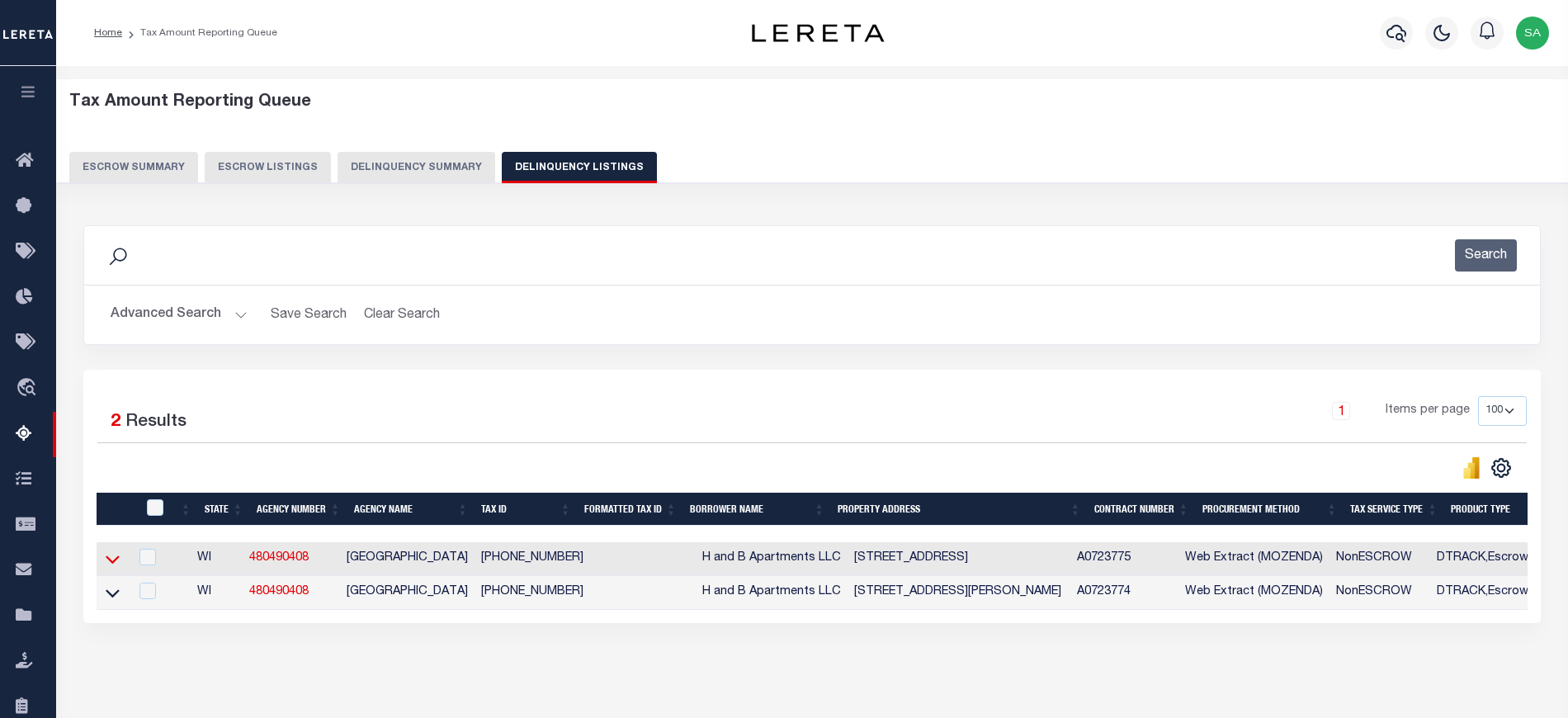
click at [114, 568] on icon at bounding box center [112, 559] width 14 height 17
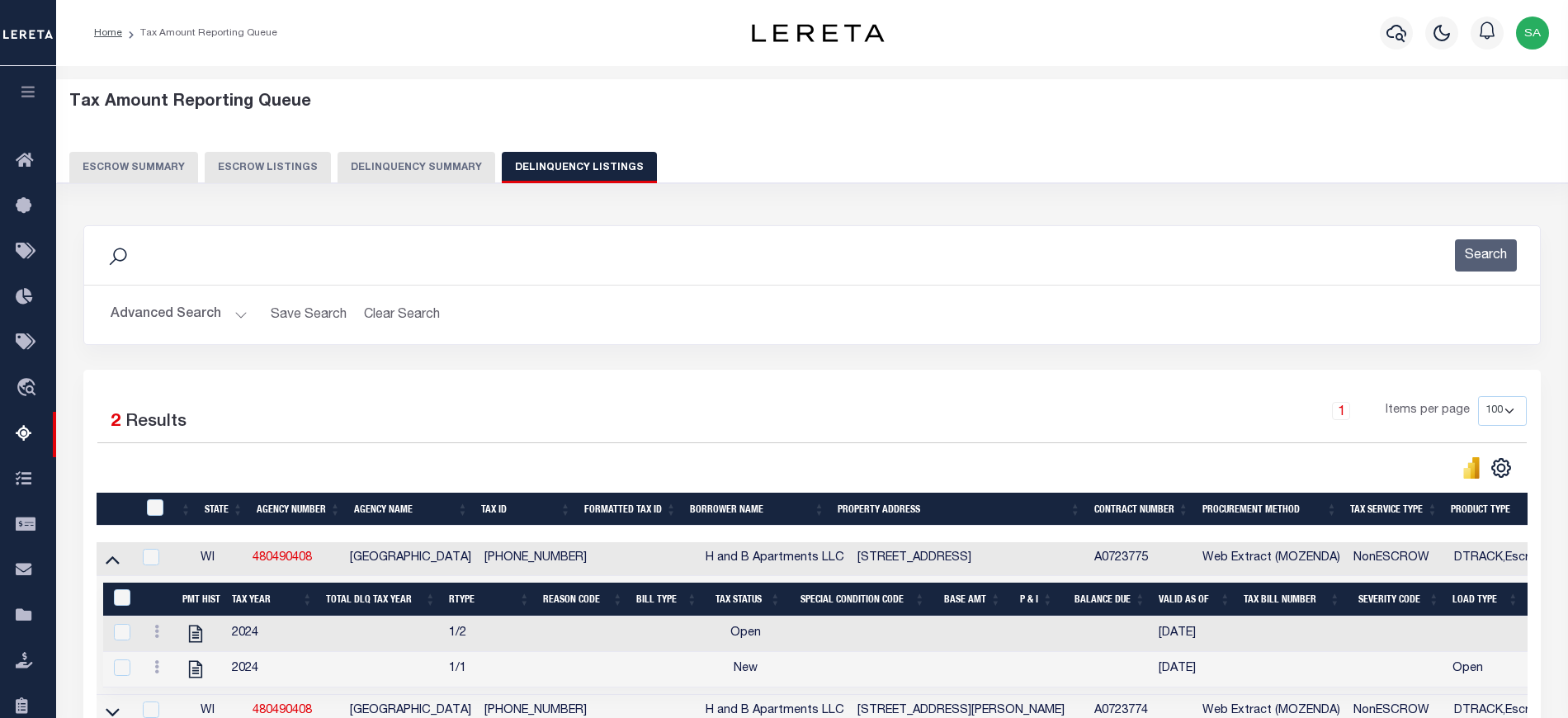
scroll to position [110, 0]
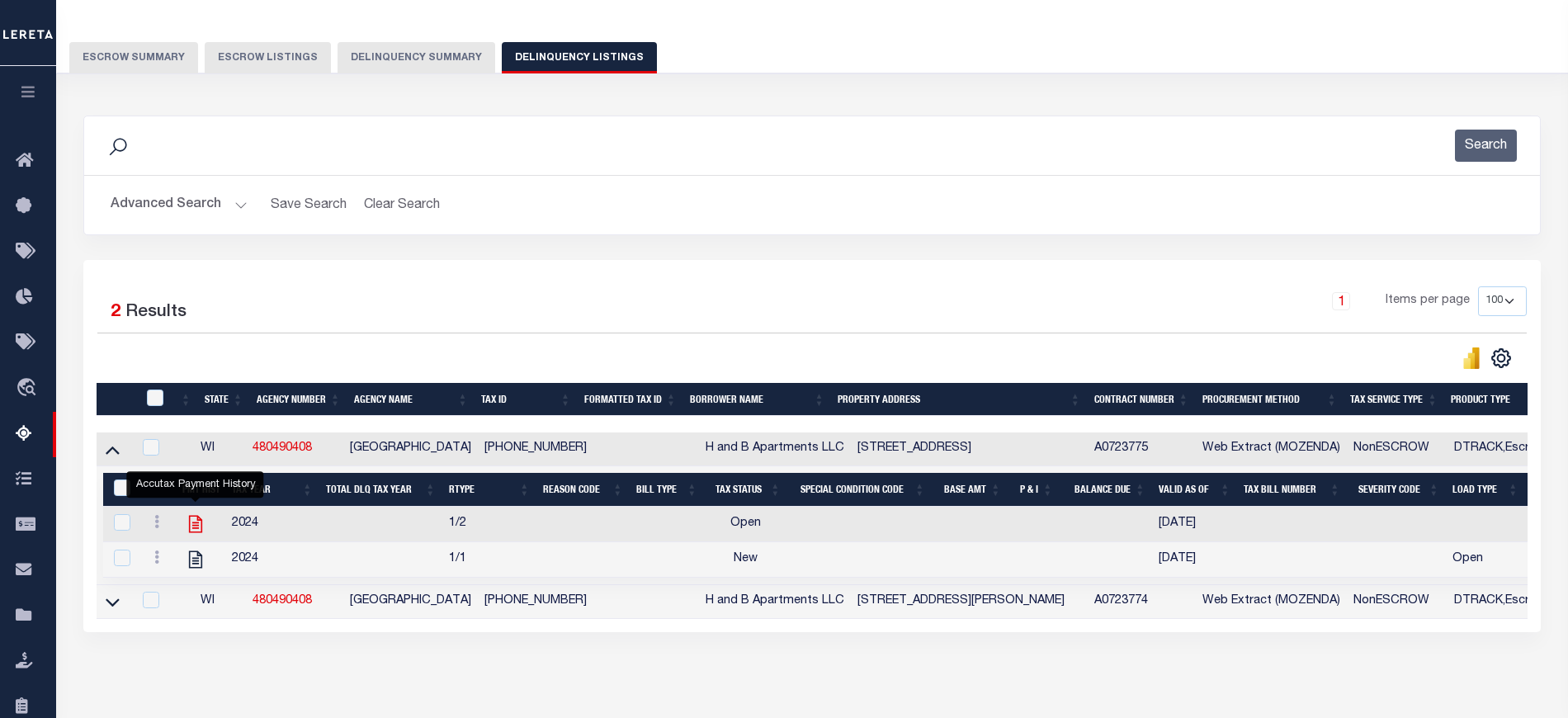
click at [193, 529] on icon "" at bounding box center [196, 524] width 13 height 17
checkbox input "true"
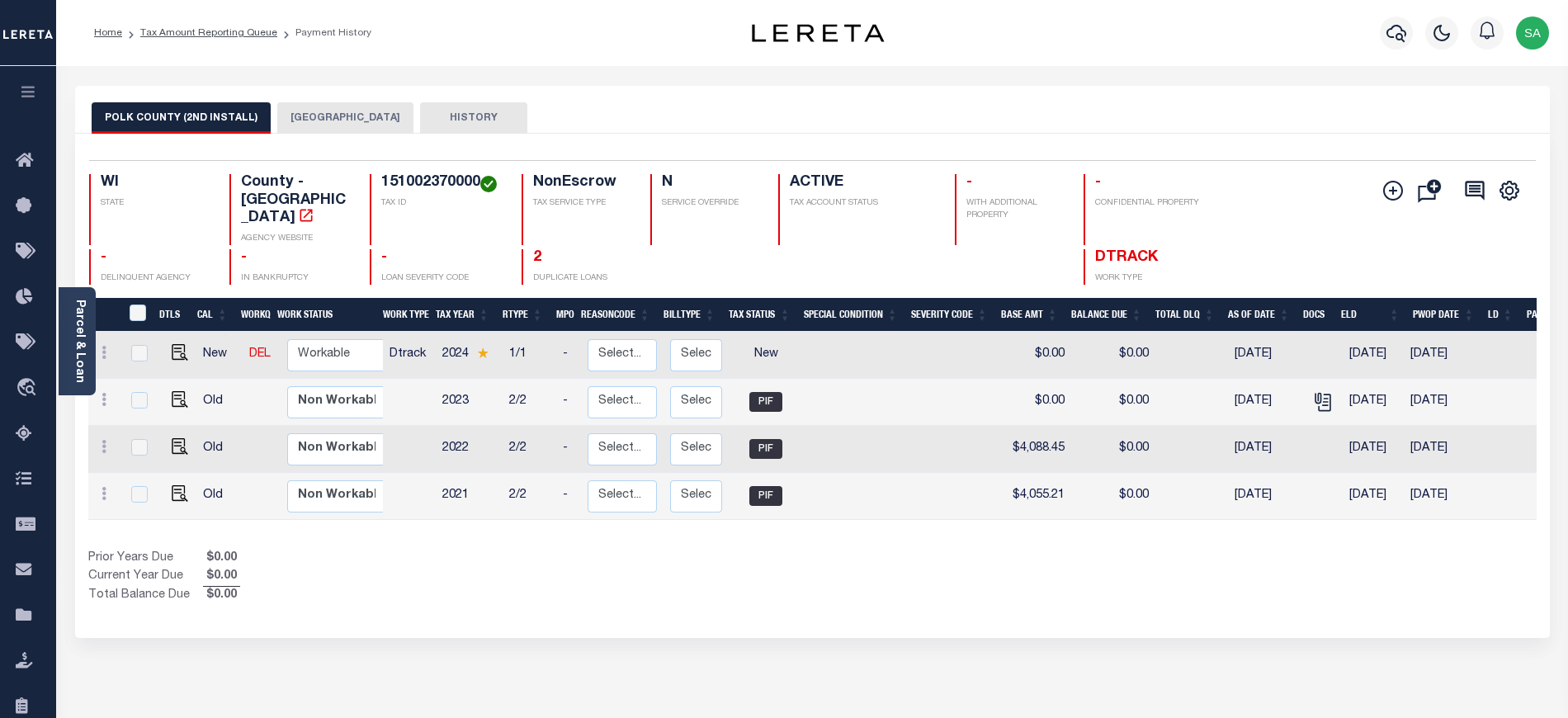
click at [314, 109] on button "[GEOGRAPHIC_DATA]" at bounding box center [345, 117] width 136 height 31
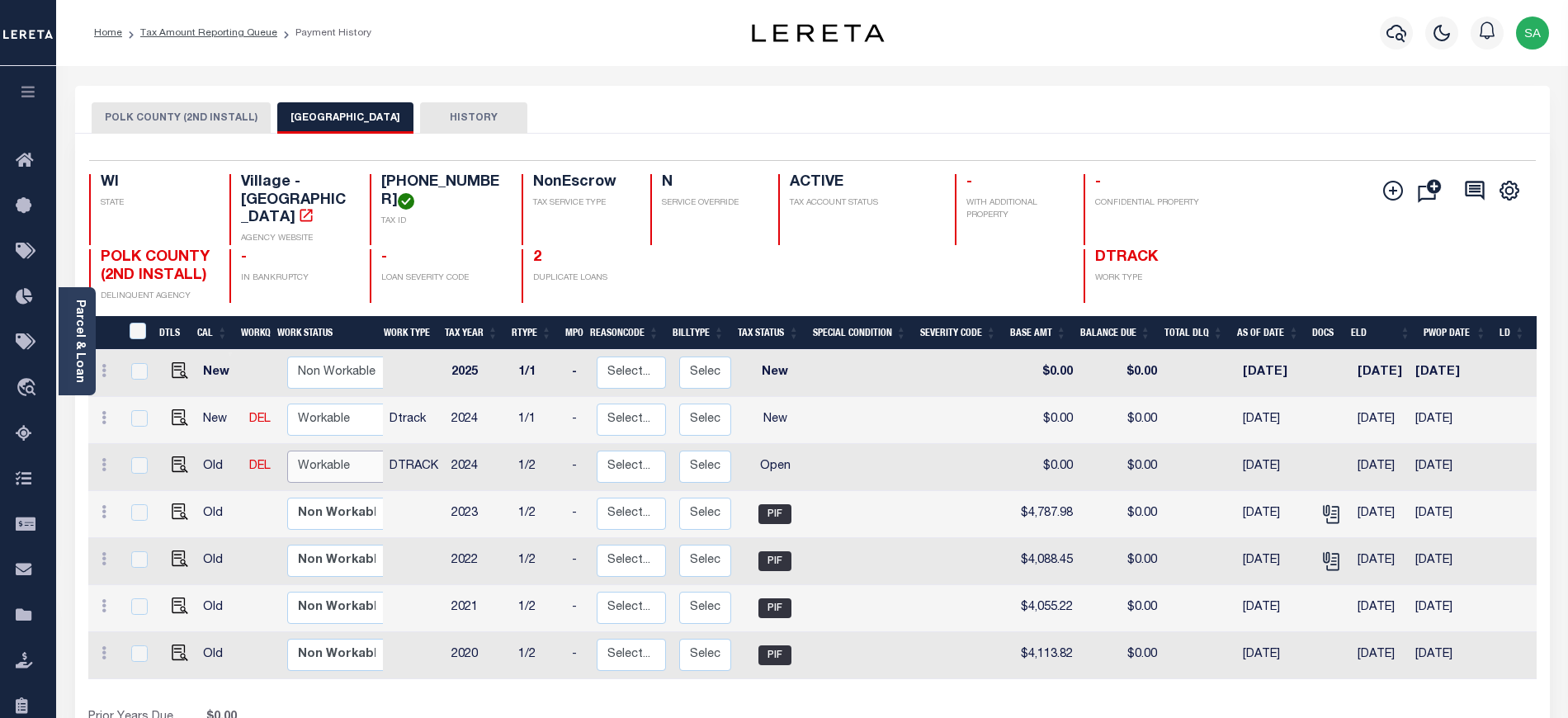
drag, startPoint x: 349, startPoint y: 440, endPoint x: 353, endPoint y: 460, distance: 20.4
click at [349, 451] on select "Non Workable Workable" at bounding box center [336, 467] width 99 height 32
checkbox input "true"
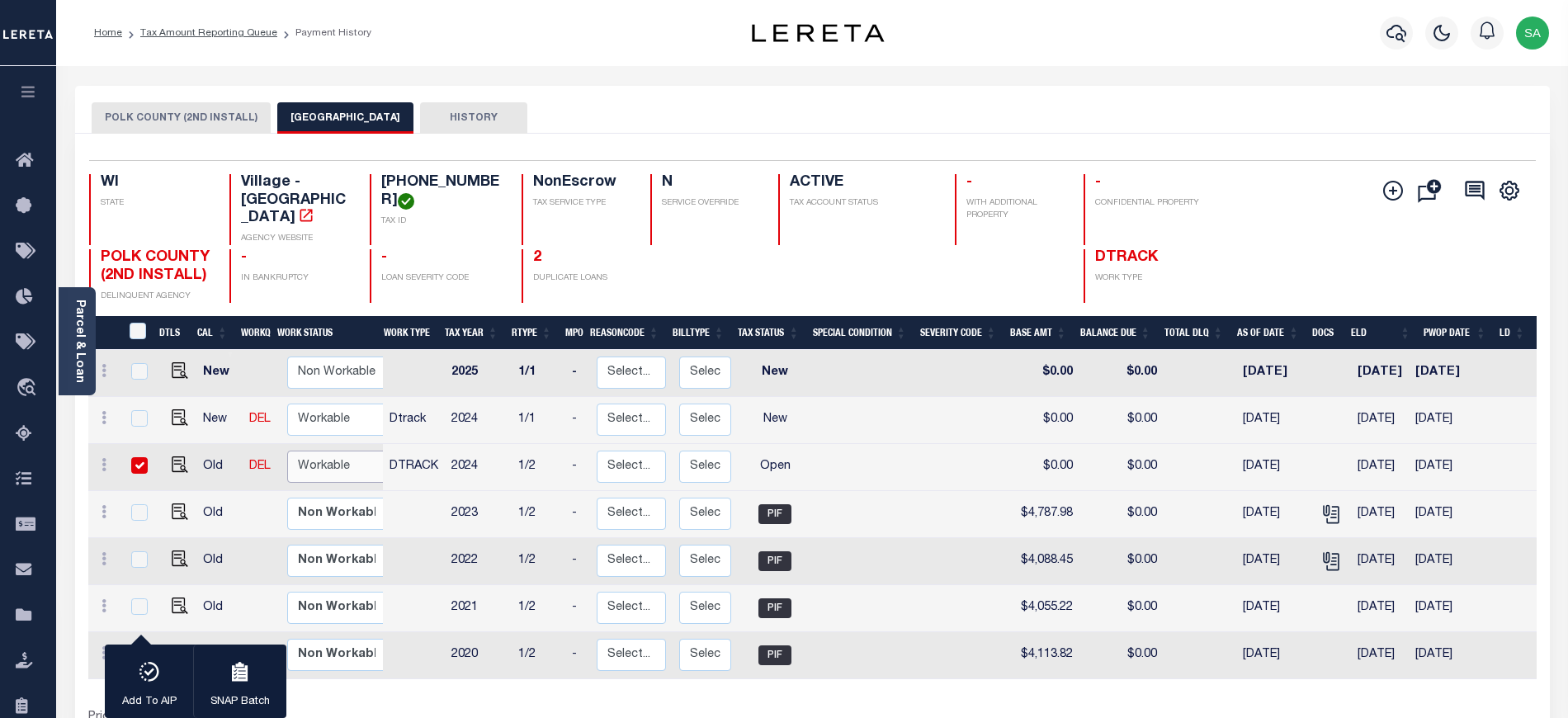
select select "true"
click at [287, 451] on select "Non Workable Workable" at bounding box center [336, 467] width 99 height 32
checkbox input "false"
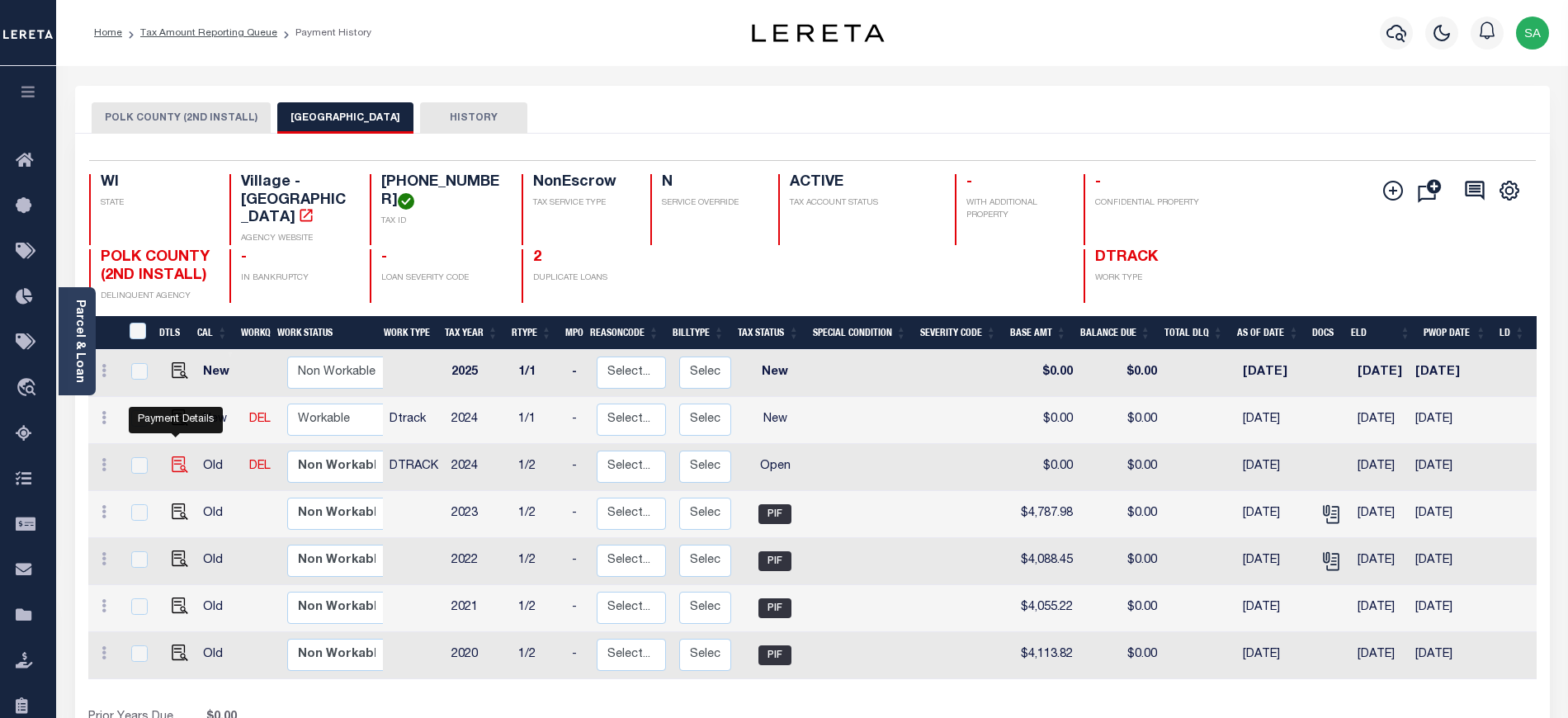
click at [179, 456] on img "" at bounding box center [179, 464] width 16 height 16
checkbox input "true"
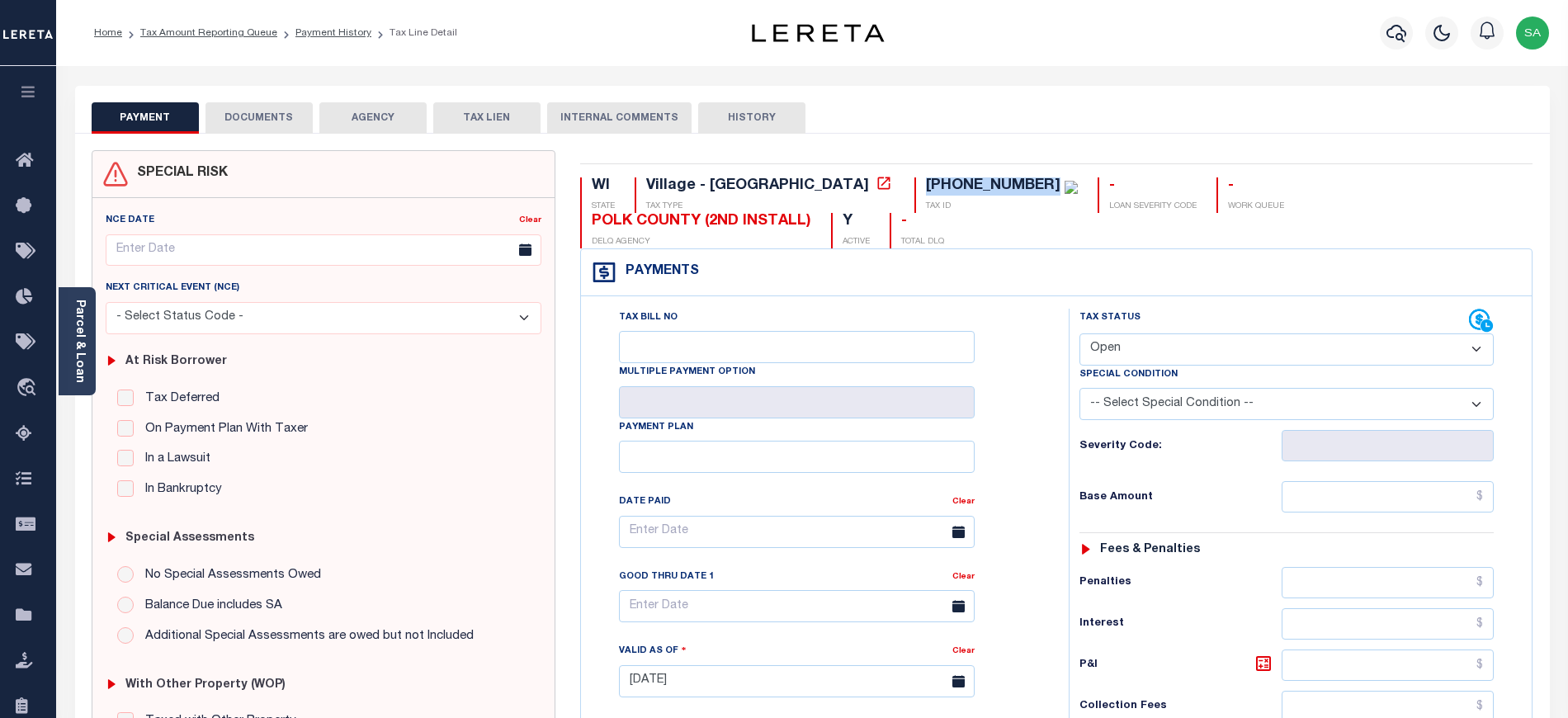
drag, startPoint x: 895, startPoint y: 189, endPoint x: 774, endPoint y: 189, distance: 121.0
click at [914, 189] on div "[PHONE_NUMBER] TAX ID" at bounding box center [996, 196] width 163 height 36
click at [1136, 333] on select "- Select Status Code - Open Due/Unpaid Paid Incomplete No Tax Due Internal Refu…" at bounding box center [1287, 350] width 414 height 32
select select "PYD"
click at [1080, 333] on select "- Select Status Code - Open Due/Unpaid Paid Incomplete No Tax Due Internal Refu…" at bounding box center [1287, 350] width 414 height 32
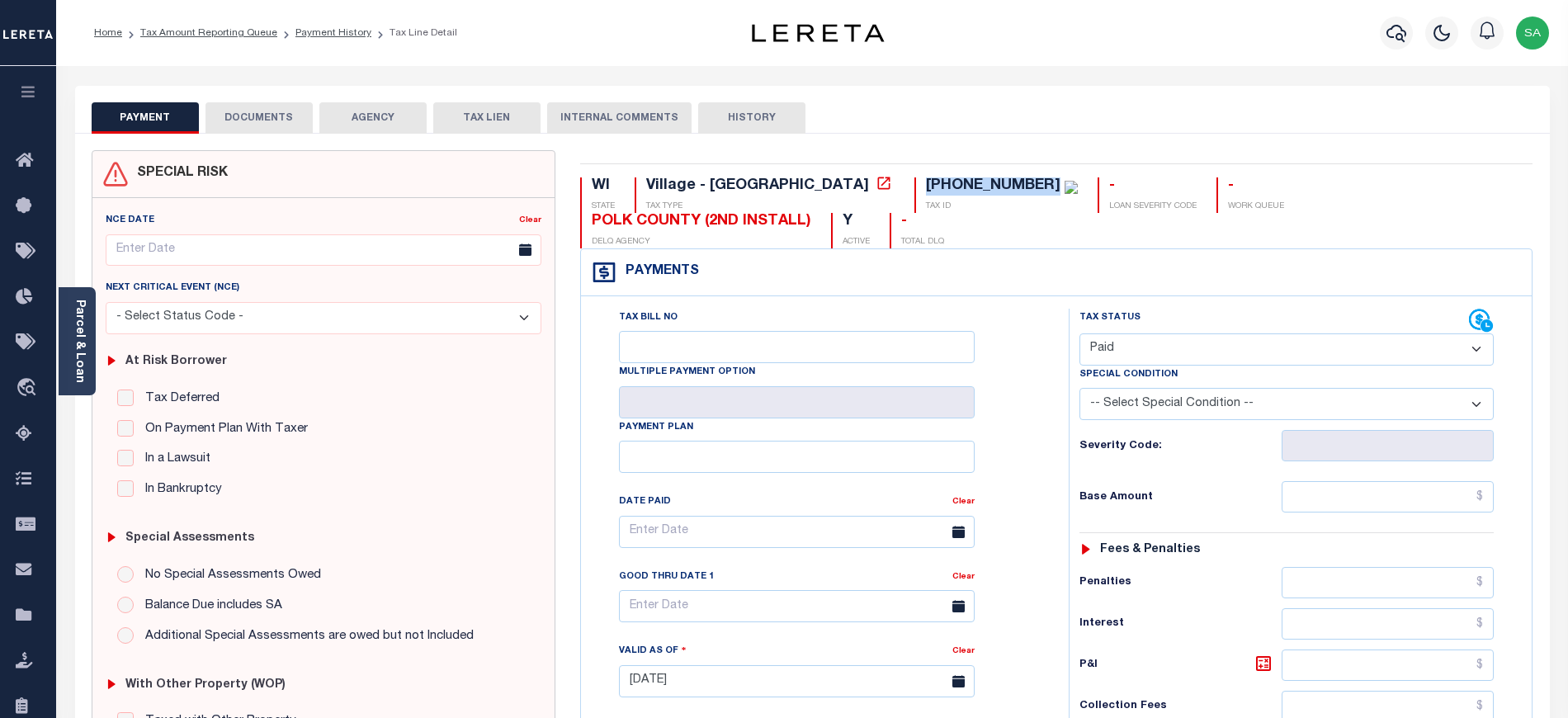
type input "[DATE]"
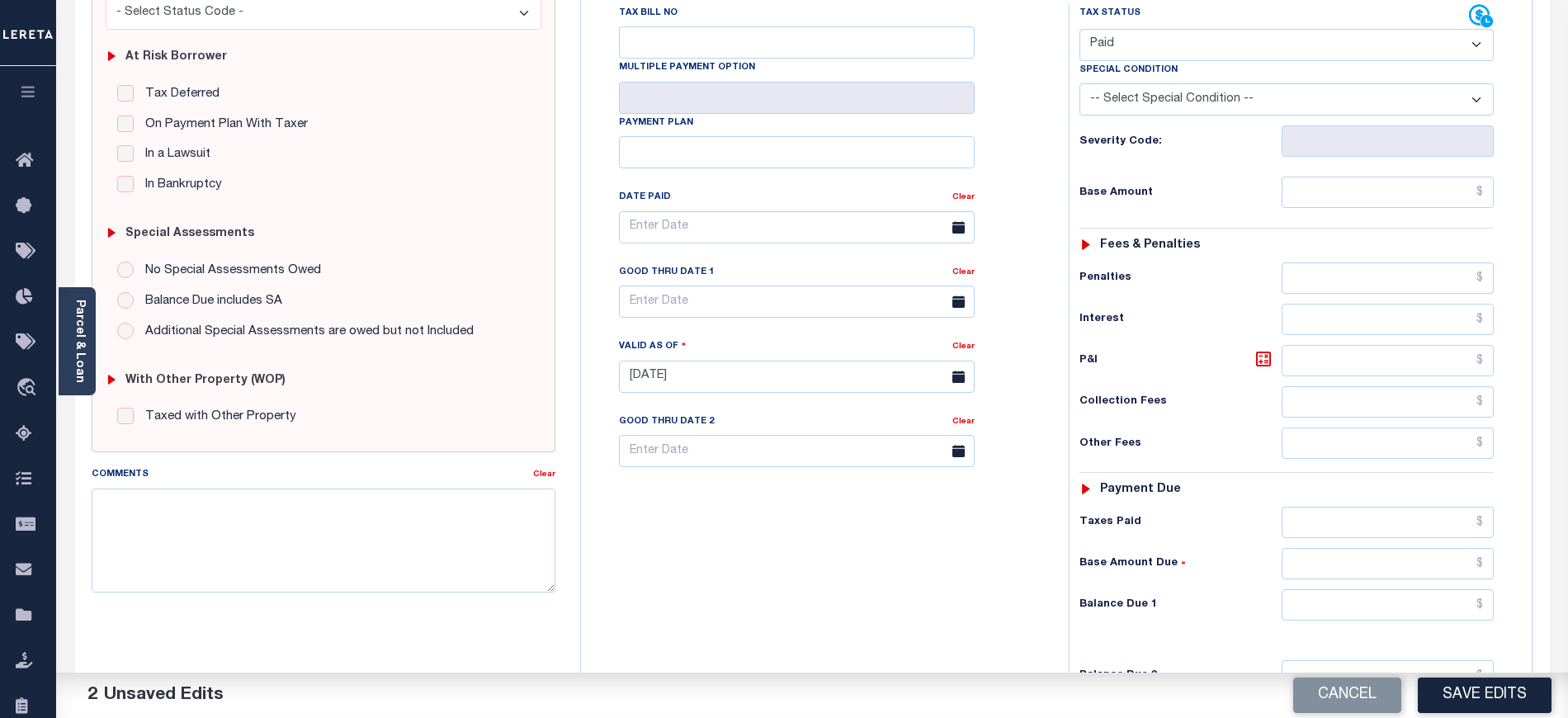
scroll to position [330, 0]
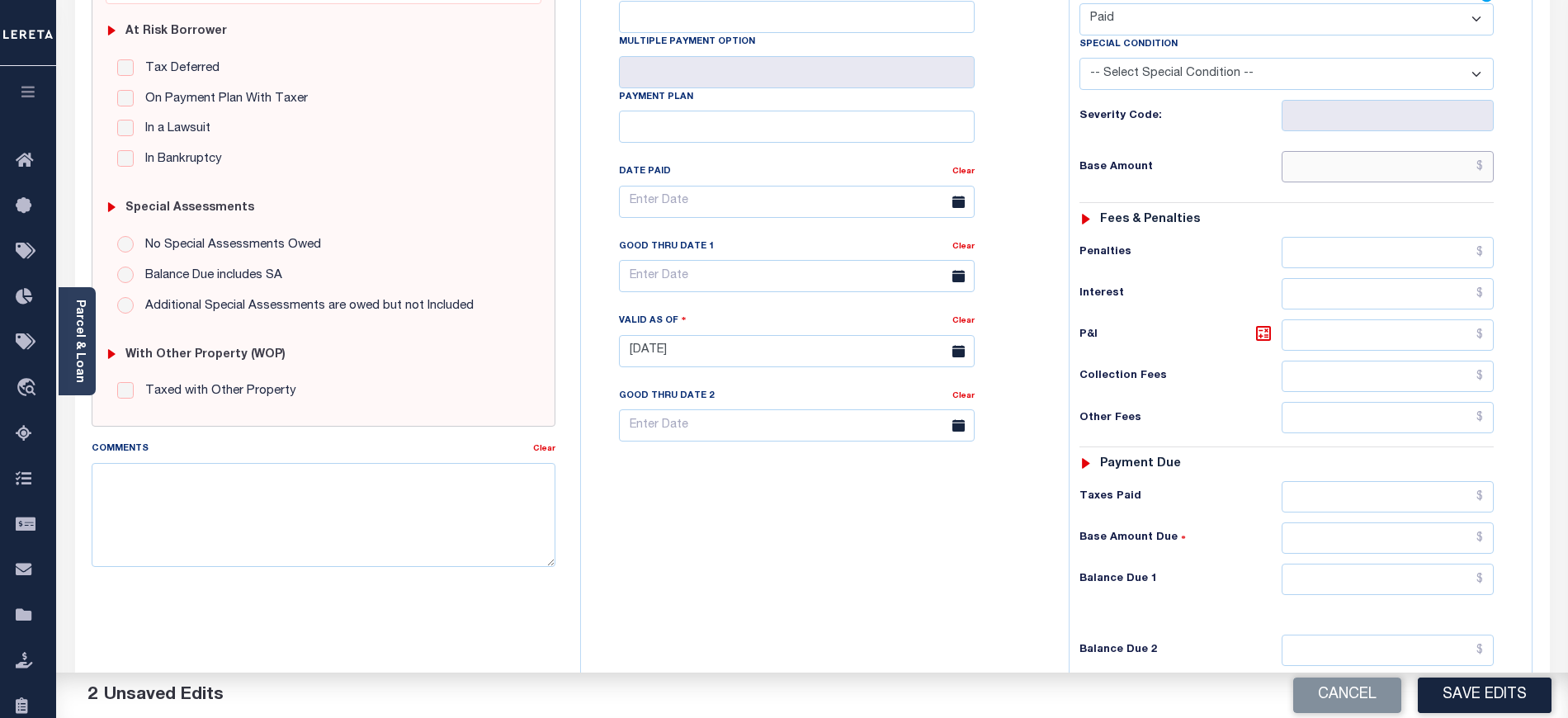
drag, startPoint x: 1314, startPoint y: 133, endPoint x: 1311, endPoint y: 150, distance: 17.3
click at [1314, 151] on input "text" at bounding box center [1388, 166] width 213 height 31
type input "$0.00"
drag, startPoint x: 1323, startPoint y: 552, endPoint x: 1323, endPoint y: 539, distance: 13.0
click at [1323, 564] on input "text" at bounding box center [1388, 579] width 213 height 31
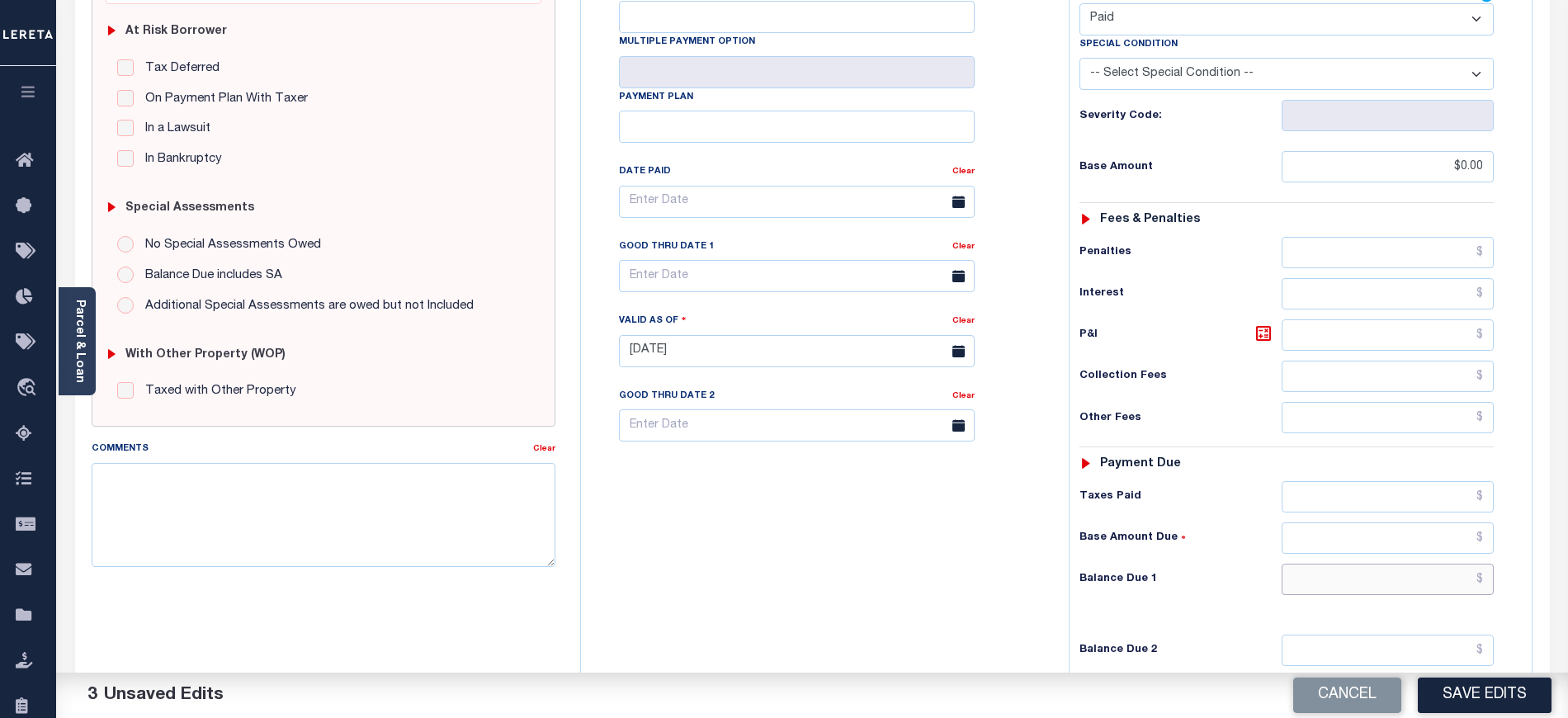
type input "$0.00"
click at [637, 533] on div "Tax Bill No Multiple Payment Option Payment Plan Clear" at bounding box center [820, 342] width 471 height 728
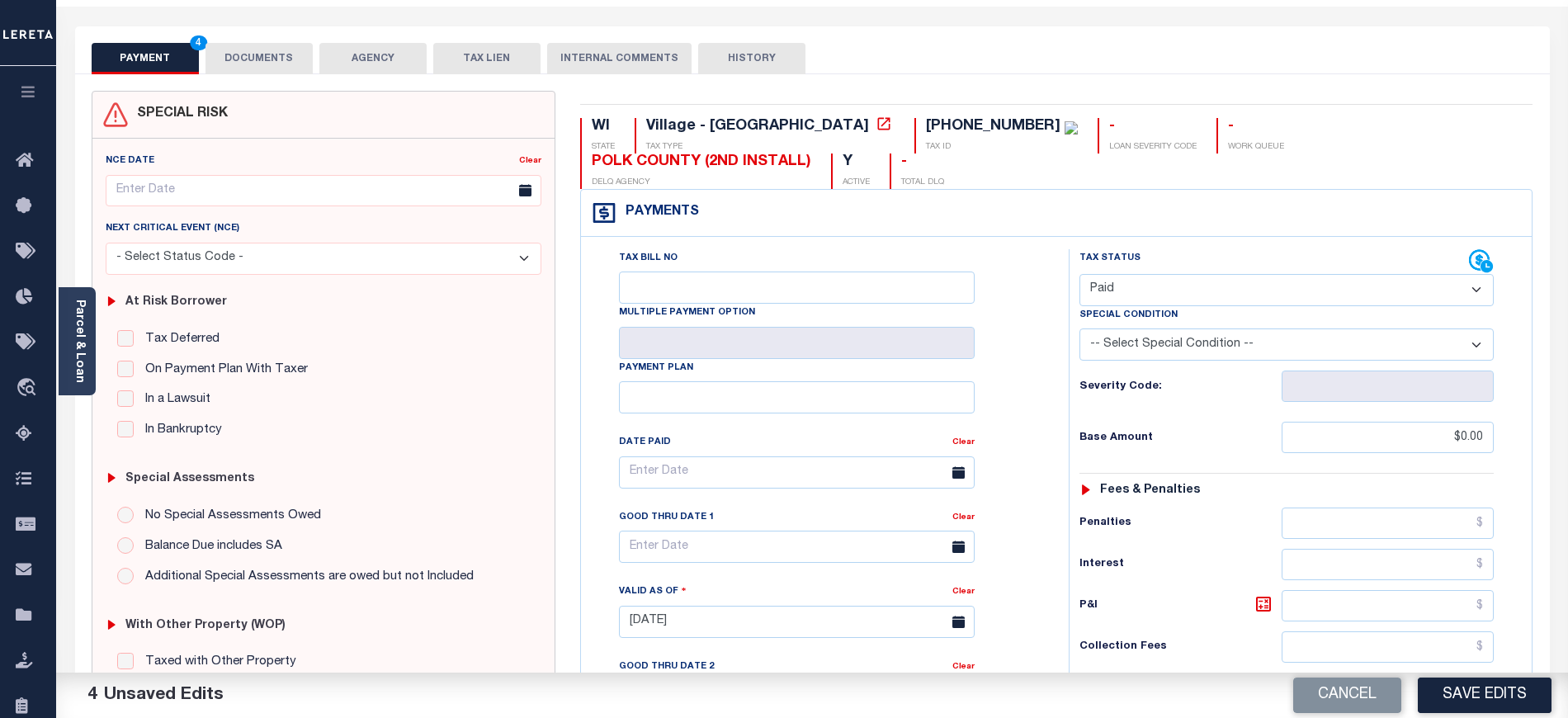
scroll to position [0, 0]
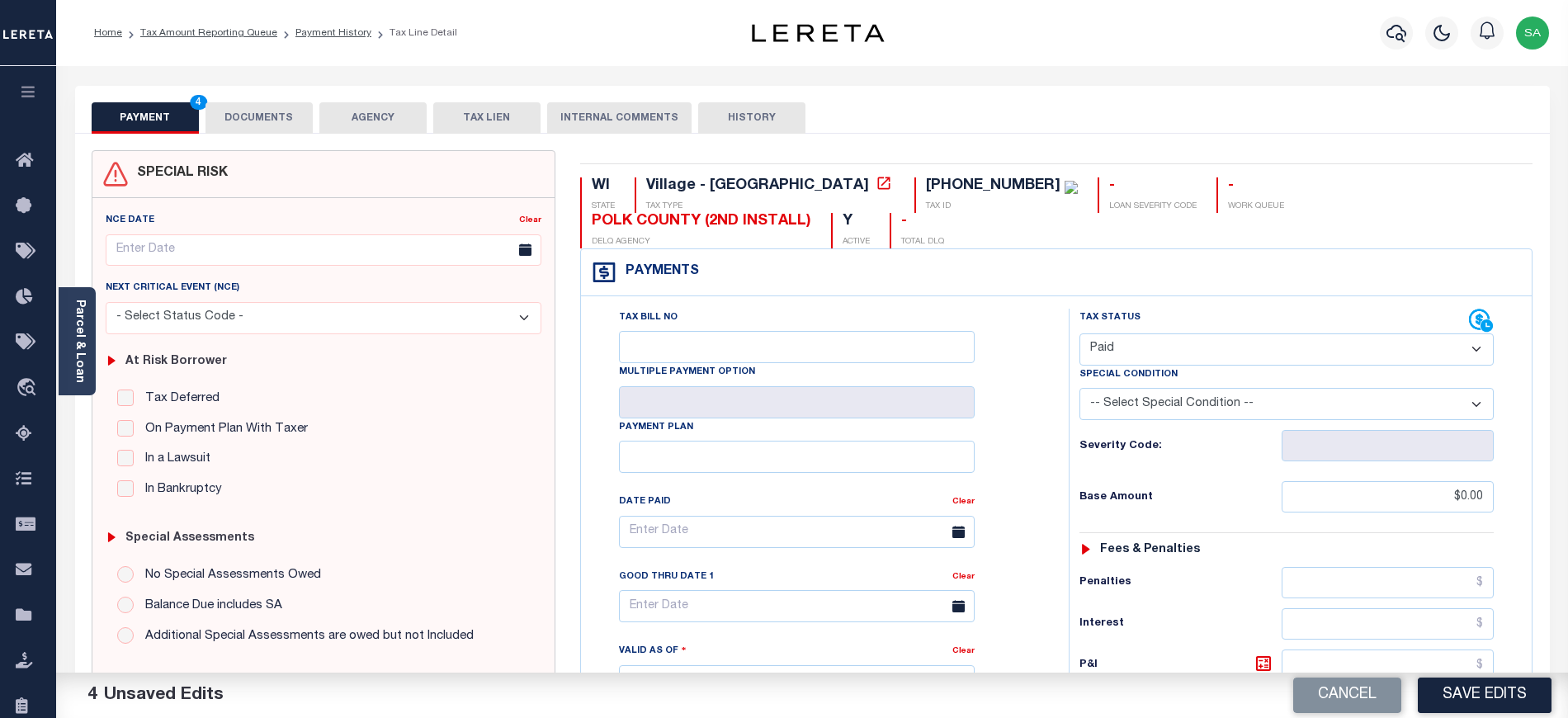
click at [281, 128] on button "DOCUMENTS" at bounding box center [260, 117] width 108 height 31
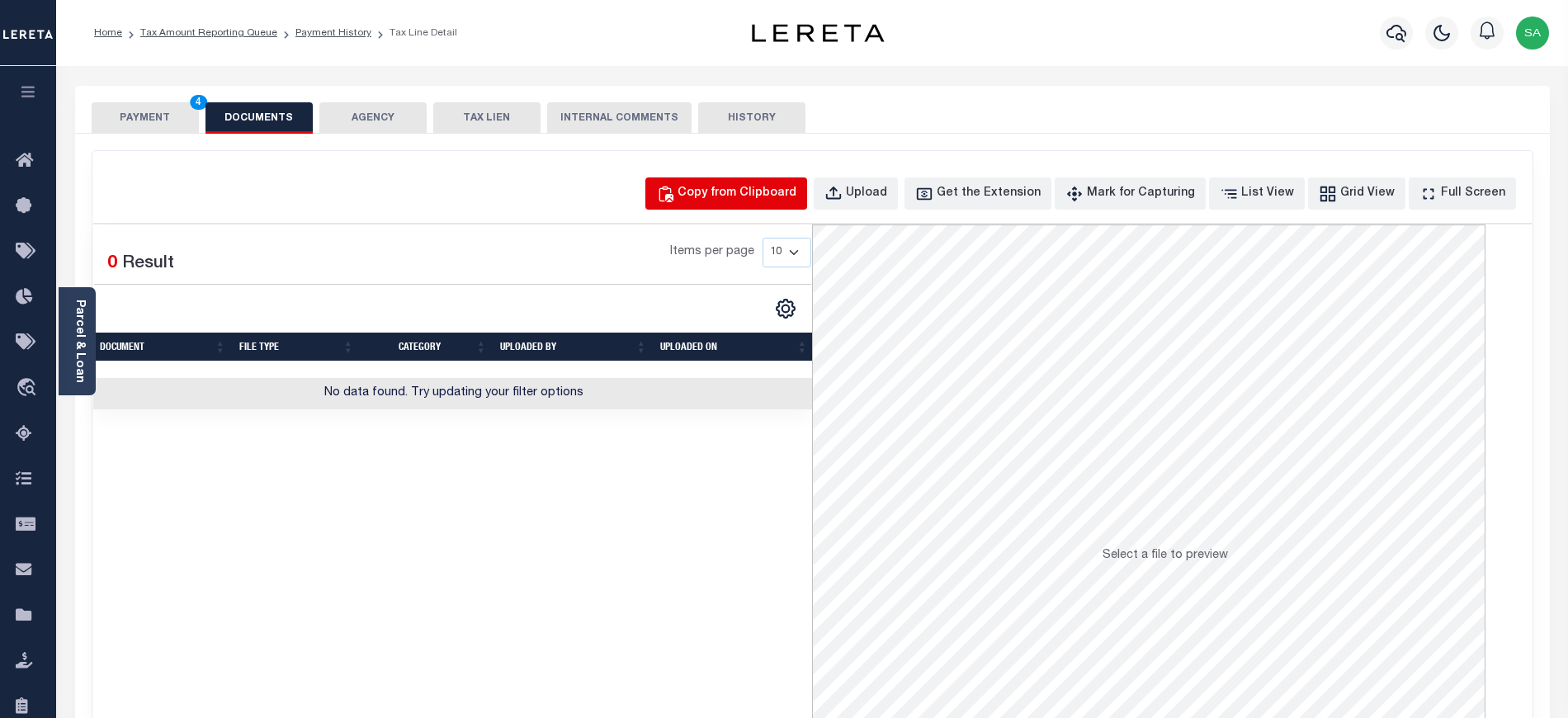
click at [734, 205] on button "Copy from Clipboard" at bounding box center [725, 194] width 162 height 32
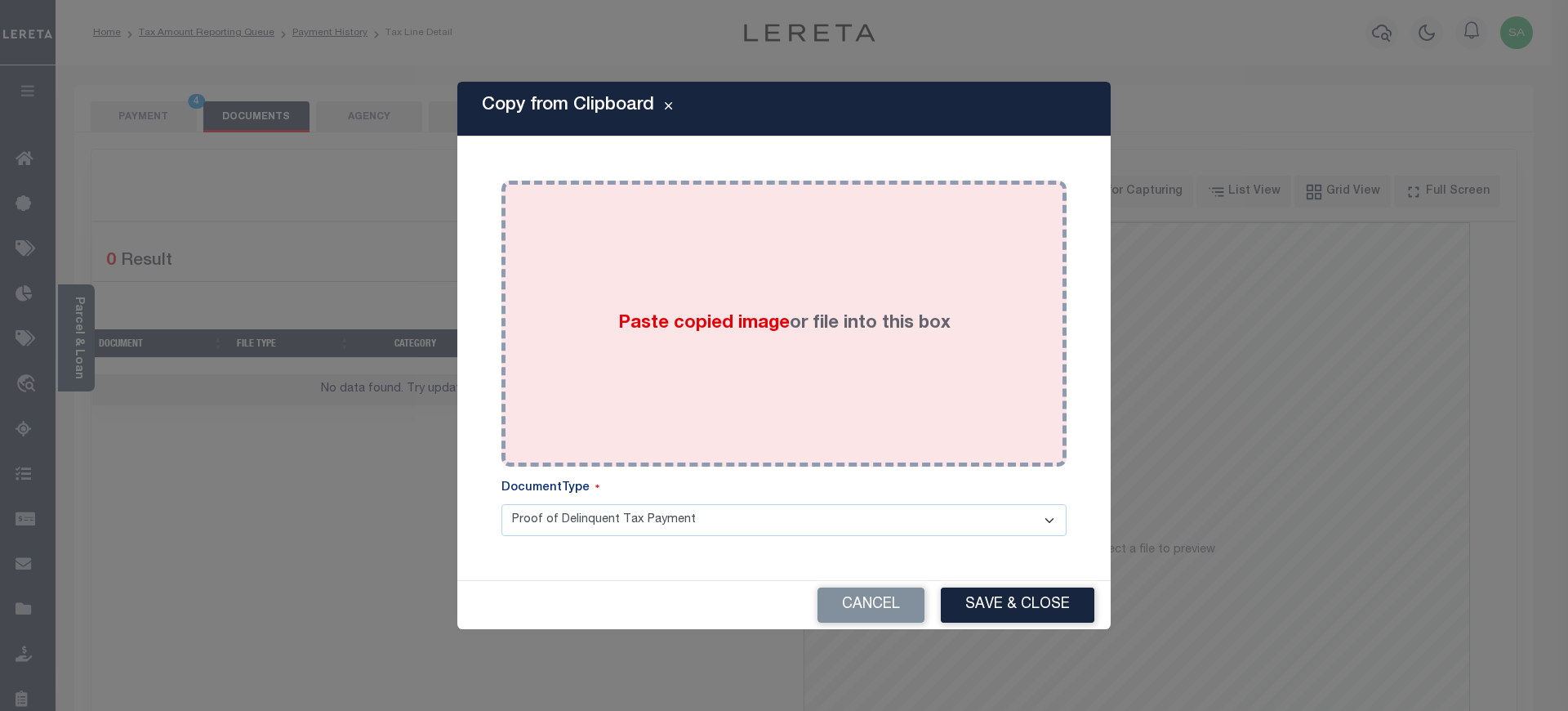
click at [726, 318] on span "Paste copied image" at bounding box center [703, 323] width 171 height 18
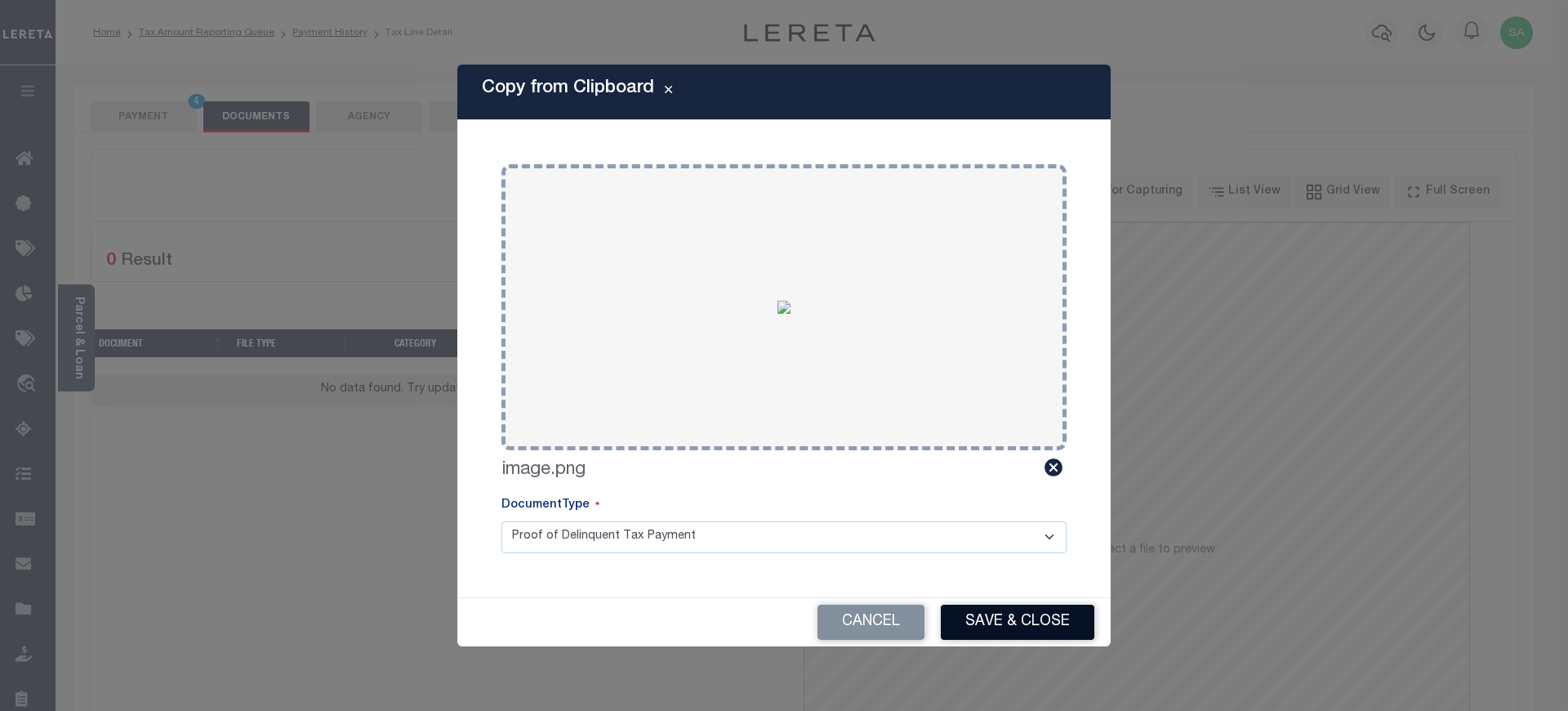
click at [985, 628] on button "Save & Close" at bounding box center [1017, 622] width 153 height 36
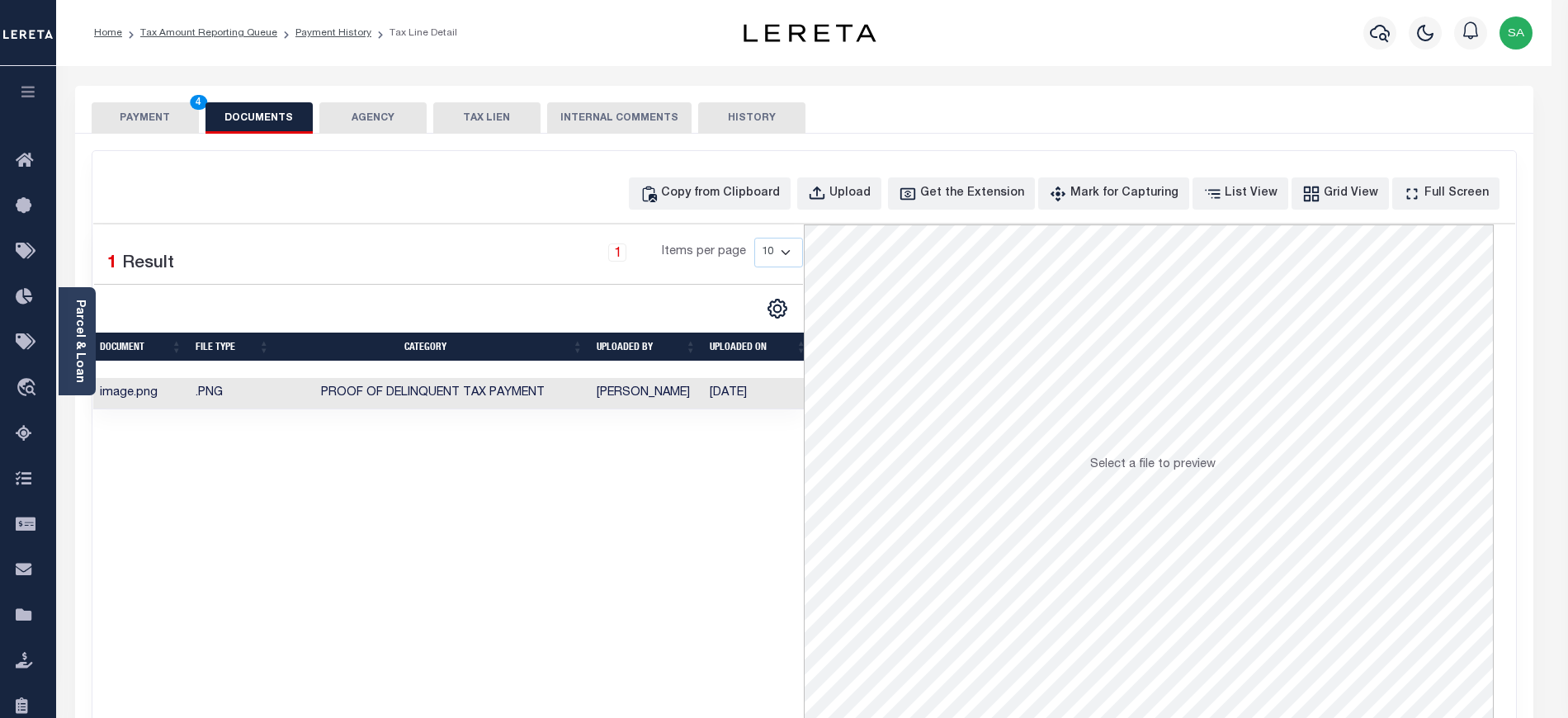
click at [156, 123] on button "PAYMENT 4" at bounding box center [145, 117] width 108 height 31
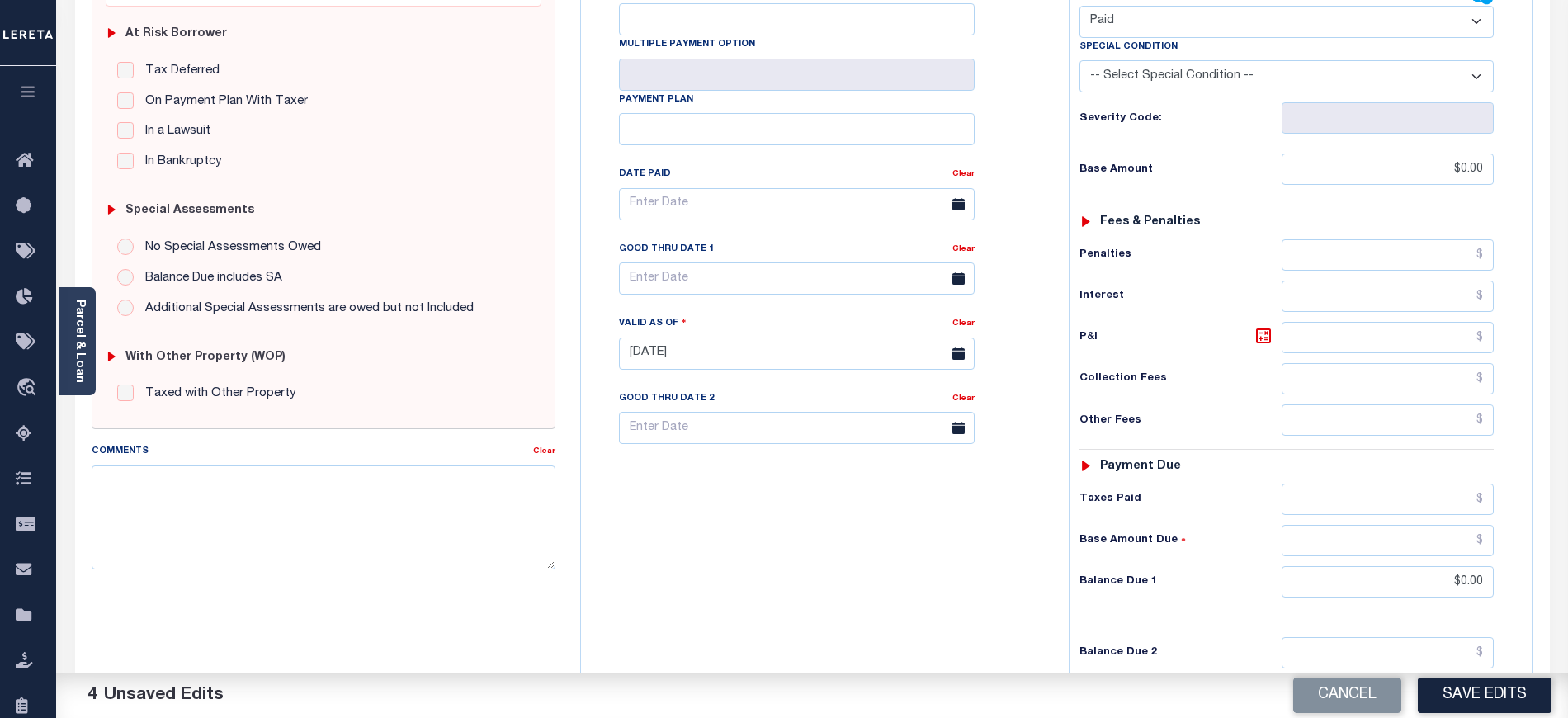
scroll to position [330, 0]
click at [1444, 687] on button "Save Edits" at bounding box center [1485, 695] width 134 height 36
checkbox input "false"
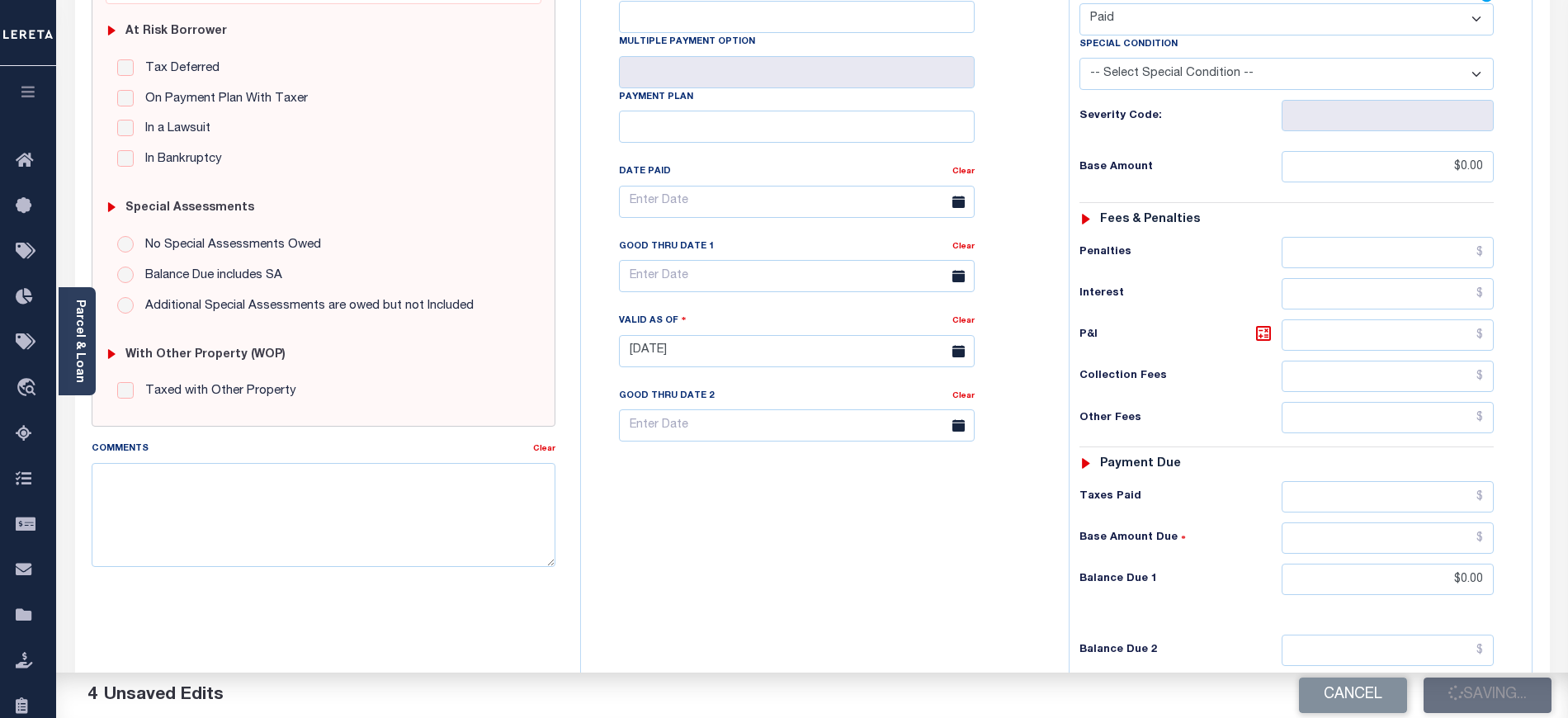
checkbox input "false"
type input "$0"
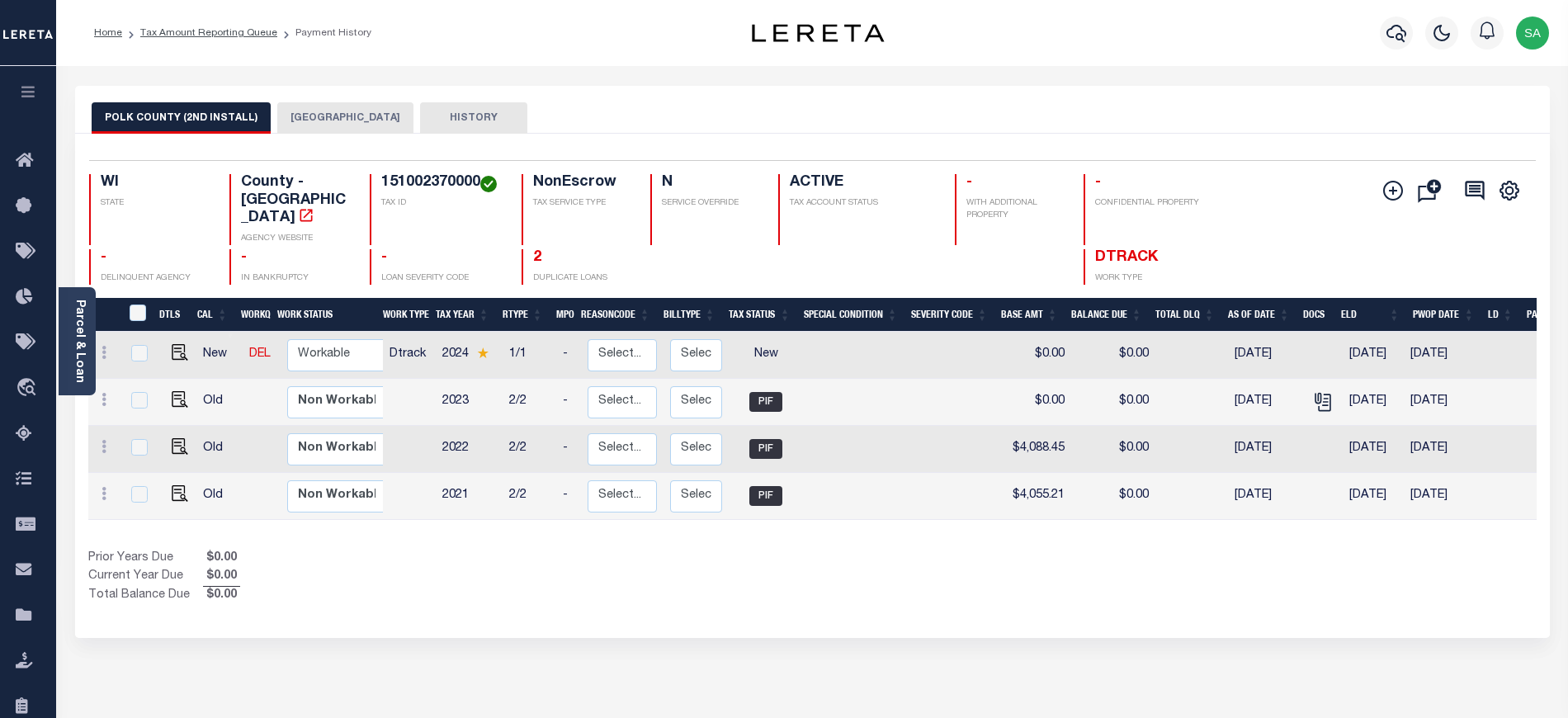
click at [325, 112] on button "[GEOGRAPHIC_DATA]" at bounding box center [345, 117] width 136 height 31
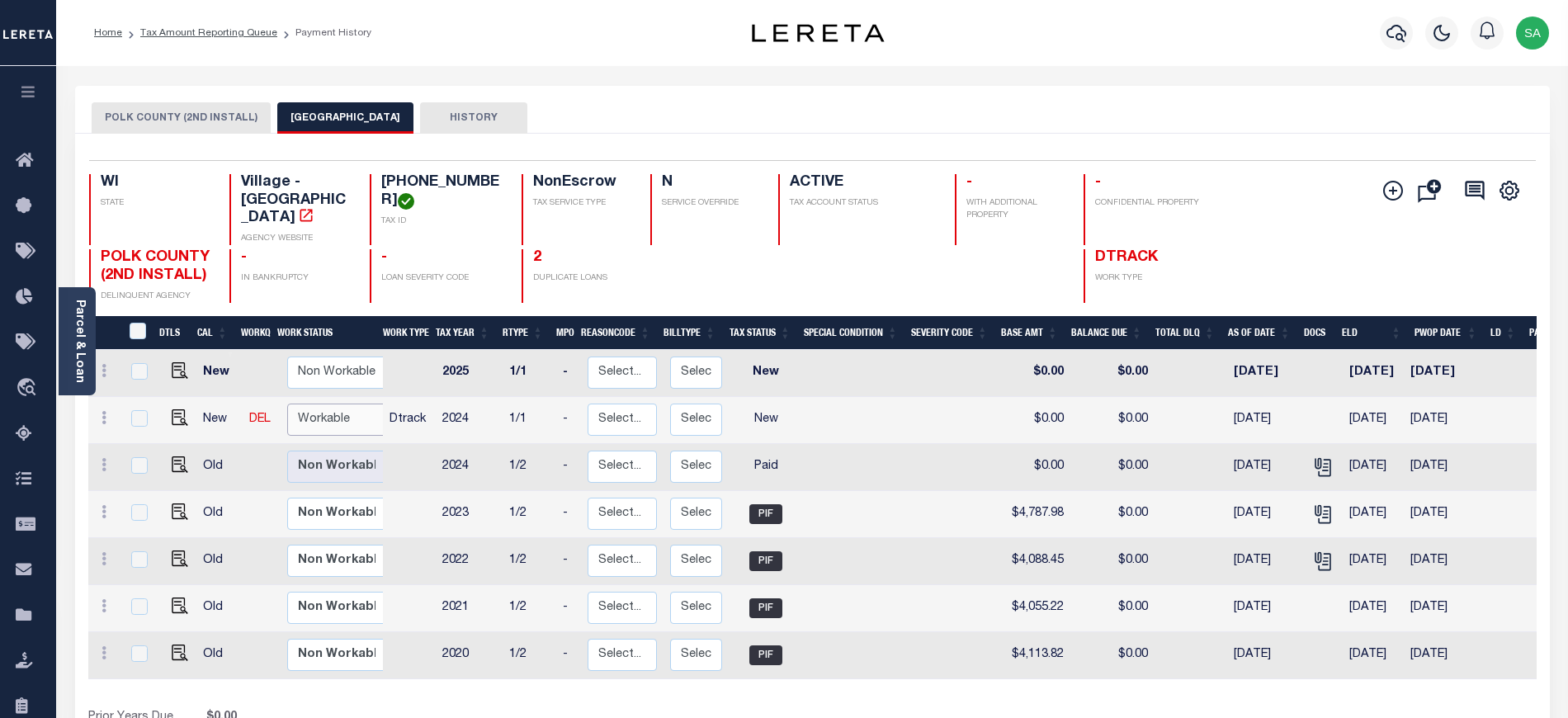
click at [364, 403] on select "Non Workable Workable" at bounding box center [336, 419] width 99 height 32
checkbox input "true"
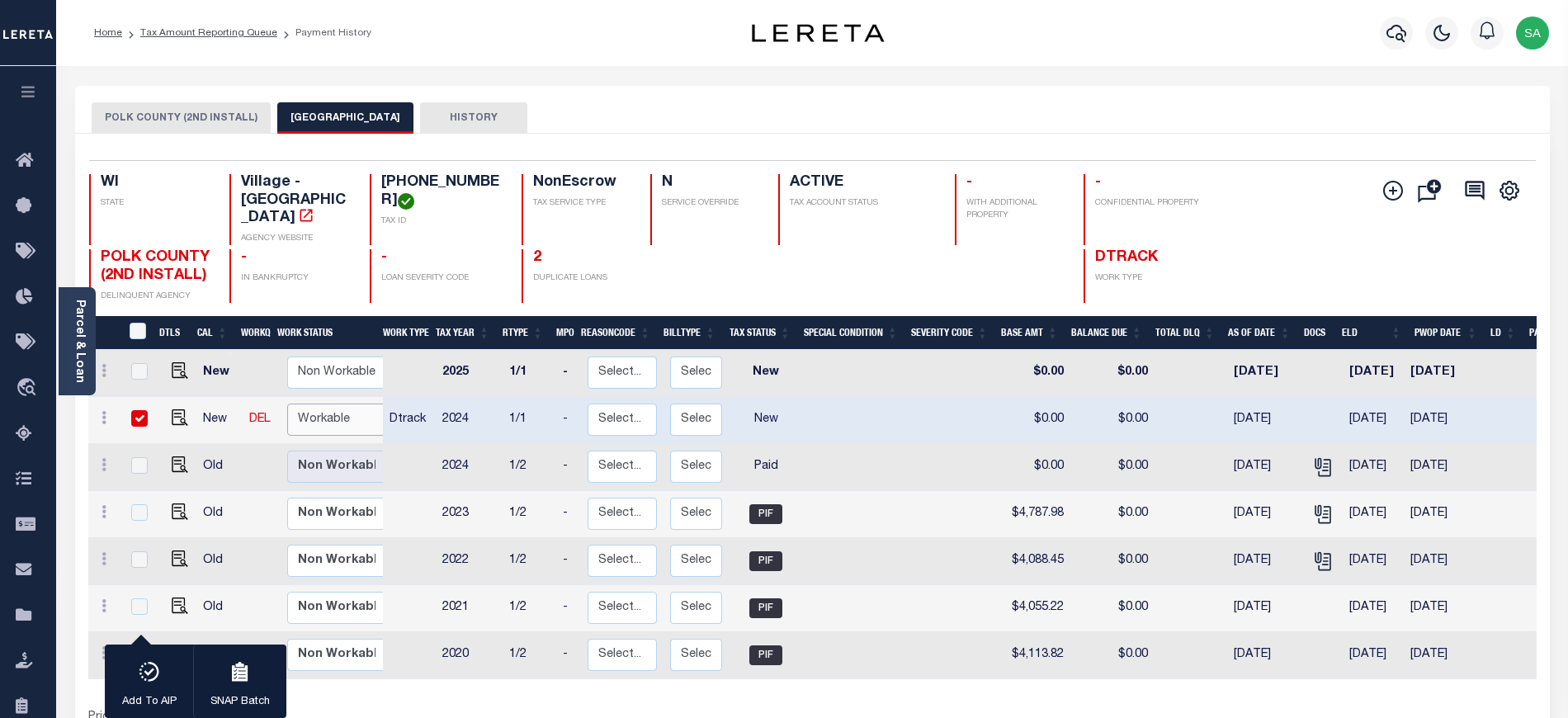
select select "true"
click at [287, 403] on select "Non Workable Workable" at bounding box center [336, 419] width 99 height 32
checkbox input "false"
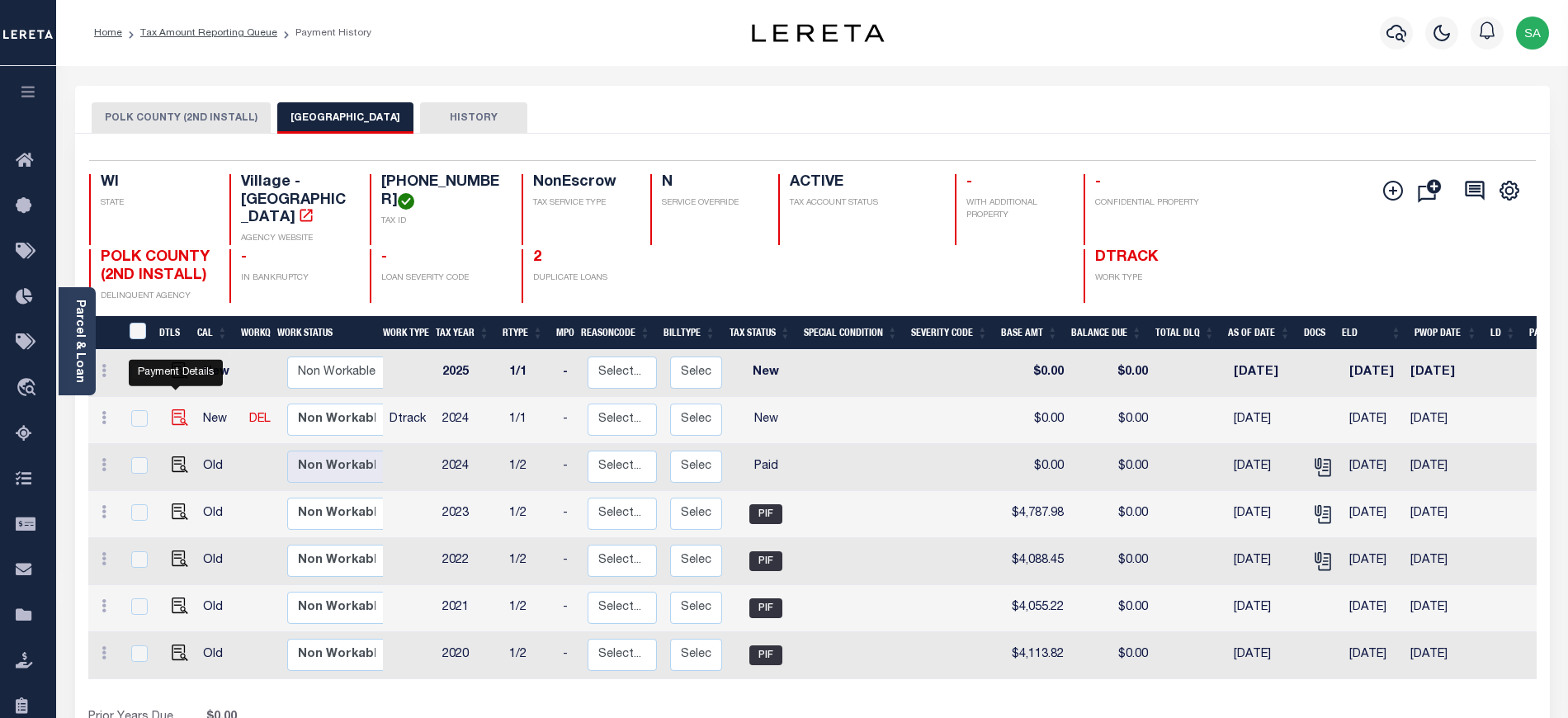
click at [179, 410] on img "" at bounding box center [179, 417] width 16 height 16
checkbox input "true"
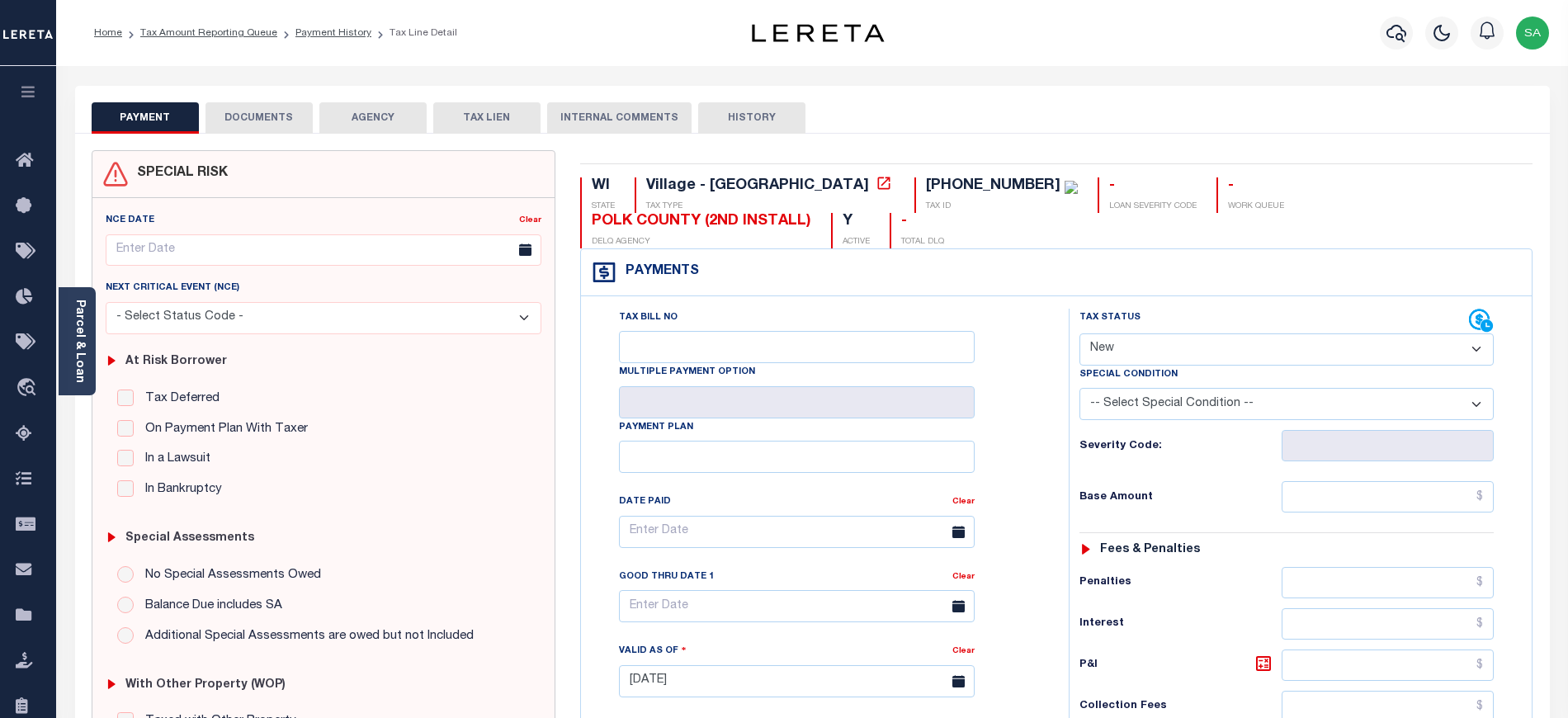
click at [1127, 333] on select "- Select Status Code - Open Due/Unpaid Paid Incomplete No Tax Due Internal Refu…" at bounding box center [1287, 350] width 414 height 32
select select "PYD"
click at [1080, 333] on select "- Select Status Code - Open Due/Unpaid Paid Incomplete No Tax Due Internal Refu…" at bounding box center [1287, 350] width 414 height 32
type input "[DATE]"
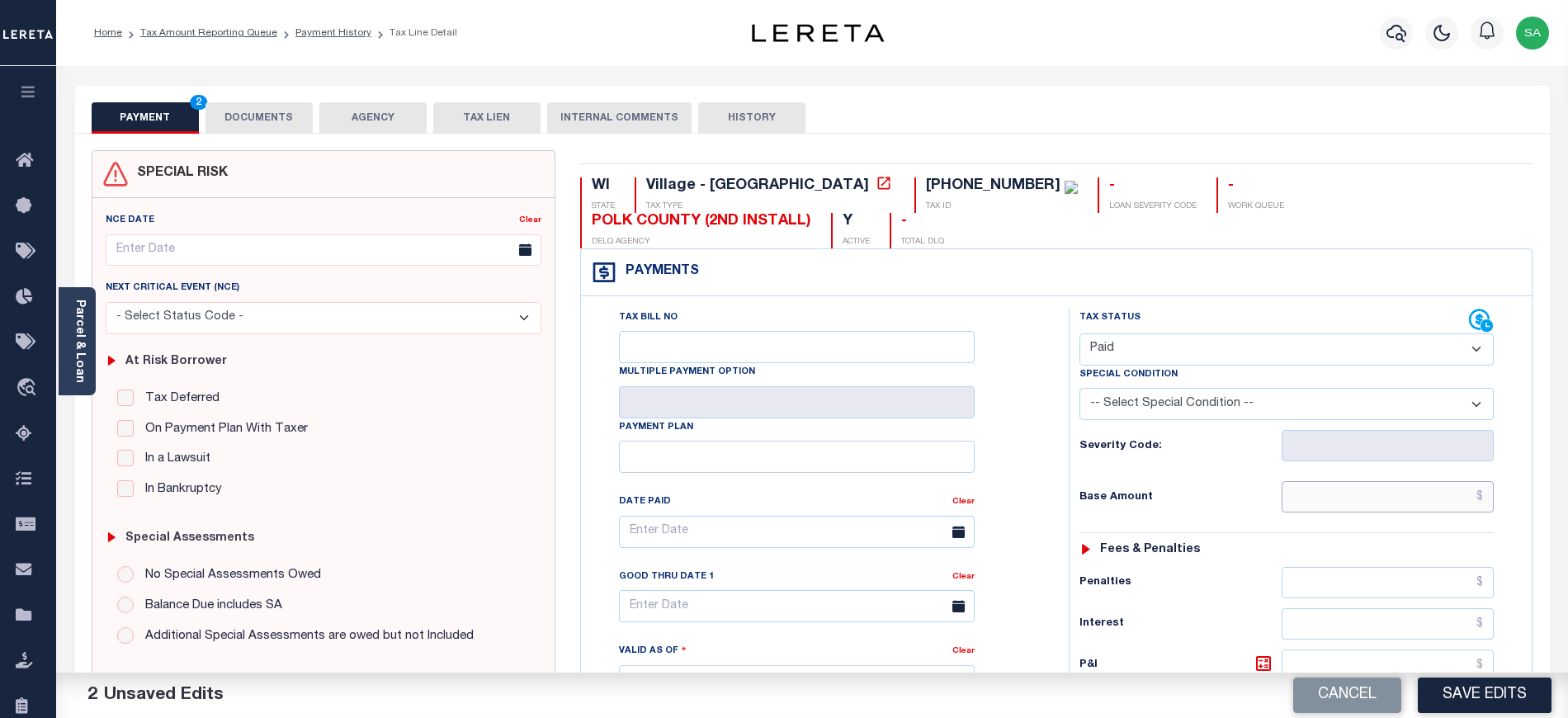
drag, startPoint x: 1304, startPoint y: 466, endPoint x: 1307, endPoint y: 457, distance: 9.5
click at [1304, 481] on input "text" at bounding box center [1388, 496] width 213 height 31
type input "$0.00"
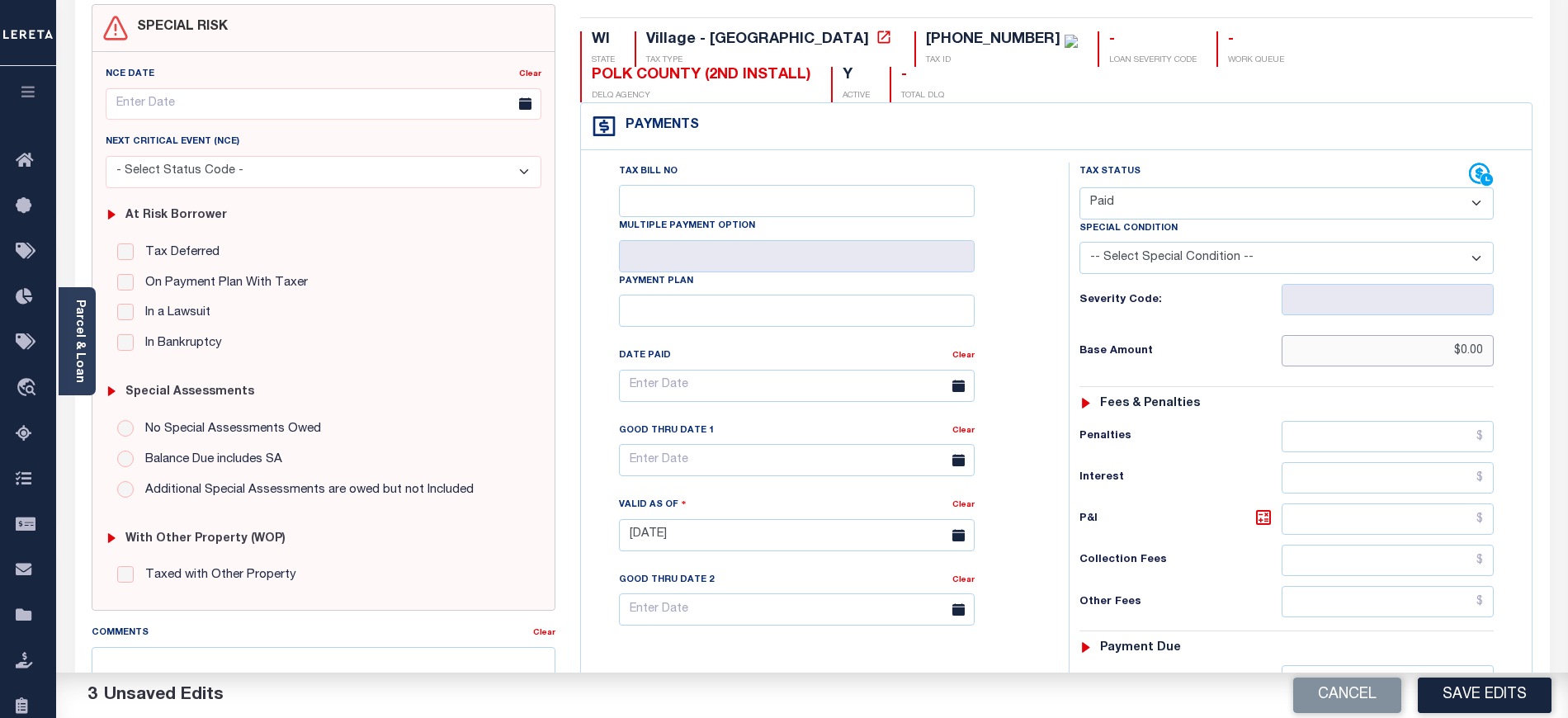
scroll to position [330, 0]
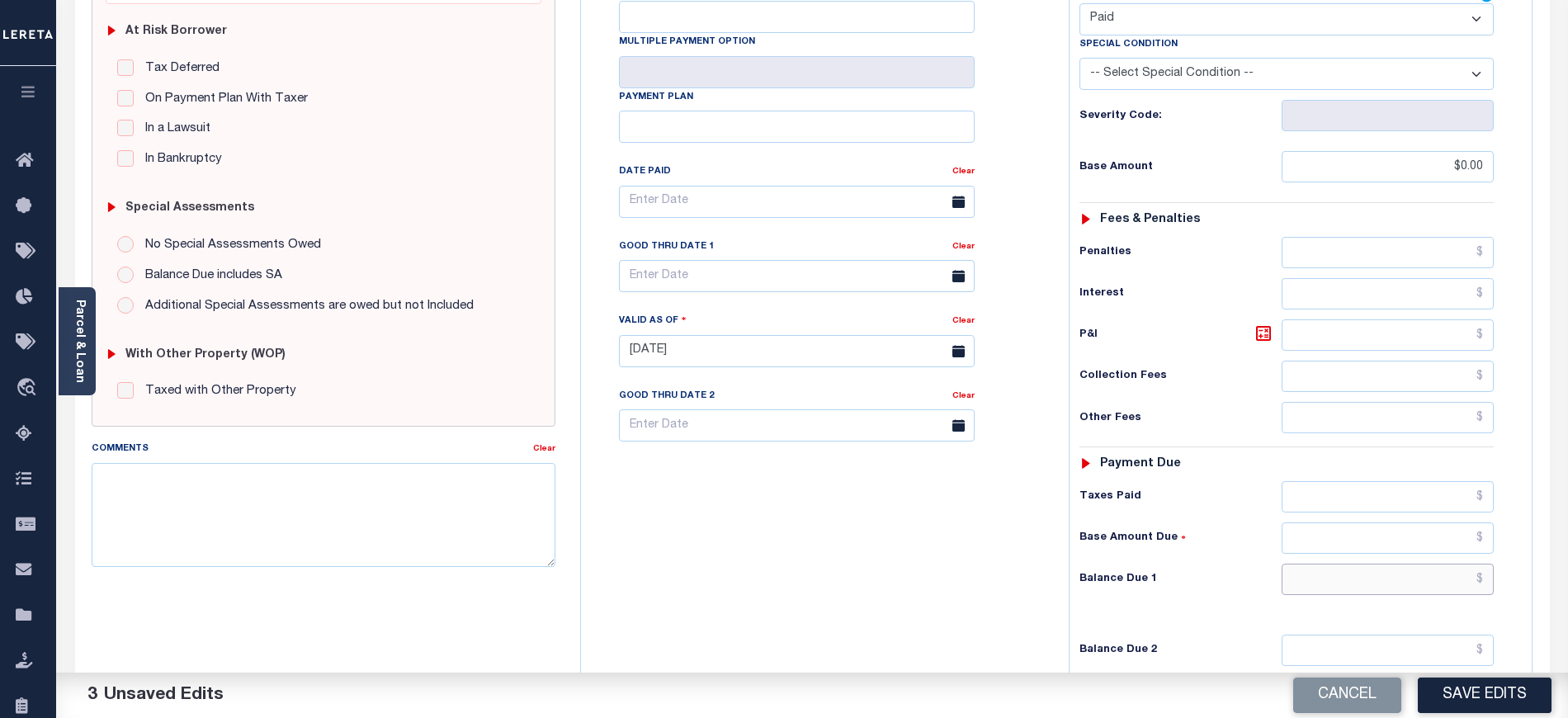
click at [1294, 564] on input "text" at bounding box center [1388, 579] width 213 height 31
type input "$0.00"
click at [690, 538] on div "Tax Bill No Multiple Payment Option Payment Plan Clear" at bounding box center [820, 342] width 471 height 728
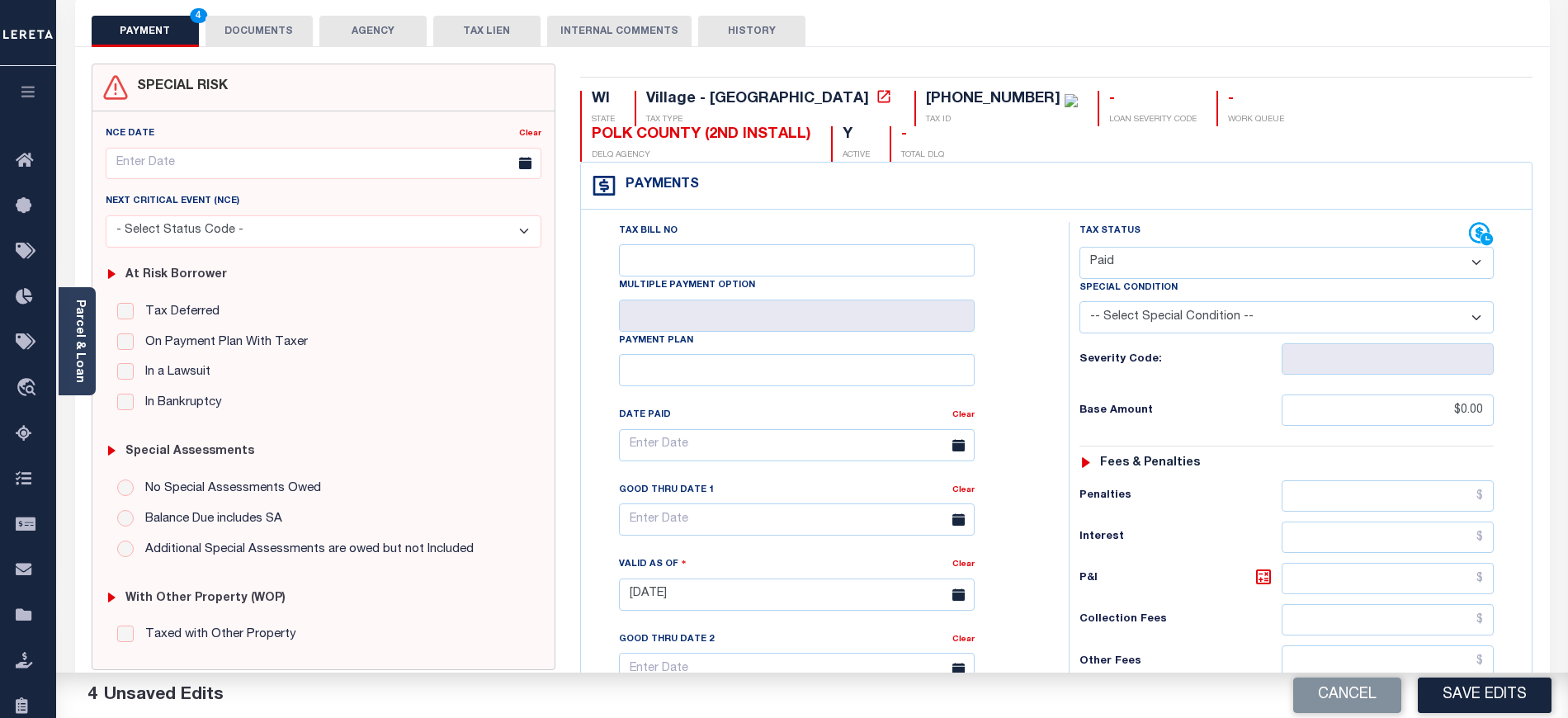
scroll to position [0, 0]
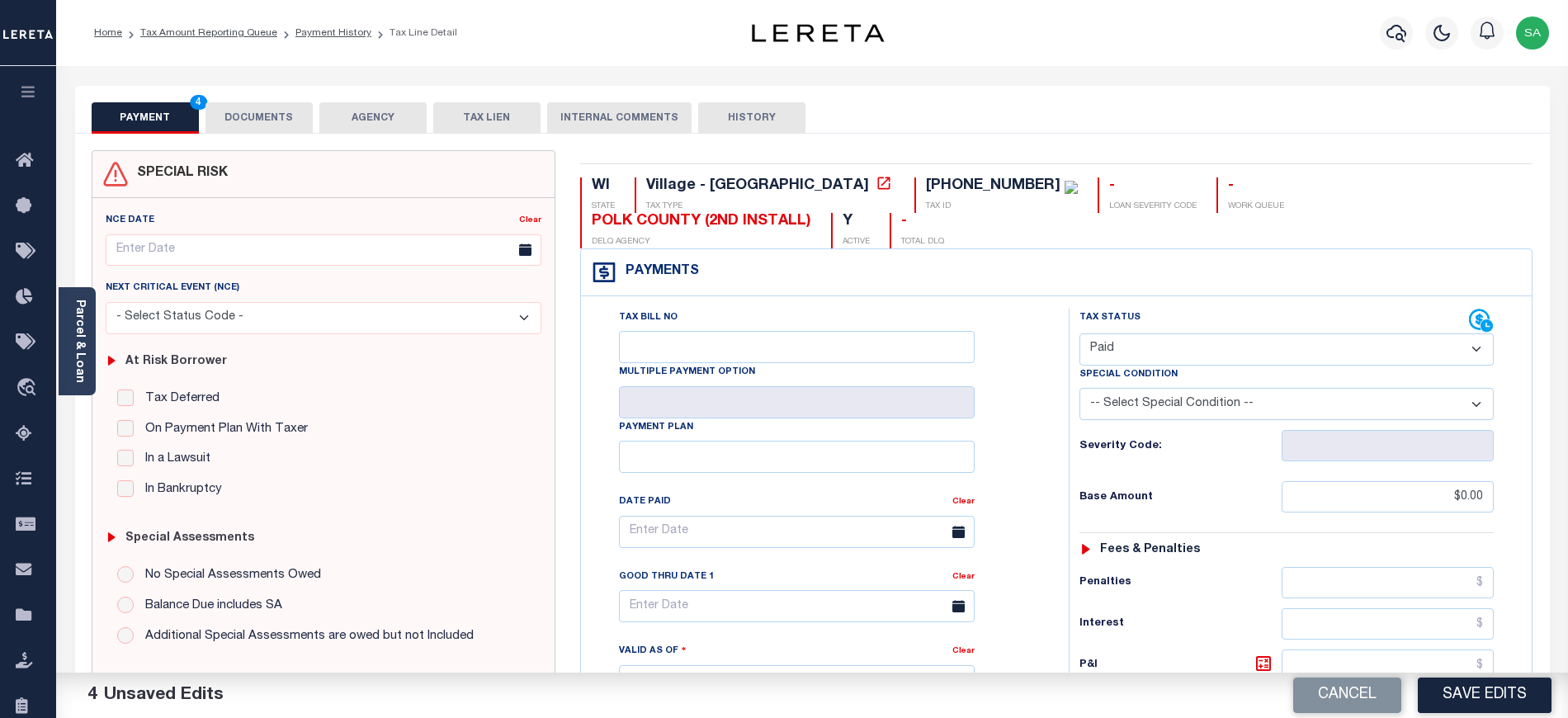
click at [199, 99] on span "4" at bounding box center [198, 102] width 17 height 15
click at [222, 114] on button "DOCUMENTS" at bounding box center [260, 117] width 108 height 31
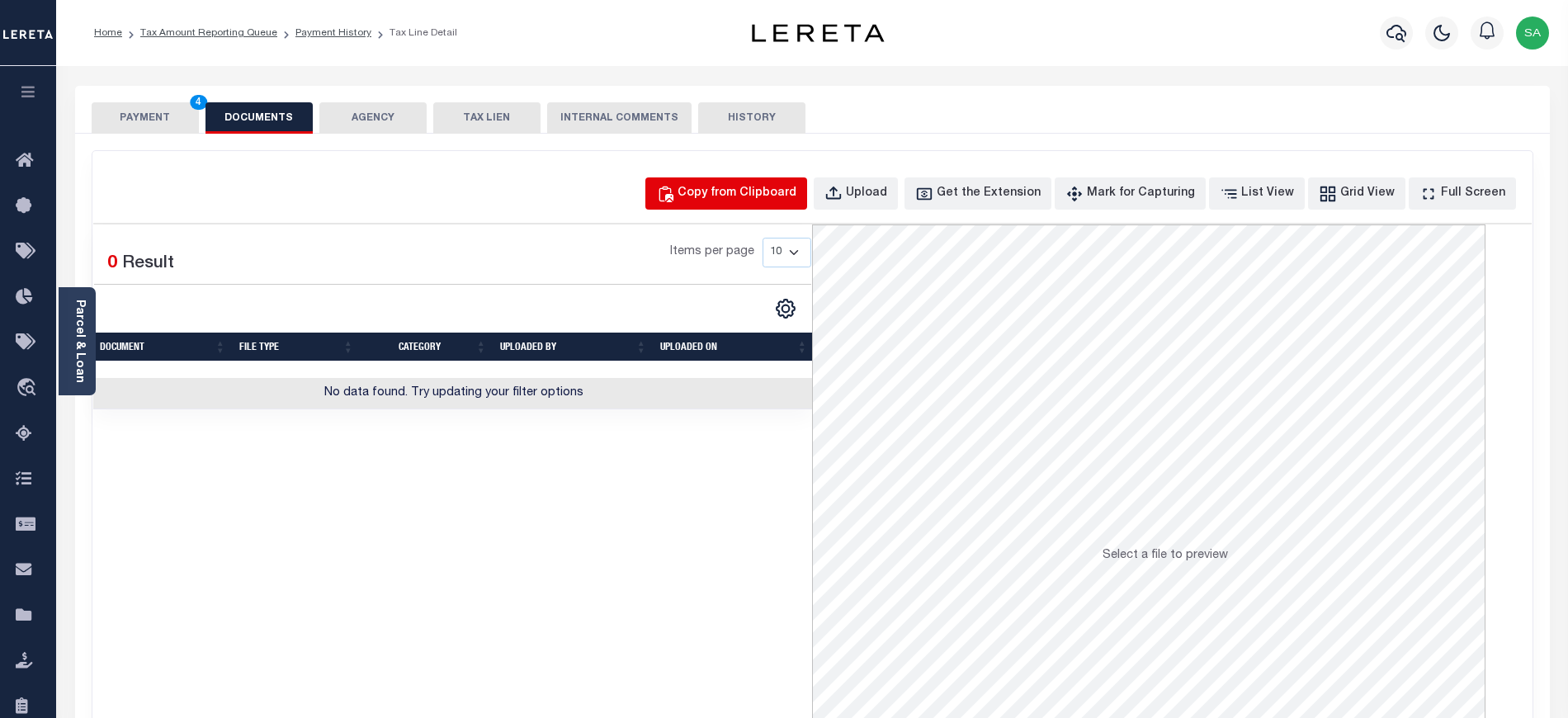
click at [736, 195] on div "Copy from Clipboard" at bounding box center [737, 194] width 119 height 18
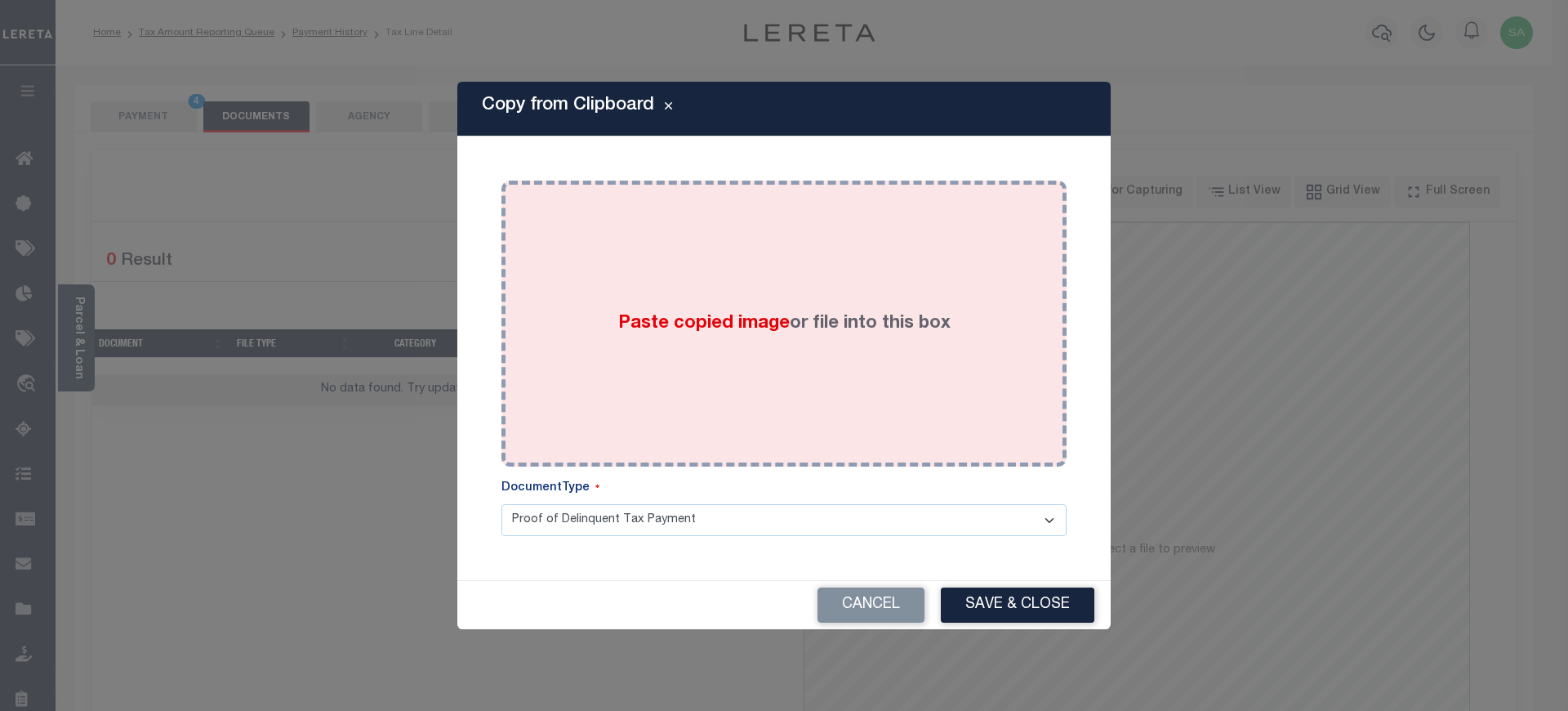
click at [745, 372] on div "Paste copied image or file into this box" at bounding box center [784, 324] width 540 height 262
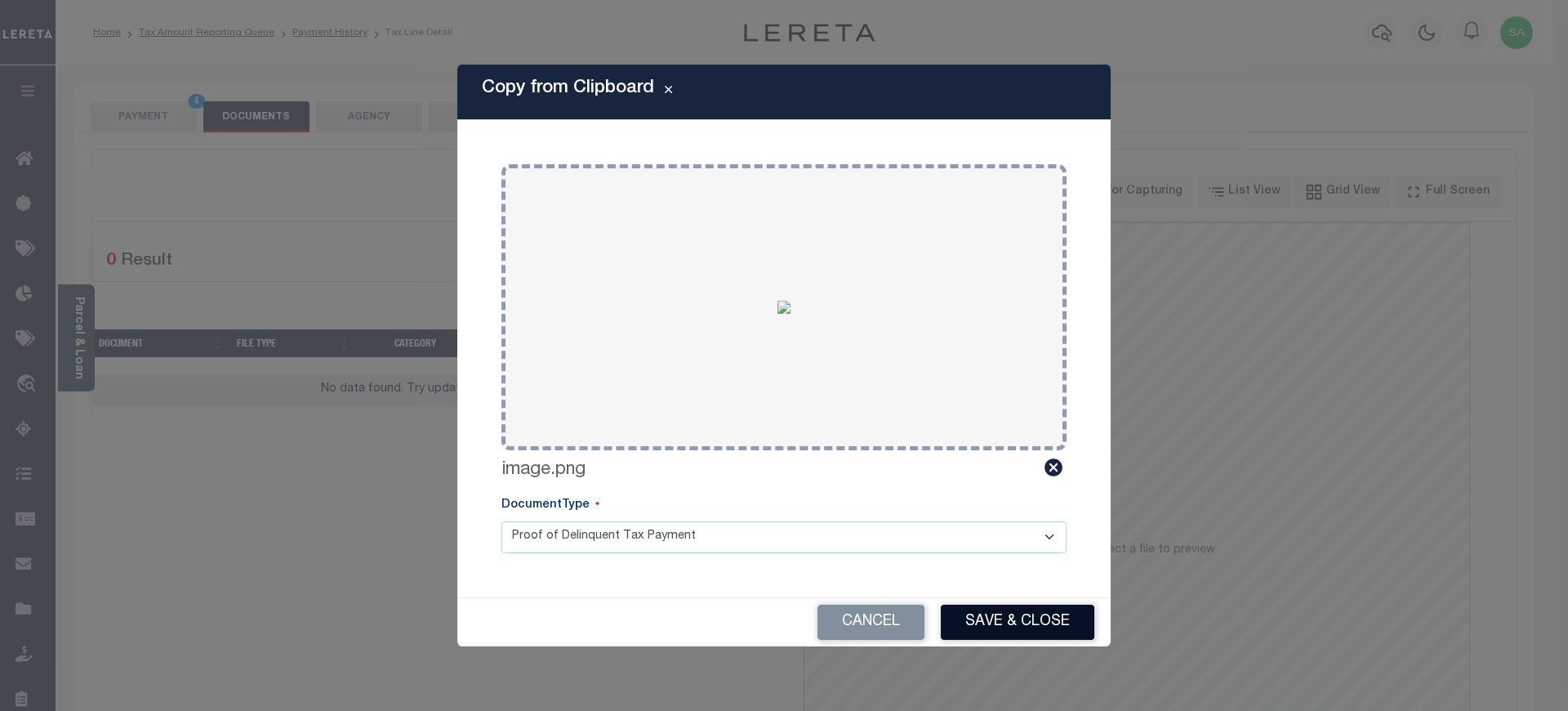
click at [987, 624] on button "Save & Close" at bounding box center [1017, 622] width 153 height 36
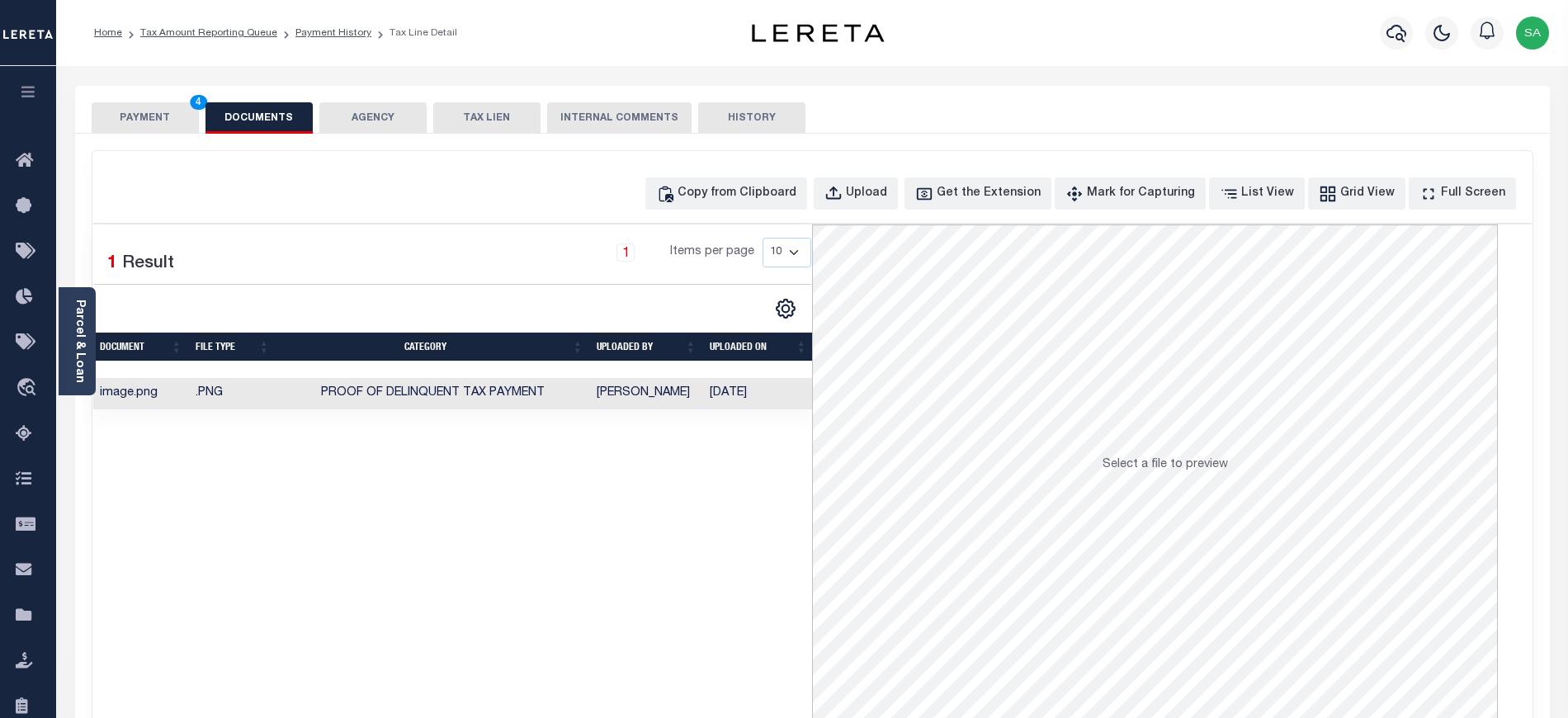
click at [159, 110] on button "PAYMENT 4" at bounding box center [145, 117] width 108 height 31
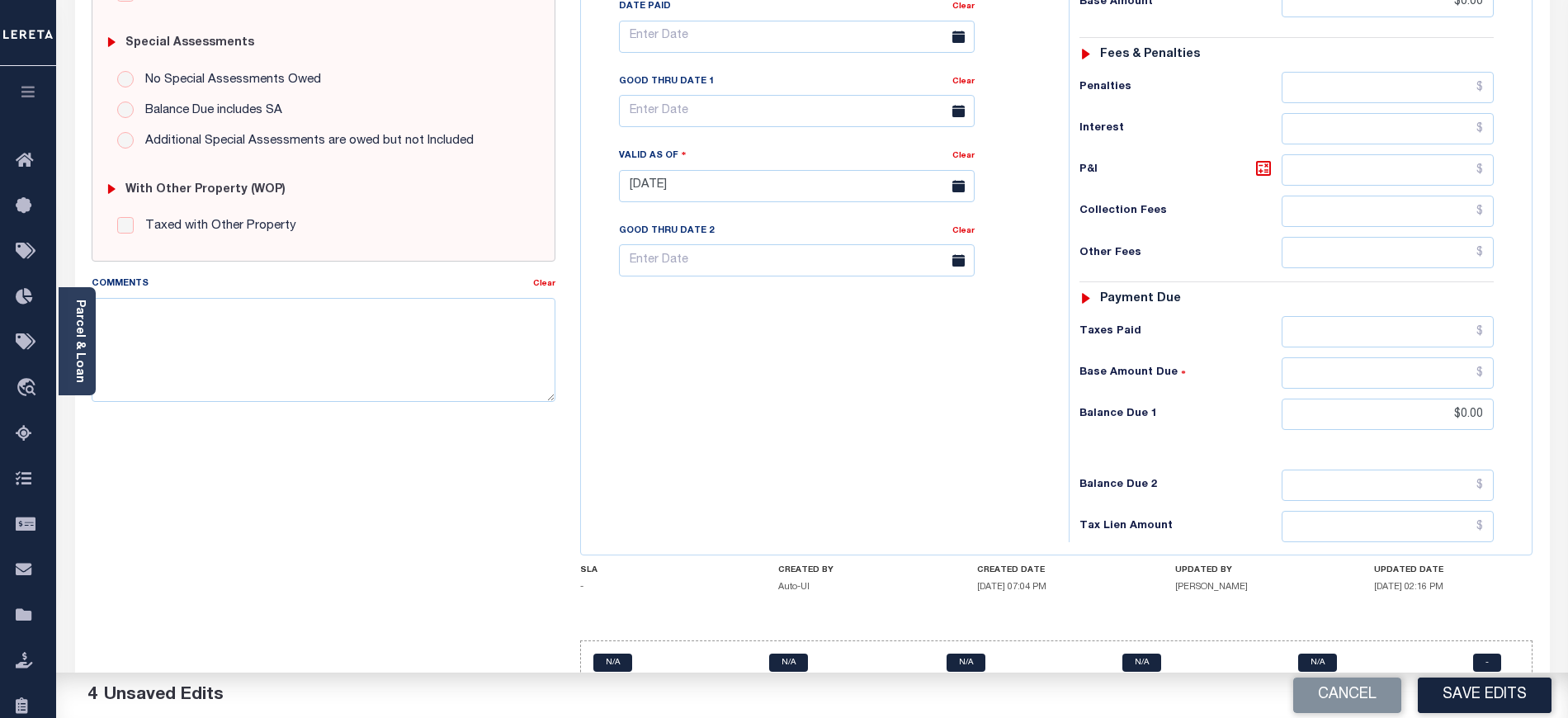
scroll to position [502, 0]
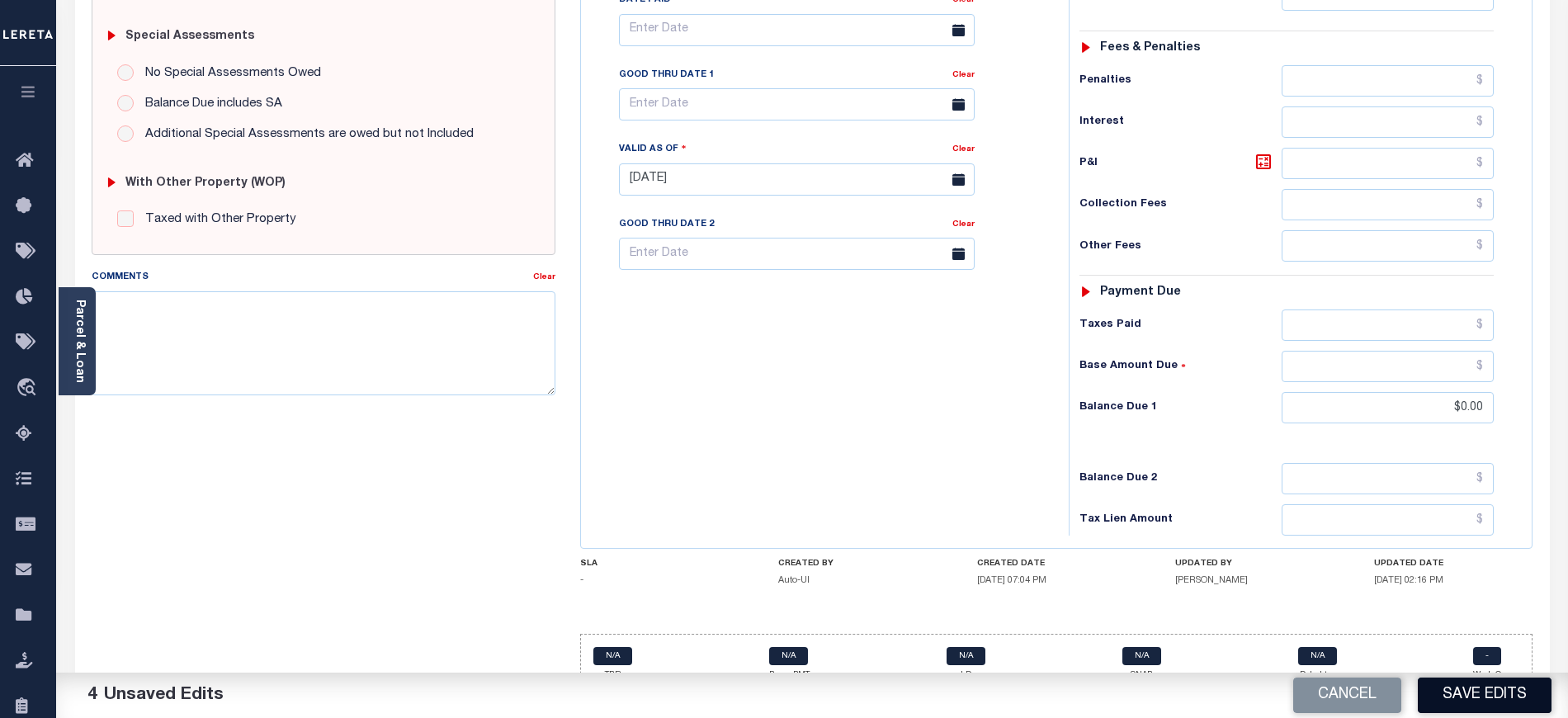
click at [1454, 692] on button "Save Edits" at bounding box center [1485, 695] width 134 height 36
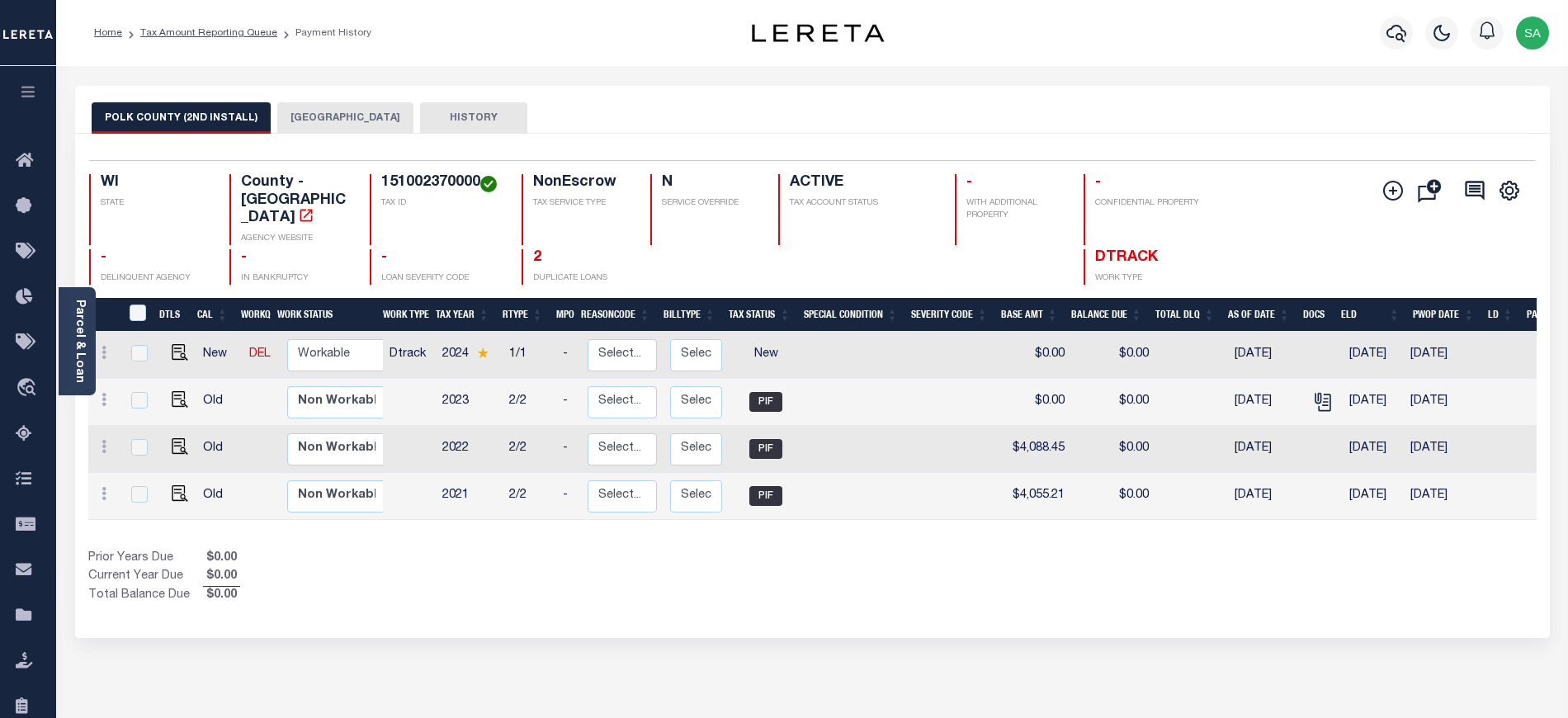
click at [329, 117] on button "[GEOGRAPHIC_DATA]" at bounding box center [345, 117] width 136 height 31
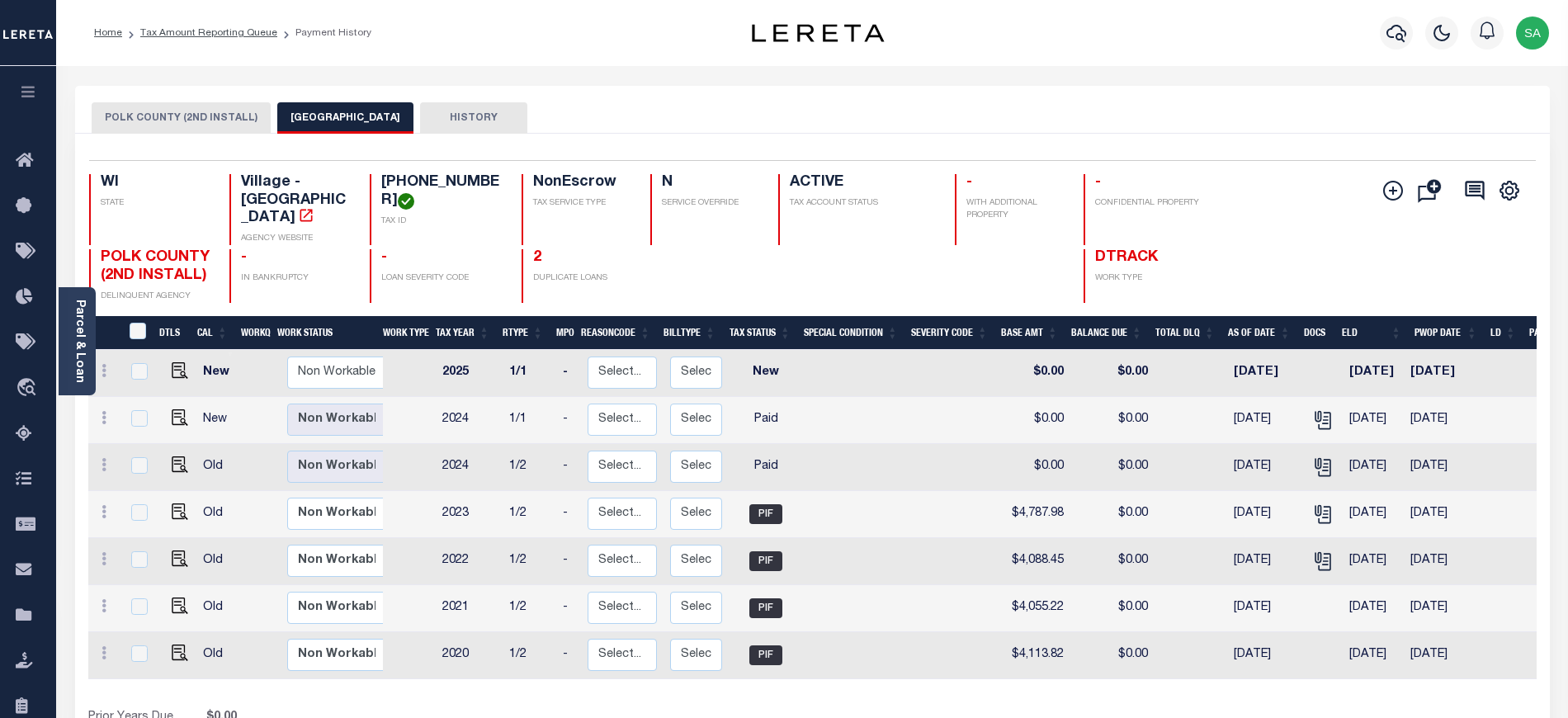
click at [206, 127] on button "POLK COUNTY (2ND INSTALL)" at bounding box center [181, 117] width 179 height 31
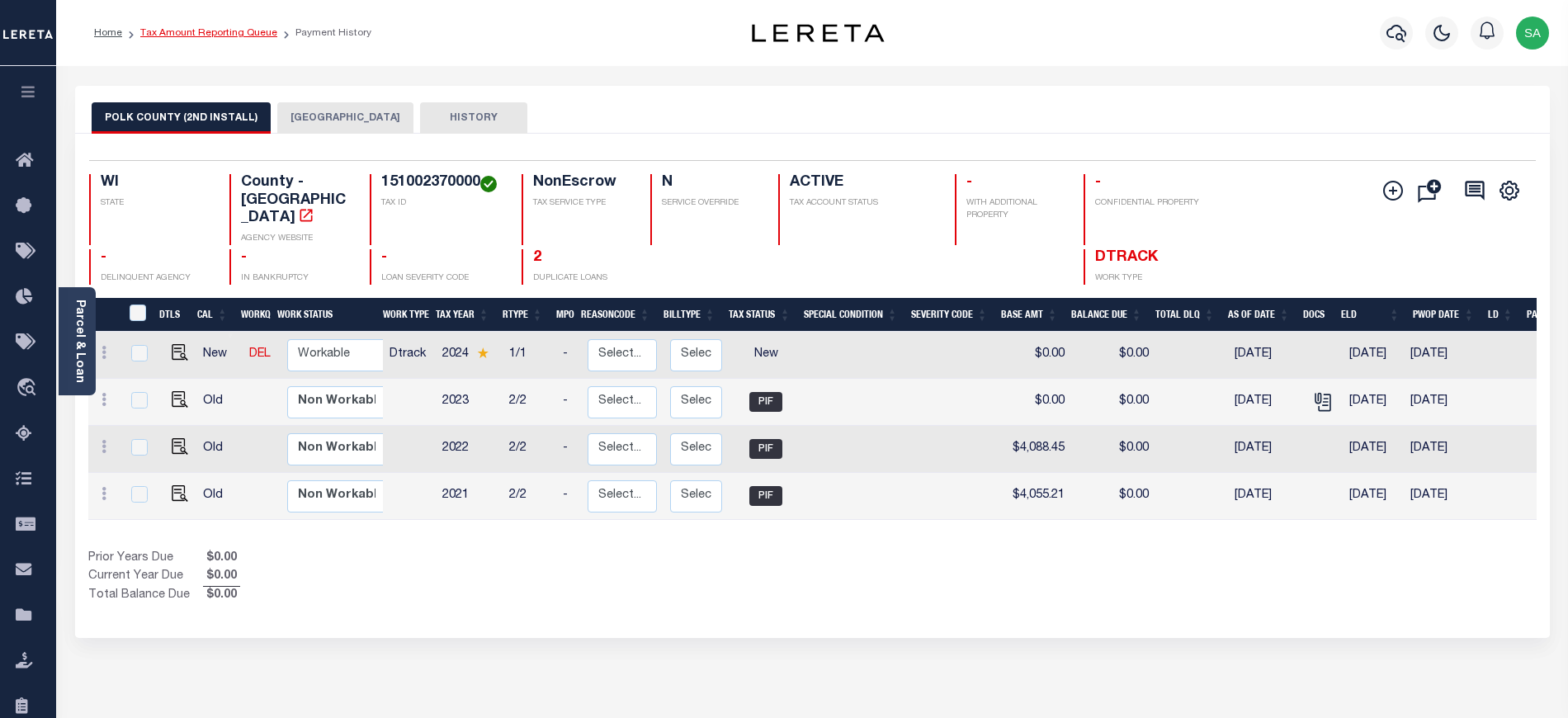
click at [221, 29] on link "Tax Amount Reporting Queue" at bounding box center [208, 33] width 137 height 9
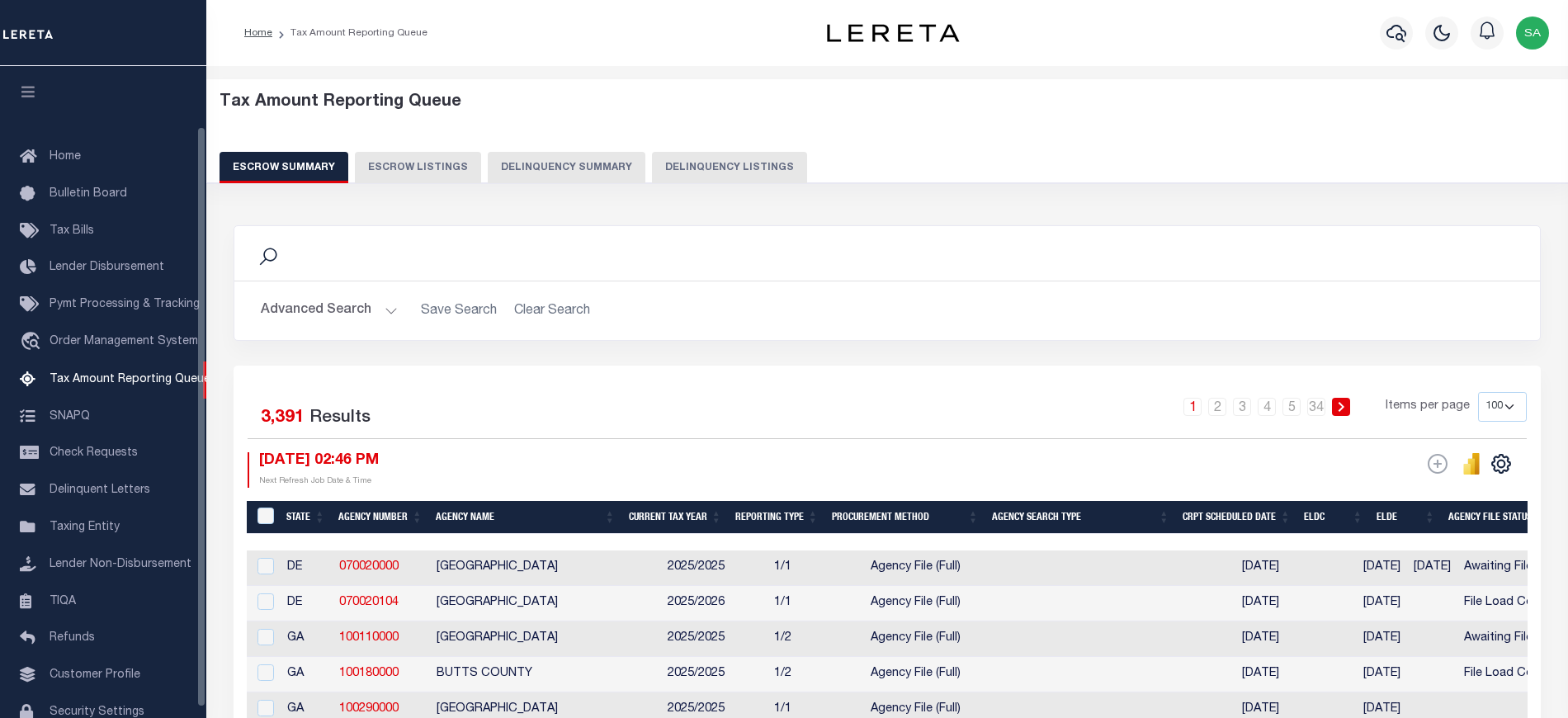
click at [700, 168] on button "Delinquency Listings" at bounding box center [729, 167] width 155 height 31
select select "100"
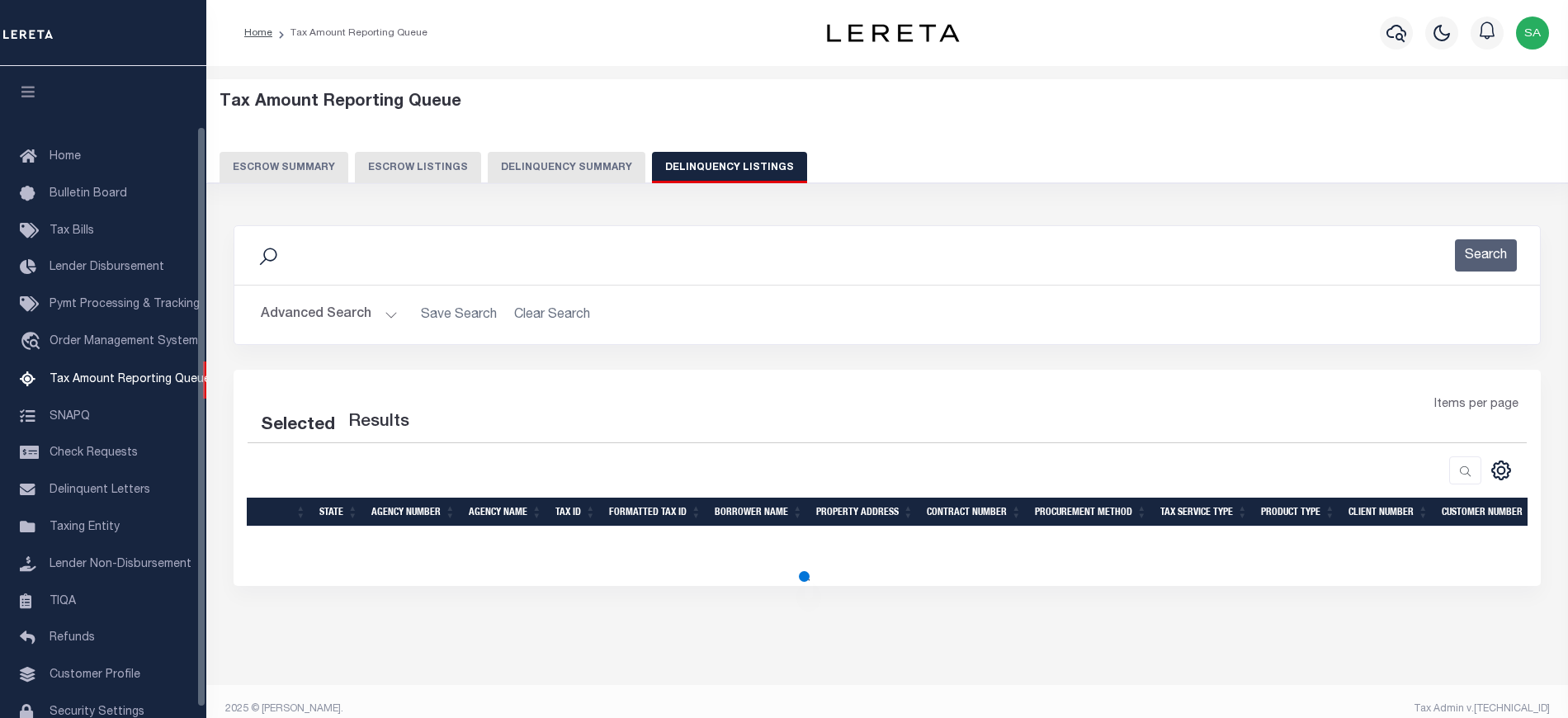
scroll to position [68, 0]
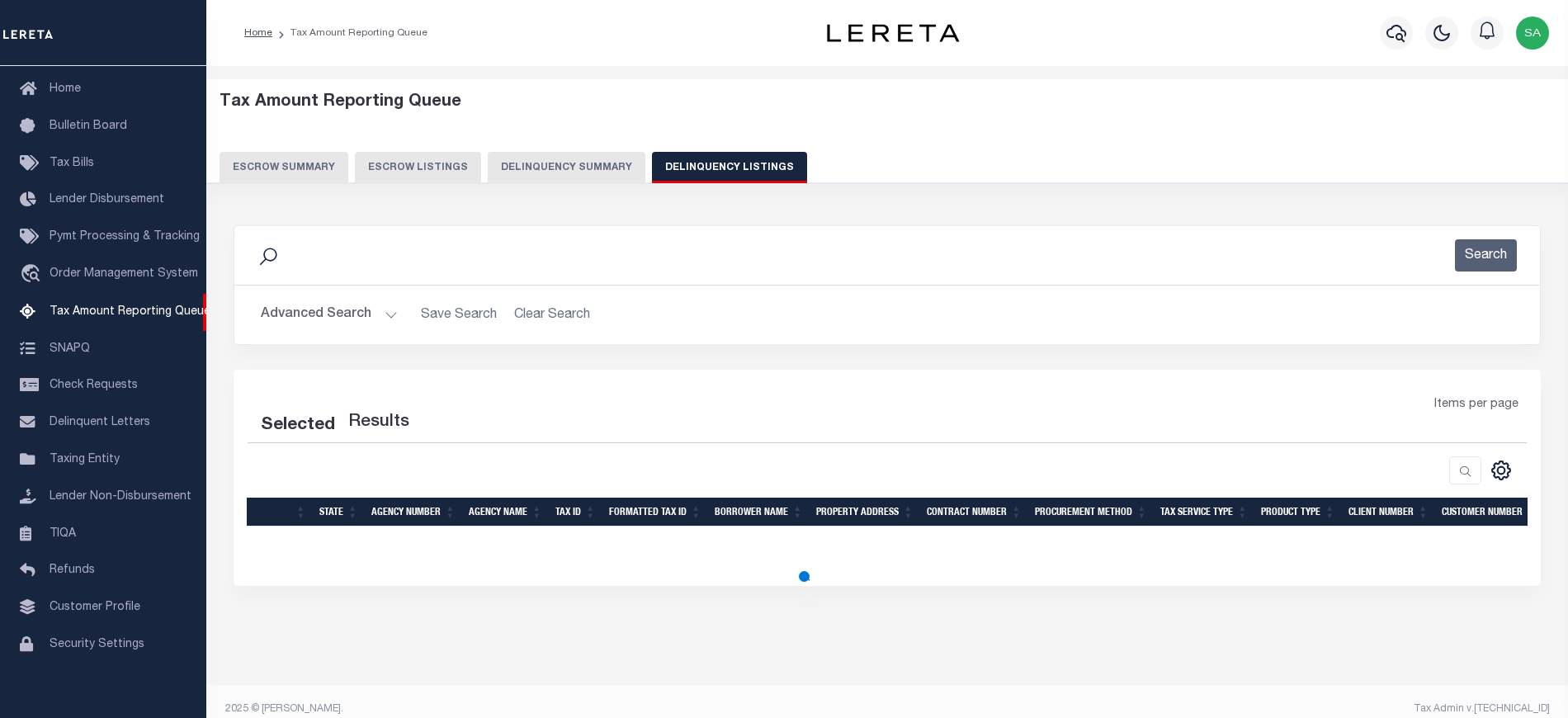
select select "100"
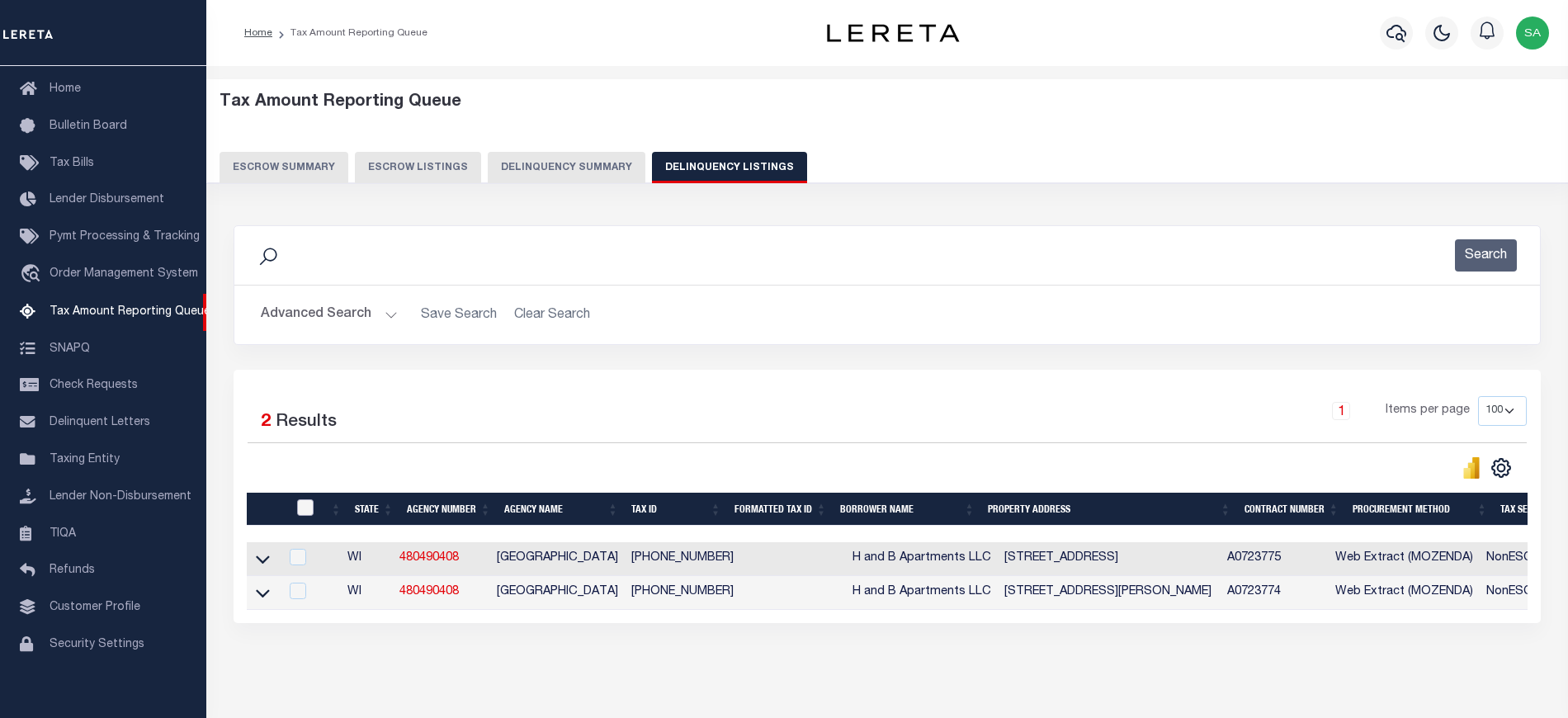
click at [304, 512] on input "checkbox" at bounding box center [304, 506] width 16 height 16
checkbox input "true"
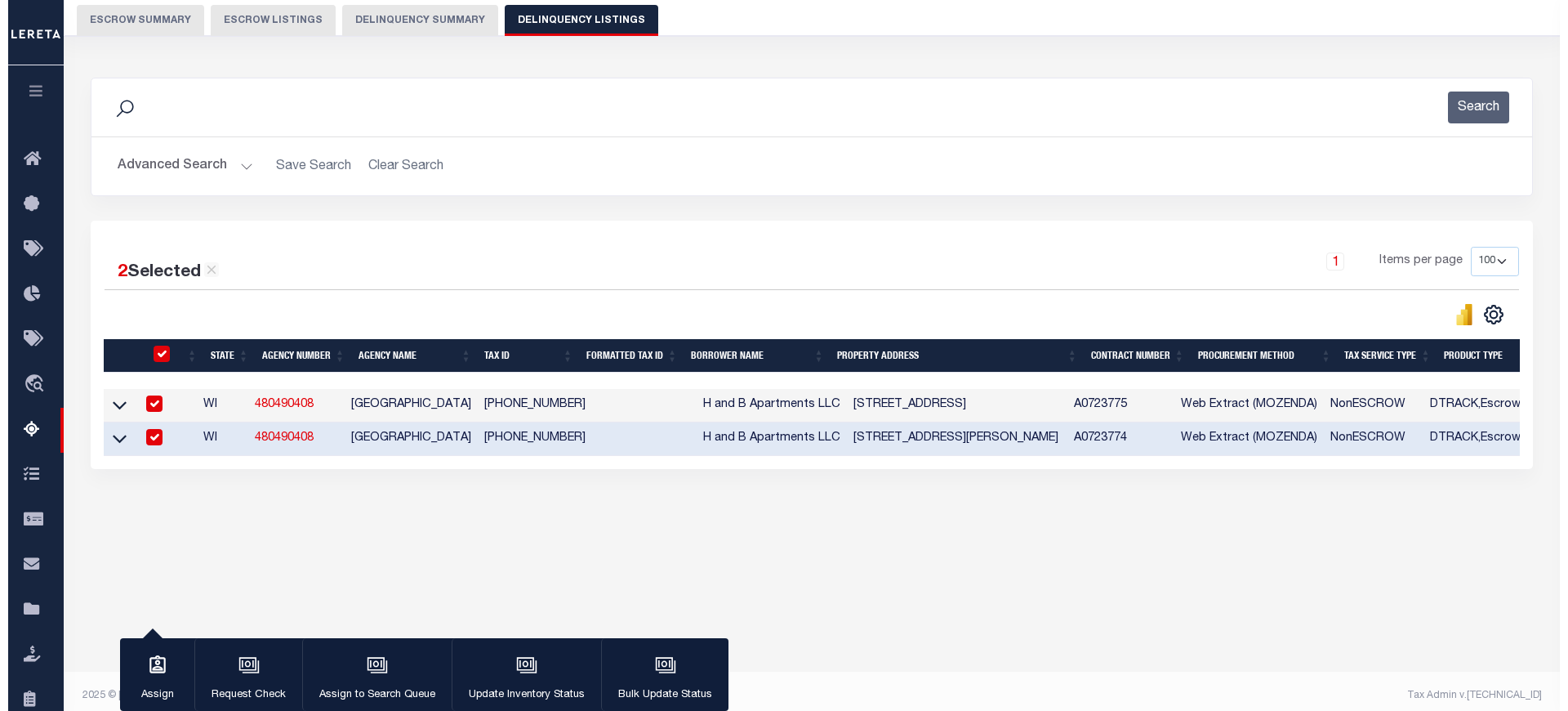
scroll to position [154, 0]
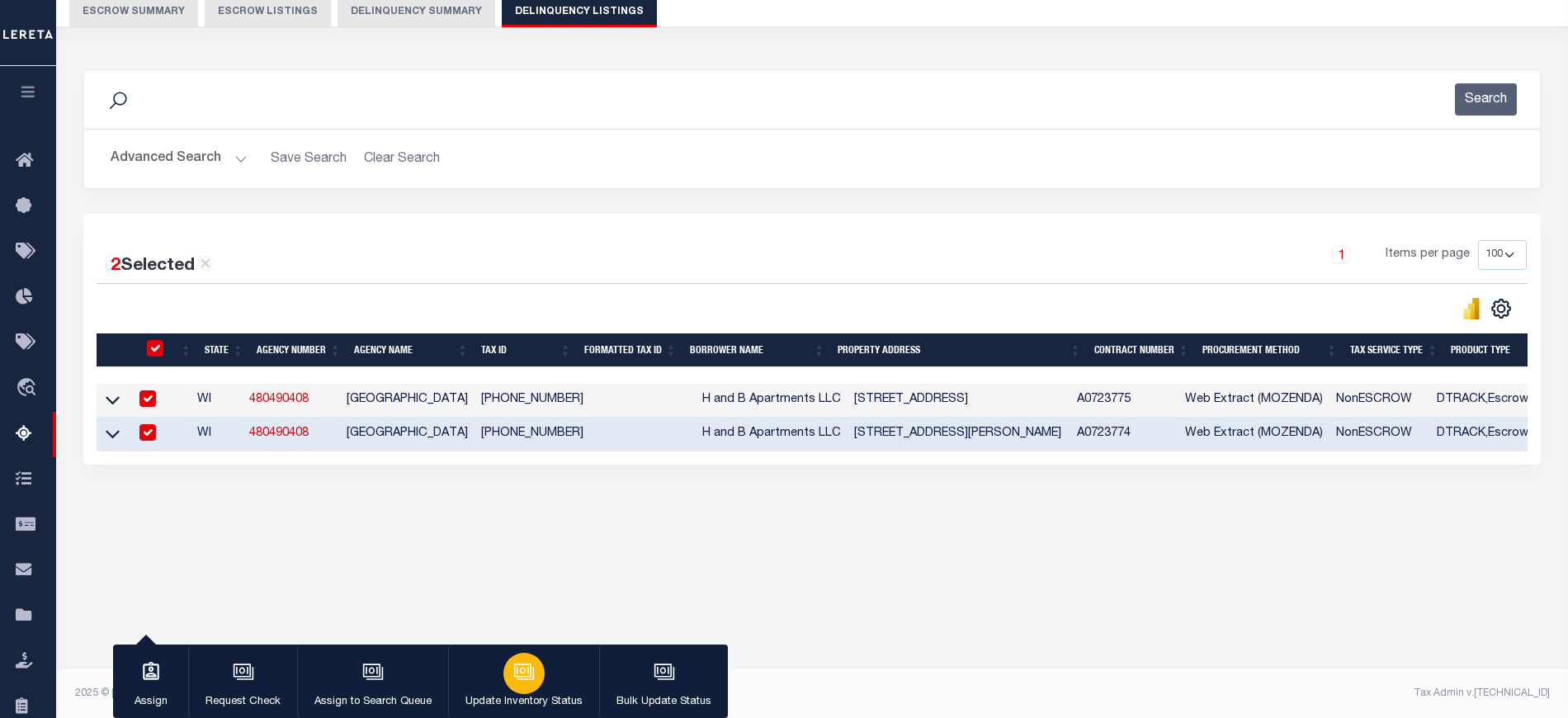
click at [497, 669] on button "Update Inventory Status" at bounding box center [523, 681] width 151 height 75
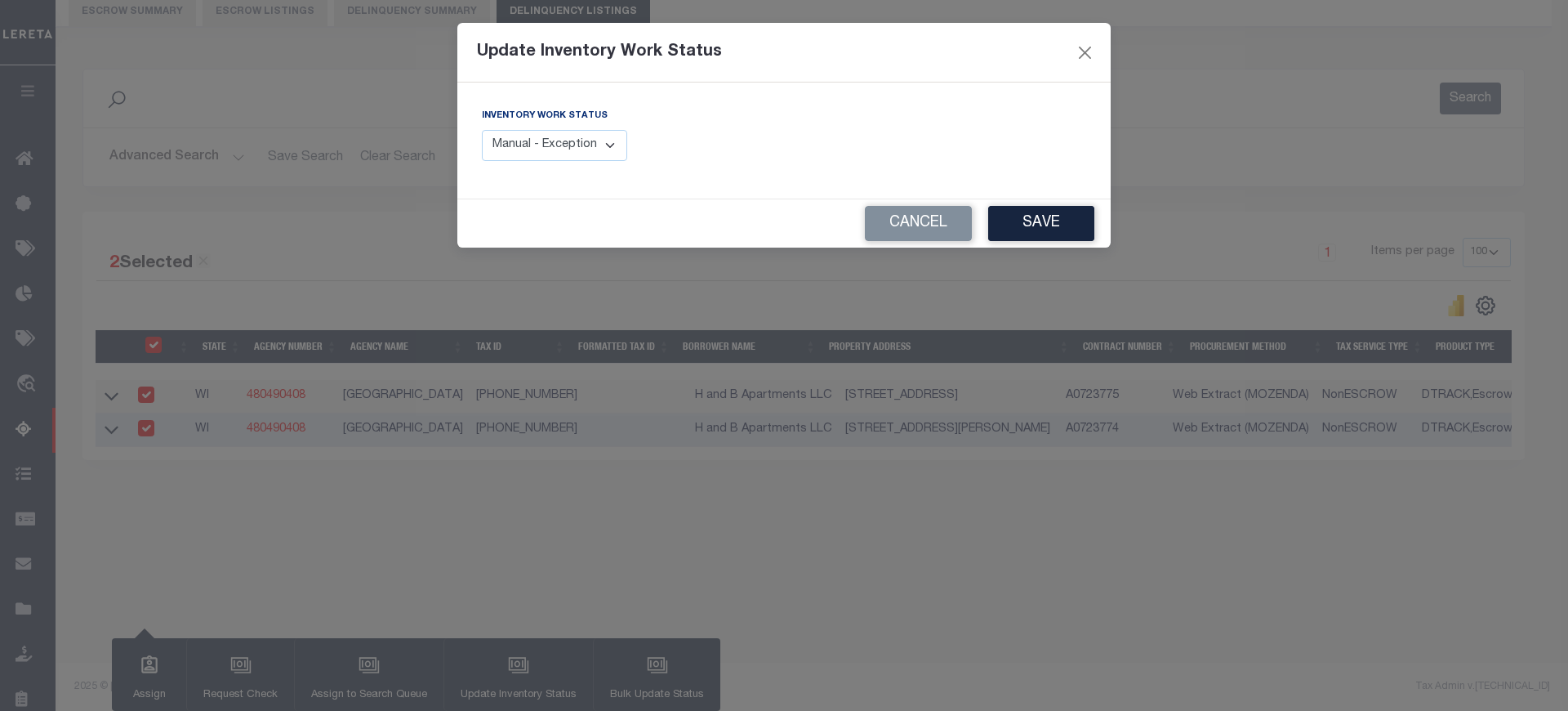
click at [545, 144] on select "Manual - Exception Pended - Awaiting Search Late Add Exception Completed" at bounding box center [554, 146] width 145 height 32
select select "4"
click at [482, 130] on select "Manual - Exception Pended - Awaiting Search Late Add Exception Completed" at bounding box center [554, 146] width 145 height 32
click at [1066, 220] on button "Save" at bounding box center [1042, 224] width 107 height 36
